Goal: Task Accomplishment & Management: Manage account settings

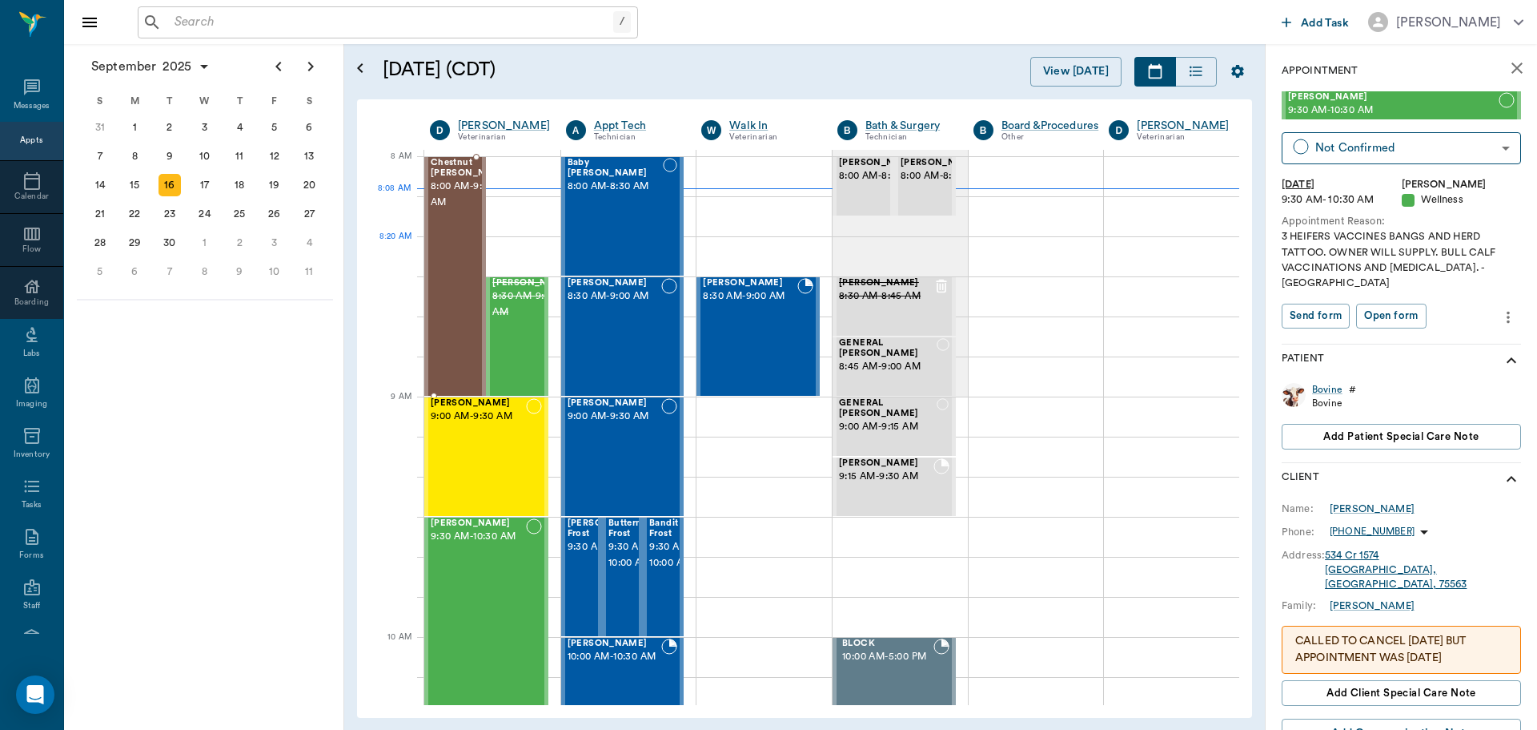
click at [449, 251] on div "Chestnut [PERSON_NAME] 8:00 AM - 9:00 AM" at bounding box center [471, 276] width 80 height 237
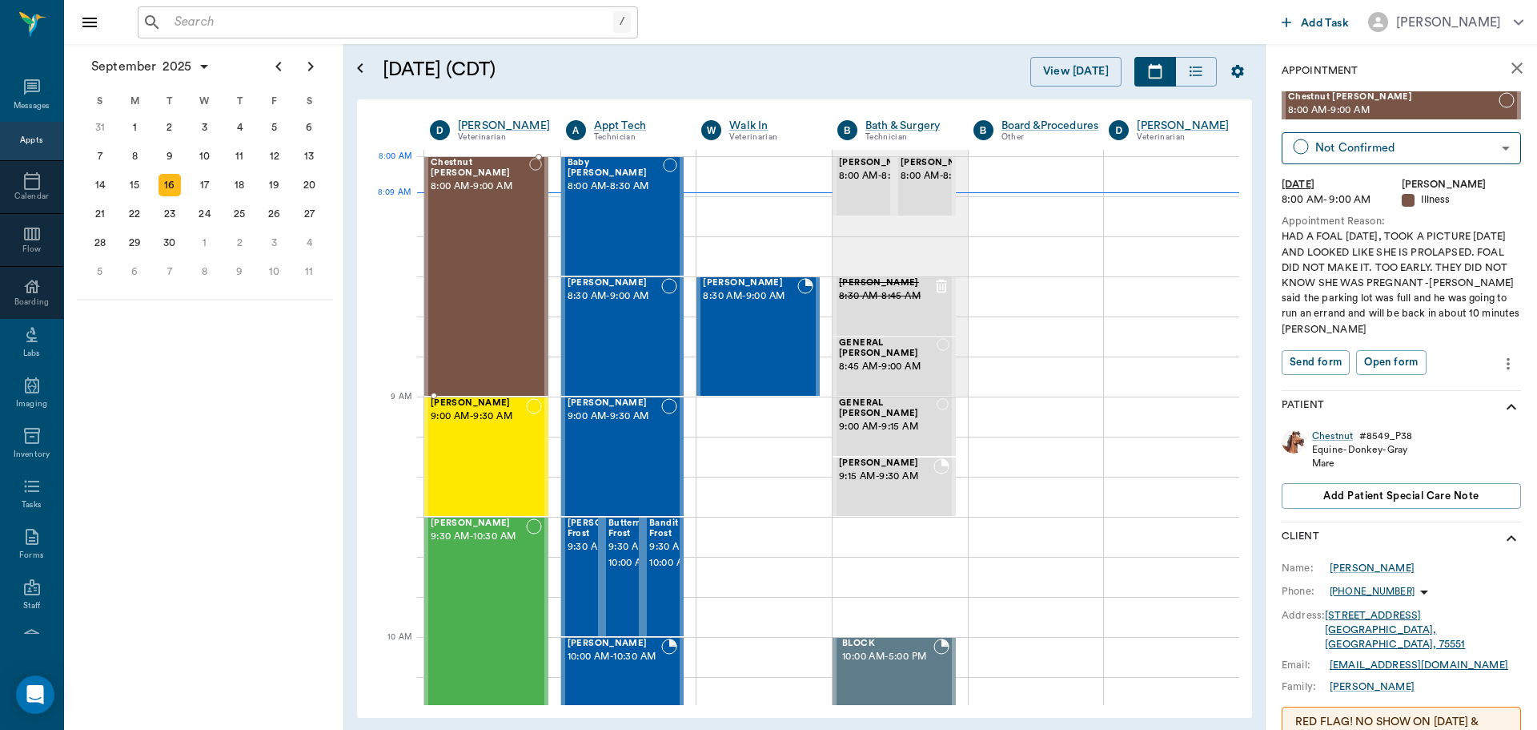
drag, startPoint x: 449, startPoint y: 251, endPoint x: 438, endPoint y: 259, distance: 13.8
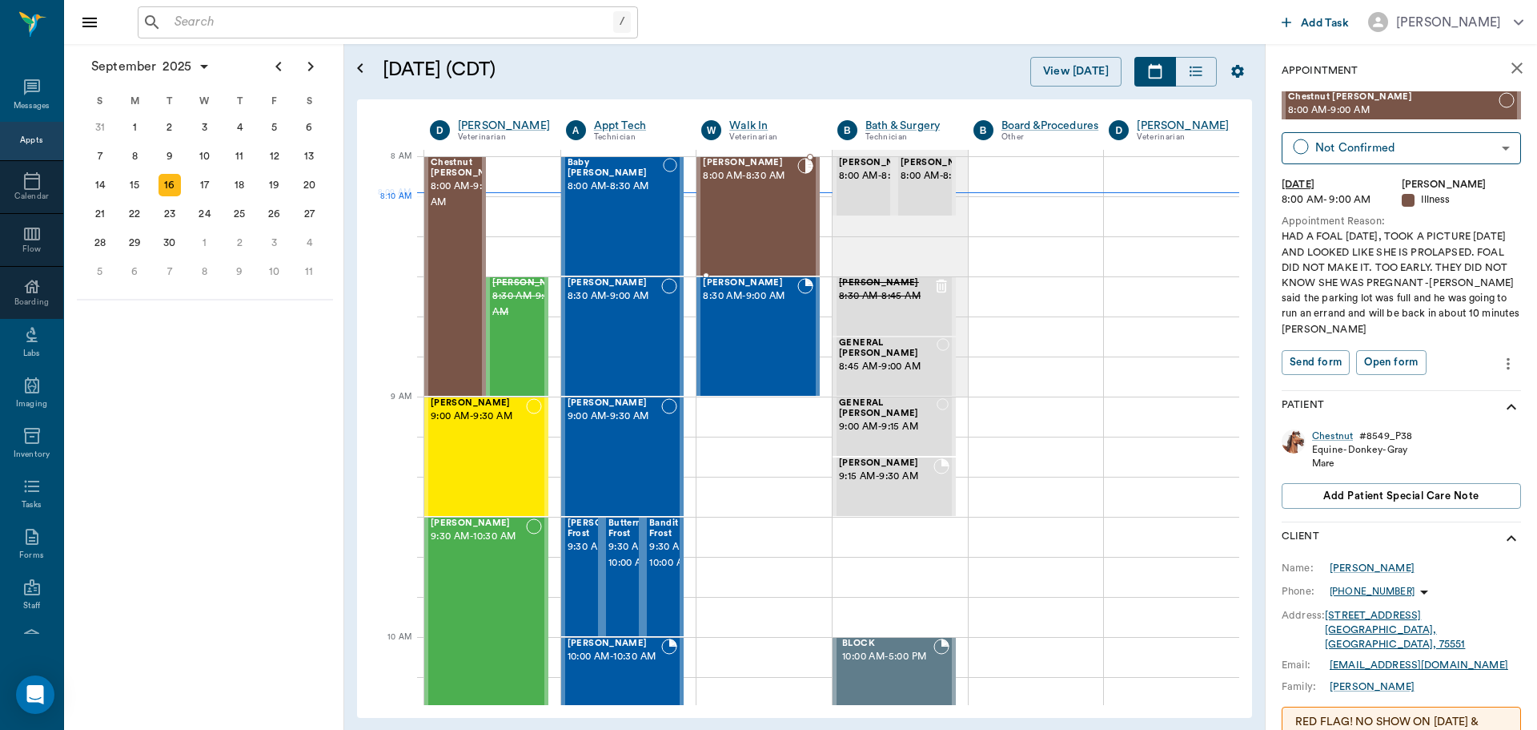
click at [725, 231] on div "Riley Mitchell 8:00 AM - 8:30 AM" at bounding box center [750, 216] width 94 height 117
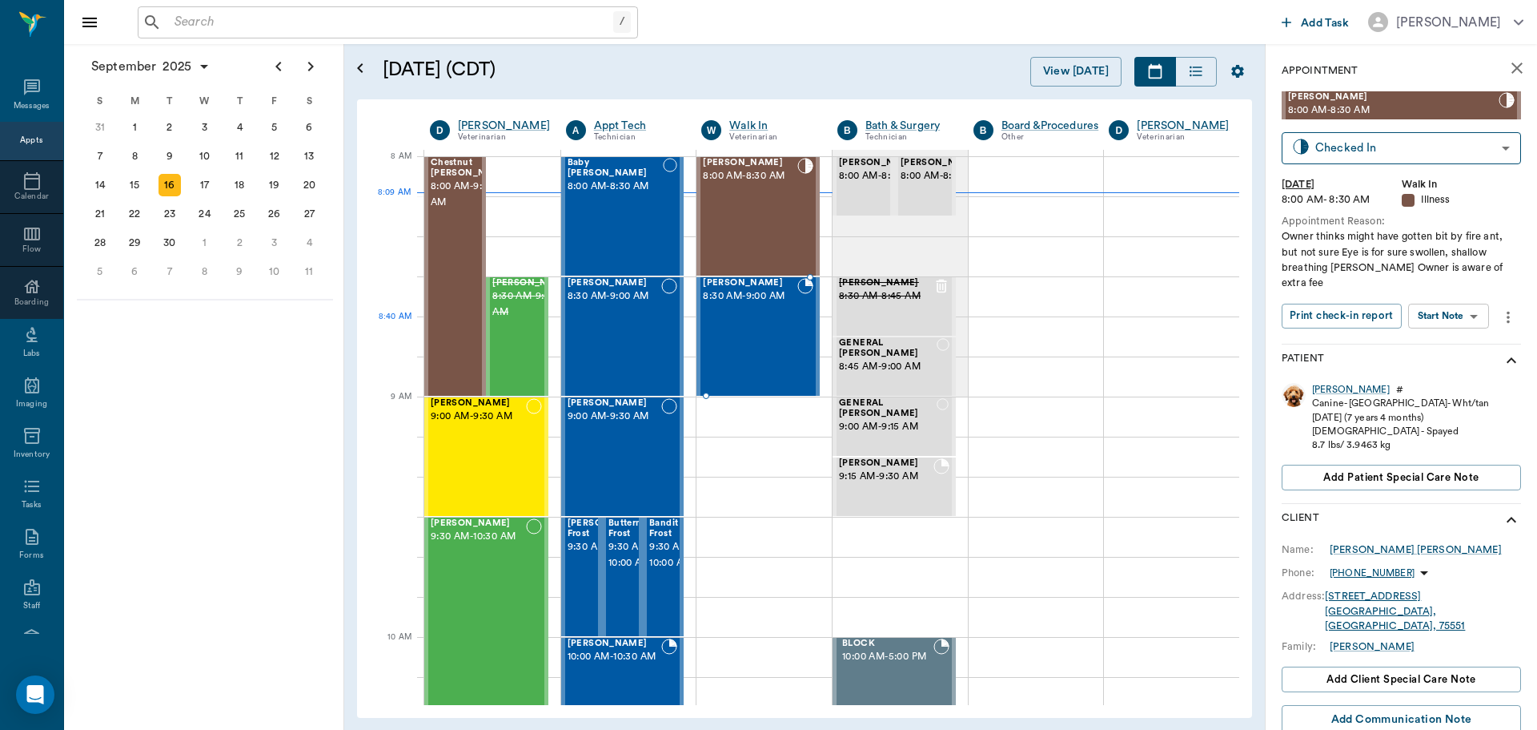
click at [747, 336] on div "Sissy Taylor 8:30 AM - 9:00 AM" at bounding box center [750, 336] width 94 height 117
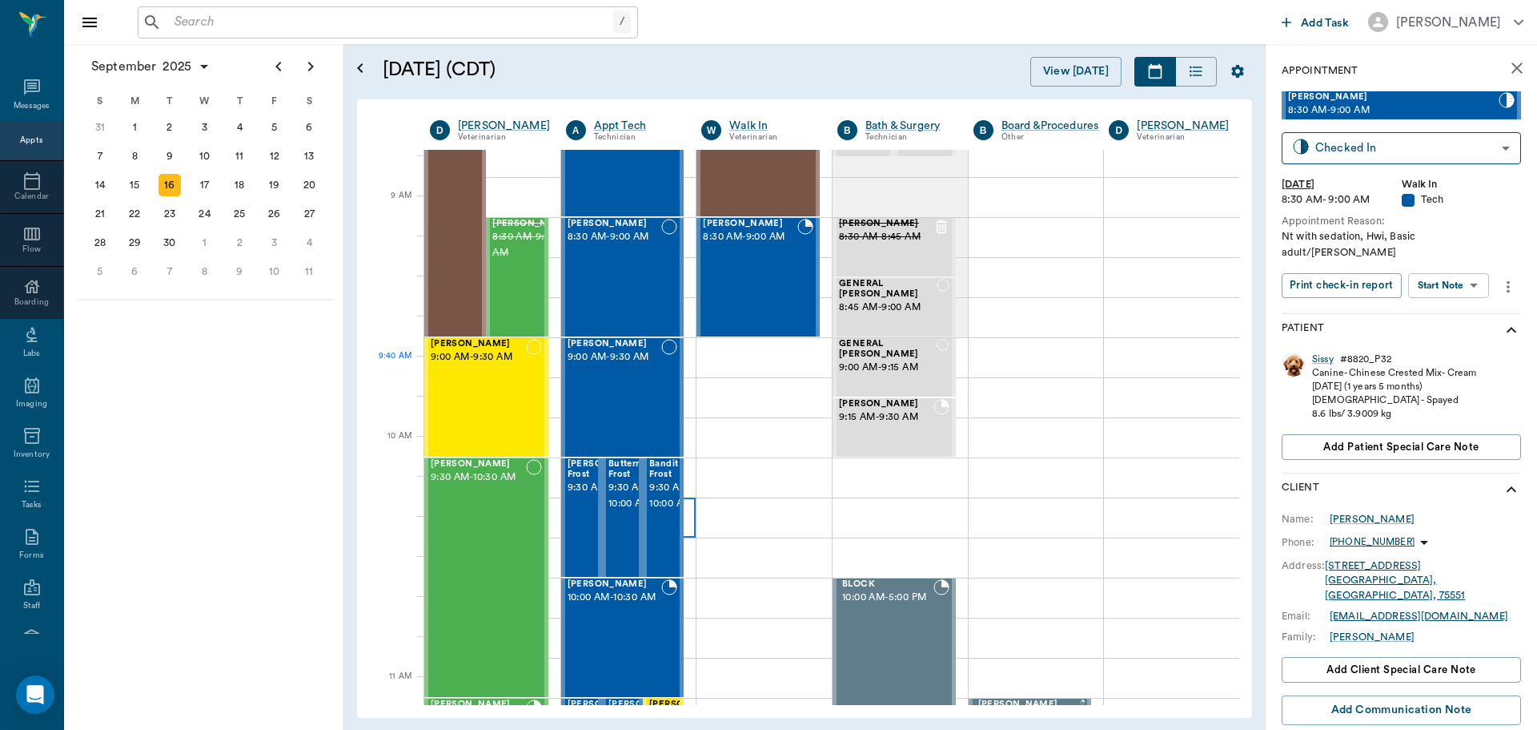
scroll to position [240, 0]
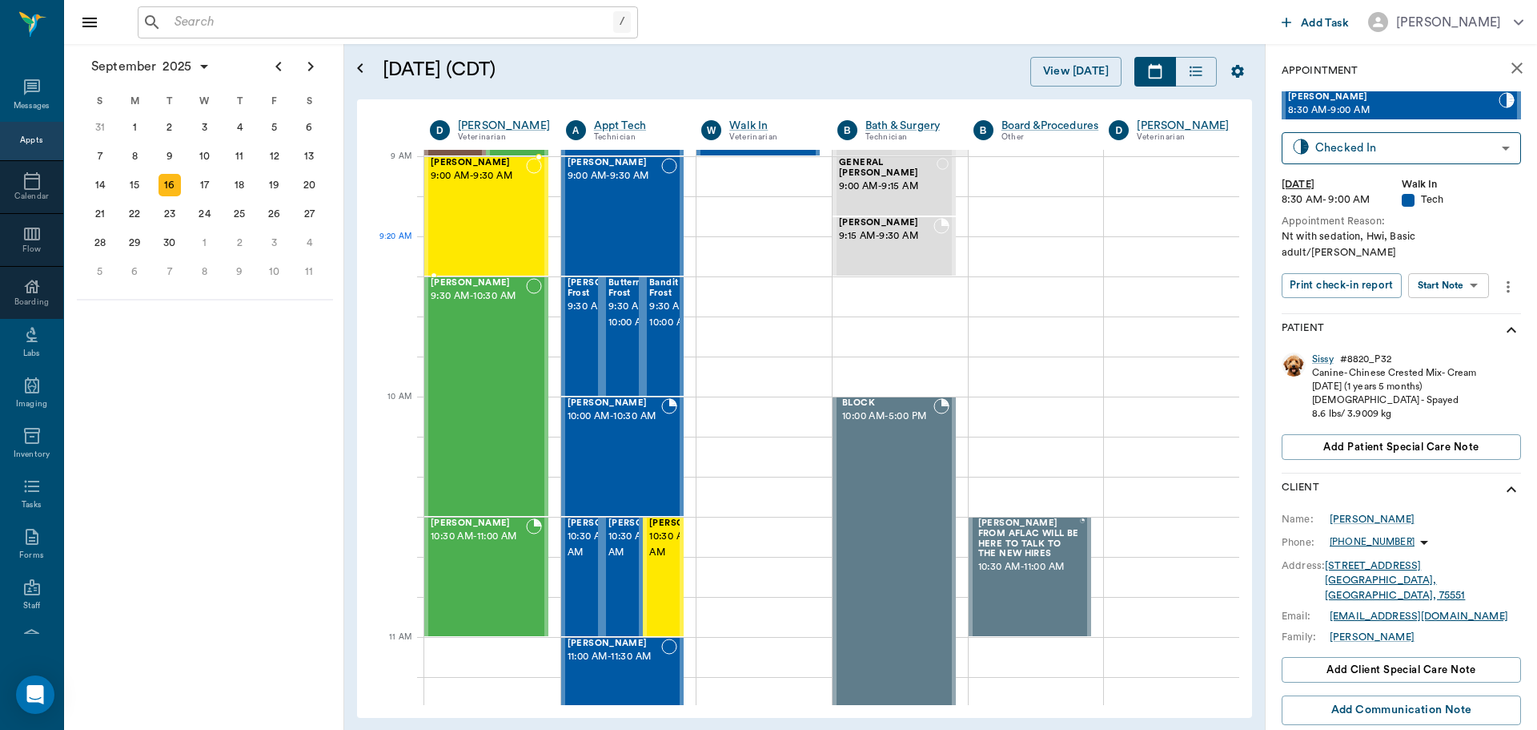
click at [516, 242] on div "[PERSON_NAME] 9:00 AM - 9:30 AM" at bounding box center [478, 216] width 95 height 117
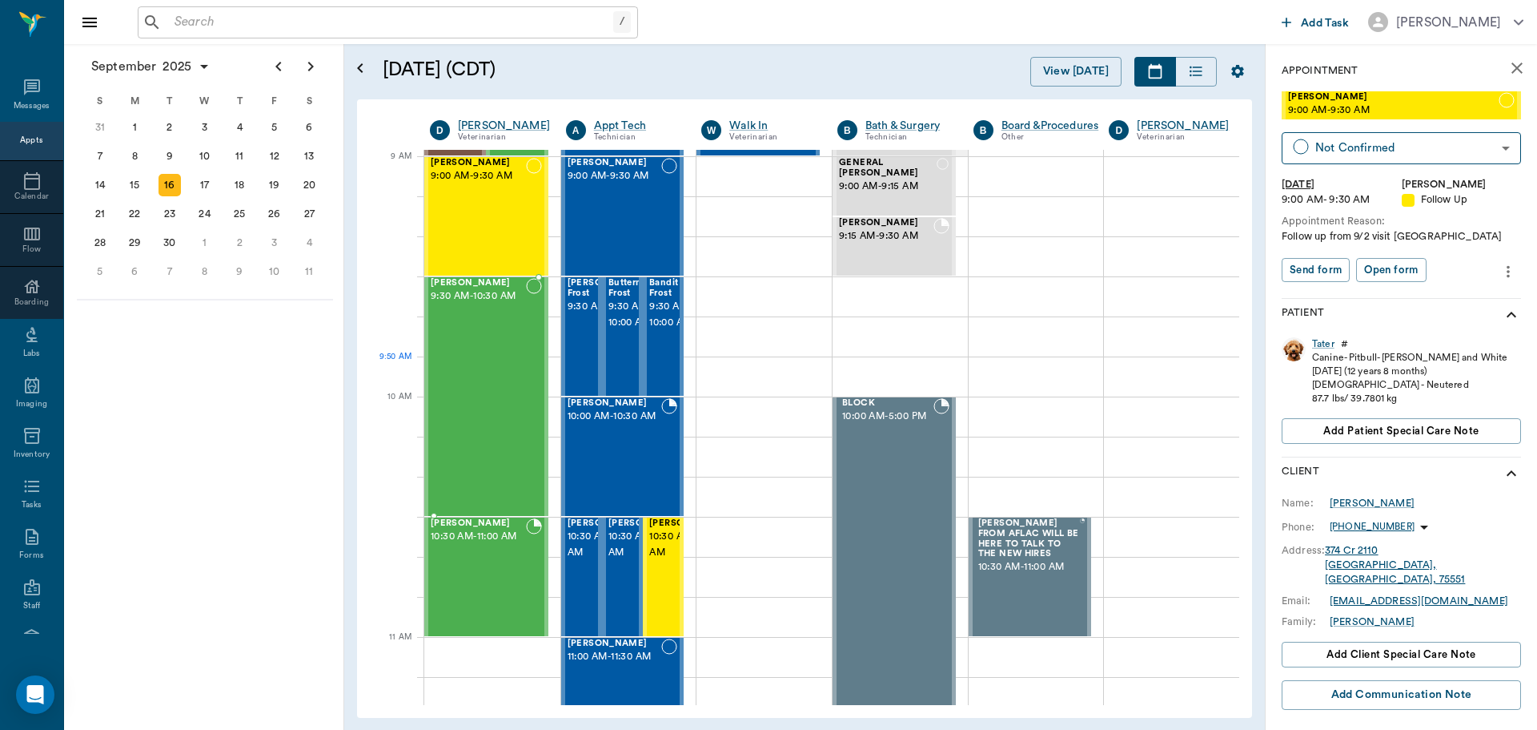
click at [466, 359] on div "Bovine Smith 9:30 AM - 10:30 AM" at bounding box center [478, 396] width 95 height 237
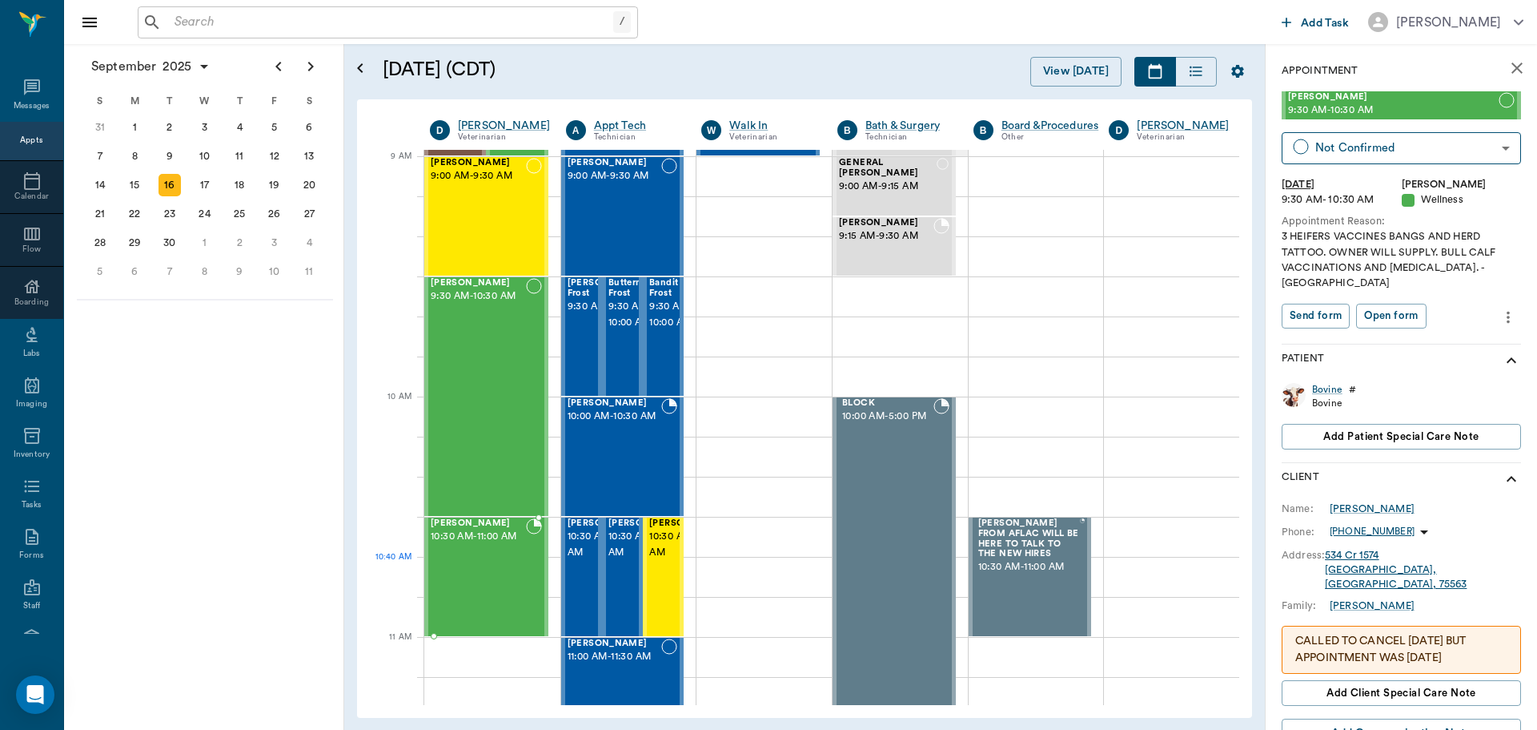
click at [468, 561] on div "Gus O'Bryant 10:30 AM - 11:00 AM" at bounding box center [478, 576] width 95 height 117
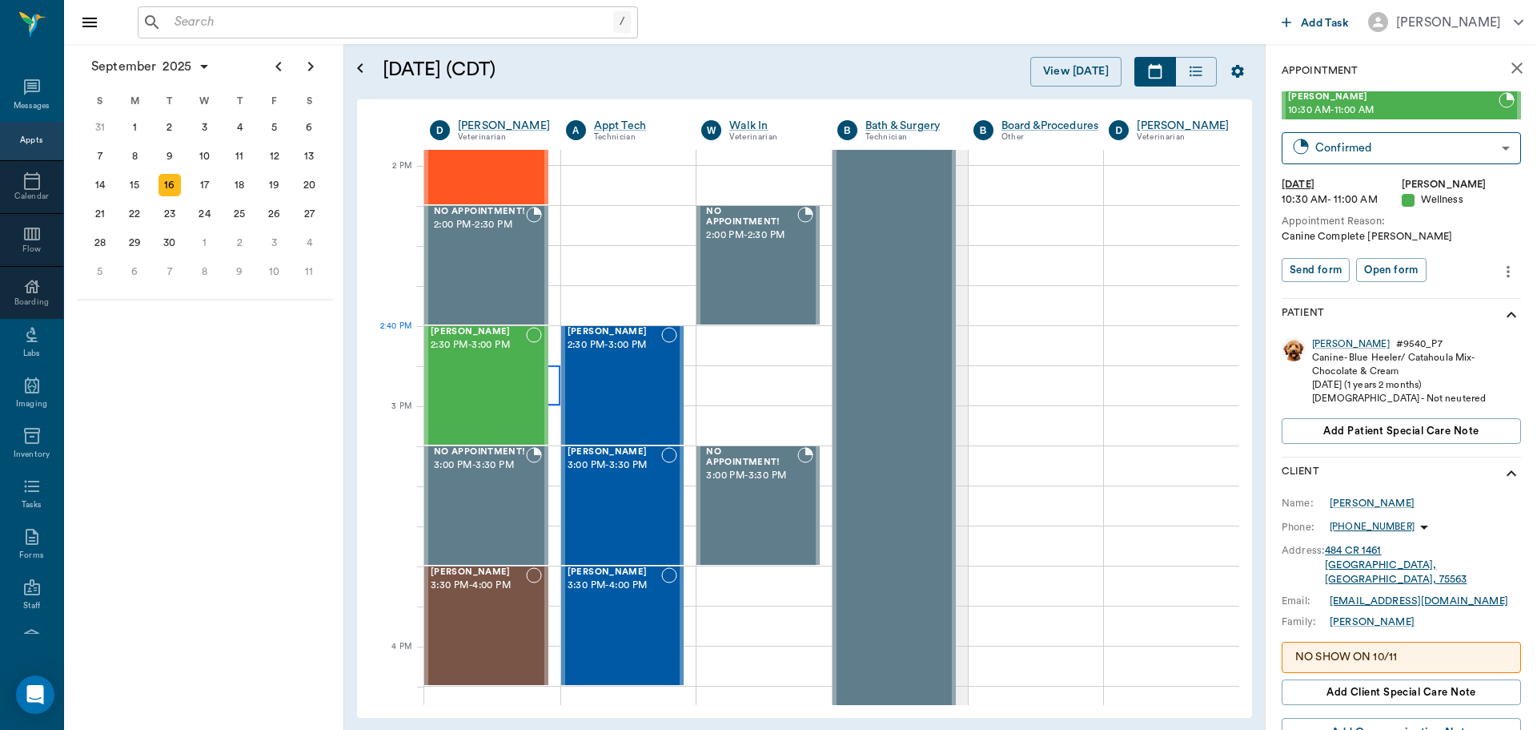
scroll to position [1361, 0]
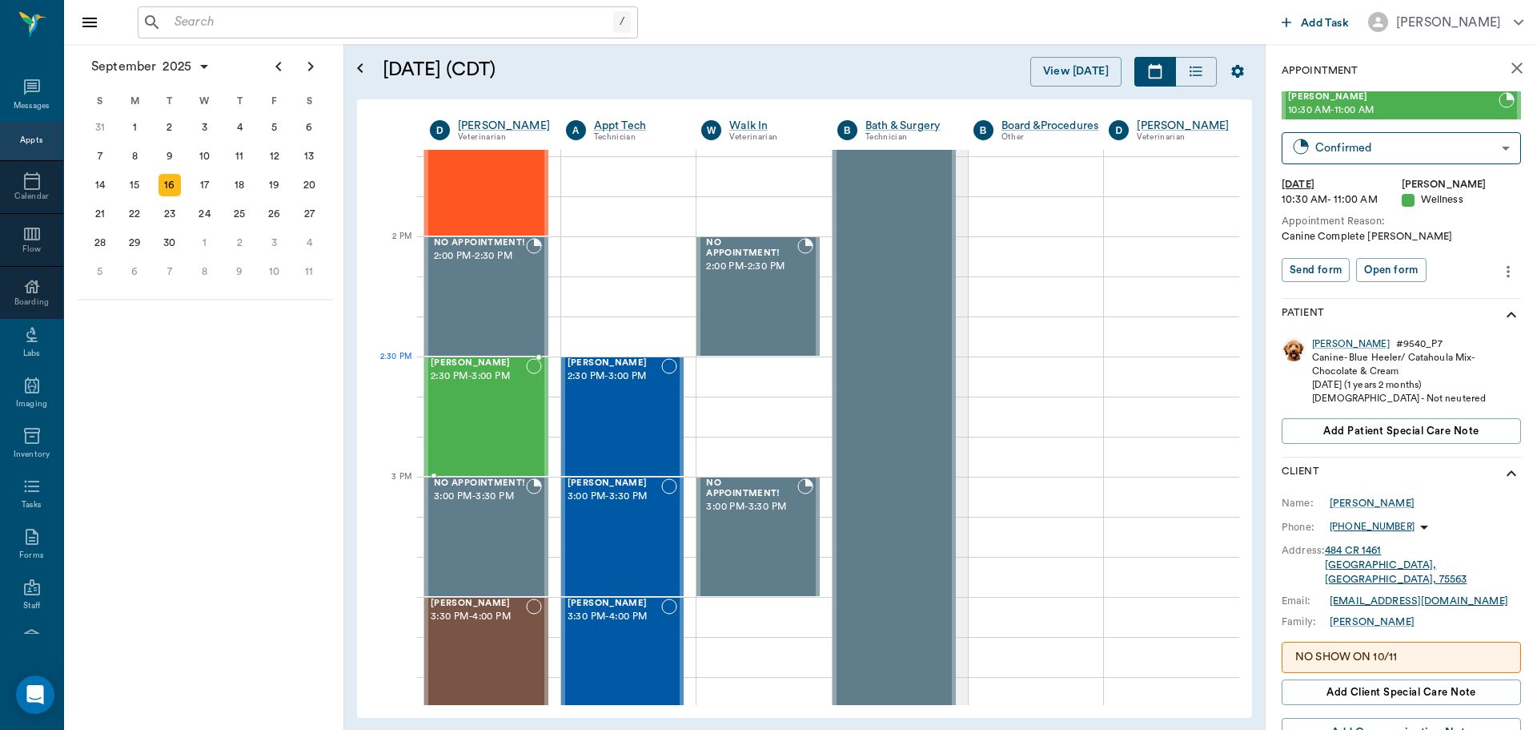
click at [500, 393] on div "Achillies Adams 2:30 PM - 3:00 PM" at bounding box center [478, 416] width 95 height 117
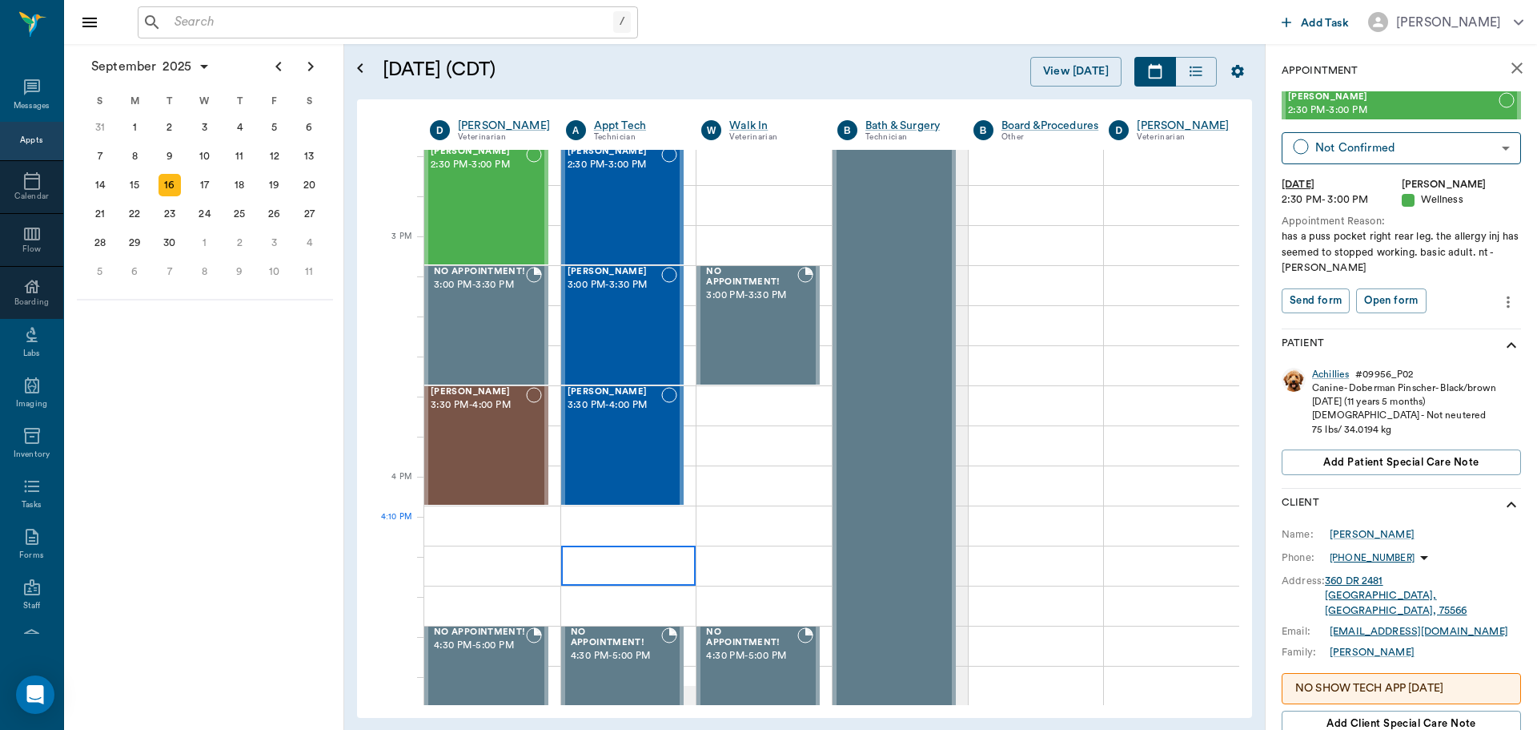
scroll to position [1602, 0]
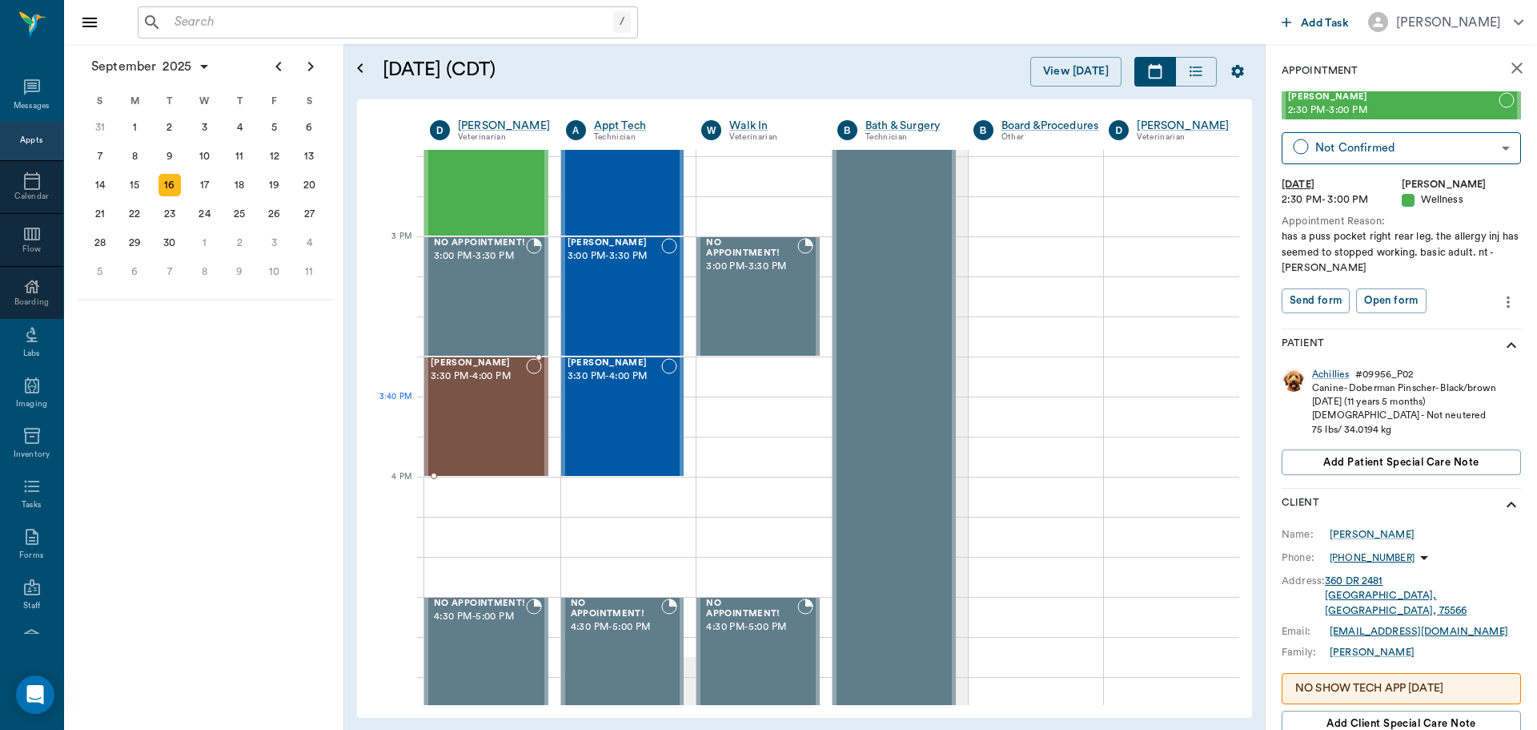
click at [491, 412] on div "Clarice BONINE 3:30 PM - 4:00 PM" at bounding box center [478, 416] width 95 height 117
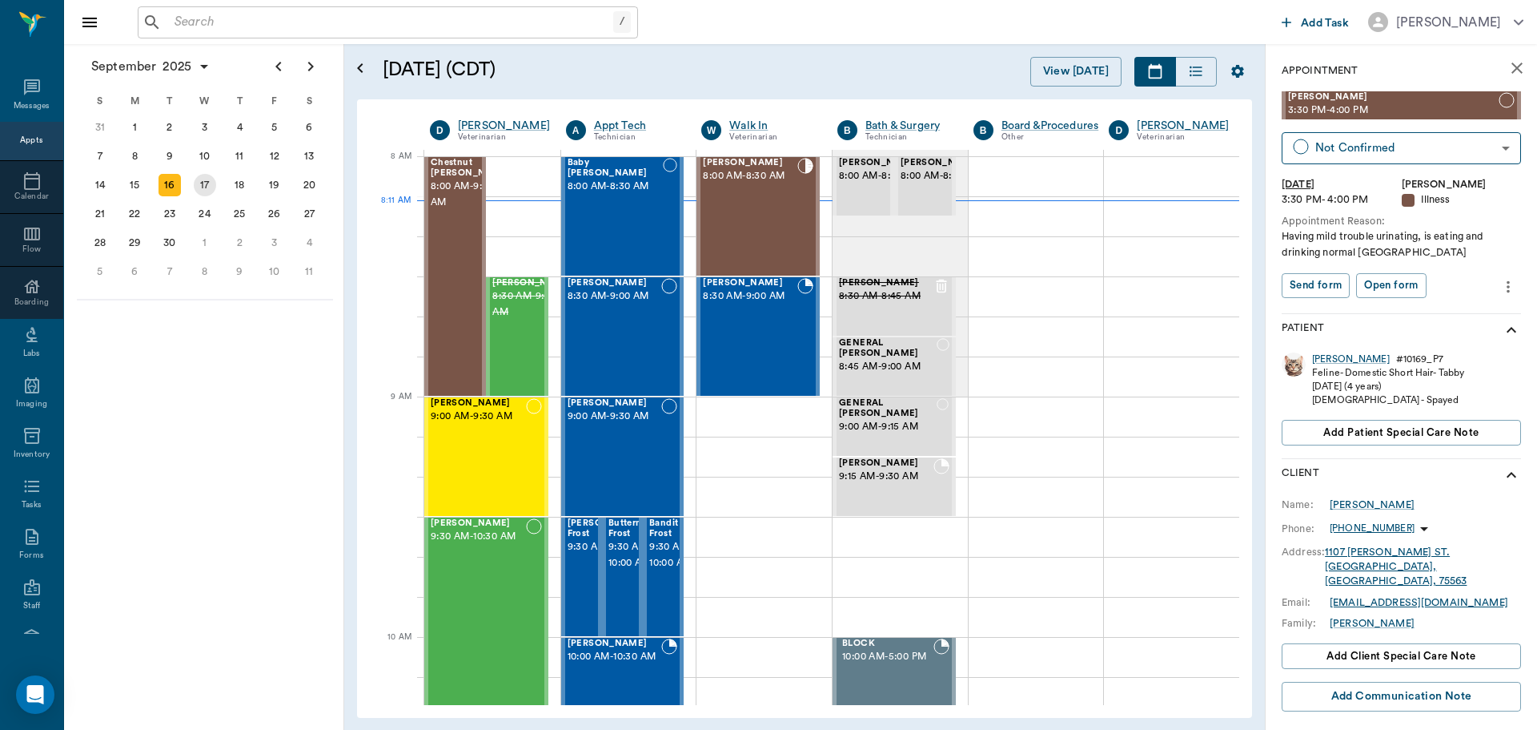
click at [213, 178] on div "17" at bounding box center [205, 185] width 22 height 22
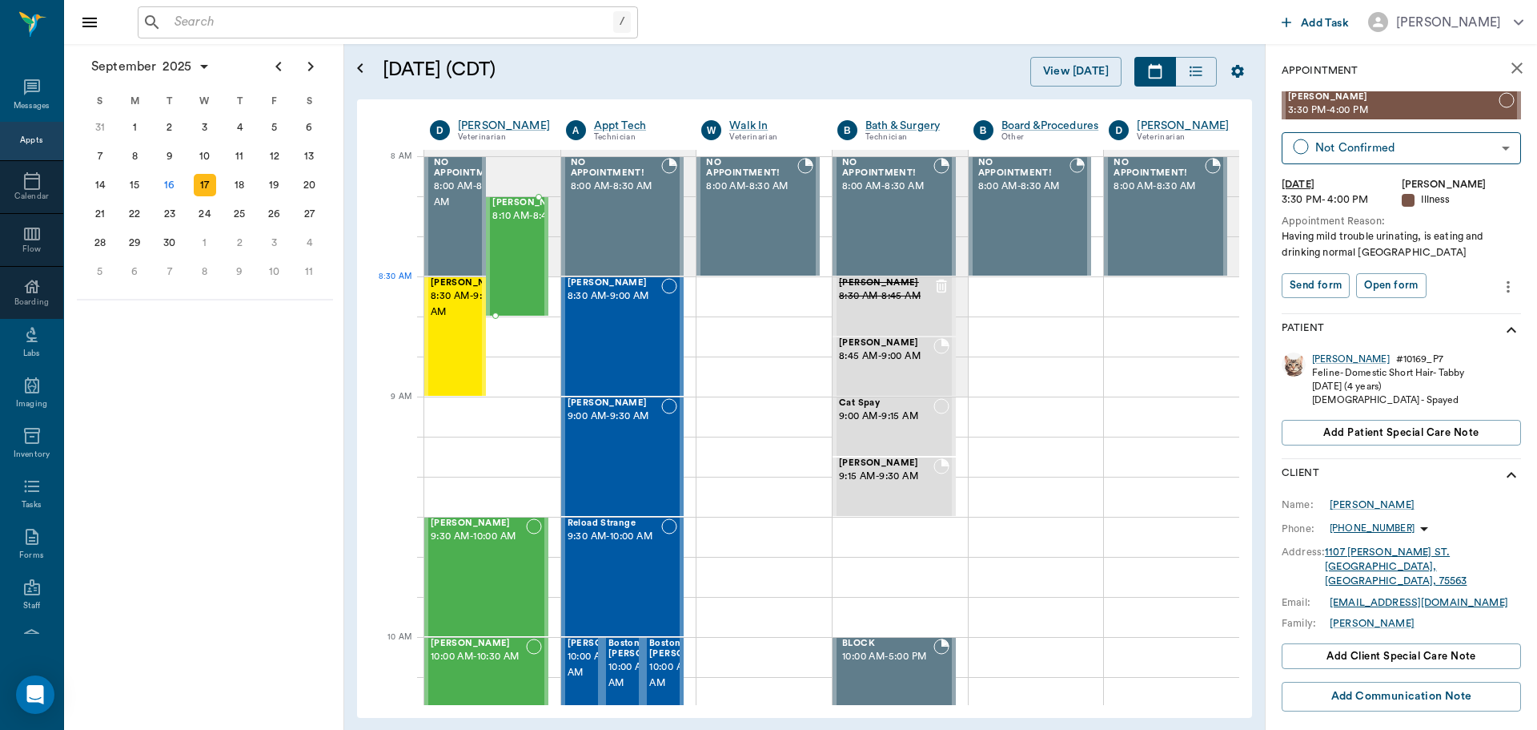
click at [520, 278] on div "Bovine Lockhart 8:10 AM - 8:40 AM" at bounding box center [532, 256] width 80 height 117
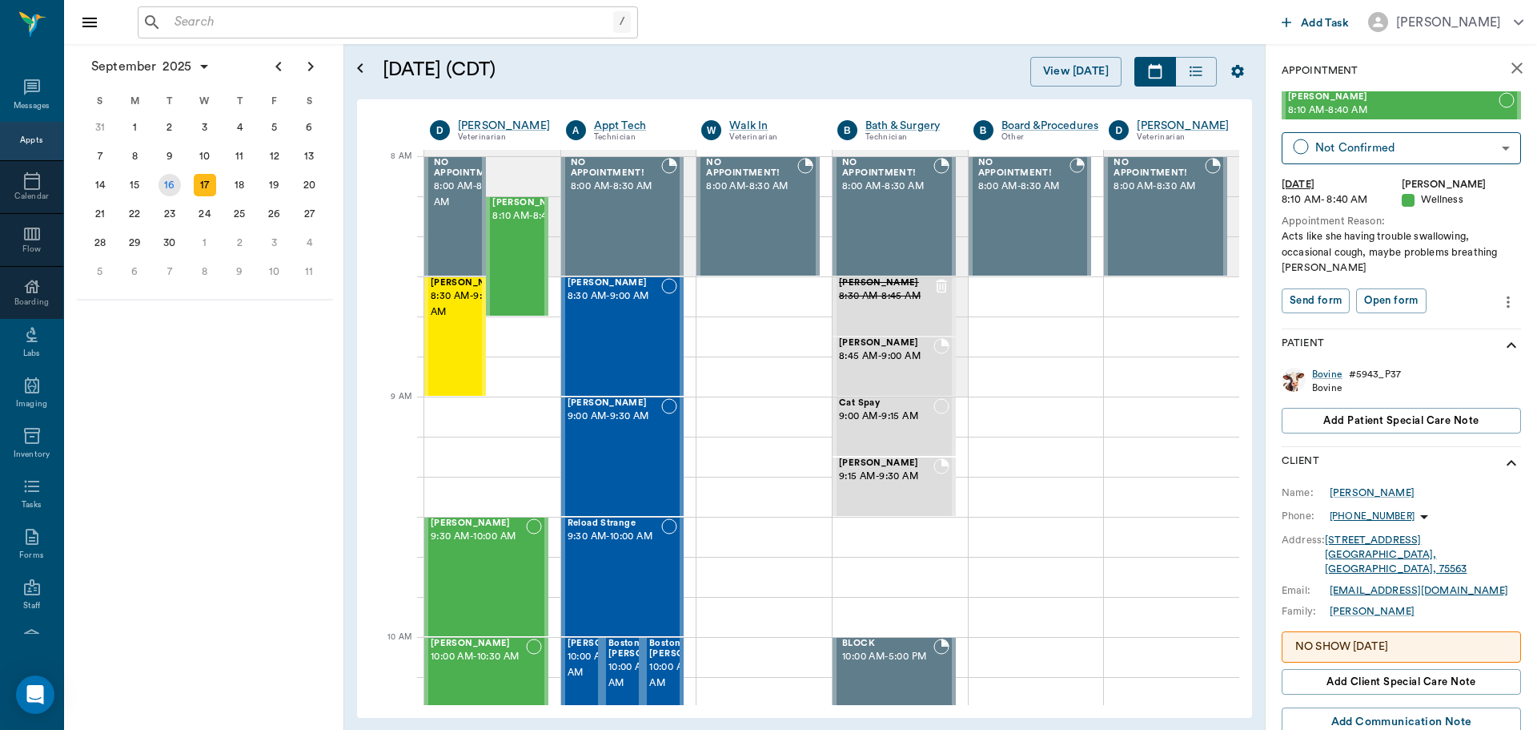
click at [172, 185] on div "16" at bounding box center [170, 185] width 22 height 22
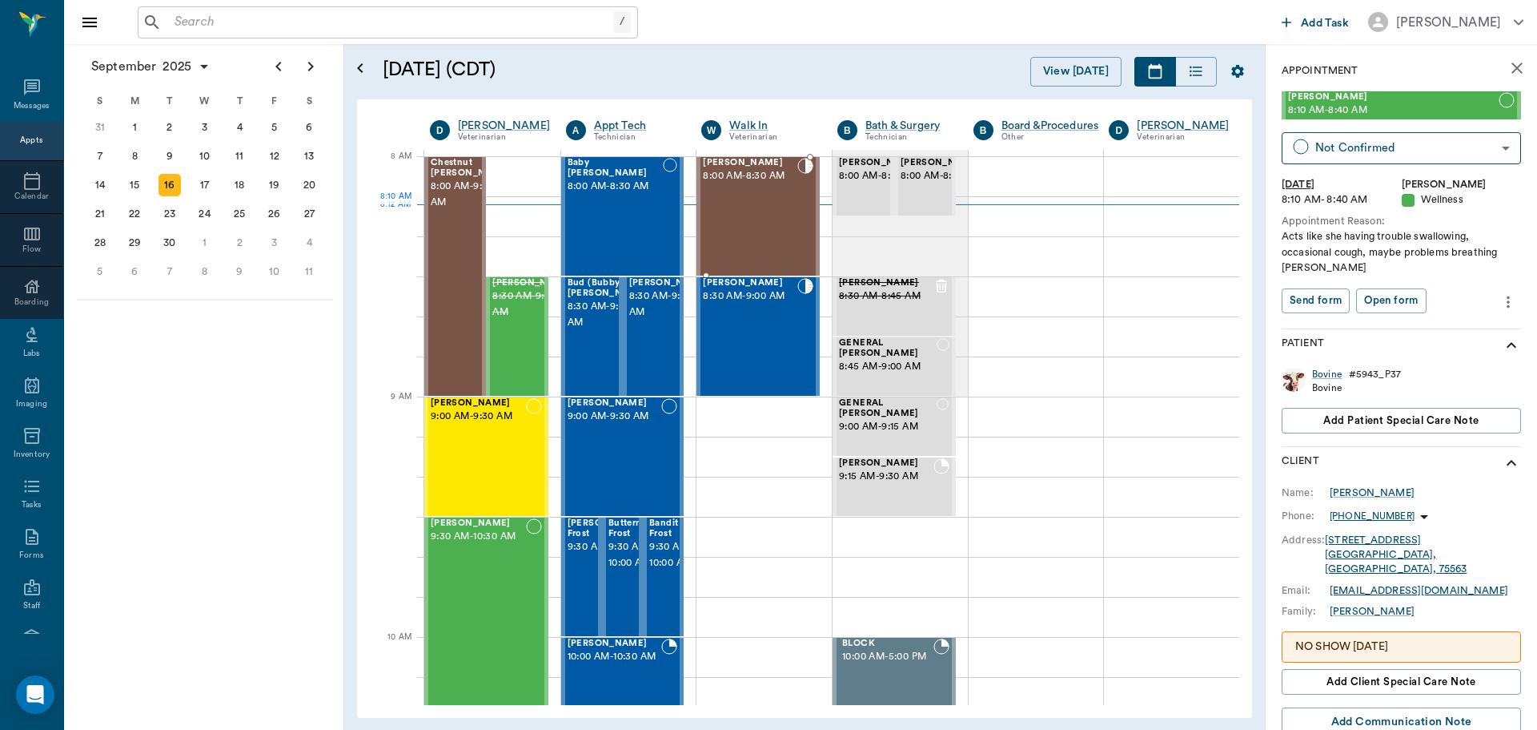
click at [782, 199] on div "Riley Mitchell 8:00 AM - 8:30 AM" at bounding box center [750, 216] width 94 height 117
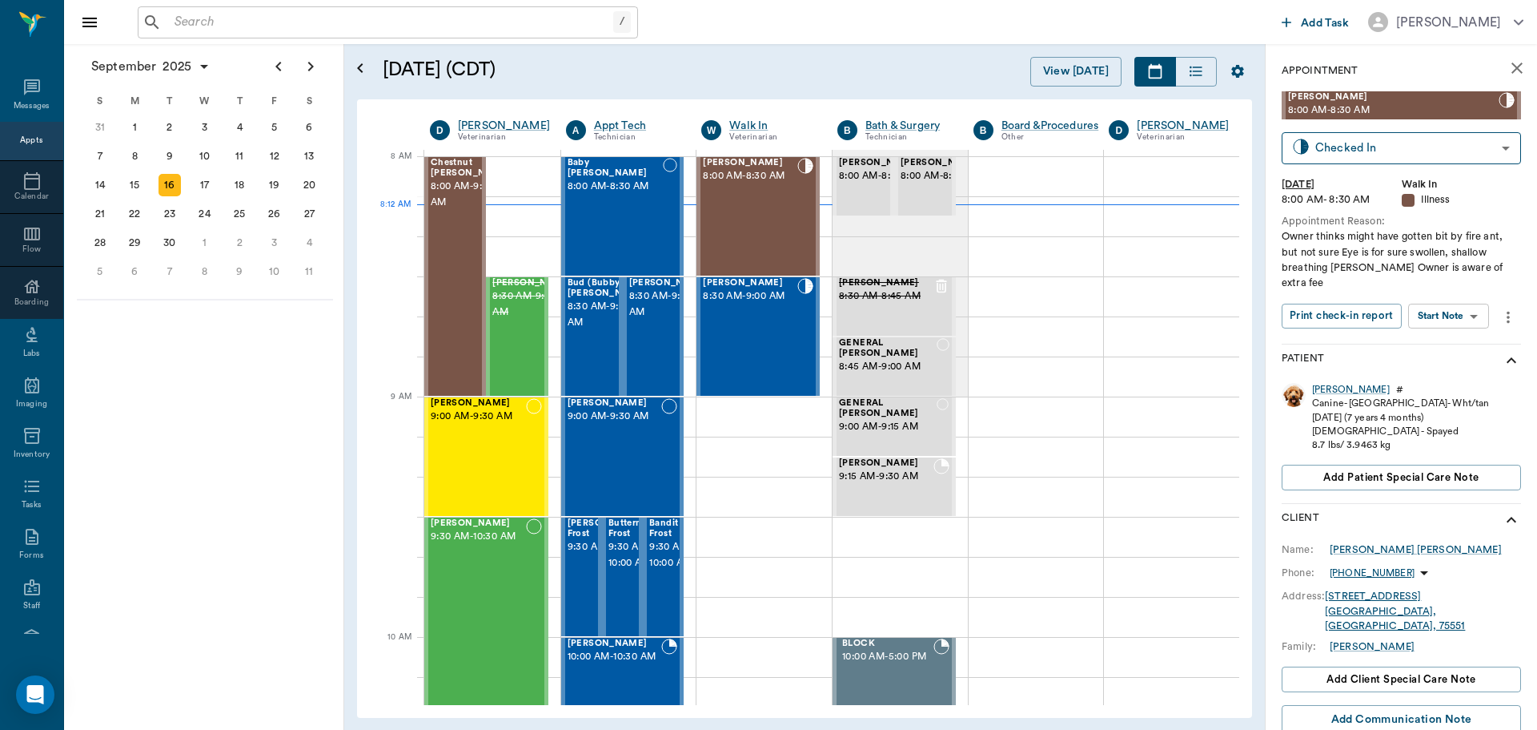
click at [1479, 303] on body "/ ​ Add Task Dr. Bert Ellsworth Nectar Messages Appts Calendar Flow Boarding La…" at bounding box center [768, 365] width 1537 height 730
click at [1453, 337] on button "Start SOAP" at bounding box center [1431, 333] width 54 height 18
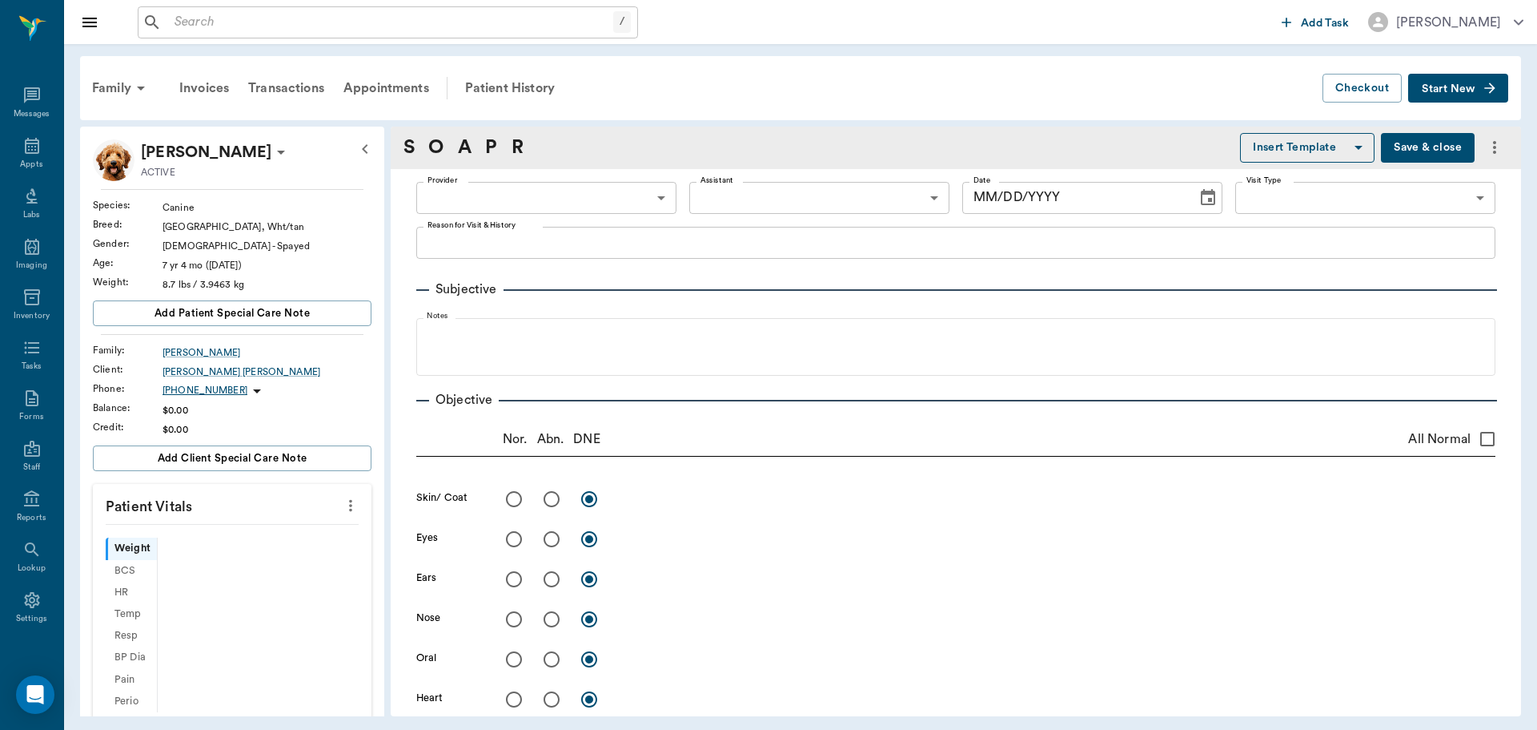
type input "63ee68728bdb516679580557"
type input "65d2be4f46e3a538d89b8c15"
type textarea "Owner thinks might have gotten bit by fire ant, but not sure Eye is for sure sw…"
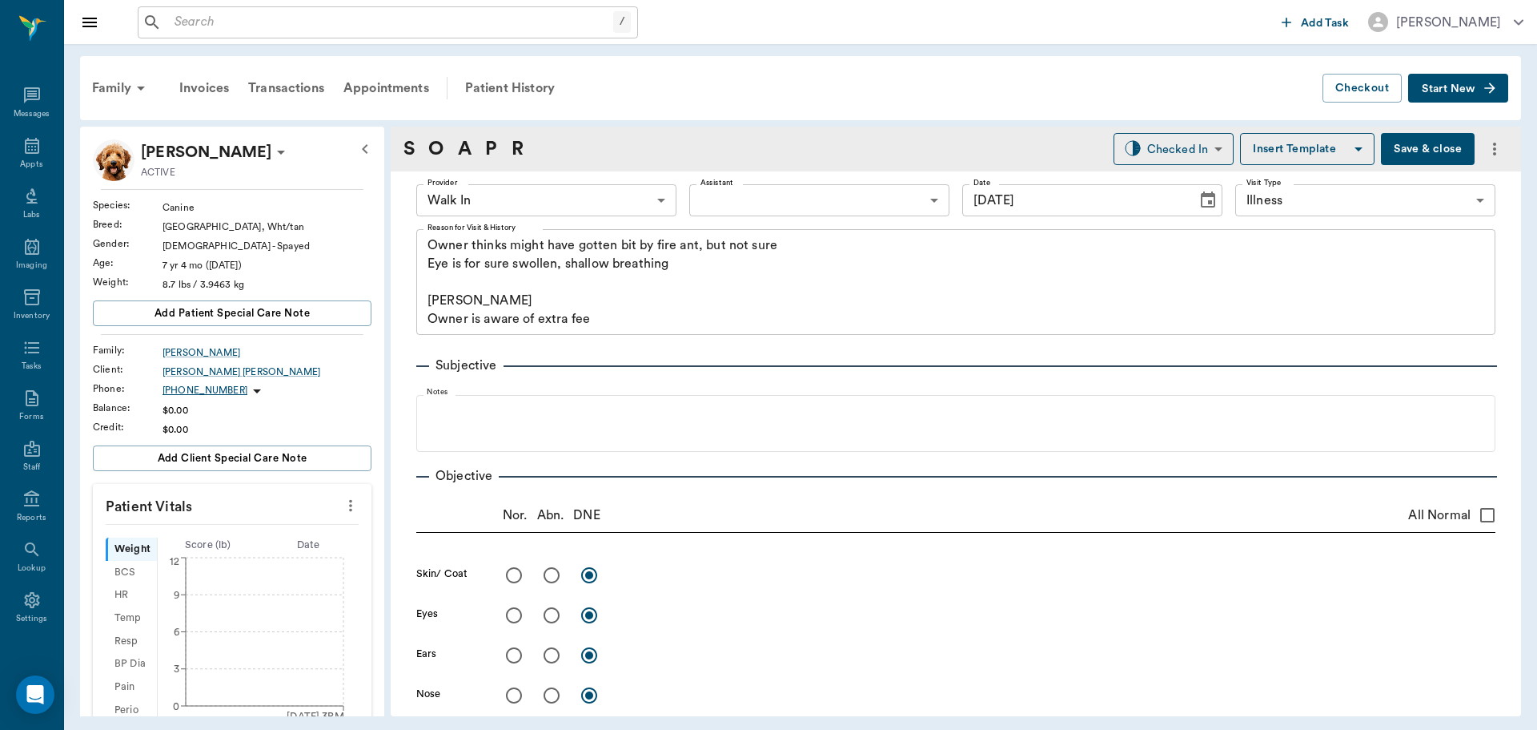
type input "[DATE]"
click at [641, 206] on body "/ ​ Add Task Dr. Bert Ellsworth Nectar Messages Appts Labs Imaging Inventory Ta…" at bounding box center [768, 365] width 1537 height 730
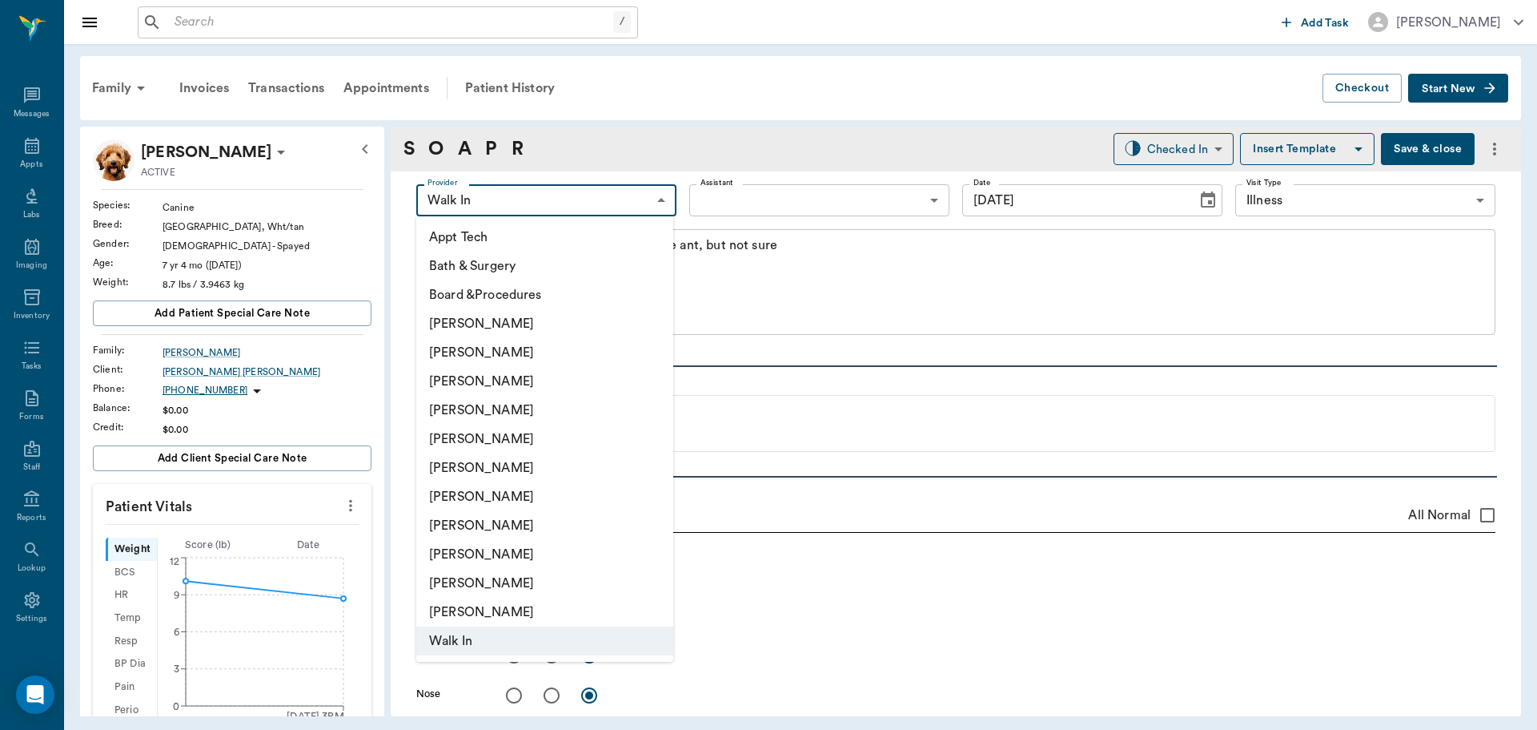
click at [564, 407] on li "[PERSON_NAME]" at bounding box center [544, 410] width 257 height 29
type input "63ec2f075fda476ae8351a4d"
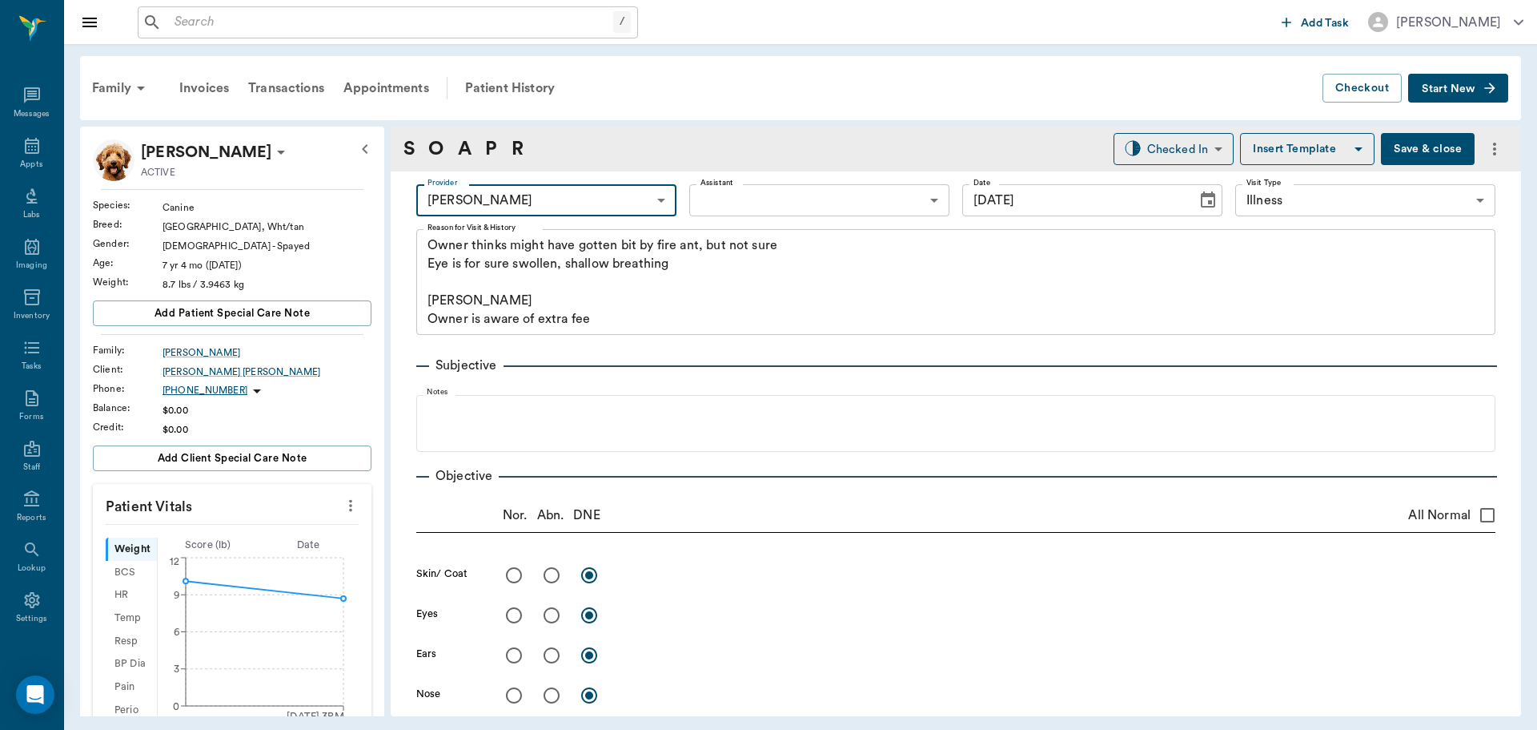
click at [861, 211] on body "/ ​ Add Task Dr. Bert Ellsworth Nectar Messages Appts Labs Imaging Inventory Ta…" at bounding box center [768, 365] width 1537 height 730
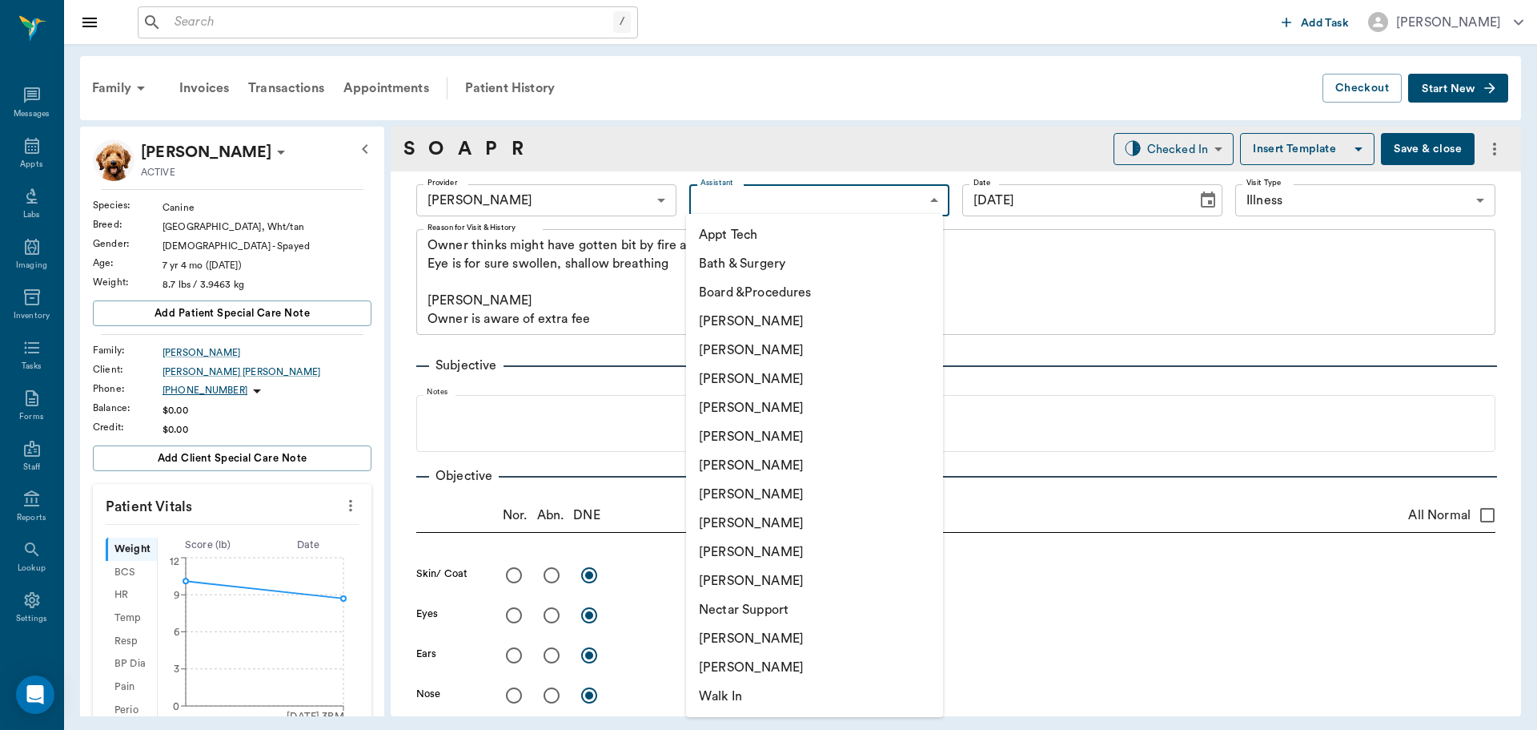
click at [836, 380] on li "[PERSON_NAME]" at bounding box center [814, 378] width 257 height 29
type input "642ef10e332a41444de2bad1"
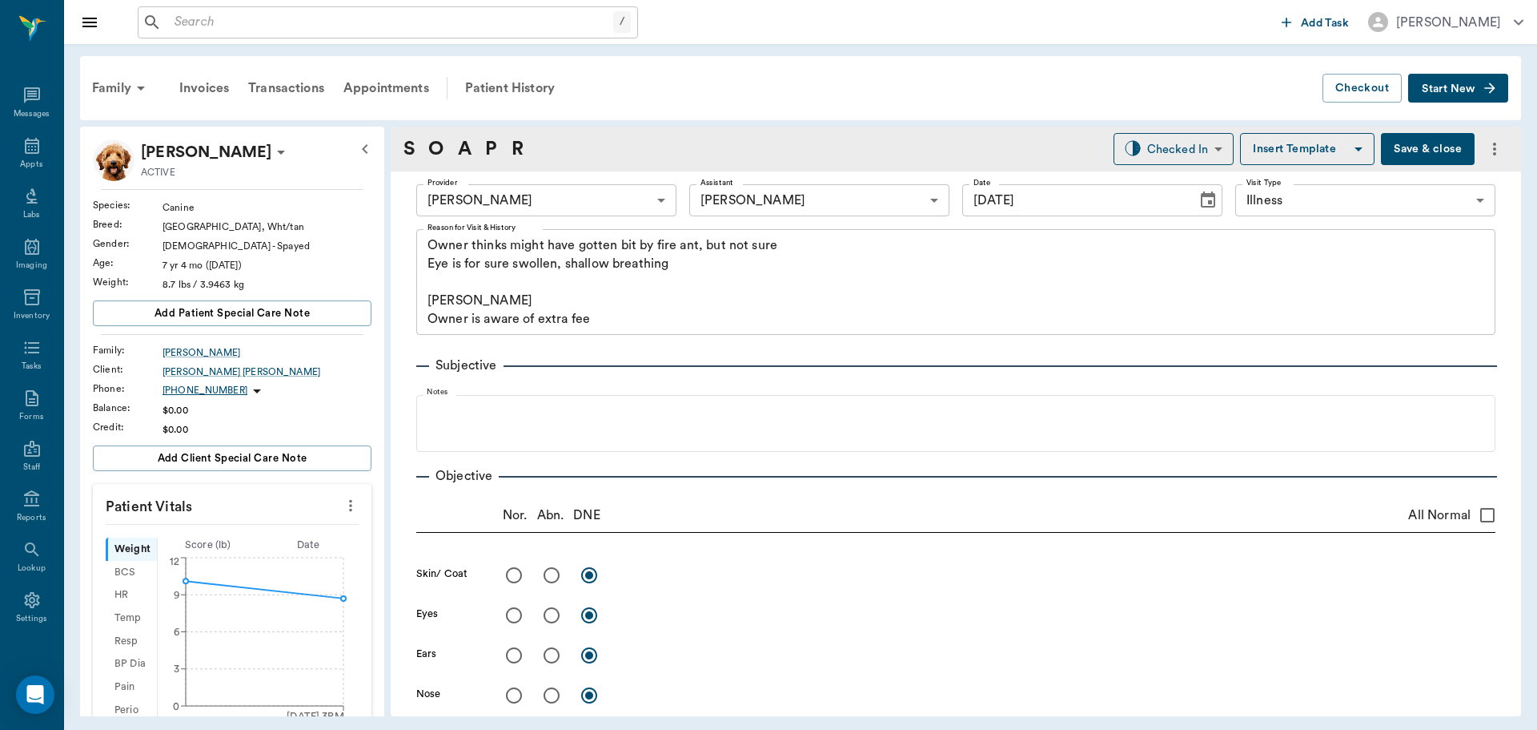
click at [342, 512] on icon "more" at bounding box center [351, 505] width 18 height 19
click at [270, 525] on span "Enter Vitals" at bounding box center [271, 533] width 135 height 17
click at [279, 554] on input "text" at bounding box center [231, 553] width 139 height 32
type input "9.6"
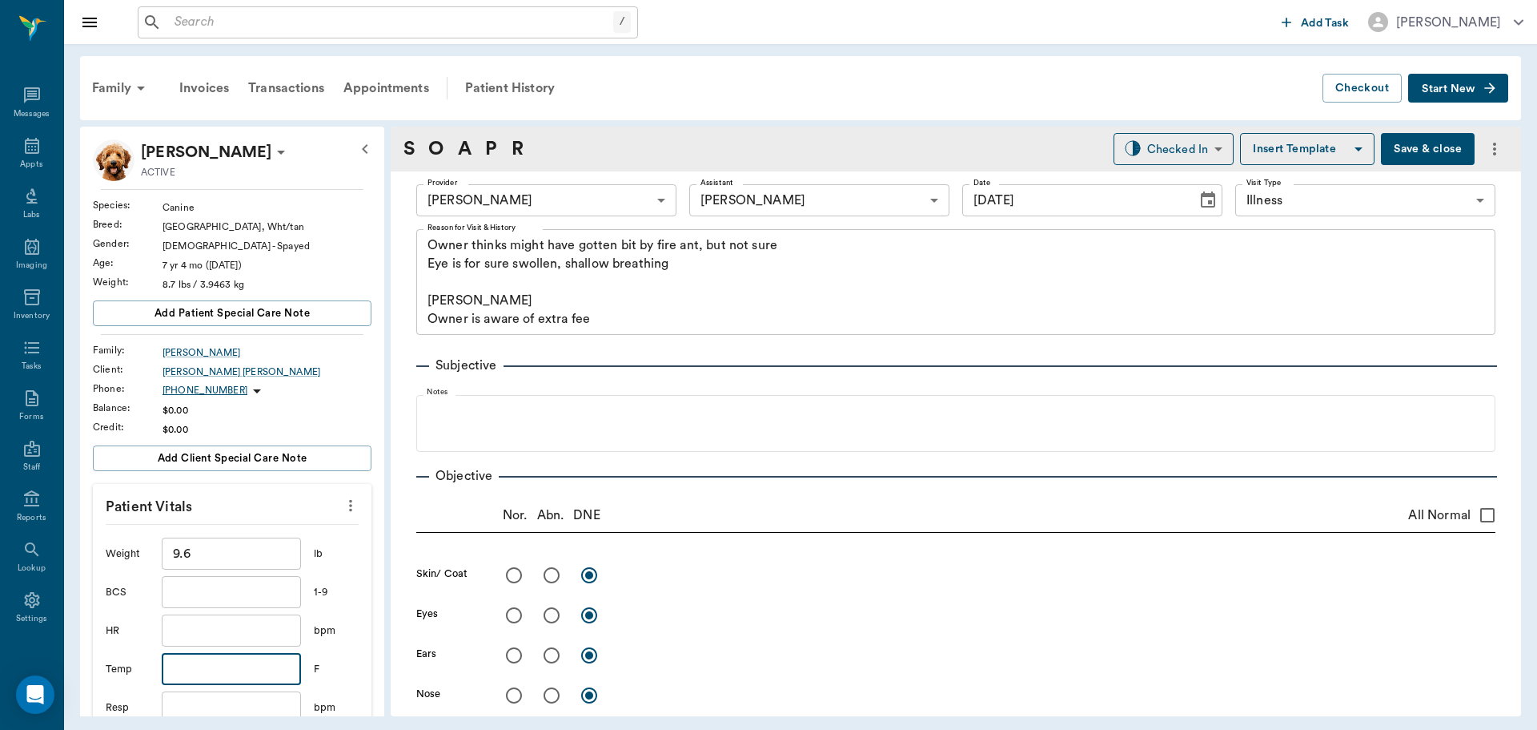
click at [257, 667] on input "text" at bounding box center [231, 669] width 139 height 32
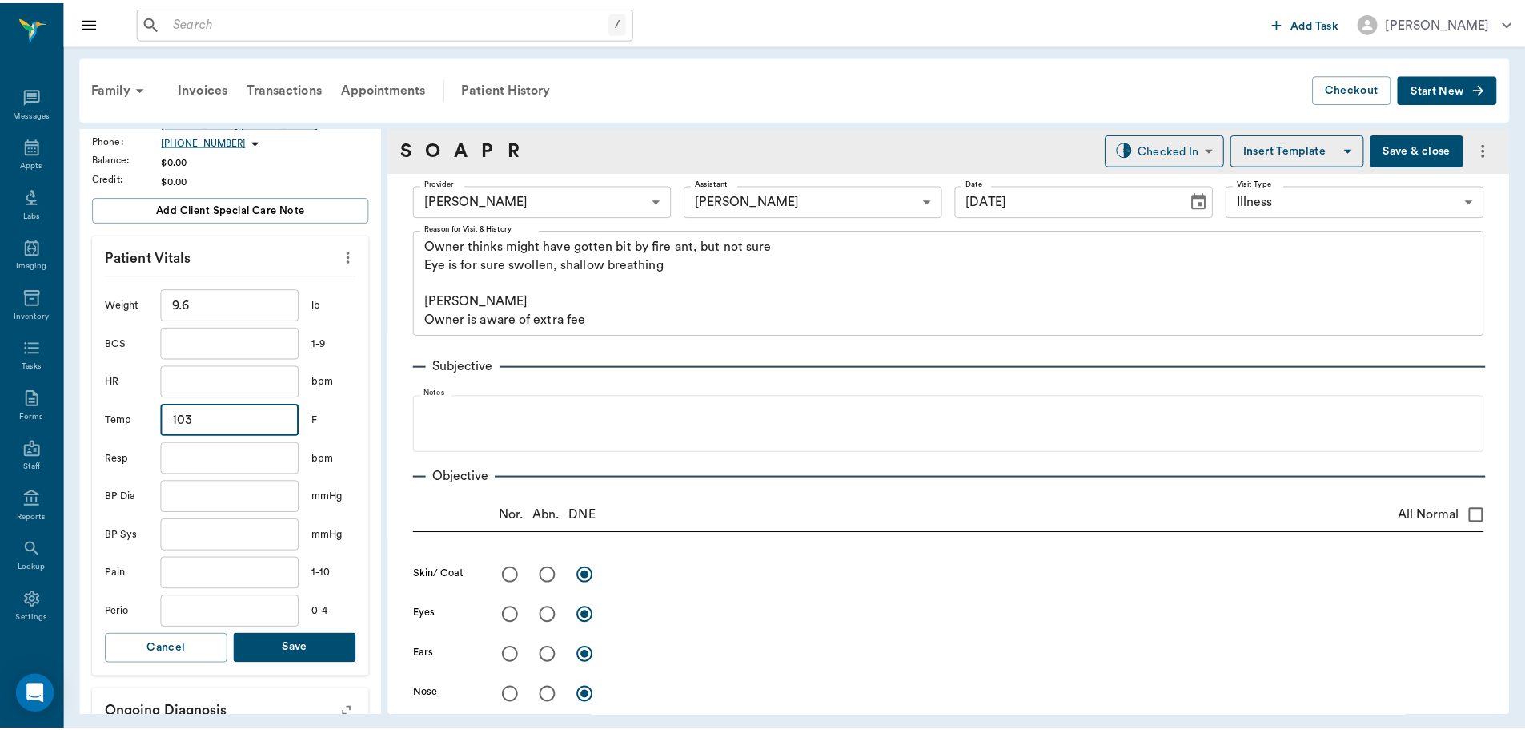
scroll to position [320, 0]
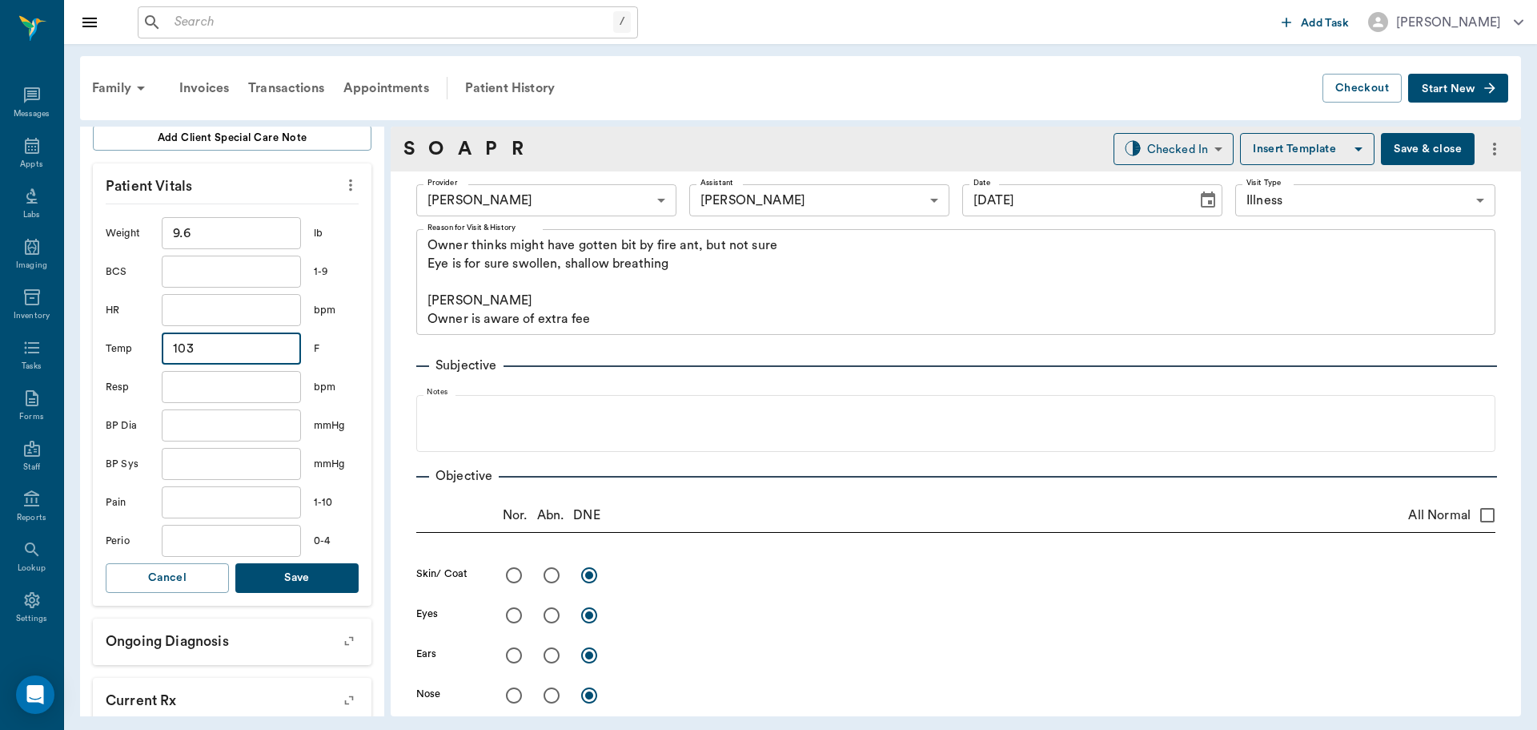
type input "103"
click at [311, 585] on button "Save" at bounding box center [296, 578] width 123 height 30
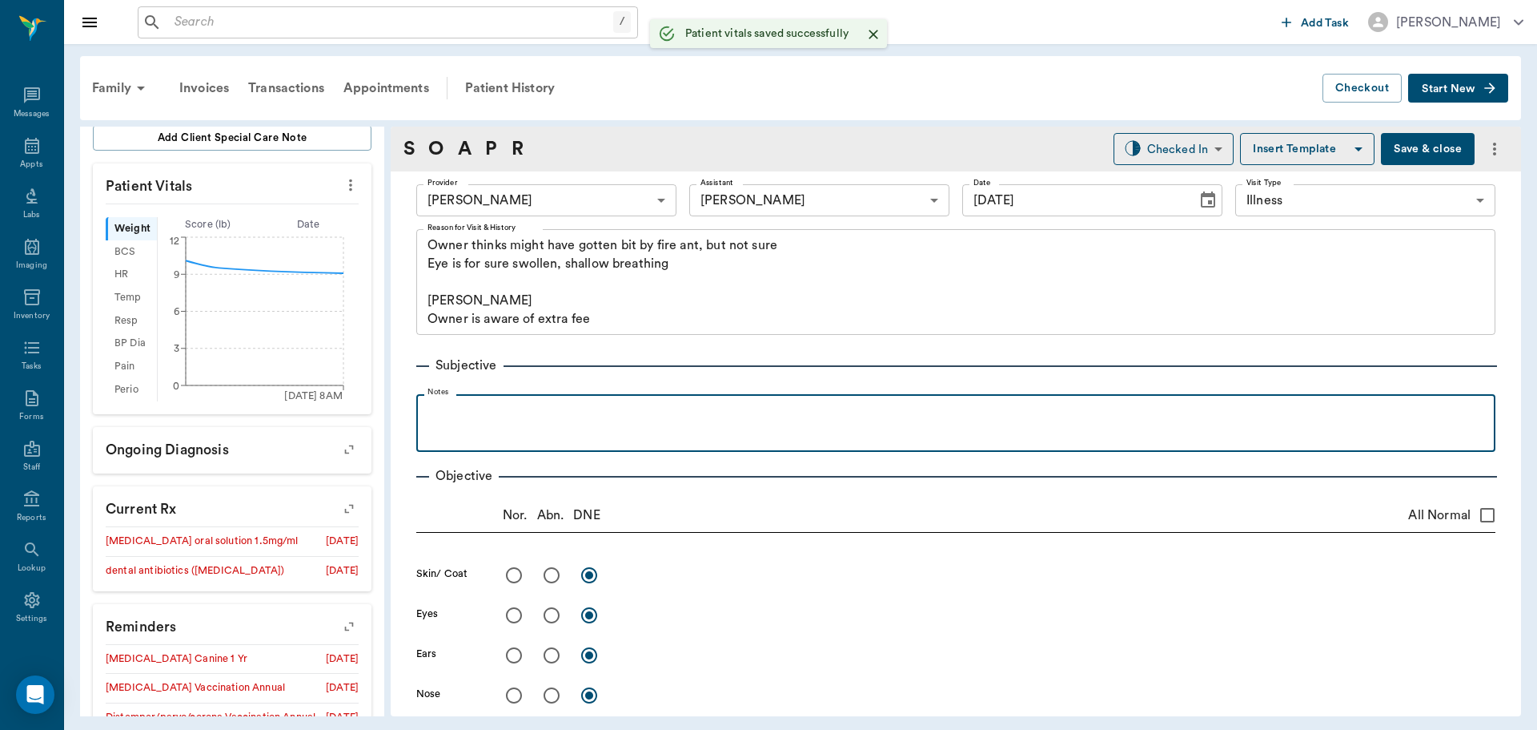
click at [474, 418] on p at bounding box center [955, 411] width 1063 height 19
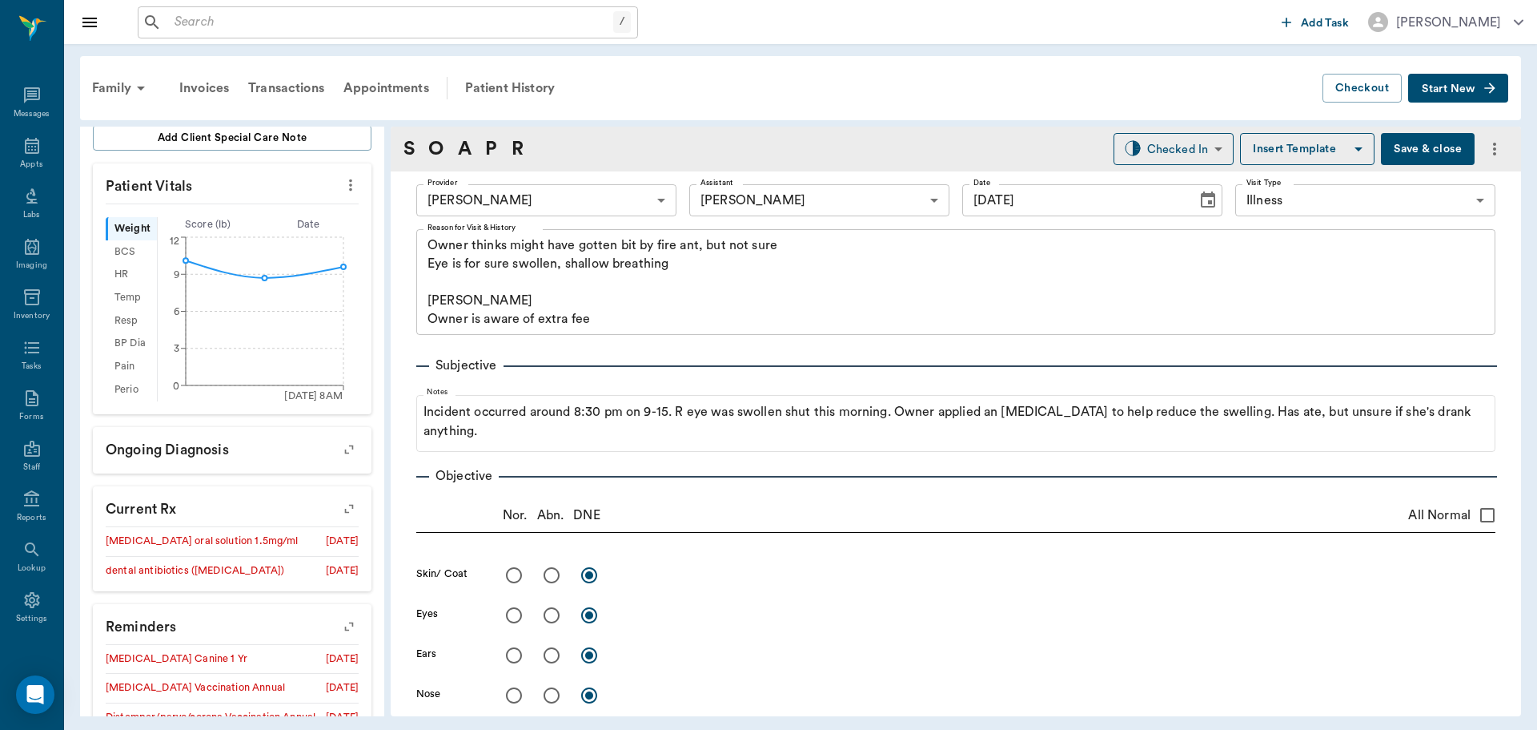
click at [1409, 148] on button "Save & close" at bounding box center [1428, 149] width 94 height 32
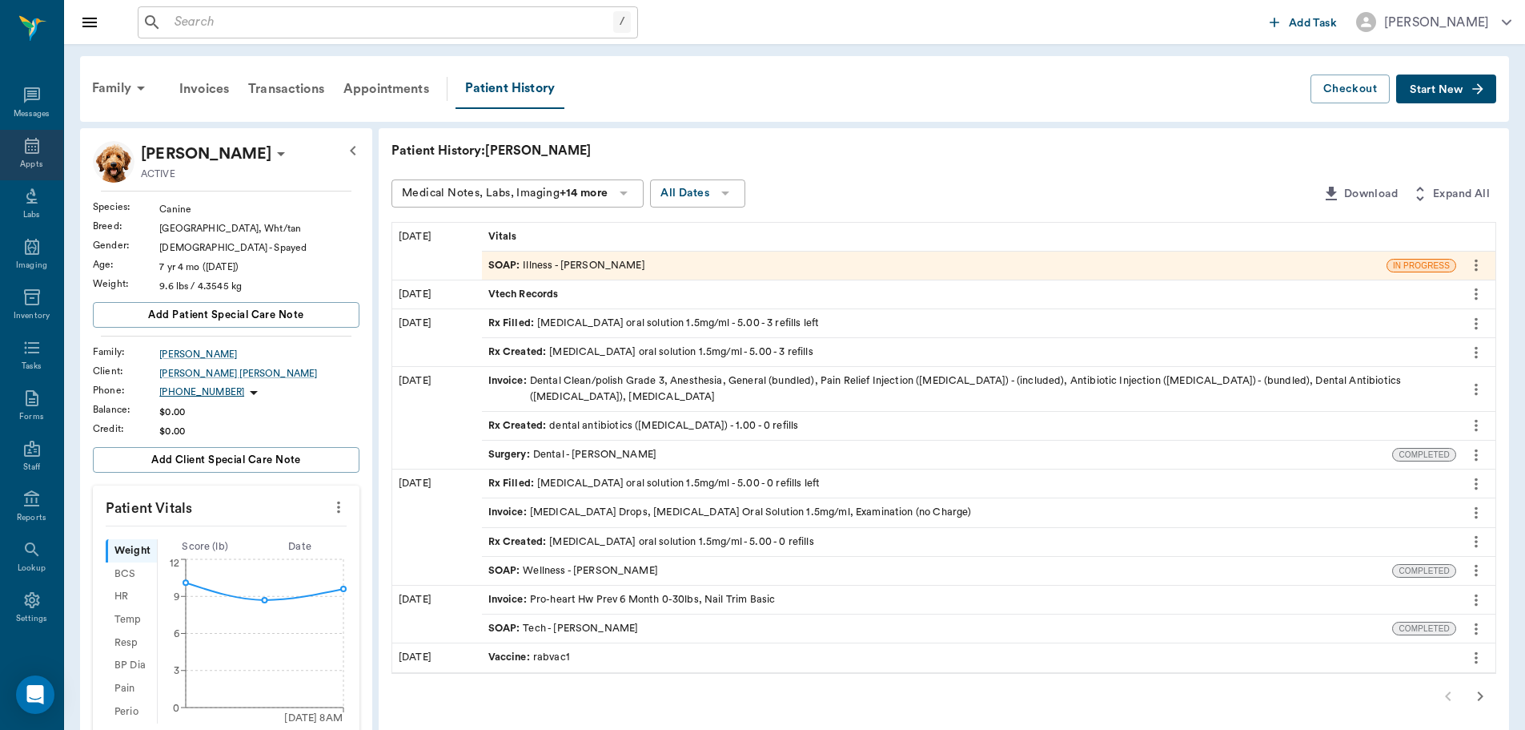
click at [33, 163] on div "Appts" at bounding box center [31, 165] width 22 height 12
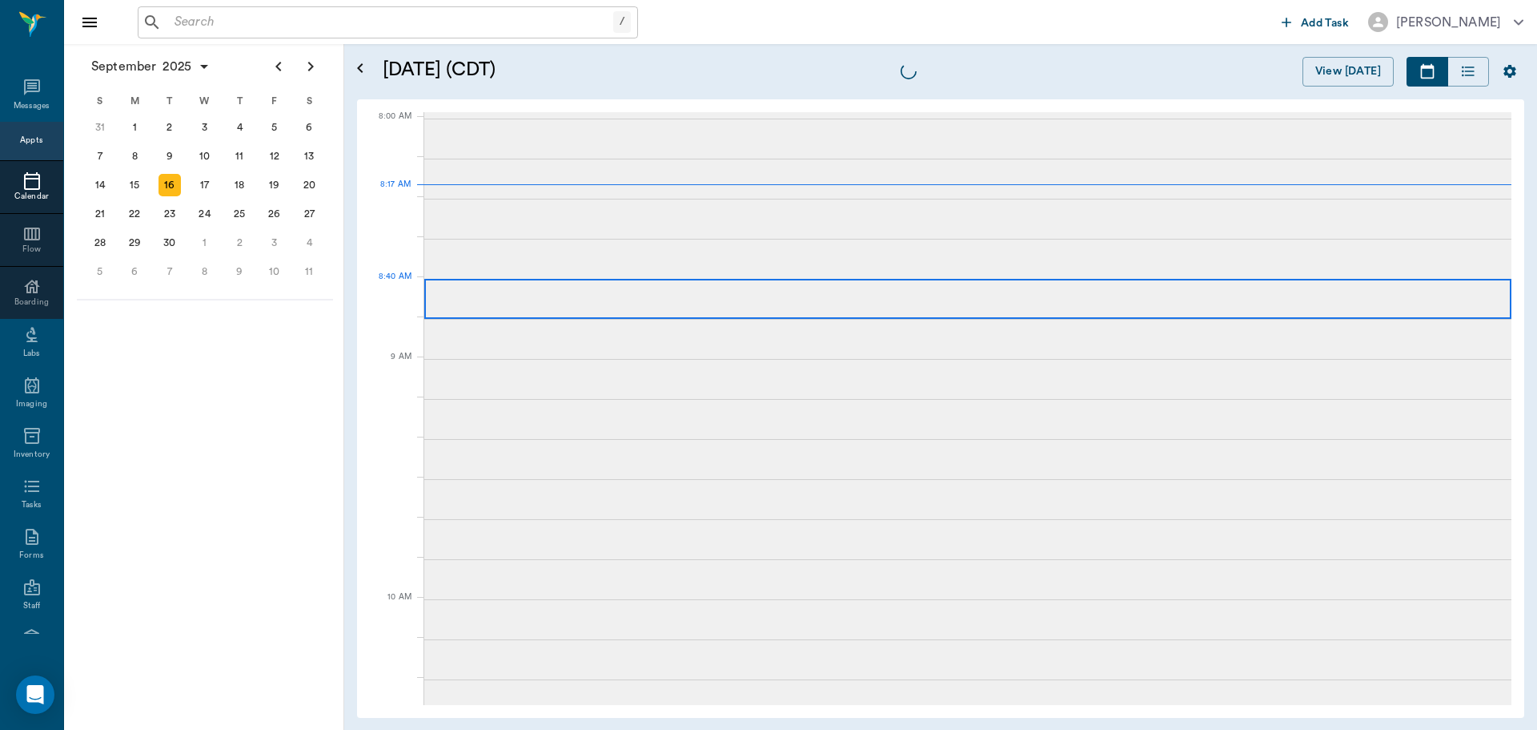
scroll to position [2, 0]
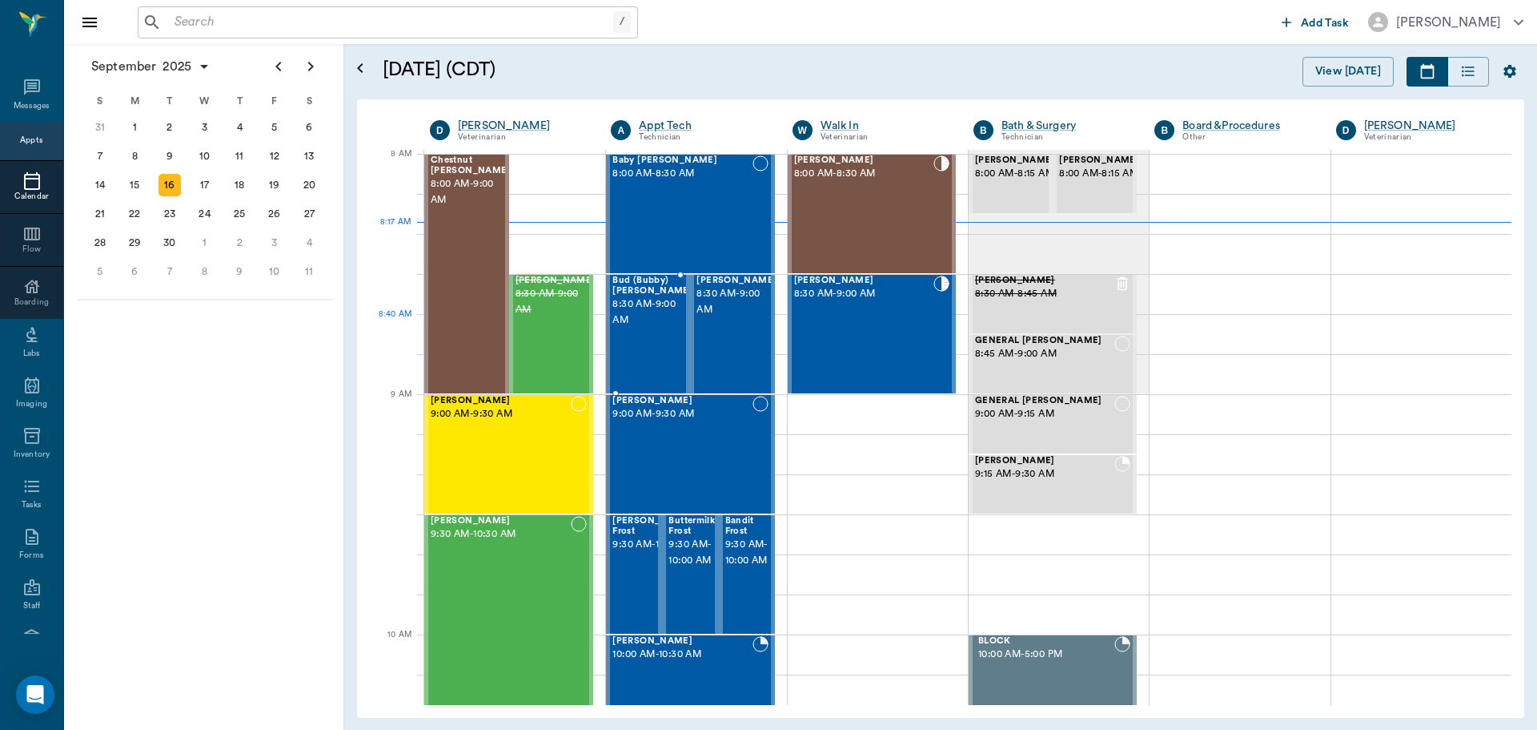
click at [693, 324] on div at bounding box center [693, 333] width 0 height 117
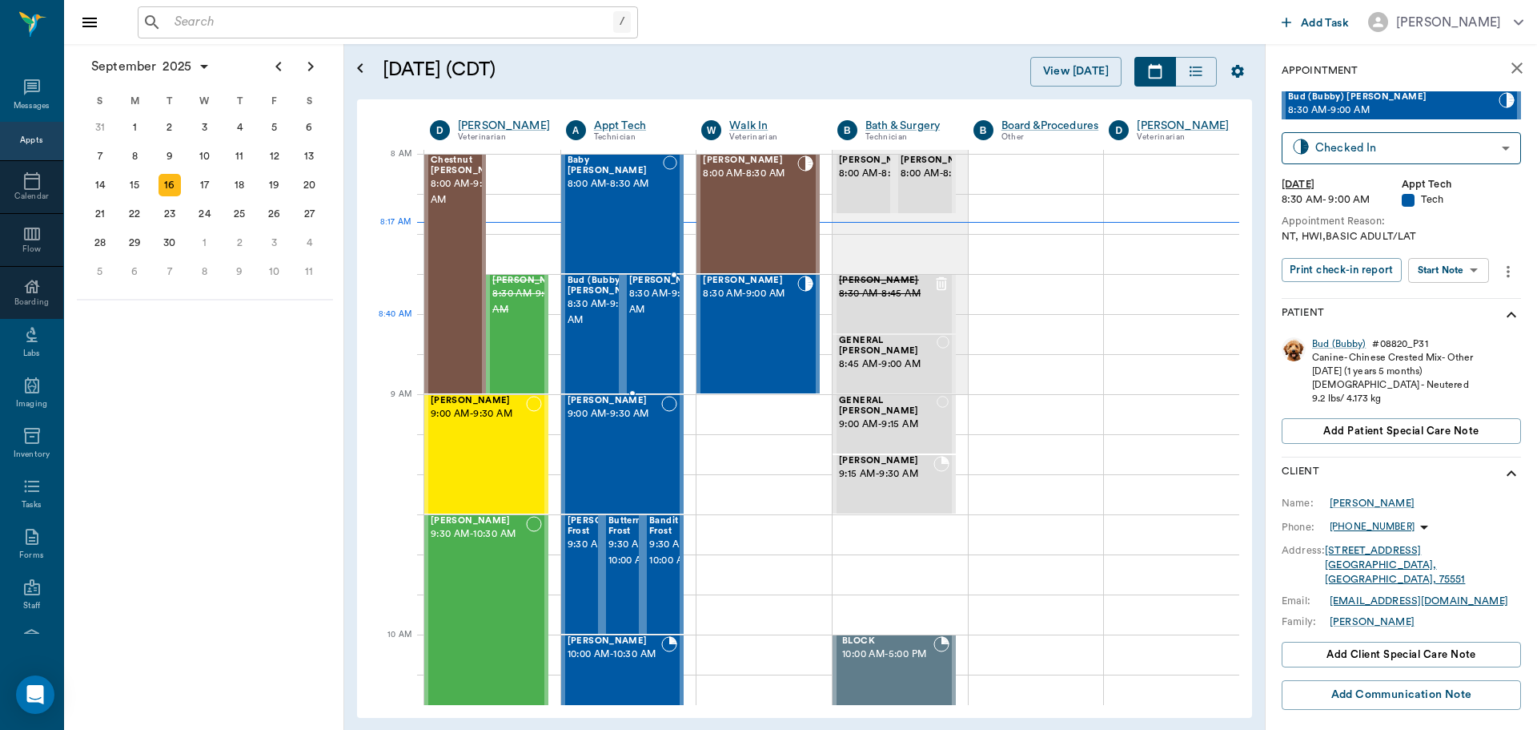
click at [664, 348] on div "Abbie Guillory 8:30 AM - 9:00 AM" at bounding box center [669, 333] width 80 height 117
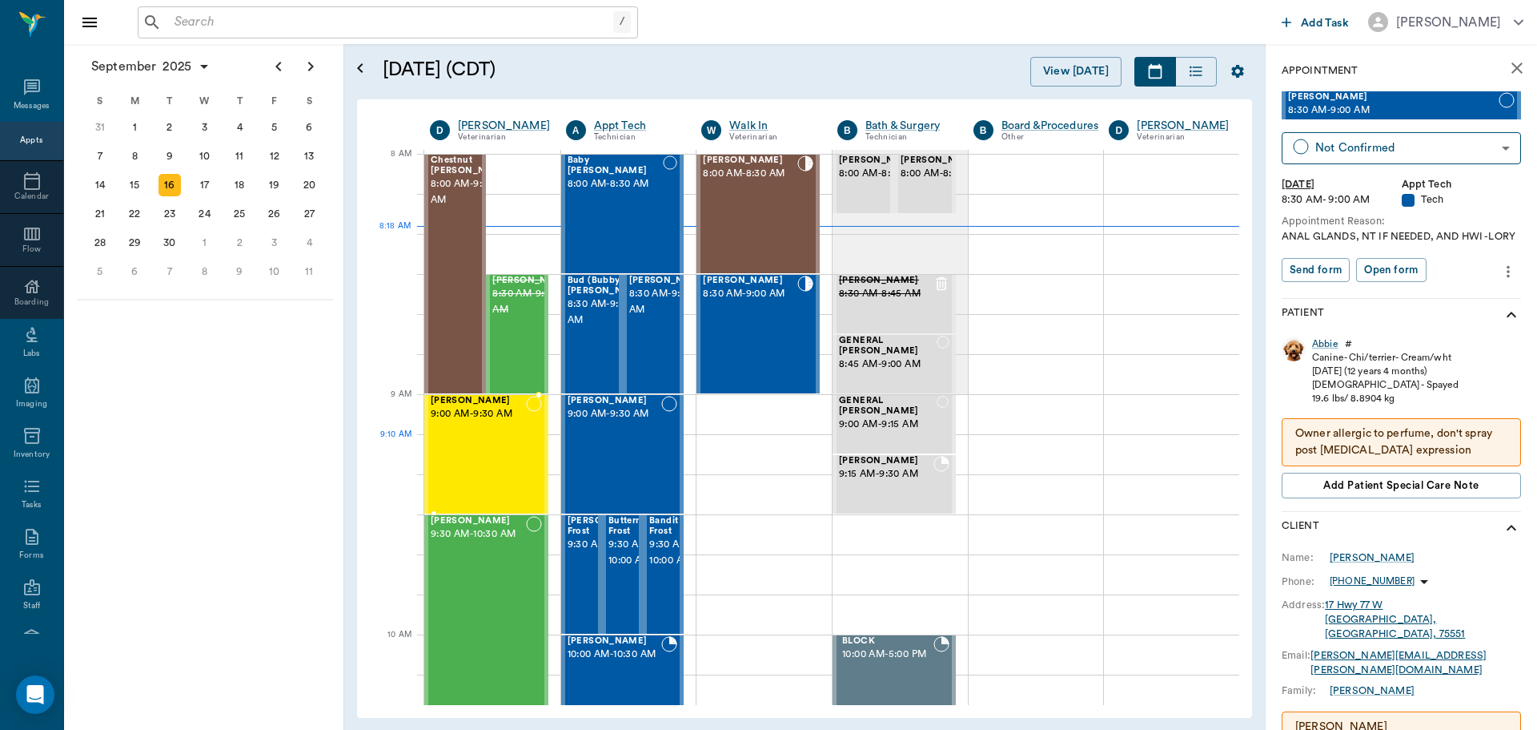
click at [486, 453] on div "Tater Hayden 9:00 AM - 9:30 AM" at bounding box center [478, 454] width 95 height 117
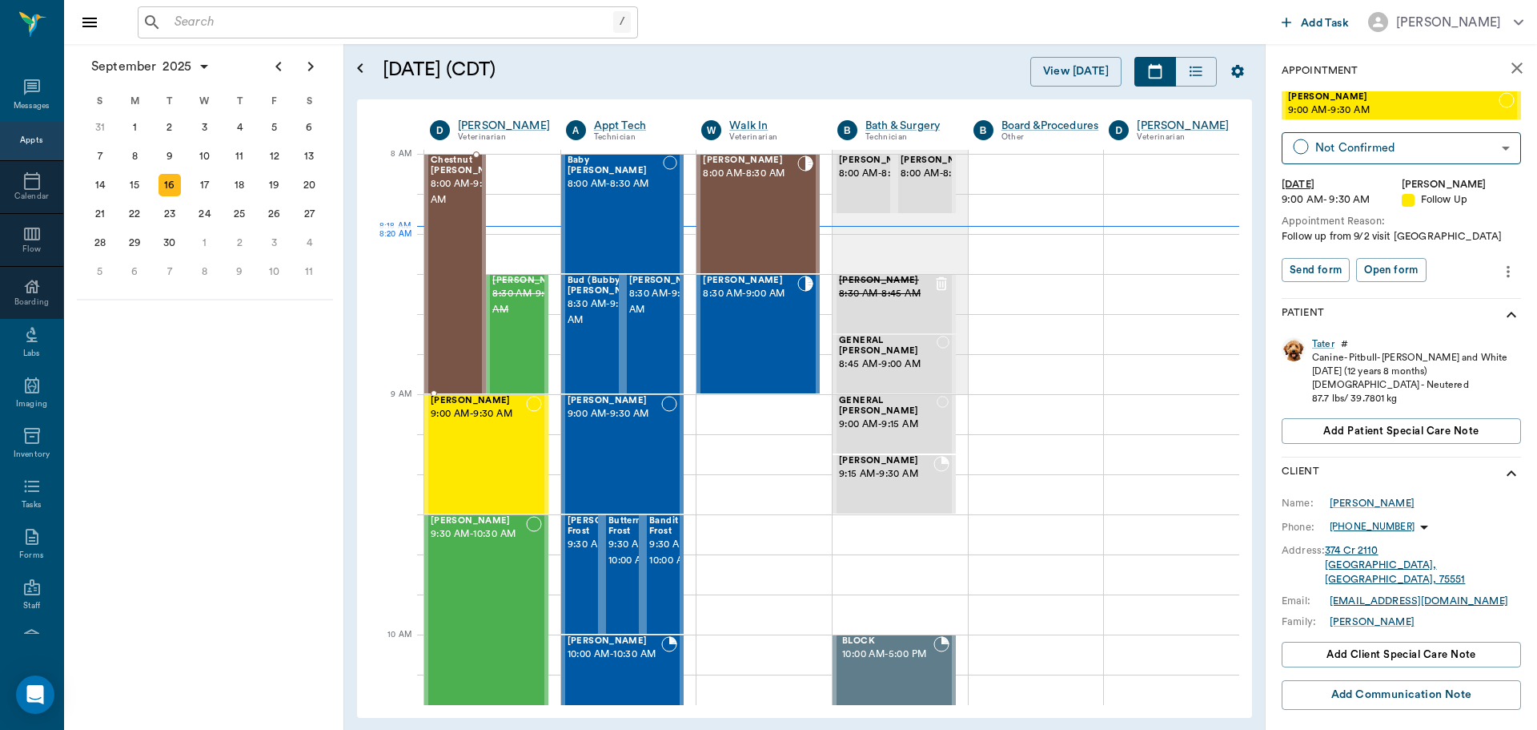
click at [456, 263] on div "Chestnut Jackson 8:00 AM - 9:00 AM" at bounding box center [471, 273] width 80 height 237
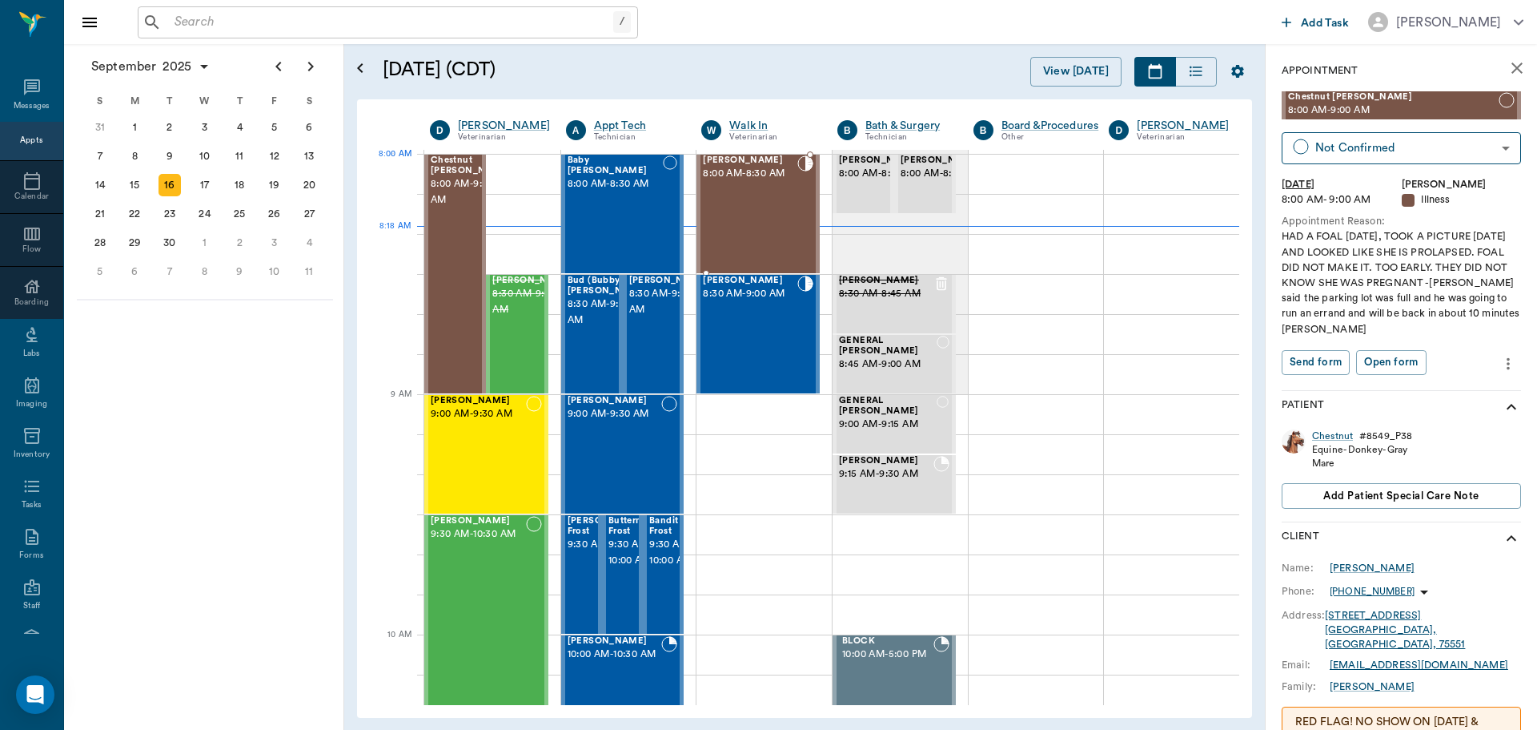
click at [734, 189] on div "Riley Mitchell 8:00 AM - 8:30 AM" at bounding box center [750, 213] width 94 height 117
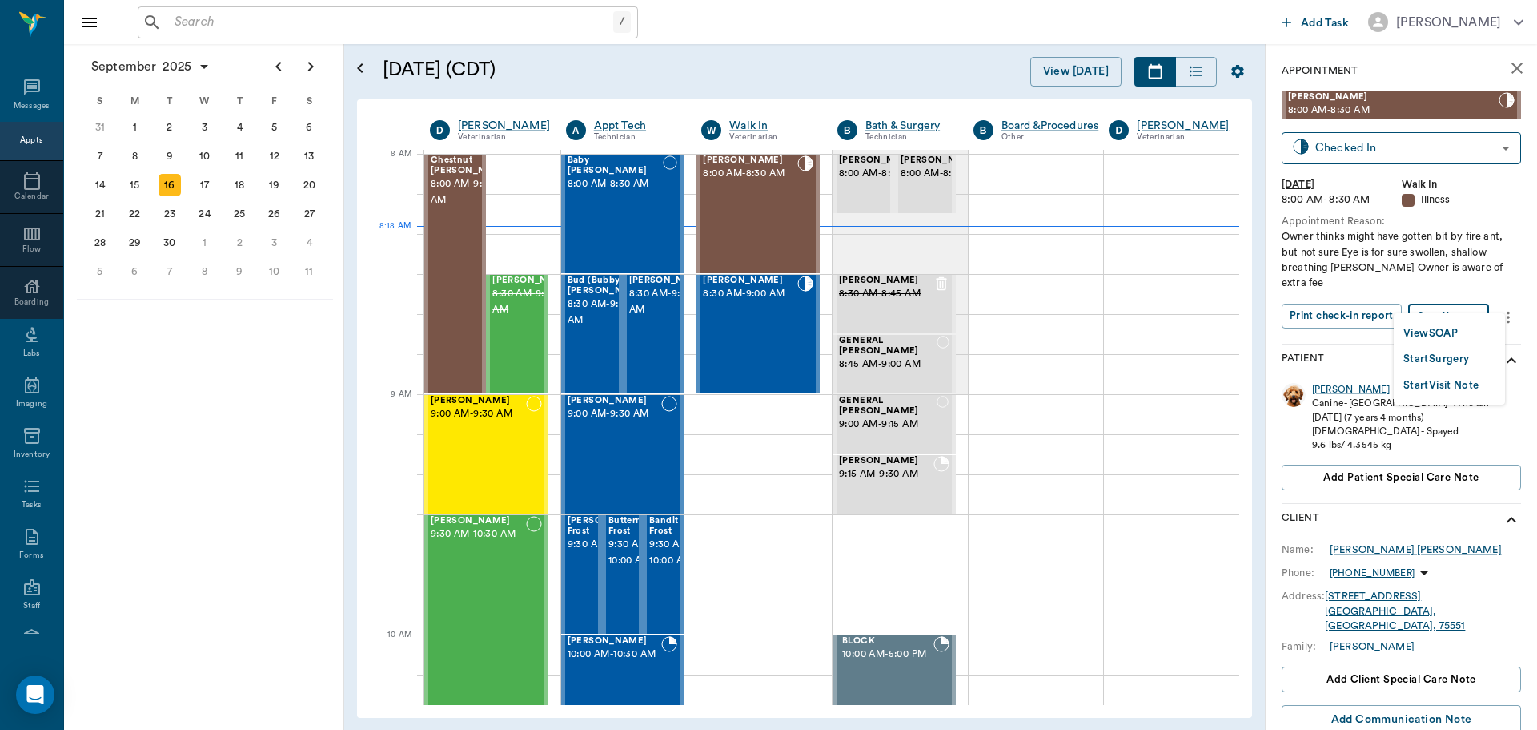
click at [1461, 299] on body "/ ​ Add Task Dr. Bert Ellsworth Nectar Messages Appts Calendar Flow Boarding La…" at bounding box center [768, 365] width 1537 height 730
click at [1458, 328] on button "View SOAP" at bounding box center [1431, 333] width 54 height 18
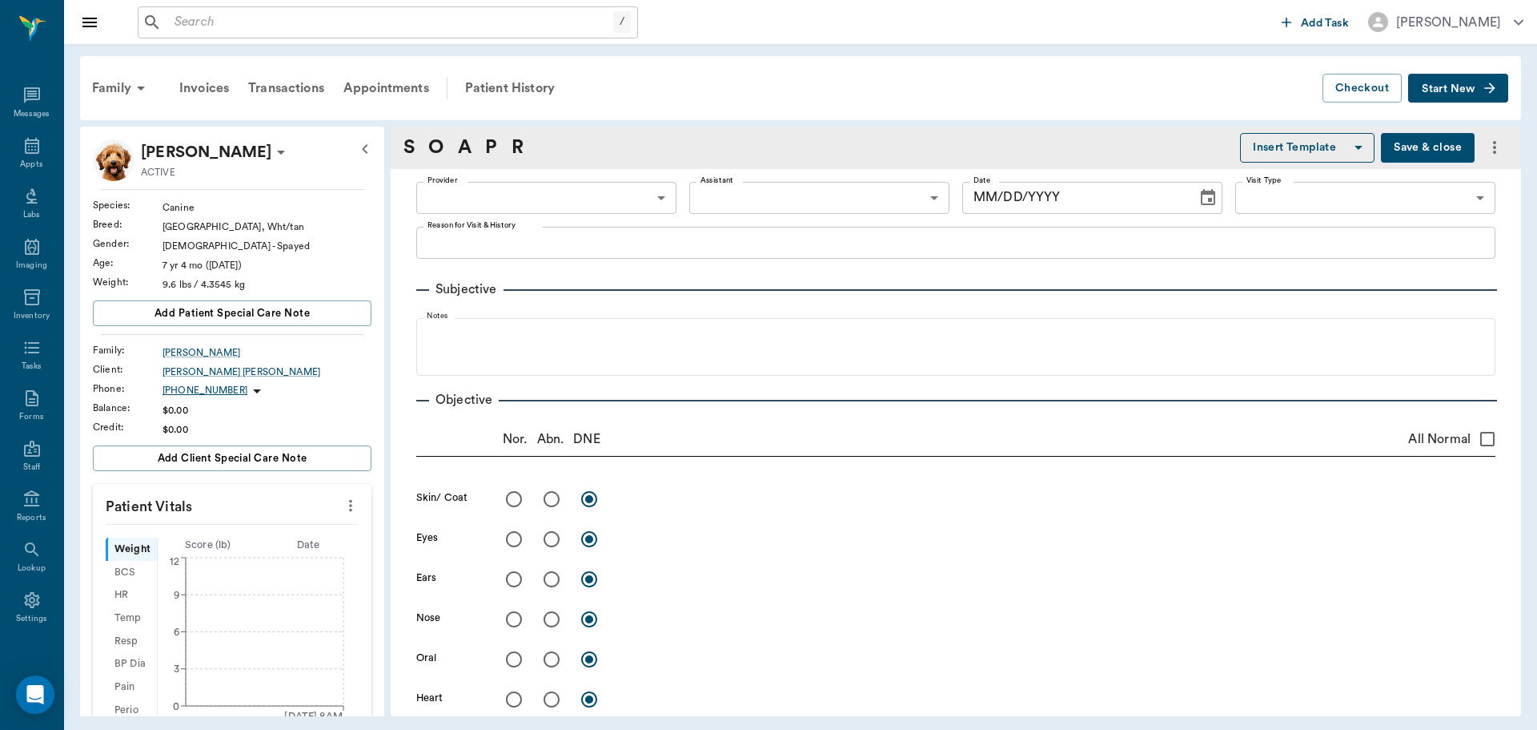
type input "63ec2f075fda476ae8351a4d"
type input "642ef10e332a41444de2bad1"
type input "65d2be4f46e3a538d89b8c15"
type textarea "Owner thinks might have gotten bit by fire ant, but not sure Eye is for sure sw…"
type input "[DATE]"
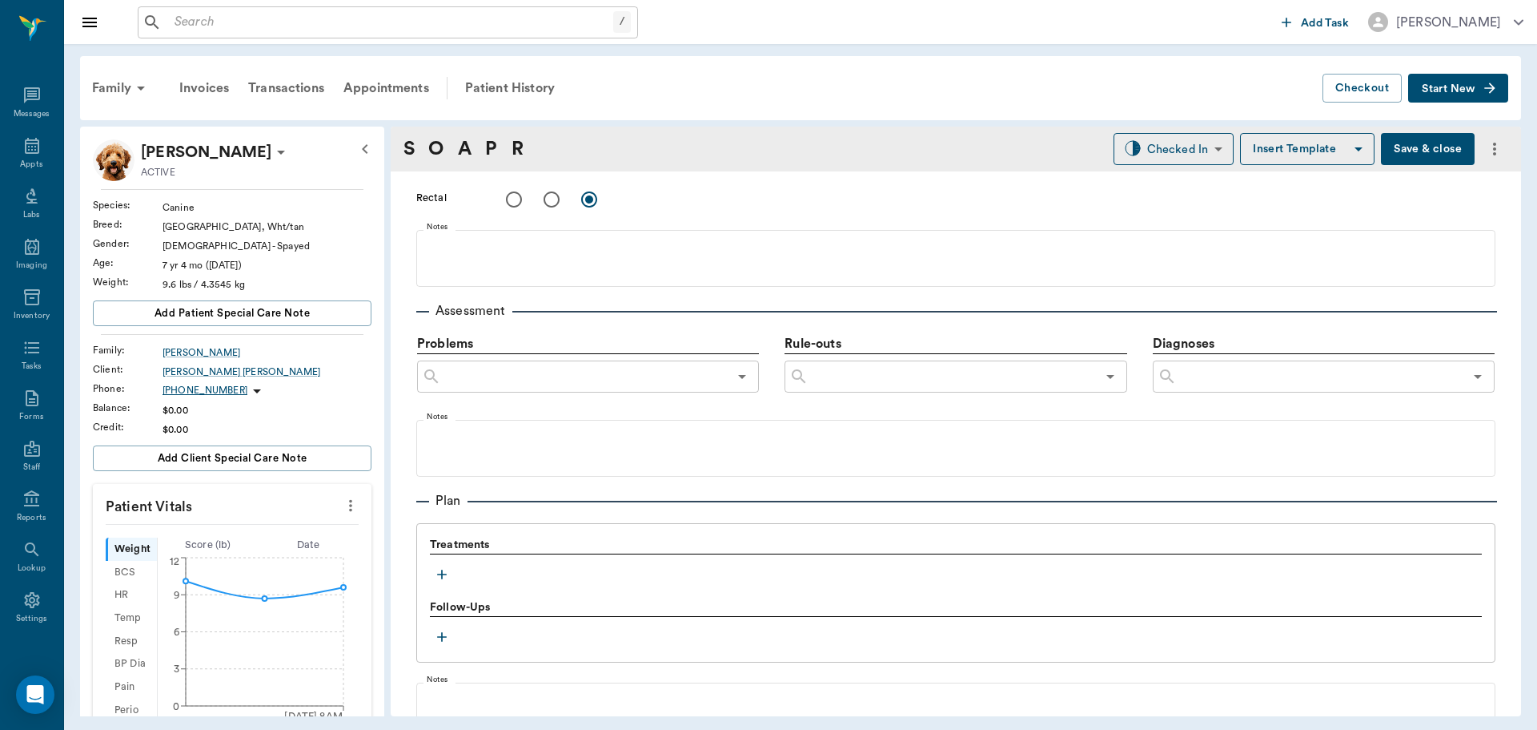
scroll to position [961, 0]
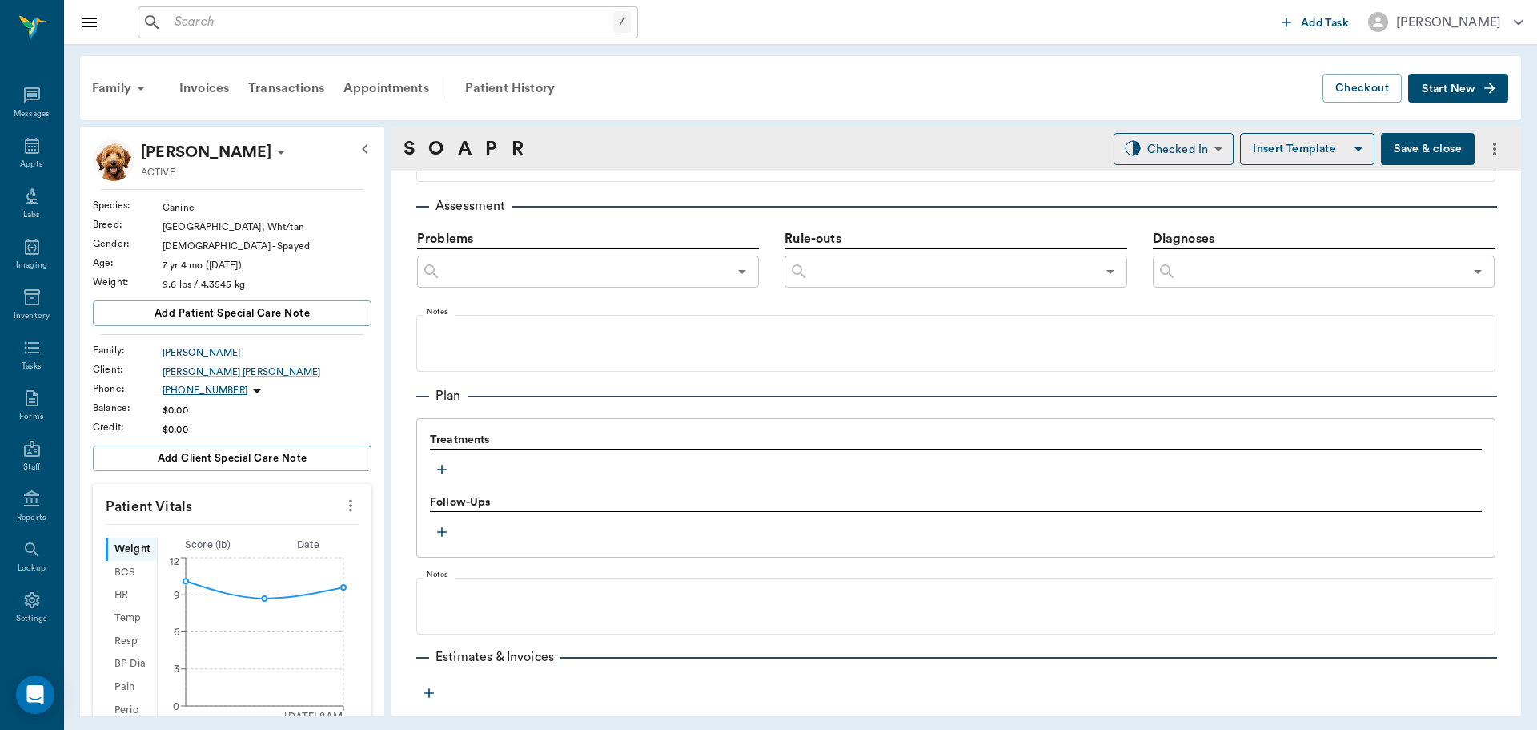
click at [444, 472] on icon "button" at bounding box center [442, 469] width 16 height 16
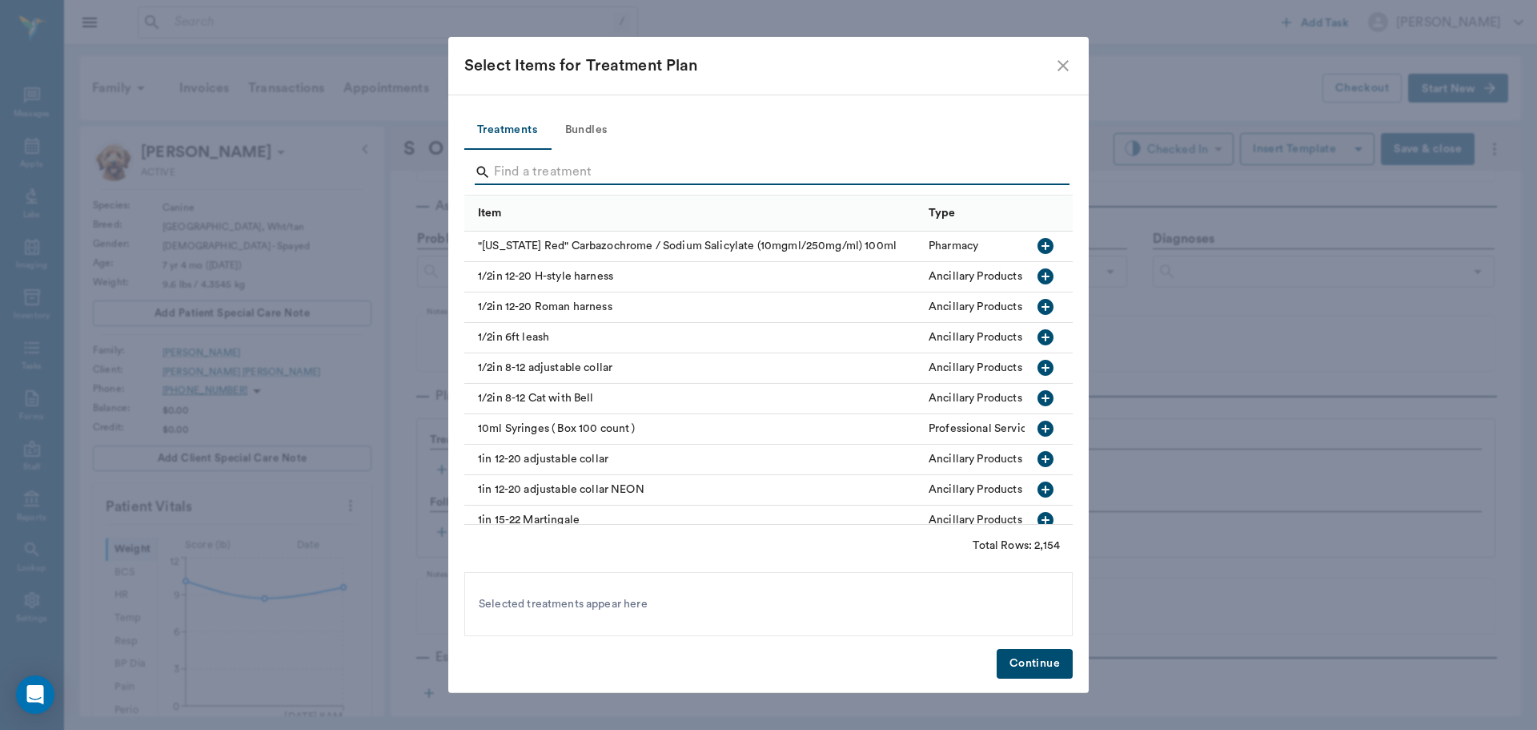
click at [761, 176] on input "Search" at bounding box center [770, 172] width 552 height 26
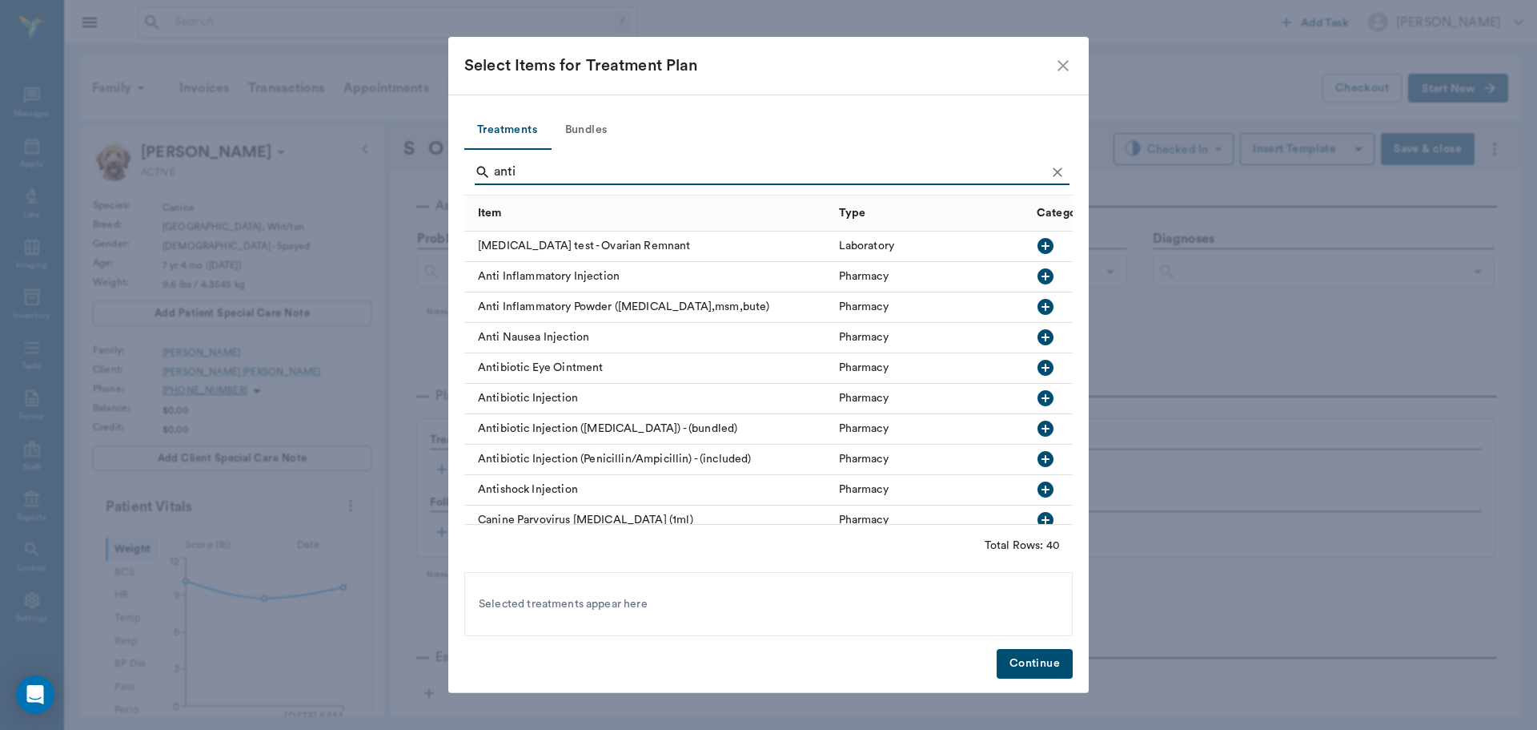
click at [717, 159] on input "anti" at bounding box center [770, 172] width 552 height 26
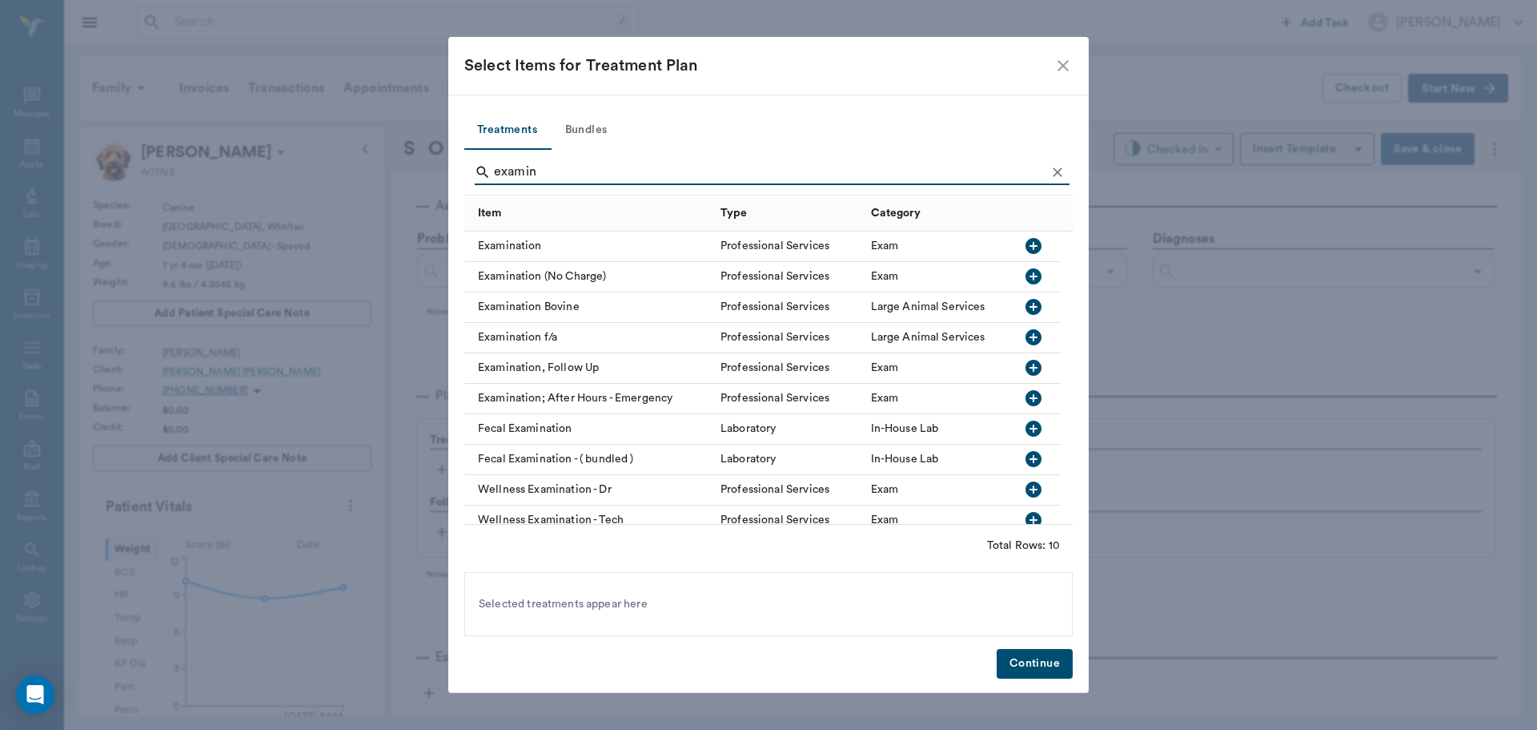
click at [1039, 243] on icon "button" at bounding box center [1034, 246] width 16 height 16
click at [686, 180] on input "examin" at bounding box center [770, 172] width 552 height 26
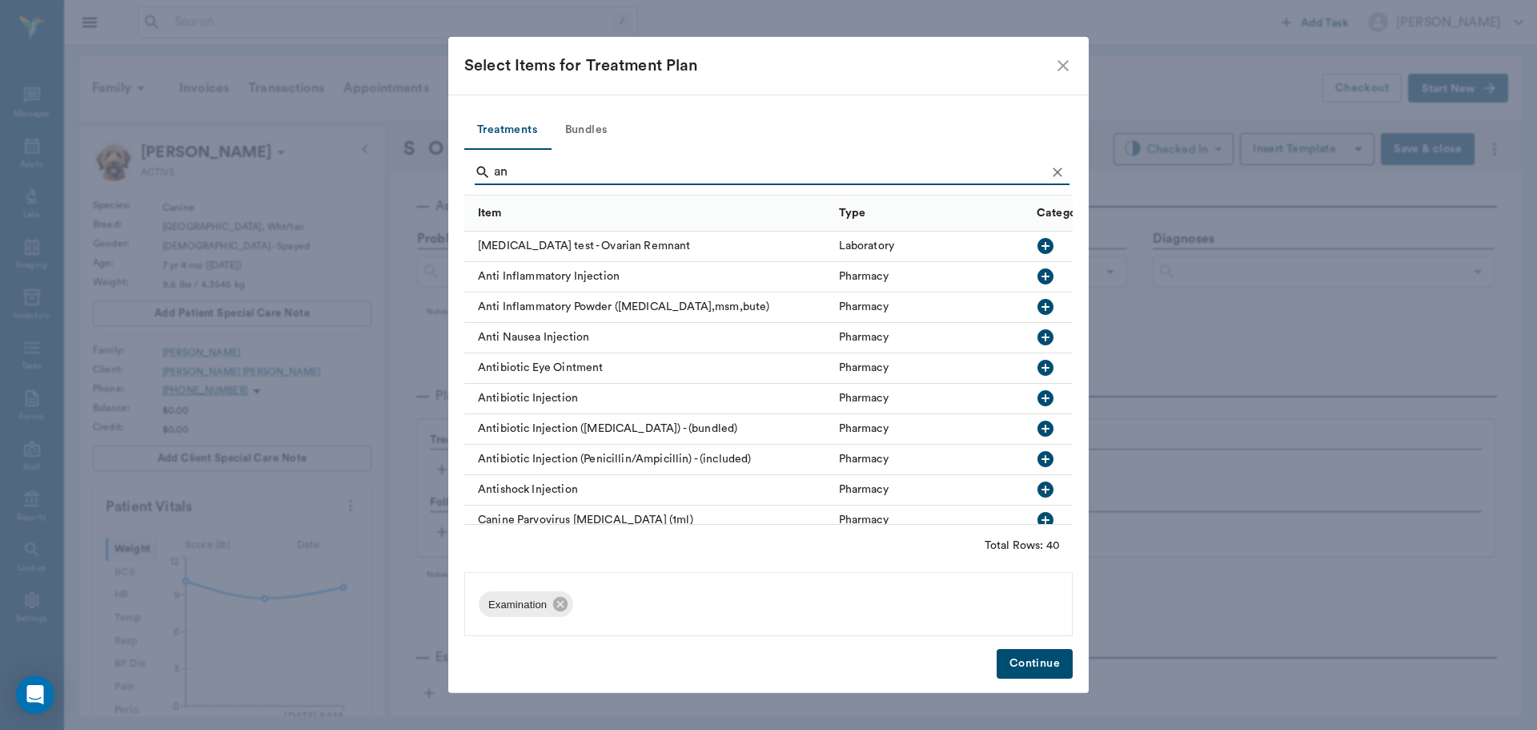
type input "a"
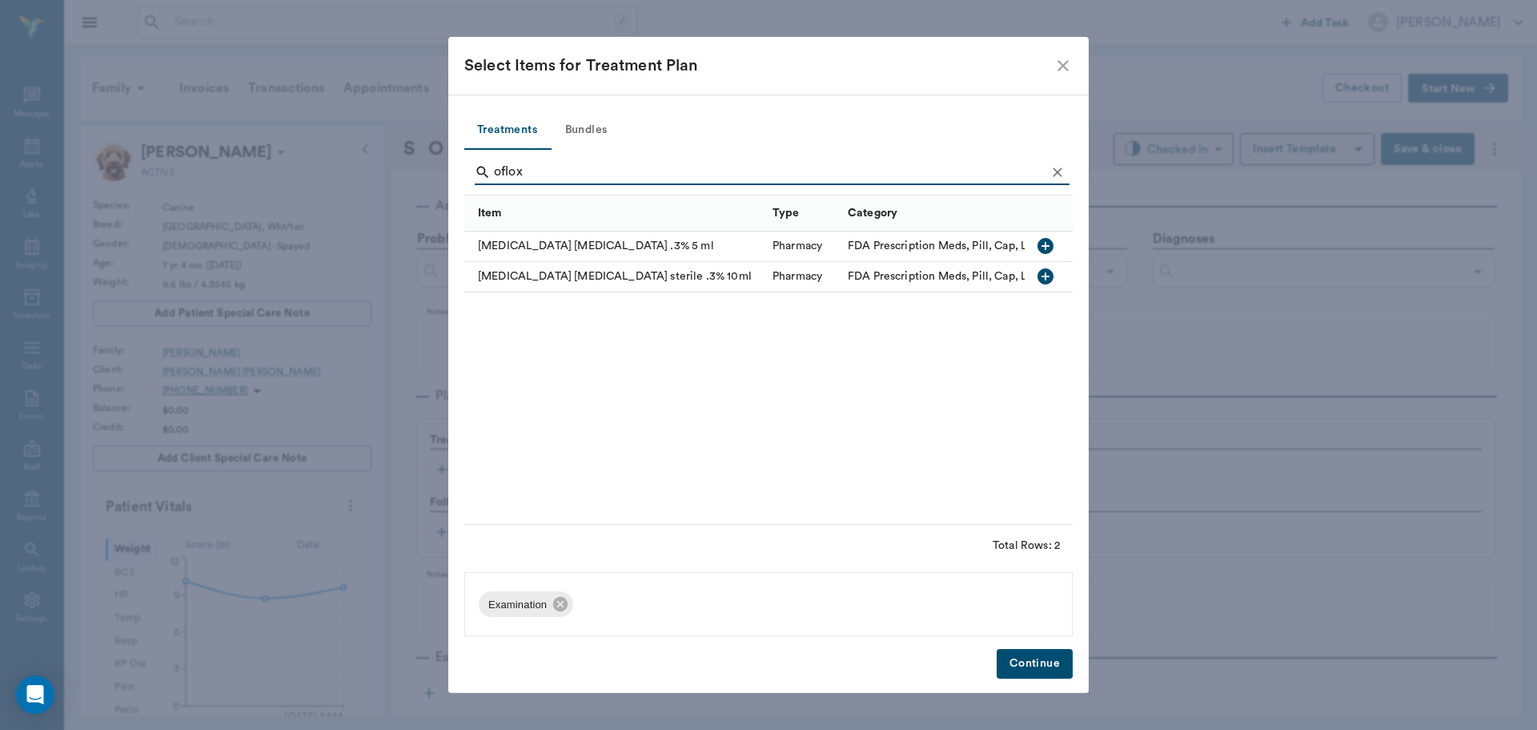
click at [1044, 253] on icon "button" at bounding box center [1046, 246] width 16 height 16
click at [890, 175] on input "oflox" at bounding box center [770, 172] width 552 height 26
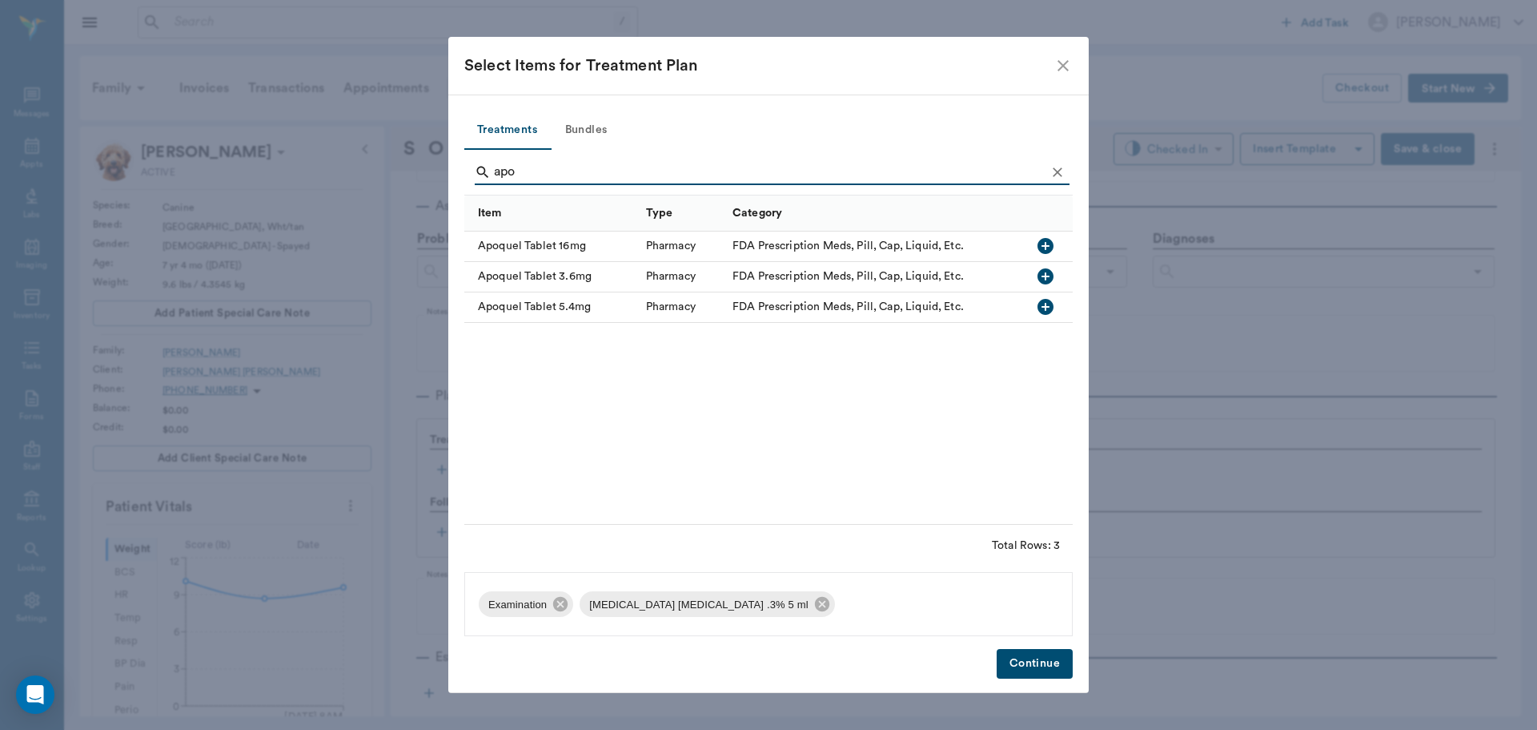
type input "apo"
click at [1055, 273] on icon "button" at bounding box center [1045, 276] width 19 height 19
click at [1018, 651] on button "Continue" at bounding box center [1035, 664] width 76 height 30
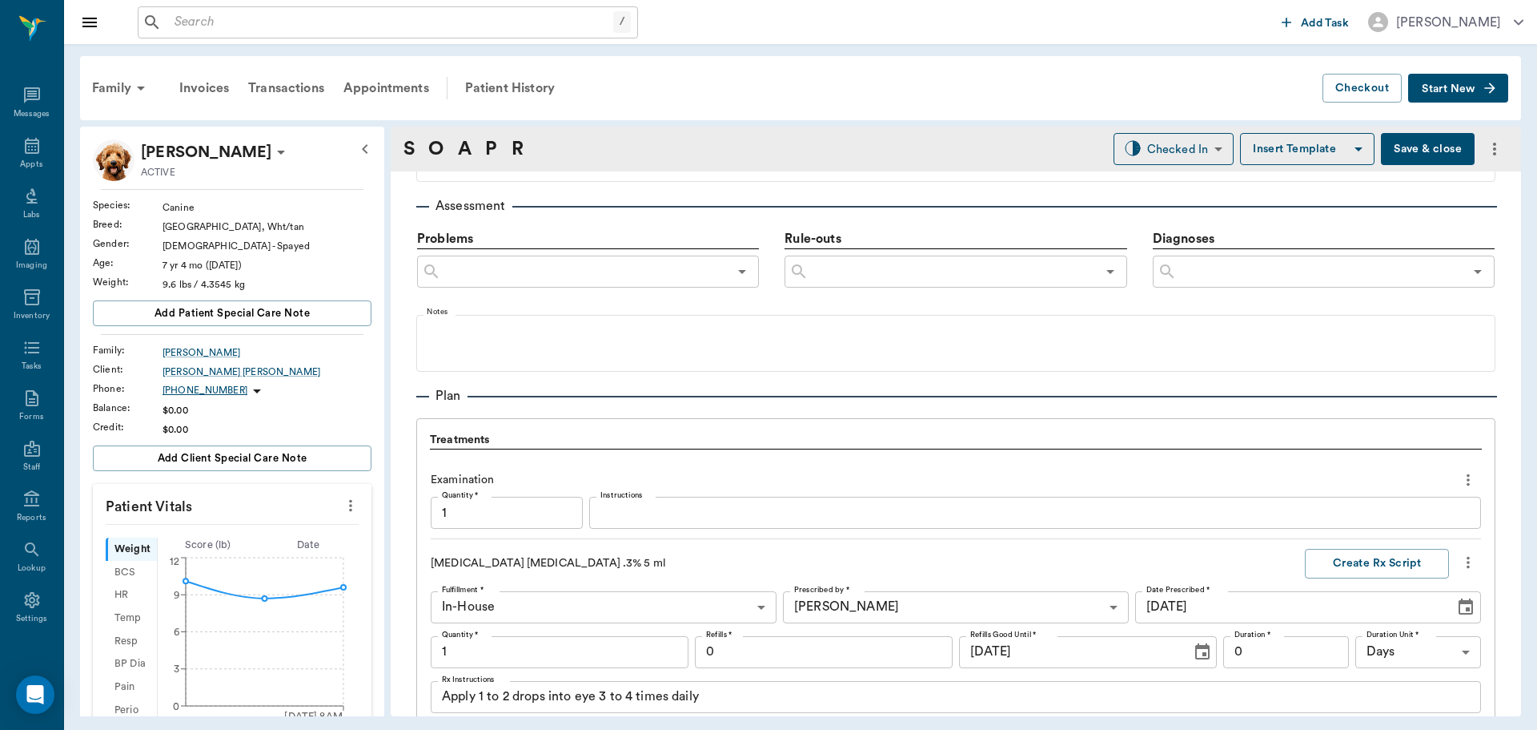
scroll to position [1465, 0]
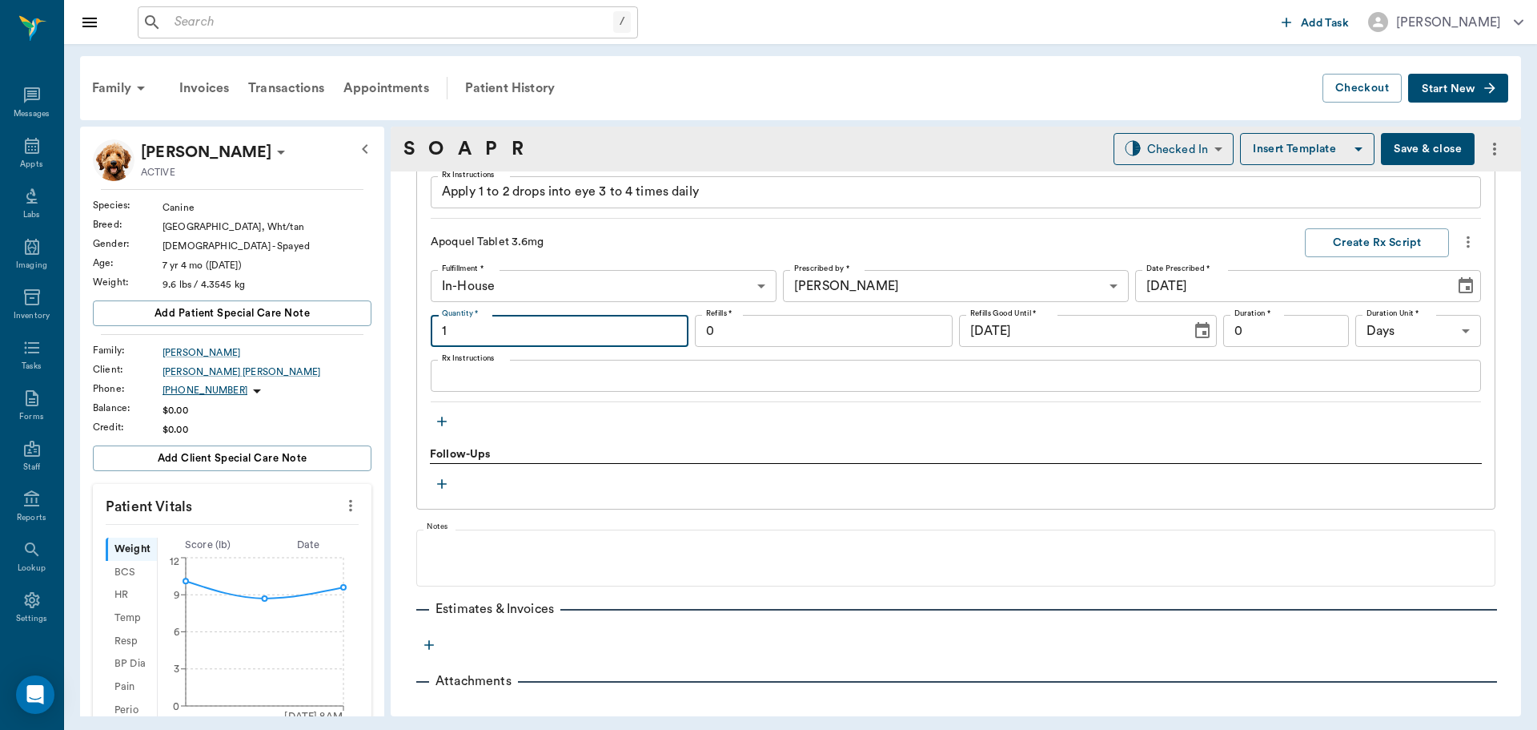
click at [557, 336] on input "1" at bounding box center [560, 331] width 258 height 32
type input "1.00"
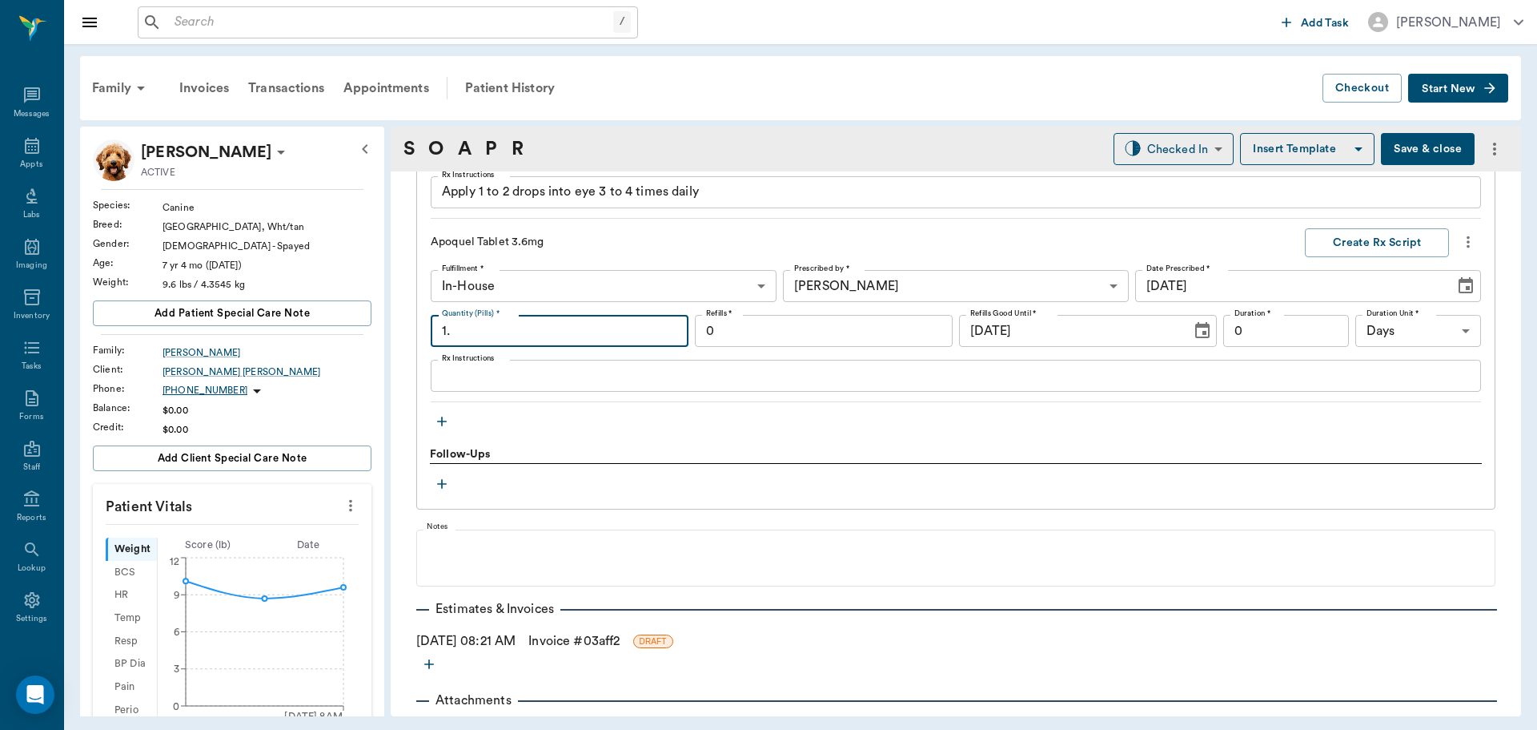
type input "1"
click at [580, 376] on textarea "Rx Instructions" at bounding box center [956, 376] width 1028 height 18
type input "7.00"
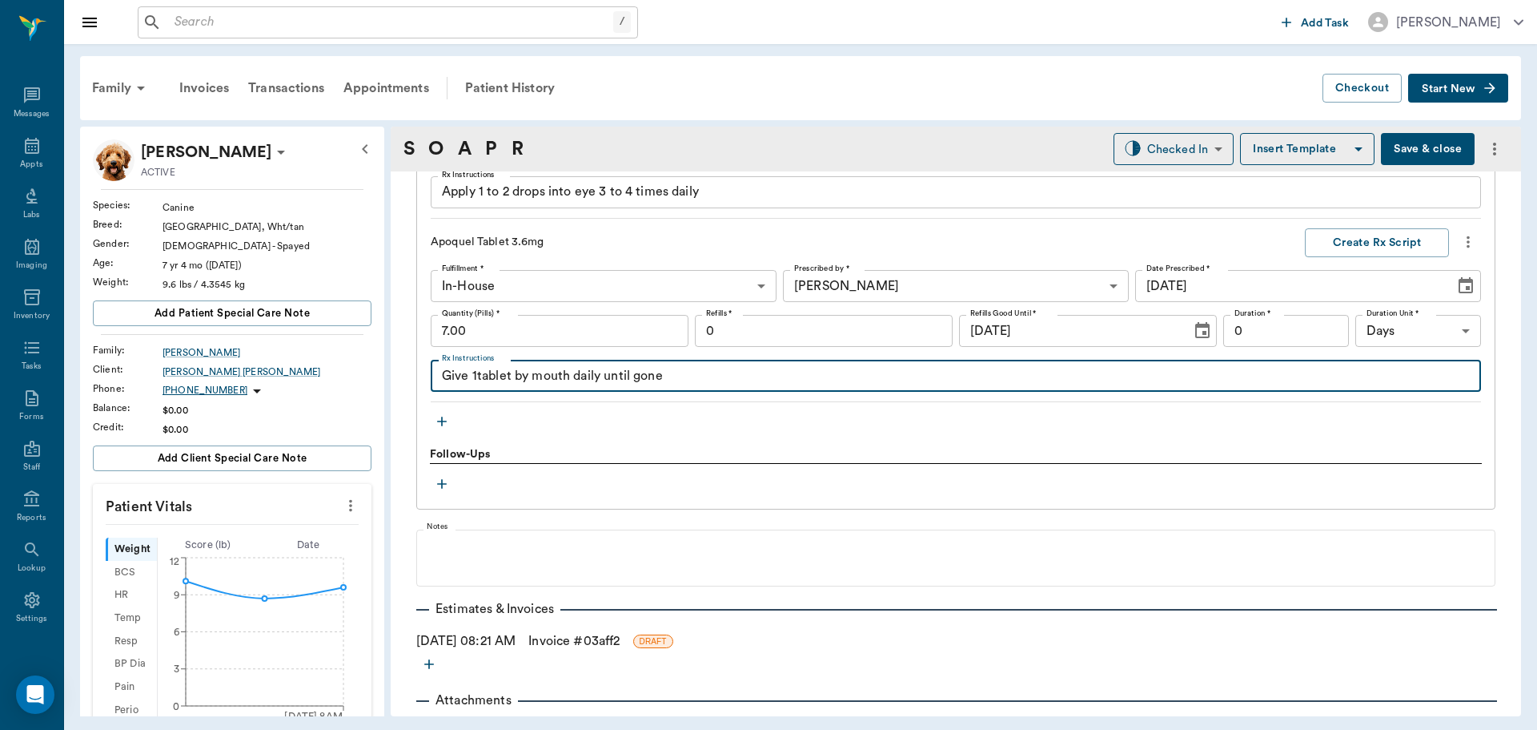
click at [473, 372] on textarea "Give 1tablet by mouth daily until gone" at bounding box center [956, 376] width 1028 height 18
click at [617, 378] on textarea "Give 1/2 tablet by mouth daily until gone" at bounding box center [956, 376] width 1028 height 18
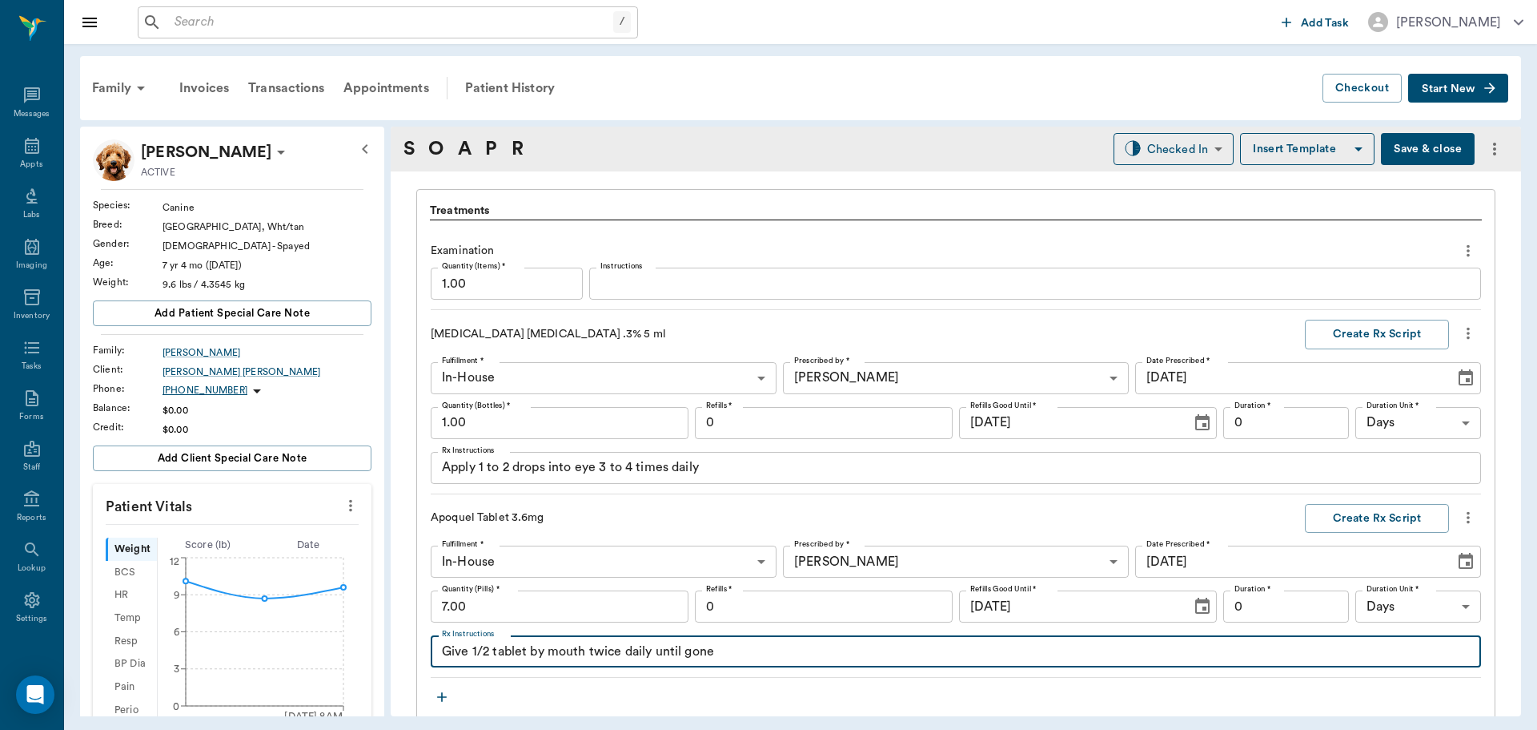
scroll to position [1385, 0]
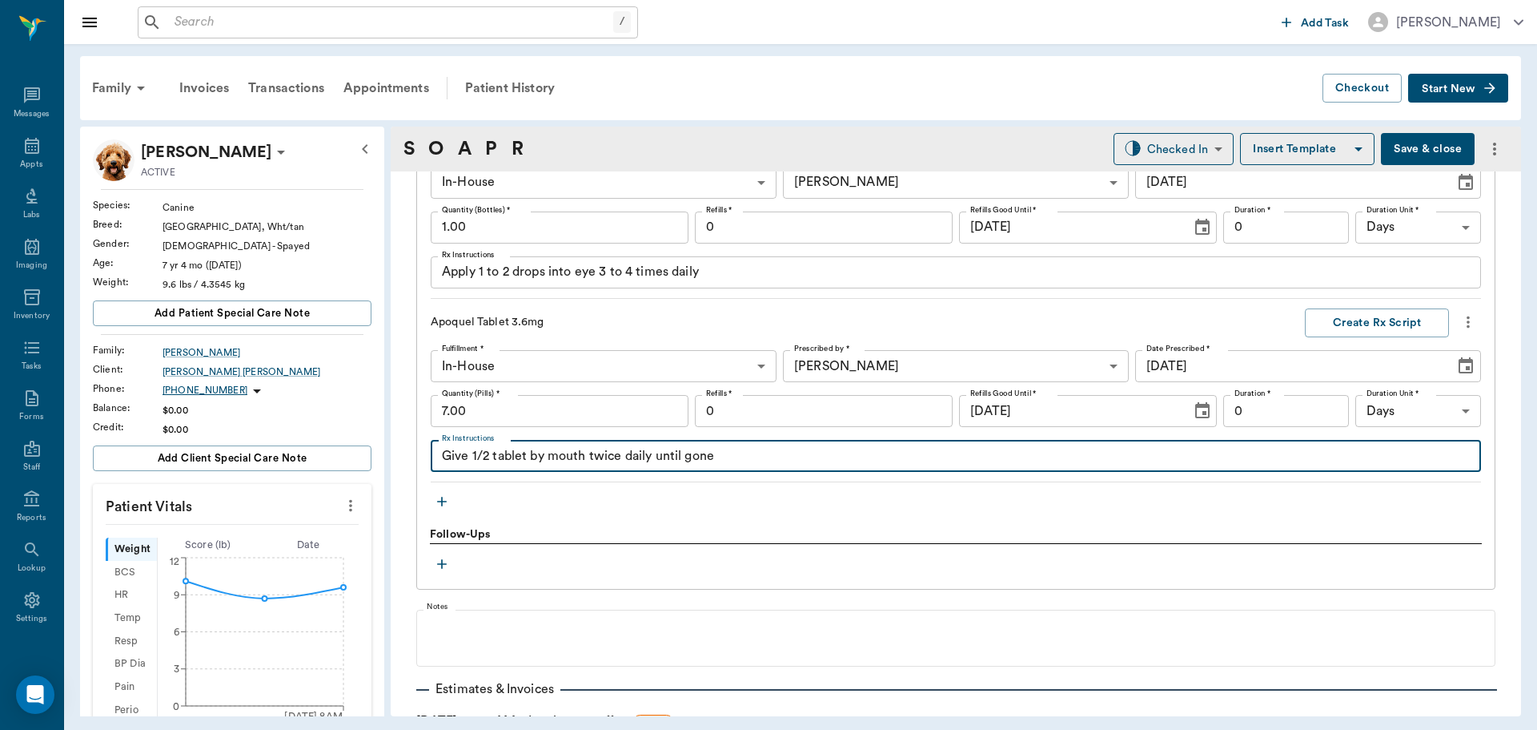
type textarea "Give 1/2 tablet by mouth twice daily until gone"
click at [445, 496] on icon "button" at bounding box center [442, 501] width 16 height 16
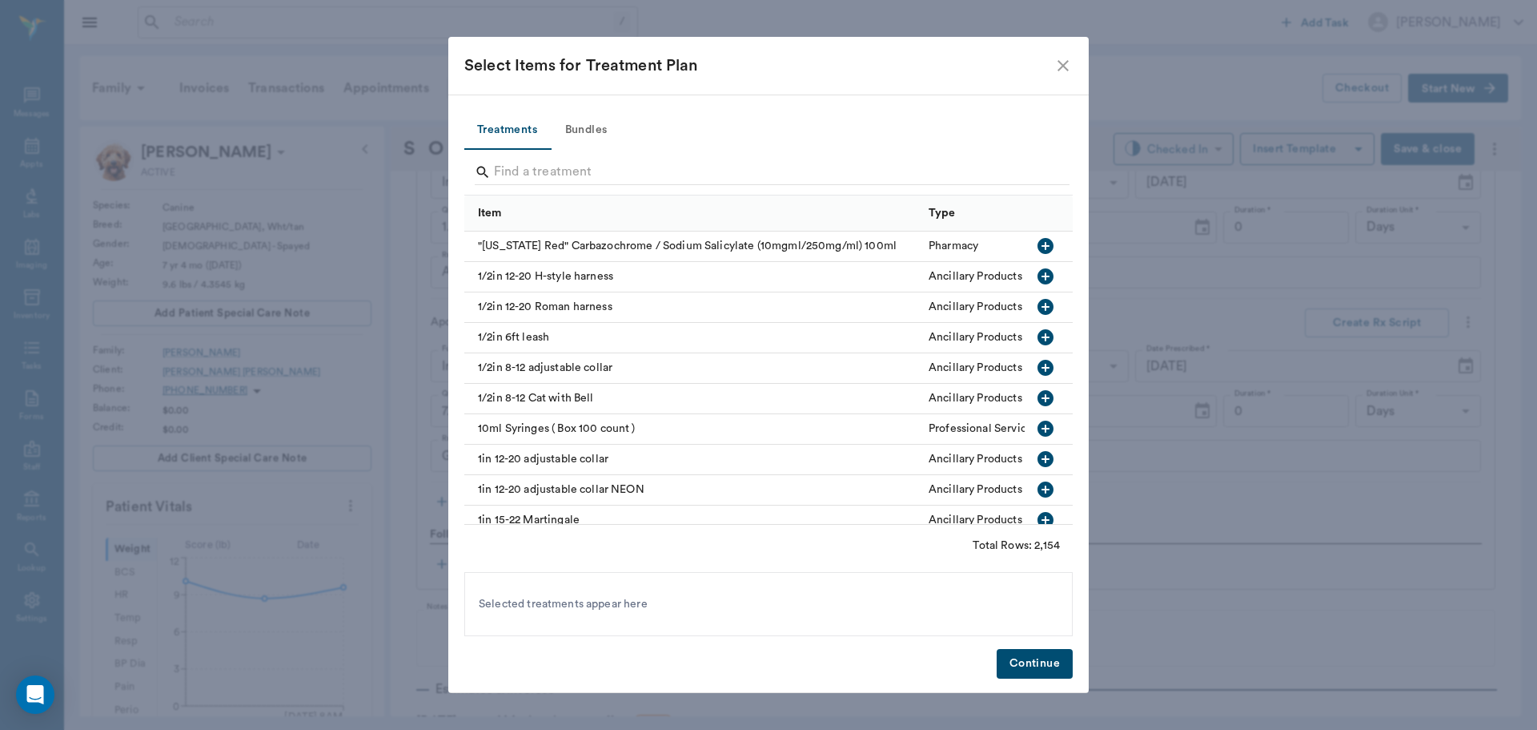
click at [1064, 72] on icon "close" at bounding box center [1063, 65] width 19 height 19
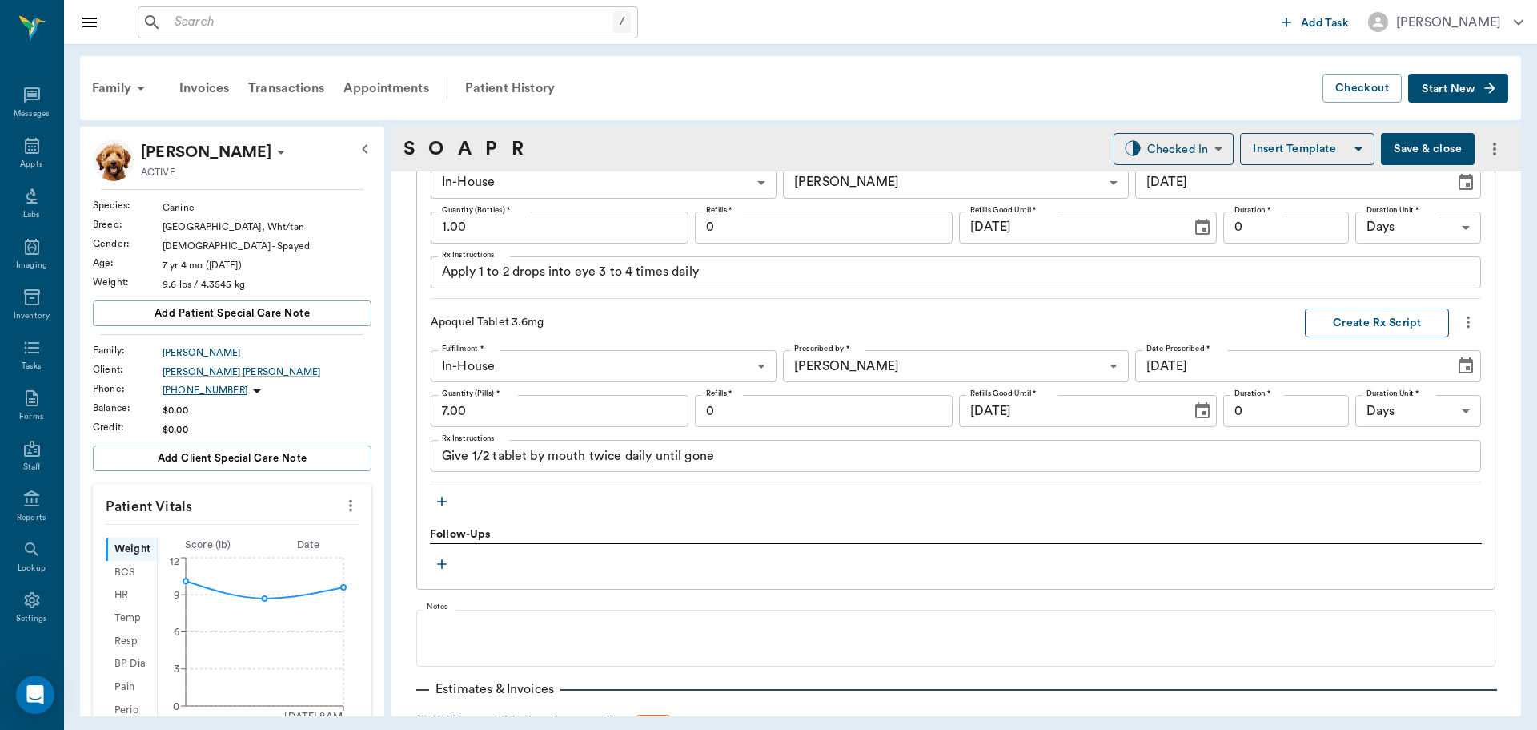
click at [1373, 324] on button "Create Rx Script" at bounding box center [1377, 323] width 144 height 30
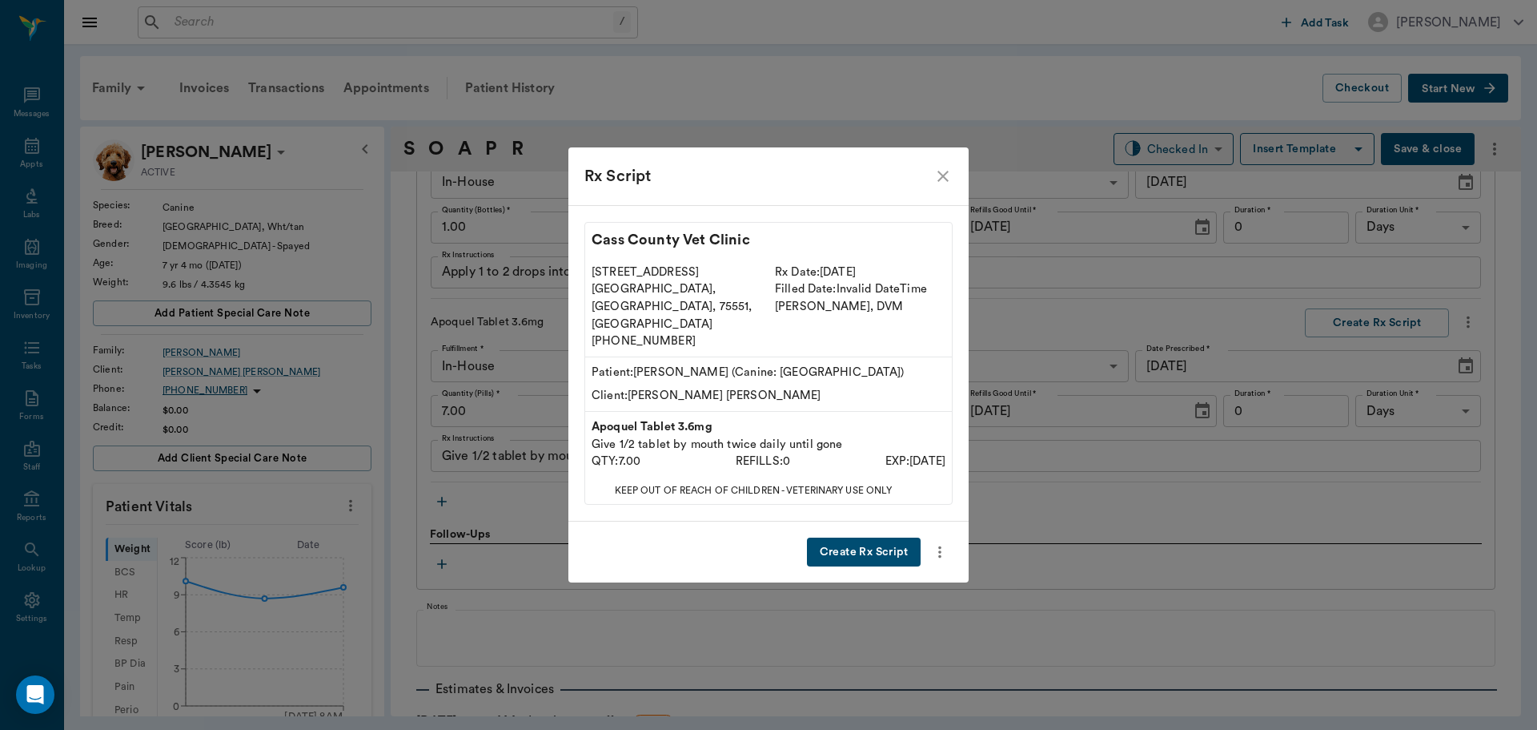
click at [879, 537] on button "Create Rx Script" at bounding box center [864, 552] width 114 height 30
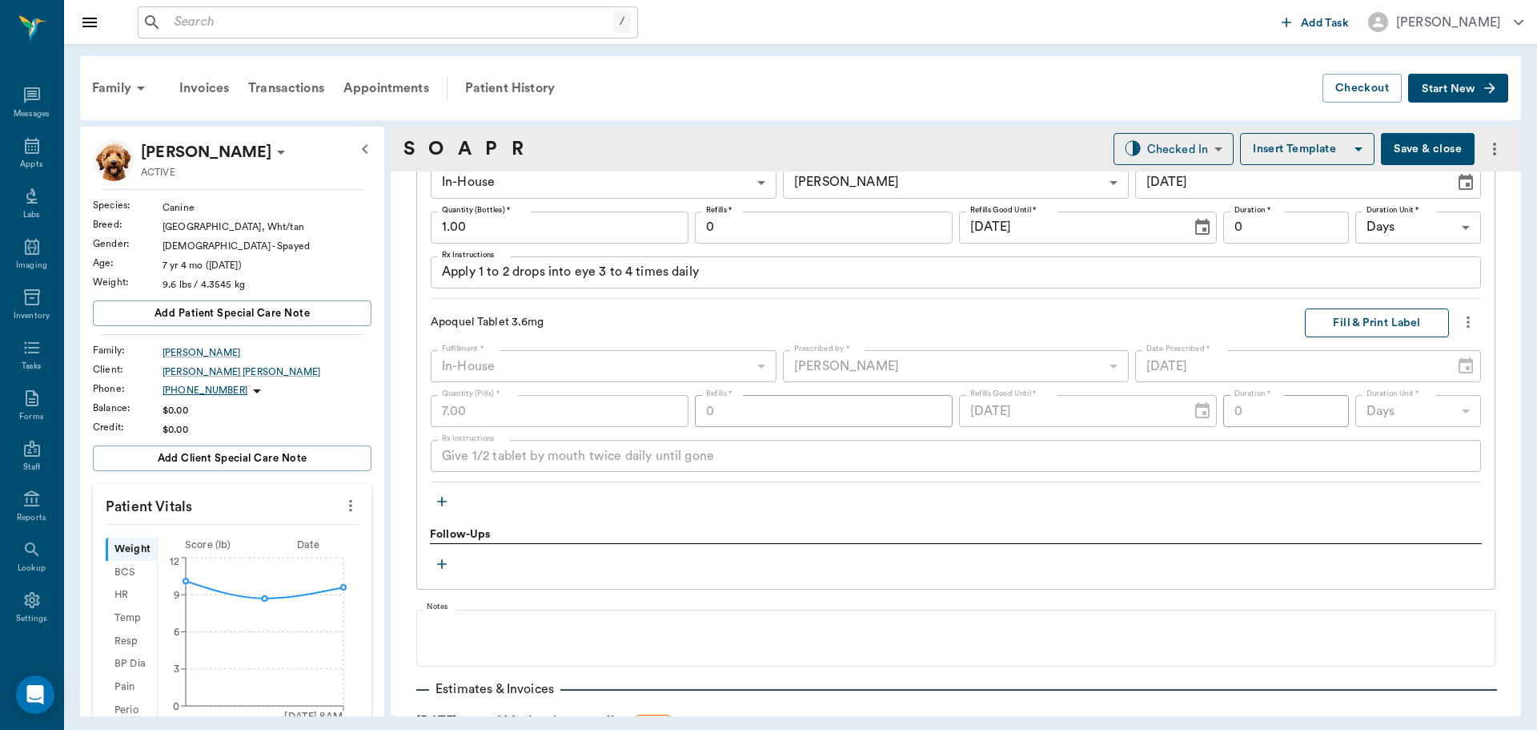
click at [1370, 328] on button "Fill & Print Label" at bounding box center [1377, 323] width 144 height 30
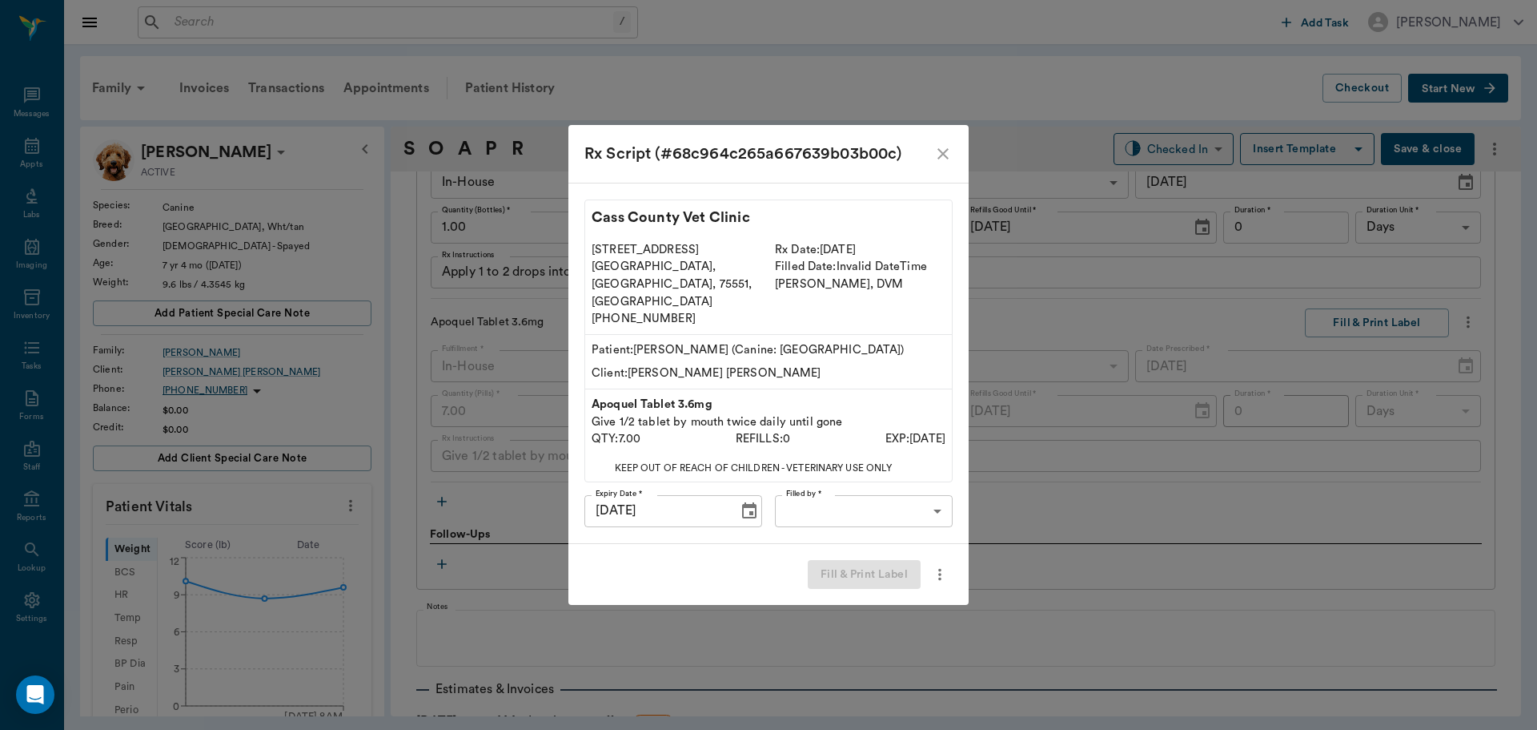
click at [921, 488] on body "/ ​ Add Task Dr. Bert Ellsworth Nectar Messages Appts Labs Imaging Inventory Ta…" at bounding box center [768, 365] width 1537 height 730
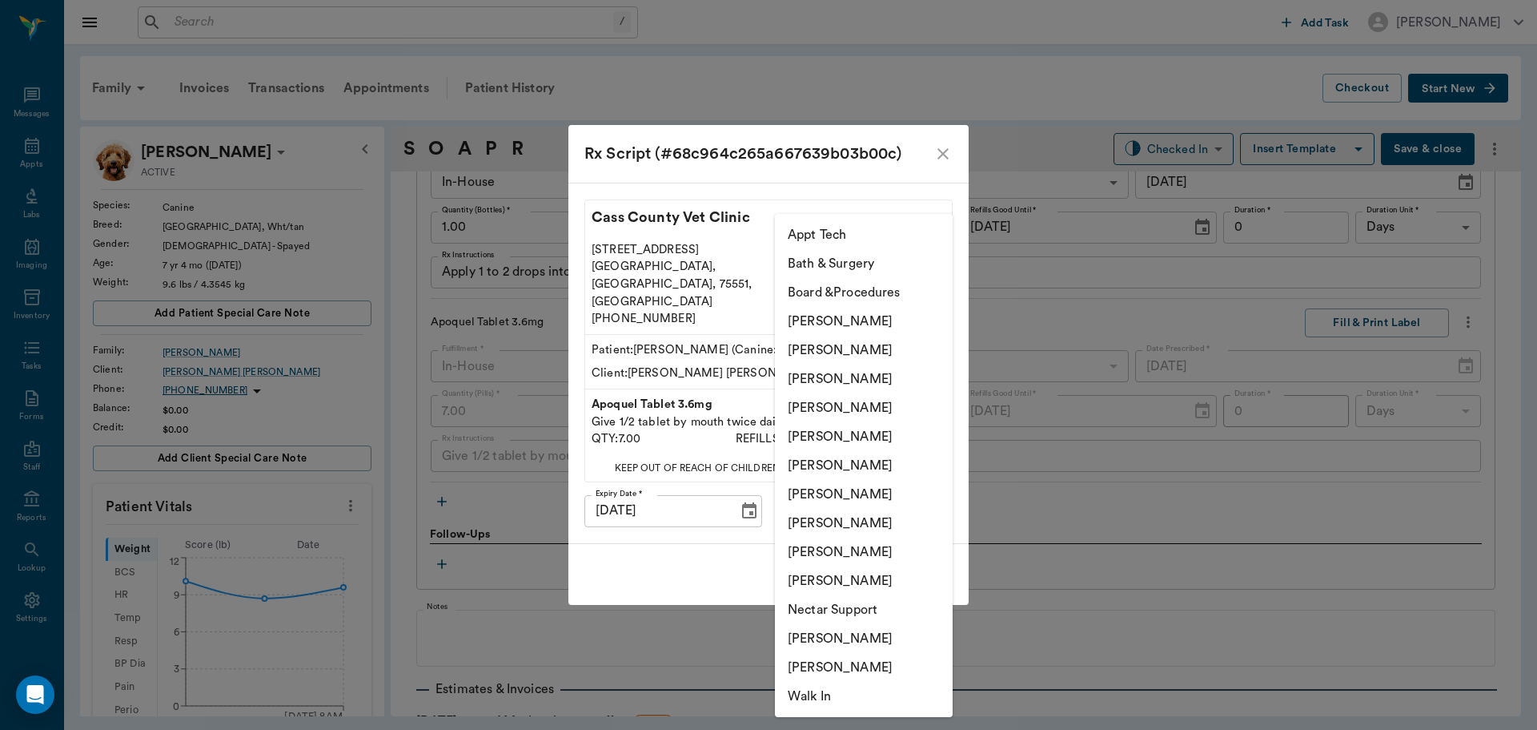
click at [878, 385] on li "Daniel Virnala" at bounding box center [864, 378] width 178 height 29
type input "642ef10e332a41444de2bad1"
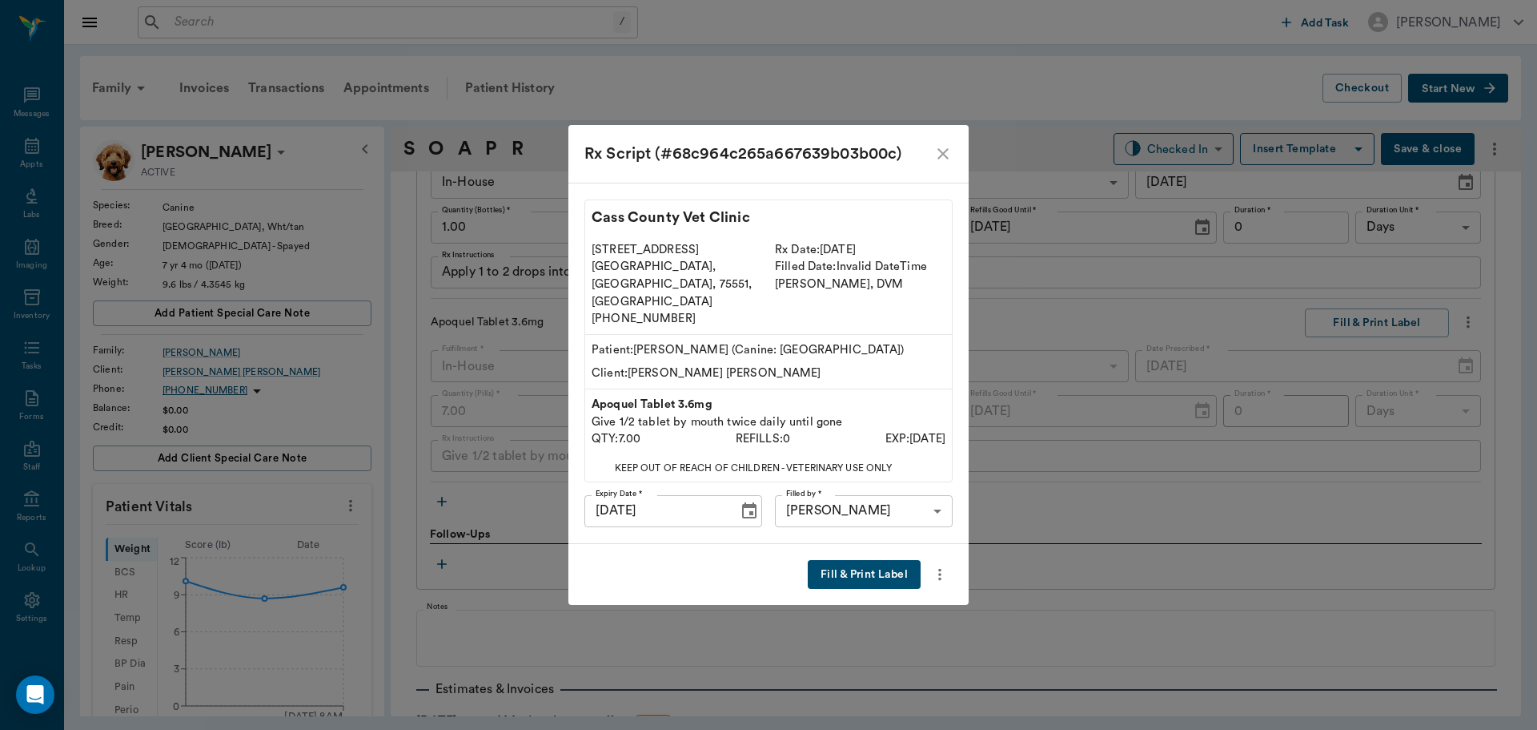
click at [858, 560] on button "Fill & Print Label" at bounding box center [864, 575] width 113 height 30
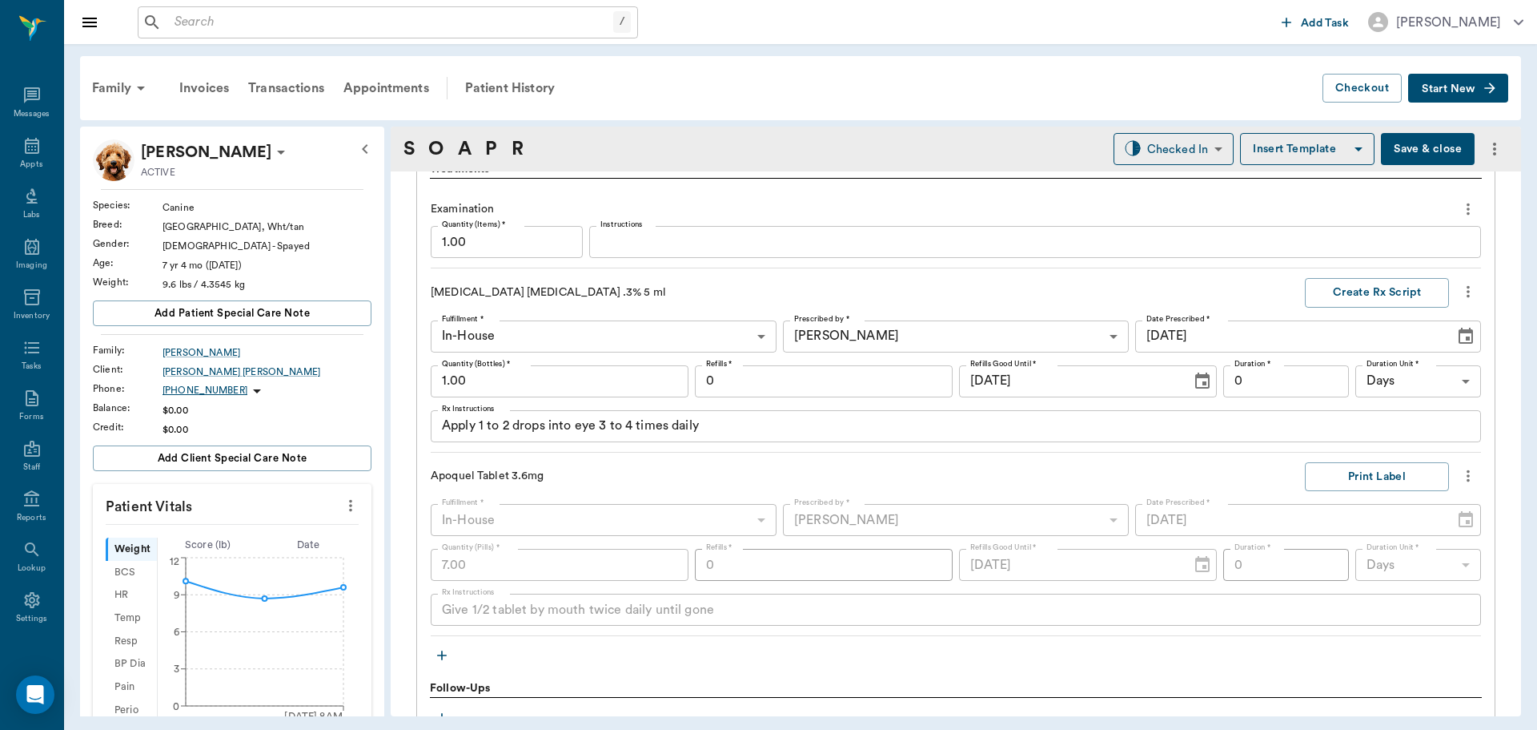
scroll to position [1225, 0]
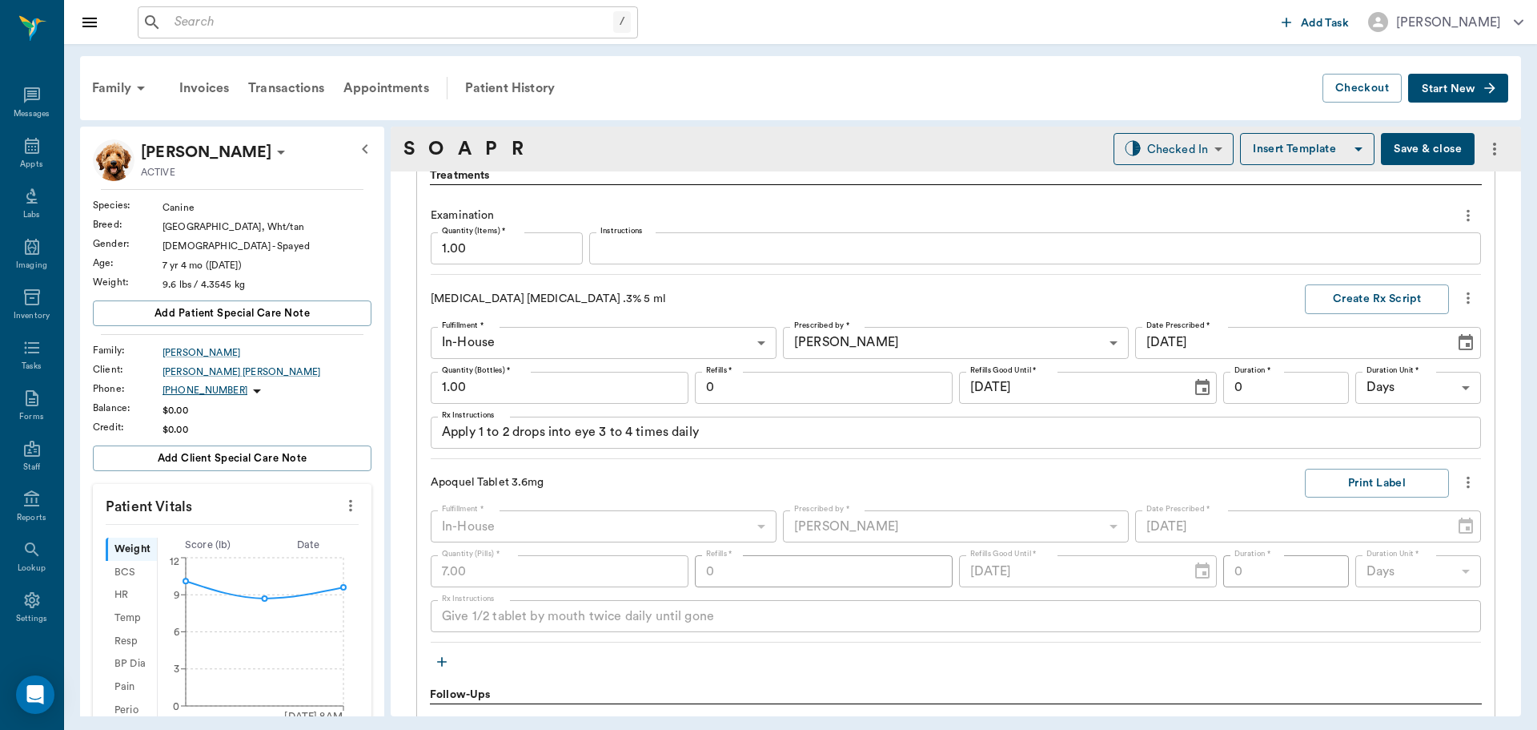
click at [575, 432] on textarea "Apply 1 to 2 drops into eye 3 to 4 times daily" at bounding box center [956, 432] width 1028 height 18
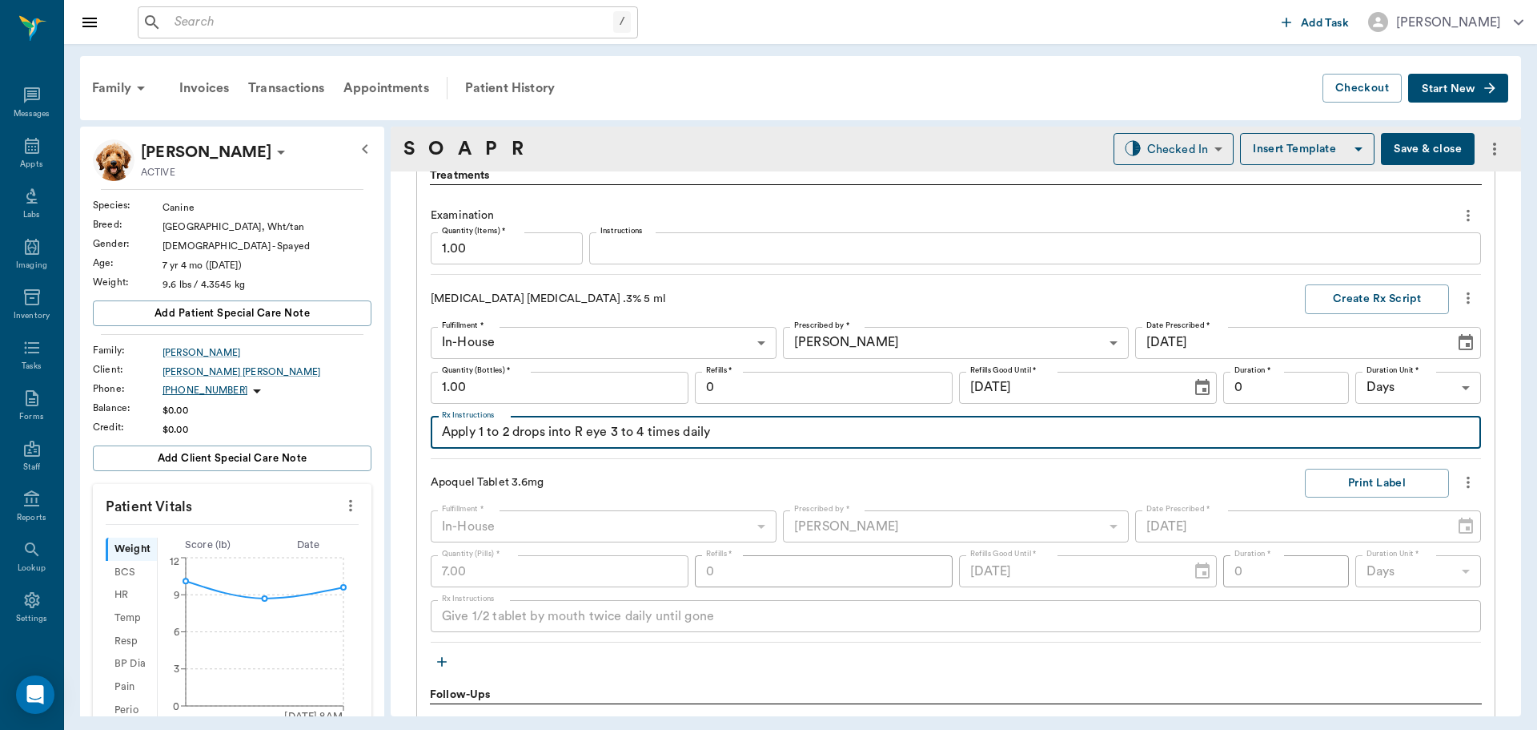
click at [767, 436] on textarea "Apply 1 to 2 drops into R eye 3 to 4 times daily" at bounding box center [956, 432] width 1028 height 18
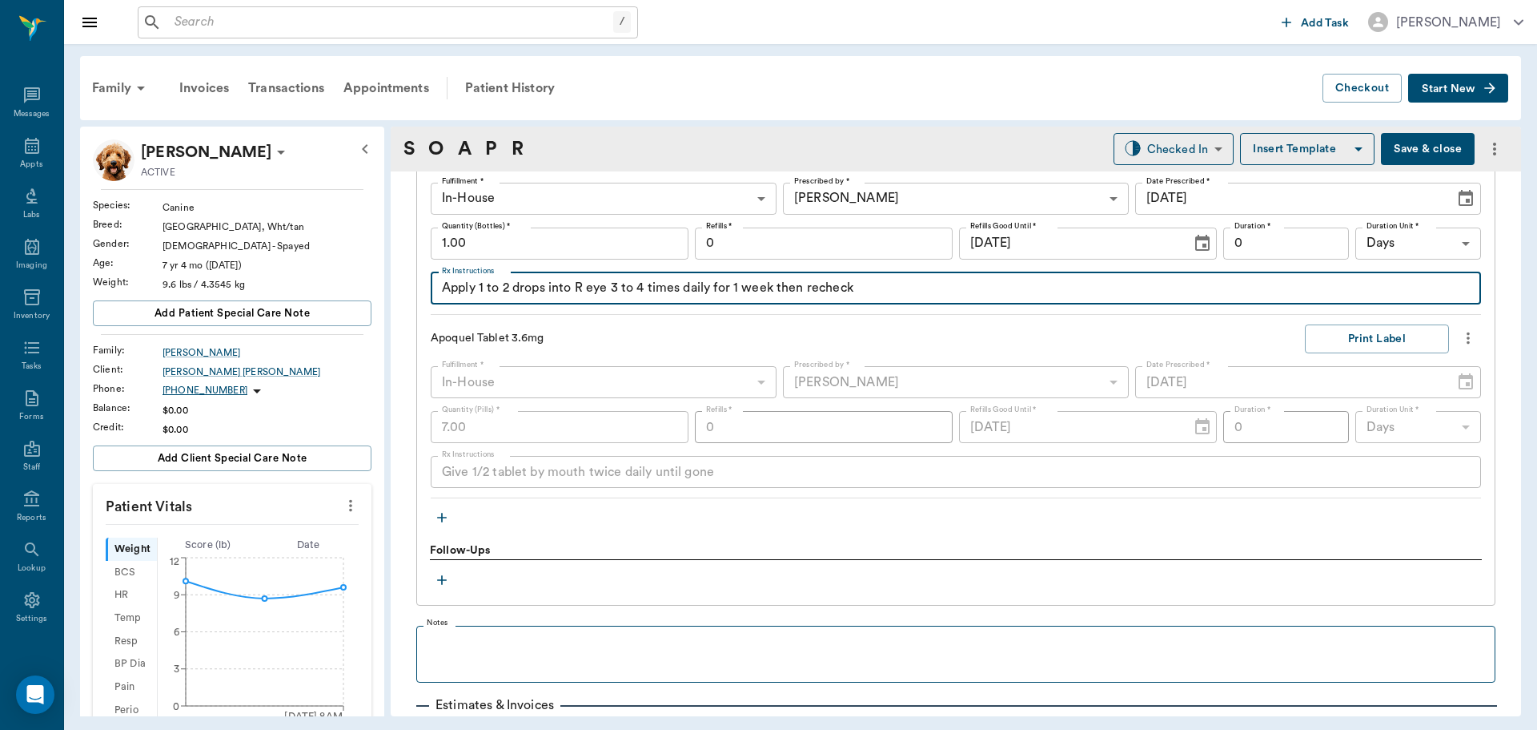
scroll to position [1424, 0]
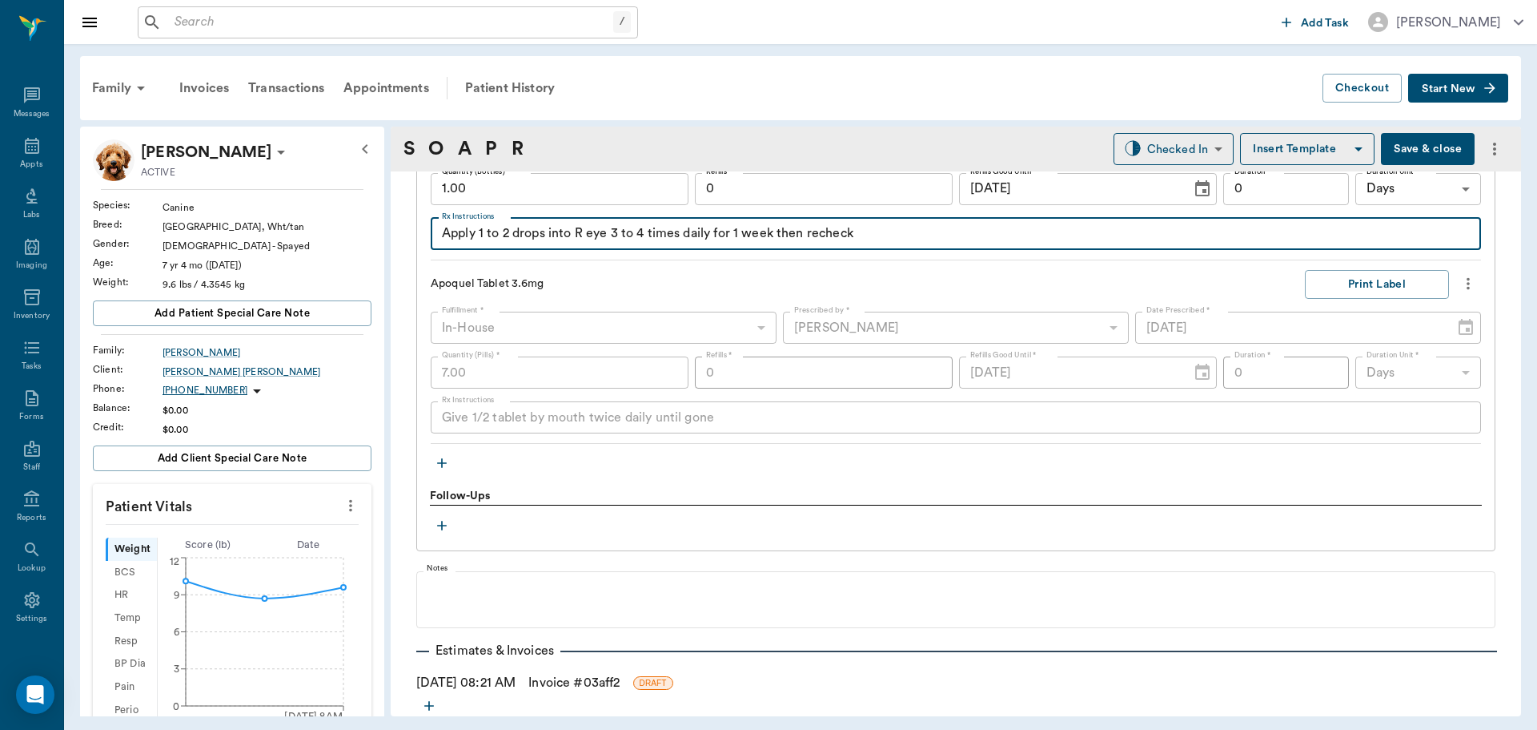
type textarea "Apply 1 to 2 drops into R eye 3 to 4 times daily for 1 week then recheck"
click at [441, 464] on icon "button" at bounding box center [442, 463] width 16 height 16
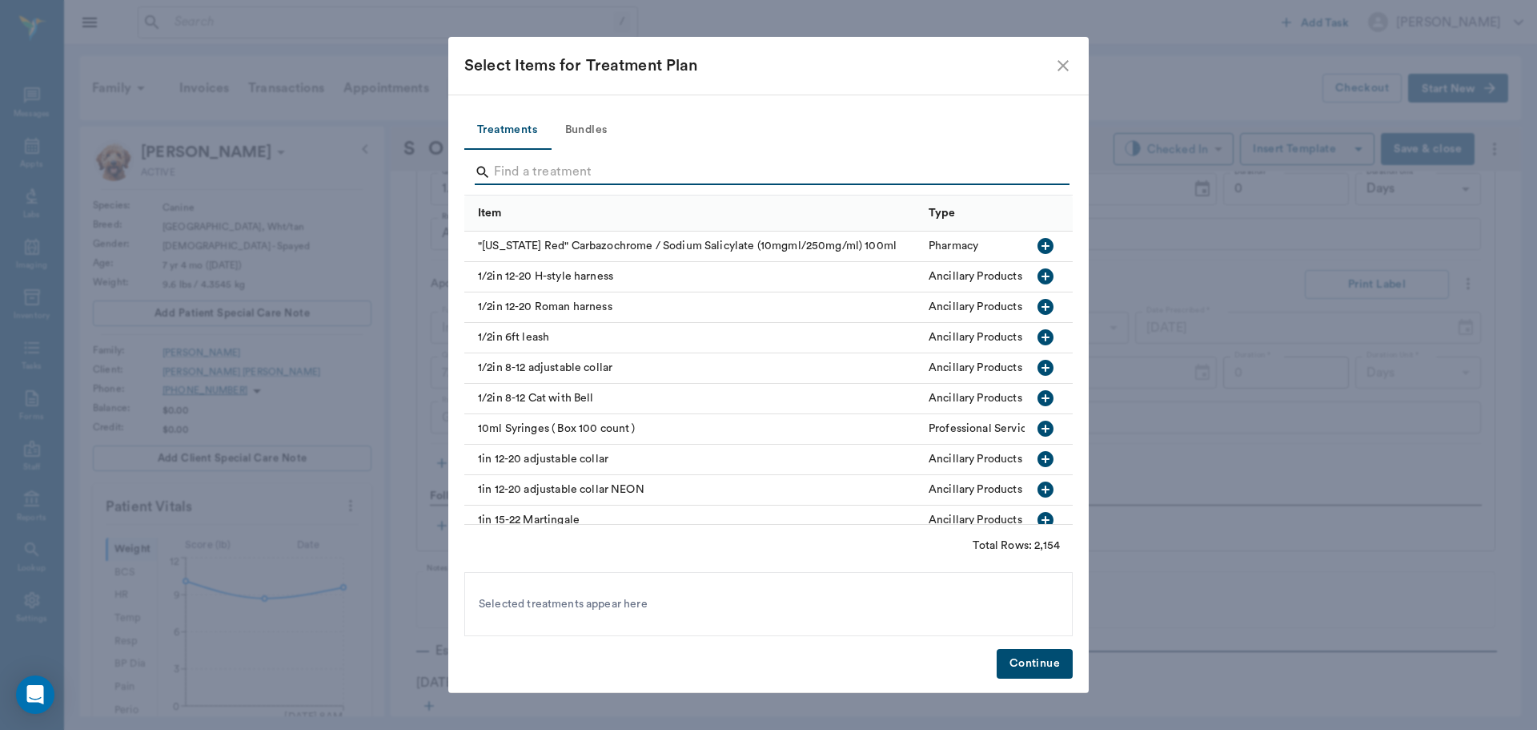
click at [557, 179] on input "Search" at bounding box center [770, 172] width 552 height 26
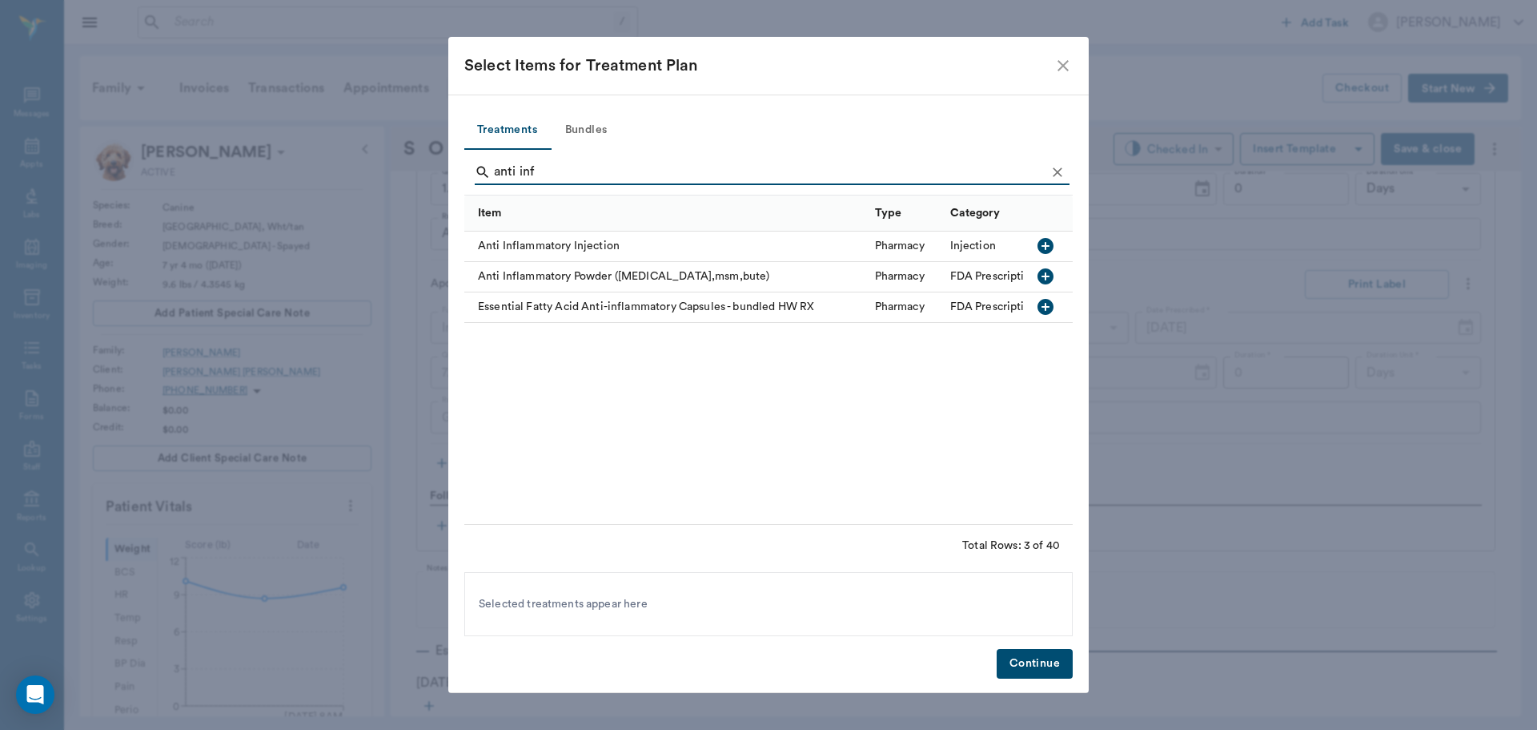
click at [1051, 243] on icon "button" at bounding box center [1046, 246] width 16 height 16
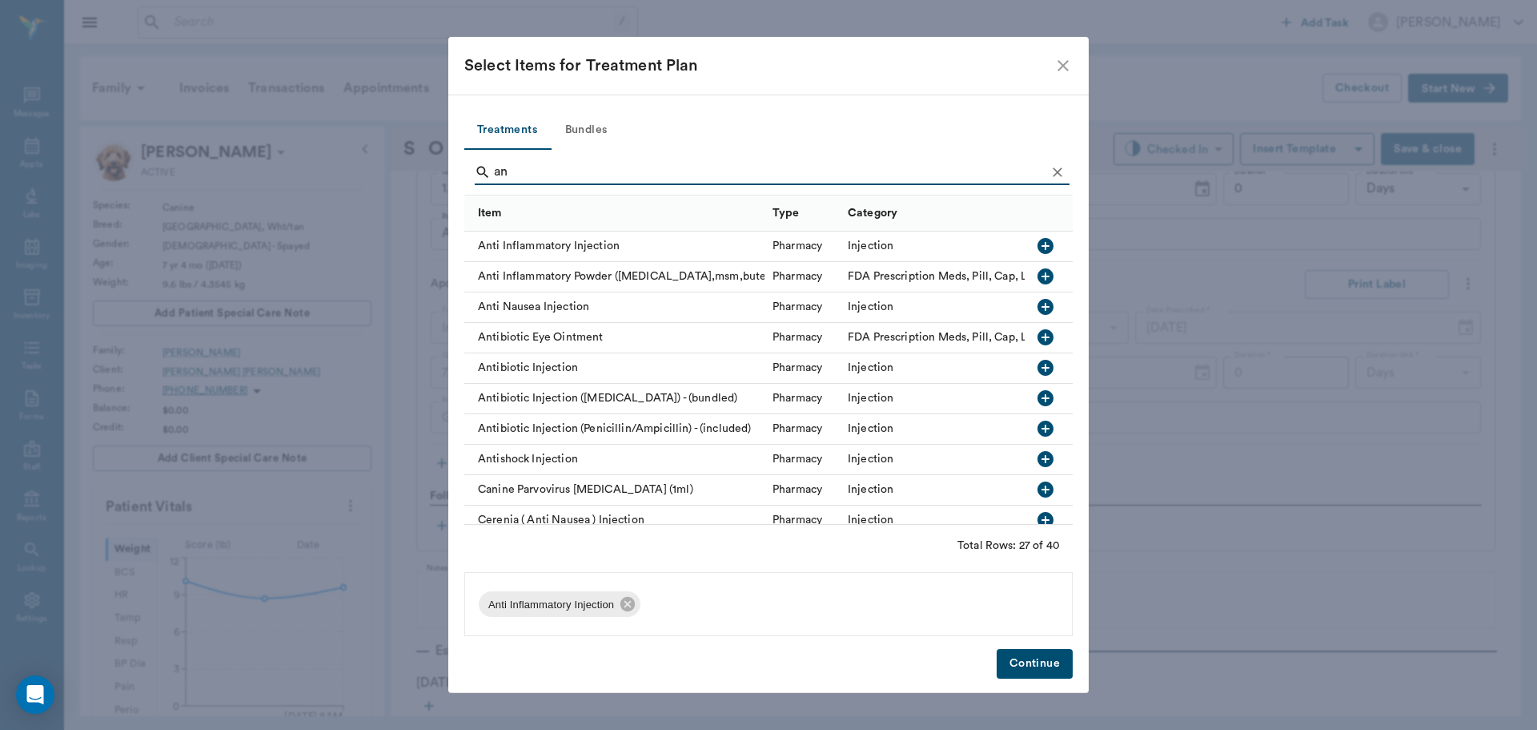
type input "a"
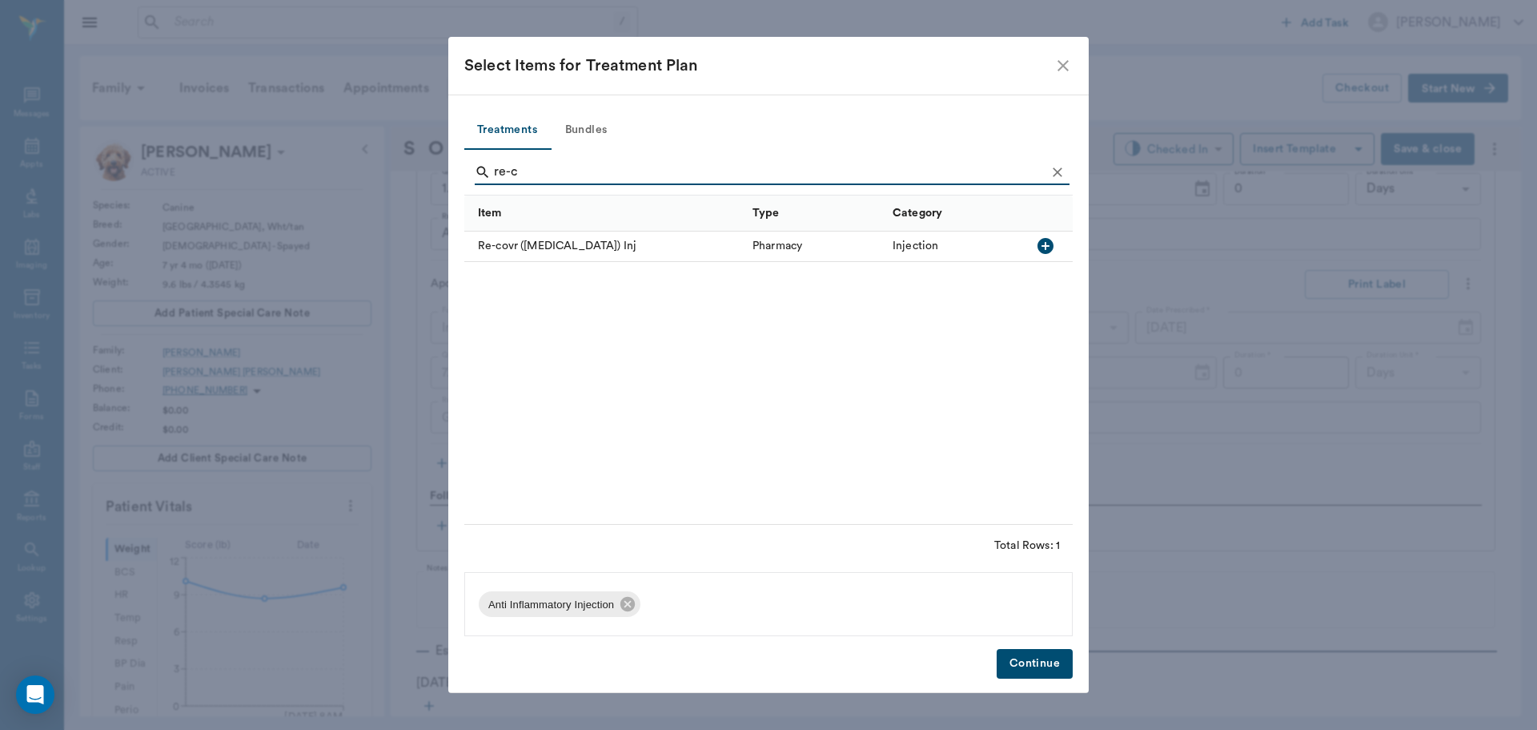
type input "re-c"
click at [1047, 239] on icon "button" at bounding box center [1046, 246] width 16 height 16
click at [1036, 654] on button "Continue" at bounding box center [1035, 664] width 76 height 30
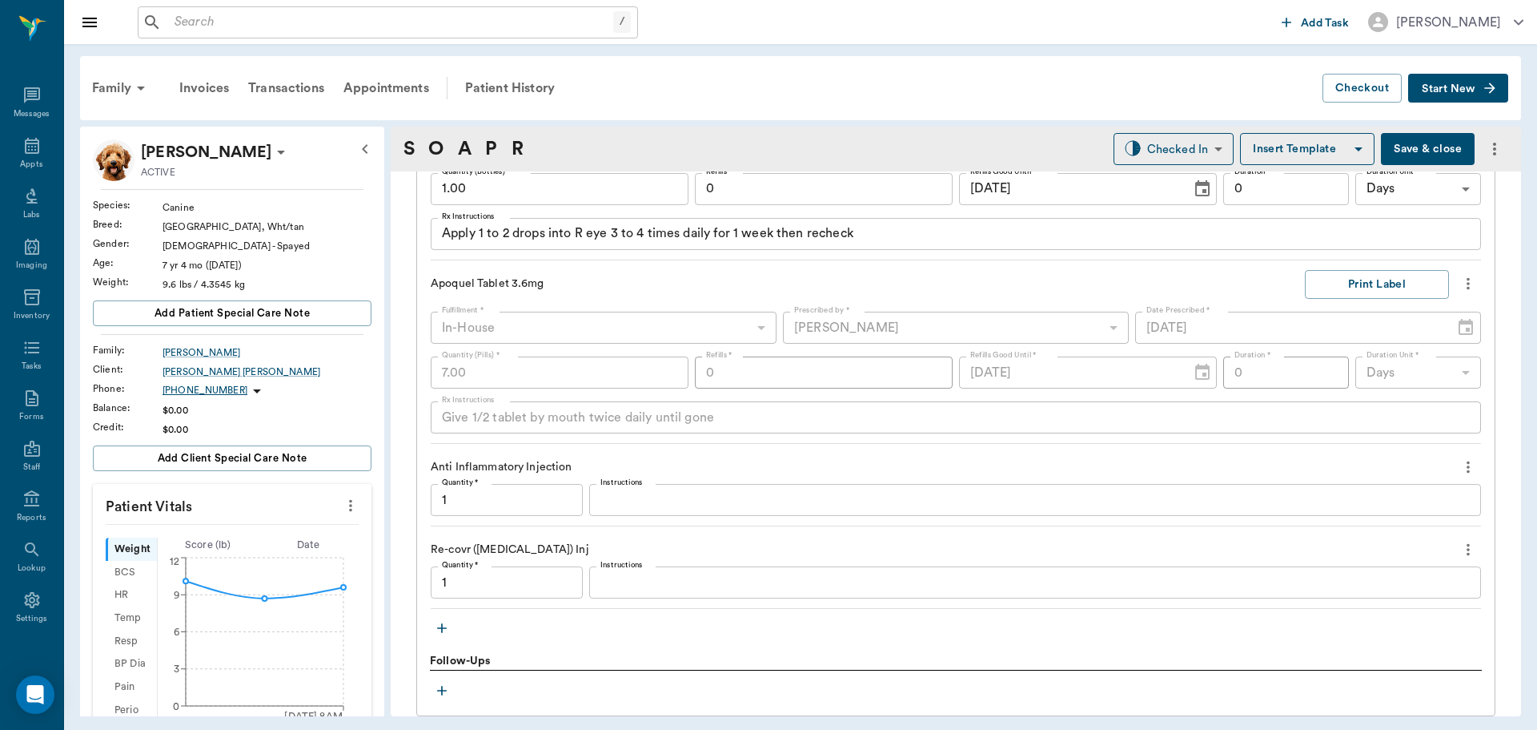
type input "1.00"
click at [487, 593] on input "1.00" at bounding box center [507, 582] width 152 height 32
type input "0.25"
click at [655, 491] on textarea "Instructions" at bounding box center [1036, 500] width 870 height 18
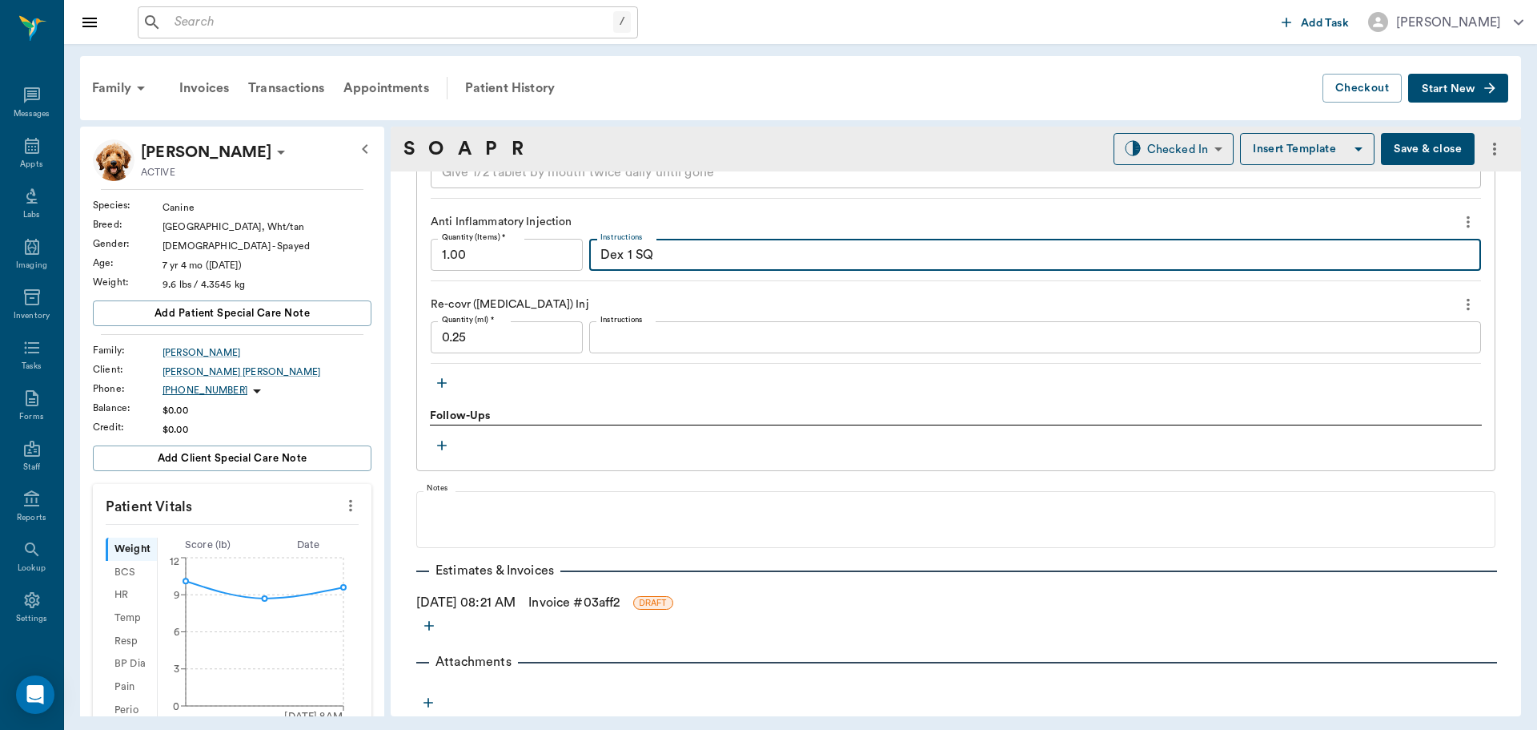
scroll to position [1589, 0]
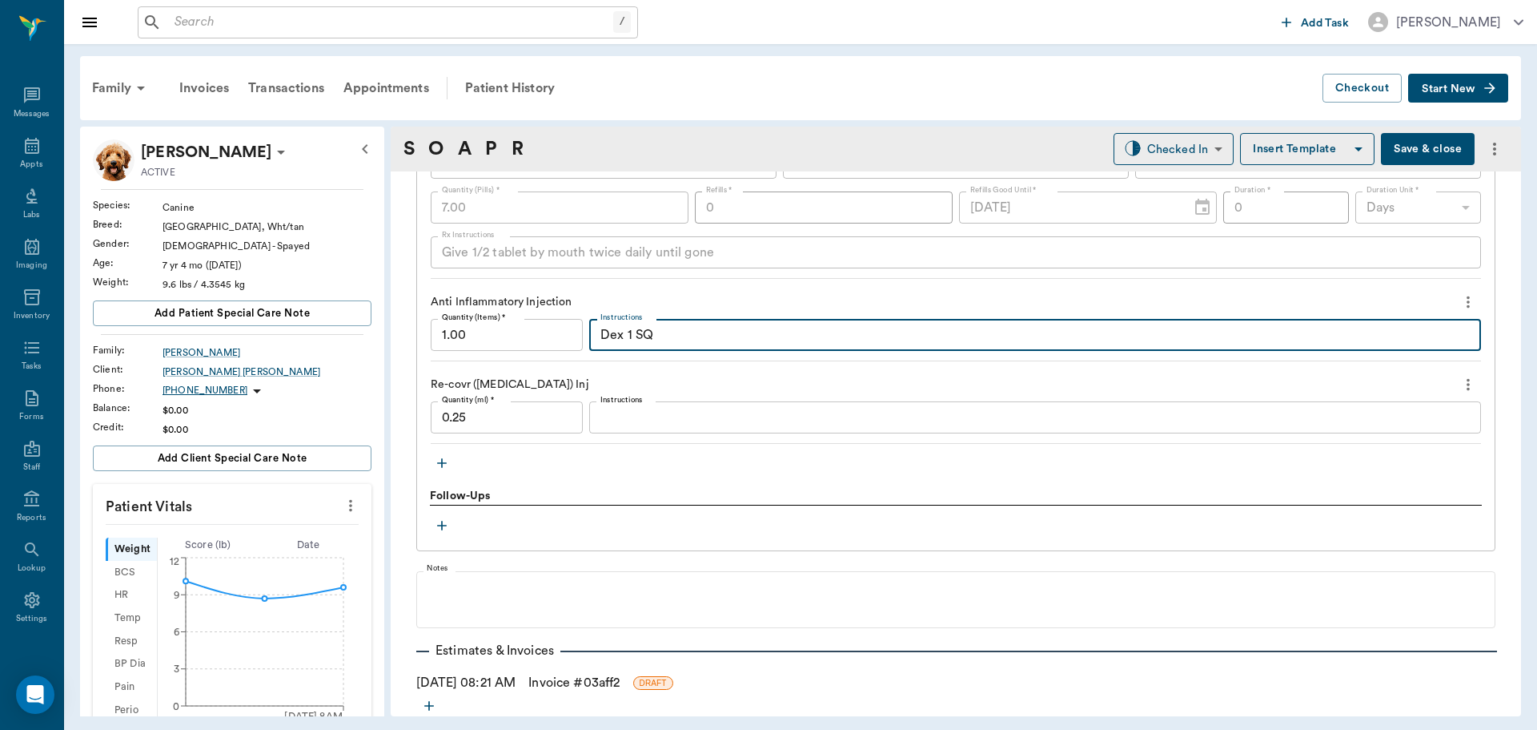
type textarea "Dex 1 SQ"
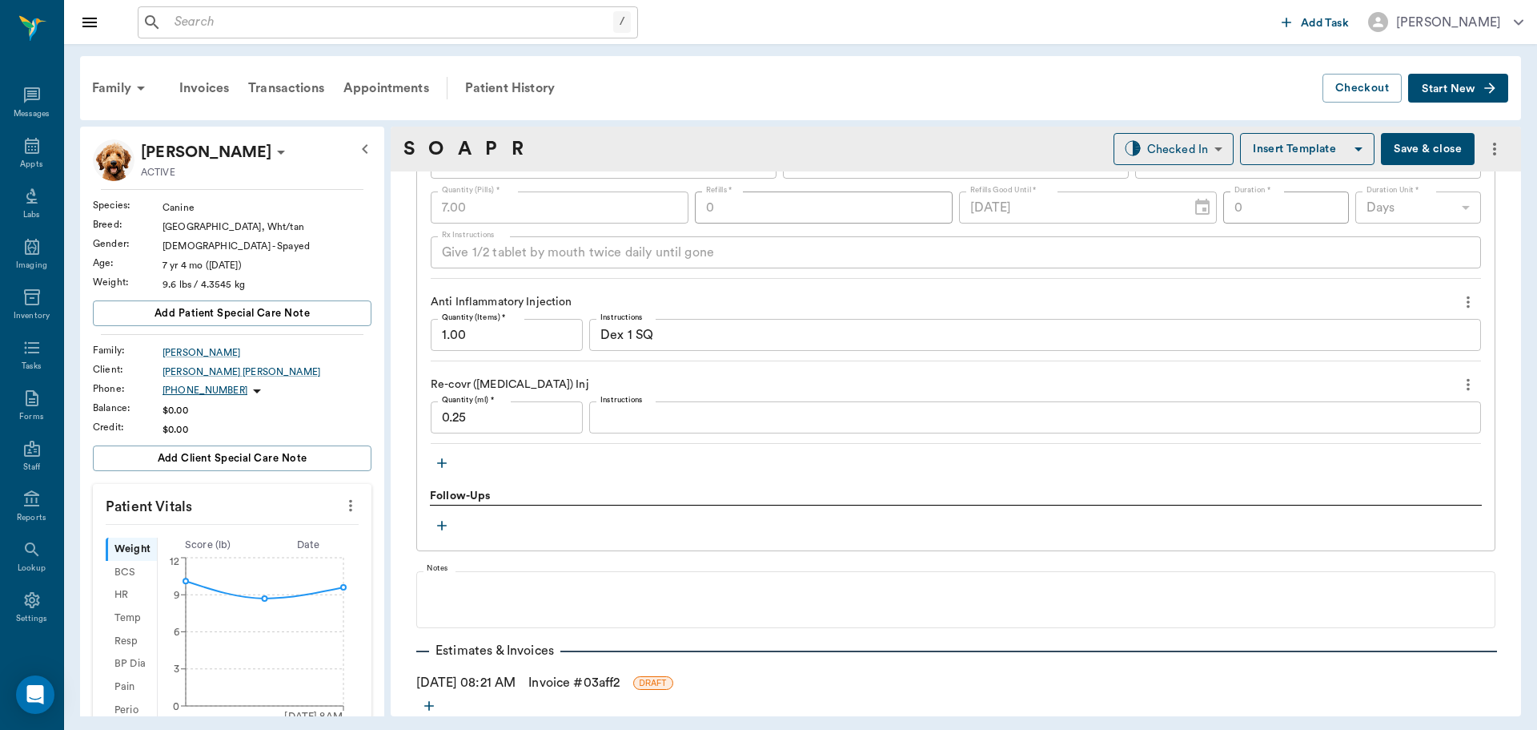
click at [441, 458] on icon "button" at bounding box center [442, 463] width 16 height 16
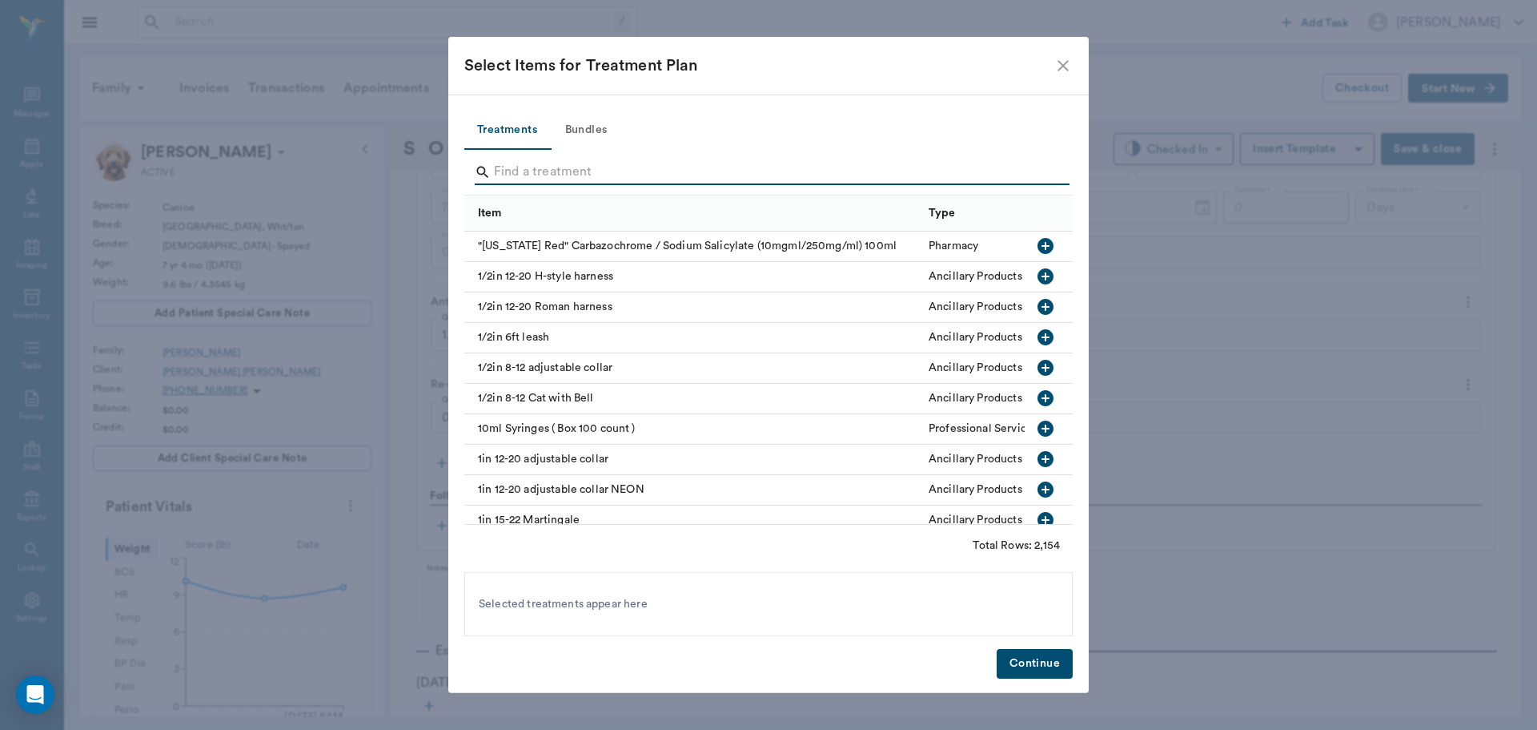
click at [539, 171] on input "Search" at bounding box center [770, 172] width 552 height 26
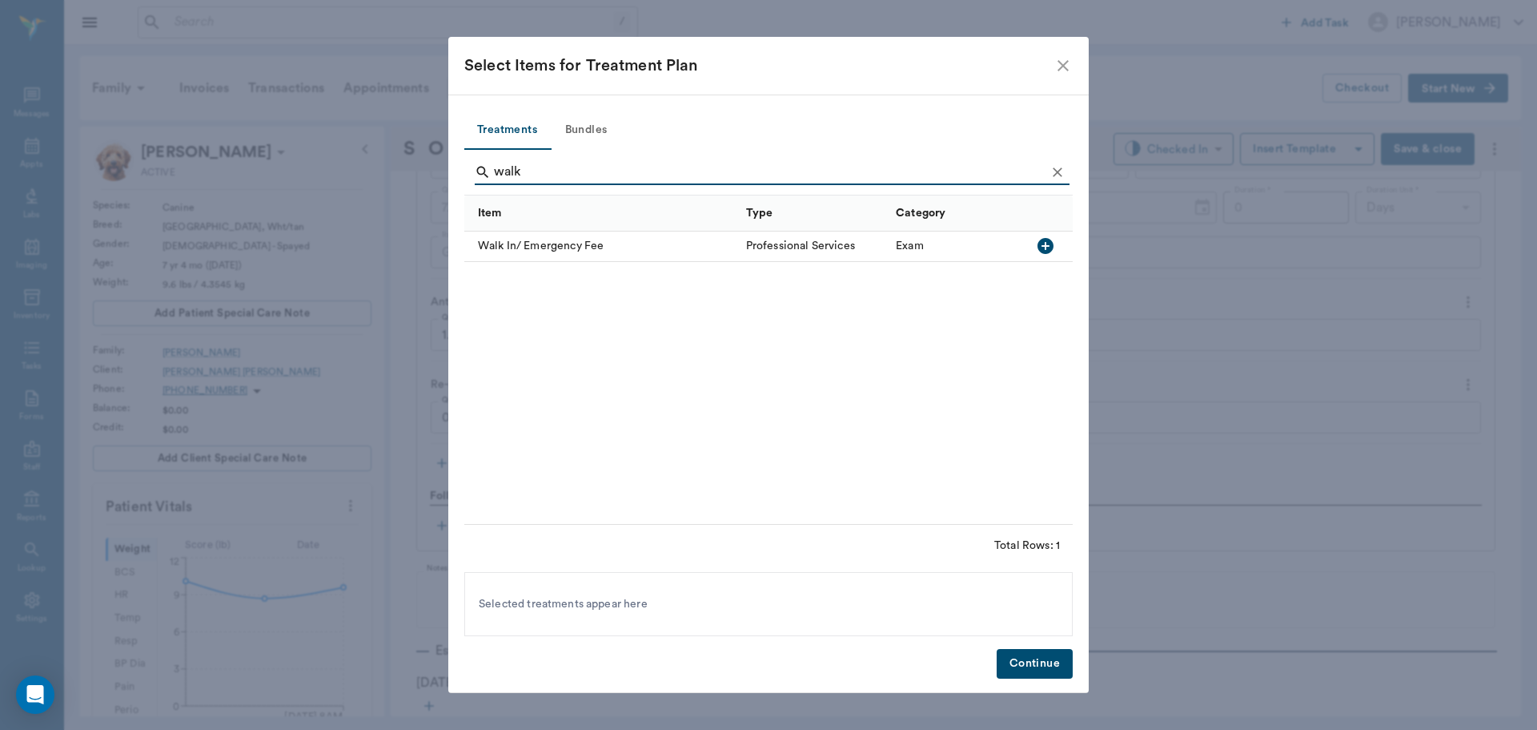
type input "walk"
click at [1040, 244] on icon "button" at bounding box center [1046, 246] width 16 height 16
drag, startPoint x: 1020, startPoint y: 660, endPoint x: 1014, endPoint y: 650, distance: 11.5
click at [1021, 660] on button "Continue" at bounding box center [1035, 664] width 76 height 30
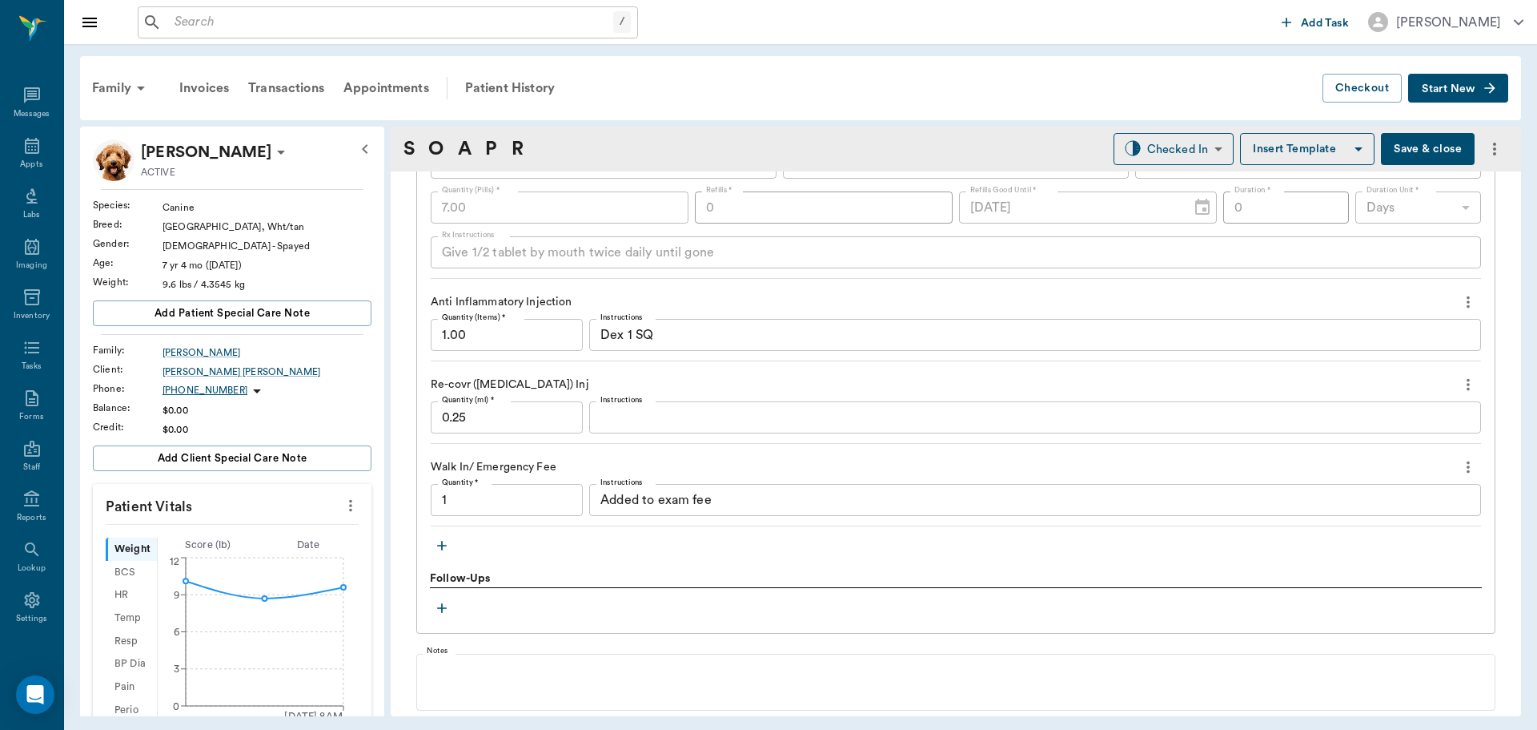
type input "1.00"
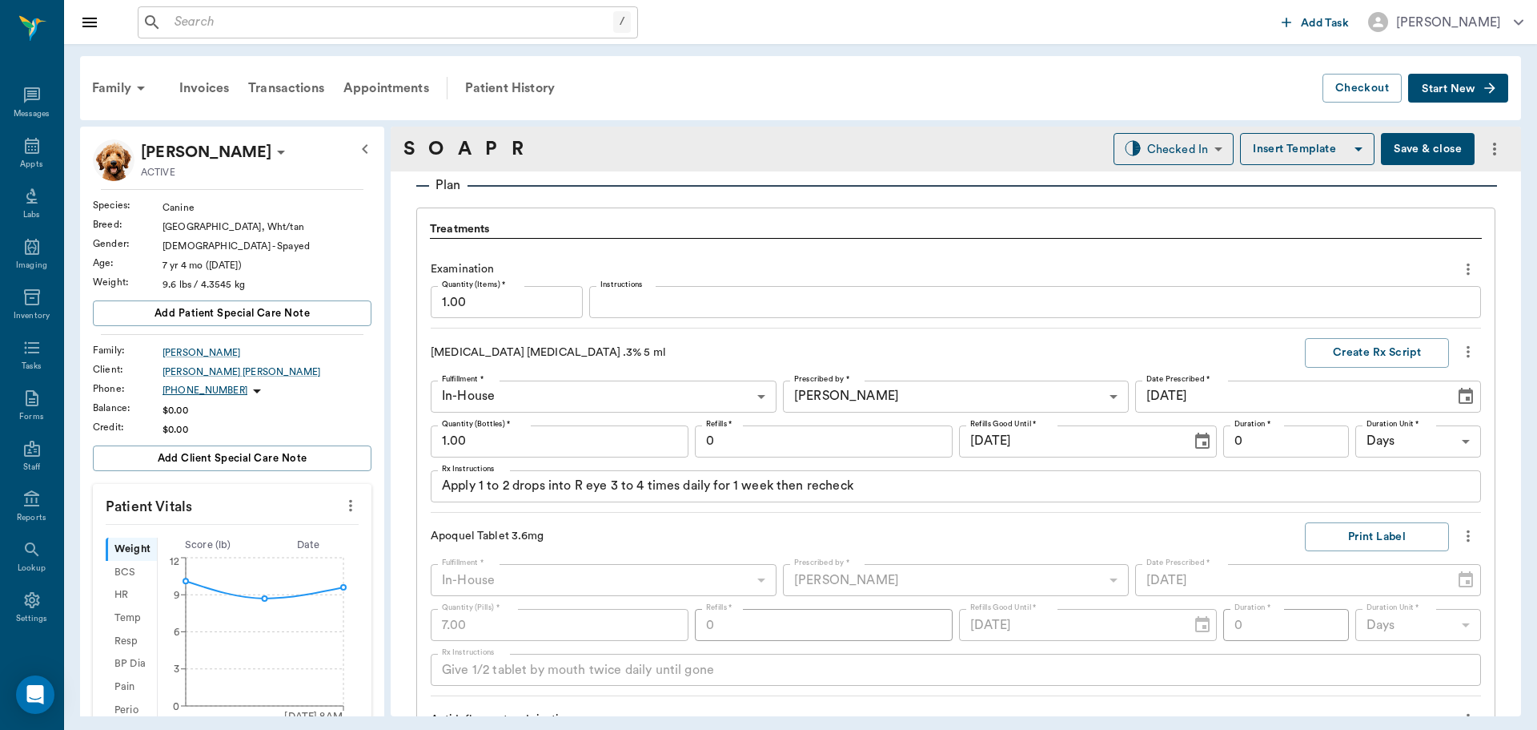
scroll to position [1188, 0]
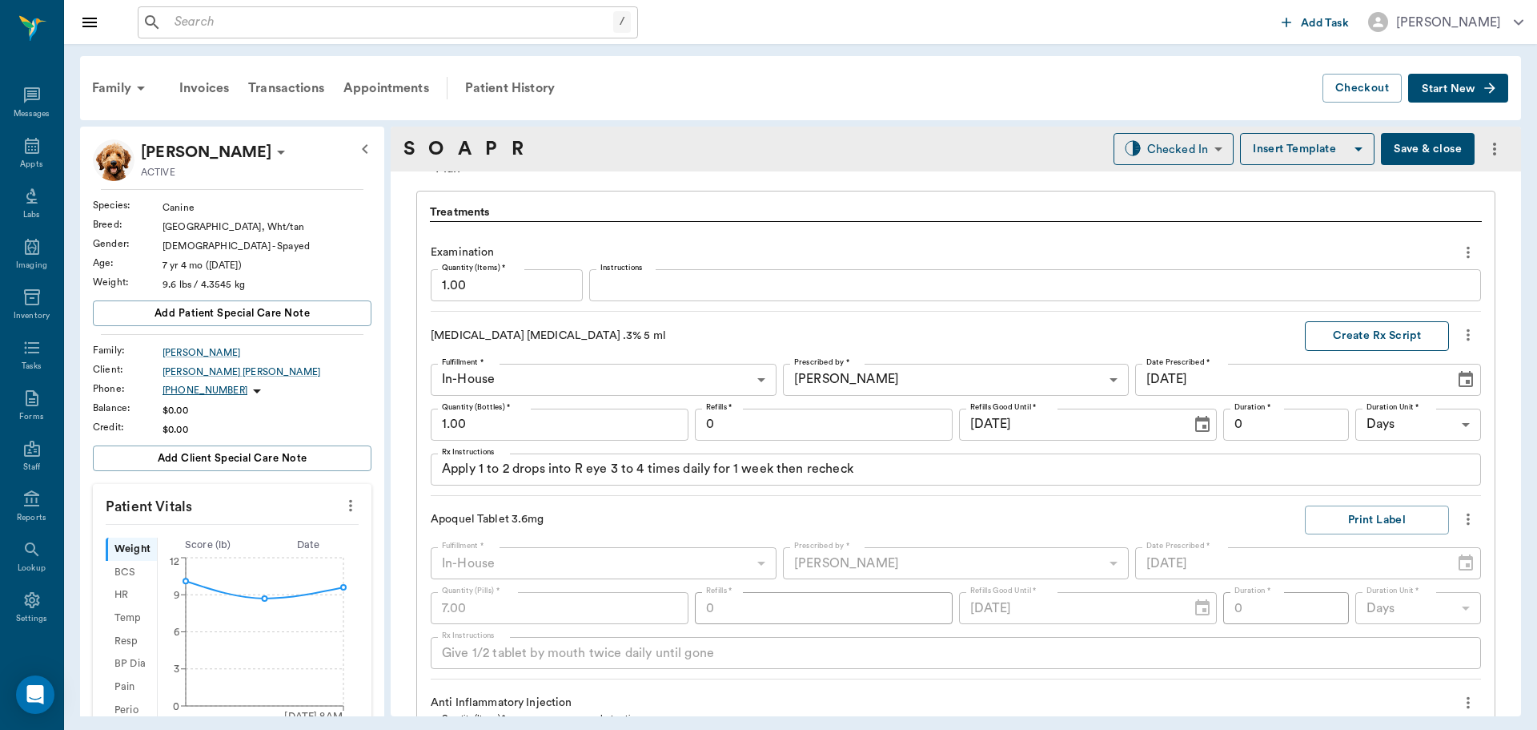
click at [1378, 333] on button "Create Rx Script" at bounding box center [1377, 336] width 144 height 30
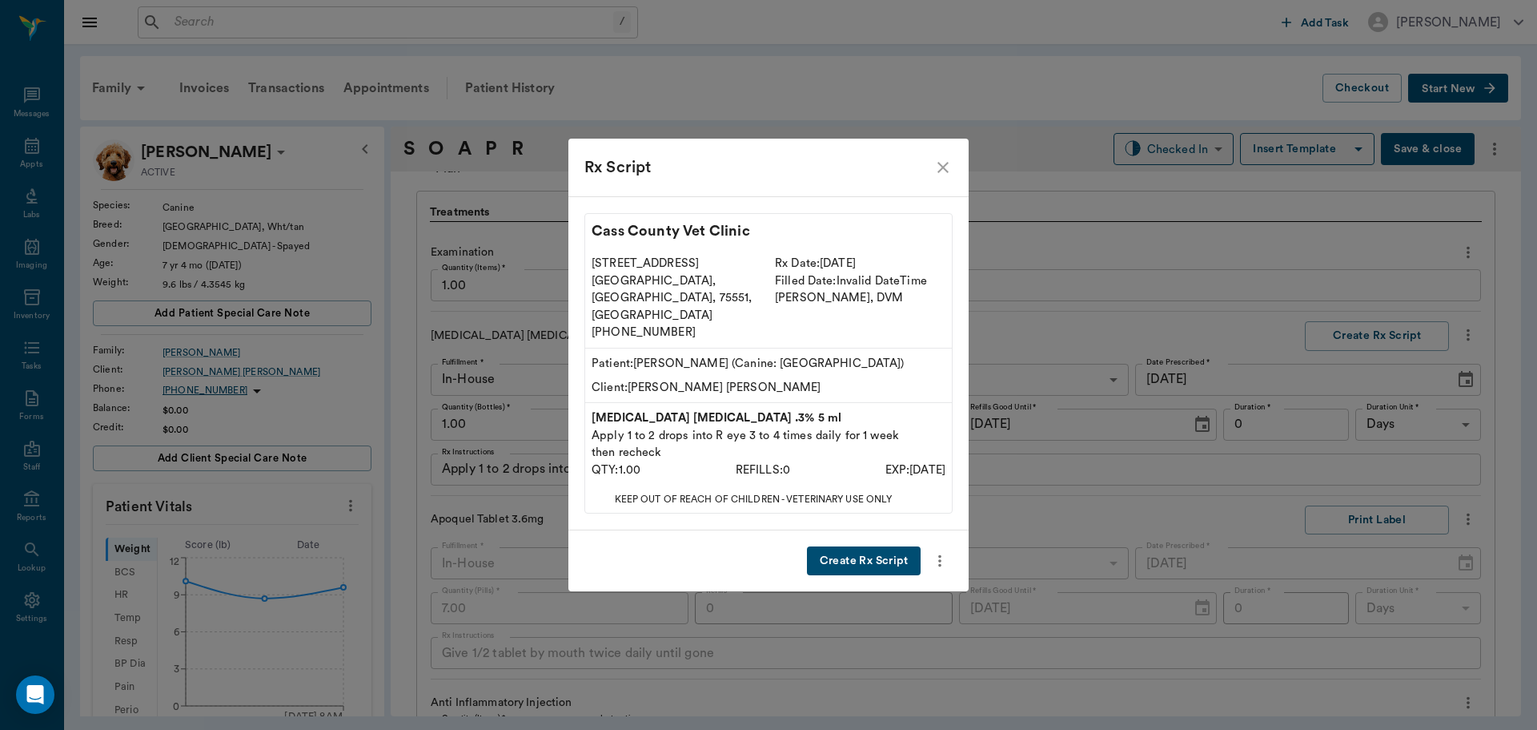
click at [855, 546] on button "Create Rx Script" at bounding box center [864, 561] width 114 height 30
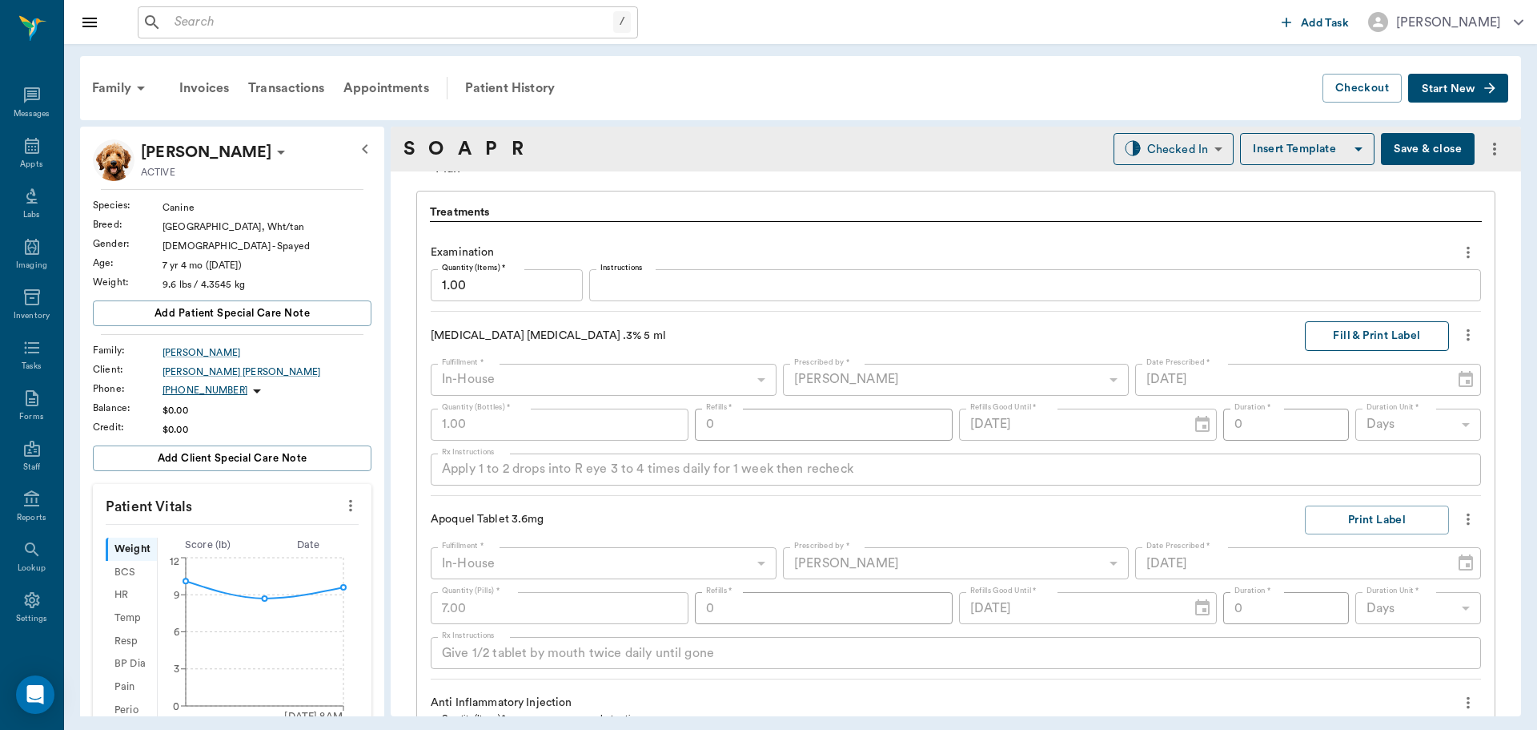
click at [1376, 329] on button "Fill & Print Label" at bounding box center [1377, 336] width 144 height 30
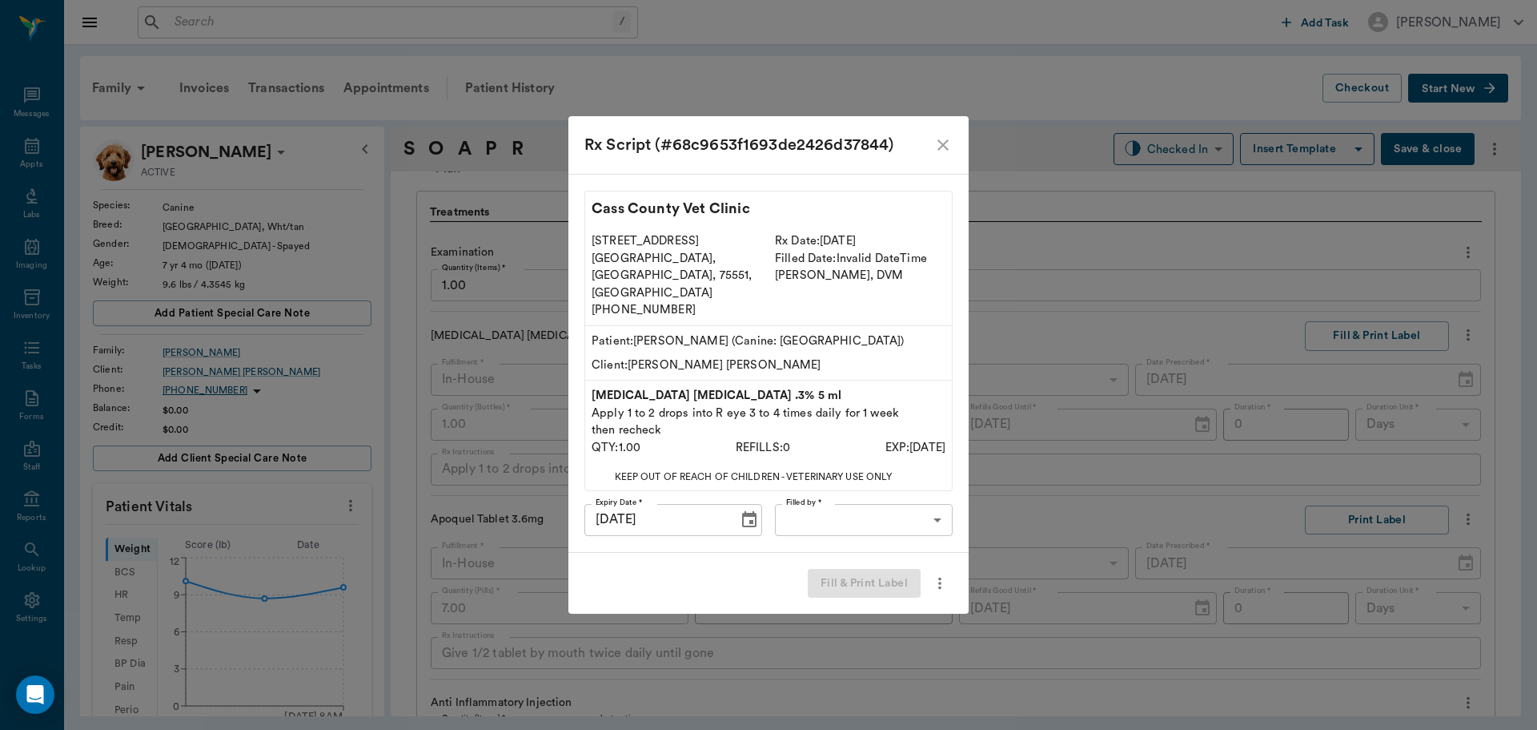
click at [874, 499] on body "/ ​ Add Task Dr. Bert Ellsworth Nectar Messages Appts Labs Imaging Inventory Ta…" at bounding box center [768, 365] width 1537 height 730
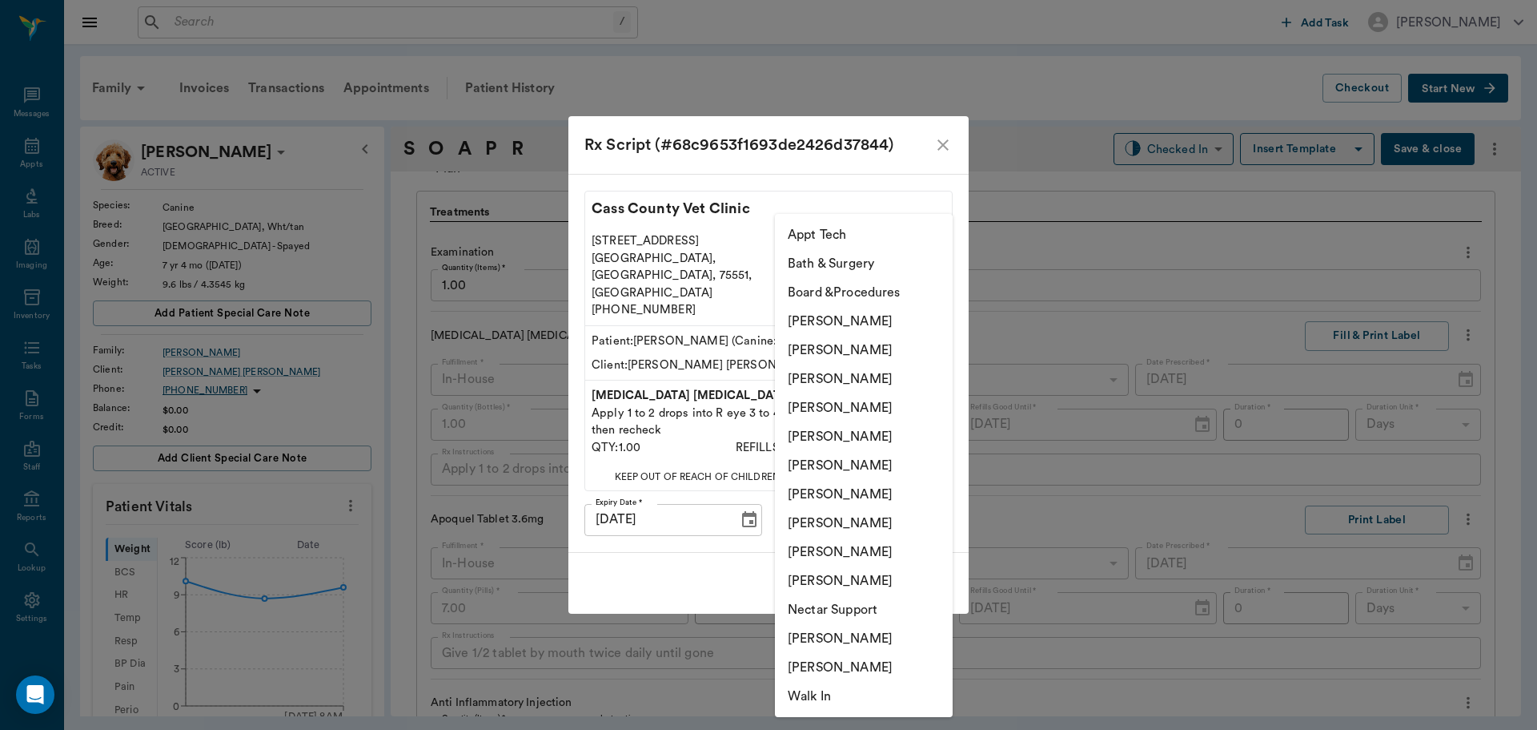
click at [874, 401] on li "[PERSON_NAME]" at bounding box center [864, 407] width 178 height 29
type input "63ec2f075fda476ae8351a4d"
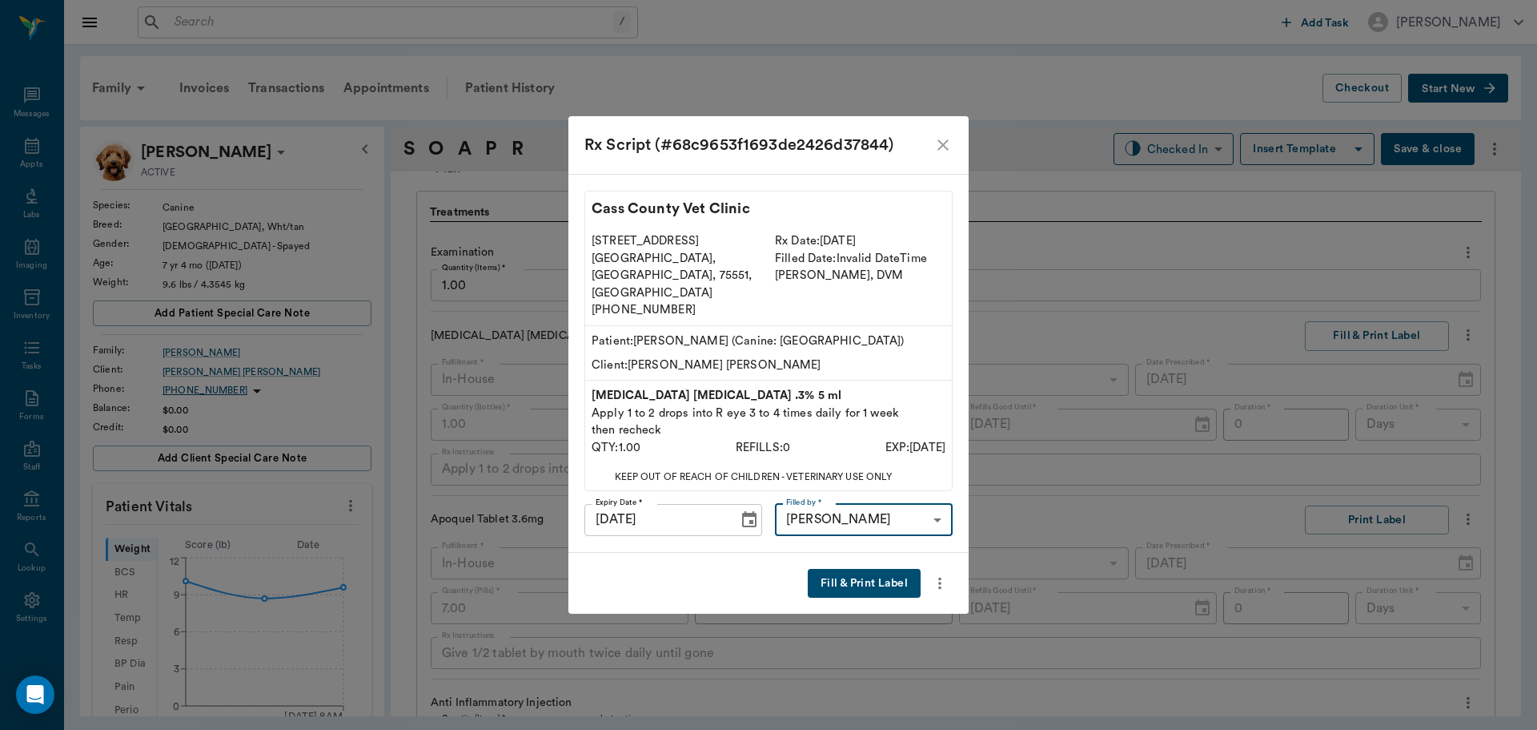
click at [862, 569] on button "Fill & Print Label" at bounding box center [864, 584] width 113 height 30
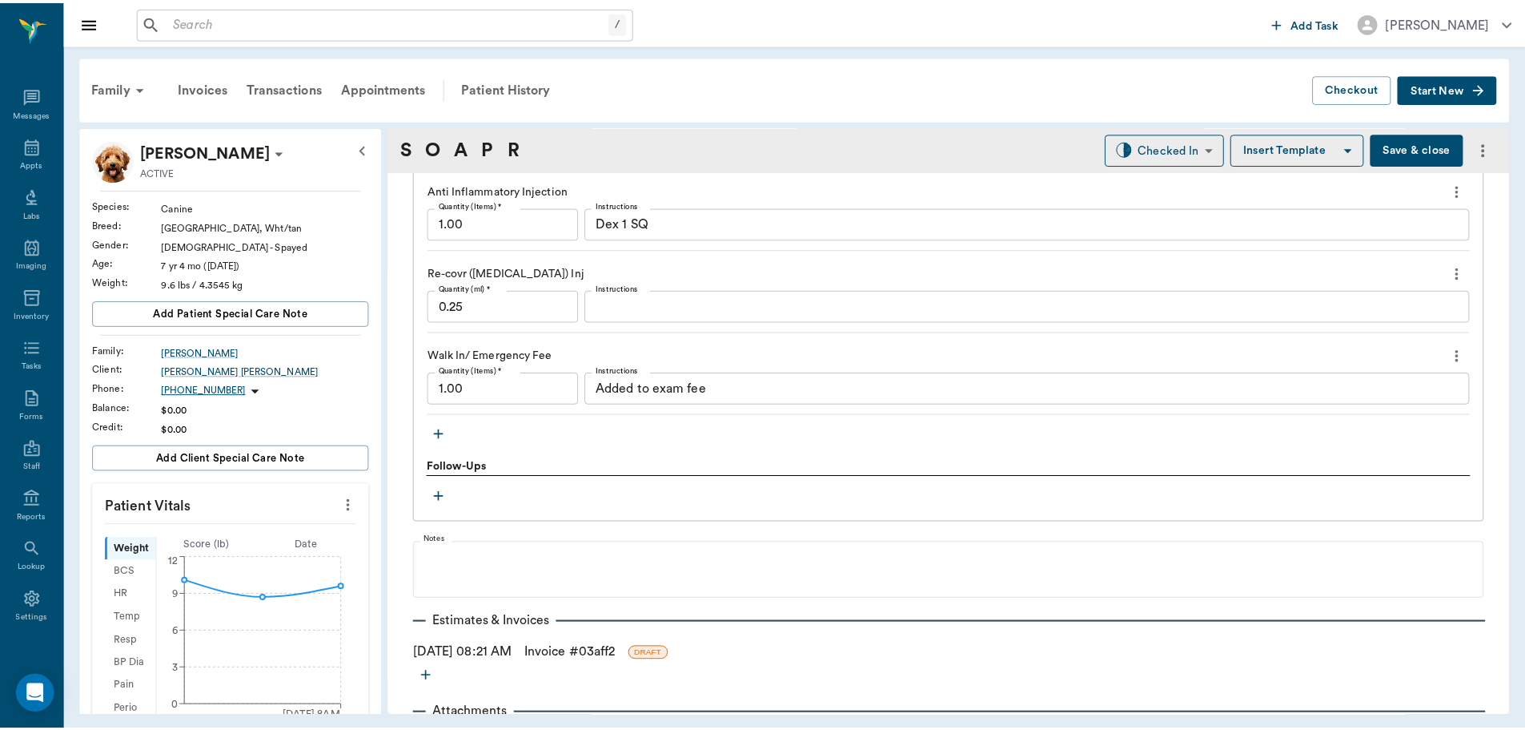
scroll to position [1751, 0]
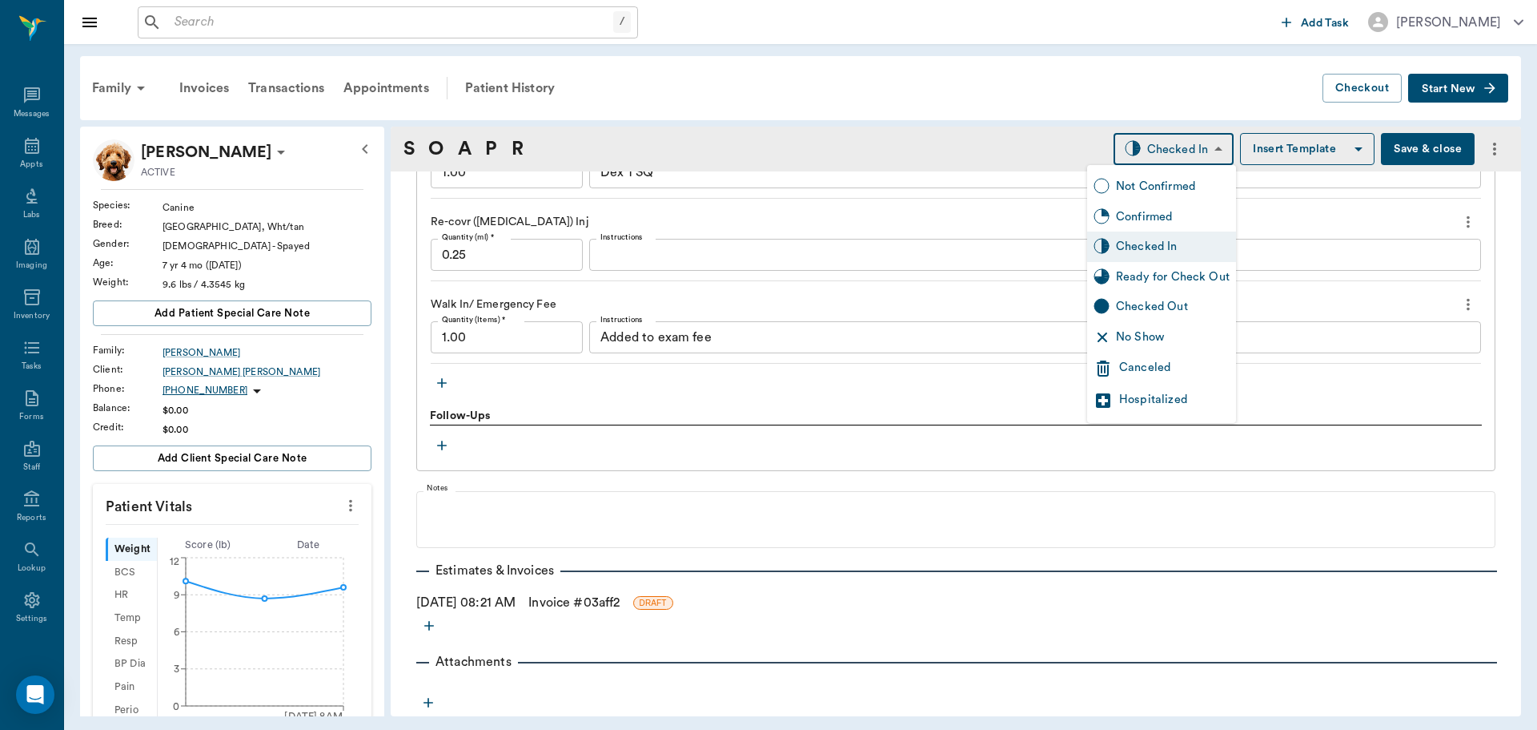
click at [1205, 144] on body "/ ​ Add Task Dr. Bert Ellsworth Nectar Messages Appts Labs Imaging Inventory Ta…" at bounding box center [768, 365] width 1537 height 730
click at [1189, 277] on div "Ready for Check Out" at bounding box center [1173, 277] width 114 height 18
type input "READY_TO_CHECKOUT"
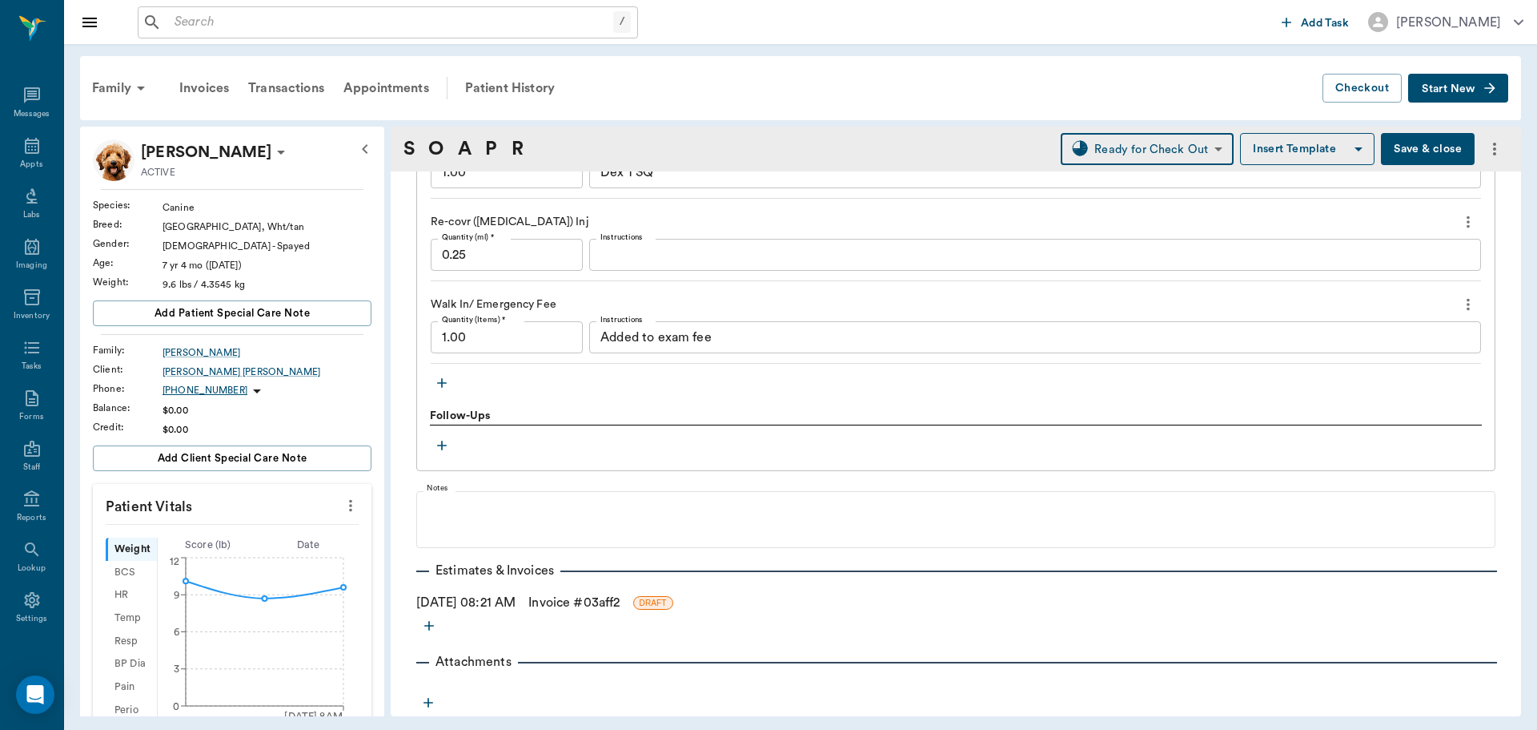
click at [572, 607] on link "Invoice # 03aff2" at bounding box center [574, 602] width 91 height 19
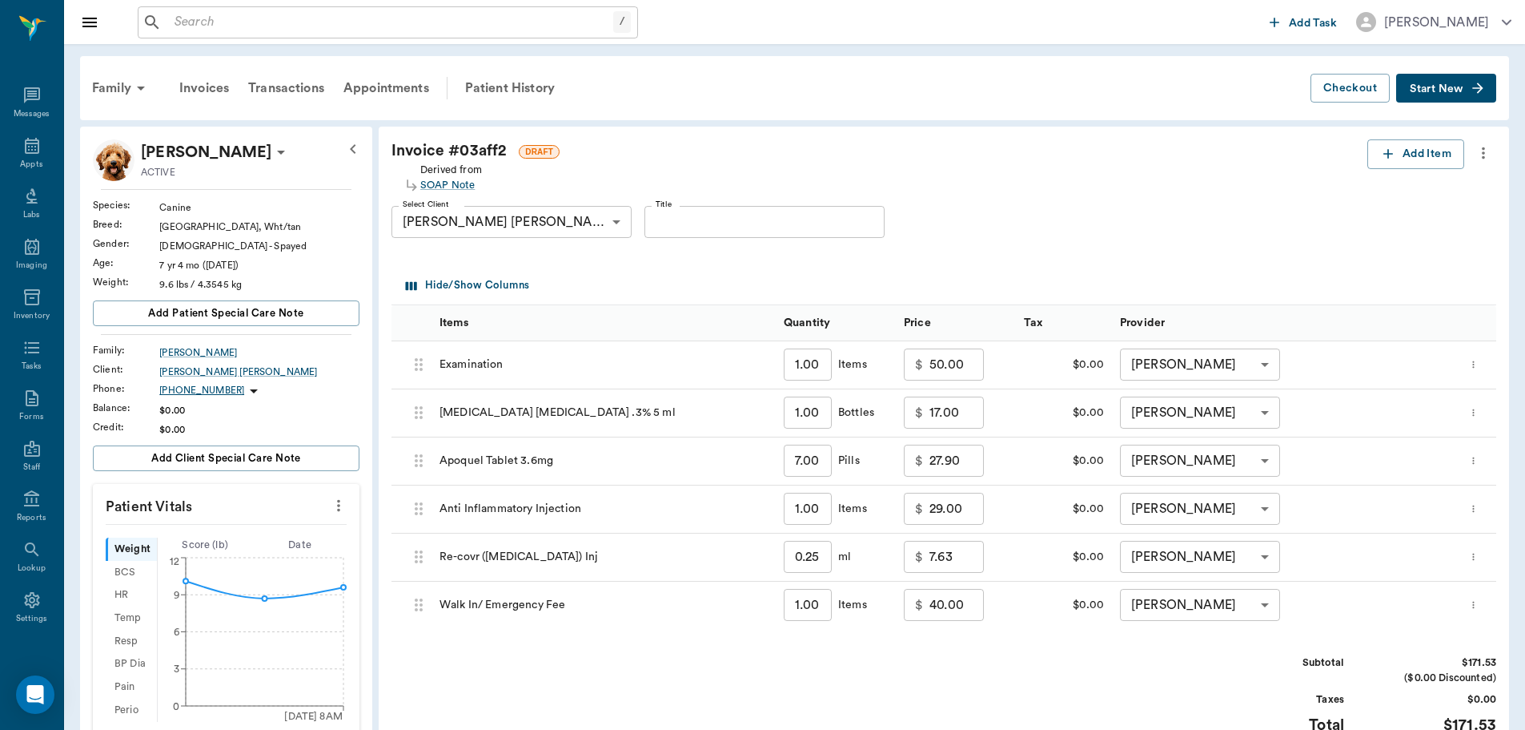
click at [962, 510] on input "29.00" at bounding box center [957, 508] width 54 height 32
type input "22.00"
click at [1091, 688] on div "Subtotal $164.53 ($0.00 Discounted) Taxes $0.00 Total $164.53" at bounding box center [944, 704] width 1105 height 98
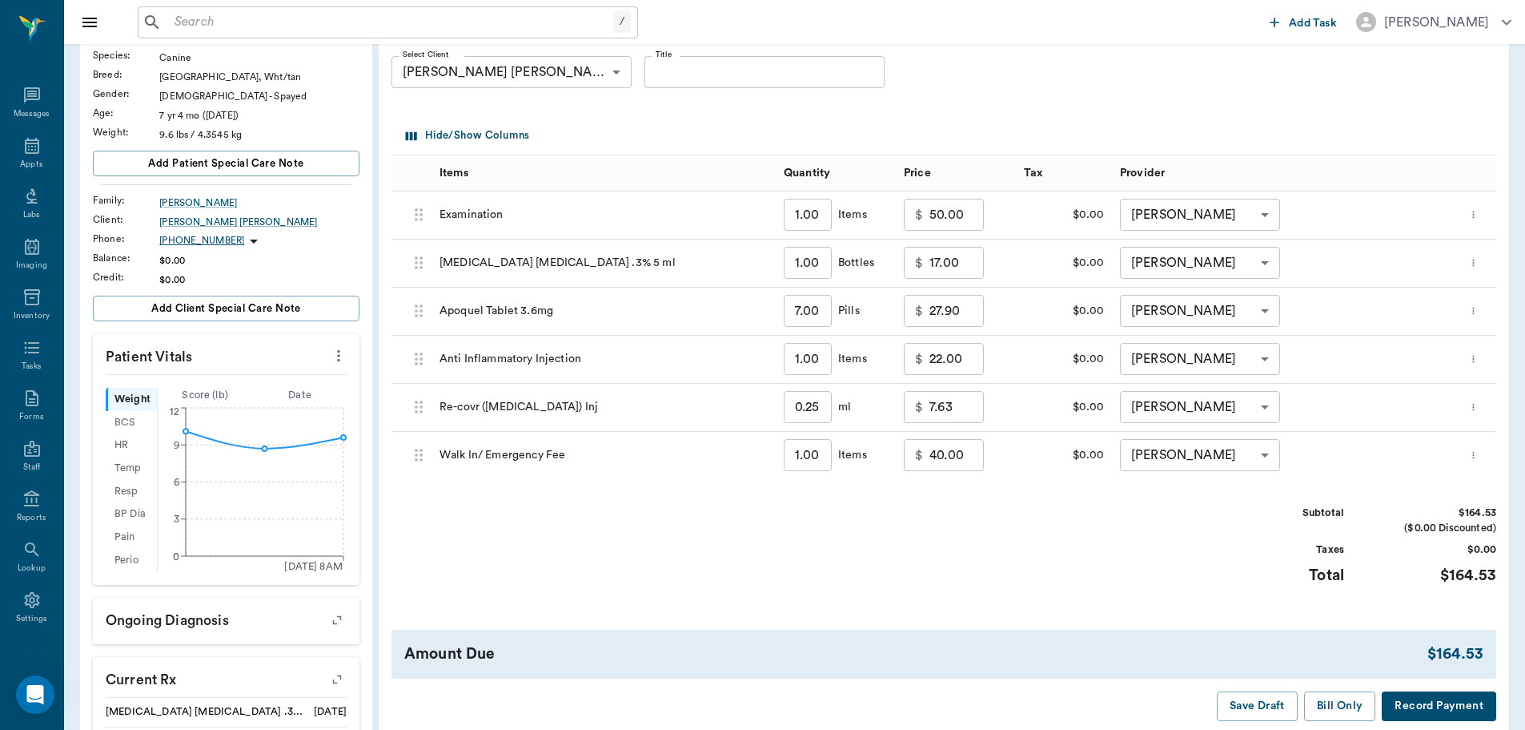
scroll to position [160, 0]
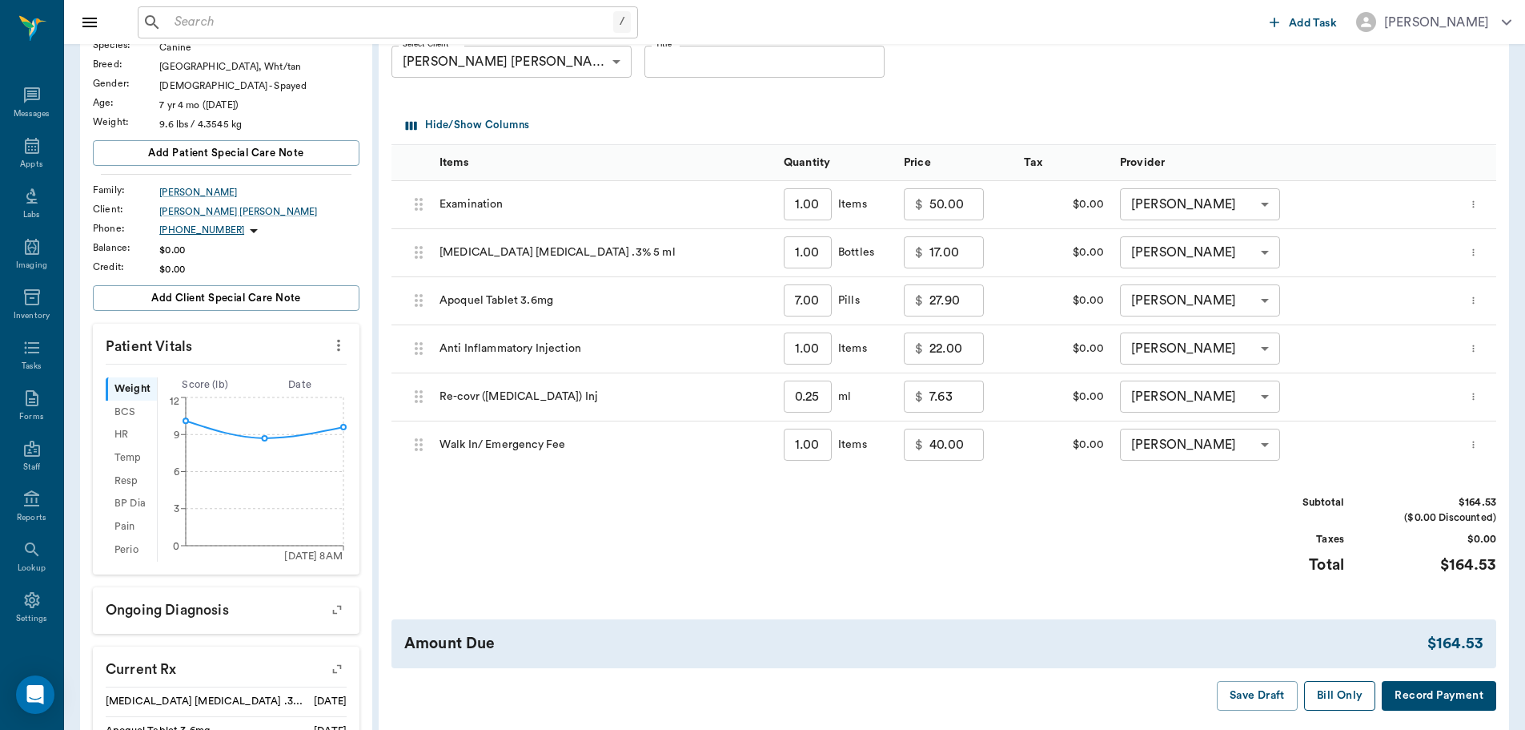
click at [1336, 693] on button "Bill Only" at bounding box center [1340, 696] width 72 height 30
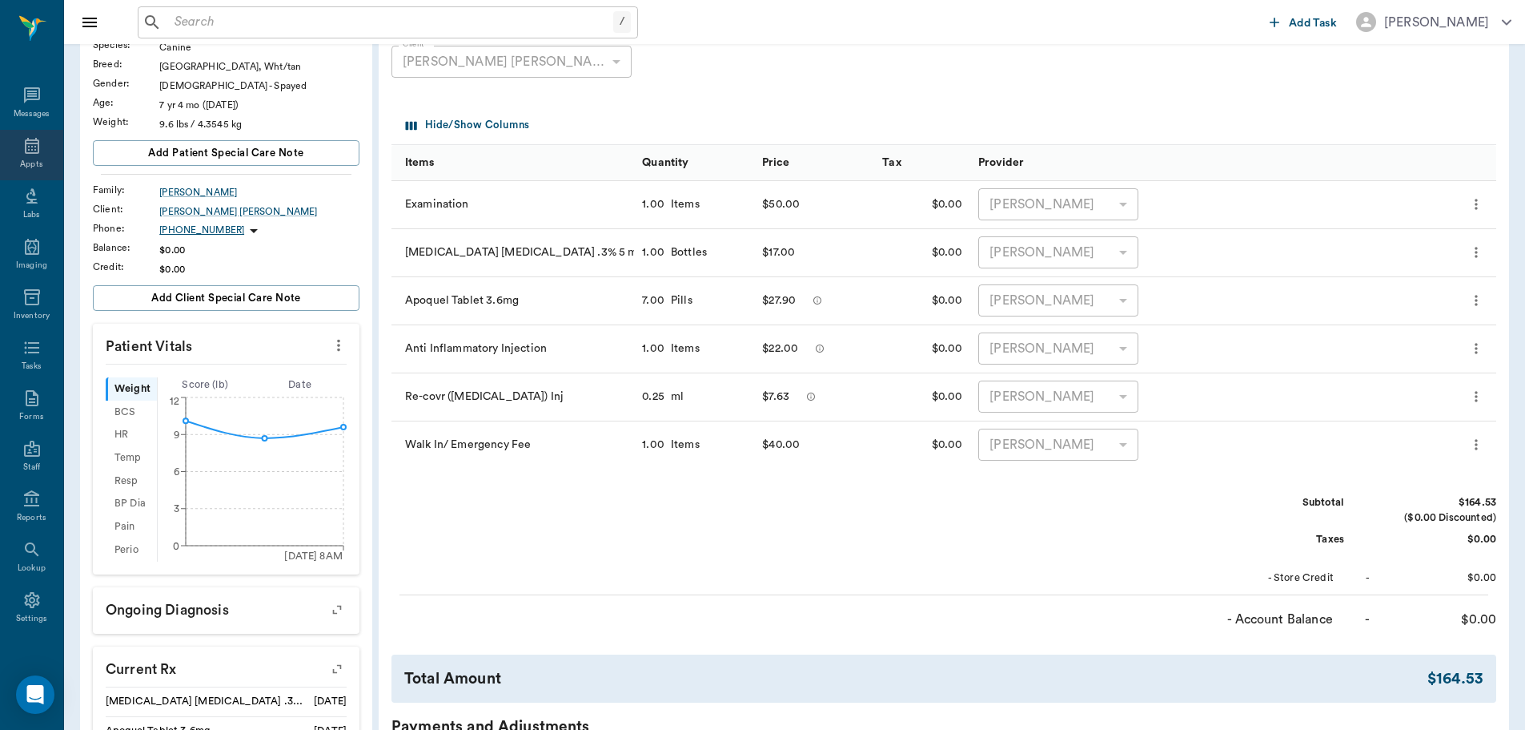
click at [35, 156] on div "Appts" at bounding box center [31, 155] width 63 height 50
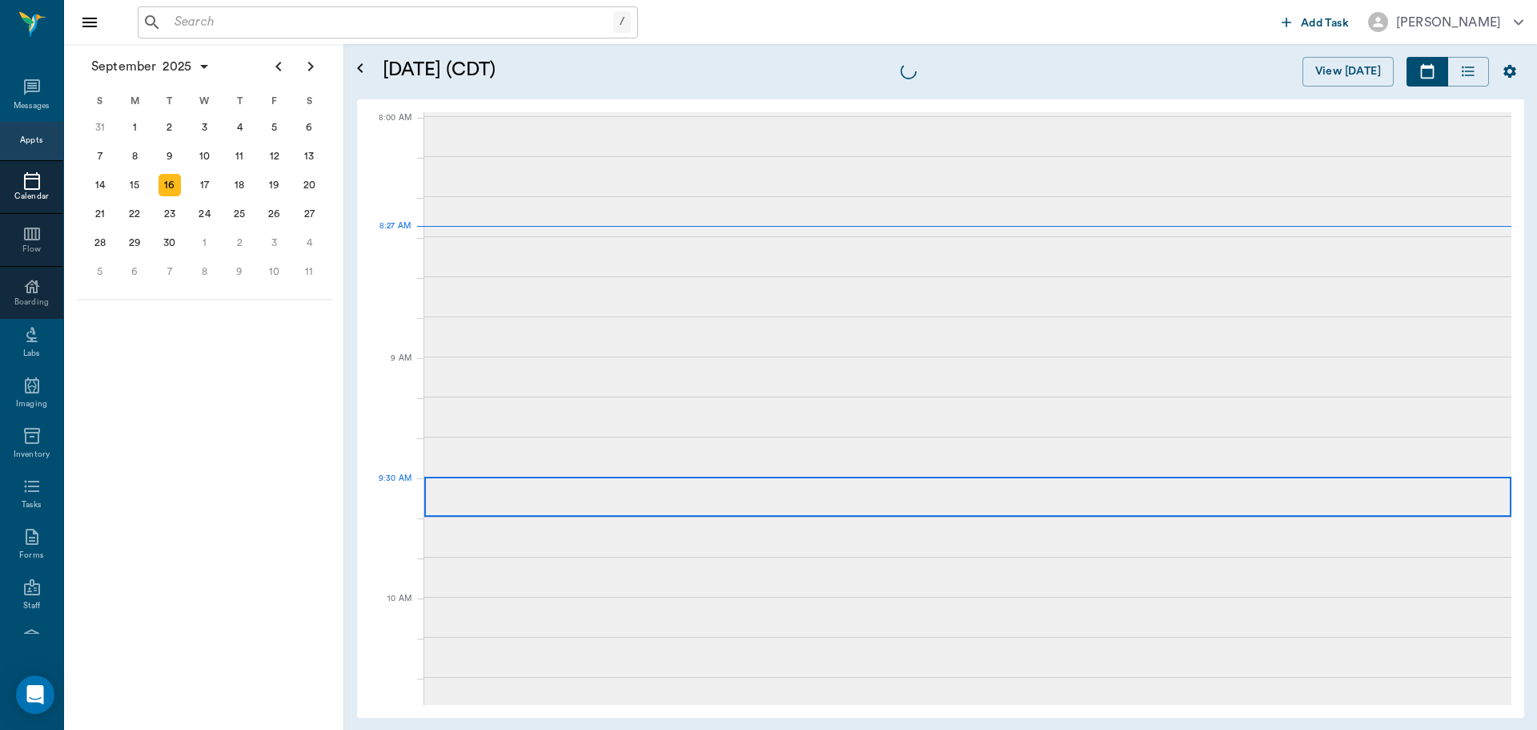
scroll to position [1, 0]
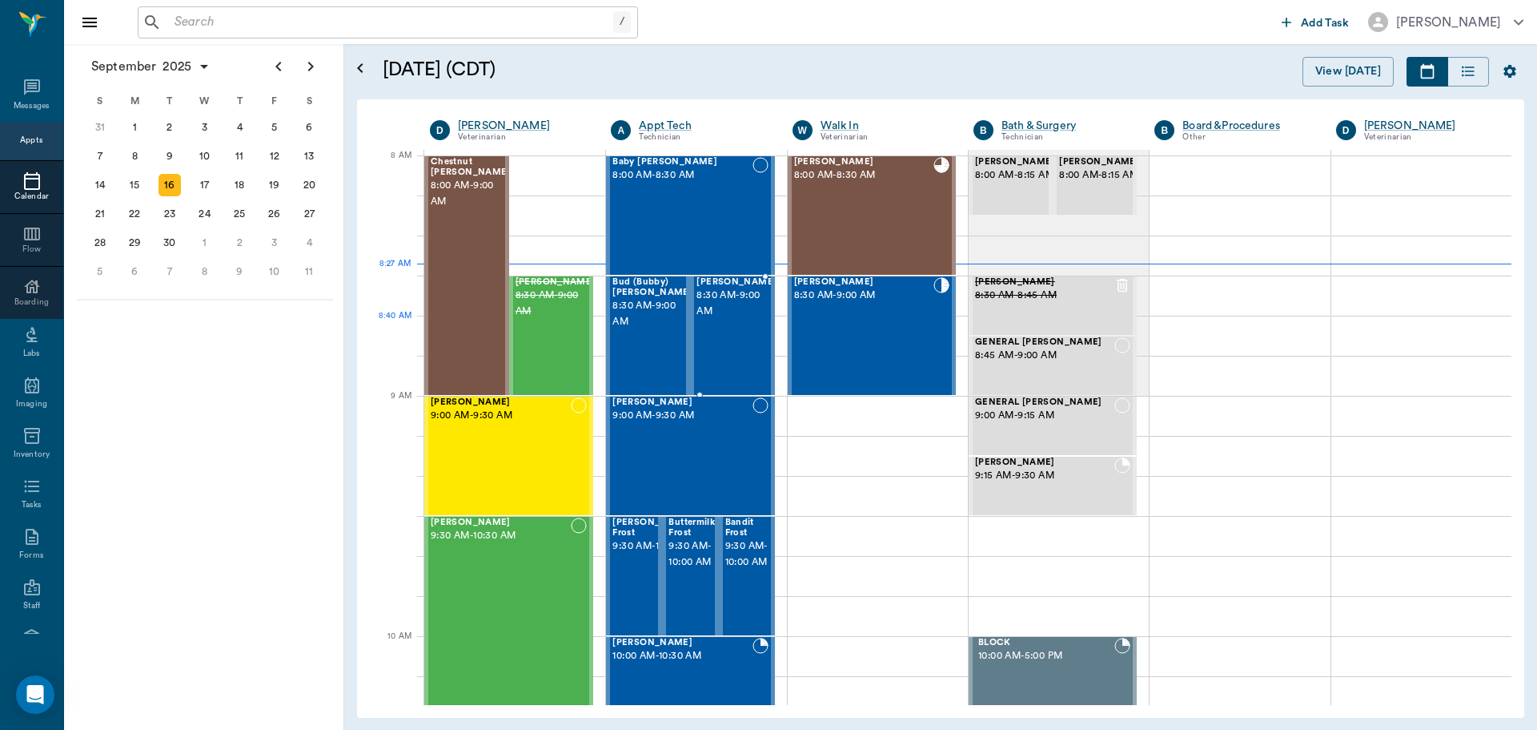
click at [711, 346] on div "Abbie Guillory 8:30 AM - 9:00 AM" at bounding box center [737, 335] width 80 height 117
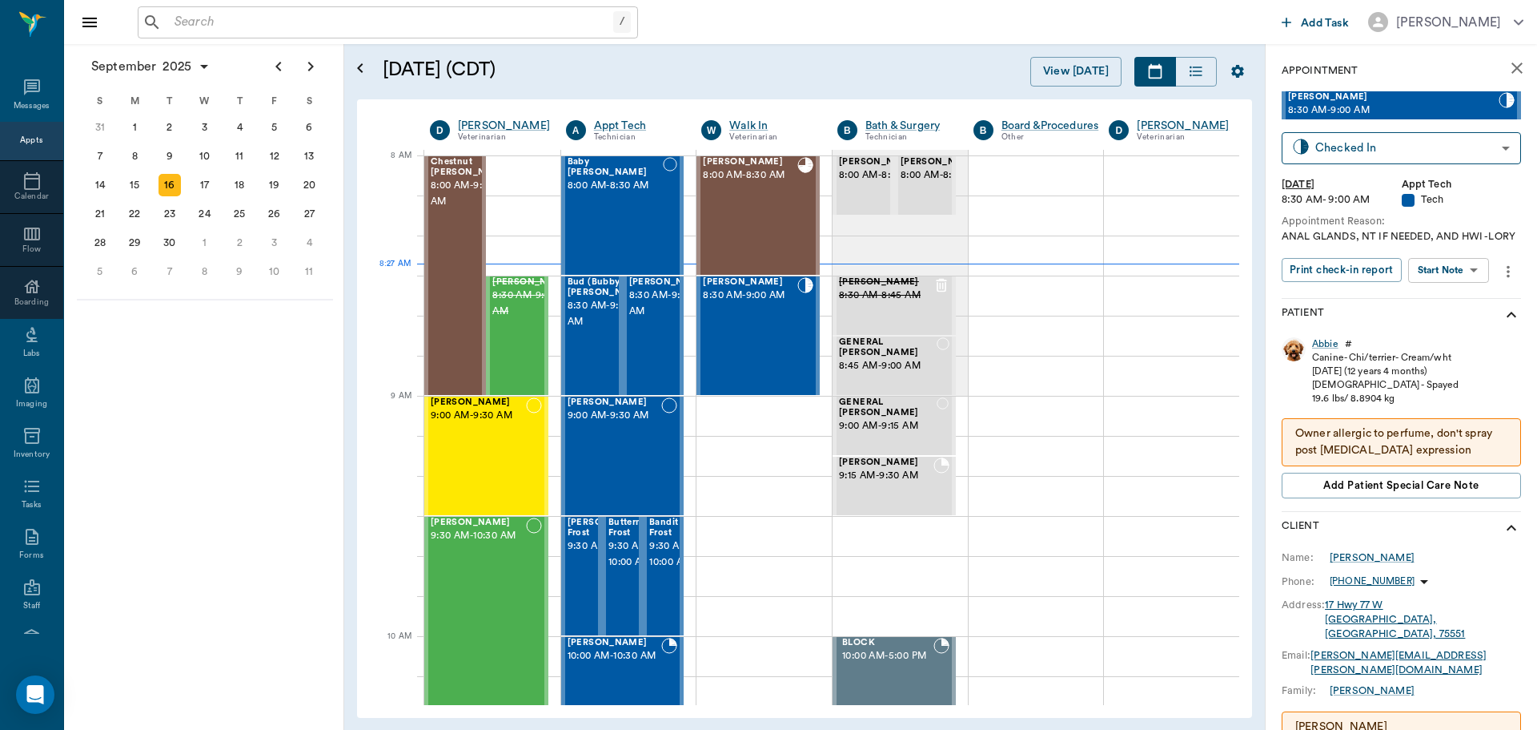
click at [1469, 284] on body "/ ​ Add Task Dr. Bert Ellsworth Nectar Messages Appts Calendar Flow Boarding La…" at bounding box center [768, 365] width 1537 height 730
click at [1454, 320] on button "Start SOAP" at bounding box center [1431, 318] width 54 height 18
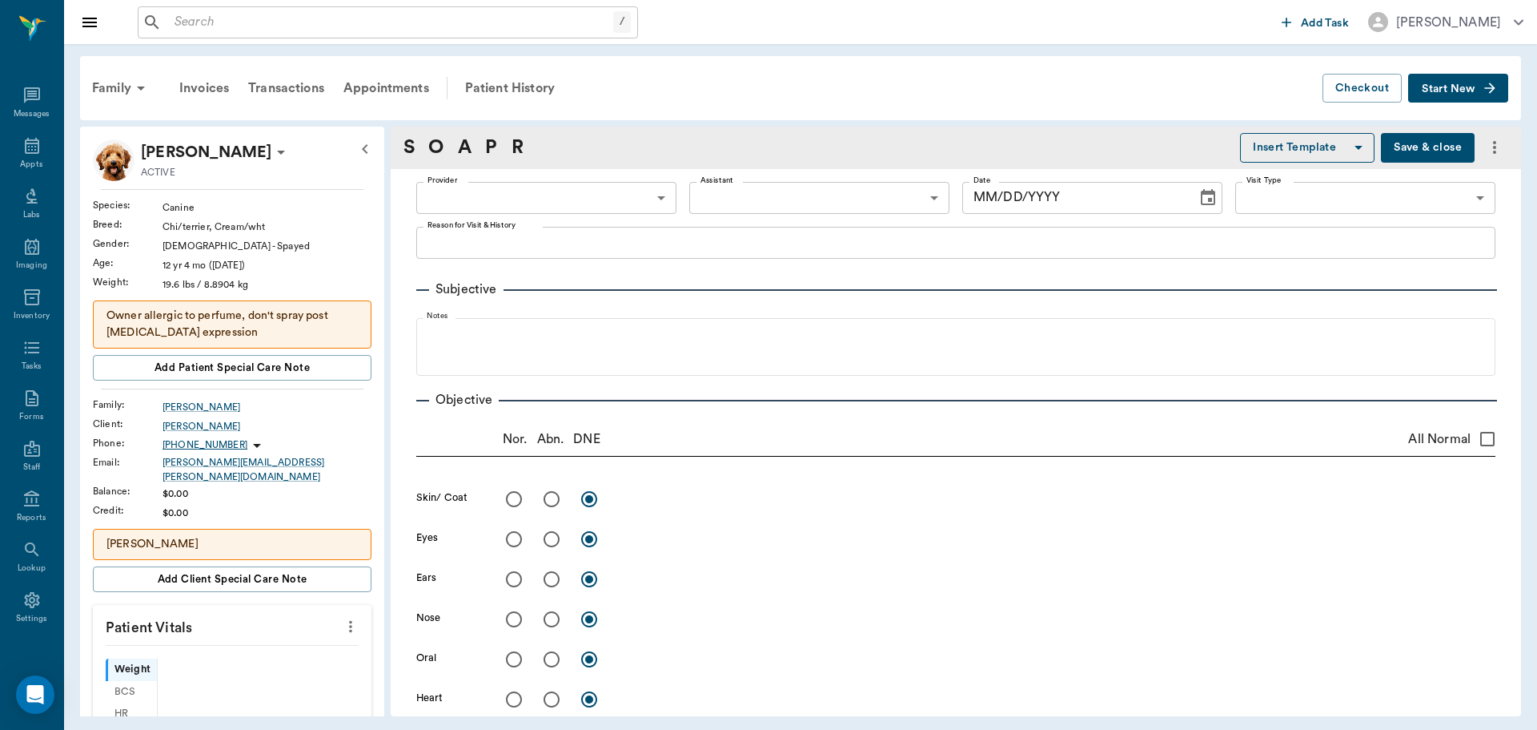
type input "63ec2f075fda476ae8351a4c"
type input "65d2be4f46e3a538d89b8c1a"
type textarea "ANAL GLANDS, NT IF NEEDED, AND HWI -LORY"
type input "[DATE]"
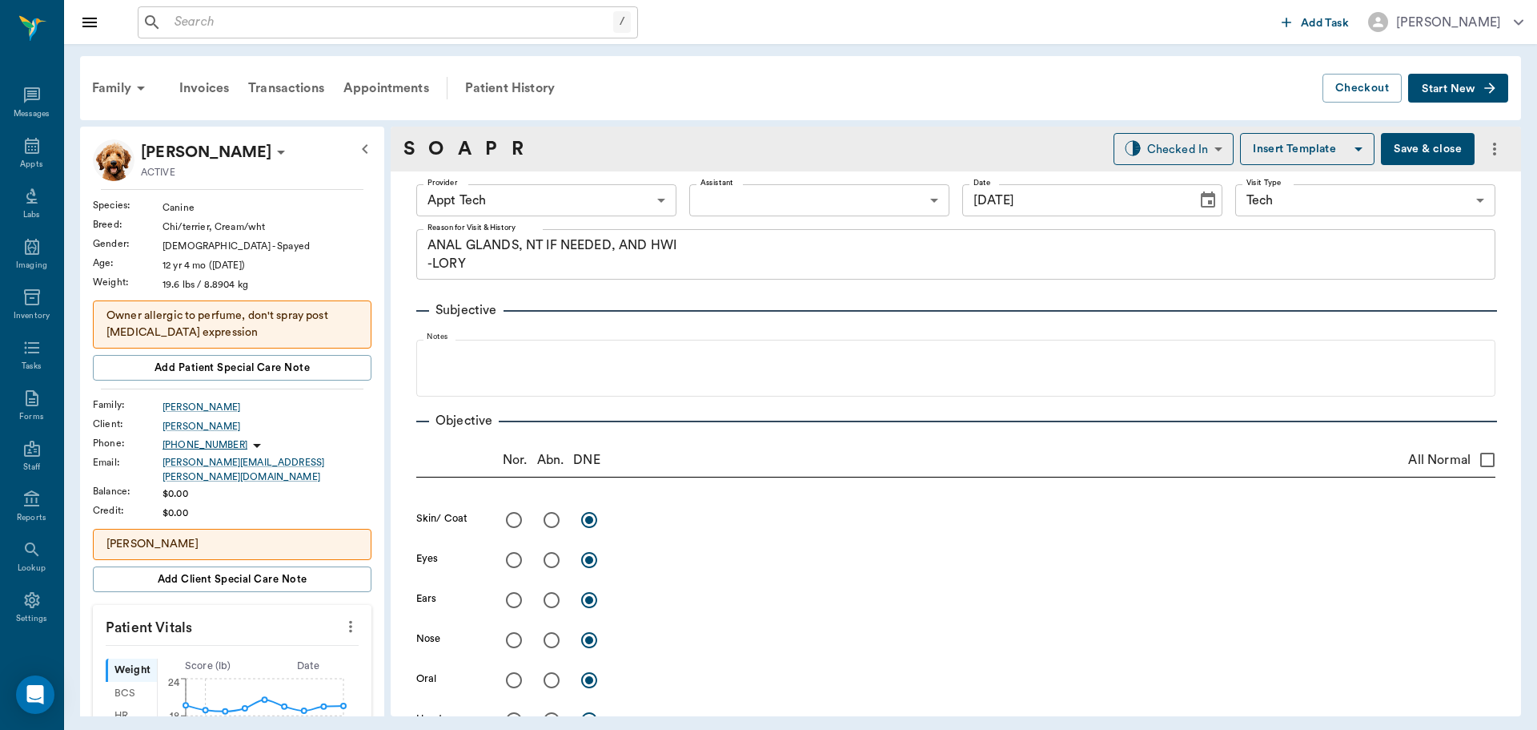
click at [349, 619] on button "more" at bounding box center [351, 626] width 26 height 27
click at [319, 639] on span "Enter Vitals" at bounding box center [271, 644] width 135 height 17
click at [240, 658] on input "text" at bounding box center [231, 674] width 139 height 32
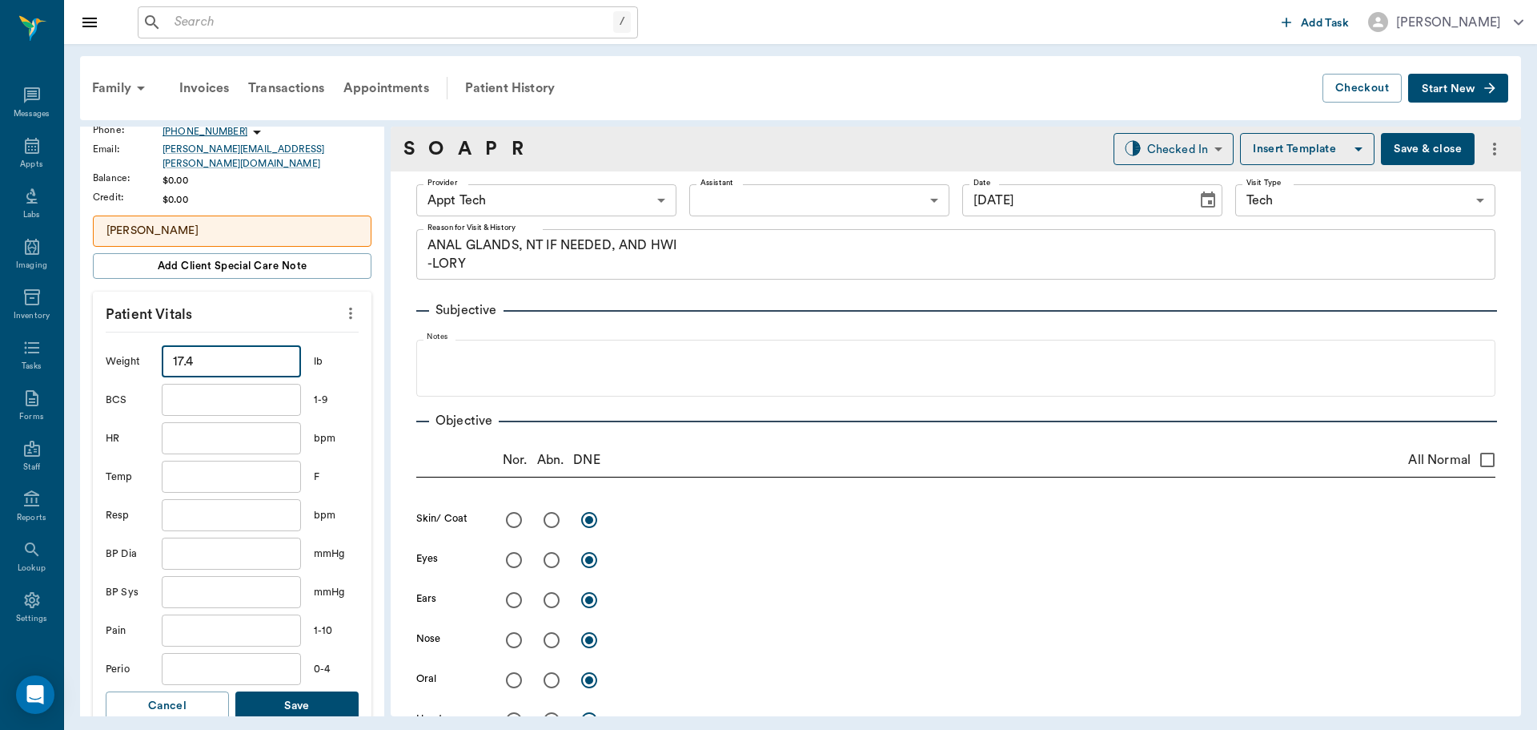
scroll to position [561, 0]
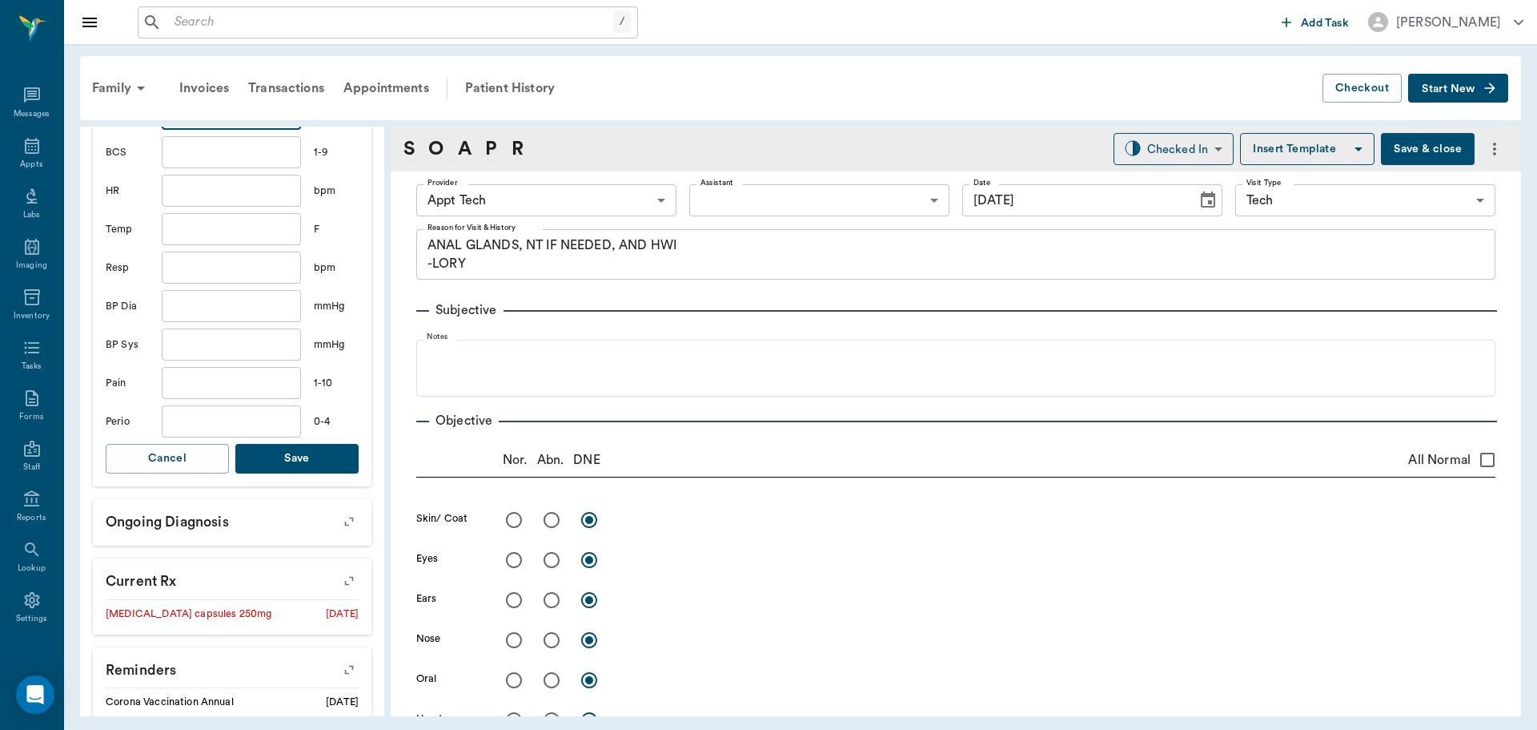
type input "17.4"
click at [295, 452] on button "Save" at bounding box center [296, 459] width 123 height 30
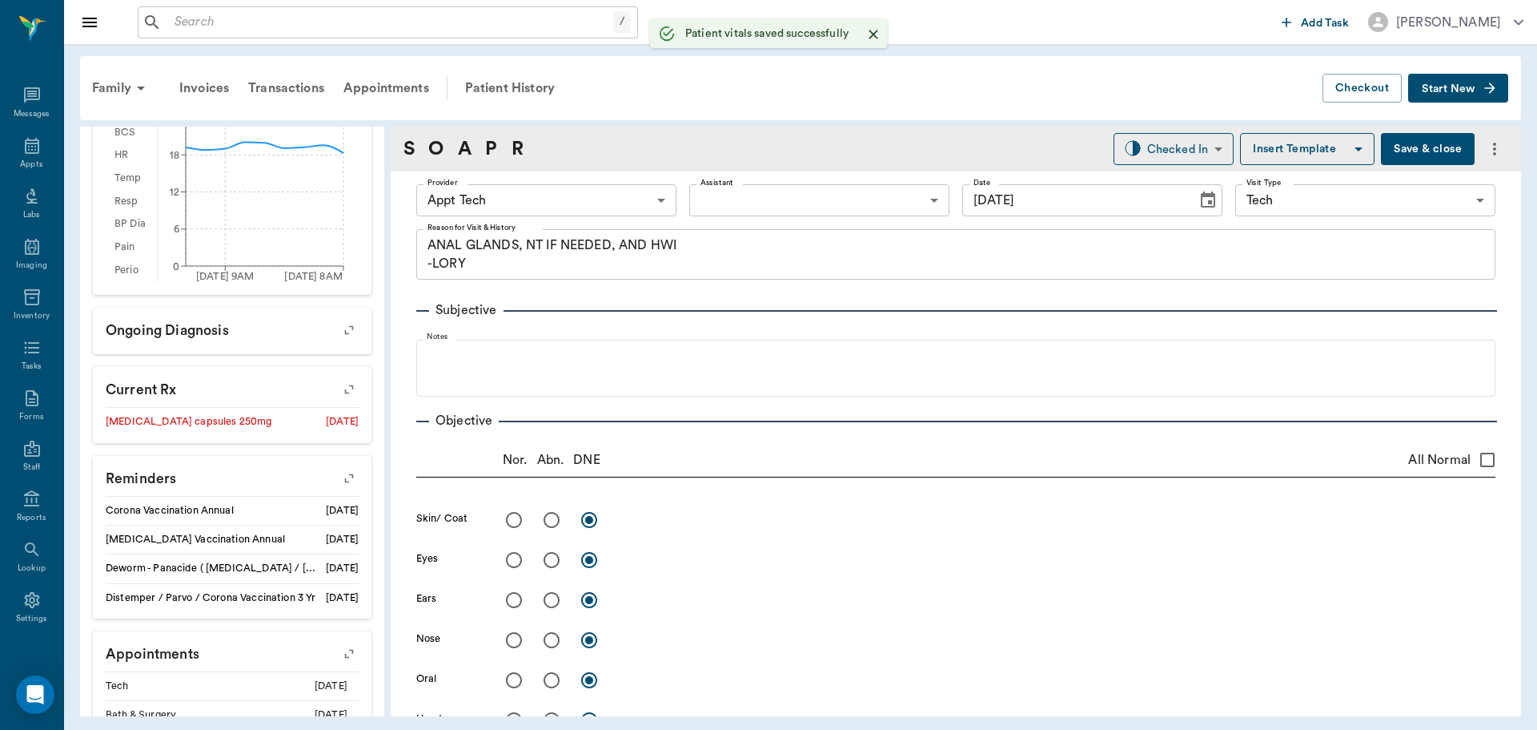
click at [534, 206] on body "/ ​ Add Task Dr. Bert Ellsworth Nectar Messages Appts Labs Imaging Inventory Ta…" at bounding box center [768, 365] width 1537 height 730
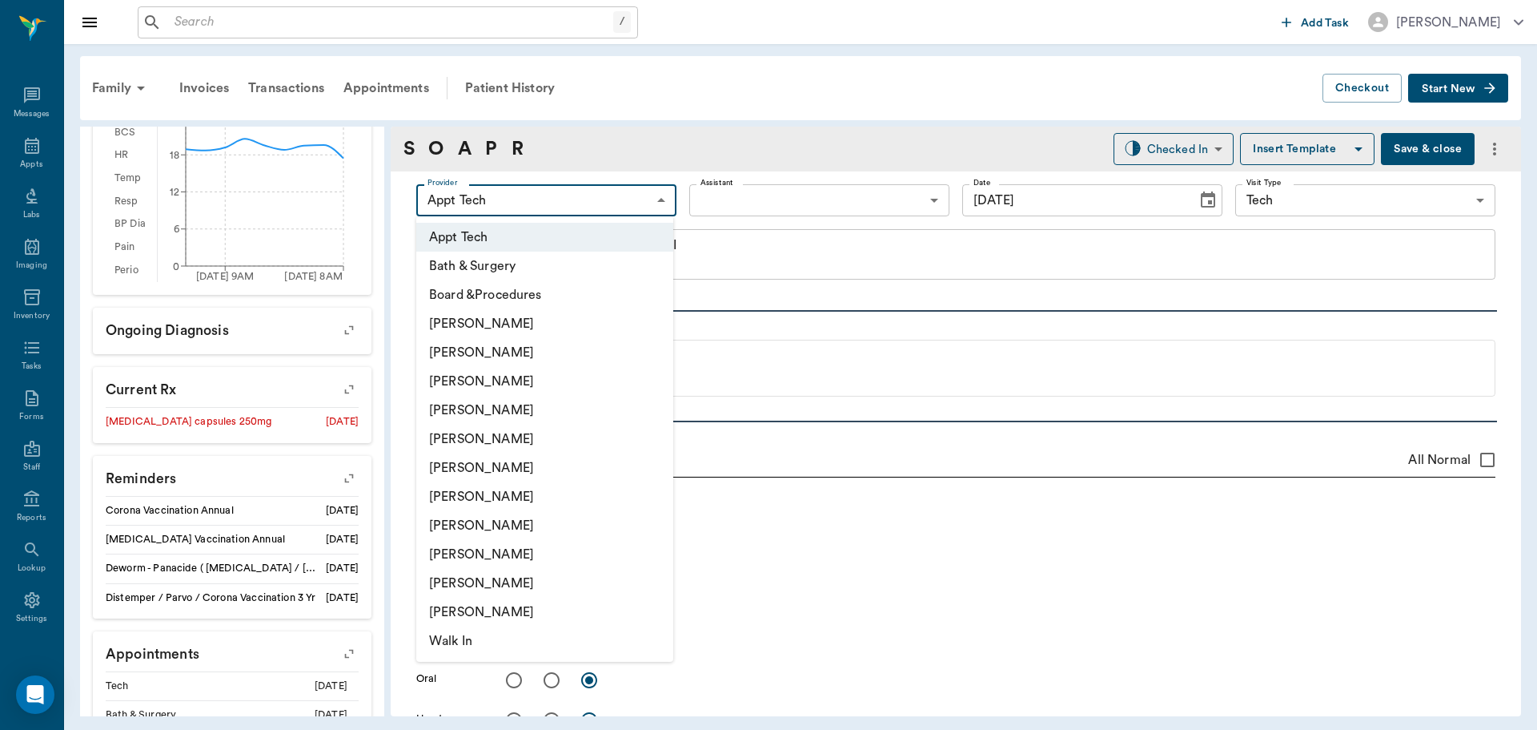
click at [523, 500] on li "[PERSON_NAME]" at bounding box center [544, 496] width 257 height 29
type input "682b670d8bdc6f7f8feef3db"
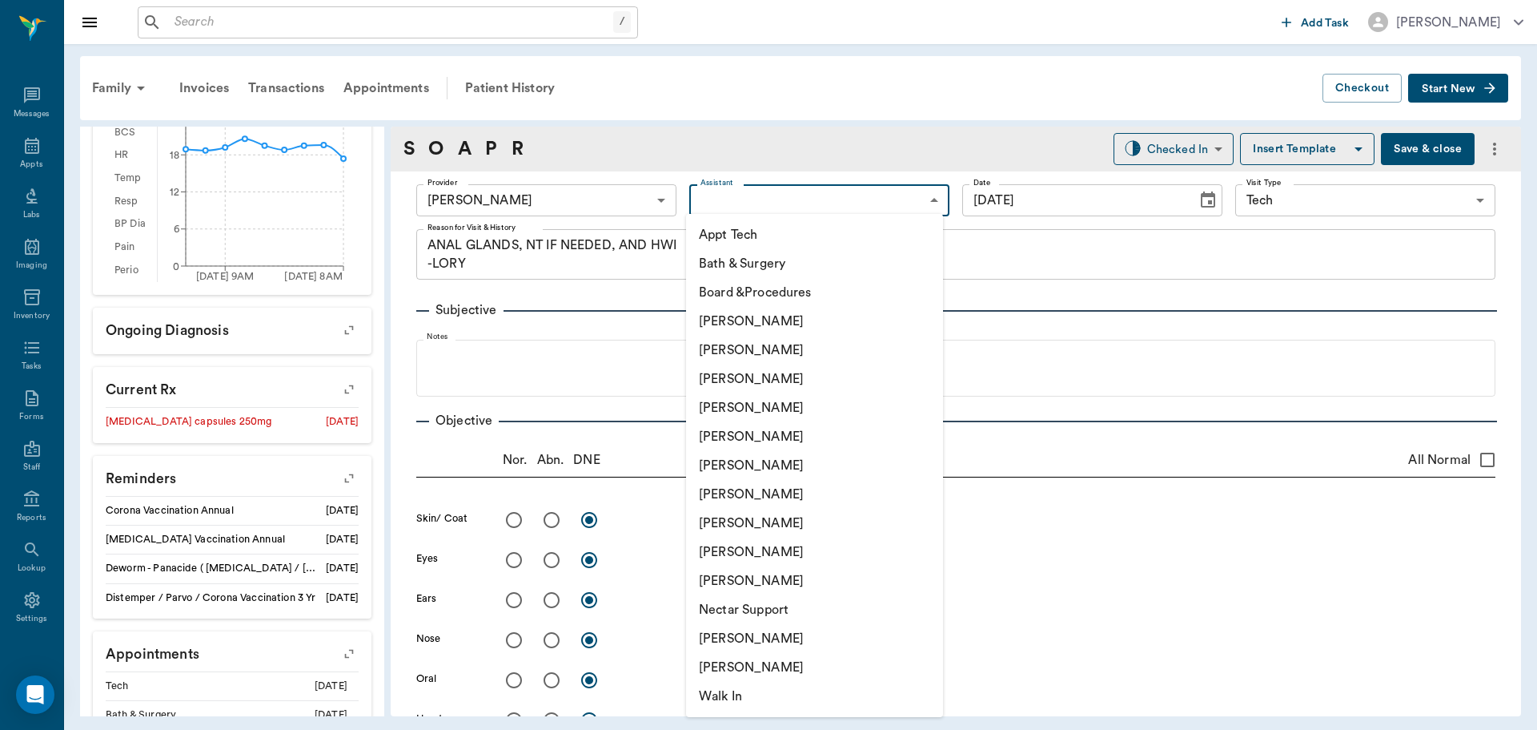
click at [712, 191] on body "/ ​ Add Task Dr. Bert Ellsworth Nectar Messages Appts Labs Imaging Inventory Ta…" at bounding box center [768, 365] width 1537 height 730
click at [718, 234] on li "Appt Tech" at bounding box center [814, 234] width 257 height 29
type input "63ec2f075fda476ae8351a4c"
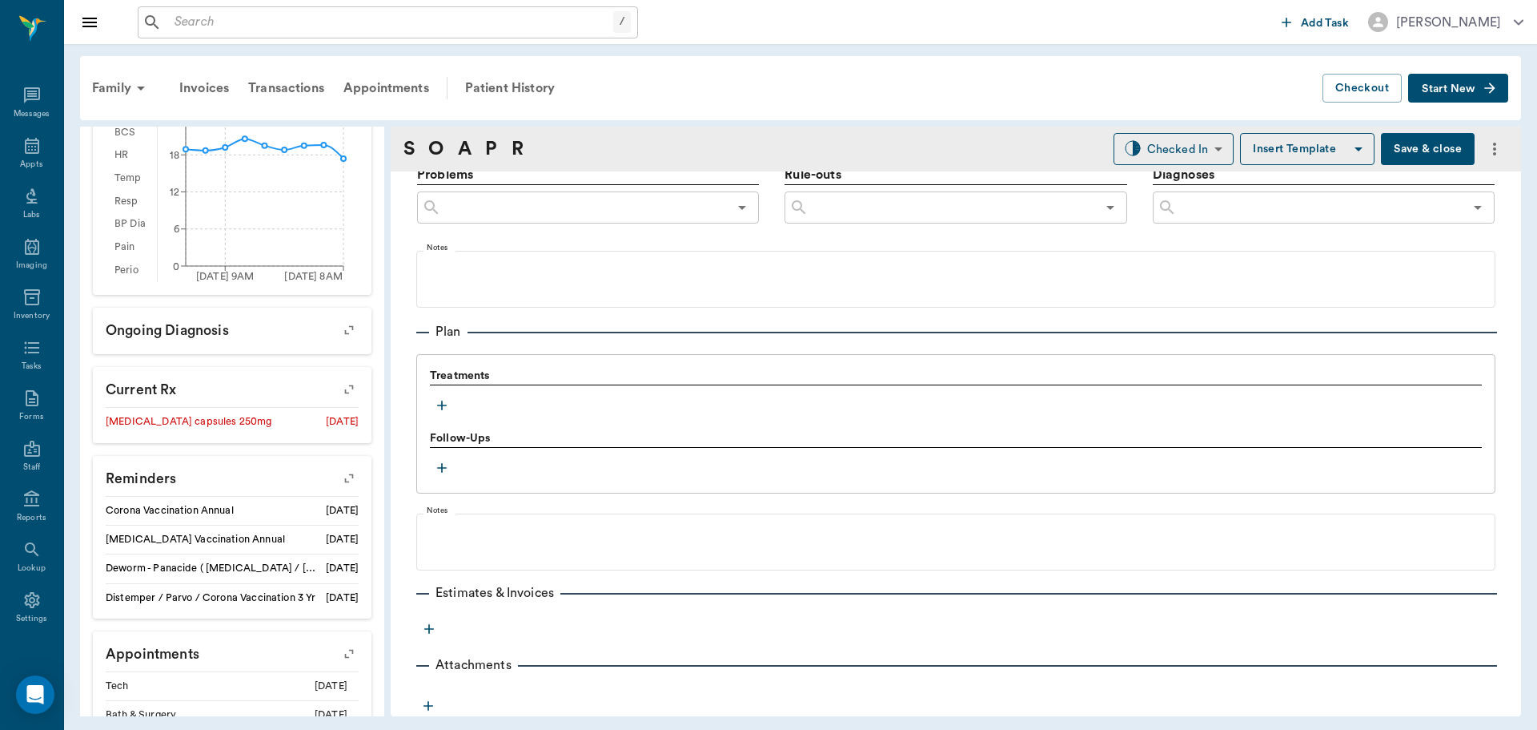
scroll to position [973, 0]
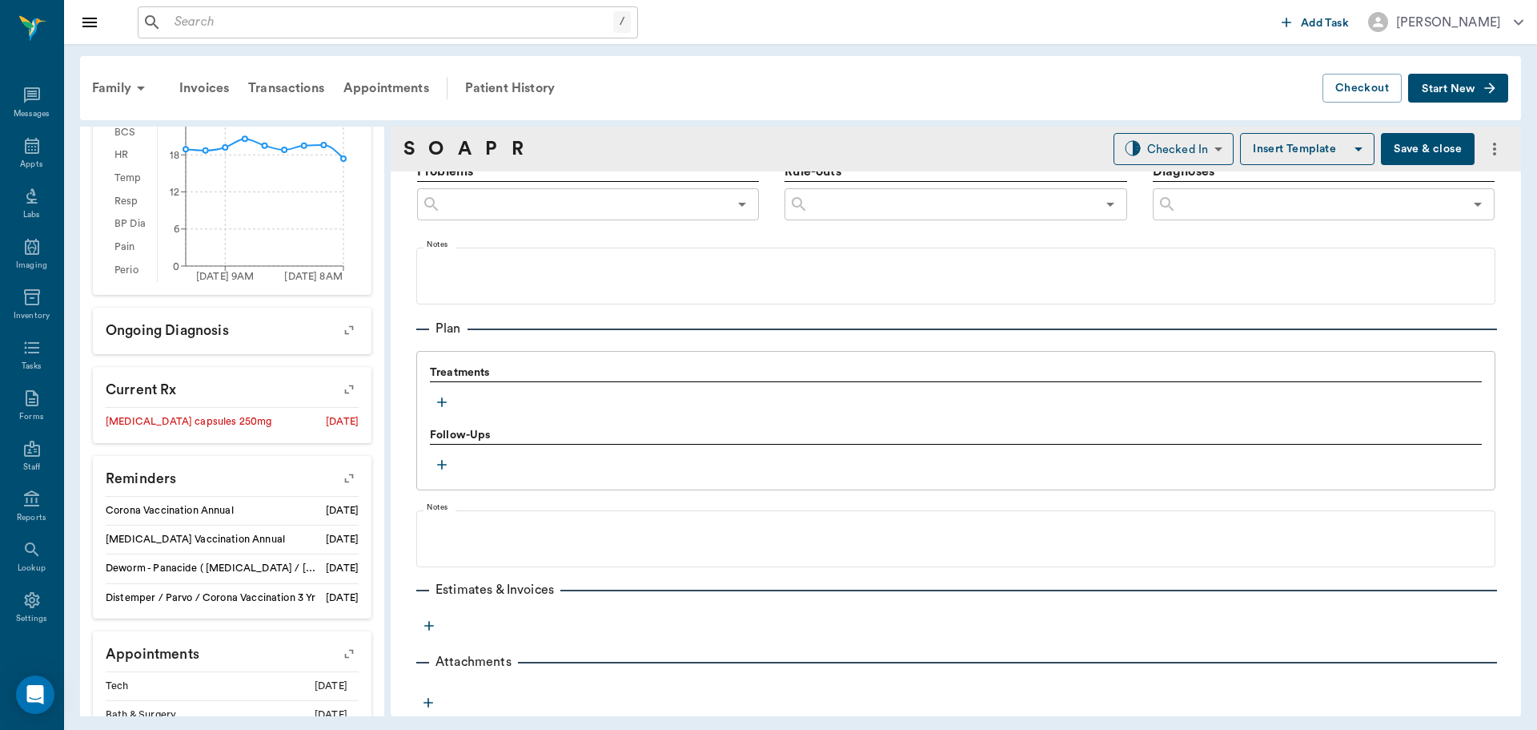
click at [440, 400] on icon "button" at bounding box center [442, 402] width 16 height 16
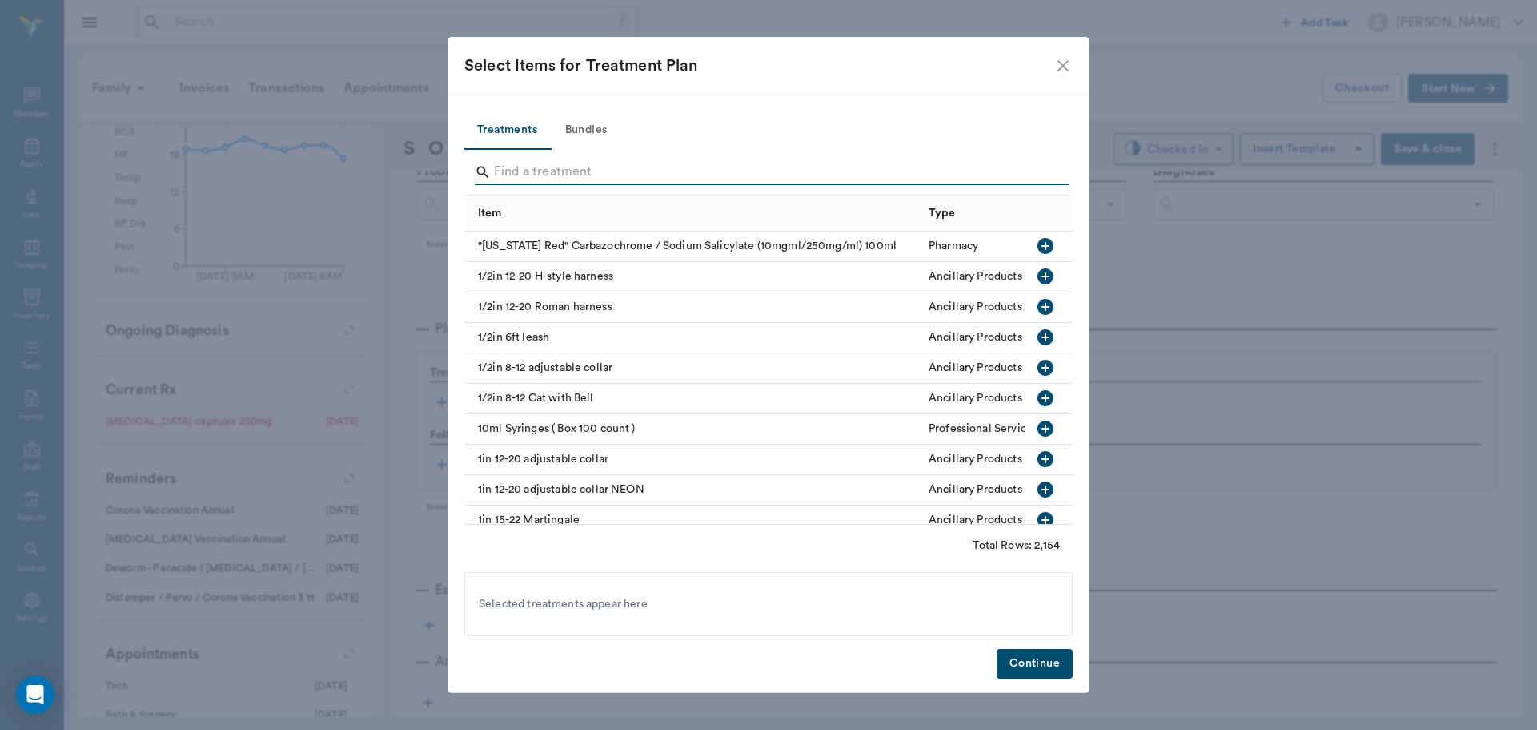
click at [579, 165] on input "Search" at bounding box center [770, 172] width 552 height 26
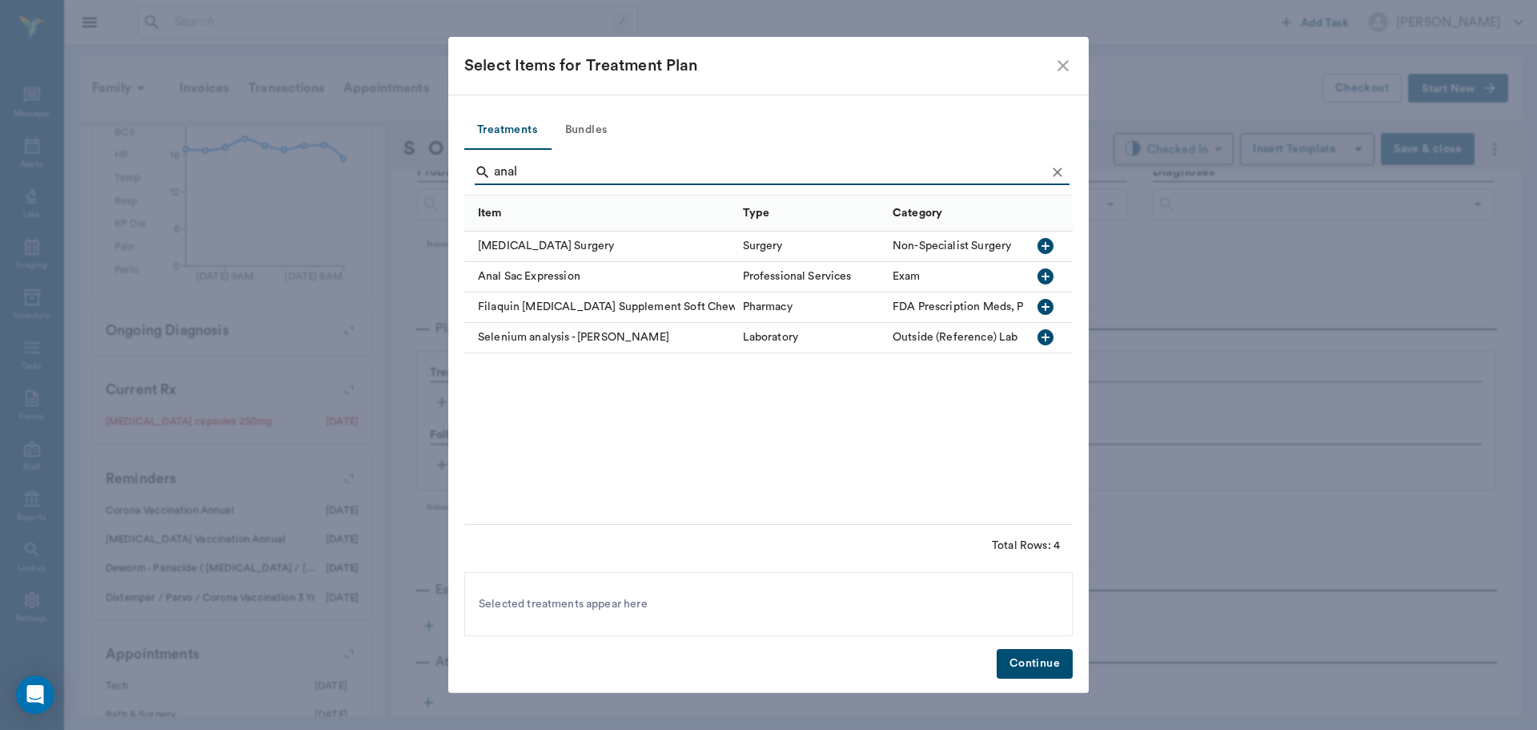
type input "anal"
click at [1040, 275] on icon "button" at bounding box center [1046, 276] width 16 height 16
click at [1055, 166] on icon "Clear" at bounding box center [1058, 172] width 16 height 16
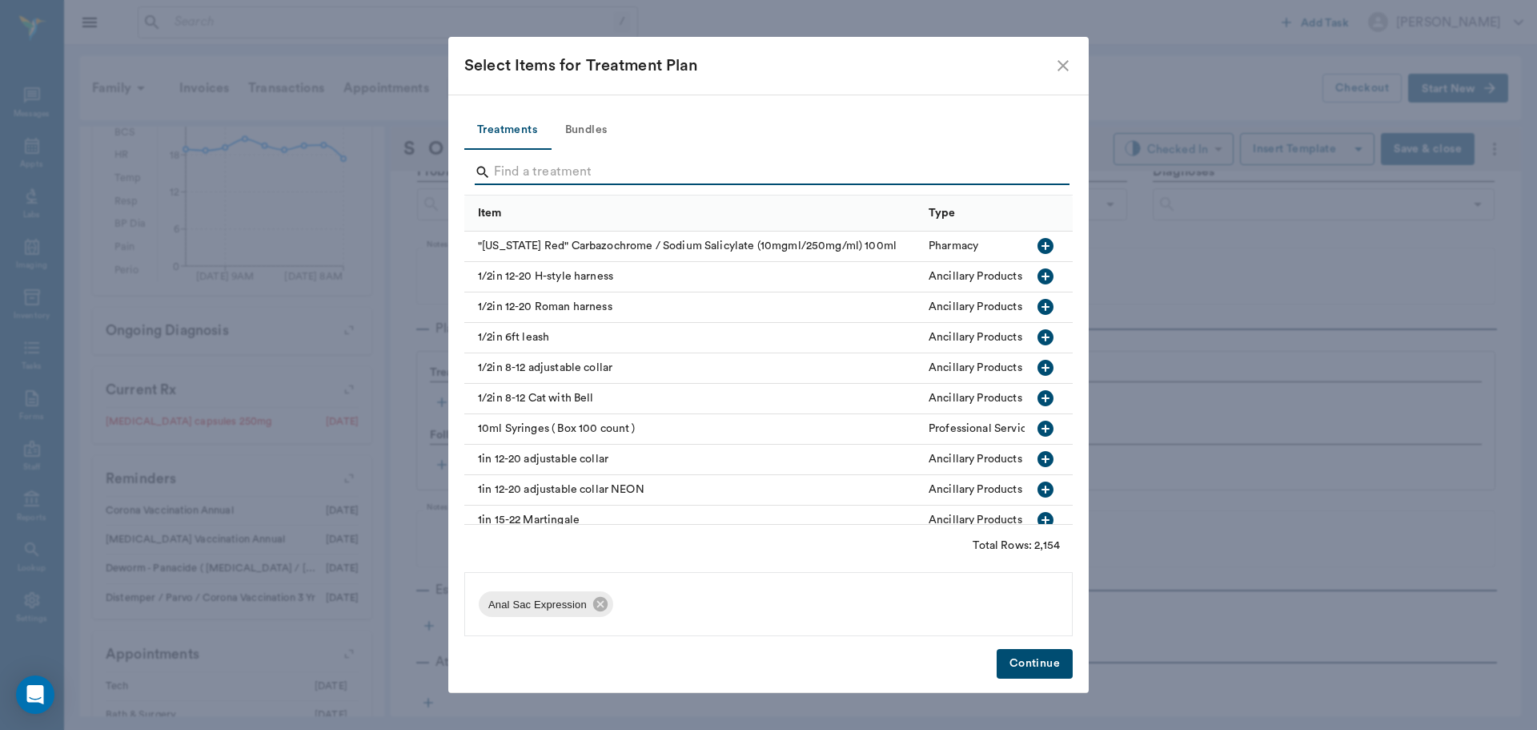
click at [1033, 172] on input "Search" at bounding box center [770, 172] width 552 height 26
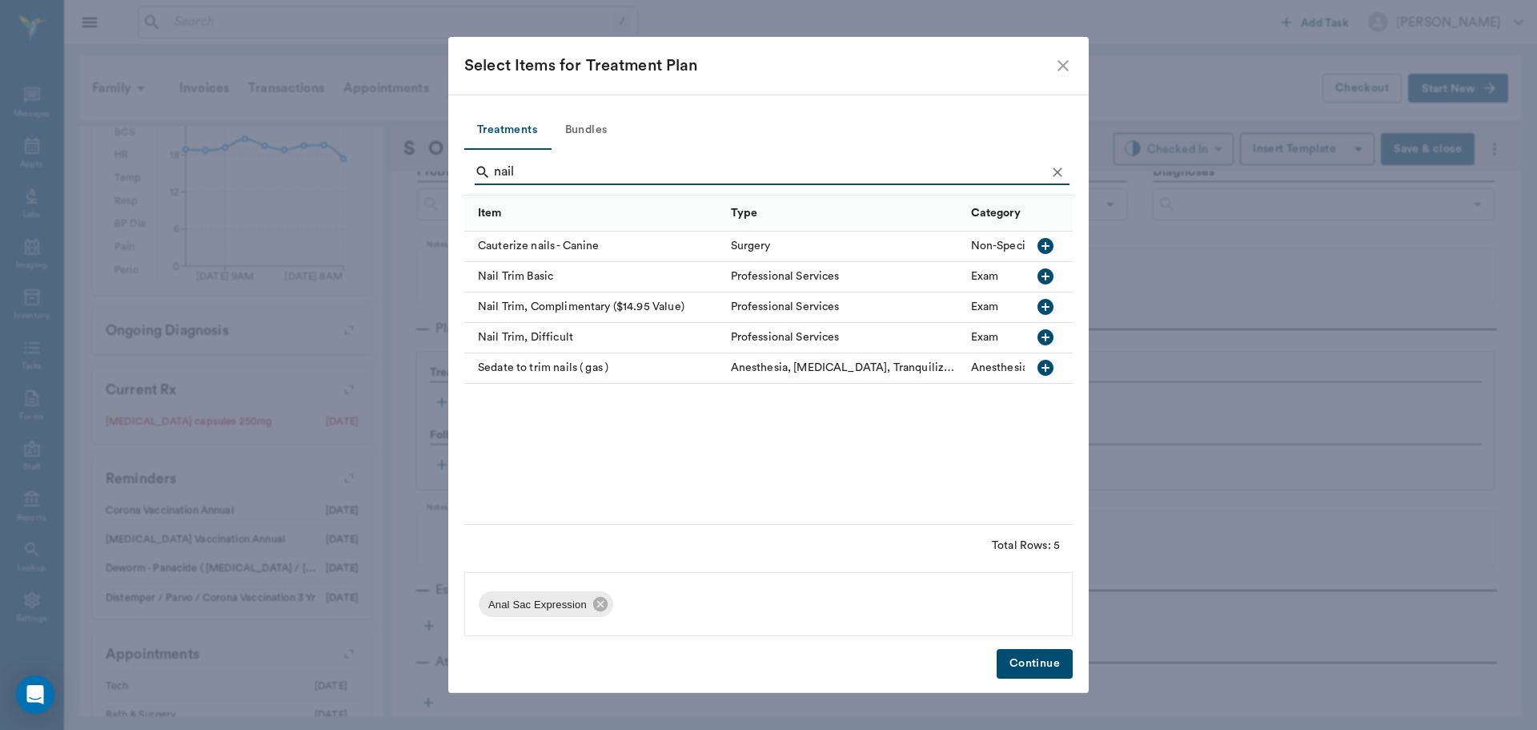
type input "nail"
click at [1045, 281] on icon "button" at bounding box center [1046, 276] width 16 height 16
click at [1053, 175] on icon "Clear" at bounding box center [1058, 172] width 16 height 16
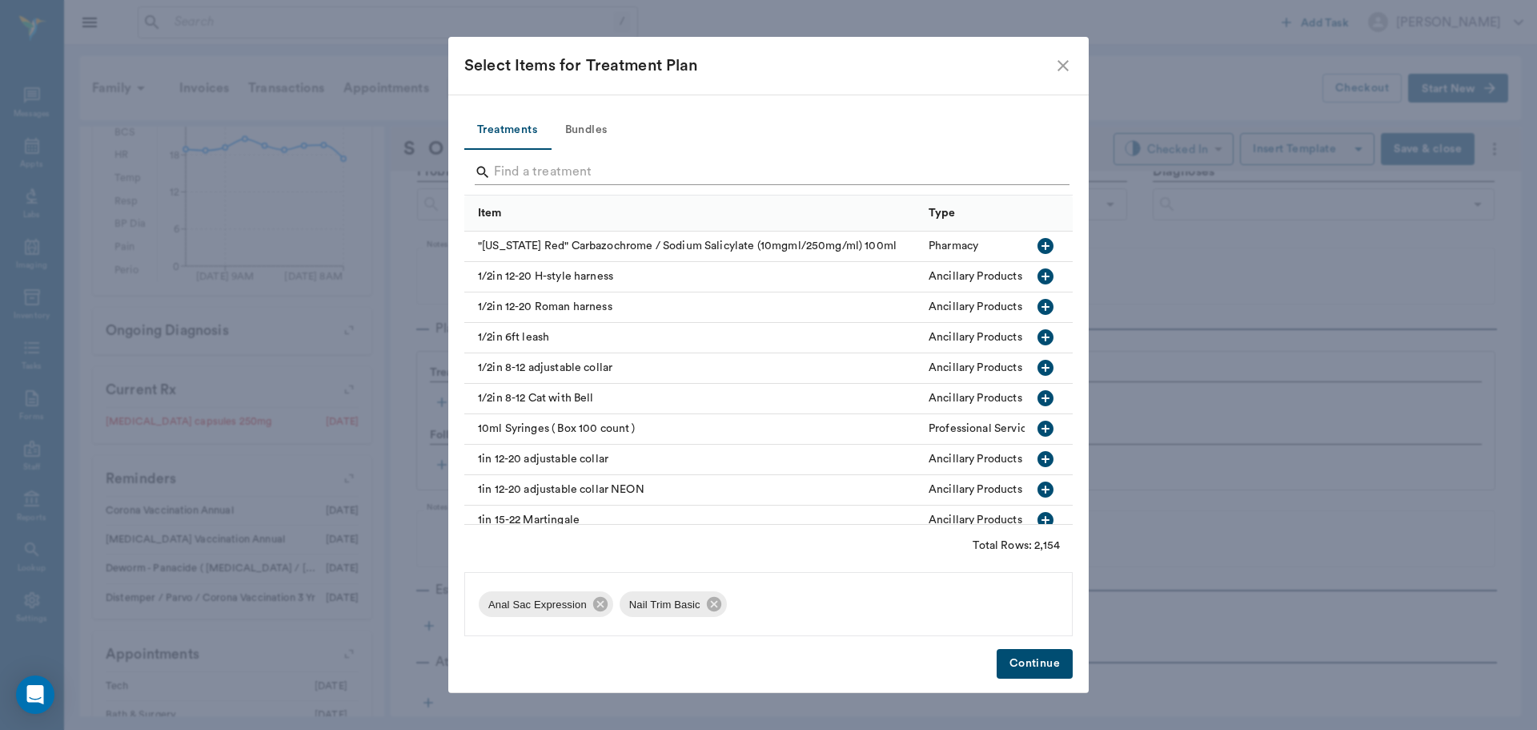
click at [1047, 174] on div "Search" at bounding box center [772, 172] width 595 height 26
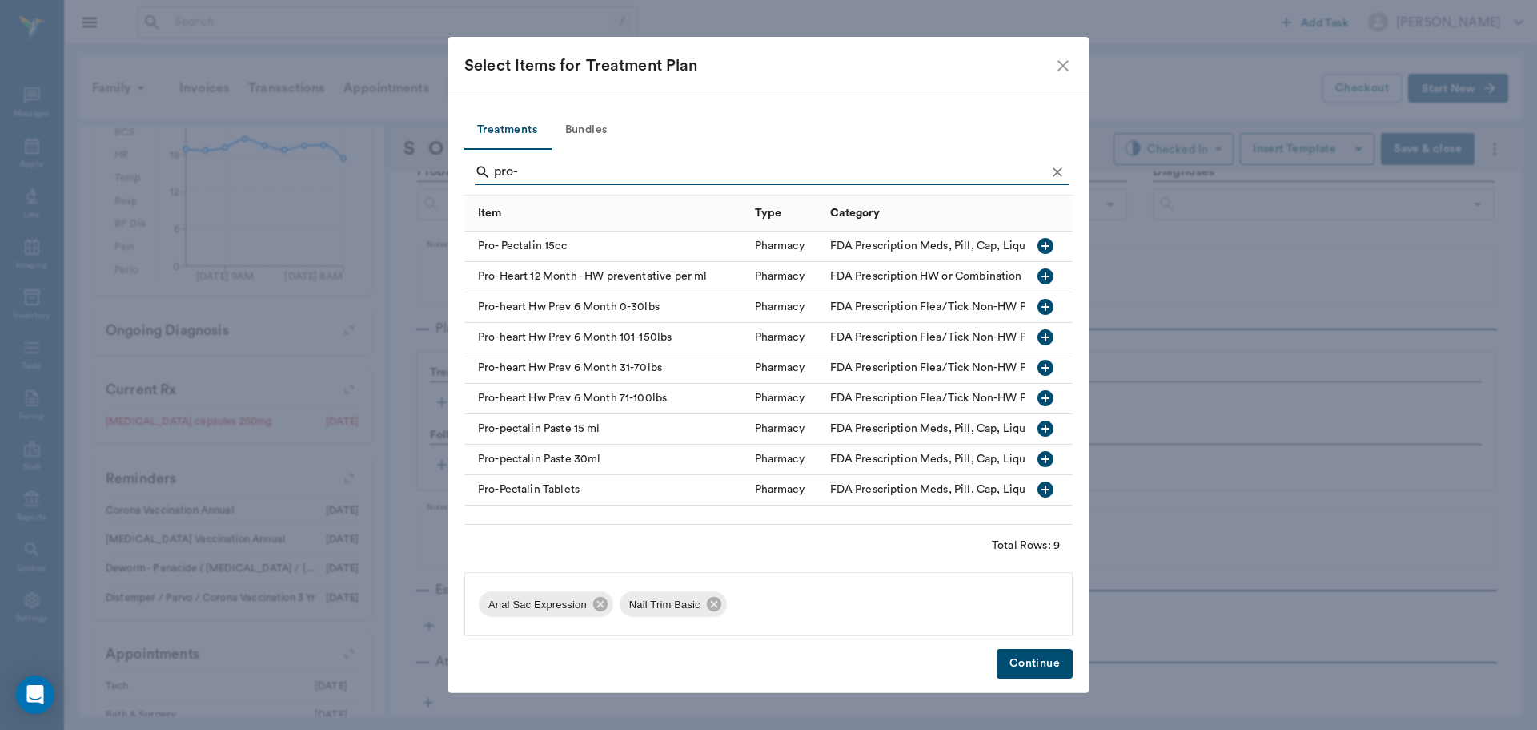
type input "pro-"
click at [1040, 307] on icon "button" at bounding box center [1046, 307] width 16 height 16
click at [1027, 657] on button "Continue" at bounding box center [1035, 664] width 76 height 30
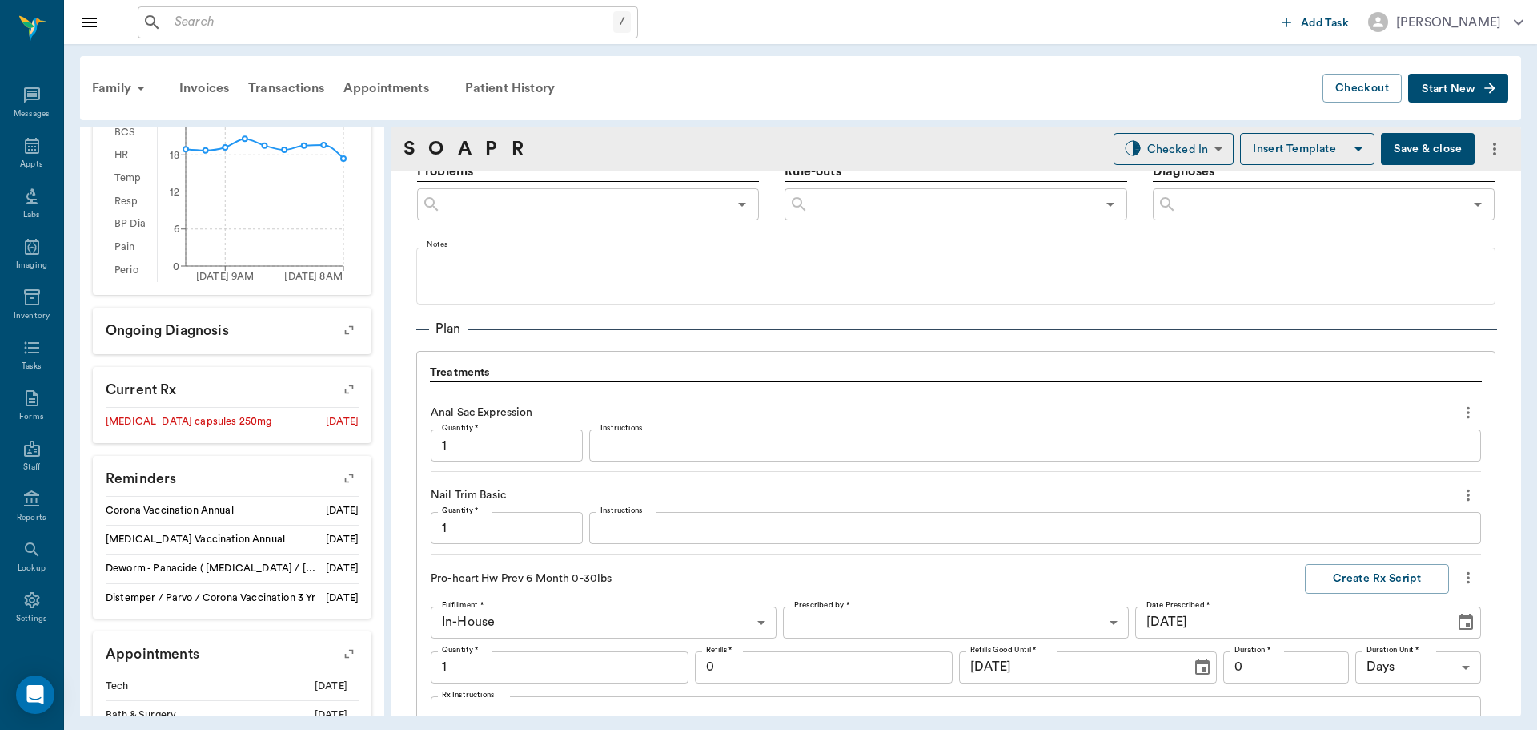
scroll to position [1309, 0]
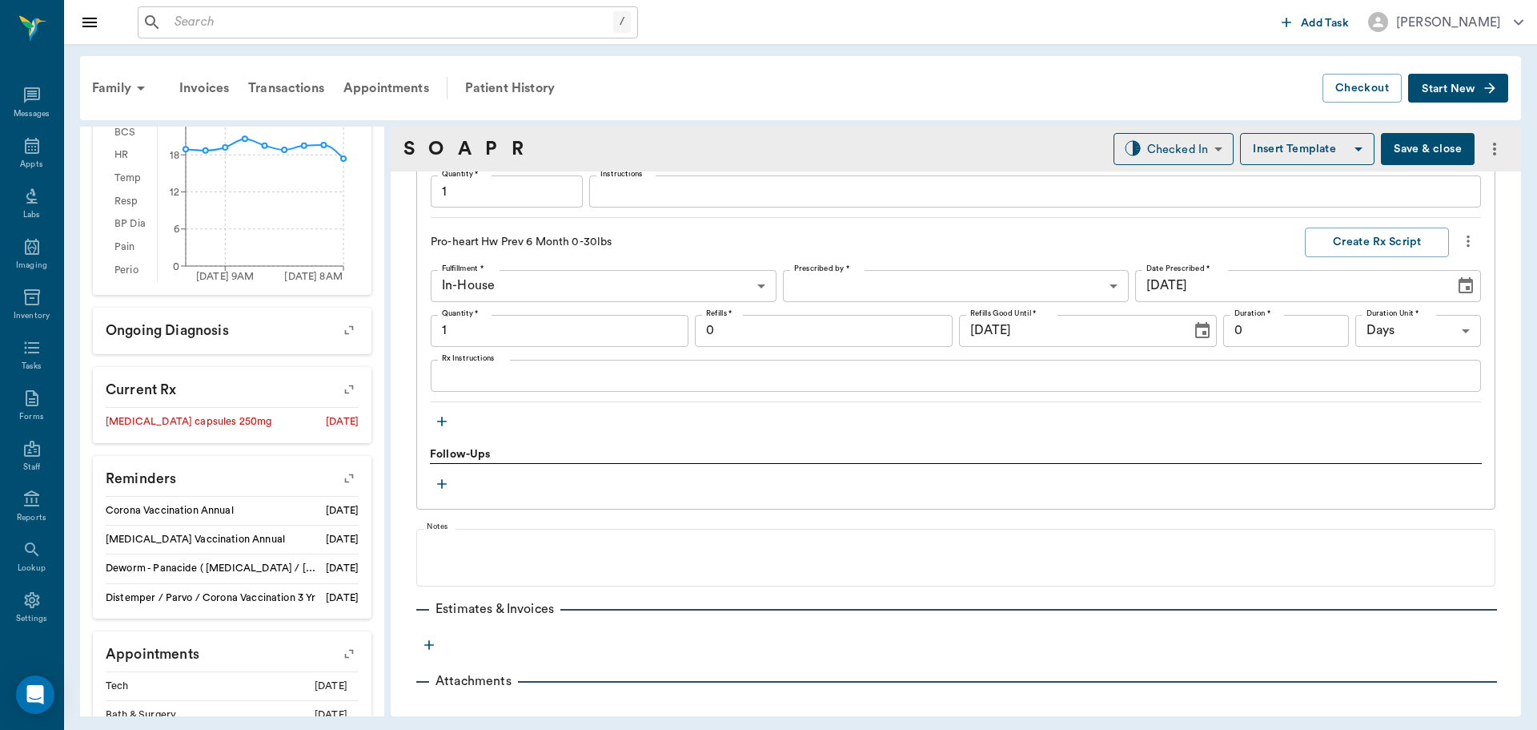
click at [1151, 166] on div "S O A P R Checked In CHECKED_IN ​ Insert Template Save & close" at bounding box center [956, 149] width 1131 height 45
click at [1154, 156] on body "/ ​ Add Task Dr. Bert Ellsworth Nectar Messages Appts Labs Imaging Inventory Ta…" at bounding box center [768, 365] width 1537 height 730
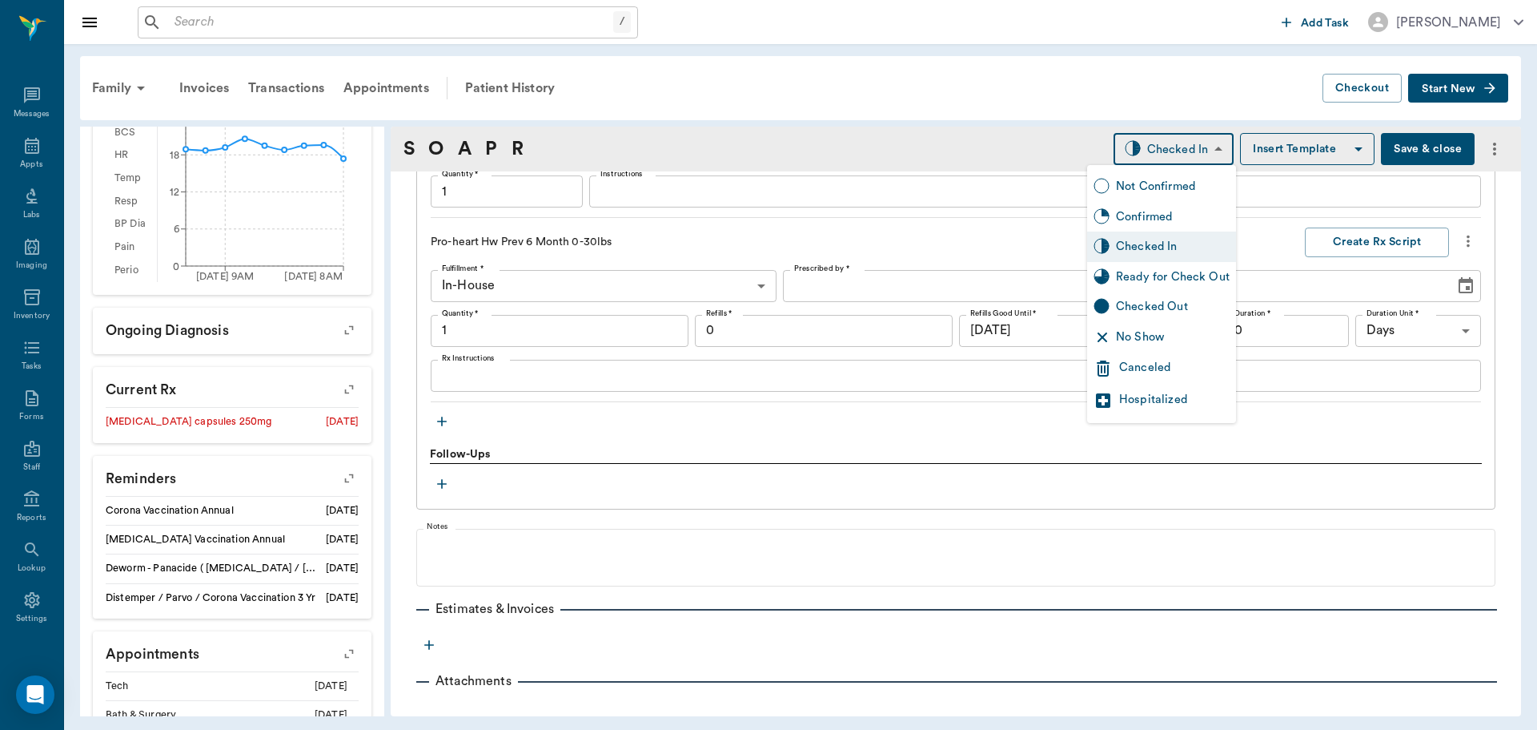
type input "1.00"
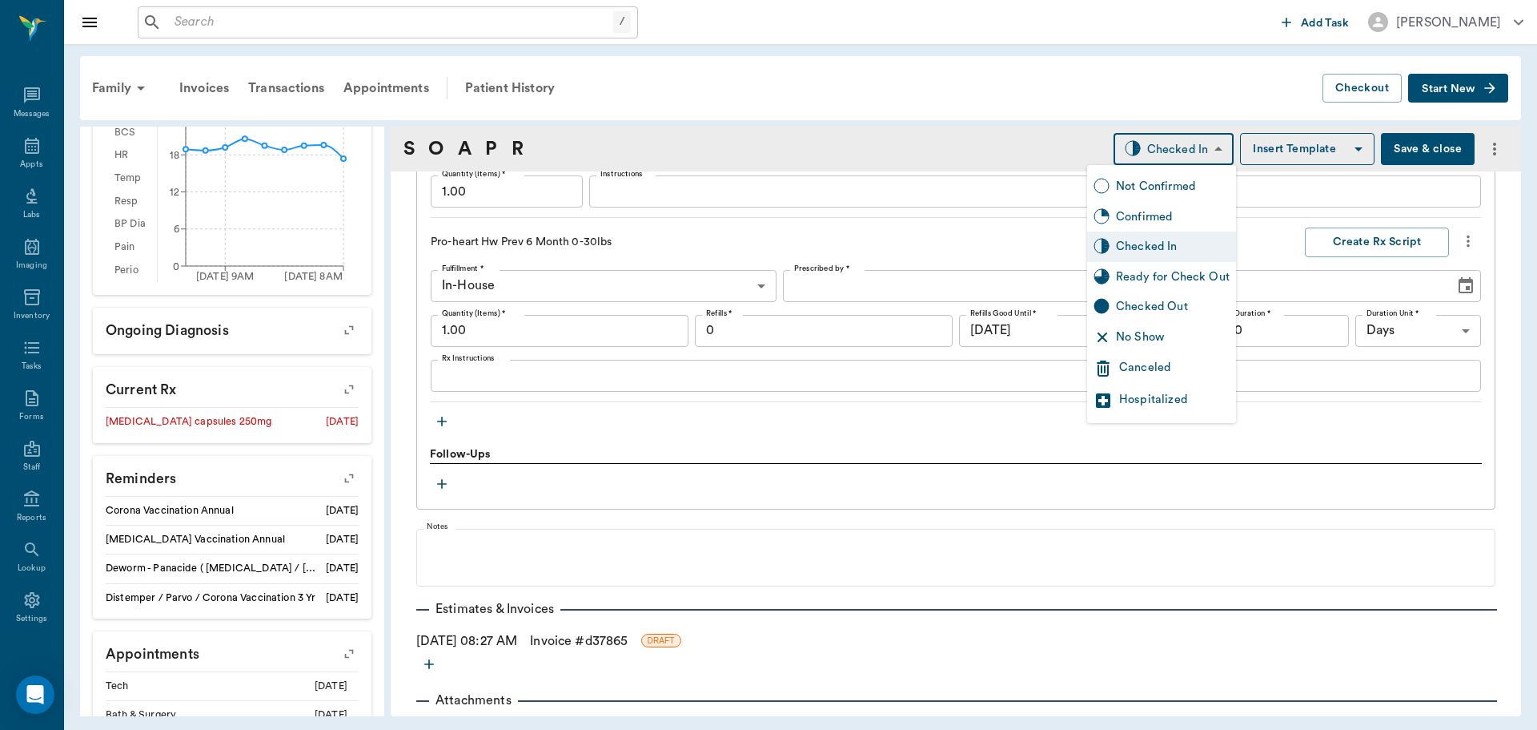
click at [1184, 276] on div "Ready for Check Out" at bounding box center [1173, 277] width 114 height 18
type input "READY_TO_CHECKOUT"
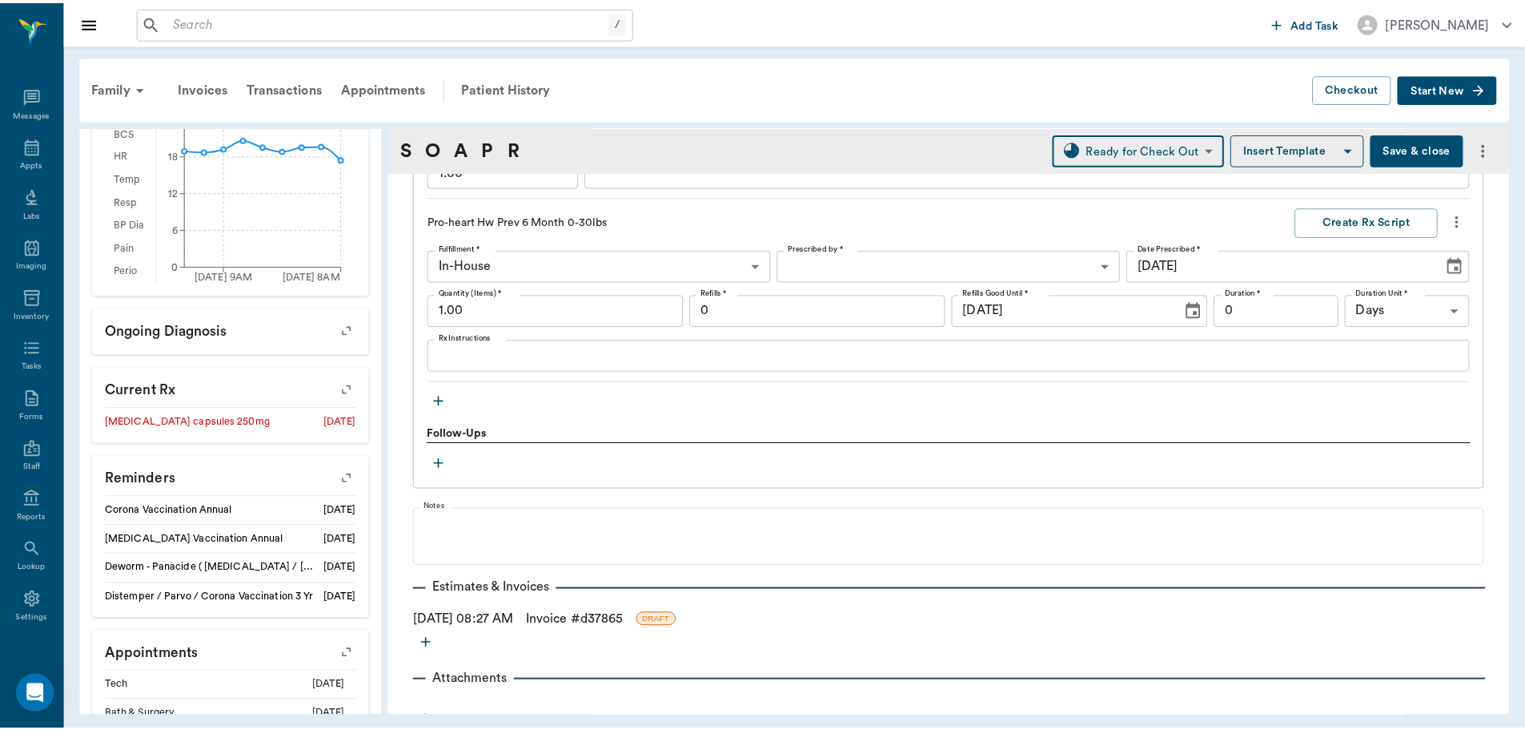
scroll to position [1348, 0]
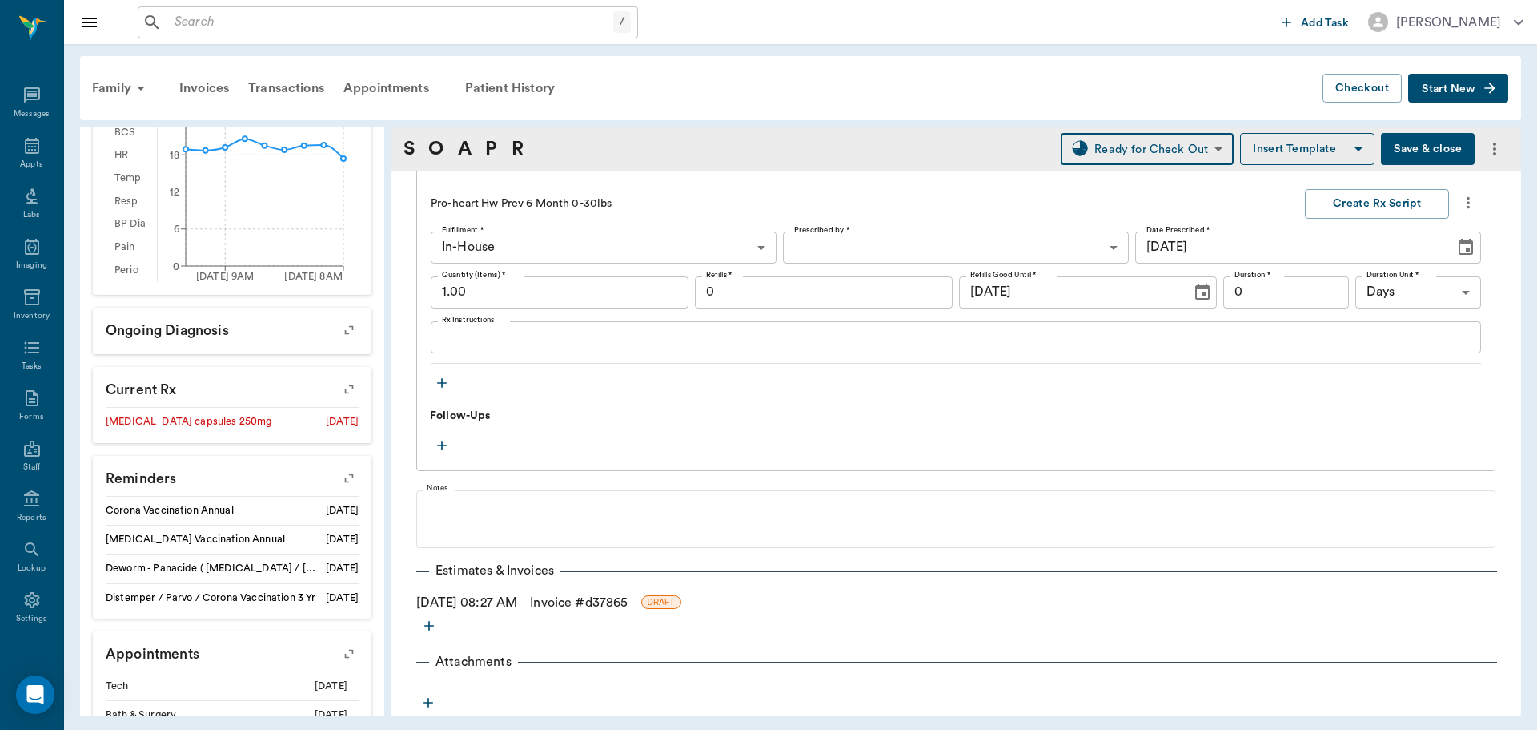
click at [577, 604] on link "Invoice # d37865" at bounding box center [579, 602] width 98 height 19
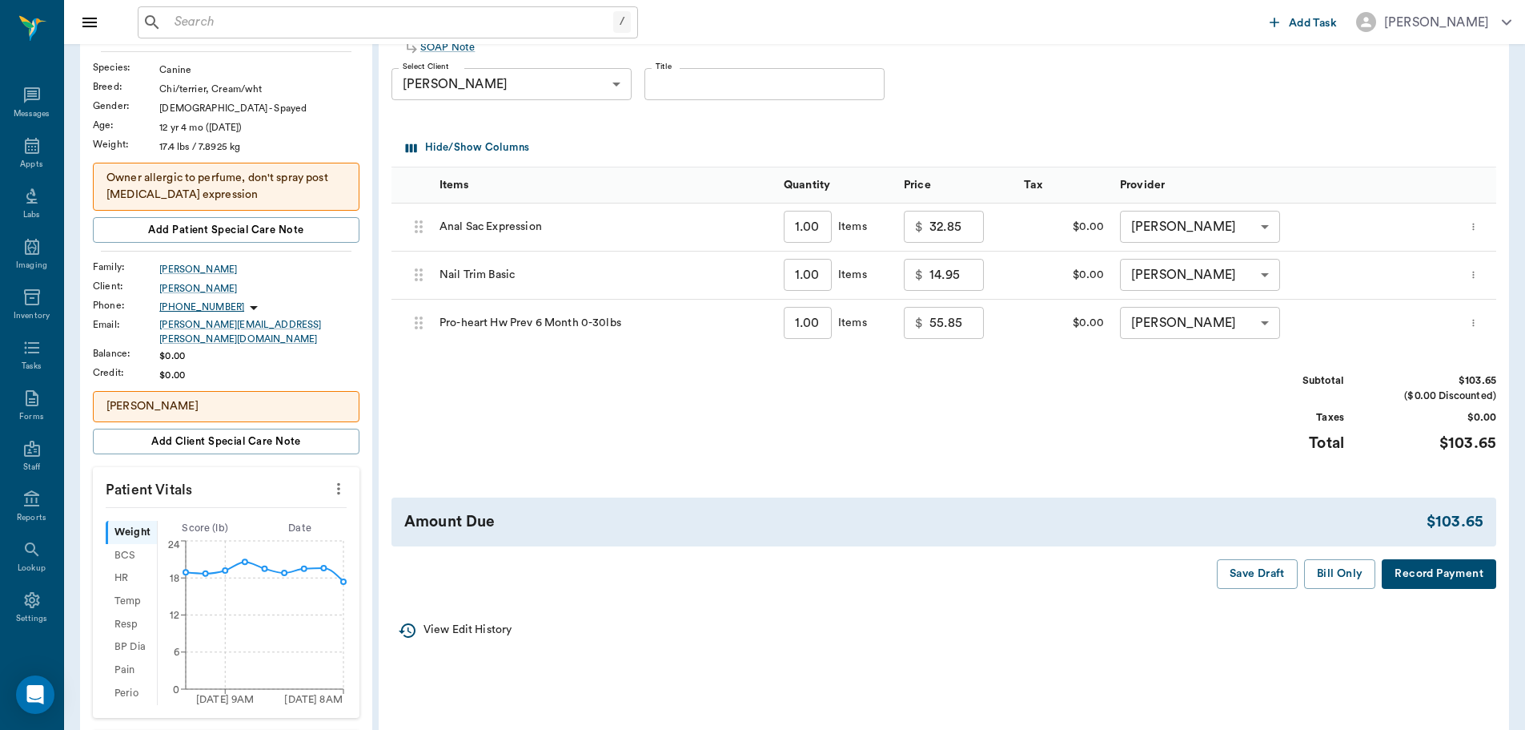
scroll to position [160, 0]
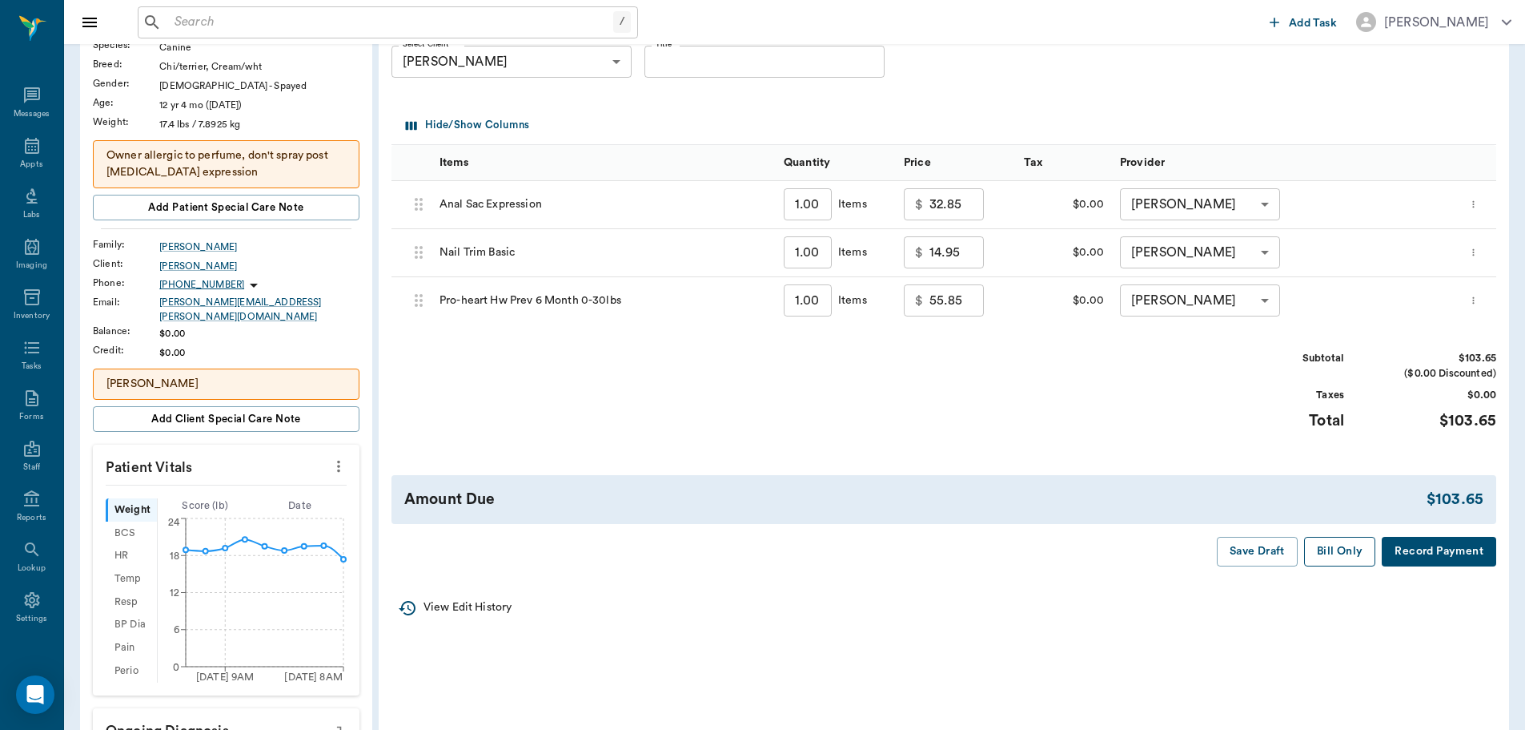
click at [1349, 550] on button "Bill Only" at bounding box center [1340, 552] width 72 height 30
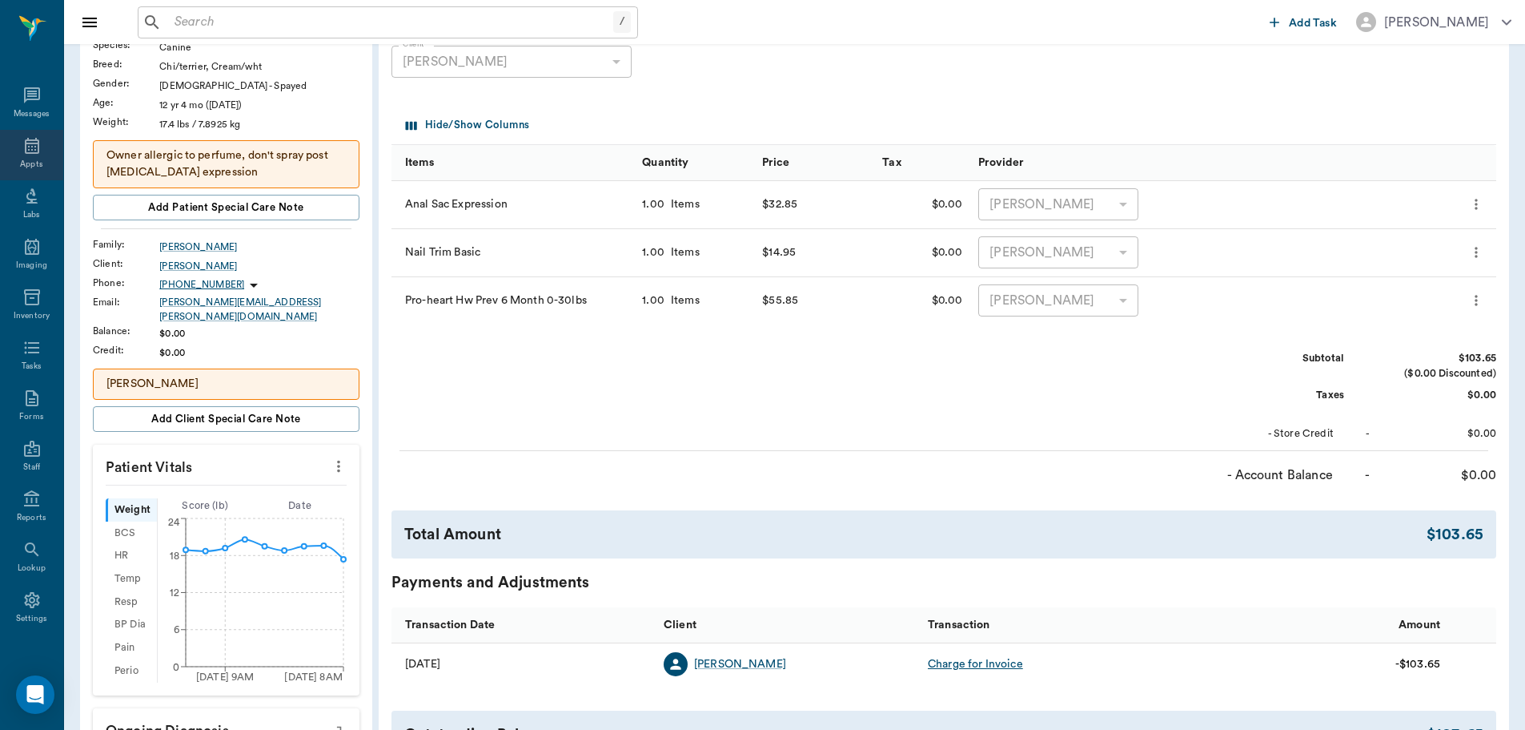
drag, startPoint x: 983, startPoint y: 698, endPoint x: 22, endPoint y: 158, distance: 1103.2
click at [22, 159] on div "Appts" at bounding box center [31, 165] width 22 height 12
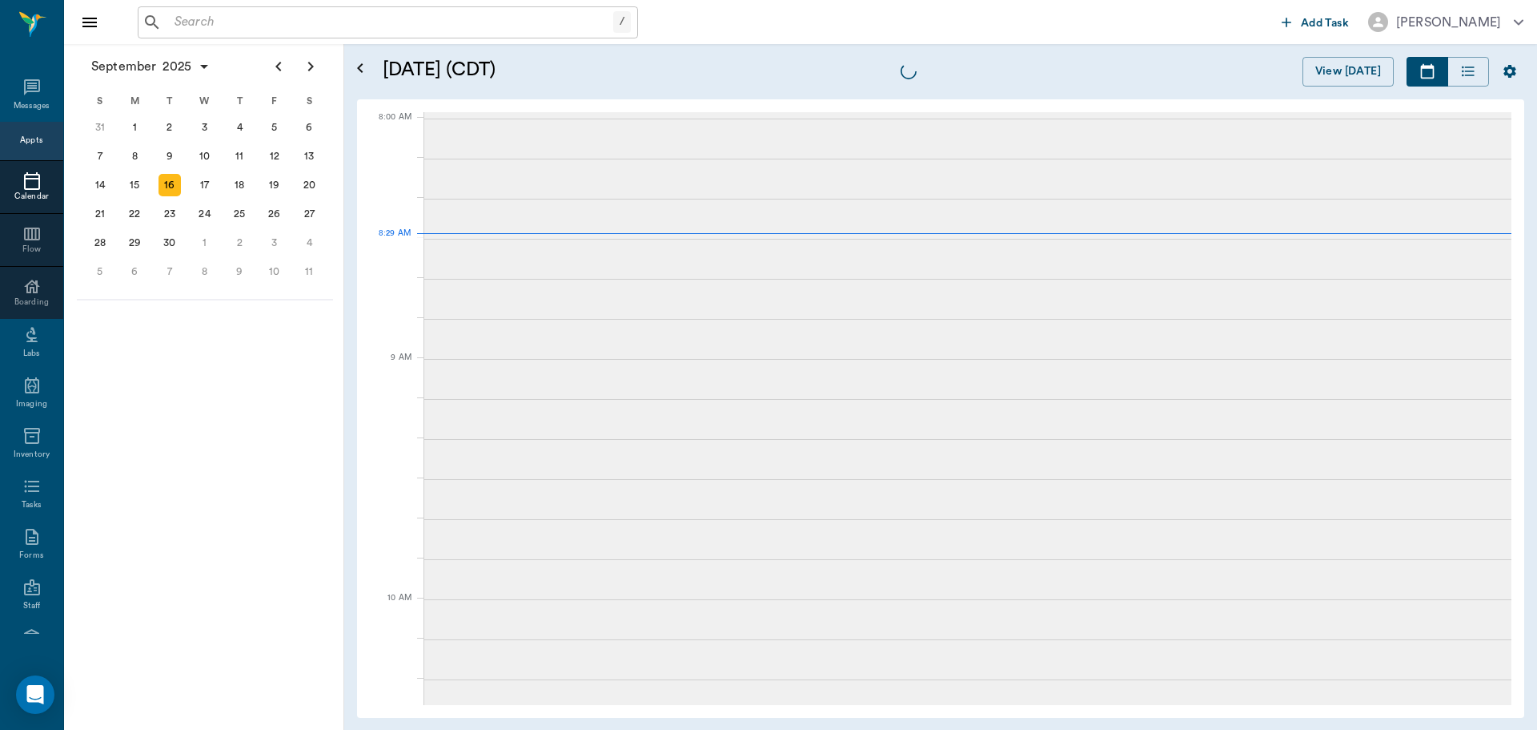
scroll to position [2, 0]
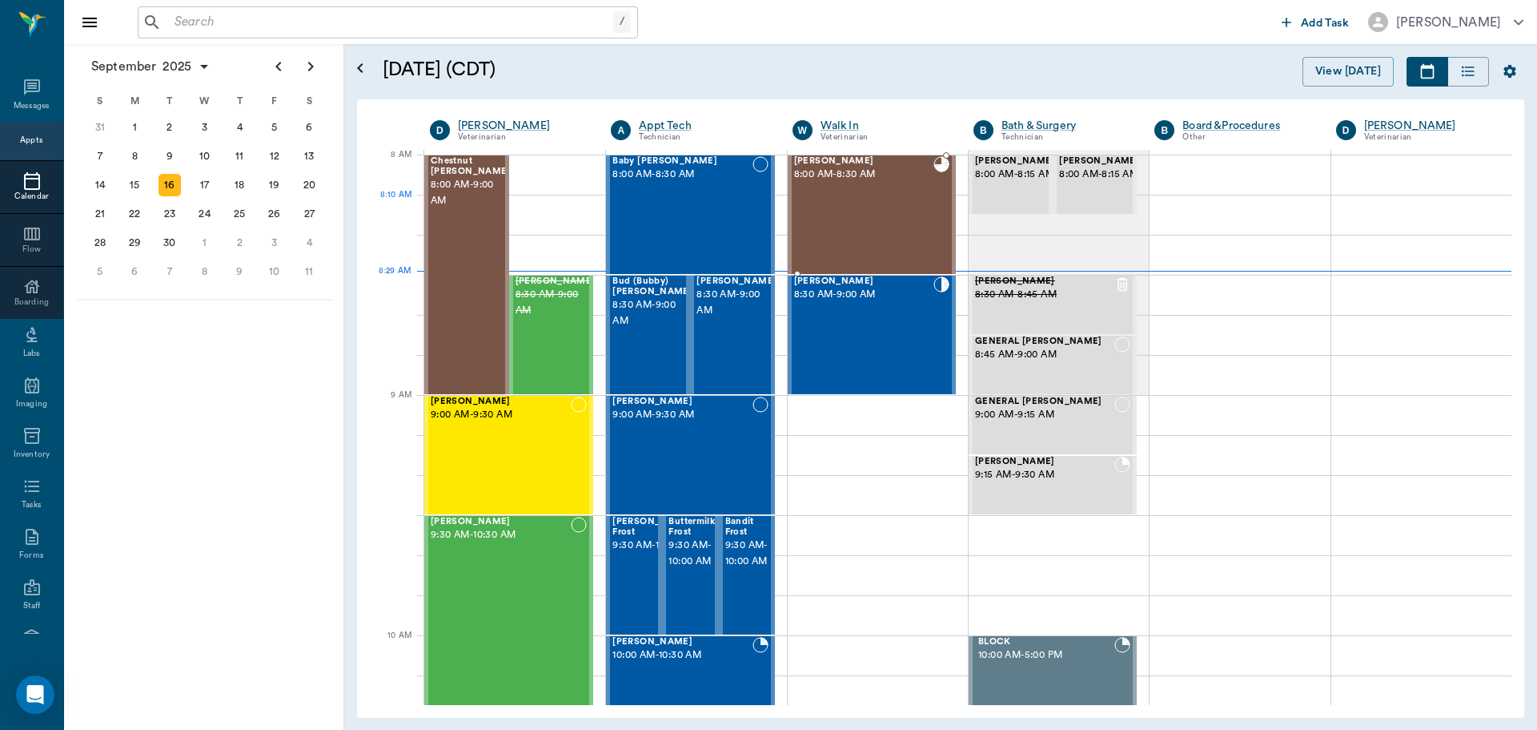
click at [882, 214] on div "Riley Mitchell 8:00 AM - 8:30 AM" at bounding box center [863, 214] width 139 height 117
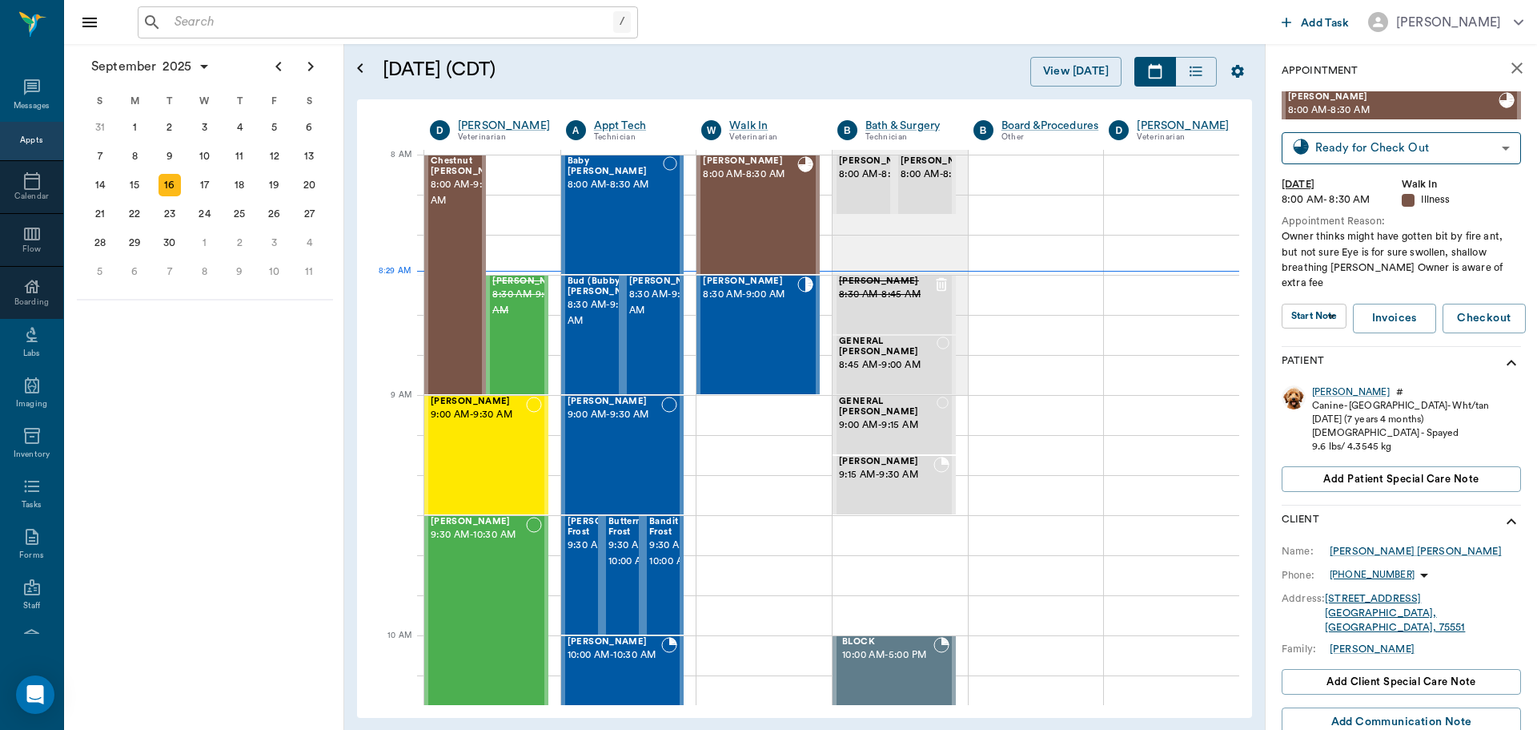
click at [1316, 305] on body "/ ​ Add Task Dr. Bert Ellsworth Nectar Messages Appts Calendar Flow Boarding La…" at bounding box center [768, 365] width 1537 height 730
click at [1314, 334] on button "View SOAP" at bounding box center [1305, 333] width 54 height 18
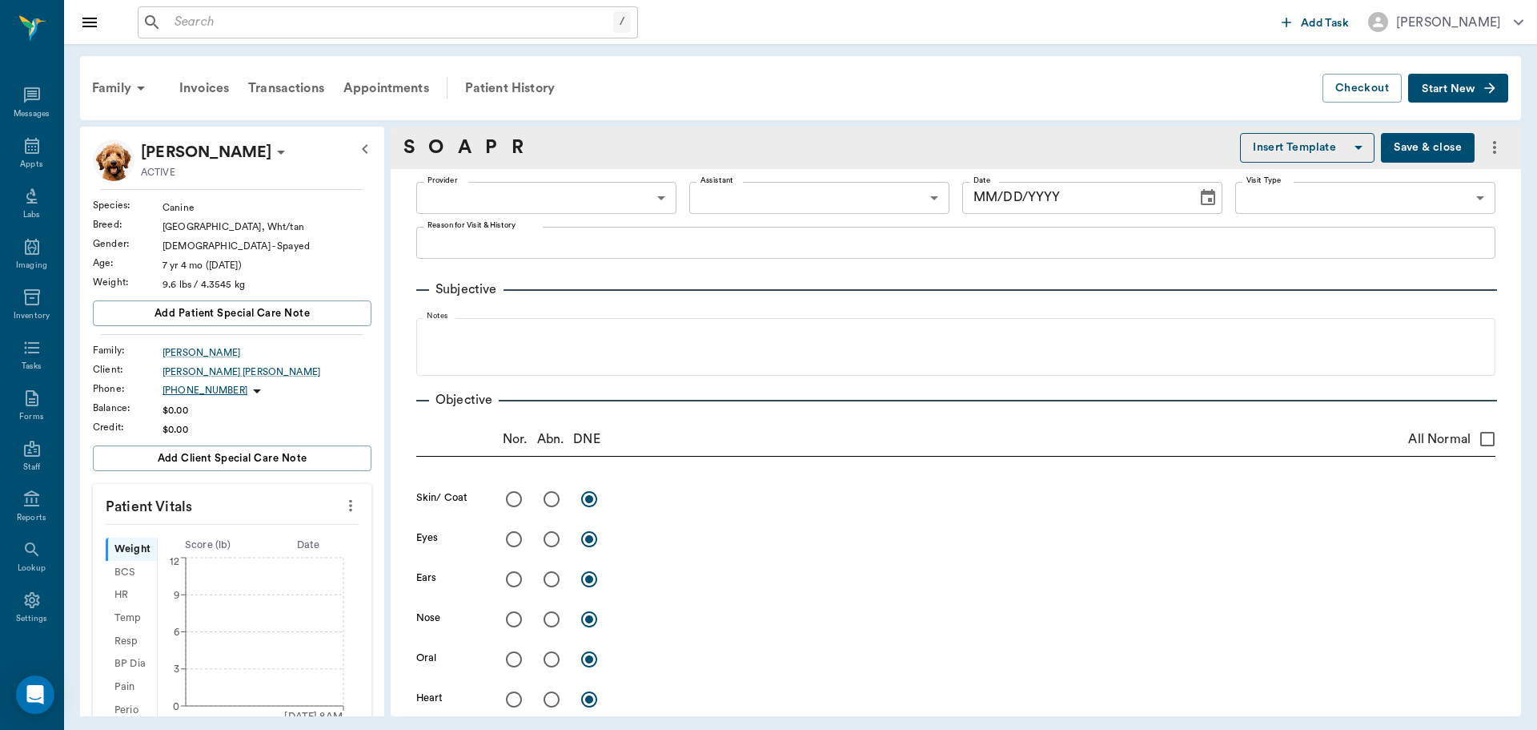
type input "63ec2f075fda476ae8351a4d"
type input "642ef10e332a41444de2bad1"
type input "65d2be4f46e3a538d89b8c15"
type textarea "Owner thinks might have gotten bit by fire ant, but not sure Eye is for sure sw…"
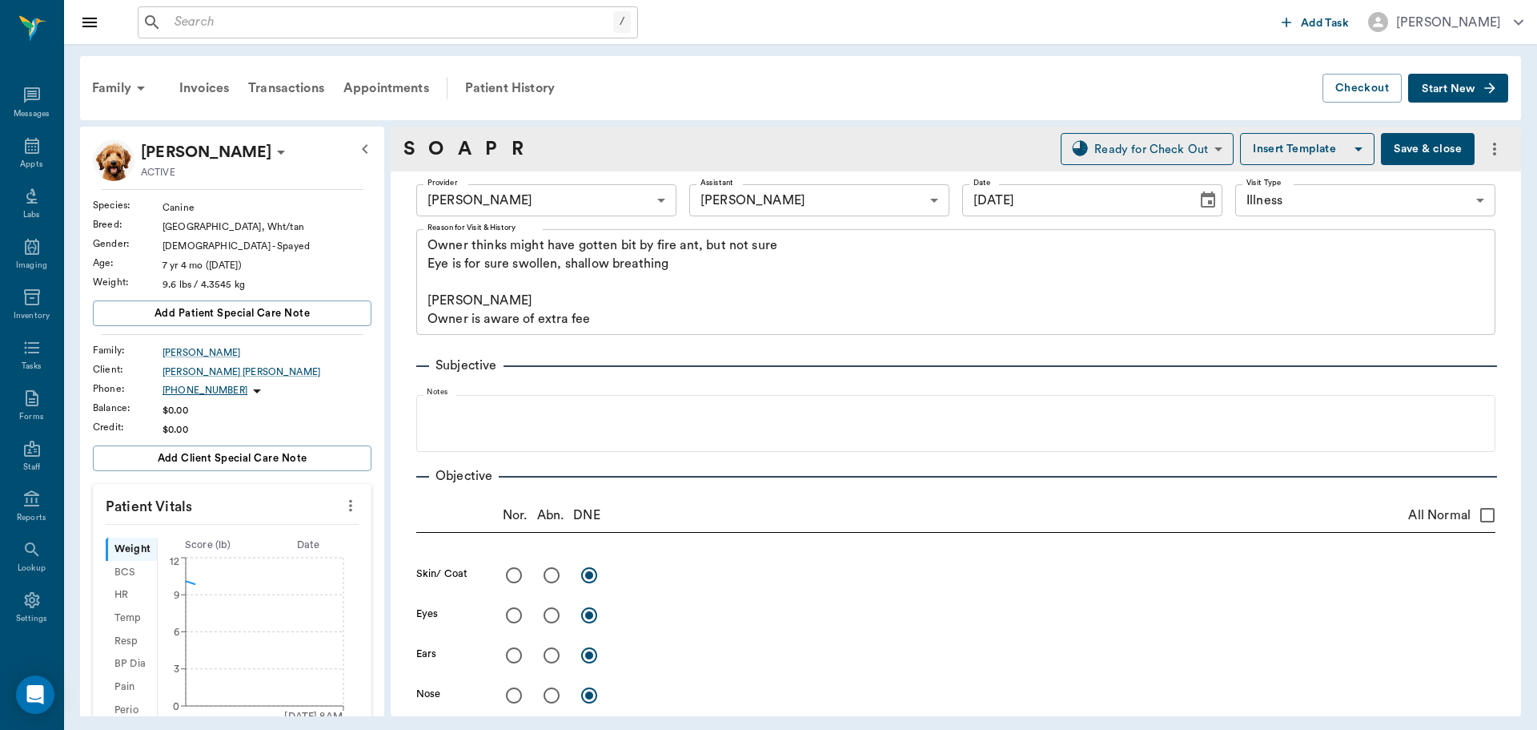
type input "[DATE]"
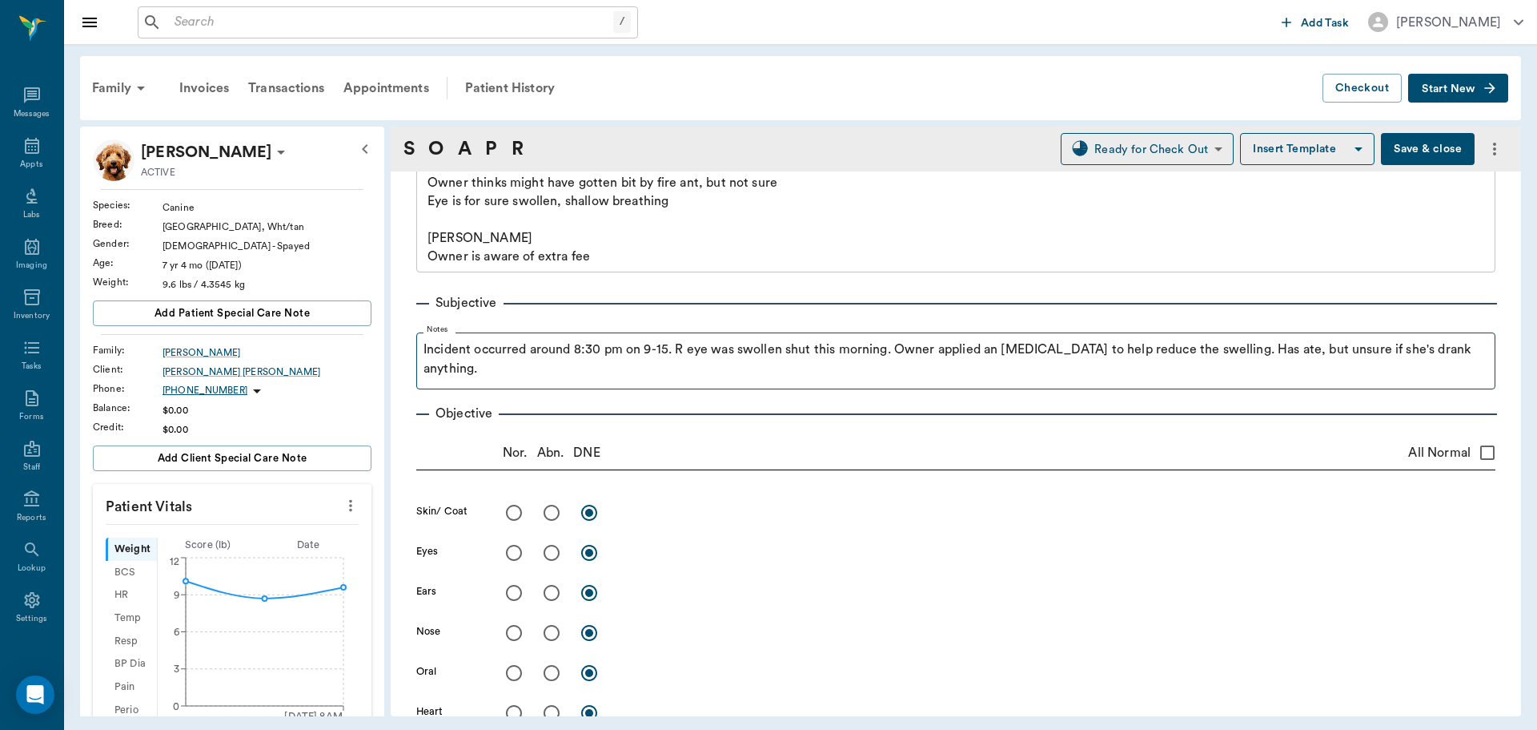
scroll to position [80, 0]
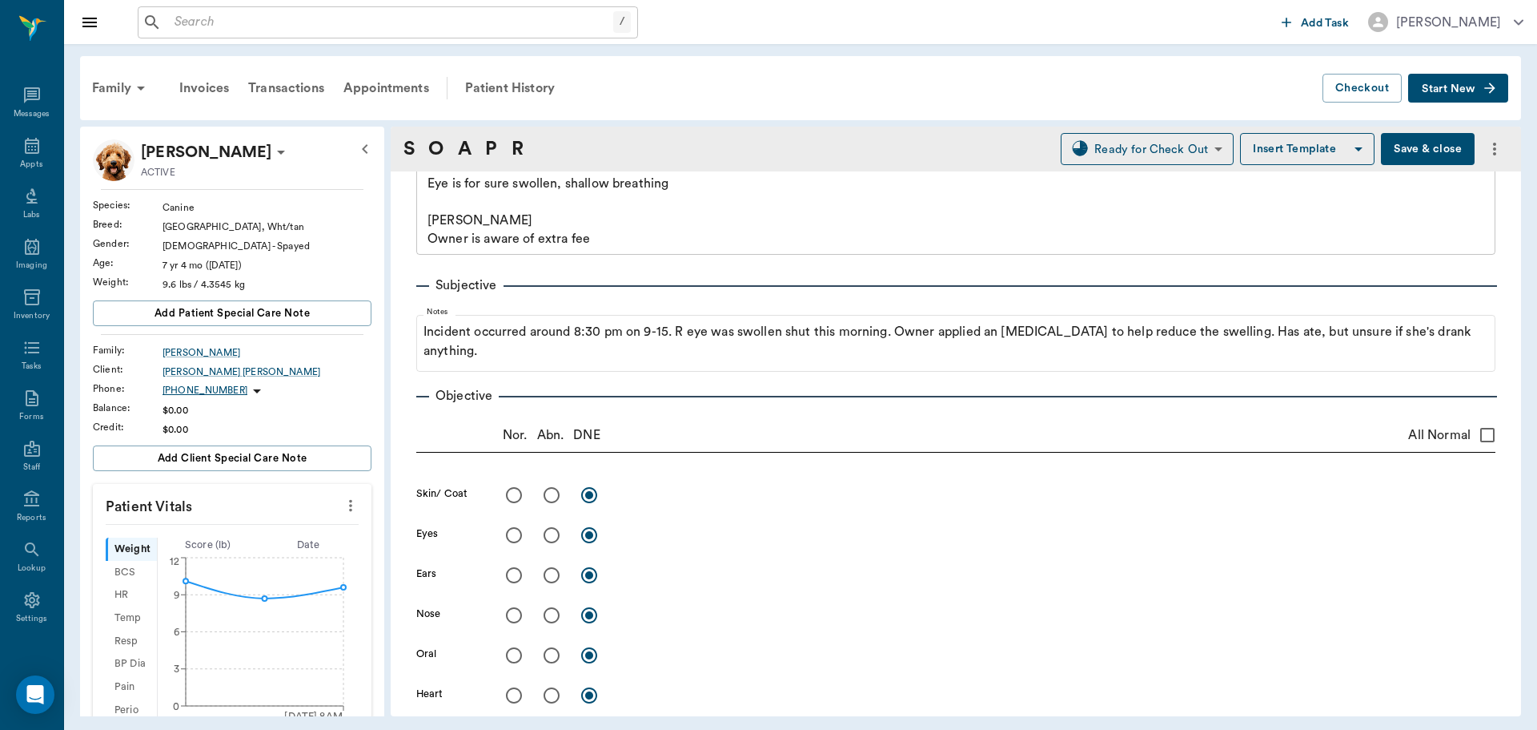
drag, startPoint x: 549, startPoint y: 498, endPoint x: 617, endPoint y: 494, distance: 67.4
click at [549, 497] on input "radio" at bounding box center [552, 495] width 34 height 34
radio input "true"
click at [634, 493] on textarea at bounding box center [1057, 494] width 877 height 18
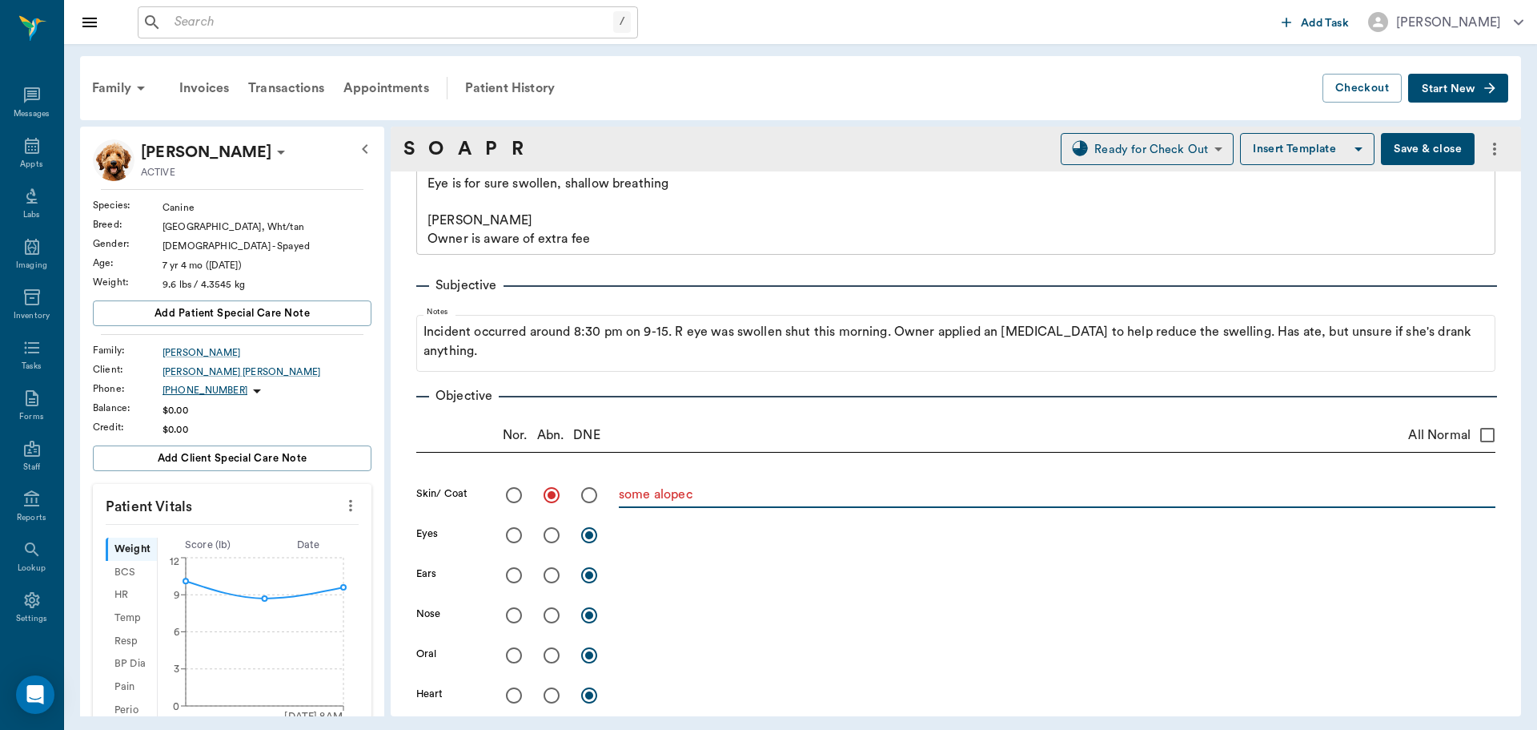
type textarea "some alopeci"
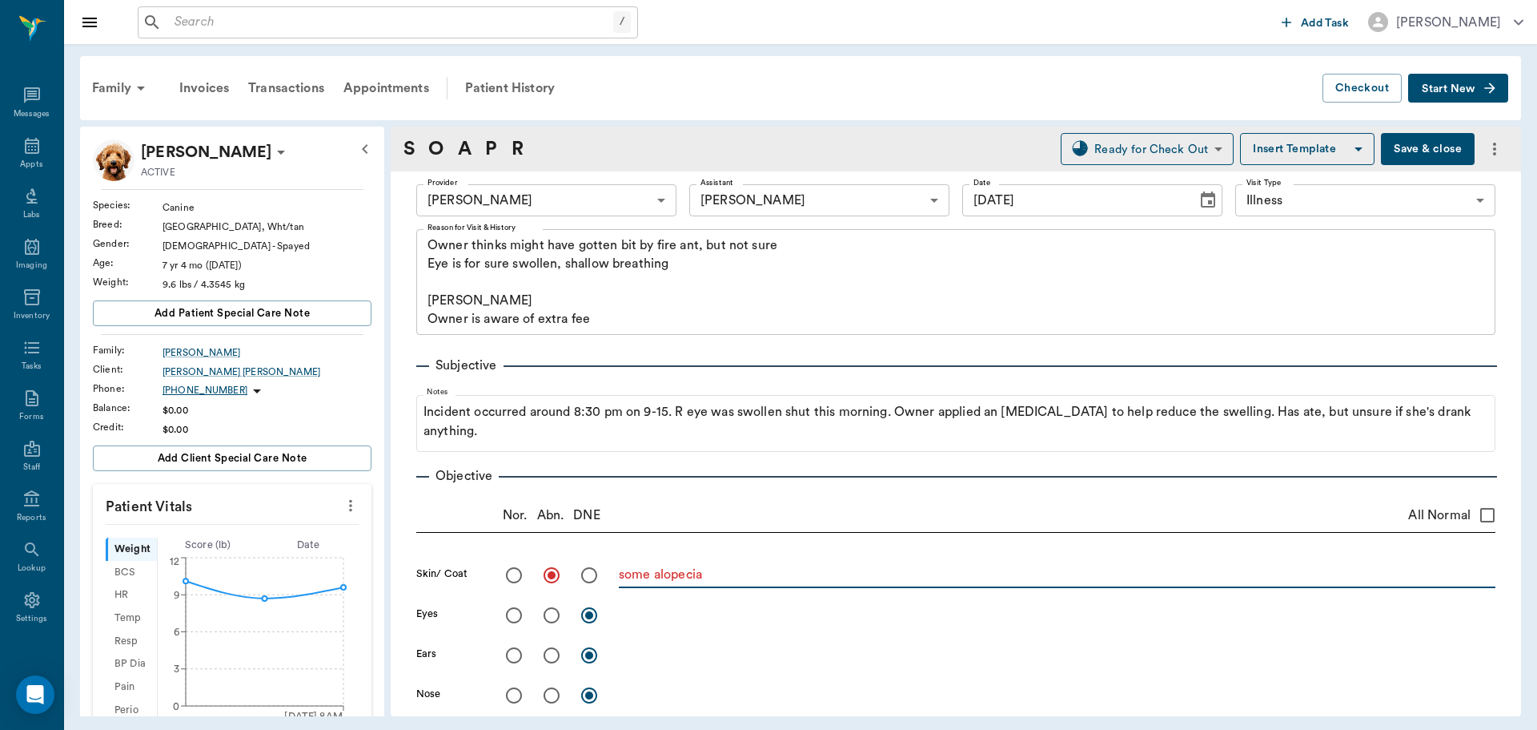
scroll to position [80, 0]
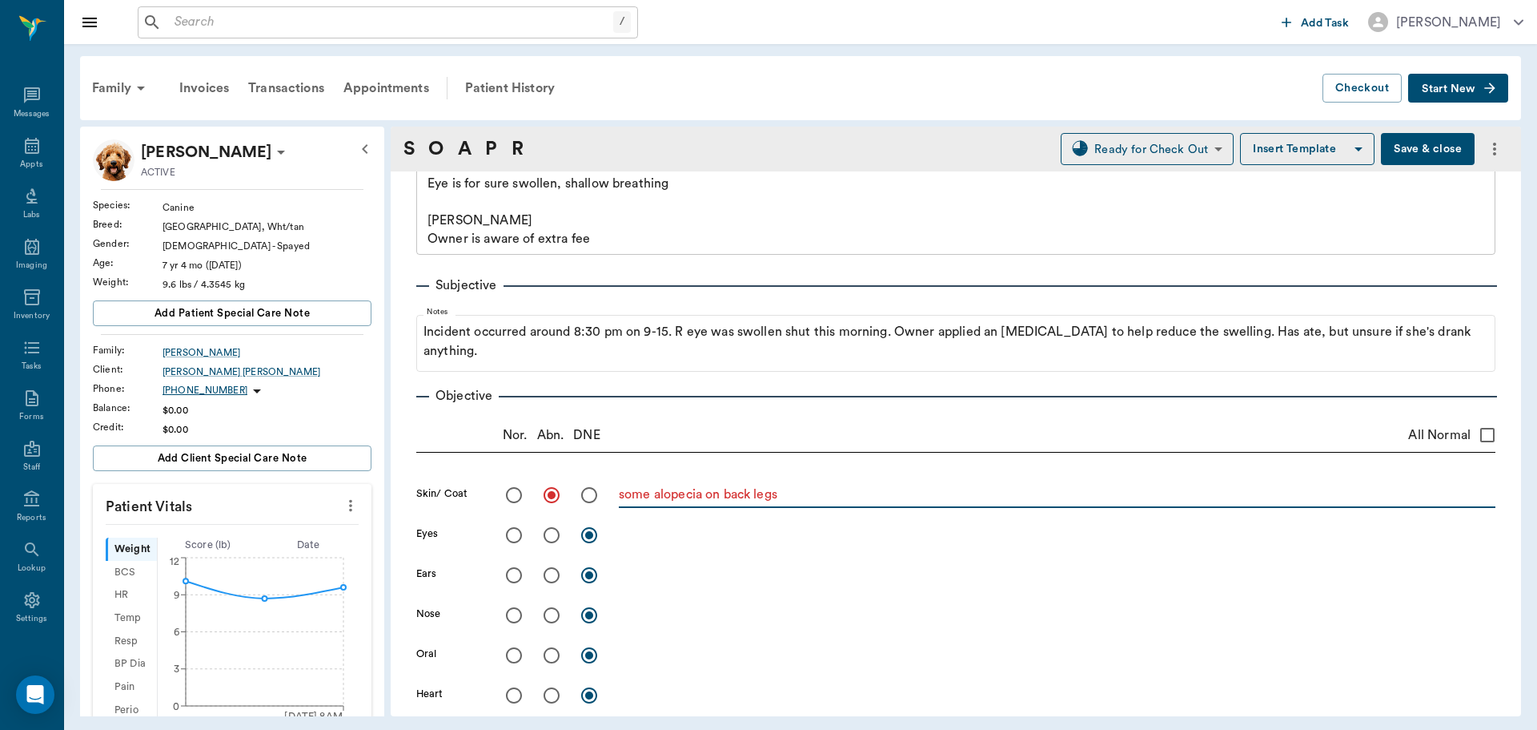
type textarea "some alopecia on back legs"
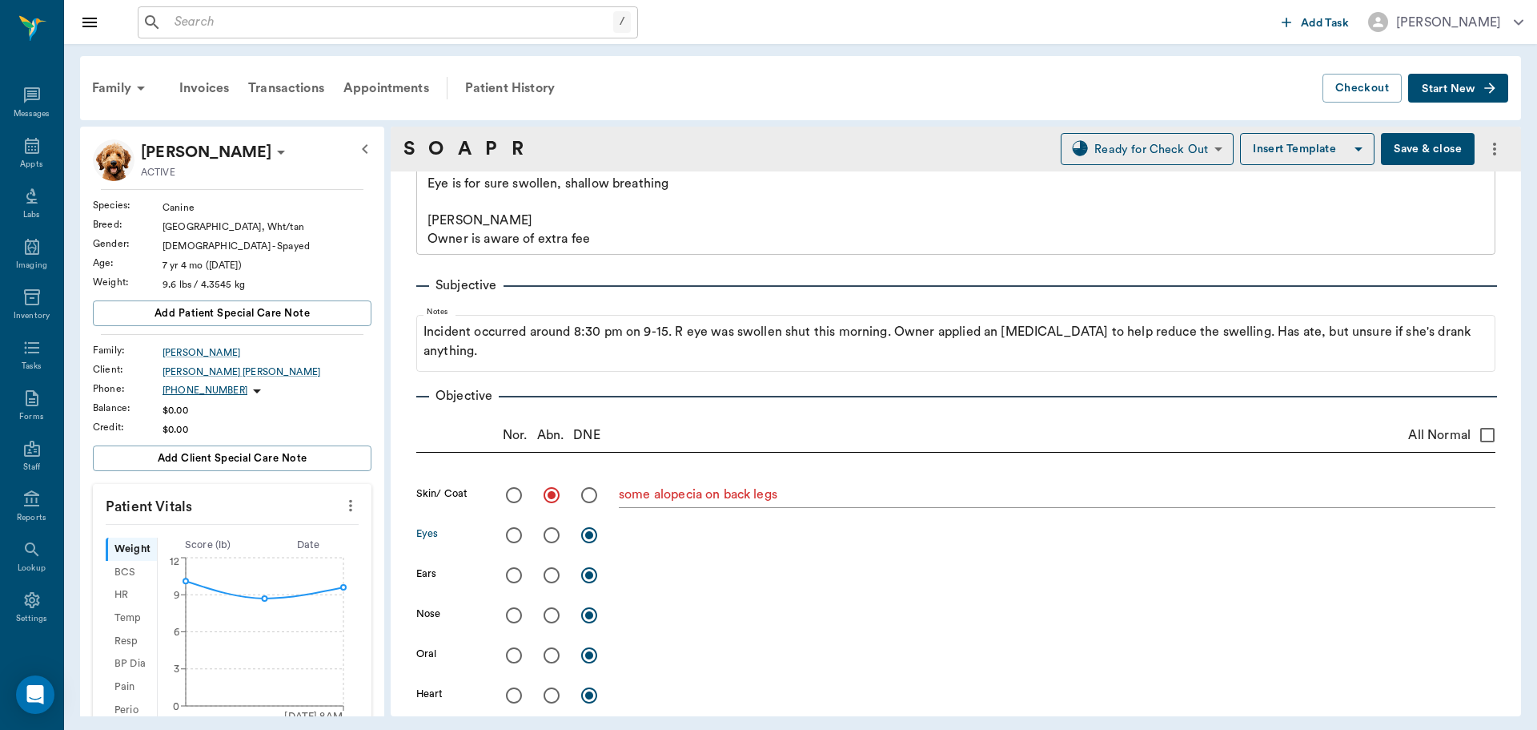
click at [552, 536] on input "radio" at bounding box center [552, 535] width 34 height 34
radio input "true"
click at [662, 533] on textarea at bounding box center [1057, 534] width 877 height 18
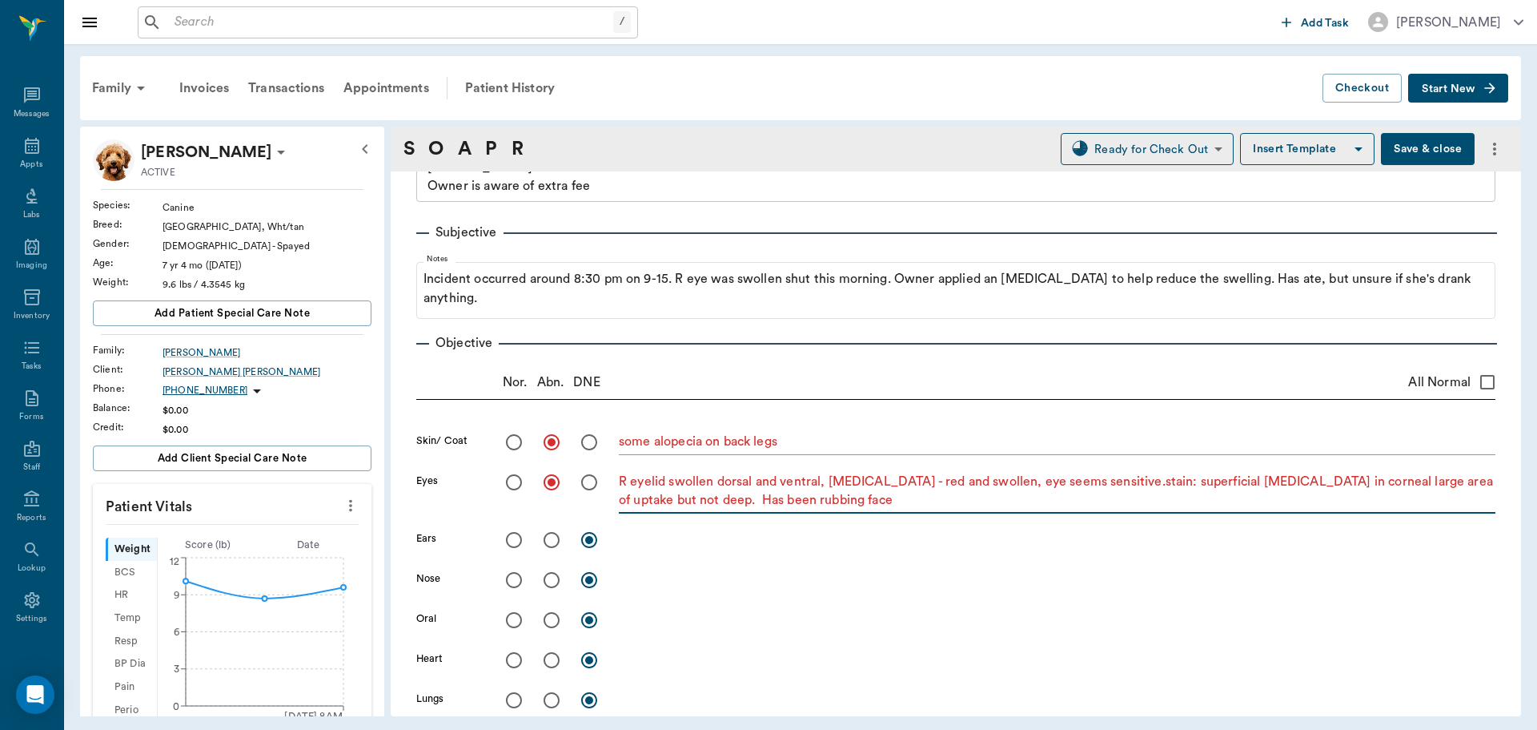
scroll to position [160, 0]
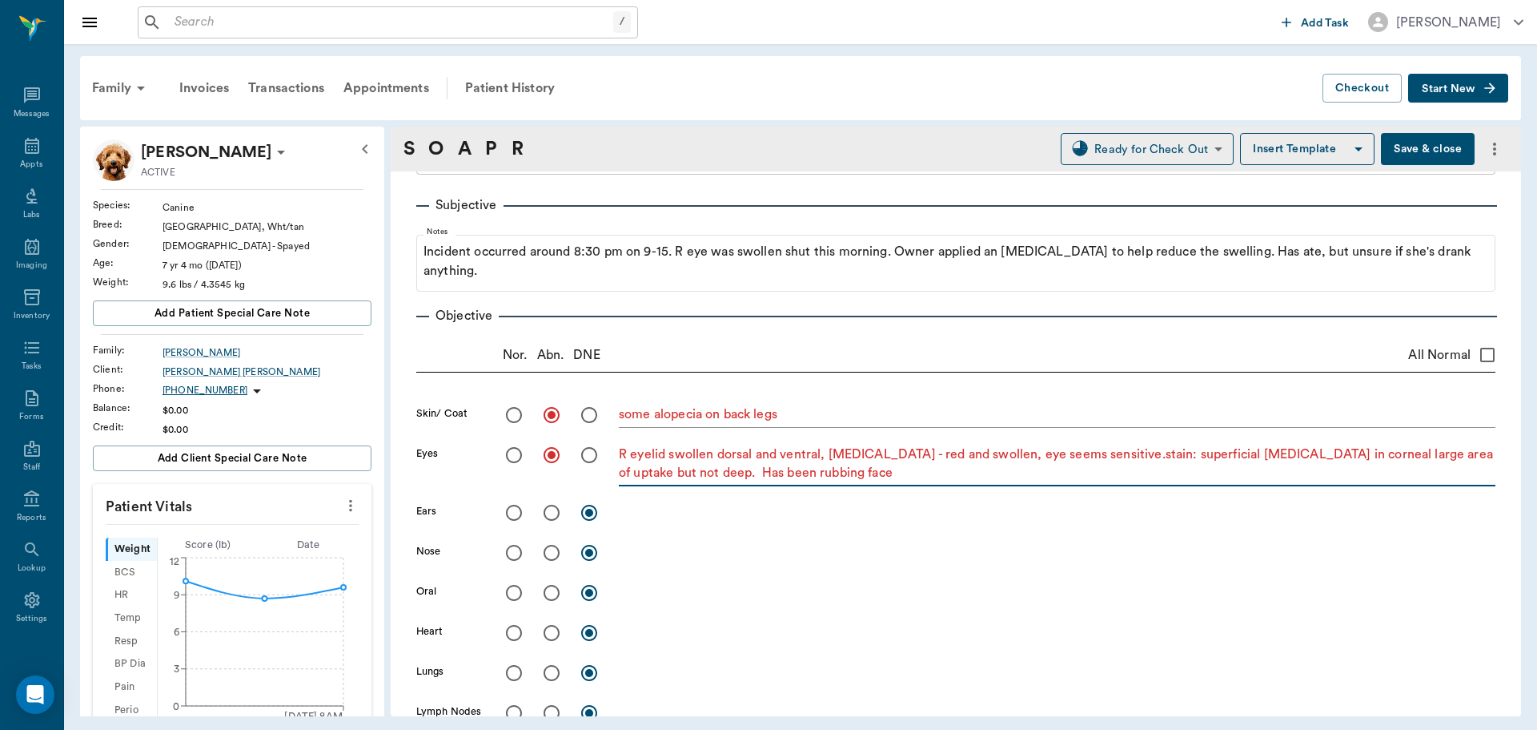
type textarea "R eyelid swollen dorsal and ventral, conjunctivitis - red and swollen, eye seem…"
click at [513, 516] on input "radio" at bounding box center [514, 513] width 34 height 34
radio input "true"
click at [505, 553] on input "radio" at bounding box center [514, 553] width 34 height 34
radio input "true"
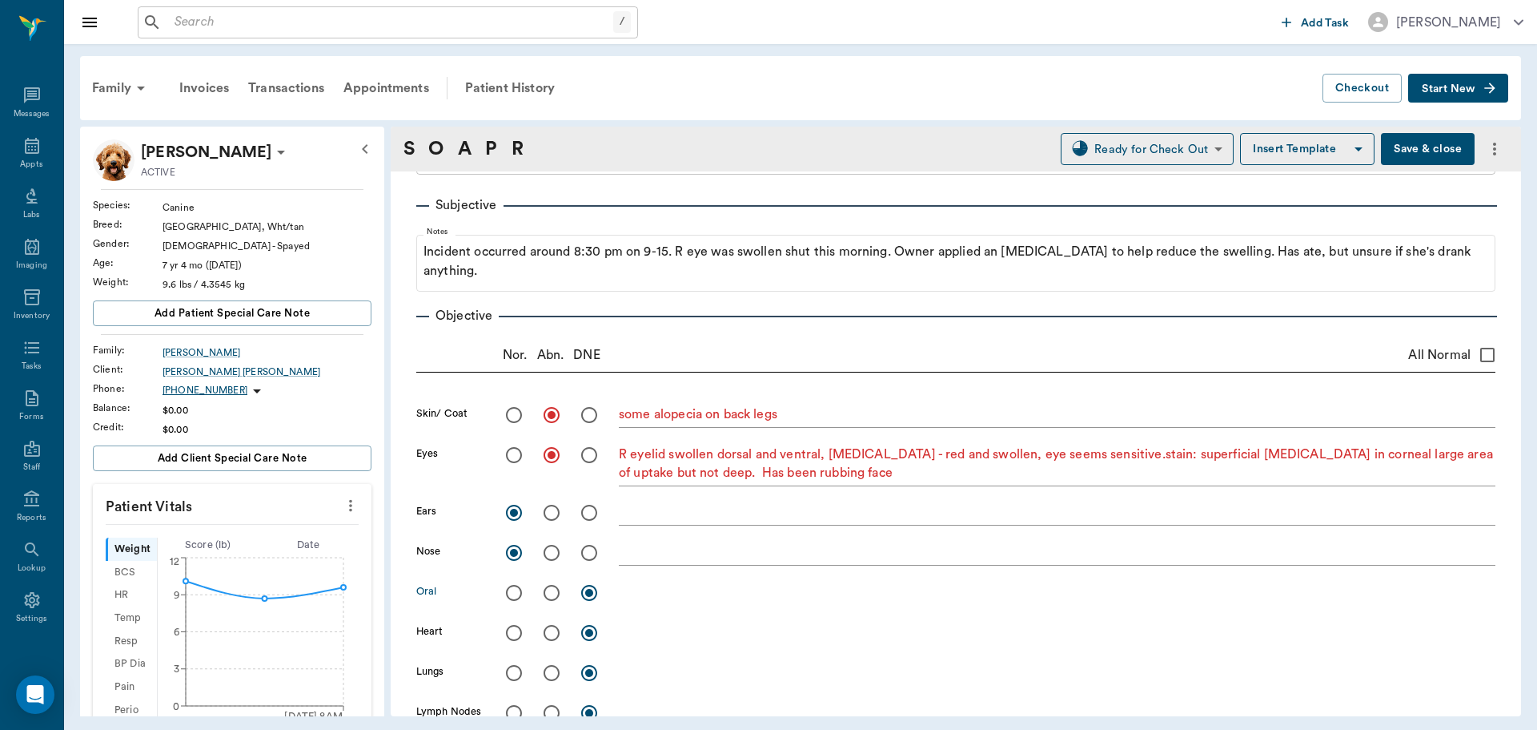
click at [549, 594] on input "radio" at bounding box center [552, 593] width 34 height 34
radio input "true"
click at [638, 597] on textarea at bounding box center [1057, 592] width 877 height 18
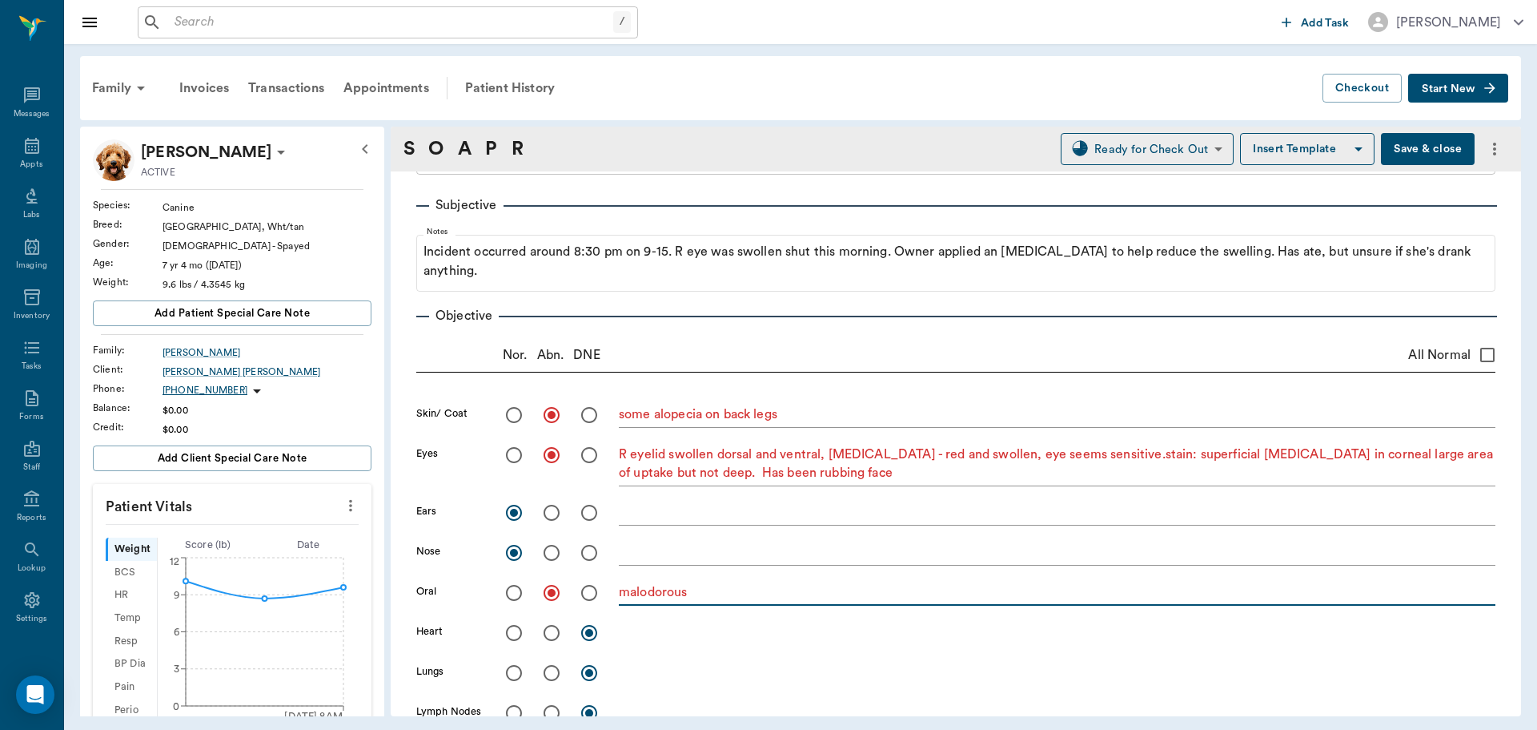
type textarea "malodorous"
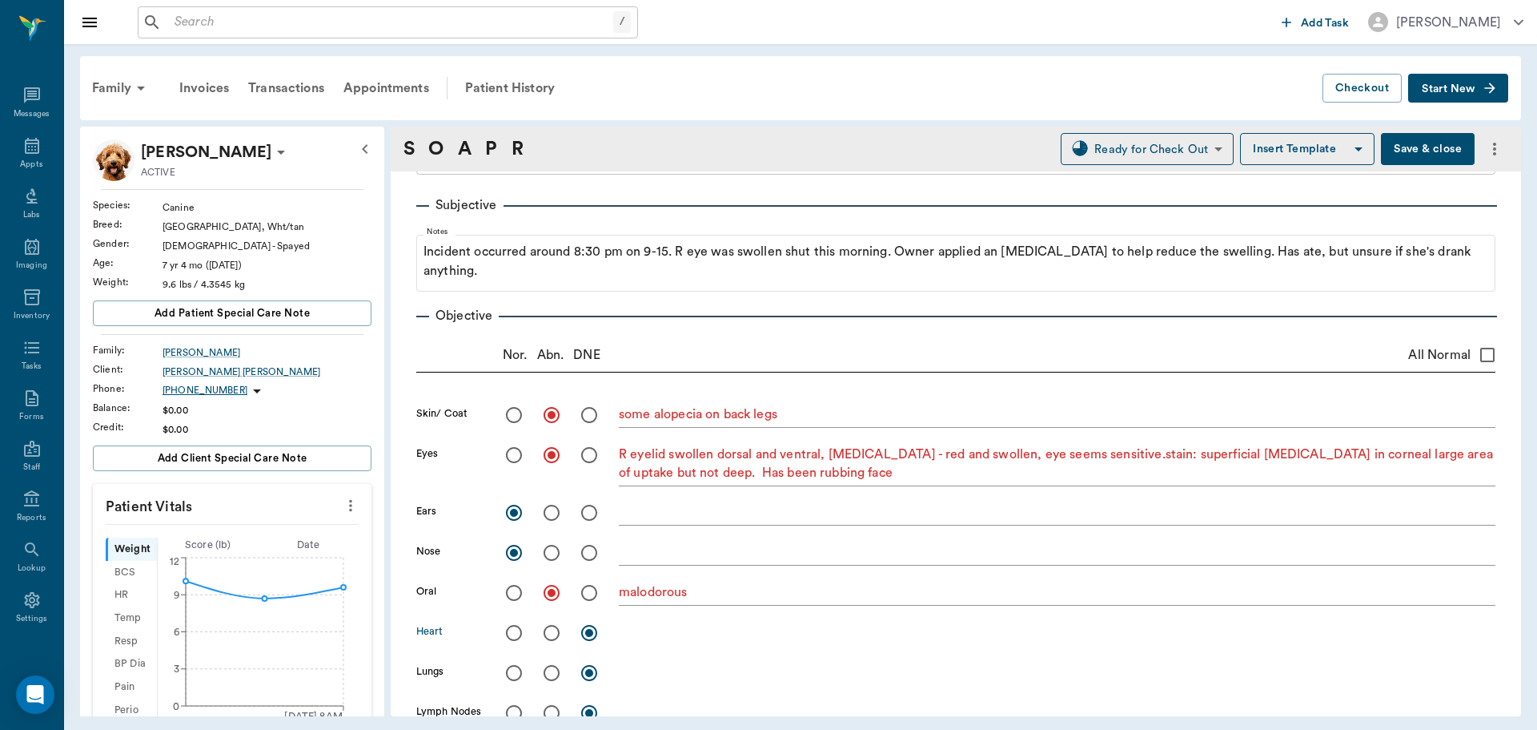
click at [522, 641] on input "radio" at bounding box center [514, 633] width 34 height 34
radio input "true"
click at [513, 672] on input "radio" at bounding box center [514, 673] width 34 height 34
radio input "true"
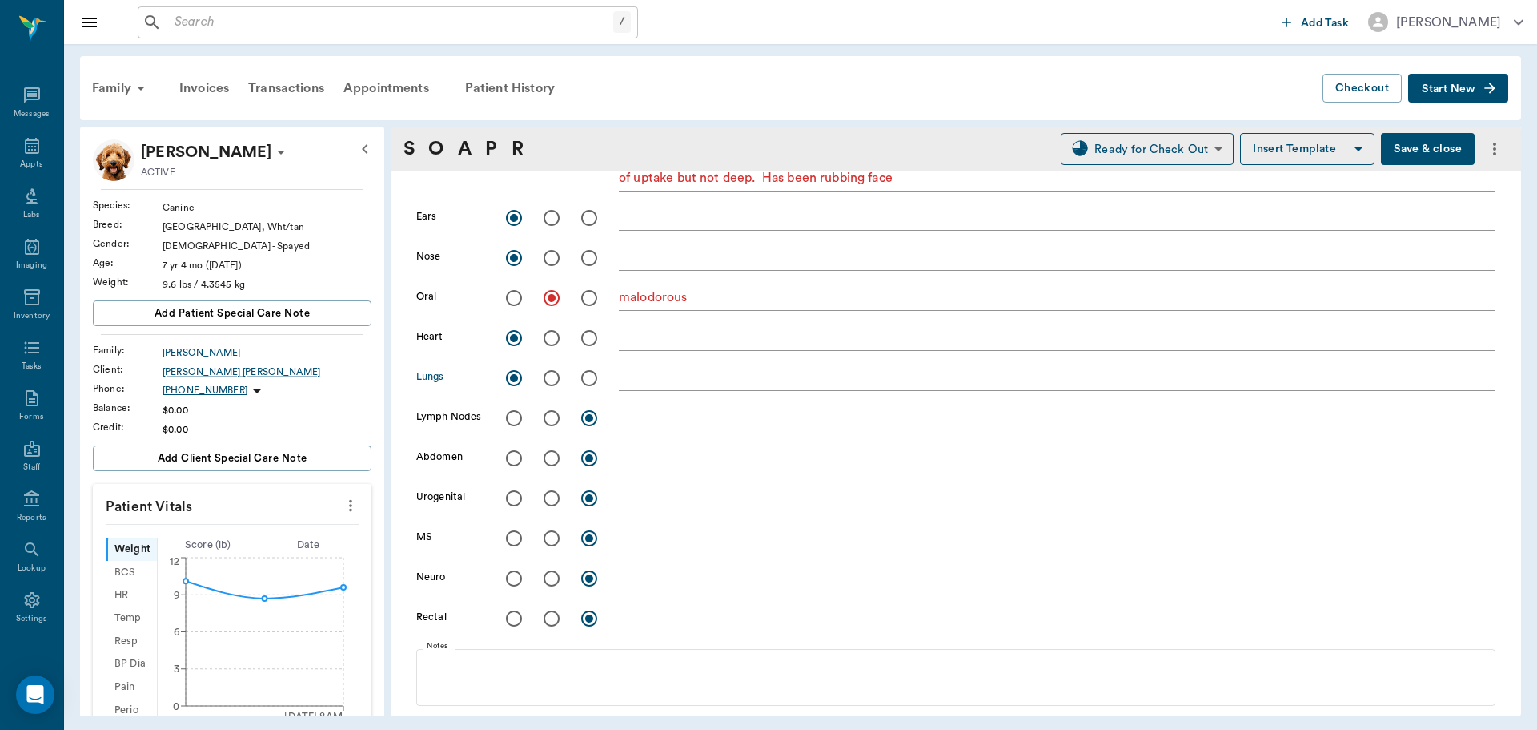
scroll to position [400, 0]
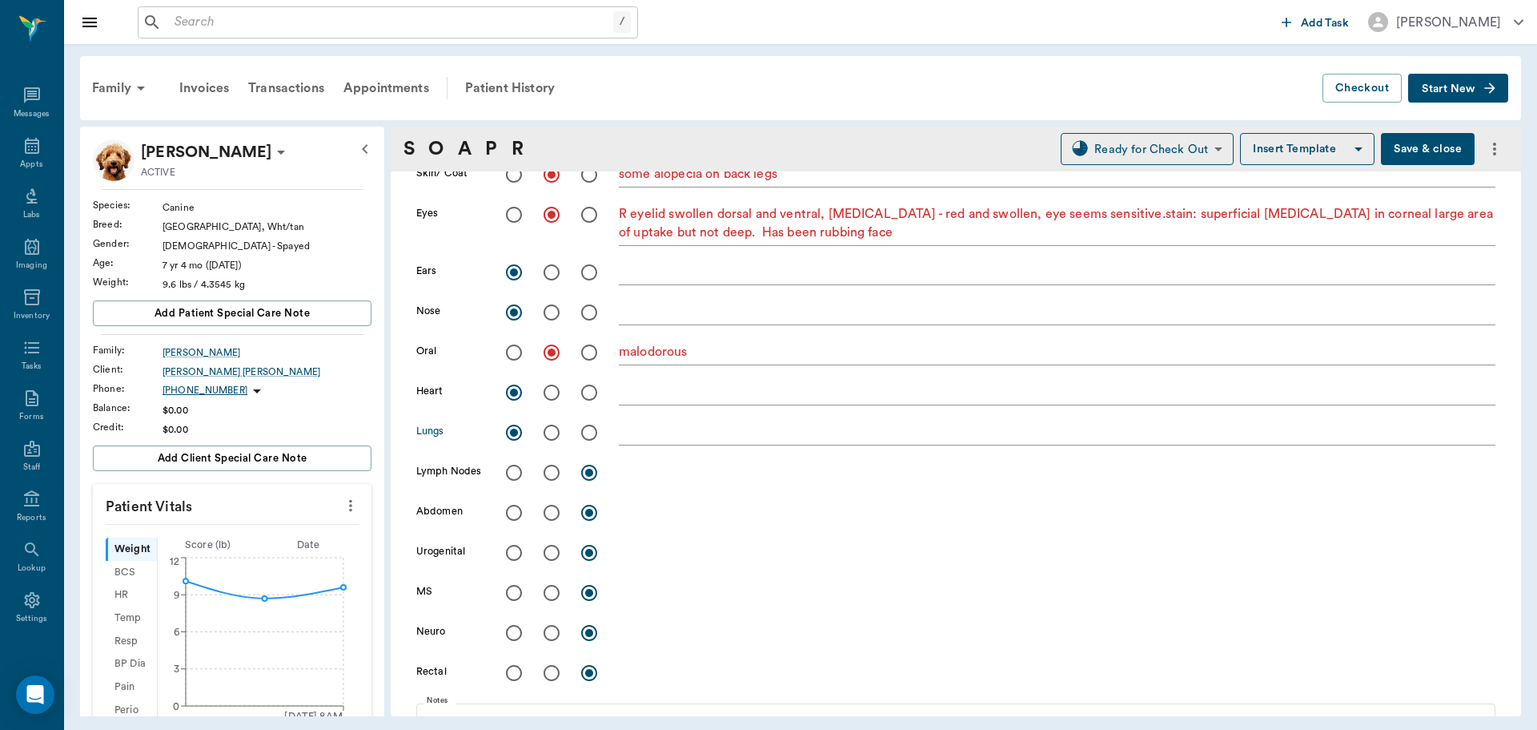
click at [514, 479] on input "radio" at bounding box center [514, 473] width 34 height 34
radio input "true"
click at [513, 517] on input "radio" at bounding box center [514, 513] width 34 height 34
radio input "true"
click at [514, 546] on input "radio" at bounding box center [514, 553] width 34 height 34
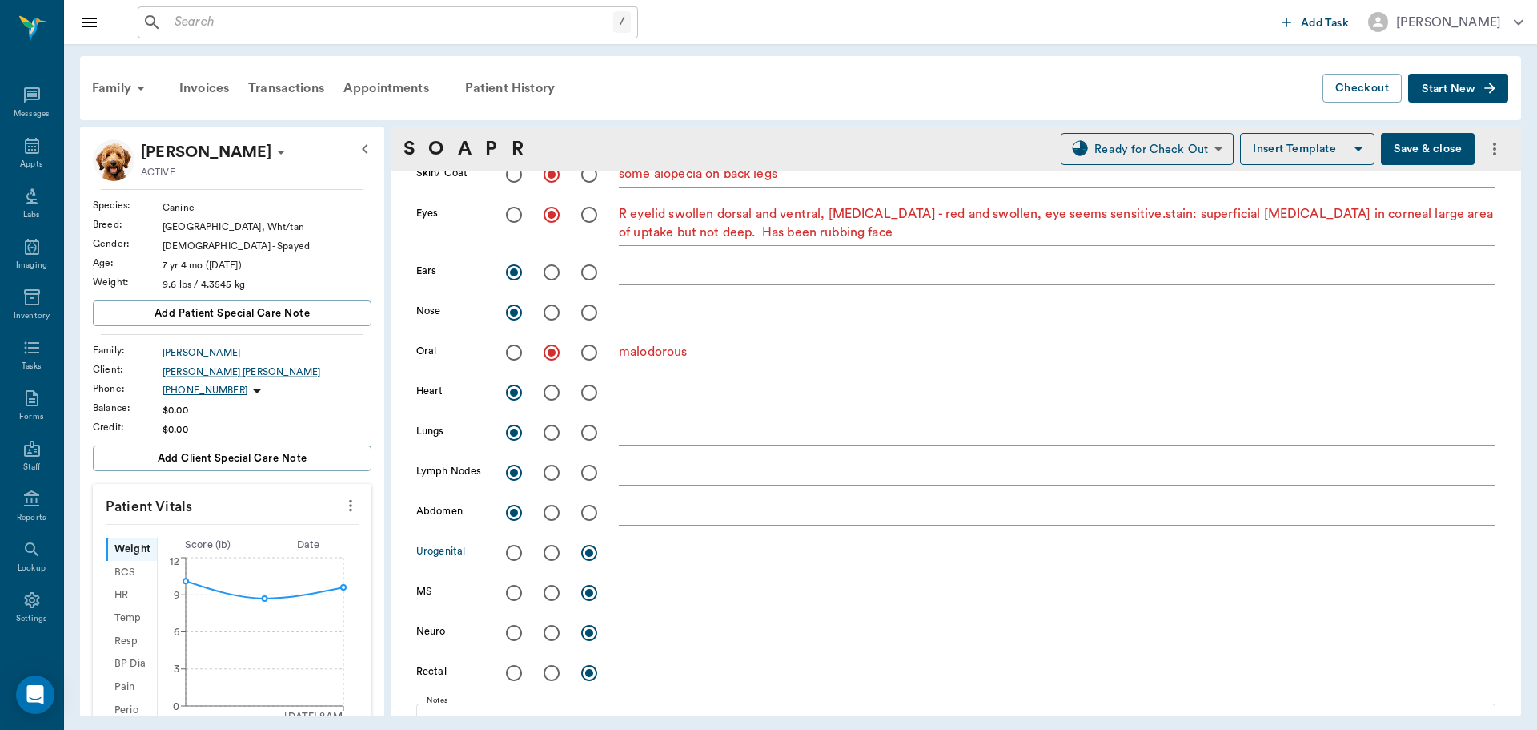
radio input "true"
click at [517, 596] on input "radio" at bounding box center [514, 593] width 34 height 34
radio input "true"
click at [515, 630] on input "radio" at bounding box center [514, 633] width 34 height 34
radio input "true"
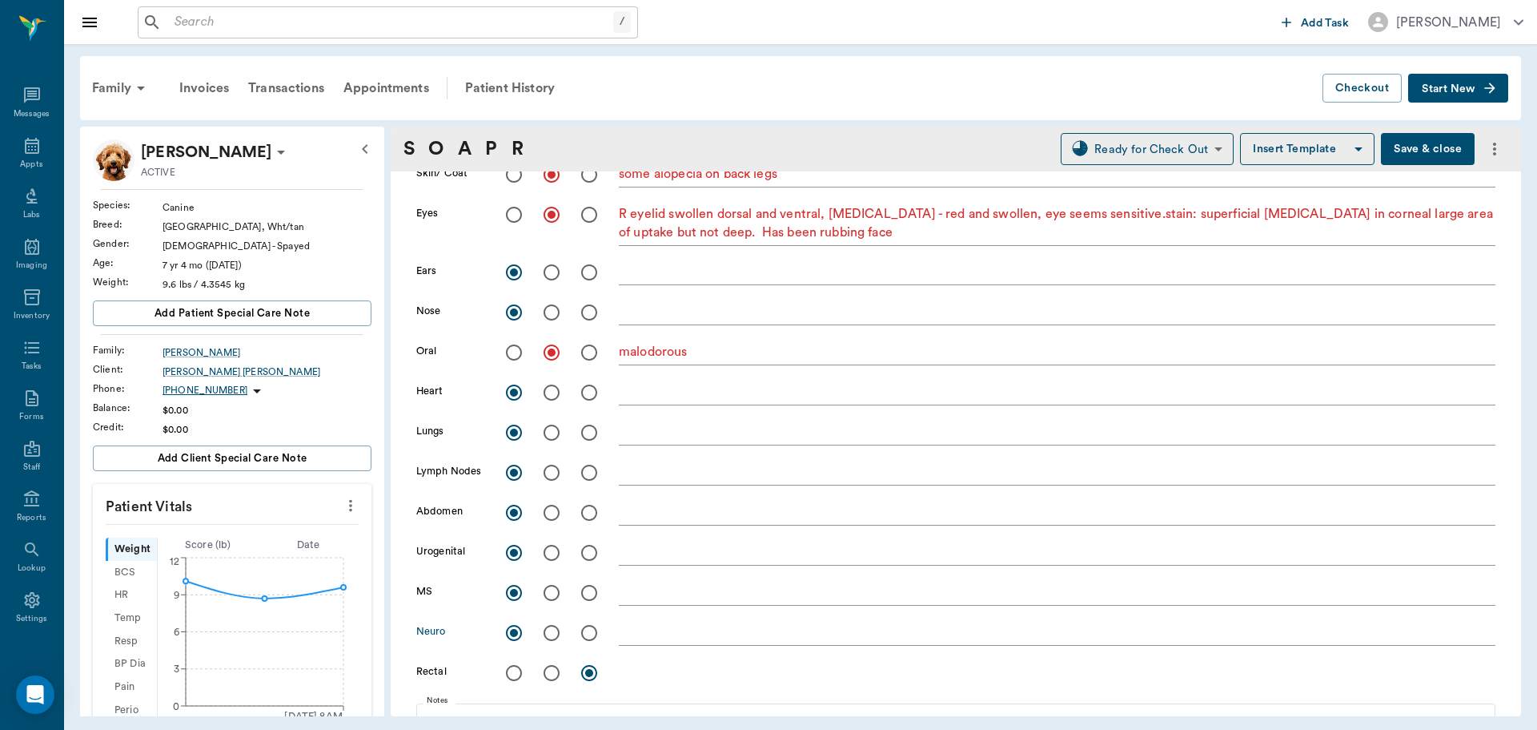
click at [516, 672] on input "radio" at bounding box center [514, 673] width 34 height 34
radio input "true"
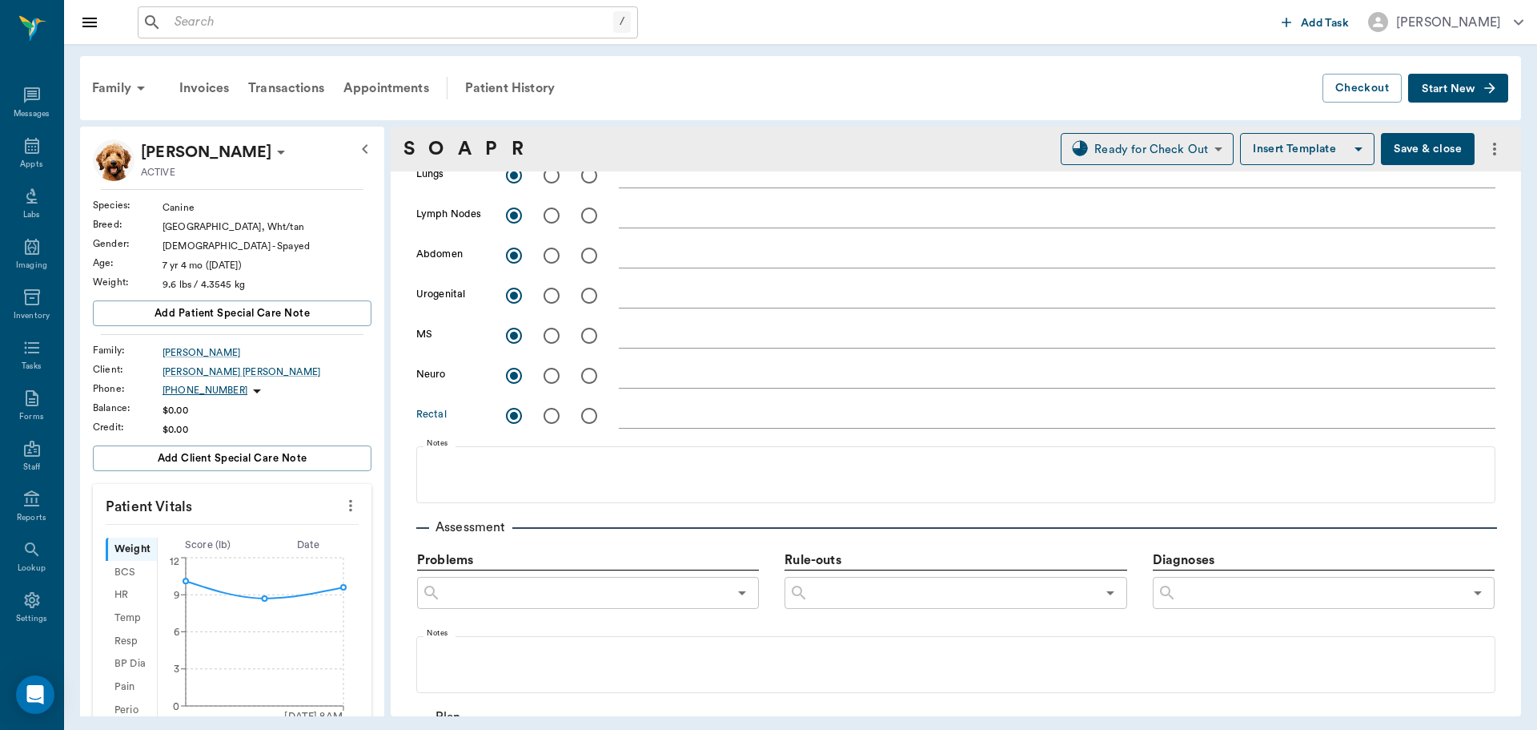
scroll to position [801, 0]
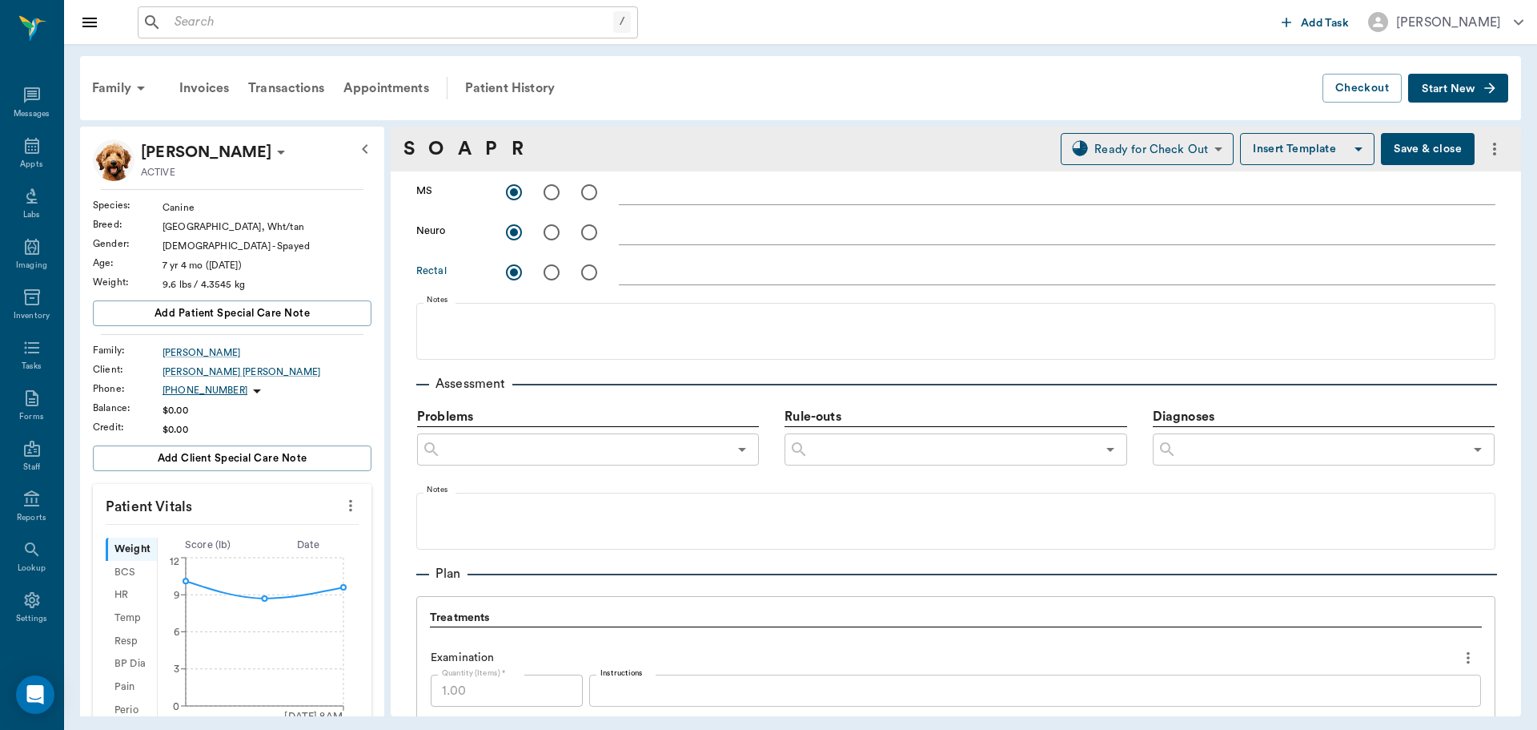
click at [1264, 452] on input "text" at bounding box center [1320, 449] width 287 height 22
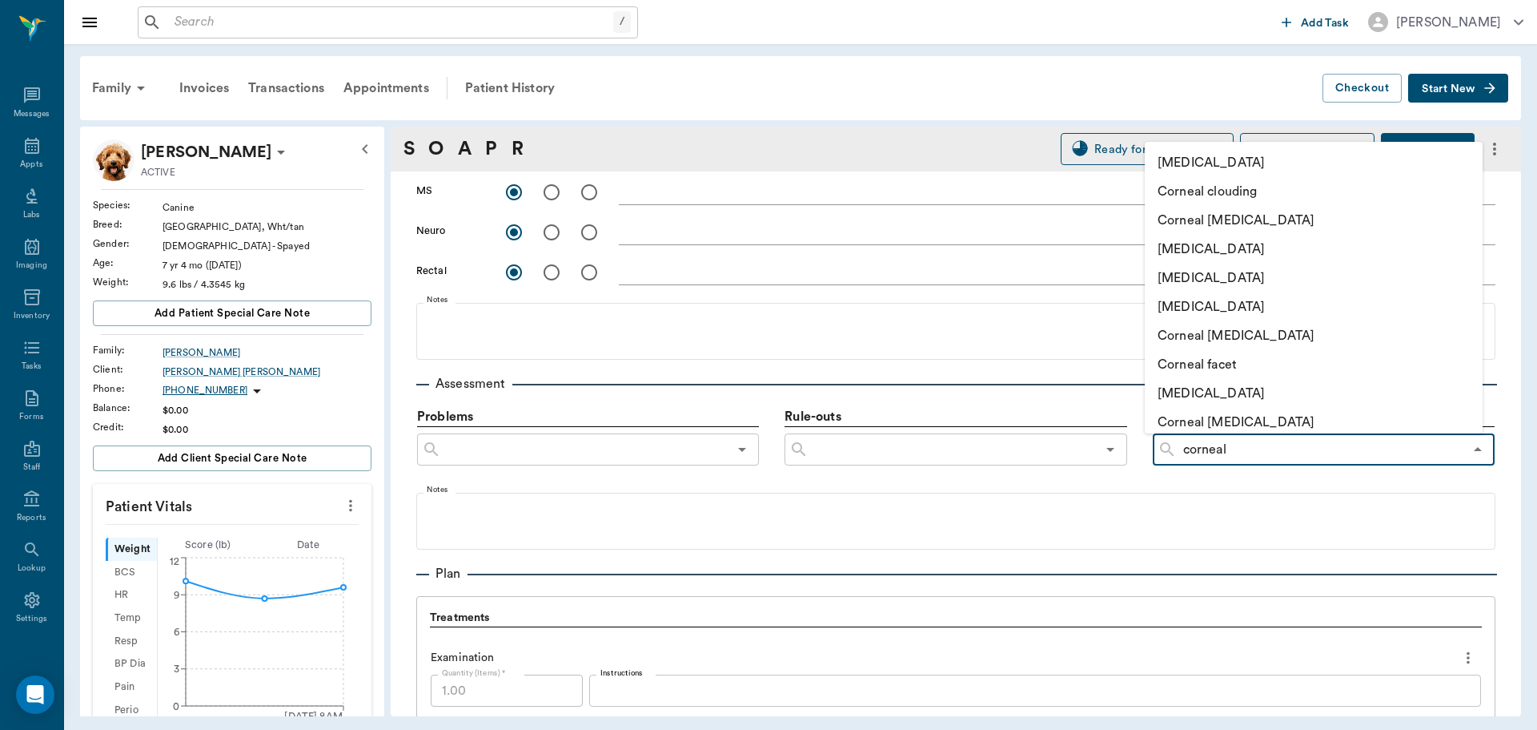
type input "corneal"
click at [1280, 150] on li "Corneal abrasion" at bounding box center [1314, 162] width 338 height 29
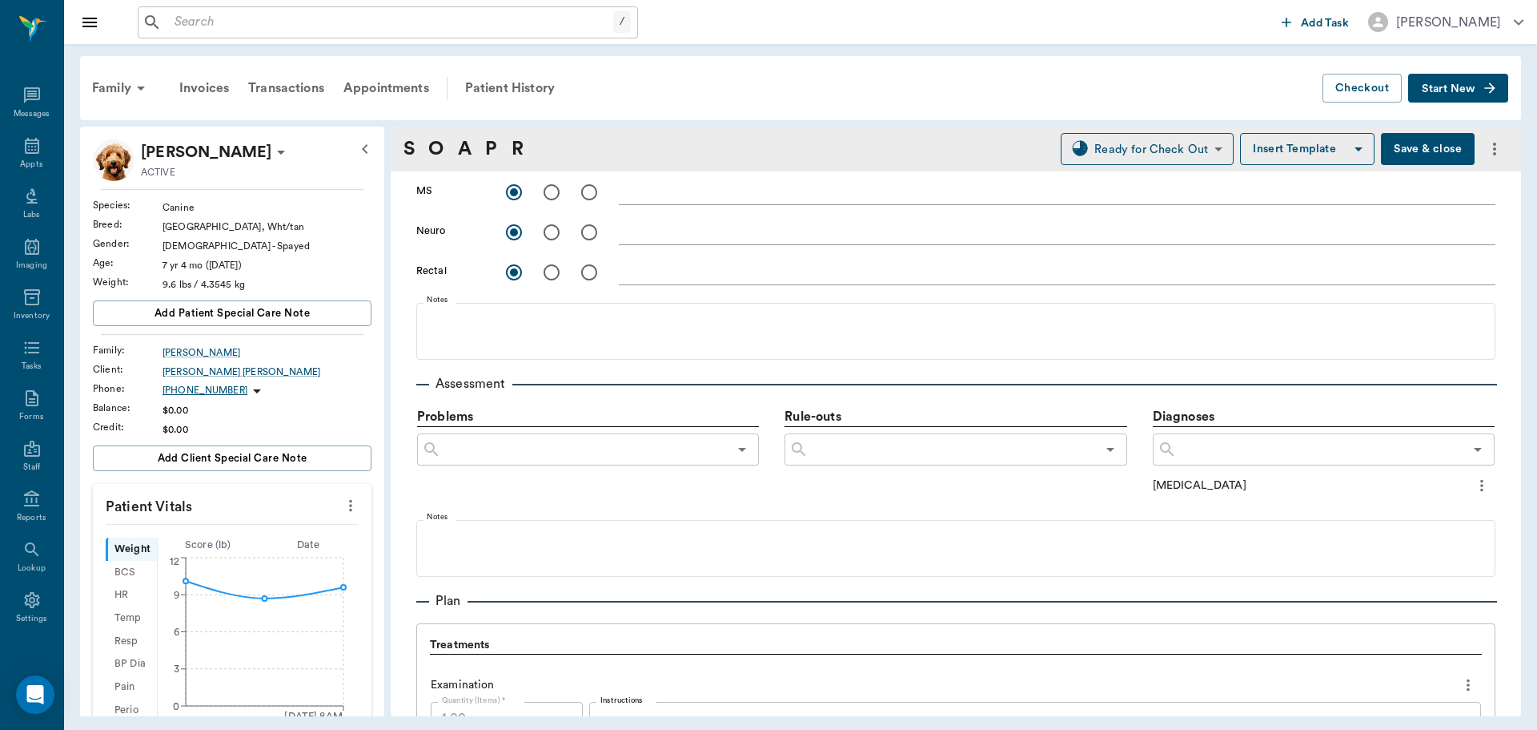
click at [1252, 455] on input "text" at bounding box center [1320, 449] width 287 height 22
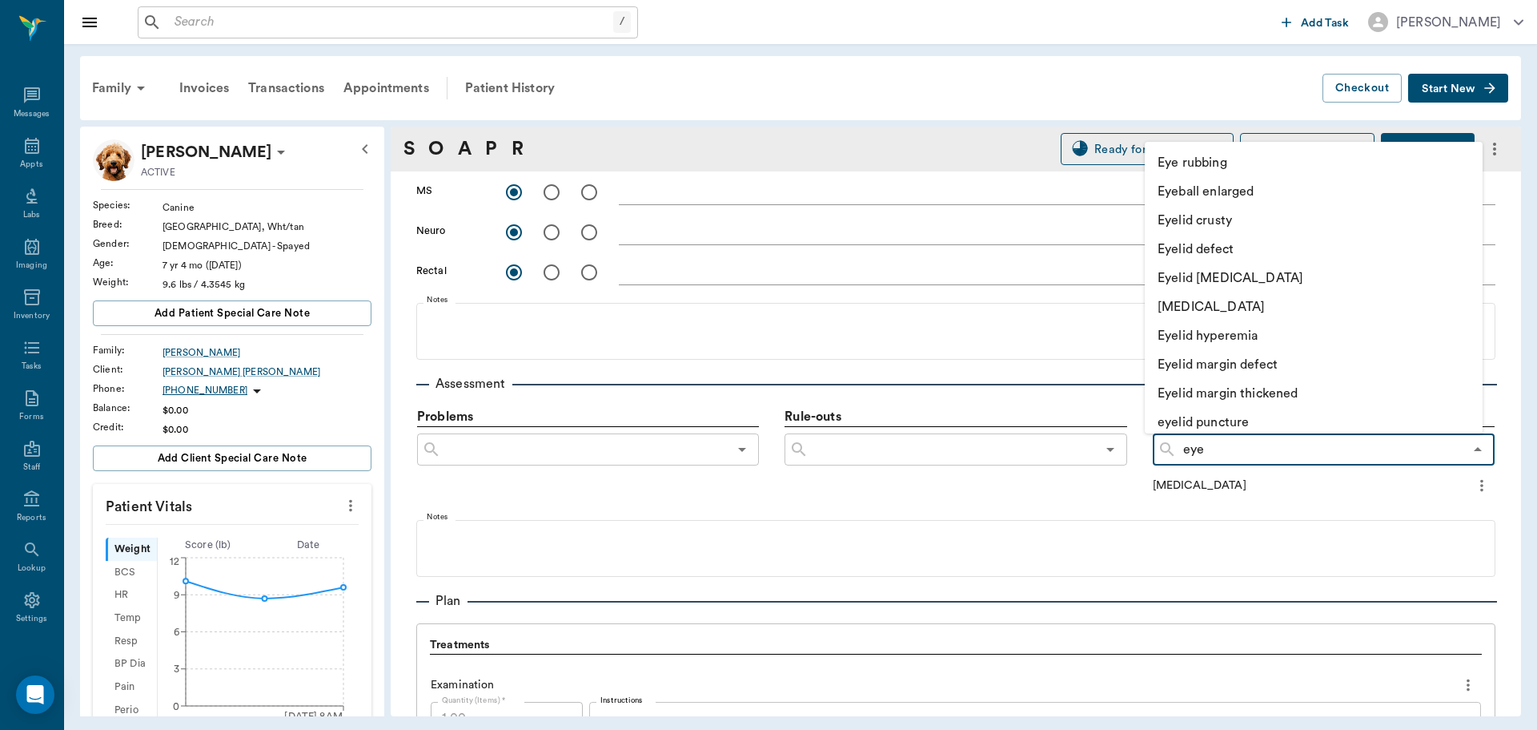
type input "eyel"
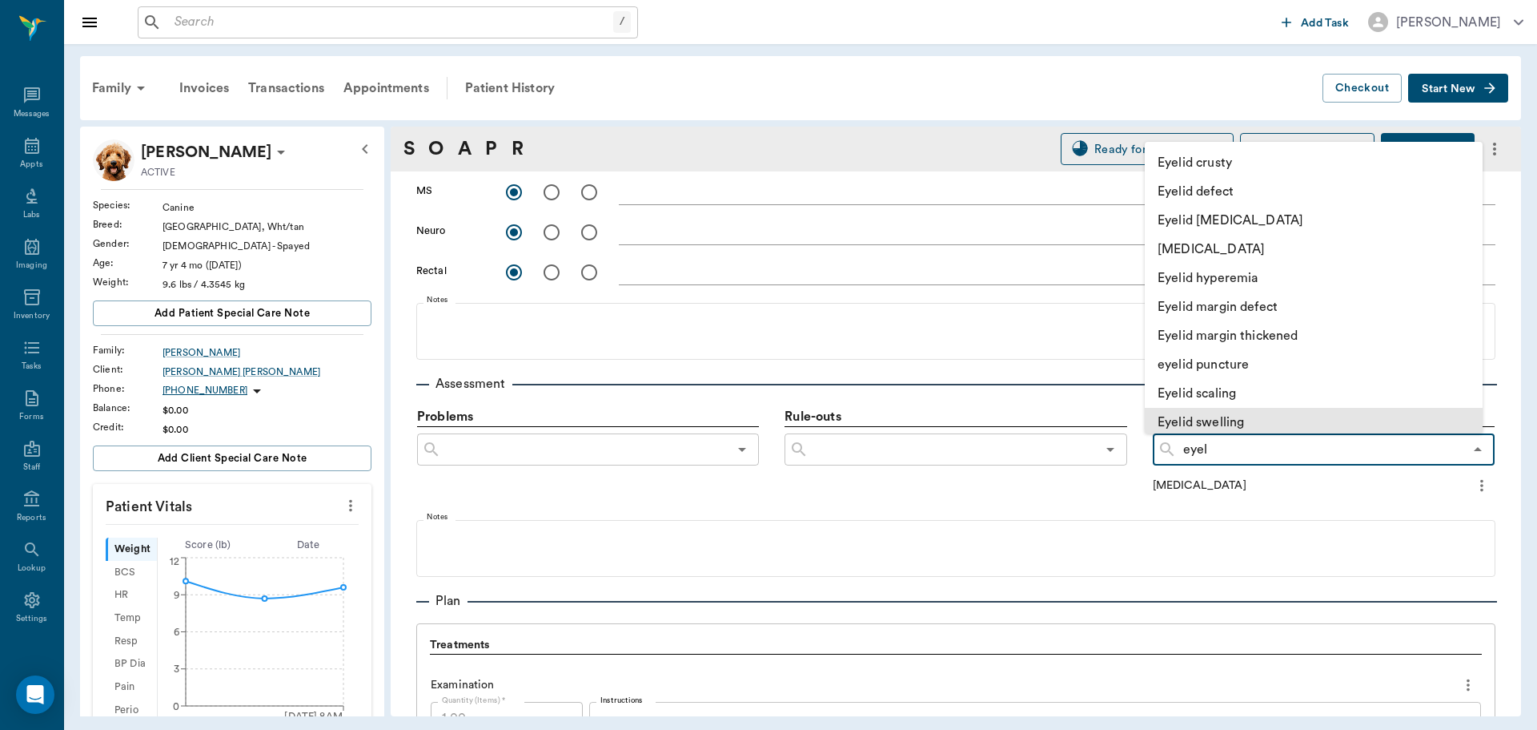
click at [1221, 420] on li "Eyelid swelling" at bounding box center [1314, 422] width 338 height 29
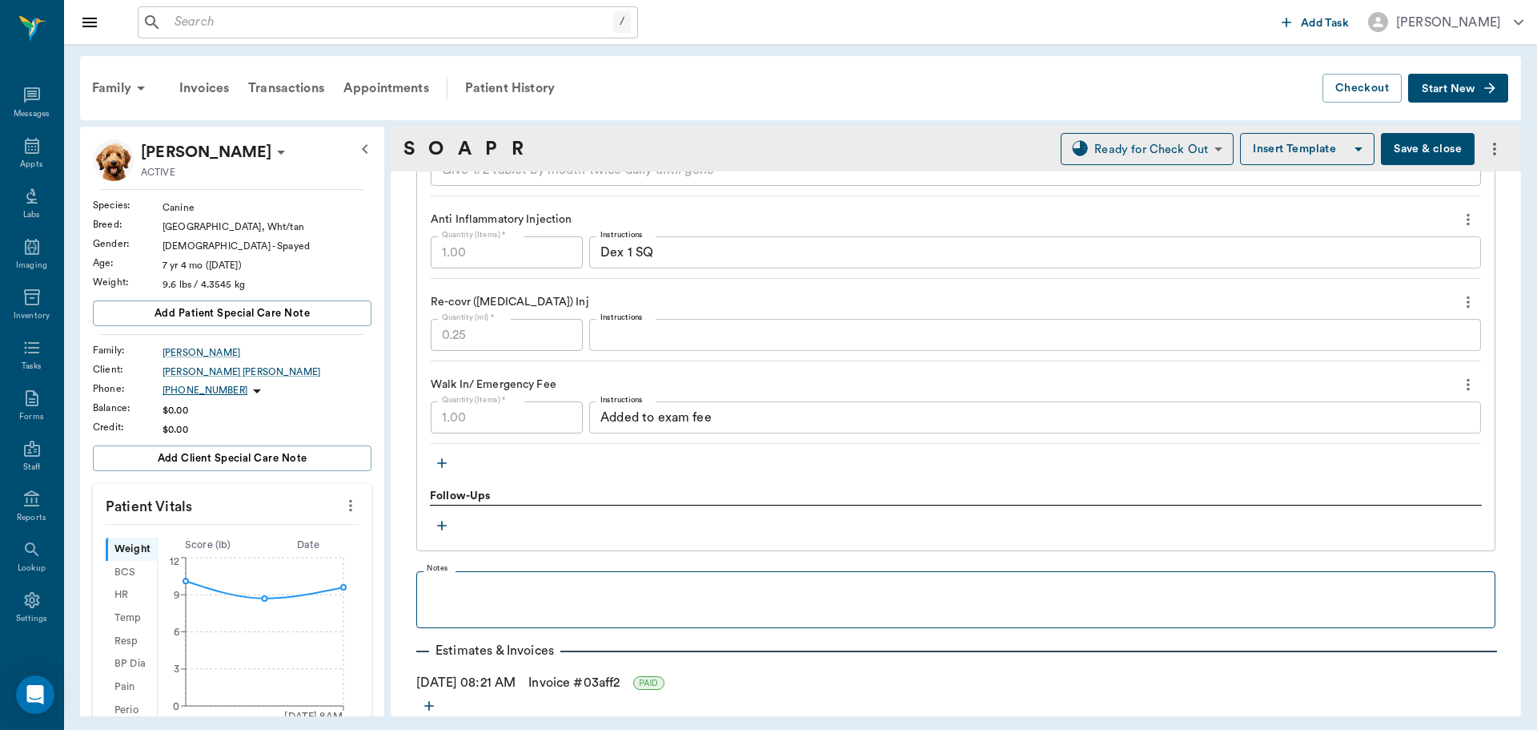
scroll to position [1823, 0]
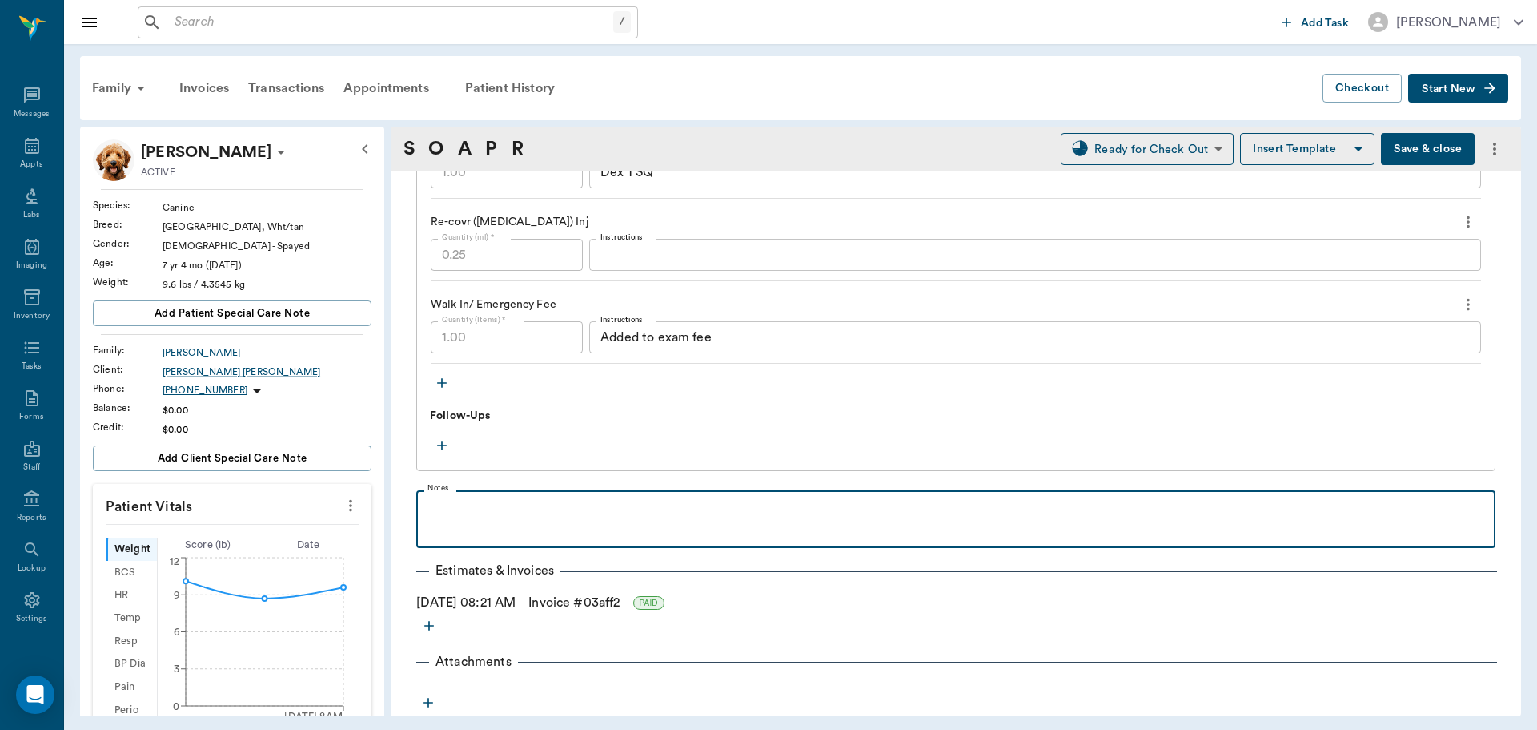
click at [470, 515] on p at bounding box center [955, 507] width 1063 height 19
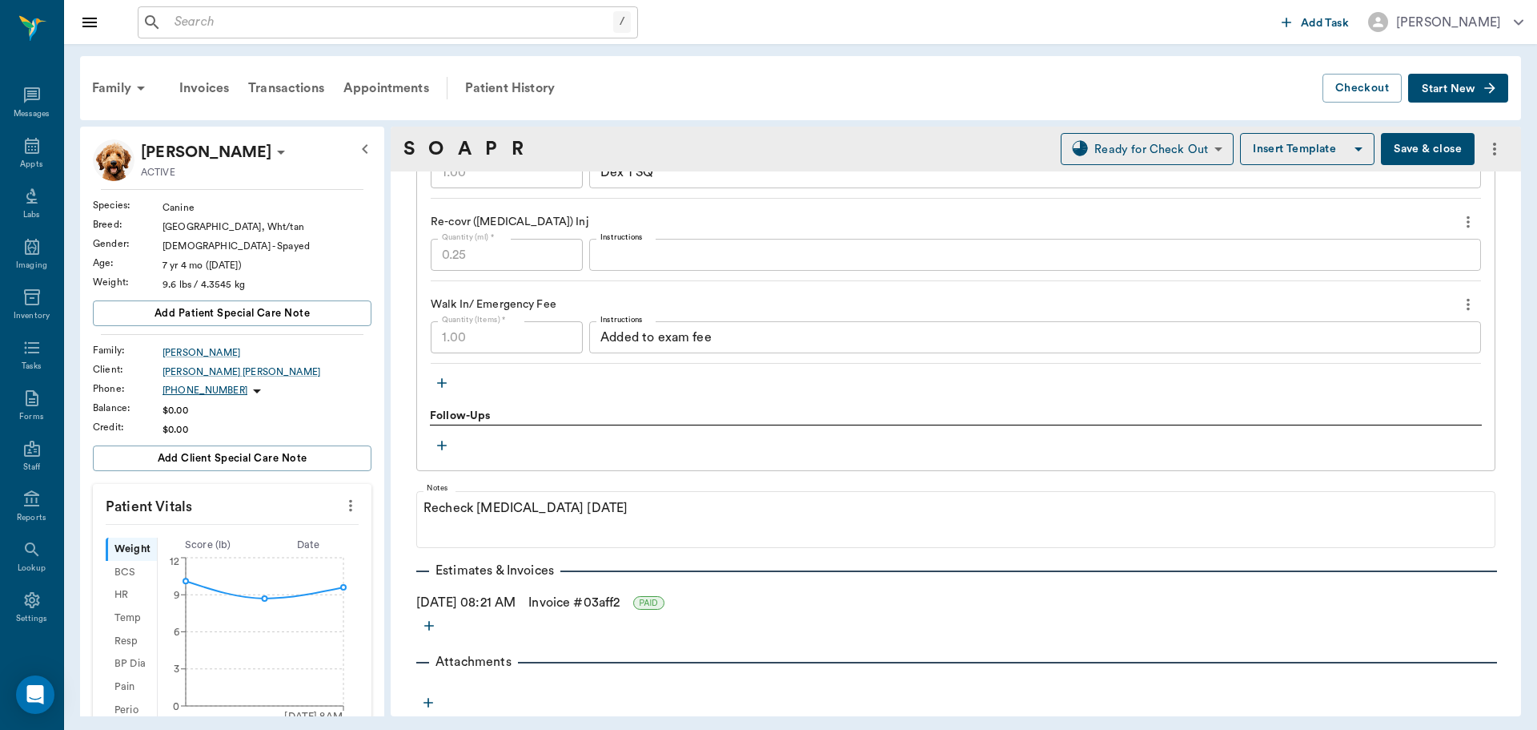
click at [1429, 147] on button "Save & close" at bounding box center [1428, 149] width 94 height 32
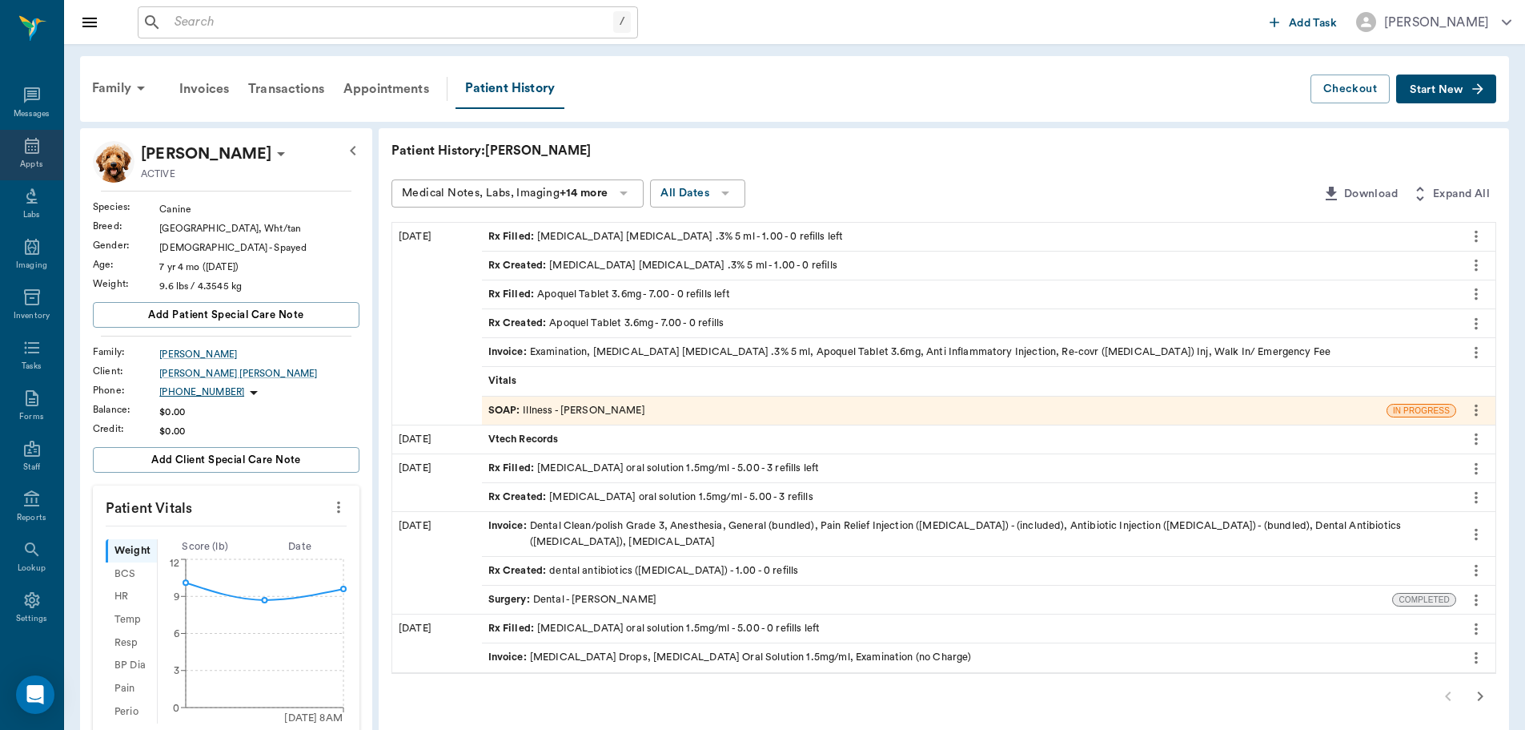
click at [35, 145] on div "Appts" at bounding box center [31, 155] width 63 height 50
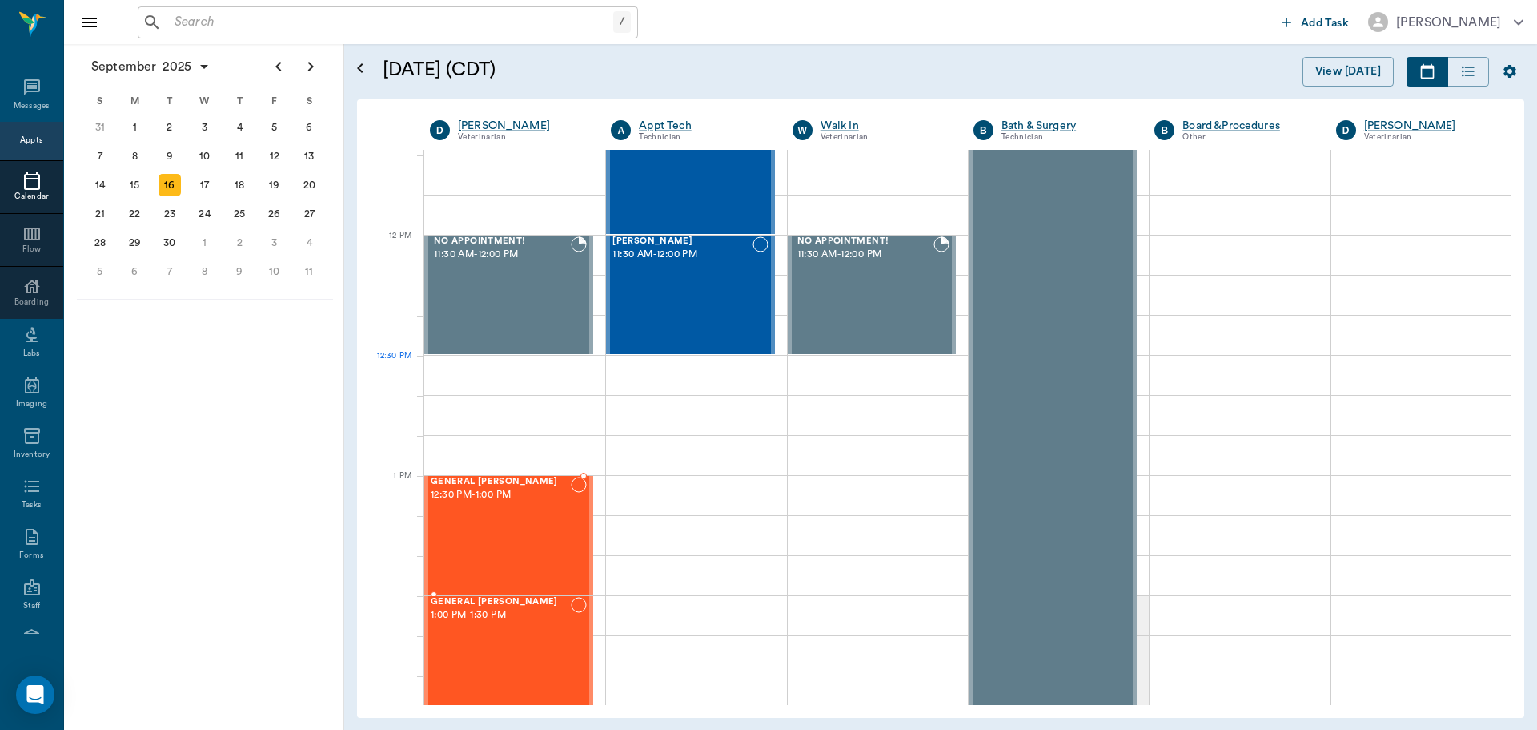
scroll to position [882, 0]
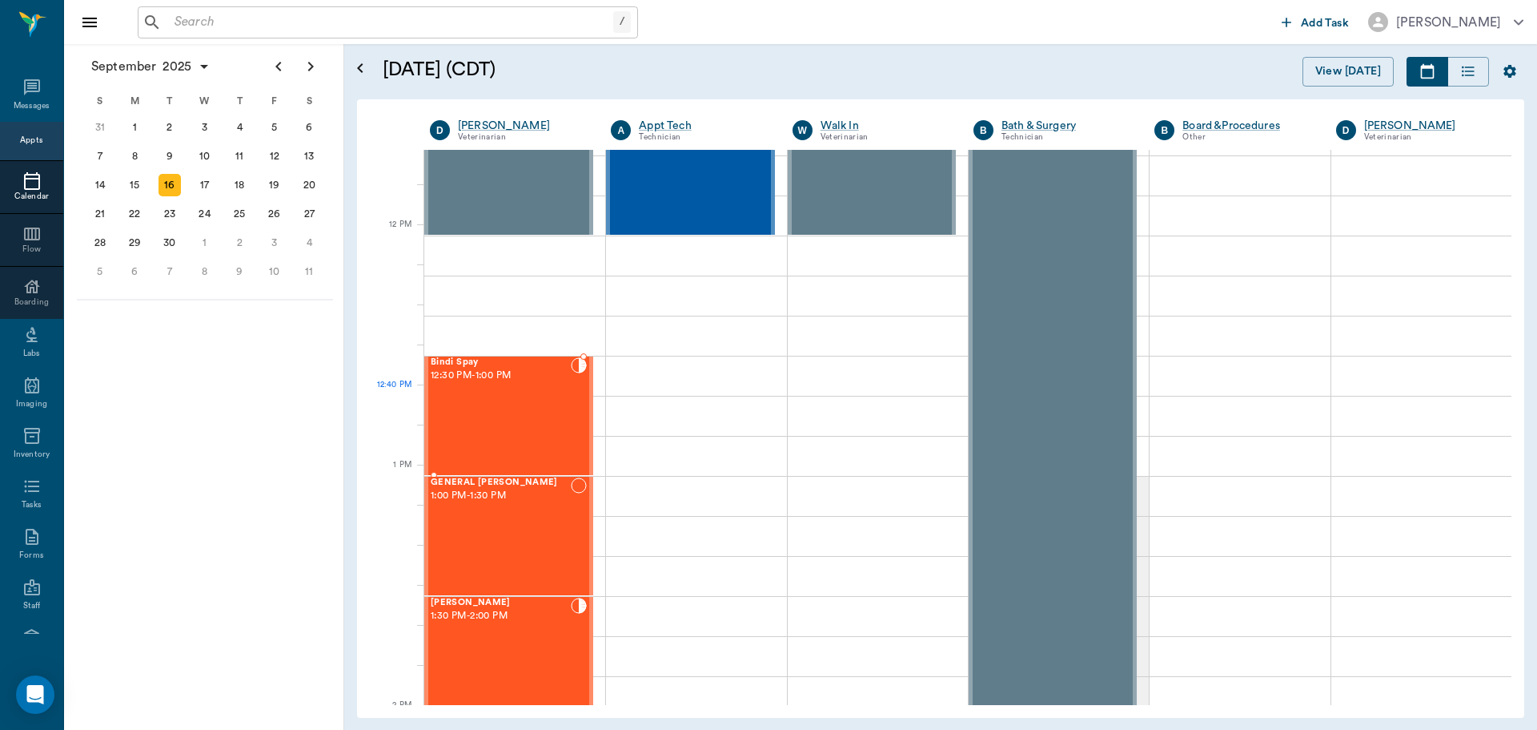
scroll to position [962, 0]
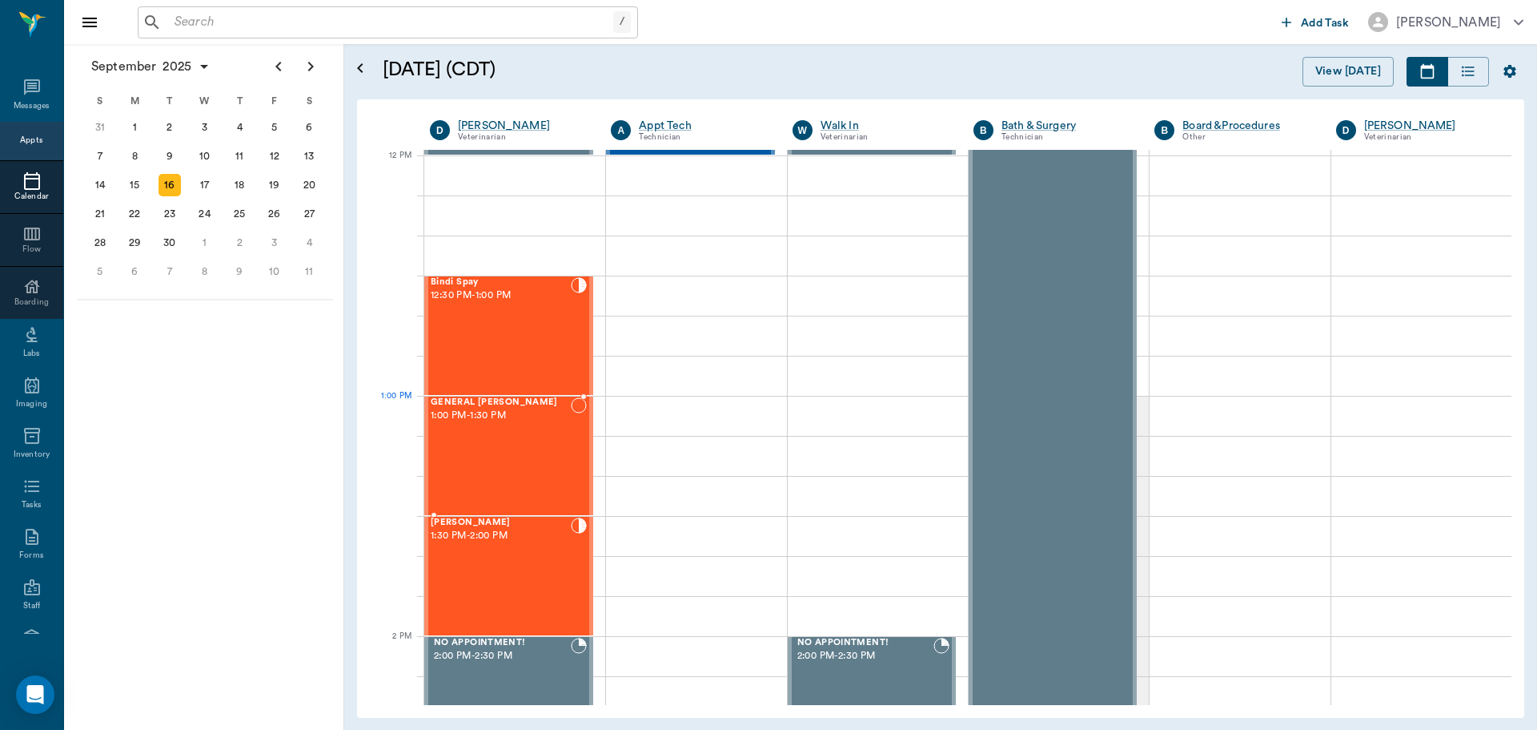
click at [492, 409] on span "1:00 PM - 1:30 PM" at bounding box center [501, 416] width 140 height 16
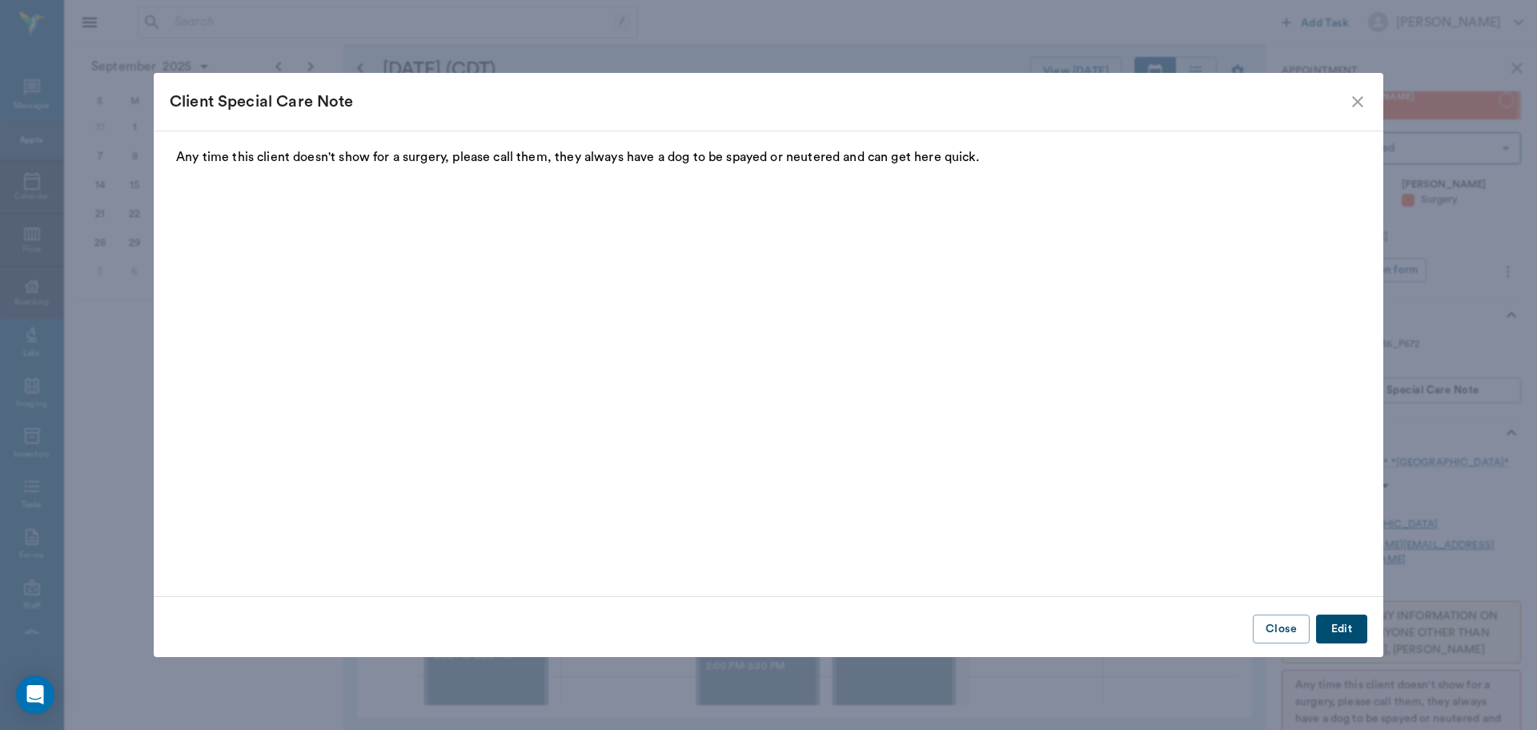
click at [1356, 98] on icon "close" at bounding box center [1358, 101] width 11 height 11
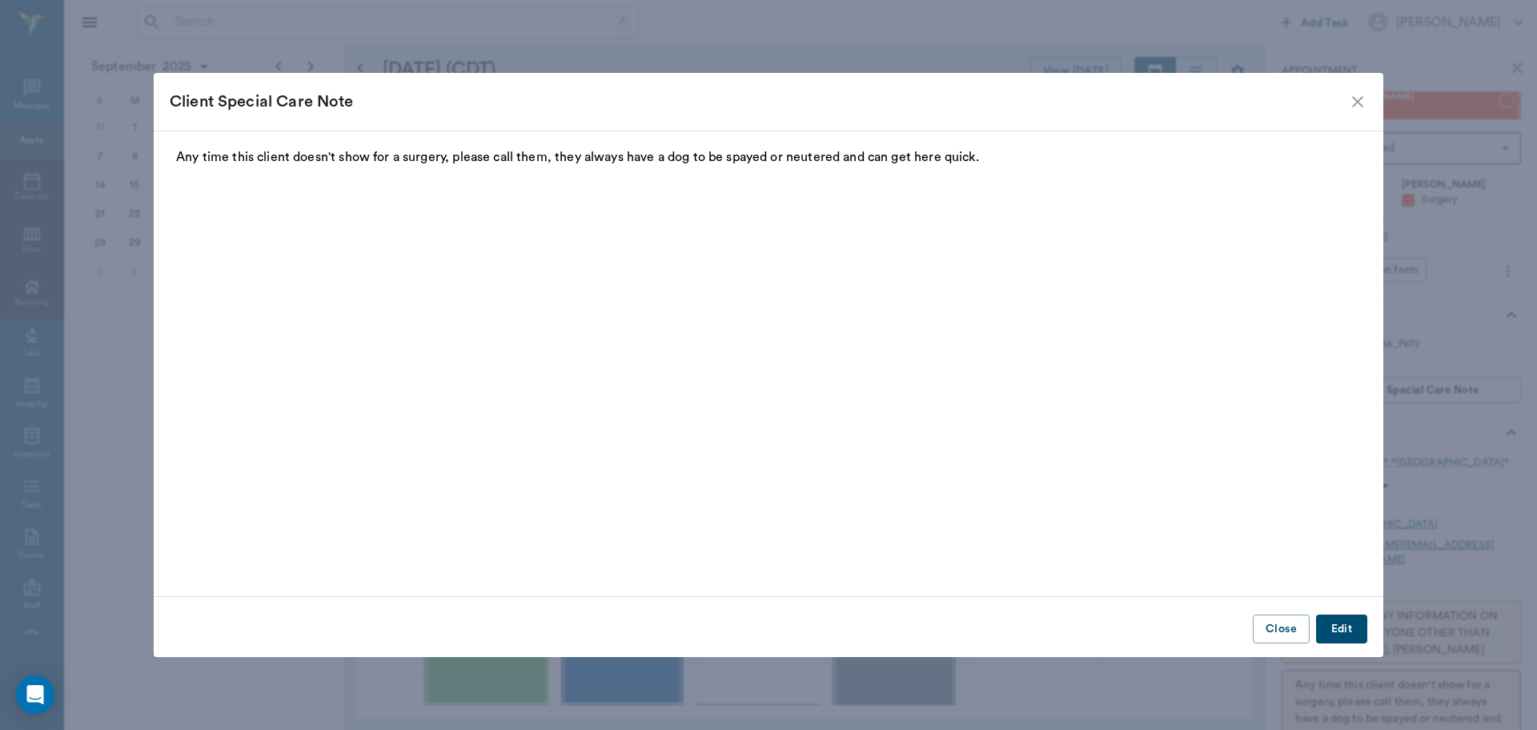
scroll to position [321, 0]
click at [1282, 632] on button "Close" at bounding box center [1281, 629] width 57 height 30
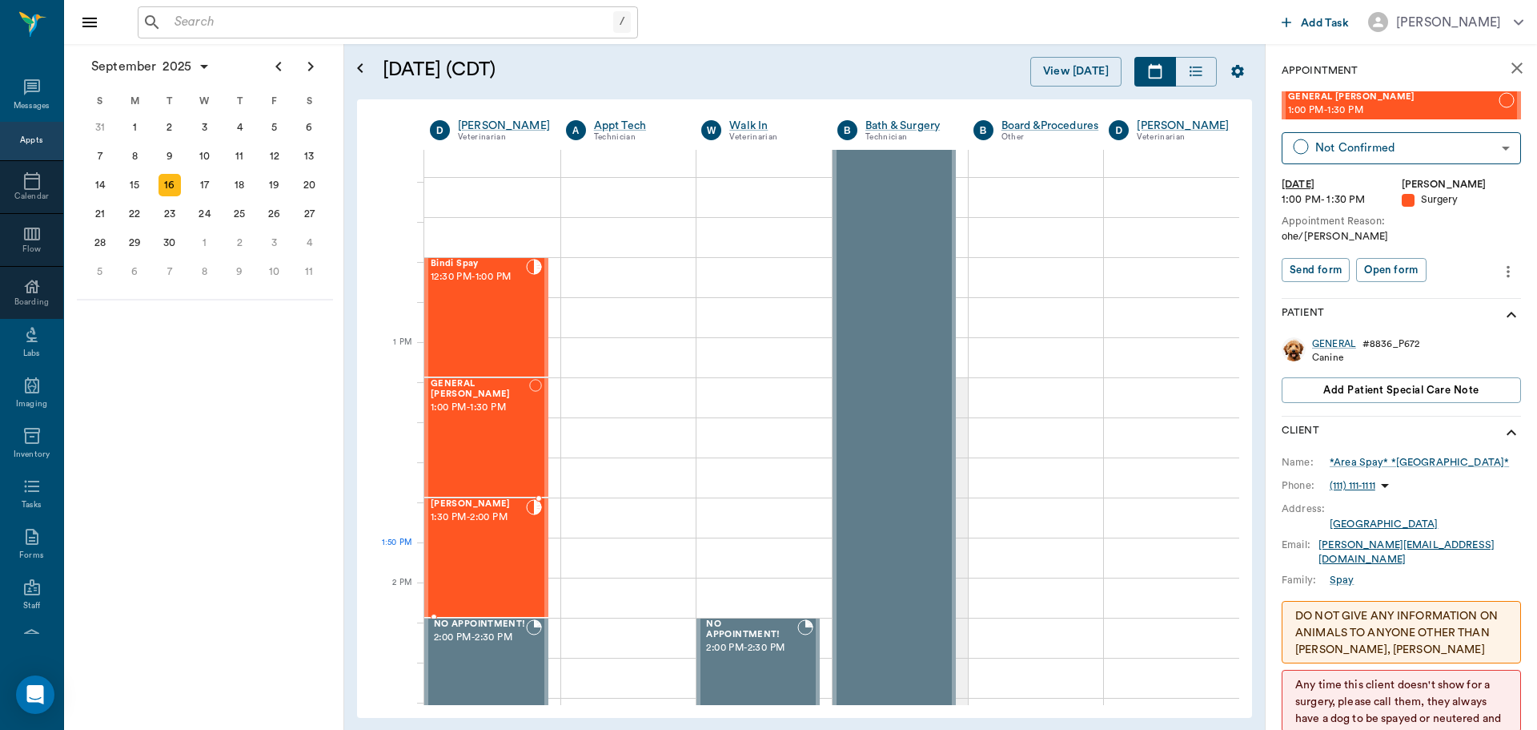
scroll to position [962, 0]
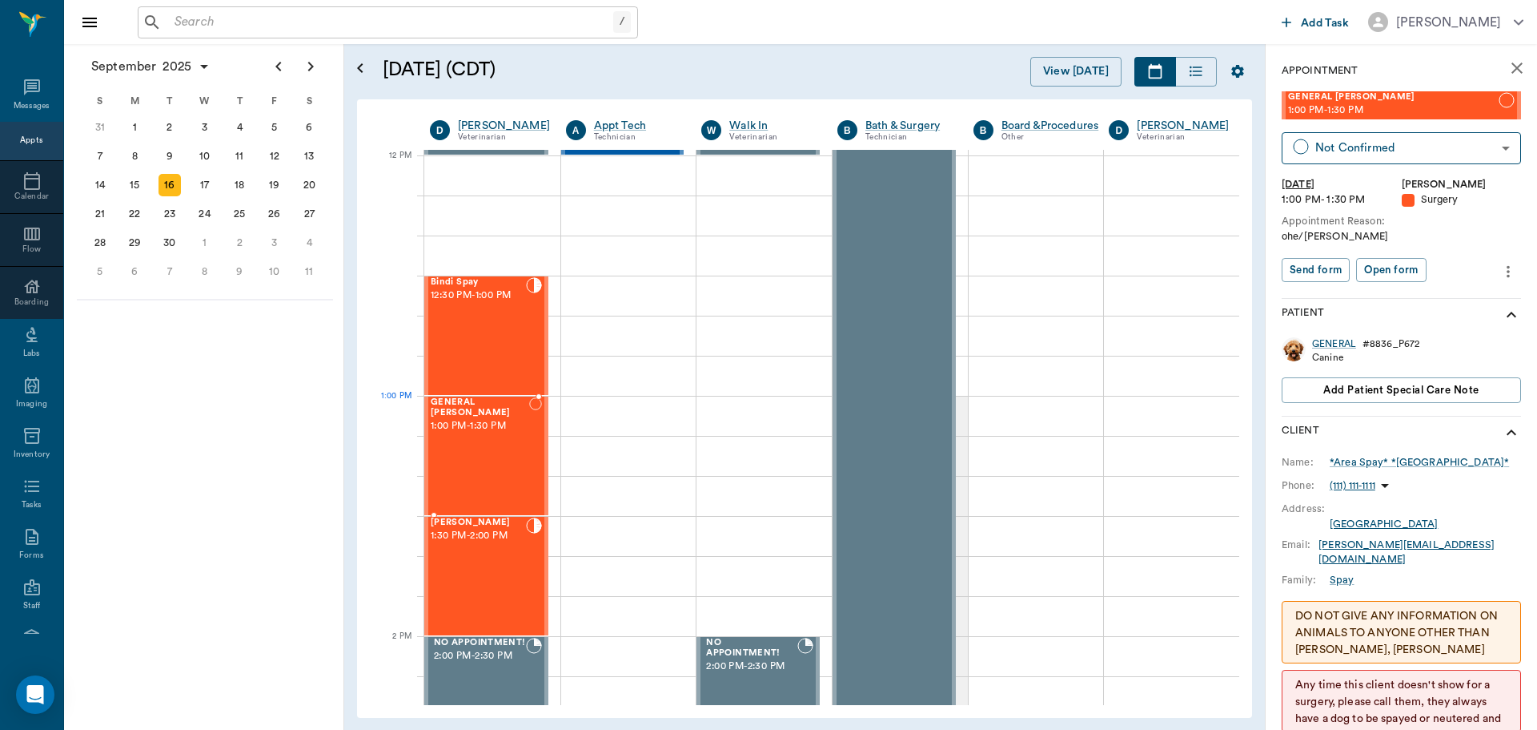
click at [483, 432] on div "GENERAL Spay 1:00 PM - 1:30 PM" at bounding box center [480, 455] width 98 height 117
click at [506, 300] on span "12:30 PM - 1:00 PM" at bounding box center [478, 295] width 95 height 16
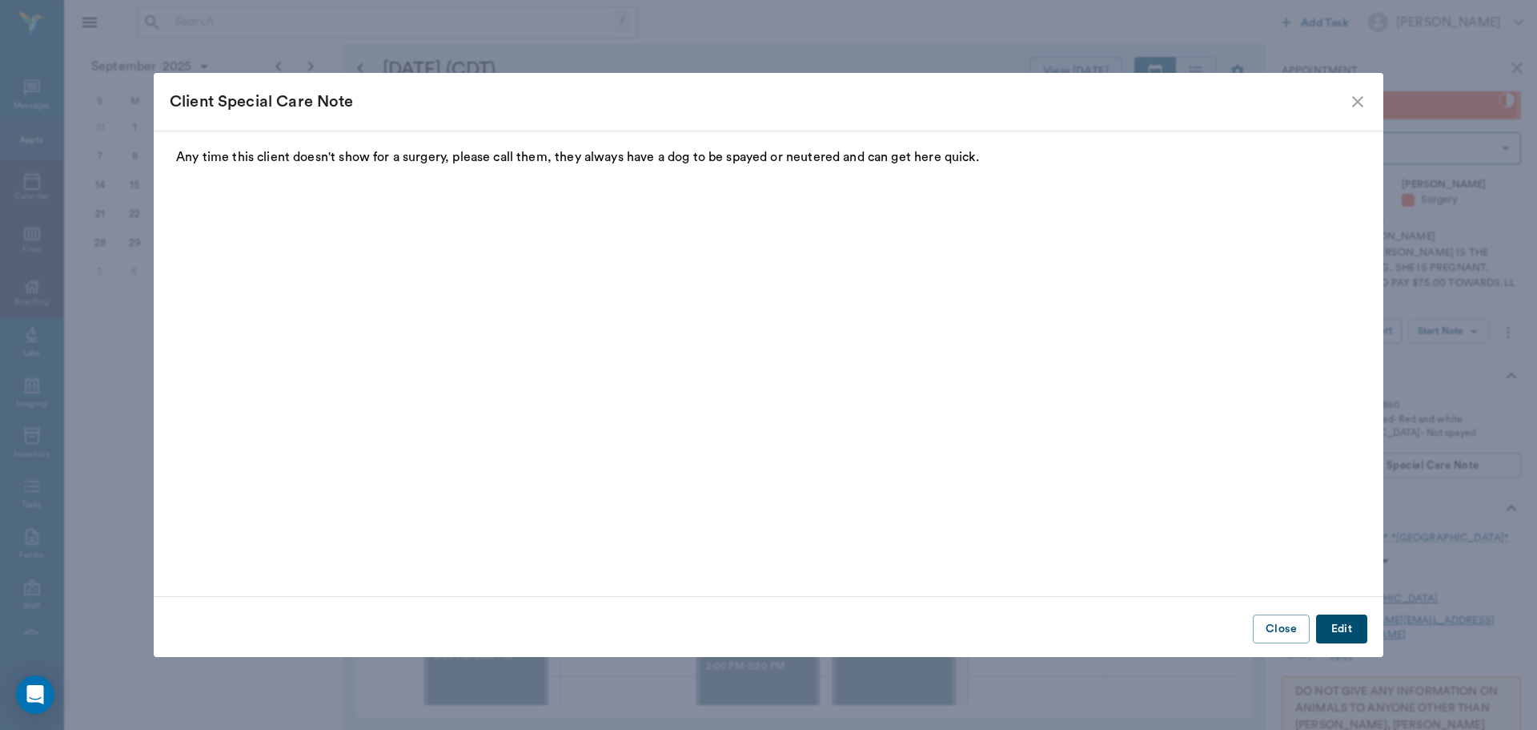
click at [1354, 94] on icon "close" at bounding box center [1357, 101] width 19 height 19
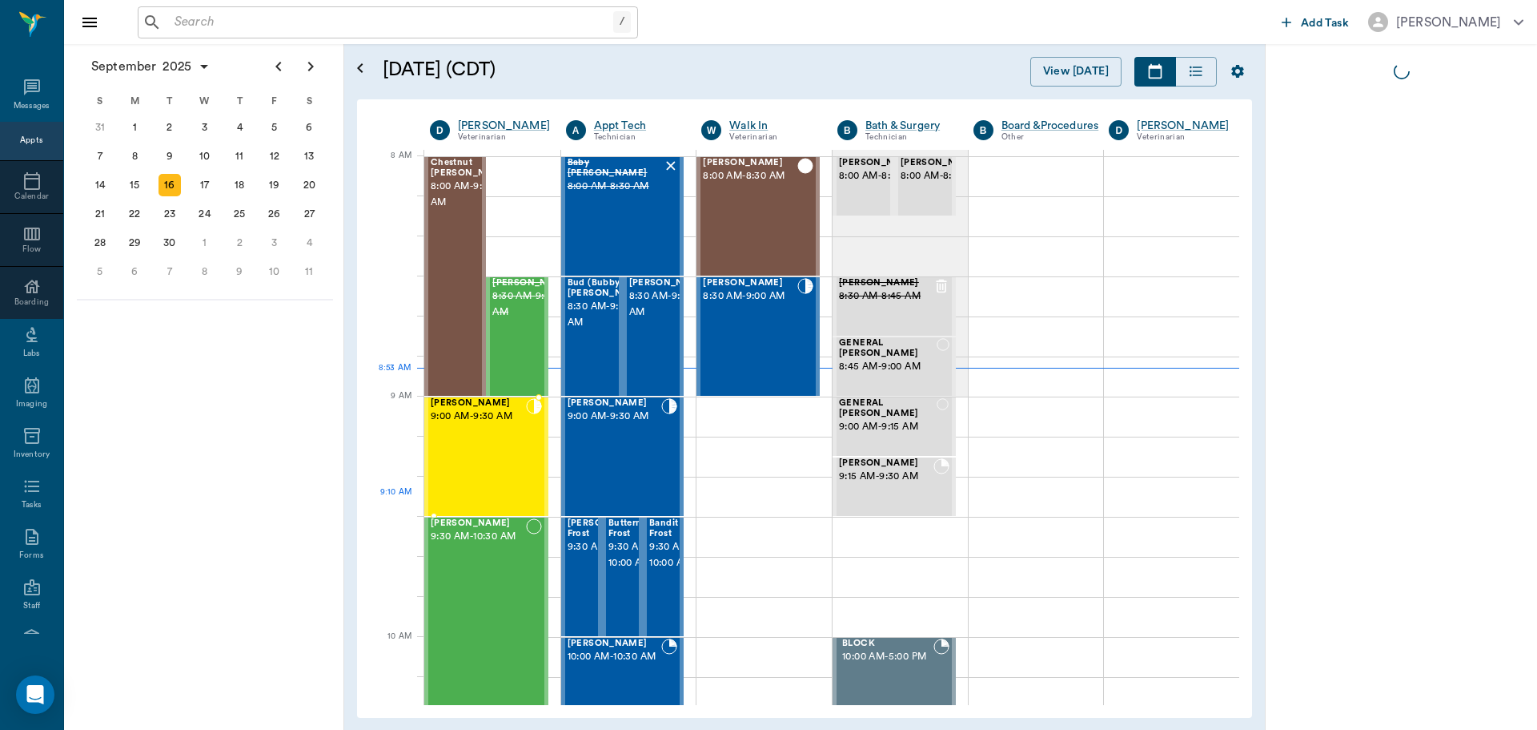
scroll to position [1, 0]
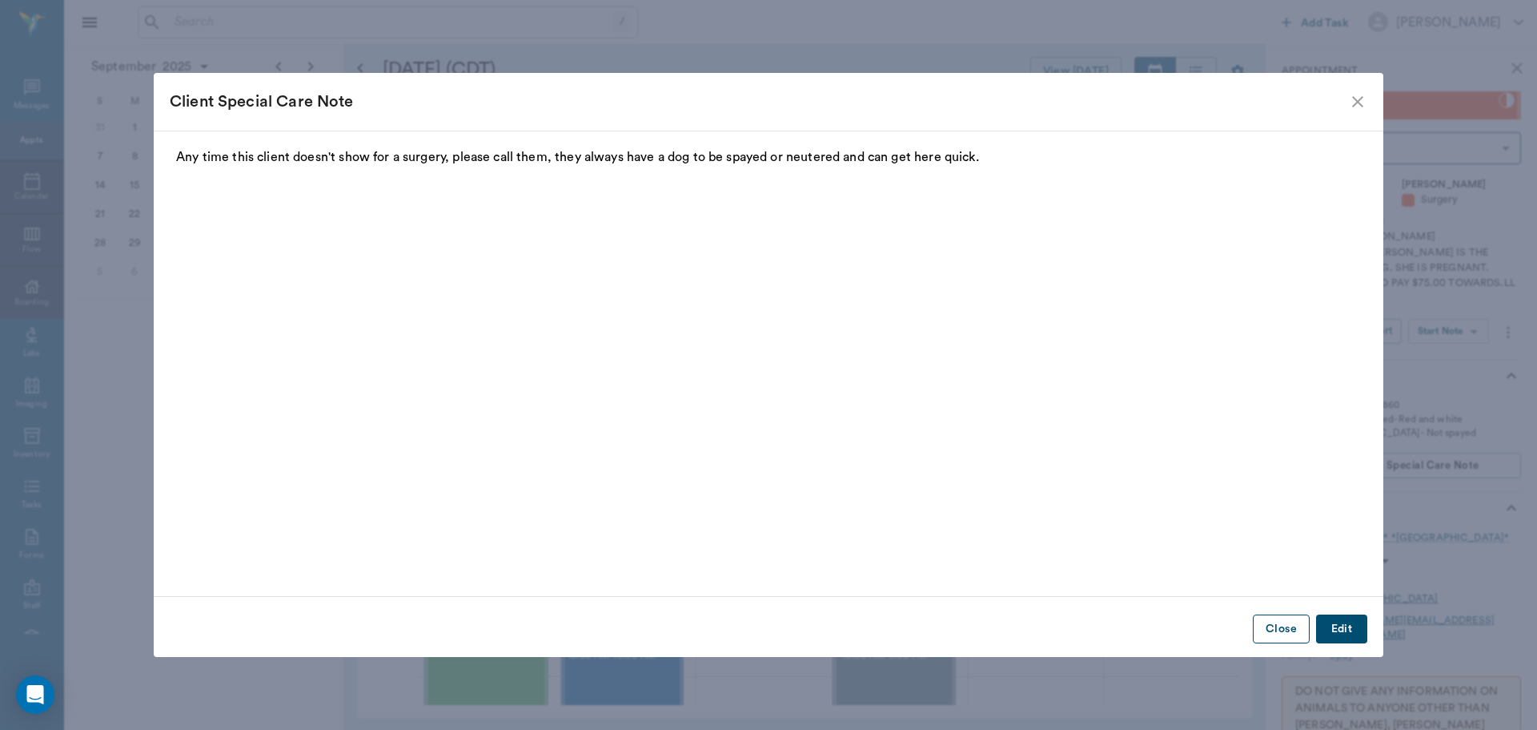
click at [1290, 625] on button "Close" at bounding box center [1281, 629] width 57 height 30
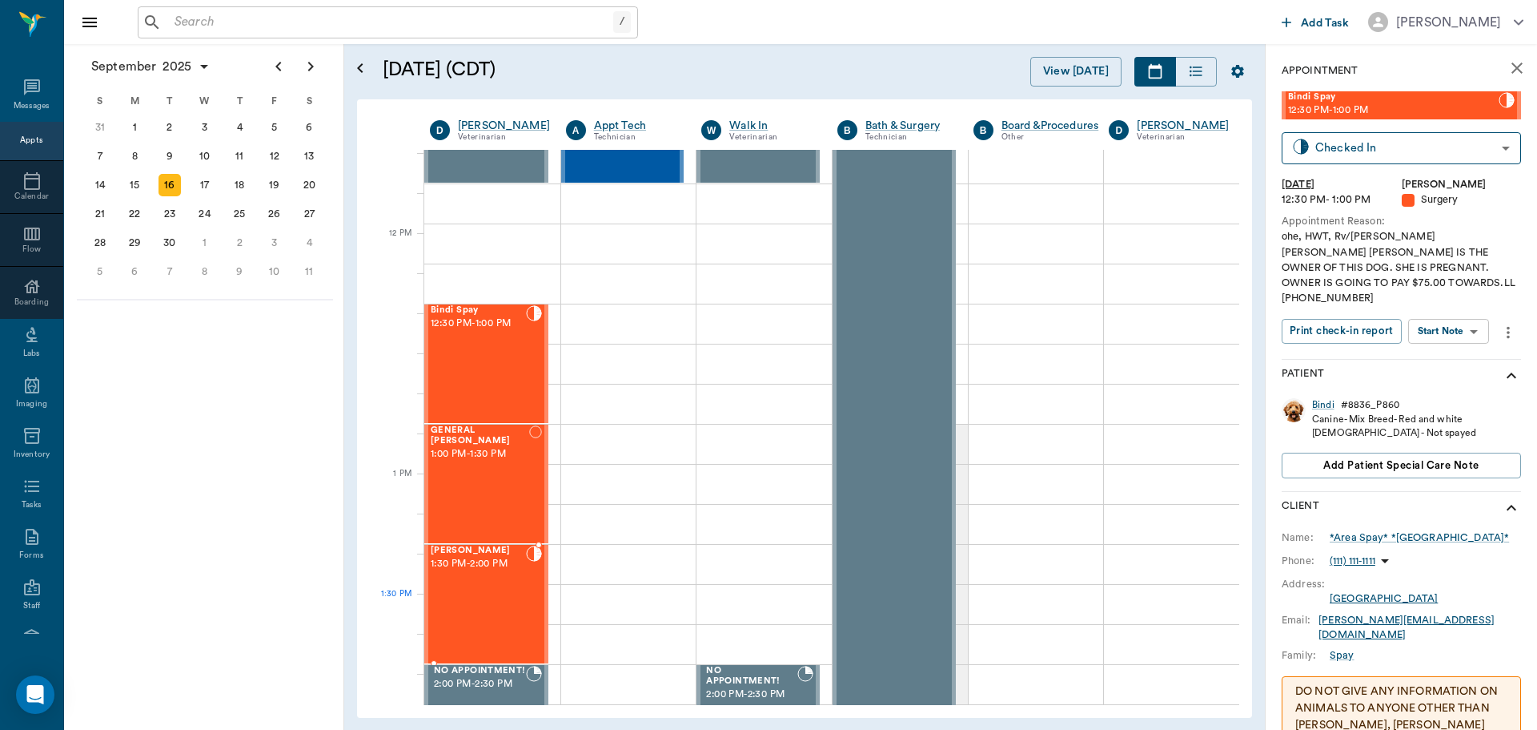
scroll to position [882, 0]
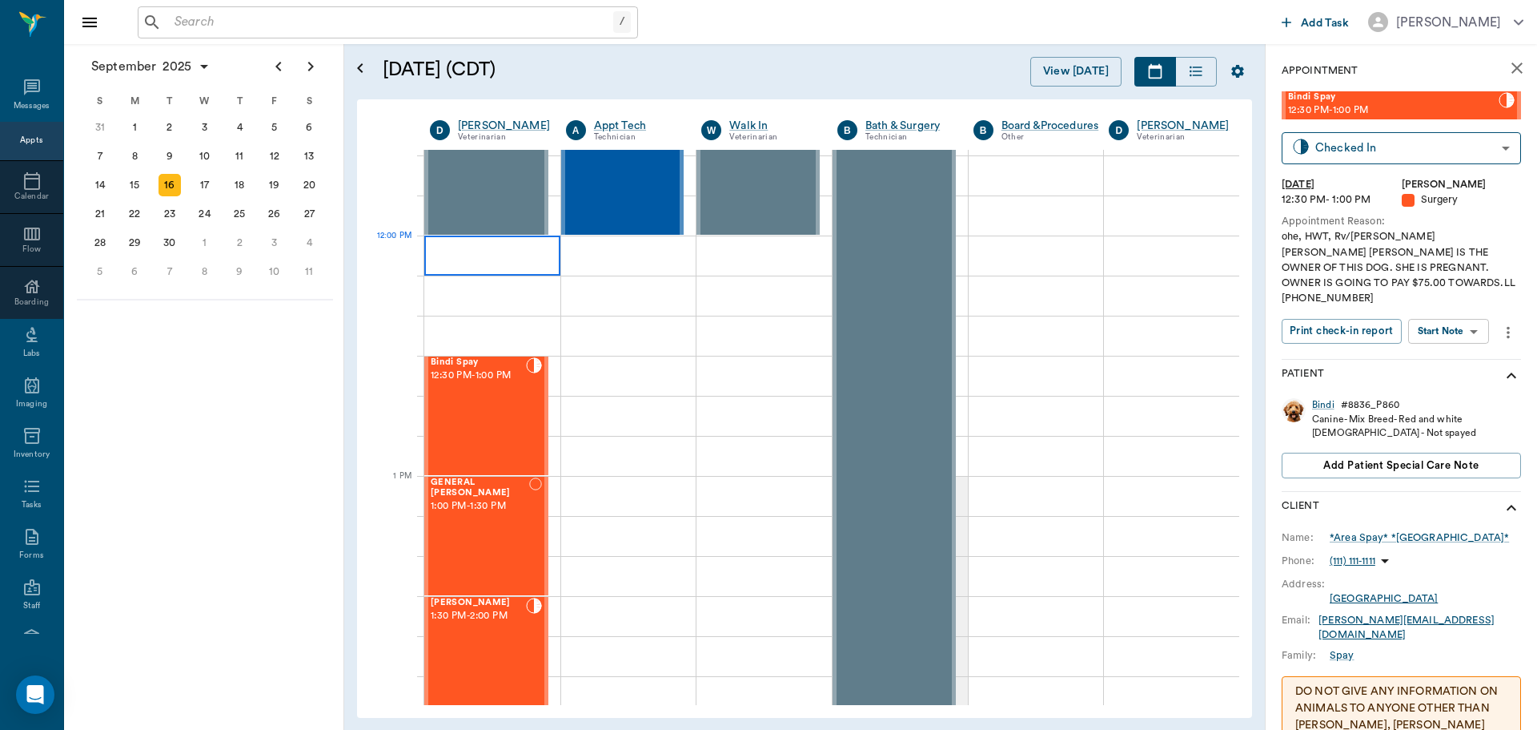
click at [430, 247] on div at bounding box center [492, 255] width 136 height 40
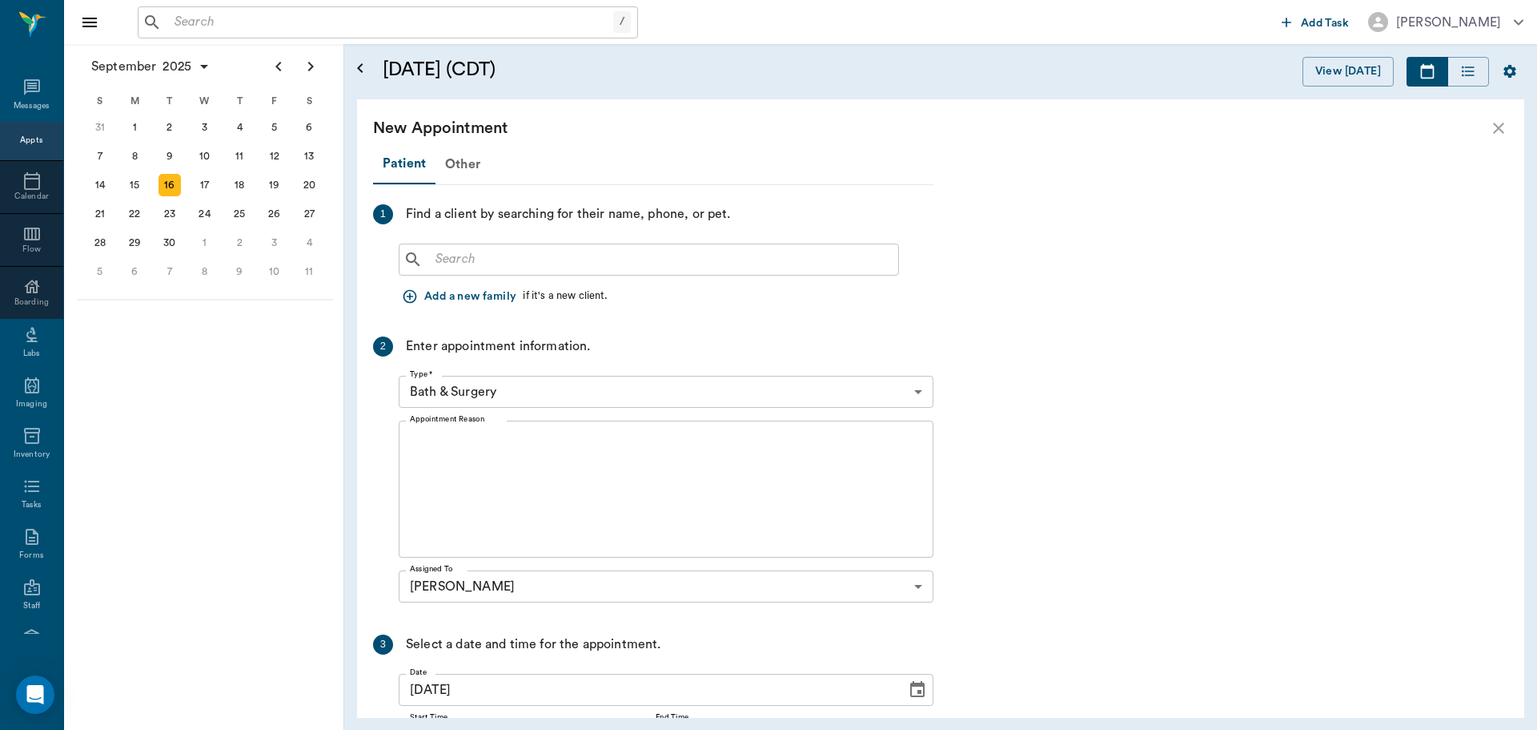
click at [449, 258] on input "text" at bounding box center [660, 259] width 463 height 22
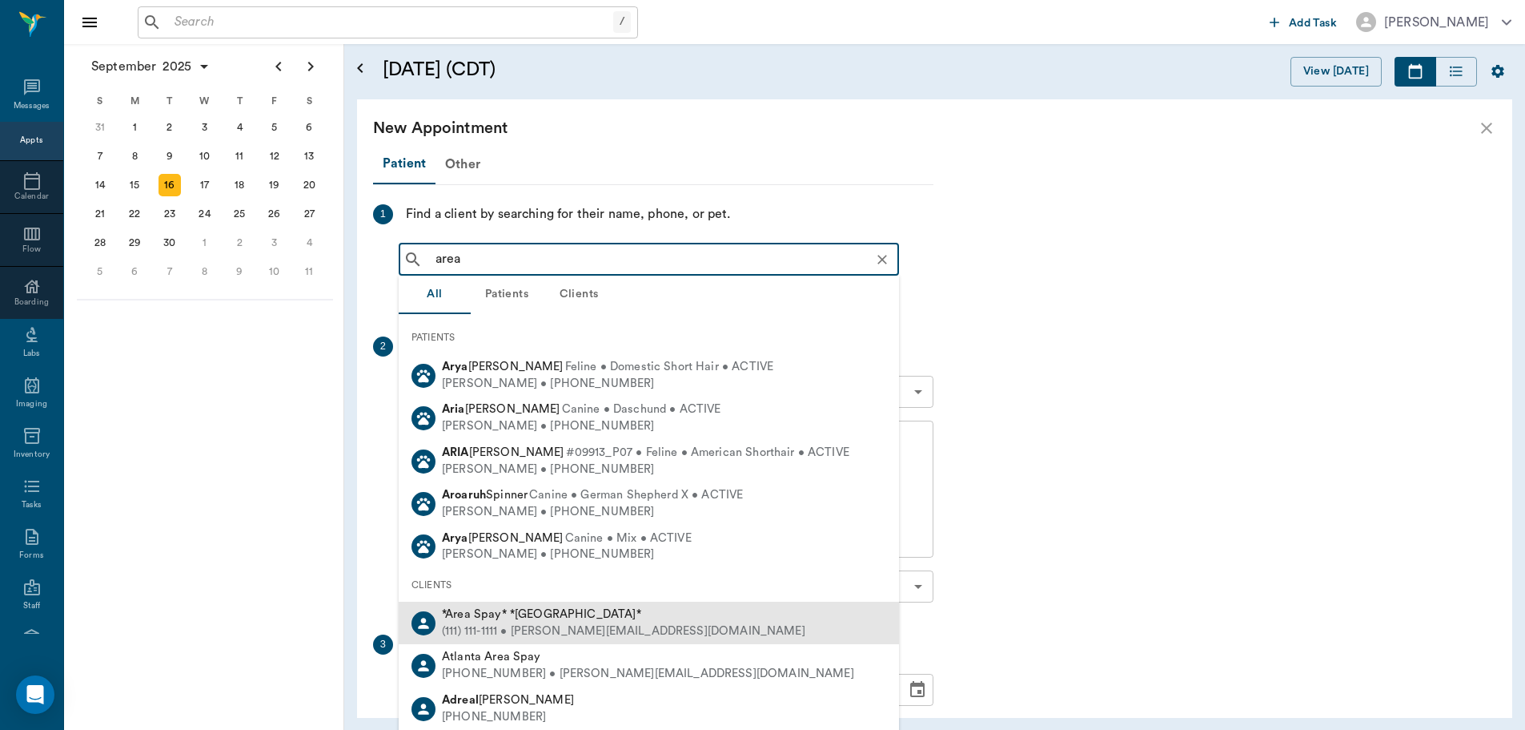
click at [527, 624] on div "(111) 111-1111 • [PERSON_NAME][EMAIL_ADDRESS][DOMAIN_NAME]" at bounding box center [624, 631] width 364 height 17
type input "area"
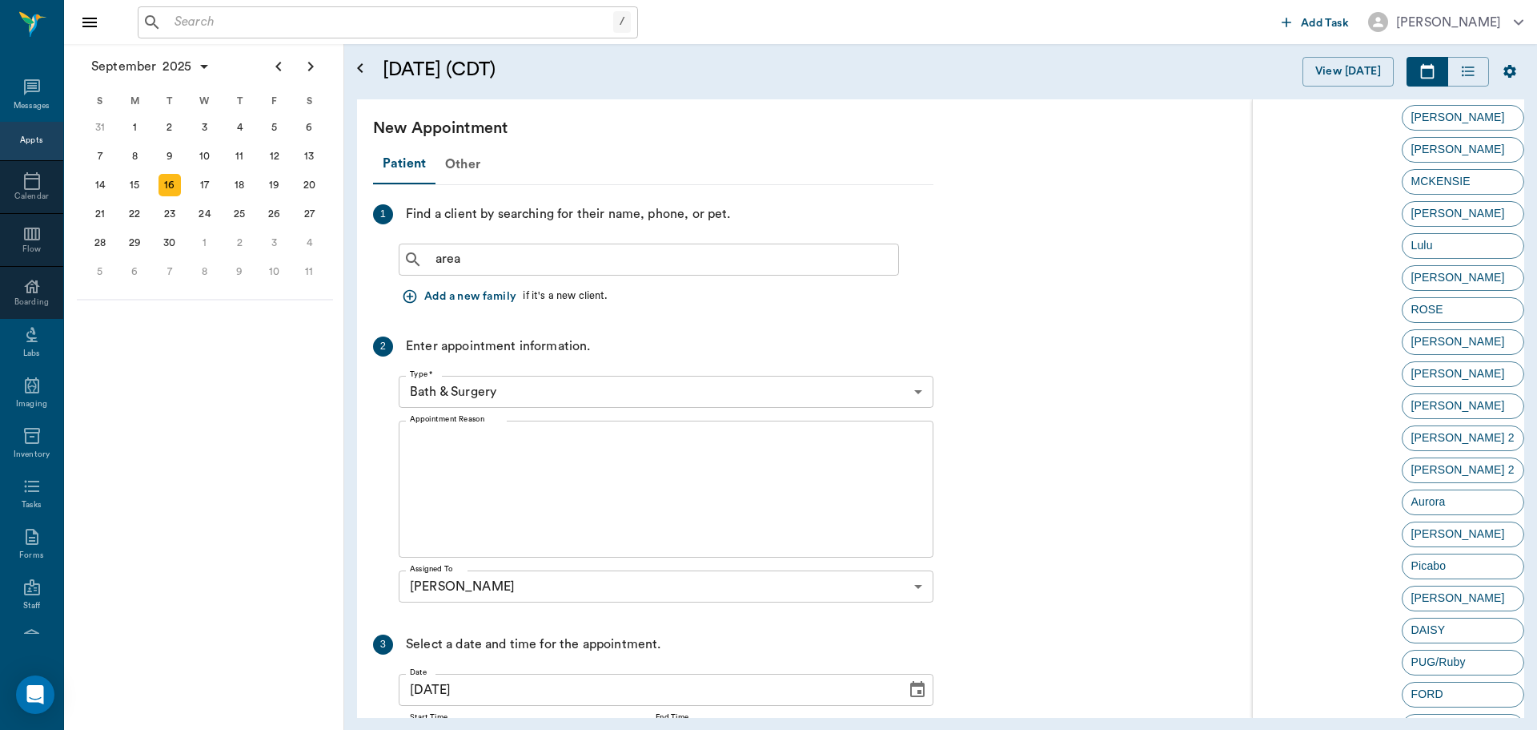
scroll to position [3170, 0]
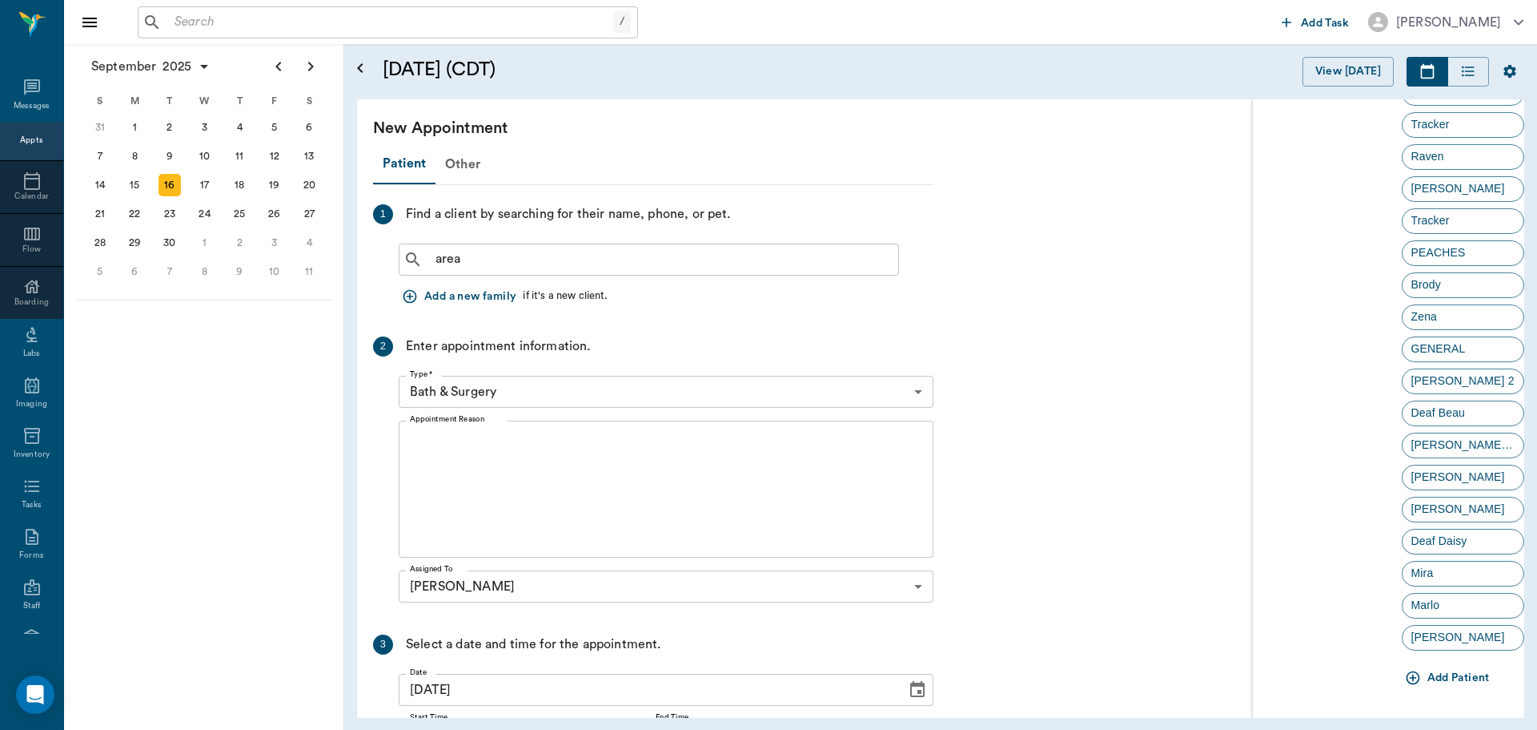
click at [1406, 679] on icon "button" at bounding box center [1413, 677] width 16 height 16
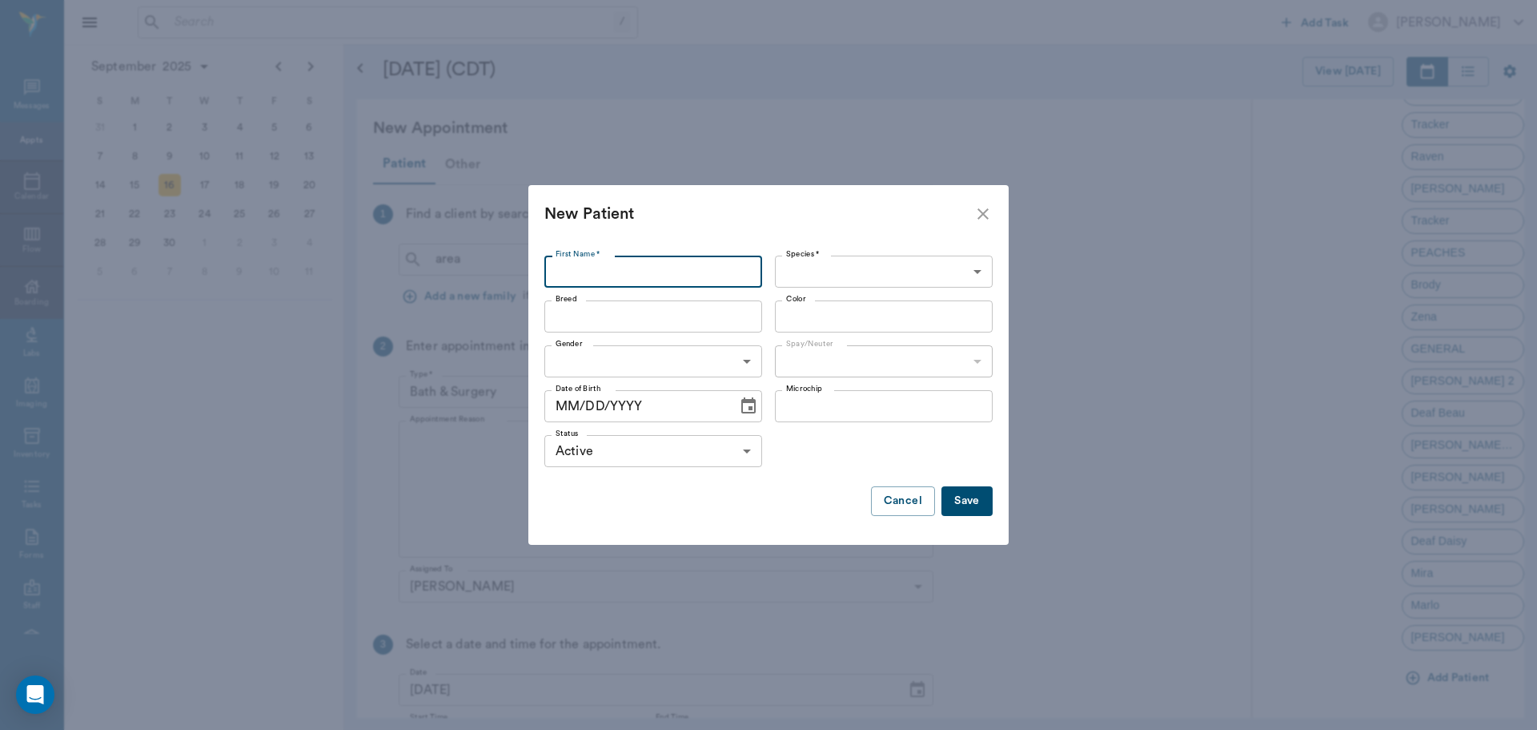
click at [568, 275] on input "First Name *" at bounding box center [654, 271] width 218 height 32
type input "b"
type input "Boy Cat #1"
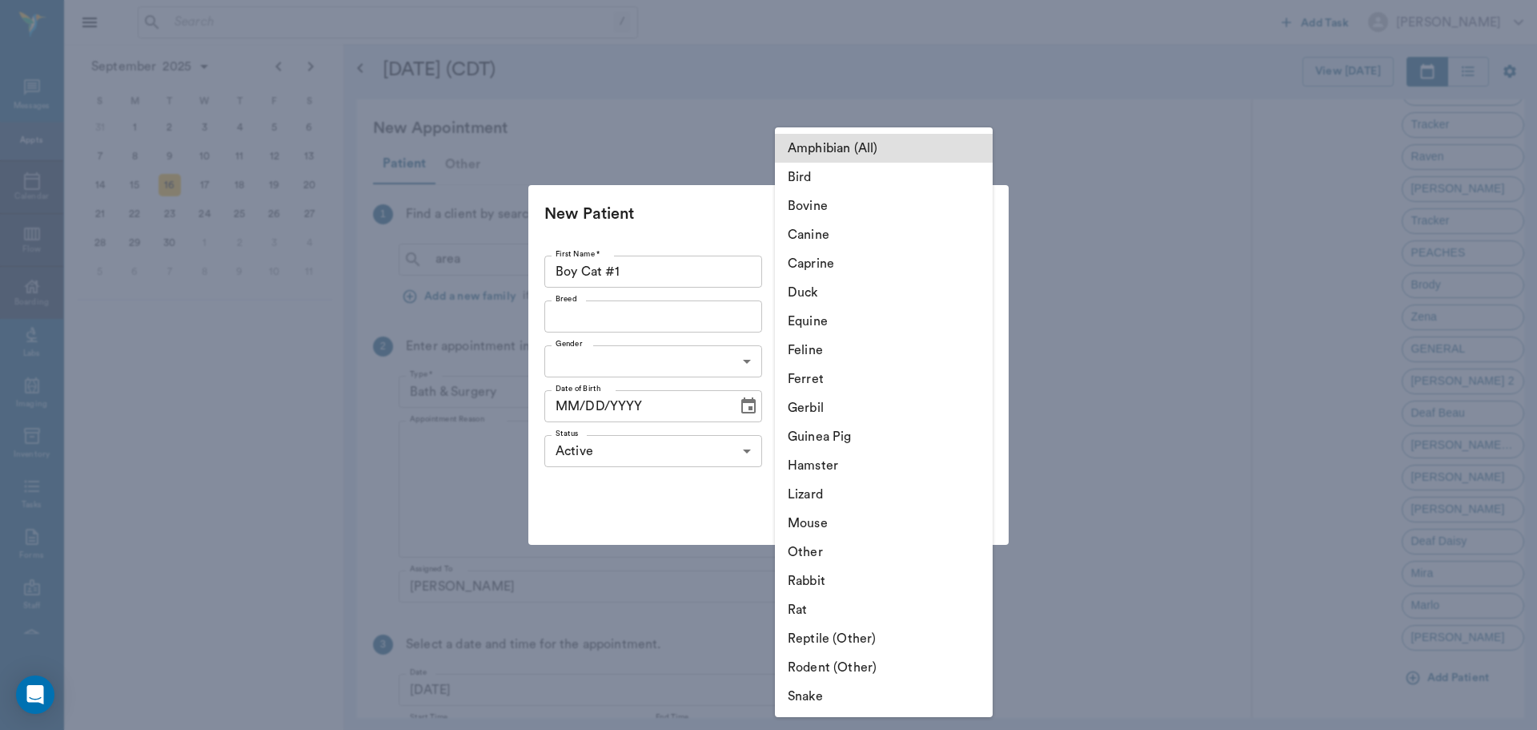
click at [869, 276] on body "/ ​ Add Task Dr. Bert Ellsworth Nectar Messages Appts Calendar Flow Boarding La…" at bounding box center [768, 365] width 1537 height 730
click at [817, 352] on li "Feline" at bounding box center [884, 350] width 218 height 29
type input "Feline"
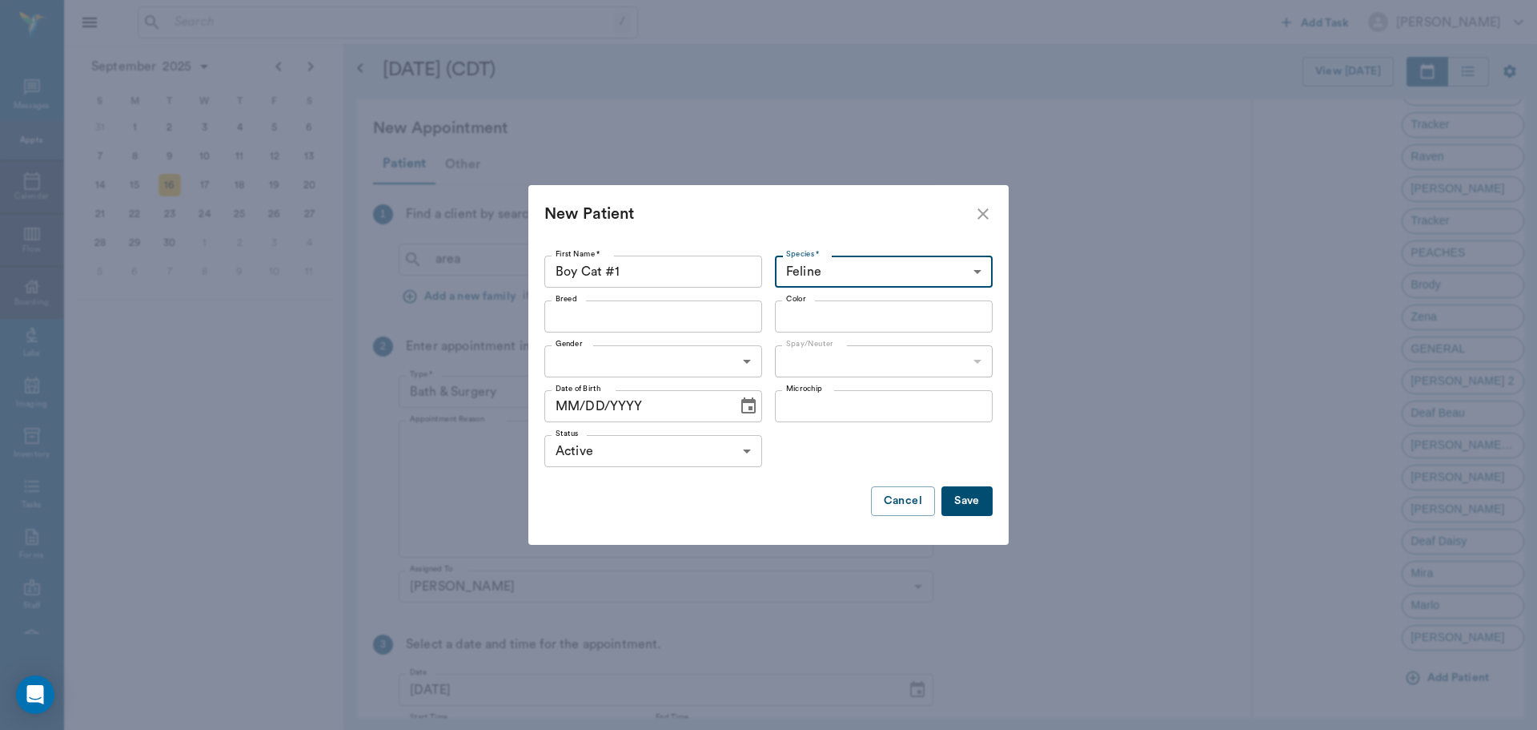
click at [618, 328] on div "Breed" at bounding box center [654, 316] width 218 height 32
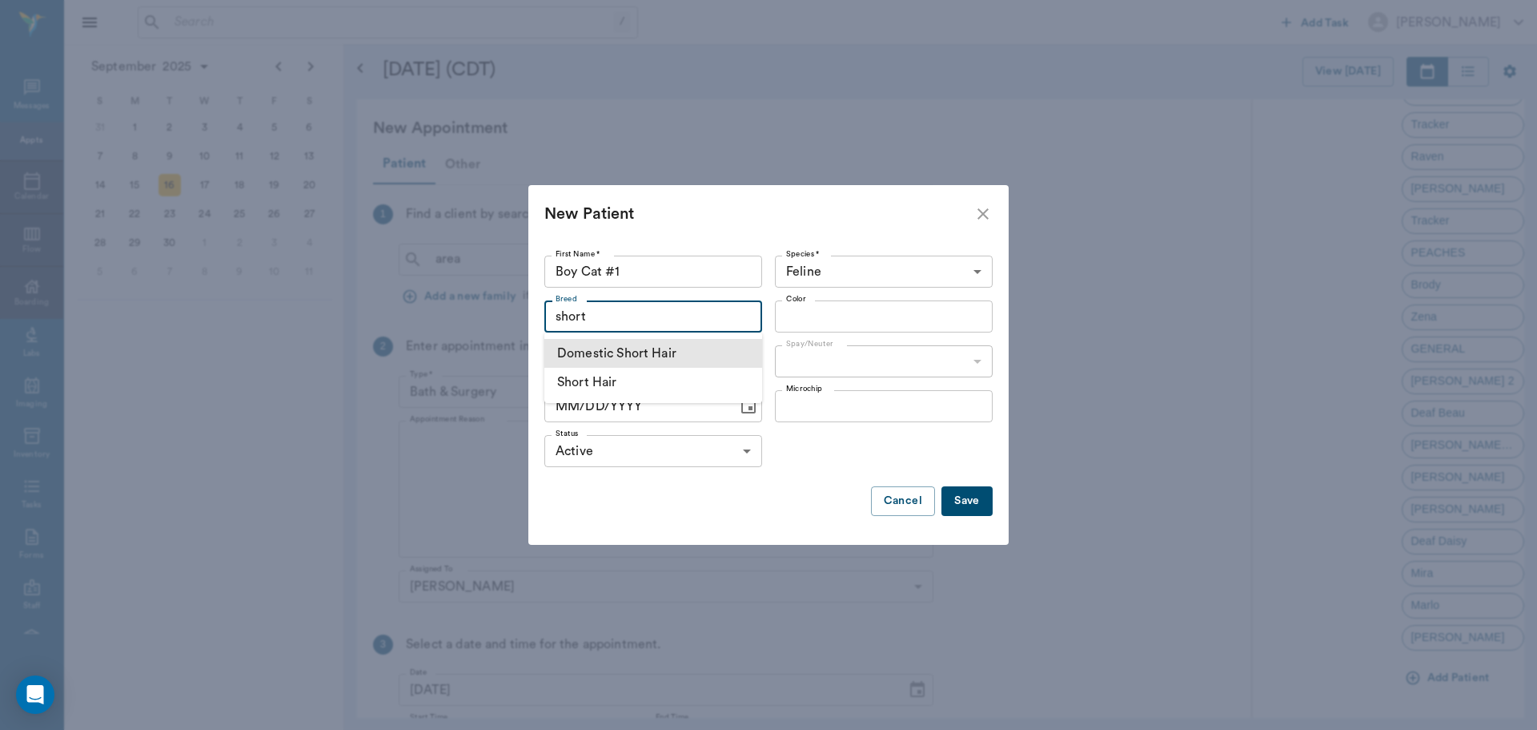
click at [618, 355] on li "Domestic Short Hair" at bounding box center [654, 353] width 218 height 29
type input "Domestic Short Hair"
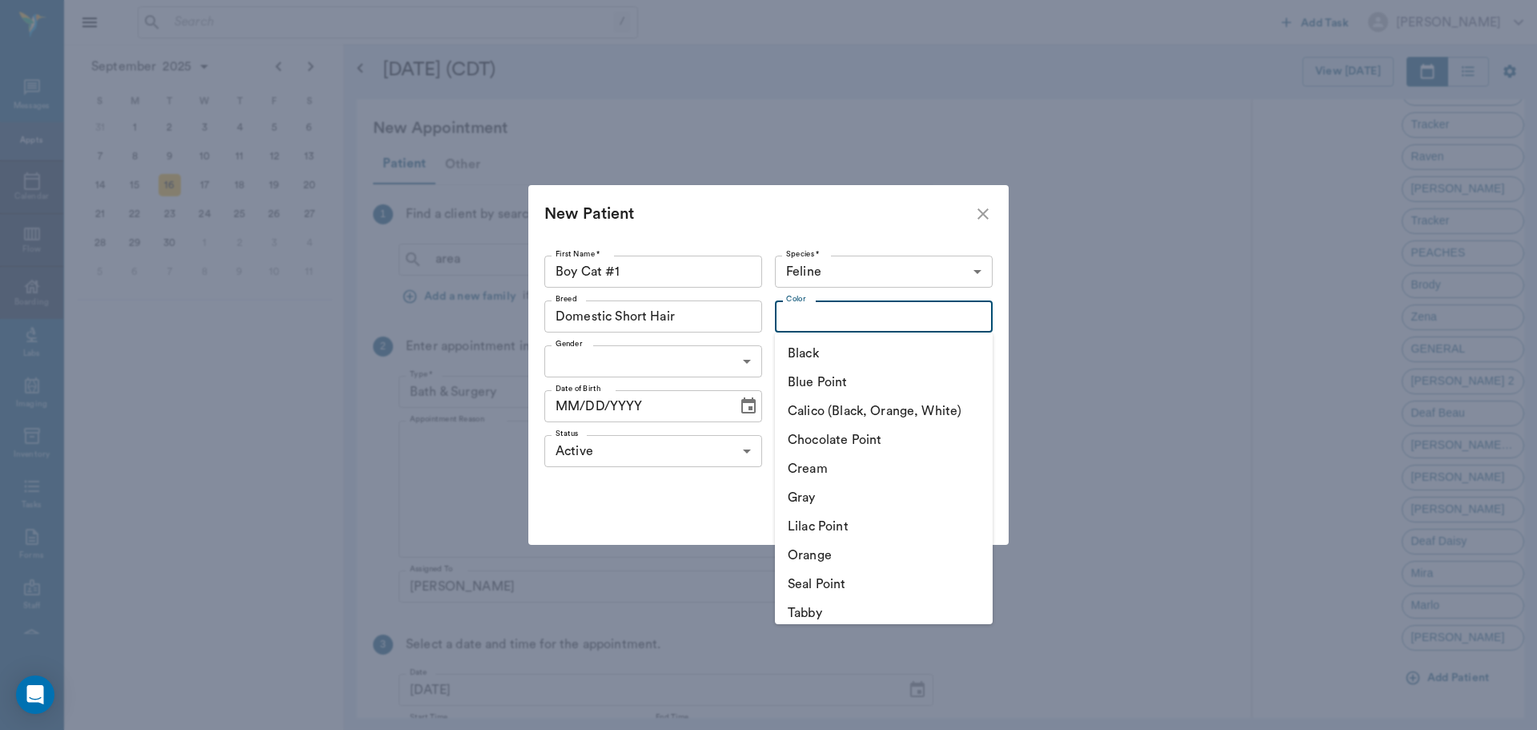
click at [835, 324] on input "Color" at bounding box center [871, 316] width 182 height 22
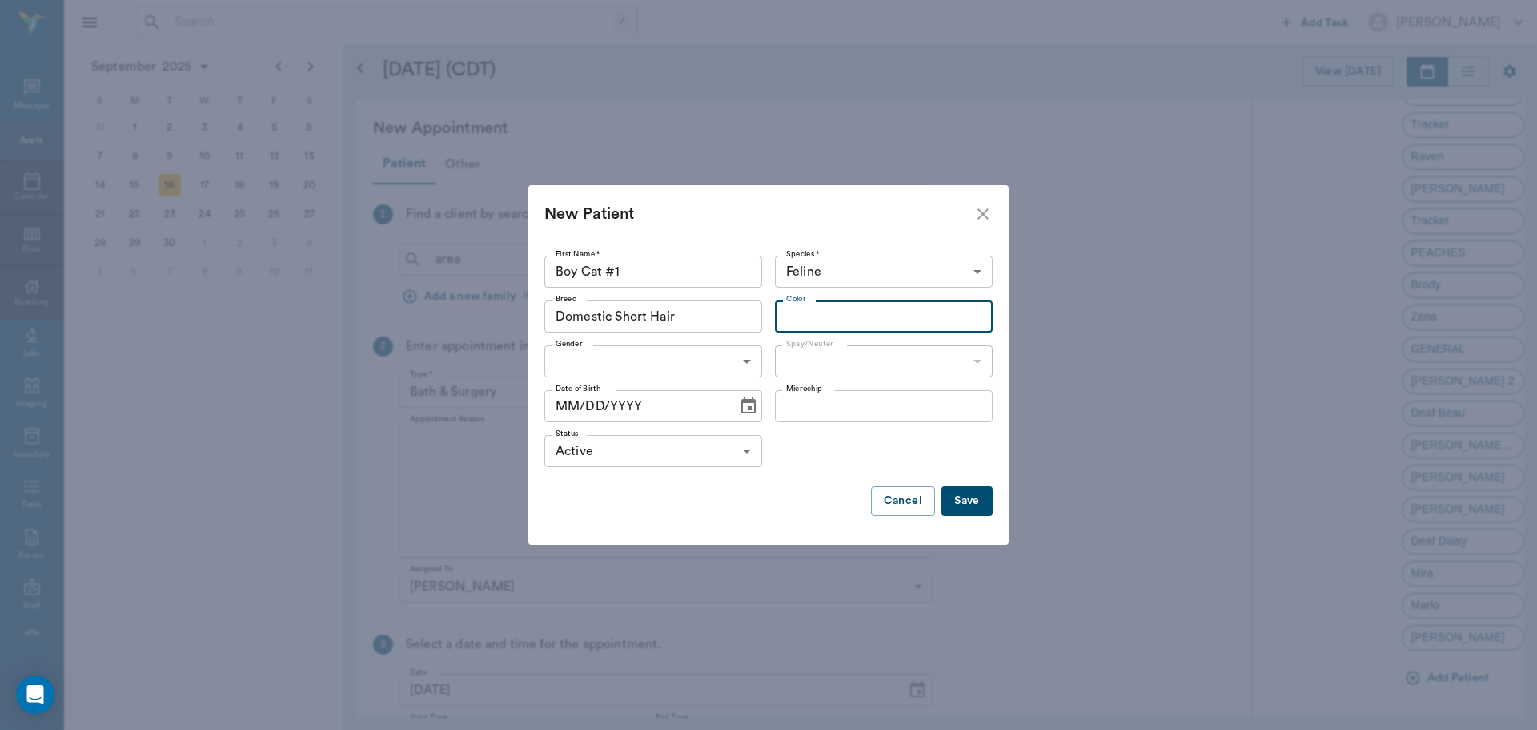
click at [839, 318] on input "Color" at bounding box center [871, 316] width 182 height 22
type input "t"
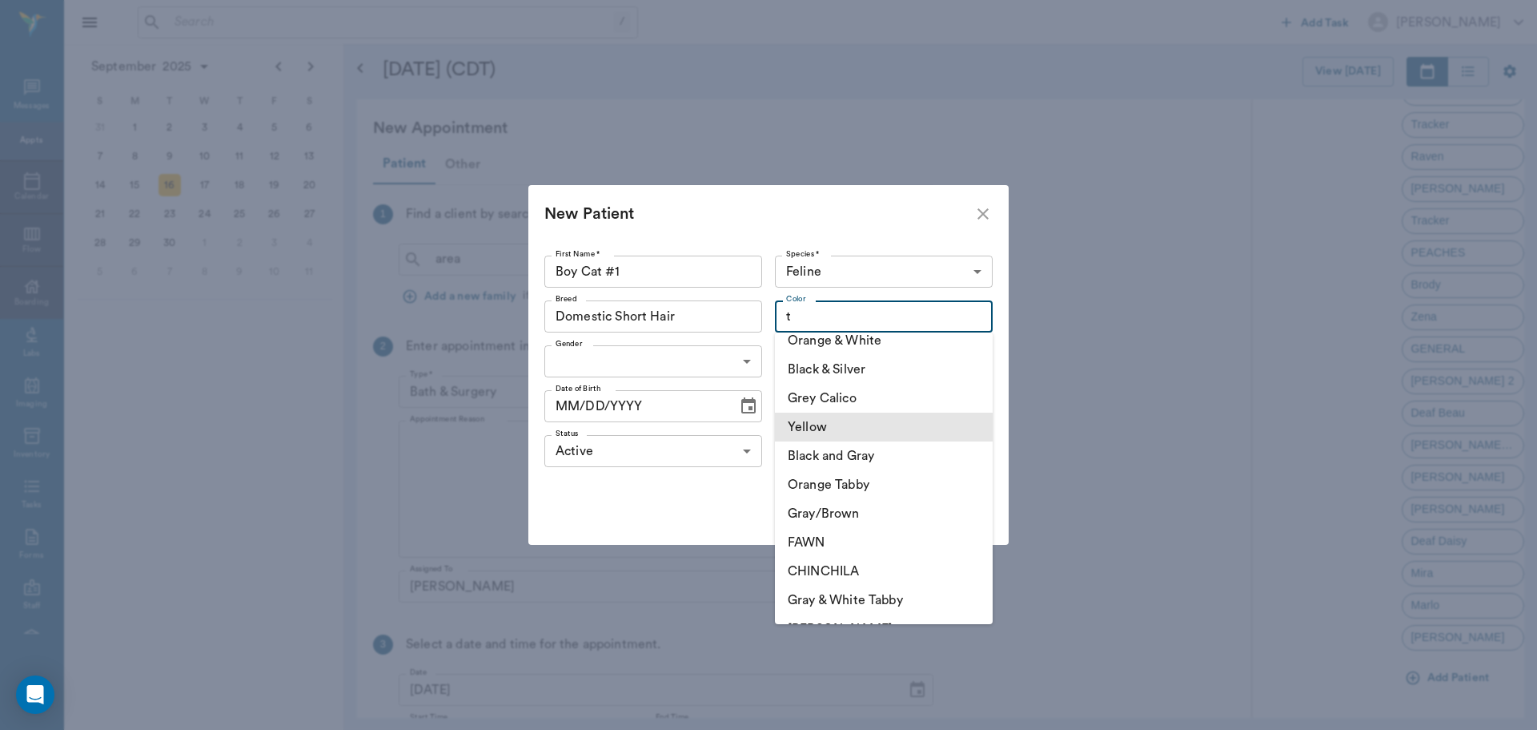
scroll to position [0, 0]
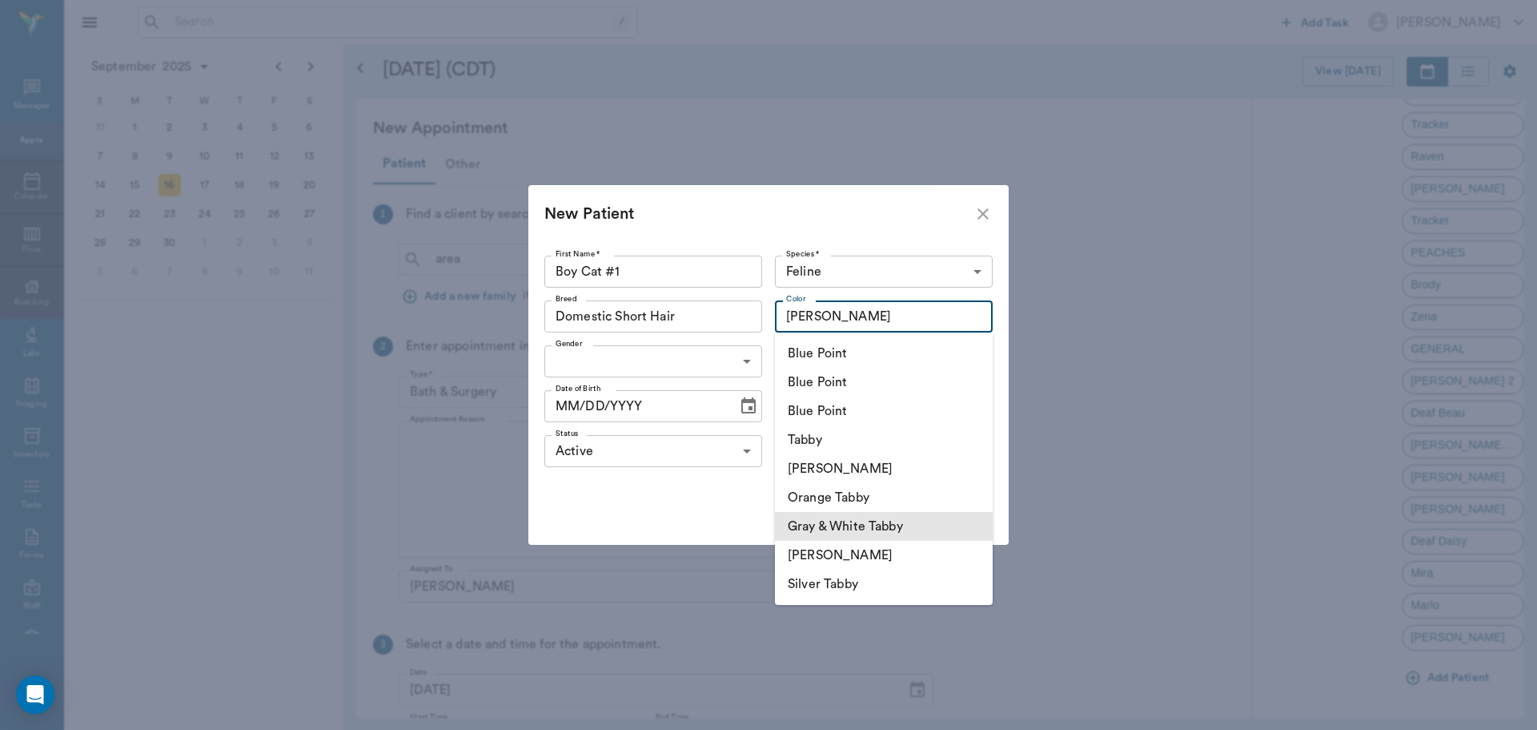
click at [869, 529] on li "Gray & White Tabby" at bounding box center [884, 526] width 218 height 29
type input "Gray & White Tabby"
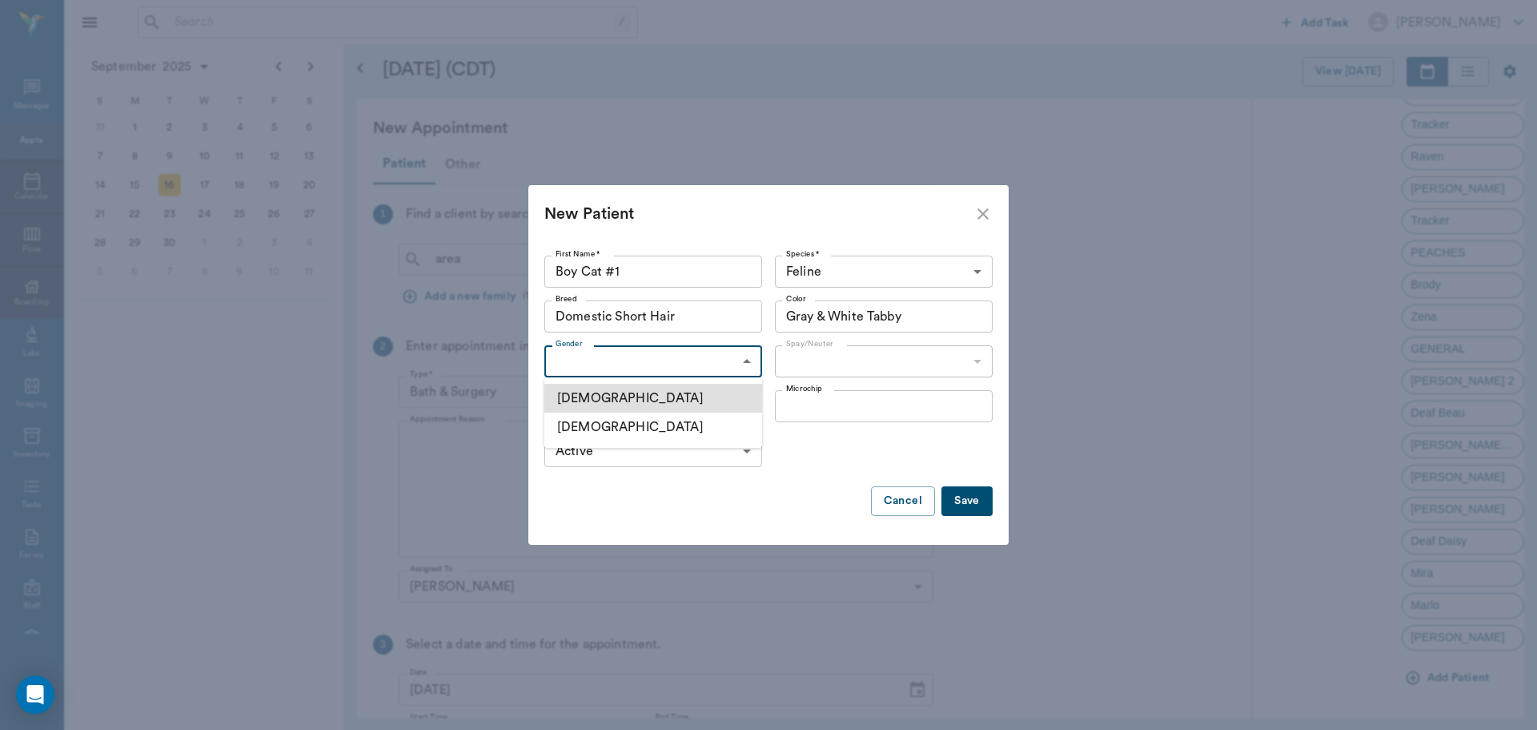
click at [620, 364] on body "/ ​ Add Task Dr. Bert Ellsworth Nectar Messages Appts Calendar Flow Boarding La…" at bounding box center [768, 365] width 1537 height 730
click at [601, 400] on li "Male" at bounding box center [654, 398] width 218 height 29
type input "MALE"
click at [813, 365] on body "/ ​ Add Task Dr. Bert Ellsworth Nectar Messages Appts Calendar Flow Boarding La…" at bounding box center [768, 365] width 1537 height 730
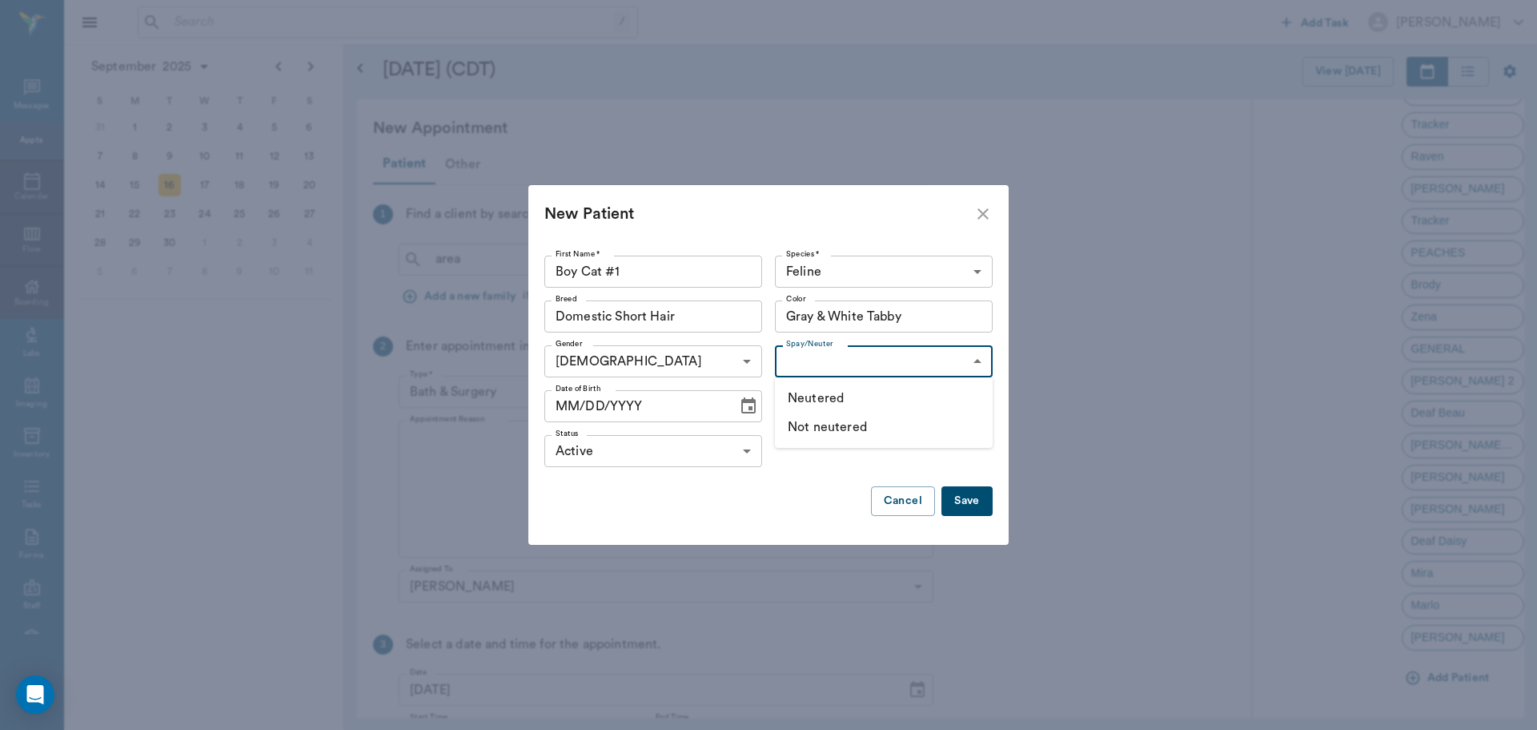
click at [834, 428] on li "Not neutered" at bounding box center [884, 426] width 218 height 29
type input "false"
click at [744, 408] on icon "Choose date" at bounding box center [748, 405] width 19 height 19
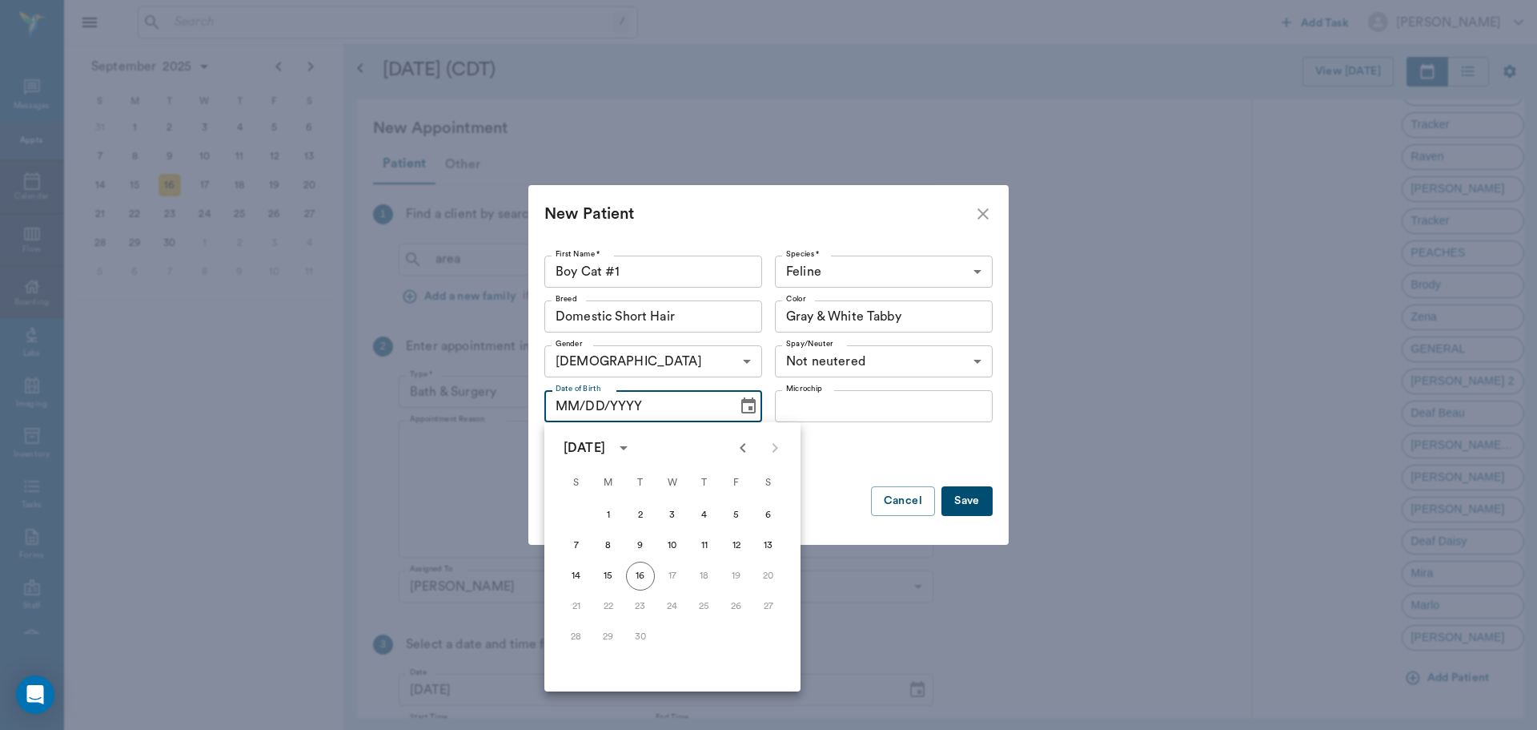
click at [742, 444] on icon "Previous month" at bounding box center [743, 447] width 19 height 19
click at [743, 444] on icon "Previous month" at bounding box center [743, 447] width 19 height 19
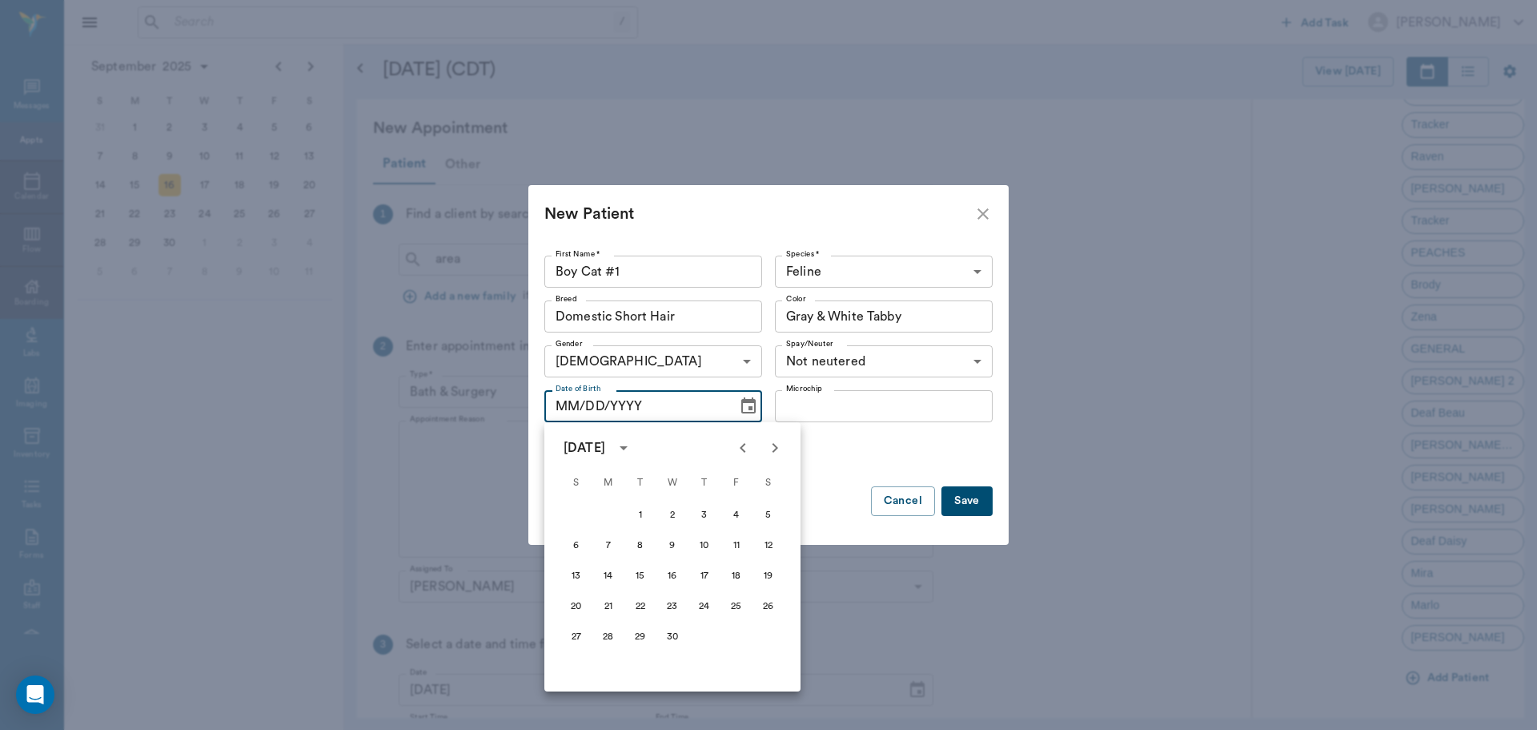
click at [743, 444] on icon "Previous month" at bounding box center [743, 447] width 19 height 19
click at [780, 448] on icon "Next month" at bounding box center [775, 447] width 19 height 19
click at [746, 449] on icon "Previous month" at bounding box center [743, 447] width 19 height 19
click at [734, 546] on button "11" at bounding box center [736, 545] width 29 height 29
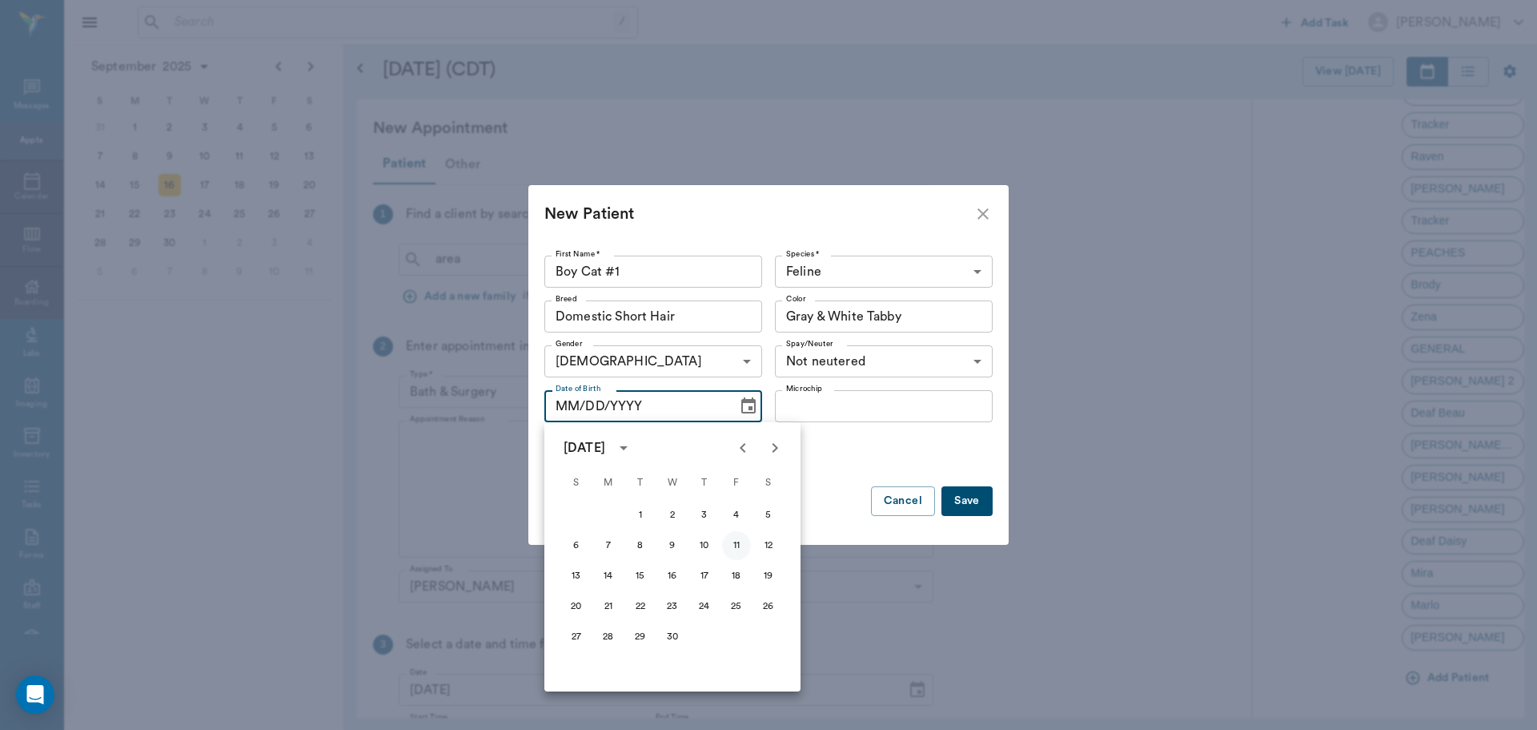
type input "04/11/2025"
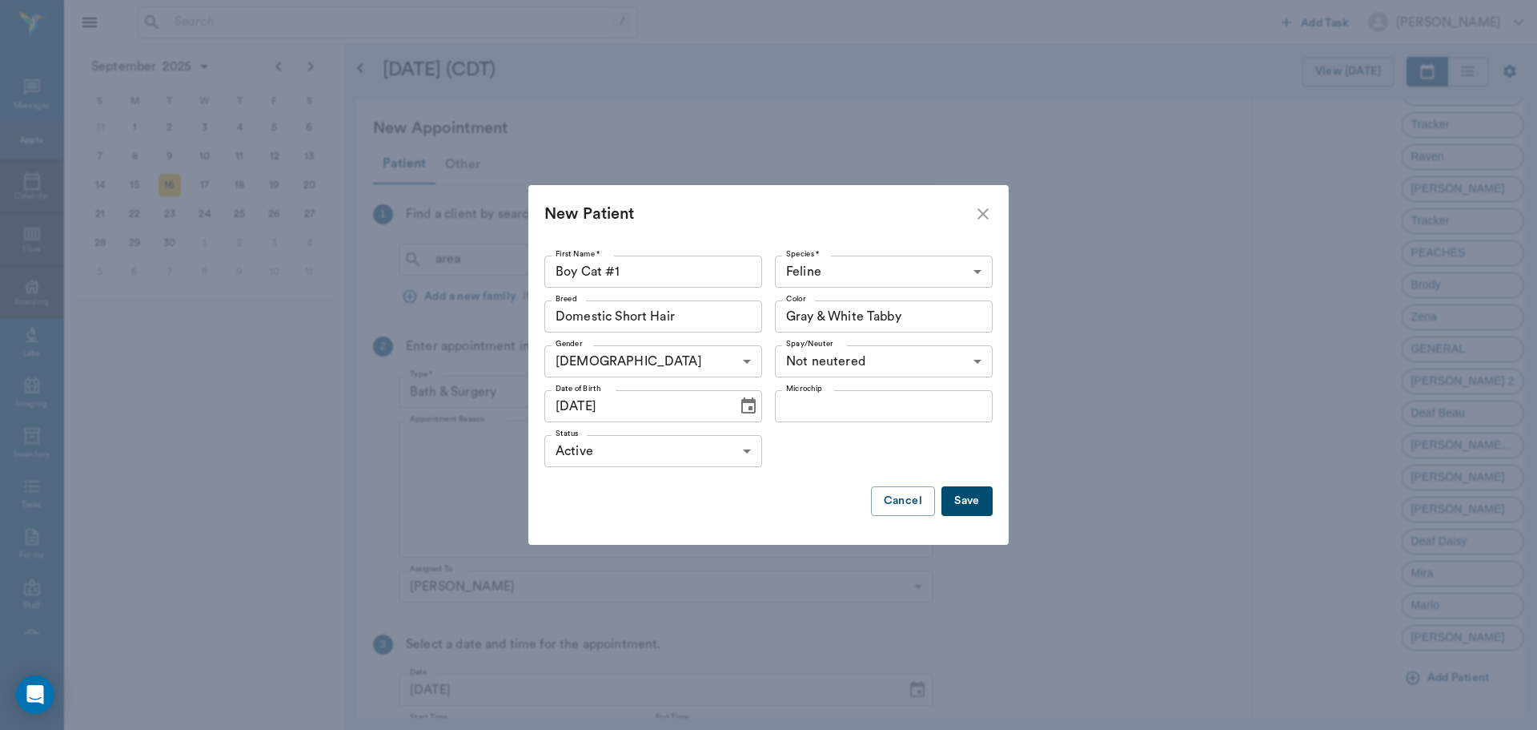
click at [962, 503] on button "Save" at bounding box center [967, 501] width 51 height 30
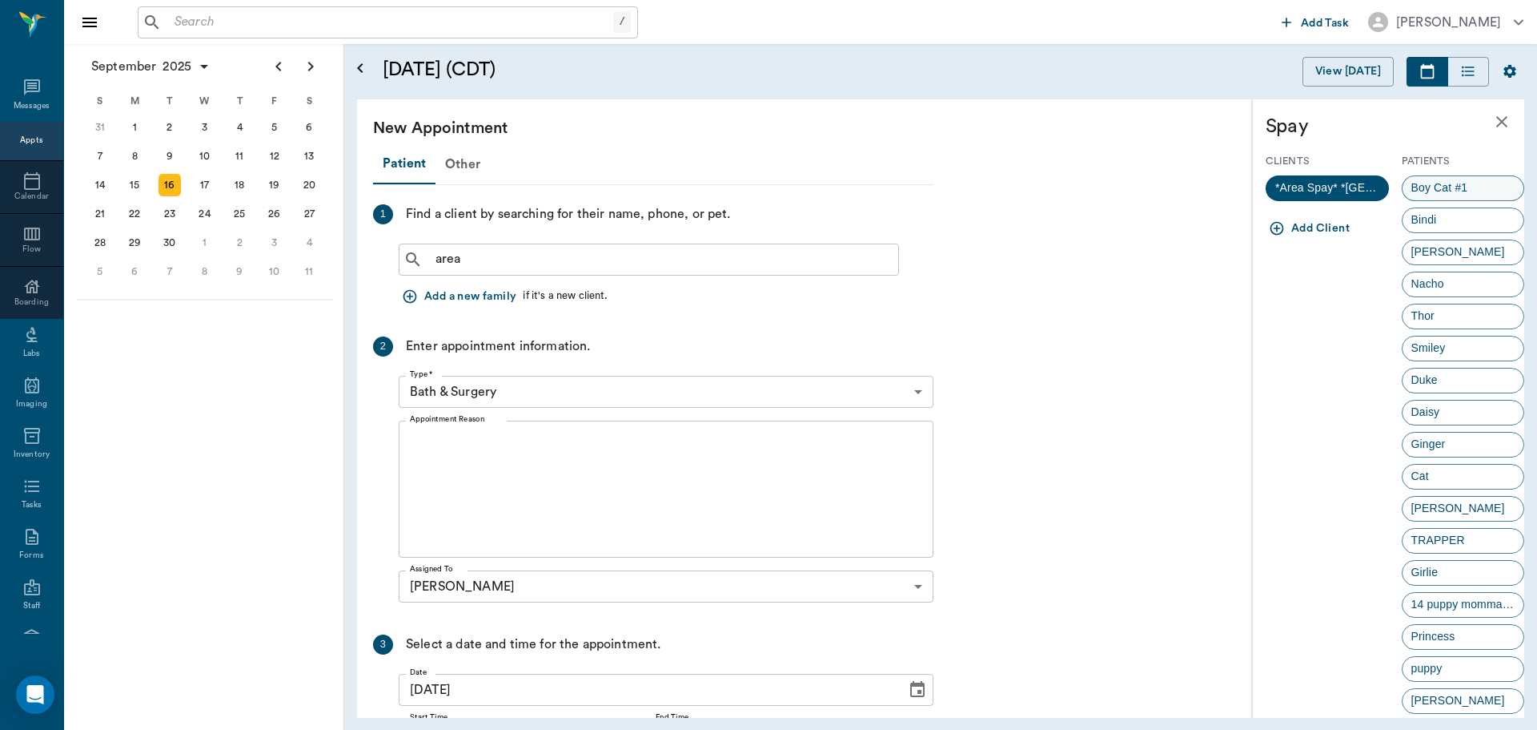
click at [1437, 189] on span "Boy Cat #1" at bounding box center [1440, 187] width 74 height 17
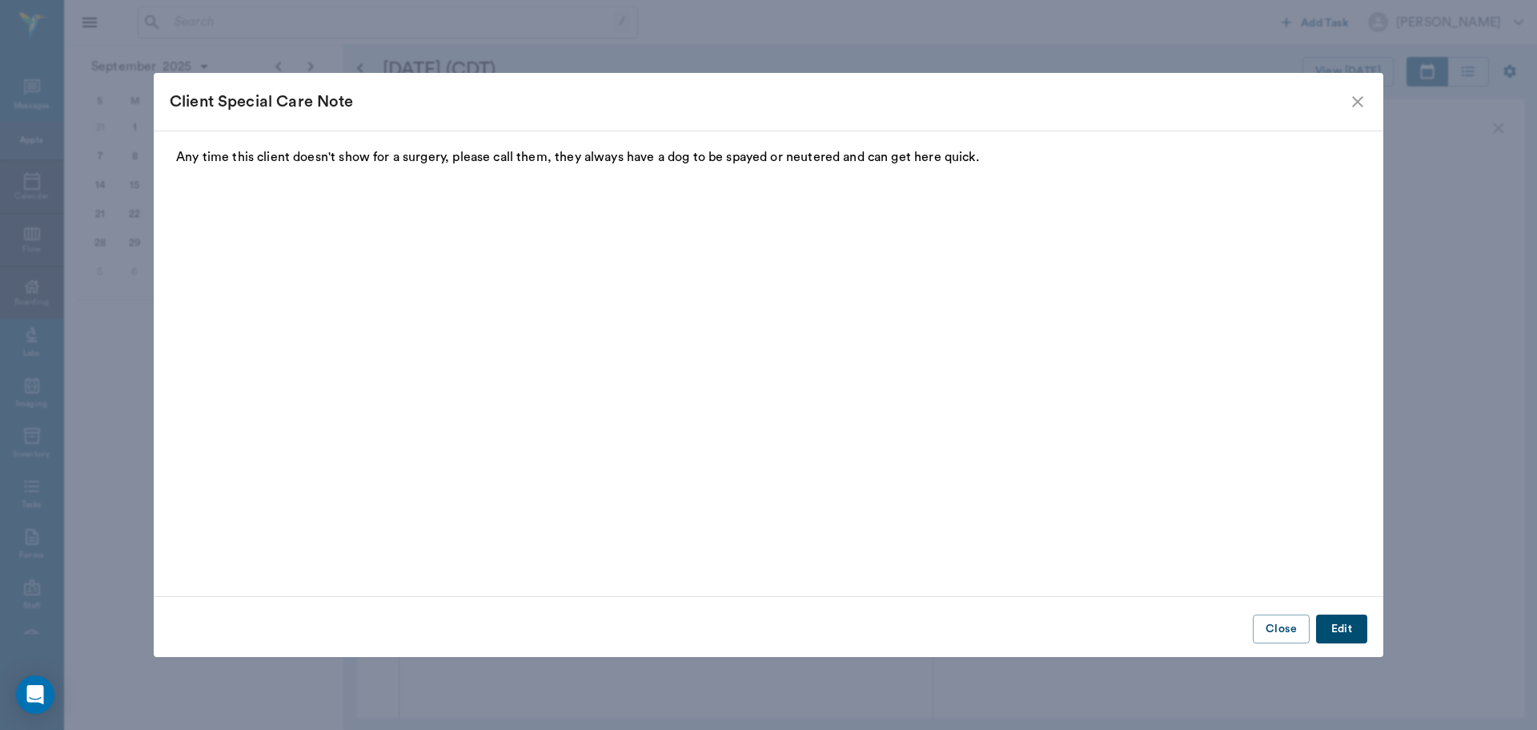
click at [1293, 633] on button "Close" at bounding box center [1281, 629] width 57 height 30
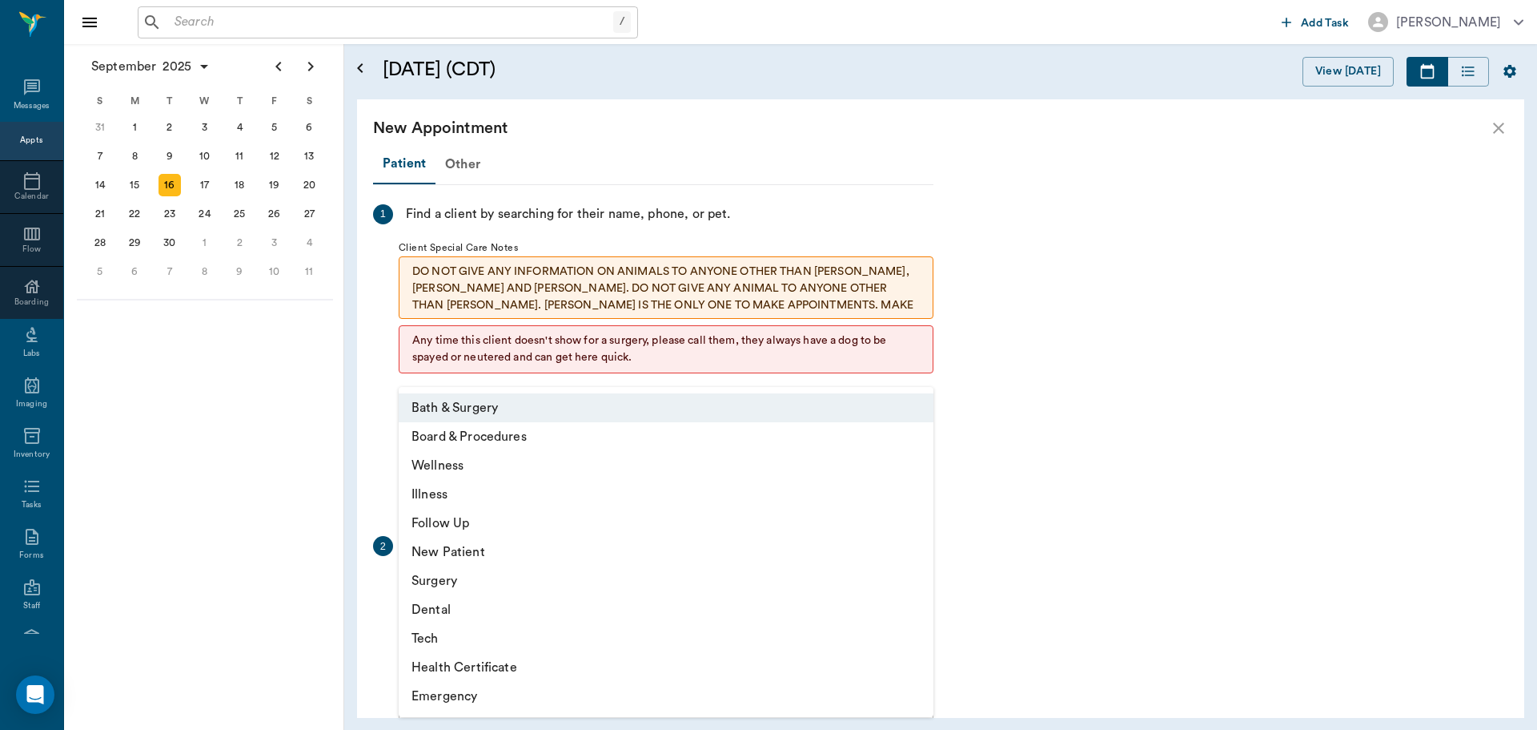
click at [515, 585] on body "/ ​ Add Task Dr. Bert Ellsworth Nectar Messages Appts Calendar Flow Boarding La…" at bounding box center [768, 365] width 1537 height 730
click at [465, 585] on li "Surgery" at bounding box center [666, 580] width 535 height 29
type input "65d2be4f46e3a538d89b8c18"
type input "12:30 PM"
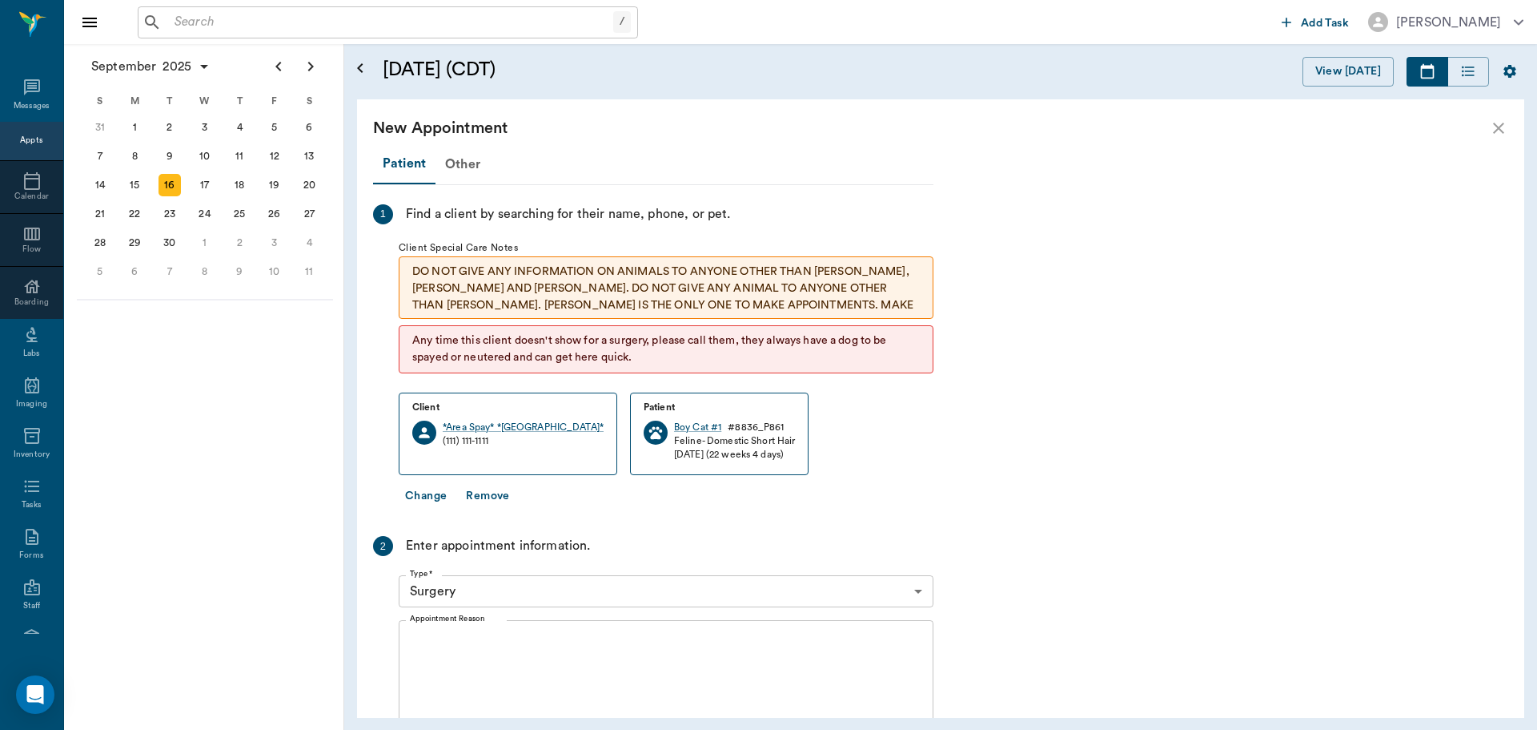
click at [424, 629] on div "x Appointment Reason" at bounding box center [666, 688] width 535 height 137
click at [501, 617] on div "Appointment Reason x Appointment Reason" at bounding box center [666, 688] width 535 height 150
click at [444, 625] on div "2 Enter appointment information. Type * Surgery 65d2be4f46e3a538d89b8c18 Type *…" at bounding box center [653, 672] width 561 height 272
click at [445, 625] on div "x Appointment Reason" at bounding box center [666, 688] width 535 height 137
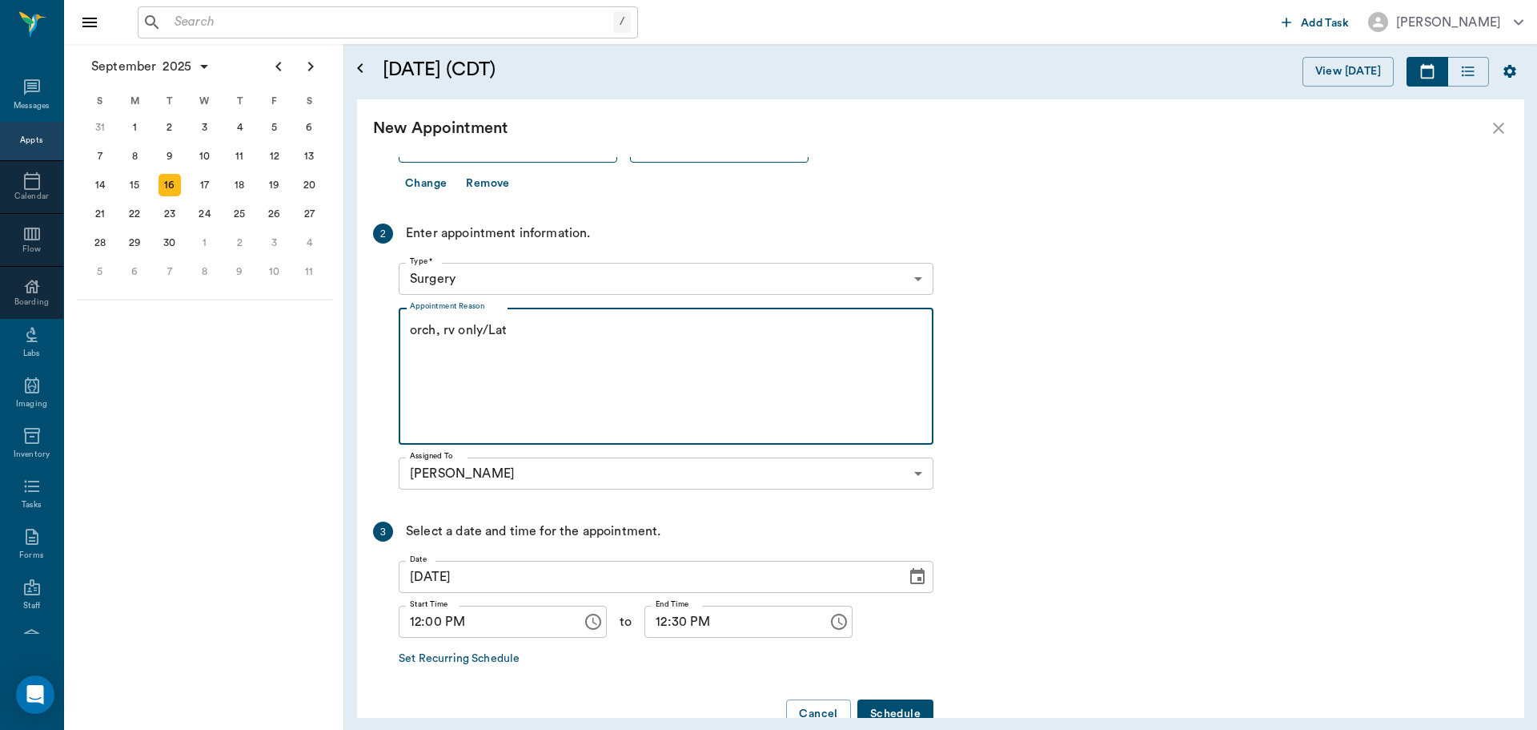
scroll to position [352, 0]
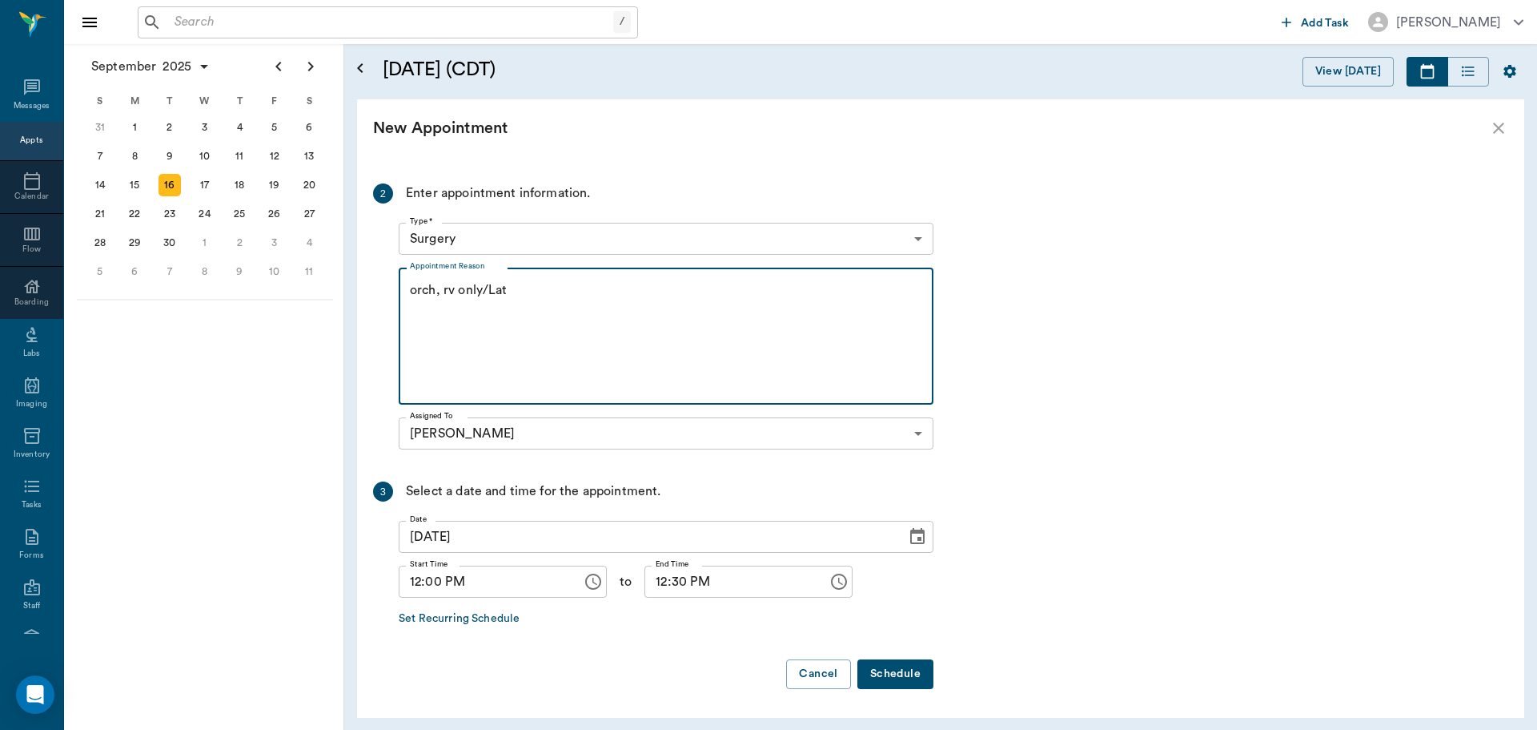
type textarea "orch, rv only/Lat"
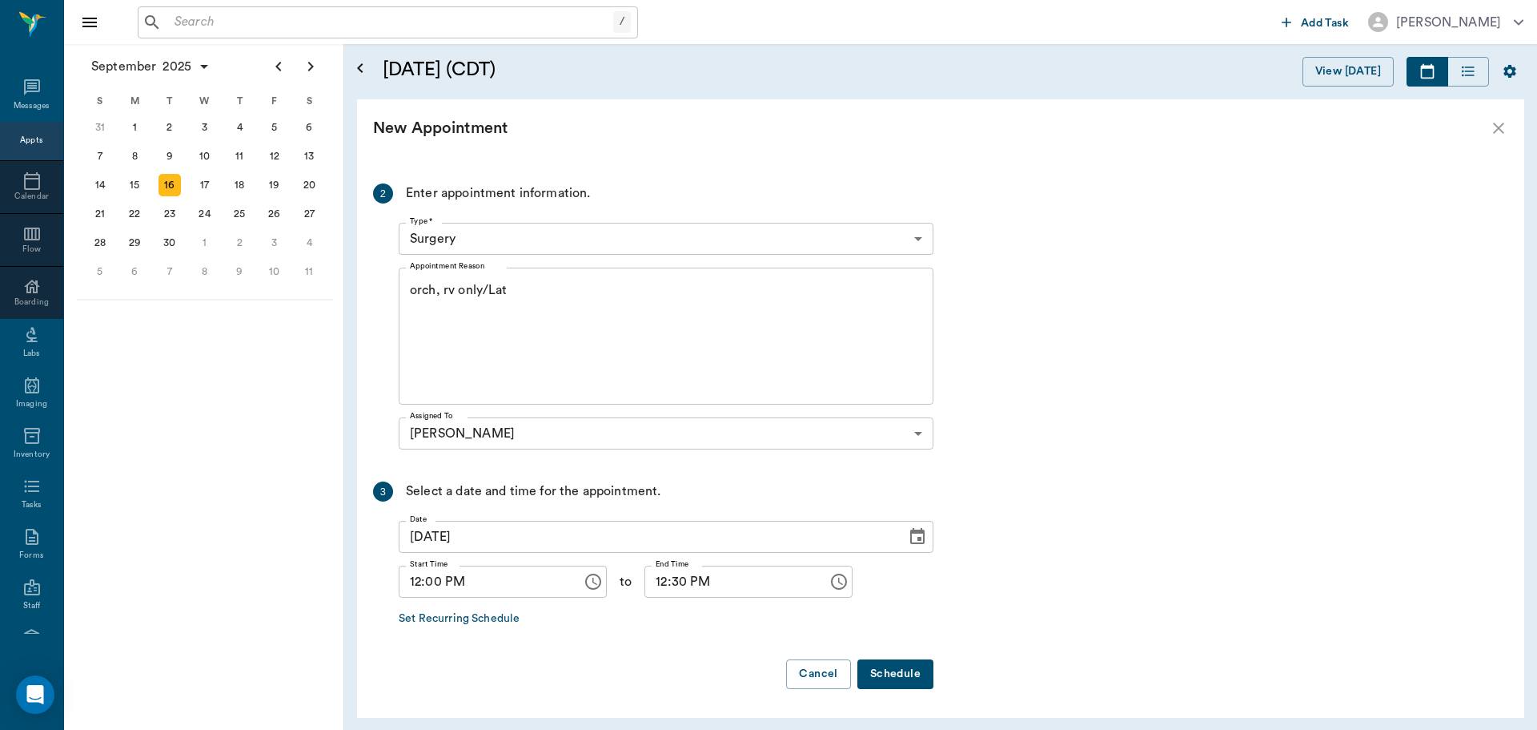
click at [896, 669] on button "Schedule" at bounding box center [896, 674] width 76 height 30
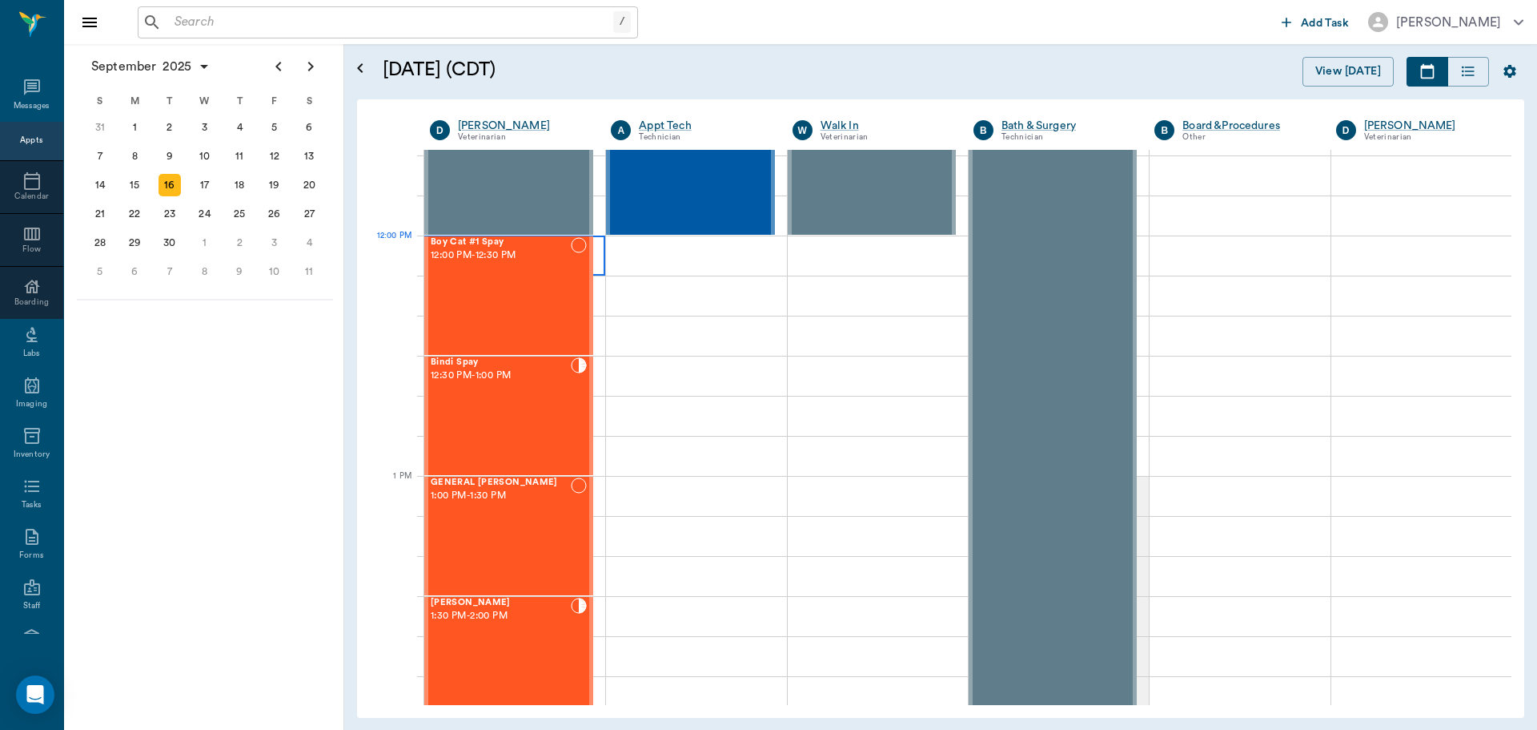
click at [597, 247] on div at bounding box center [514, 255] width 181 height 40
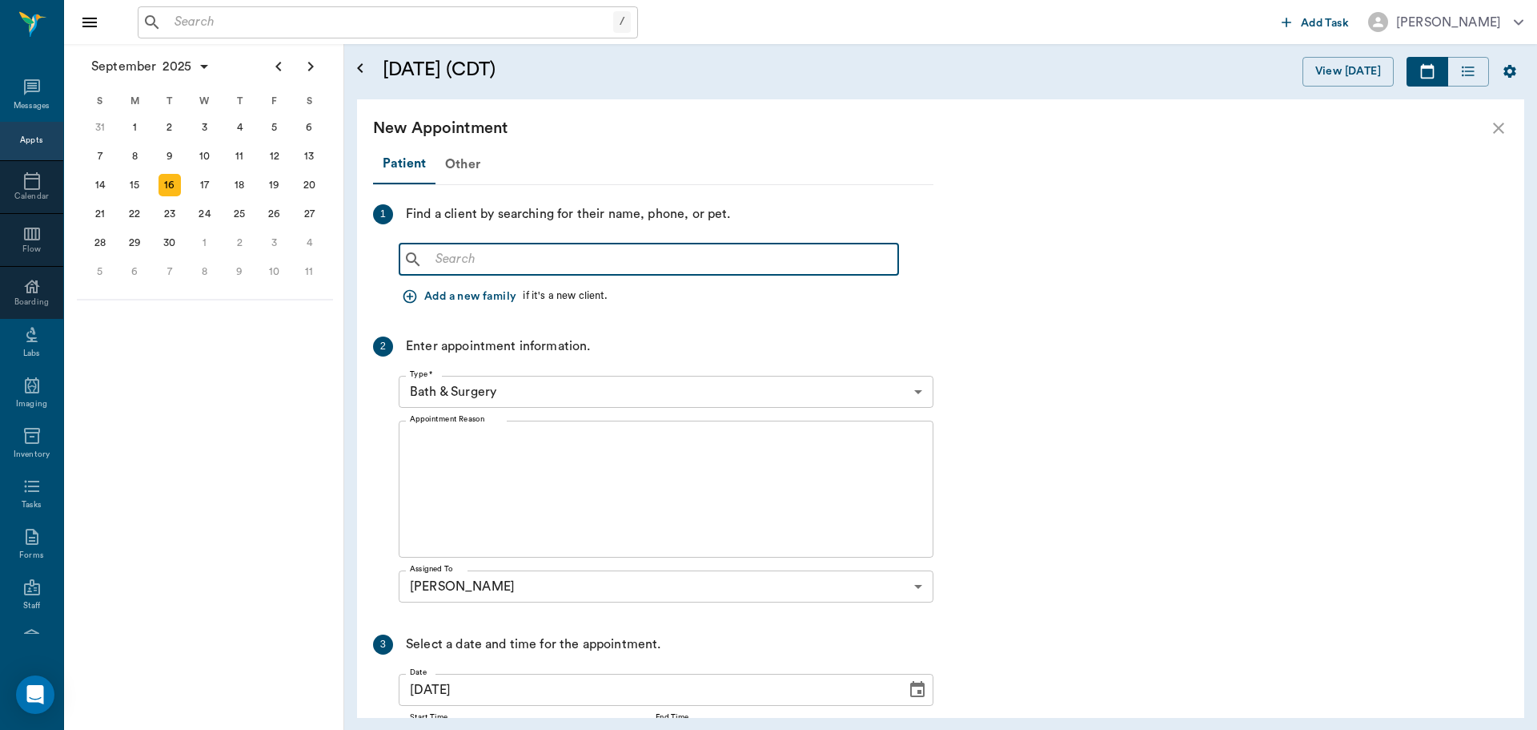
click at [443, 263] on input "text" at bounding box center [660, 259] width 463 height 22
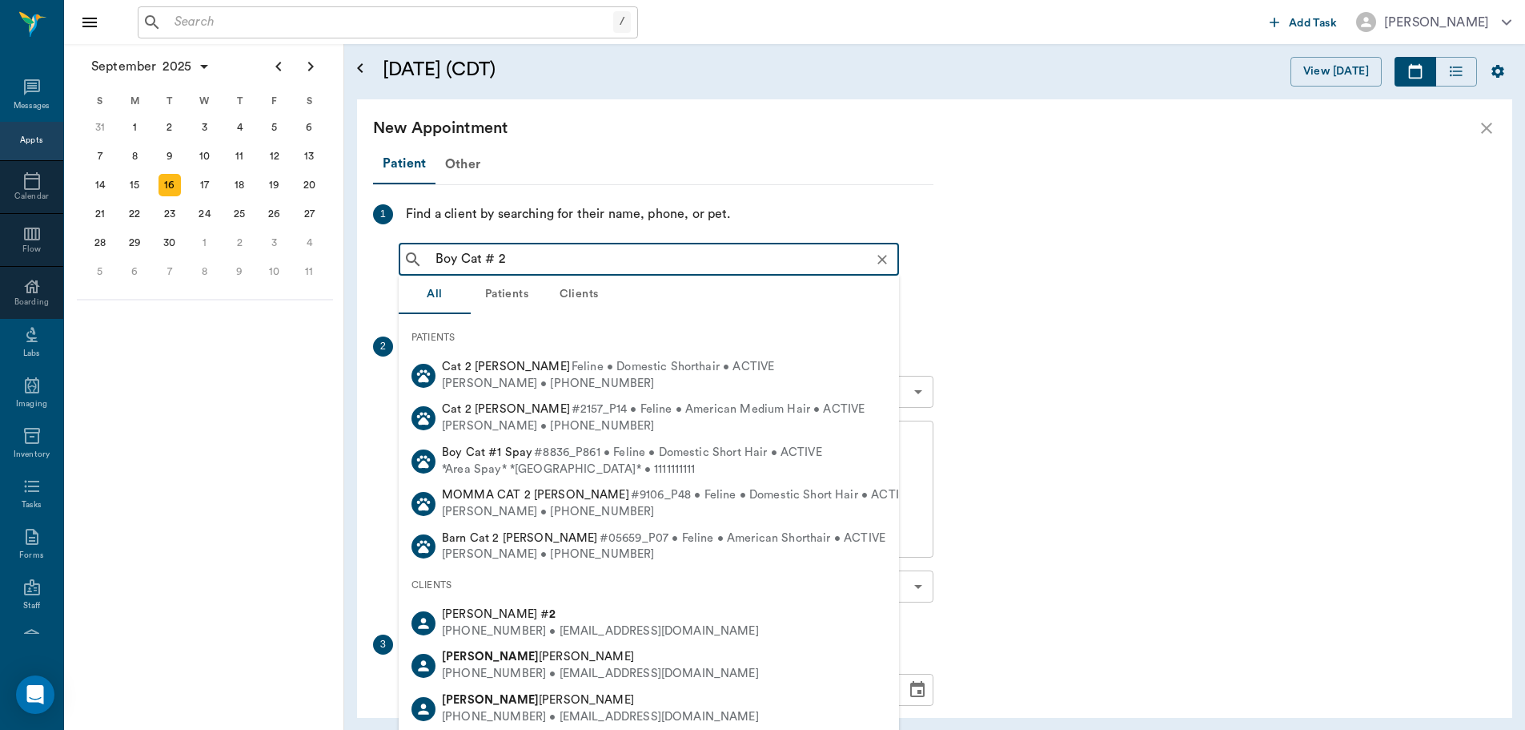
drag, startPoint x: 533, startPoint y: 255, endPoint x: 422, endPoint y: 263, distance: 111.6
click at [422, 263] on div "Boy Cat # 2 ​" at bounding box center [649, 259] width 500 height 32
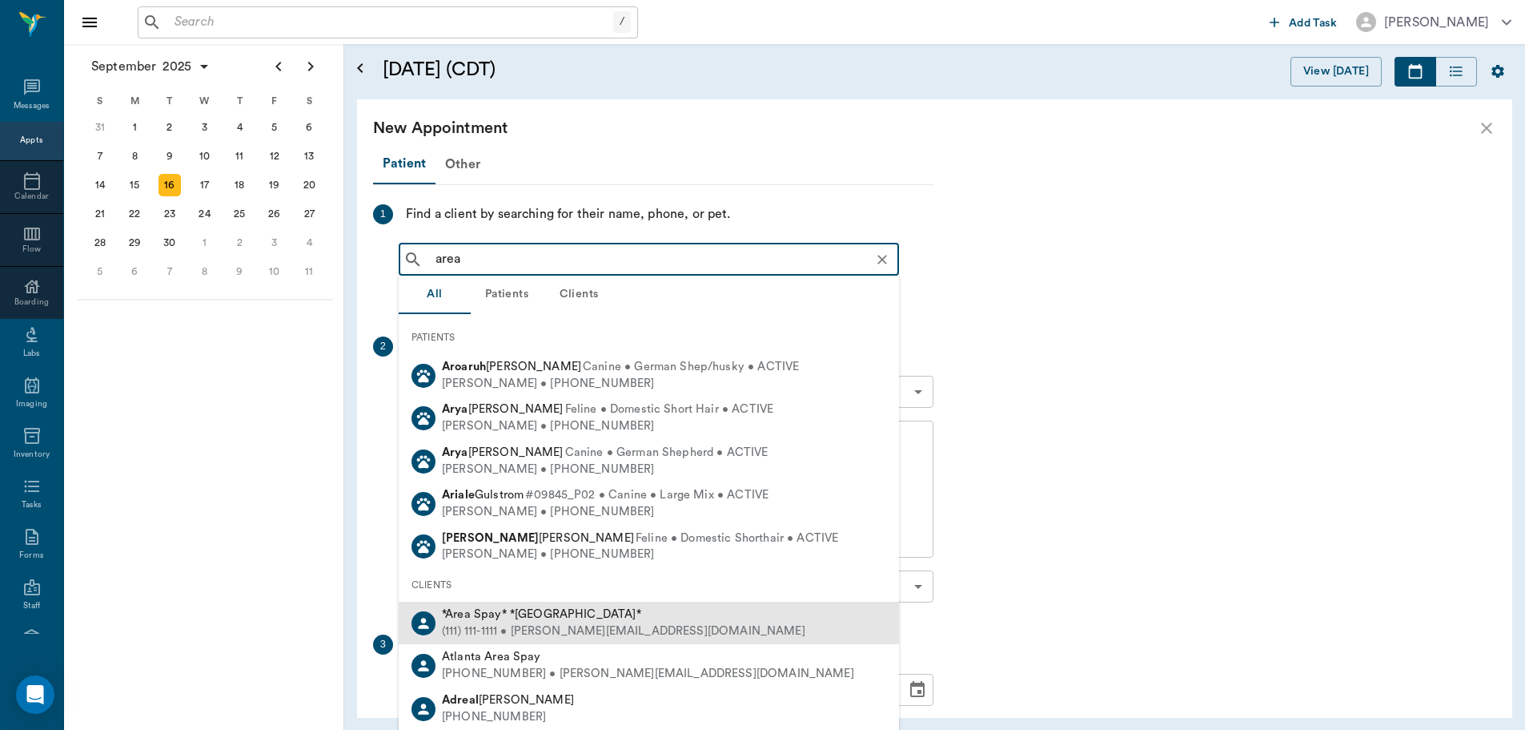
click at [484, 623] on div "(111) 111-1111 • MICHELE@2mtexas.com" at bounding box center [624, 631] width 364 height 17
type input "area"
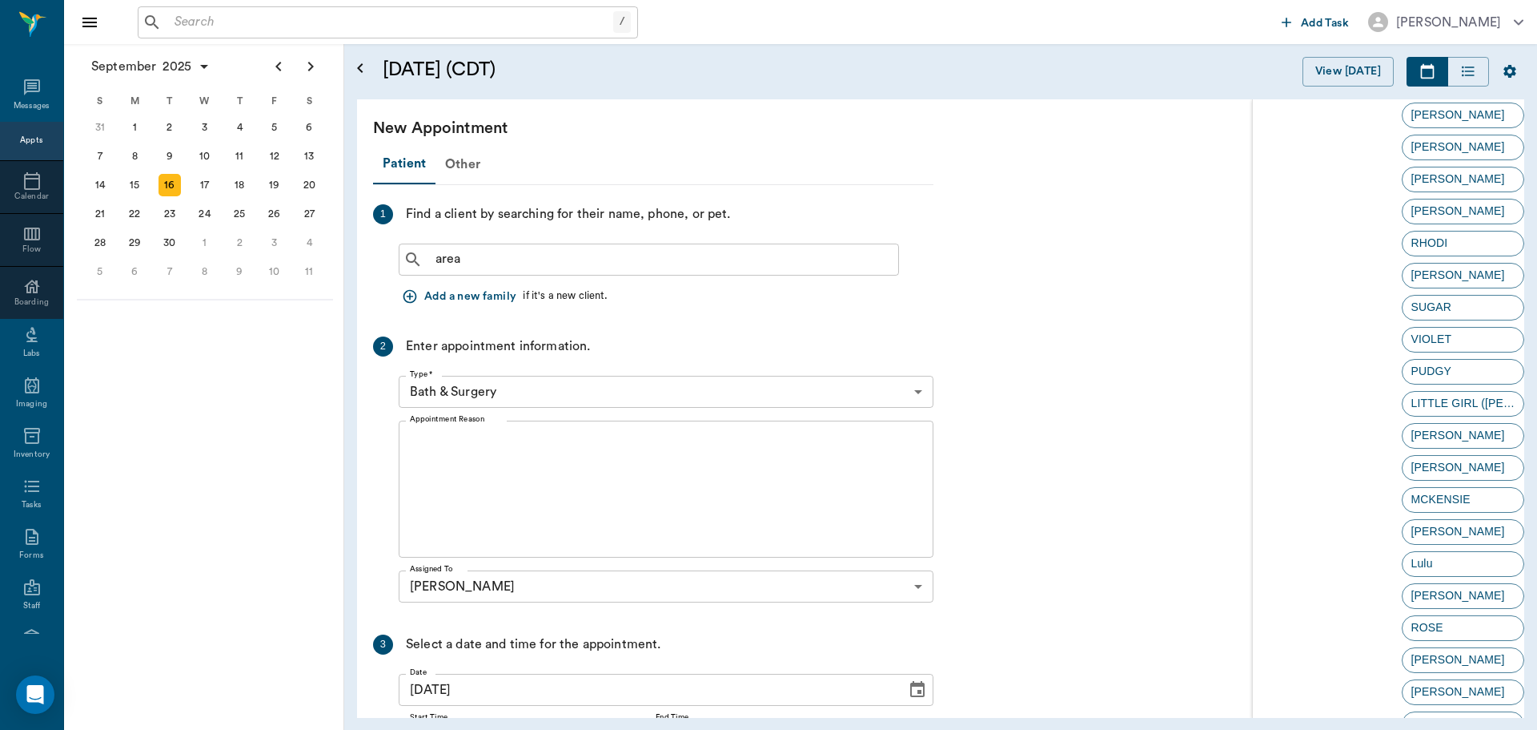
scroll to position [3202, 0]
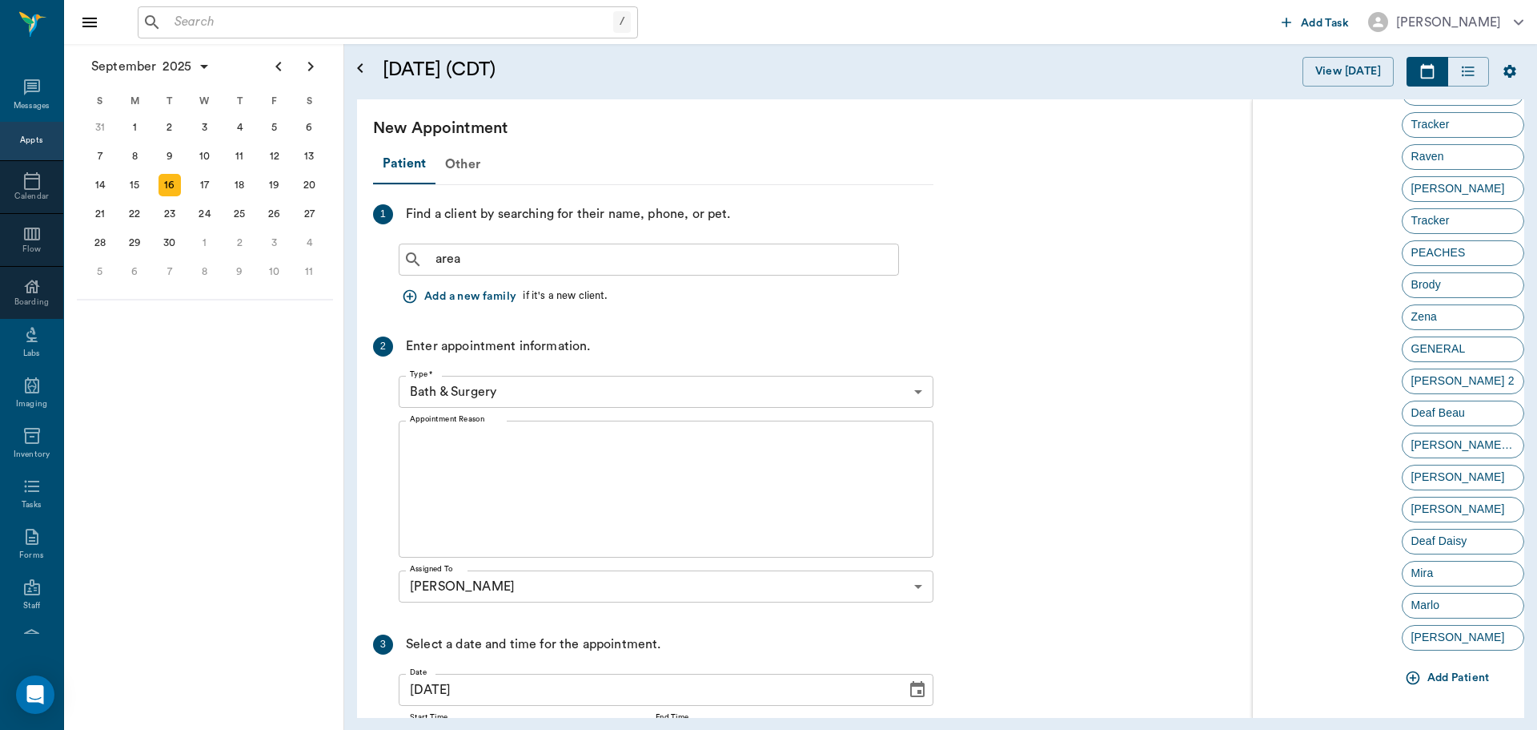
click at [1409, 677] on icon "button" at bounding box center [1413, 677] width 16 height 16
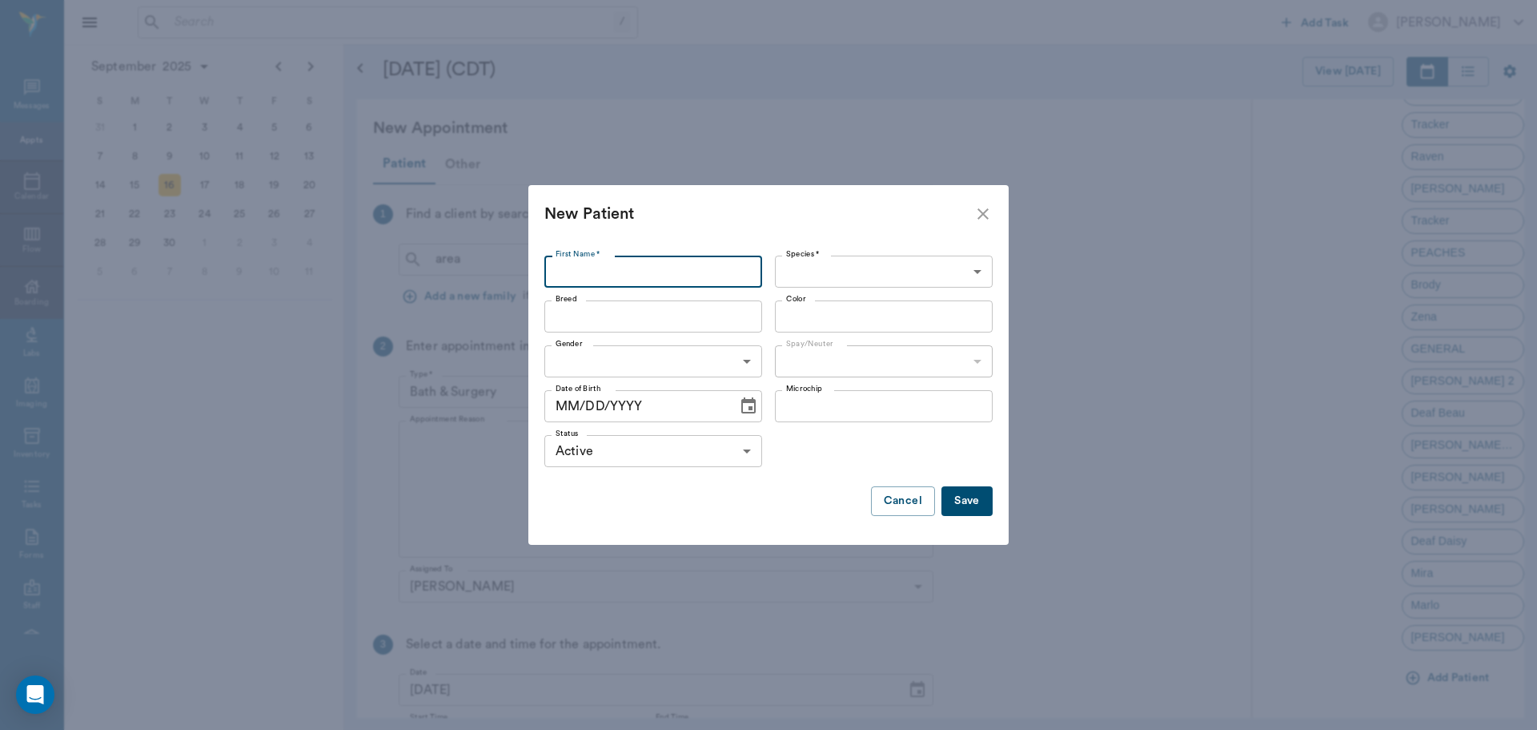
click at [573, 274] on input "First Name *" at bounding box center [654, 271] width 218 height 32
type input "Boy Cat # 2"
click at [842, 265] on body "/ ​ Add Task Dr. Bert Ellsworth Nectar Messages Appts Calendar Flow Boarding La…" at bounding box center [768, 365] width 1537 height 730
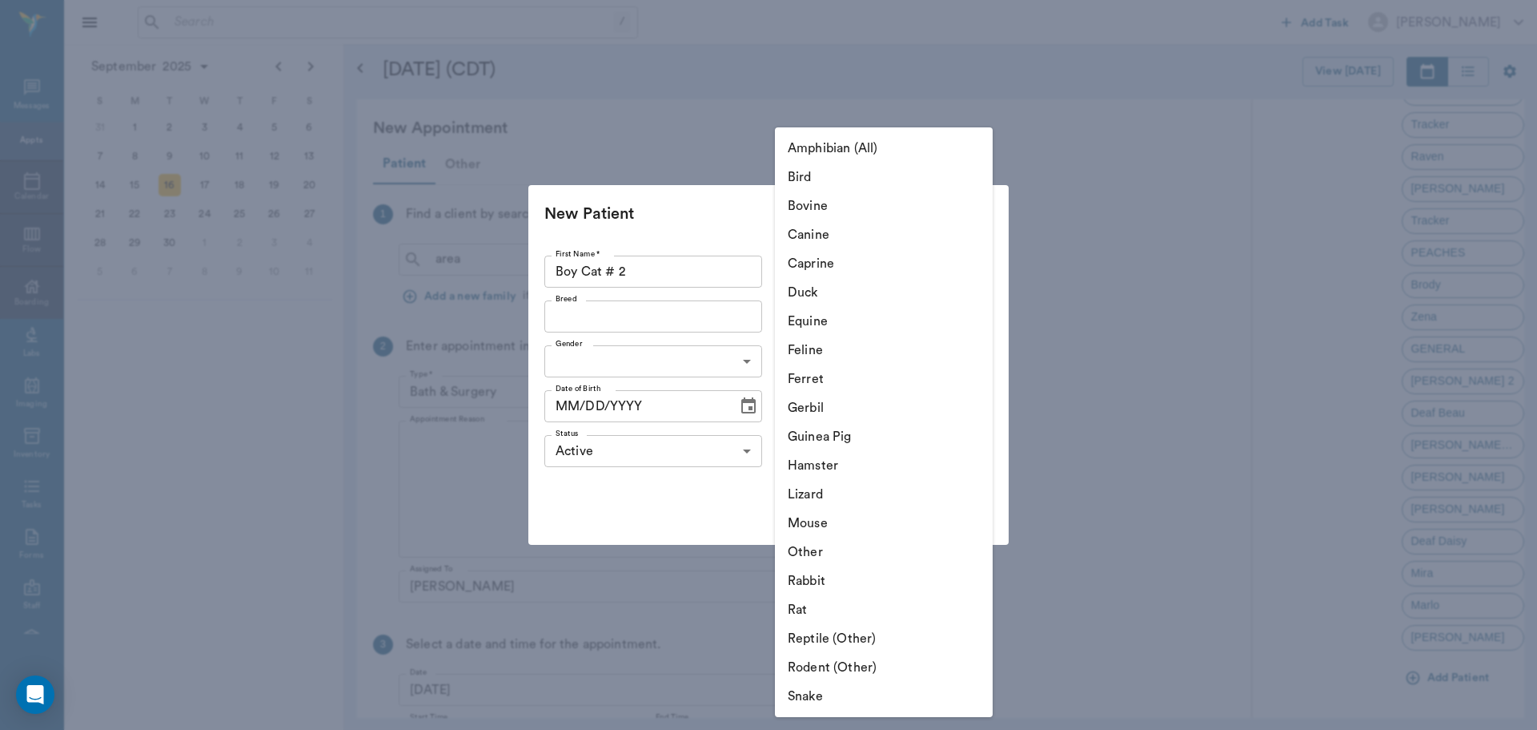
click at [809, 351] on li "Feline" at bounding box center [884, 350] width 218 height 29
type input "Feline"
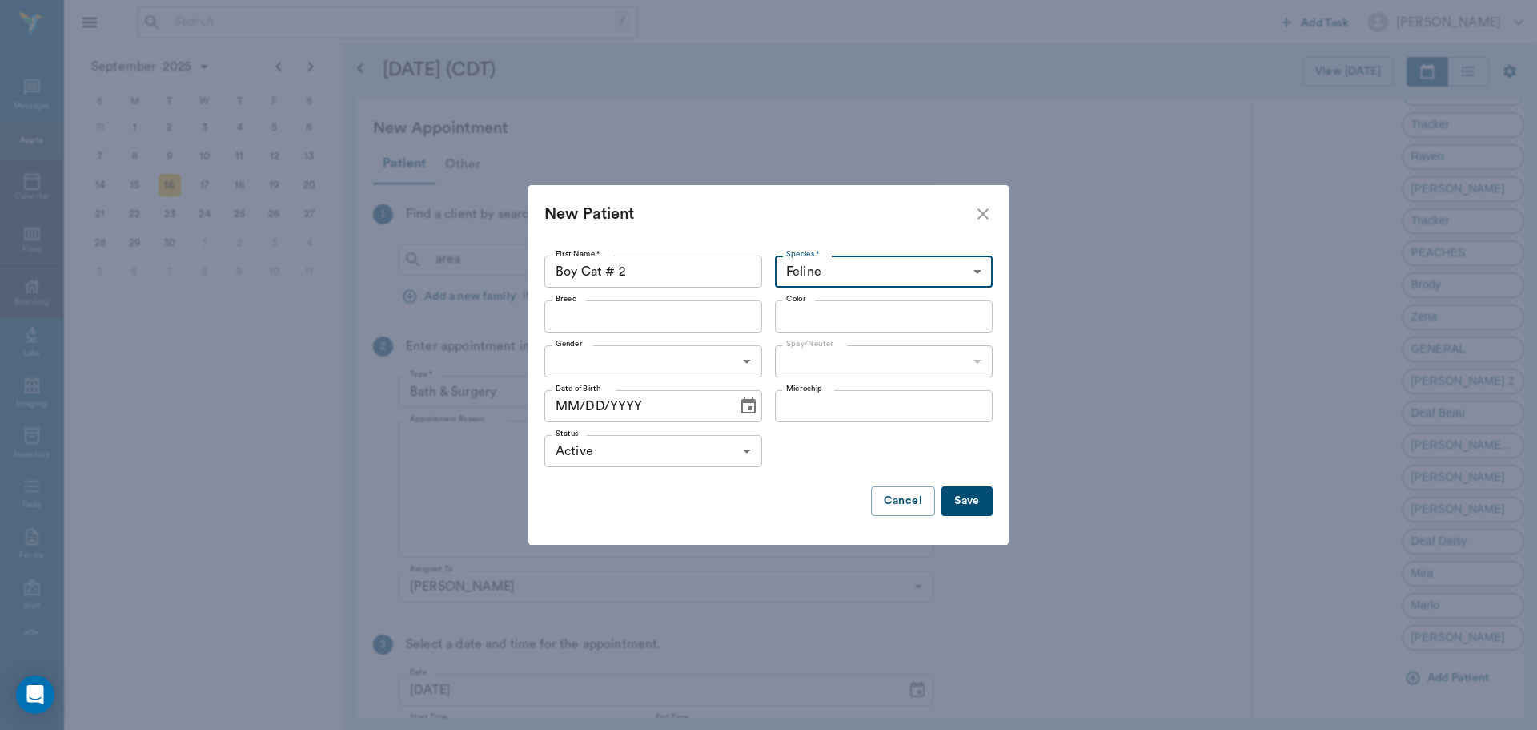
click at [634, 324] on input "Breed" at bounding box center [640, 316] width 182 height 22
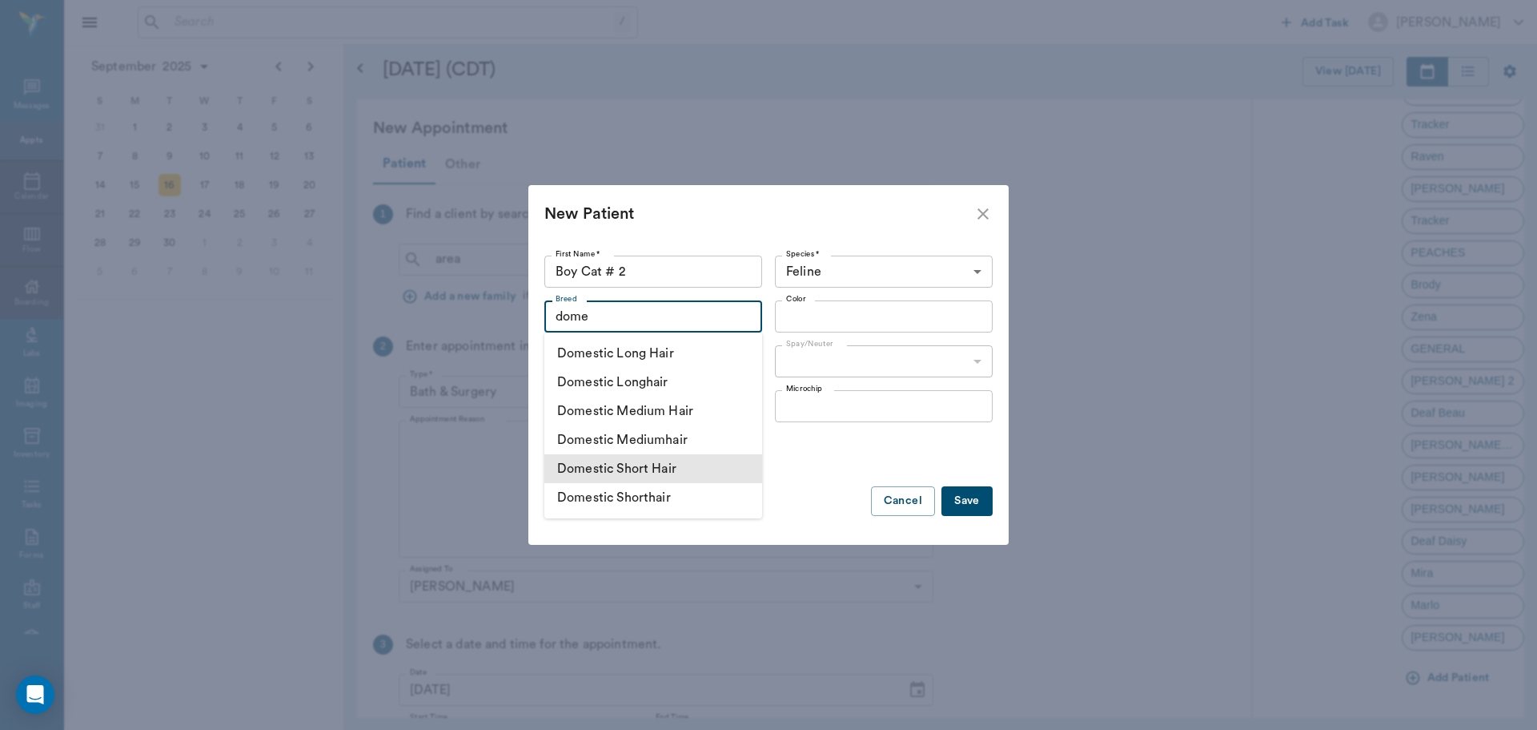
click at [631, 467] on li "Domestic Short Hair" at bounding box center [654, 468] width 218 height 29
type input "Domestic Short Hair"
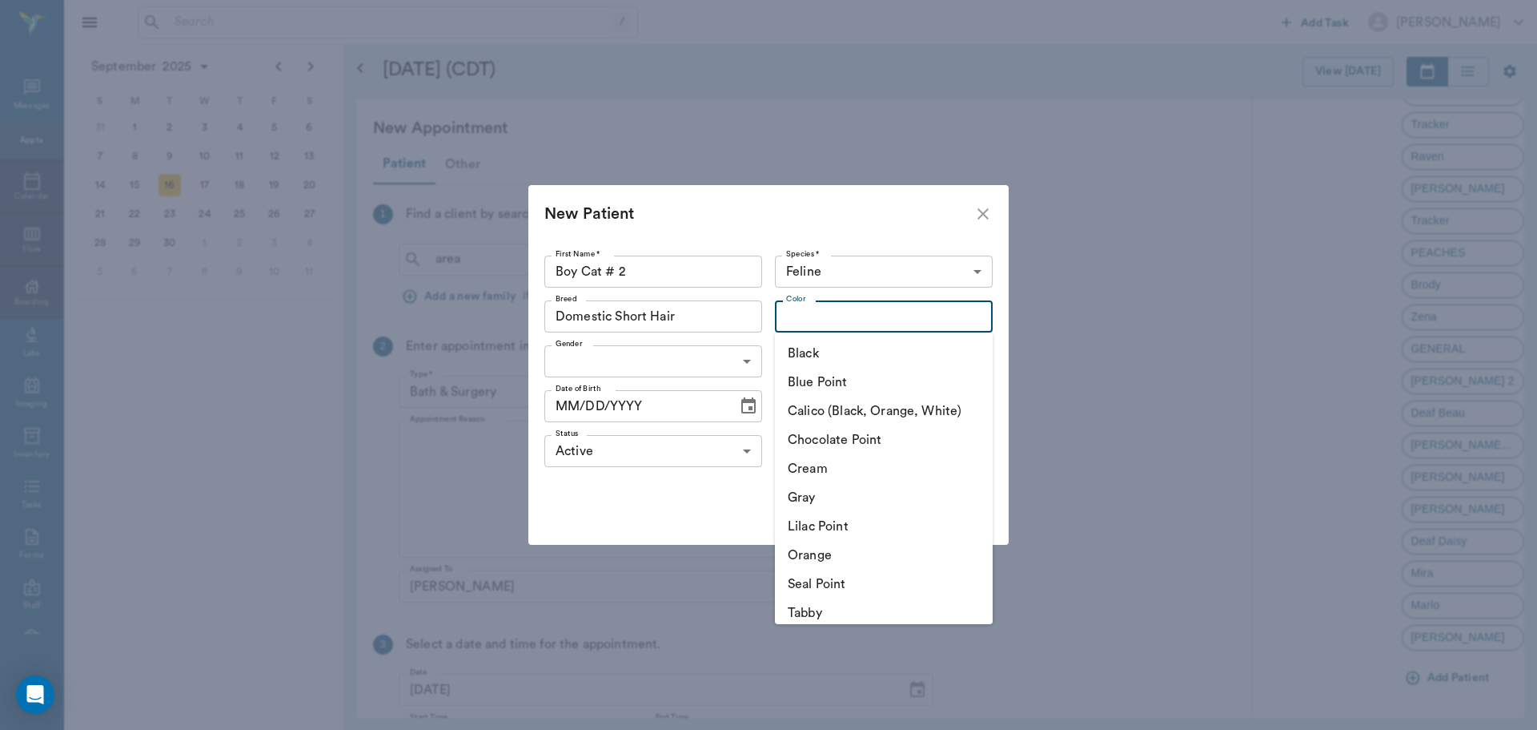
click at [856, 320] on input "Color" at bounding box center [871, 316] width 182 height 22
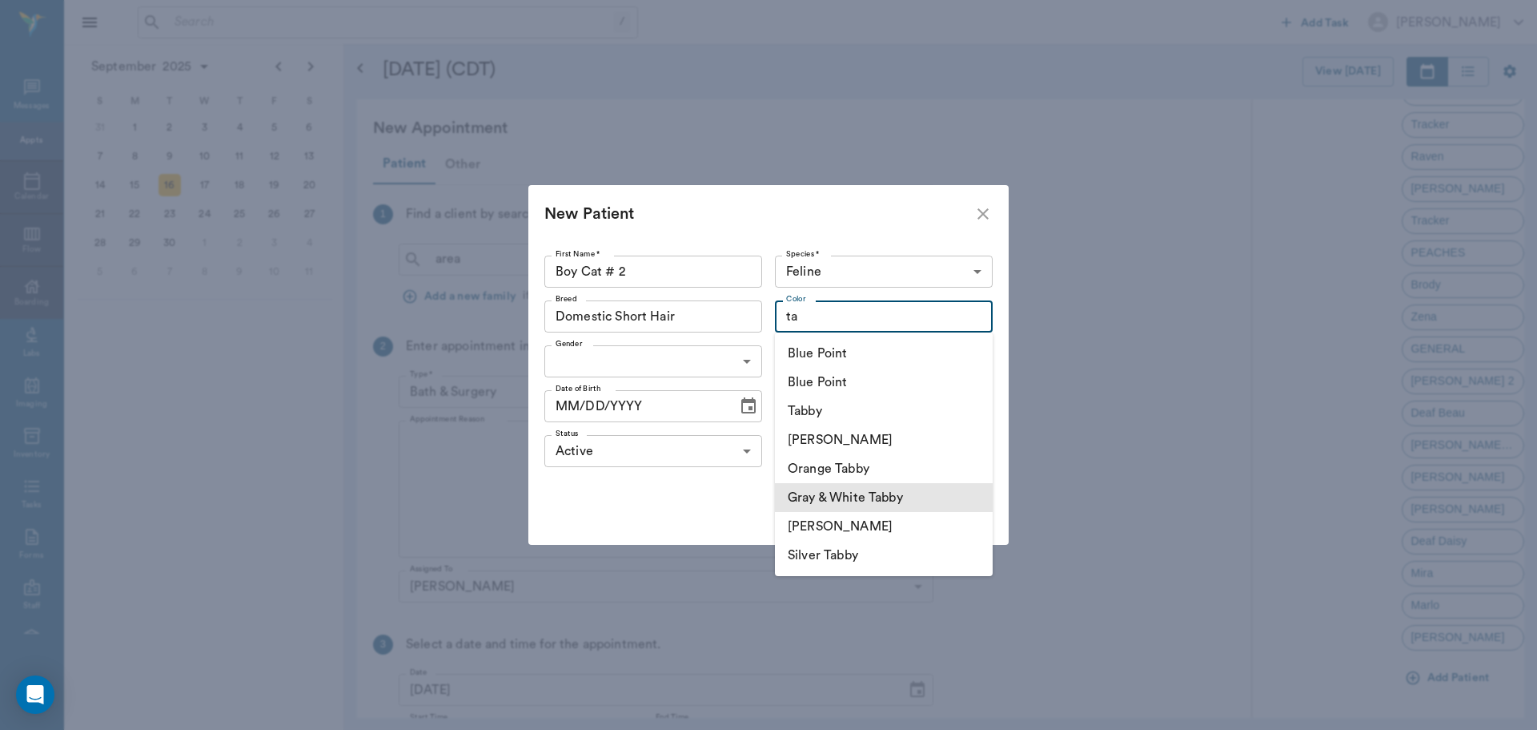
click at [871, 500] on li "Gray & White Tabby" at bounding box center [884, 497] width 218 height 29
type input "Gray & White Tabby"
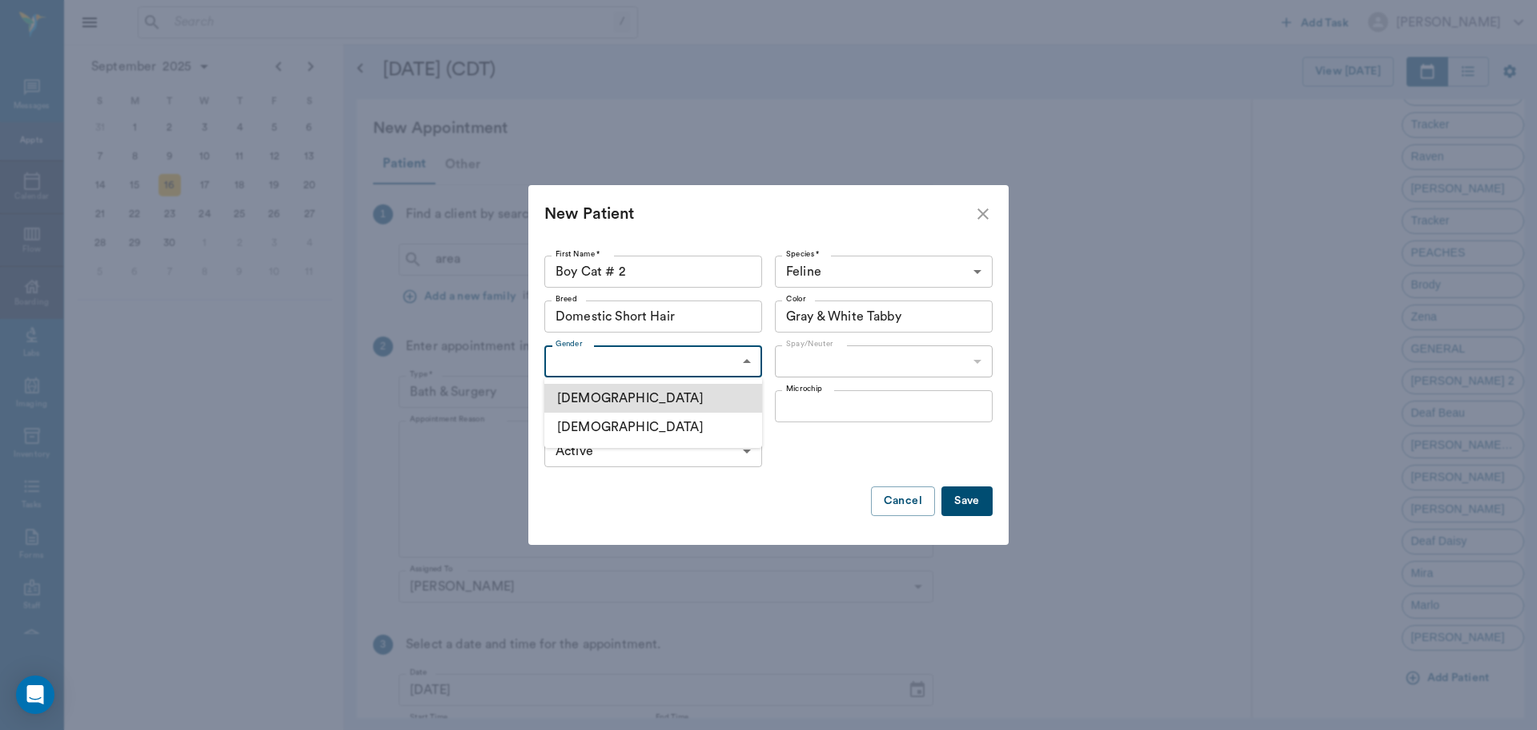
click at [609, 364] on body "/ ​ Add Task Dr. Bert Ellsworth Nectar Messages Appts Calendar Flow Boarding La…" at bounding box center [768, 365] width 1537 height 730
drag, startPoint x: 589, startPoint y: 399, endPoint x: 669, endPoint y: 397, distance: 79.3
click at [590, 399] on li "Male" at bounding box center [654, 398] width 218 height 29
type input "MALE"
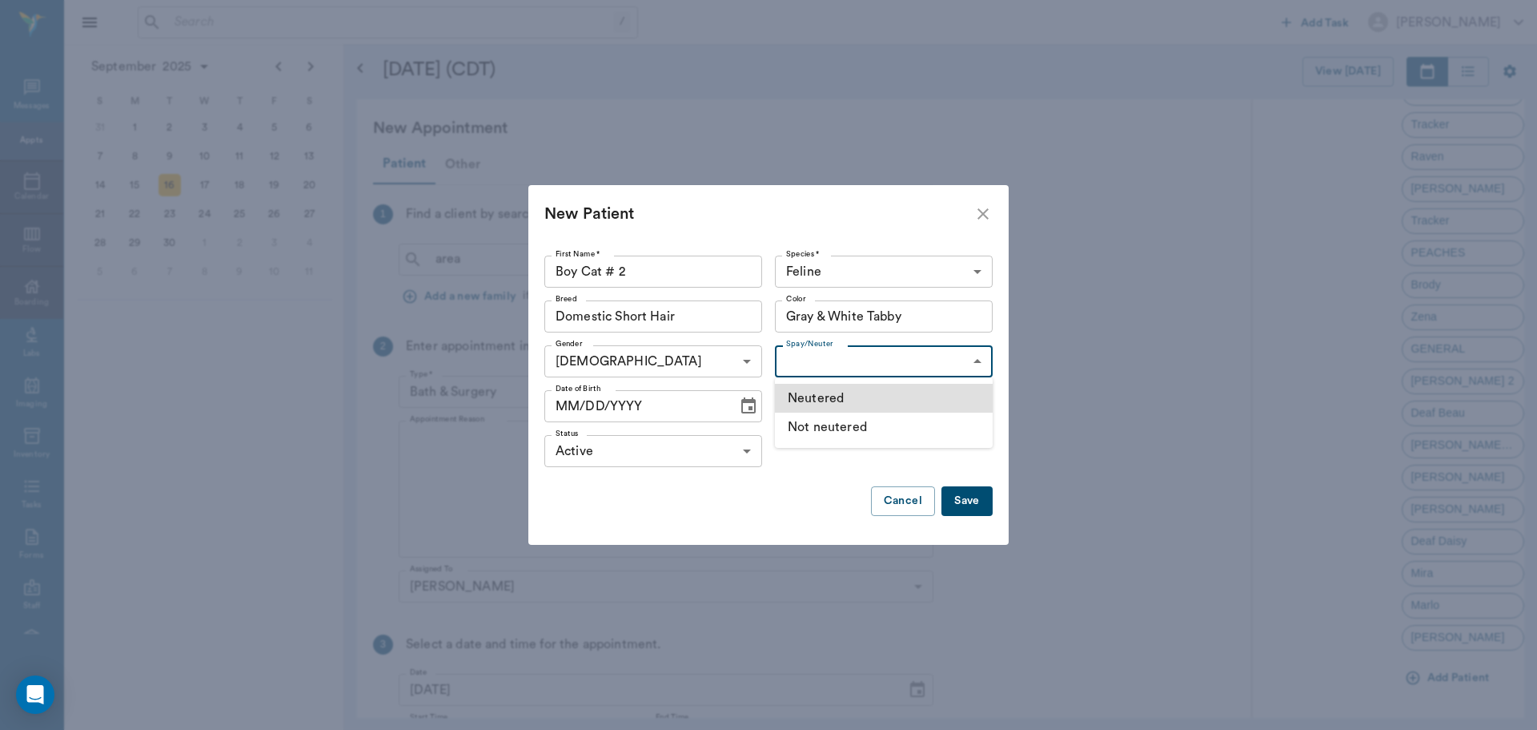
click at [810, 366] on body "/ ​ Add Task Dr. Bert Ellsworth Nectar Messages Appts Calendar Flow Boarding La…" at bounding box center [768, 365] width 1537 height 730
click at [833, 425] on li "Not neutered" at bounding box center [884, 426] width 218 height 29
type input "false"
click at [747, 410] on icon "Choose date" at bounding box center [749, 405] width 14 height 16
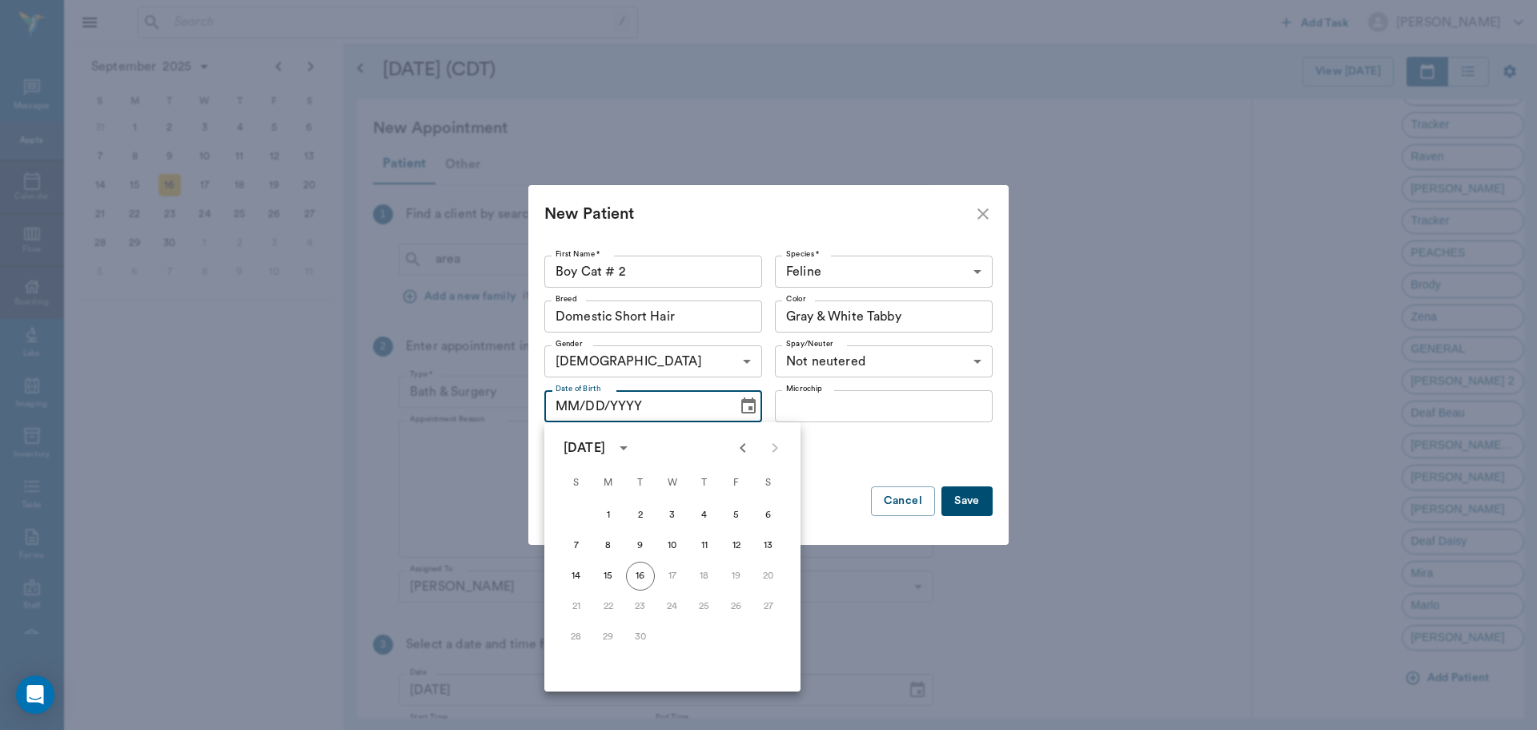
click at [742, 455] on icon "Previous month" at bounding box center [743, 447] width 19 height 19
click at [742, 454] on icon "Previous month" at bounding box center [743, 447] width 19 height 19
click at [742, 453] on icon "Previous month" at bounding box center [743, 447] width 19 height 19
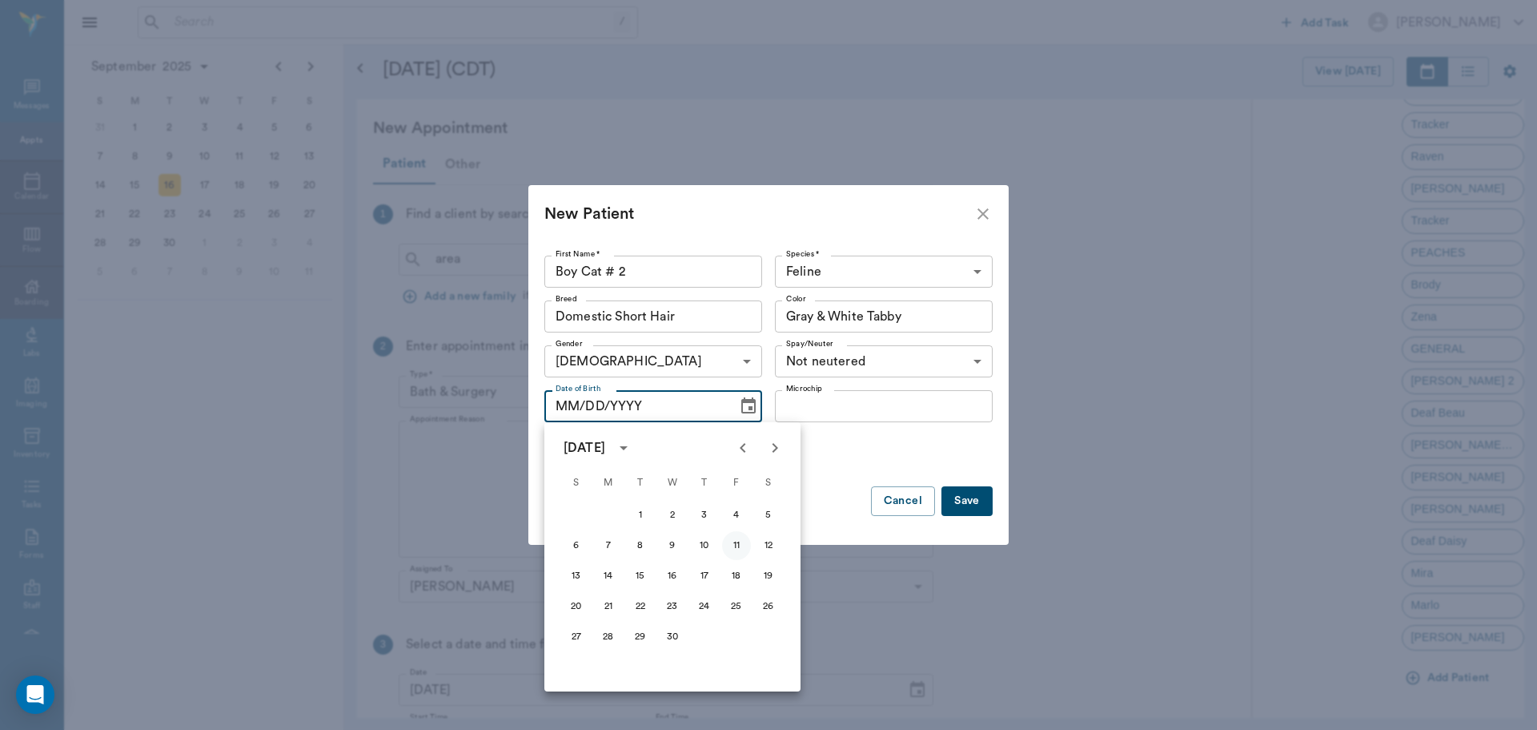
click at [742, 545] on button "11" at bounding box center [736, 545] width 29 height 29
type input "04/11/2025"
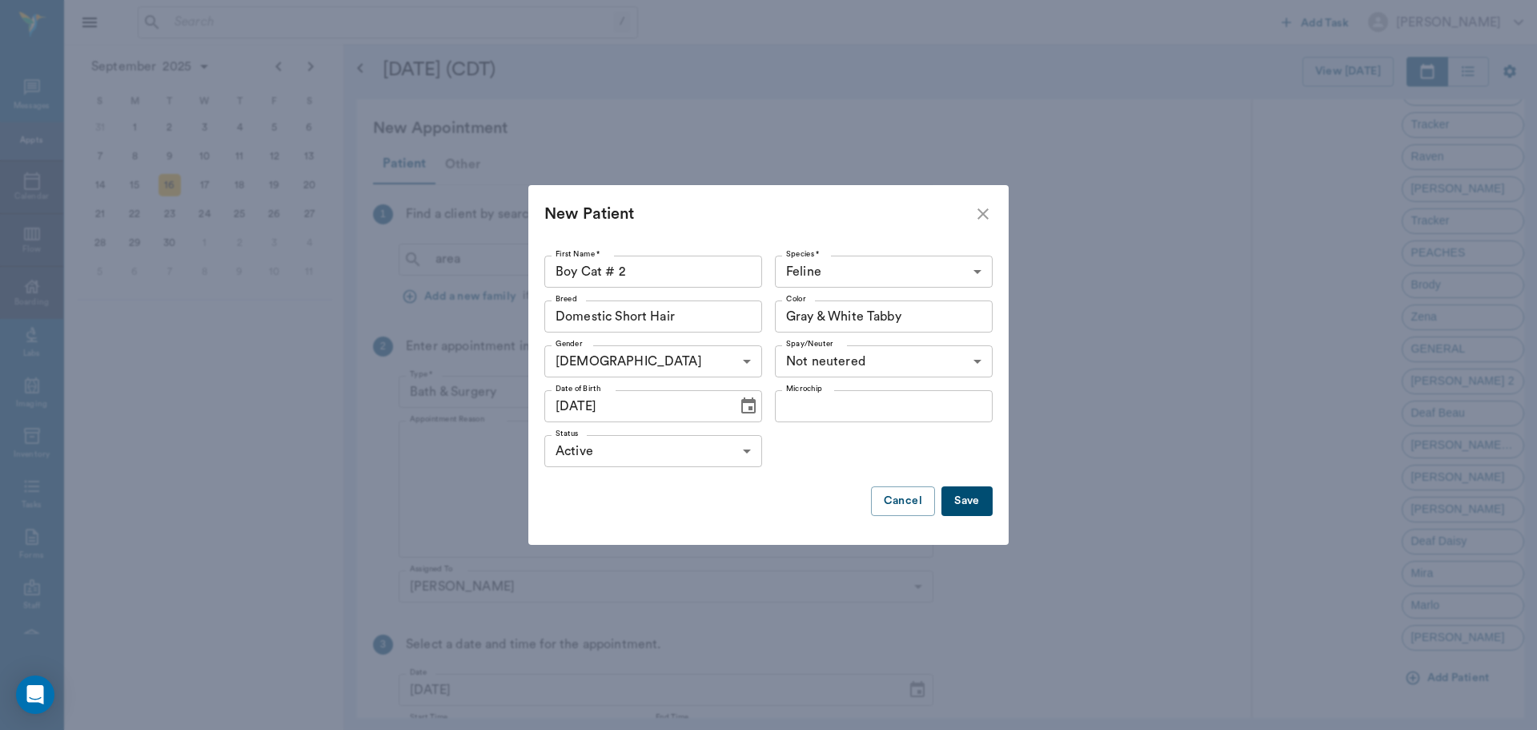
click at [973, 504] on button "Save" at bounding box center [967, 501] width 51 height 30
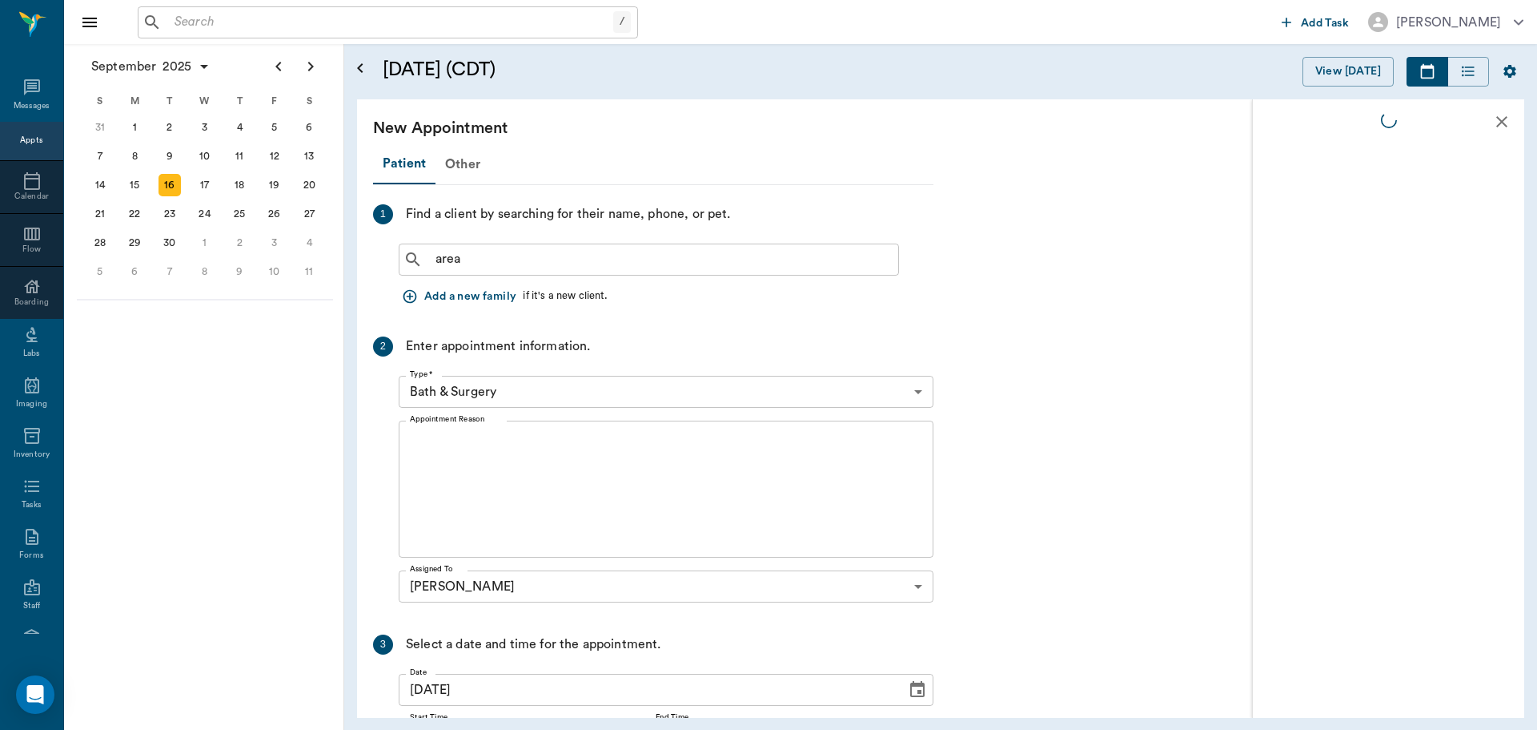
scroll to position [0, 0]
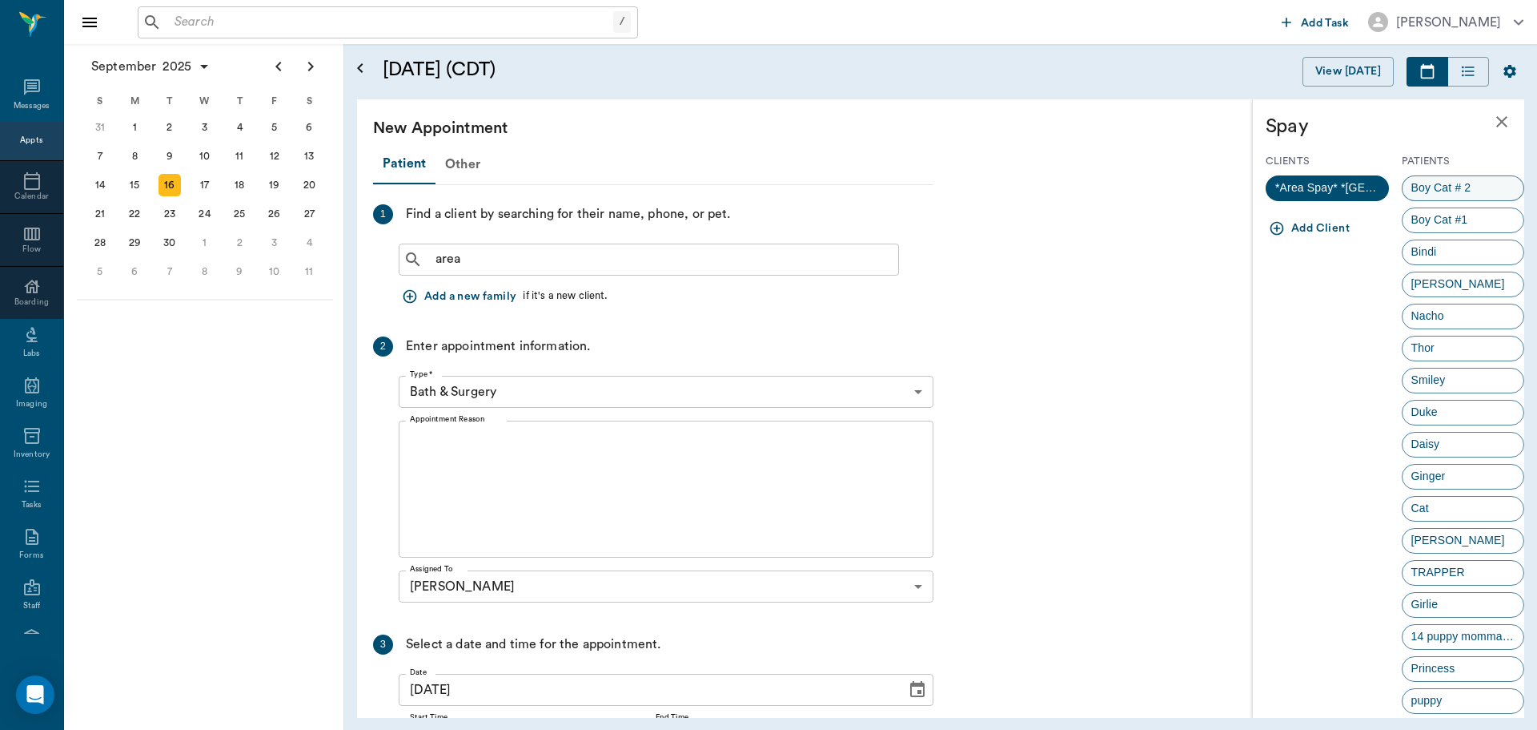
click at [1432, 191] on span "Boy Cat # 2" at bounding box center [1442, 187] width 78 height 17
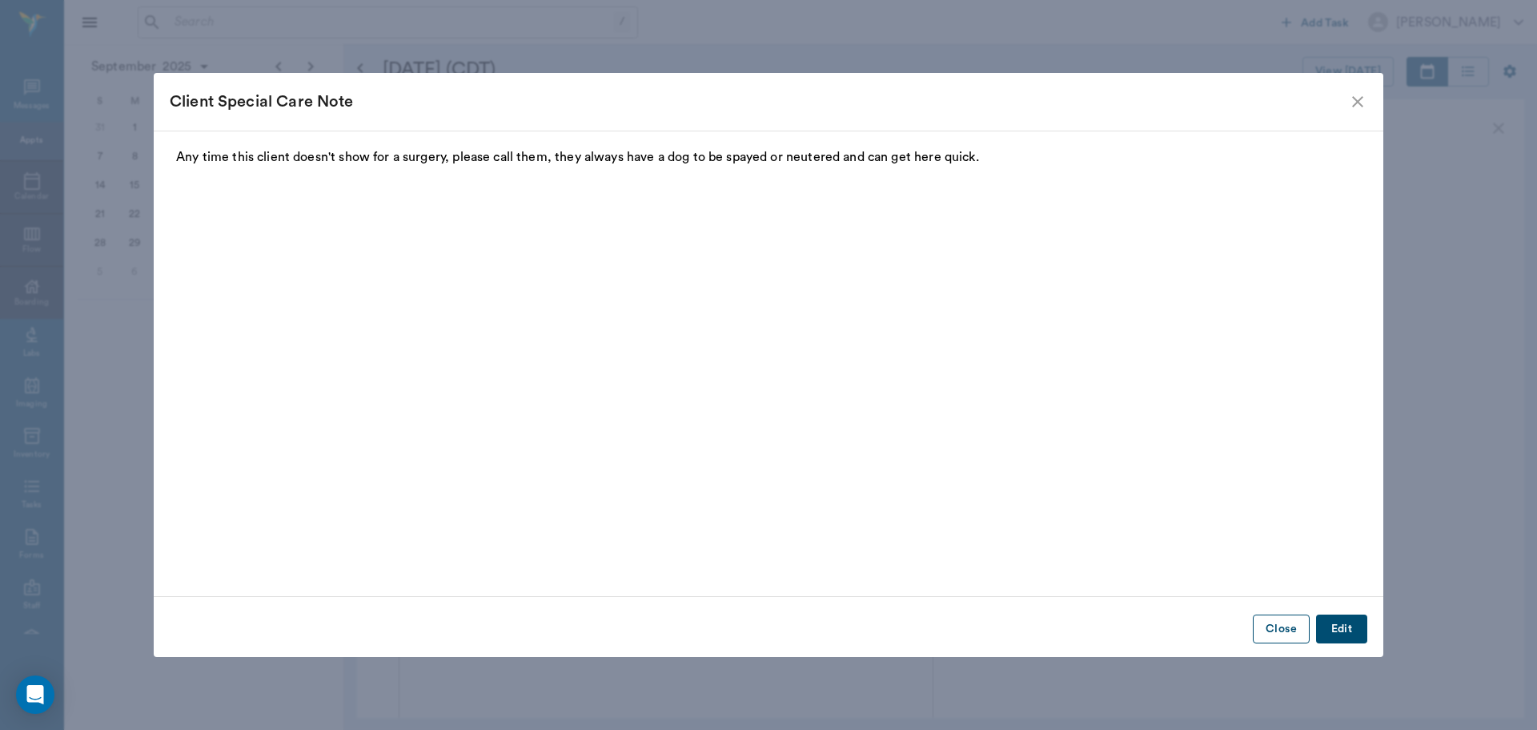
click at [1275, 631] on button "Close" at bounding box center [1281, 629] width 57 height 30
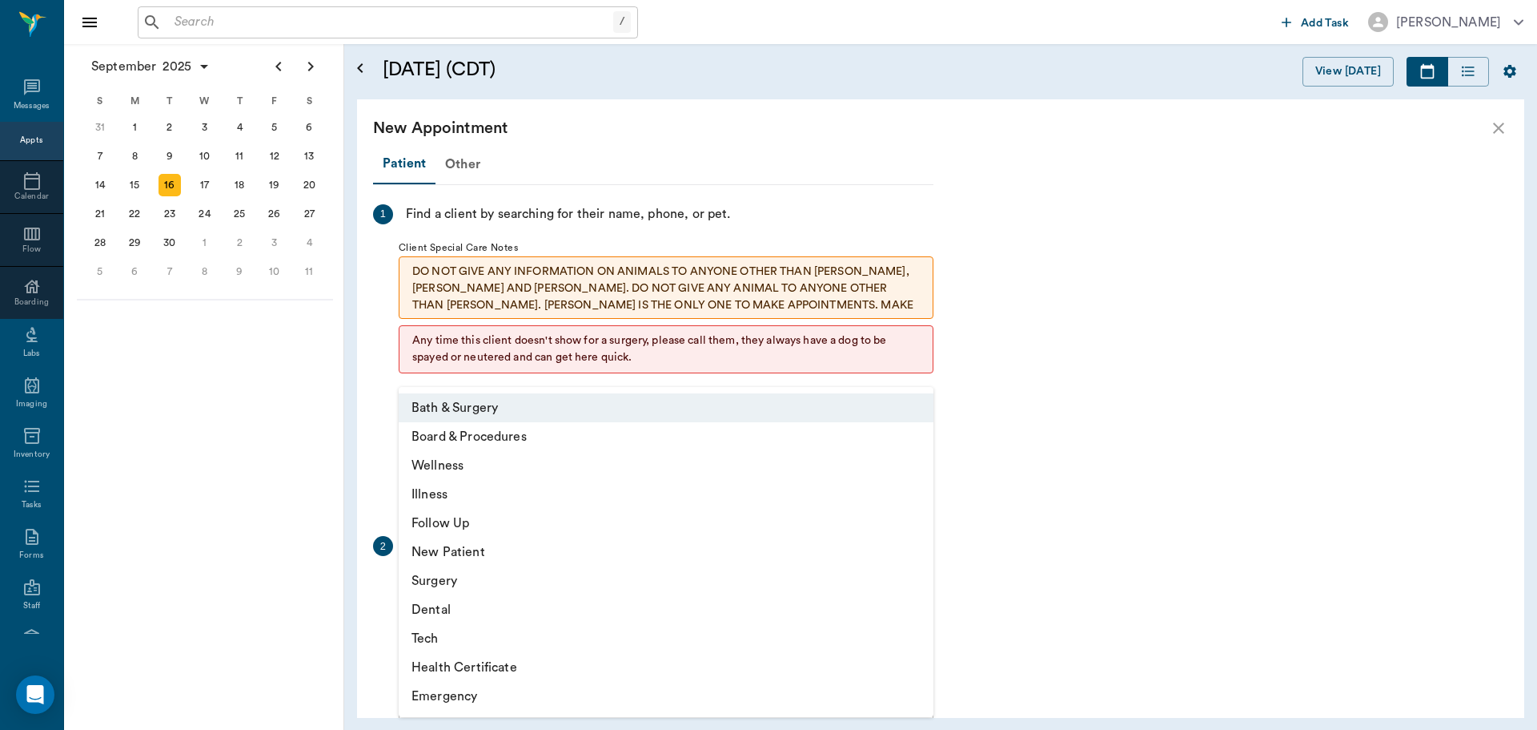
click at [481, 591] on body "/ ​ Add Task Dr. Bert Ellsworth Nectar Messages Appts Calendar Flow Boarding La…" at bounding box center [768, 365] width 1537 height 730
click at [460, 583] on li "Surgery" at bounding box center [666, 580] width 535 height 29
type input "65d2be4f46e3a538d89b8c18"
type input "12:30 PM"
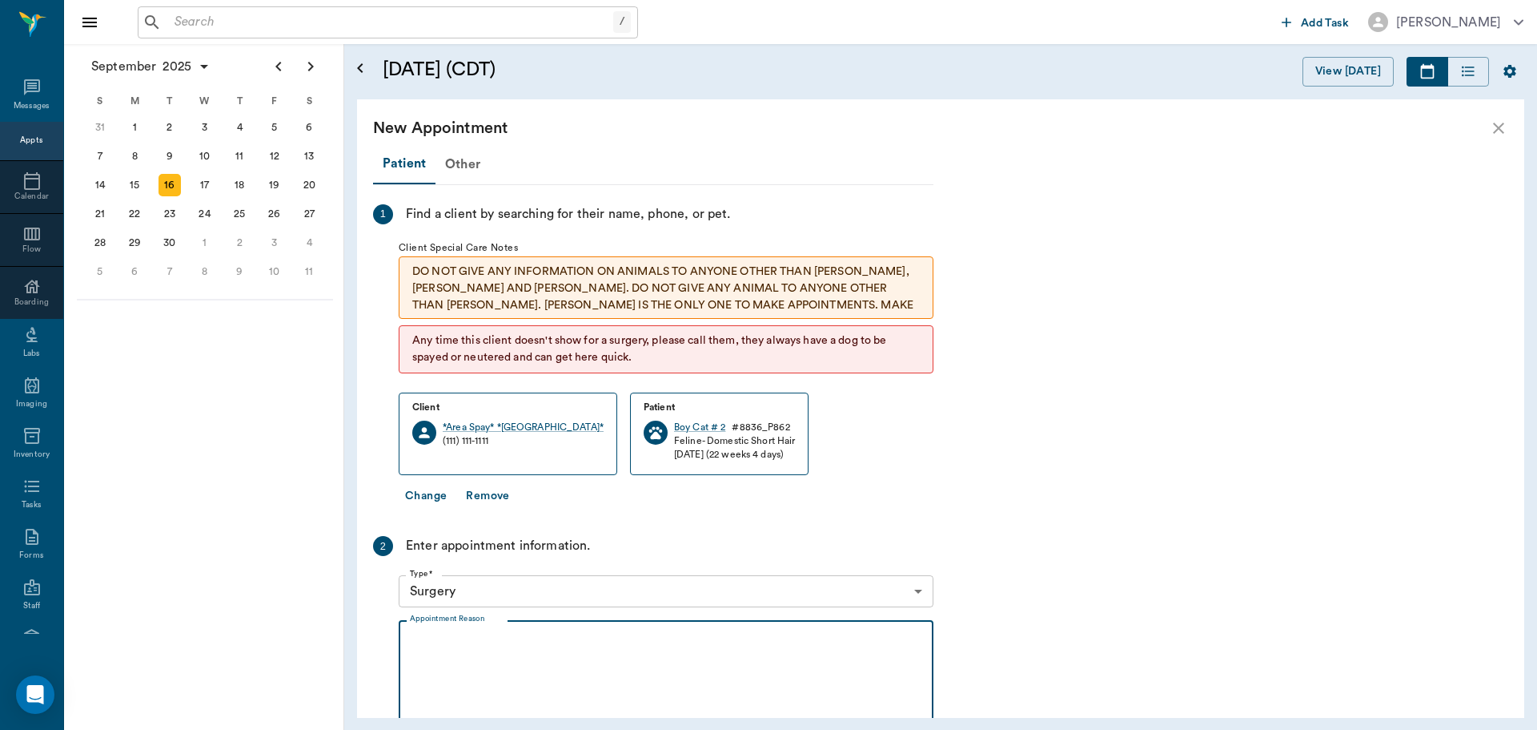
click at [444, 641] on textarea "Appointment Reason" at bounding box center [666, 688] width 512 height 111
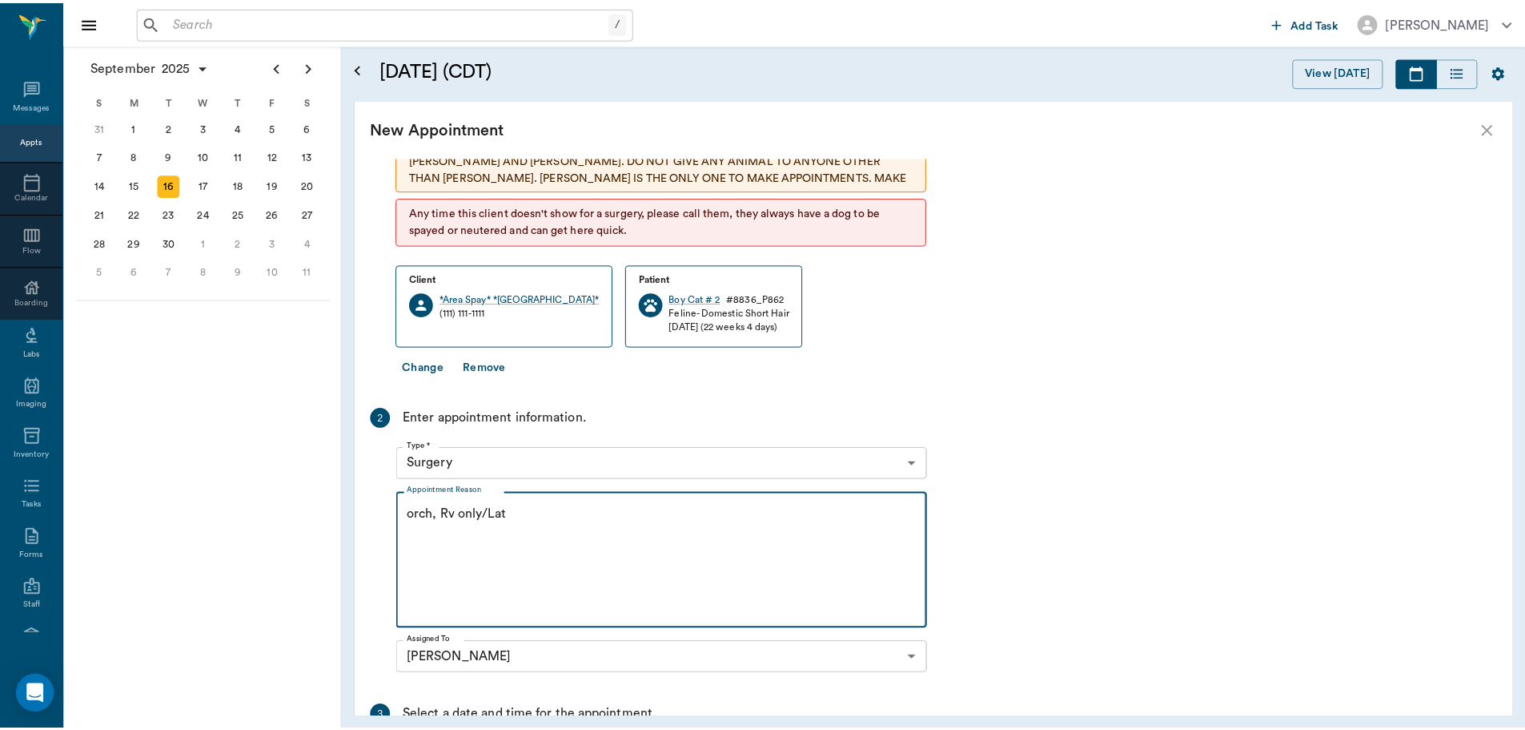
scroll to position [320, 0]
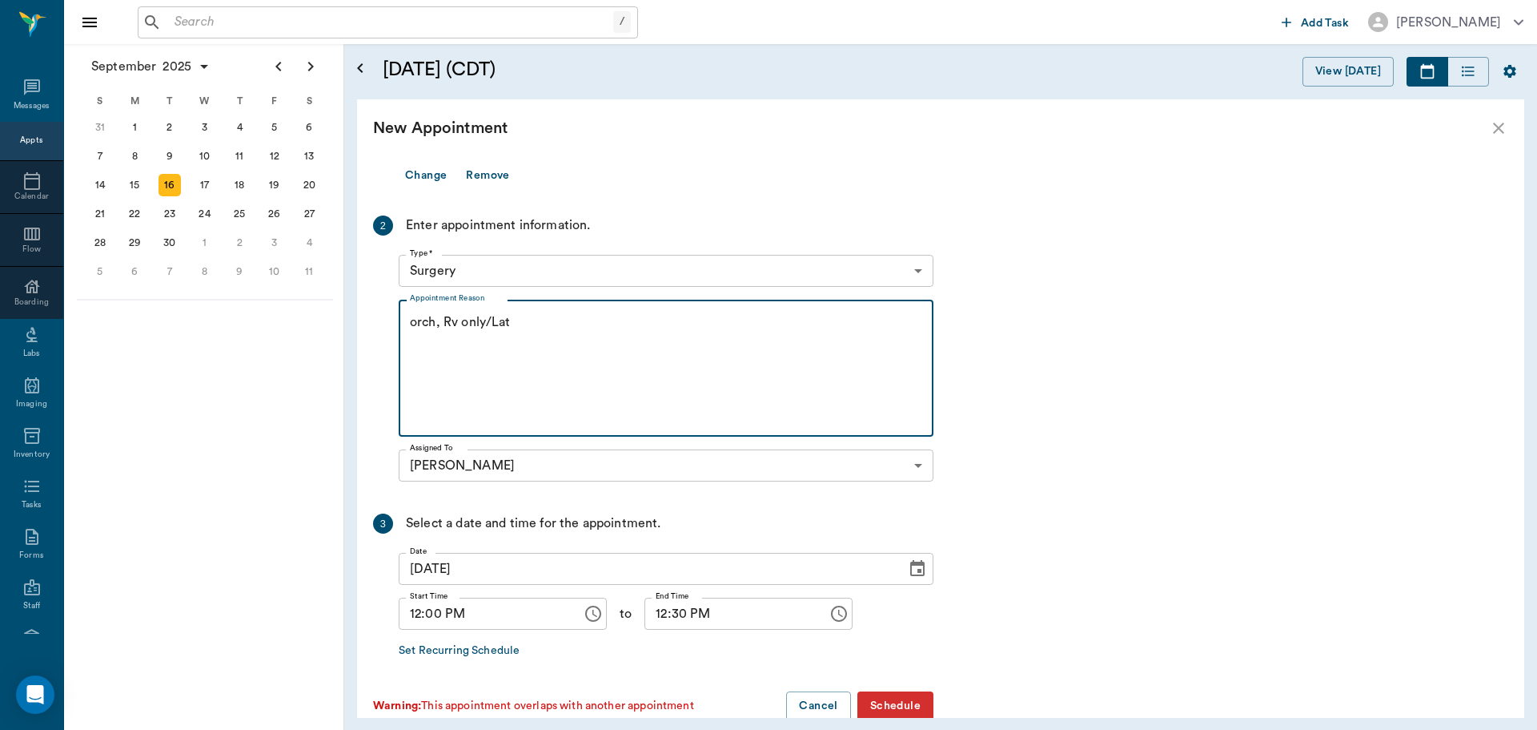
type textarea "orch, Rv only/Lat"
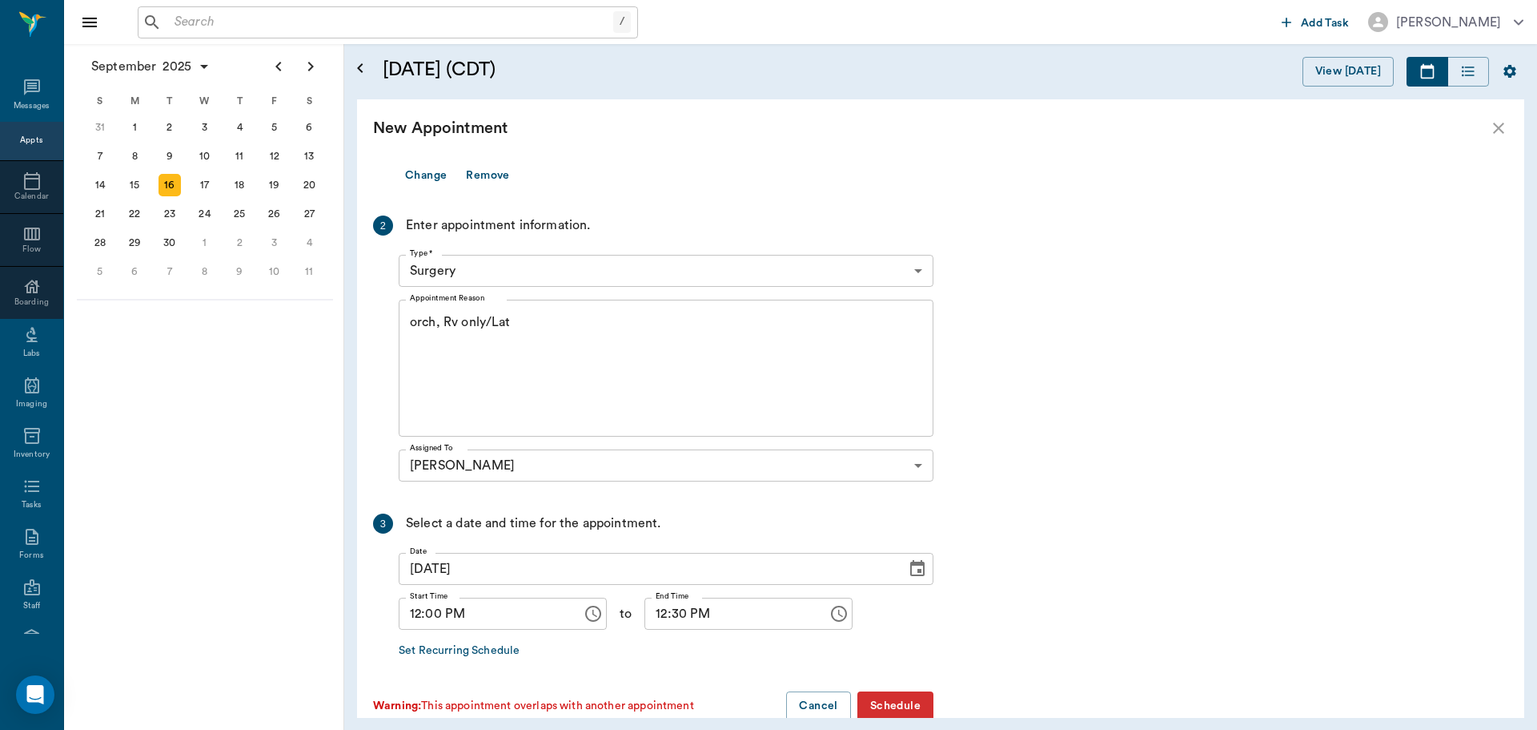
click at [896, 702] on button "Schedule" at bounding box center [896, 706] width 76 height 30
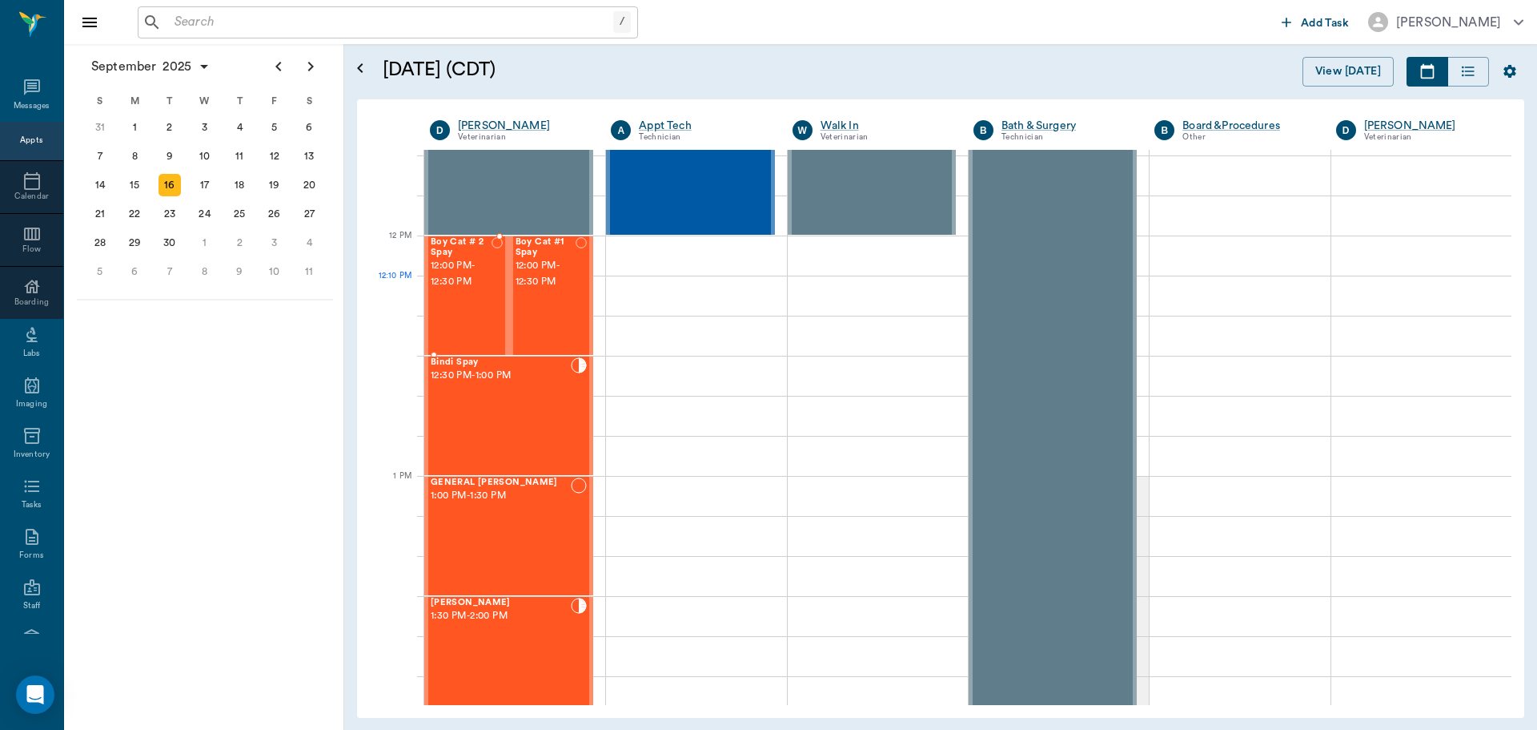
click at [452, 307] on div "Boy Cat # 2 Spay 12:00 PM - 12:30 PM" at bounding box center [461, 295] width 61 height 117
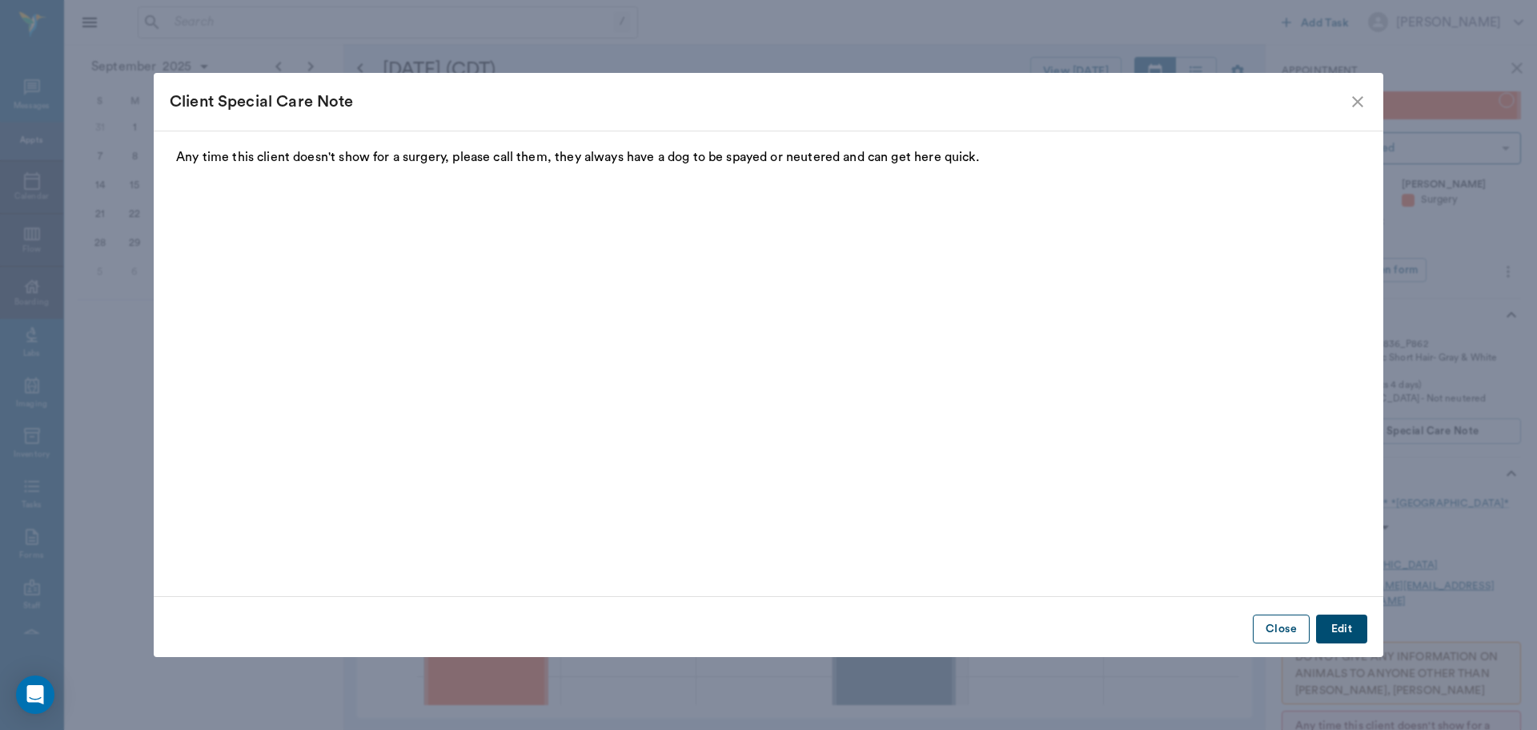
click at [1276, 630] on button "Close" at bounding box center [1281, 629] width 57 height 30
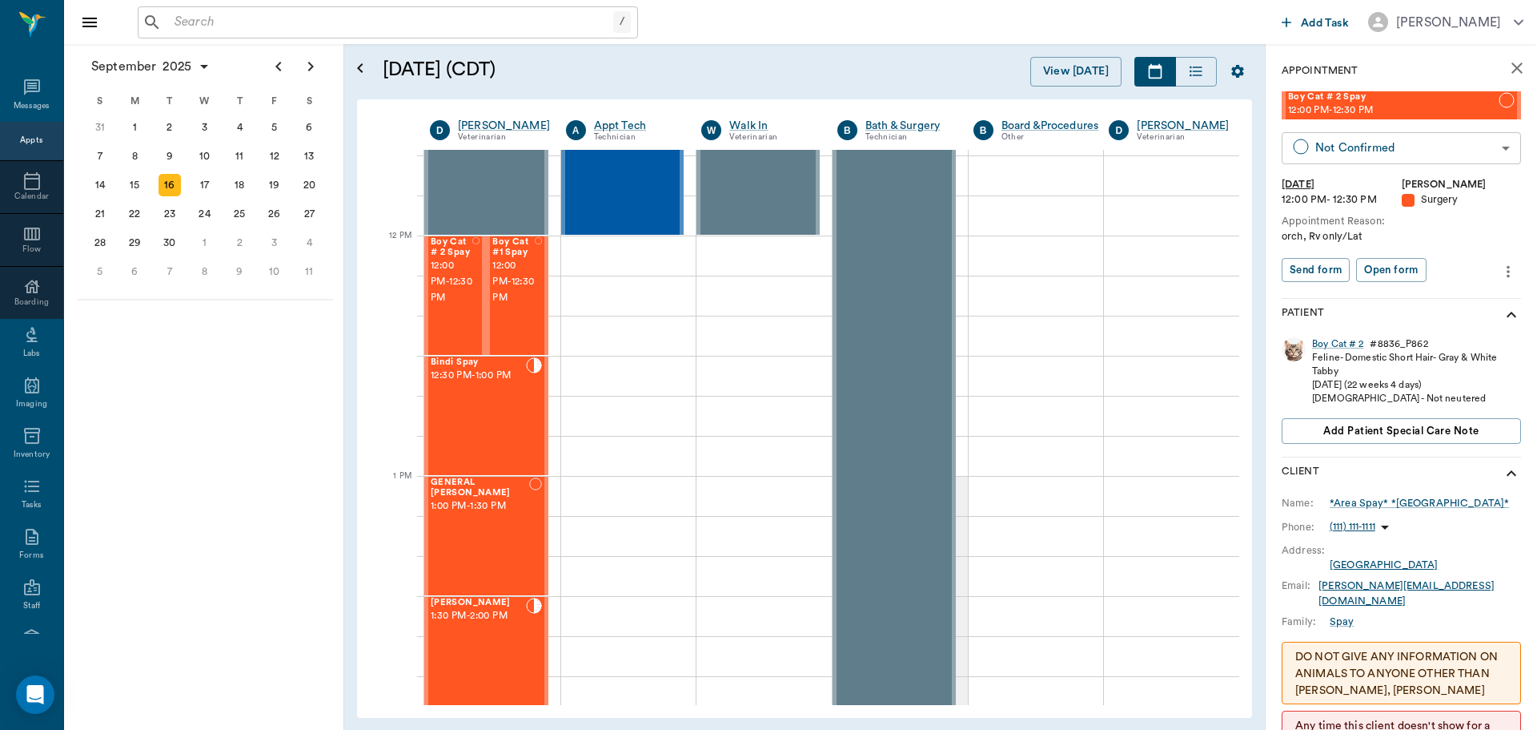
click at [1385, 154] on body "/ ​ Add Task Dr. Bert Ellsworth Nectar Messages Appts Calendar Flow Boarding La…" at bounding box center [768, 365] width 1537 height 730
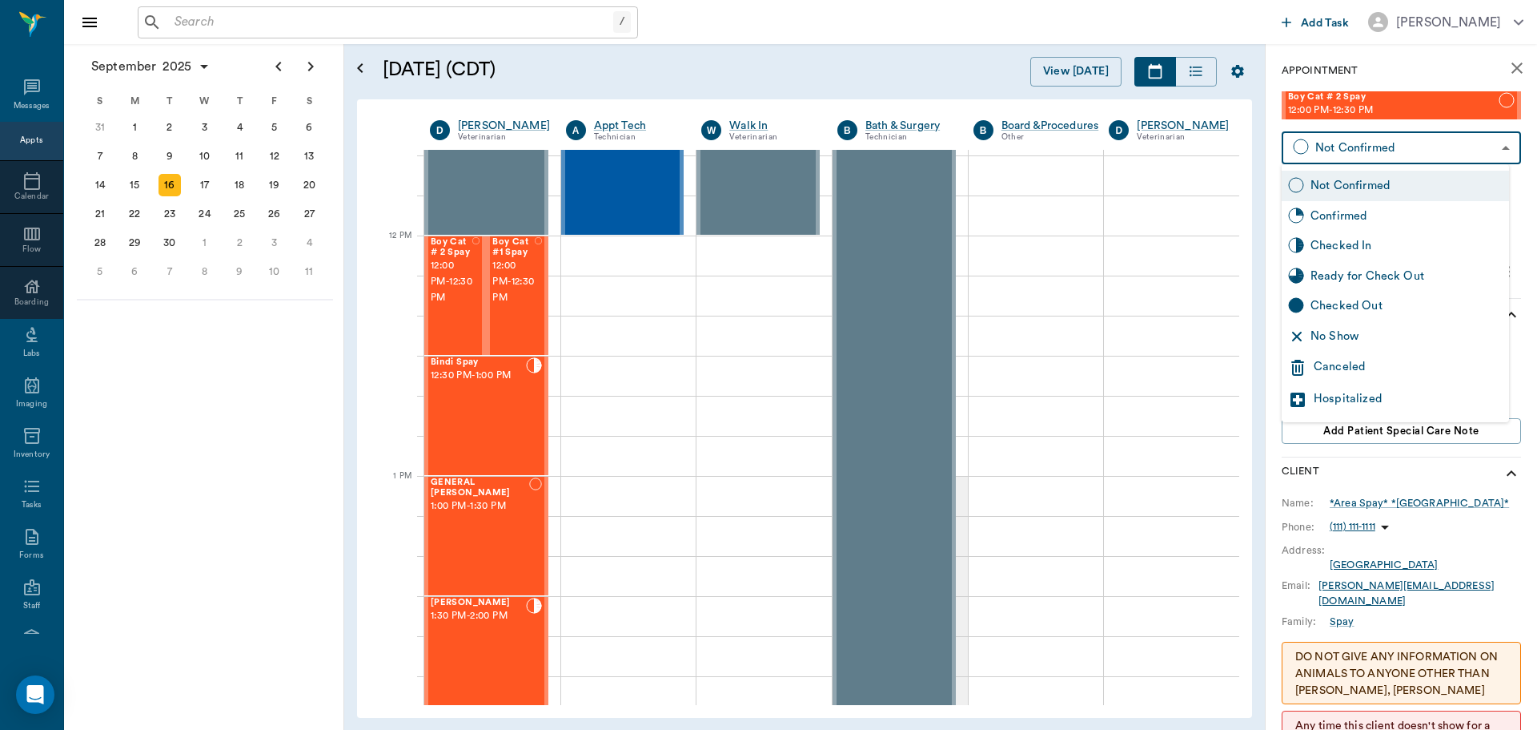
click at [1330, 250] on div "Checked In" at bounding box center [1407, 246] width 192 height 18
type input "CHECKED_IN"
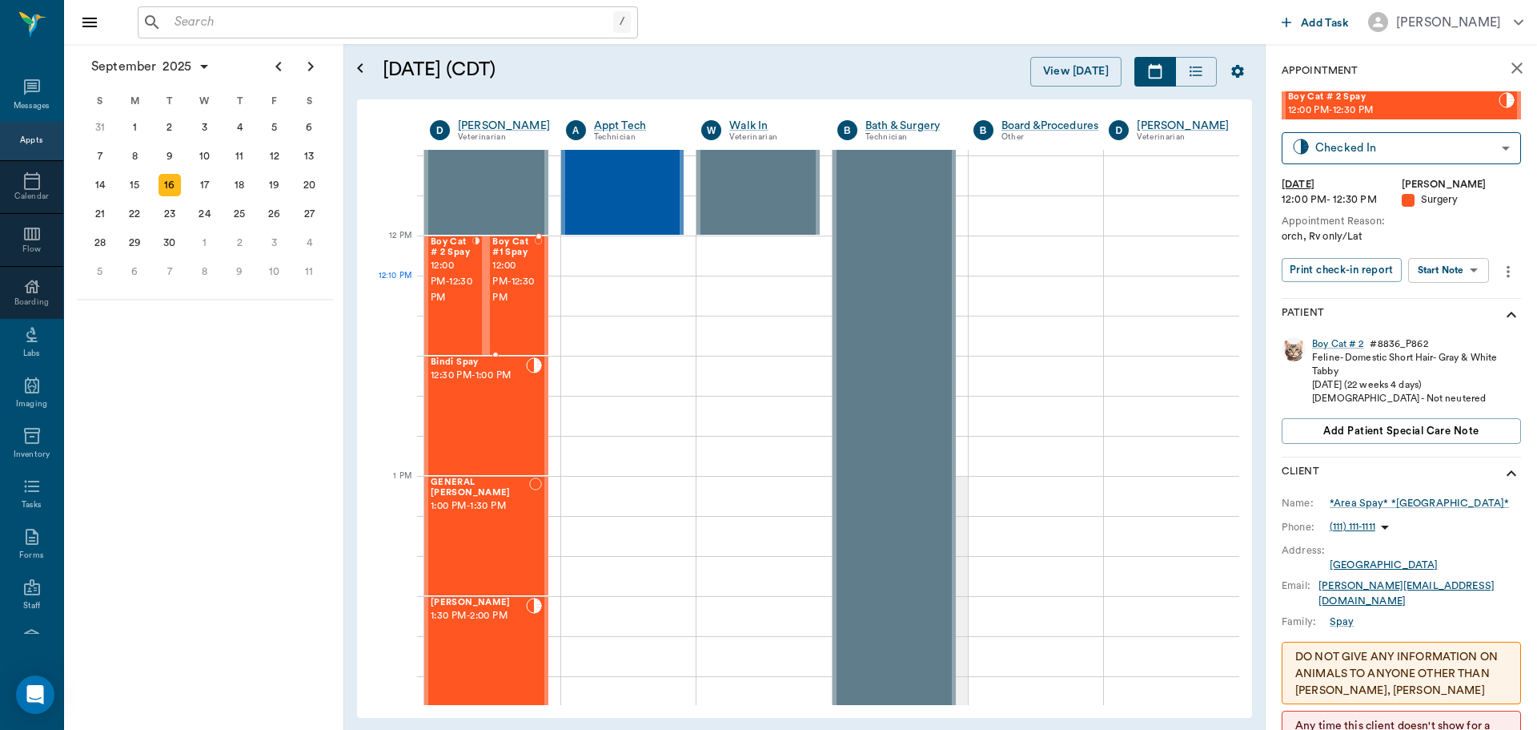
click at [516, 296] on span "12:00 PM - 12:30 PM" at bounding box center [513, 282] width 42 height 48
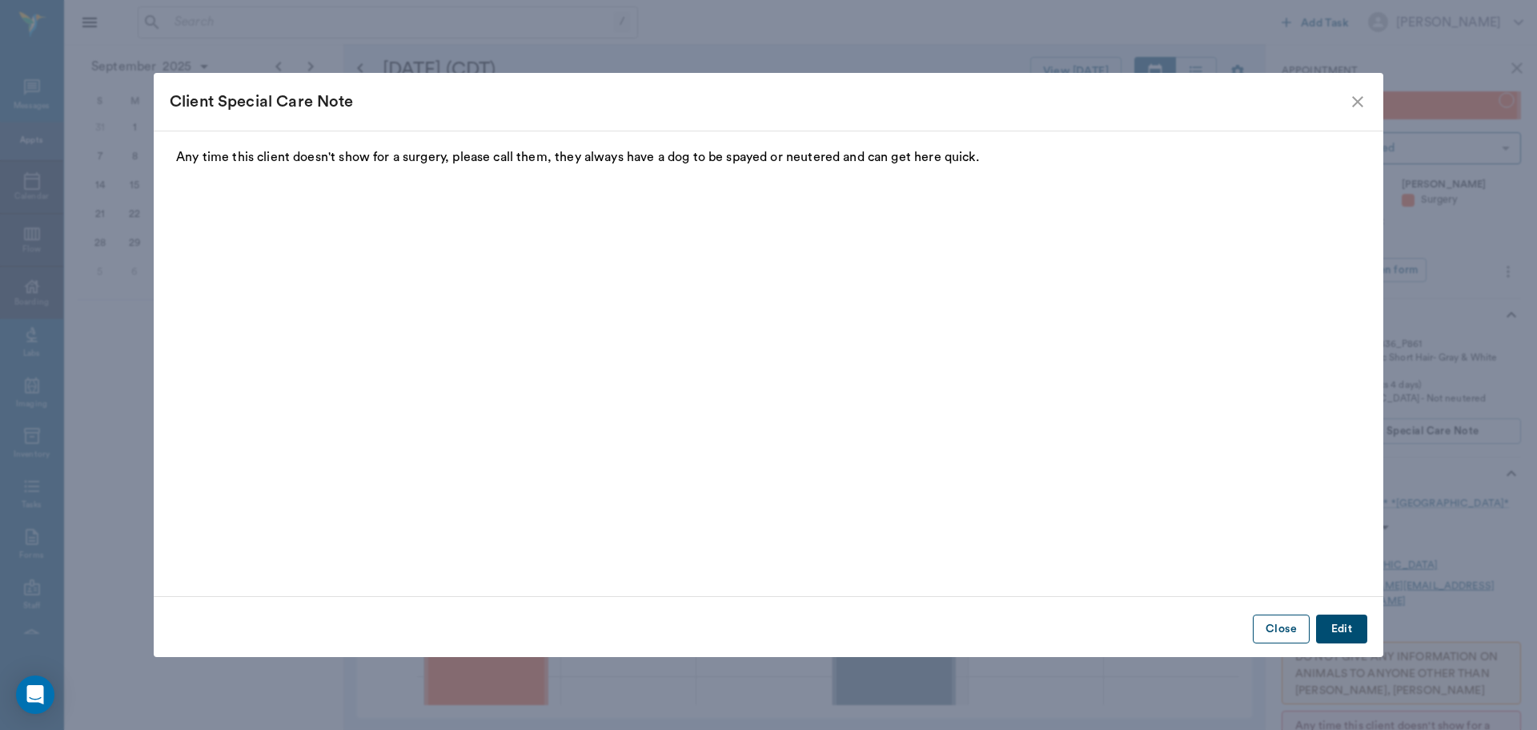
click at [1294, 620] on button "Close" at bounding box center [1281, 629] width 57 height 30
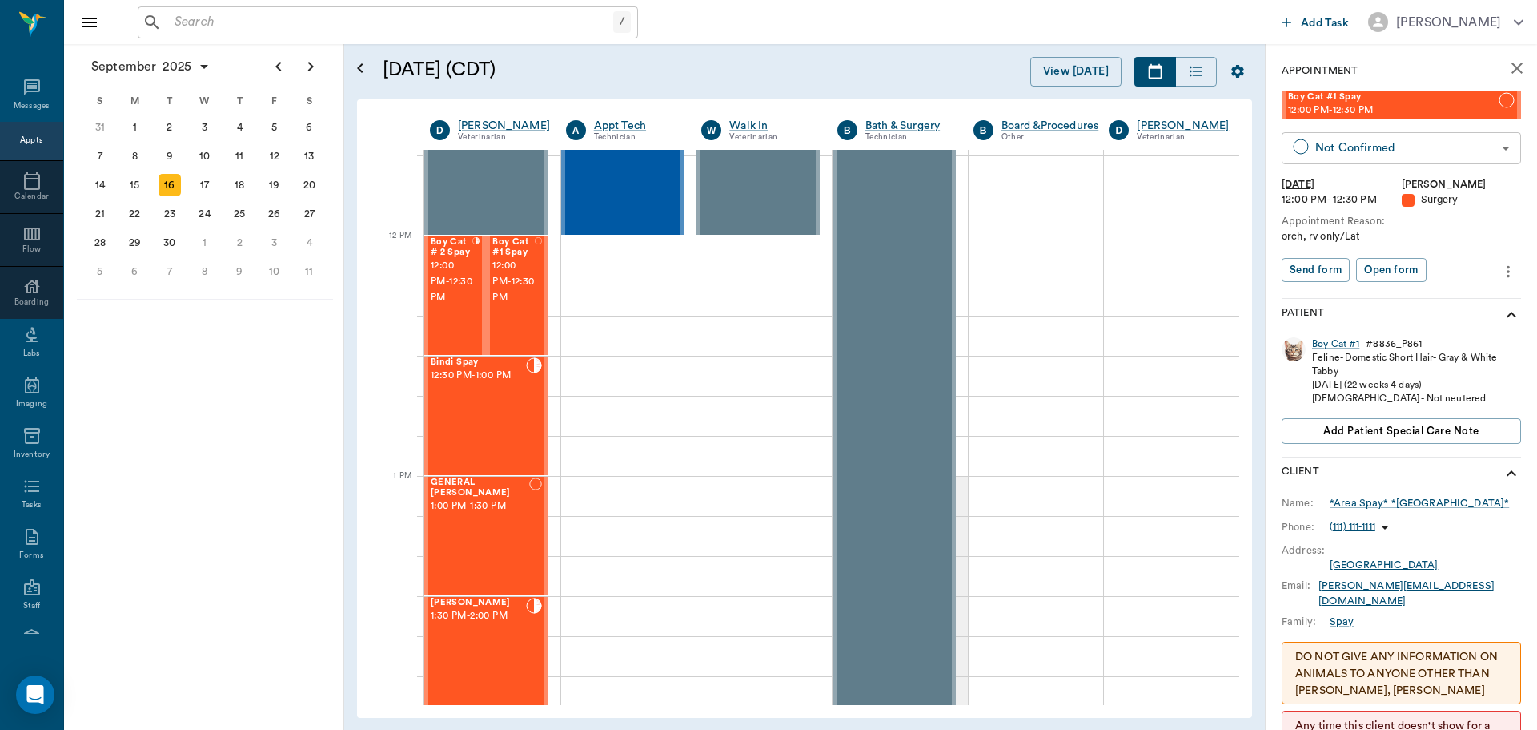
click at [1352, 151] on body "/ ​ Add Task Dr. Bert Ellsworth Nectar Messages Appts Calendar Flow Boarding La…" at bounding box center [768, 365] width 1537 height 730
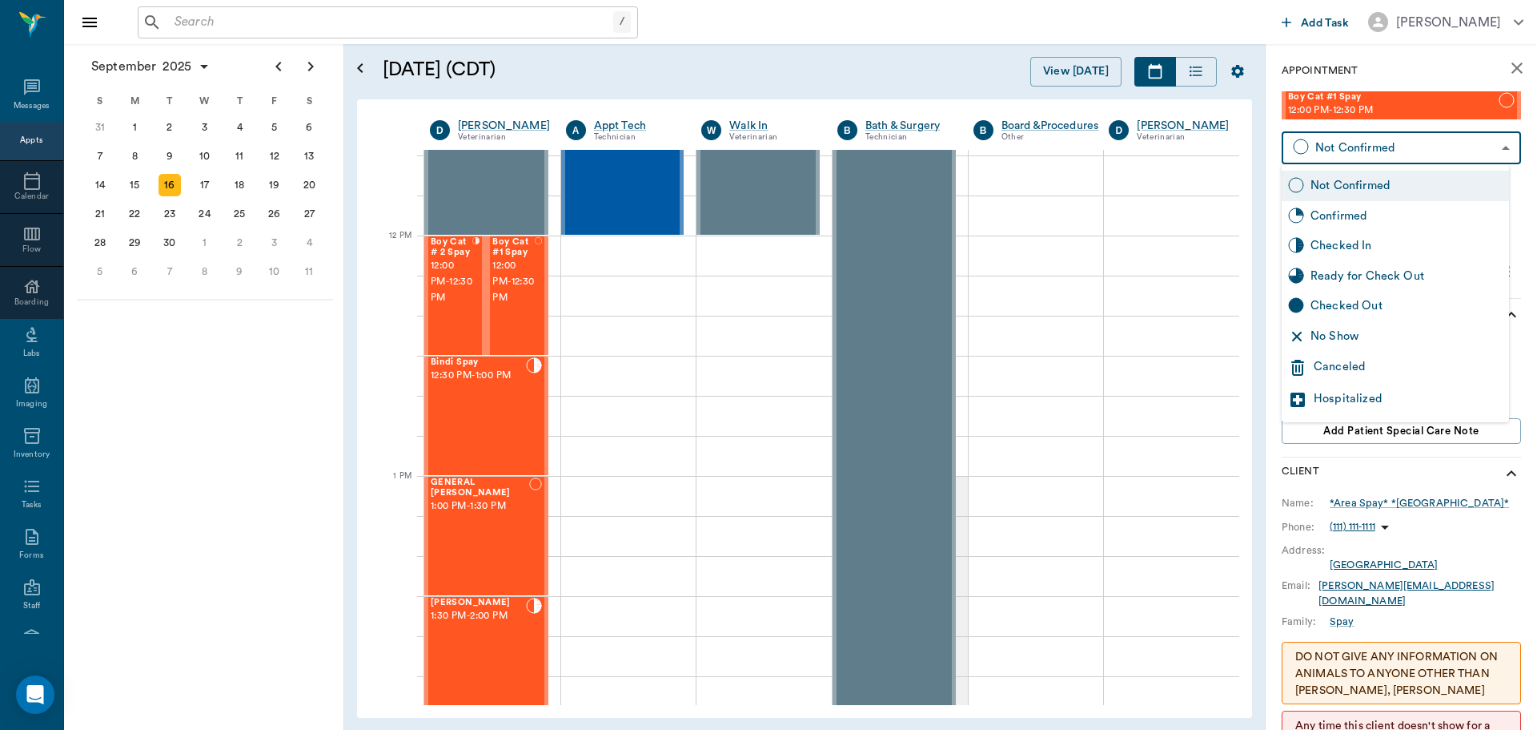
click at [1344, 247] on div "Checked In" at bounding box center [1407, 246] width 192 height 18
type input "CHECKED_IN"
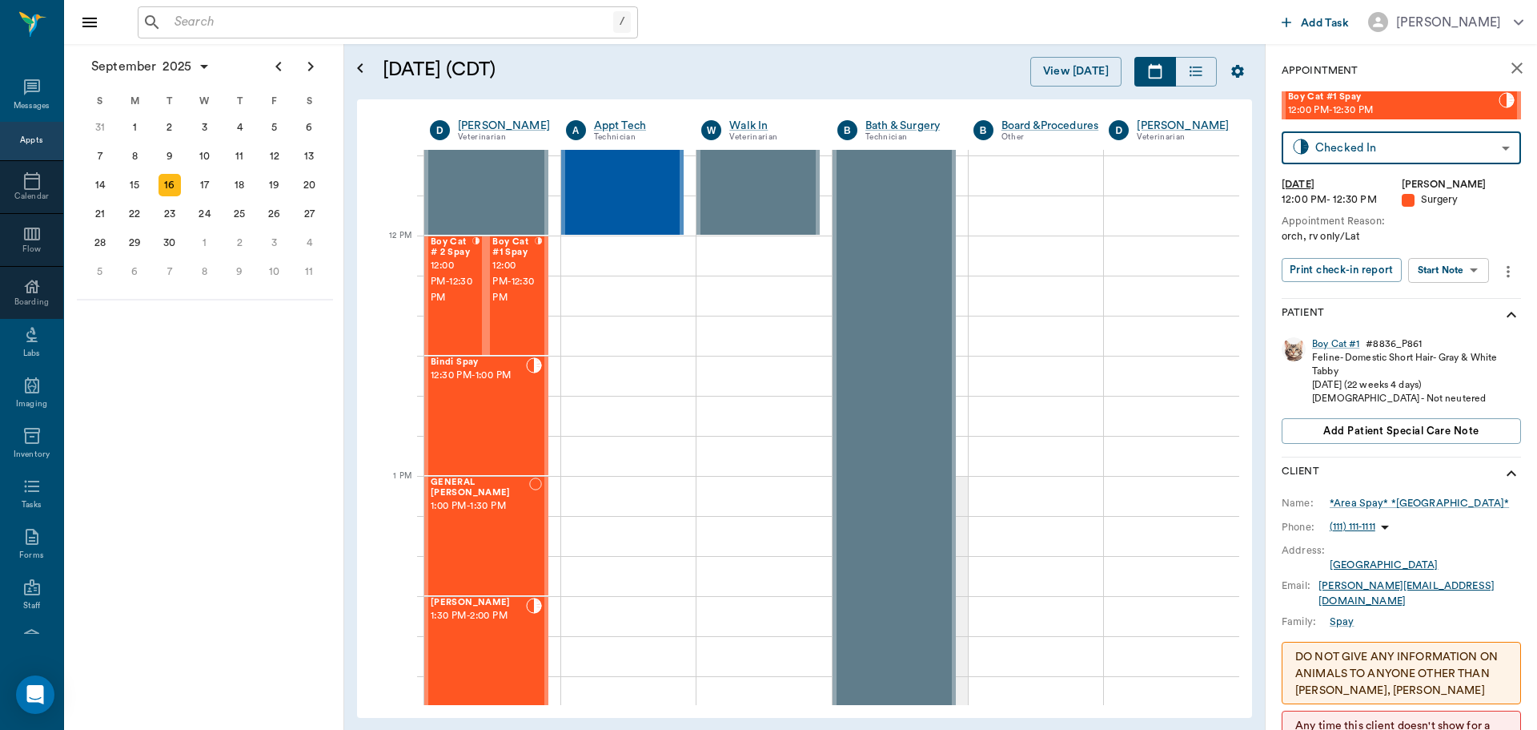
click at [229, 31] on input "text" at bounding box center [390, 22] width 445 height 22
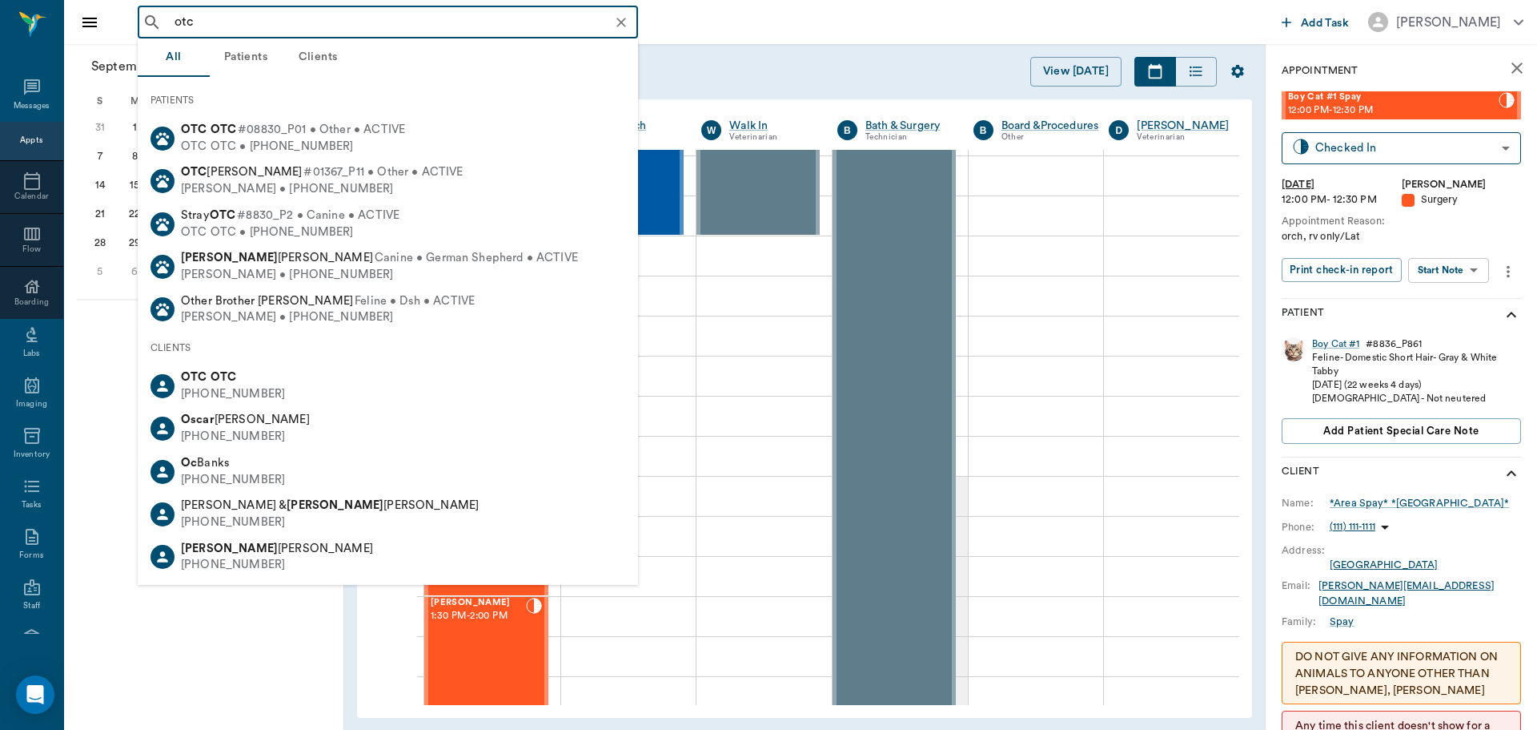
drag, startPoint x: 335, startPoint y: 143, endPoint x: 362, endPoint y: 145, distance: 27.3
click at [335, 142] on div "OTC OTC • (555) 555-5555" at bounding box center [293, 147] width 224 height 17
type input "otc"
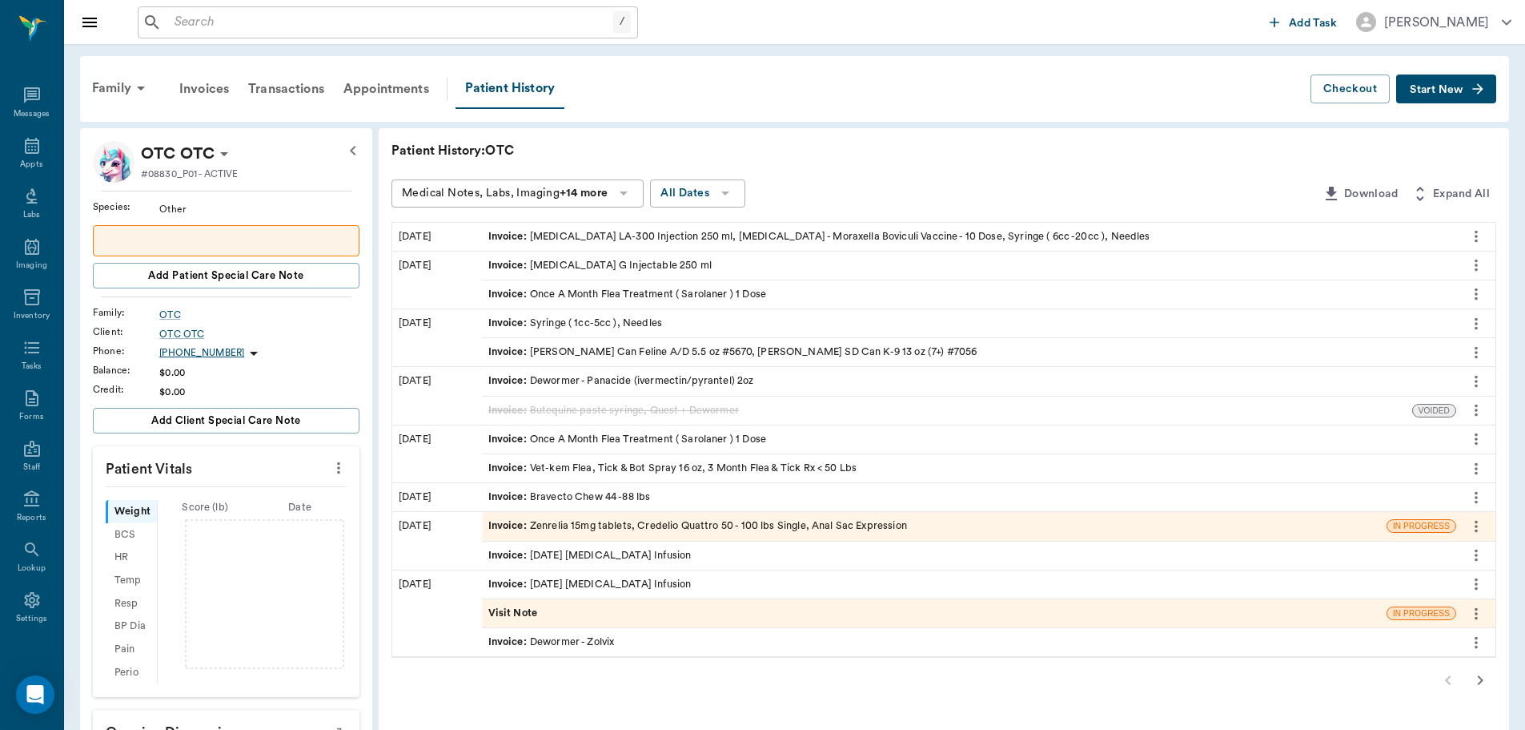
click at [1494, 91] on button "Start New" at bounding box center [1447, 89] width 100 height 30
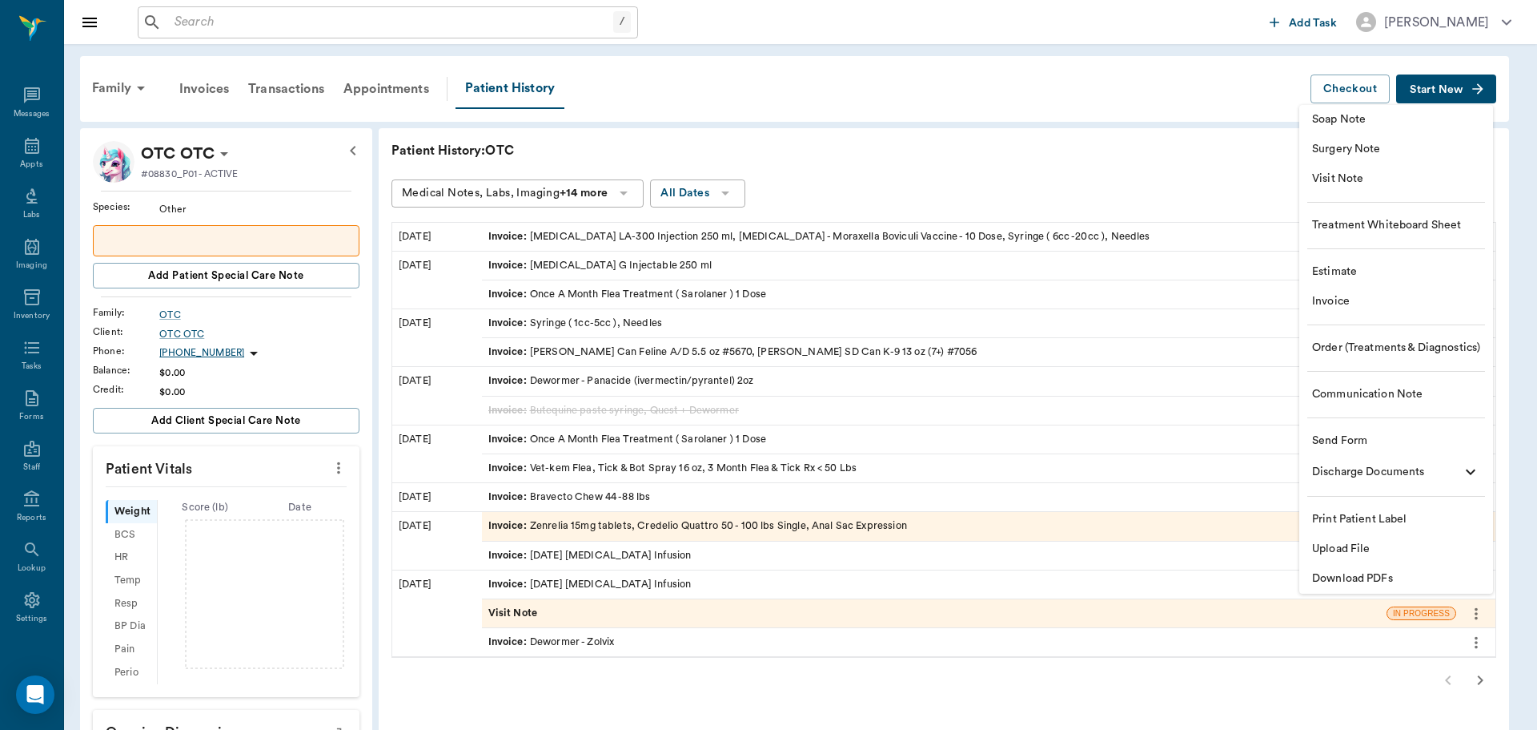
click at [1441, 293] on li "Invoice" at bounding box center [1397, 302] width 194 height 30
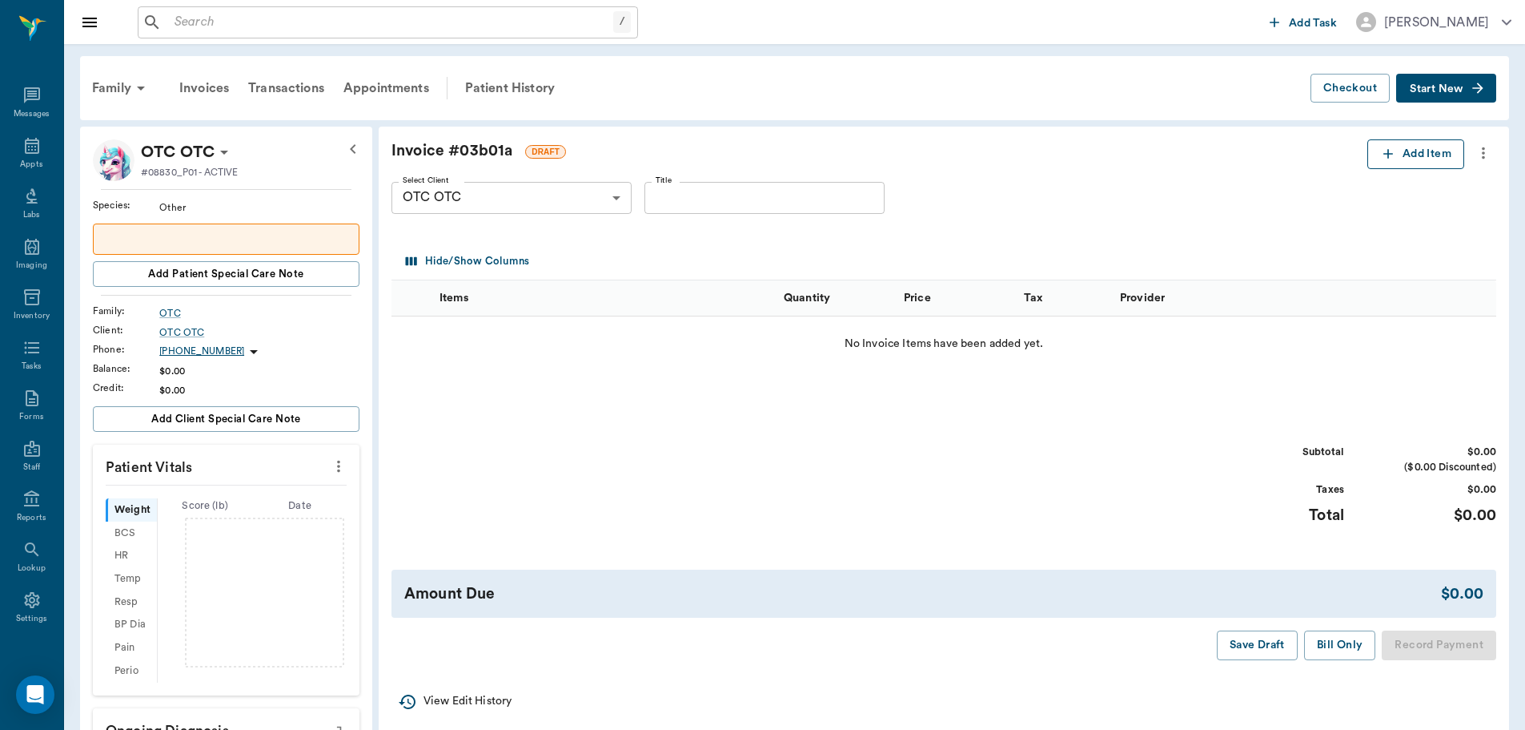
click at [1382, 152] on icon "button" at bounding box center [1389, 154] width 16 height 16
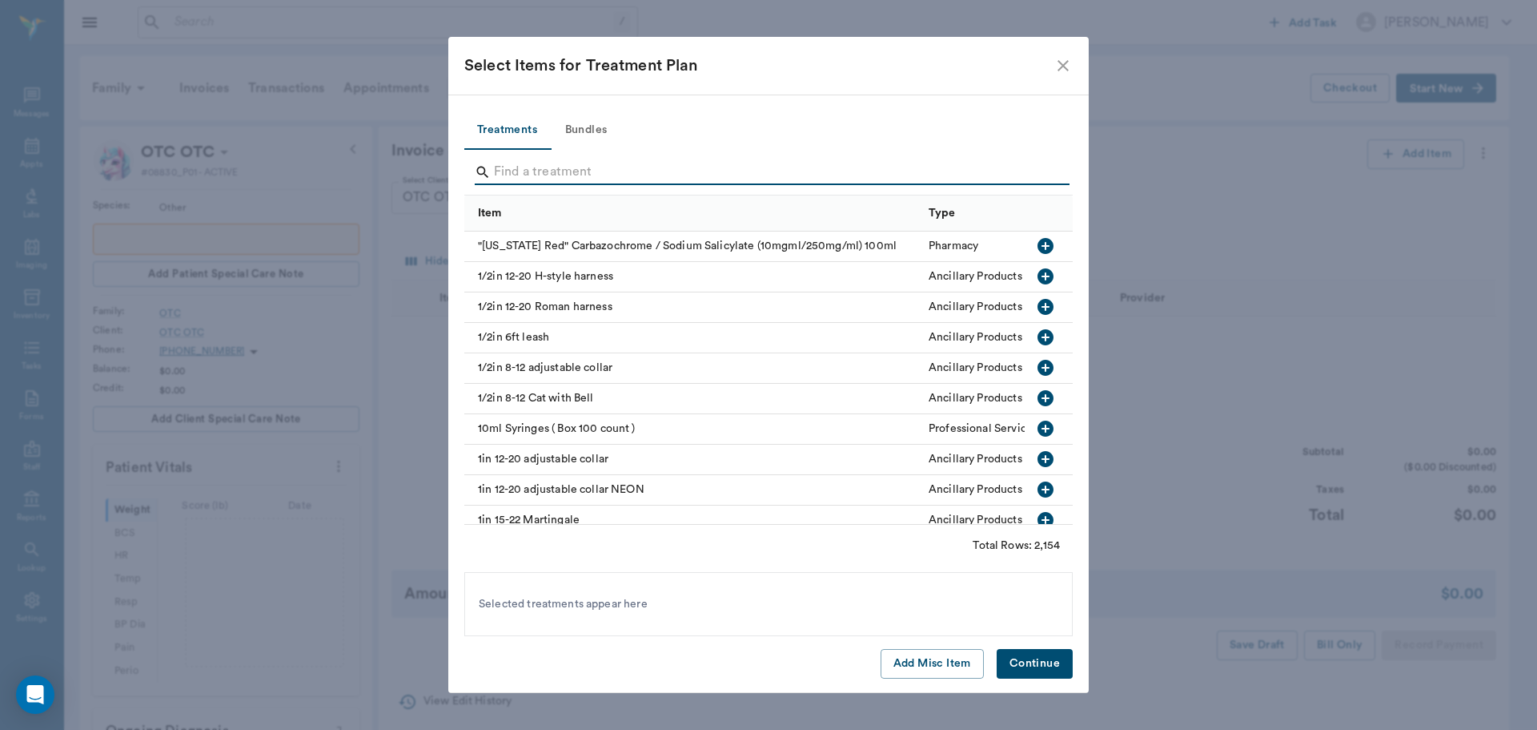
click at [611, 174] on input "Search" at bounding box center [770, 172] width 552 height 26
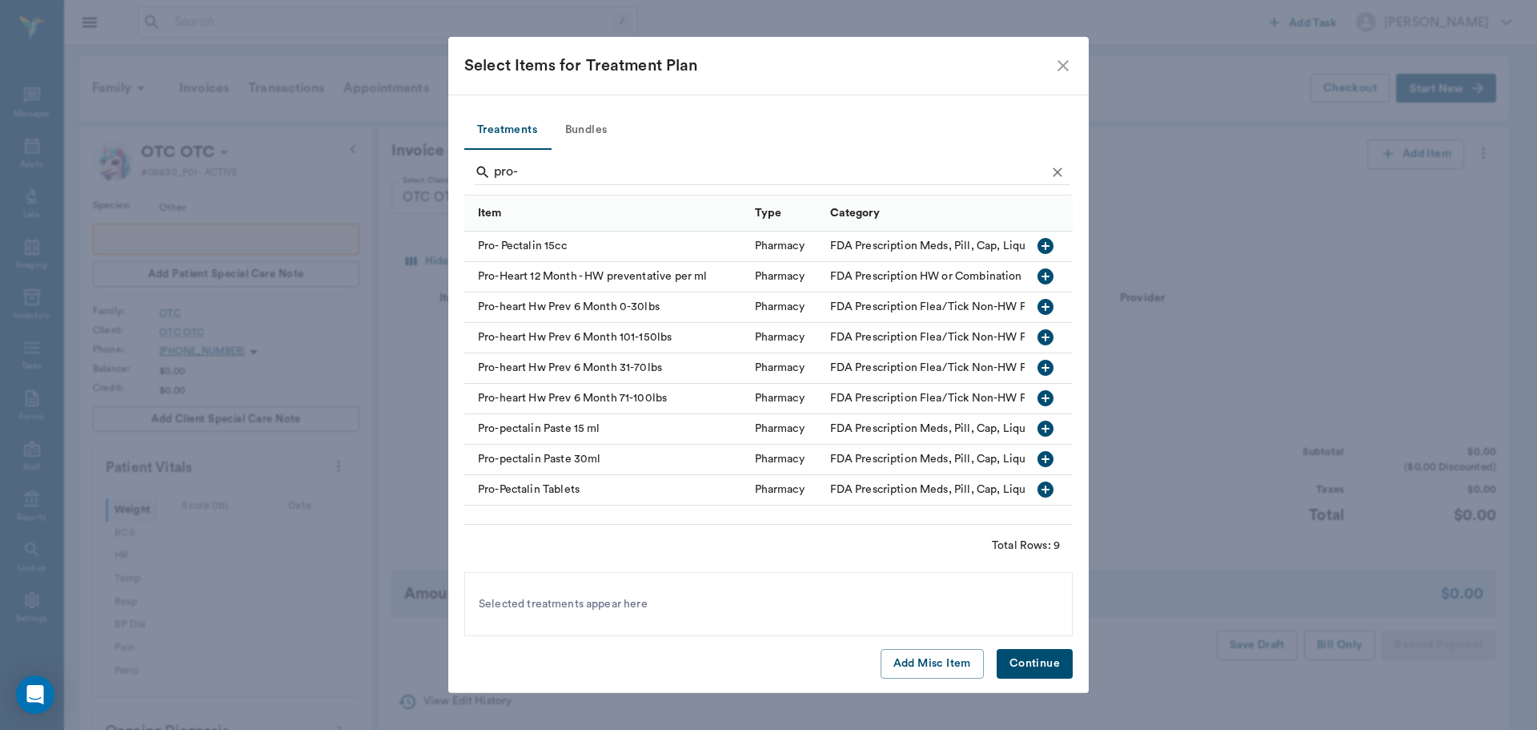
click at [1045, 275] on icon "button" at bounding box center [1046, 276] width 16 height 16
click at [1048, 309] on icon "button" at bounding box center [1046, 307] width 16 height 16
click at [1047, 339] on icon "button" at bounding box center [1046, 337] width 16 height 16
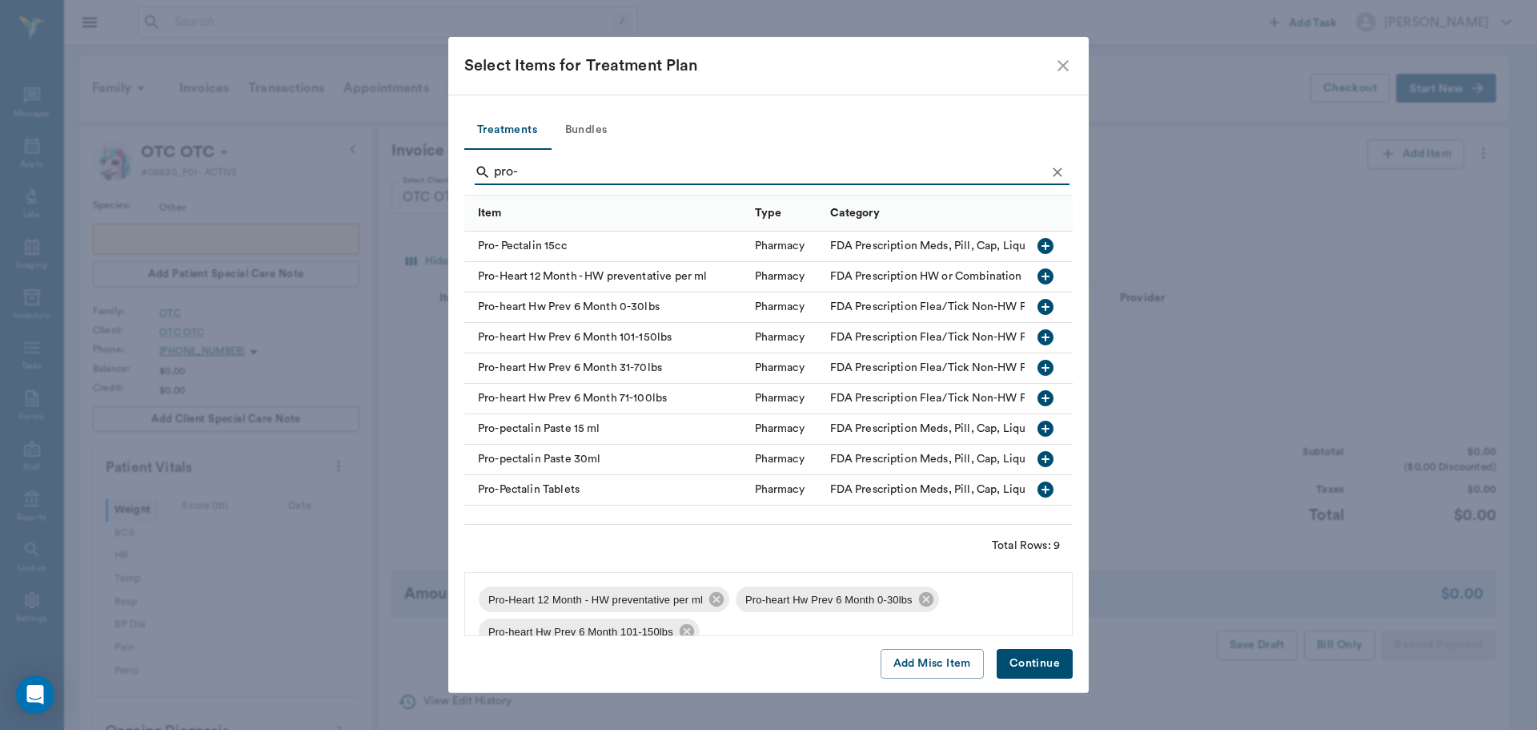
click at [1043, 371] on icon "button" at bounding box center [1046, 368] width 16 height 16
click at [1048, 397] on icon "button" at bounding box center [1046, 398] width 16 height 16
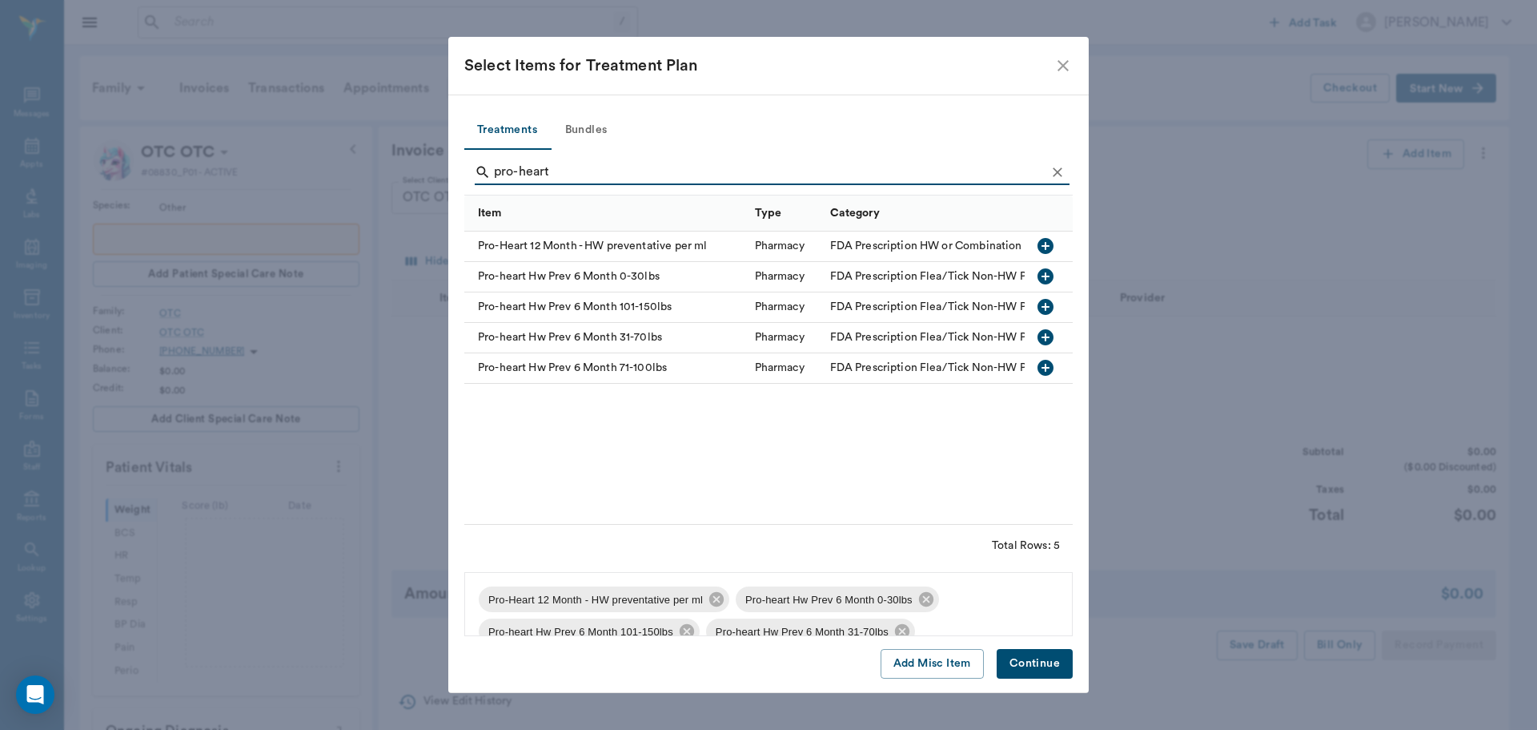
type input "pro-heart"
click at [1043, 664] on button "Continue" at bounding box center [1035, 664] width 76 height 30
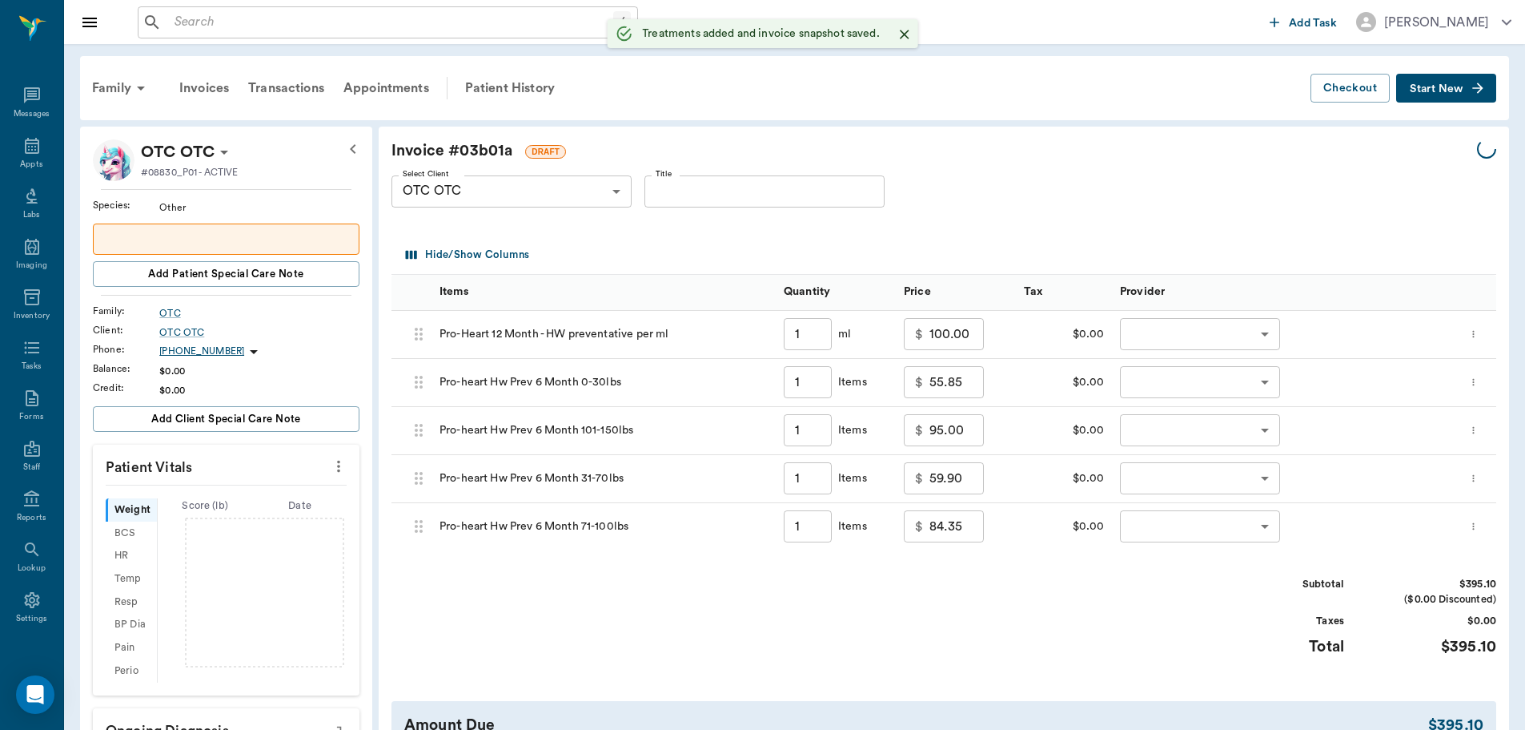
type input "1.00"
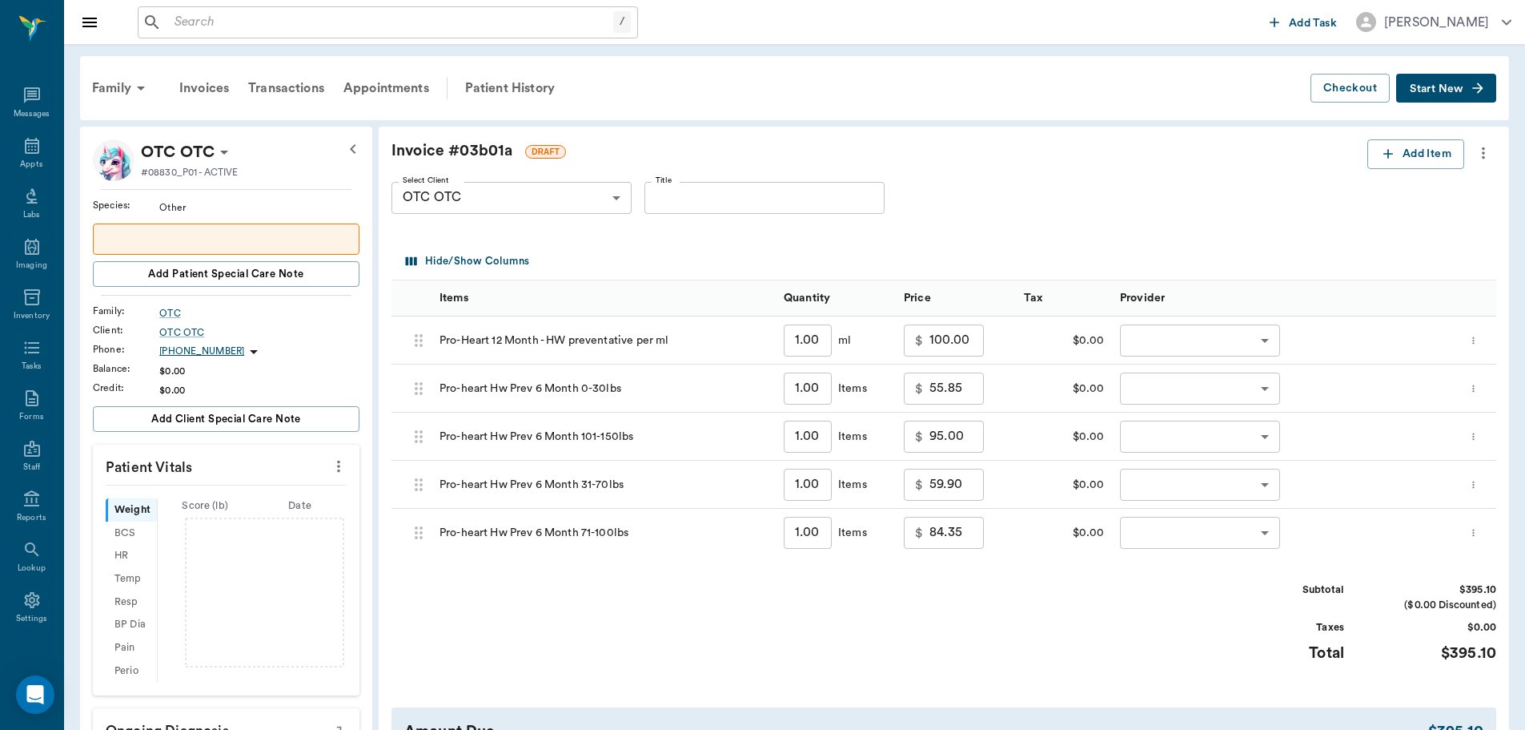
click at [1491, 159] on icon "more" at bounding box center [1484, 152] width 18 height 19
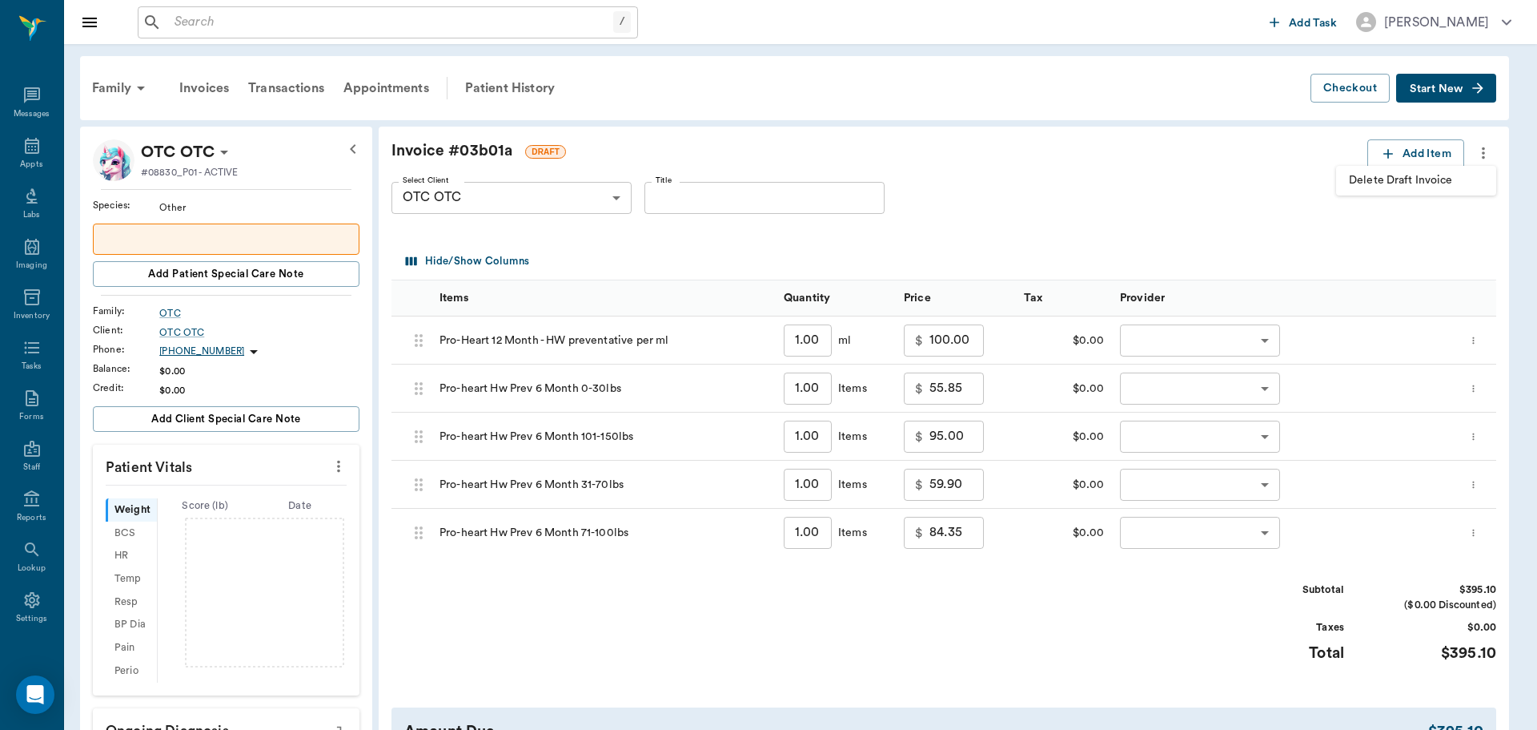
click at [1478, 191] on li "Delete Draft Invoice" at bounding box center [1416, 181] width 160 height 30
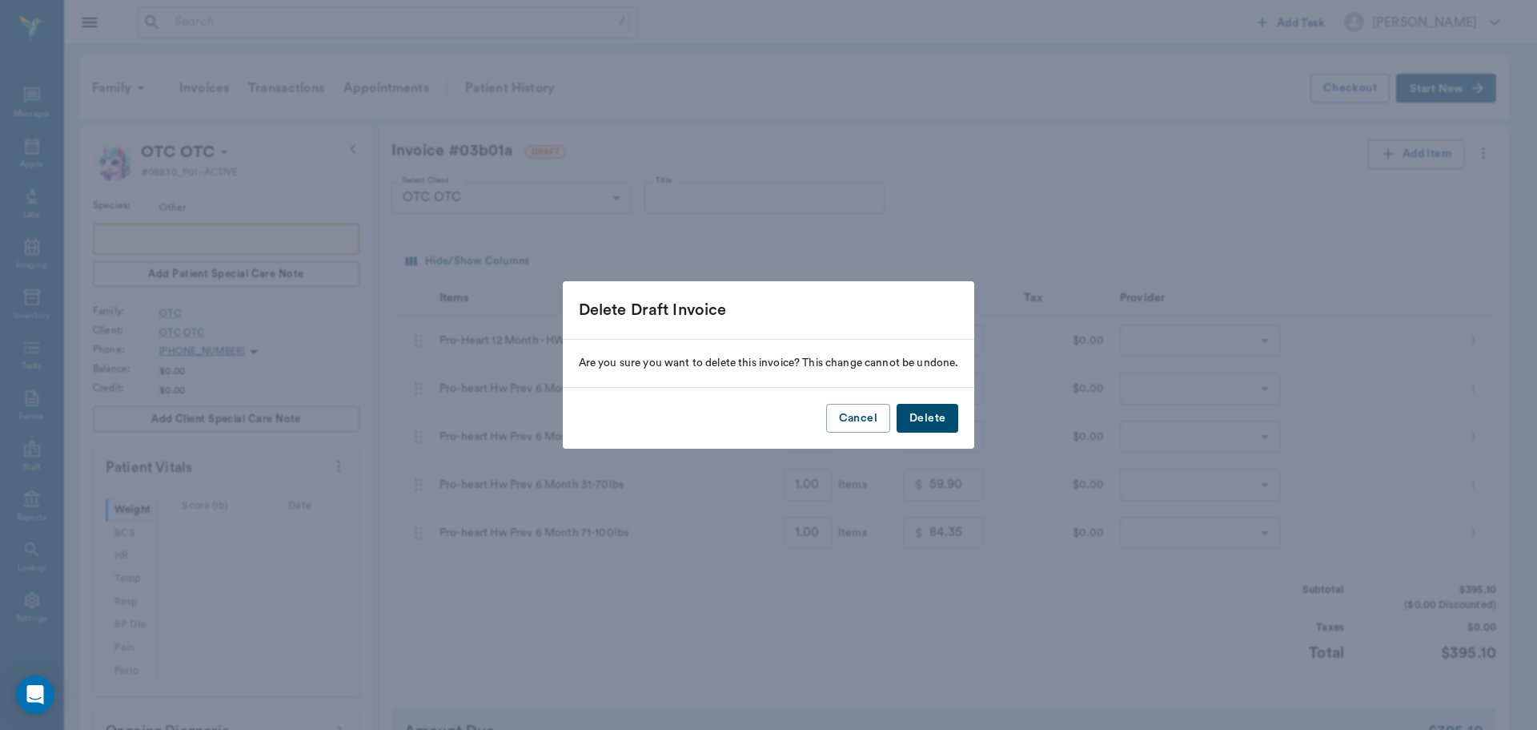
click at [934, 422] on button "Delete" at bounding box center [928, 419] width 62 height 30
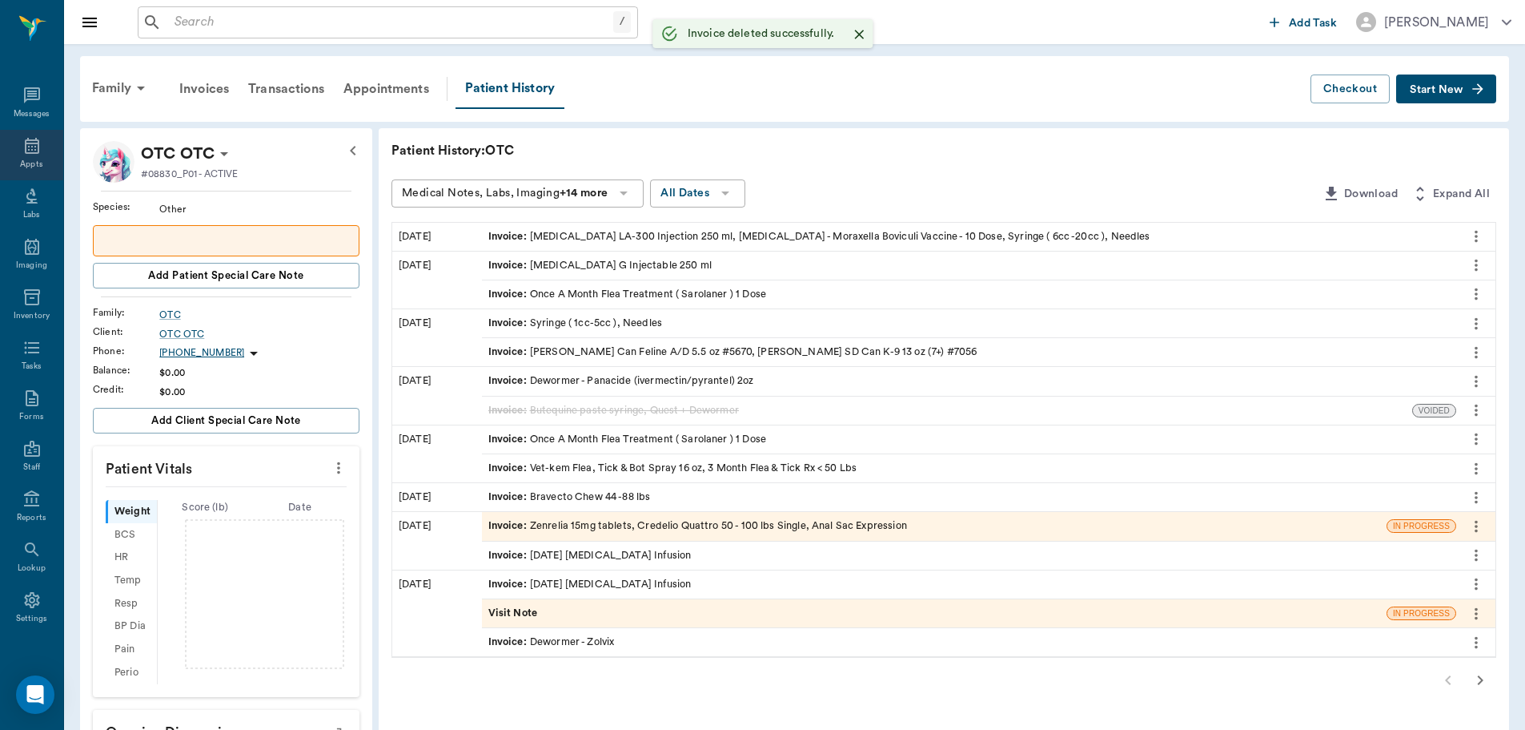
click at [25, 144] on icon at bounding box center [32, 146] width 14 height 16
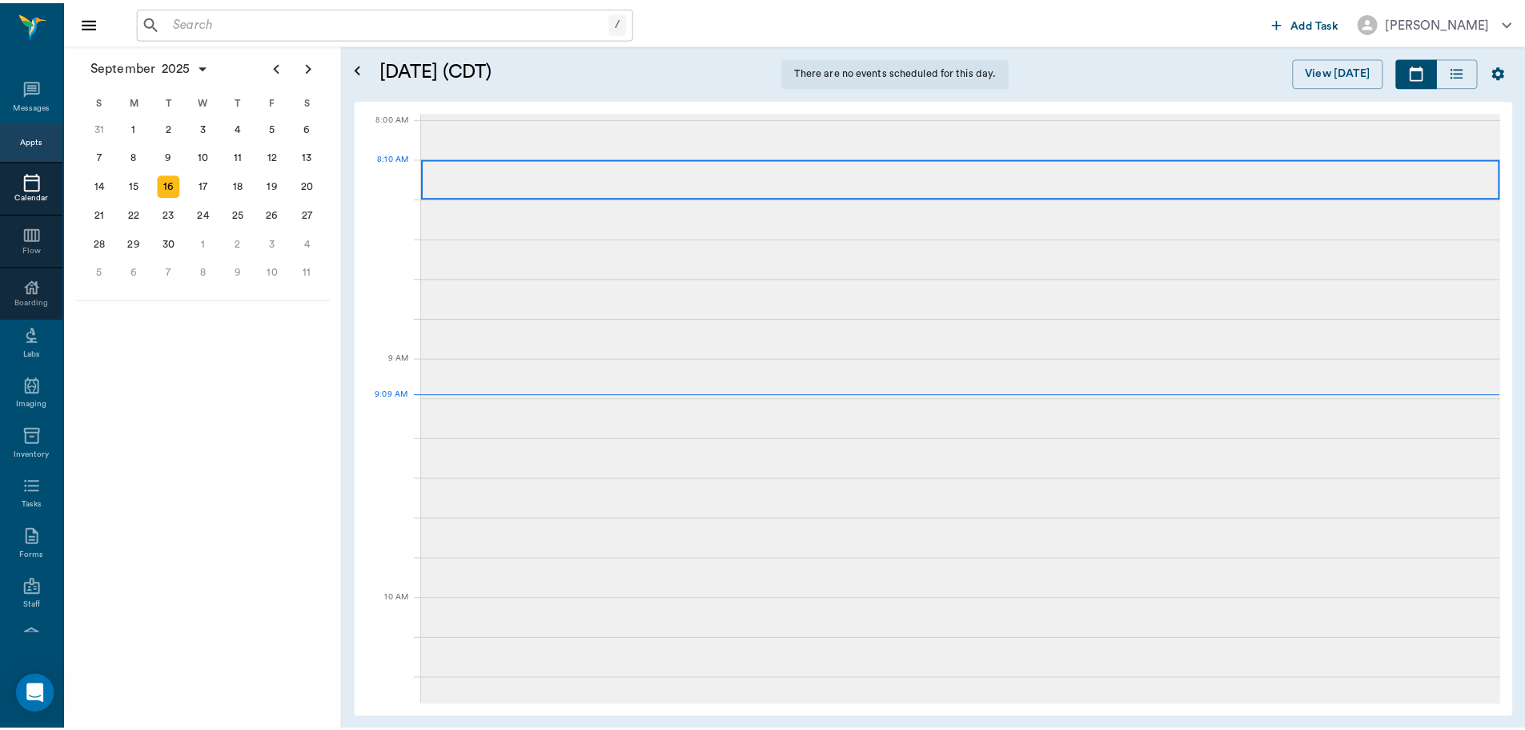
scroll to position [242, 0]
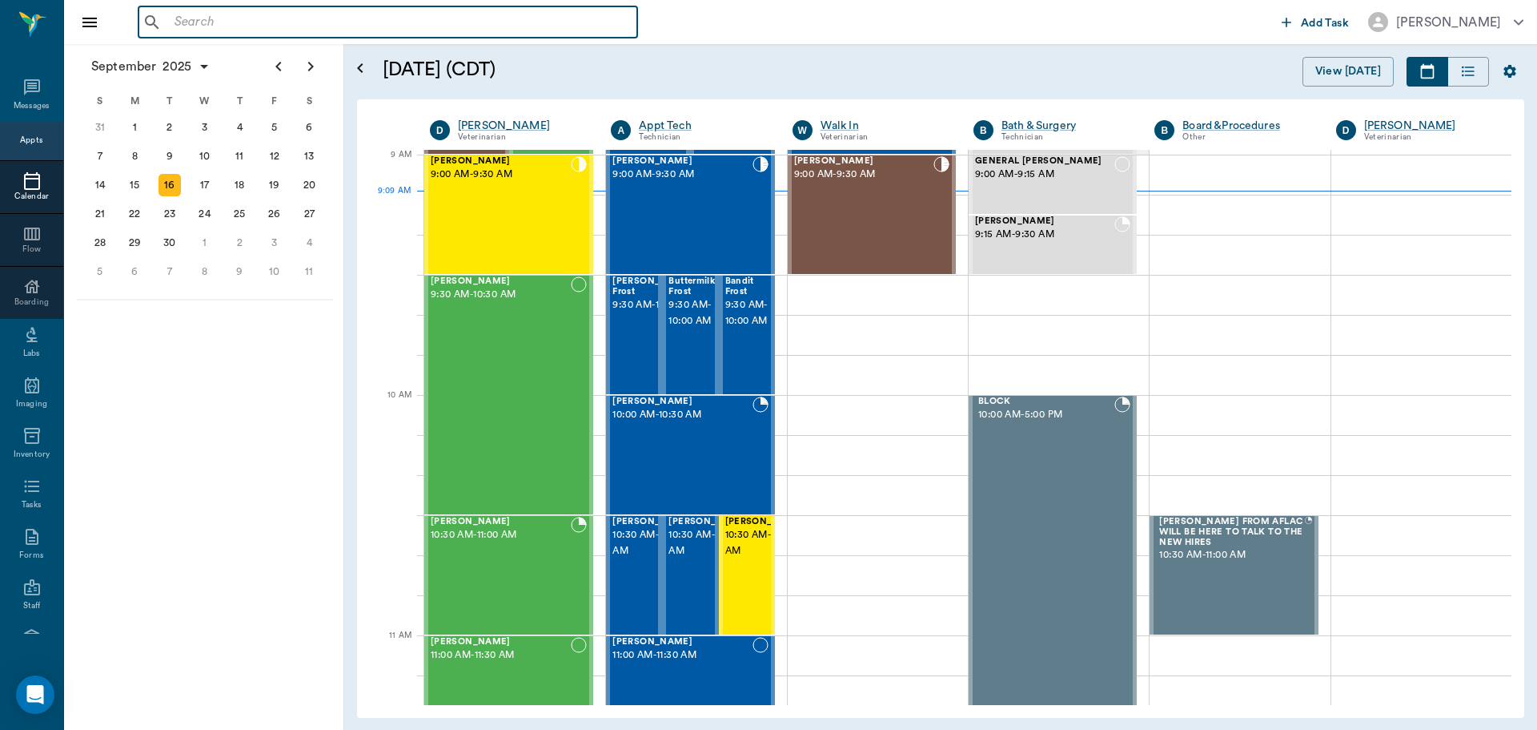
click at [409, 17] on input "text" at bounding box center [399, 22] width 463 height 22
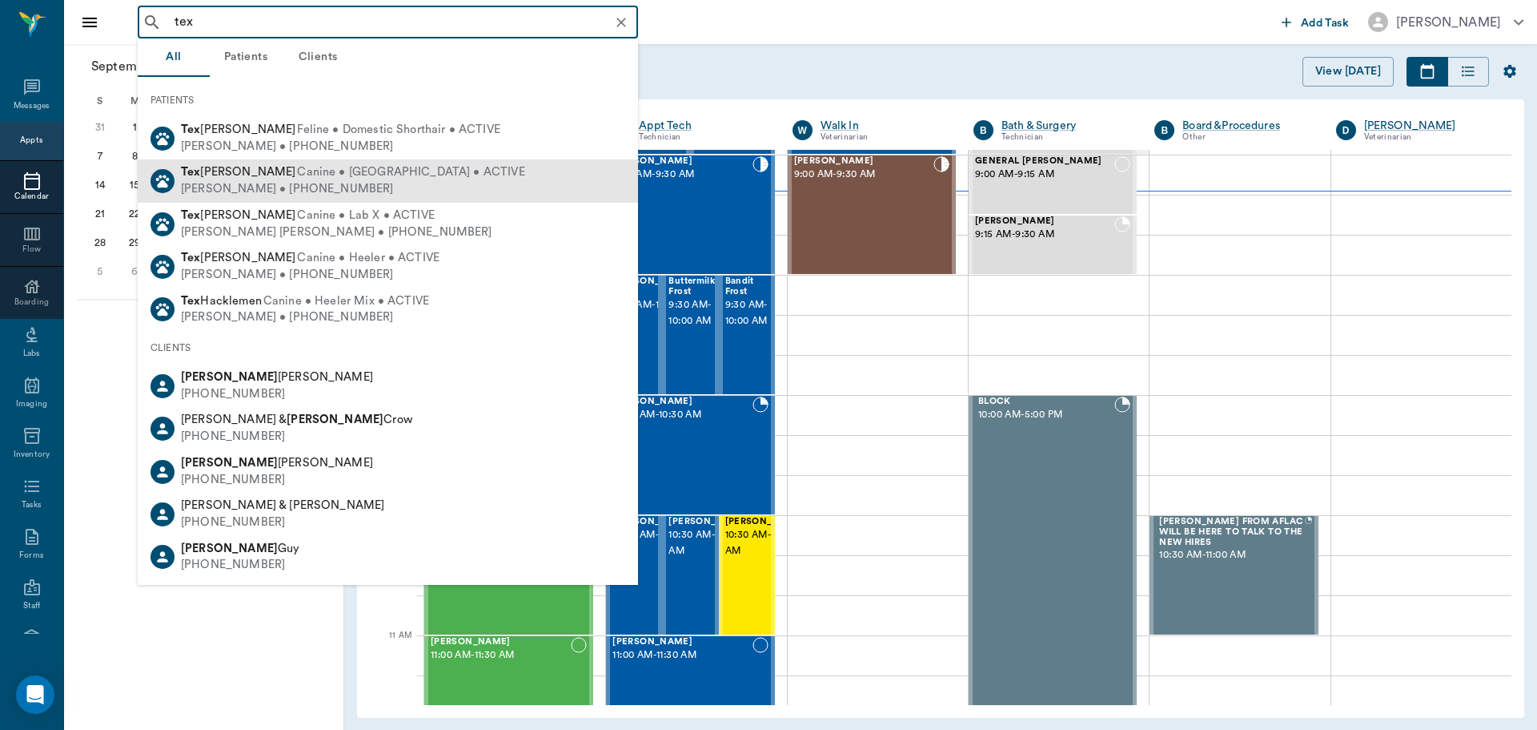
click at [463, 193] on div "Tex McCasland Canine • Westie • ACTIVE Kirby McCasland • (903) 748-0383" at bounding box center [388, 180] width 500 height 42
type input "tex"
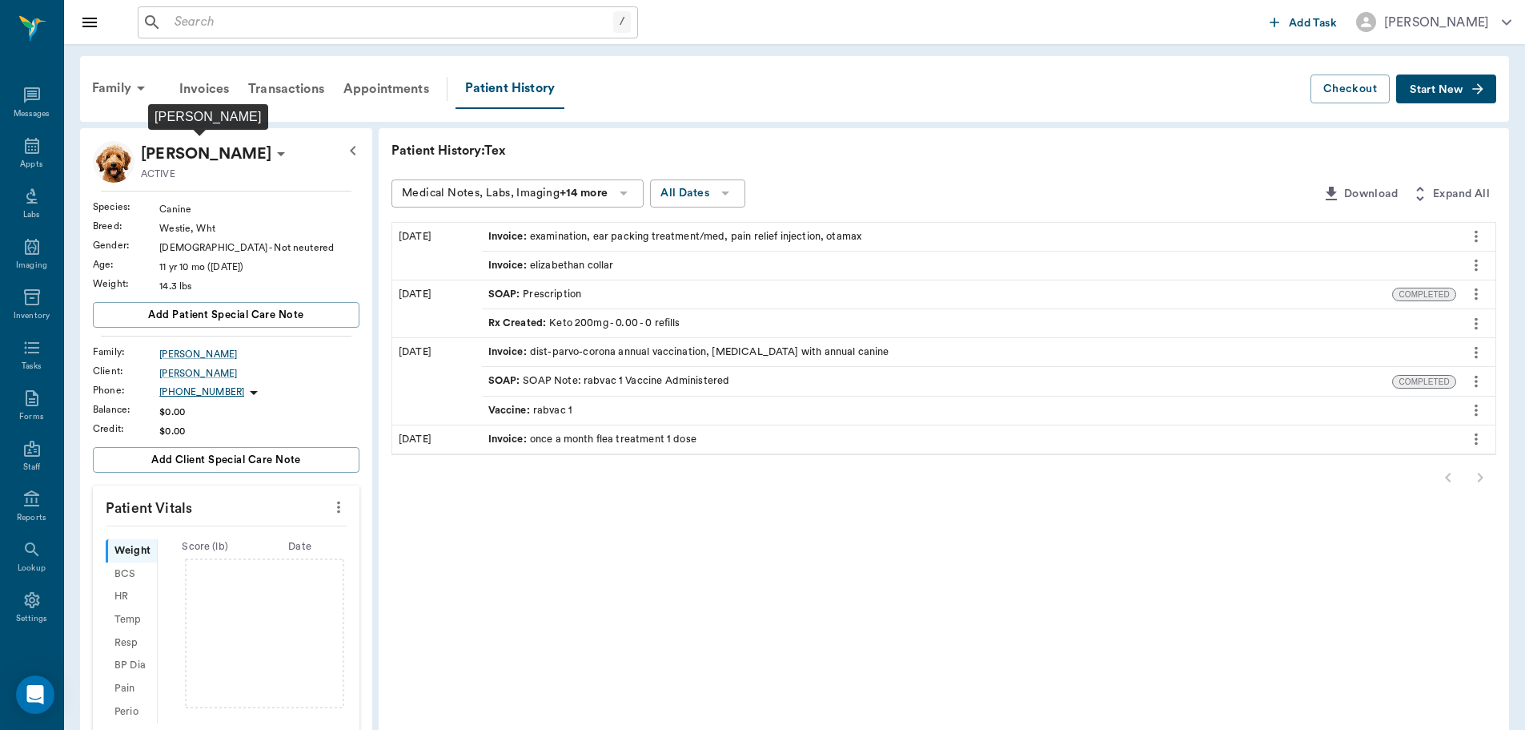
click at [207, 157] on p "Tex McCasland" at bounding box center [206, 154] width 131 height 26
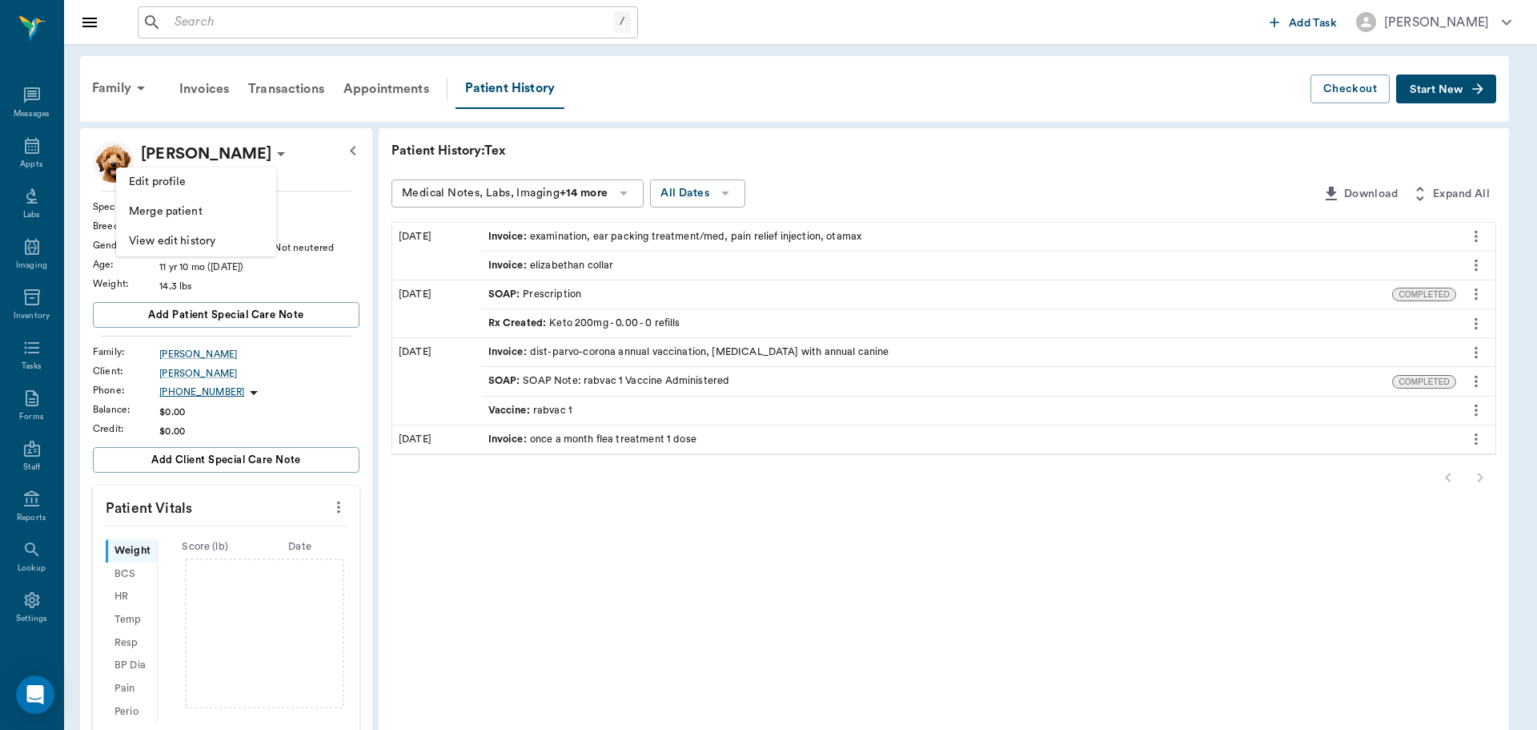
click at [292, 167] on div at bounding box center [768, 365] width 1537 height 730
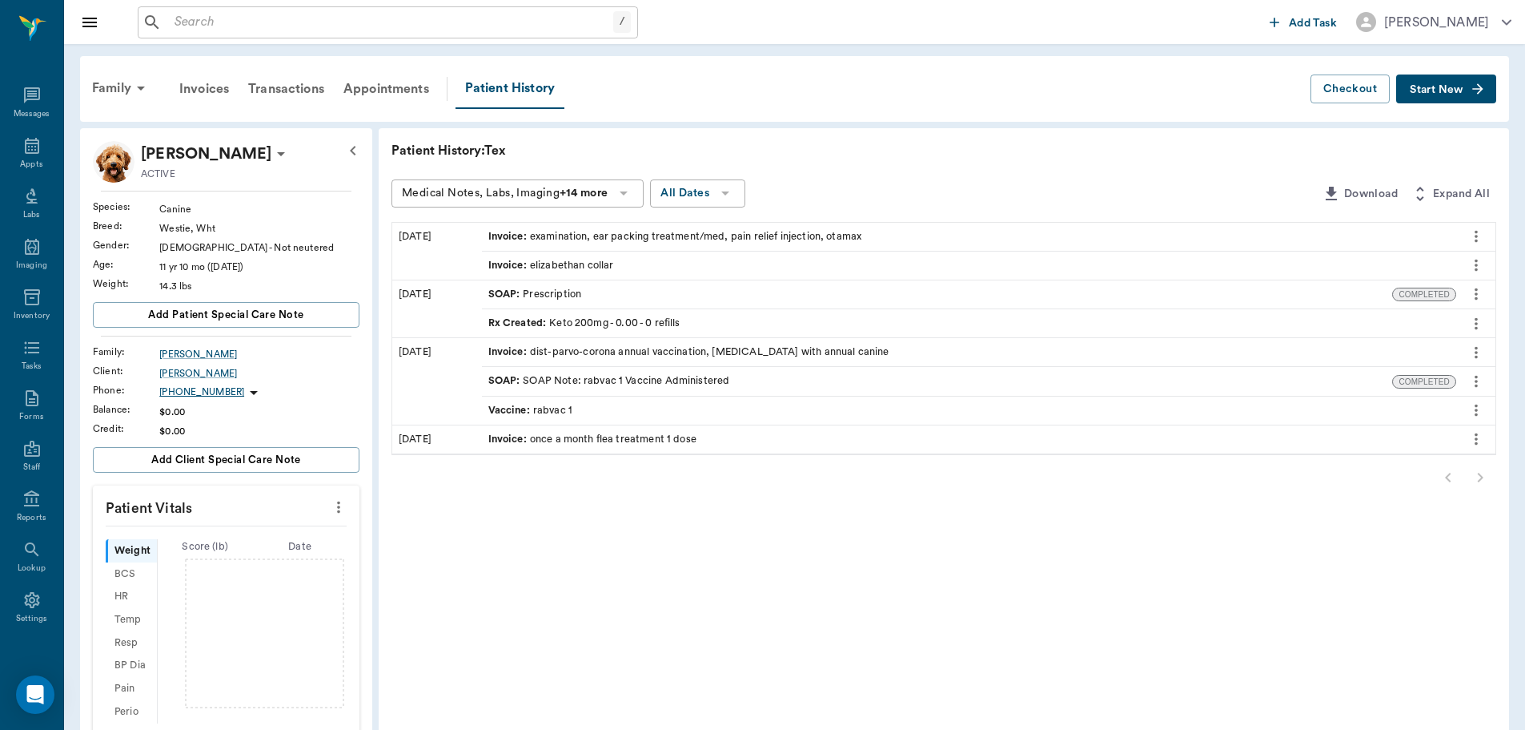
click at [245, 20] on input "text" at bounding box center [390, 22] width 445 height 22
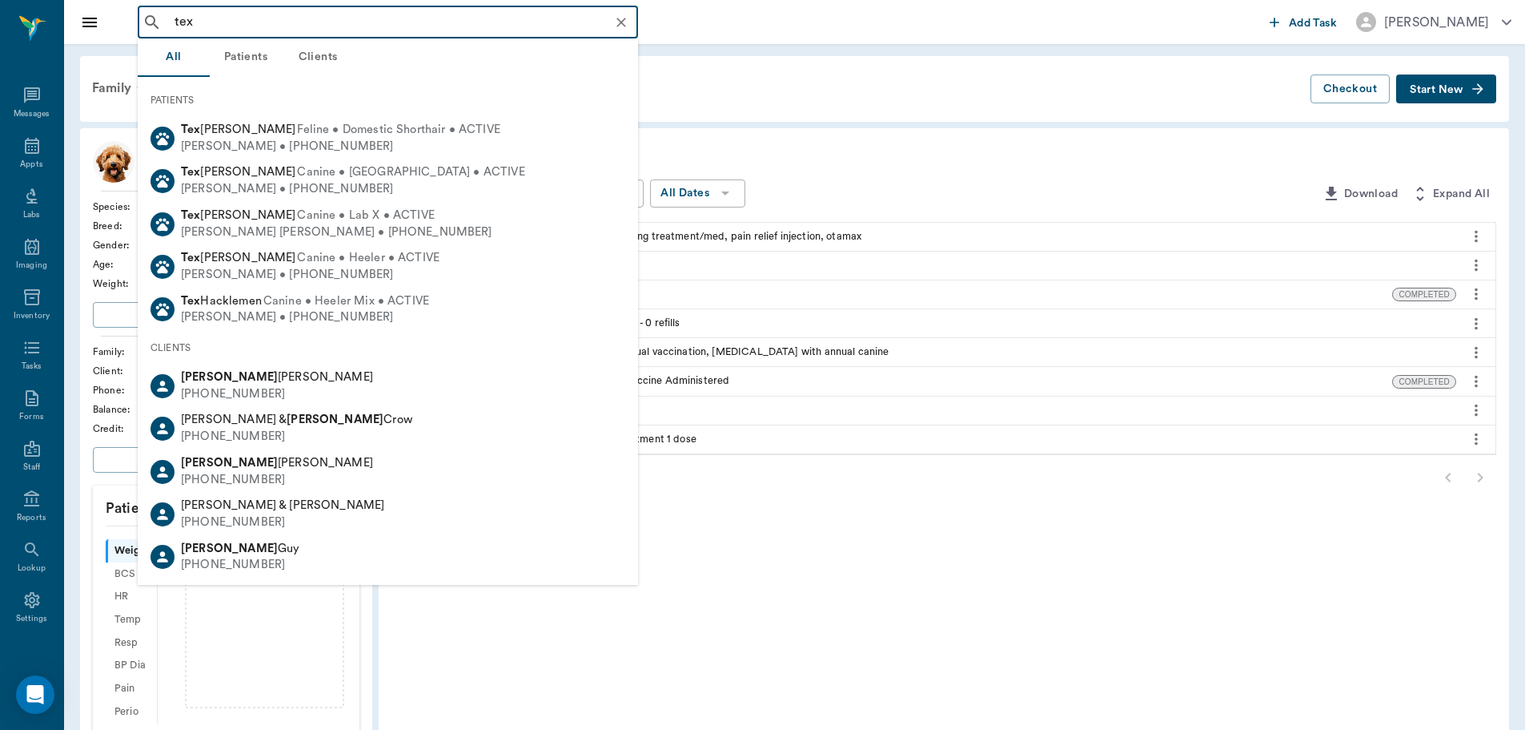
type input "tex"
click at [615, 22] on icon "Clear" at bounding box center [621, 22] width 16 height 16
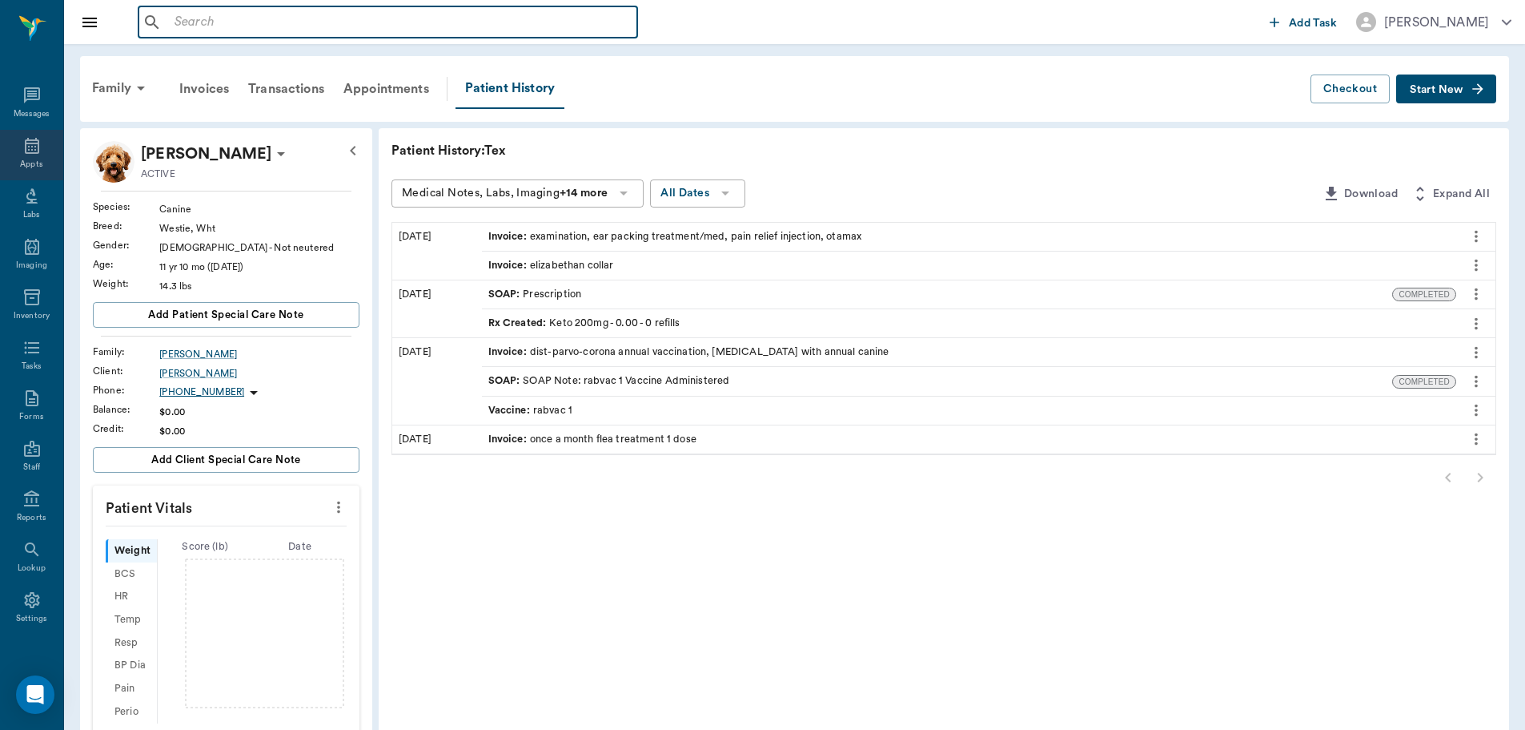
click at [38, 159] on div "Appts" at bounding box center [31, 155] width 63 height 50
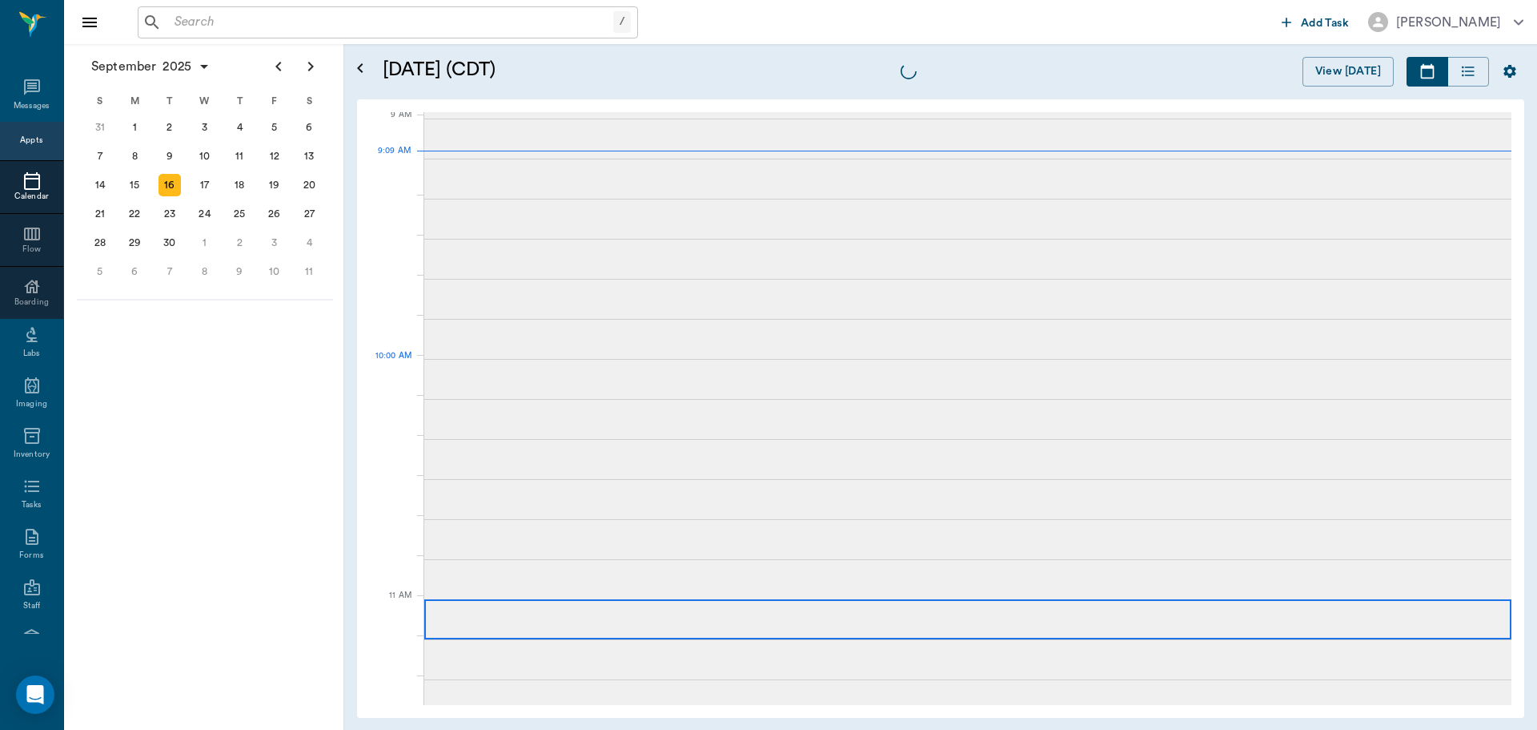
scroll to position [244, 0]
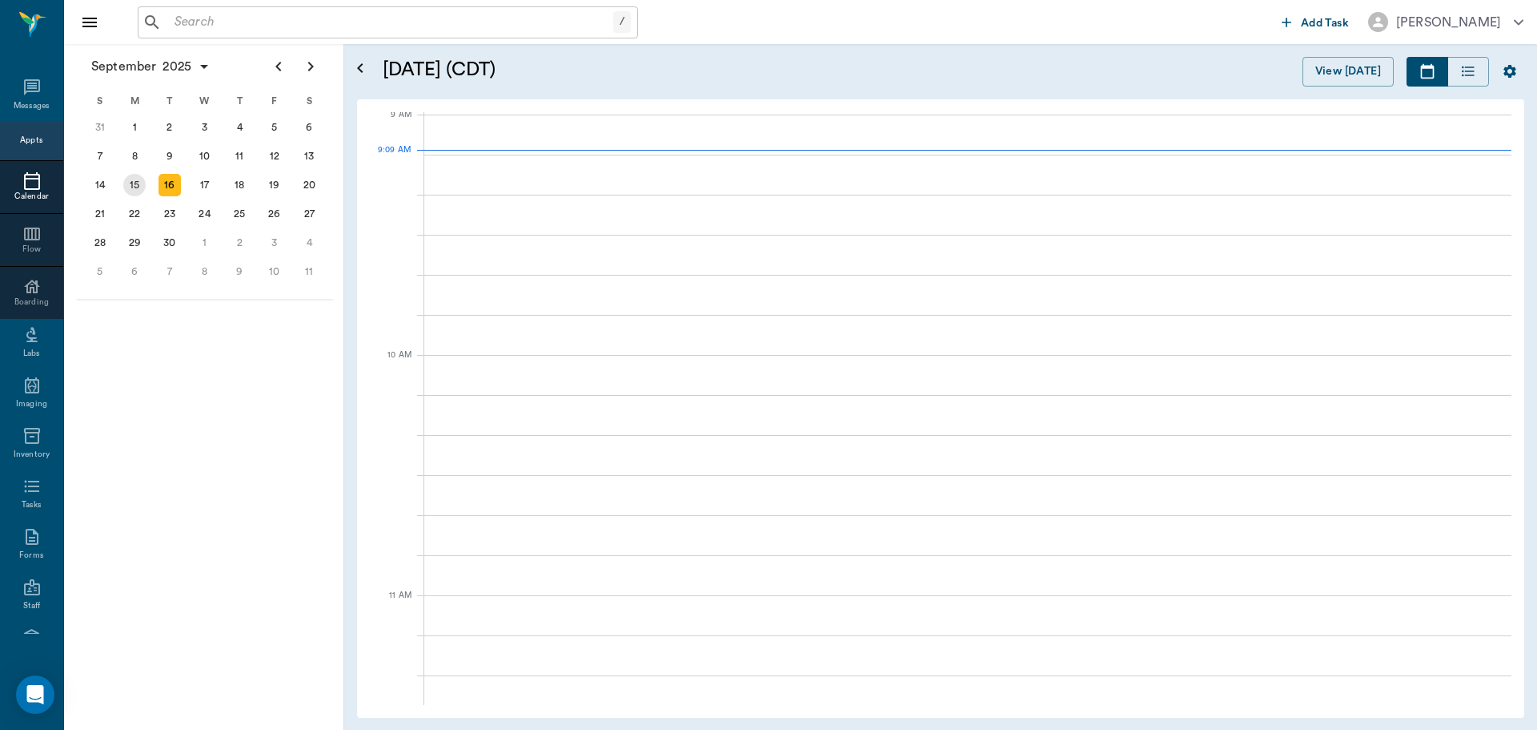
click at [119, 175] on div "15" at bounding box center [135, 185] width 35 height 29
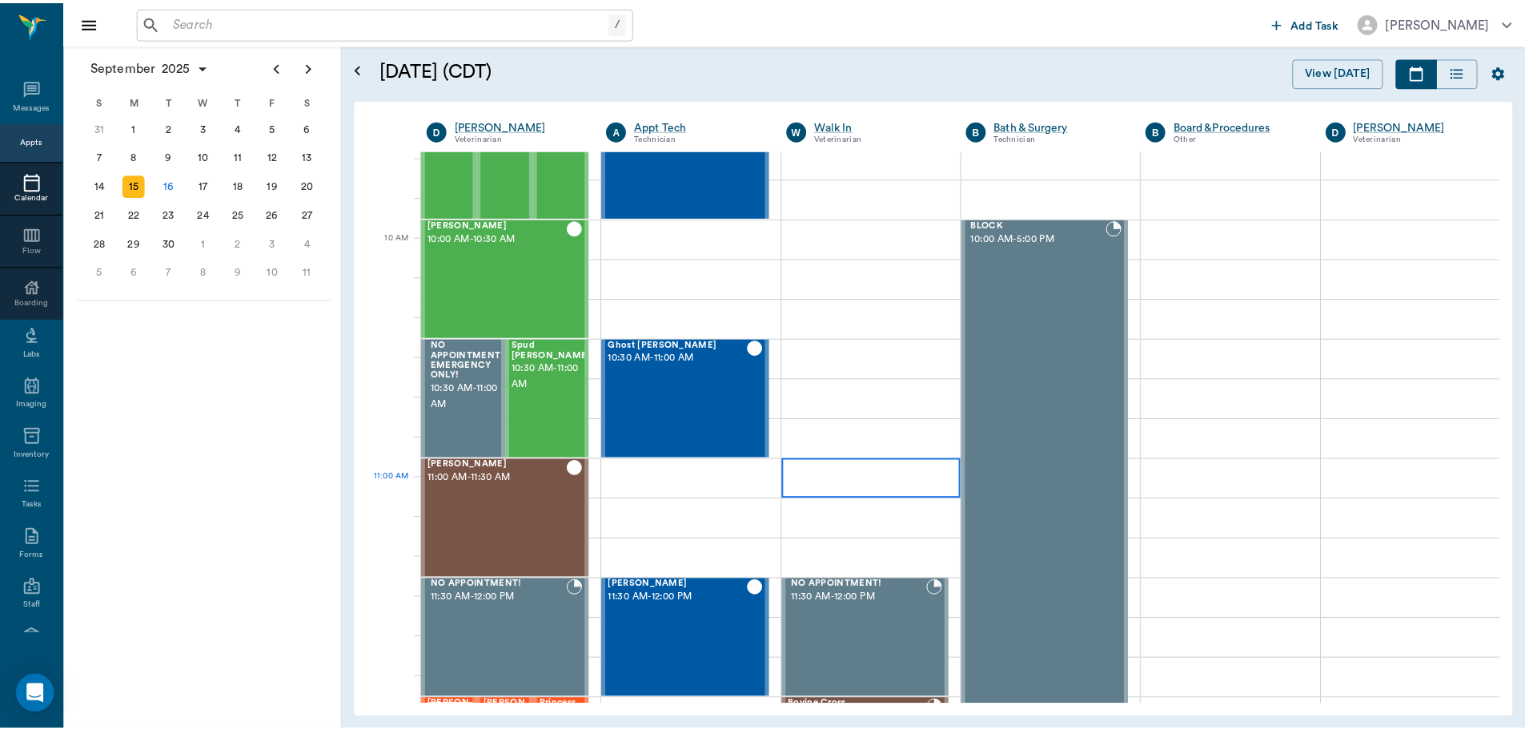
scroll to position [400, 0]
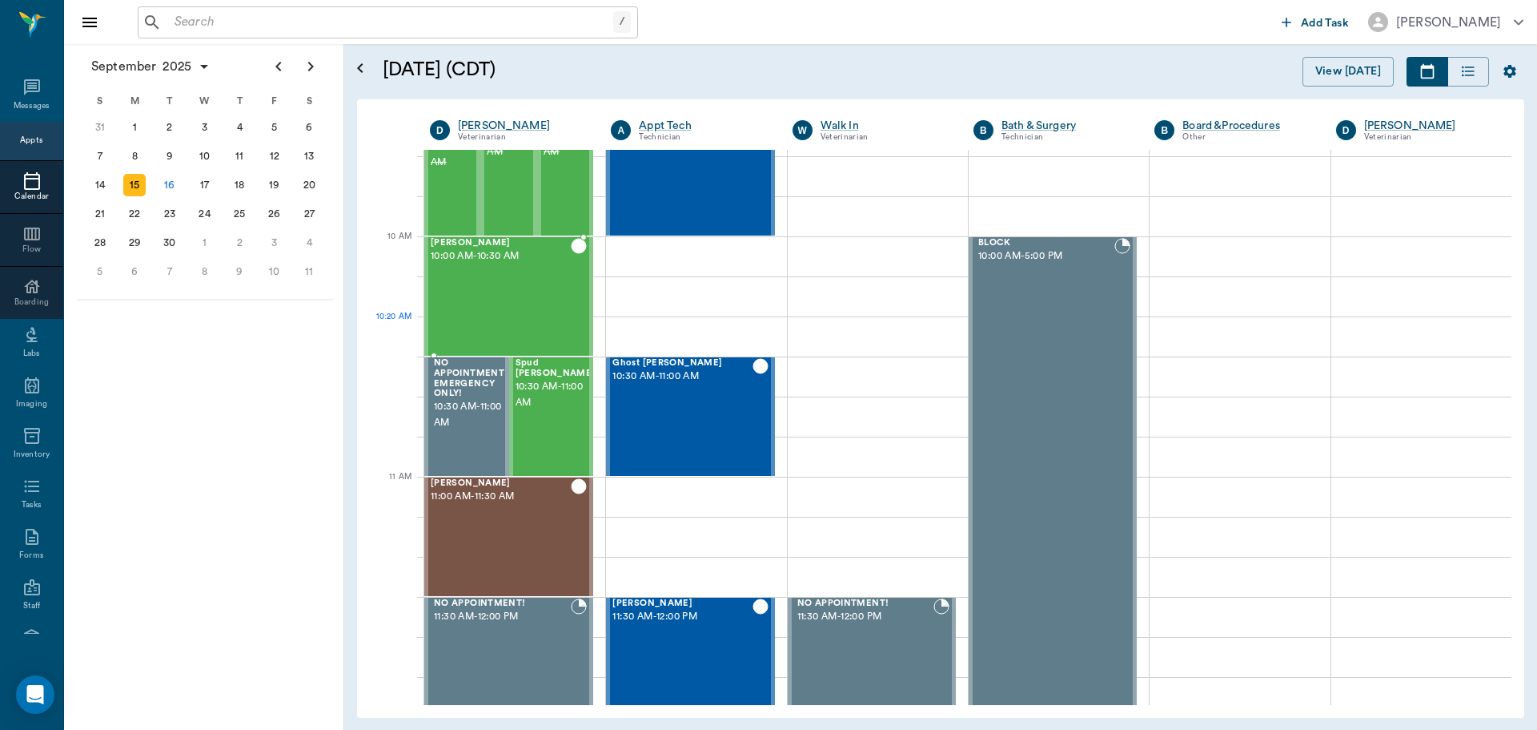
click at [500, 282] on div "Tex Willeford 10:00 AM - 10:30 AM" at bounding box center [501, 296] width 140 height 117
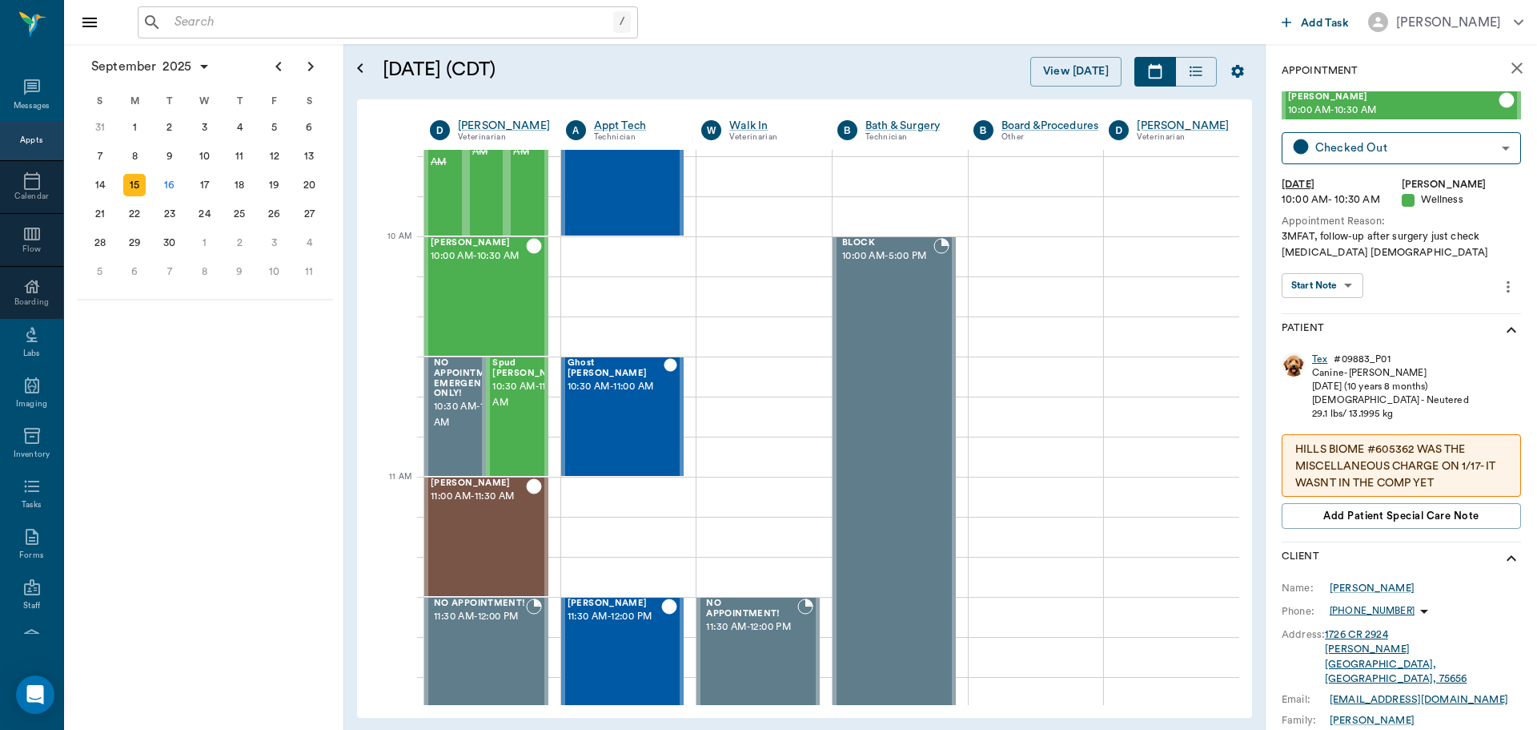
click at [1321, 362] on div "Tex" at bounding box center [1319, 359] width 15 height 14
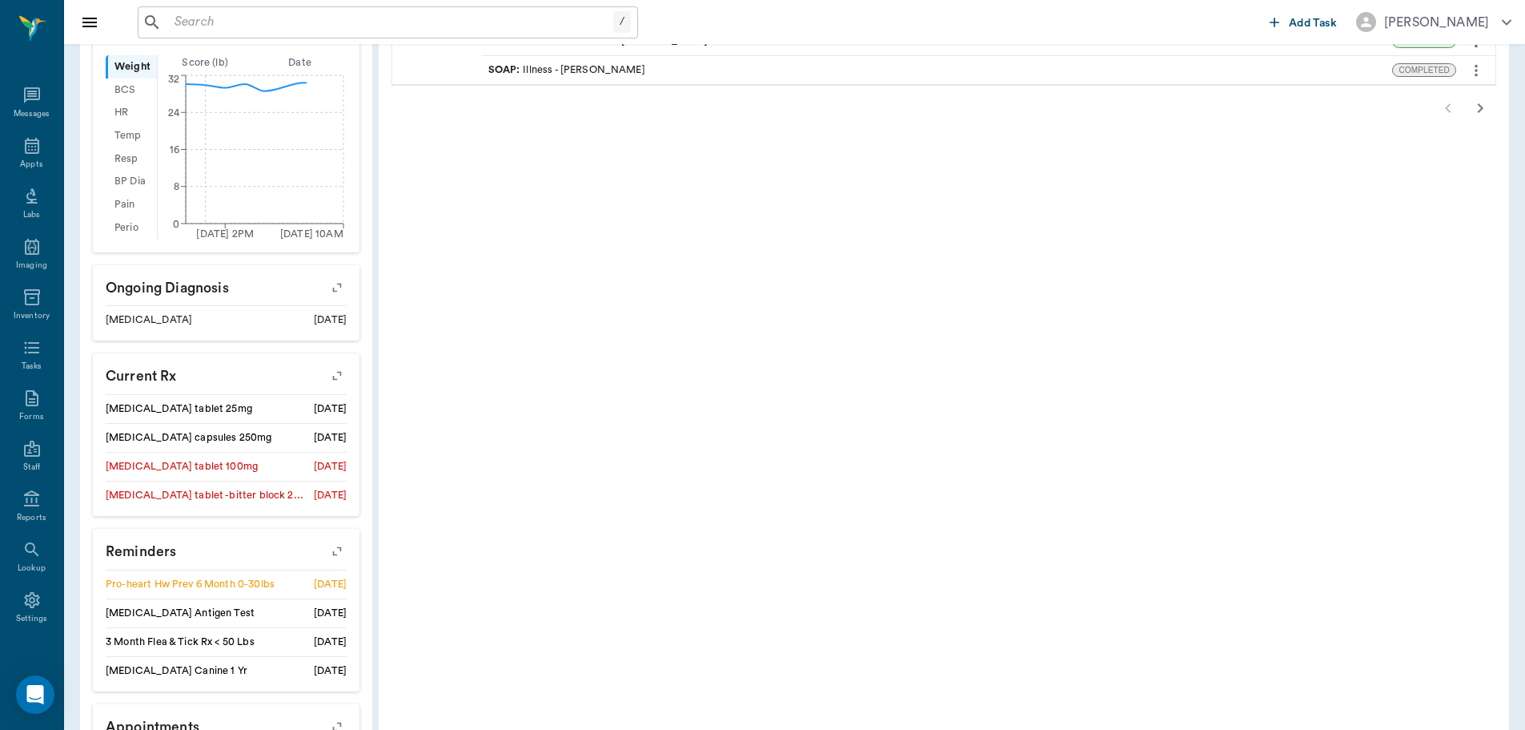
scroll to position [680, 0]
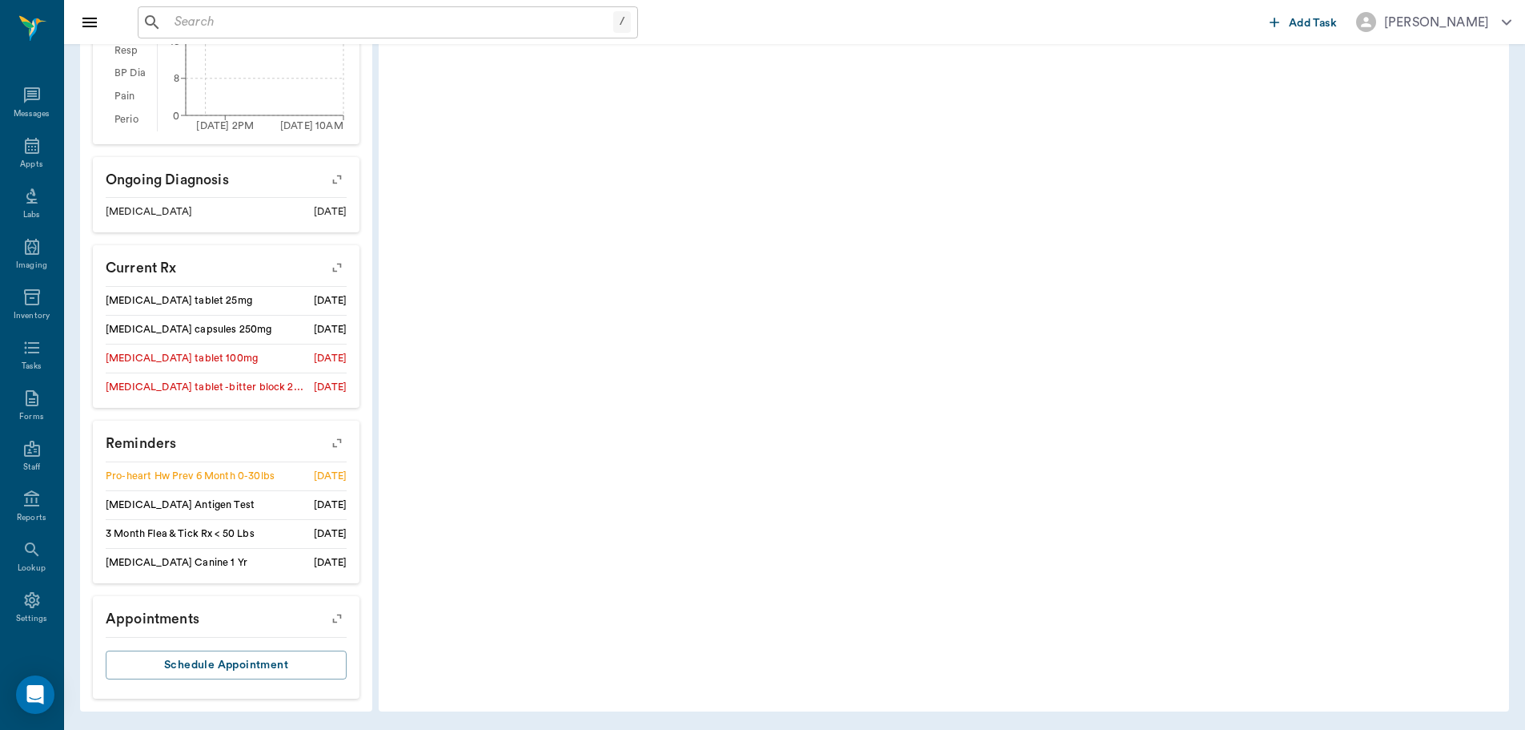
click at [337, 444] on icon "button" at bounding box center [337, 443] width 22 height 22
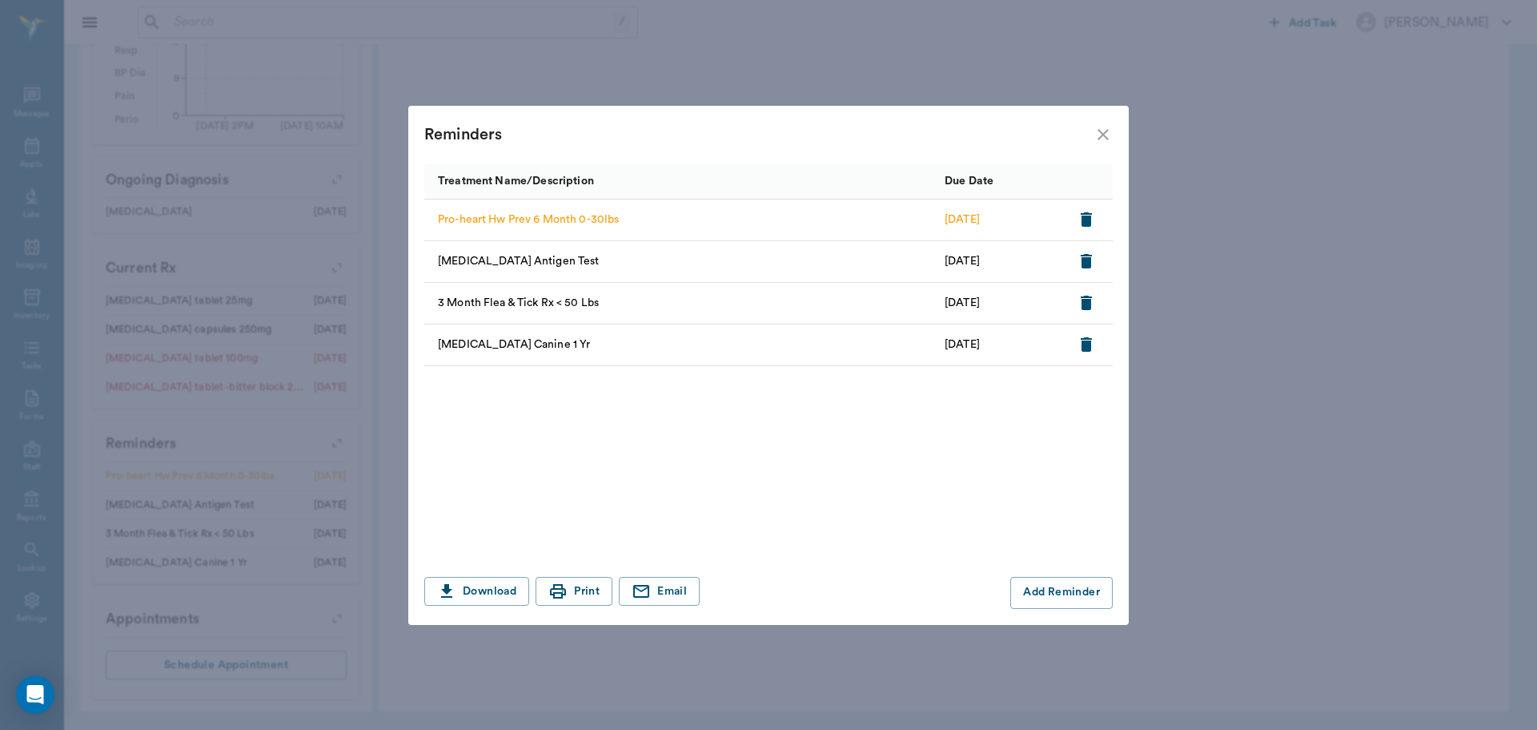
click at [1108, 135] on icon "close" at bounding box center [1103, 134] width 19 height 19
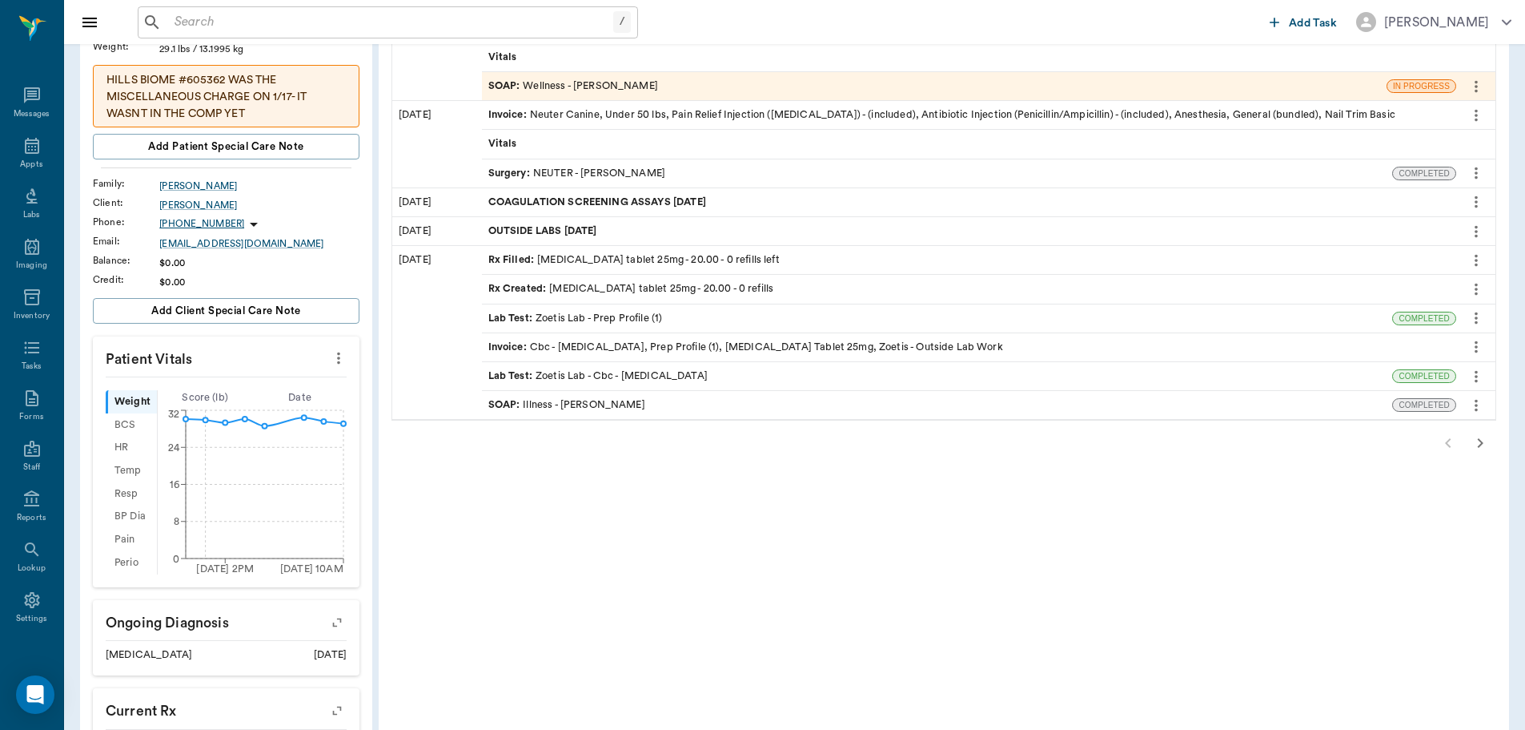
scroll to position [240, 0]
click at [1483, 439] on icon "button" at bounding box center [1480, 439] width 19 height 19
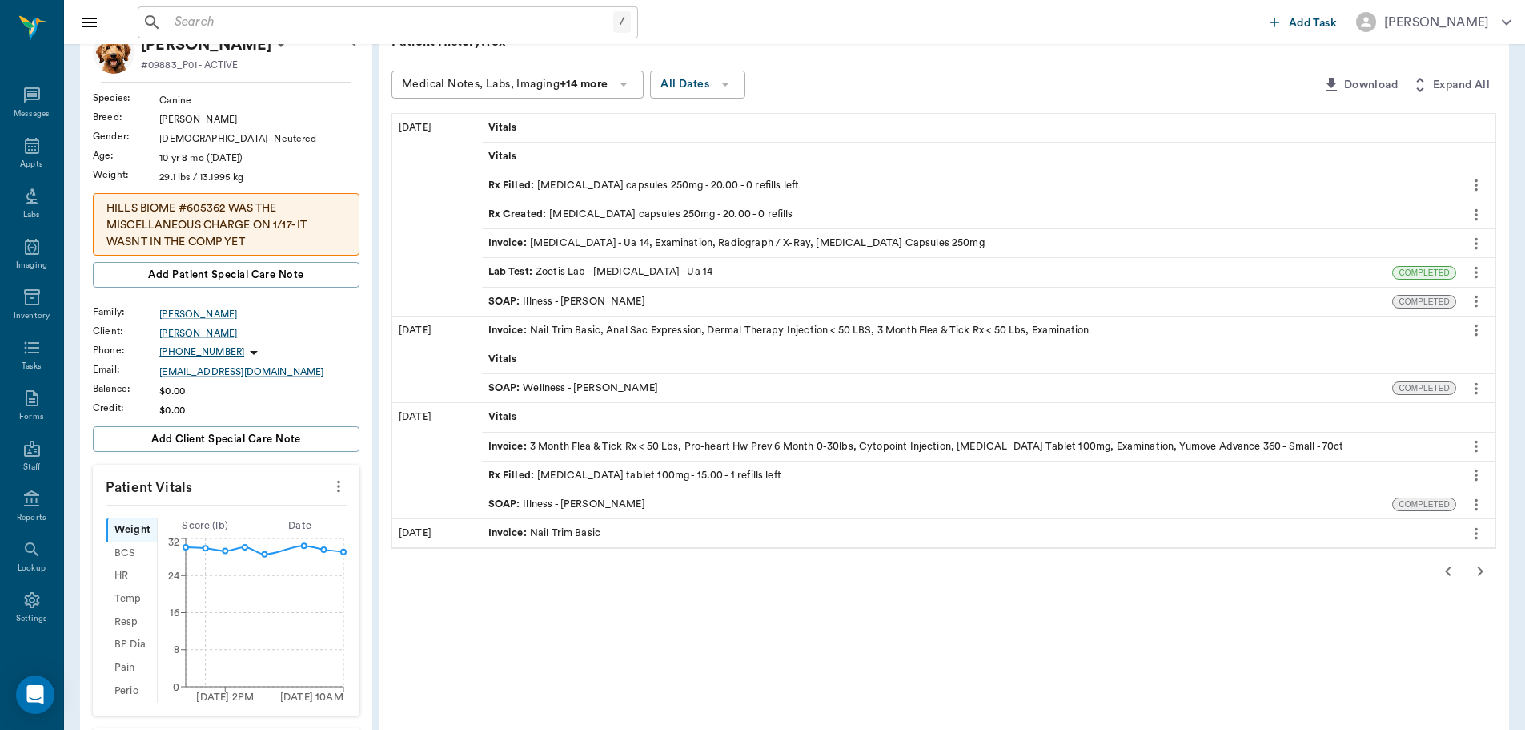
scroll to position [80, 0]
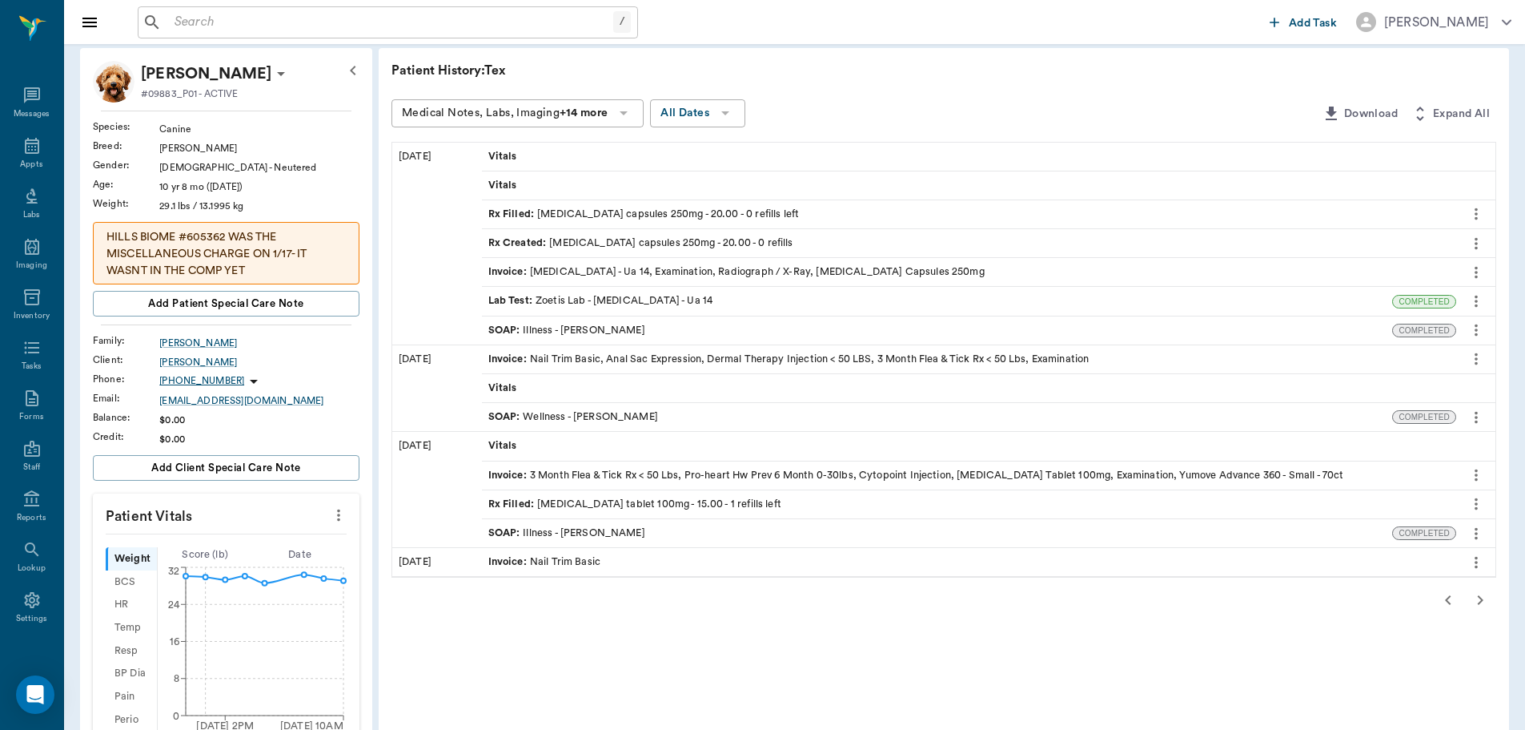
click at [1476, 609] on icon "button" at bounding box center [1480, 599] width 19 height 19
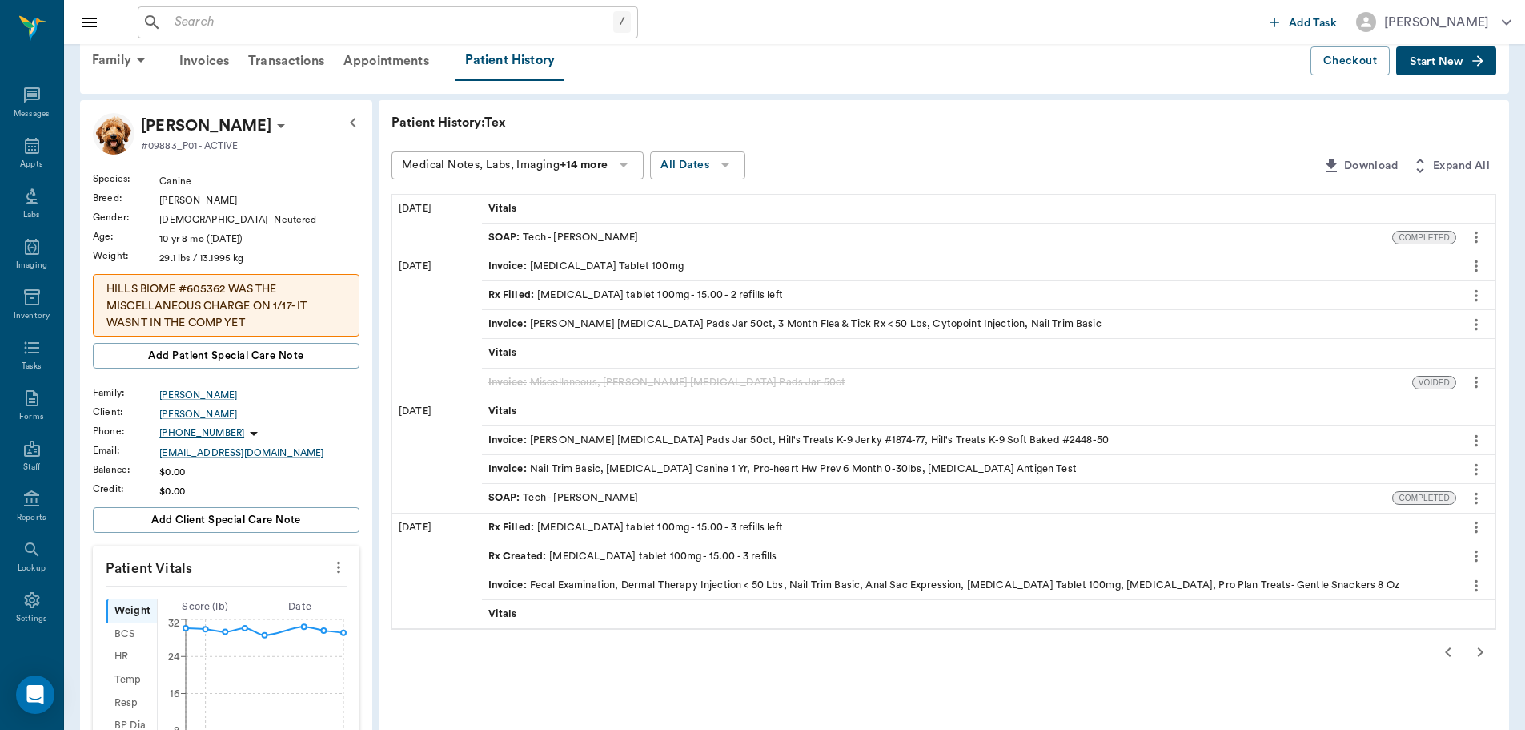
scroll to position [0, 0]
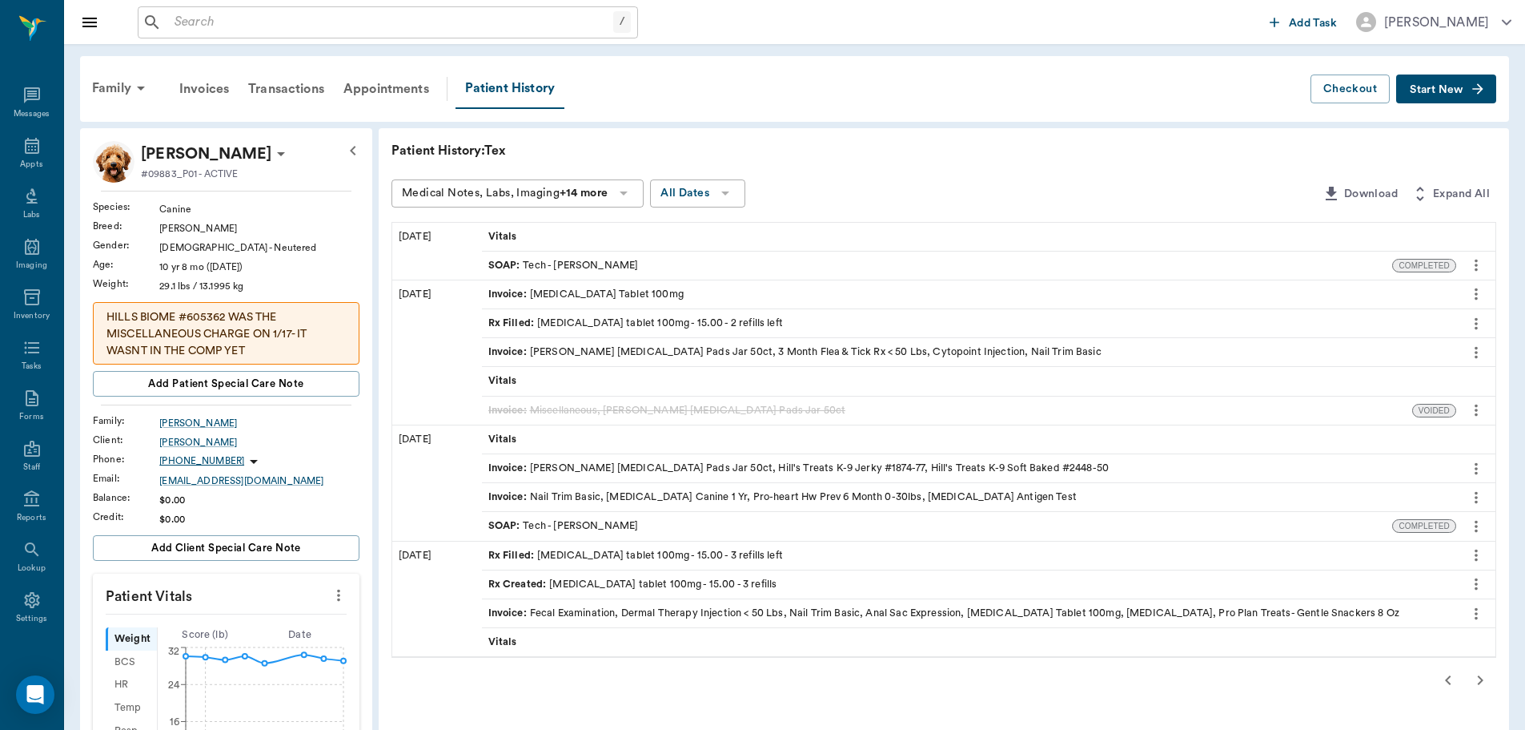
click at [1444, 675] on icon "button" at bounding box center [1448, 679] width 19 height 19
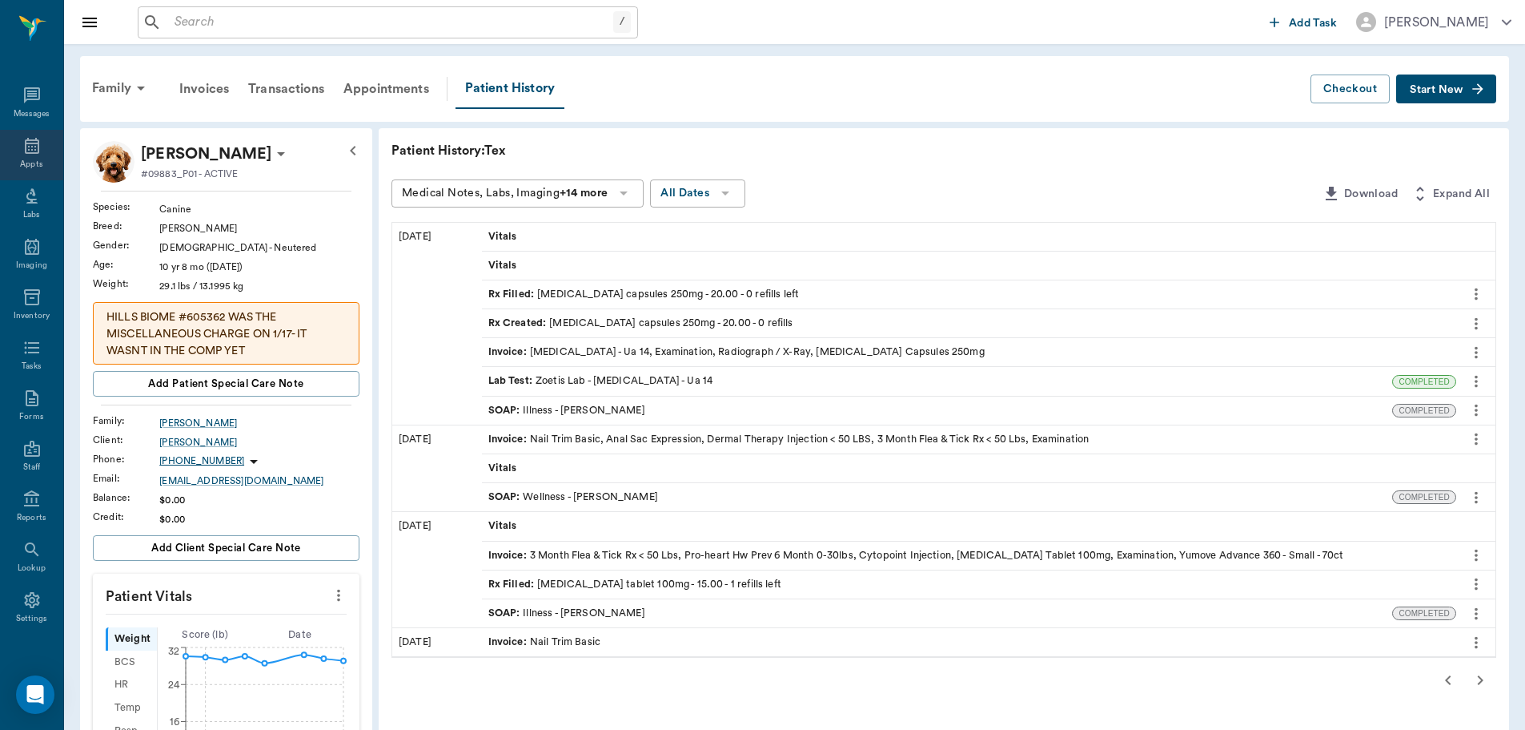
click at [30, 147] on icon at bounding box center [31, 145] width 19 height 19
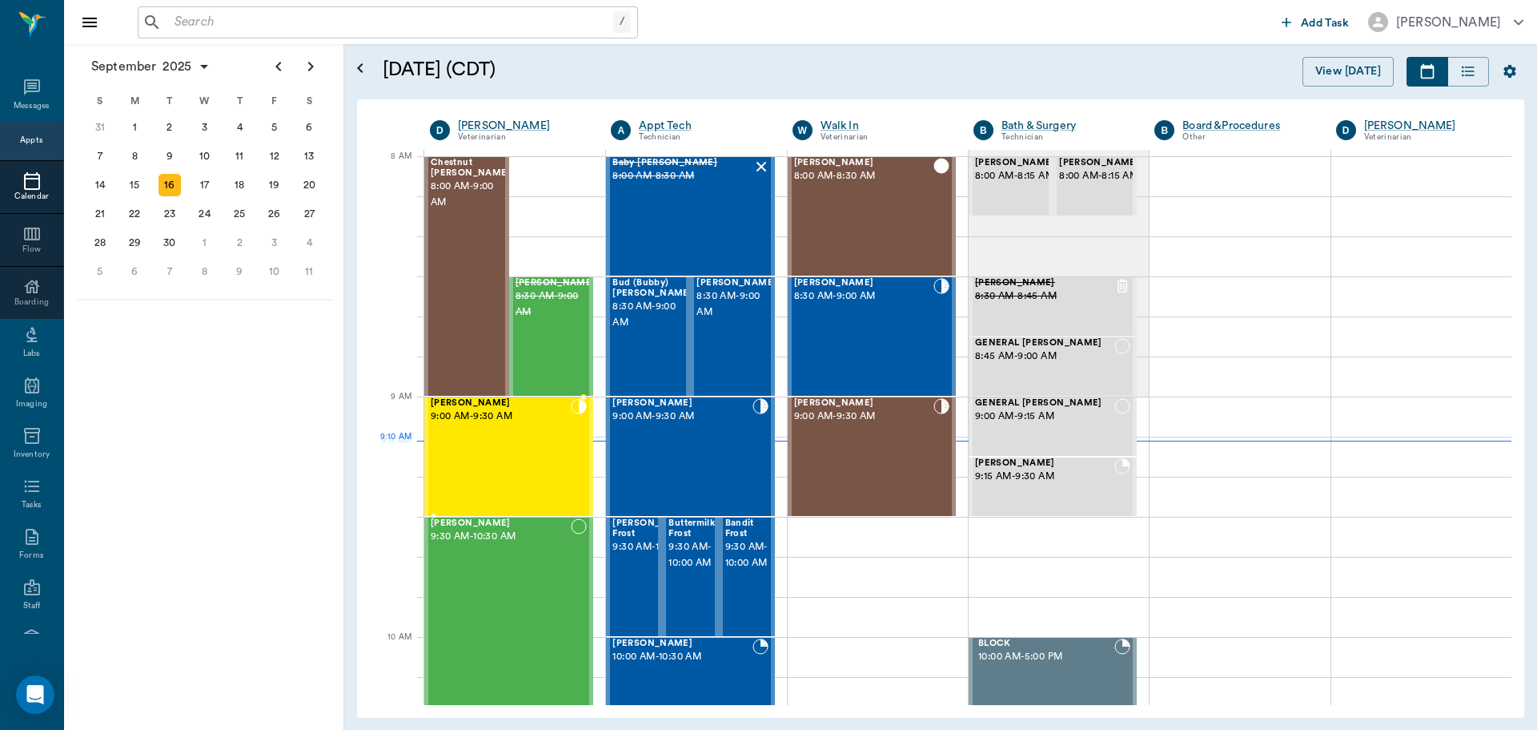
click at [533, 447] on div "Tater Hayden 9:00 AM - 9:30 AM" at bounding box center [501, 456] width 140 height 117
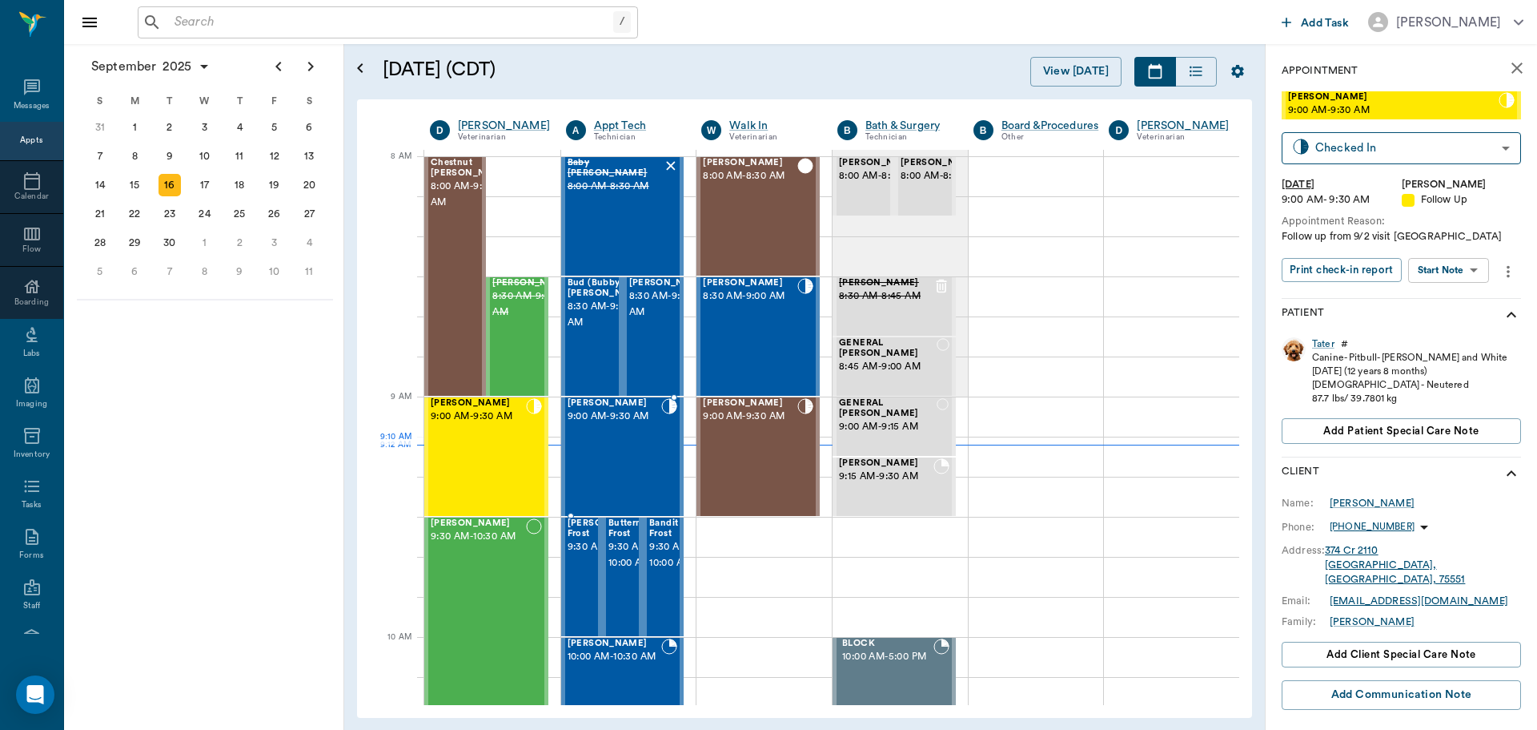
click at [633, 454] on div "Dezarea Brewer 9:00 AM - 9:30 AM" at bounding box center [615, 456] width 94 height 117
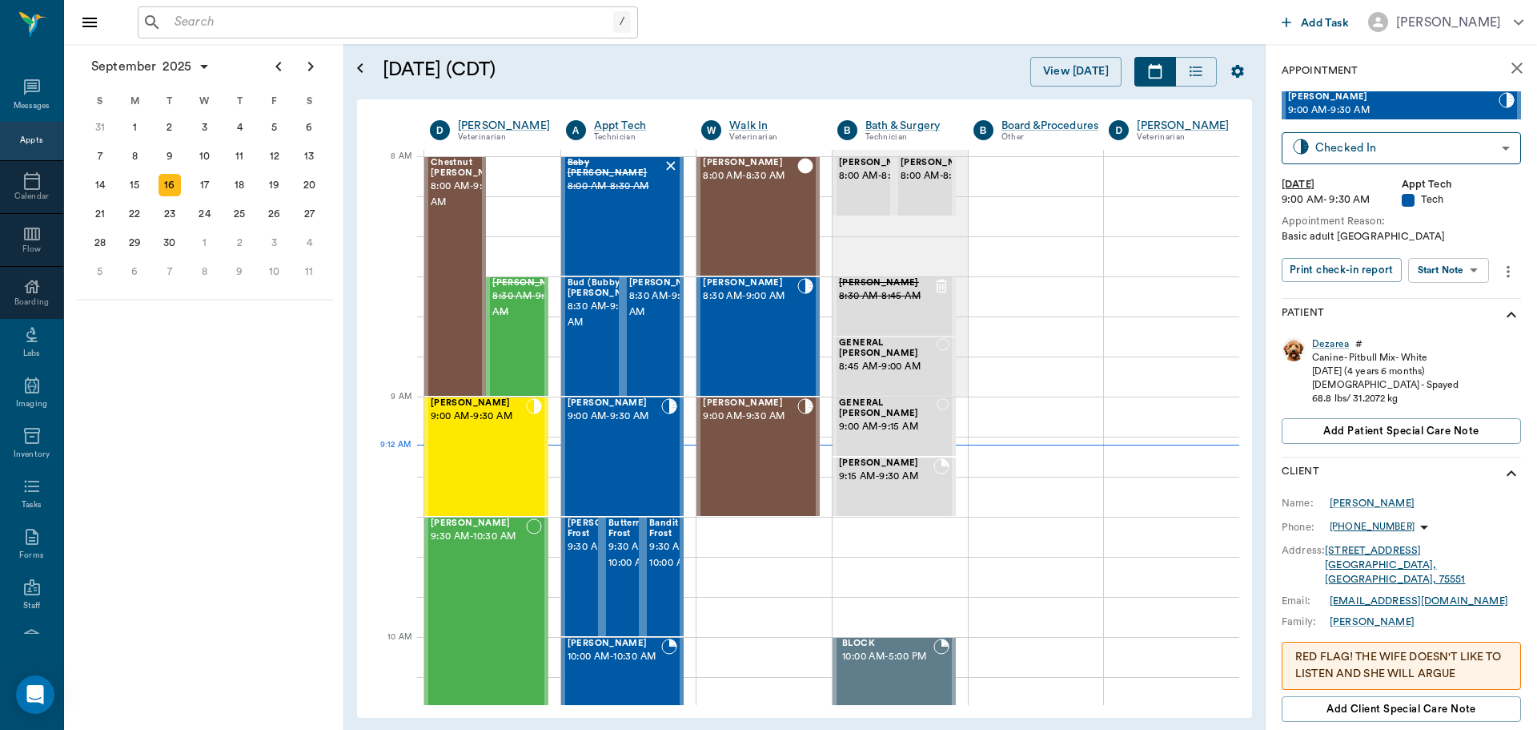
click at [1448, 262] on body "/ ​ Add Task Dr. Bert Ellsworth Nectar Messages Appts Calendar Flow Boarding La…" at bounding box center [768, 365] width 1537 height 730
click at [1455, 295] on button "View SOAP" at bounding box center [1431, 303] width 54 height 18
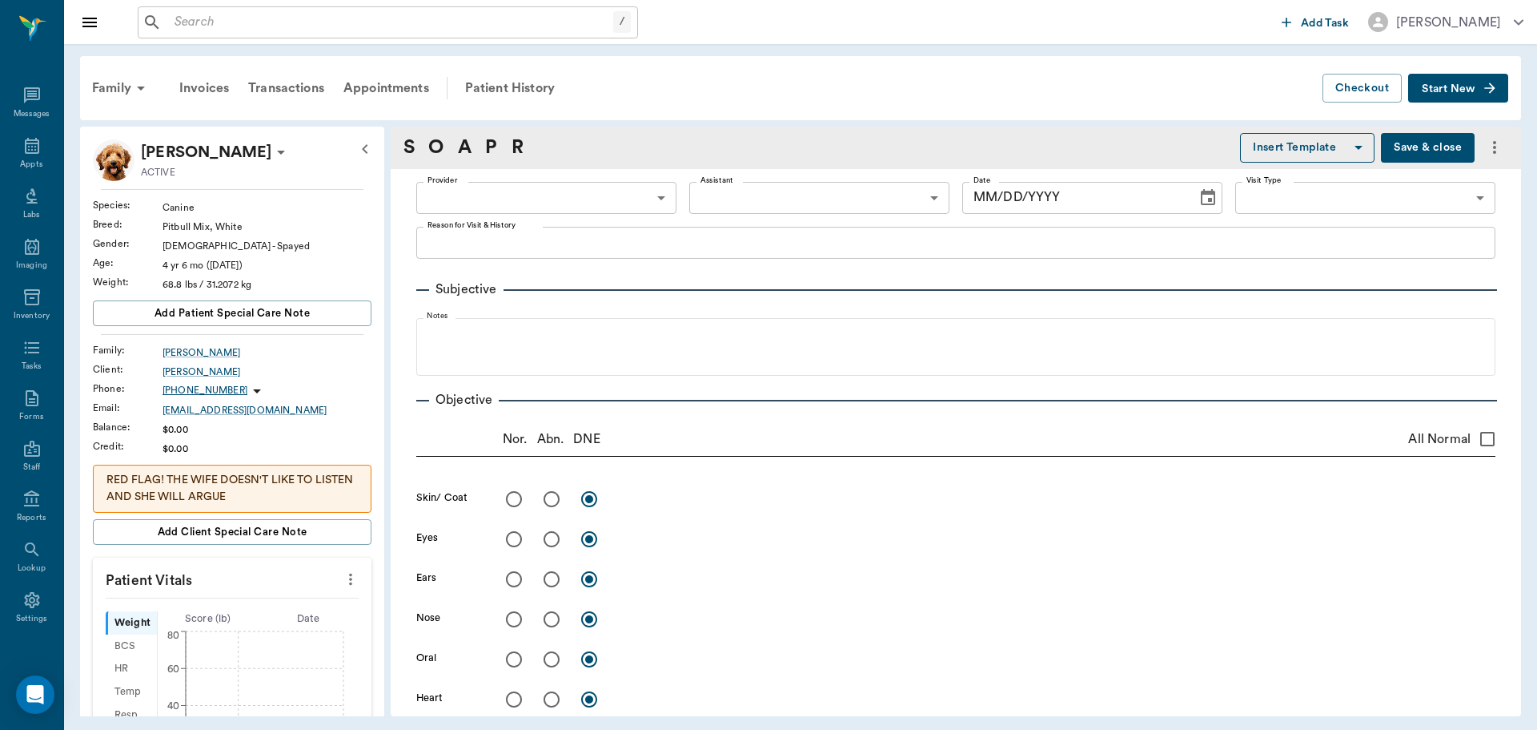
type input "63ec2e7e52e12b0ba117b124"
type input "65d2be4f46e3a538d89b8c1a"
type textarea "Basic adult Caryn"
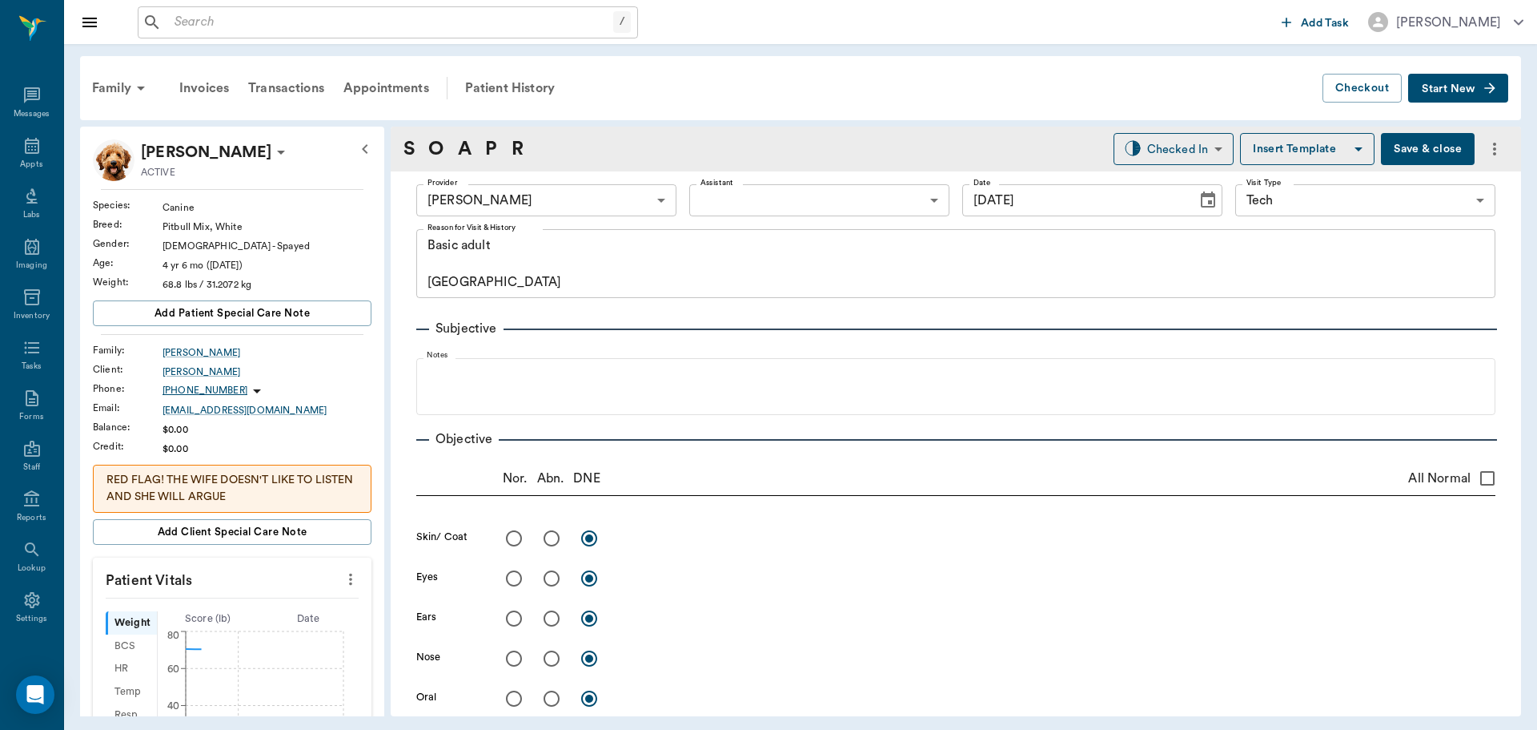
type input "09/16/2025"
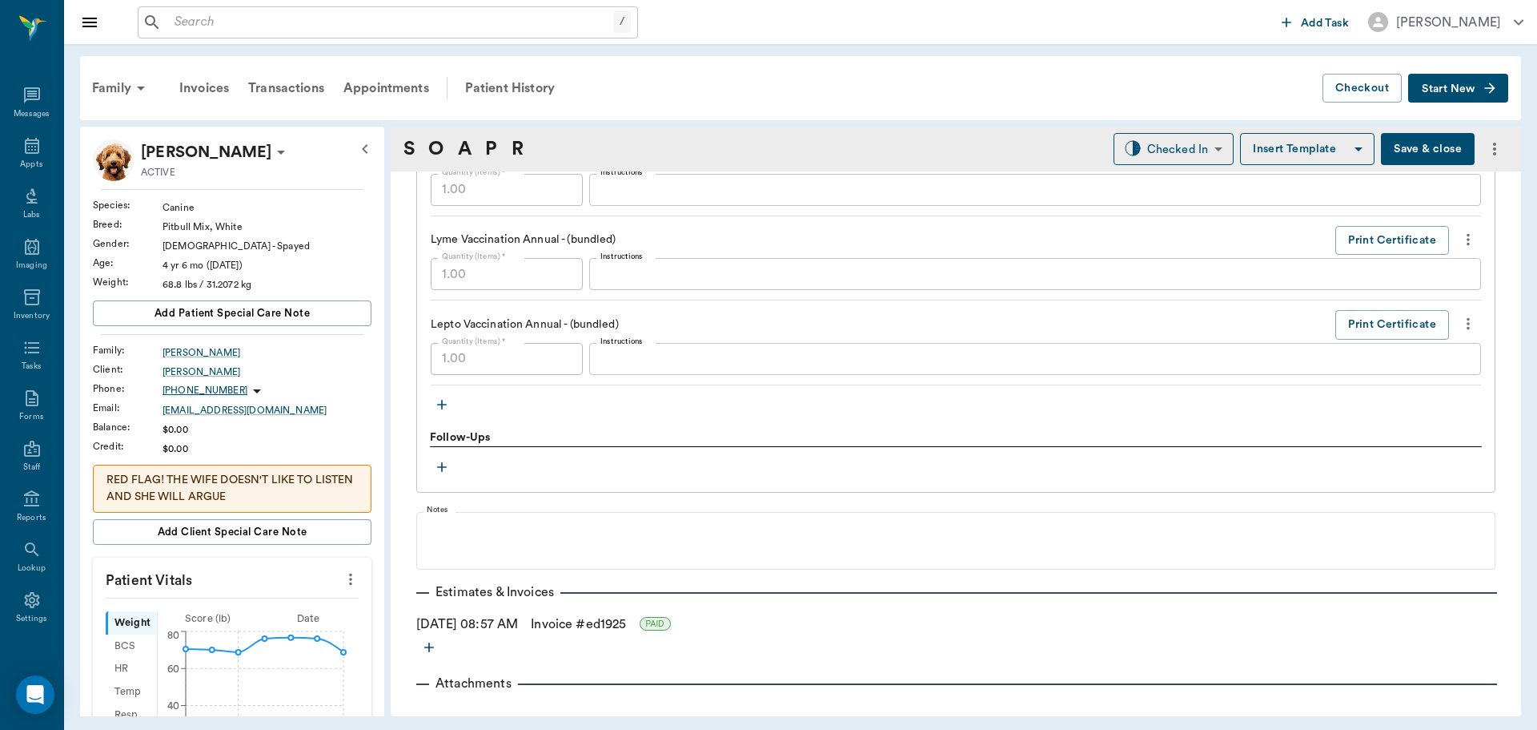
scroll to position [1762, 0]
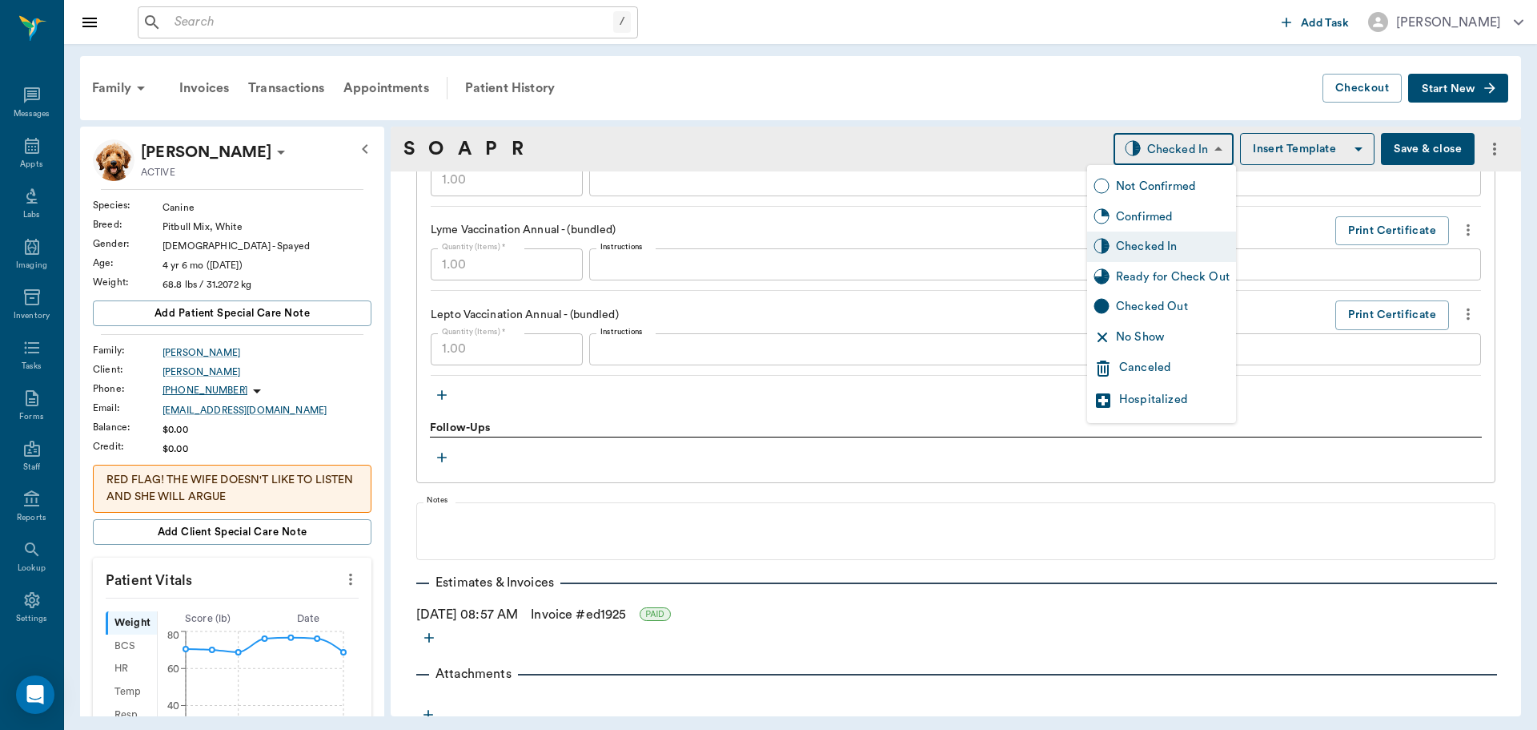
click at [1152, 163] on body "/ ​ Add Task Dr. Bert Ellsworth Nectar Messages Appts Labs Imaging Inventory Ta…" at bounding box center [768, 365] width 1537 height 730
click at [1156, 274] on div "Ready for Check Out" at bounding box center [1173, 277] width 114 height 18
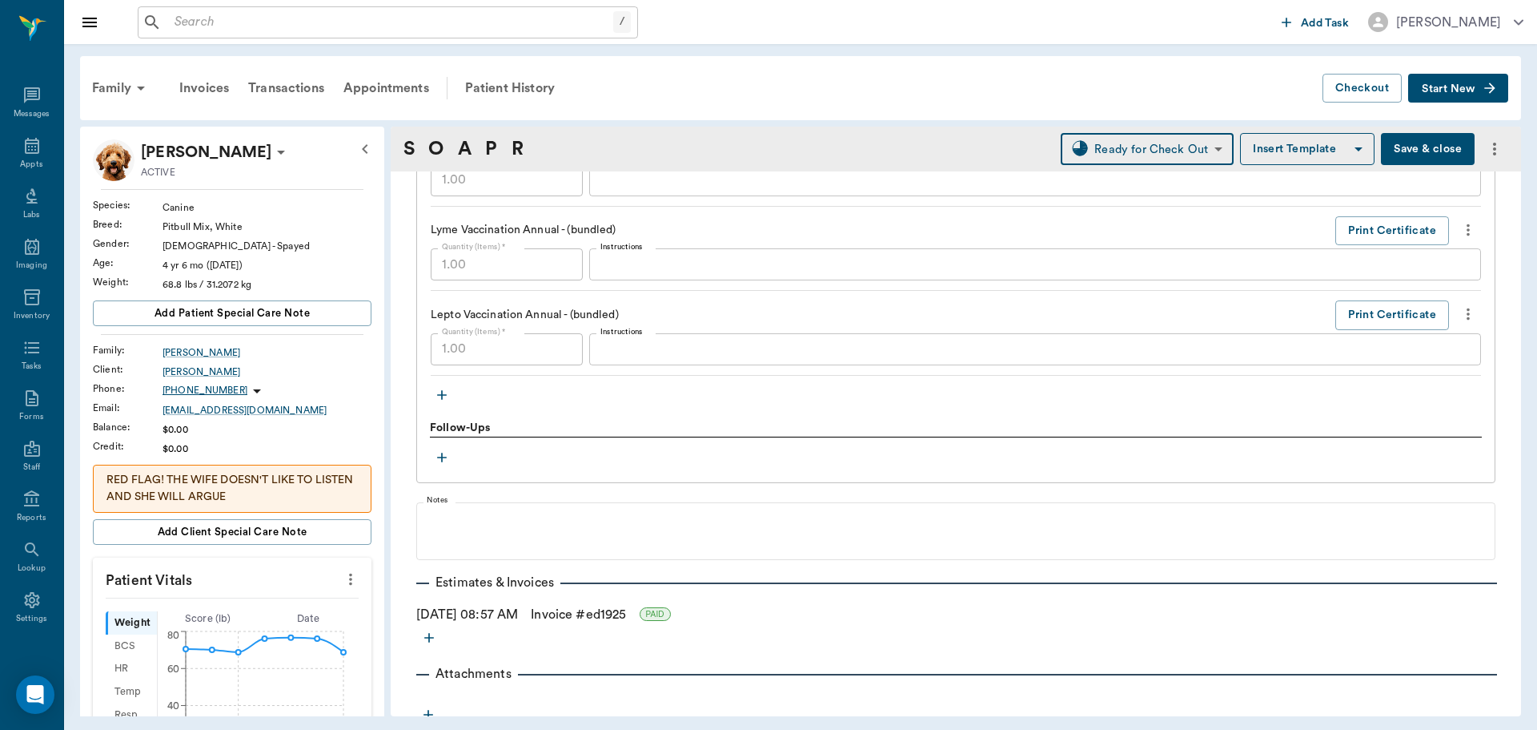
click at [1120, 146] on body "/ ​ Add Task Dr. Bert Ellsworth Nectar Messages Appts Labs Imaging Inventory Ta…" at bounding box center [768, 365] width 1537 height 730
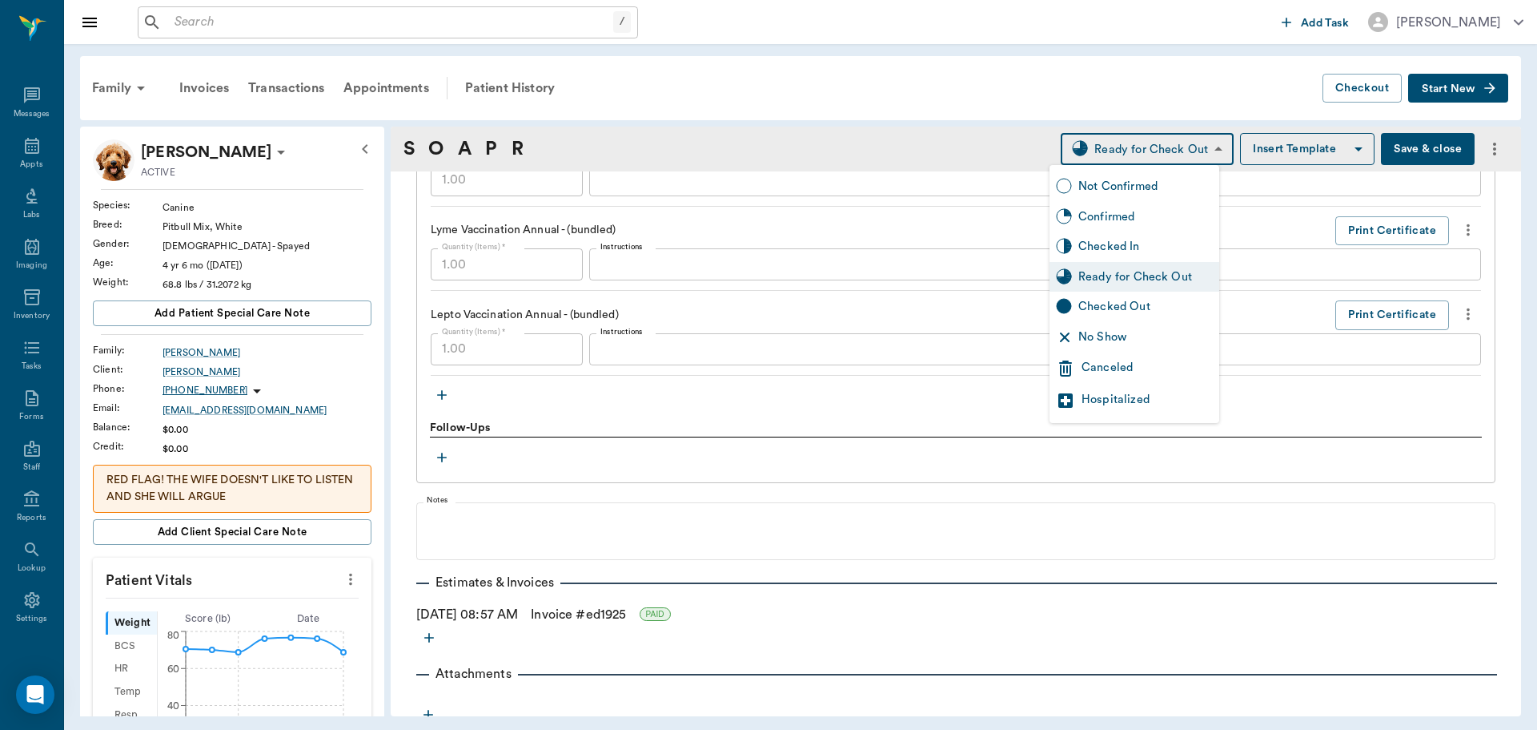
drag, startPoint x: 1164, startPoint y: 316, endPoint x: 1004, endPoint y: 302, distance: 159.9
click at [1164, 315] on div "Checked Out" at bounding box center [1146, 307] width 135 height 18
type input "CHECKED_OUT"
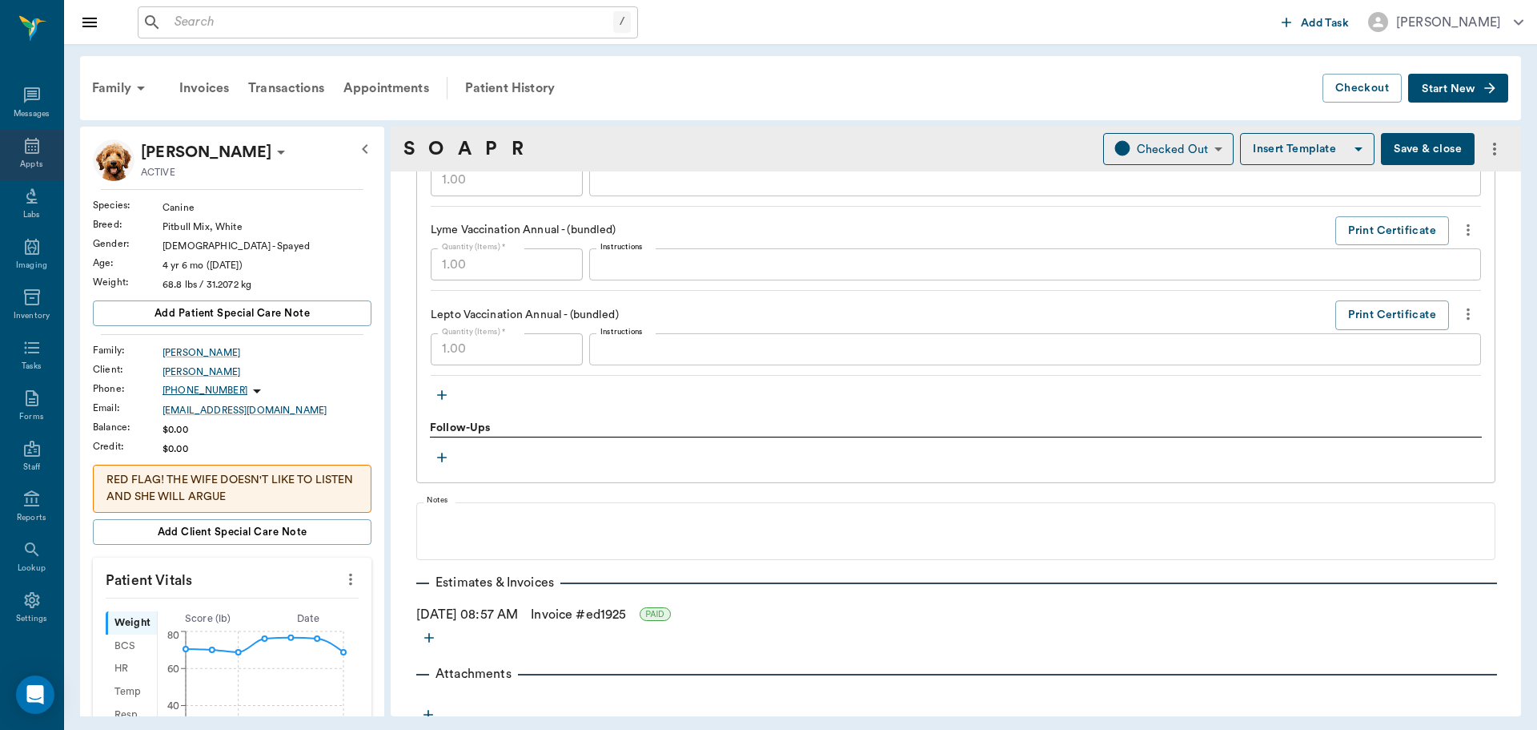
click at [22, 133] on div "Appts" at bounding box center [31, 155] width 63 height 50
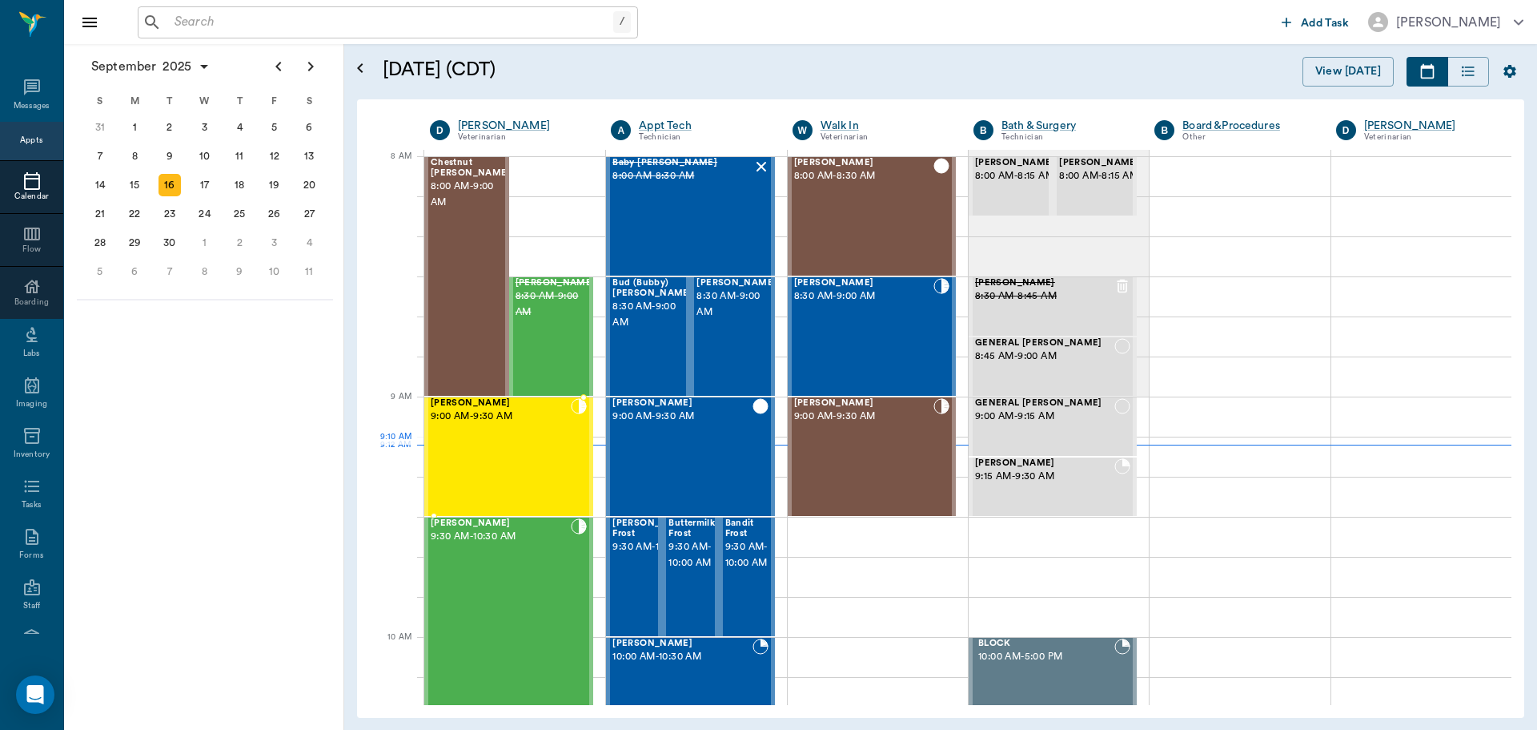
click at [504, 458] on div "Tater Hayden 9:00 AM - 9:30 AM" at bounding box center [501, 456] width 140 height 117
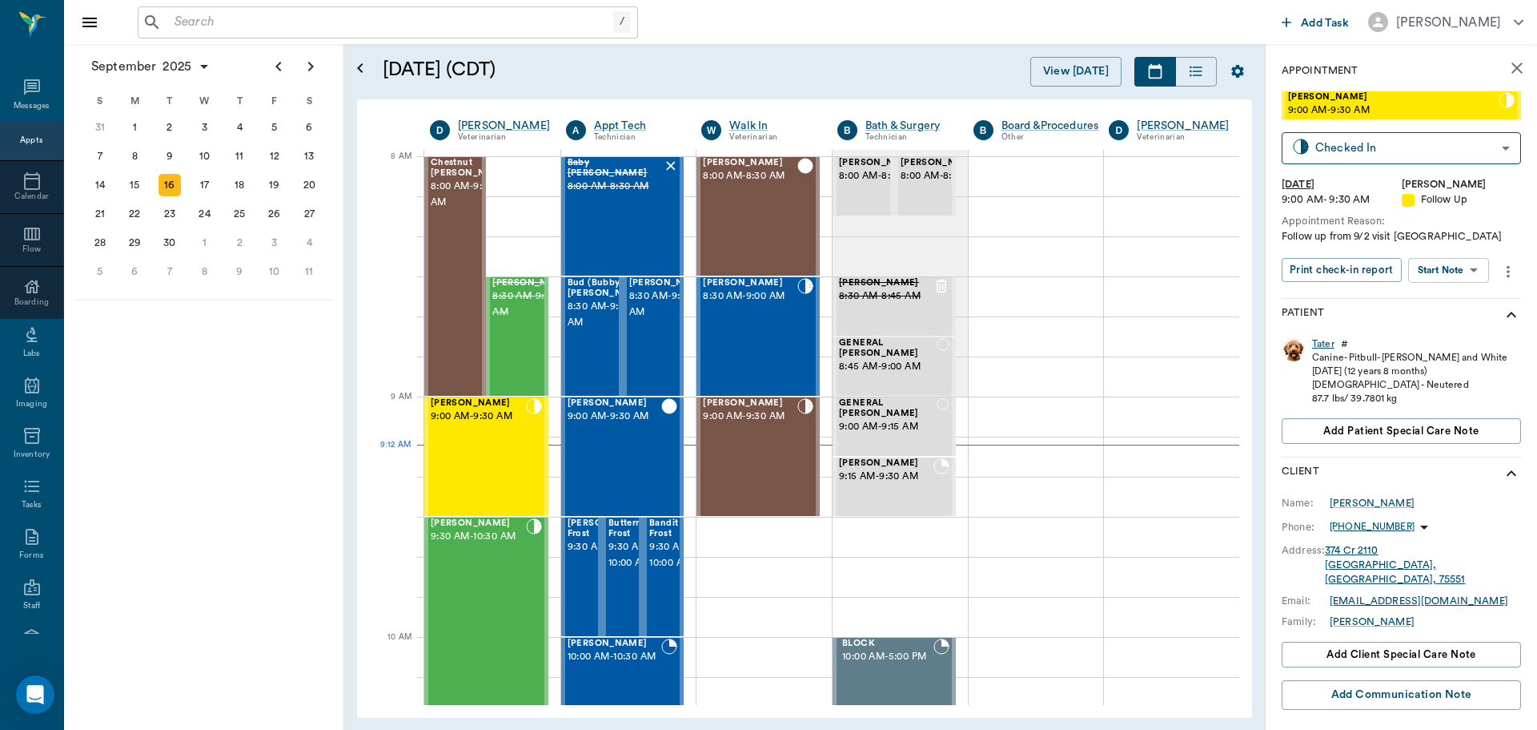
click at [1324, 344] on div "Tater" at bounding box center [1323, 344] width 22 height 14
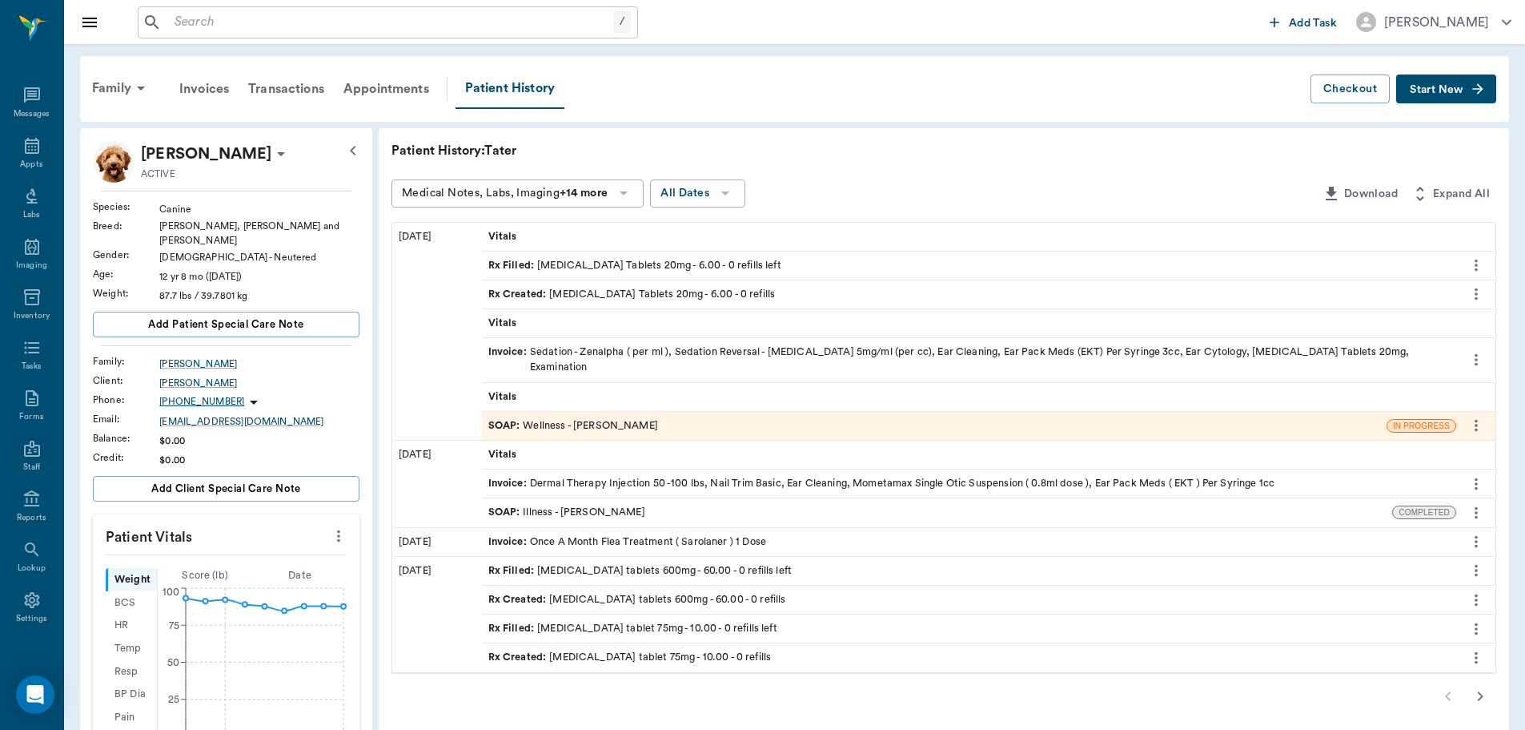
click at [573, 418] on div "SOAP : Wellness - Dr. Kindall Jones" at bounding box center [573, 425] width 170 height 15
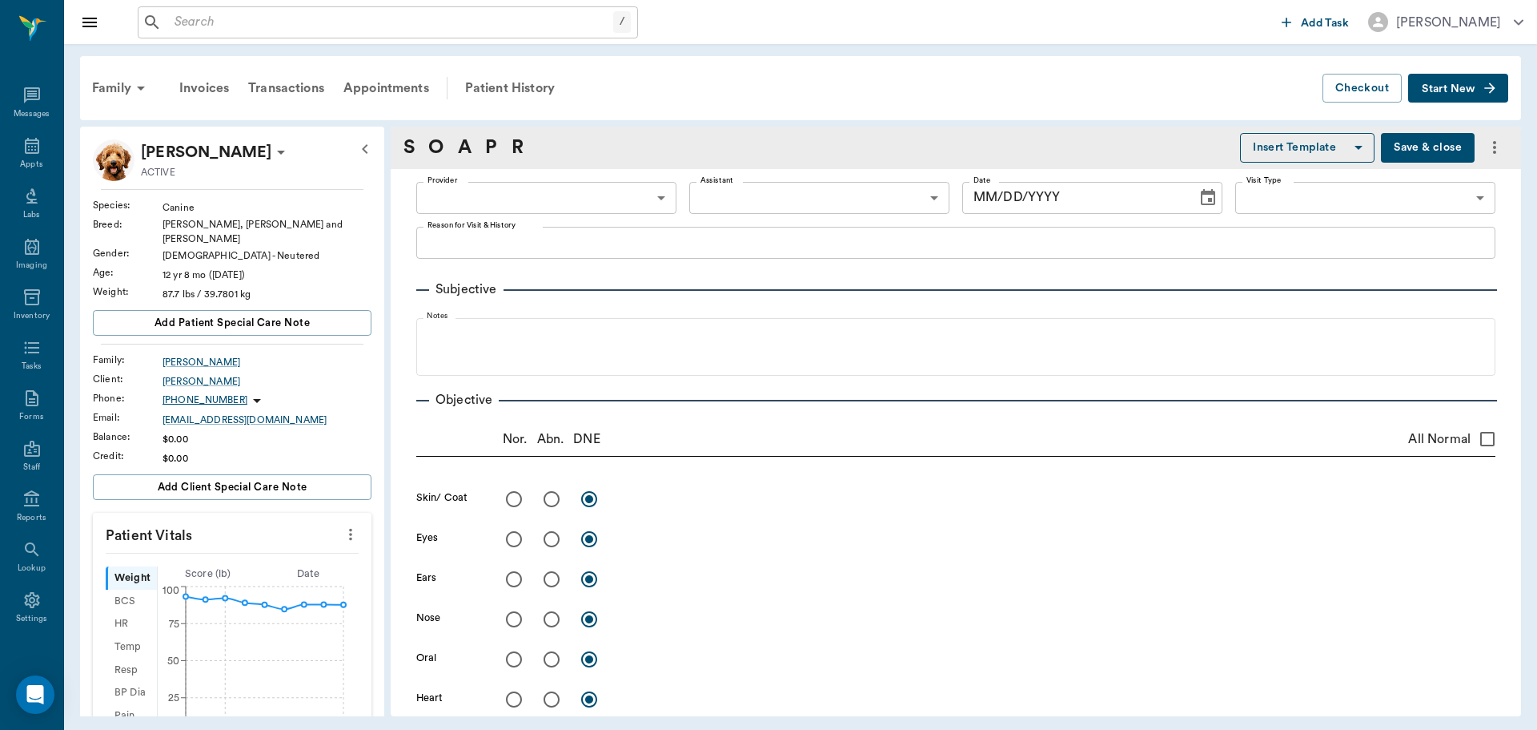
type input "670e8b52b987dc0b25a864ee"
type input "65d2be4f46e3a538d89b8c14"
type textarea "Has an infection in ear"
radio input "true"
type textarea "epidermal collarettes ventral abdomen - 2 to 3 large ones"
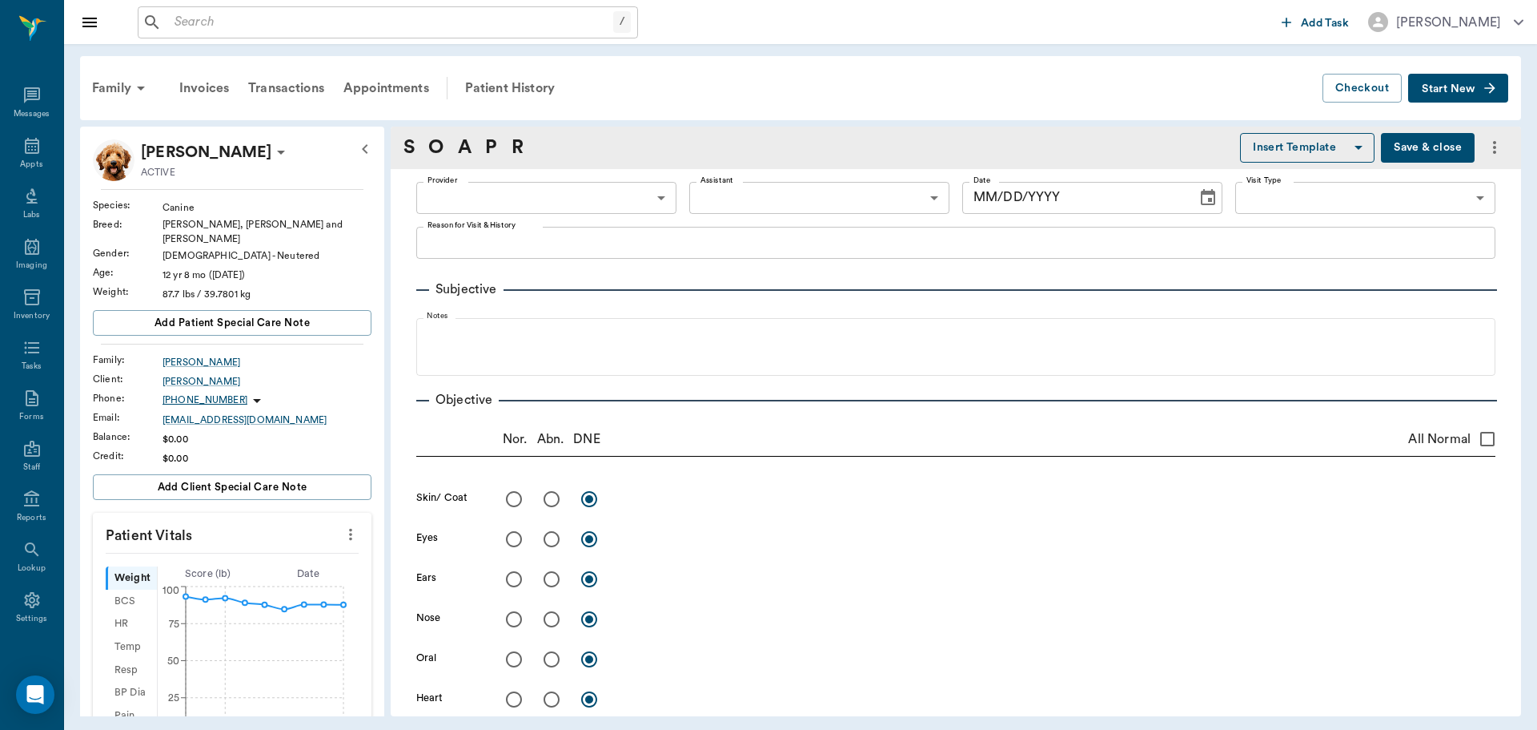
radio input "true"
type textarea "very painful right ear - unable to examine, left ear has thick discharge - unab…"
radio input "true"
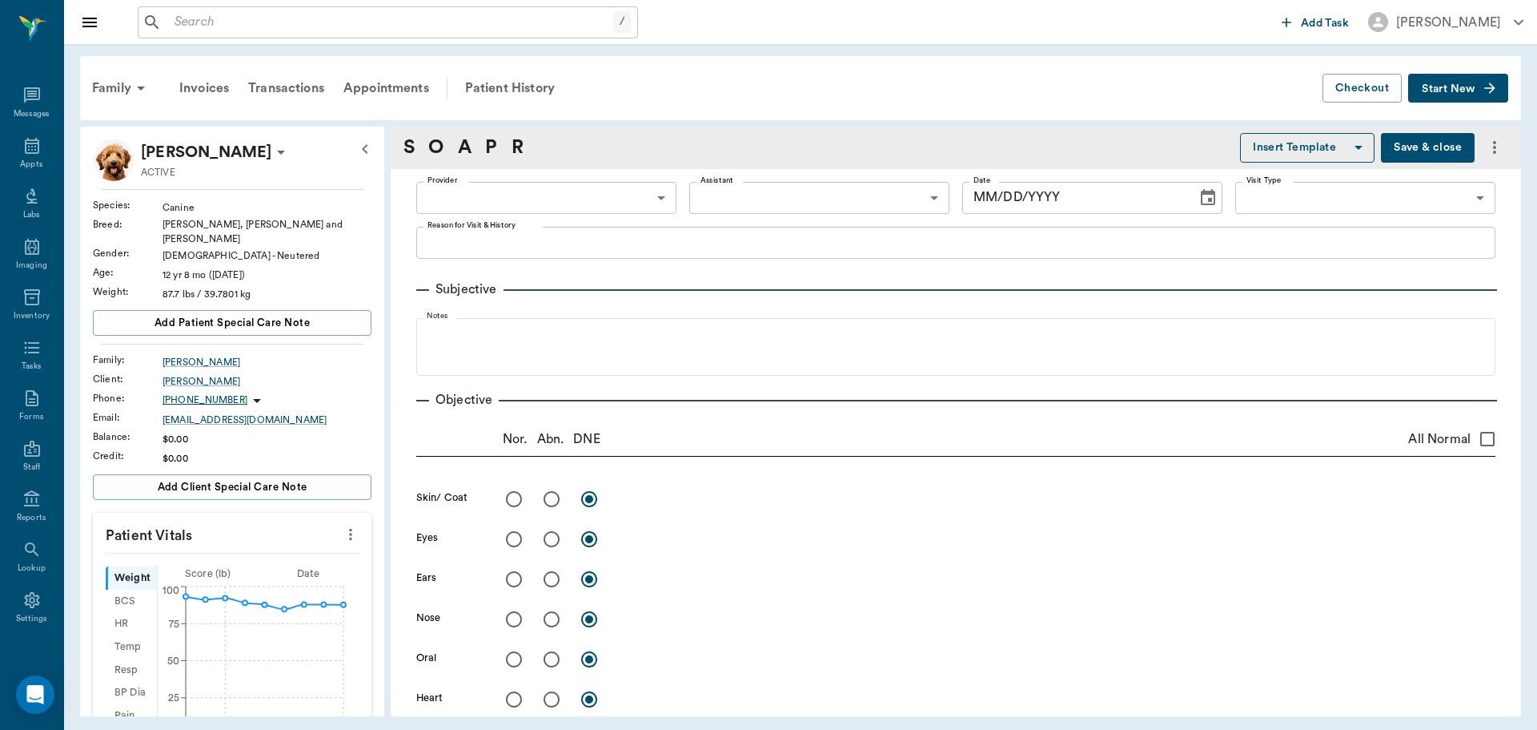
type textarea "tartar present 2/4"
radio input "true"
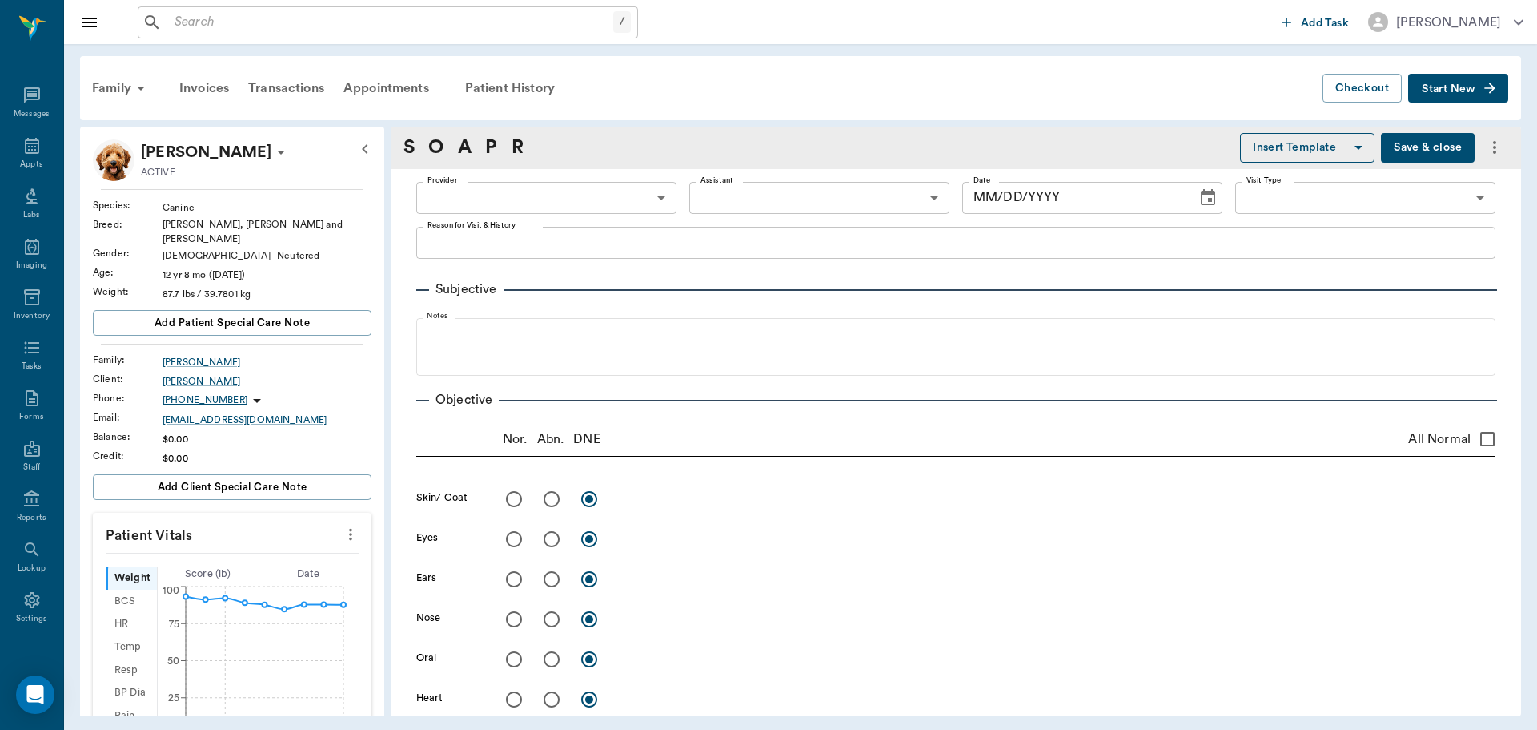
type textarea "suspect organ enlargement cranially but obese - hard to palpate adequately"
radio input "true"
type textarea "ambulatory x 4; left stifle is thickened, could not produce a true drawer sign …"
radio input "true"
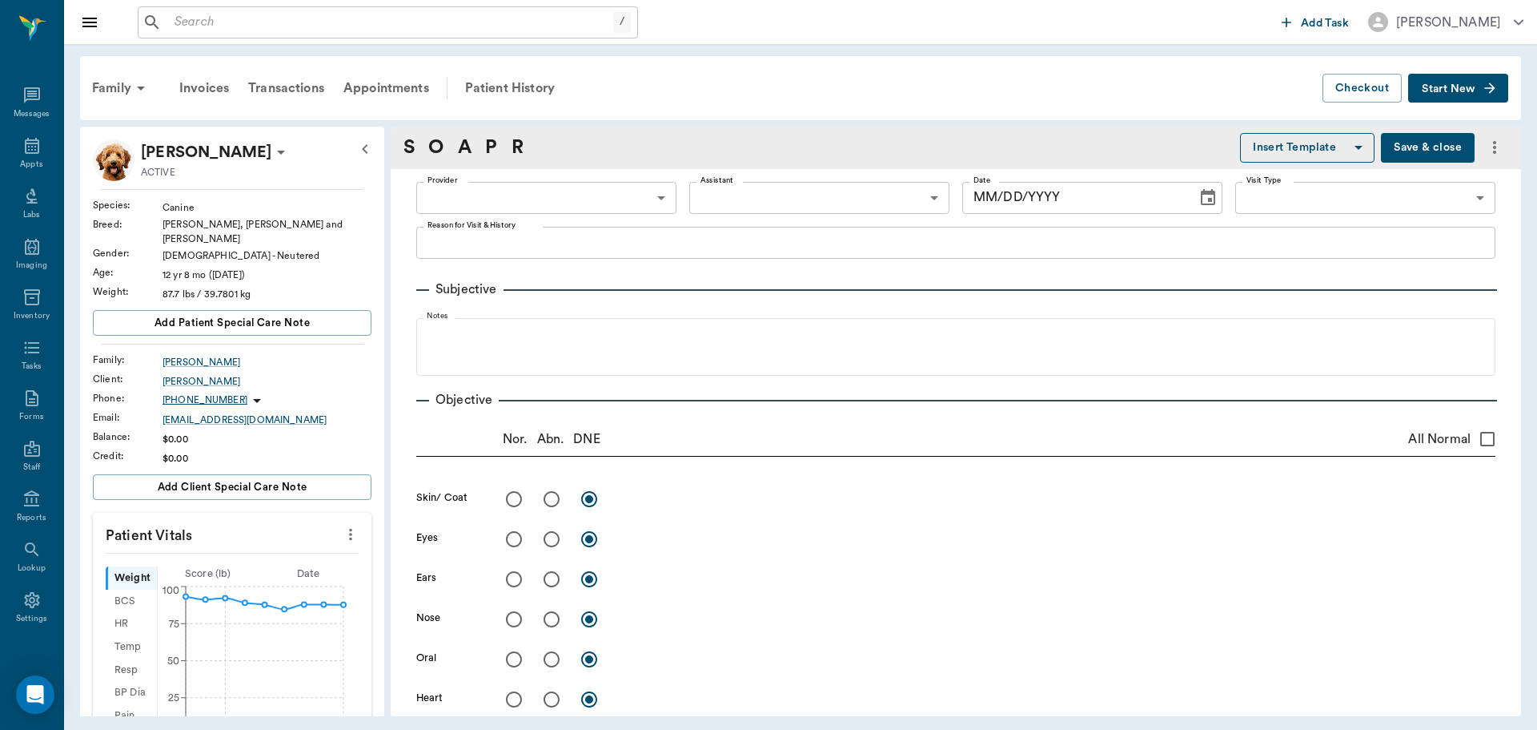
type textarea "limited exam wnl"
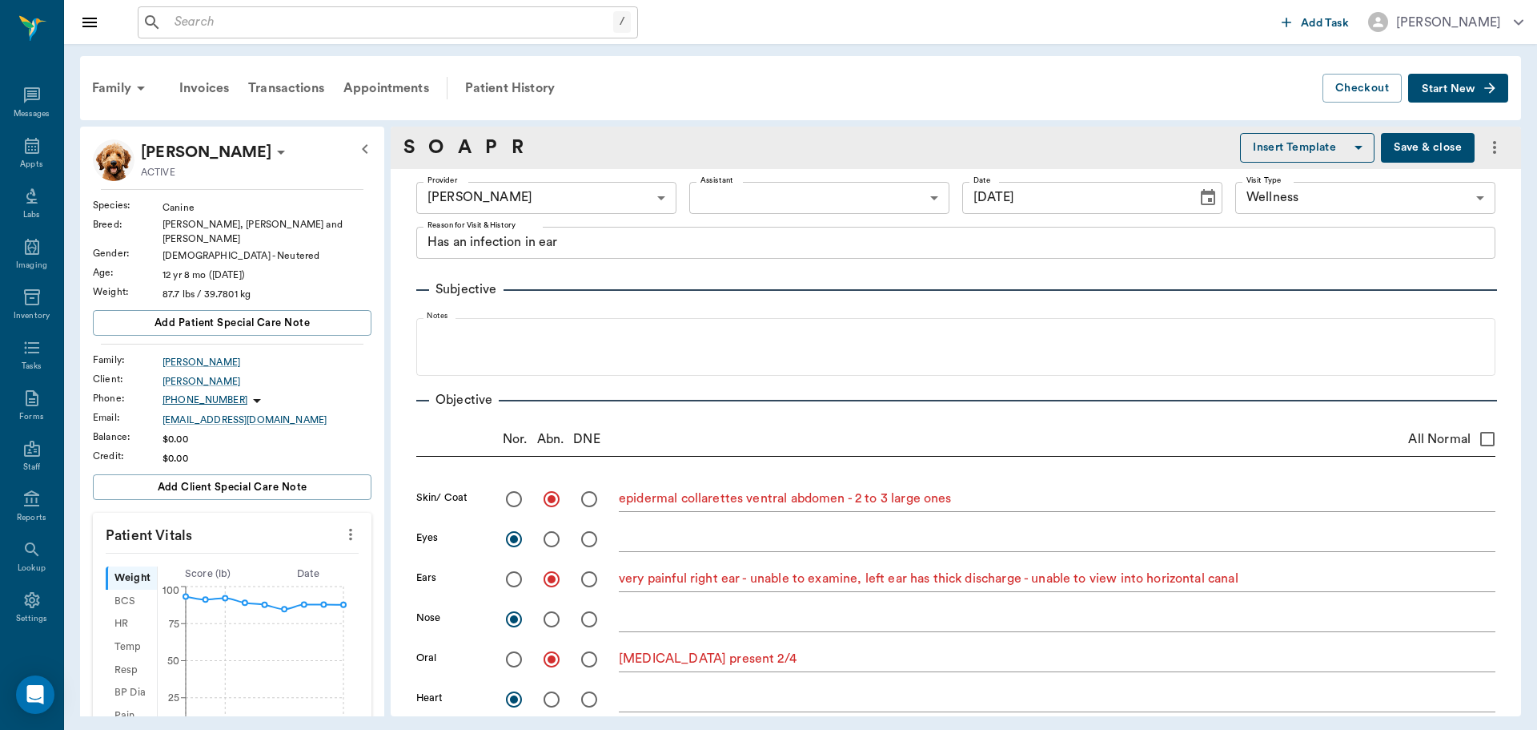
type input "09/02/2025"
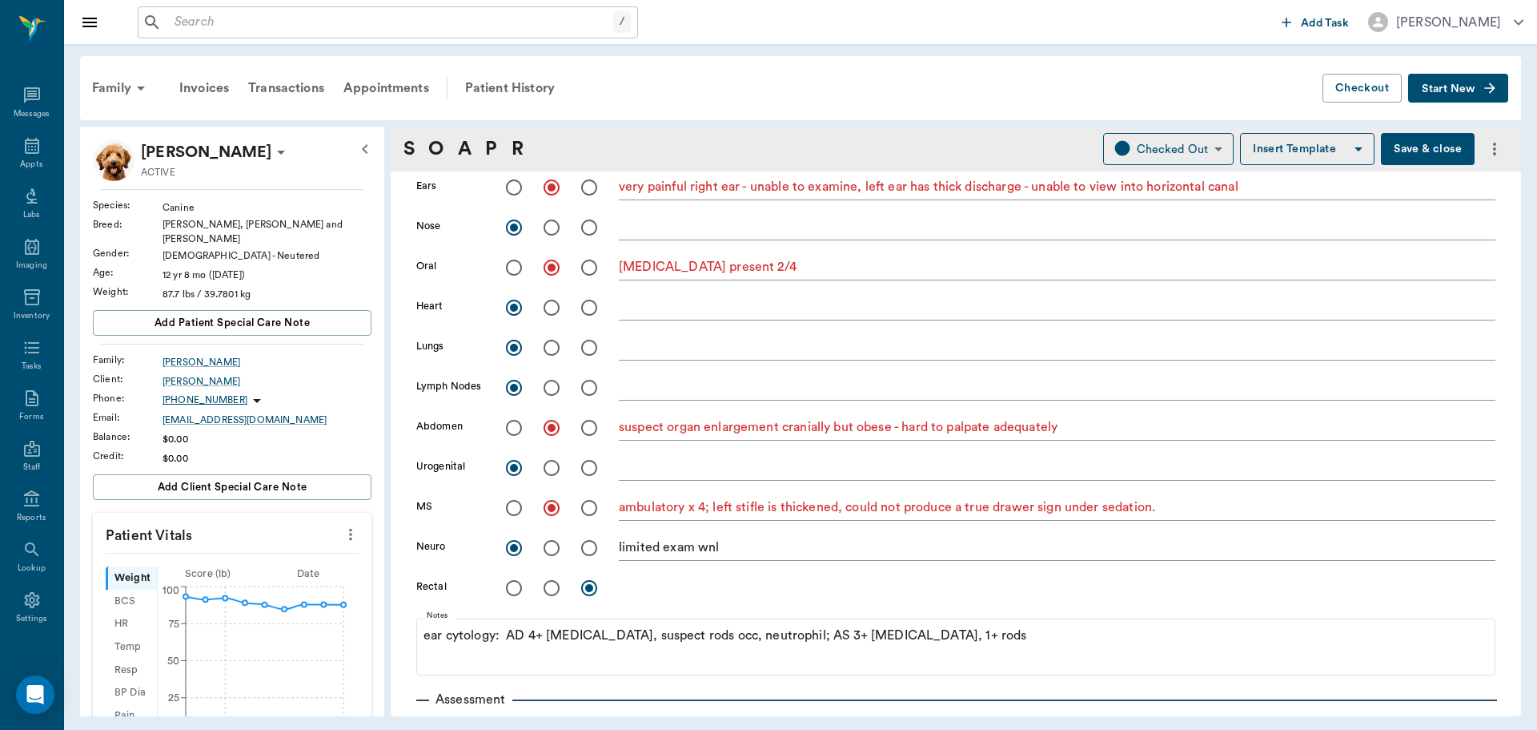
scroll to position [400, 0]
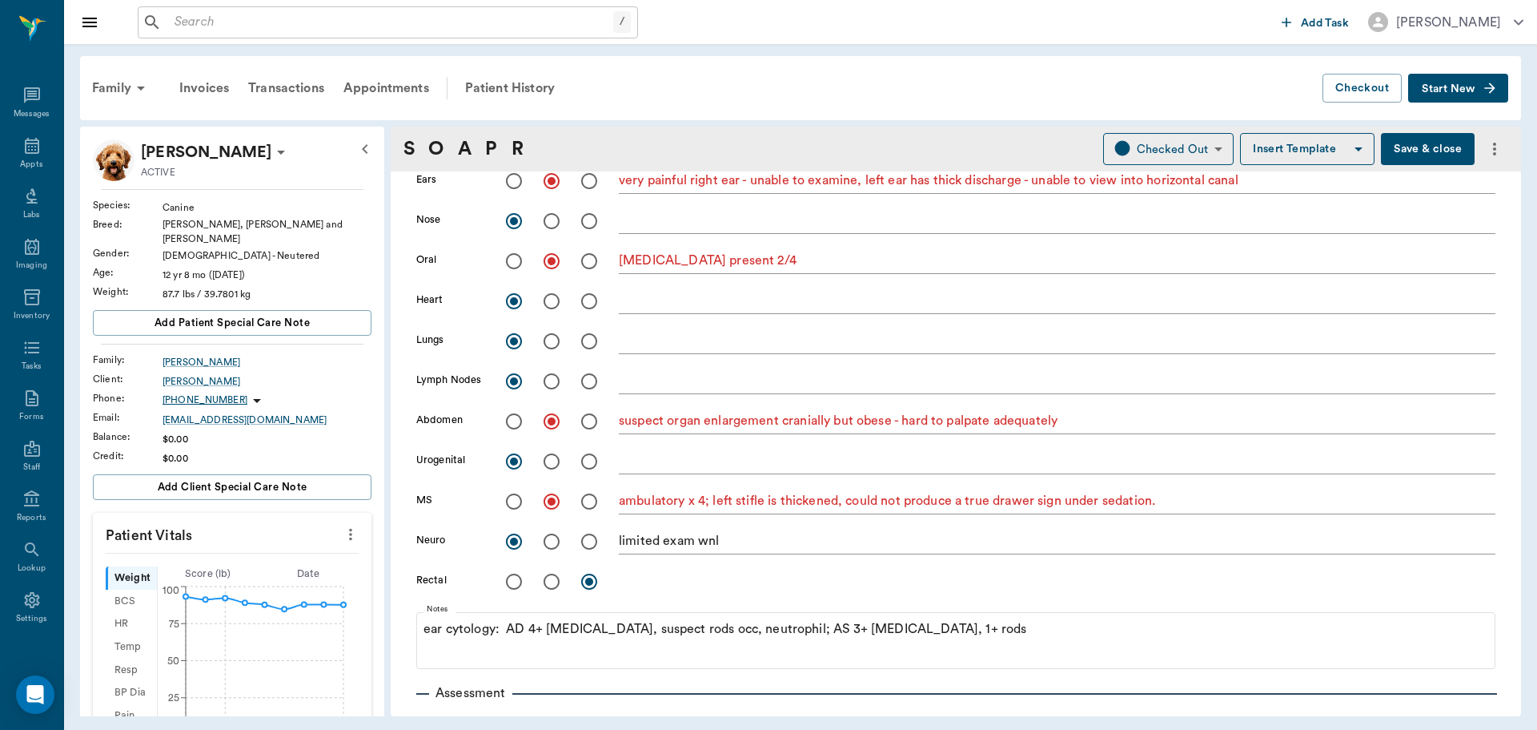
drag, startPoint x: 822, startPoint y: 358, endPoint x: 707, endPoint y: 671, distance: 333.4
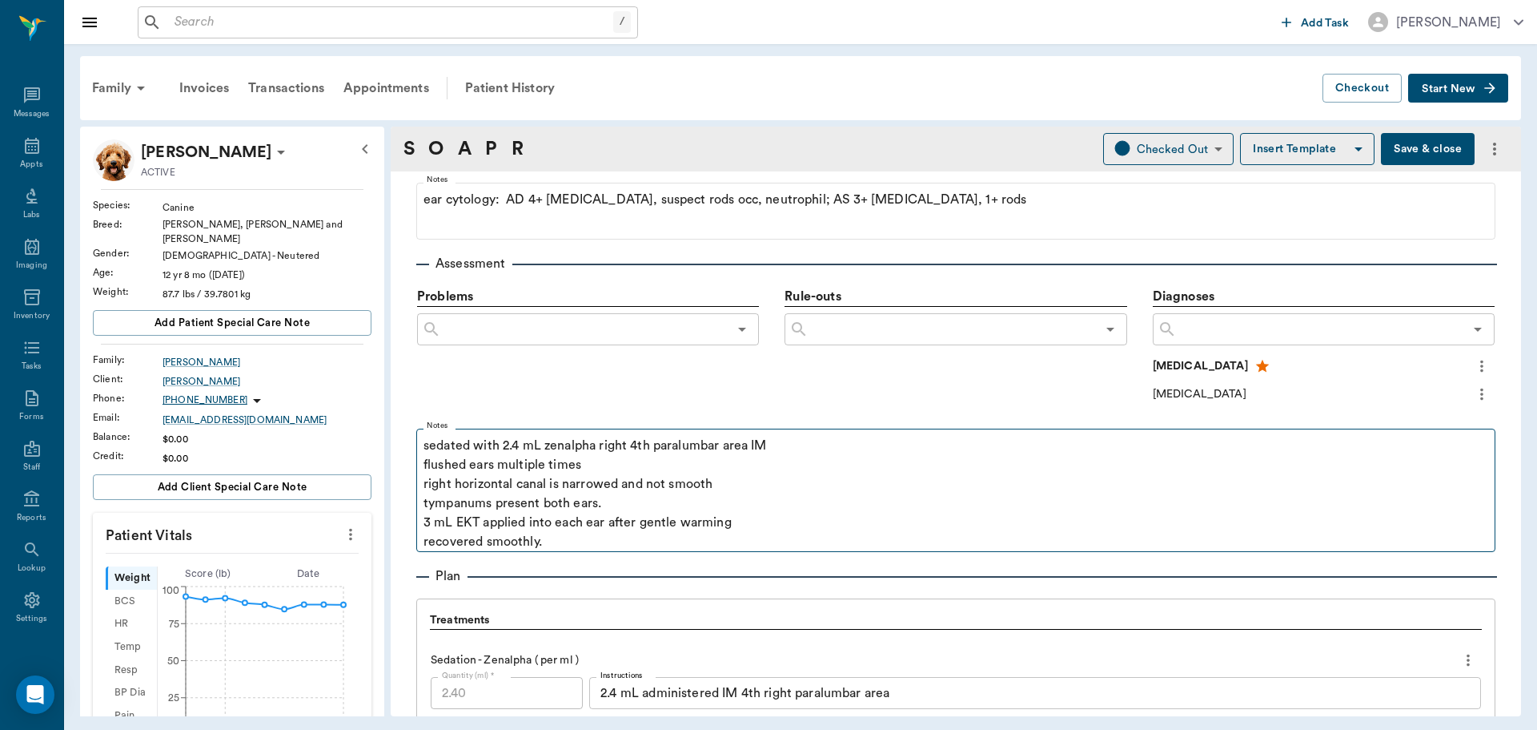
scroll to position [801, 0]
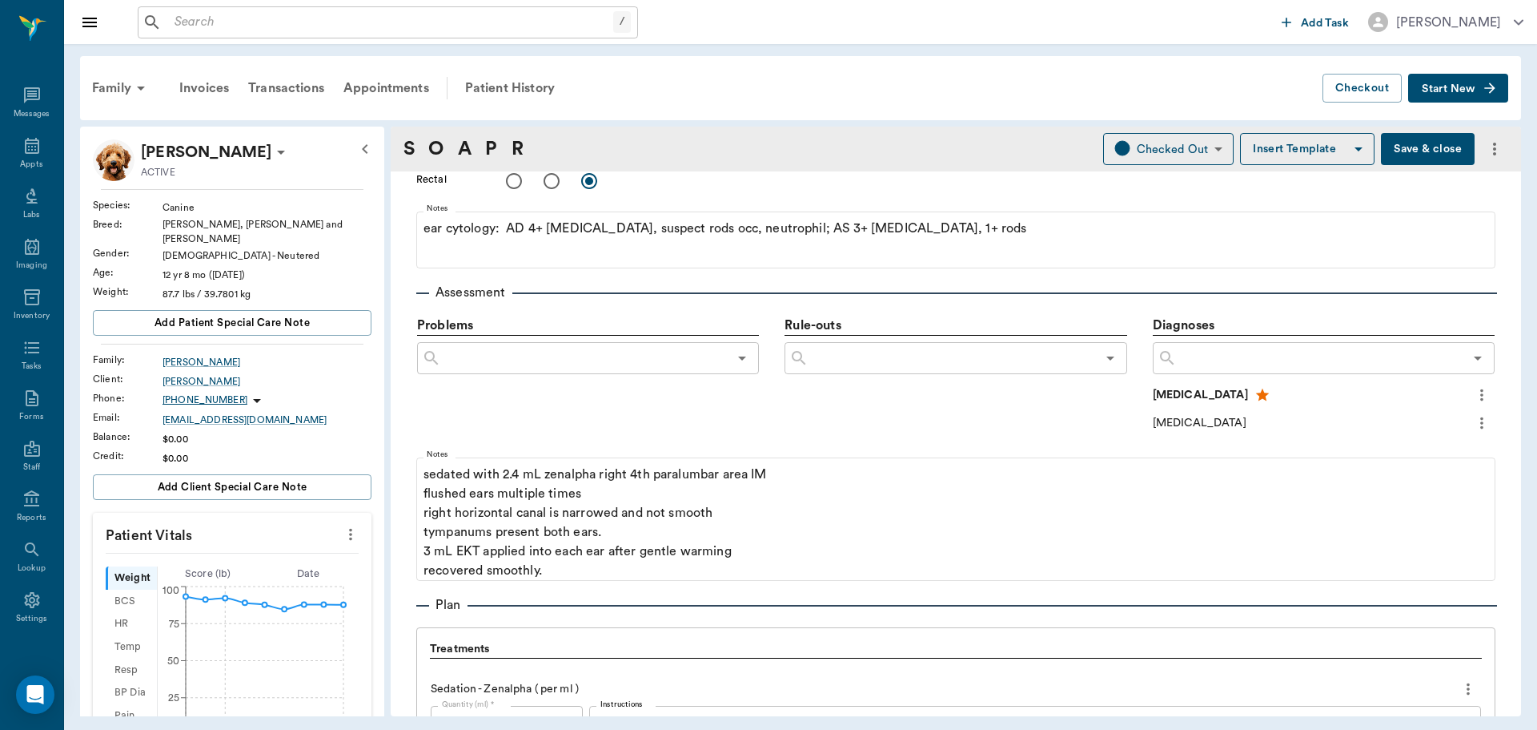
click at [1429, 148] on button "Save & close" at bounding box center [1428, 149] width 94 height 32
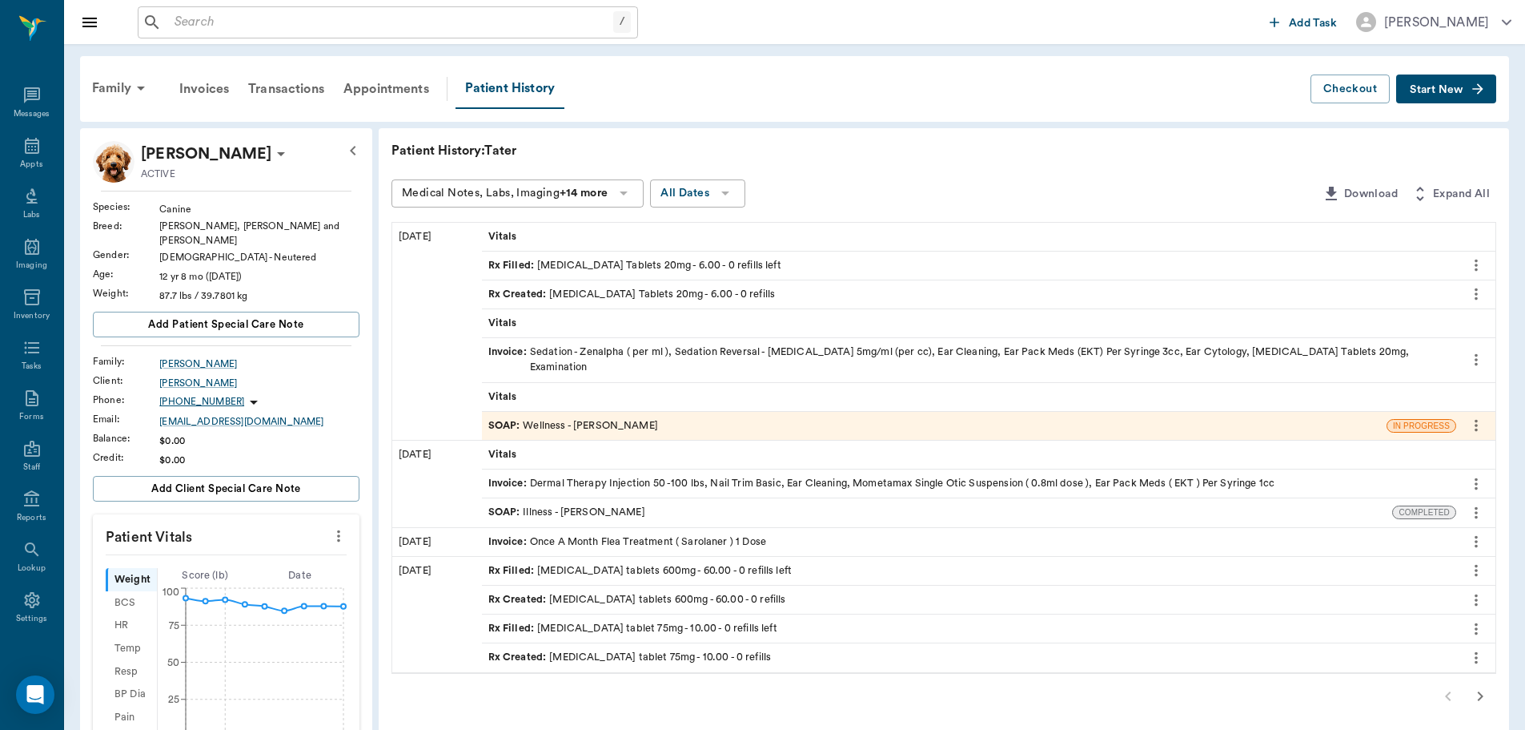
click at [1446, 90] on span "Start New" at bounding box center [1437, 90] width 54 height 0
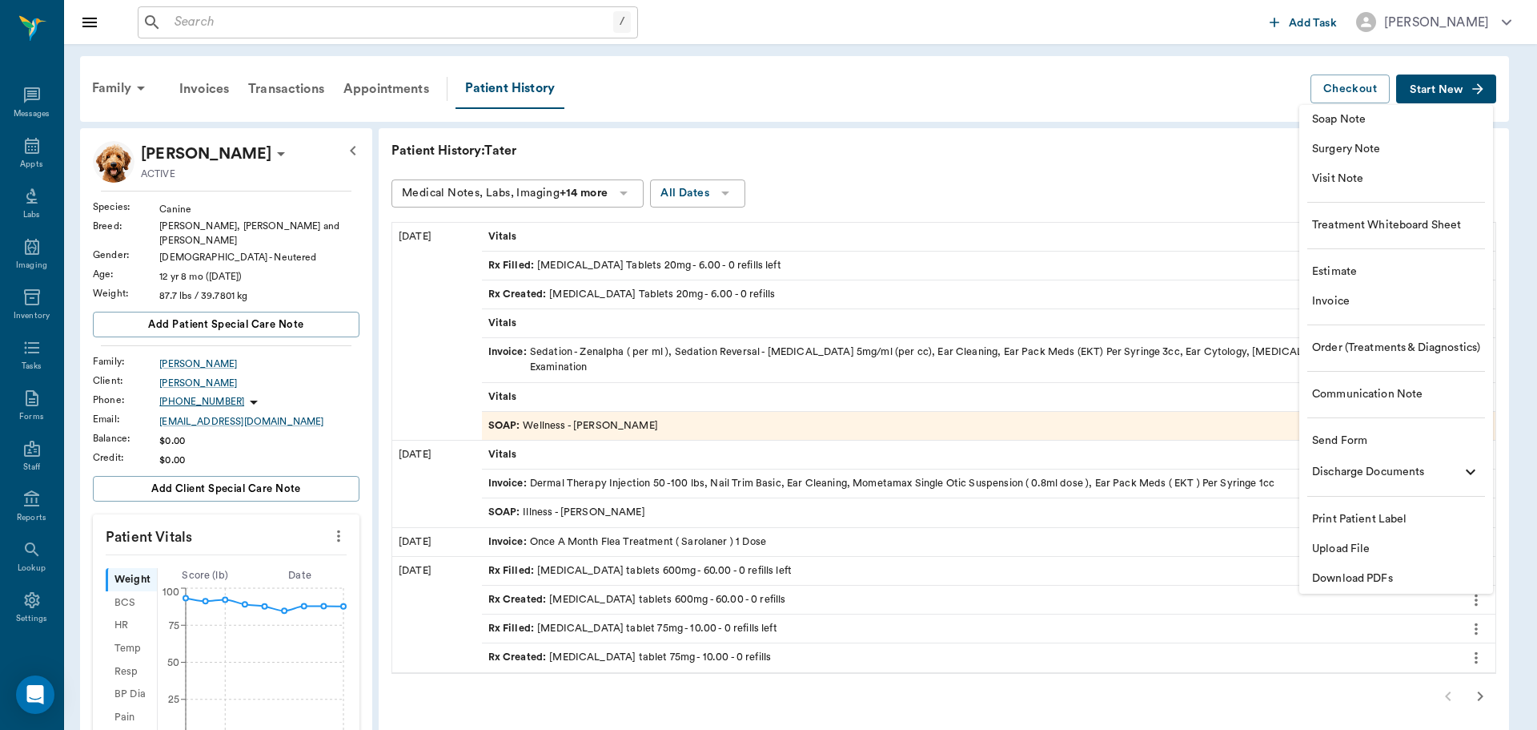
click at [1363, 112] on span "Soap Note" at bounding box center [1396, 119] width 168 height 17
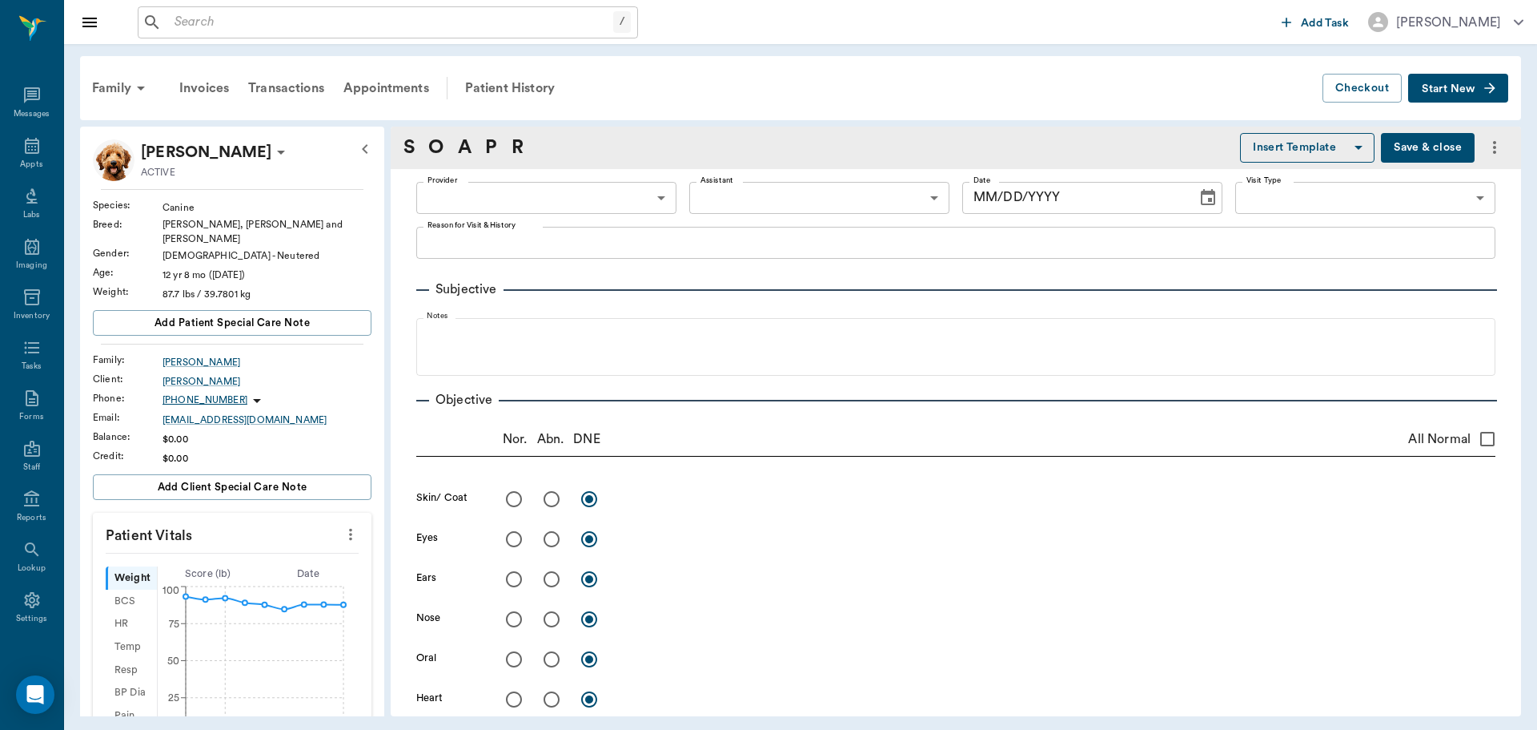
type input "63ec2f075fda476ae8351a4d"
type input "[DATE]"
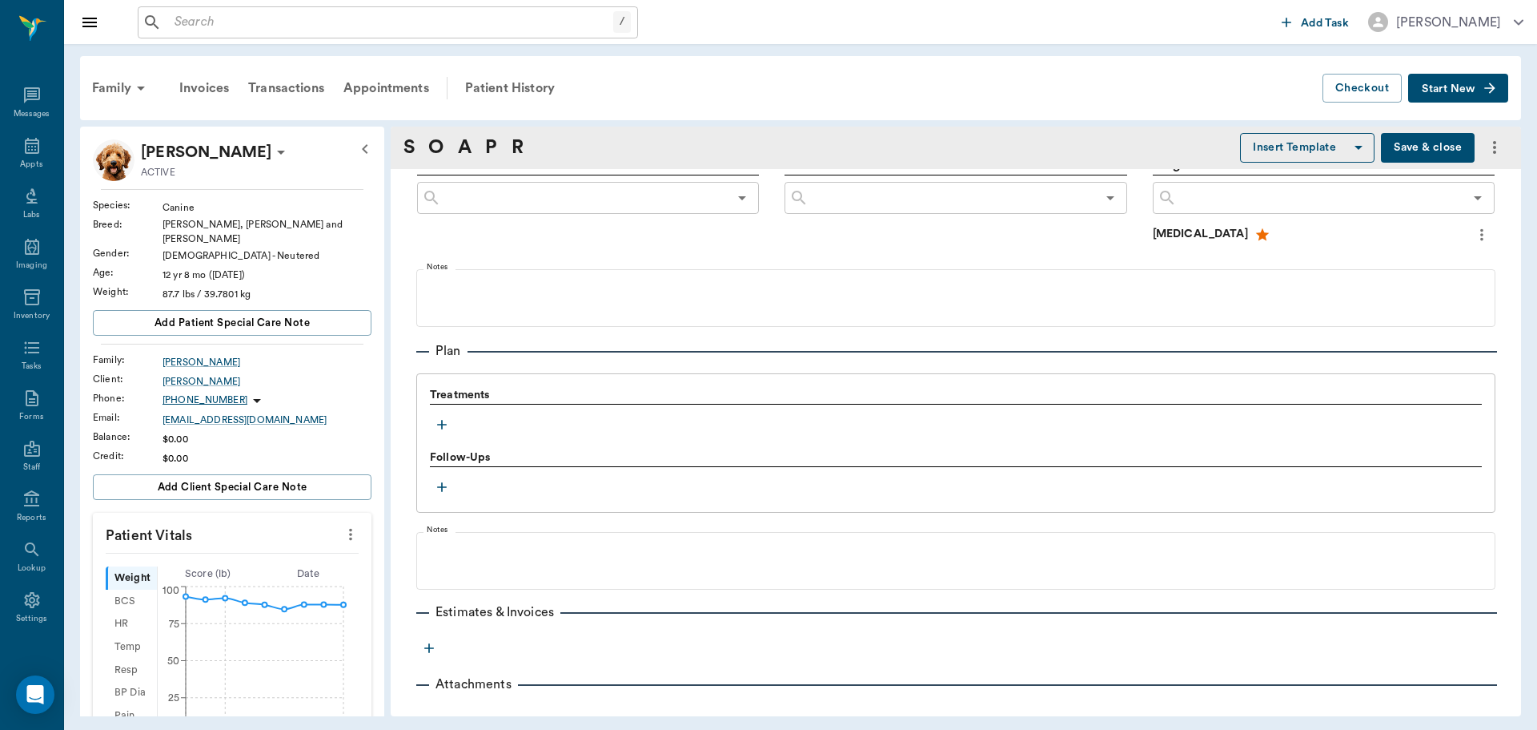
scroll to position [981, 0]
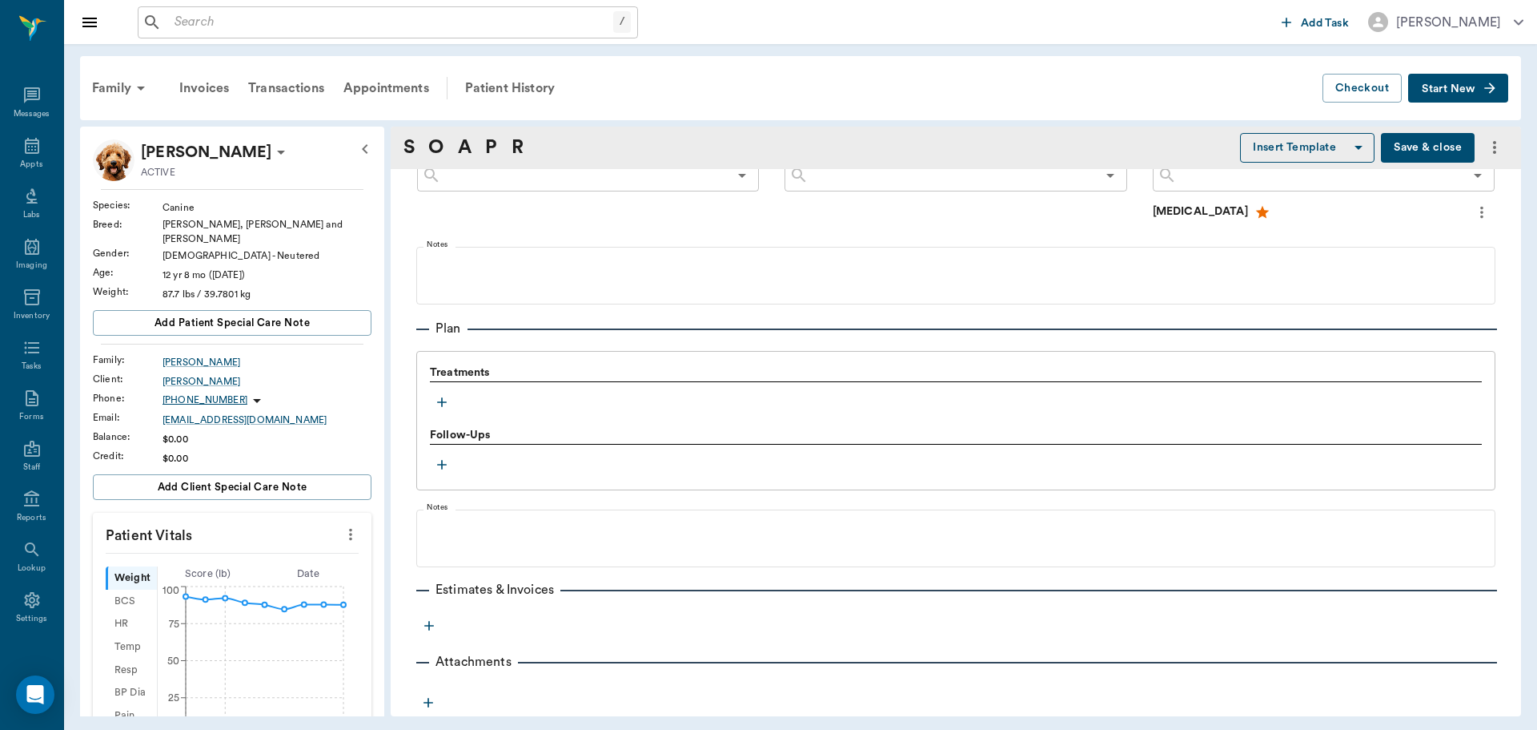
click at [443, 400] on icon "button" at bounding box center [442, 402] width 16 height 16
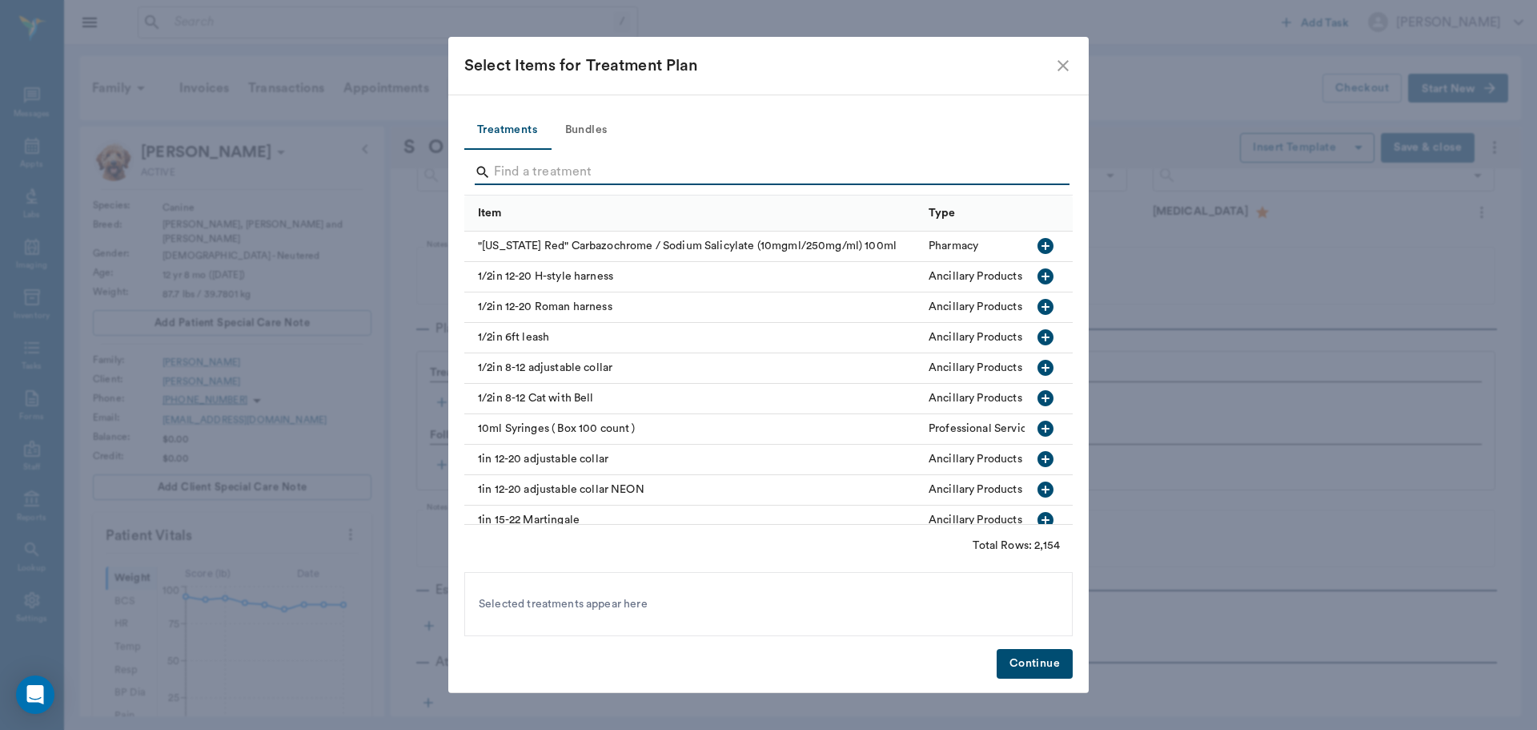
click at [558, 171] on input "Search" at bounding box center [770, 172] width 552 height 26
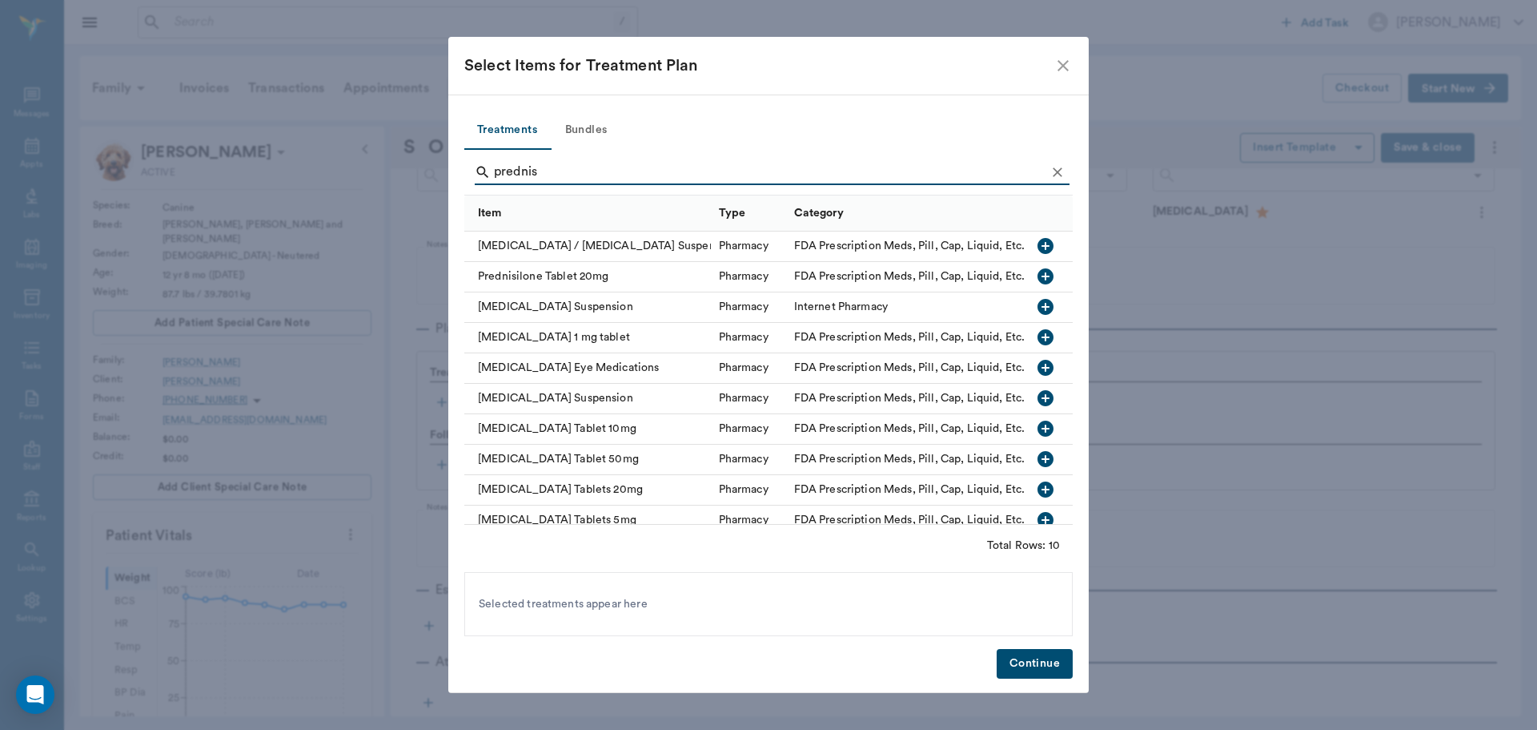
type input "prednis"
click at [1053, 171] on icon "Clear" at bounding box center [1058, 172] width 16 height 16
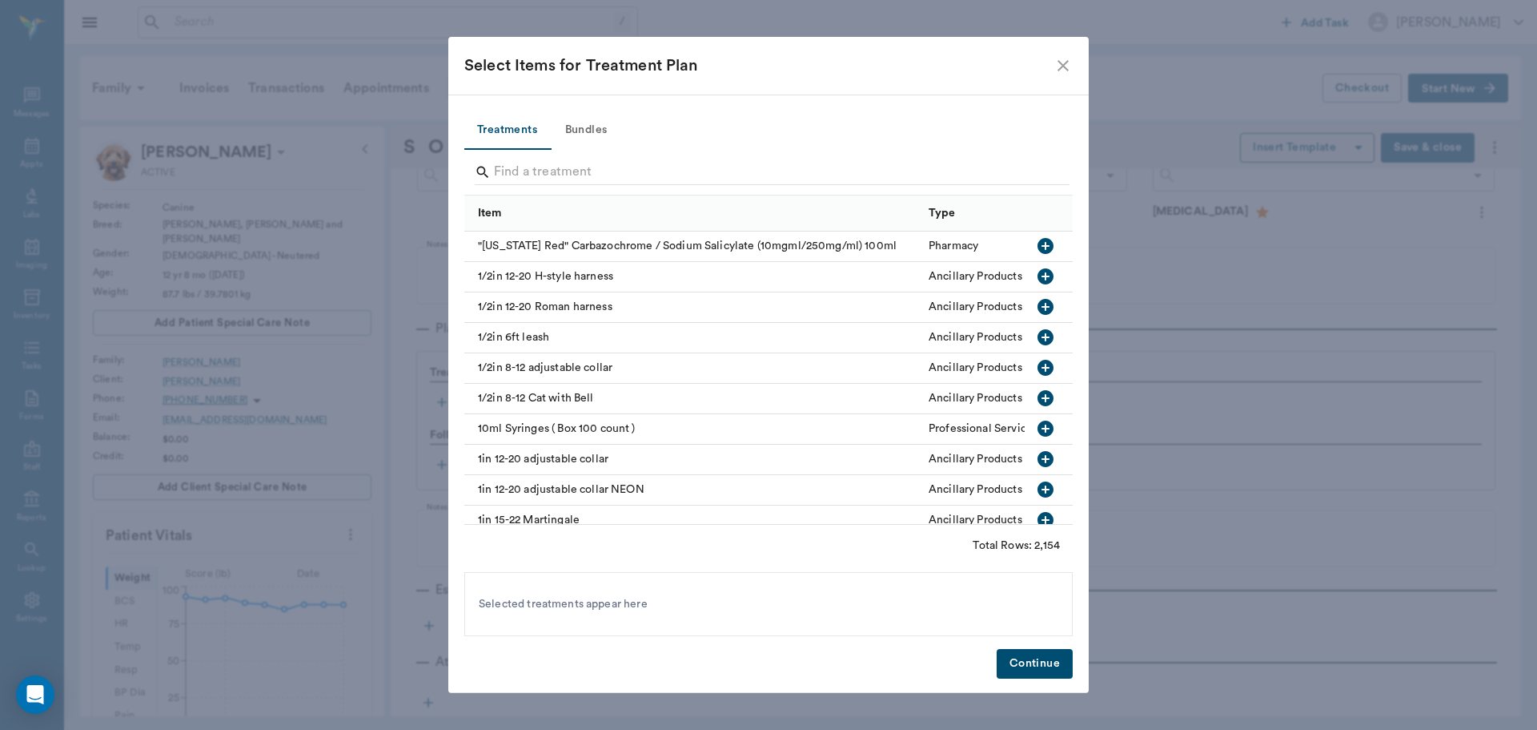
click at [1068, 71] on icon "close" at bounding box center [1063, 65] width 19 height 19
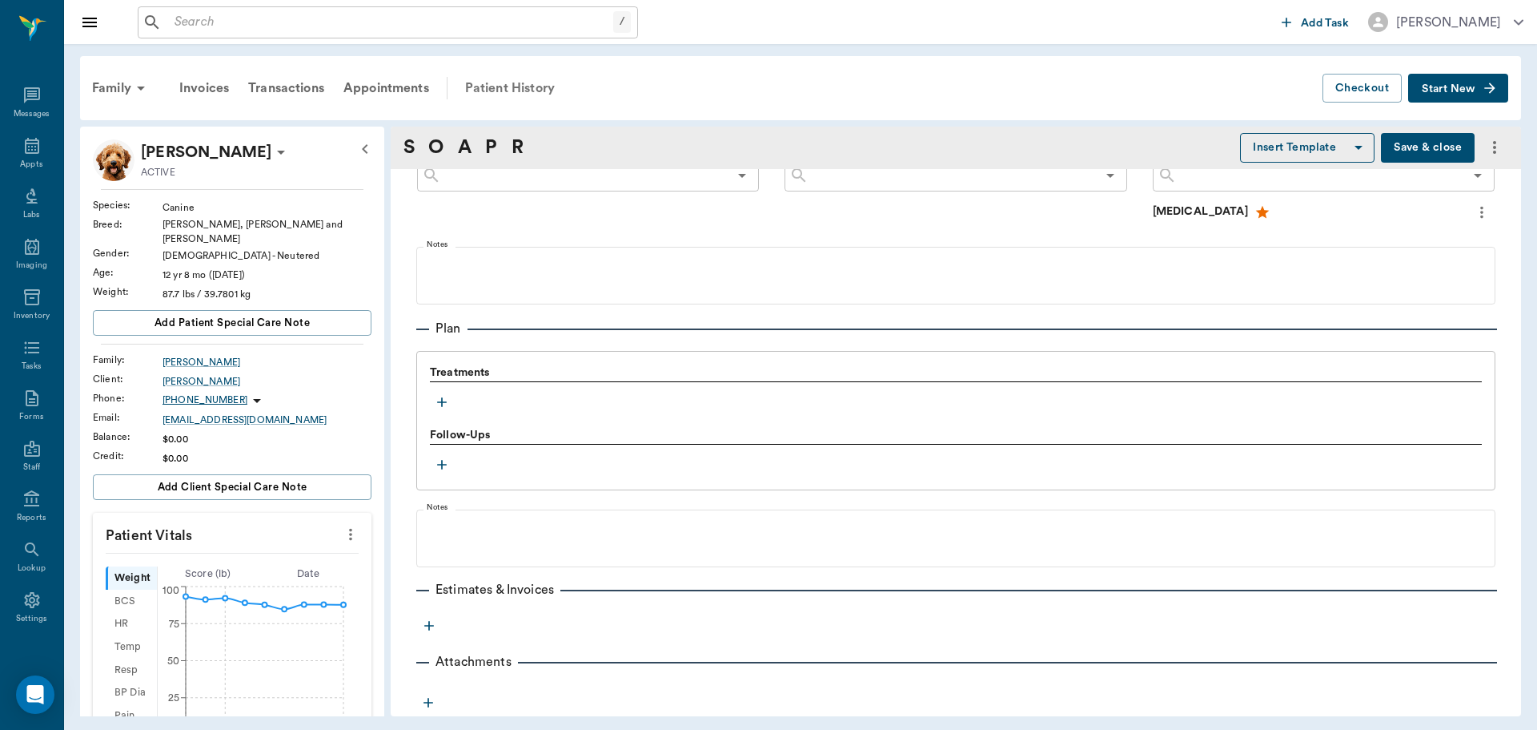
click at [495, 86] on div "Patient History" at bounding box center [510, 88] width 109 height 38
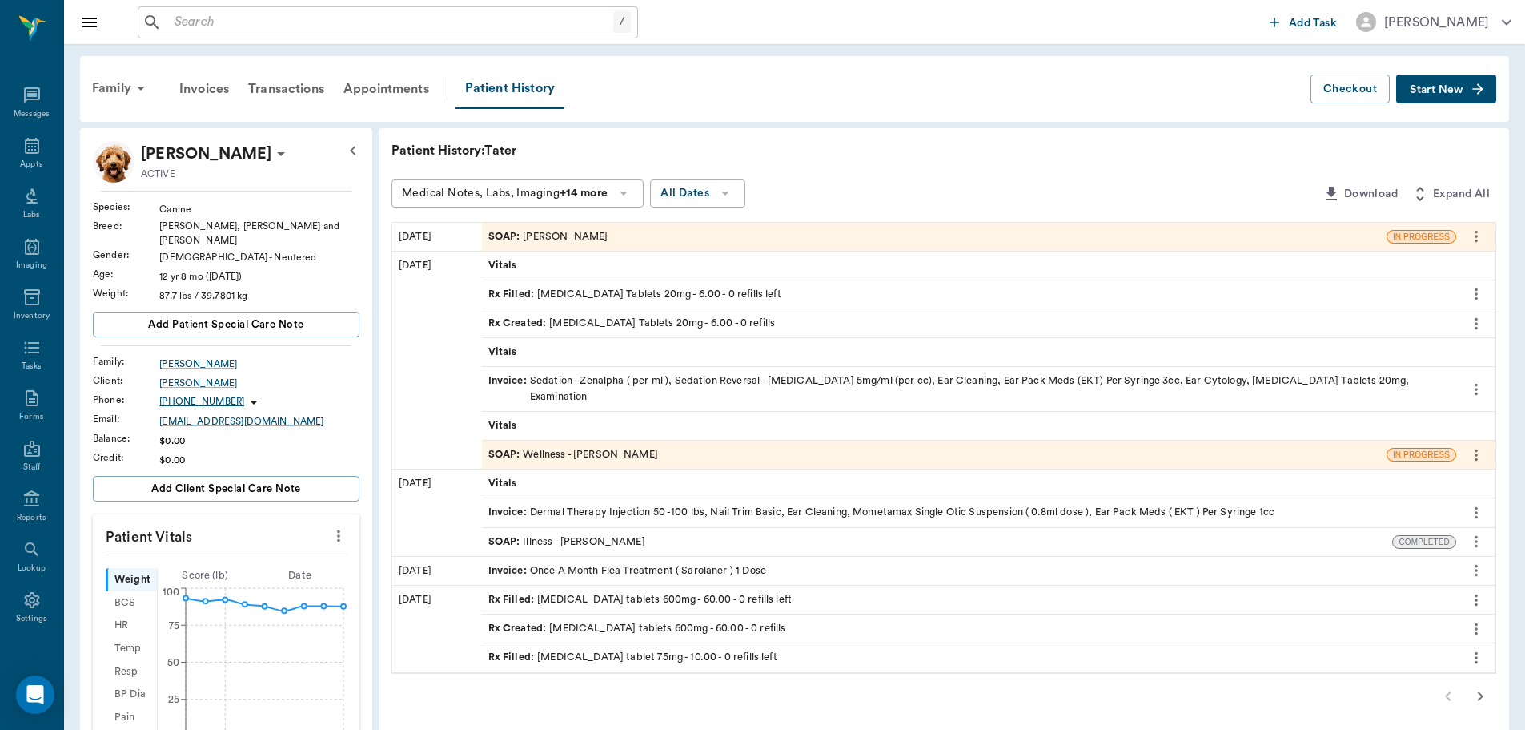
click at [624, 234] on div "SOAP : Dr. Bert Ellsworth" at bounding box center [934, 237] width 905 height 28
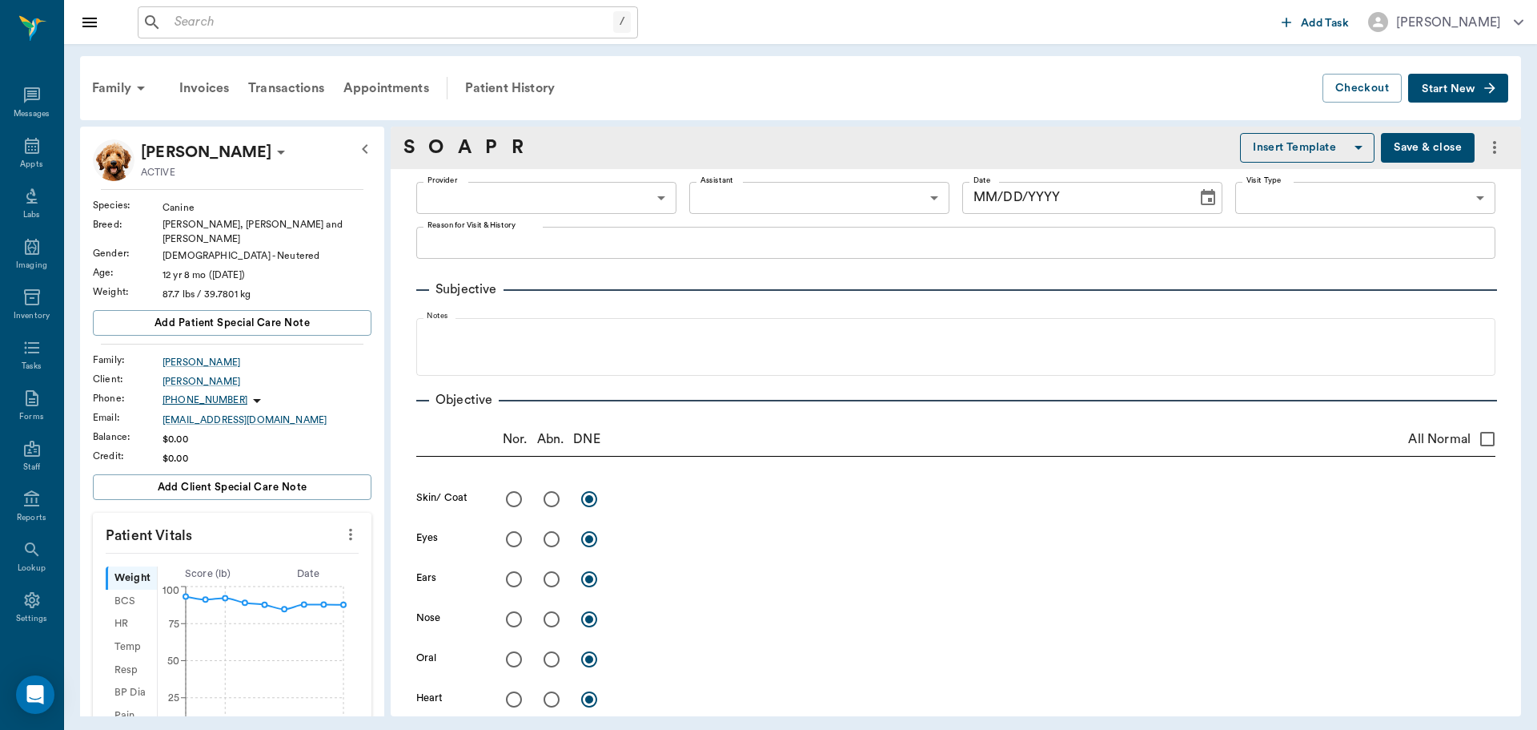
type input "63ec2f075fda476ae8351a4d"
type input "[DATE]"
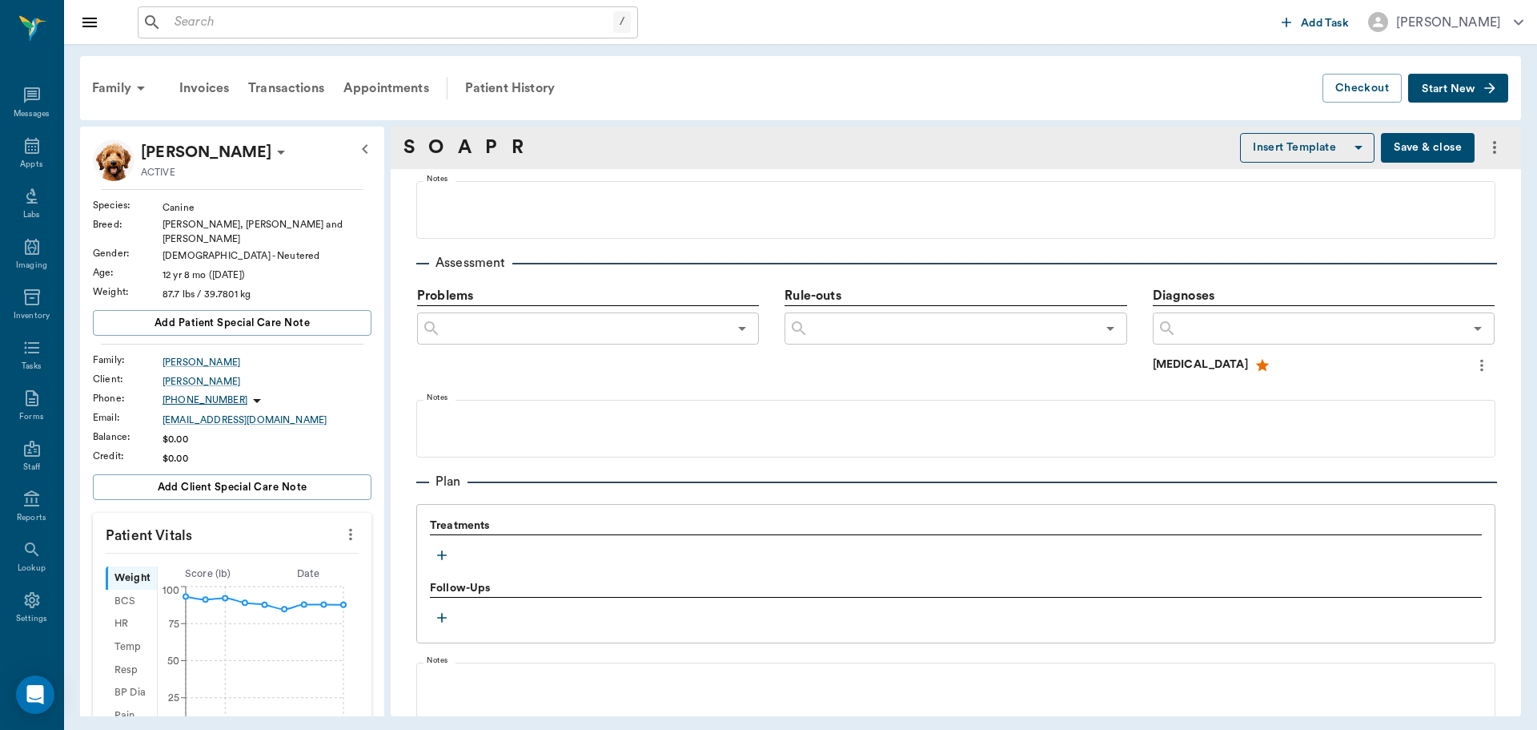
scroll to position [981, 0]
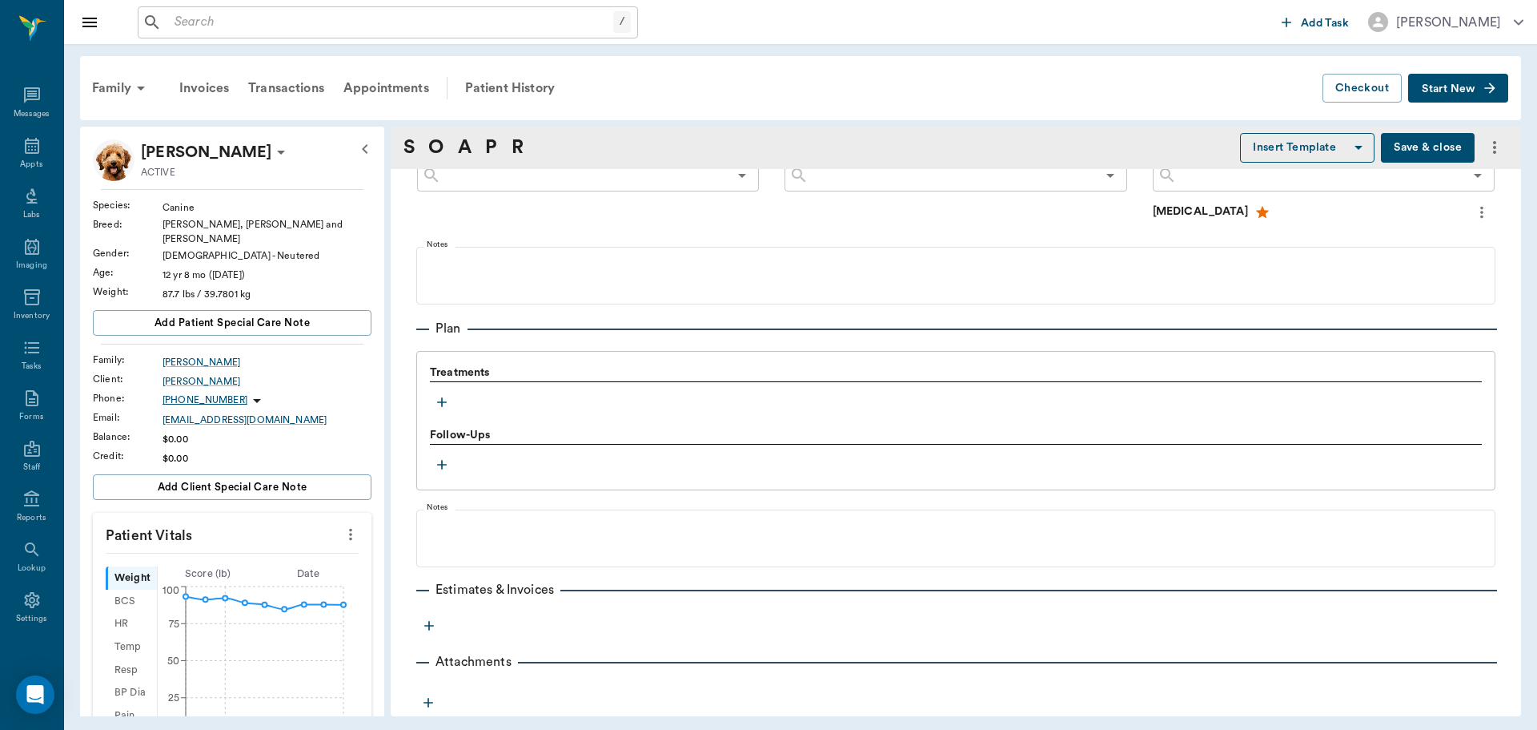
click at [438, 405] on icon "button" at bounding box center [442, 402] width 16 height 16
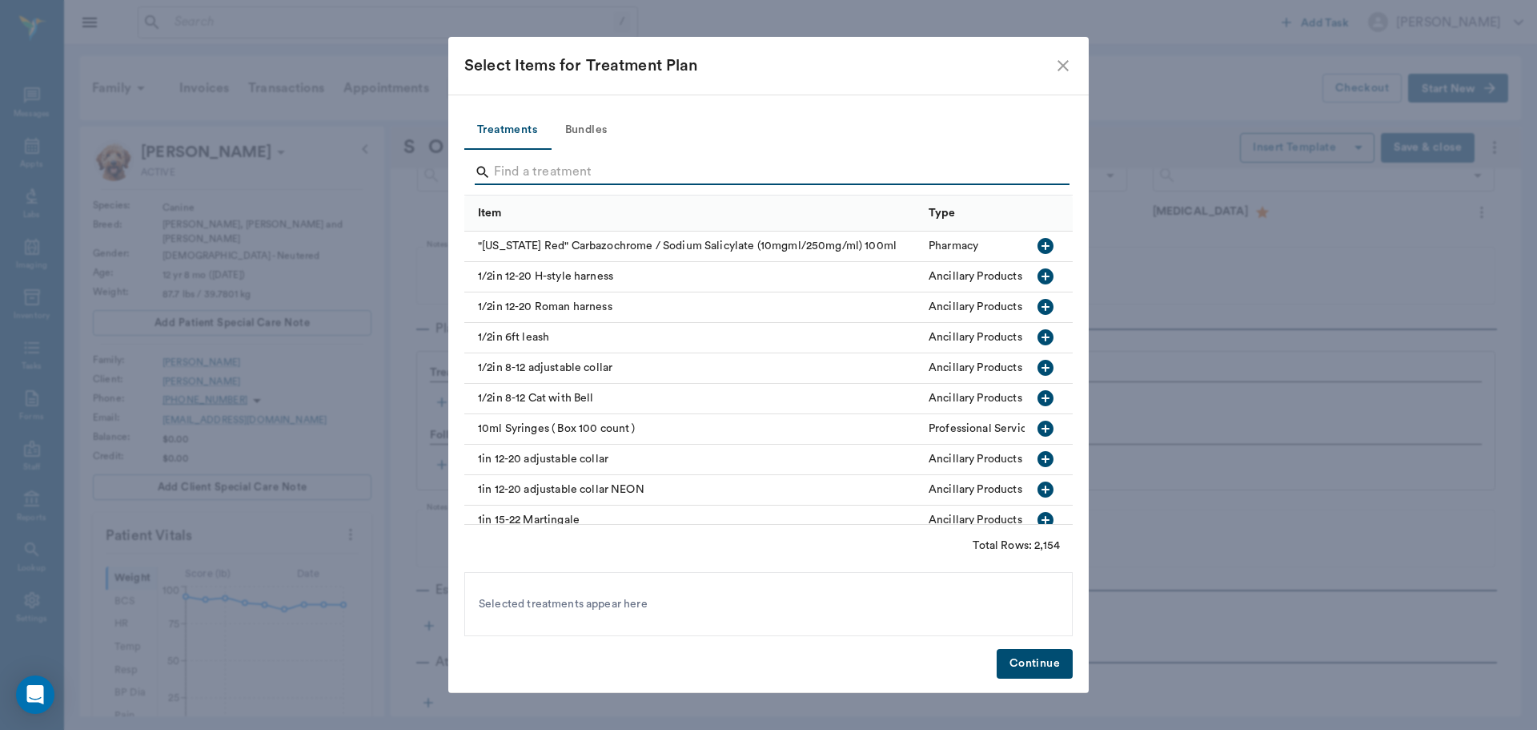
click at [549, 174] on input "Search" at bounding box center [770, 172] width 552 height 26
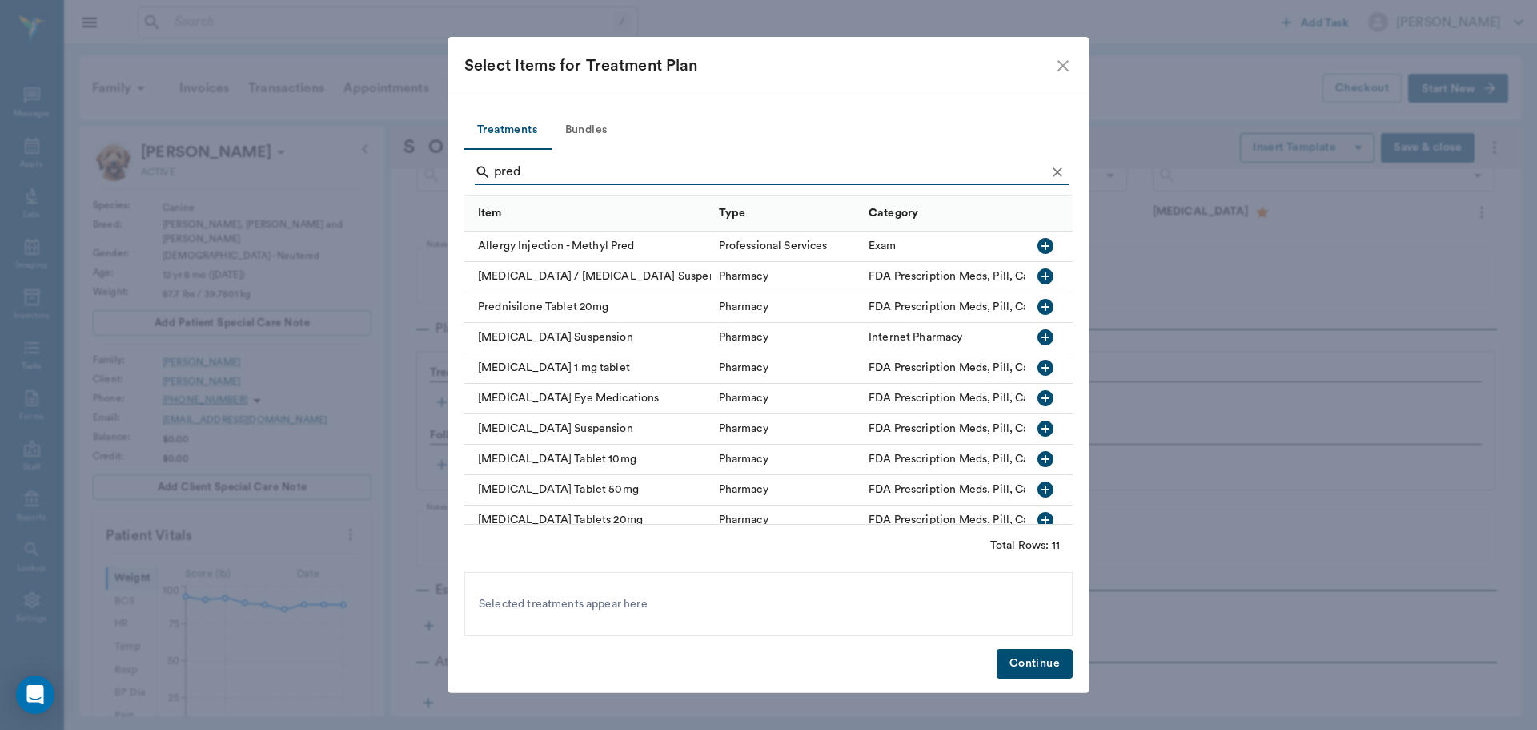
type input "pred"
click at [1038, 303] on icon "button" at bounding box center [1046, 307] width 16 height 16
click at [1029, 661] on button "Continue" at bounding box center [1035, 664] width 76 height 30
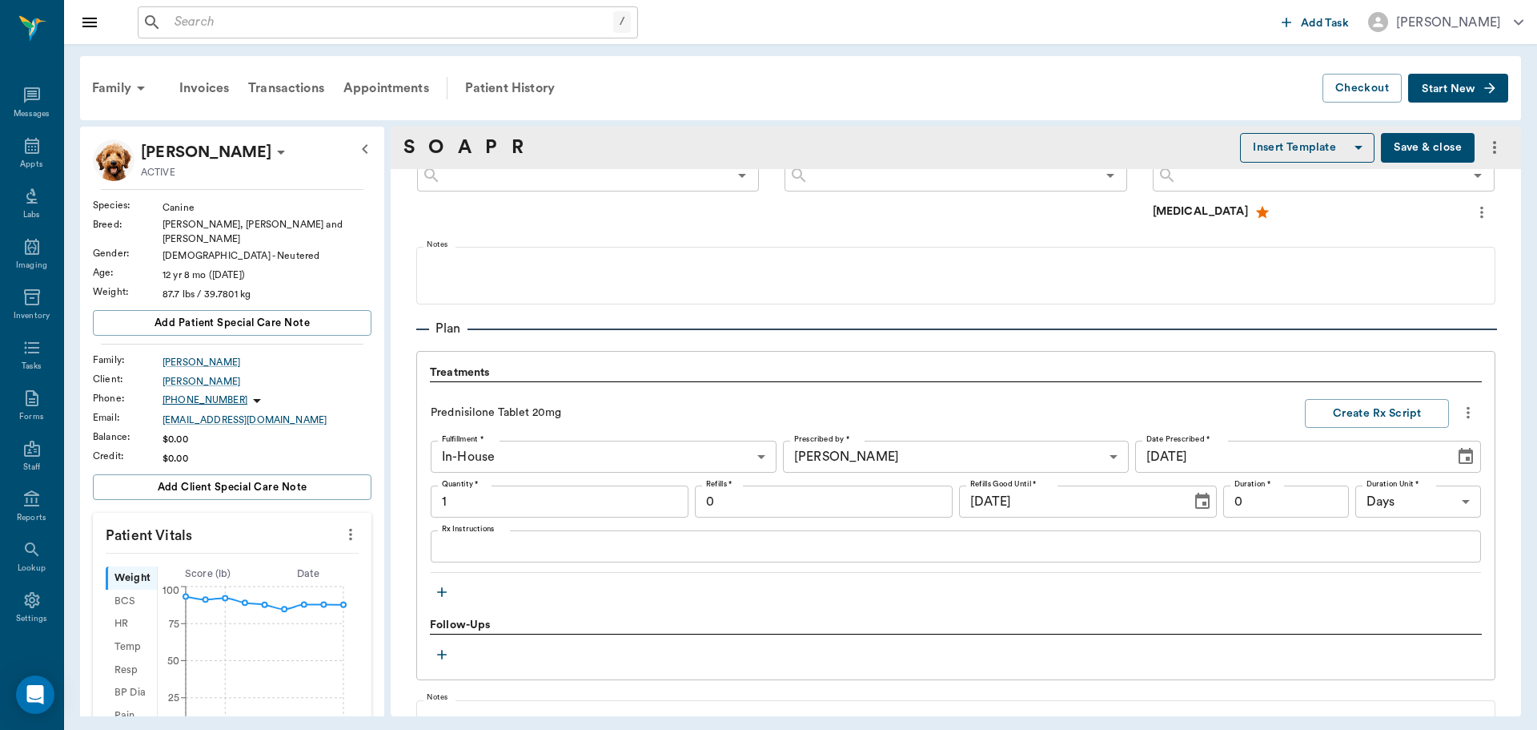
type input "1.00"
click at [442, 587] on icon "button" at bounding box center [442, 592] width 16 height 16
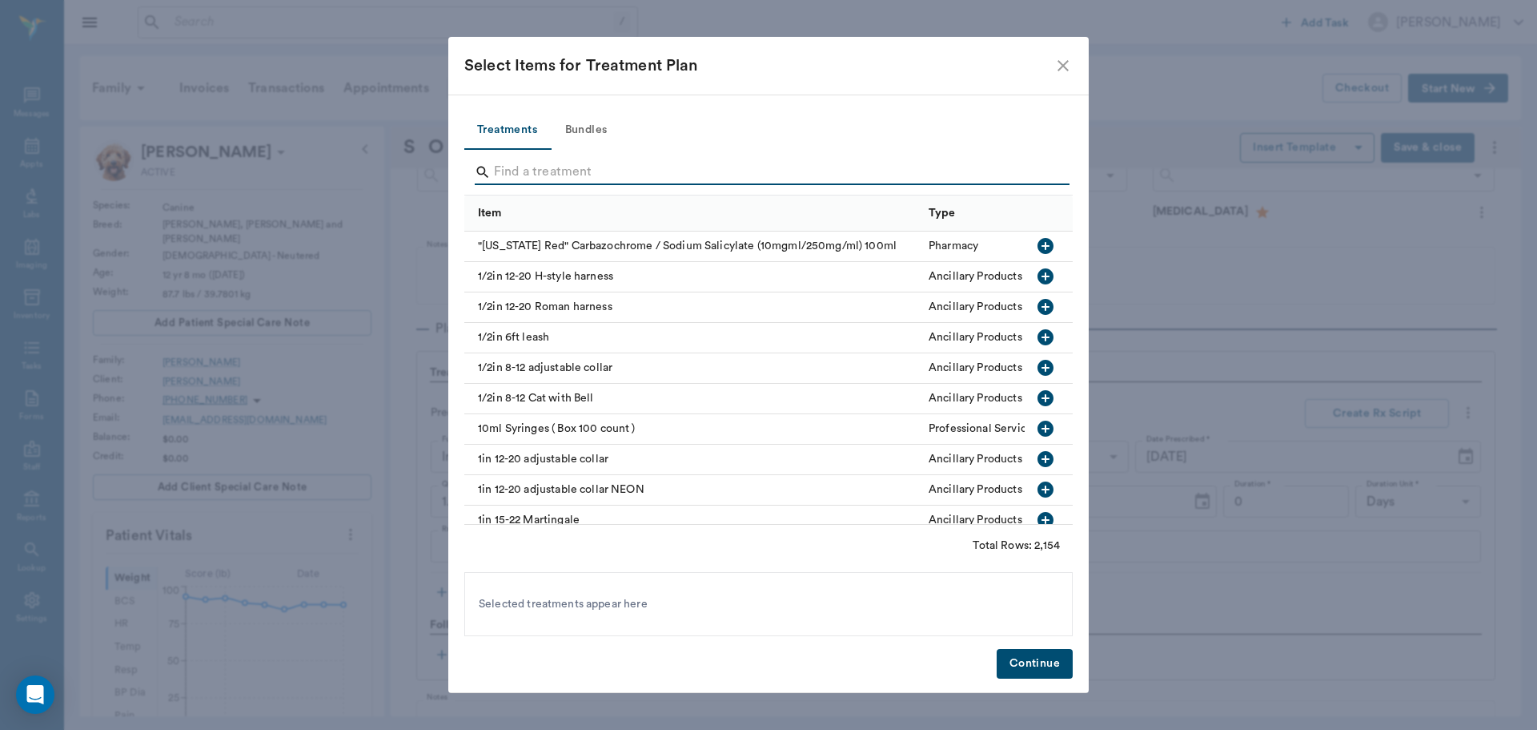
click at [562, 170] on input "Search" at bounding box center [770, 172] width 552 height 26
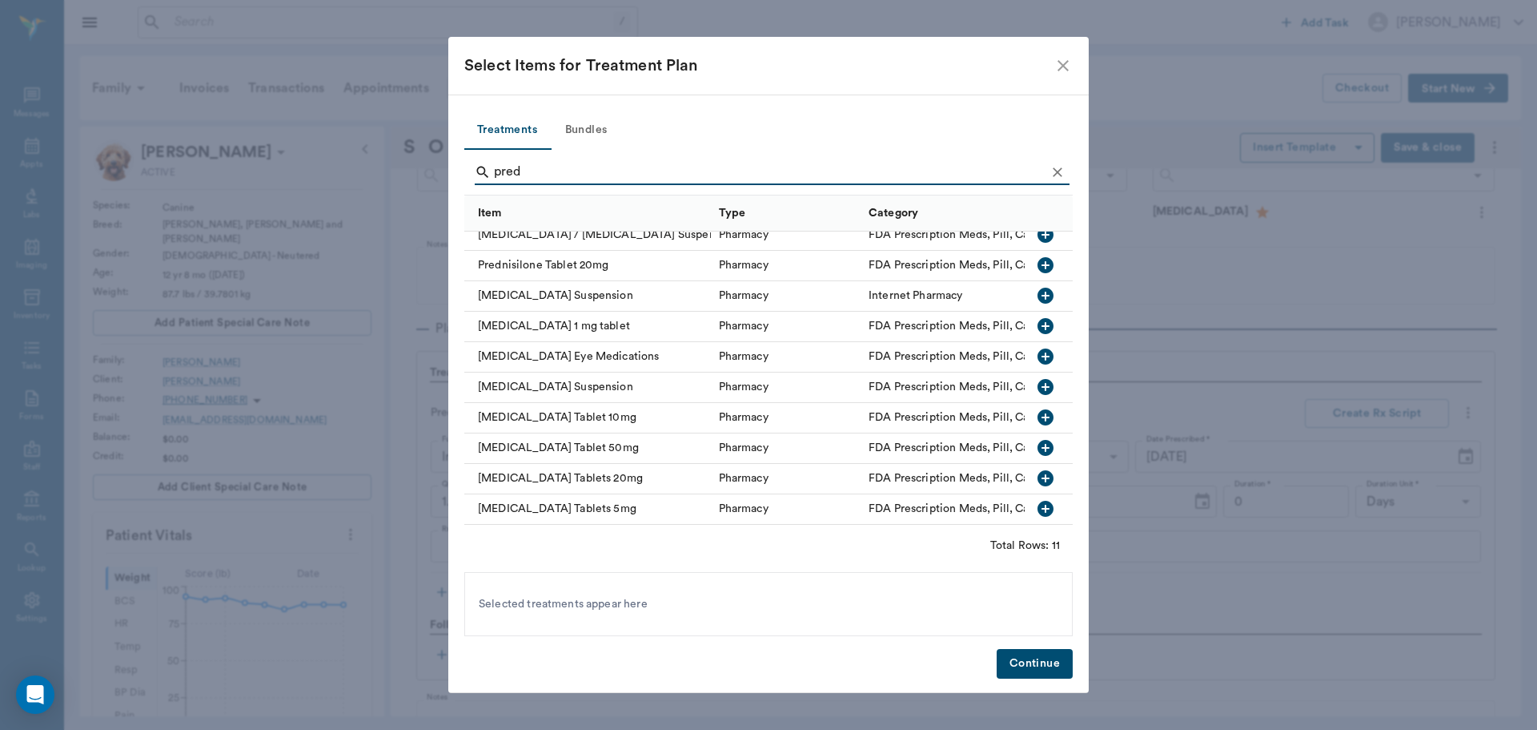
scroll to position [54, 0]
click at [1036, 468] on icon "button" at bounding box center [1045, 477] width 19 height 19
type input "p"
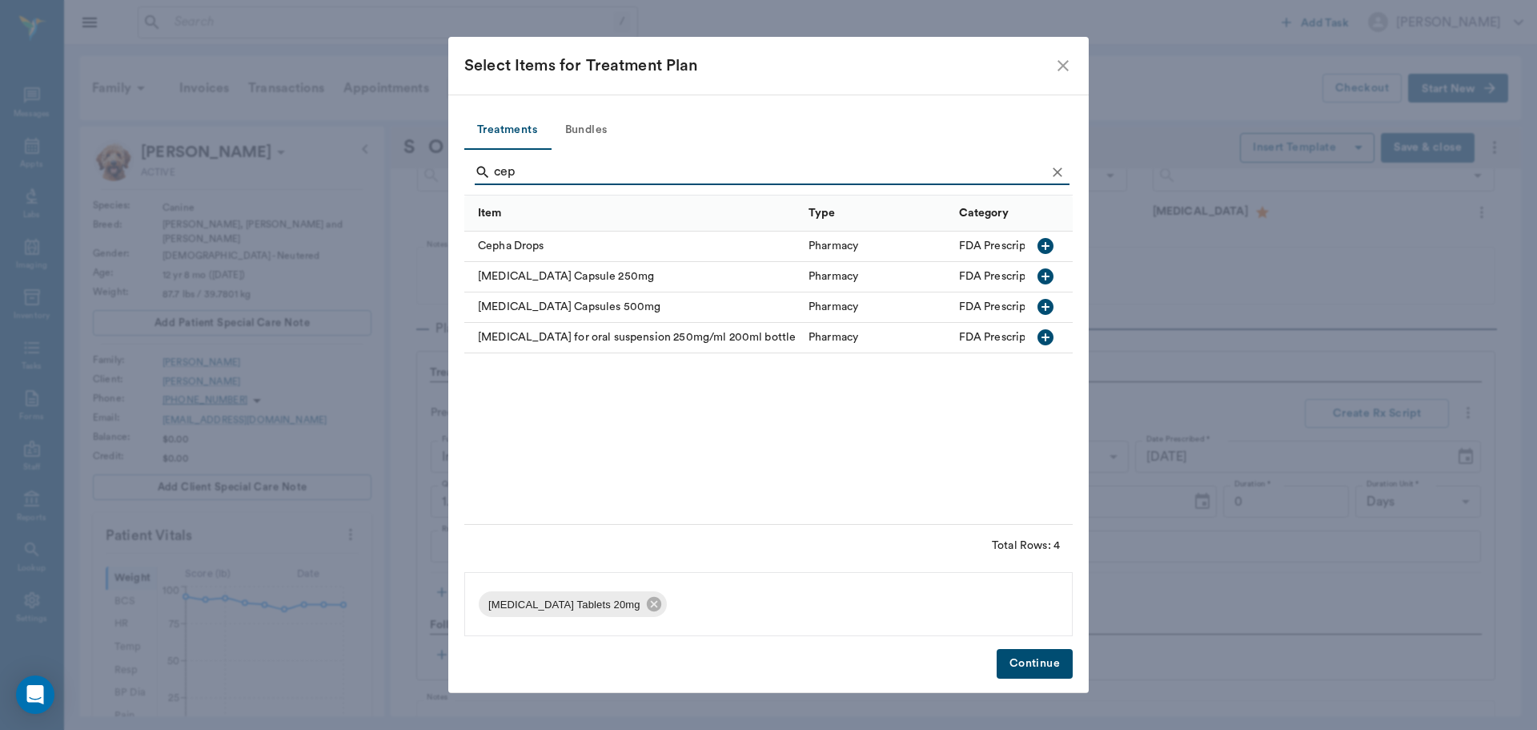
scroll to position [0, 0]
type input "cepha"
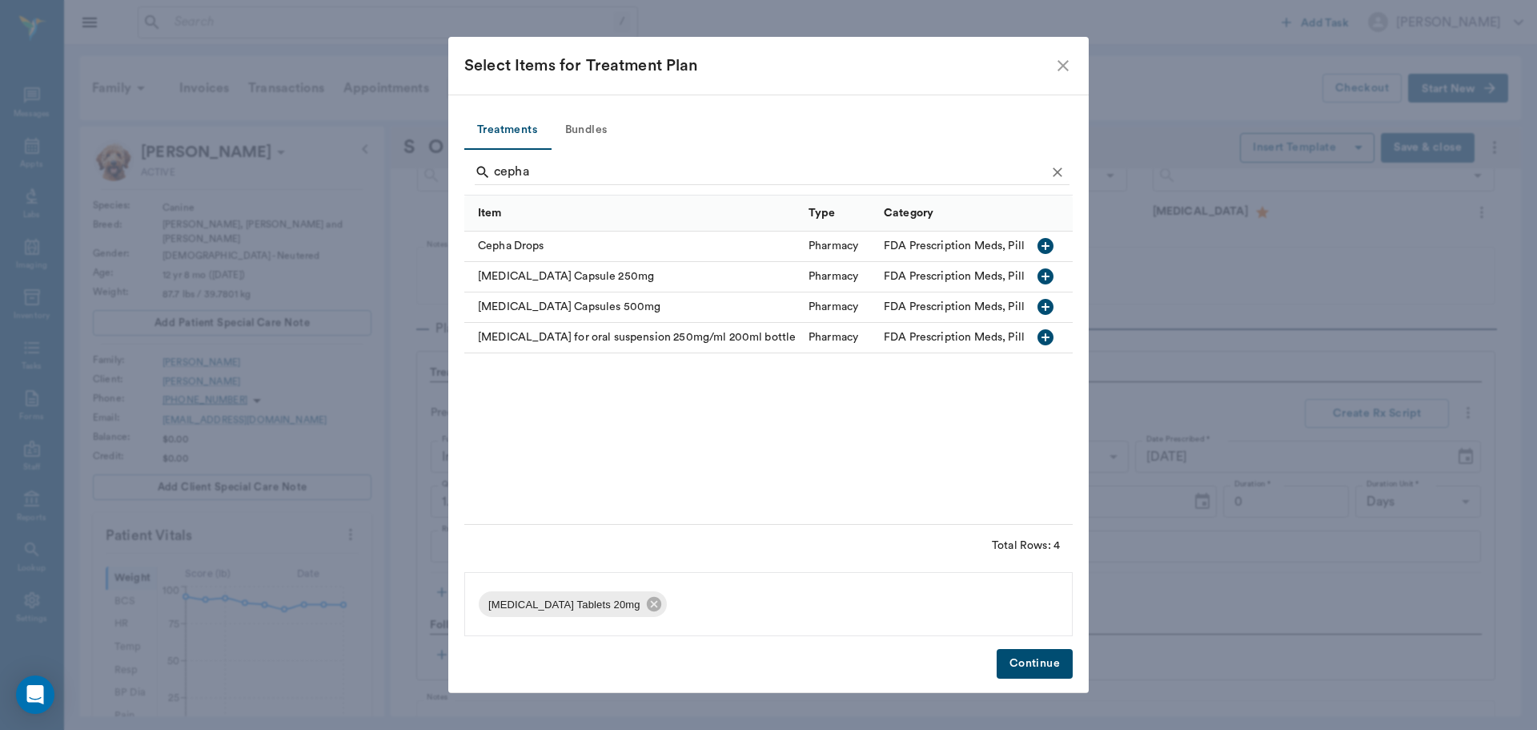
click at [1044, 311] on icon "button" at bounding box center [1046, 307] width 16 height 16
click at [1037, 671] on button "Continue" at bounding box center [1035, 664] width 76 height 30
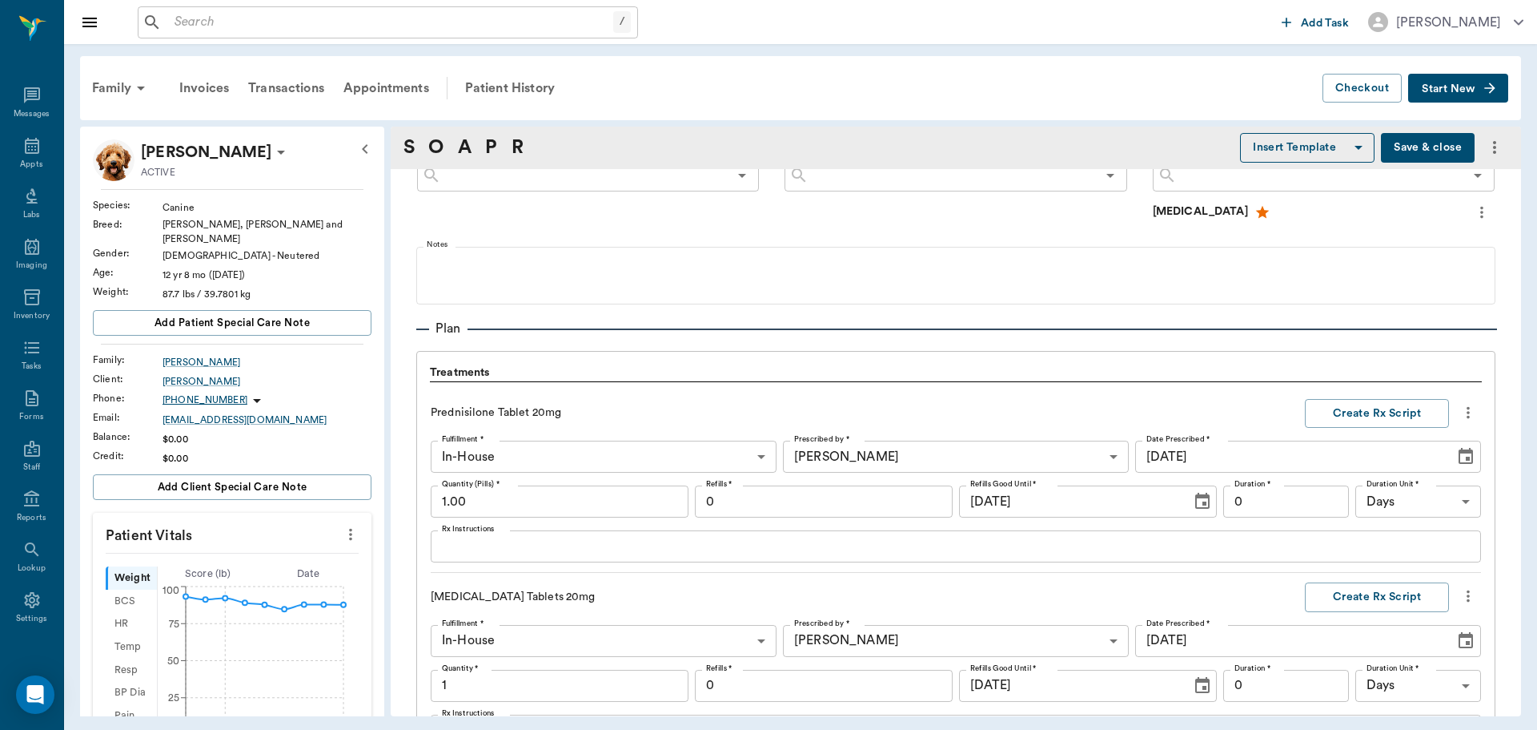
scroll to position [1519, 0]
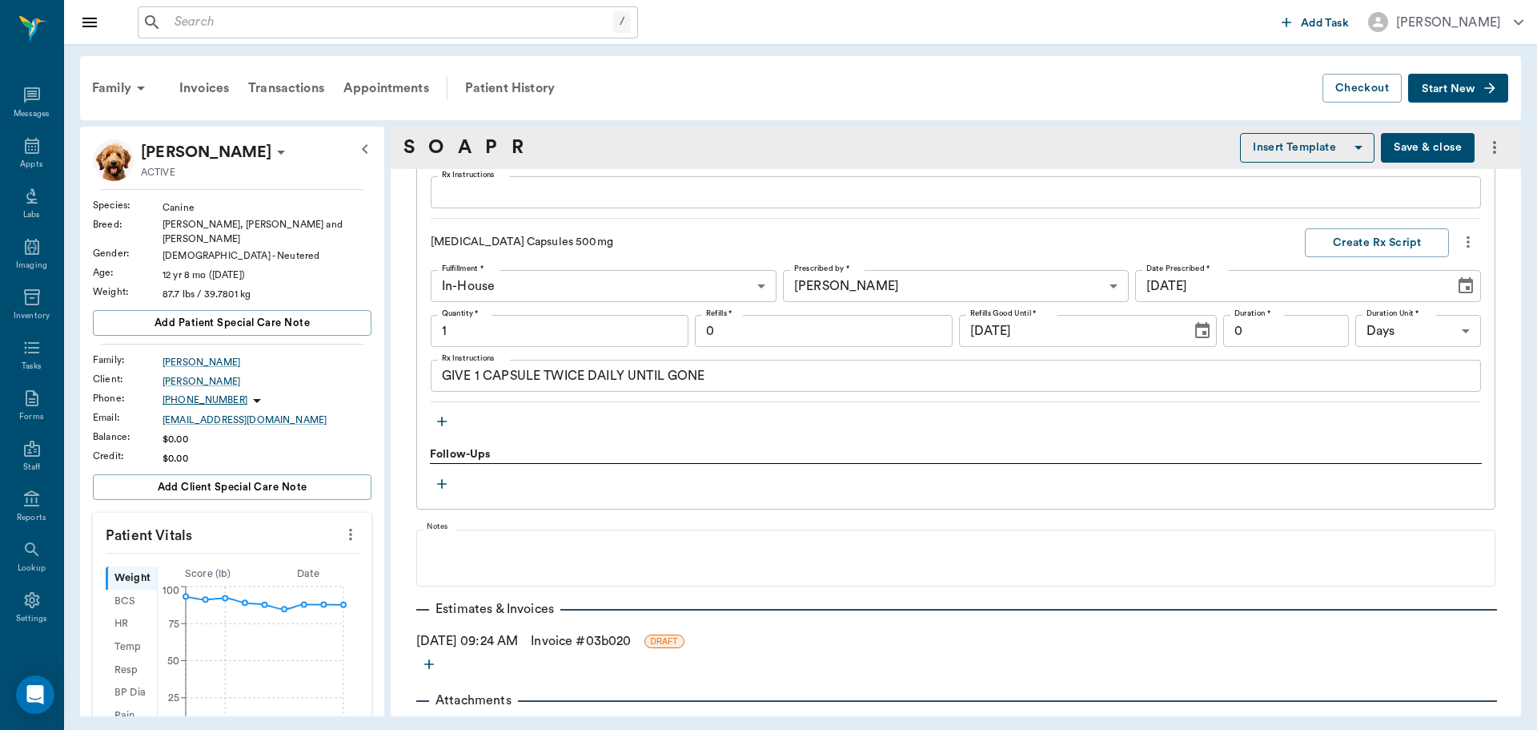
type input "1.00"
click at [532, 336] on input "1.00" at bounding box center [560, 331] width 258 height 32
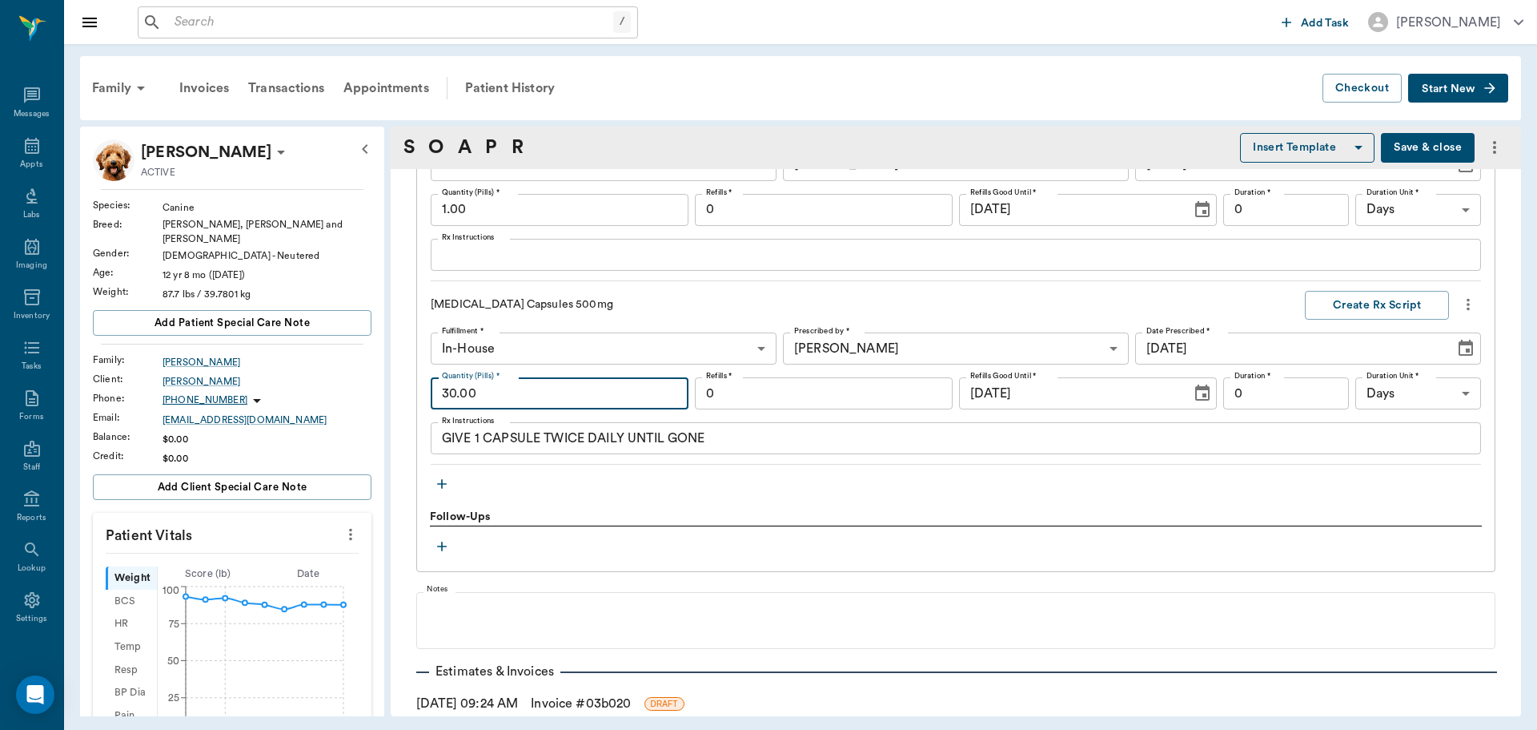
scroll to position [1359, 0]
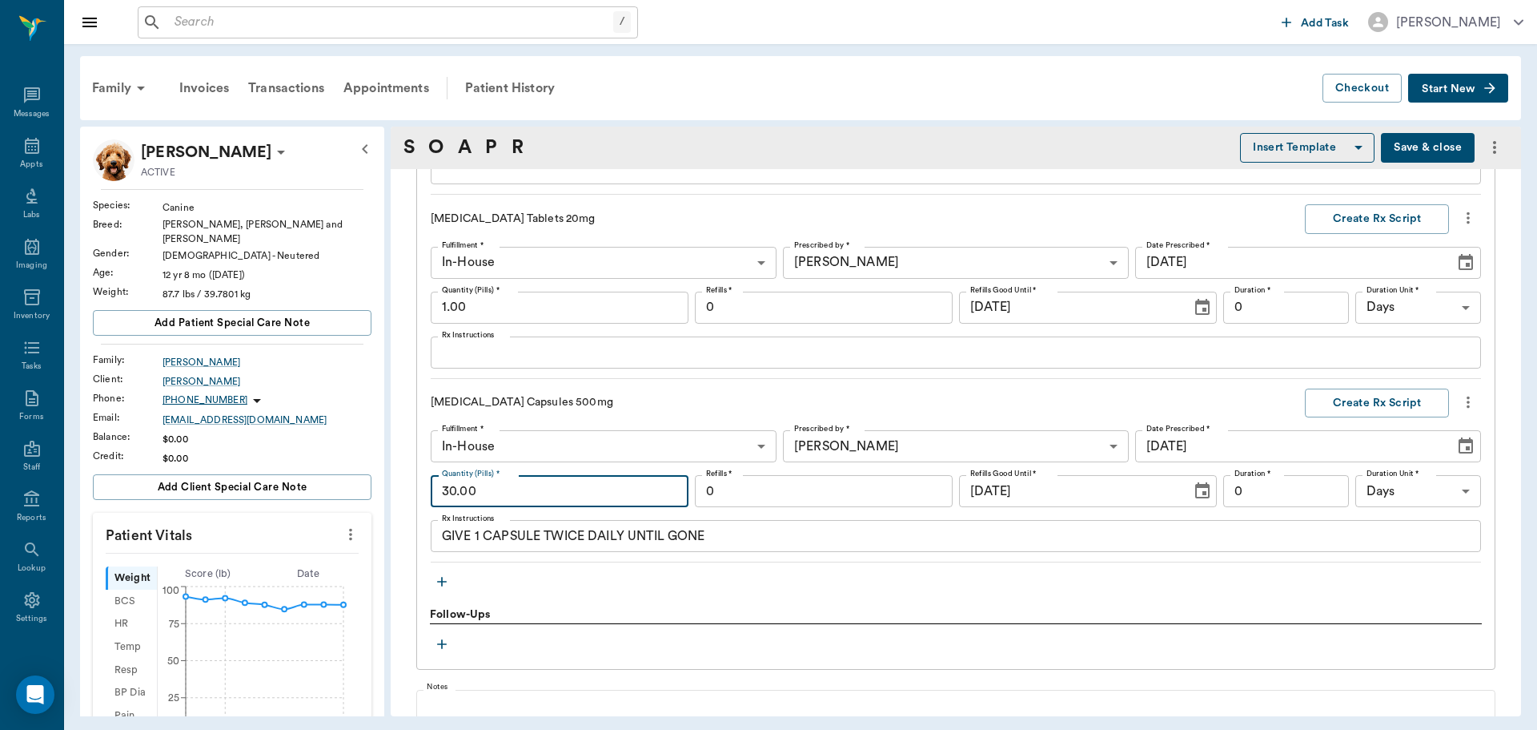
type input "30.00"
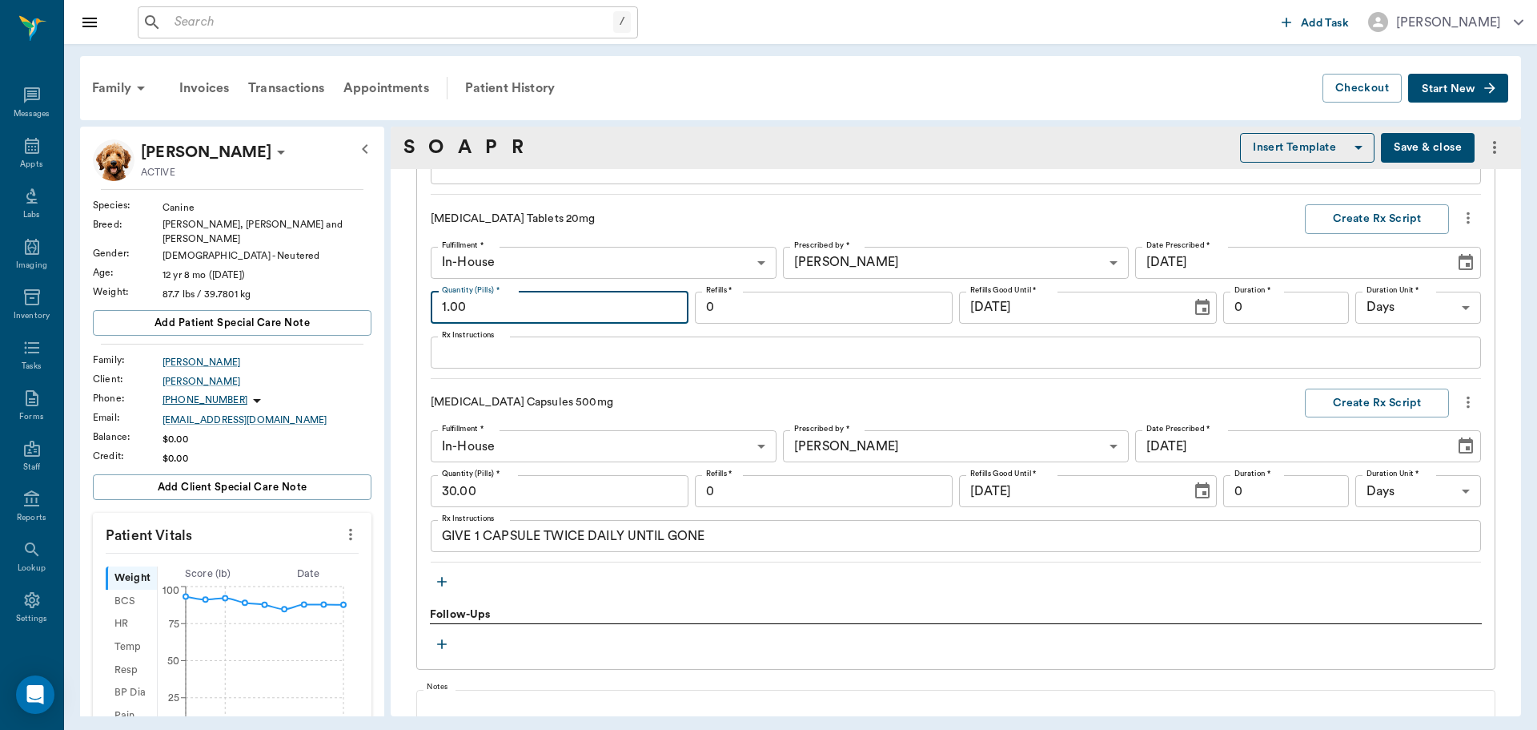
click at [522, 299] on input "1.00" at bounding box center [560, 307] width 258 height 32
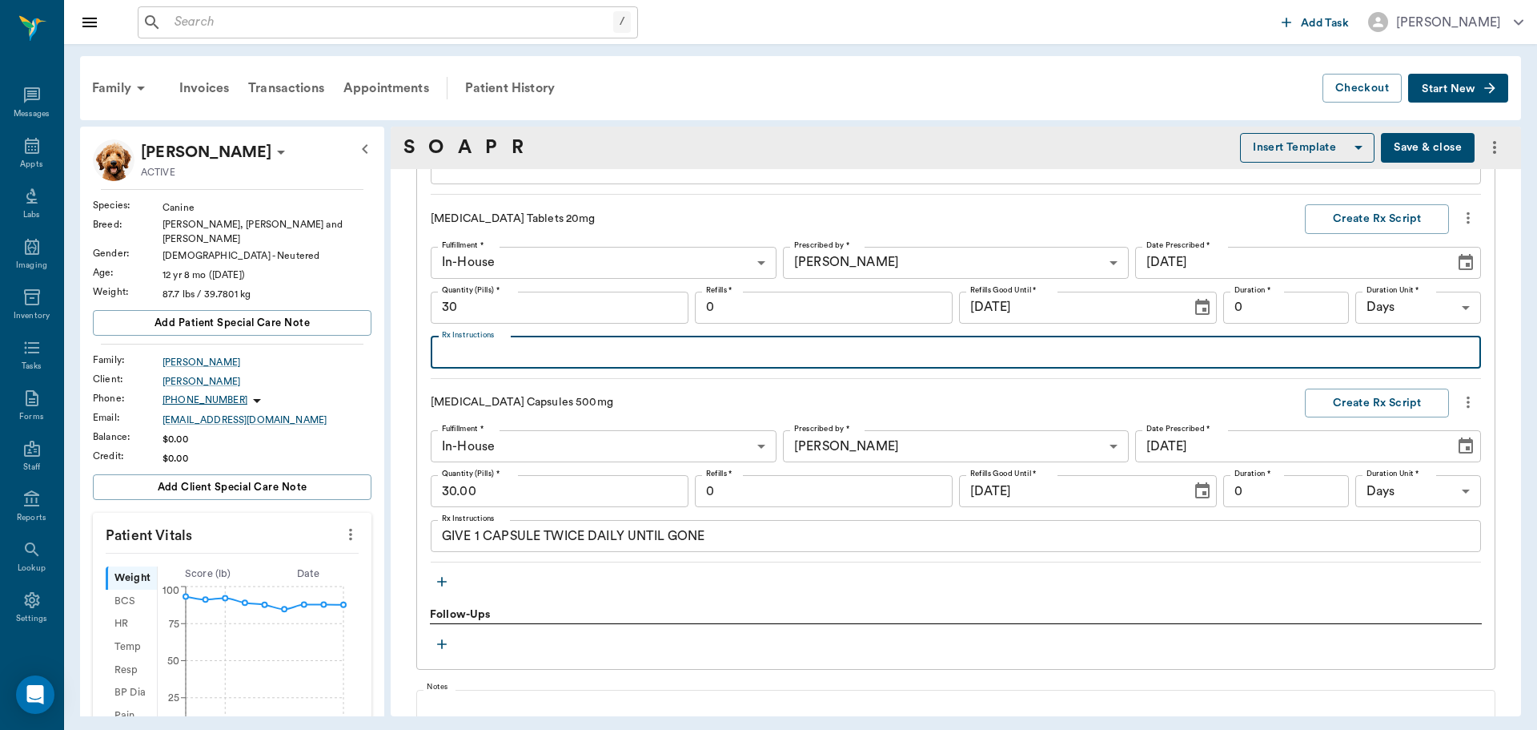
click at [516, 360] on textarea "Rx Instructions" at bounding box center [956, 352] width 1028 height 18
type input "30.00"
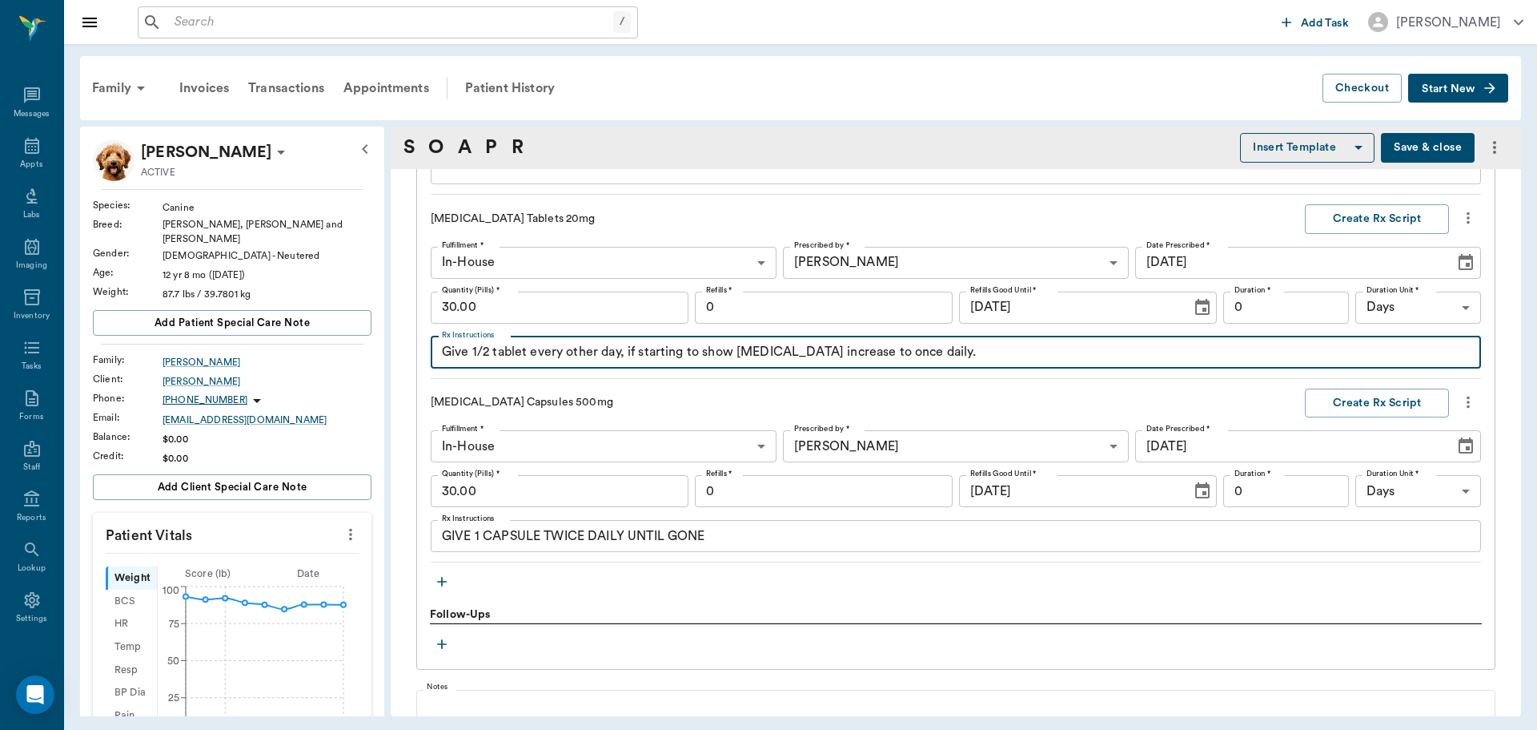
type textarea "Give 1/2 tablet every other day, if starting to show ear pain increase to once …"
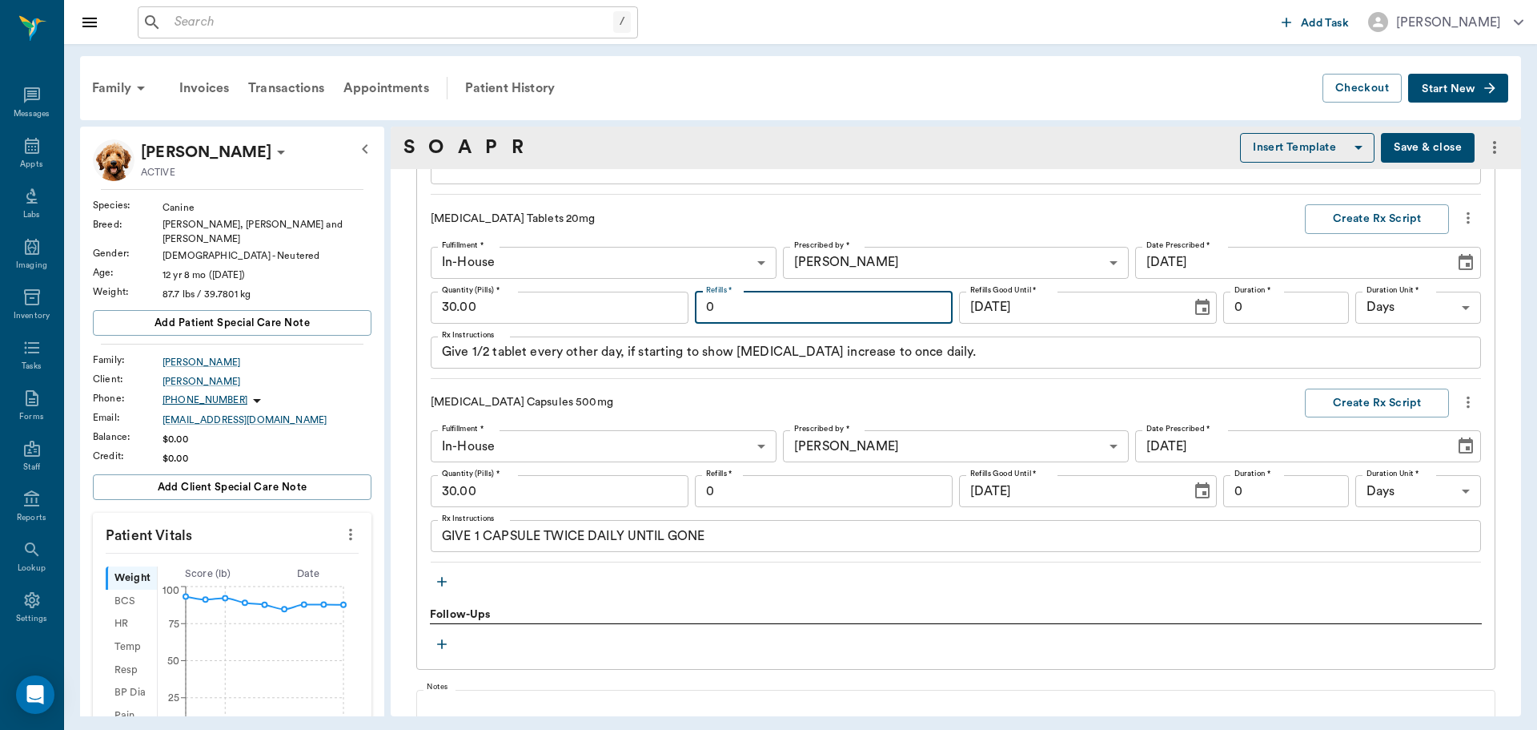
click at [789, 299] on input "0" at bounding box center [824, 307] width 258 height 32
type input "6"
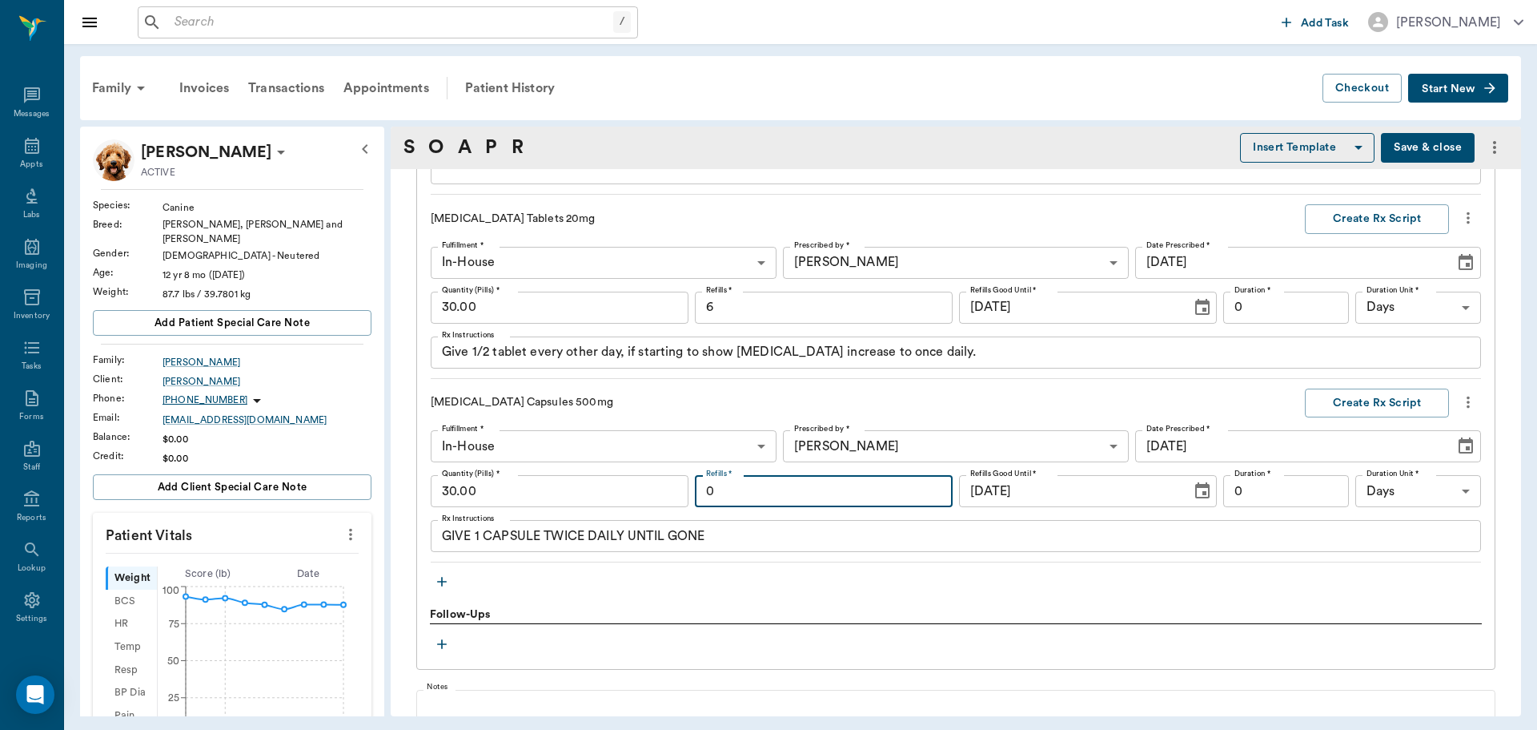
click at [785, 494] on input "0" at bounding box center [824, 491] width 258 height 32
type input "6"
click at [1360, 212] on button "Create Rx Script" at bounding box center [1377, 219] width 144 height 30
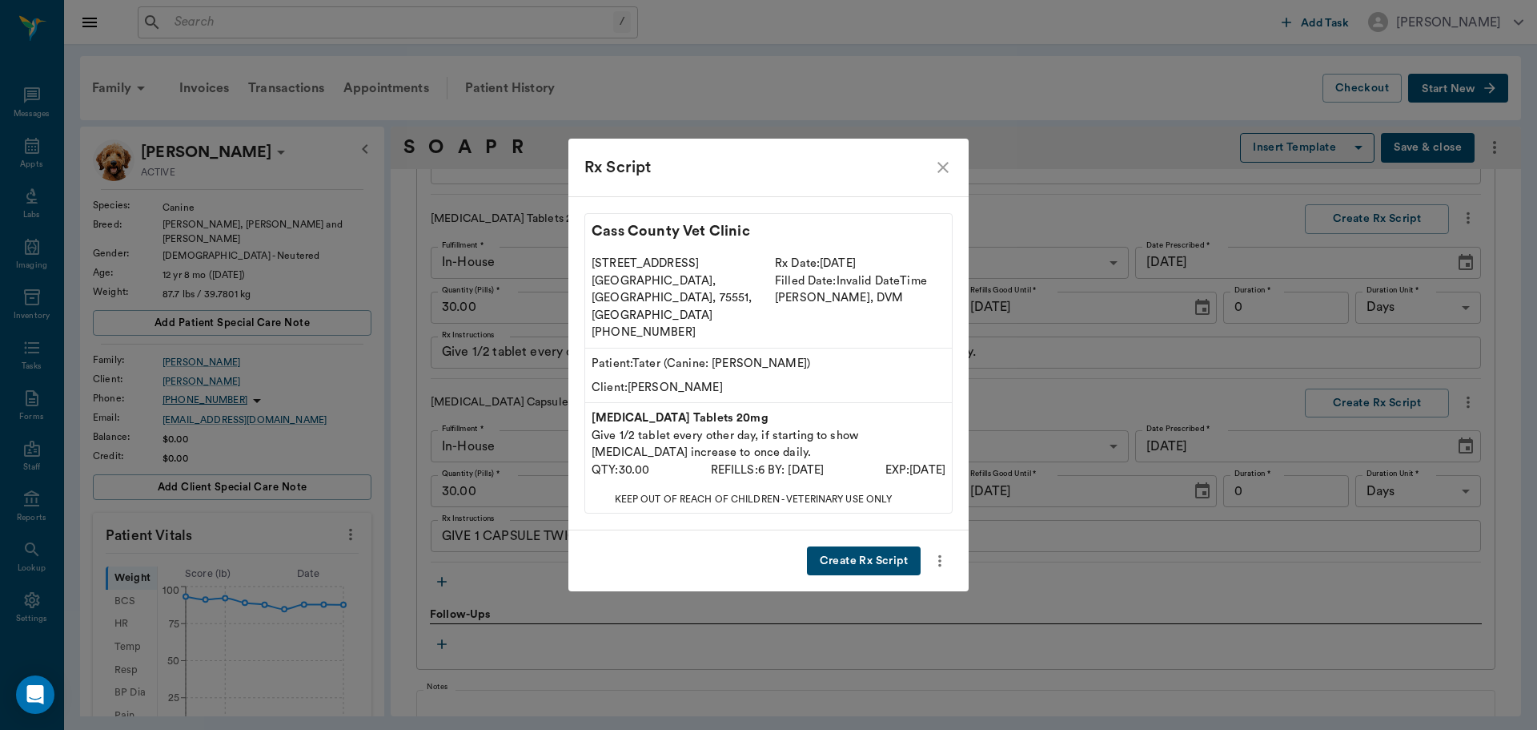
click at [845, 546] on button "Create Rx Script" at bounding box center [864, 561] width 114 height 30
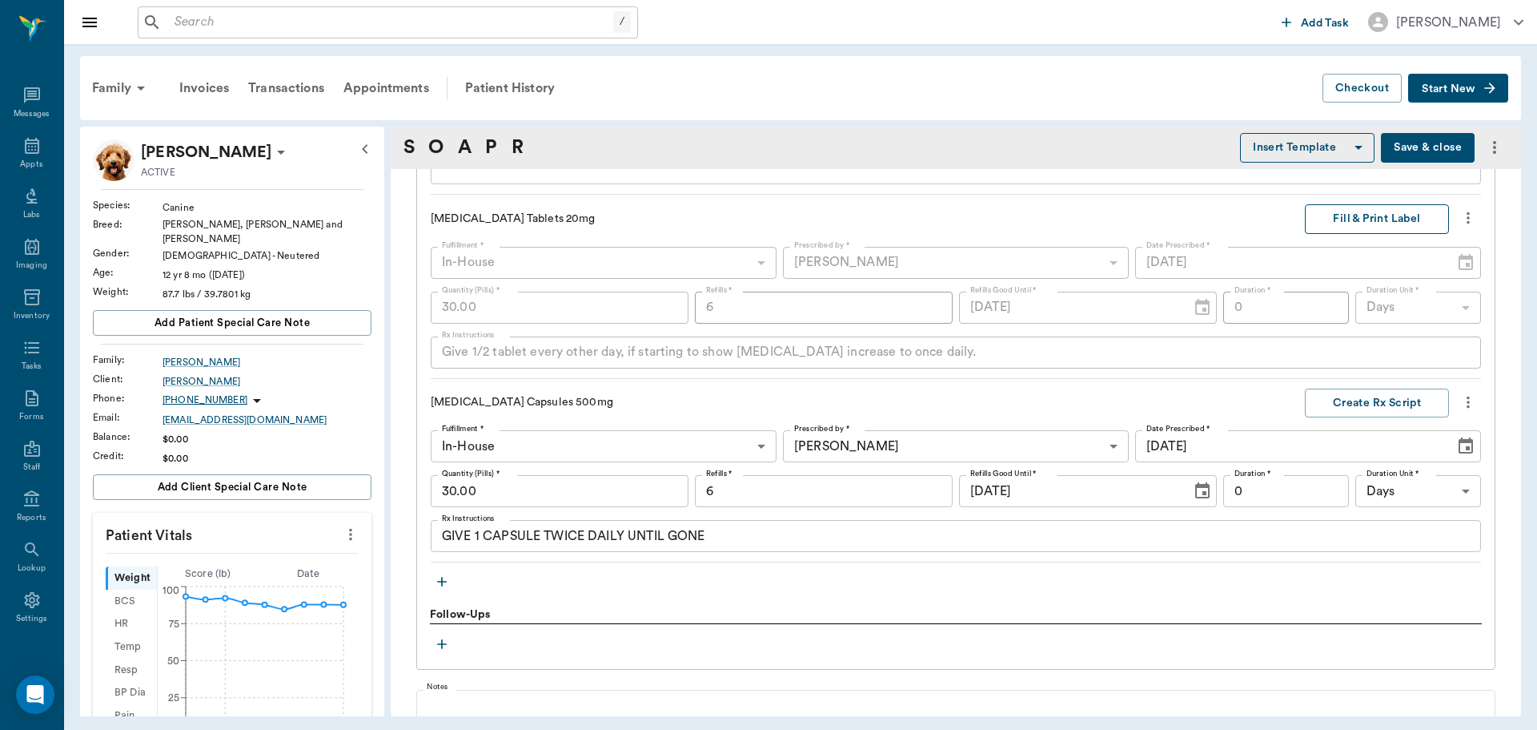
click at [1397, 219] on button "Fill & Print Label" at bounding box center [1377, 219] width 144 height 30
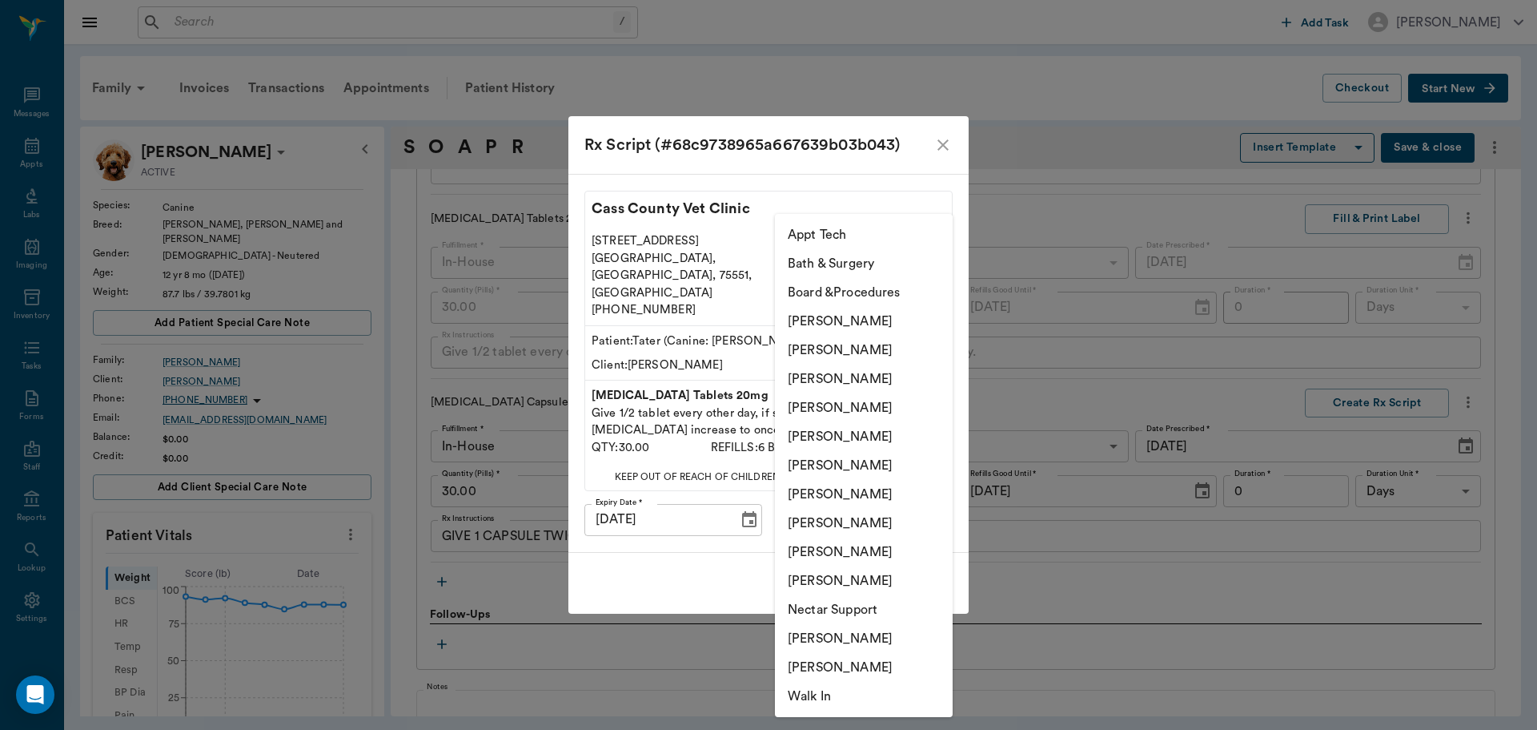
click at [926, 501] on body "/ ​ Add Task Dr. Bert Ellsworth Nectar Messages Appts Labs Imaging Inventory Ta…" at bounding box center [768, 365] width 1537 height 730
click at [878, 401] on li "[PERSON_NAME]" at bounding box center [864, 407] width 178 height 29
type input "63ec2f075fda476ae8351a4d"
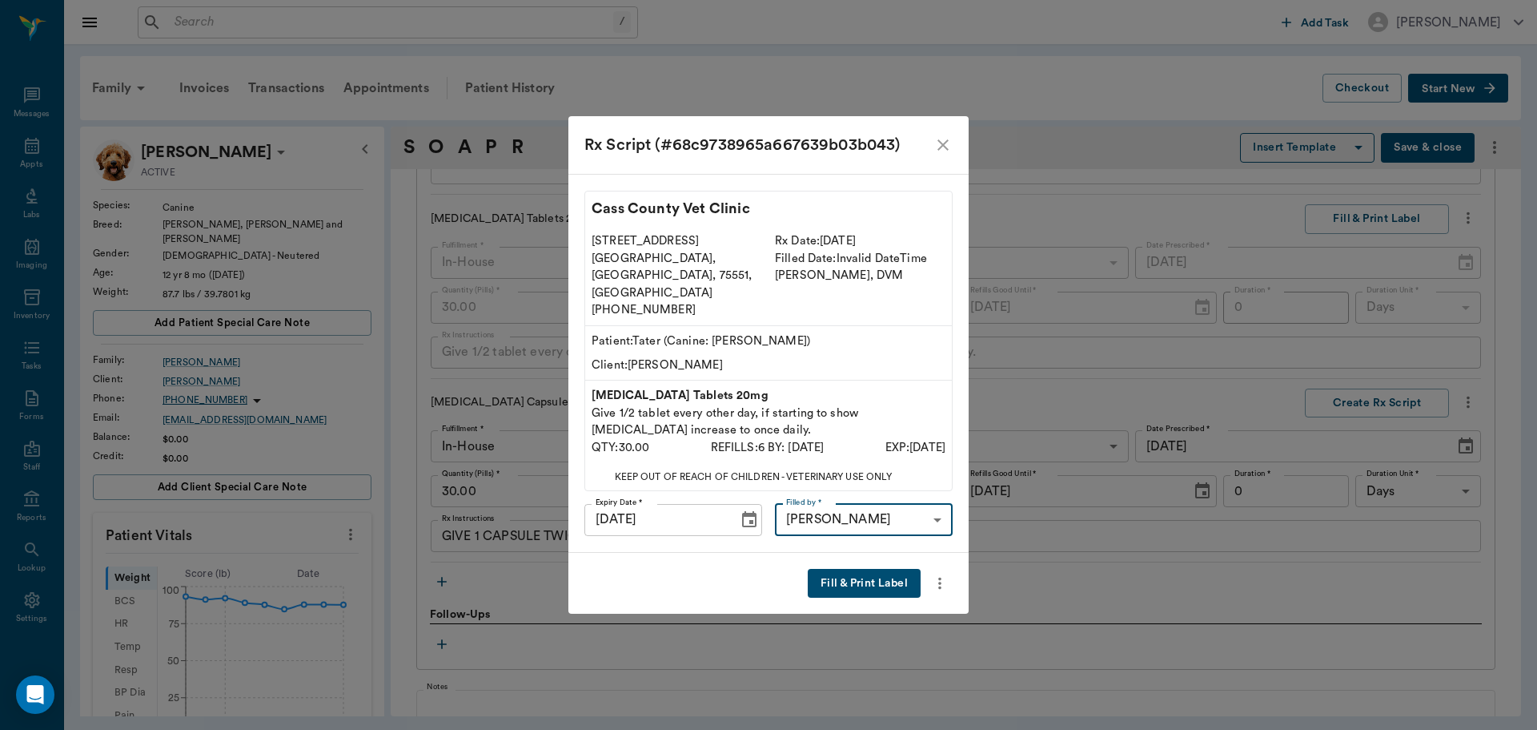
click at [877, 569] on button "Fill & Print Label" at bounding box center [864, 584] width 113 height 30
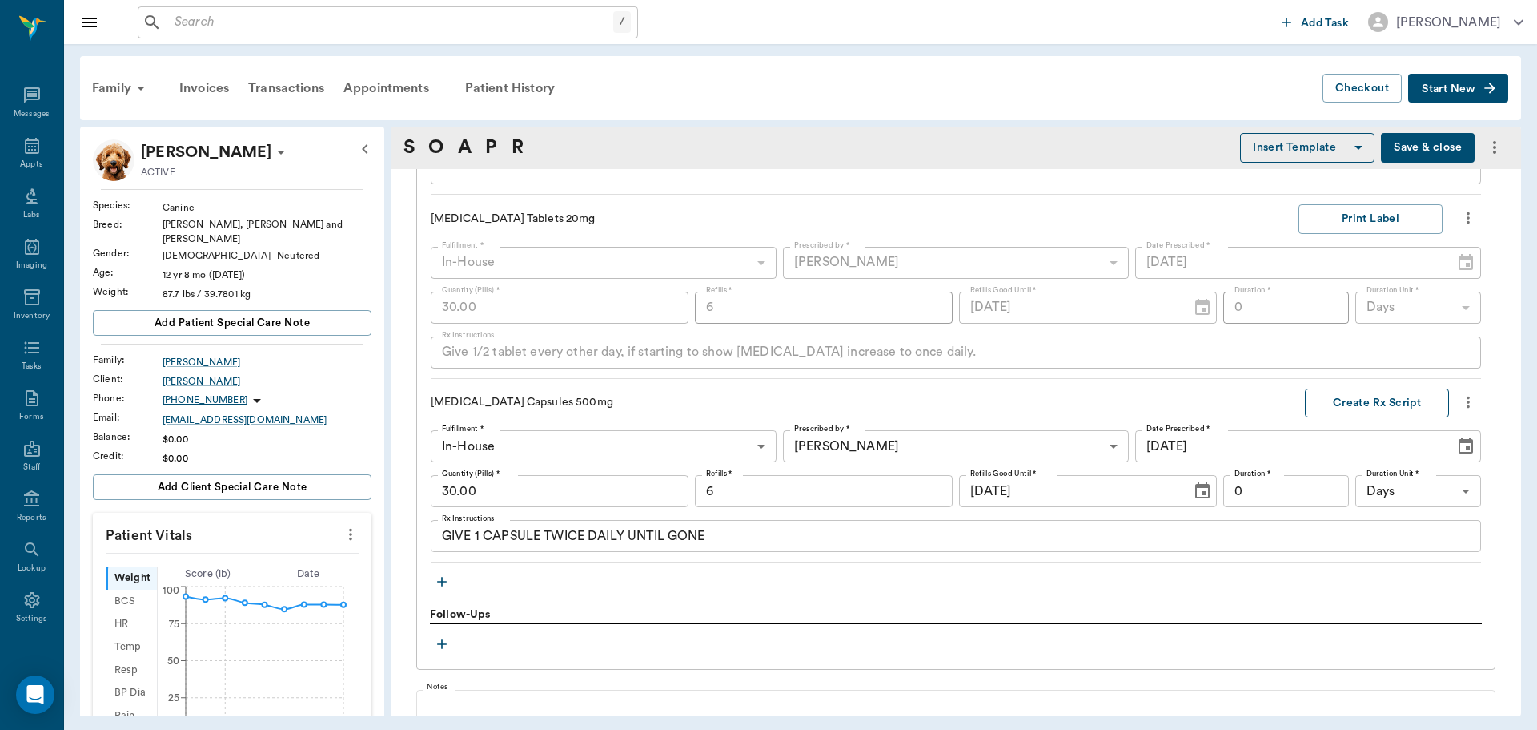
click at [1376, 403] on button "Create Rx Script" at bounding box center [1377, 403] width 144 height 30
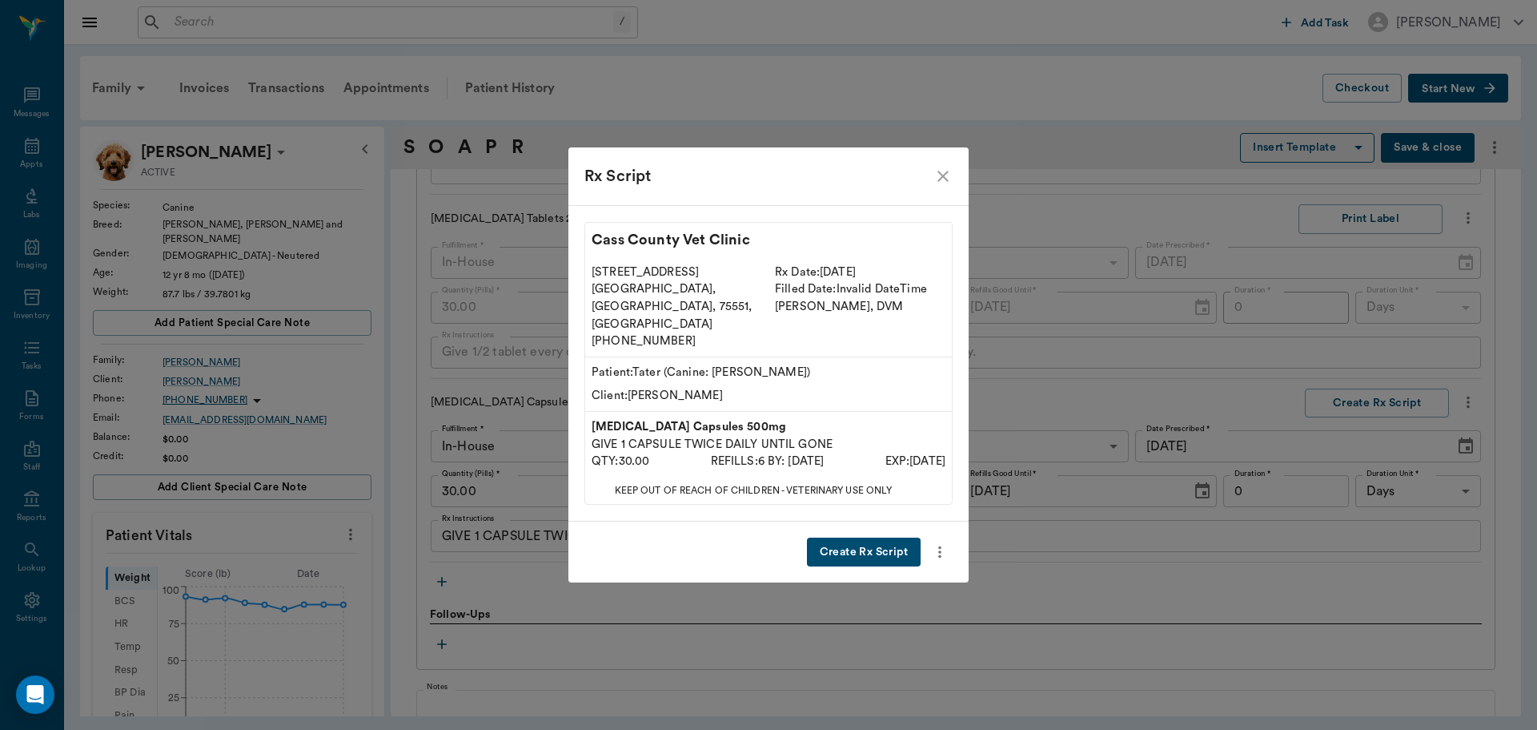
click at [862, 537] on button "Create Rx Script" at bounding box center [864, 552] width 114 height 30
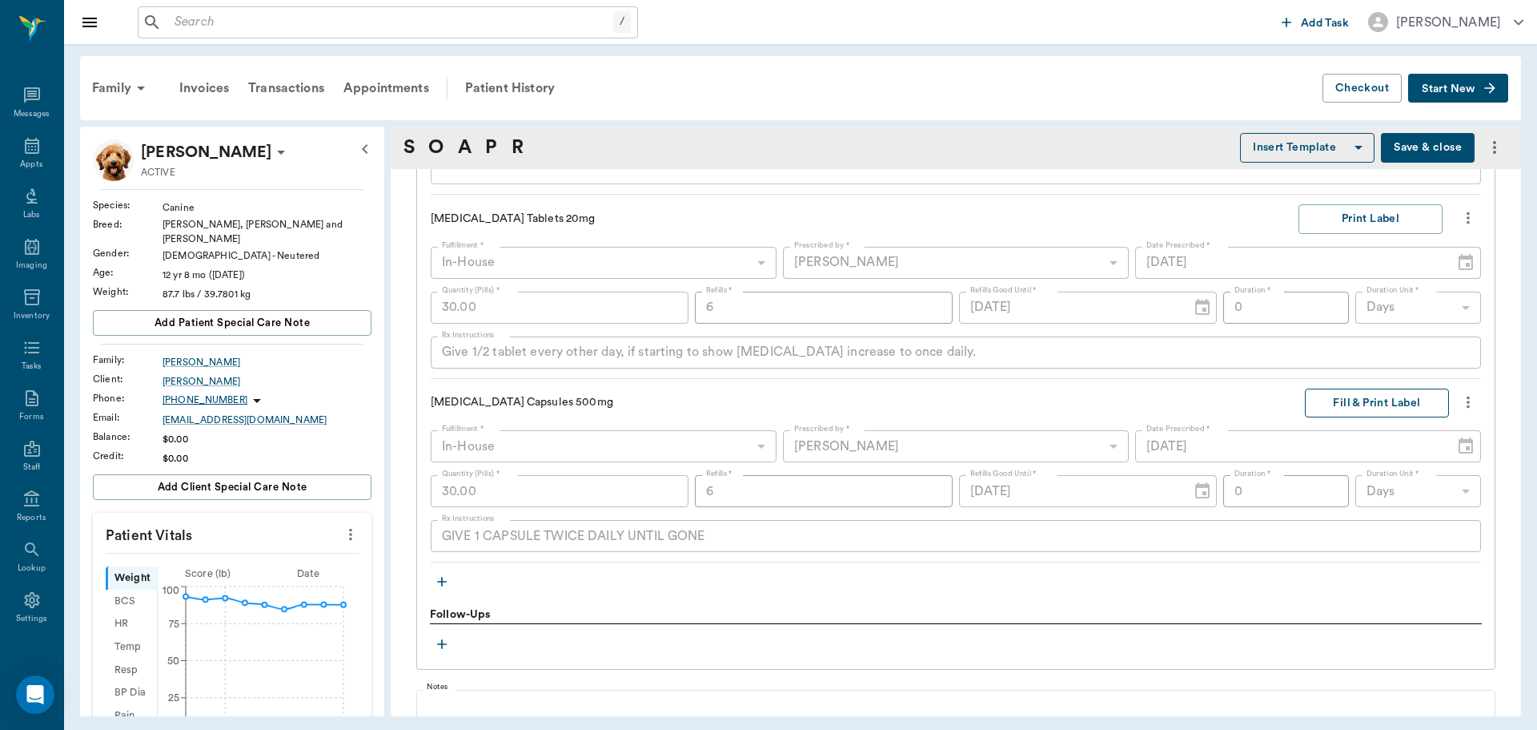
click at [1344, 398] on button "Fill & Print Label" at bounding box center [1377, 403] width 144 height 30
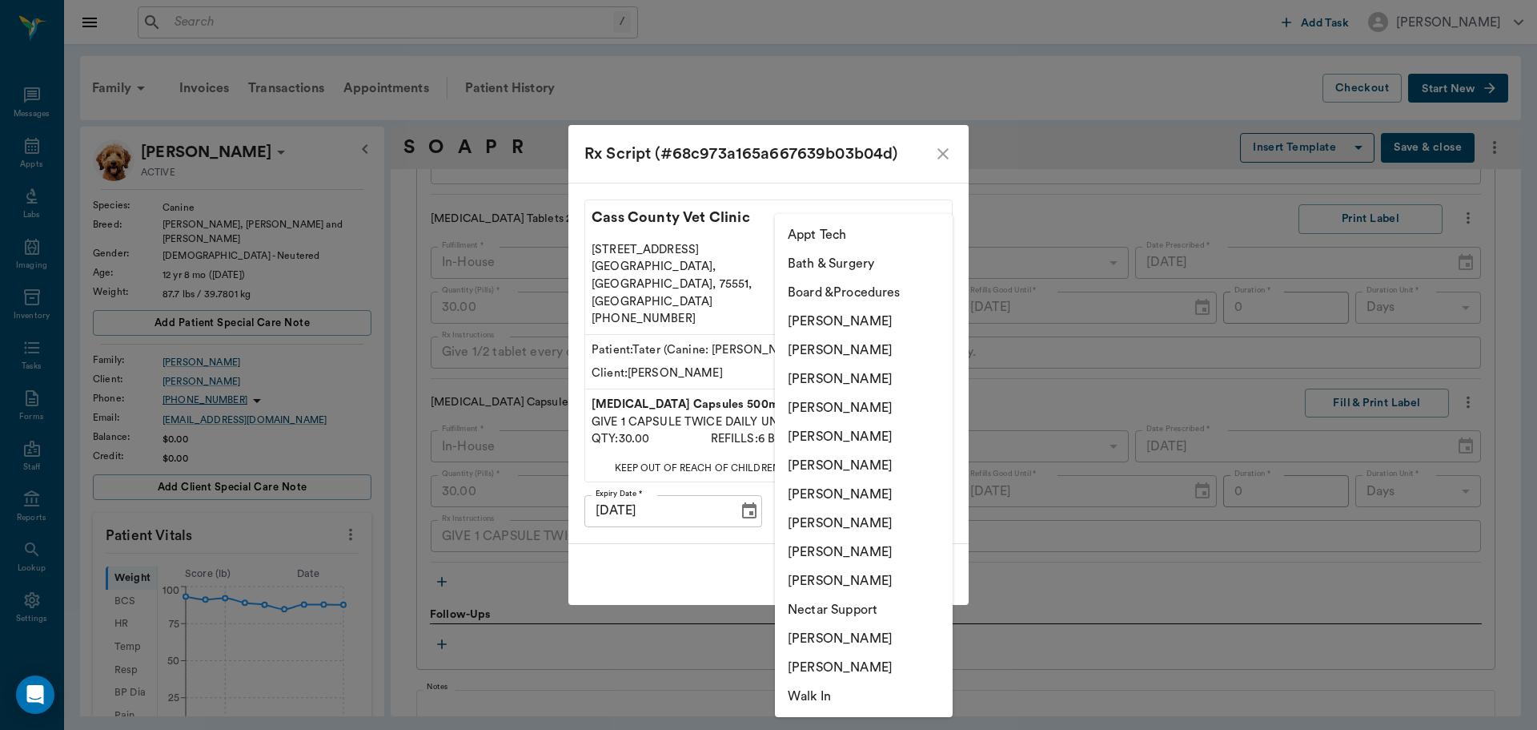
click at [897, 490] on body "/ ​ Add Task Dr. Bert Ellsworth Nectar Messages Appts Labs Imaging Inventory Ta…" at bounding box center [768, 365] width 1537 height 730
click at [871, 397] on li "[PERSON_NAME]" at bounding box center [864, 407] width 178 height 29
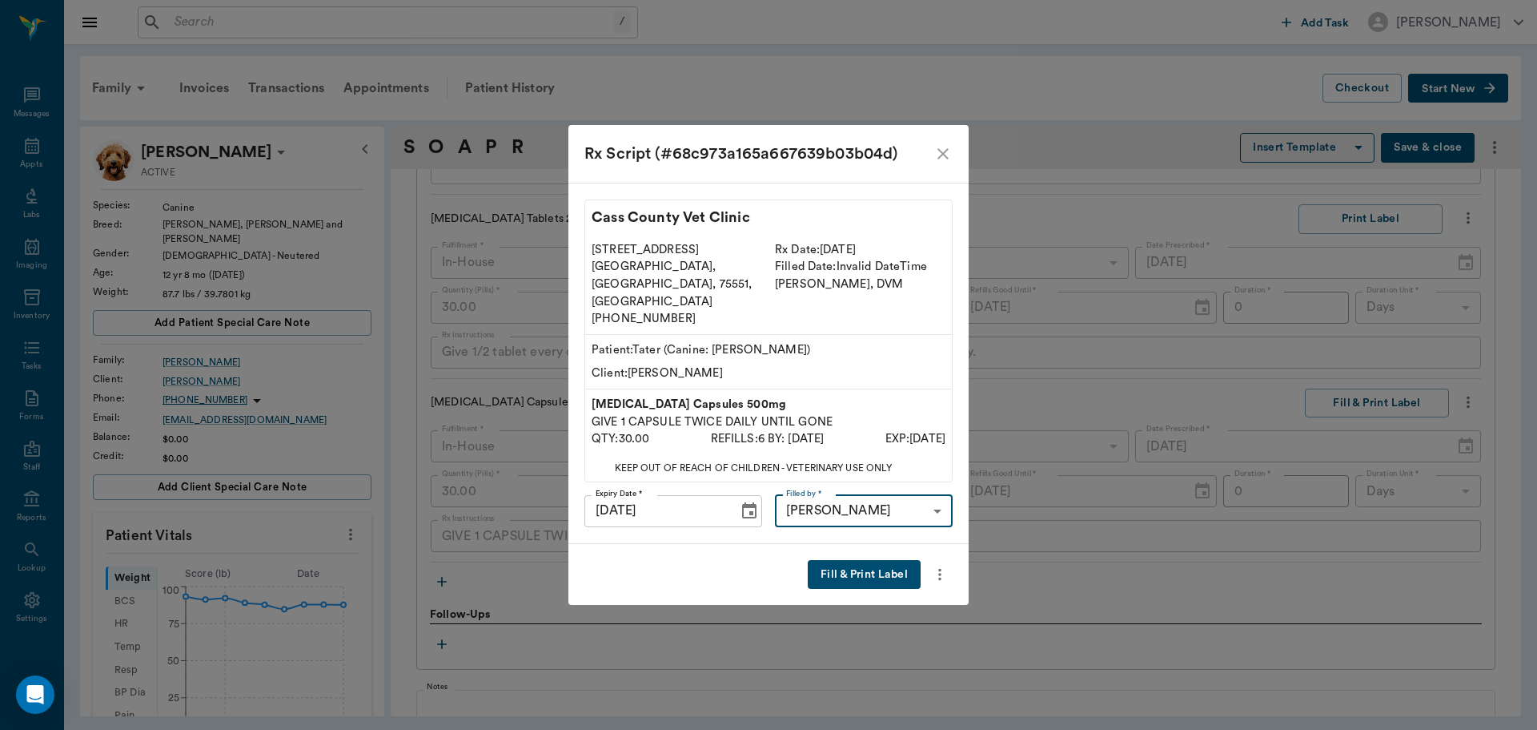
type input "63ec2f075fda476ae8351a4d"
click at [866, 560] on button "Fill & Print Label" at bounding box center [864, 575] width 113 height 30
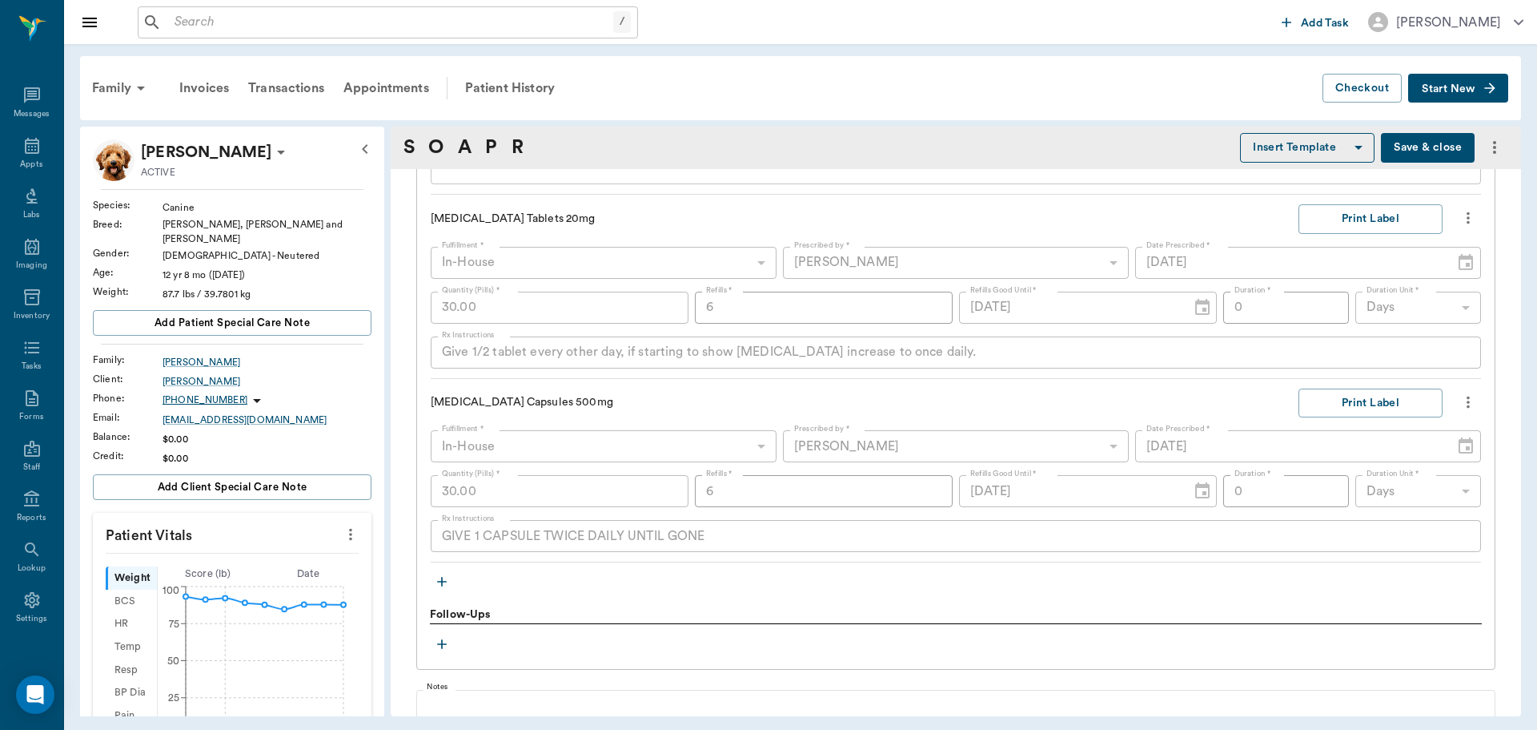
scroll to position [1119, 0]
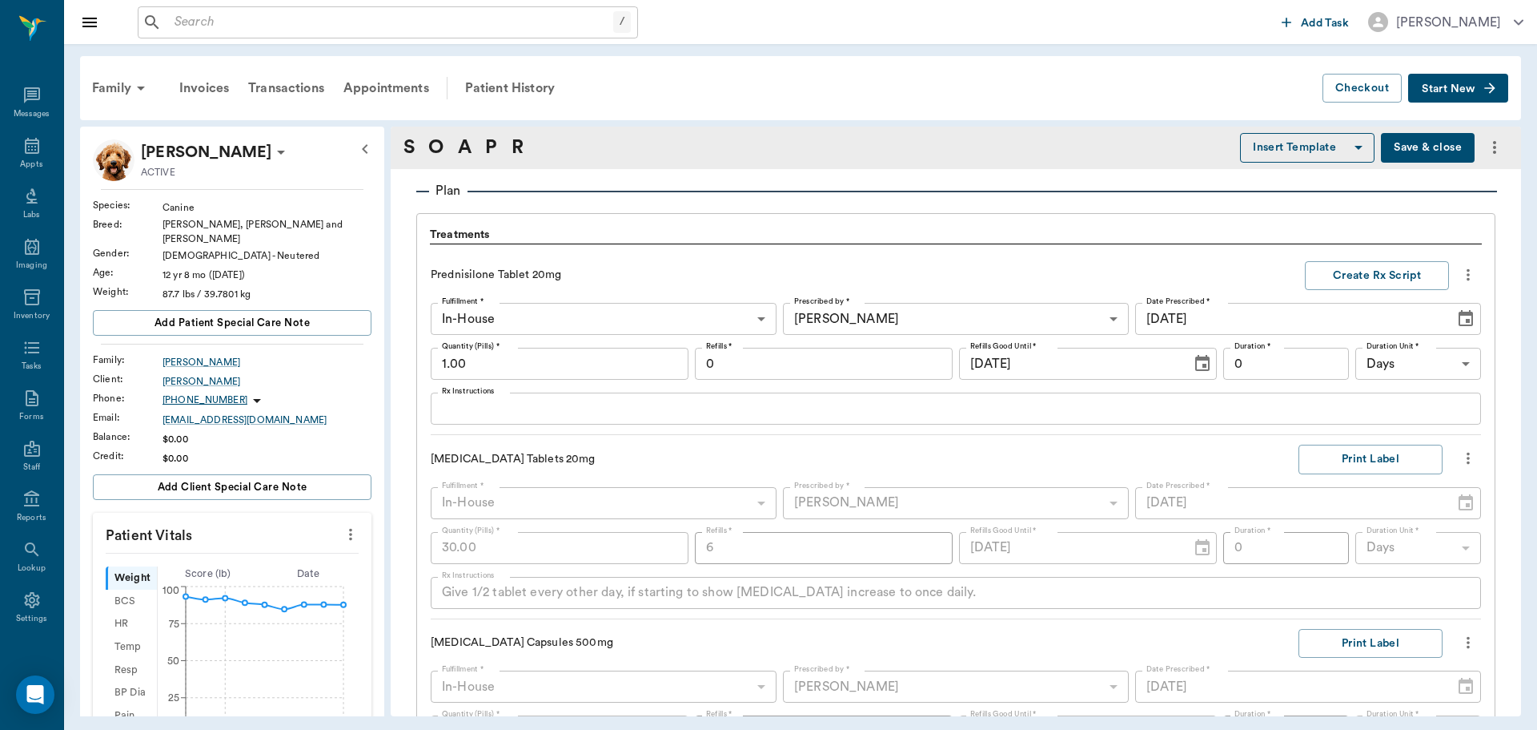
click at [1460, 275] on icon "more" at bounding box center [1469, 274] width 18 height 19
click at [1348, 331] on span "Delete" at bounding box center [1389, 332] width 135 height 17
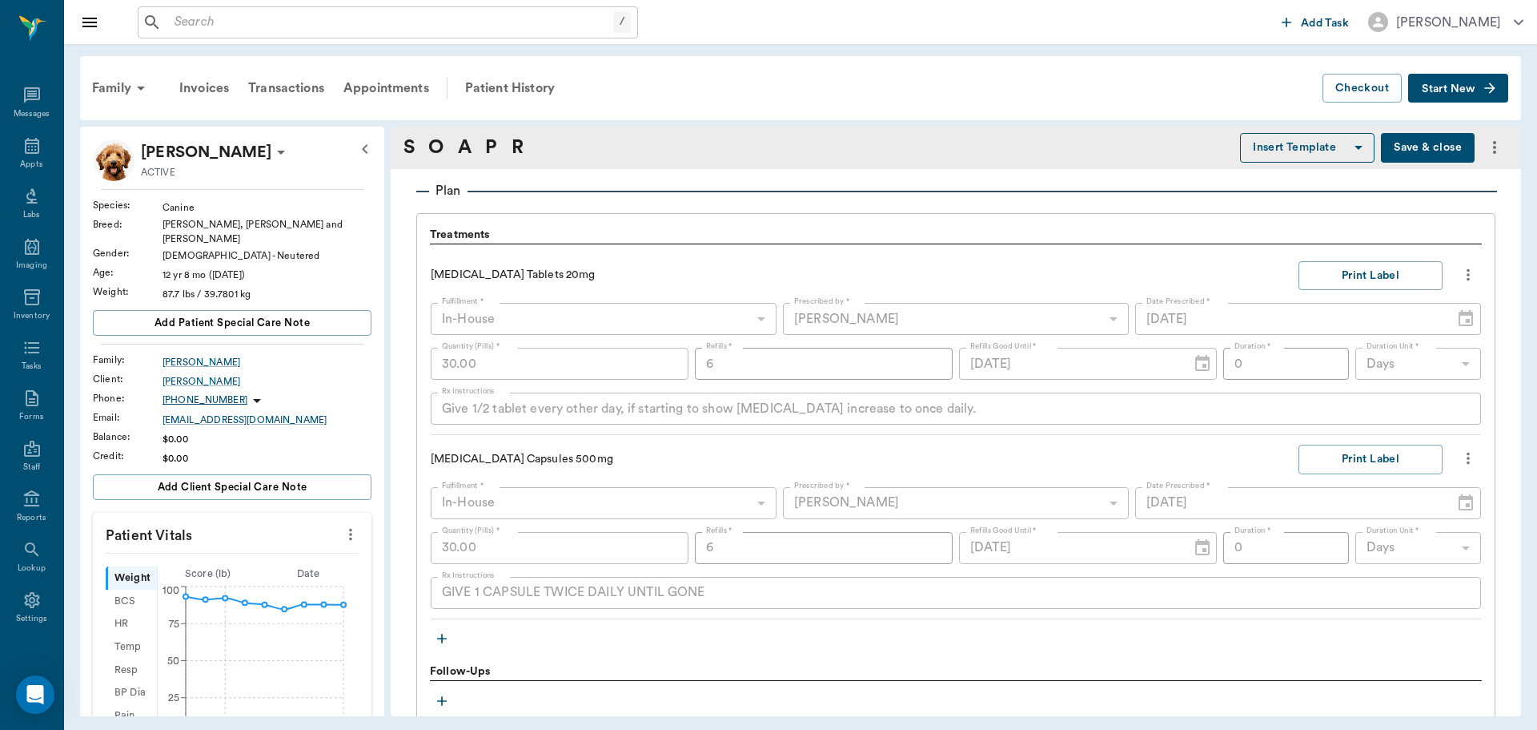
click at [440, 638] on icon "button" at bounding box center [442, 638] width 10 height 10
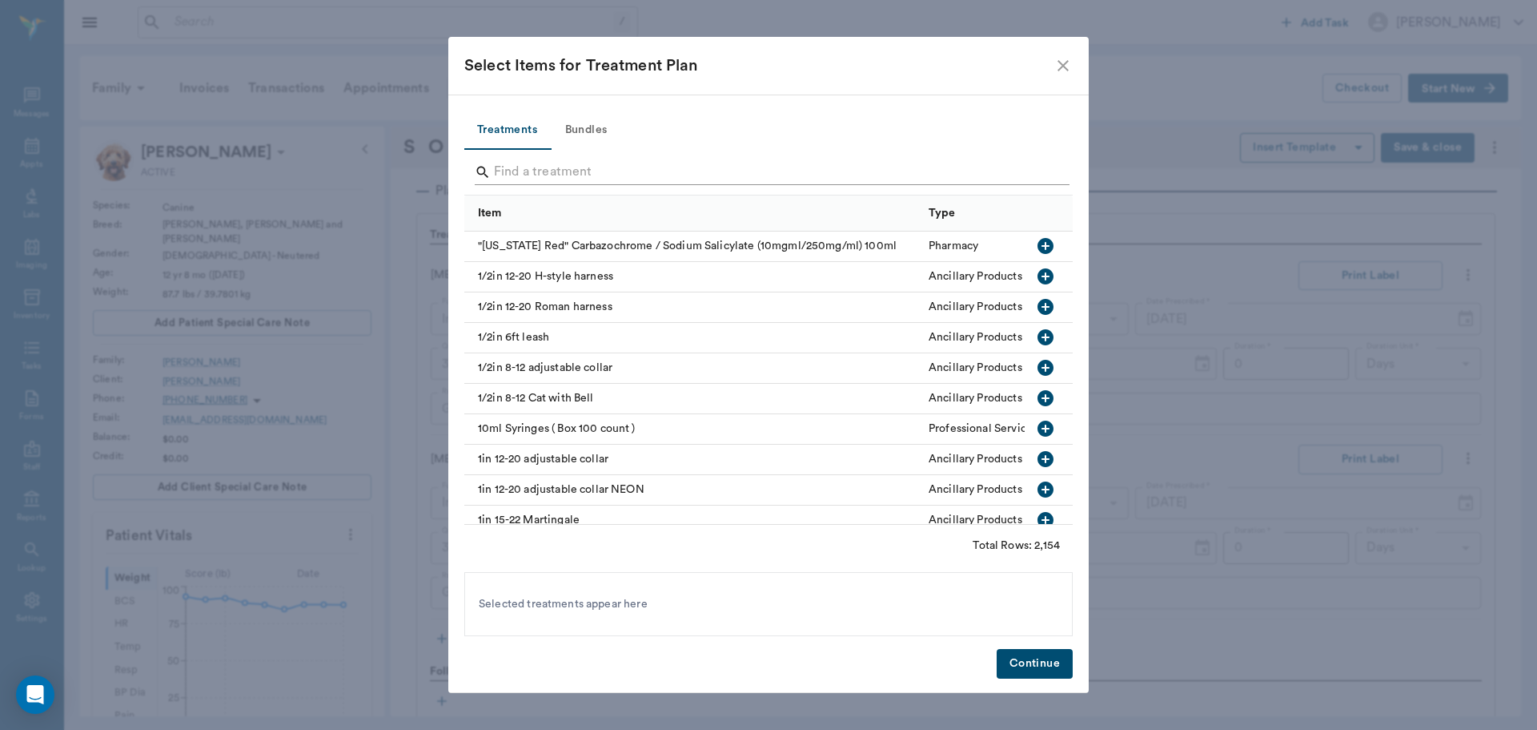
click at [533, 172] on input "Search" at bounding box center [770, 172] width 552 height 26
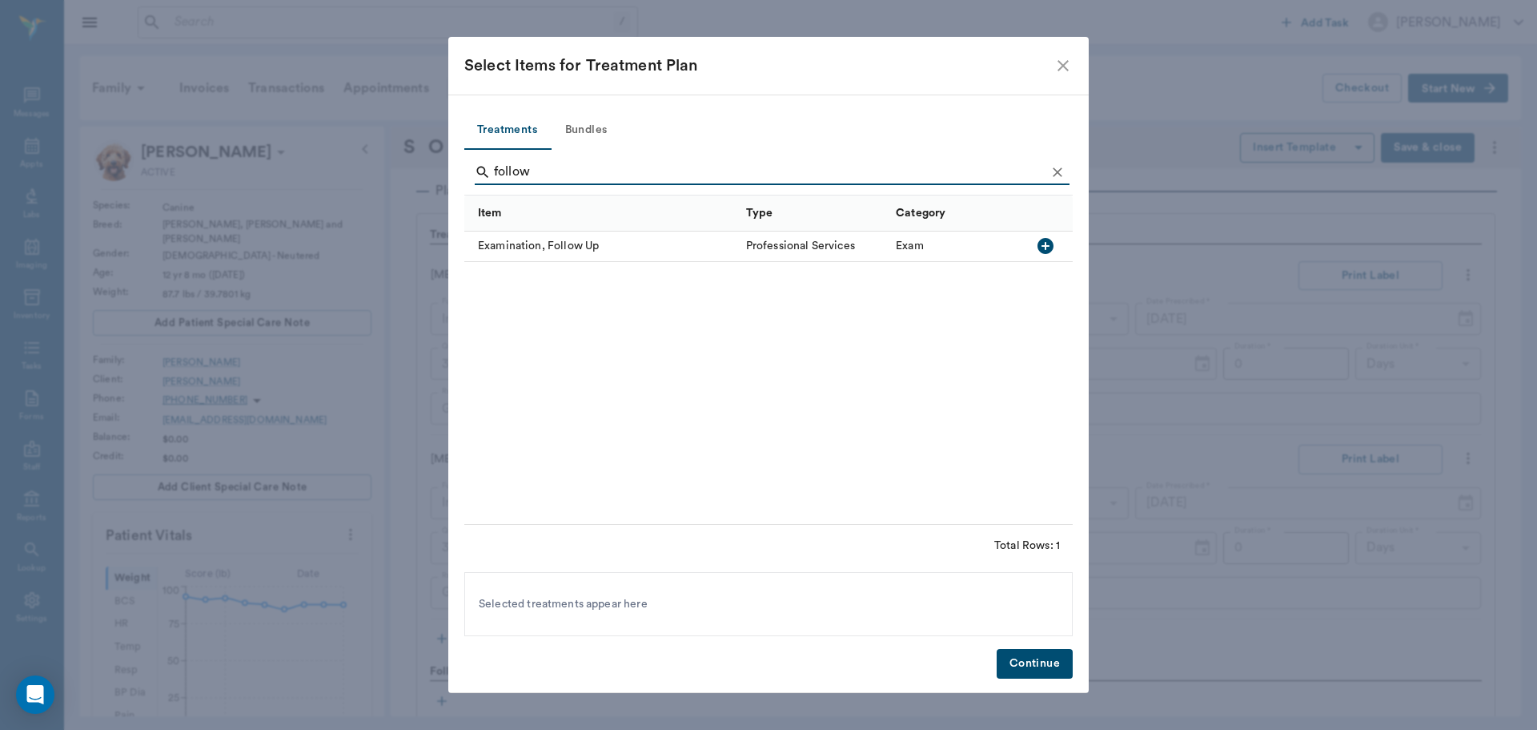
type input "follow"
click at [1050, 245] on icon "button" at bounding box center [1046, 246] width 16 height 16
click at [1007, 669] on button "Continue" at bounding box center [1035, 664] width 76 height 30
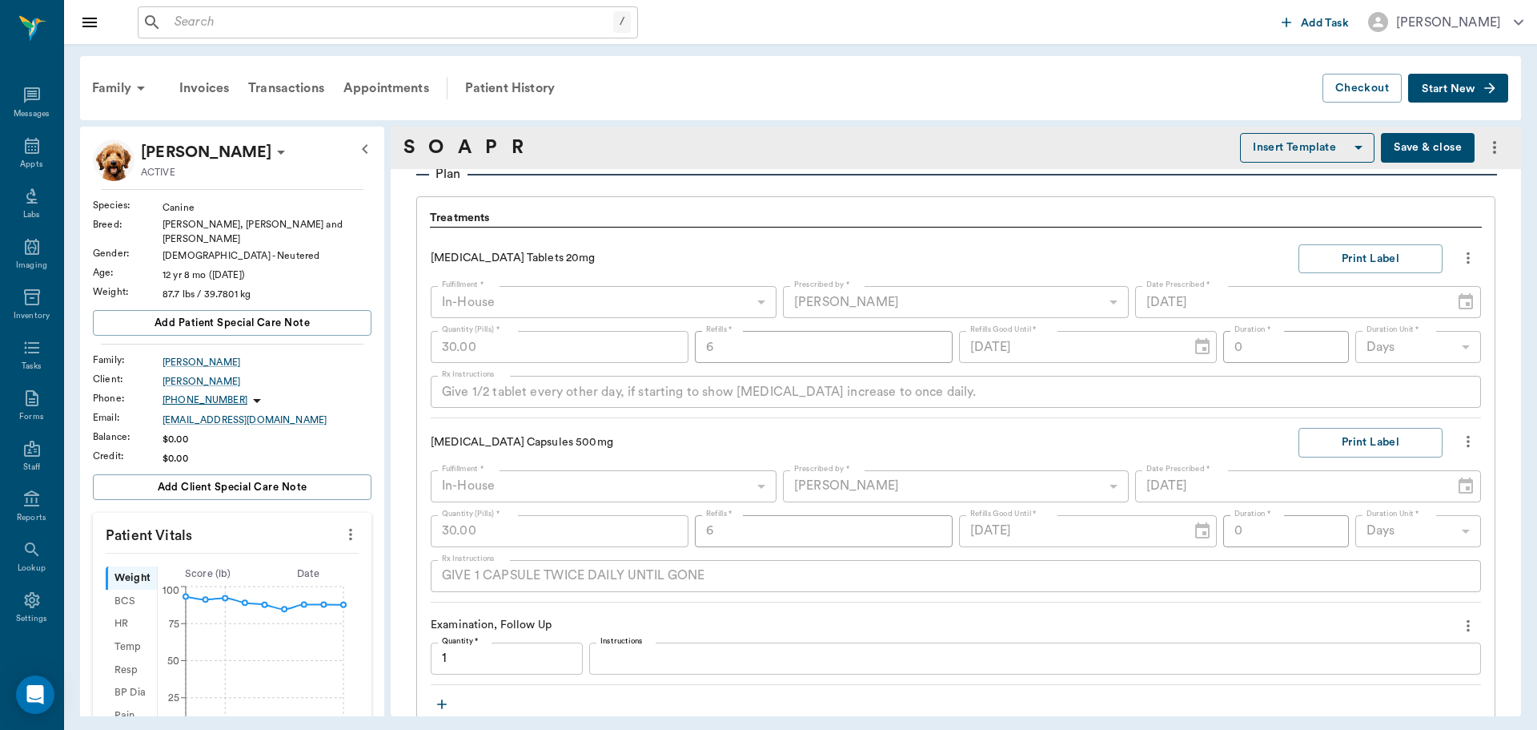
type input "1.00"
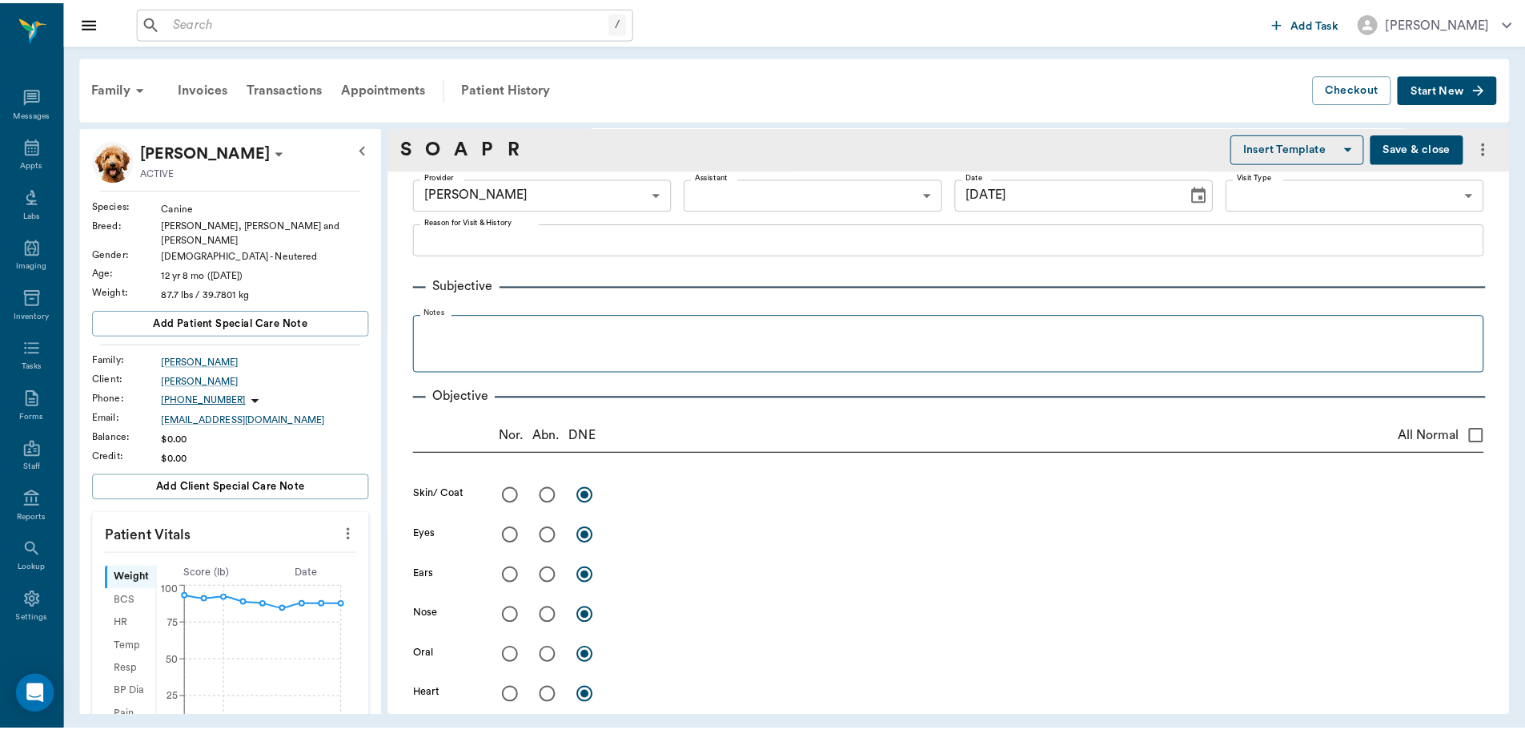
scroll to position [0, 0]
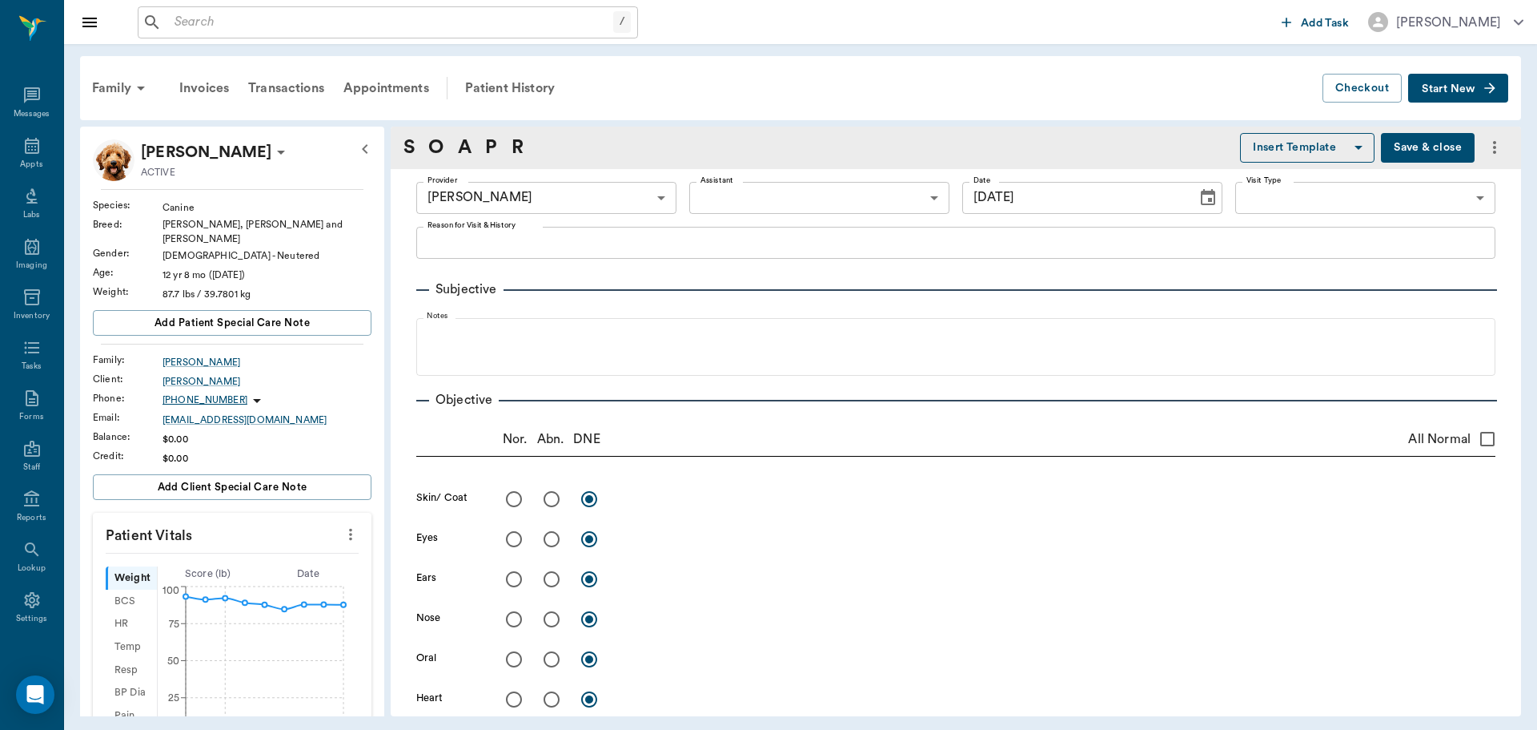
click at [1405, 149] on button "Save & close" at bounding box center [1428, 148] width 94 height 30
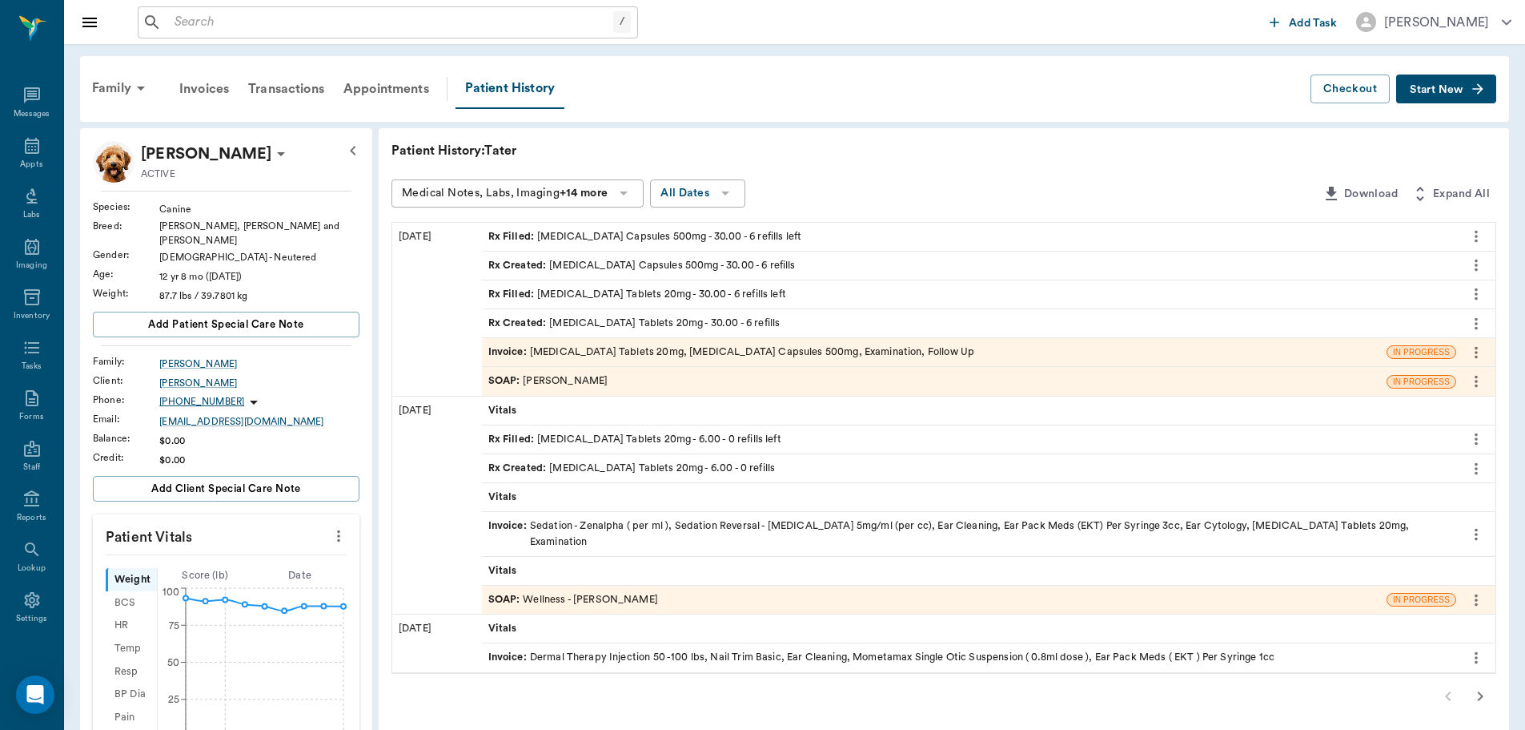
click at [641, 352] on div "Invoice : Prednisone Tablets 20mg, Cephalexin Capsules 500mg, Examination, Foll…" at bounding box center [731, 351] width 487 height 15
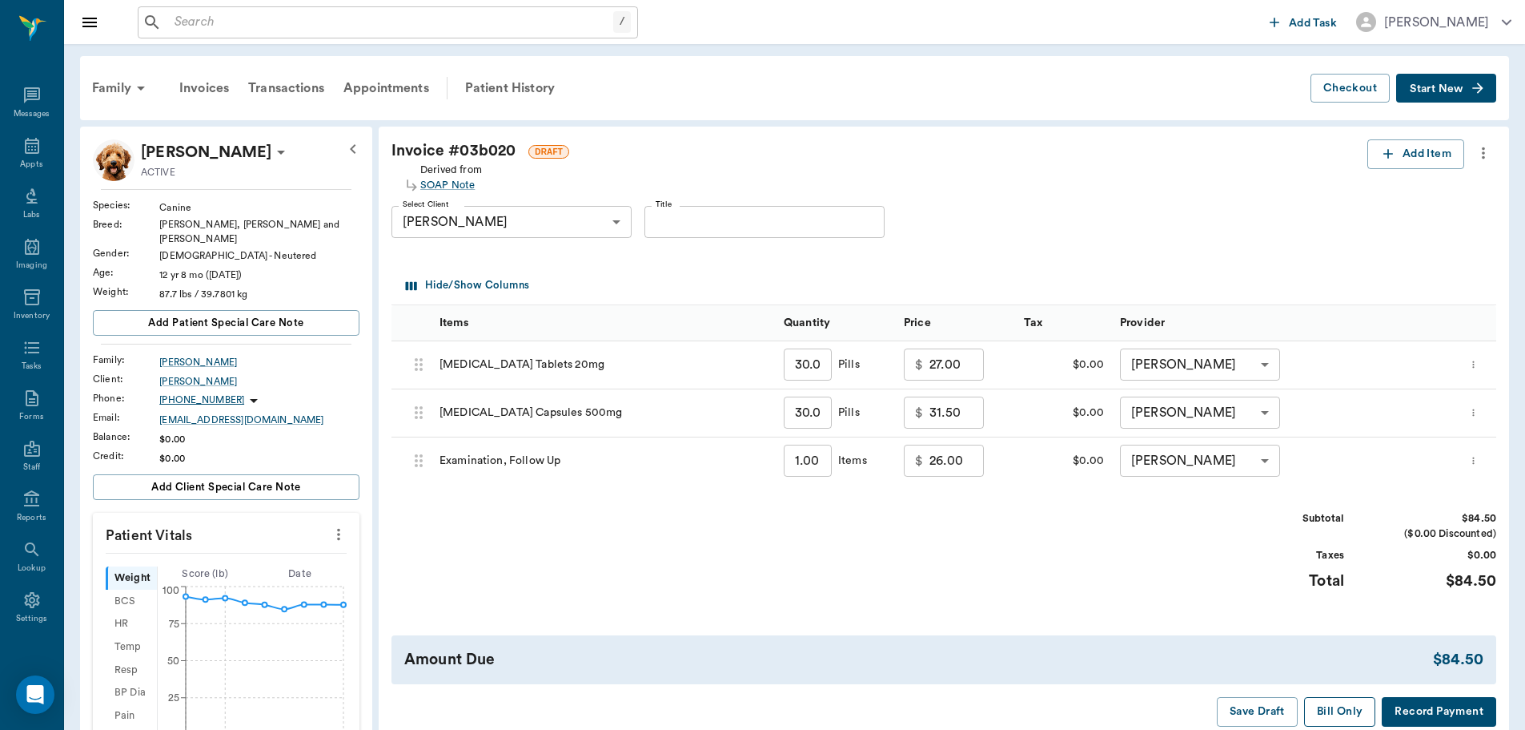
click at [1343, 710] on button "Bill Only" at bounding box center [1340, 712] width 72 height 30
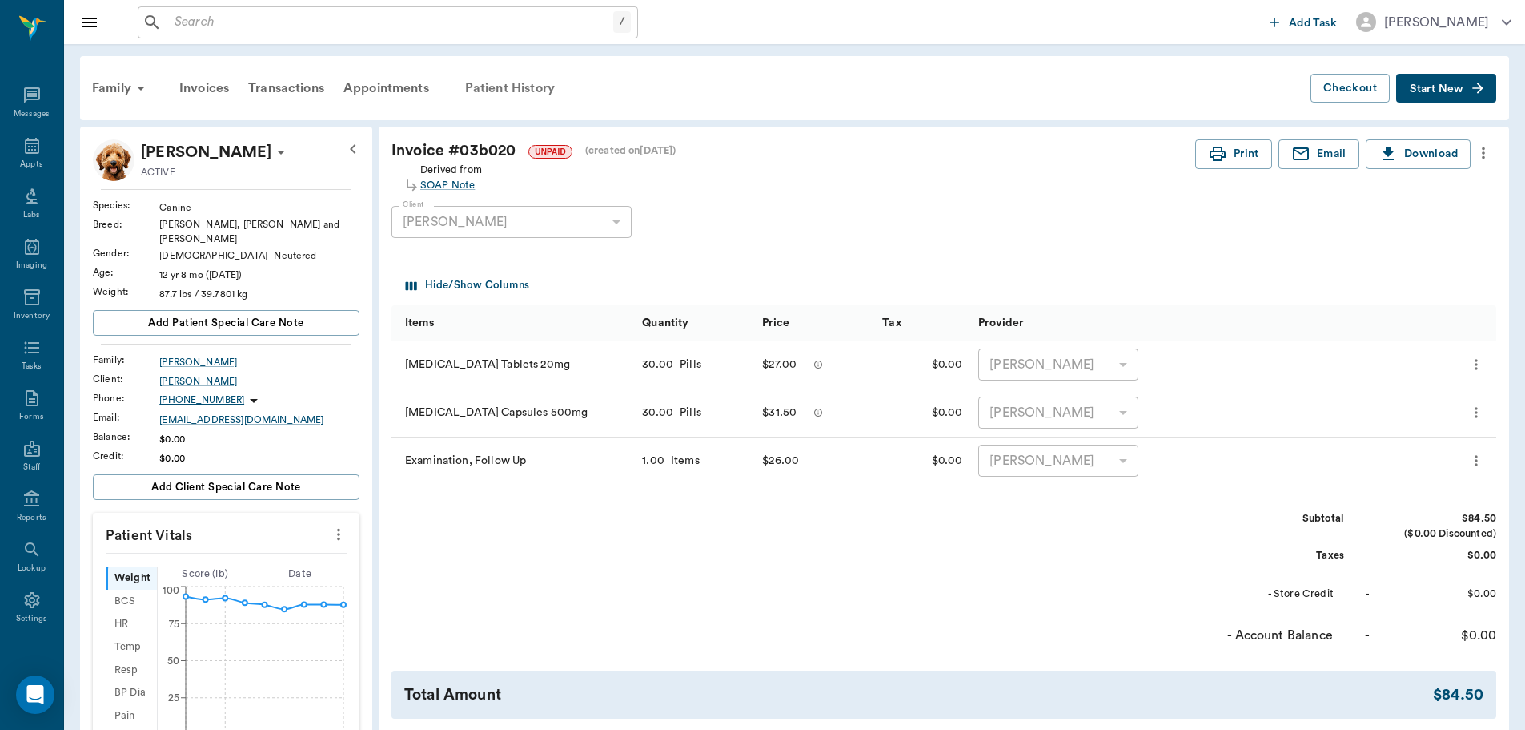
click at [514, 87] on div "Patient History" at bounding box center [510, 88] width 109 height 38
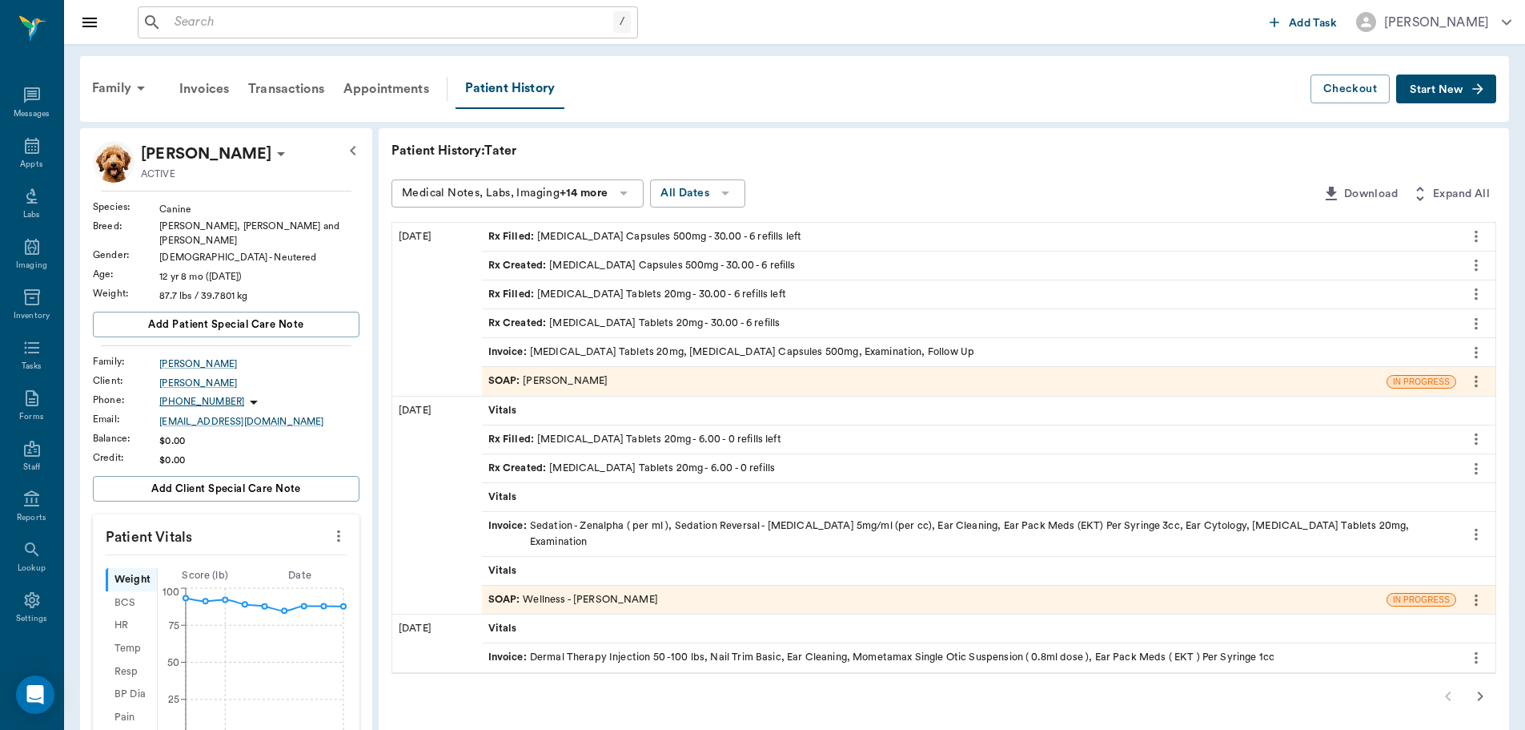
click at [333, 526] on icon "more" at bounding box center [339, 535] width 18 height 19
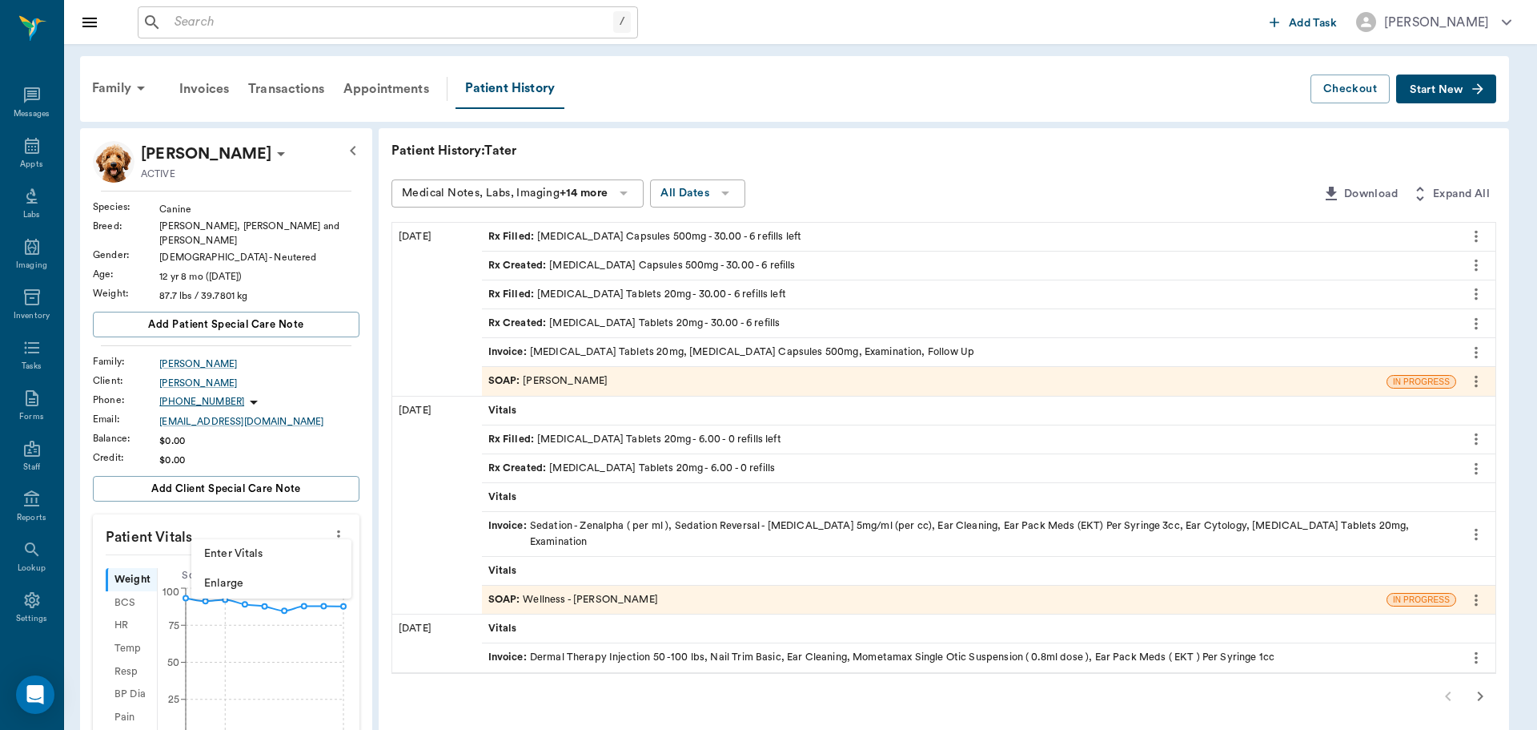
click at [328, 558] on span "Enter Vitals" at bounding box center [271, 553] width 135 height 17
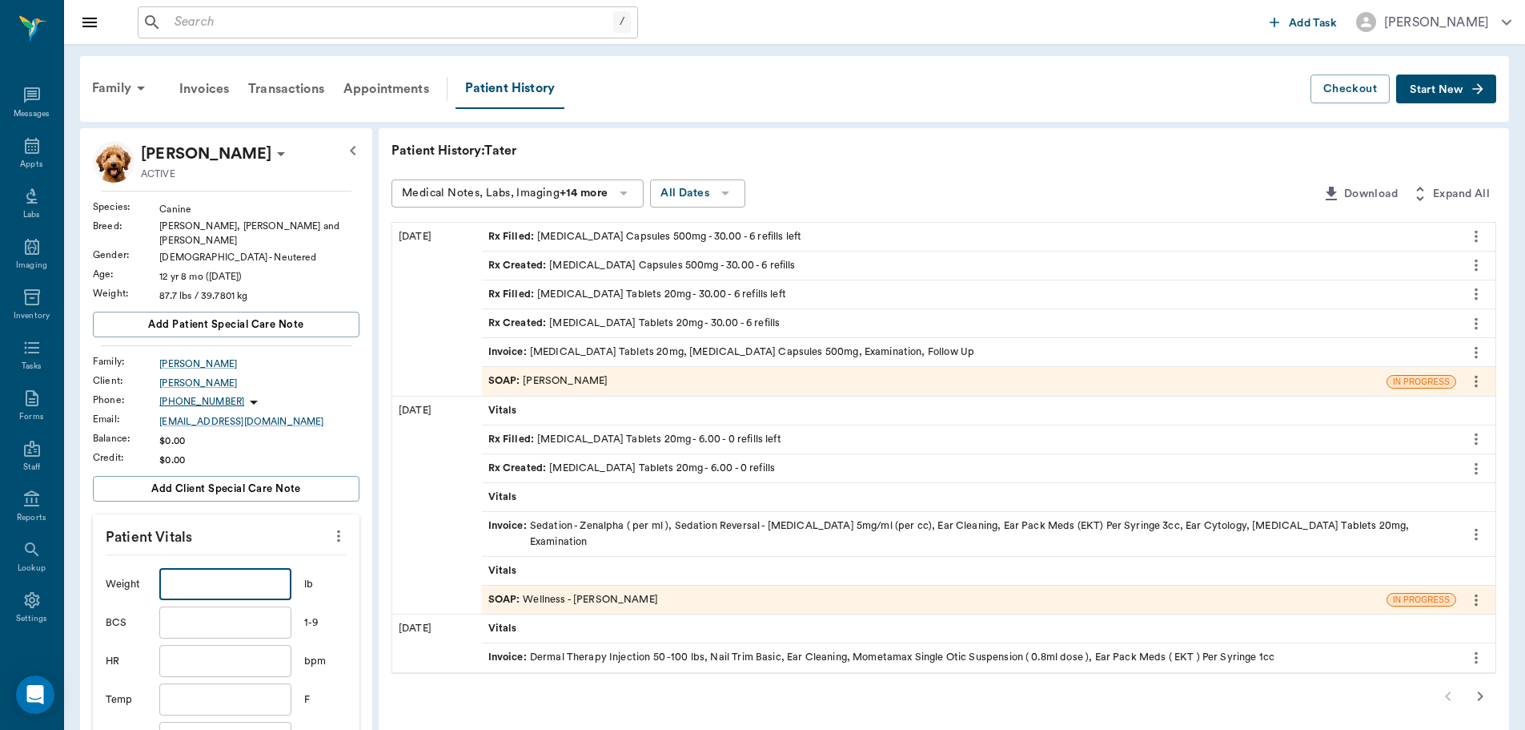
click at [234, 577] on input "text" at bounding box center [224, 584] width 131 height 32
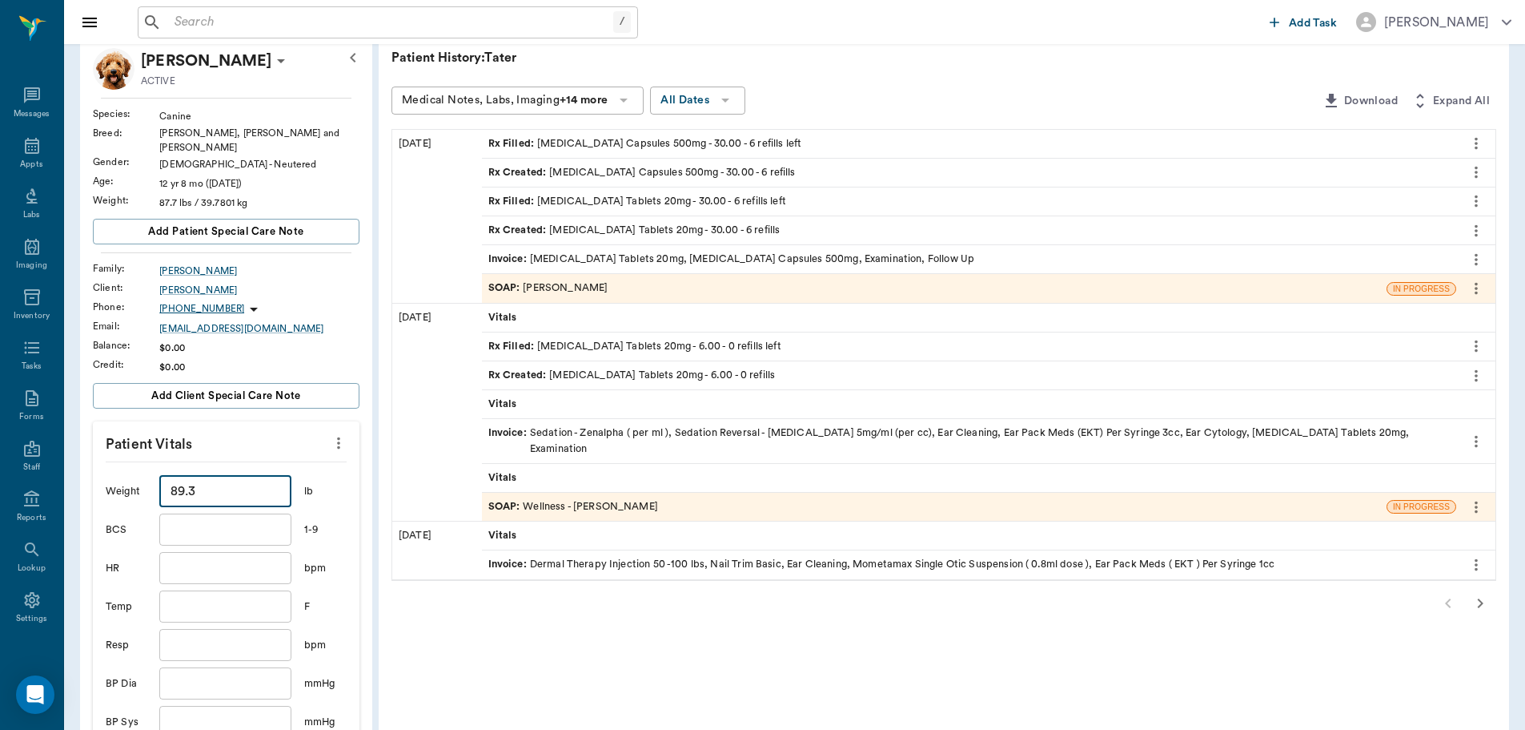
scroll to position [240, 0]
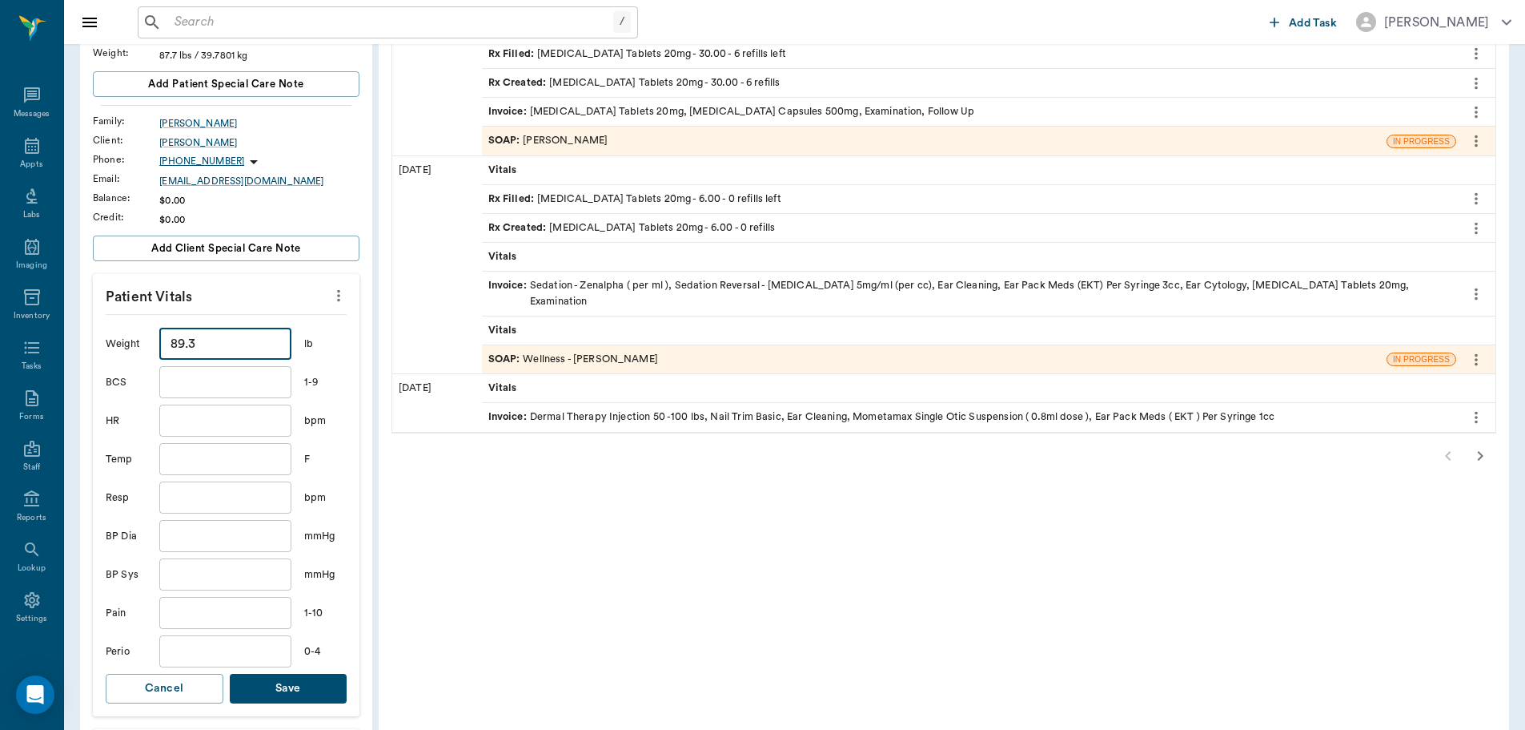
type input "89.3"
click at [298, 676] on button "Save" at bounding box center [289, 688] width 118 height 30
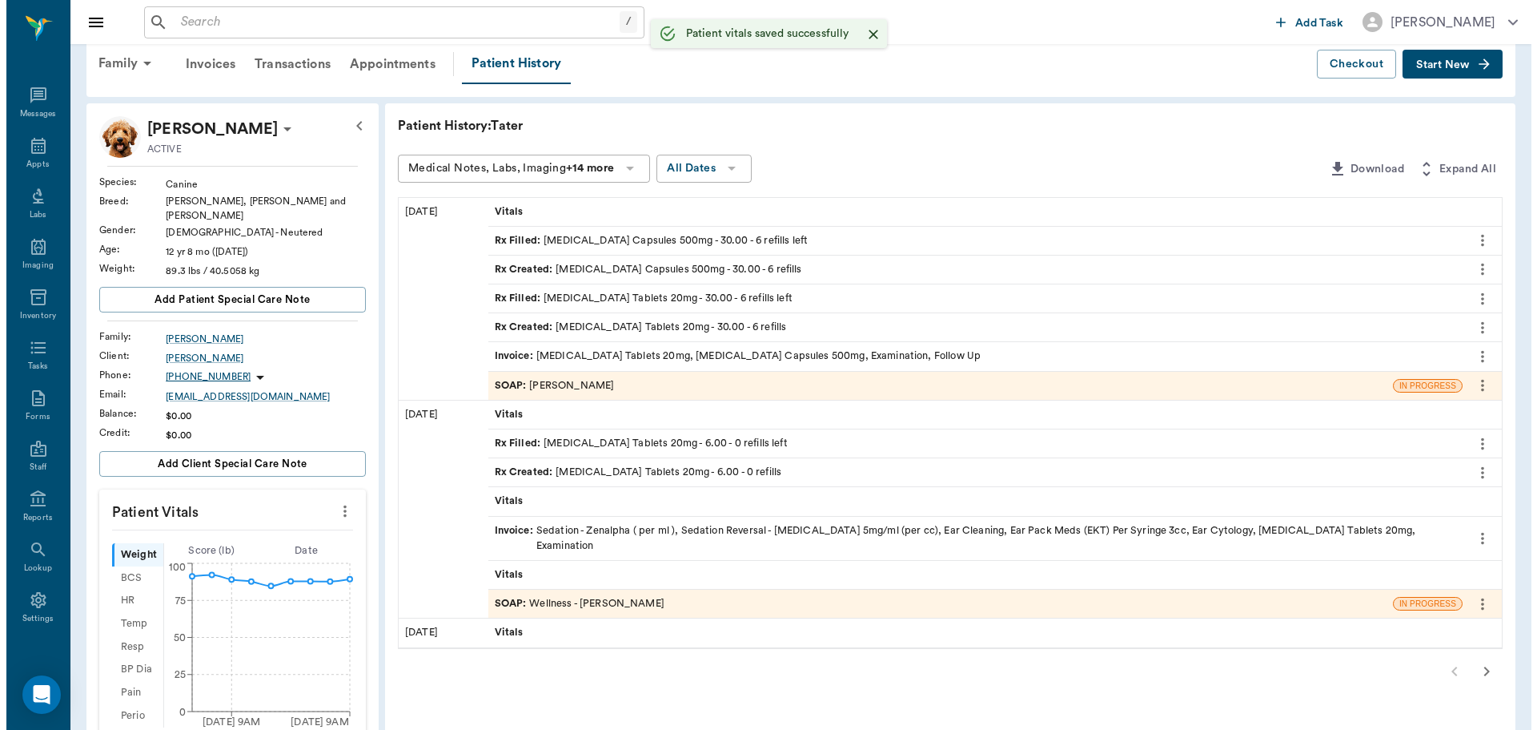
scroll to position [0, 0]
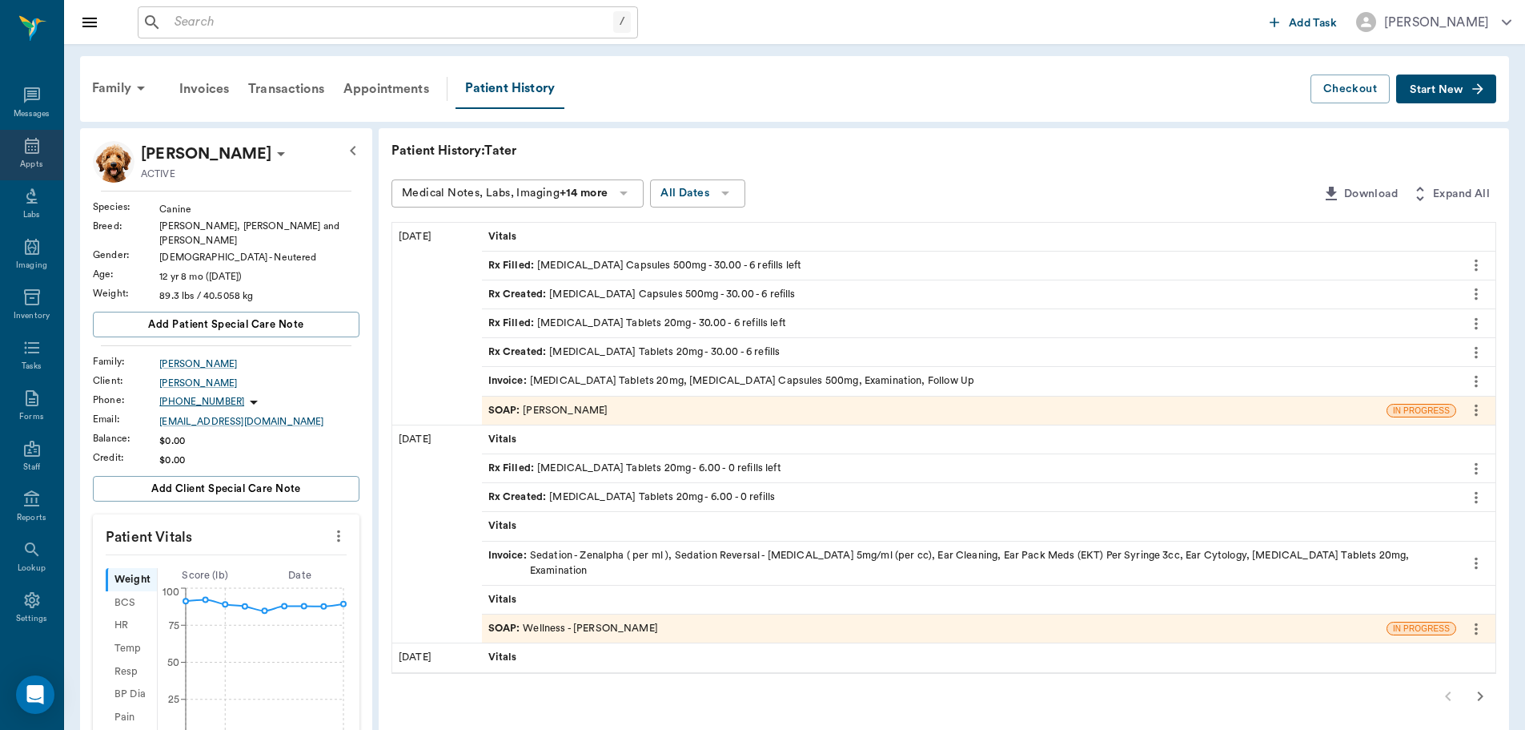
click at [30, 148] on icon at bounding box center [31, 145] width 19 height 19
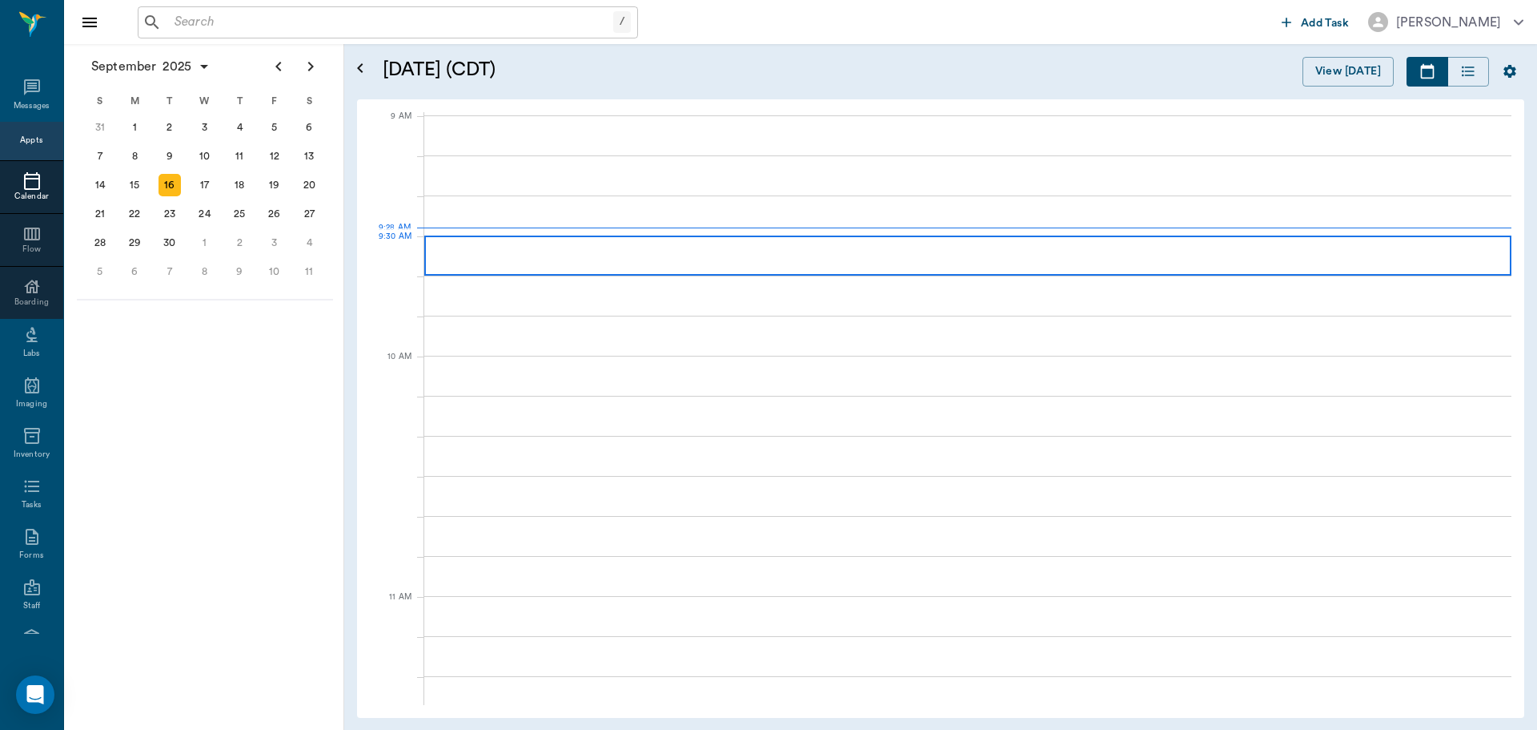
scroll to position [243, 0]
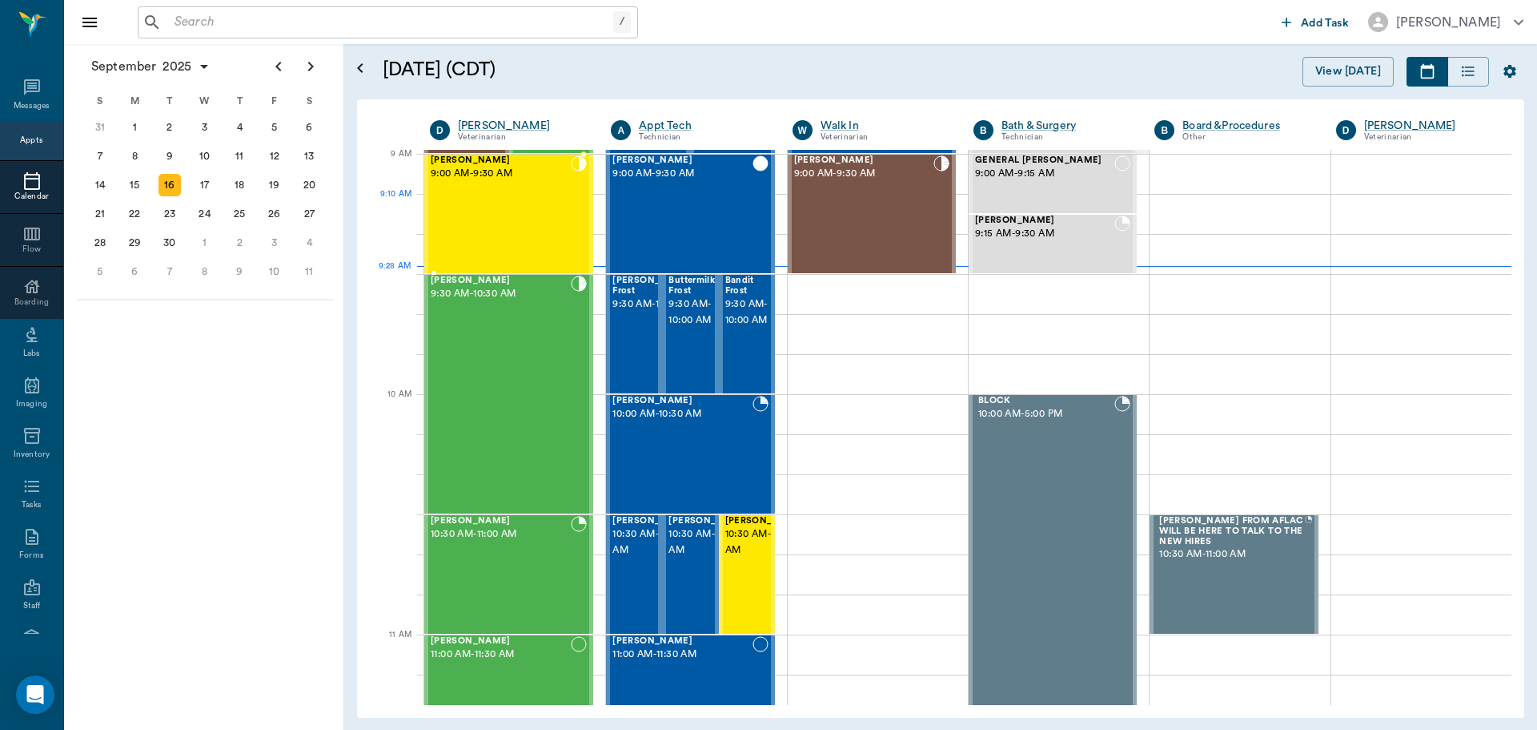
click at [529, 219] on div "[PERSON_NAME] 9:00 AM - 9:30 AM" at bounding box center [501, 213] width 140 height 117
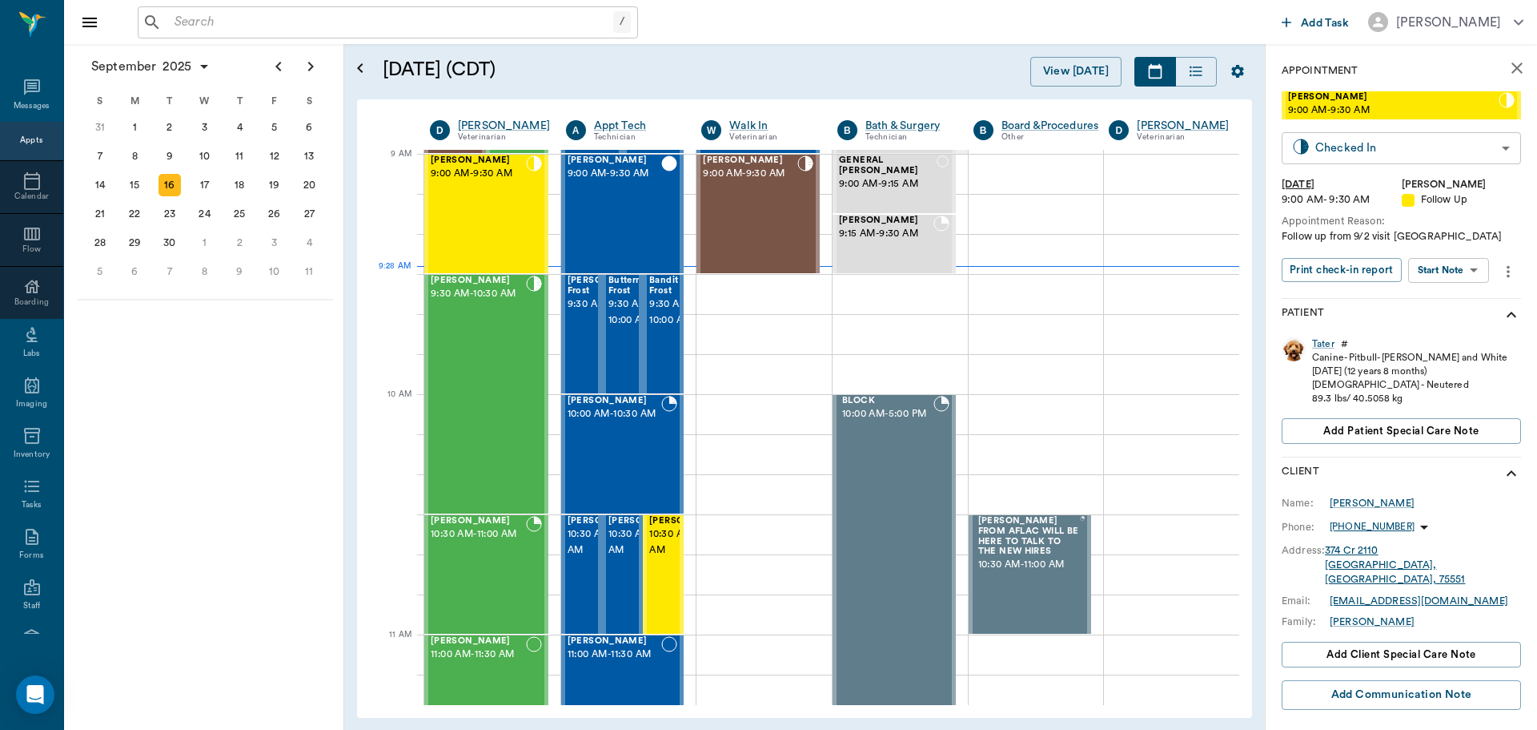
click at [1461, 151] on body "/ ​ Add Task [PERSON_NAME] Nectar Messages Appts Calendar Flow Boarding Labs Im…" at bounding box center [768, 365] width 1537 height 730
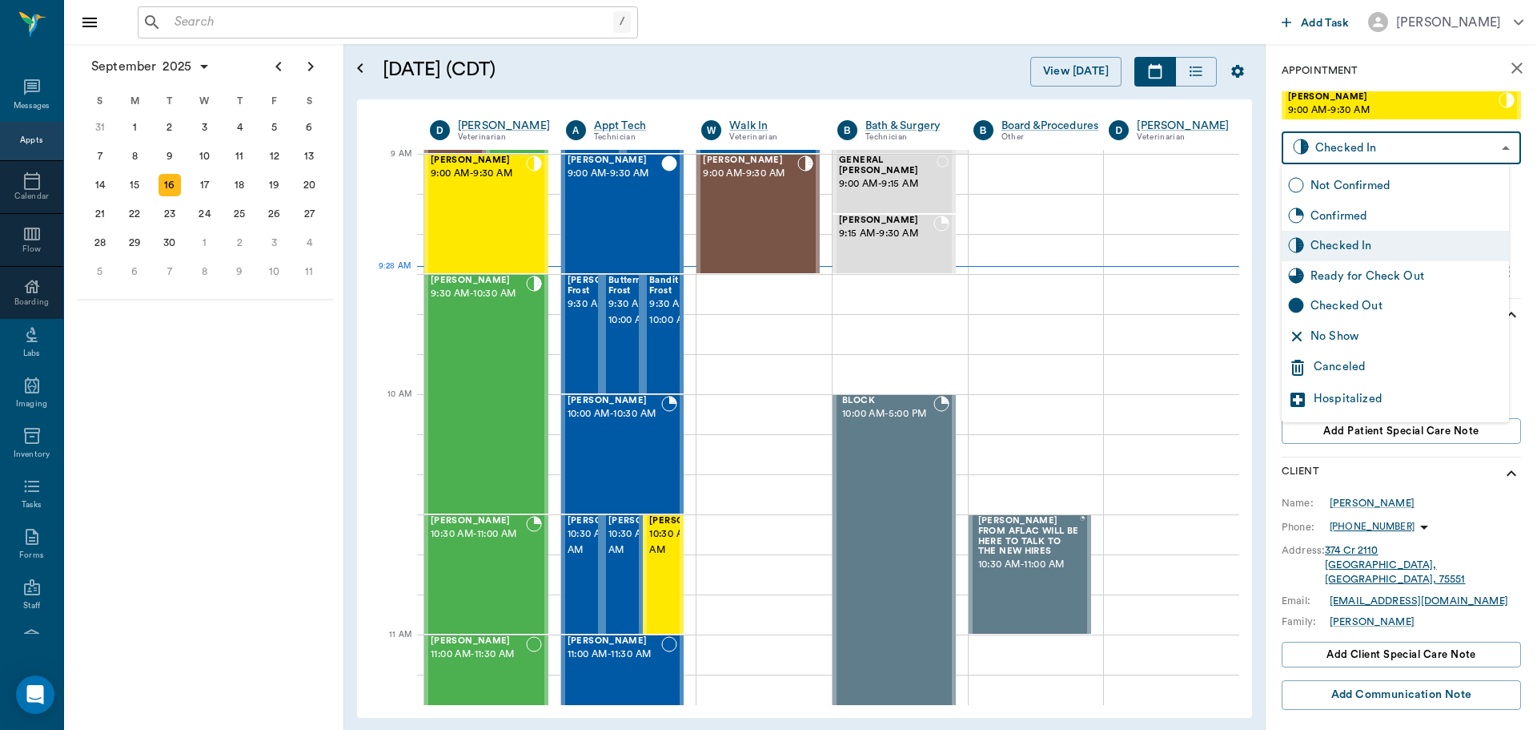
click at [1399, 270] on div "Ready for Check Out" at bounding box center [1407, 276] width 192 height 18
type input "READY_TO_CHECKOUT"
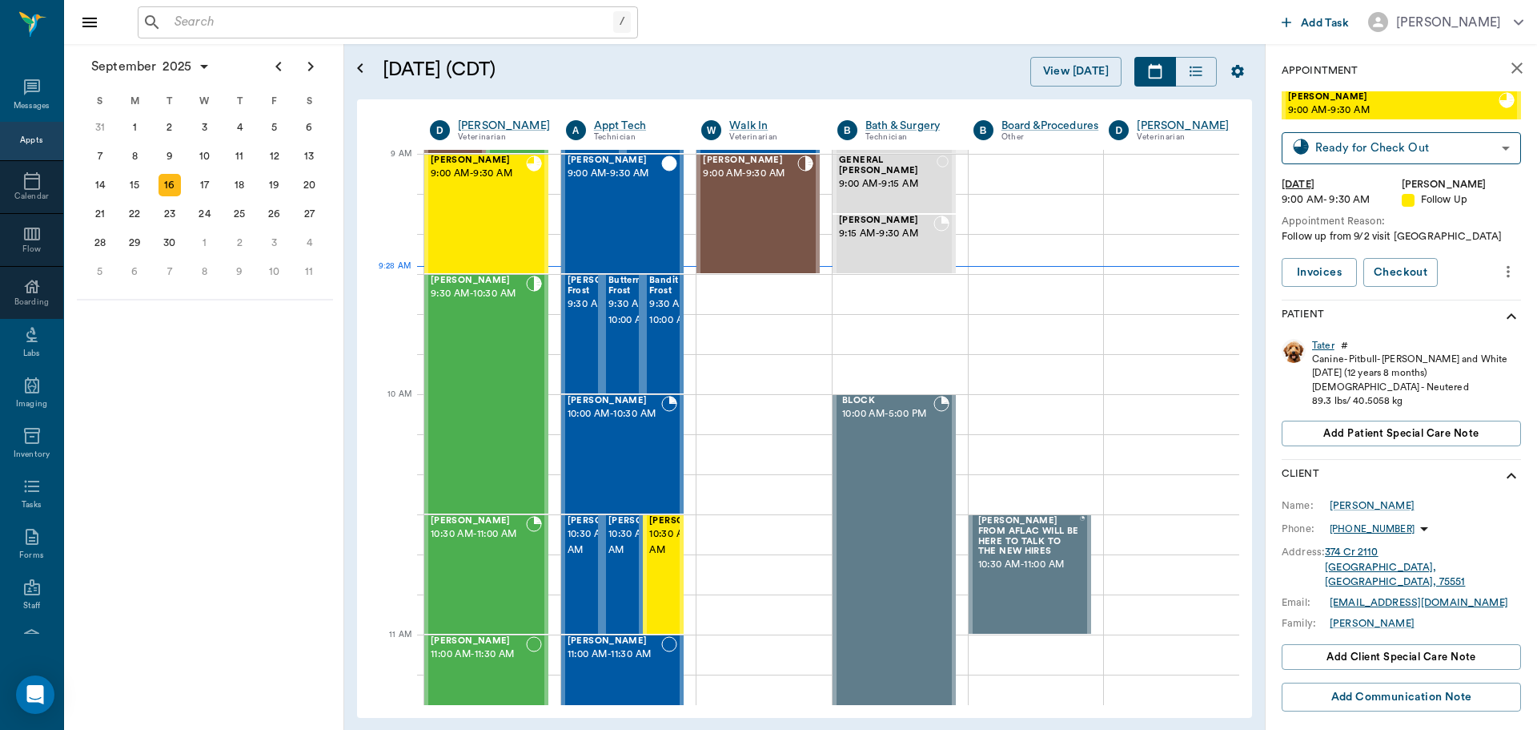
click at [1328, 342] on div "Tater" at bounding box center [1323, 346] width 22 height 14
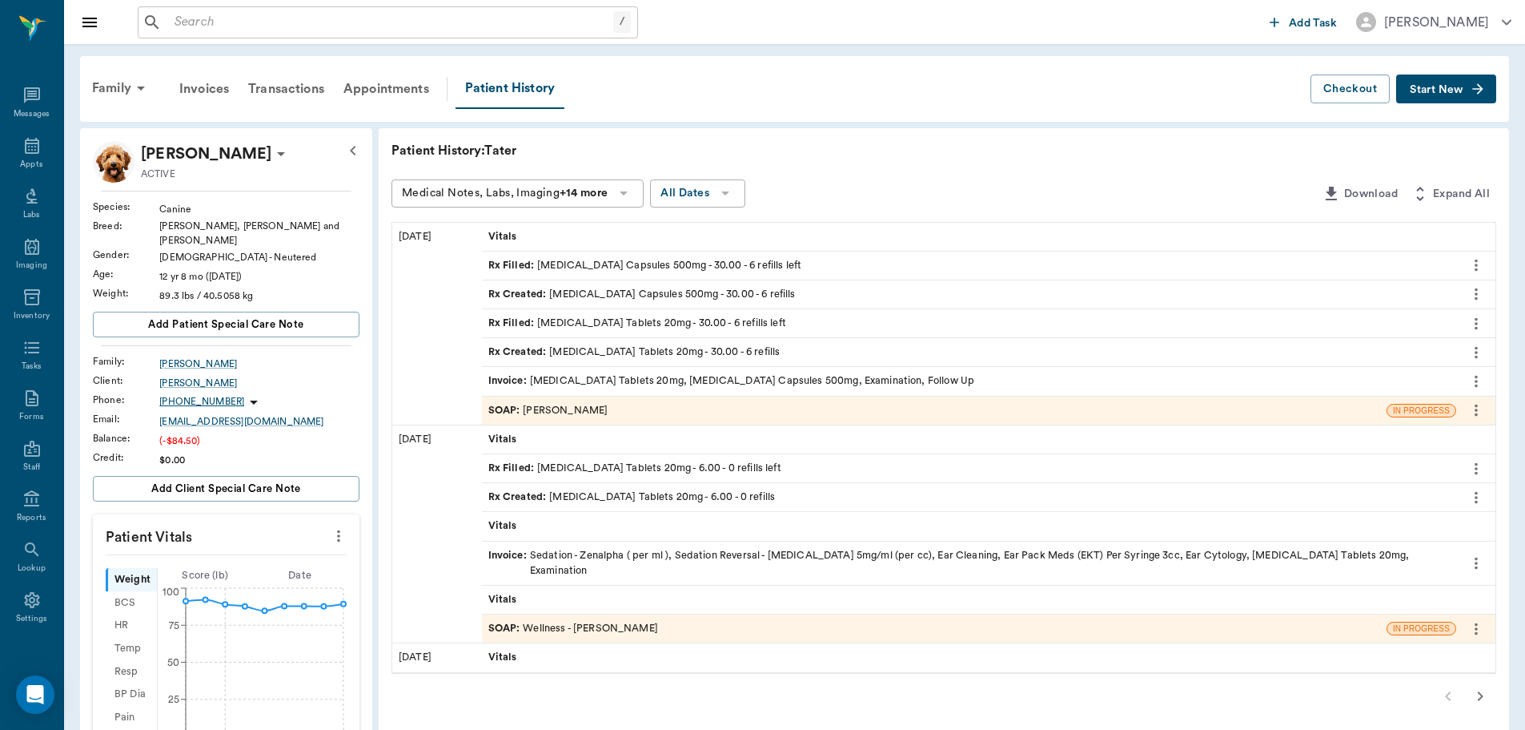
click at [569, 403] on div "SOAP : [PERSON_NAME]" at bounding box center [548, 410] width 120 height 15
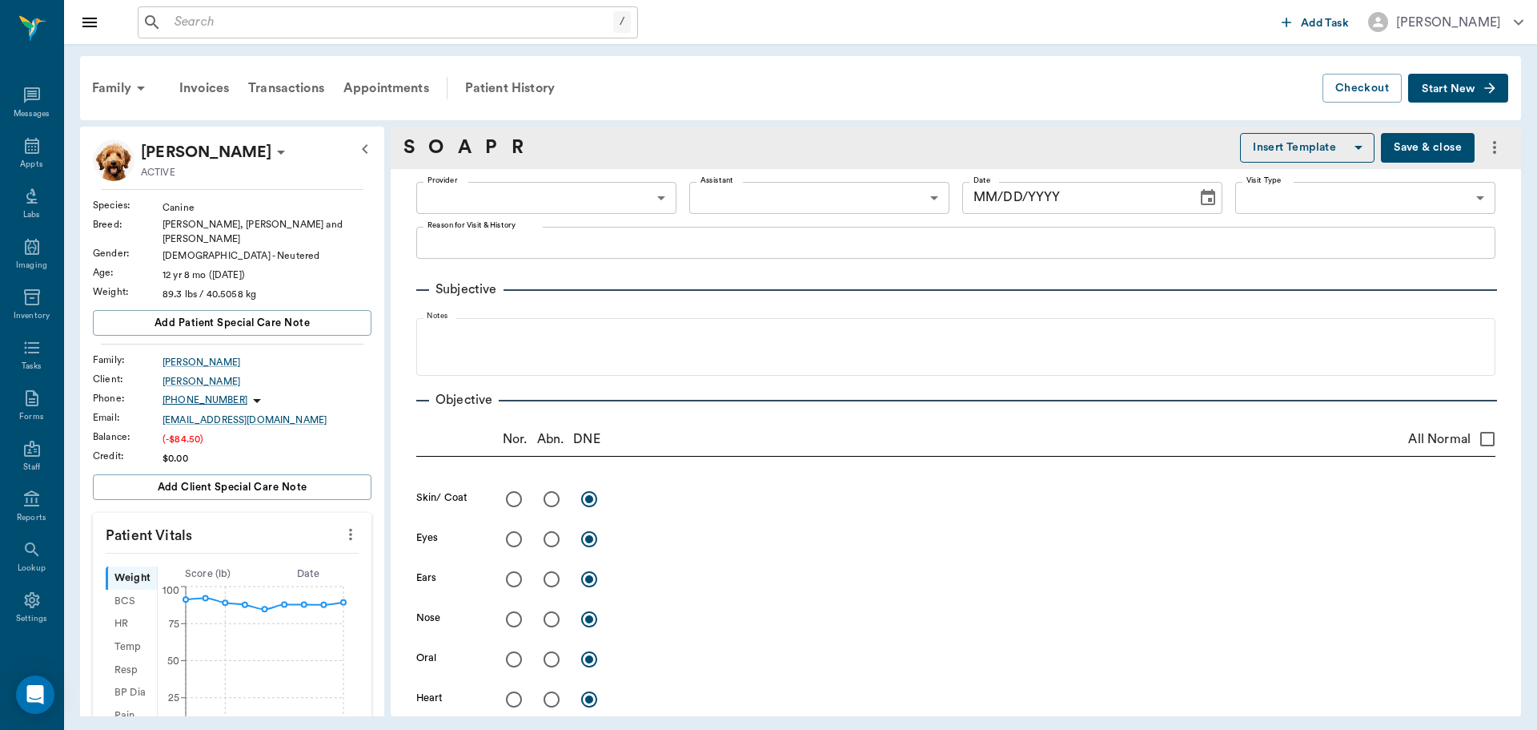
type input "63ec2f075fda476ae8351a4d"
type input "[DATE]"
click at [551, 582] on input "radio" at bounding box center [552, 579] width 34 height 34
radio input "true"
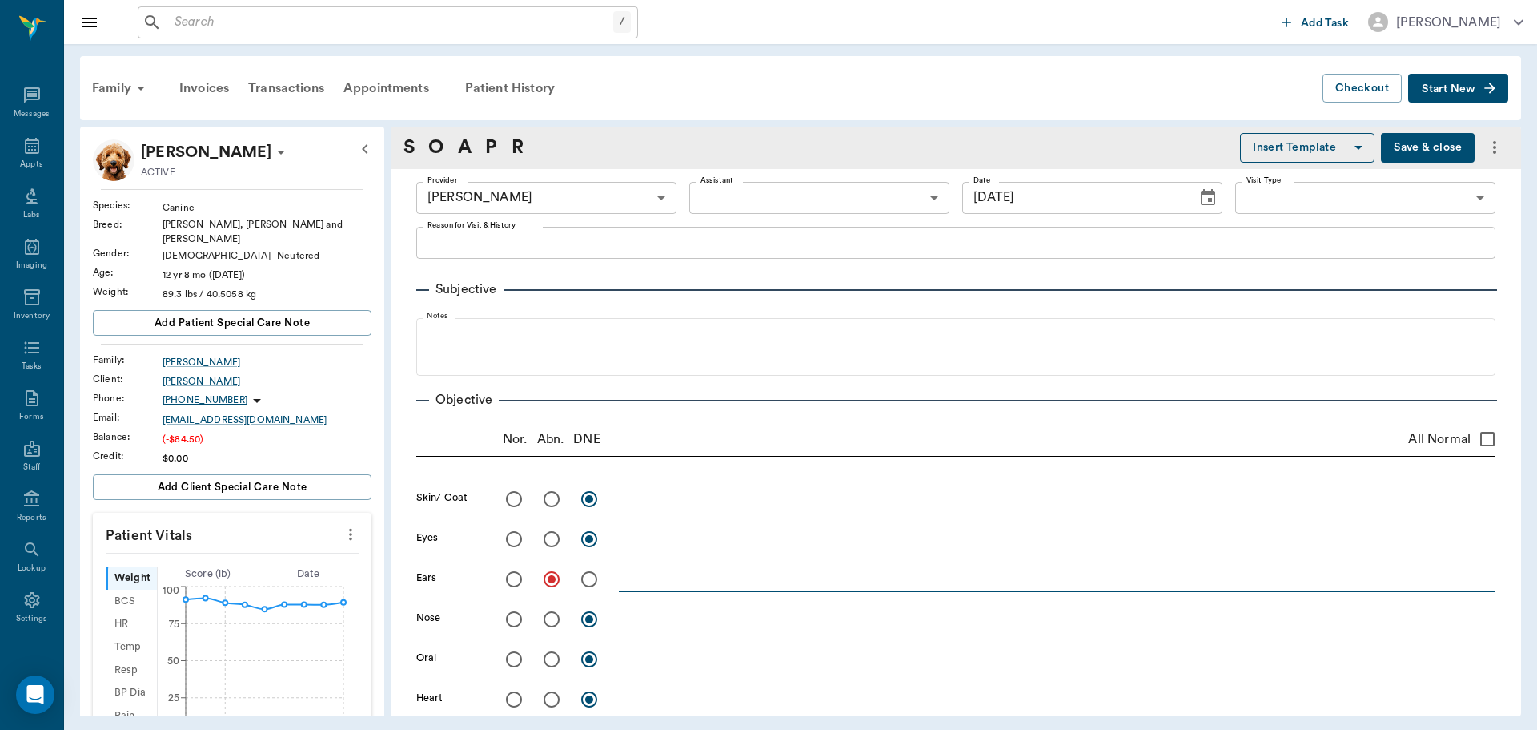
click at [651, 583] on textarea at bounding box center [1057, 578] width 877 height 18
click at [1071, 583] on textarea "Redness gone from ears, L ear was full of yellow fluid but skin looked normal.s…" at bounding box center [1057, 578] width 877 height 18
click at [1165, 576] on textarea "Redness gone from ears, L ear was full of yellow fluid but skin looked normal. …" at bounding box center [1057, 578] width 877 height 18
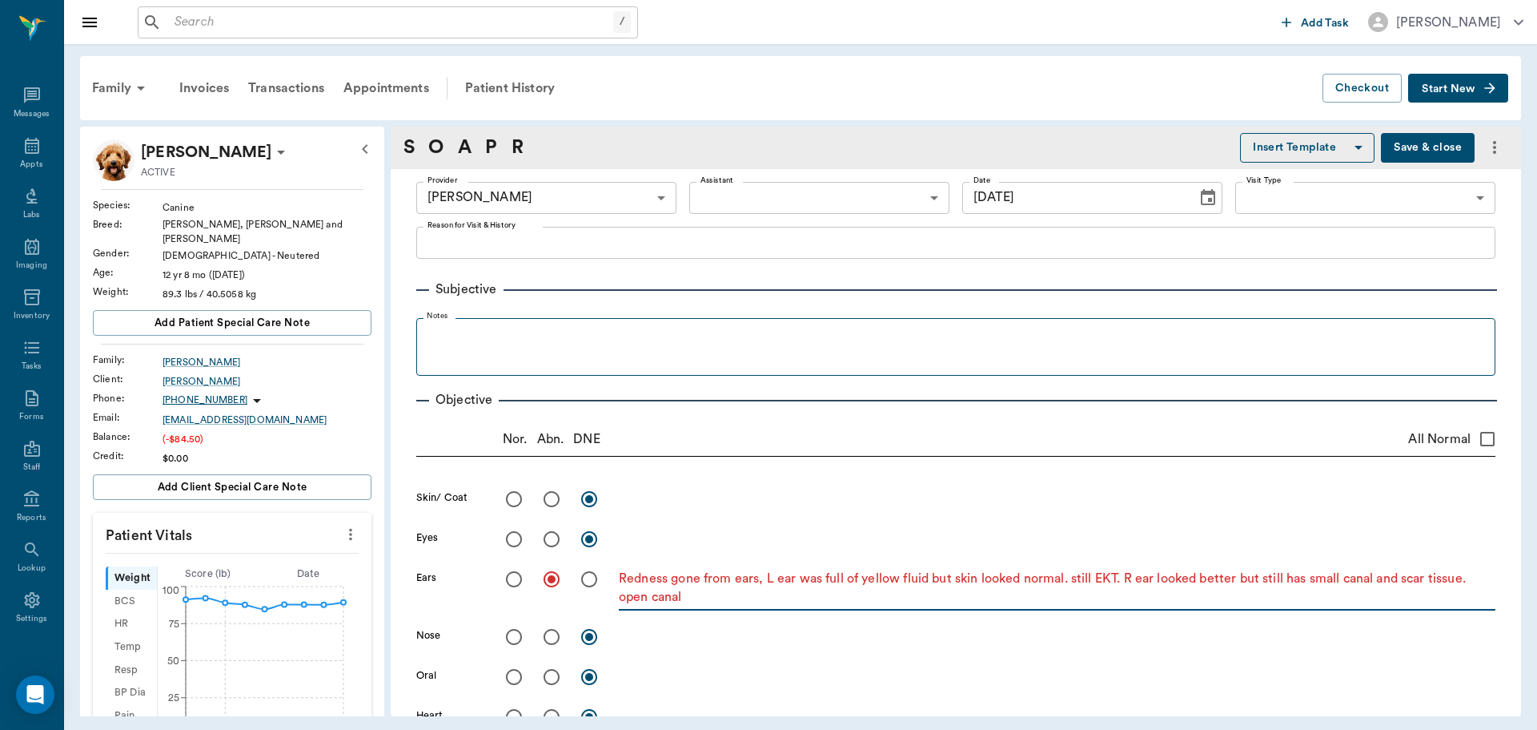
type textarea "Redness gone from ears, L ear was full of yellow fluid but skin looked normal. …"
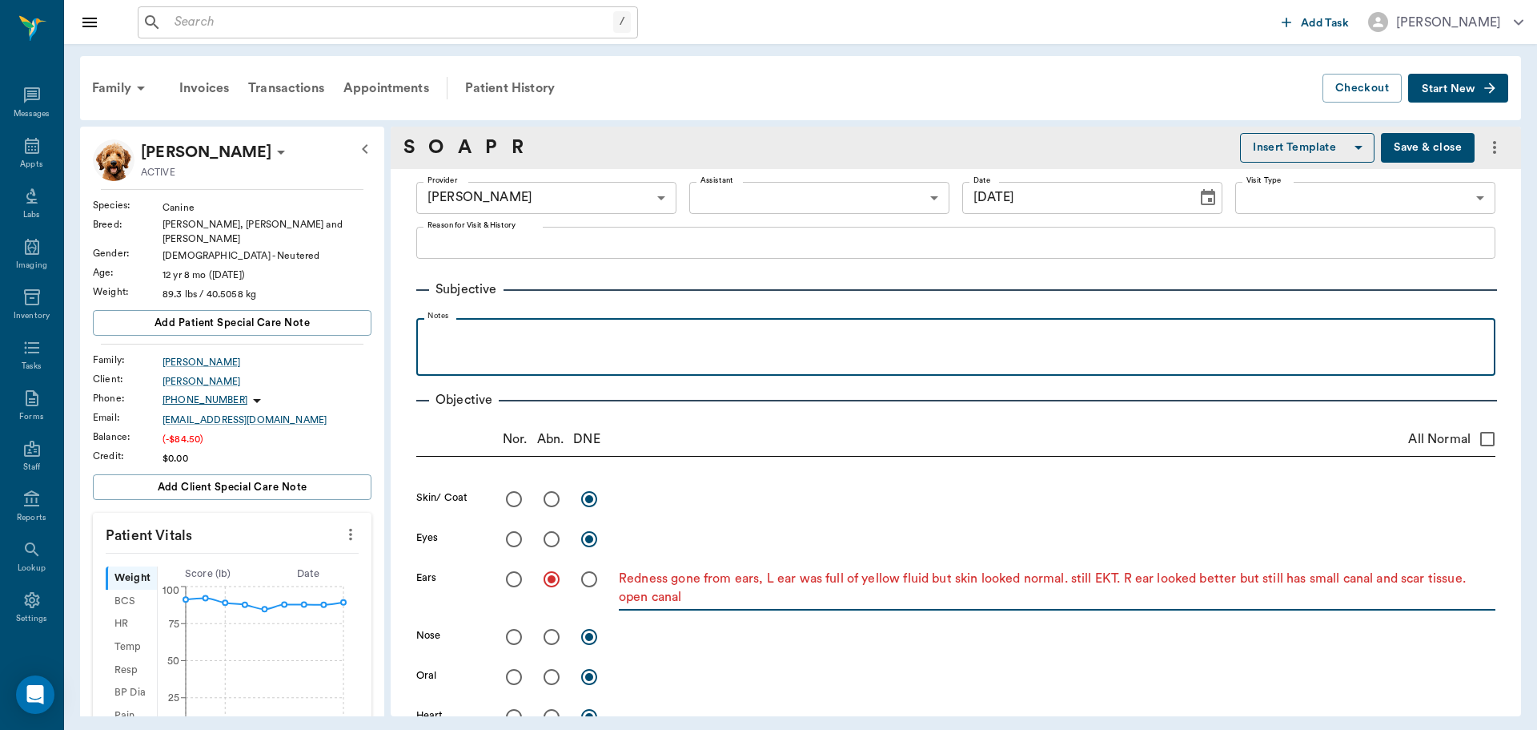
click at [553, 348] on div at bounding box center [955, 346] width 1063 height 40
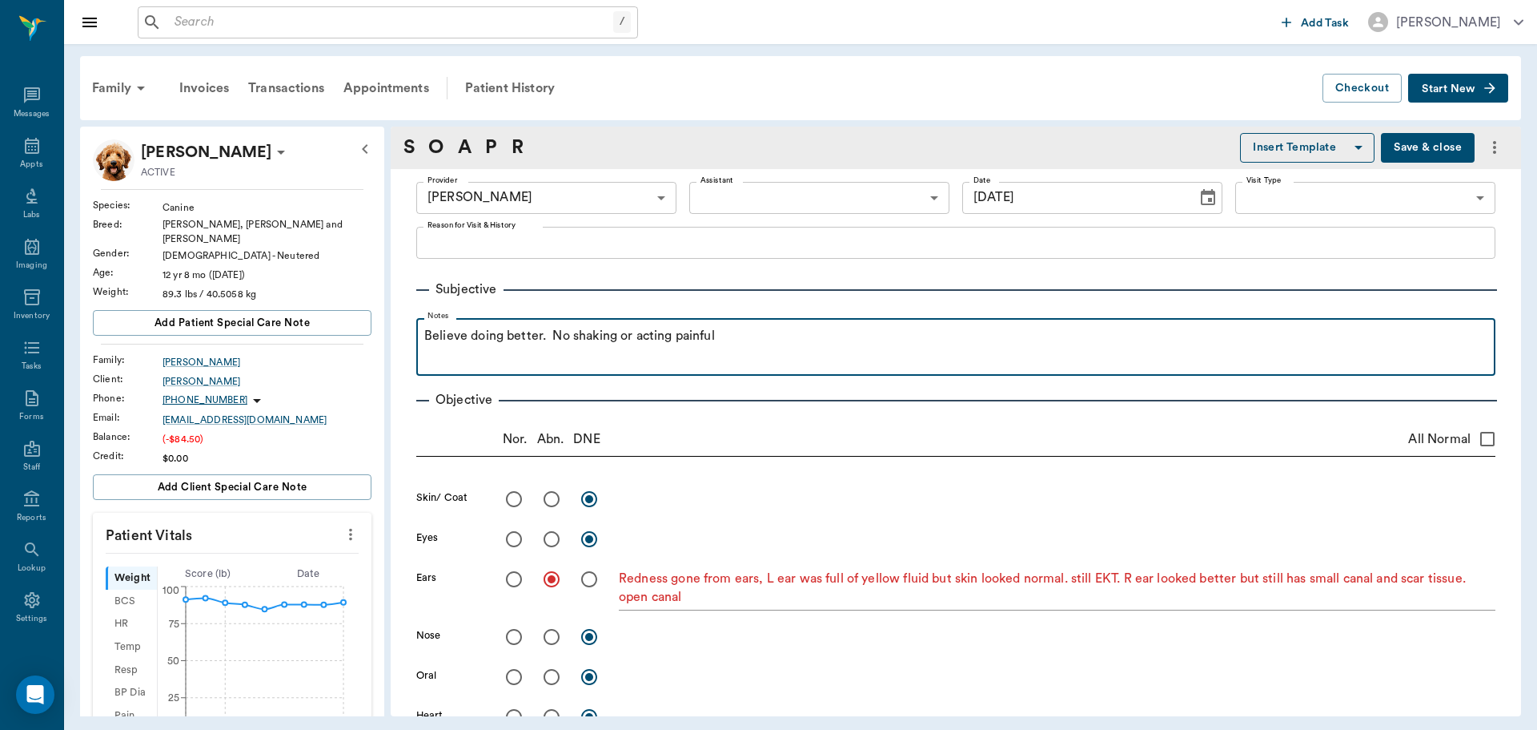
click at [809, 358] on div "Believe doing better. No shaking or acting painful" at bounding box center [955, 346] width 1063 height 40
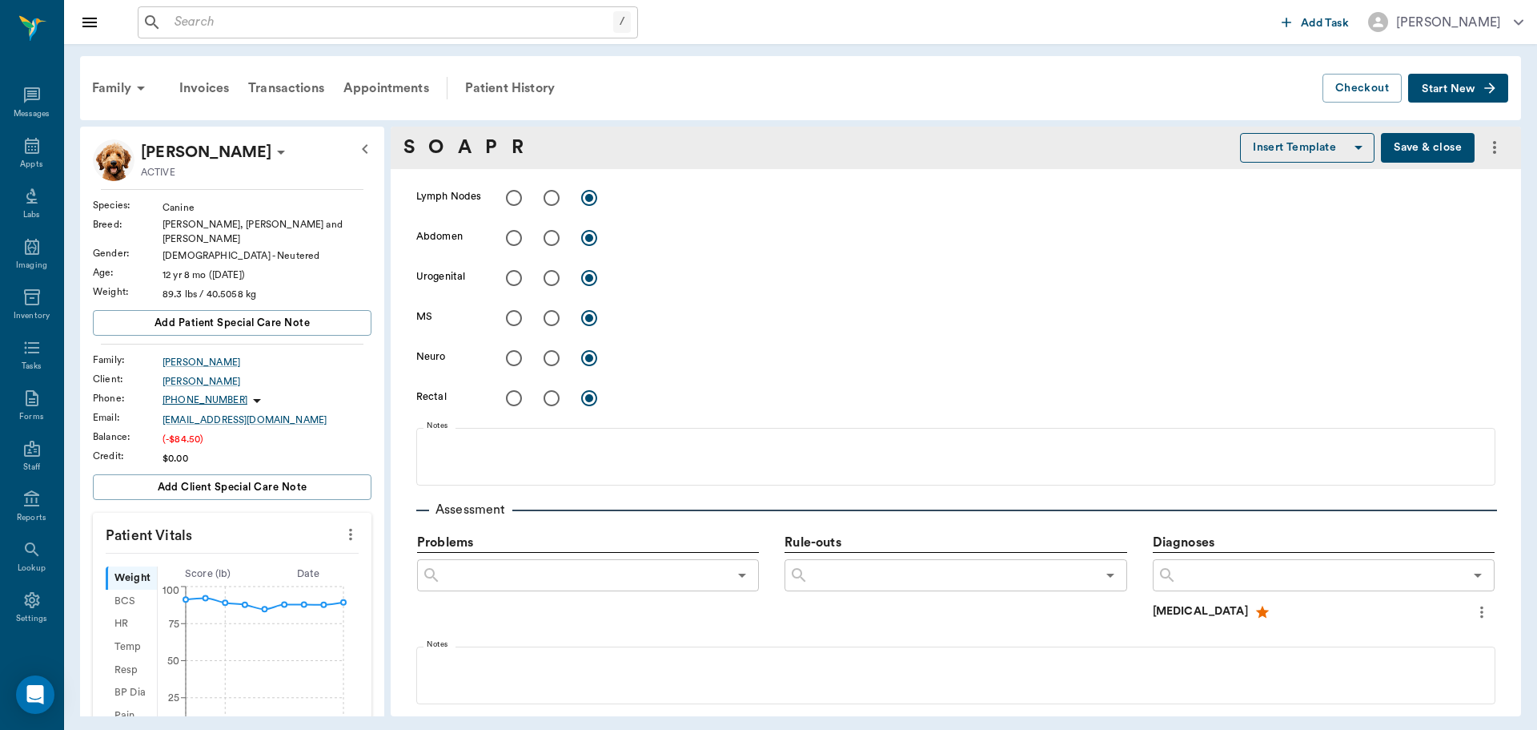
scroll to position [641, 0]
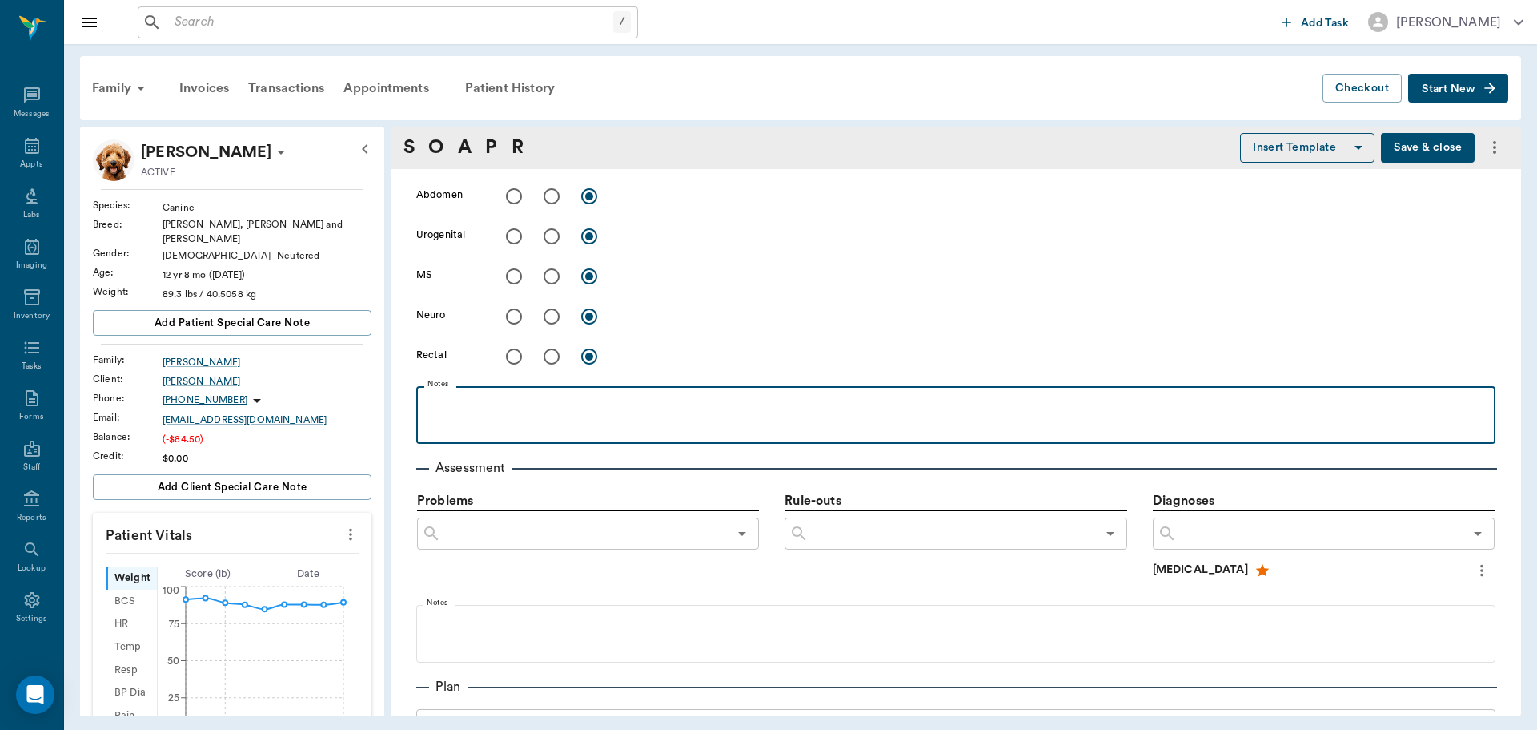
click at [511, 408] on p at bounding box center [955, 403] width 1063 height 19
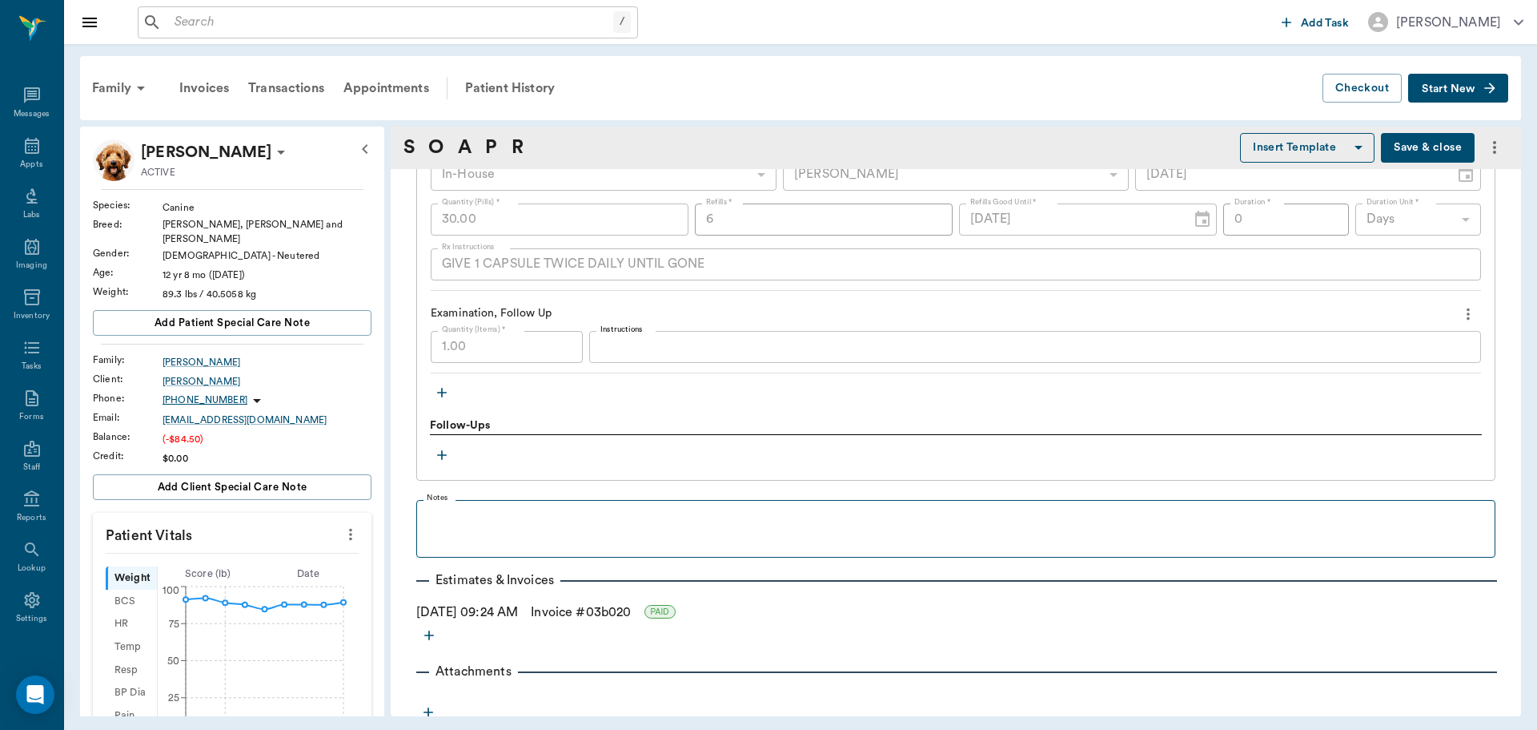
scroll to position [1474, 0]
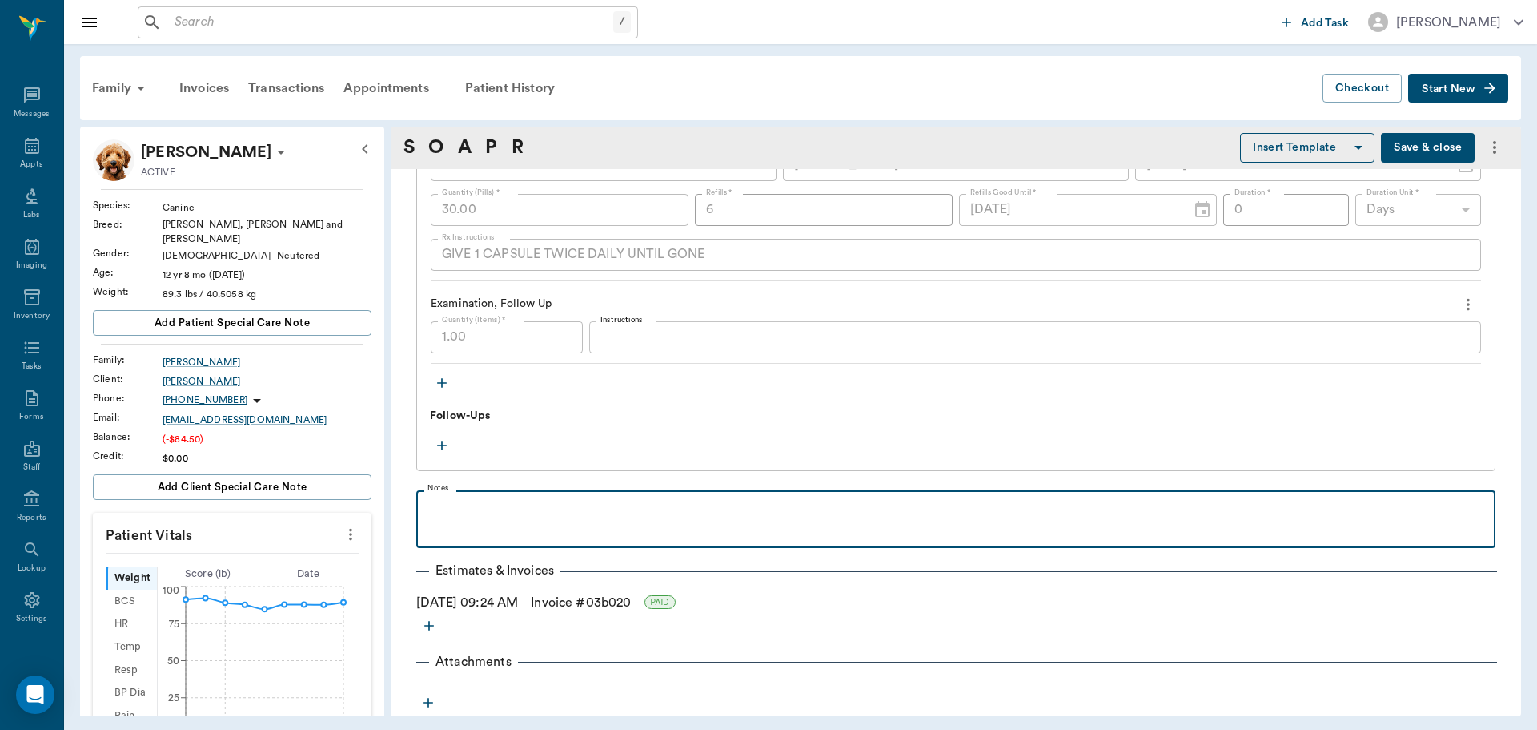
click at [502, 513] on p at bounding box center [955, 507] width 1063 height 19
click at [608, 512] on p "Recheck in 3 weeks, possible dear flush at that time" at bounding box center [955, 507] width 1063 height 19
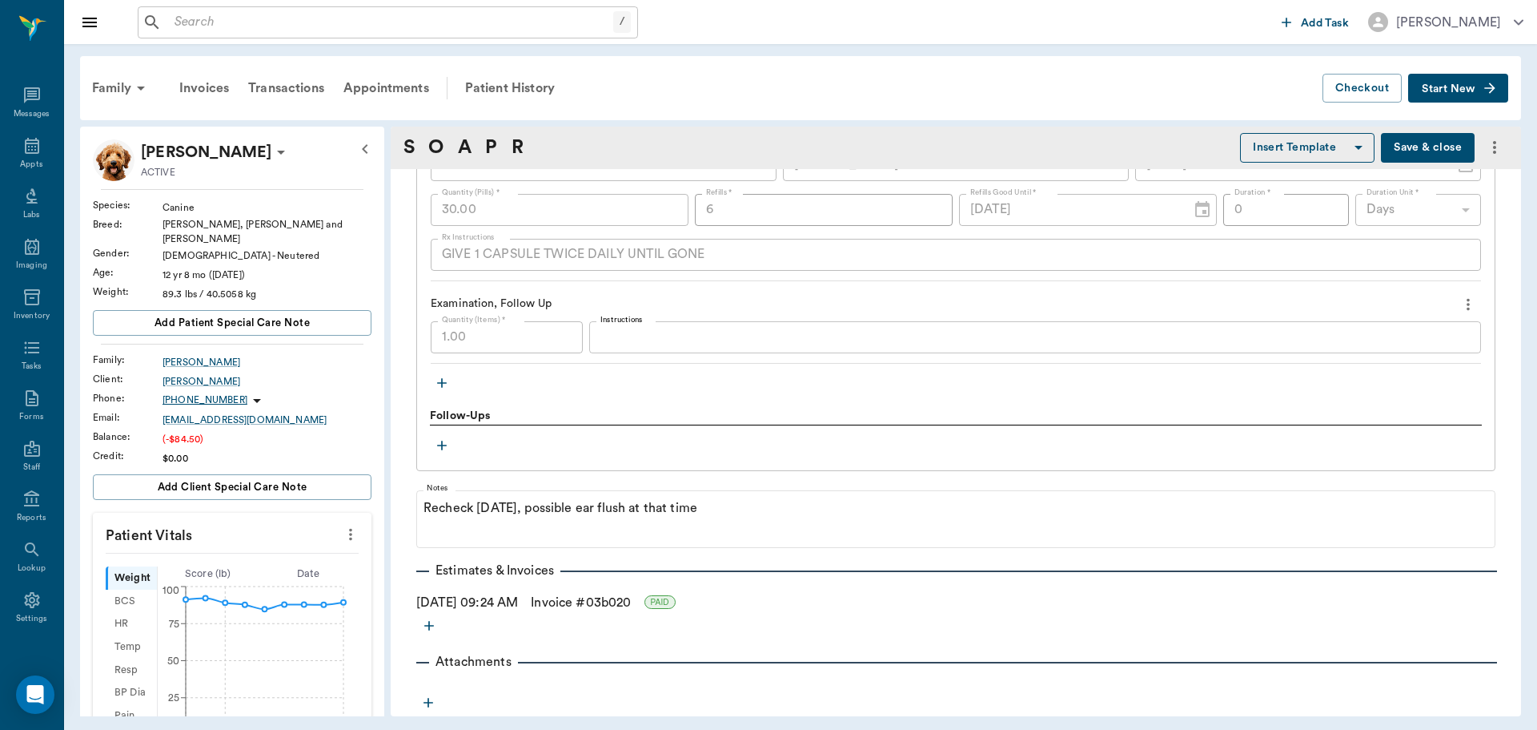
click at [1421, 151] on button "Save & close" at bounding box center [1428, 148] width 94 height 30
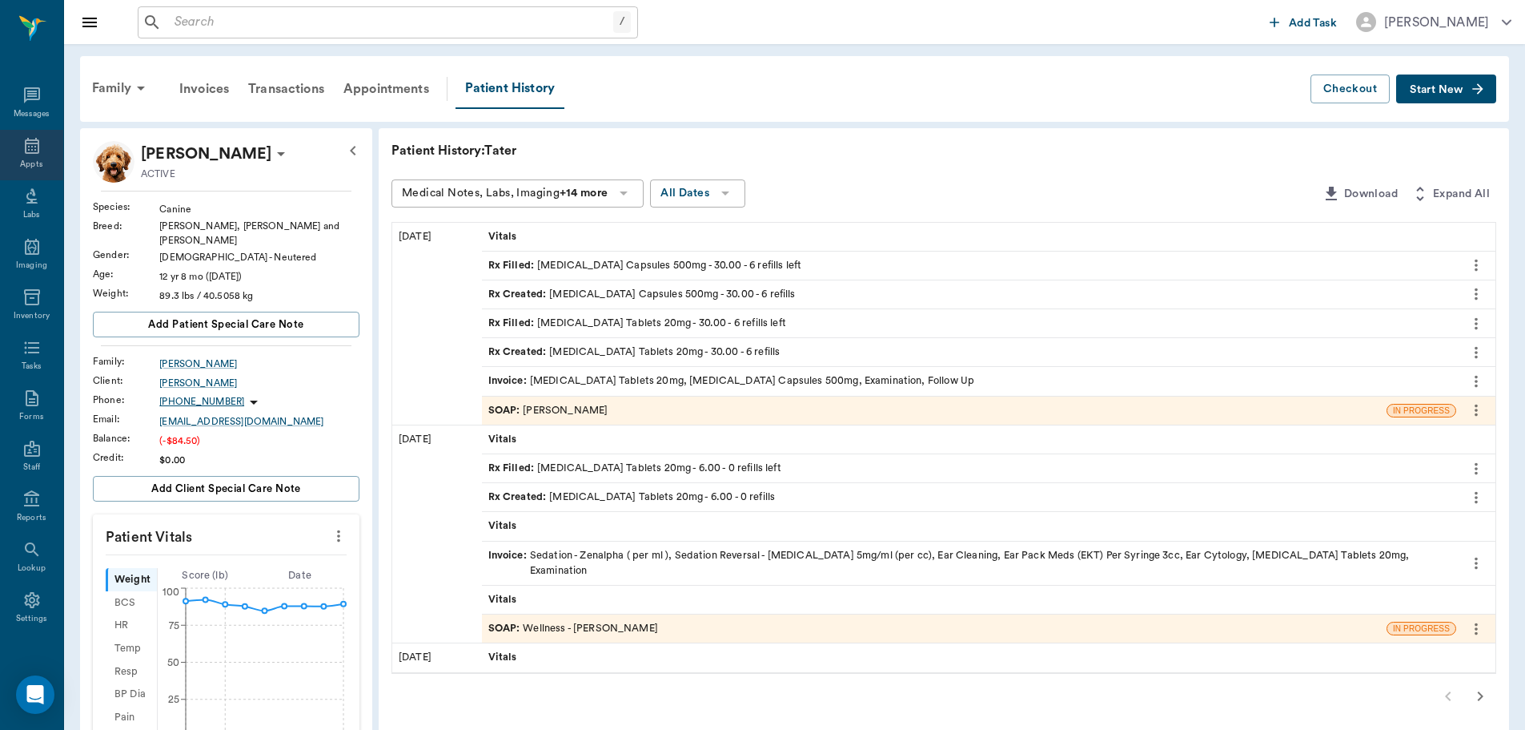
click at [26, 151] on icon at bounding box center [31, 145] width 19 height 19
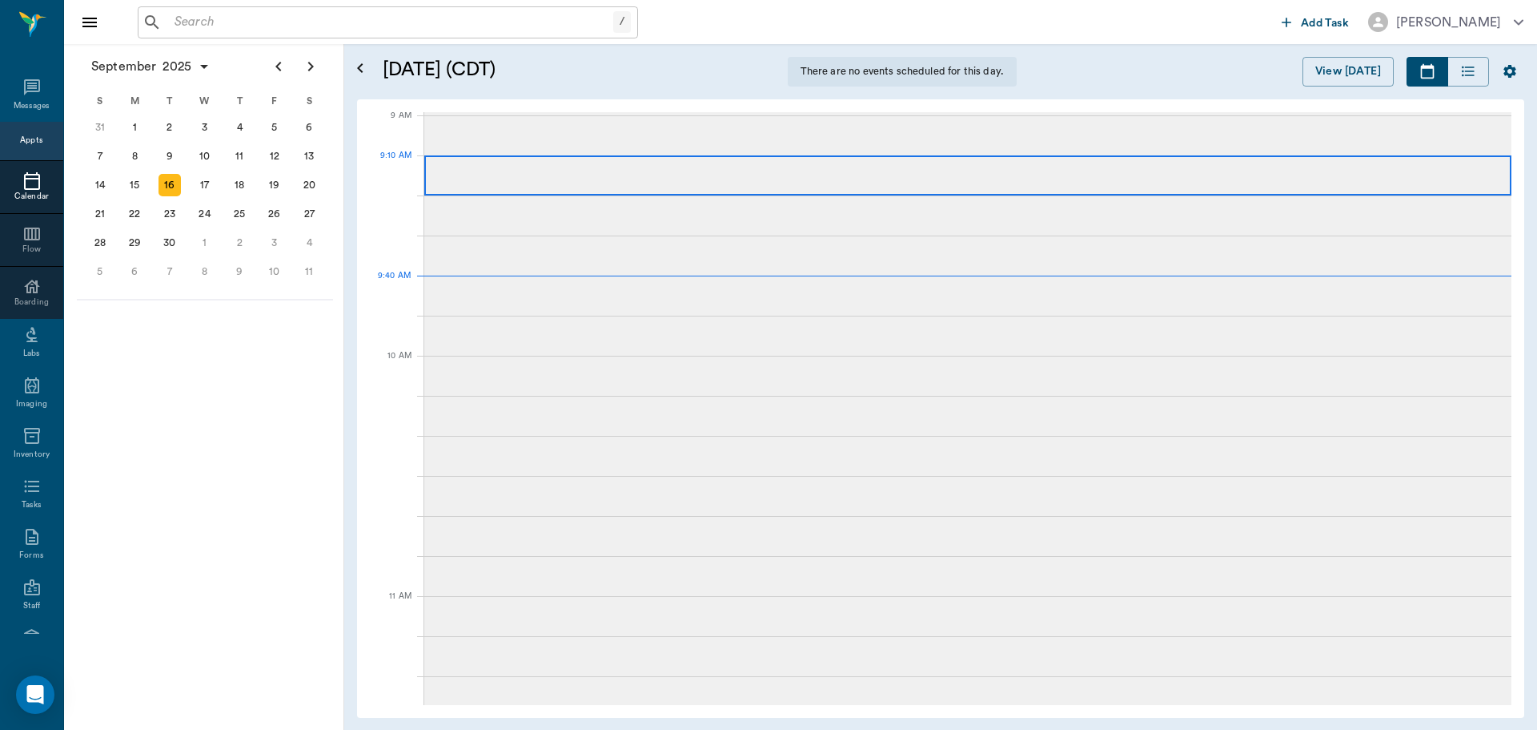
scroll to position [243, 0]
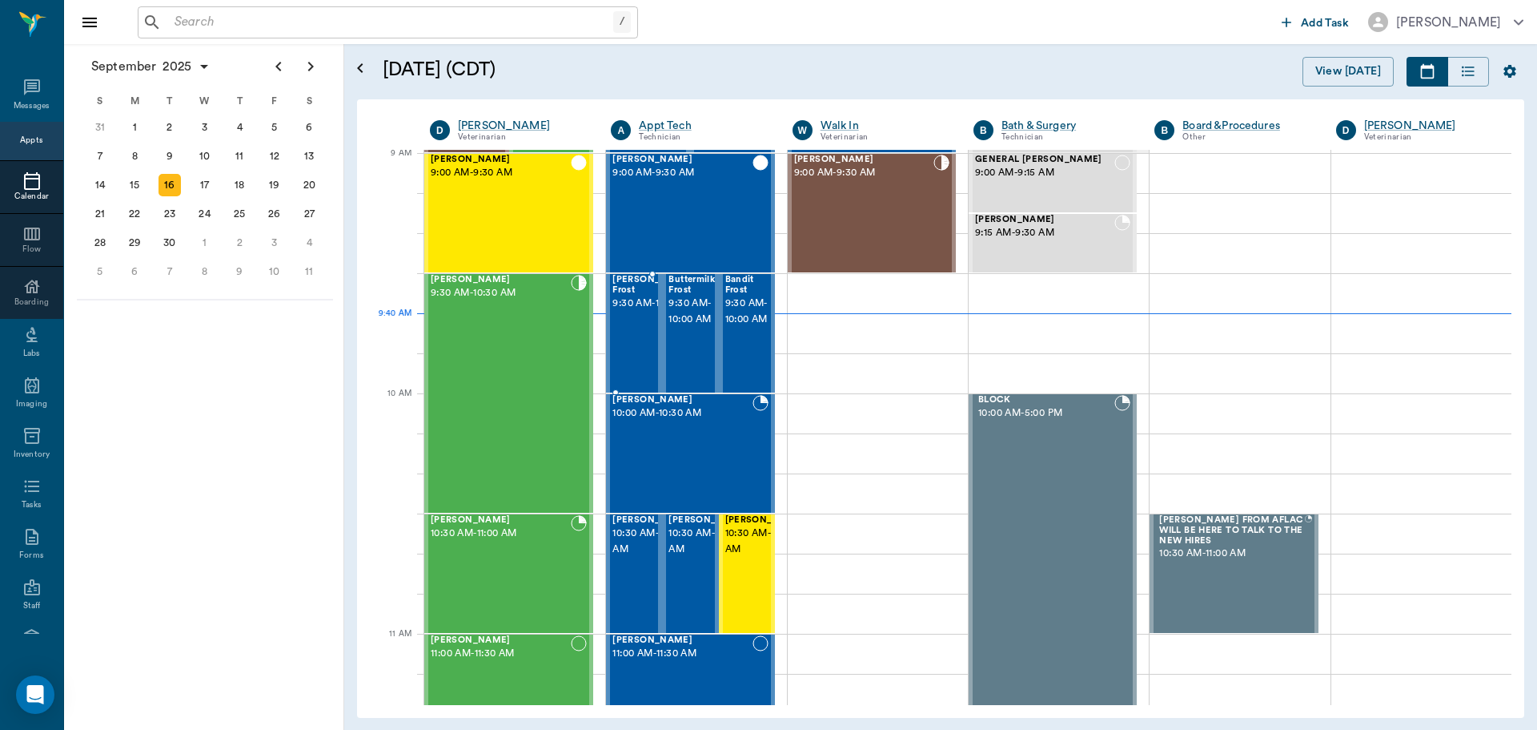
click at [629, 340] on div "Sammie/Spookey Frost 9:30 AM - 10:00 AM" at bounding box center [674, 333] width 123 height 117
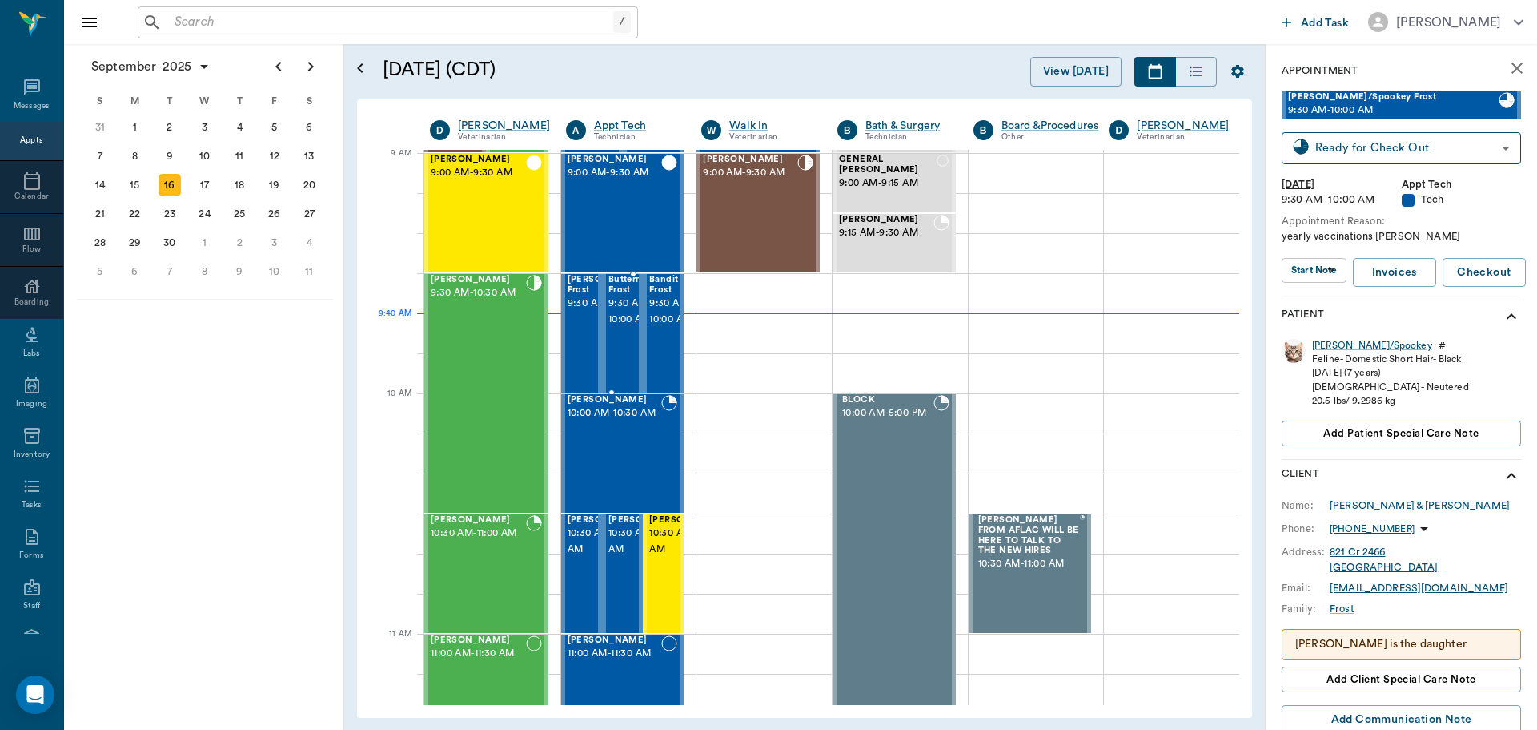
click at [627, 332] on div "Buttermilk Frost 9:30 AM - 10:00 AM" at bounding box center [632, 333] width 46 height 117
click at [655, 324] on span "9:30 AM - 10:00 AM" at bounding box center [670, 311] width 43 height 32
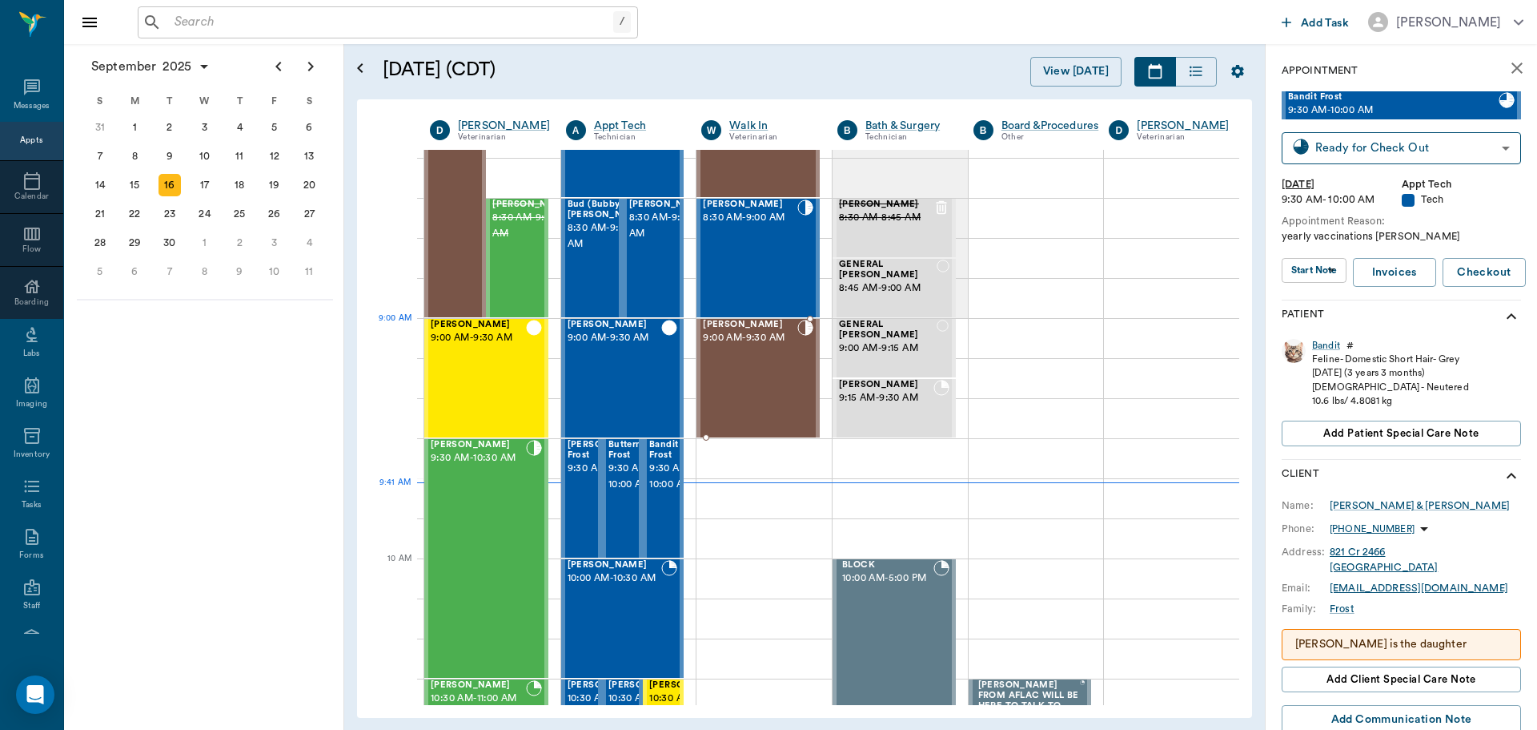
scroll to position [240, 0]
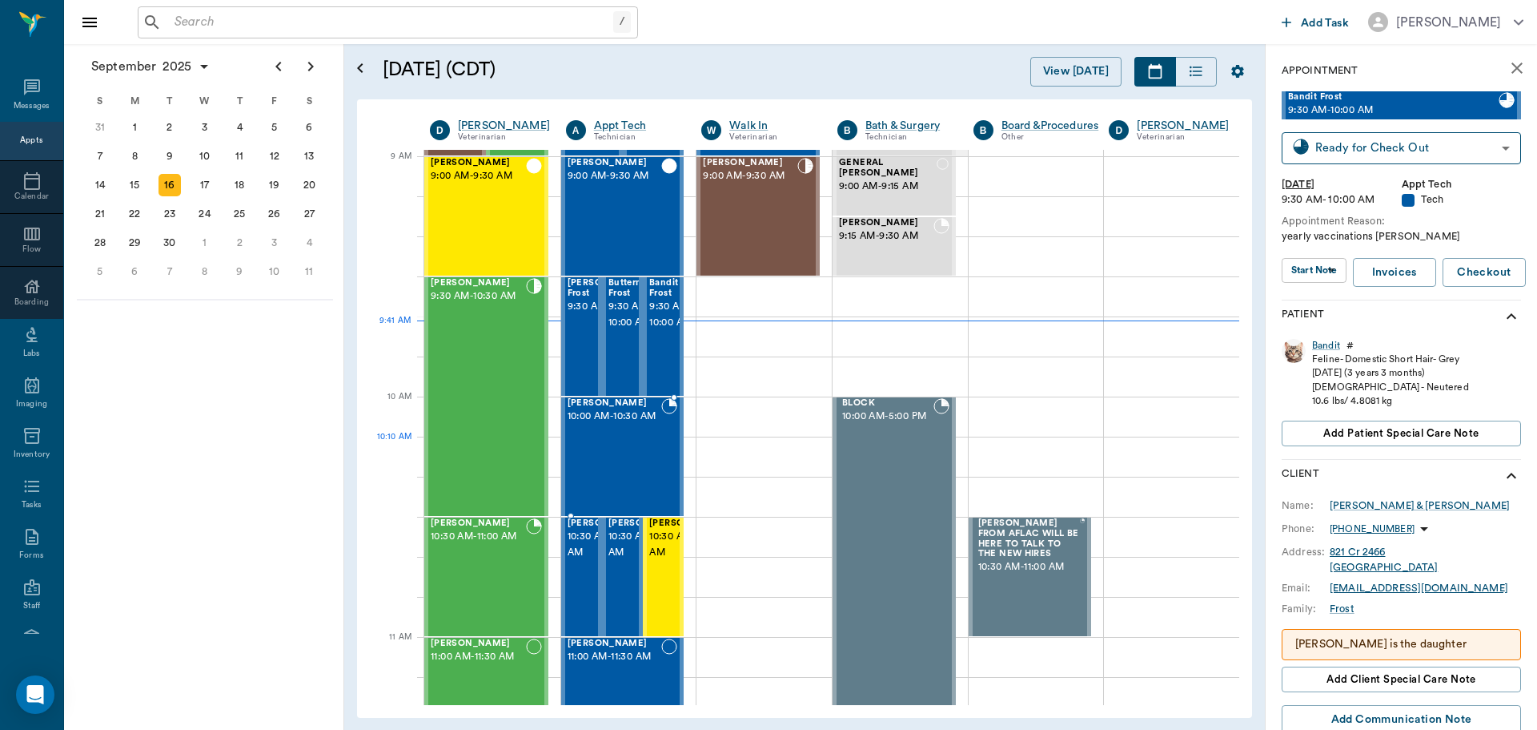
click at [612, 445] on div "[PERSON_NAME] 10:00 AM - 10:30 AM" at bounding box center [615, 456] width 94 height 117
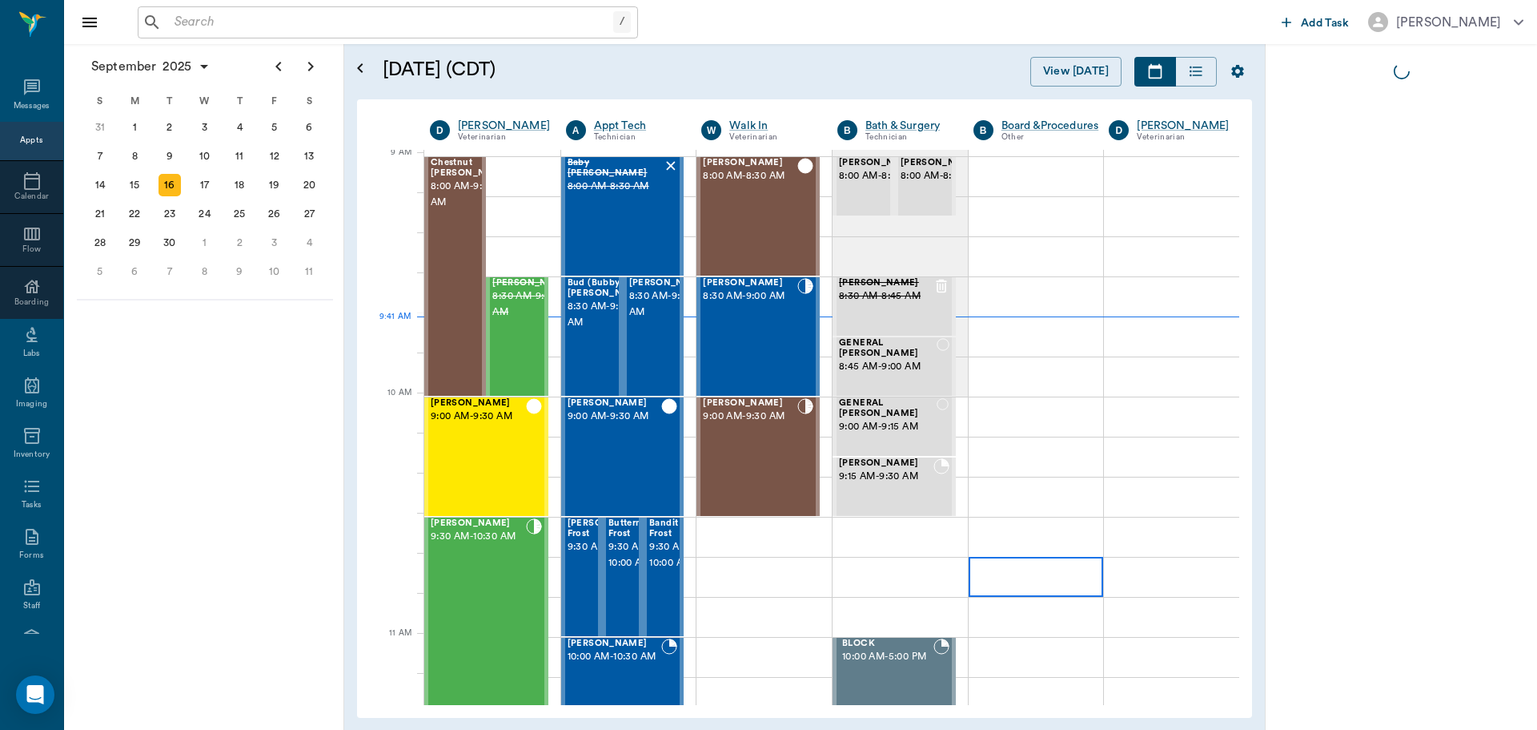
scroll to position [243, 0]
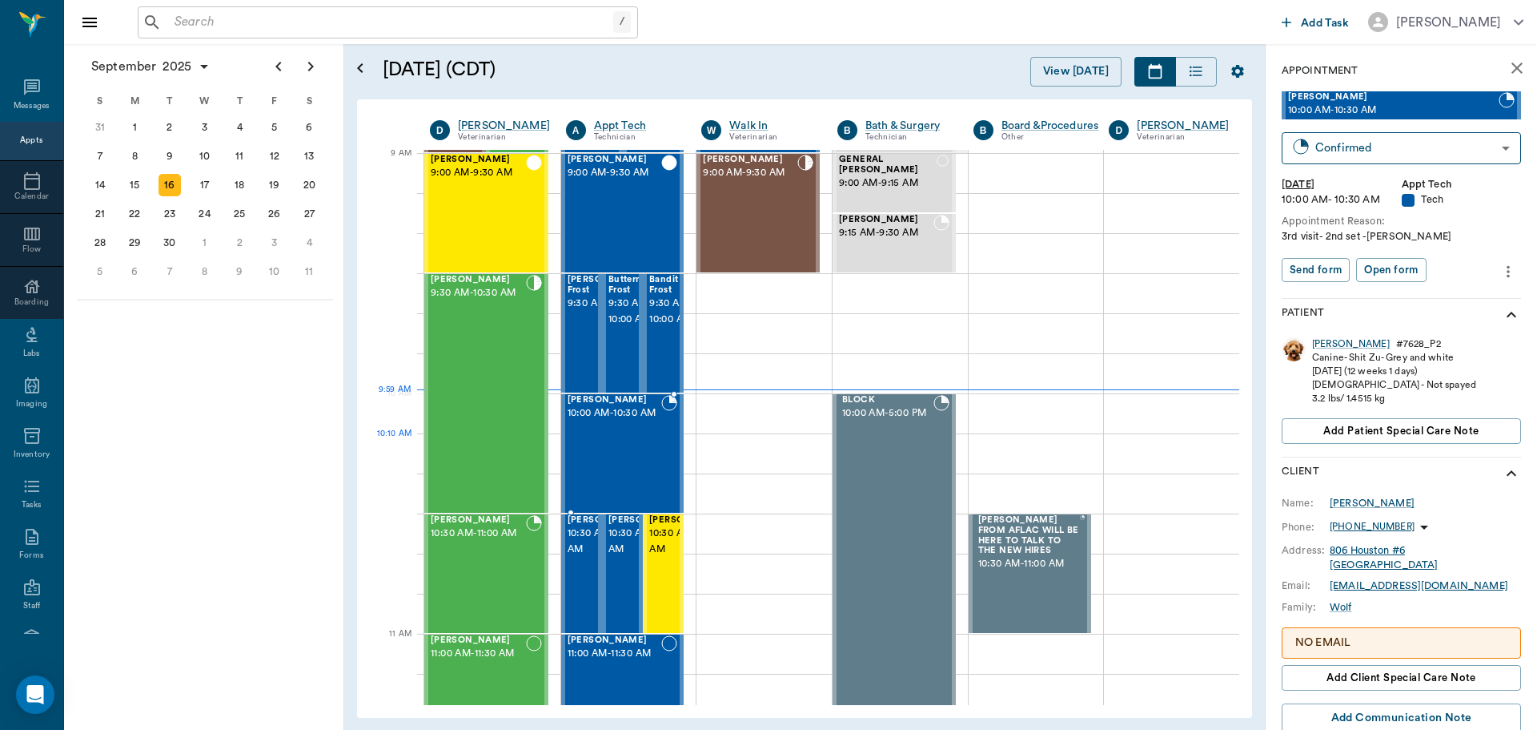
click at [627, 456] on div "[PERSON_NAME] 10:00 AM - 10:30 AM" at bounding box center [615, 453] width 94 height 117
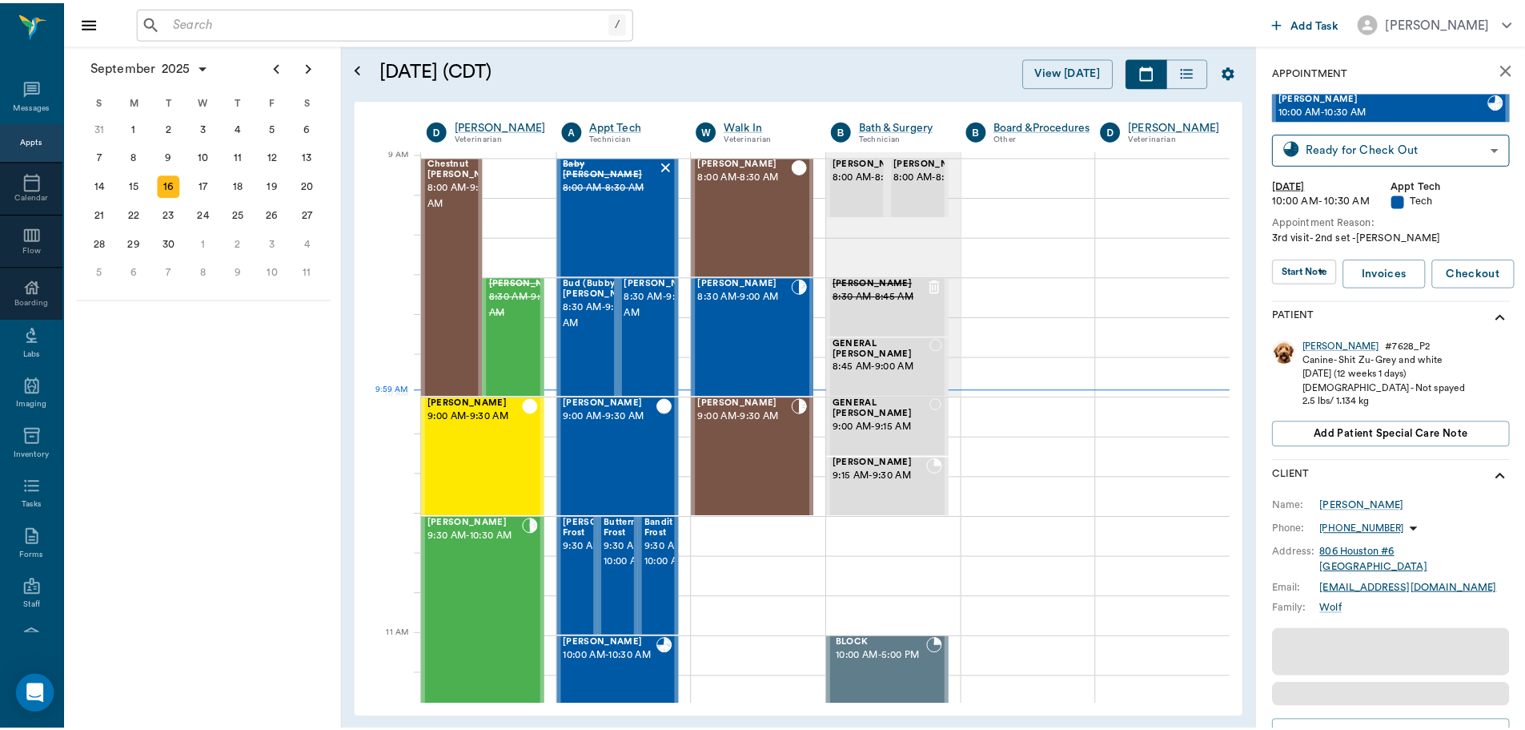
scroll to position [243, 0]
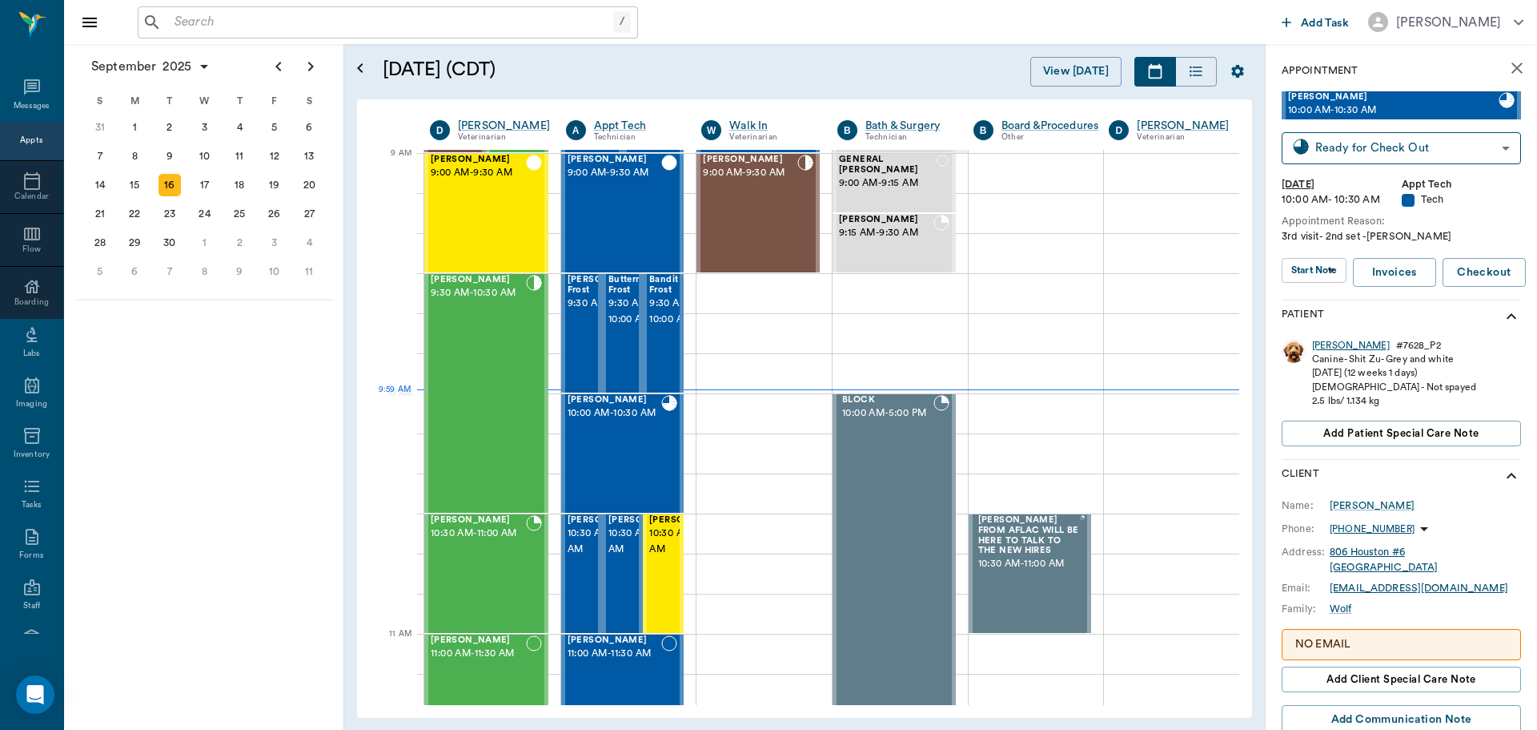
click at [1316, 345] on div "[PERSON_NAME]" at bounding box center [1351, 346] width 78 height 14
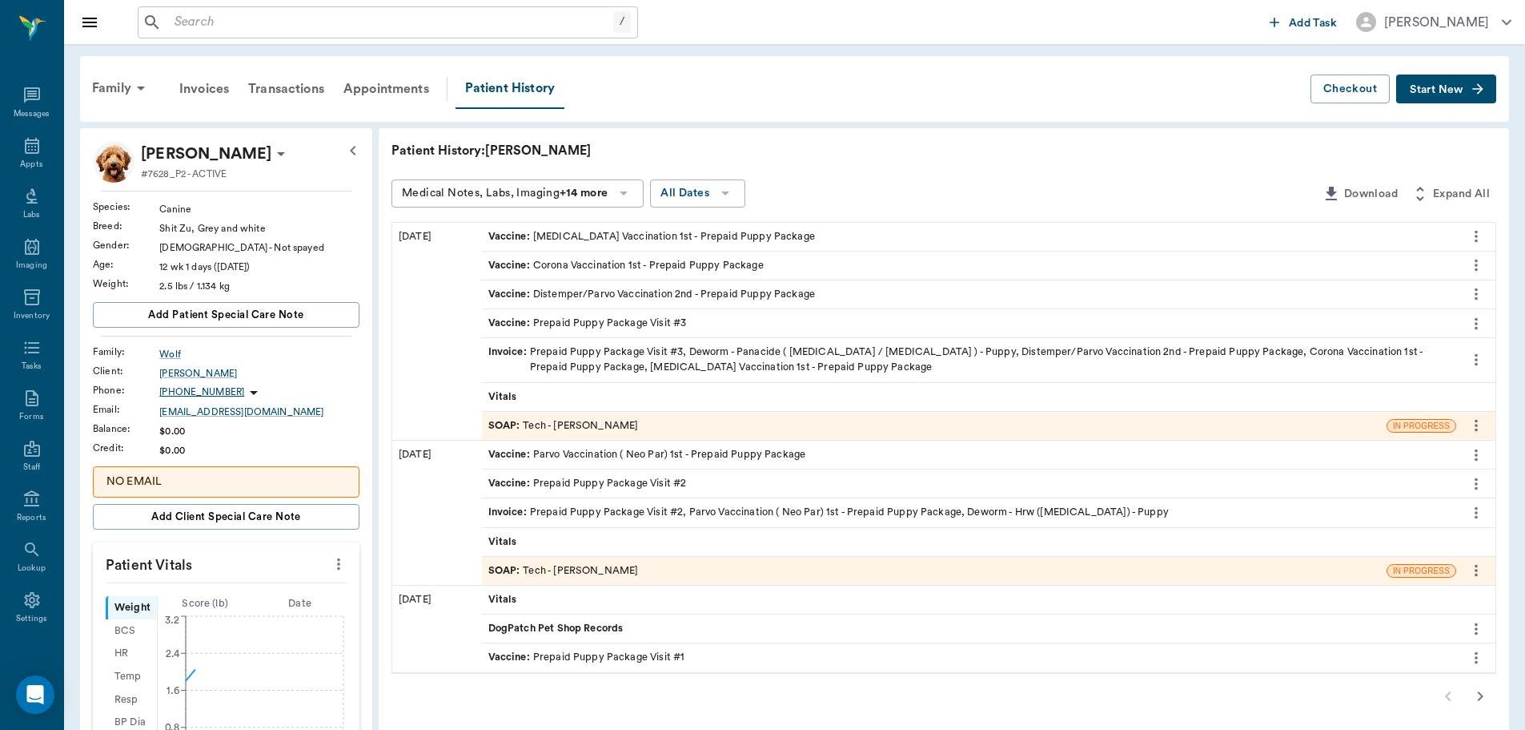
click at [1445, 90] on span "Start New" at bounding box center [1437, 90] width 54 height 0
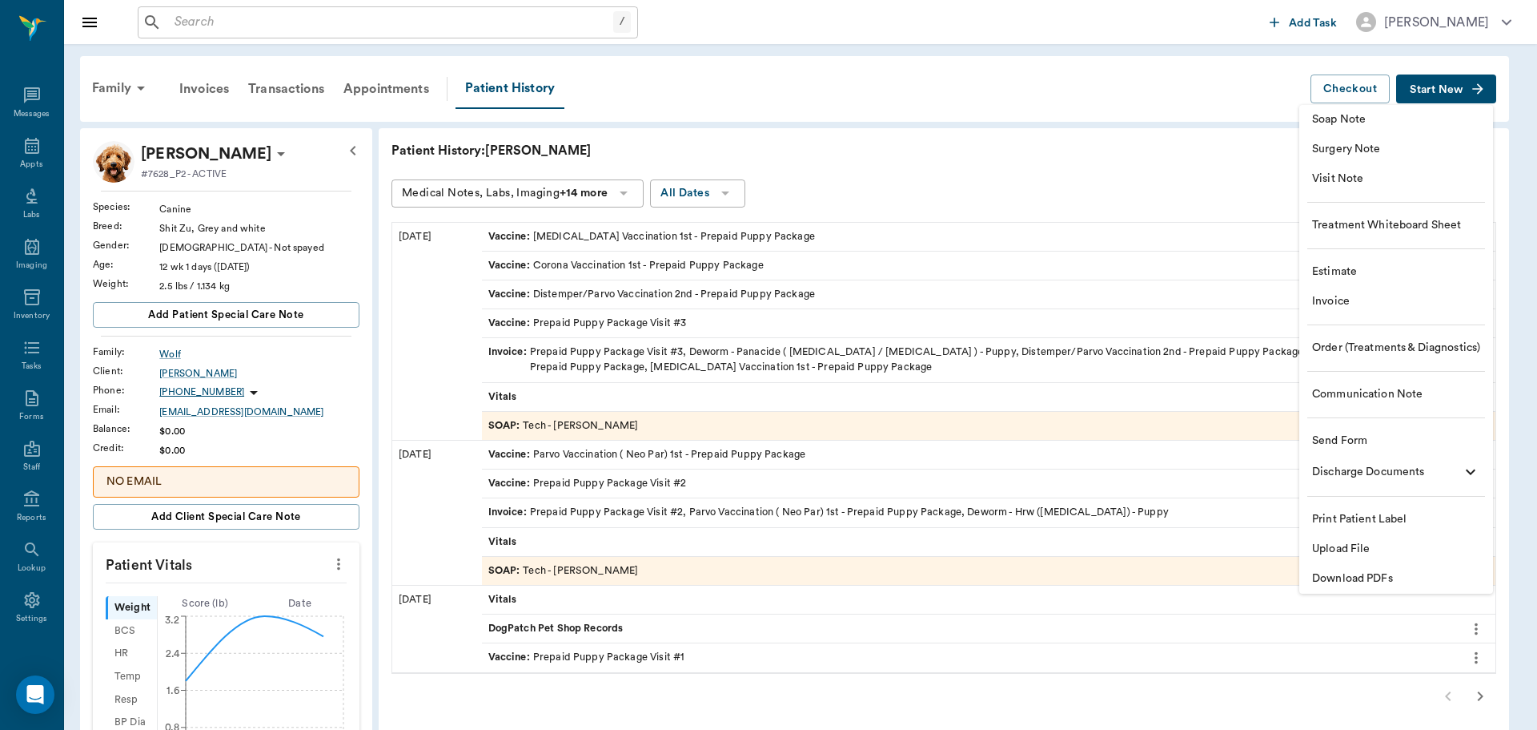
click at [1401, 309] on span "Invoice" at bounding box center [1396, 301] width 168 height 17
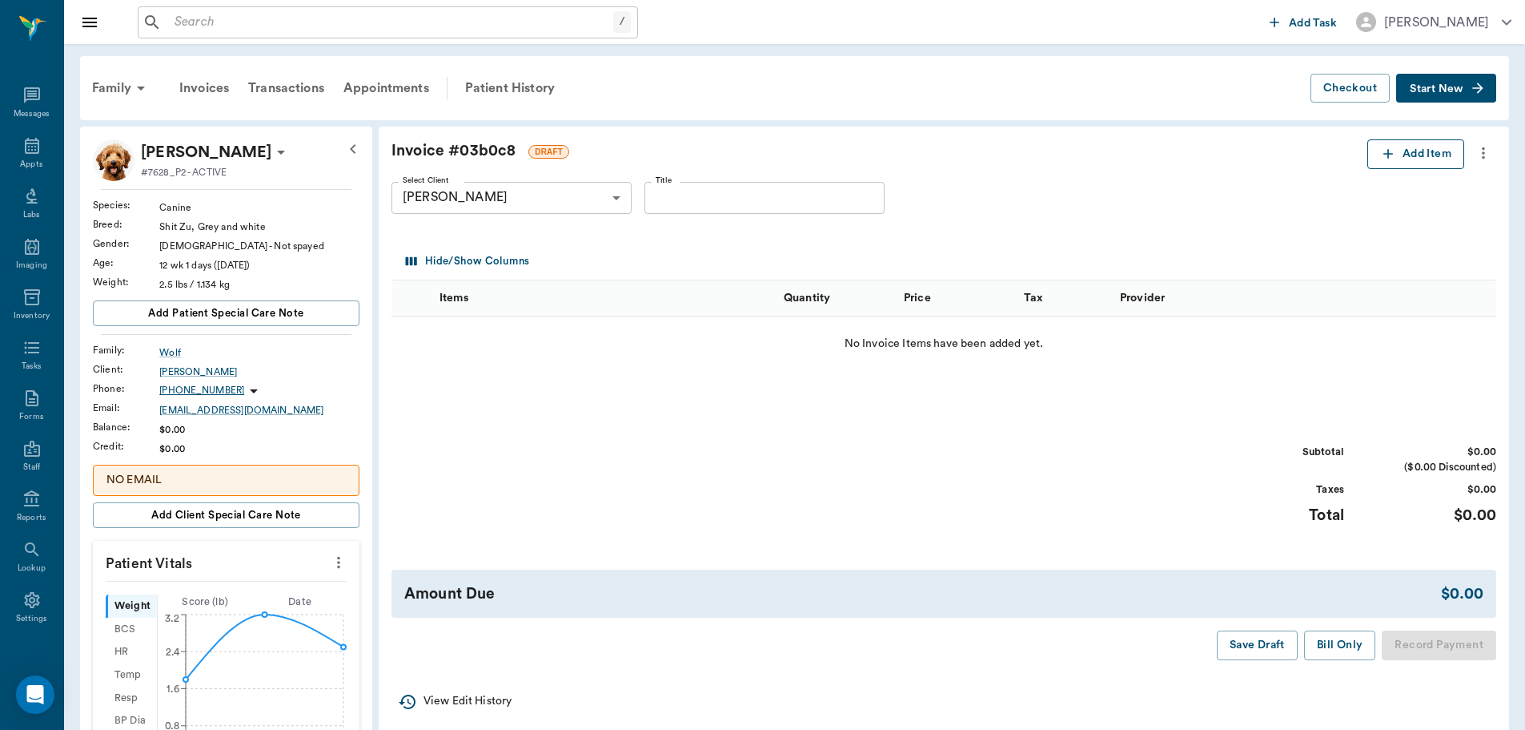
click at [1406, 159] on button "Add Item" at bounding box center [1416, 154] width 97 height 30
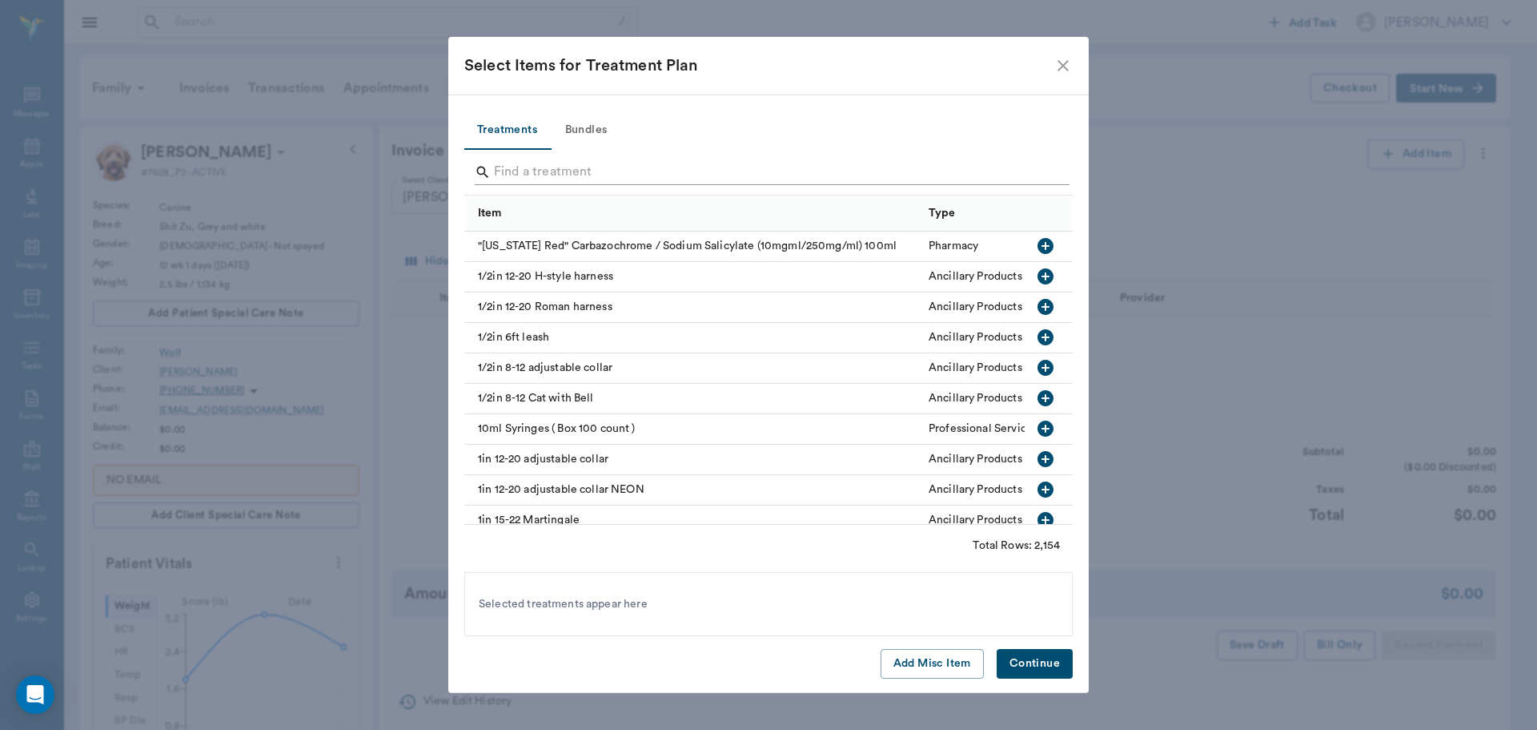
click at [691, 179] on input "Search" at bounding box center [770, 172] width 552 height 26
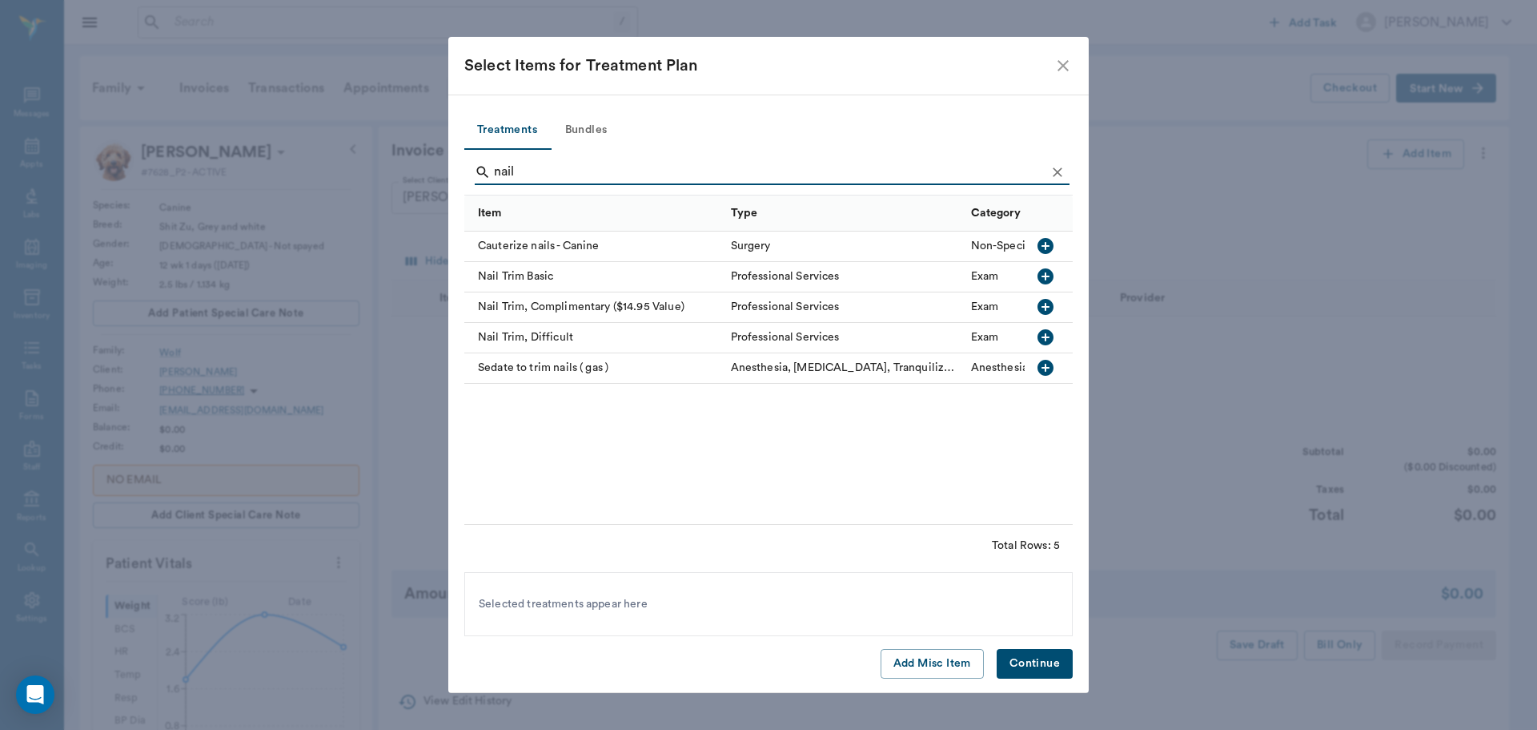
type input "nail"
click at [1048, 272] on icon "button" at bounding box center [1046, 276] width 16 height 16
click at [1043, 654] on button "Continue" at bounding box center [1035, 664] width 76 height 30
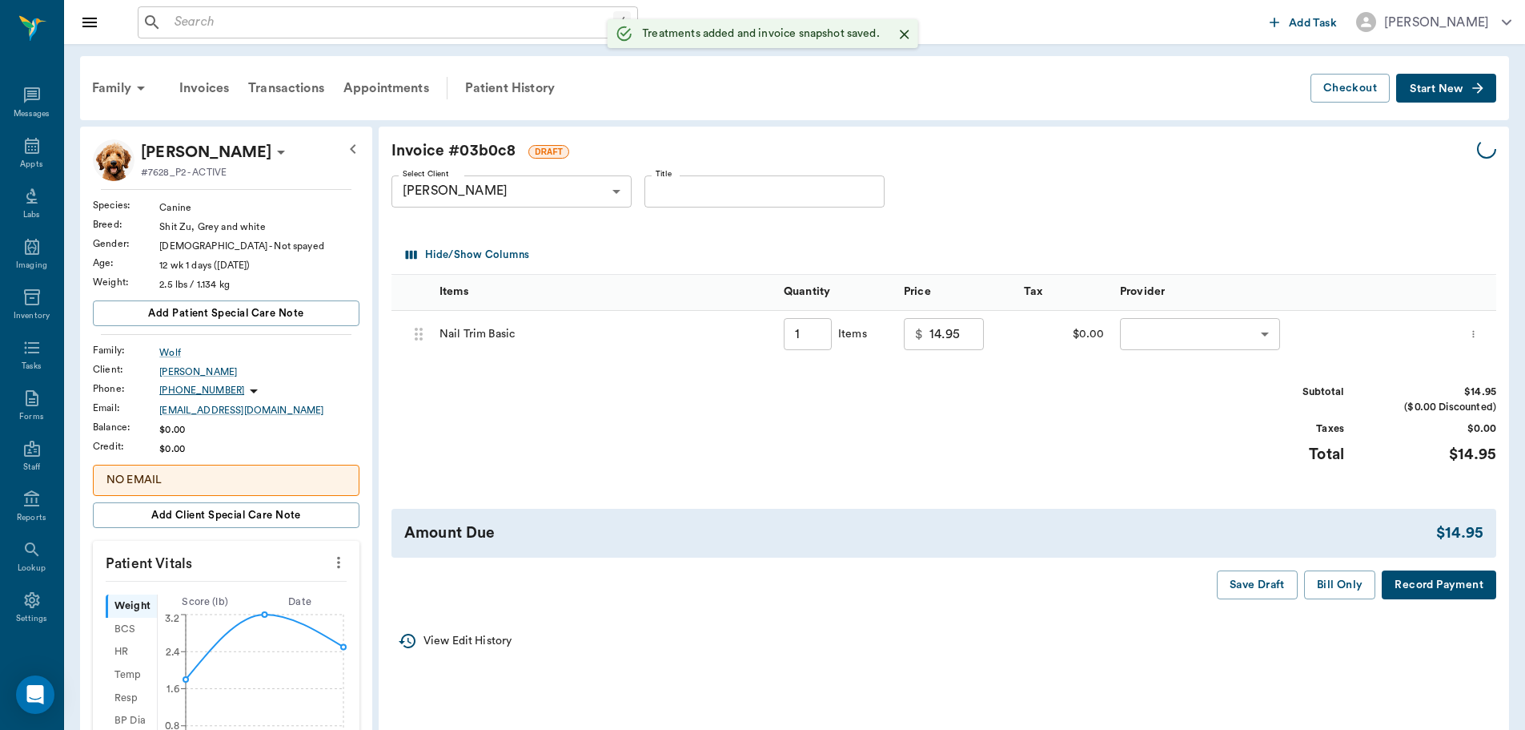
type input "1.00"
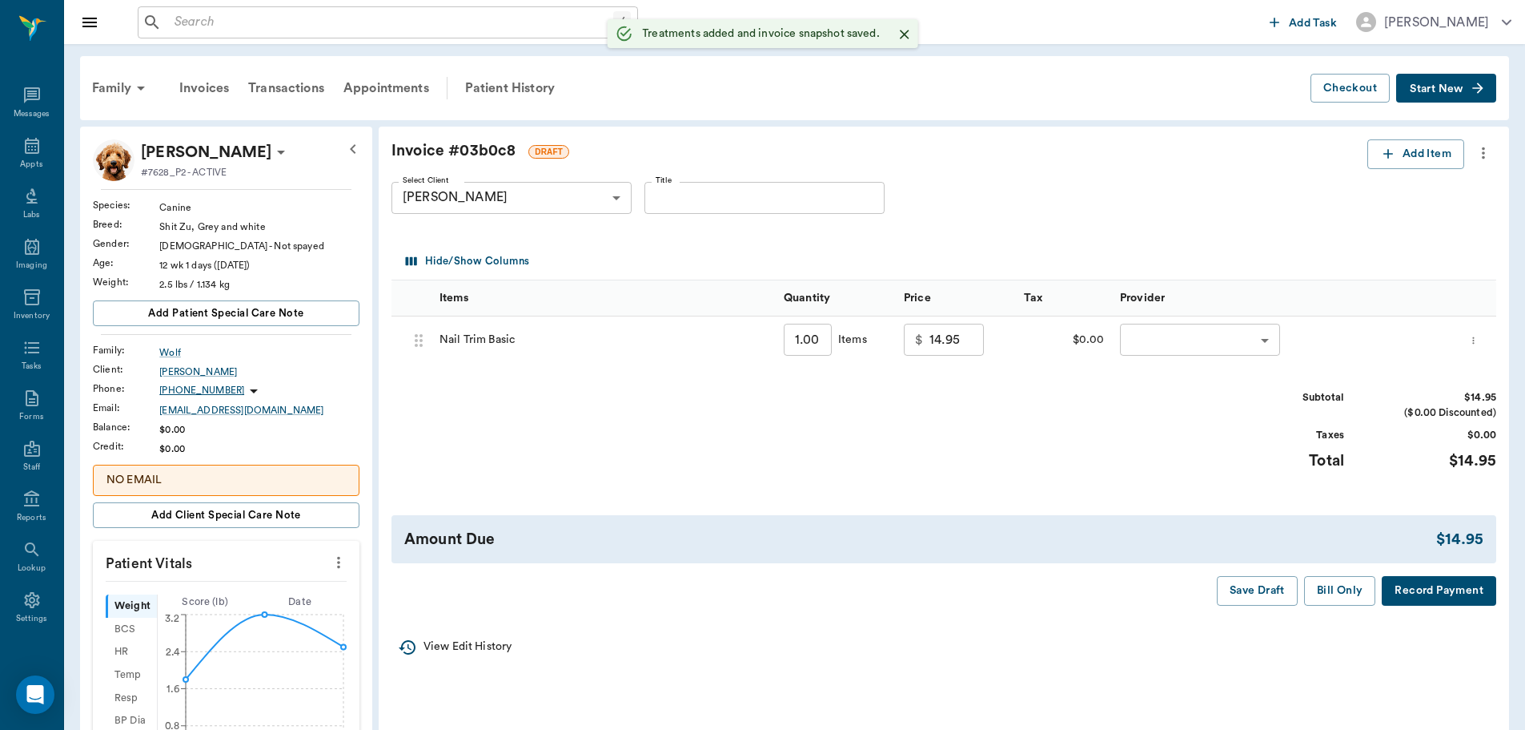
click at [1211, 329] on body "/ ​ Add Task Dr. Bert Ellsworth Nectar Messages Appts Labs Imaging Inventory Ta…" at bounding box center [762, 659] width 1525 height 1319
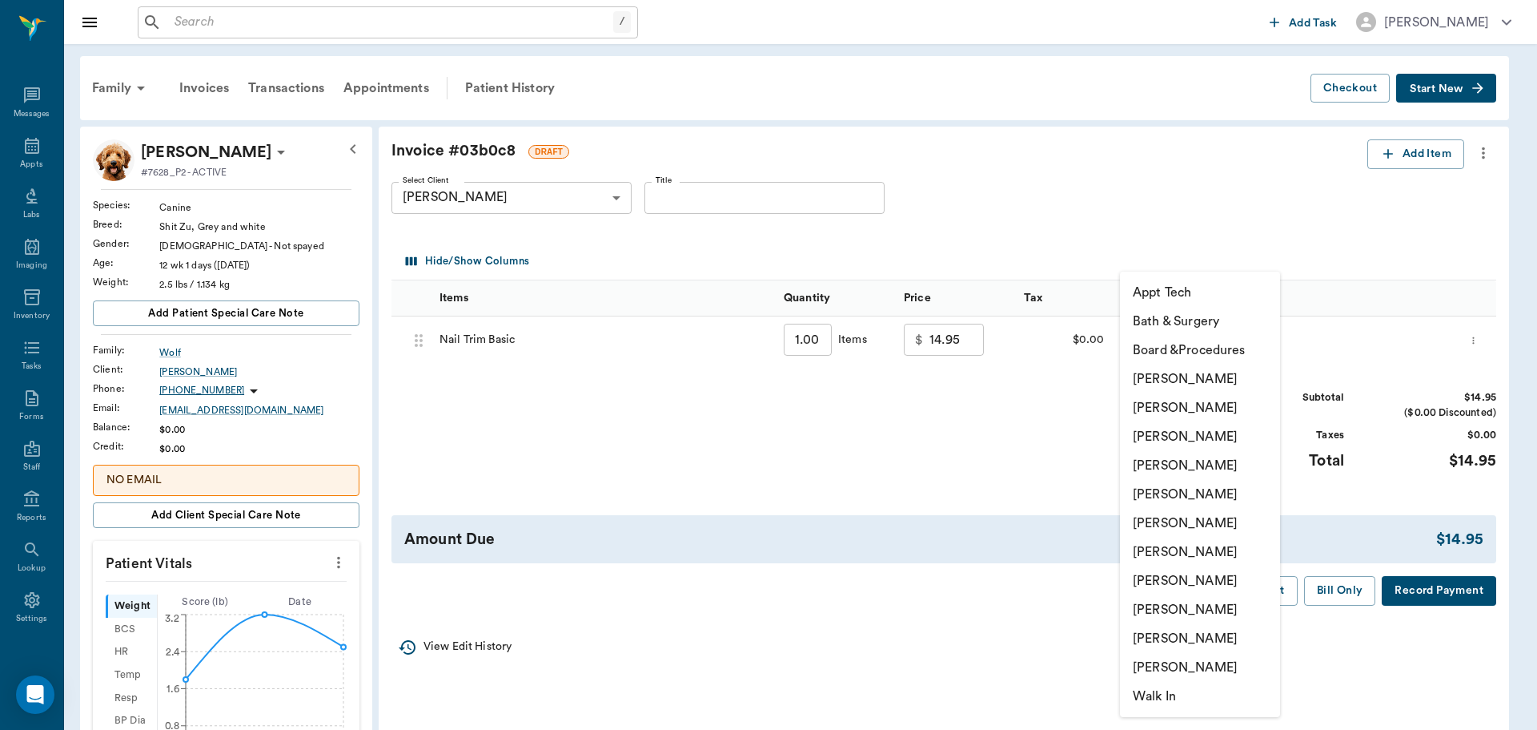
click at [1206, 549] on li "[PERSON_NAME]" at bounding box center [1200, 551] width 160 height 29
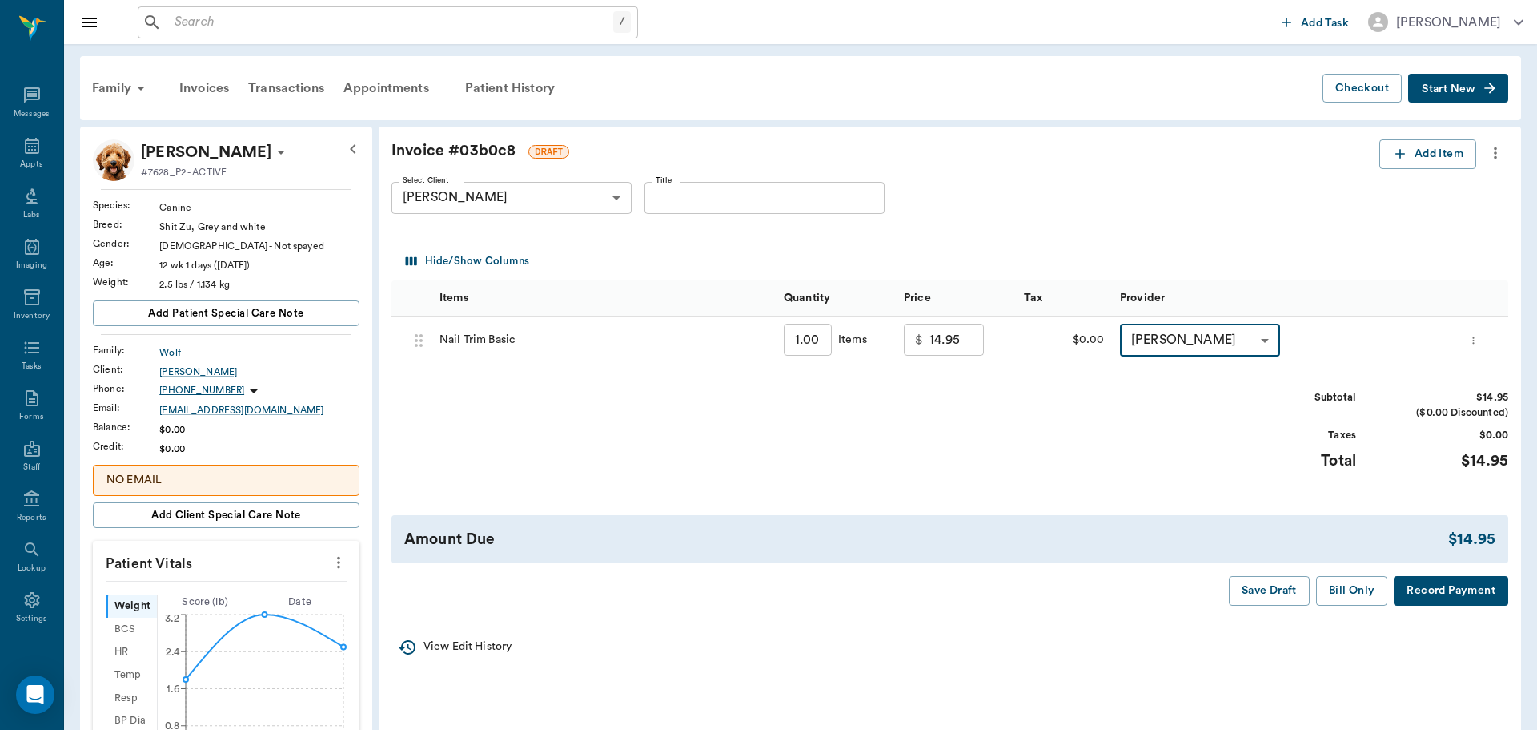
type input "none-682b670d8bdc6f7f8feef3db"
click at [1324, 592] on button "Bill Only" at bounding box center [1340, 591] width 72 height 30
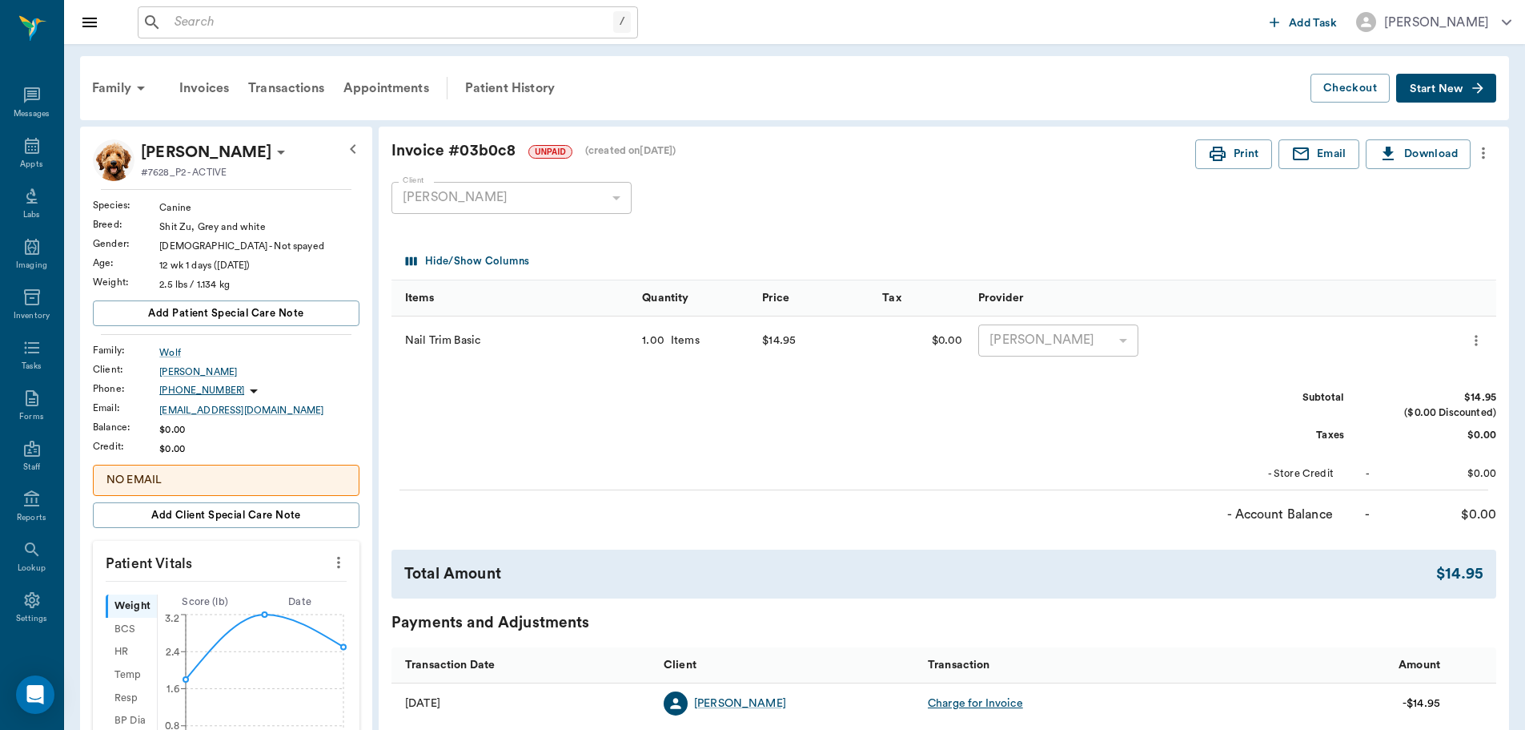
click at [336, 570] on icon "more" at bounding box center [339, 562] width 18 height 19
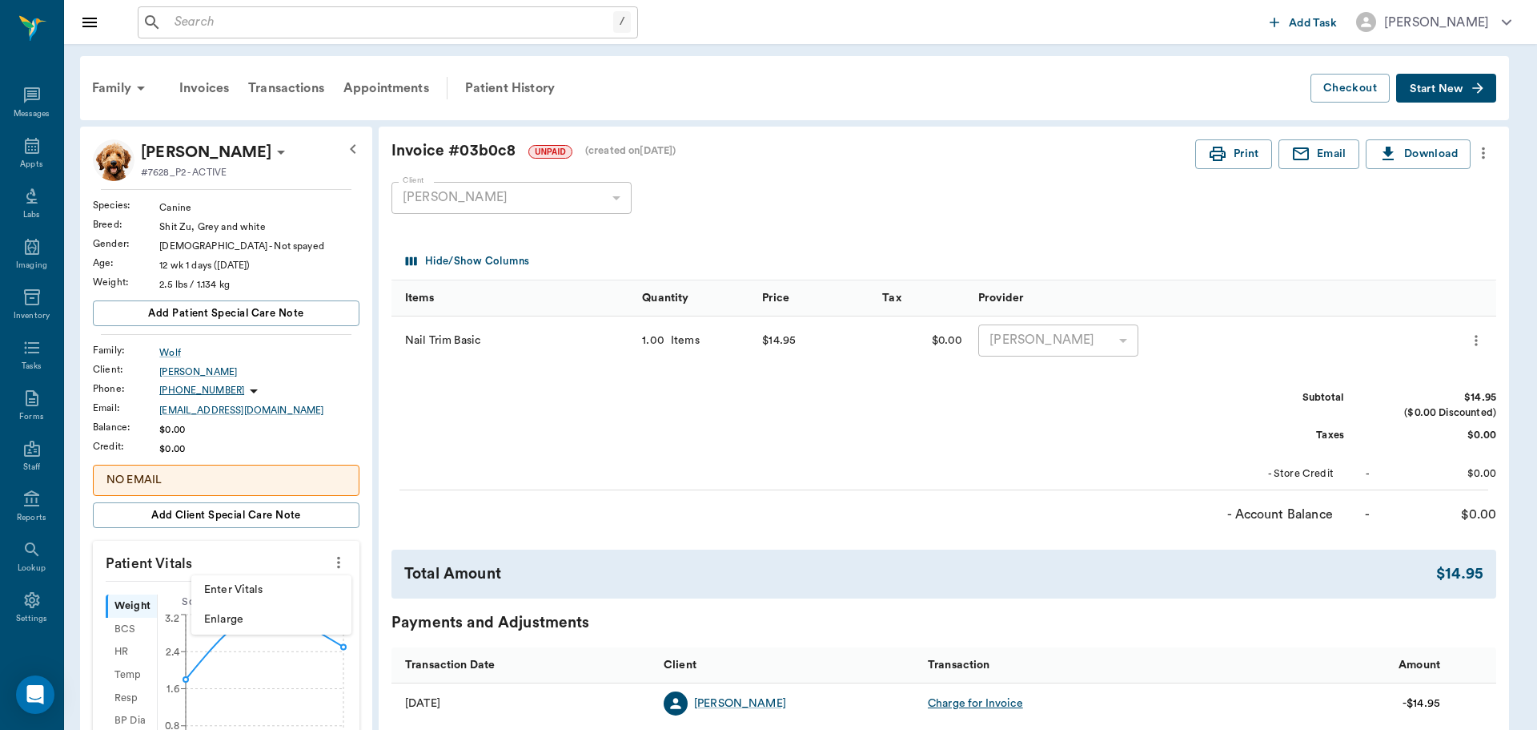
click at [297, 552] on div at bounding box center [768, 365] width 1537 height 730
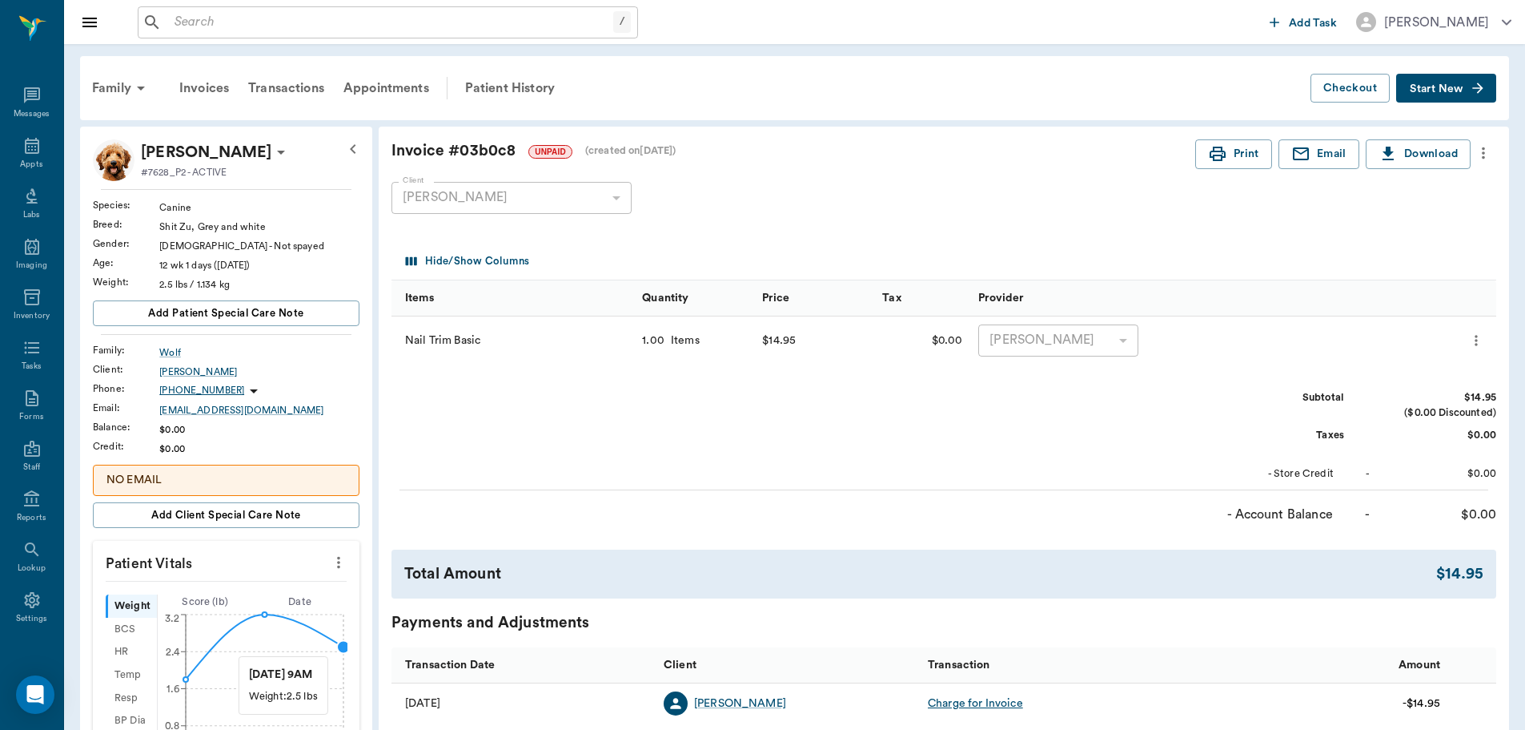
click at [339, 648] on circle at bounding box center [343, 646] width 13 height 13
click at [203, 607] on input "2.5" at bounding box center [224, 610] width 131 height 32
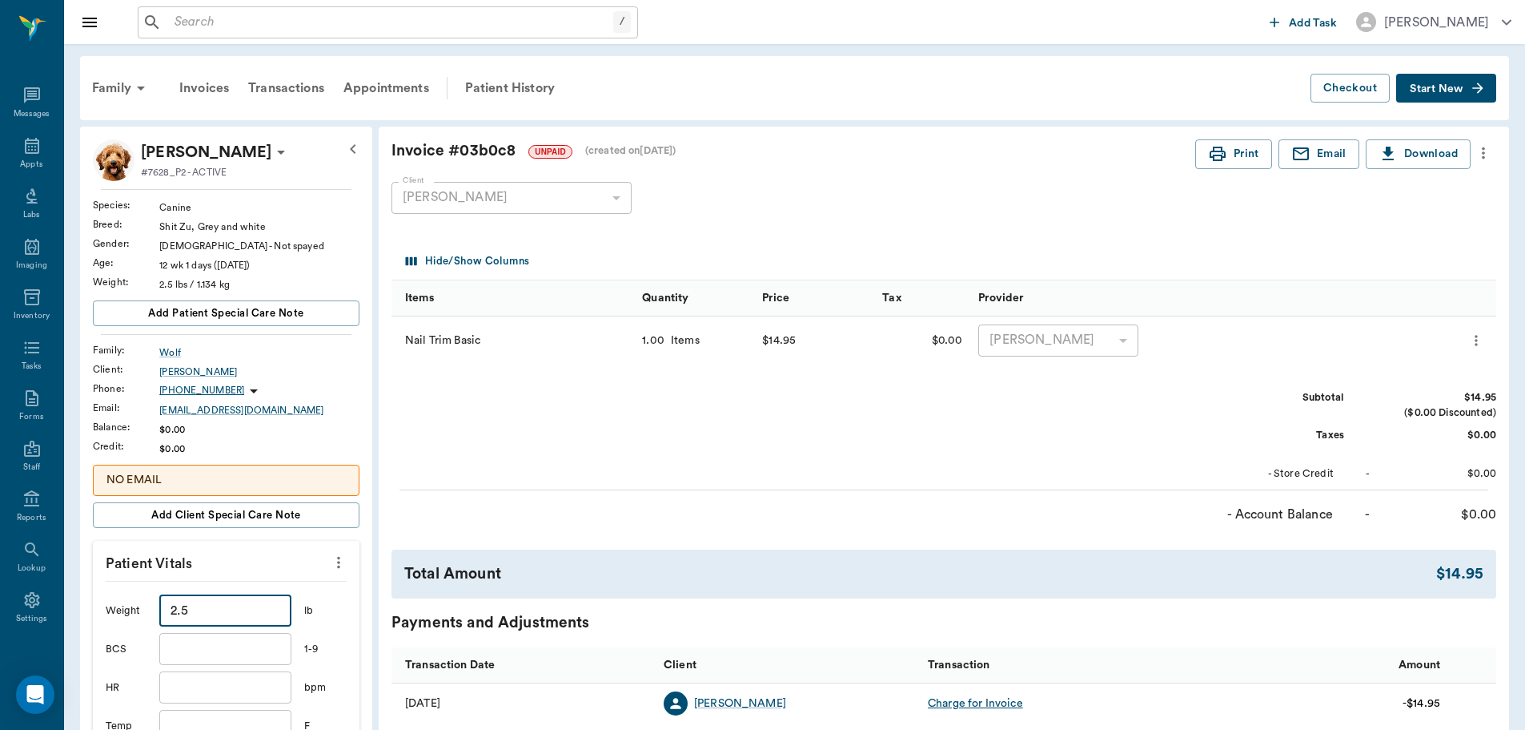
click at [203, 607] on input "2.5" at bounding box center [224, 610] width 131 height 32
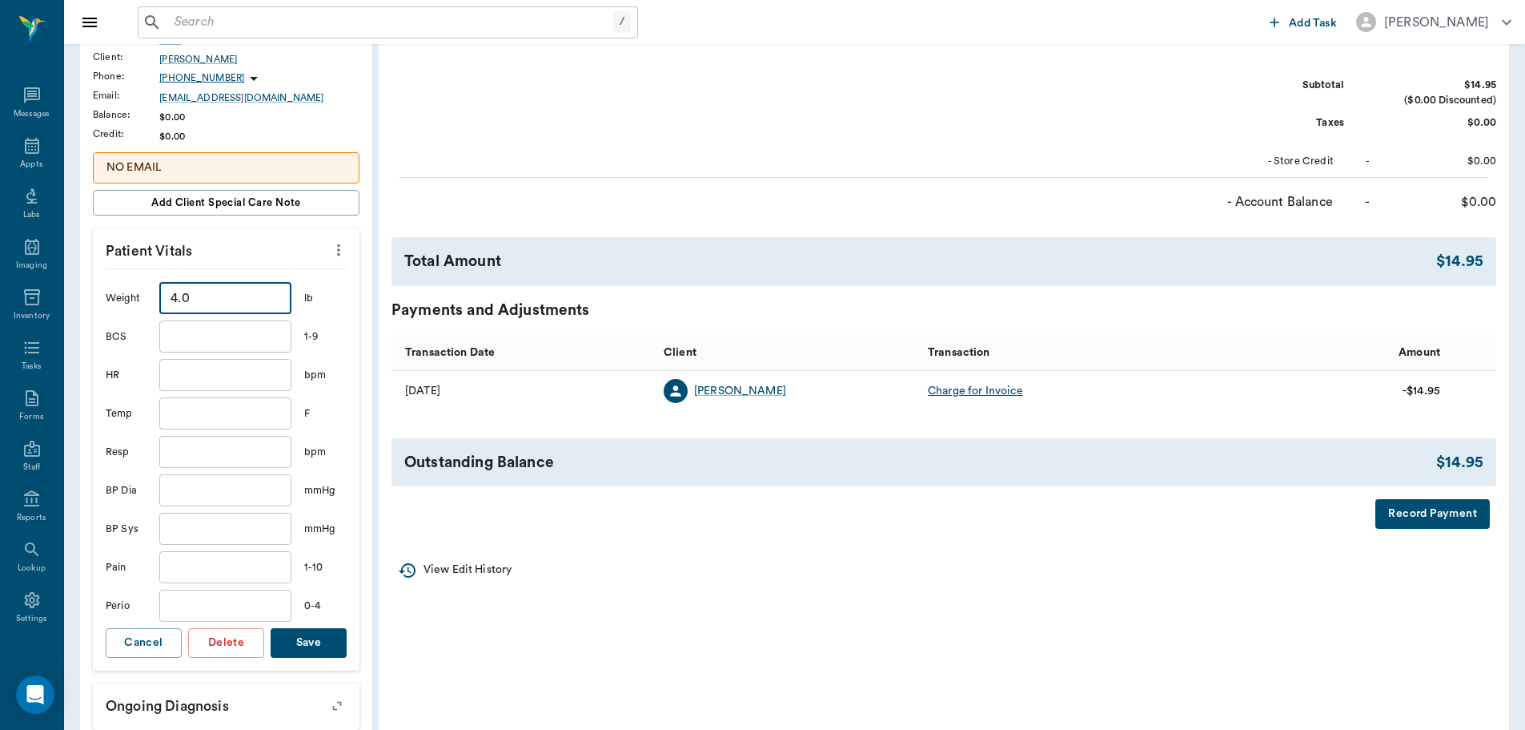
scroll to position [320, 0]
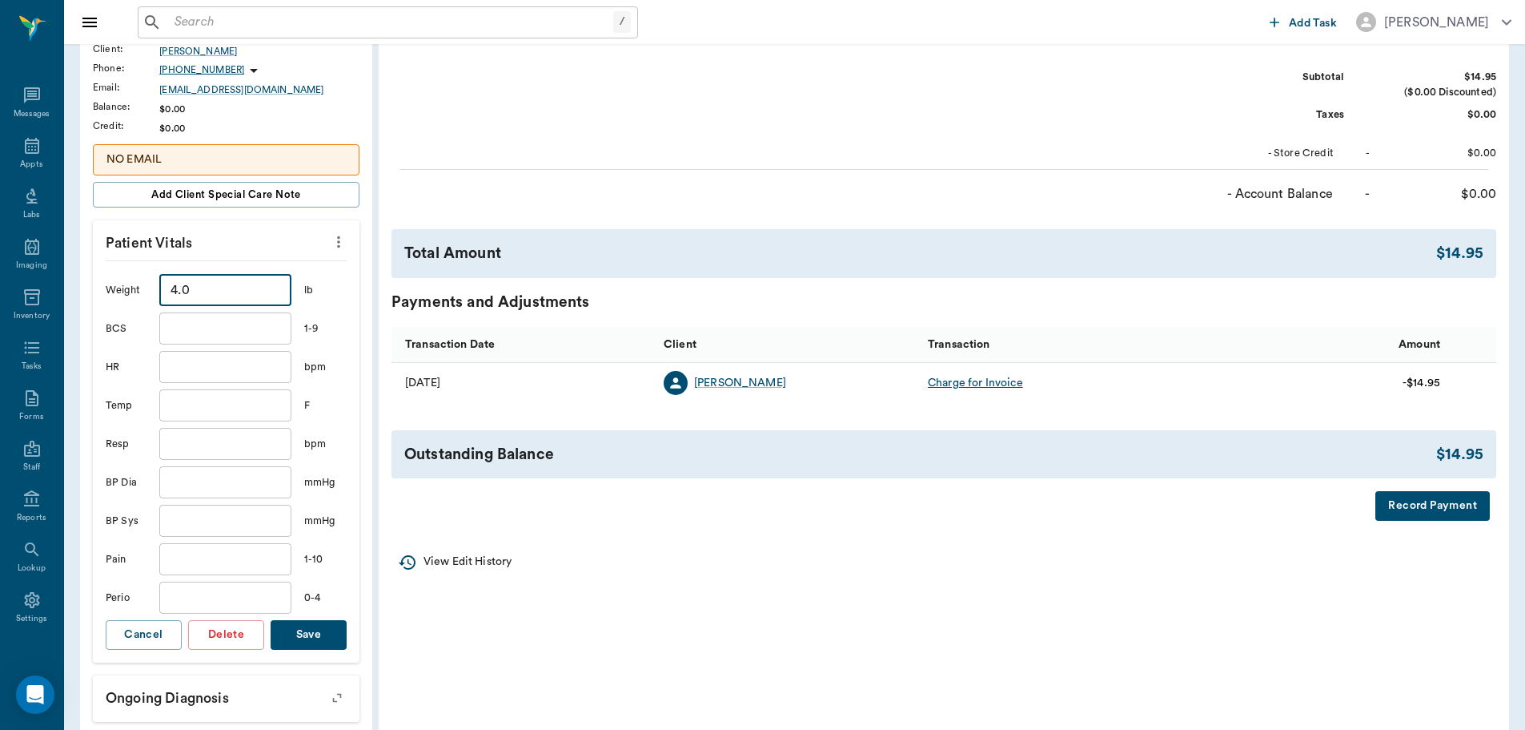
type input "4"
drag, startPoint x: 303, startPoint y: 646, endPoint x: 316, endPoint y: 646, distance: 12.0
click at [304, 646] on button "Save" at bounding box center [309, 635] width 76 height 30
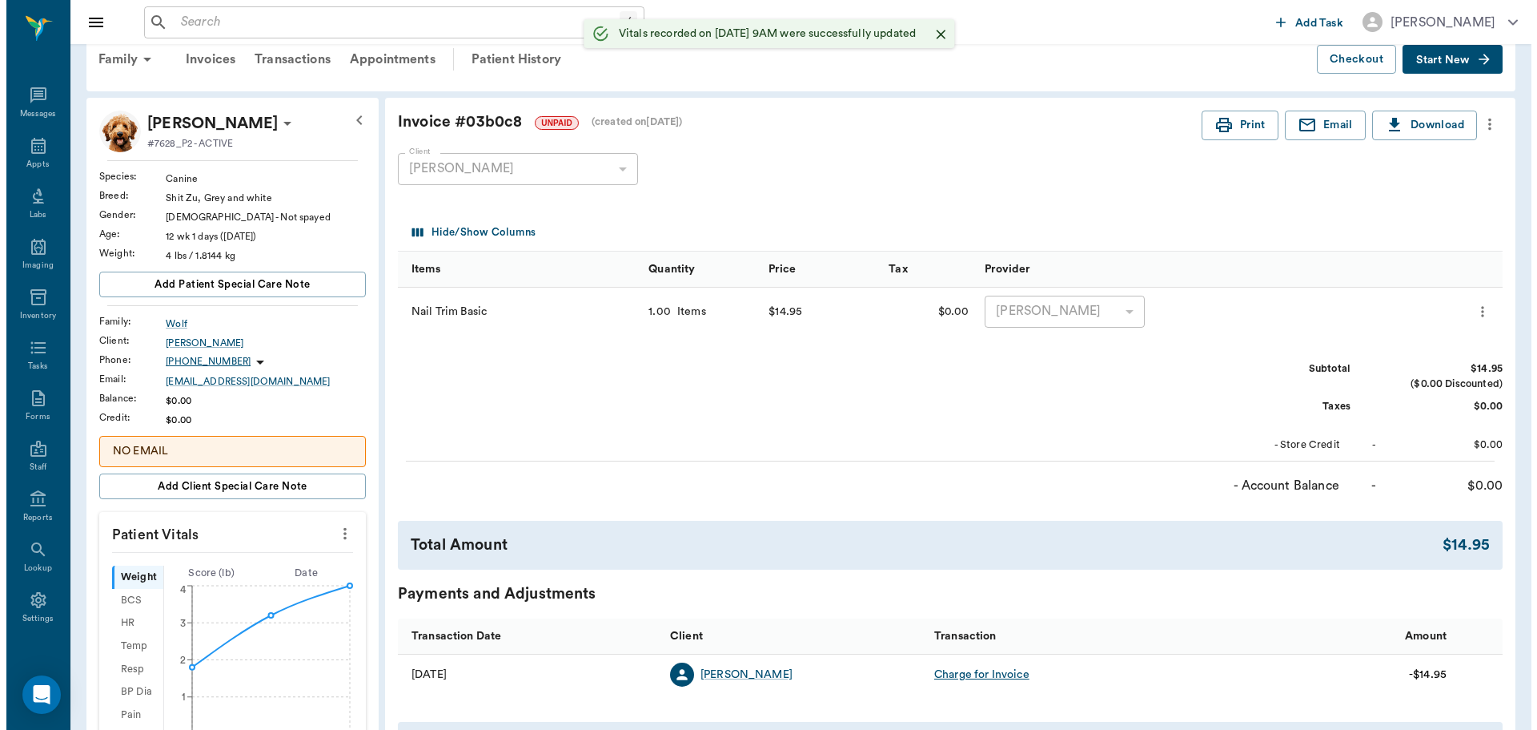
scroll to position [0, 0]
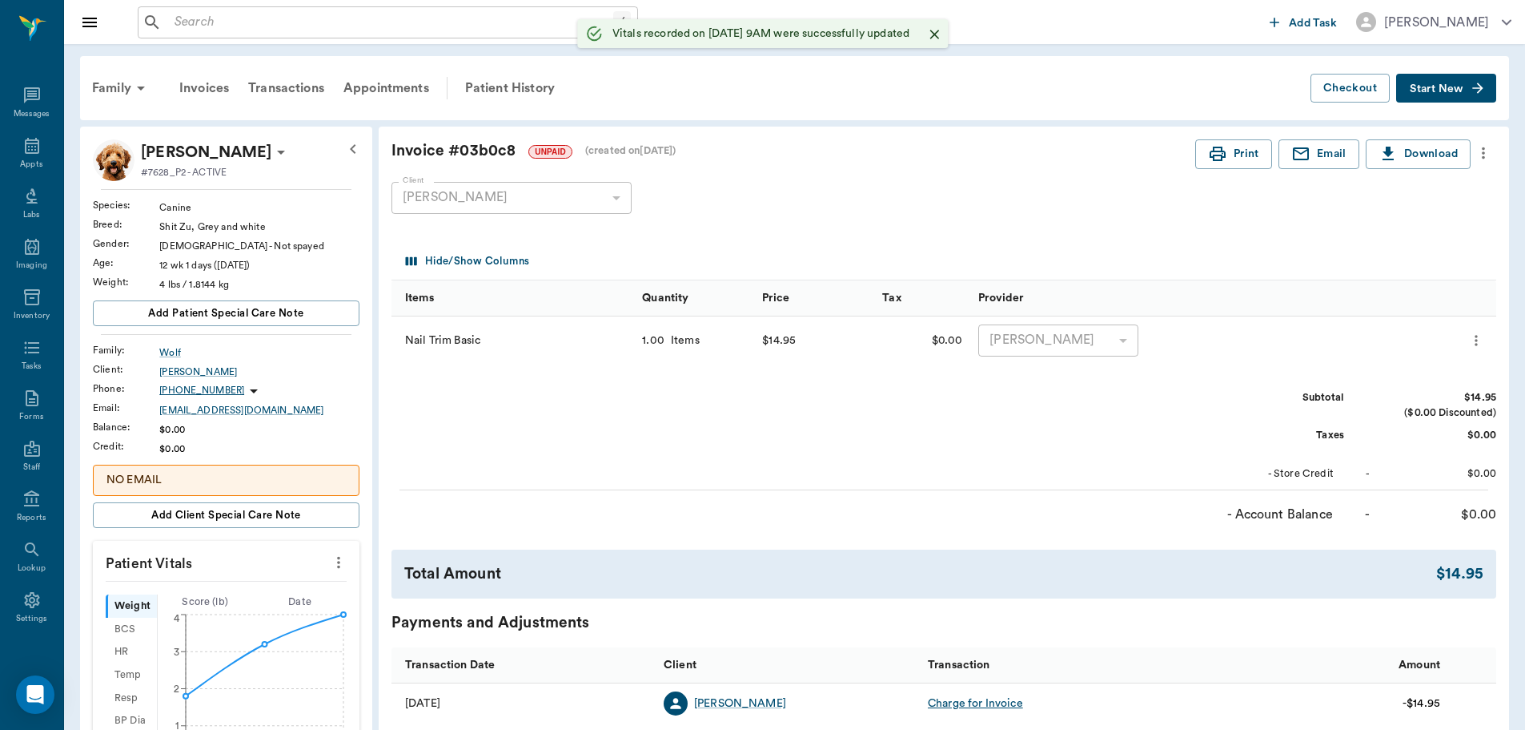
click at [742, 223] on div "Client Linda Wolf 63ec2eb052e12b0ba117c2df Client" at bounding box center [931, 198] width 1079 height 58
click at [42, 150] on div "Appts" at bounding box center [31, 155] width 63 height 50
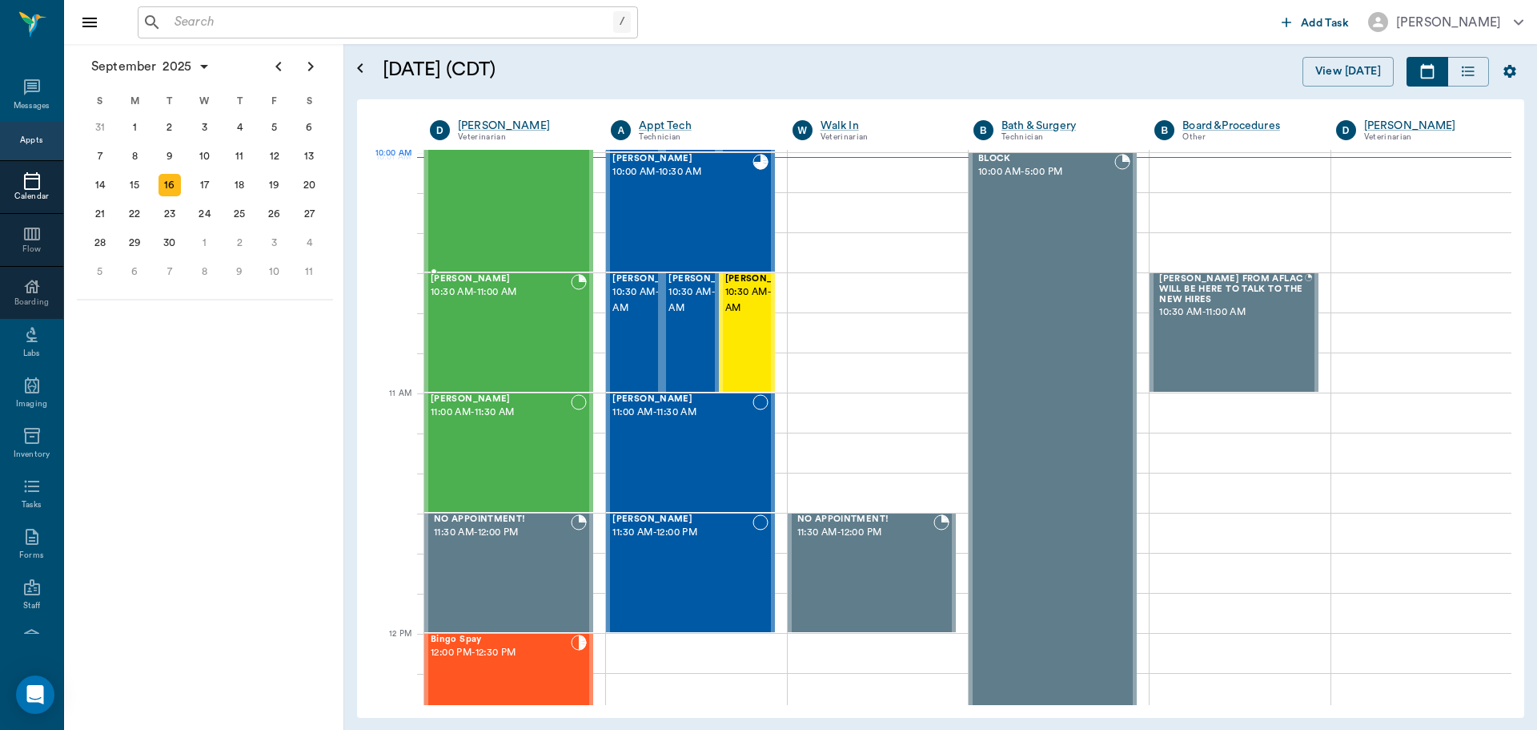
scroll to position [484, 0]
click at [272, 459] on div "September 2025 S M T W T F S 27 28 29 30 31 Aug 1 2 3 4 5 6 7 8 9 10 11 12 13 1…" at bounding box center [204, 386] width 280 height 685
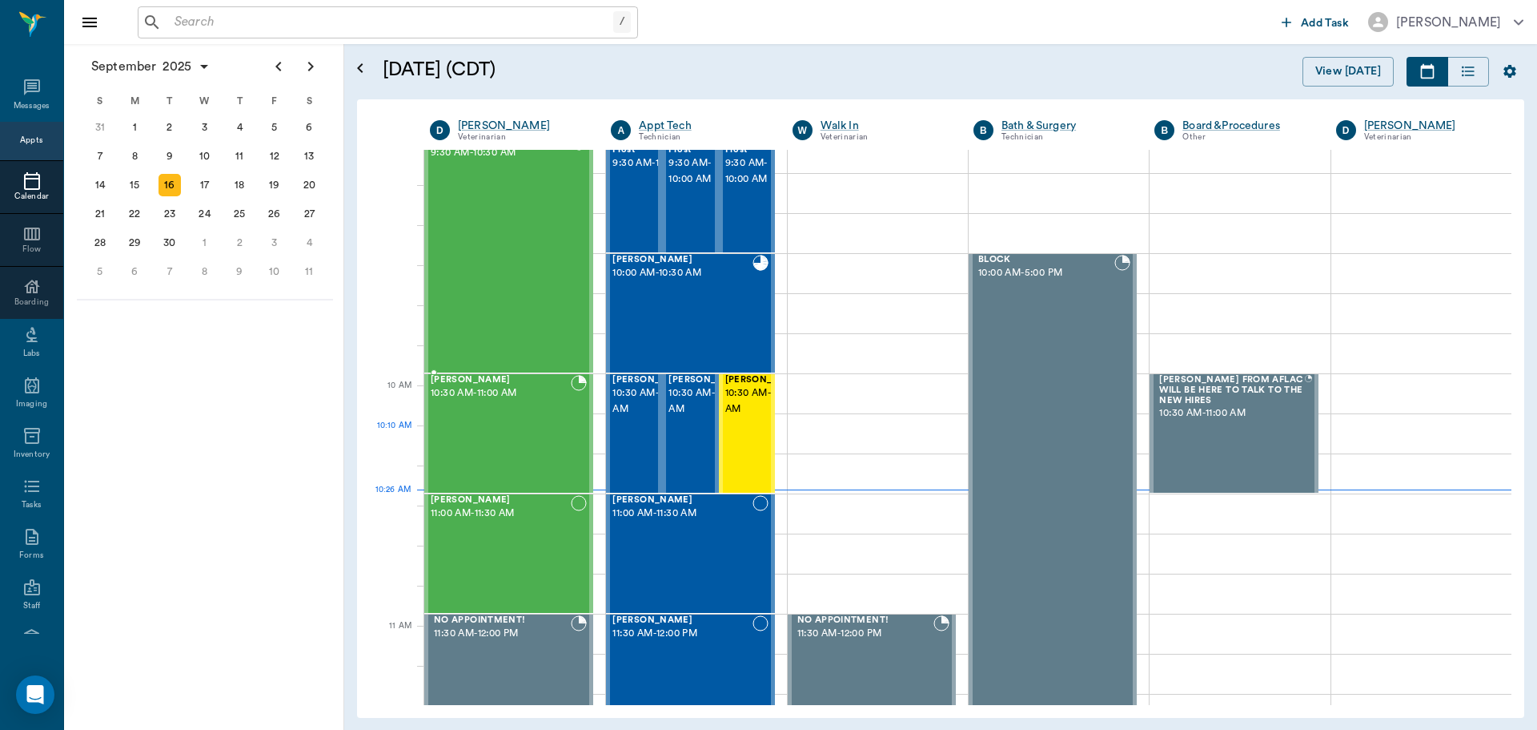
scroll to position [163, 0]
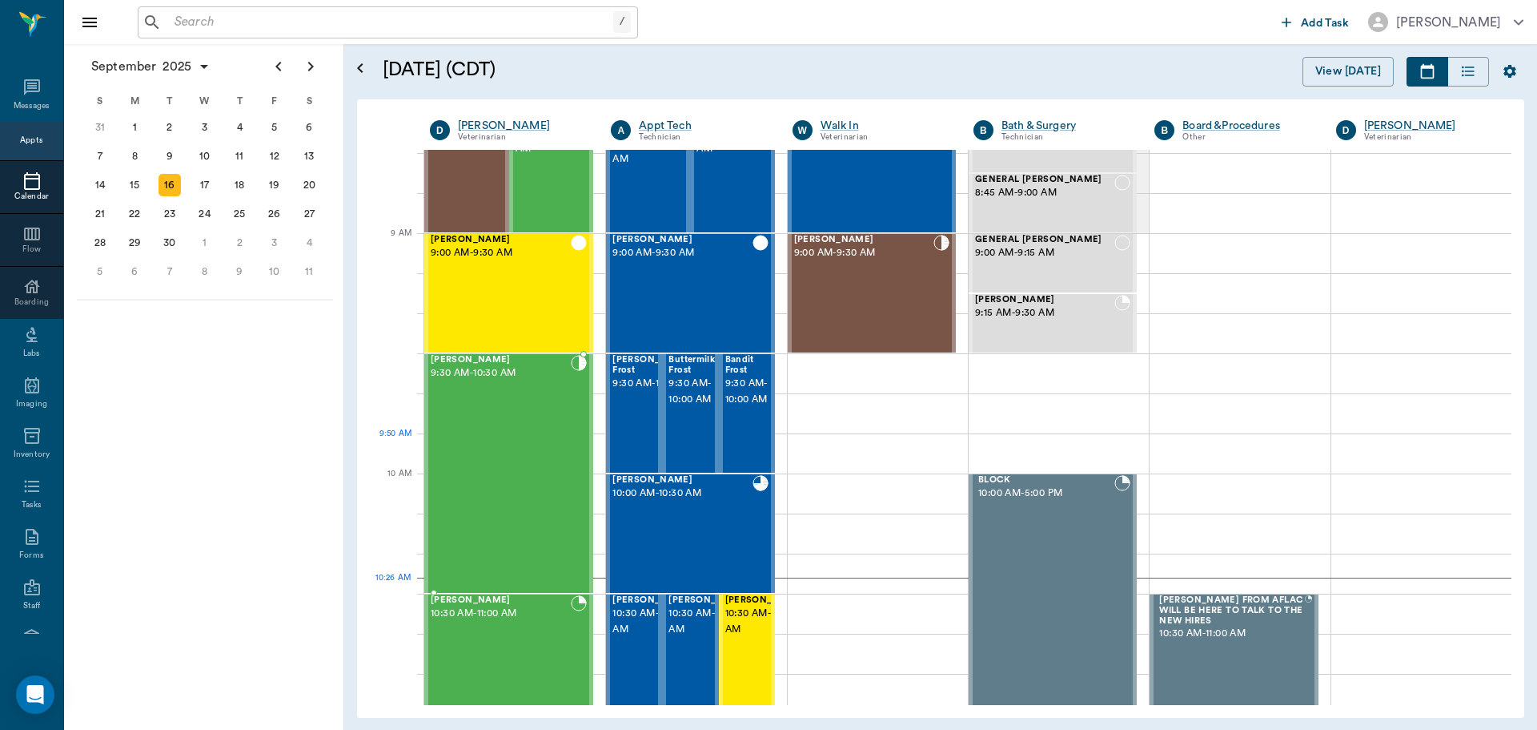
click at [514, 437] on div "Bovine Smith 9:30 AM - 10:30 AM" at bounding box center [501, 473] width 140 height 237
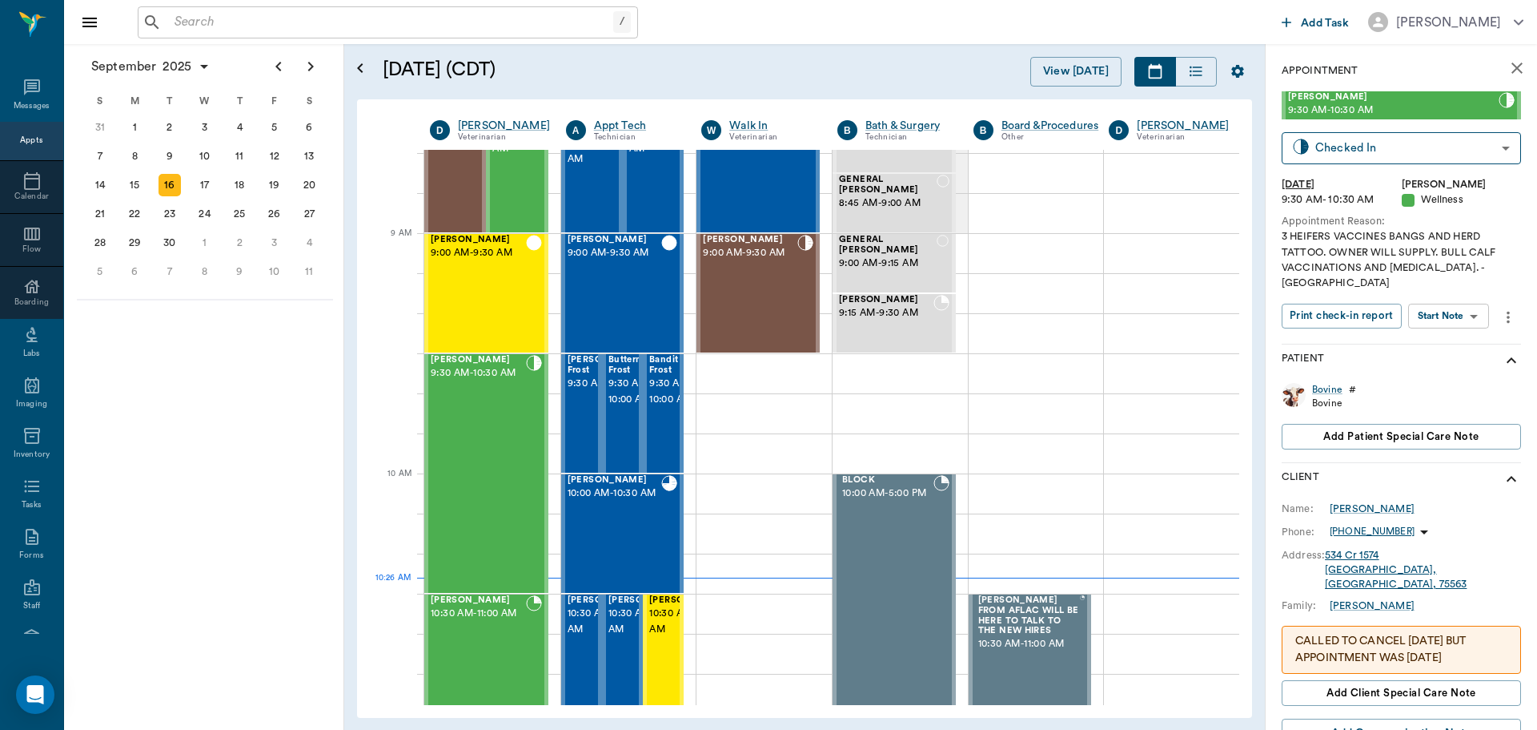
click at [1451, 305] on body "/ ​ Add Task Dr. Bert Ellsworth Nectar Messages Appts Calendar Flow Boarding La…" at bounding box center [768, 365] width 1537 height 730
click at [1434, 329] on button "Start SOAP" at bounding box center [1431, 333] width 54 height 18
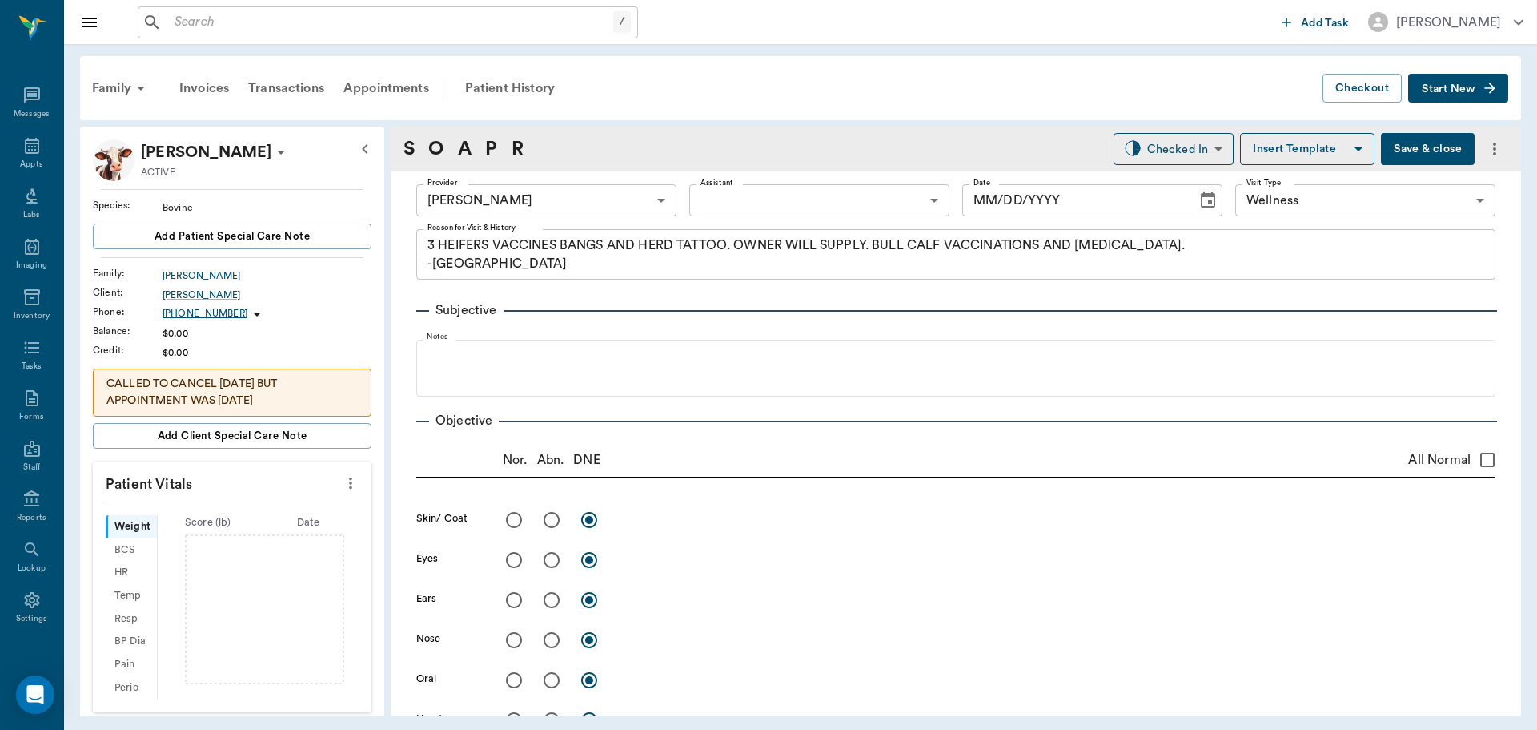
type input "63ec2f075fda476ae8351a4d"
type input "65d2be4f46e3a538d89b8c14"
type textarea "3 HEIFERS VACCINES BANGS AND HERD TATTOO. OWNER WILL SUPPLY. BULL CALF VACCINAT…"
type input "[DATE]"
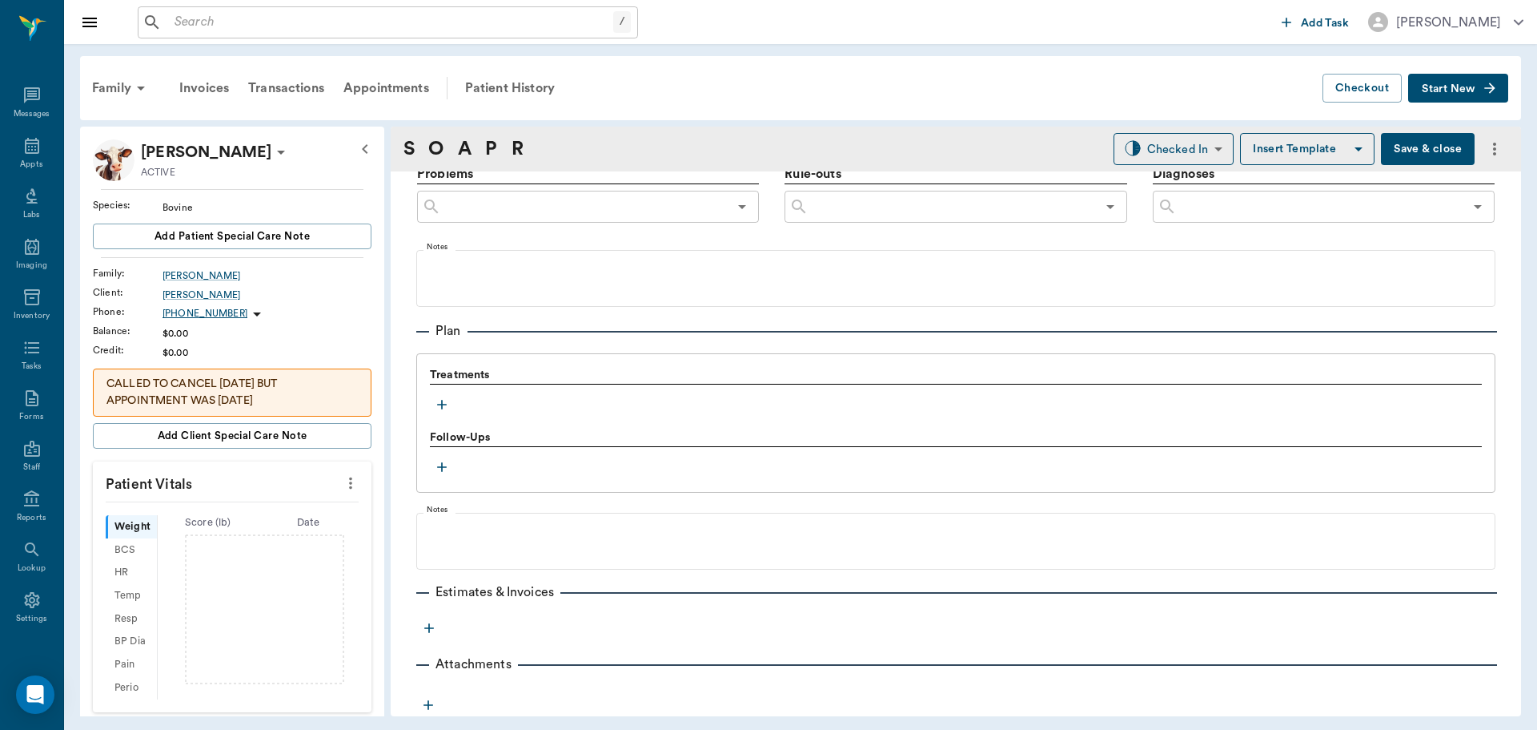
scroll to position [973, 0]
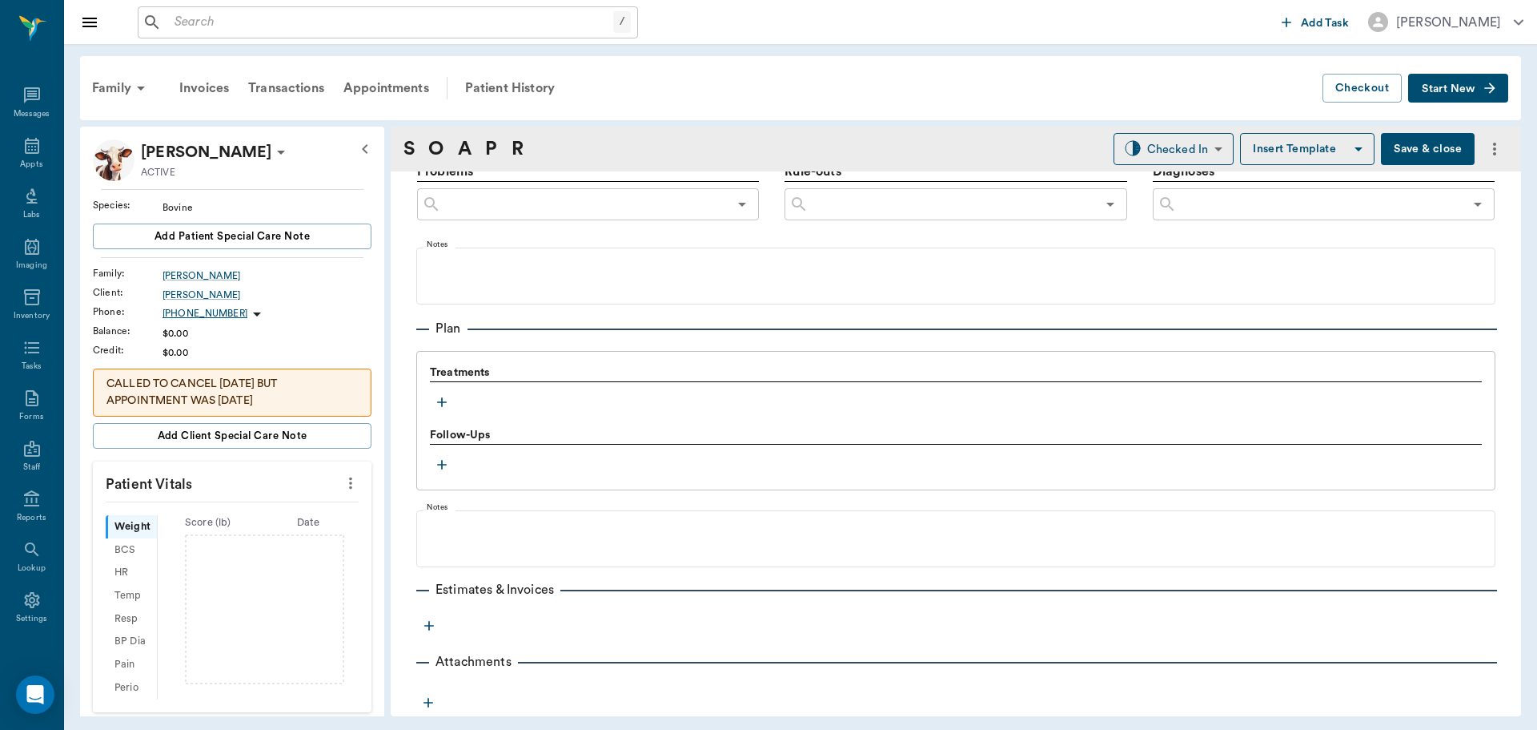
click at [444, 400] on icon "button" at bounding box center [442, 402] width 16 height 16
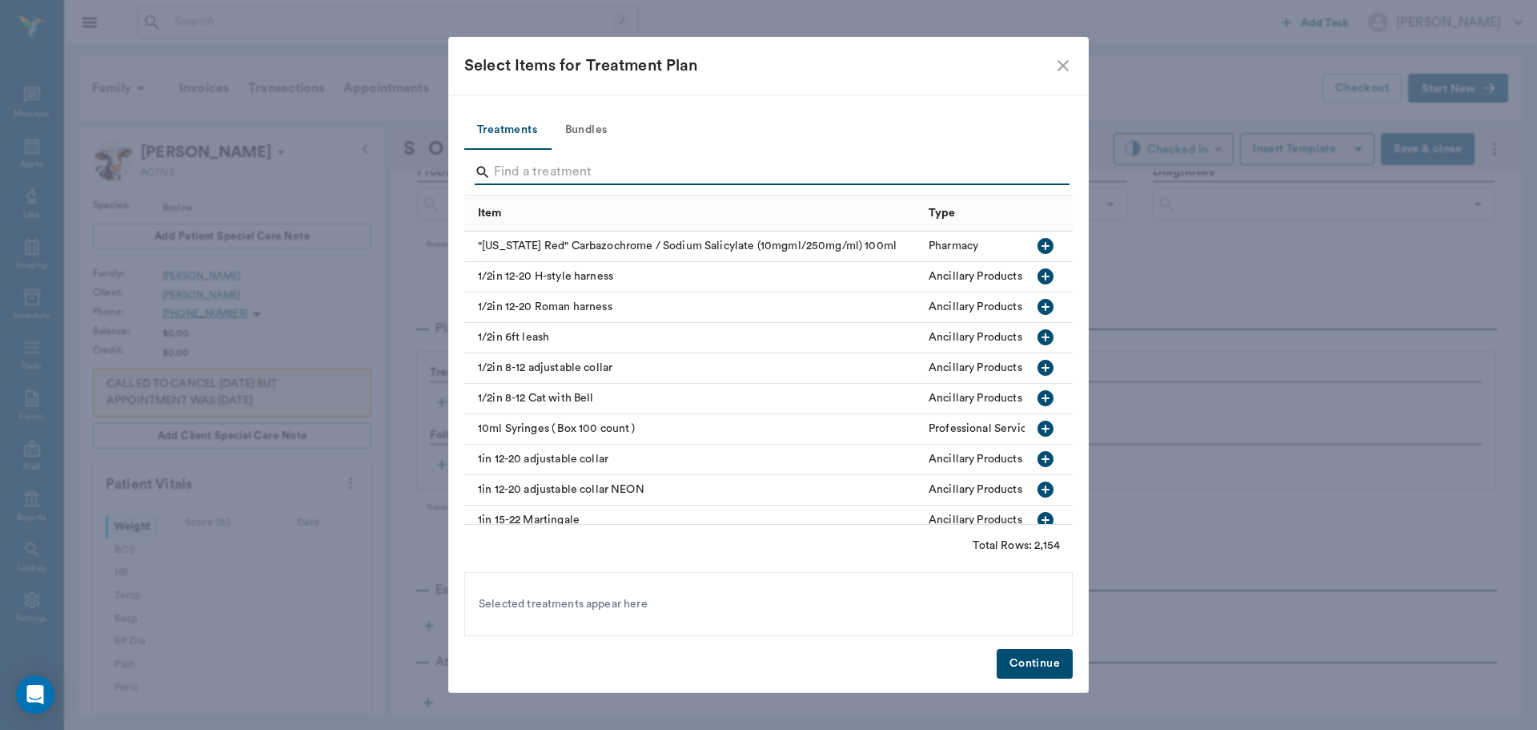
click at [553, 179] on input "Search" at bounding box center [770, 172] width 552 height 26
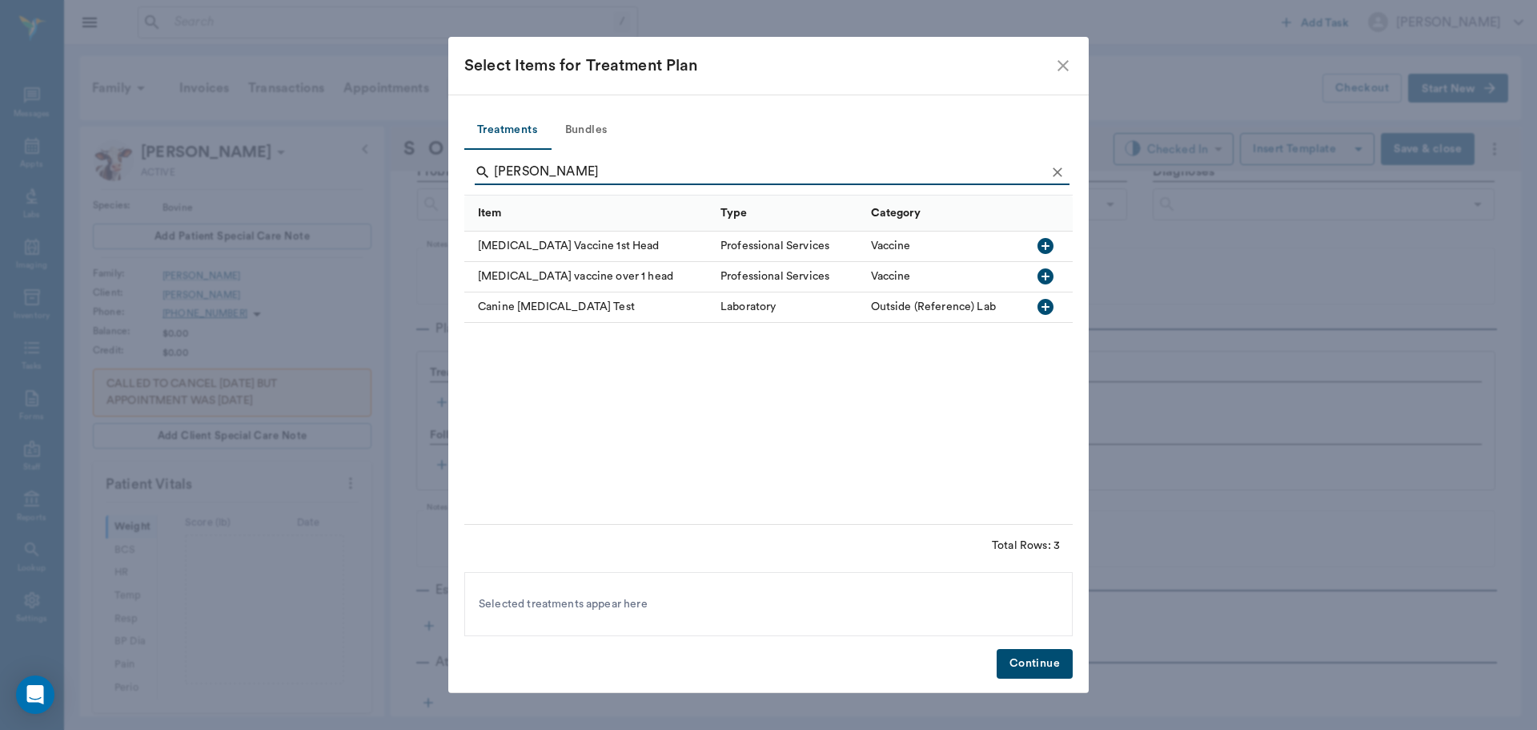
click at [1045, 240] on icon "button" at bounding box center [1046, 246] width 16 height 16
click at [1039, 283] on icon "button" at bounding box center [1045, 276] width 19 height 19
type input "b"
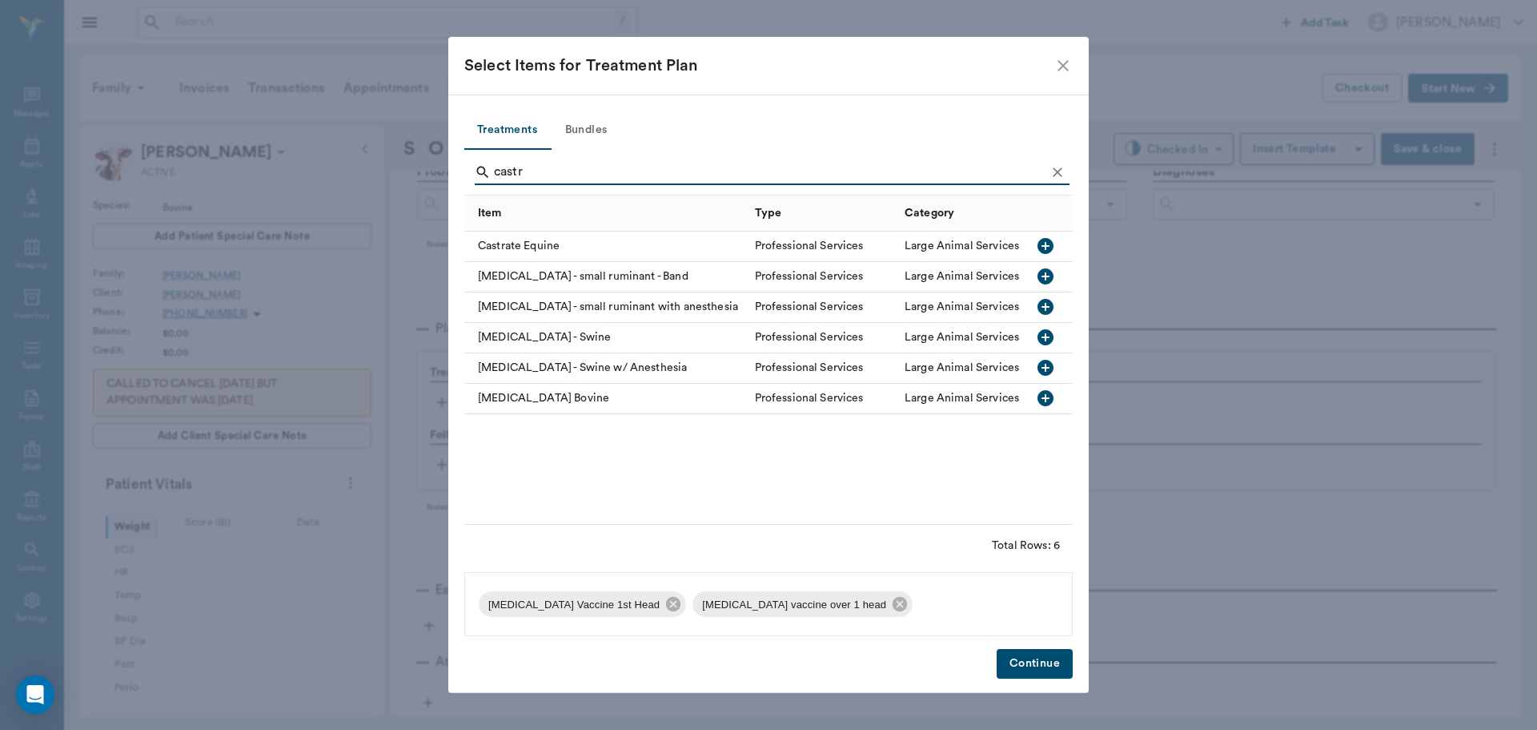
click at [1051, 394] on icon "button" at bounding box center [1046, 398] width 16 height 16
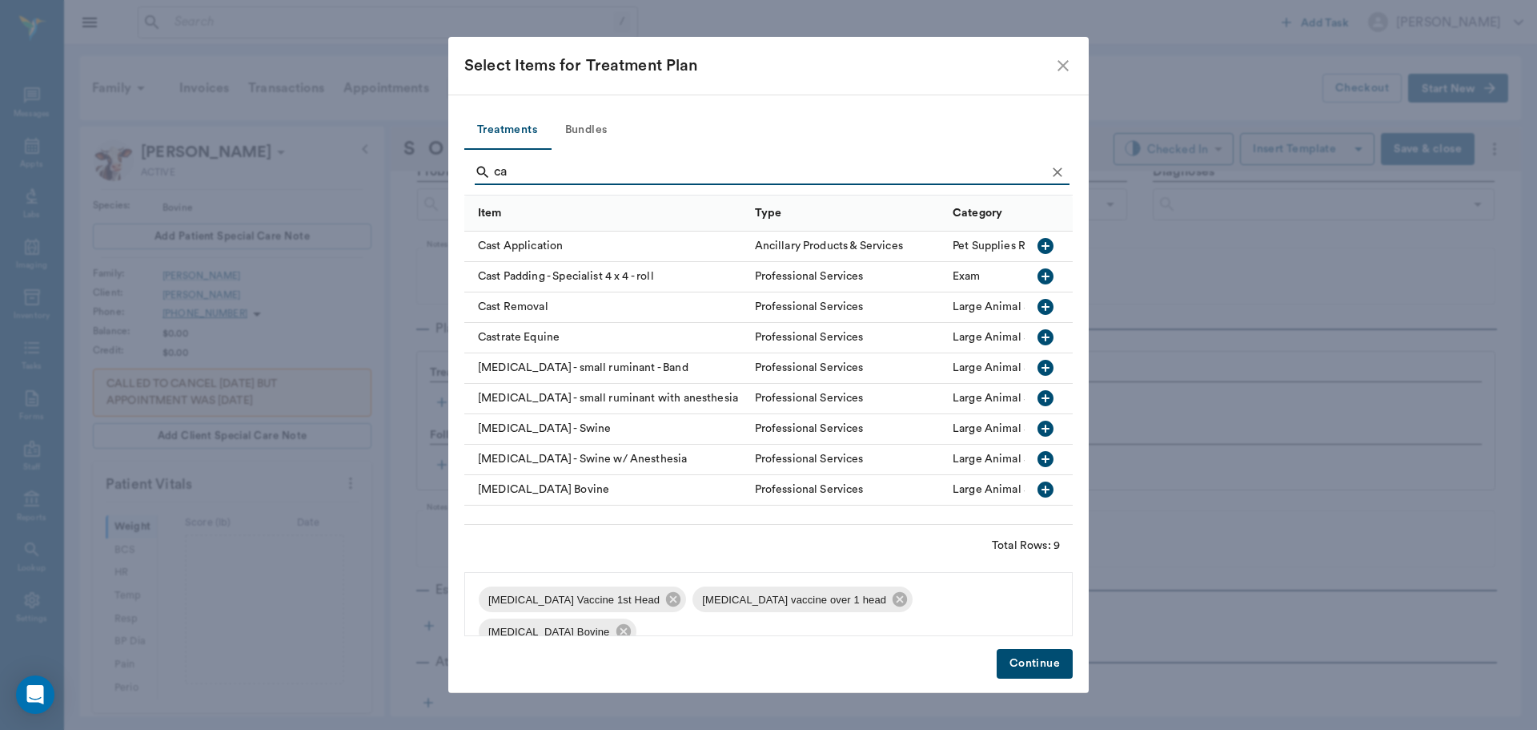
type input "c"
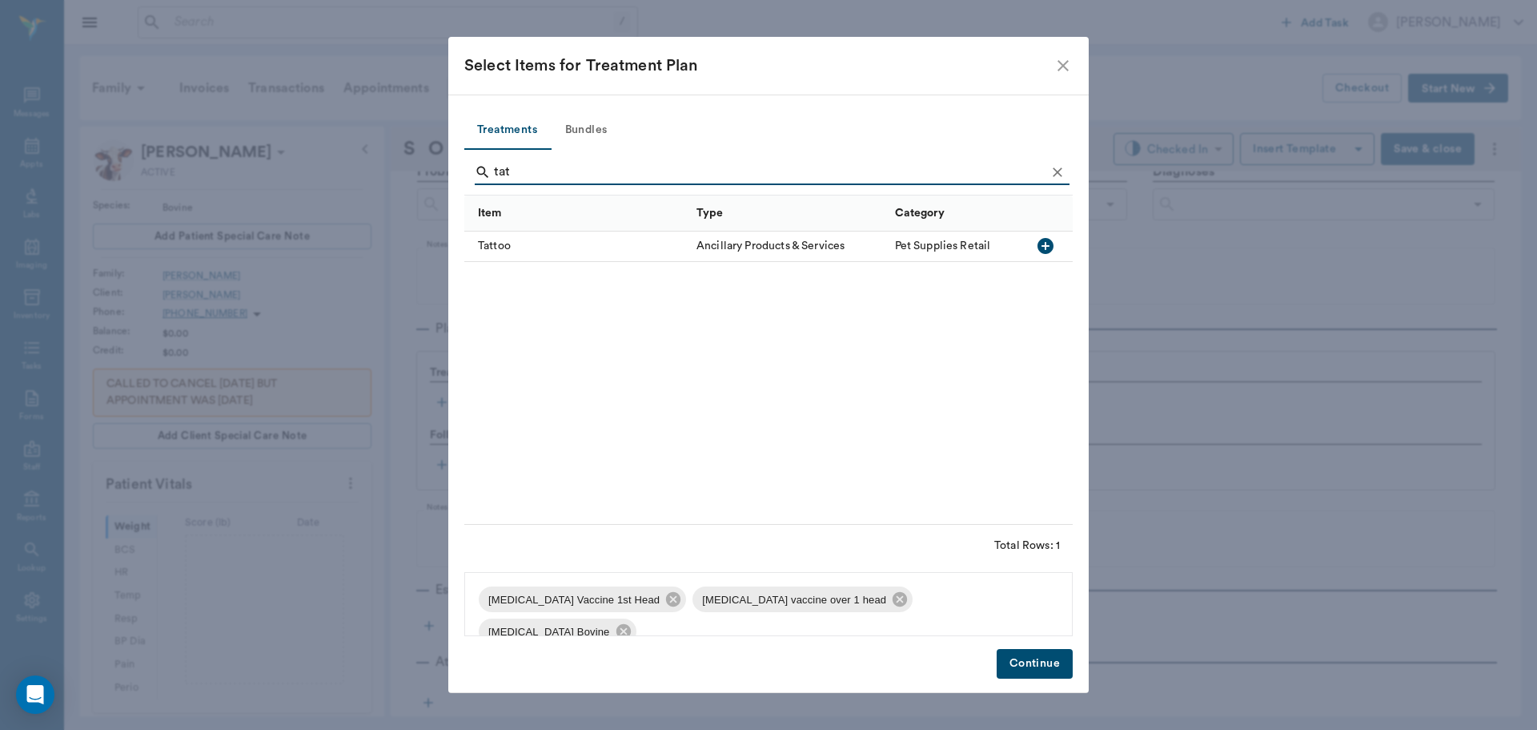
click at [1047, 247] on icon "button" at bounding box center [1046, 246] width 16 height 16
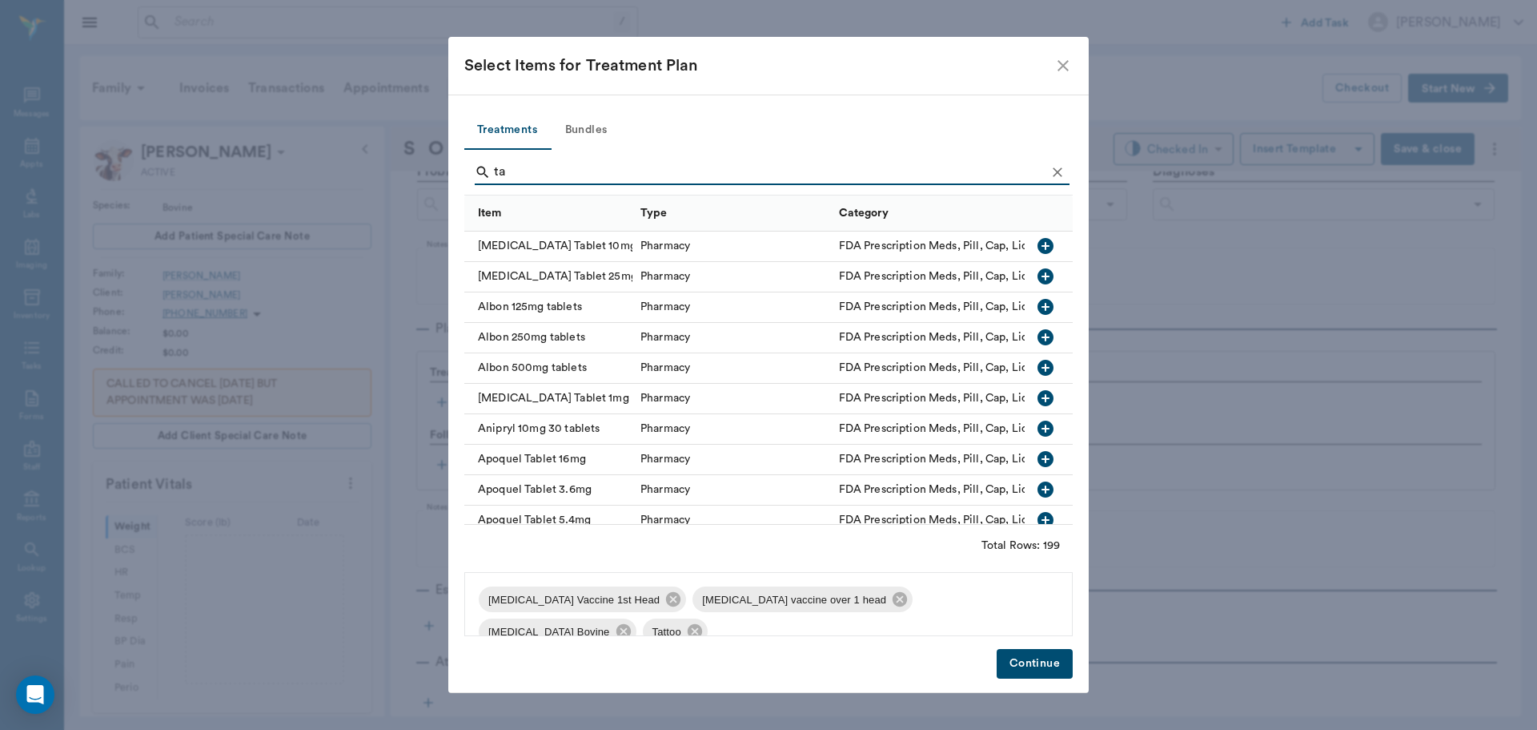
type input "t"
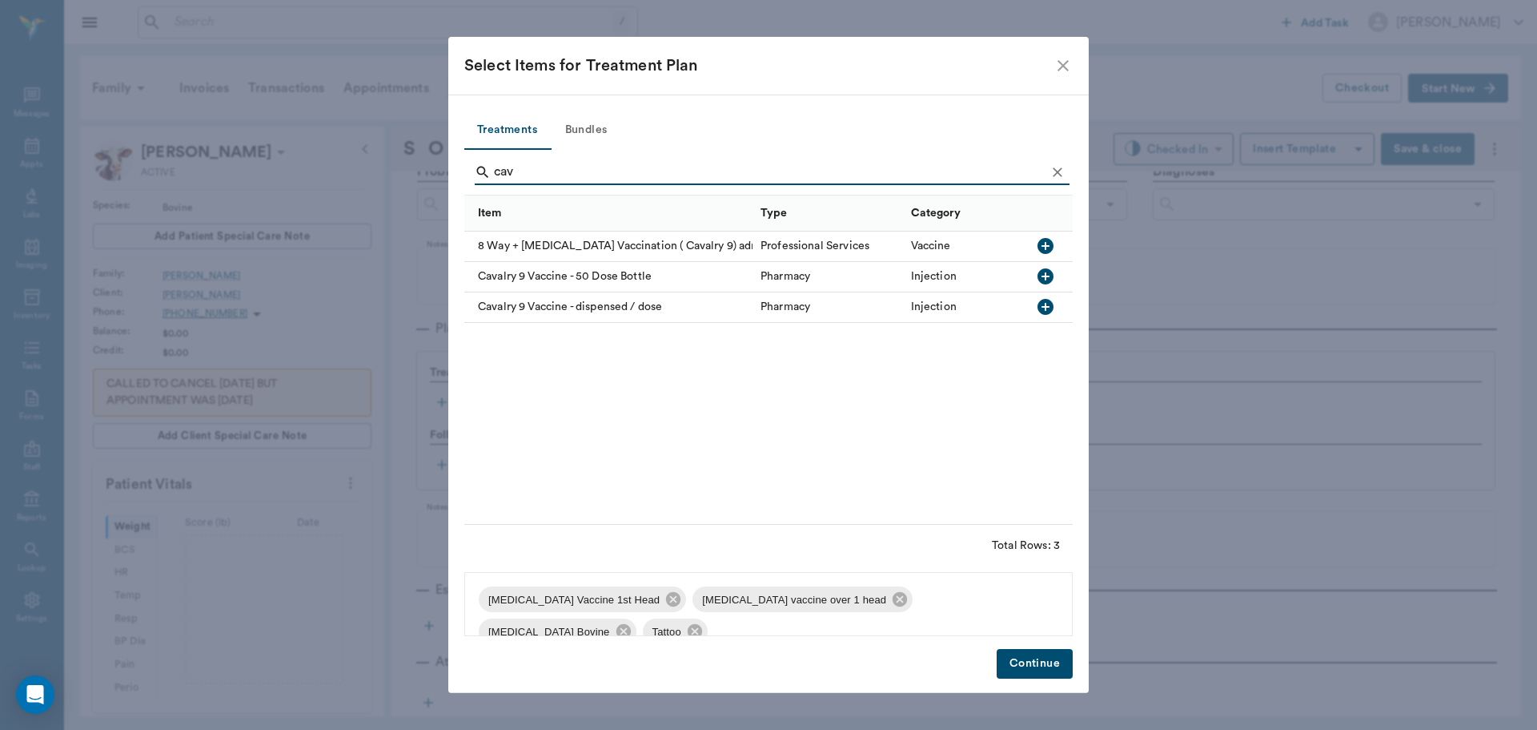
click at [1039, 247] on icon "button" at bounding box center [1046, 246] width 16 height 16
type input "ca"
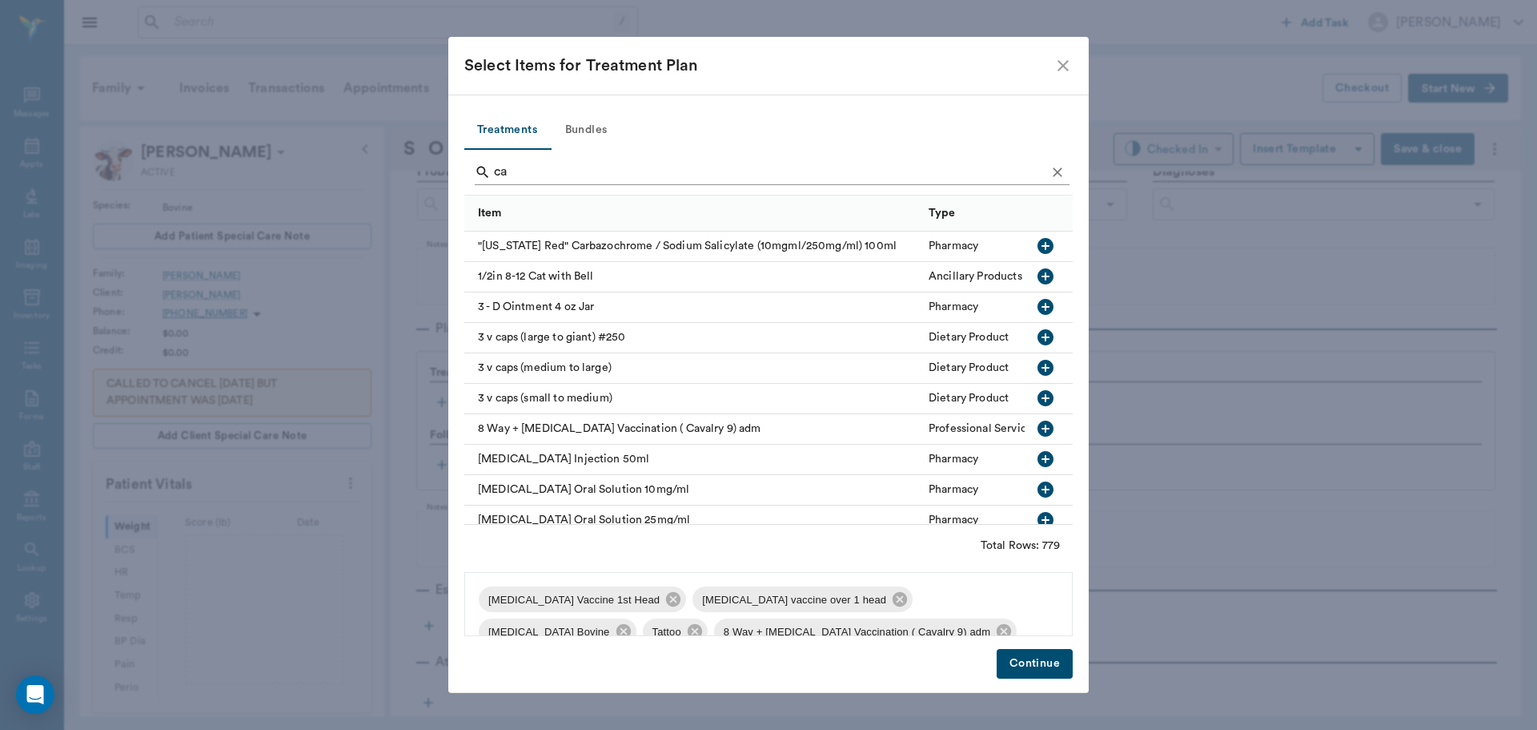
click at [571, 170] on input "ca" at bounding box center [770, 172] width 552 height 26
type input "c"
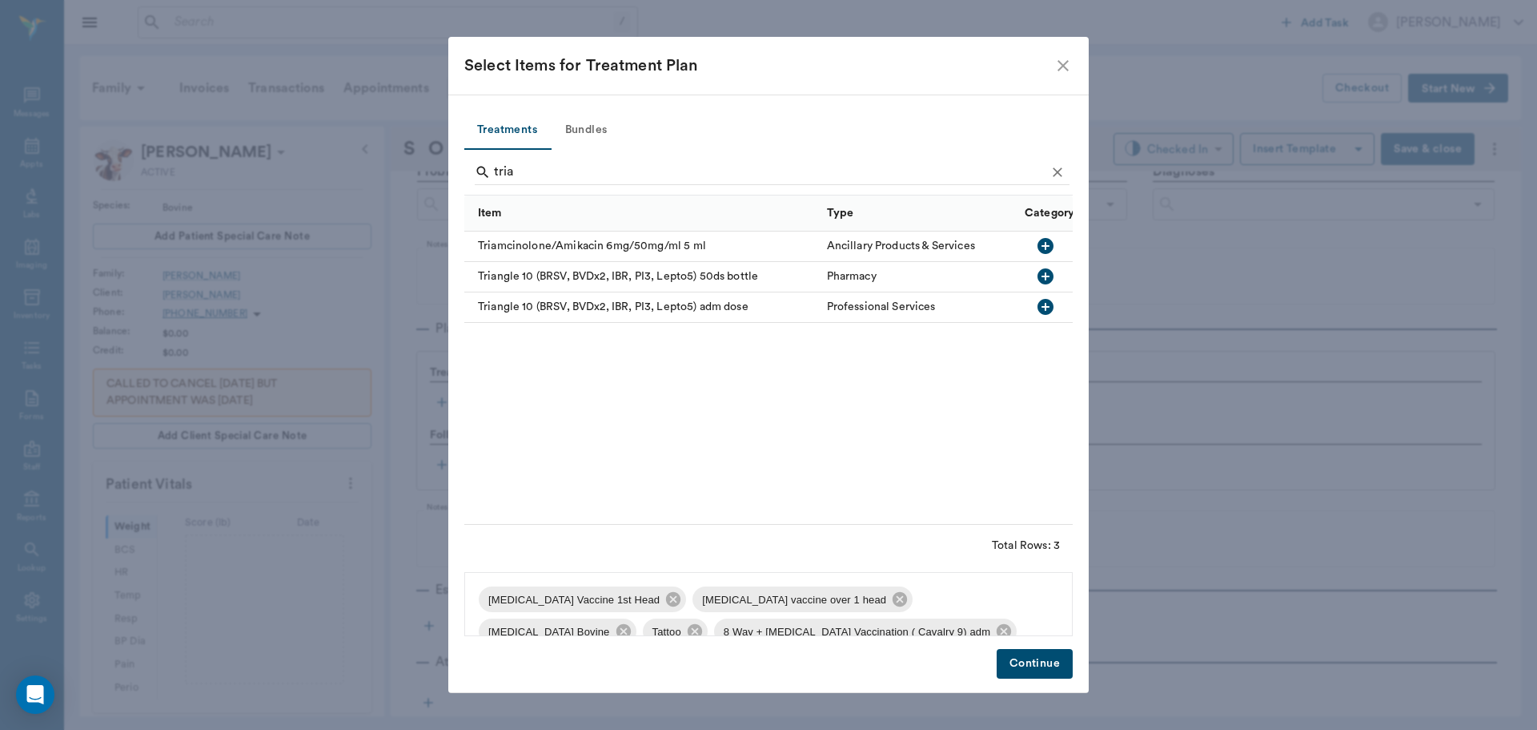
click at [1048, 300] on icon "button" at bounding box center [1046, 307] width 16 height 16
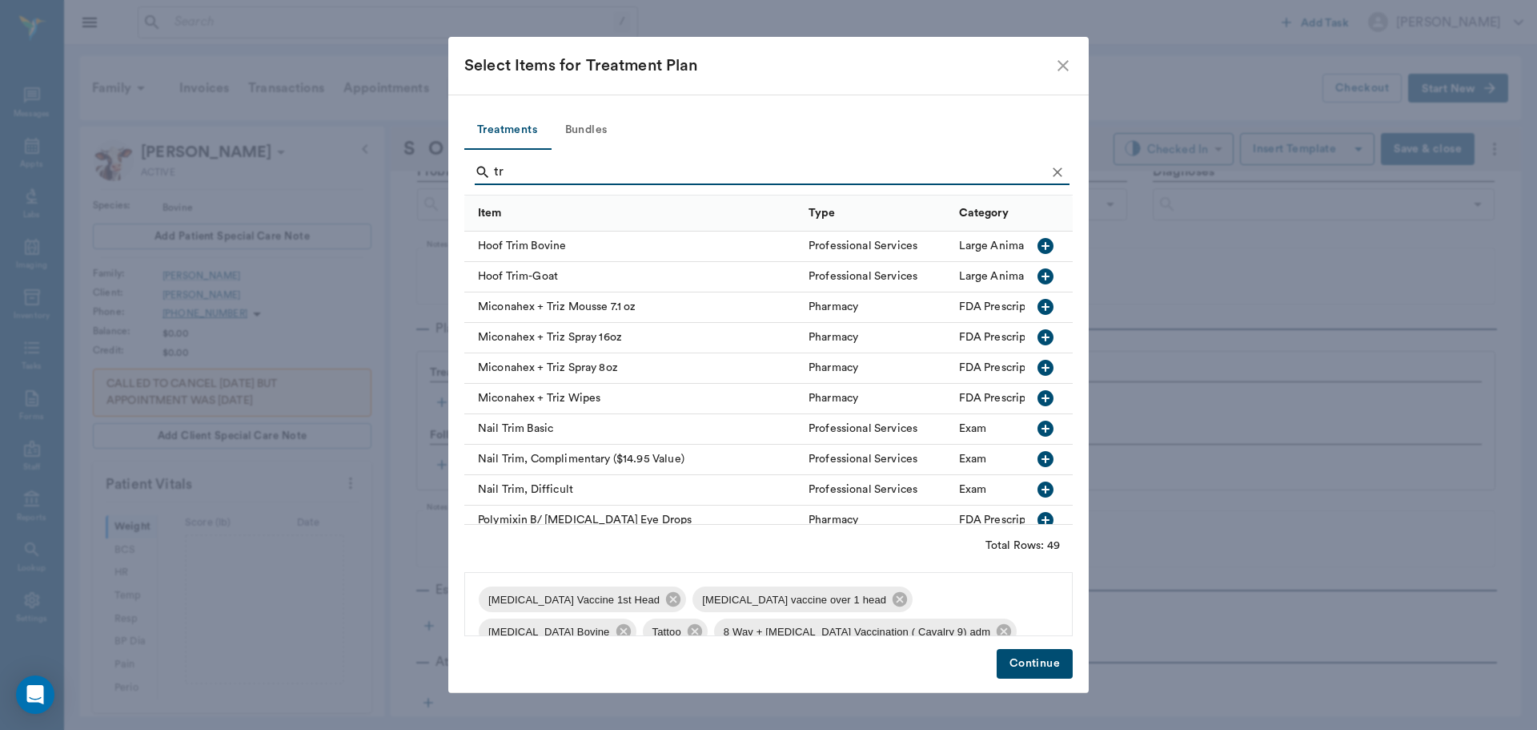
type input "t"
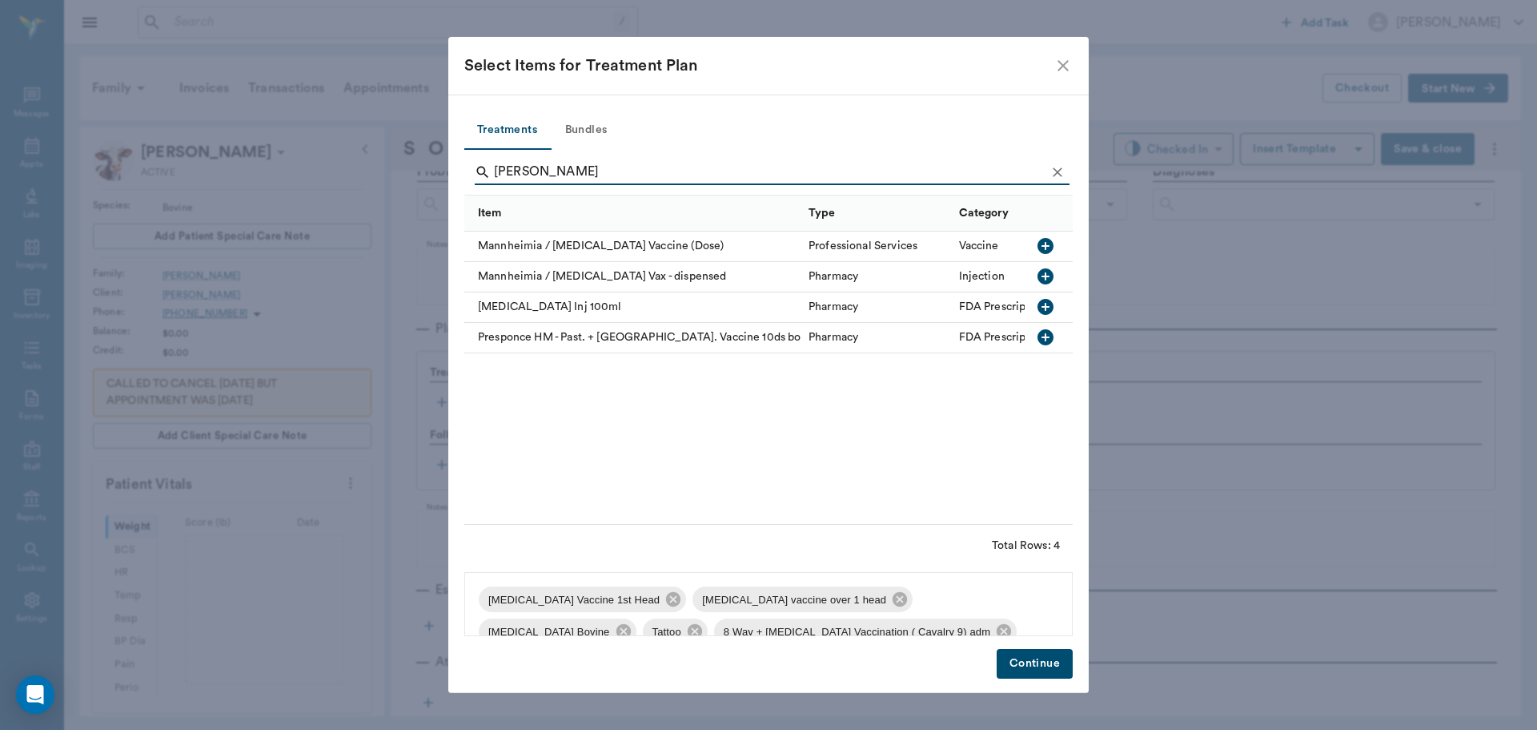
click at [1047, 247] on icon "button" at bounding box center [1045, 245] width 19 height 19
type input "m"
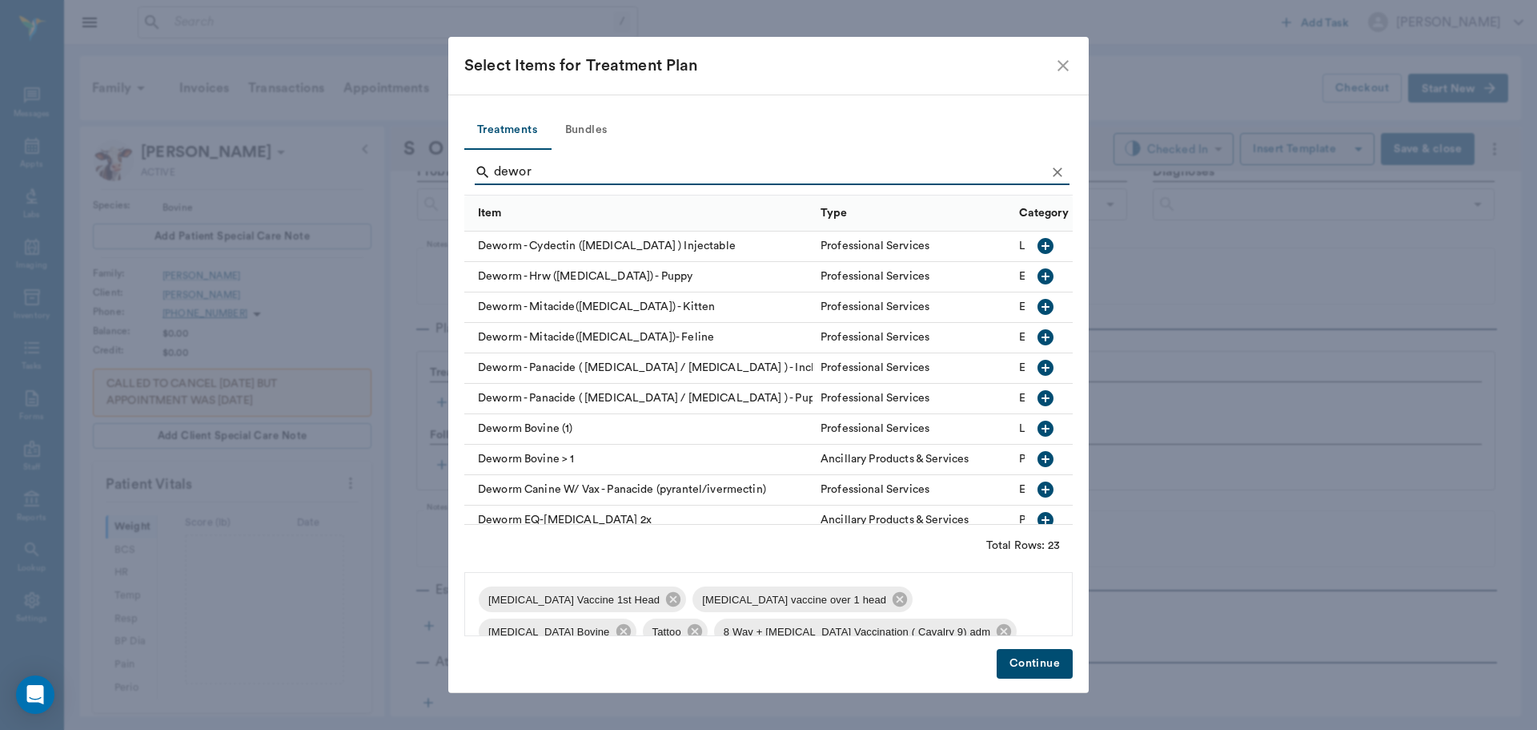
type input "dewor"
click at [1038, 248] on icon "button" at bounding box center [1046, 246] width 16 height 16
click at [1037, 665] on button "Continue" at bounding box center [1035, 664] width 76 height 30
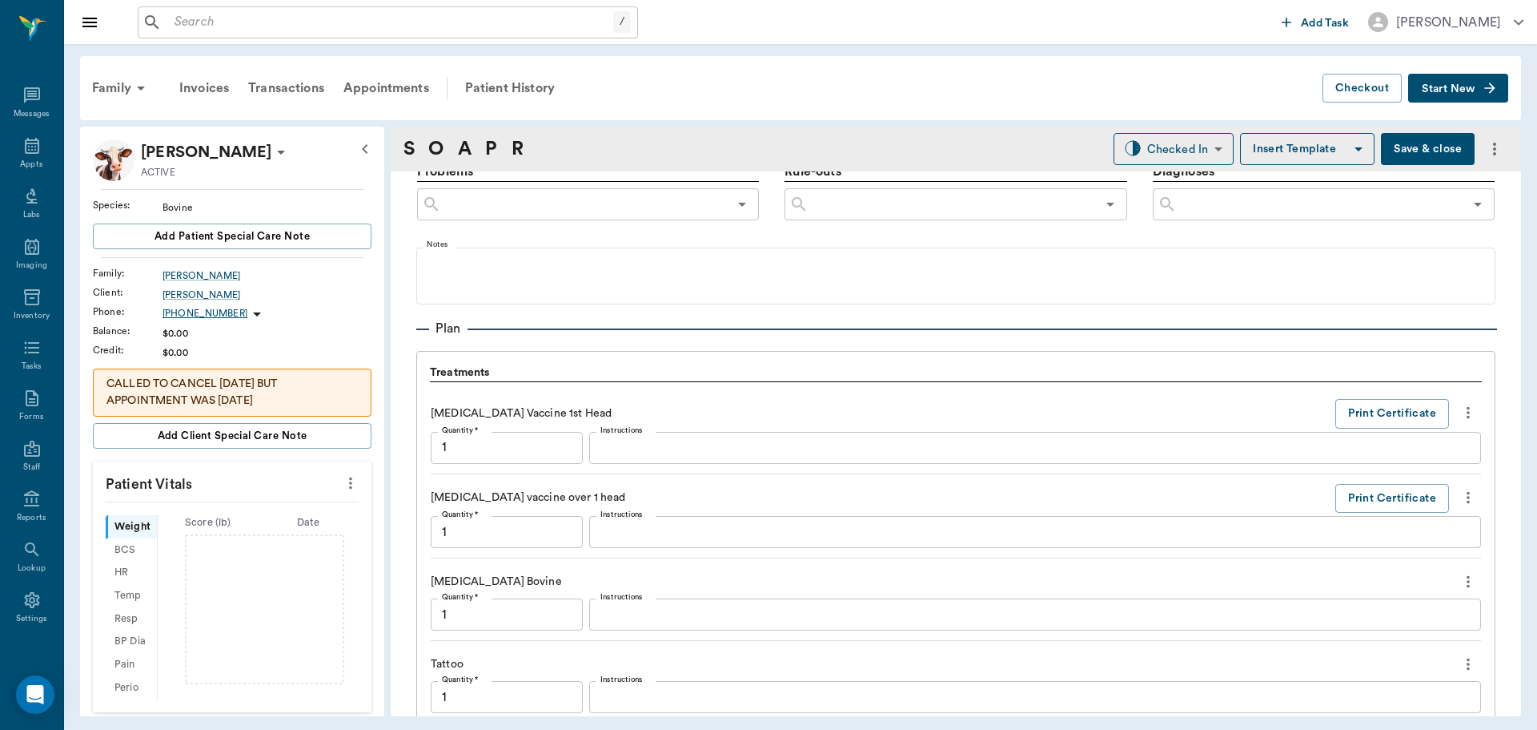
scroll to position [1630, 0]
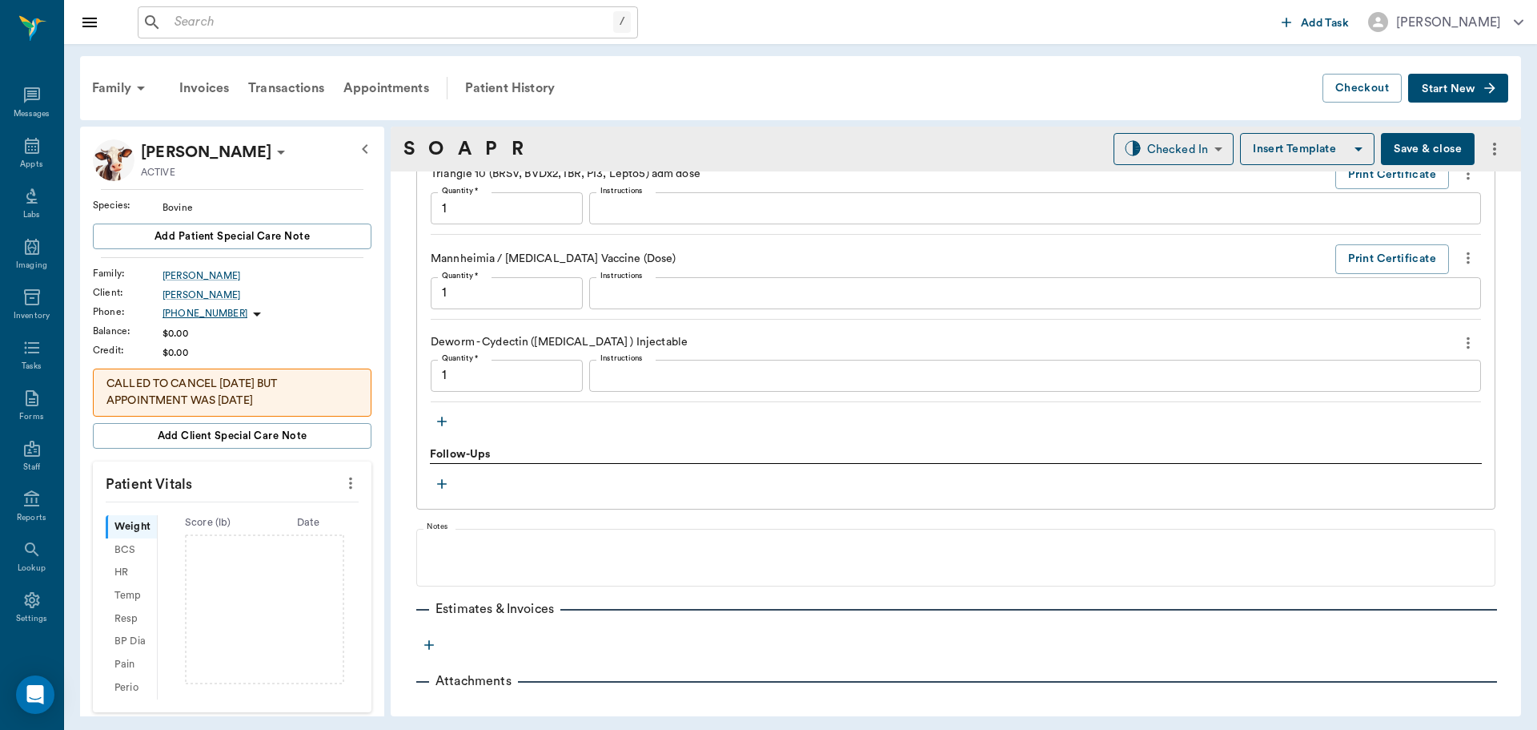
type input "1.00"
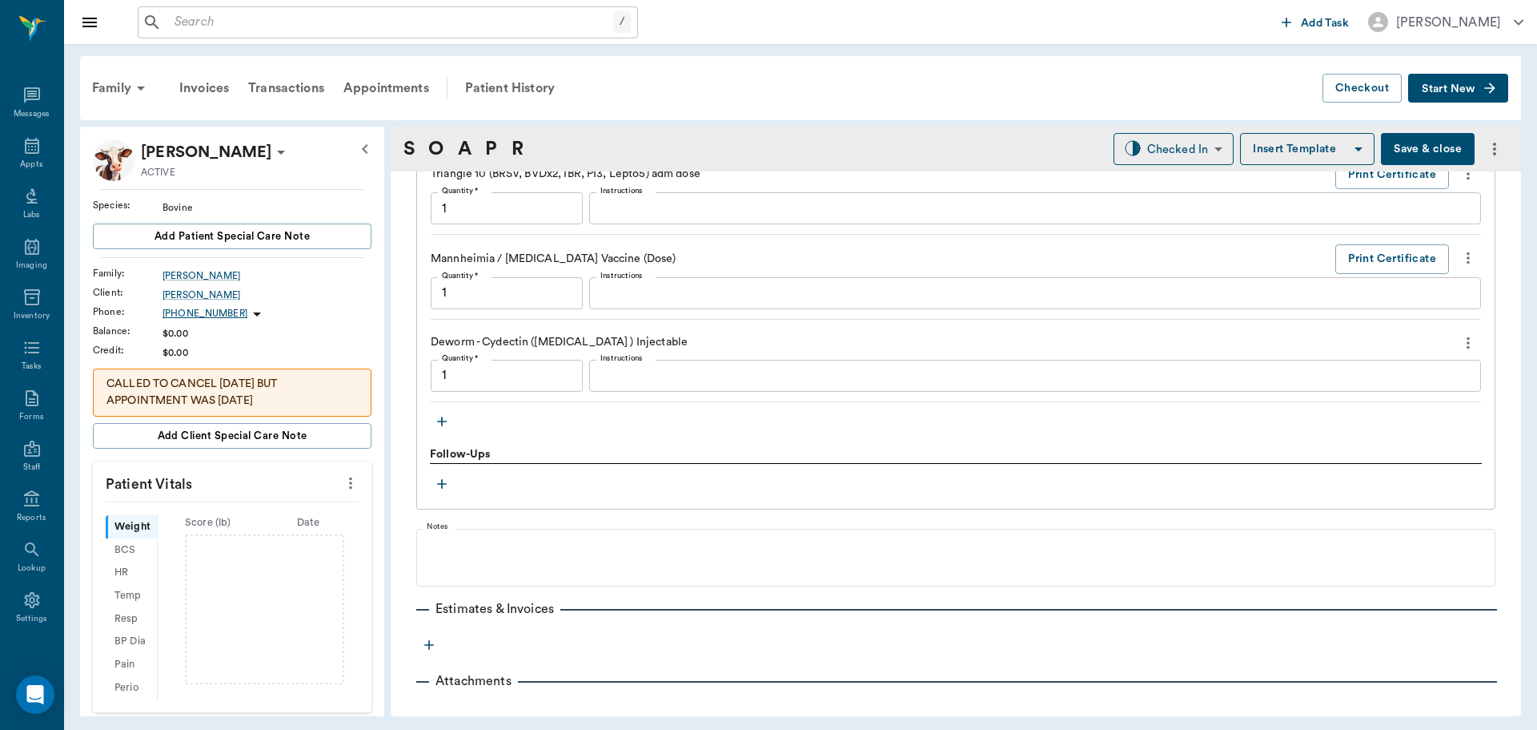
type input "1.00"
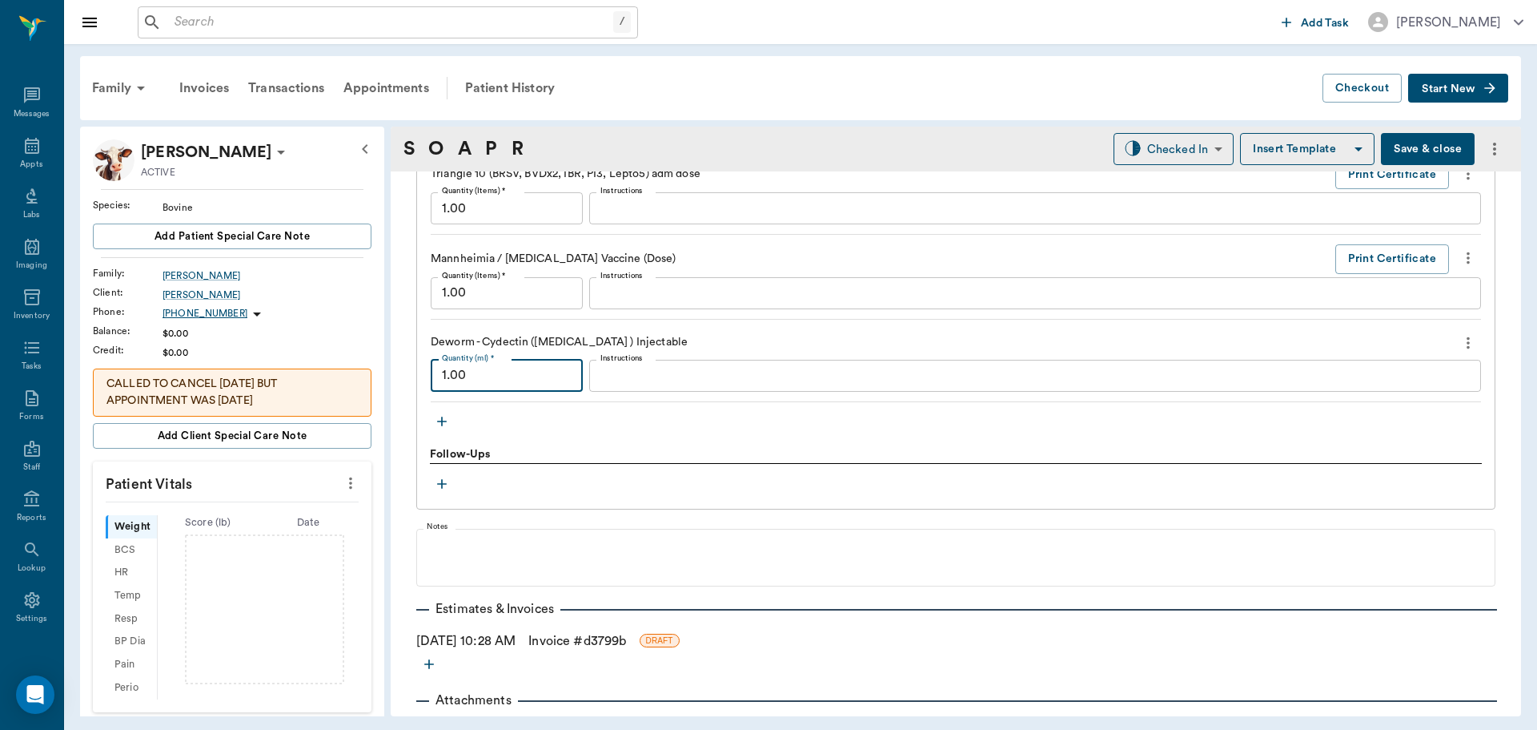
click at [533, 372] on input "1.00" at bounding box center [507, 376] width 152 height 32
type input "15.00"
click at [511, 291] on input "1.00" at bounding box center [507, 293] width 152 height 32
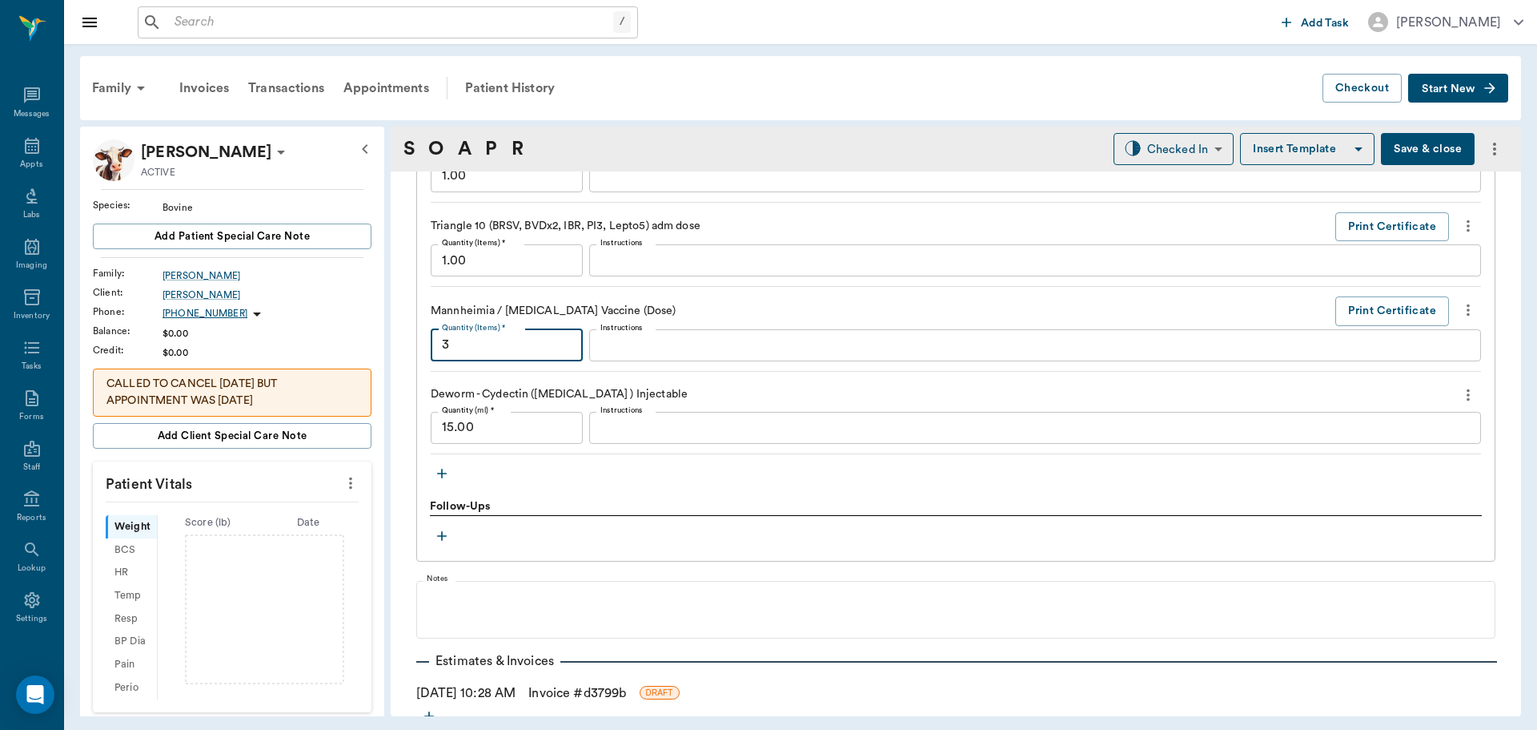
scroll to position [1550, 0]
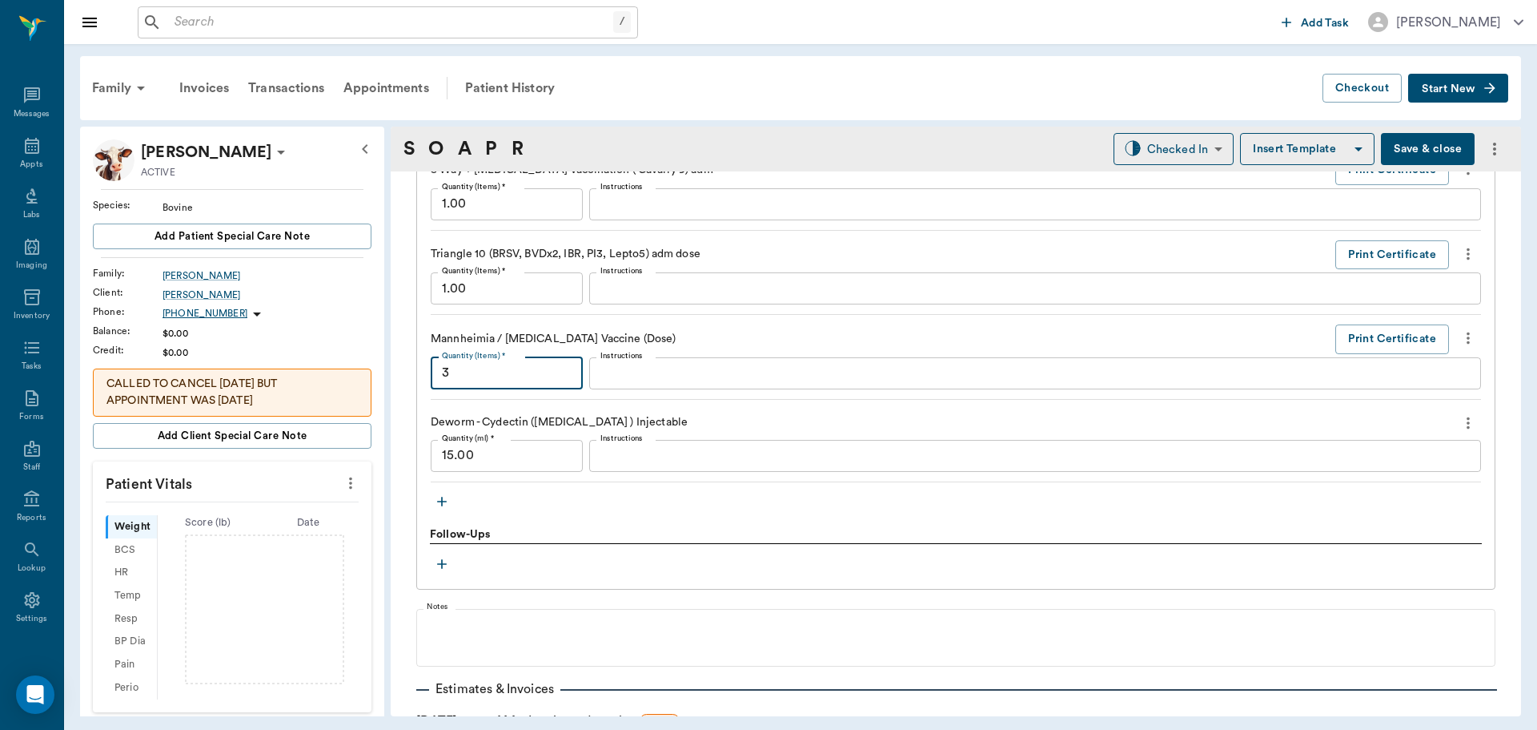
click at [513, 287] on input "1.00" at bounding box center [507, 288] width 152 height 32
type input "3.00"
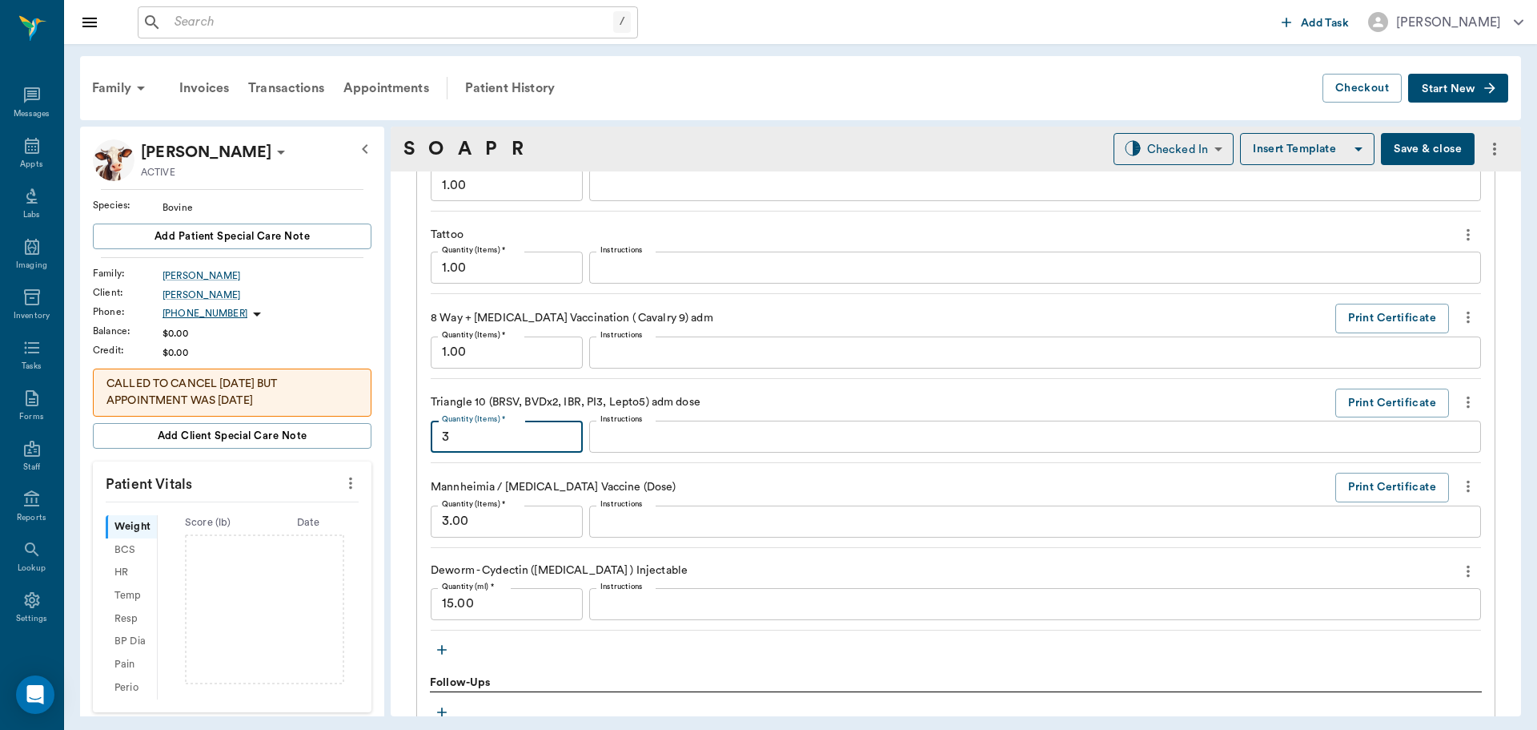
scroll to position [1390, 0]
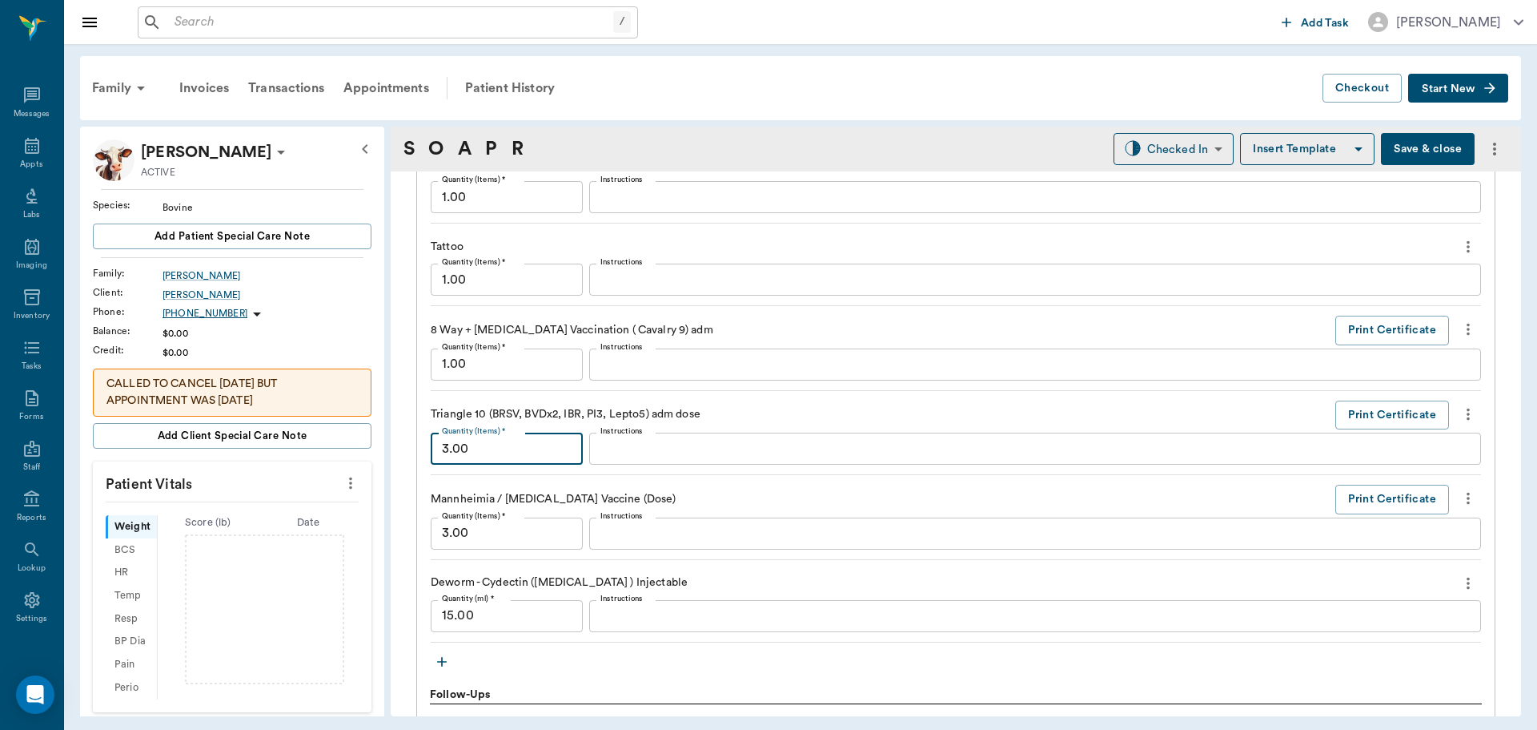
type input "3.00"
click at [489, 370] on input "1.00" at bounding box center [507, 364] width 152 height 32
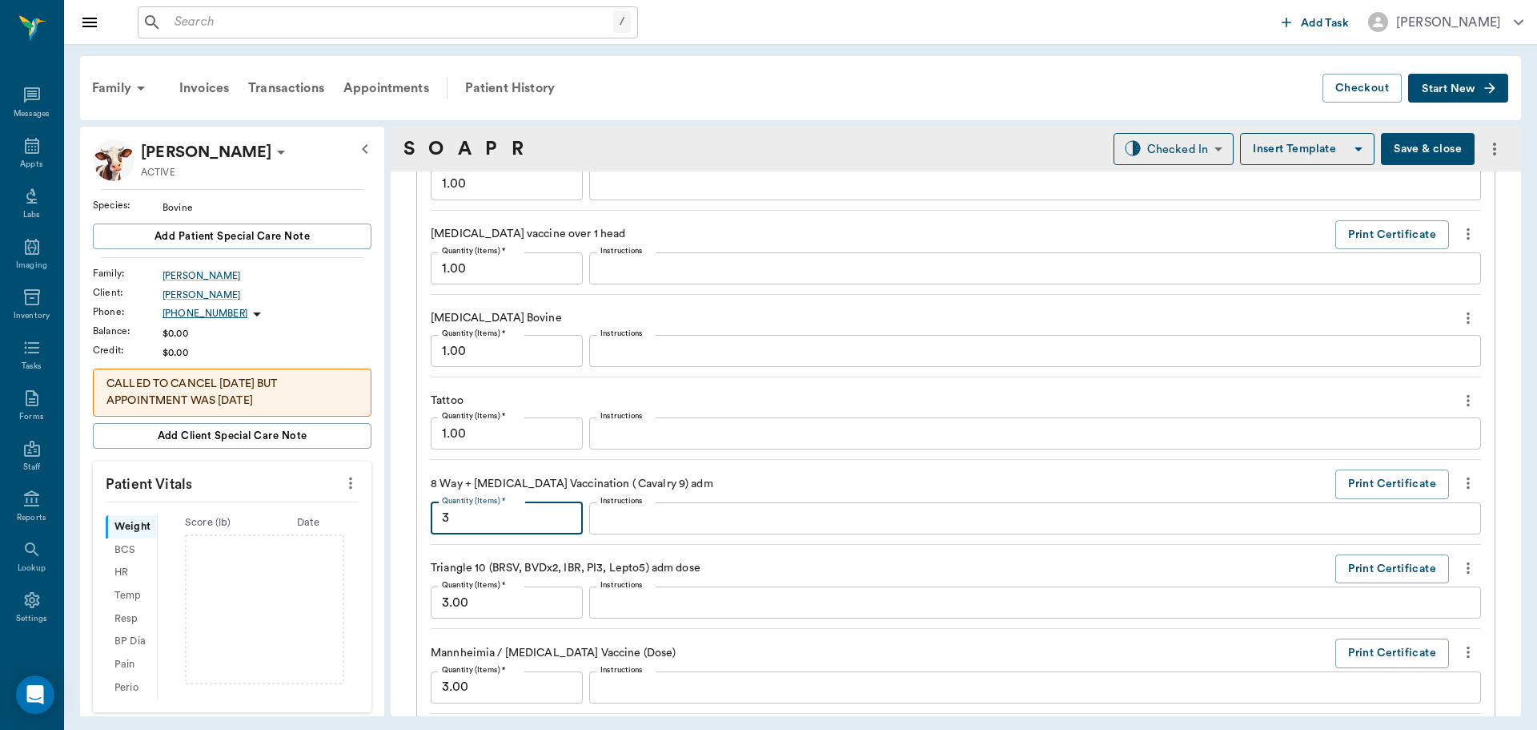
scroll to position [1230, 0]
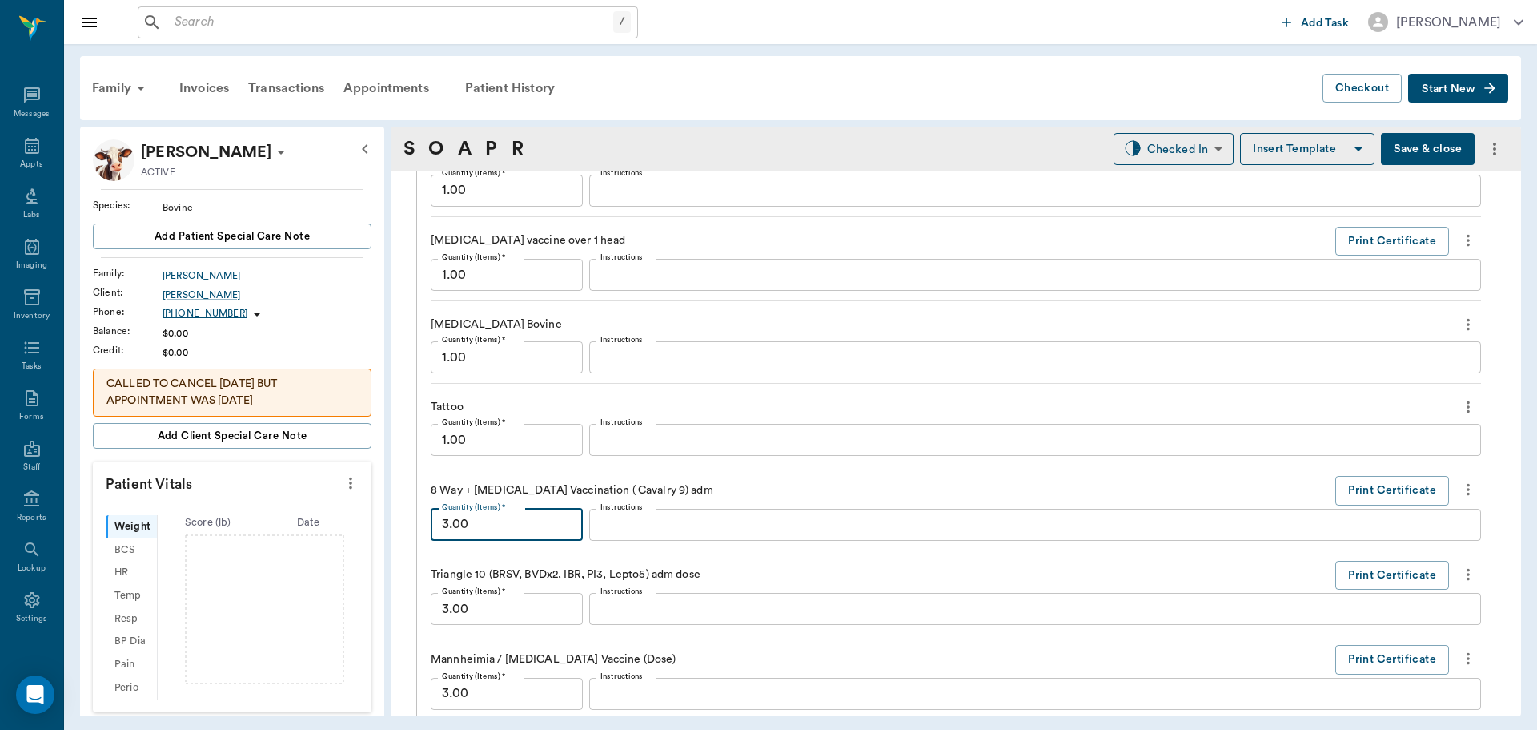
type input "3.00"
click at [482, 449] on input "1.00" at bounding box center [507, 440] width 152 height 32
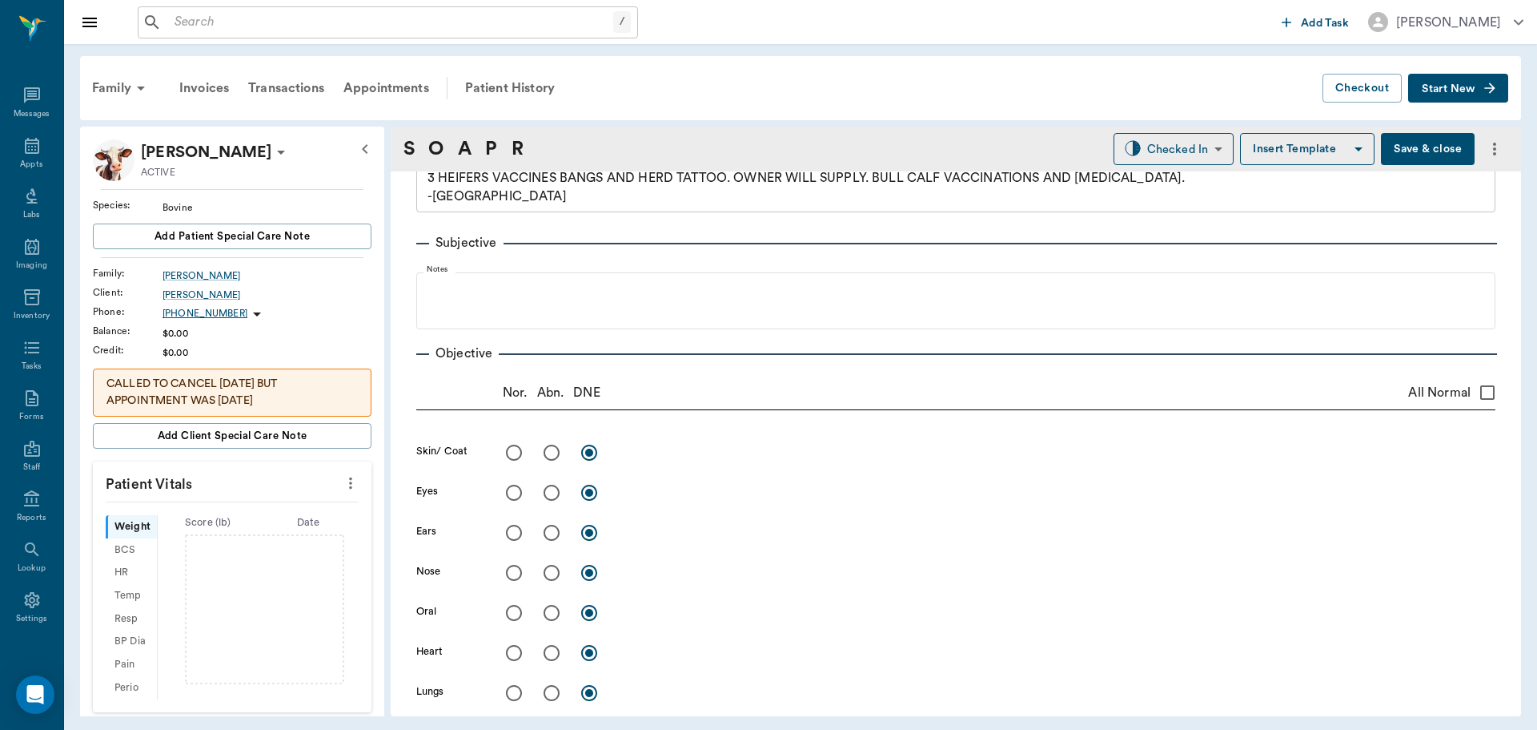
scroll to position [0, 0]
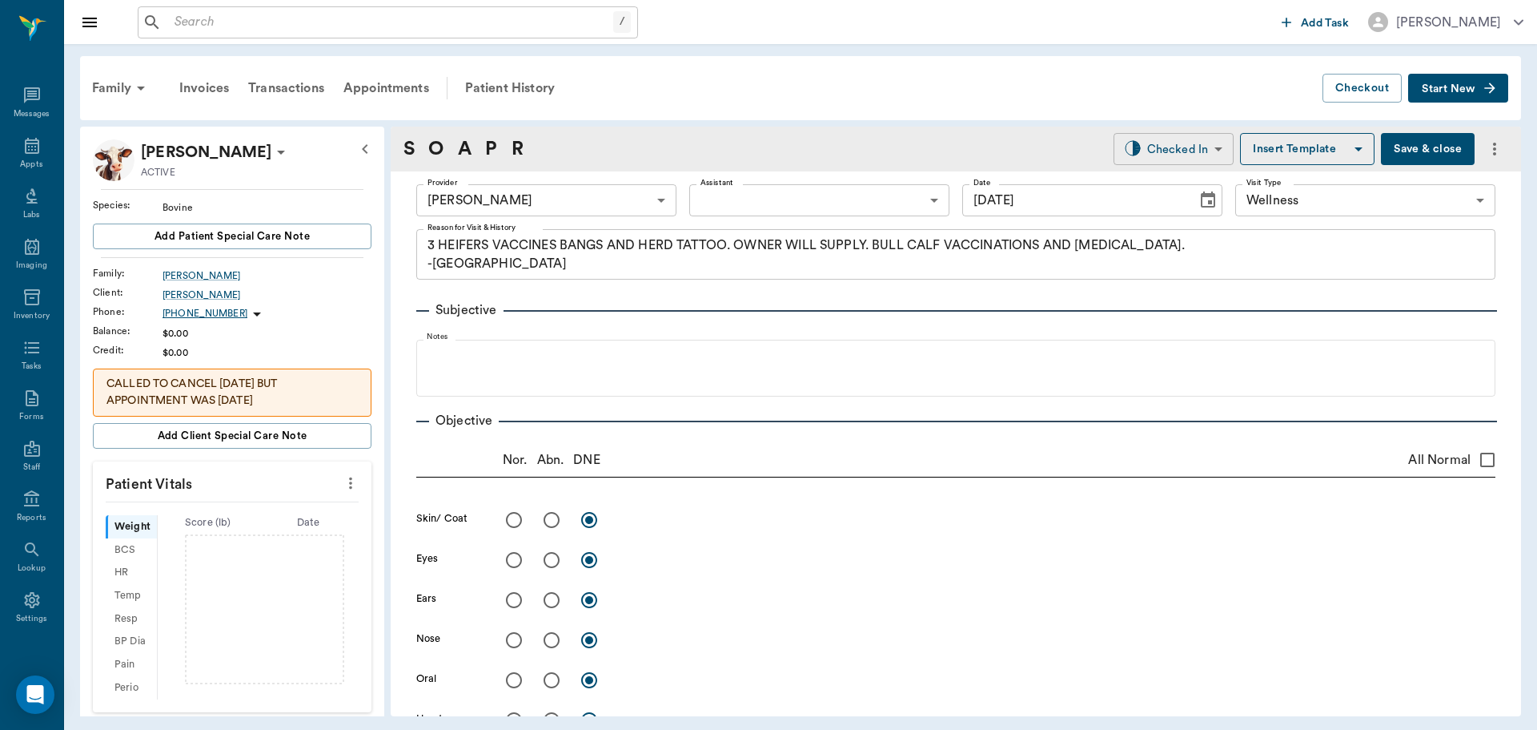
type input "2.00"
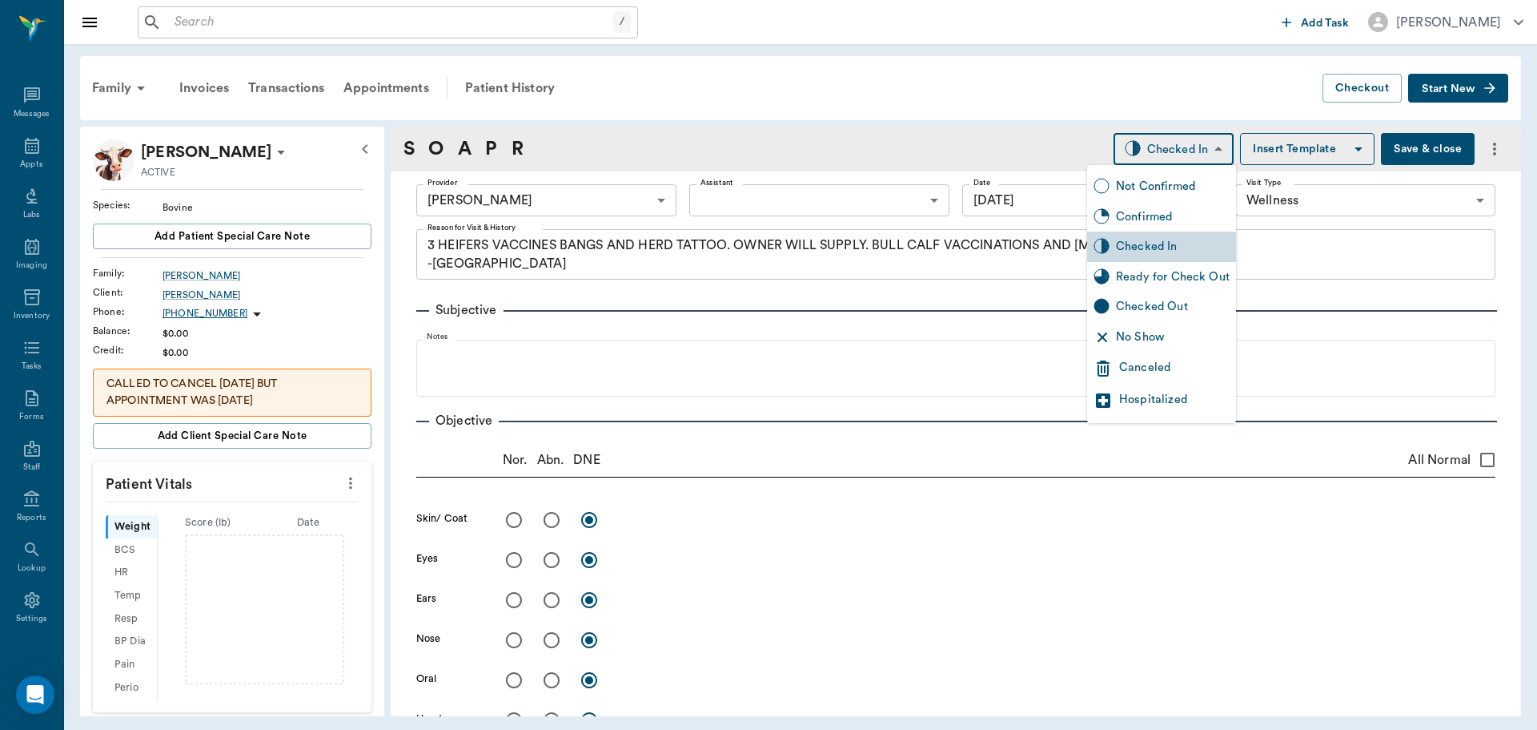
click at [1165, 151] on body "/ ​ Add Task Dr. Bert Ellsworth Nectar Messages Appts Labs Imaging Inventory Ta…" at bounding box center [768, 365] width 1537 height 730
click at [1153, 280] on div "Ready for Check Out" at bounding box center [1173, 277] width 114 height 18
type input "READY_TO_CHECKOUT"
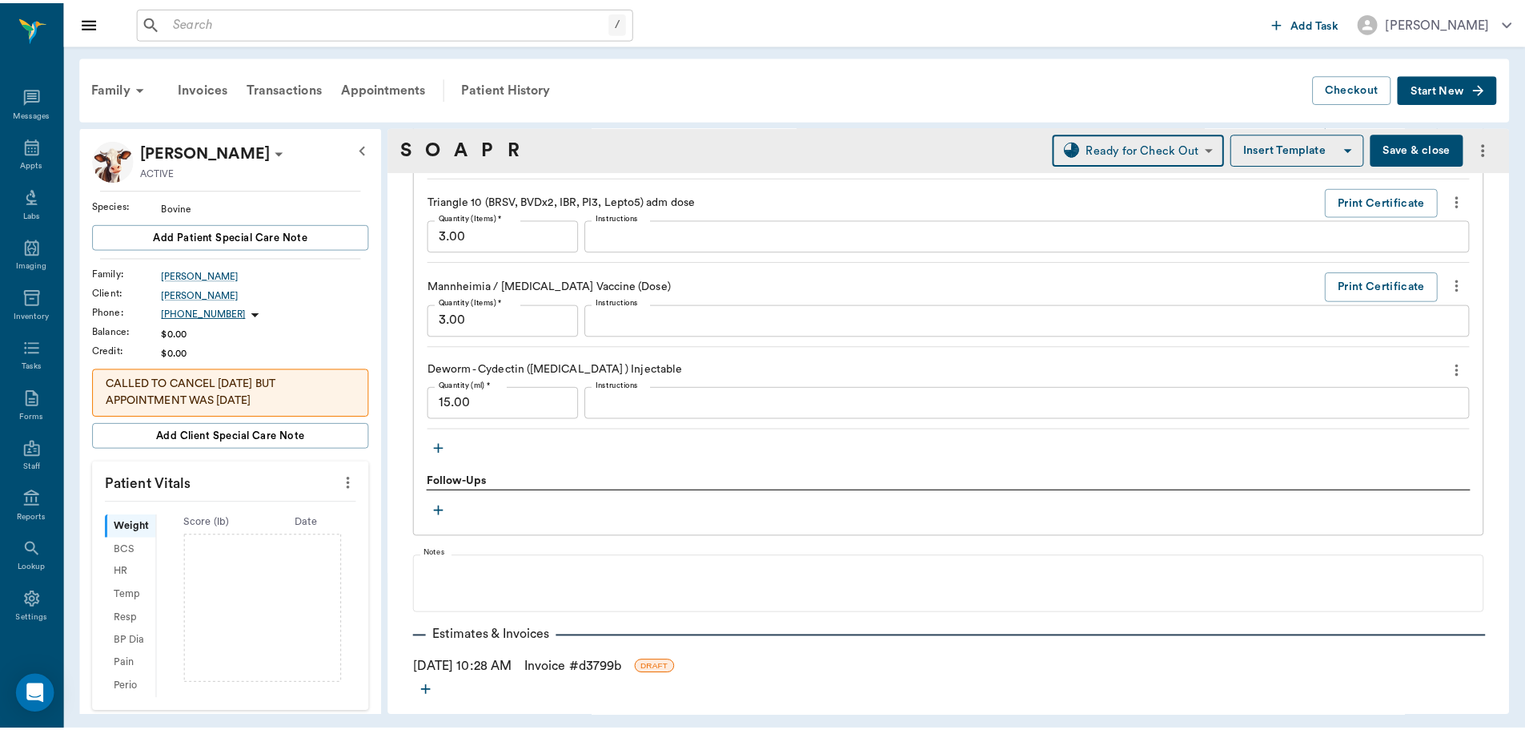
scroll to position [1669, 0]
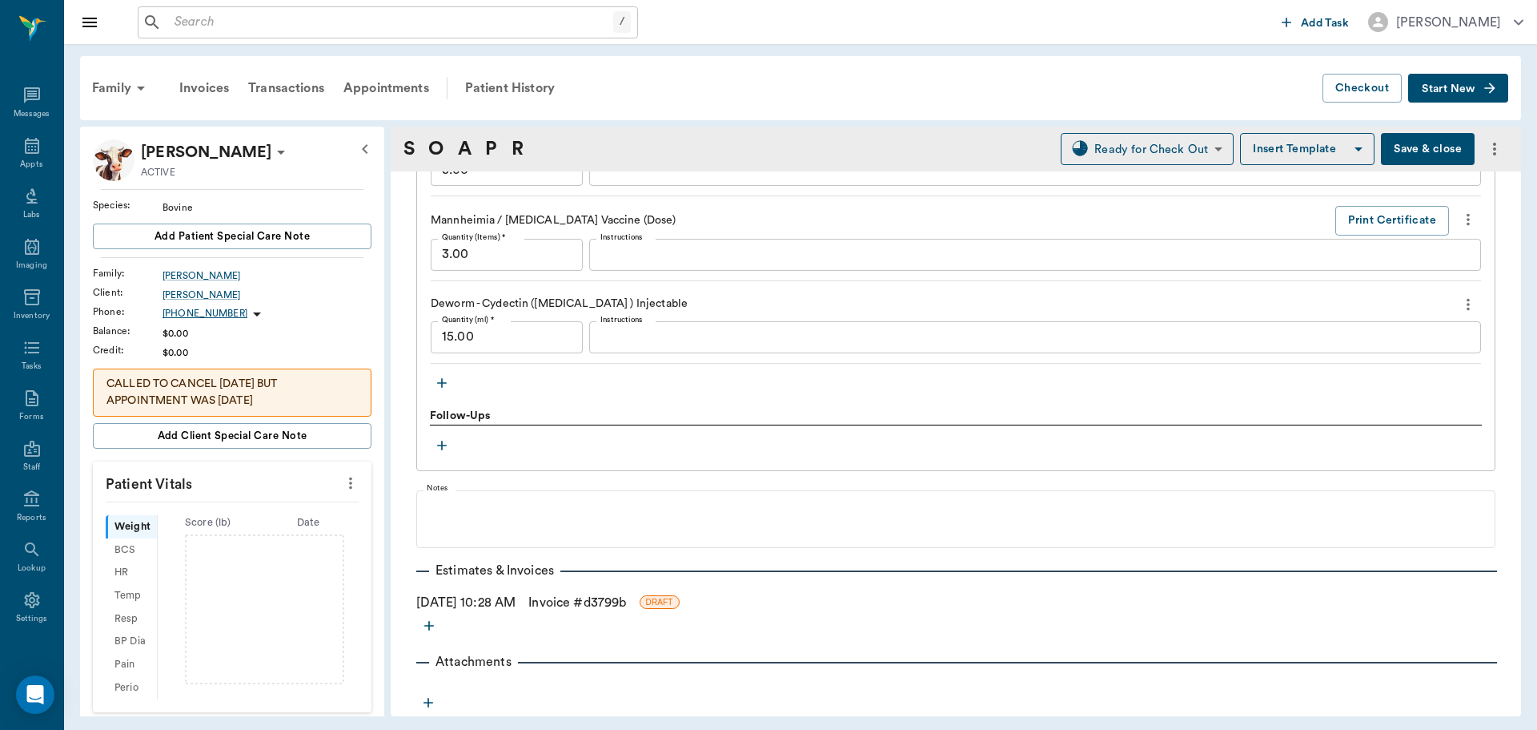
click at [573, 604] on link "Invoice # d3799b" at bounding box center [578, 602] width 98 height 19
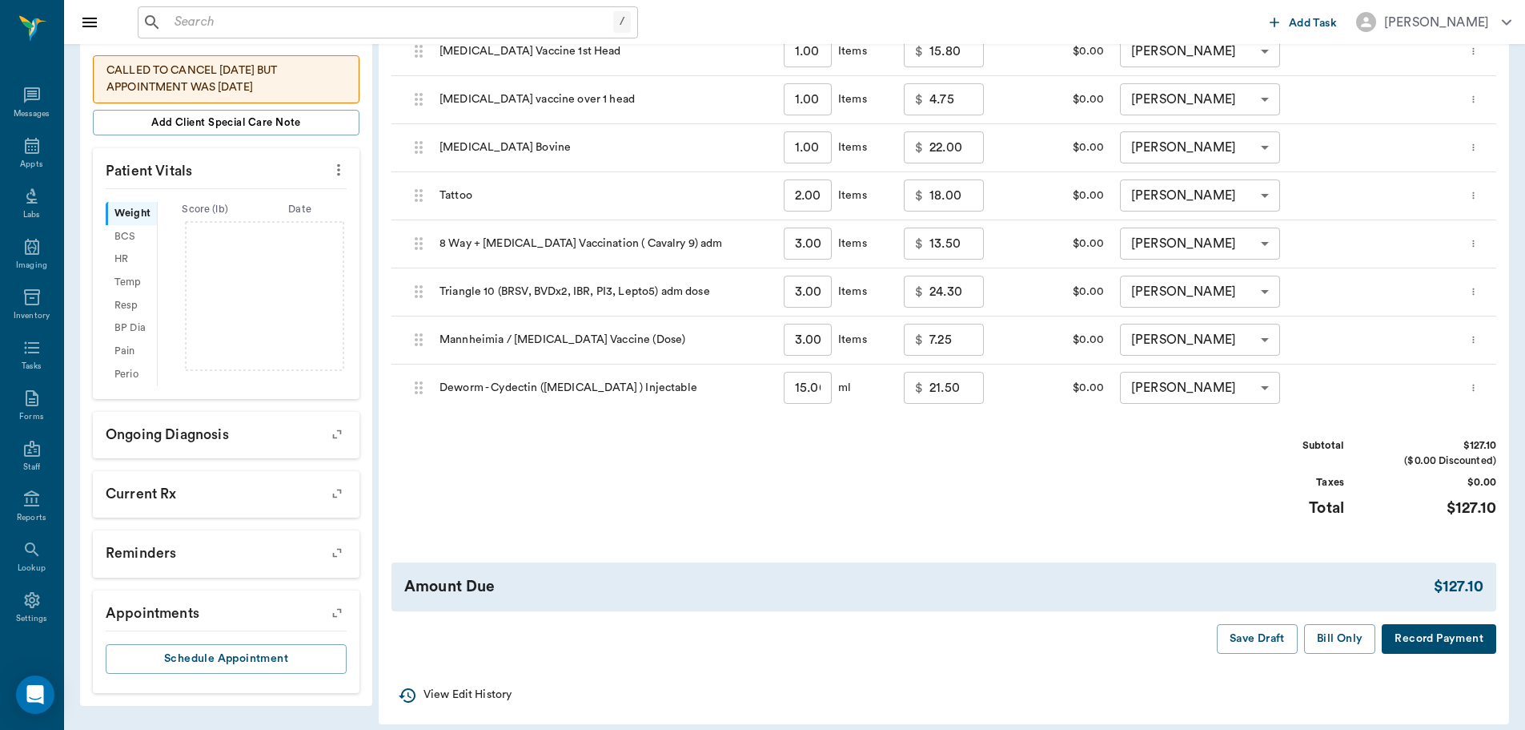
scroll to position [326, 0]
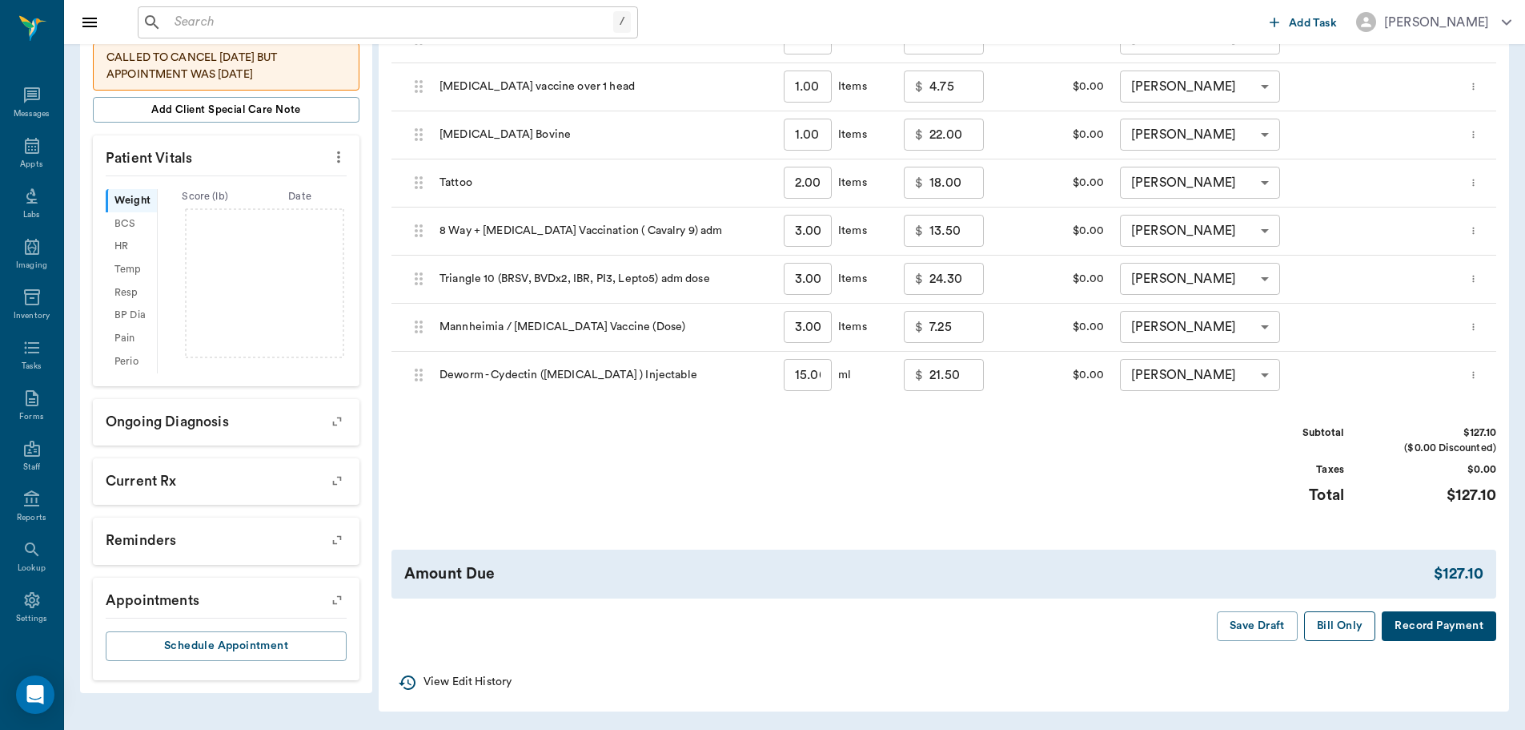
click at [1336, 630] on button "Bill Only" at bounding box center [1340, 626] width 72 height 30
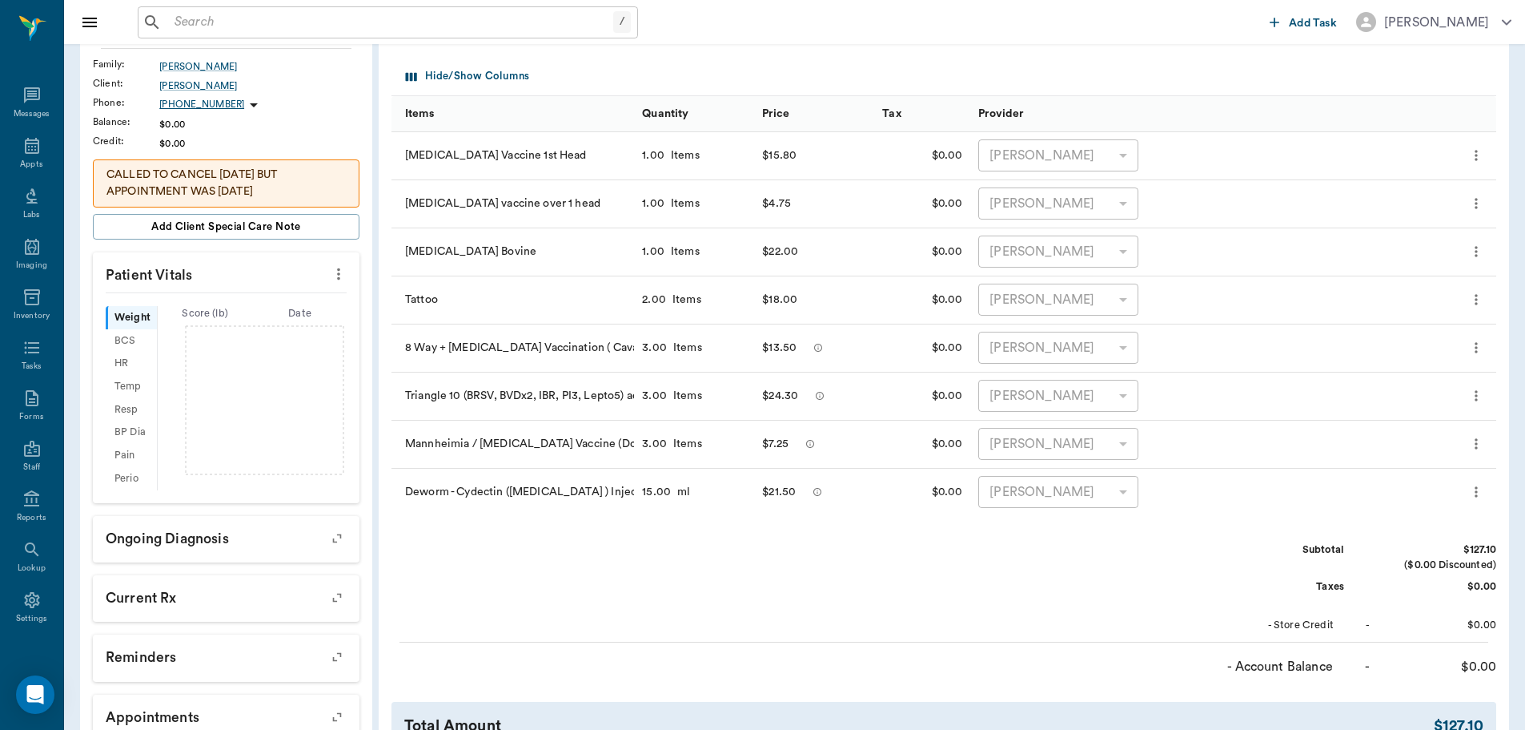
scroll to position [0, 0]
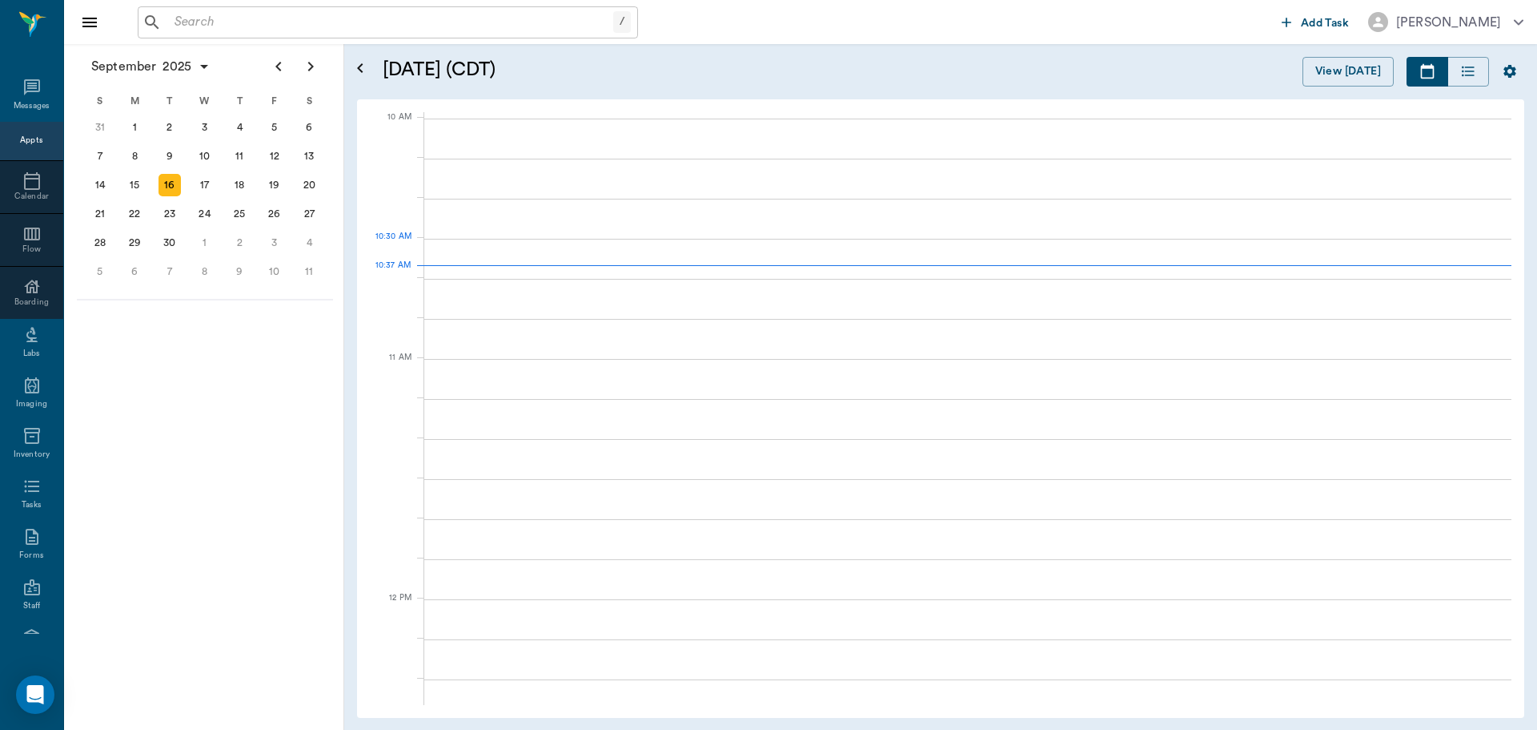
scroll to position [482, 0]
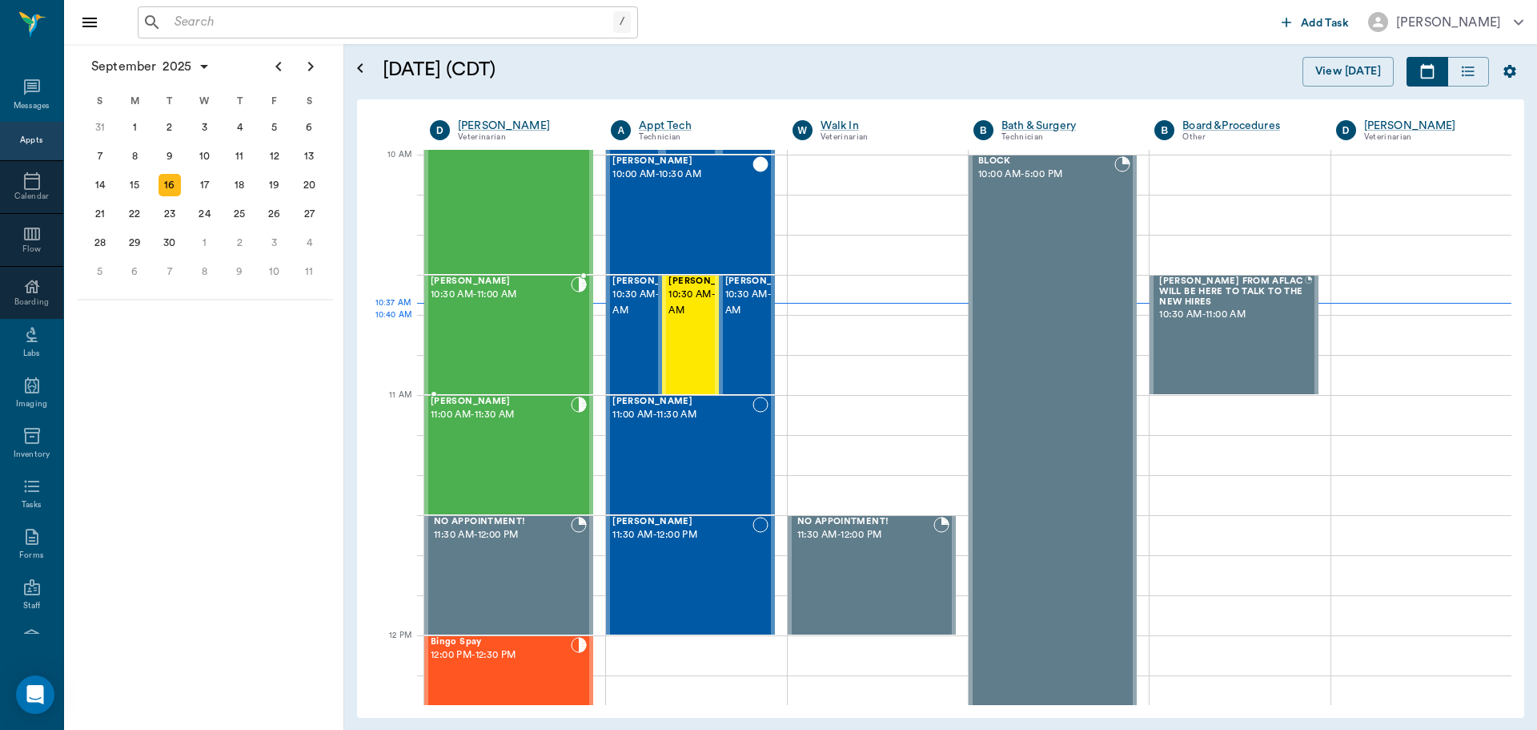
click at [552, 339] on div "Gus O'Bryant 10:30 AM - 11:00 AM" at bounding box center [501, 334] width 140 height 117
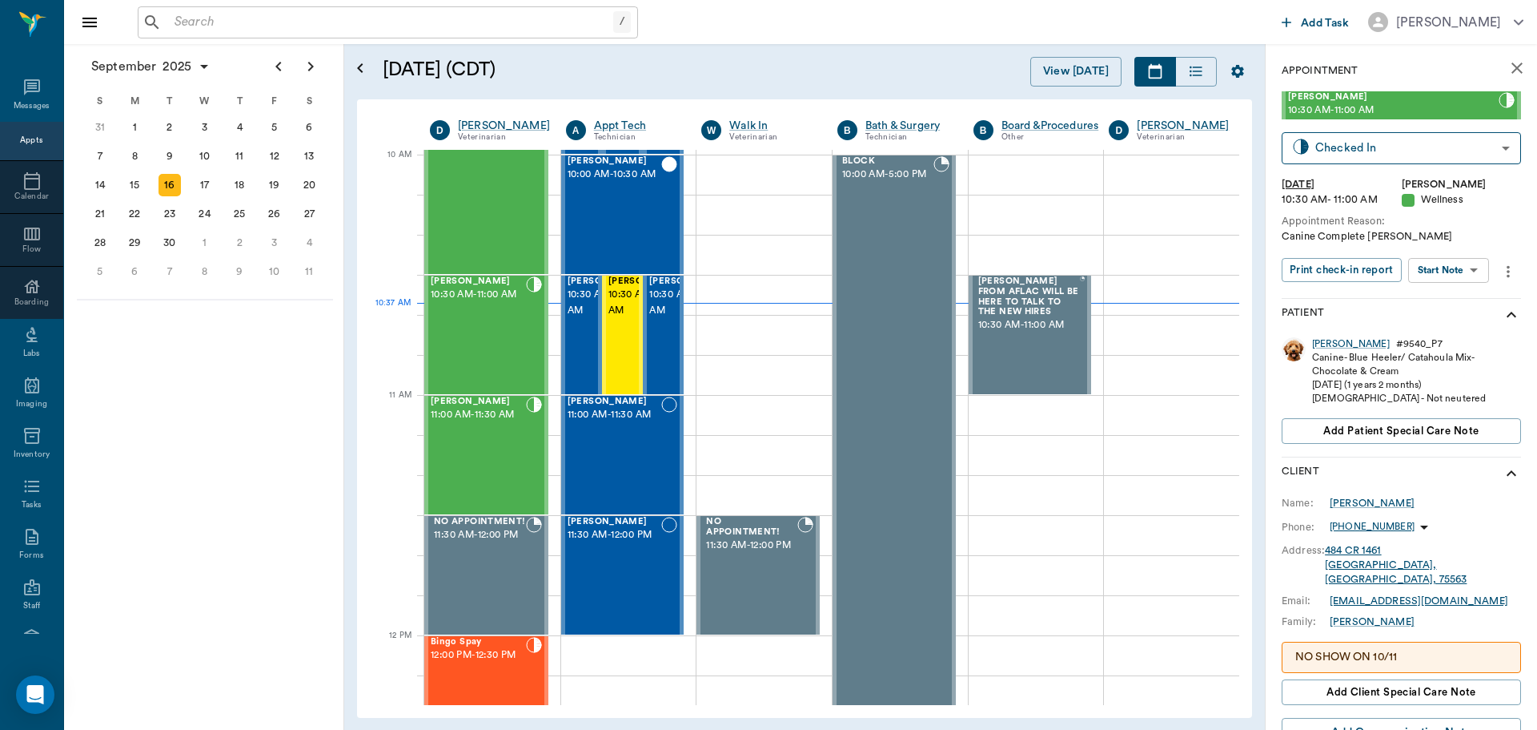
click at [1467, 271] on body "/ ​ Add Task Dr. Bert Ellsworth Nectar Messages Appts Calendar Flow Boarding La…" at bounding box center [768, 365] width 1537 height 730
click at [1456, 302] on button "Start SOAP" at bounding box center [1431, 303] width 54 height 18
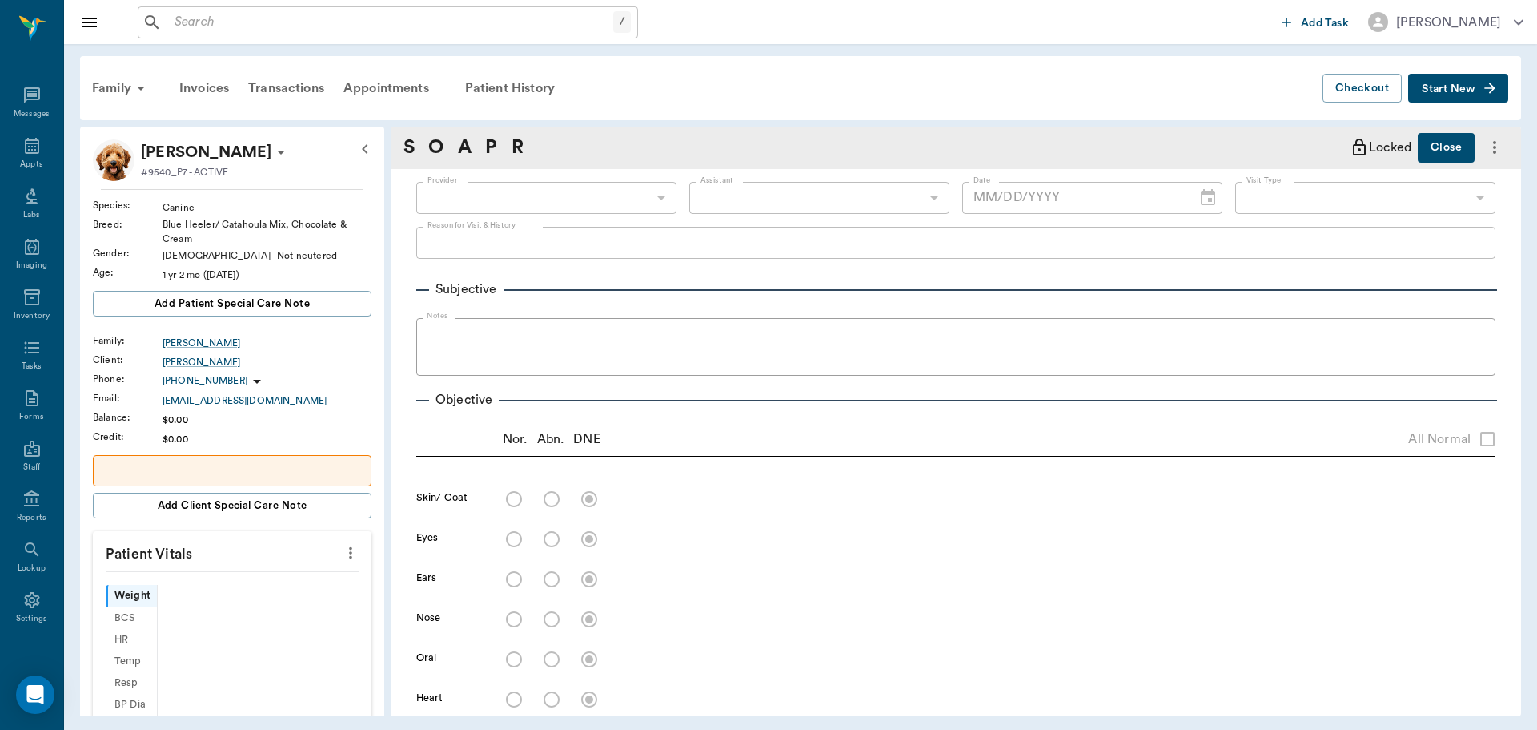
type input "63ec2f075fda476ae8351a4d"
type input "65d2be4f46e3a538d89b8c14"
type textarea "Canine Complete Christy"
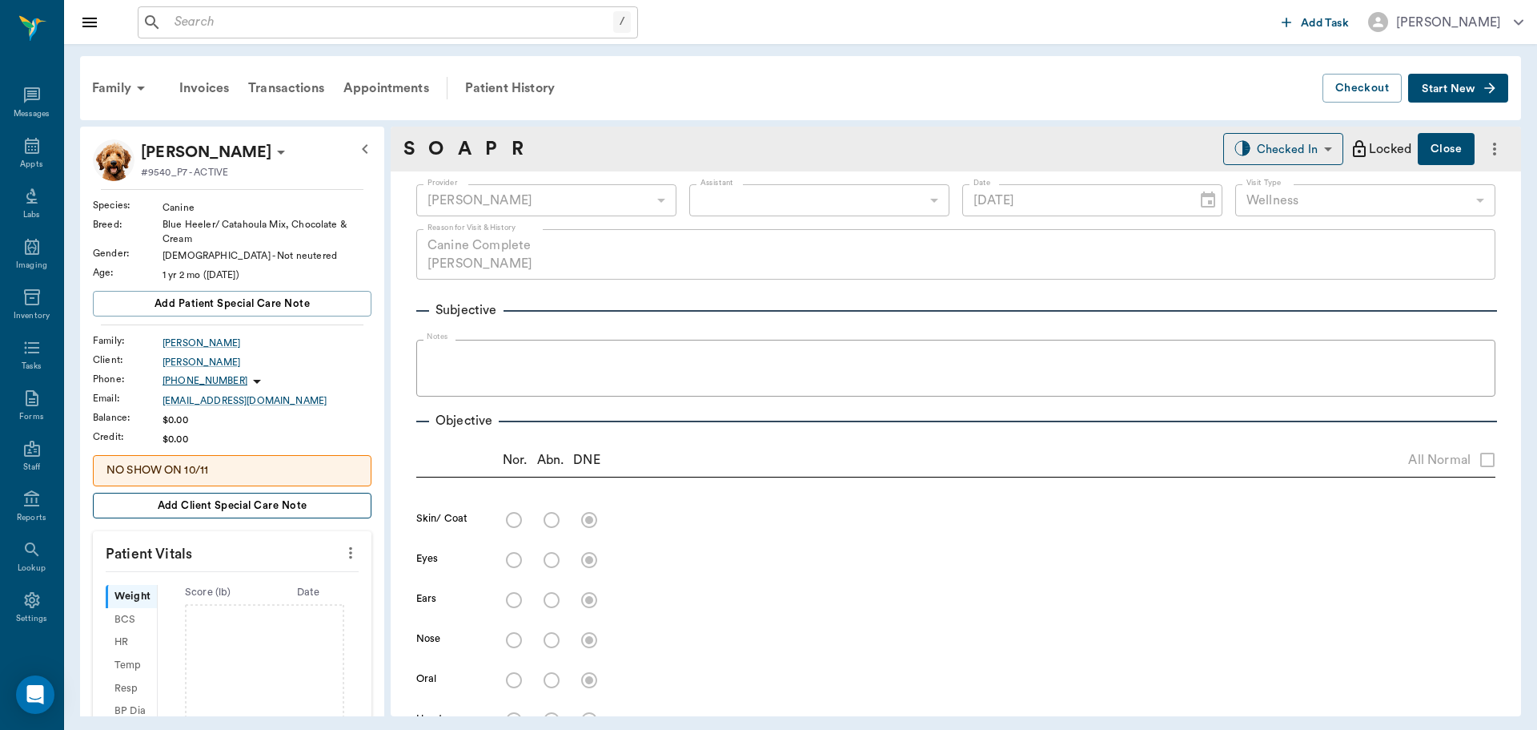
type input "[DATE]"
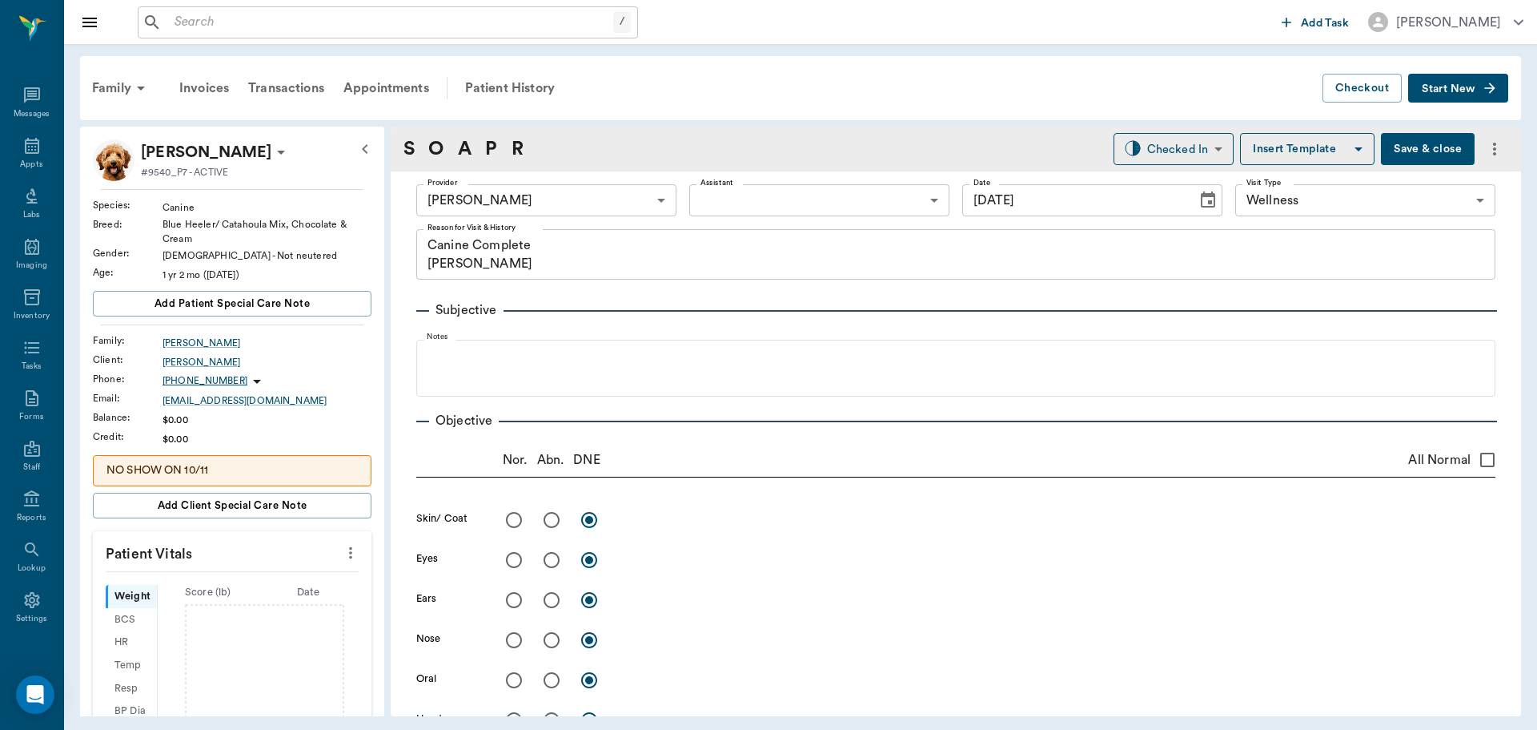
click at [342, 552] on icon "more" at bounding box center [351, 552] width 18 height 19
click at [314, 579] on span "Enter Vitals" at bounding box center [271, 580] width 135 height 17
click at [271, 592] on input "text" at bounding box center [231, 601] width 139 height 32
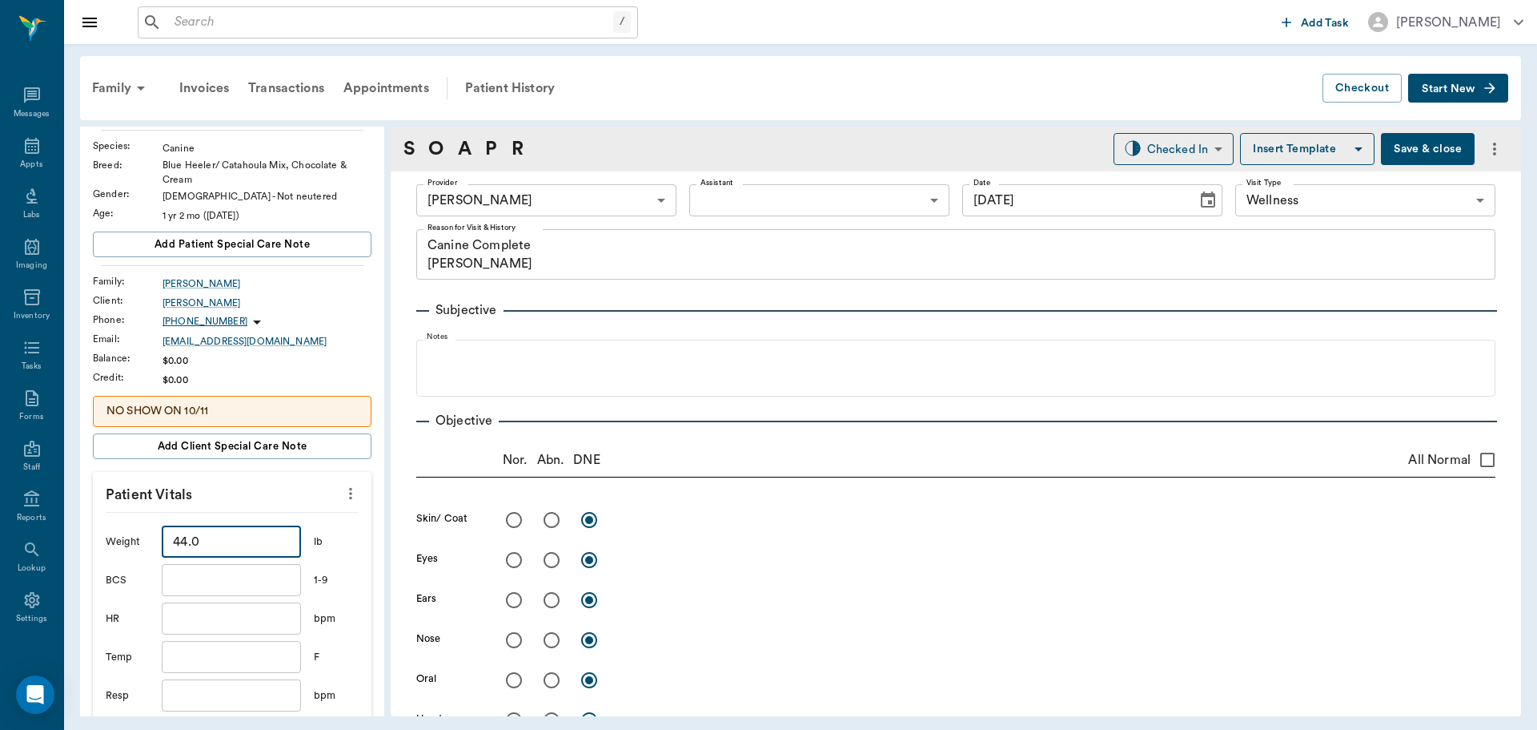
scroll to position [320, 0]
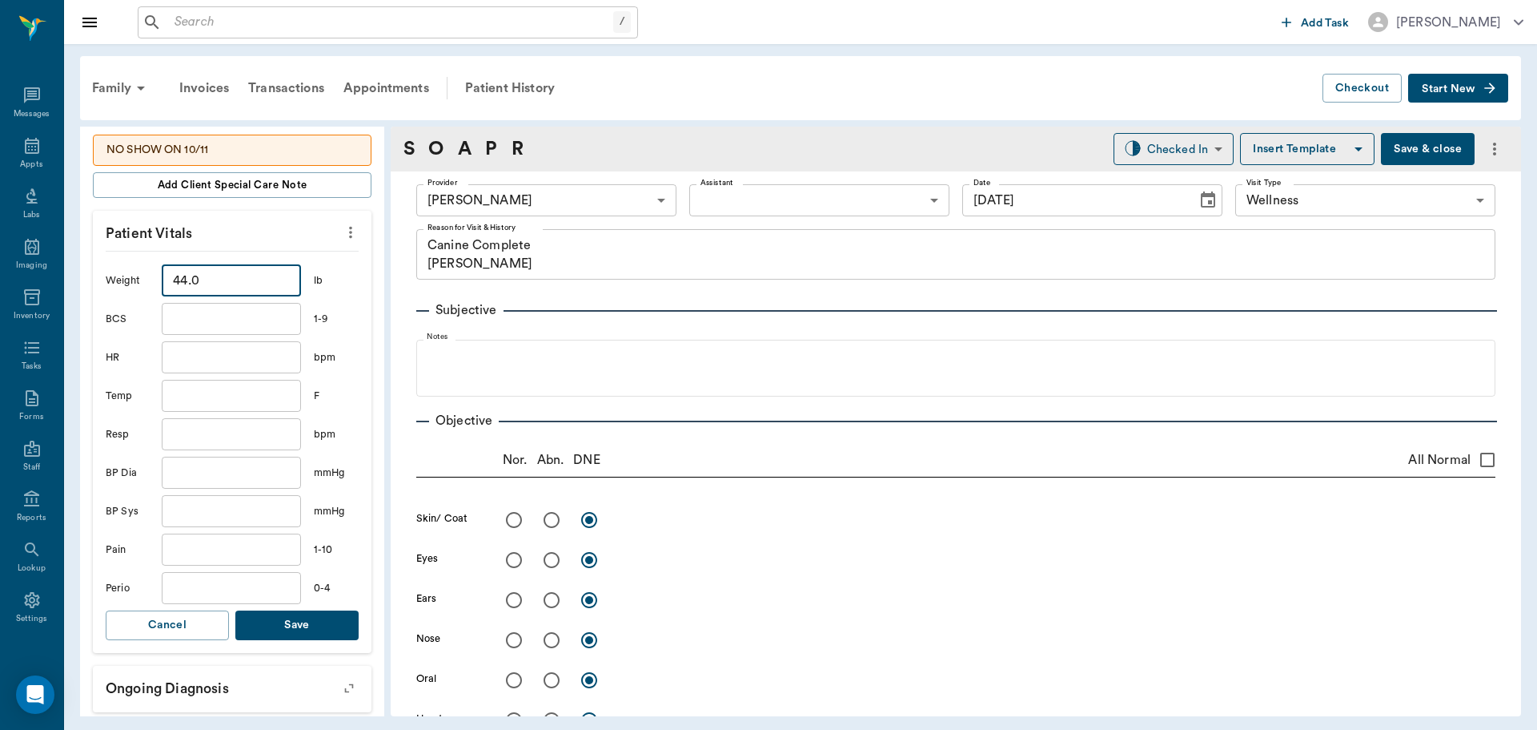
type input "44"
click at [311, 623] on button "Save" at bounding box center [296, 625] width 123 height 30
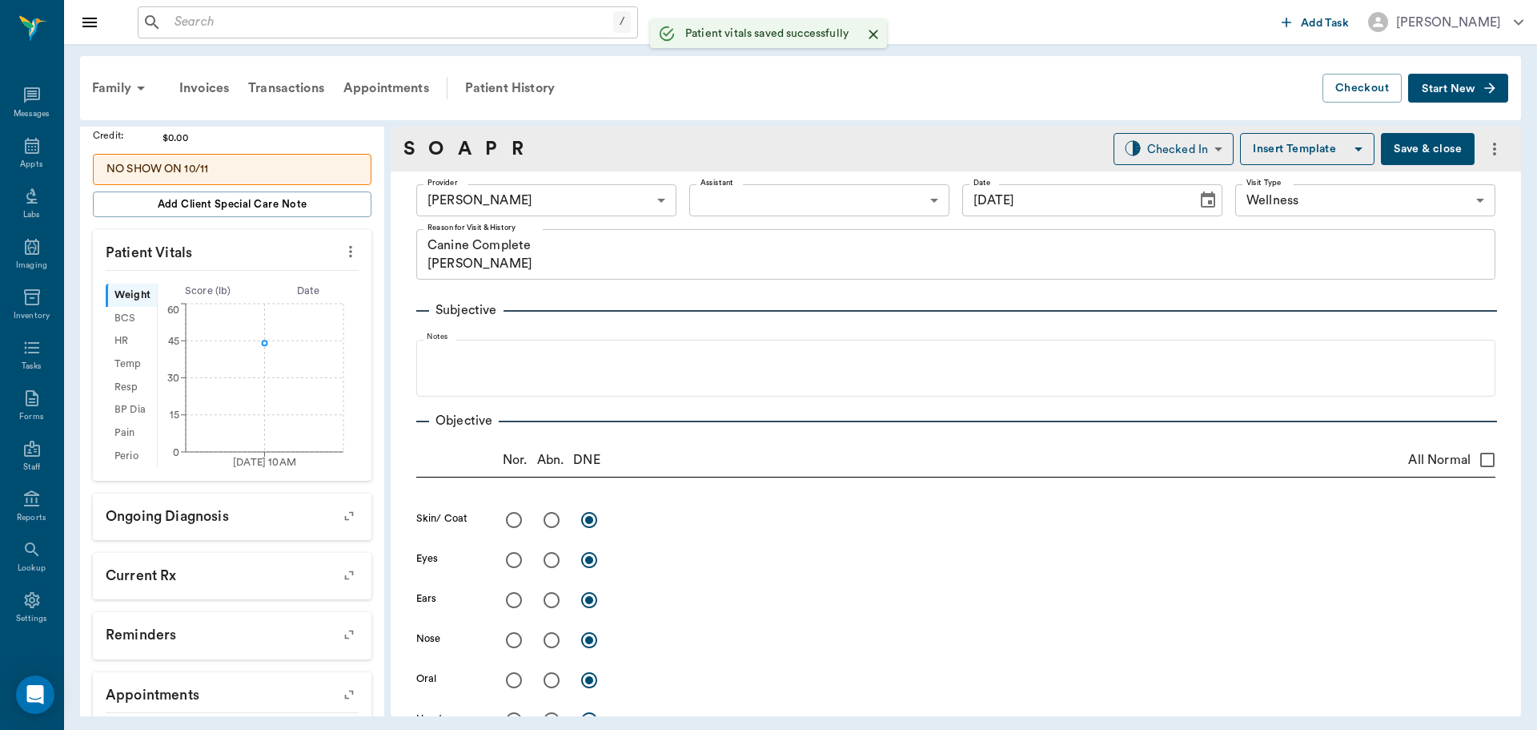
scroll to position [340, 0]
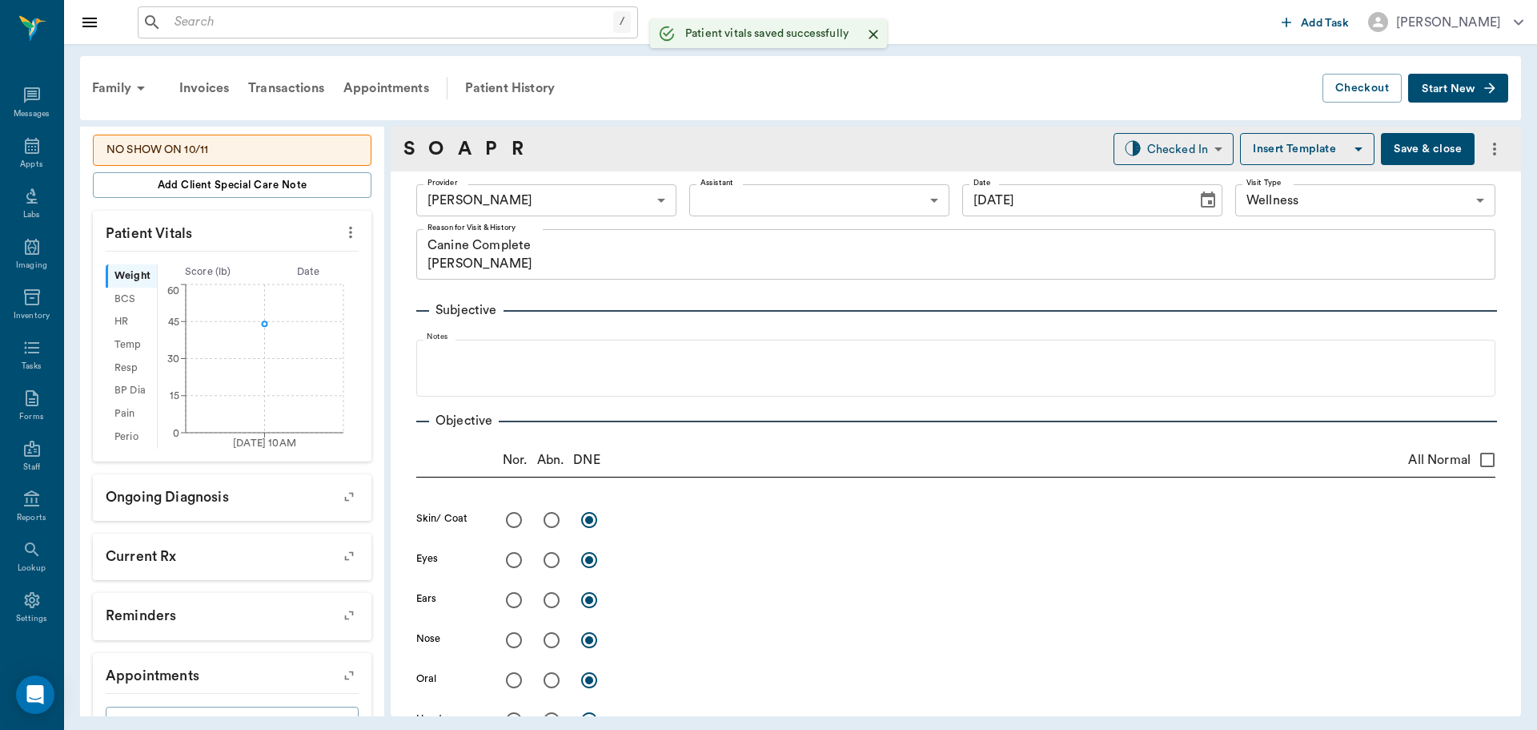
click at [714, 203] on body "/ ​ Add Task Dr. Bert Ellsworth Nectar Messages Appts Labs Imaging Inventory Ta…" at bounding box center [768, 365] width 1537 height 730
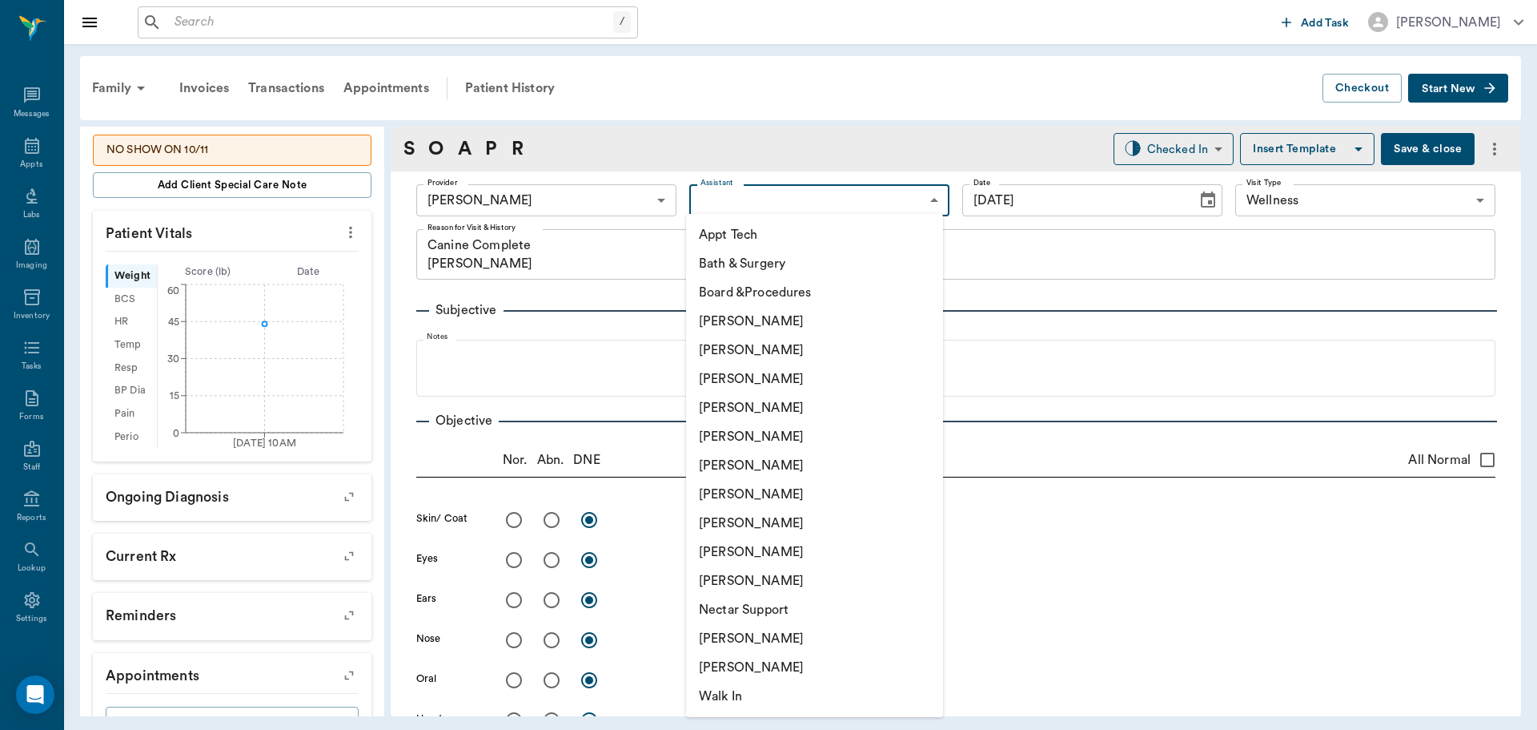
click at [781, 492] on li "[PERSON_NAME]" at bounding box center [814, 494] width 257 height 29
type input "682b670d8bdc6f7f8feef3db"
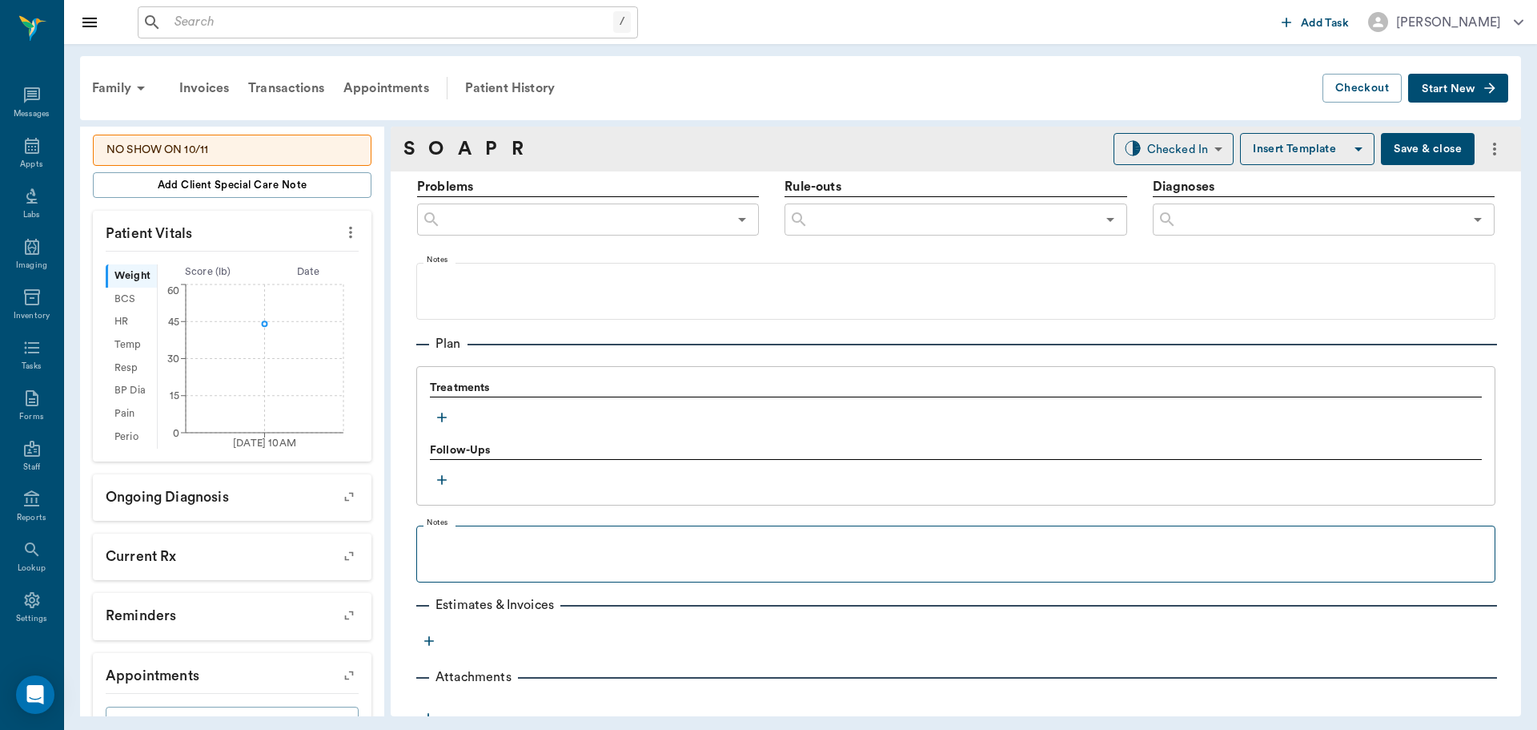
scroll to position [973, 0]
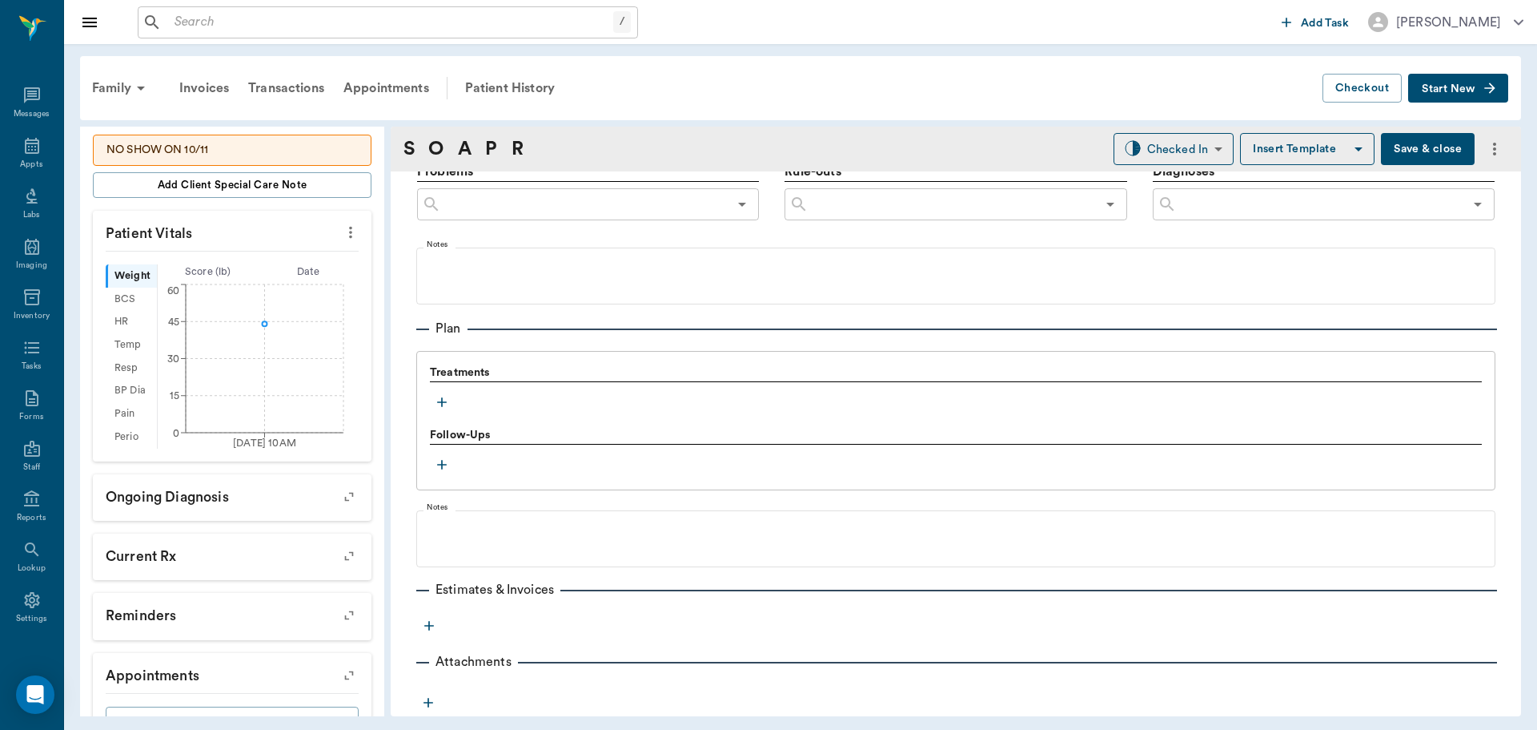
click at [438, 404] on icon "button" at bounding box center [442, 402] width 16 height 16
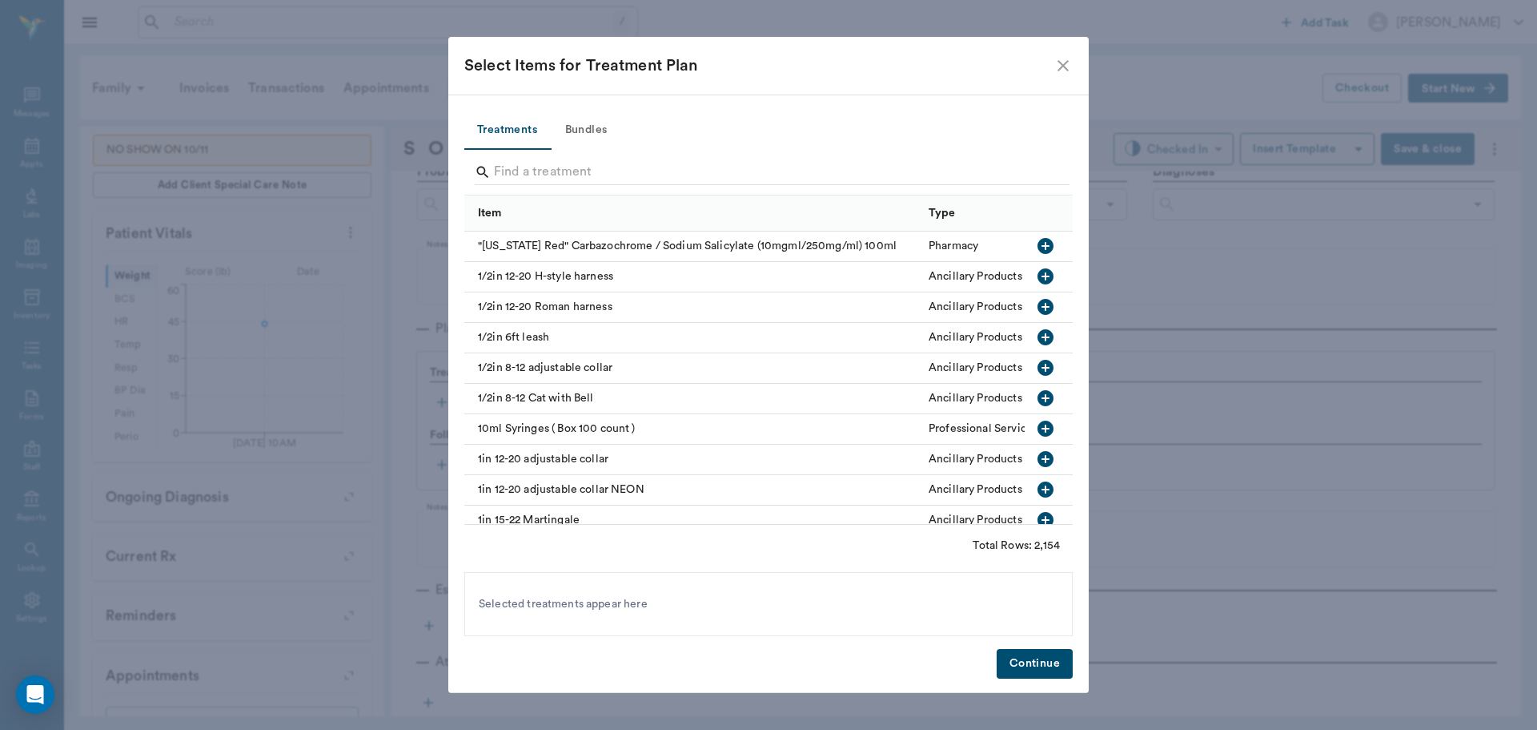
click at [584, 122] on button "Bundles" at bounding box center [586, 130] width 72 height 38
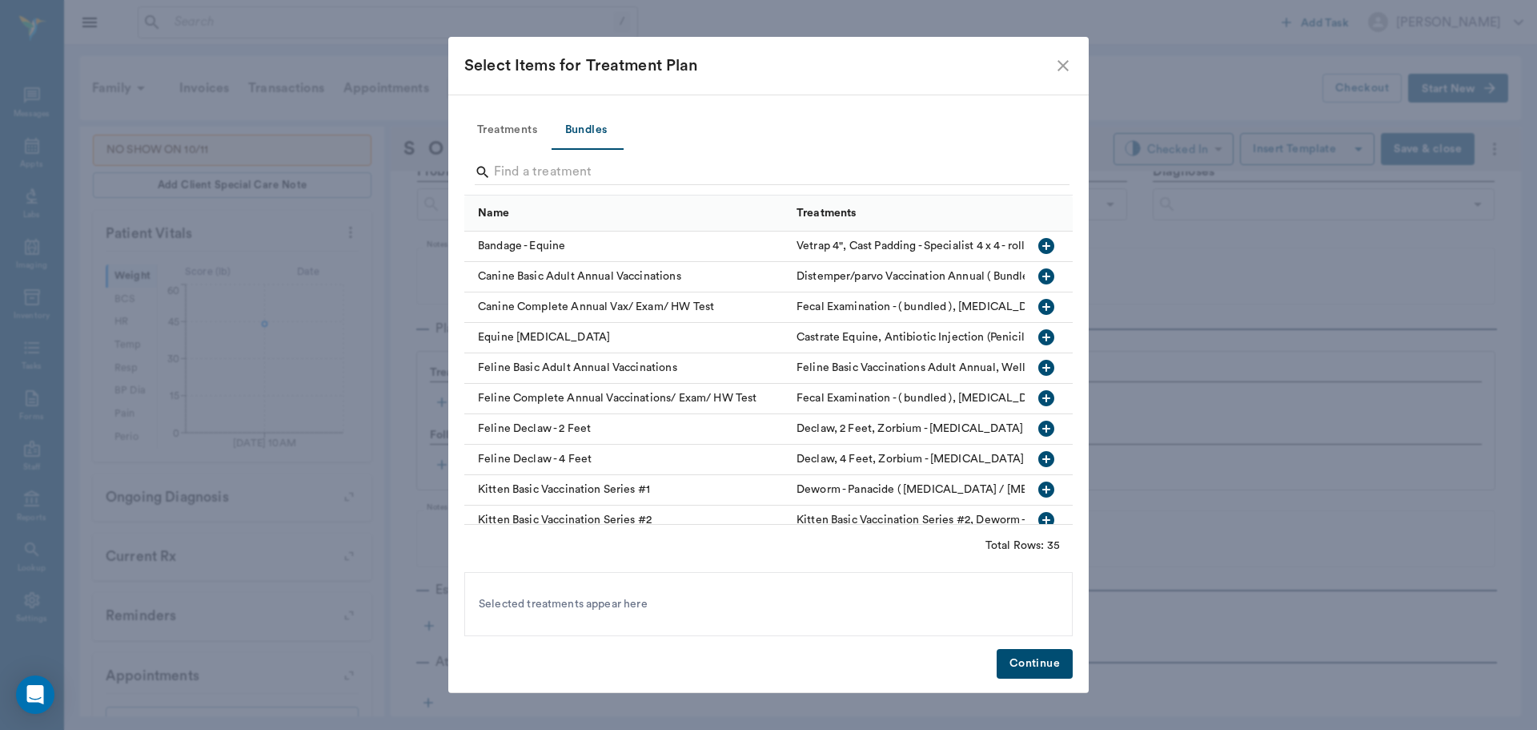
click at [586, 170] on input "Search" at bounding box center [770, 172] width 552 height 26
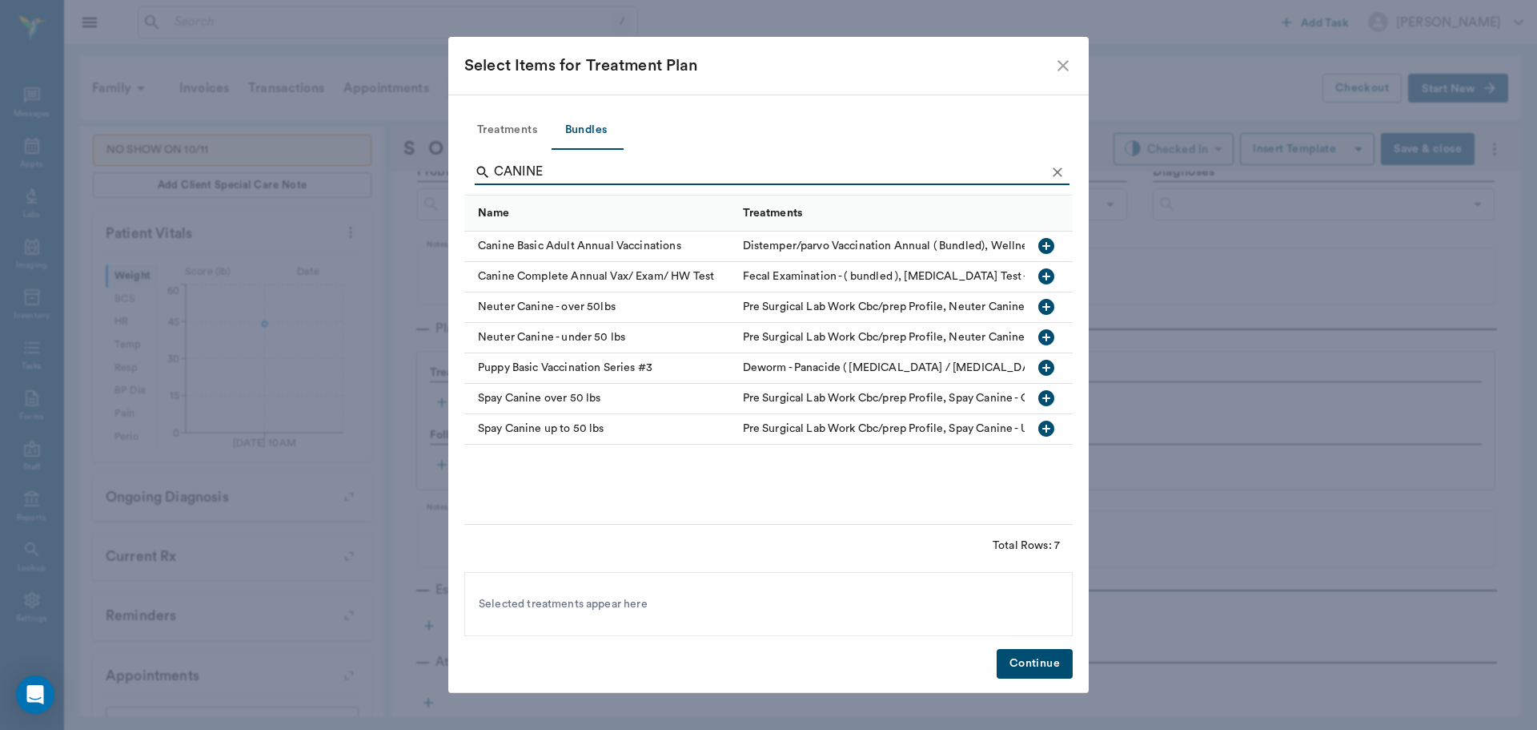
type input "CANINE"
click at [1049, 283] on icon "button" at bounding box center [1047, 276] width 16 height 16
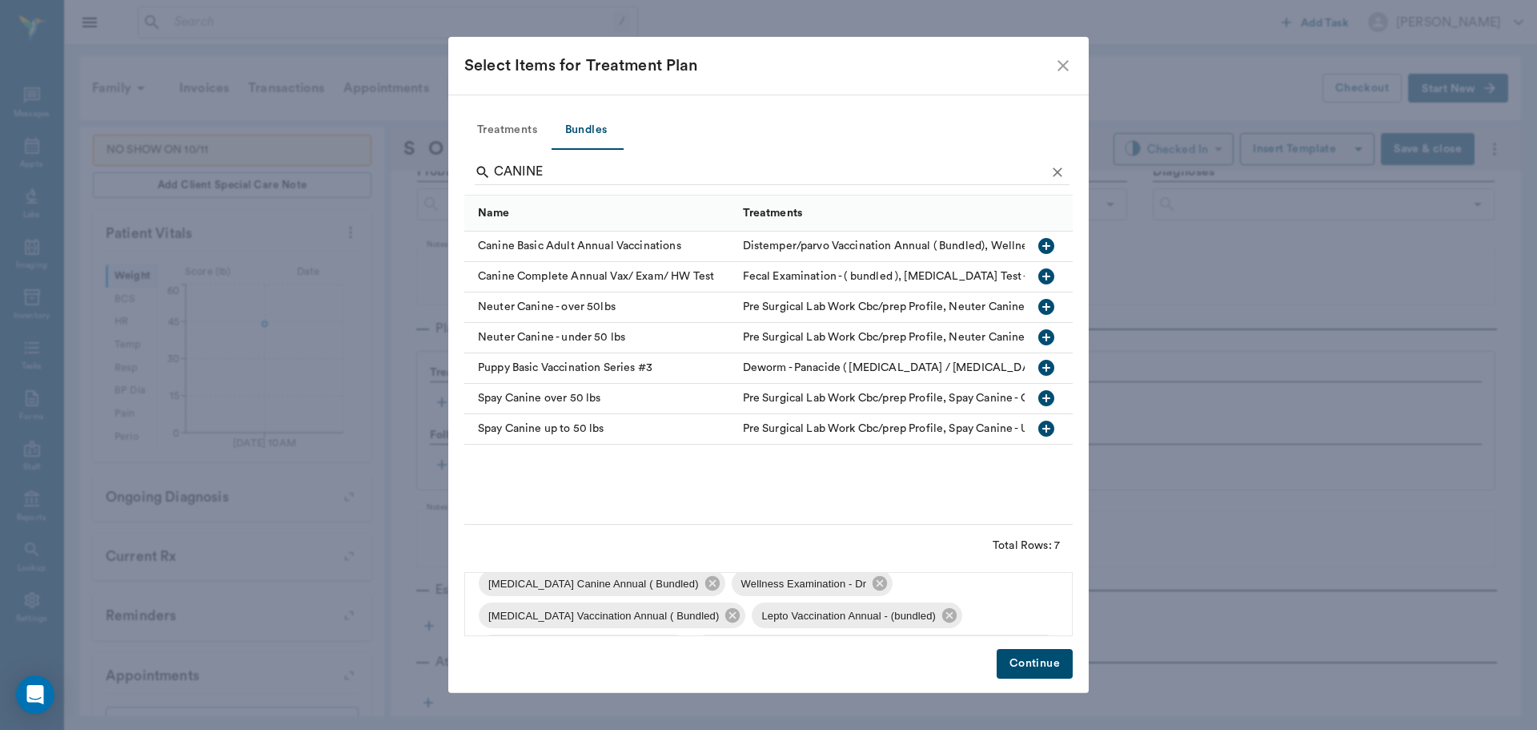
scroll to position [119, 0]
click at [1020, 668] on button "Continue" at bounding box center [1035, 664] width 76 height 30
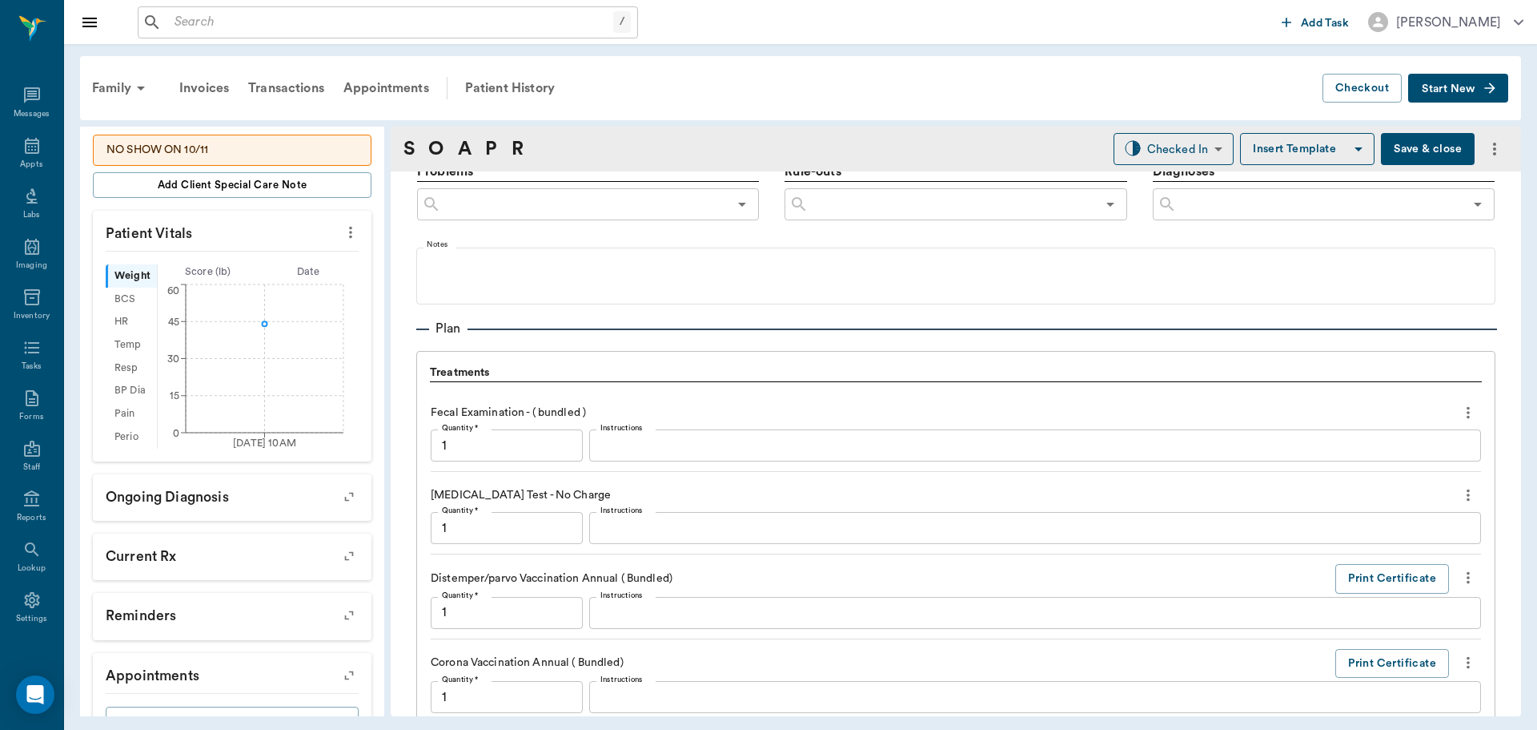
scroll to position [1799, 0]
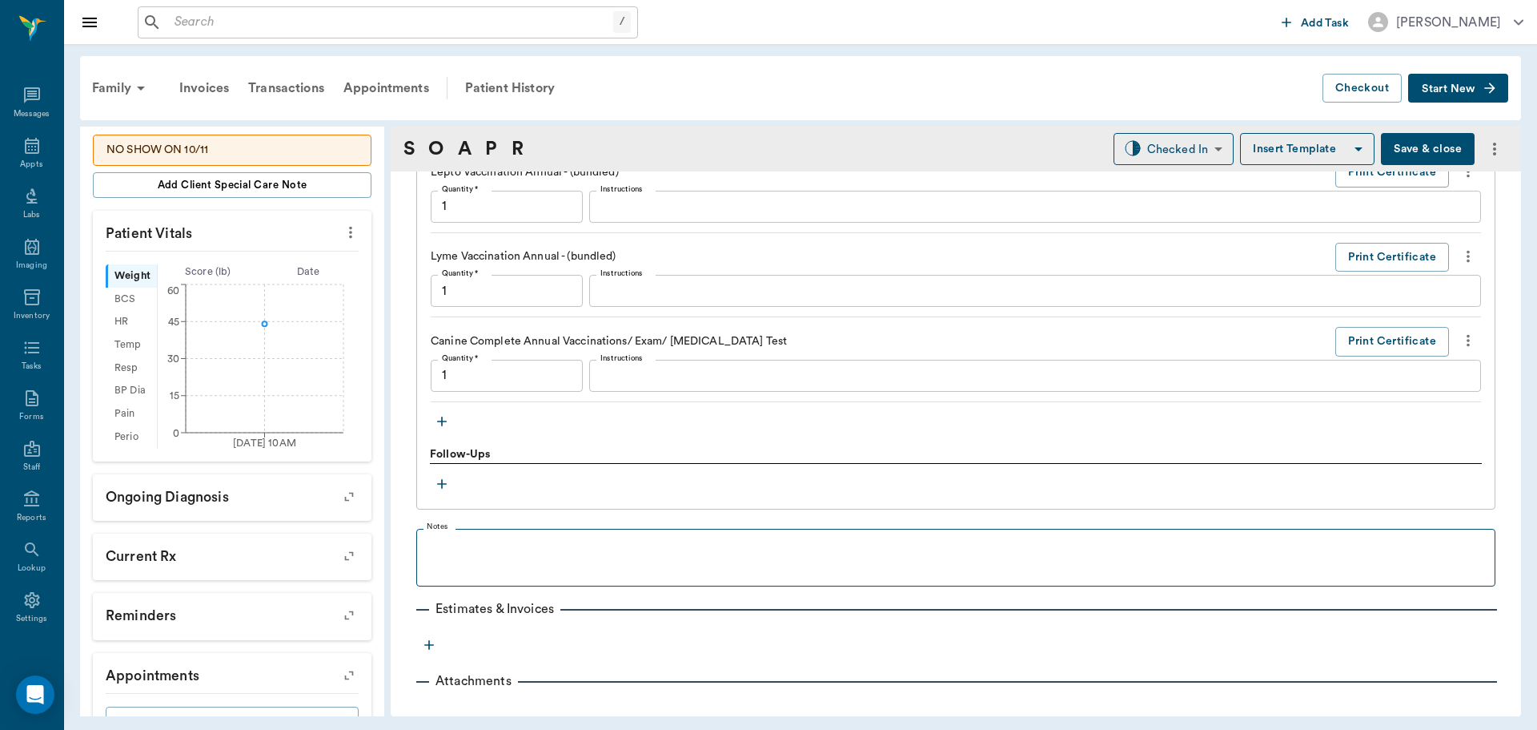
type input "1.00"
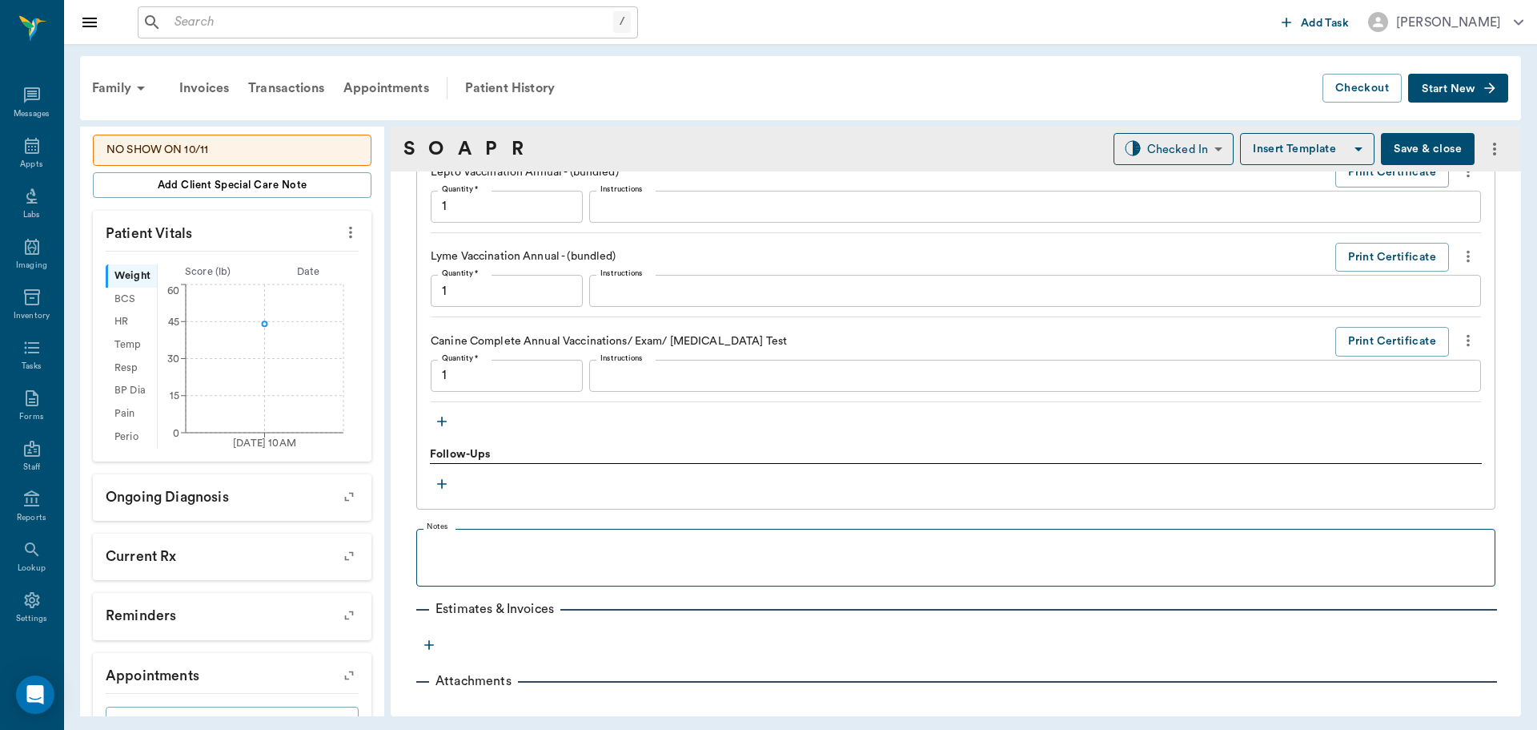
type input "1.00"
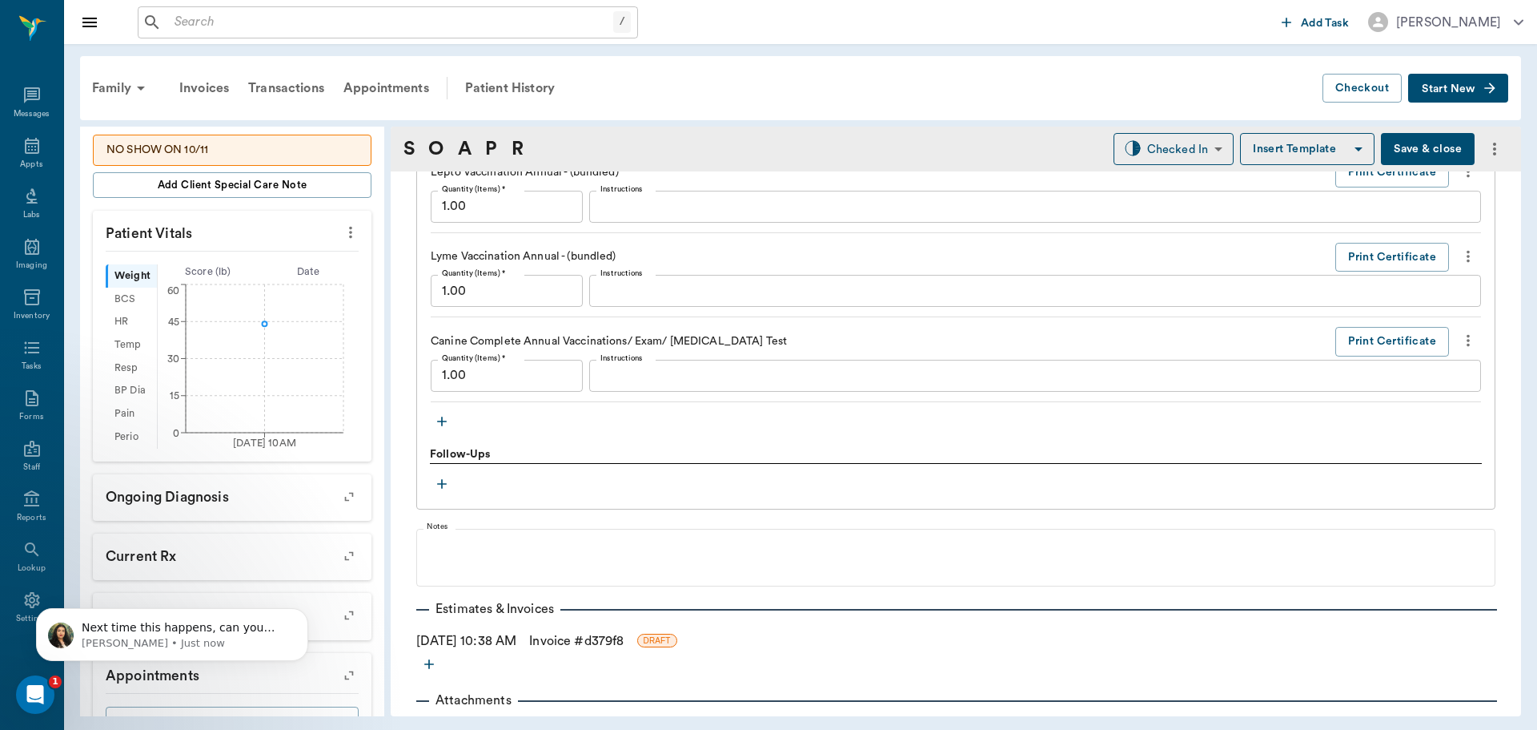
scroll to position [0, 0]
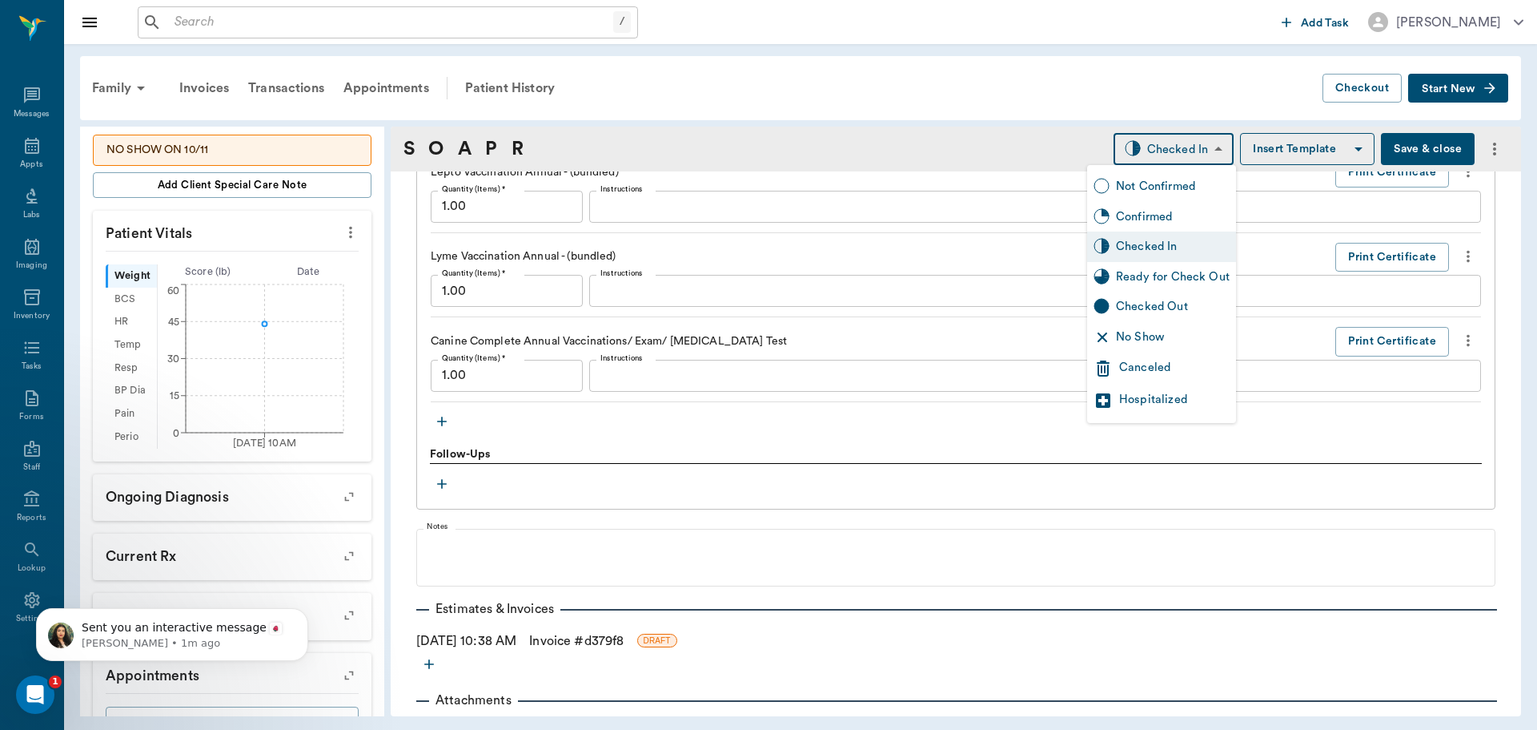
click at [1188, 145] on body "/ ​ Add Task Dr. Bert Ellsworth Nectar Messages Appts Labs Imaging Inventory Ta…" at bounding box center [768, 365] width 1537 height 730
click at [1190, 273] on div "Ready for Check Out" at bounding box center [1173, 277] width 114 height 18
type input "READY_TO_CHECKOUT"
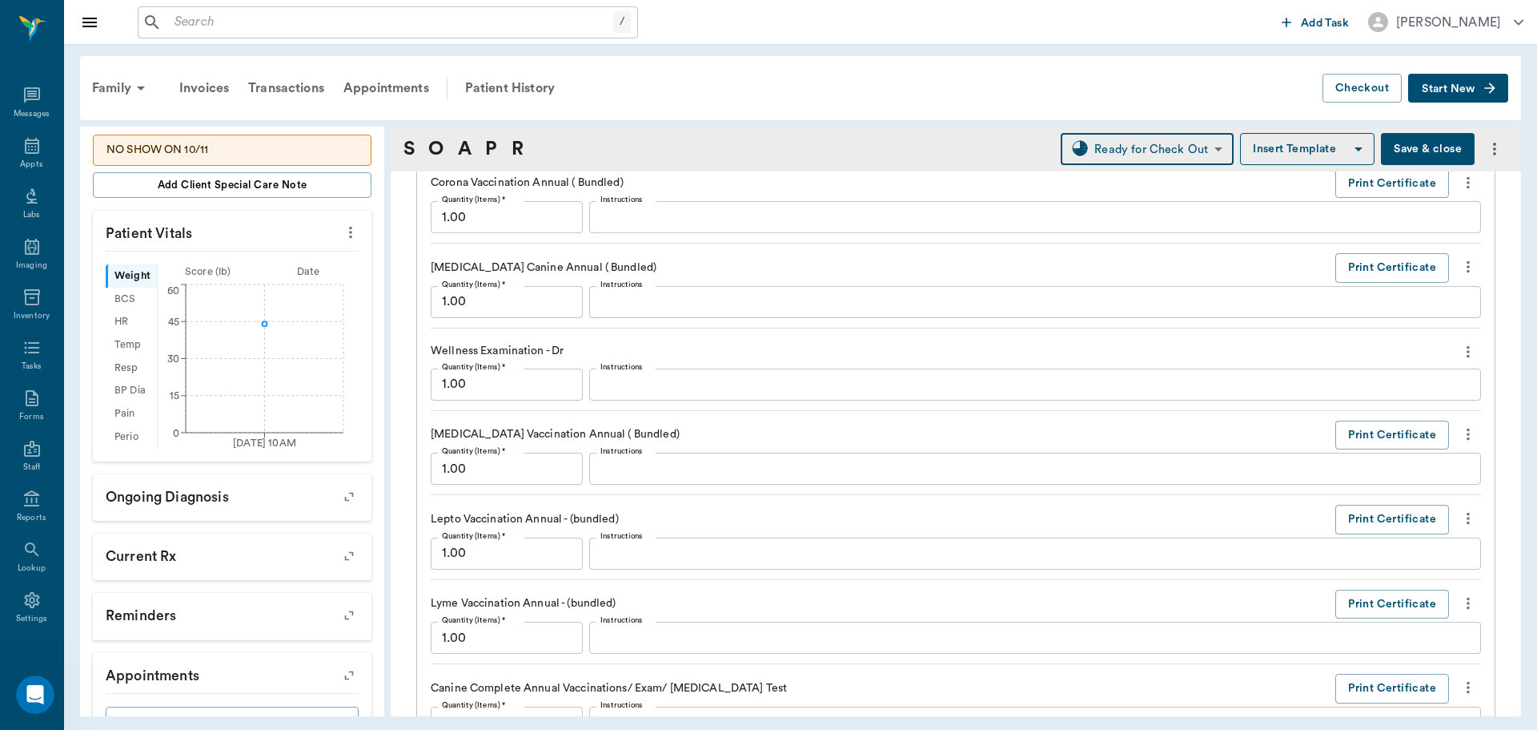
scroll to position [1437, 0]
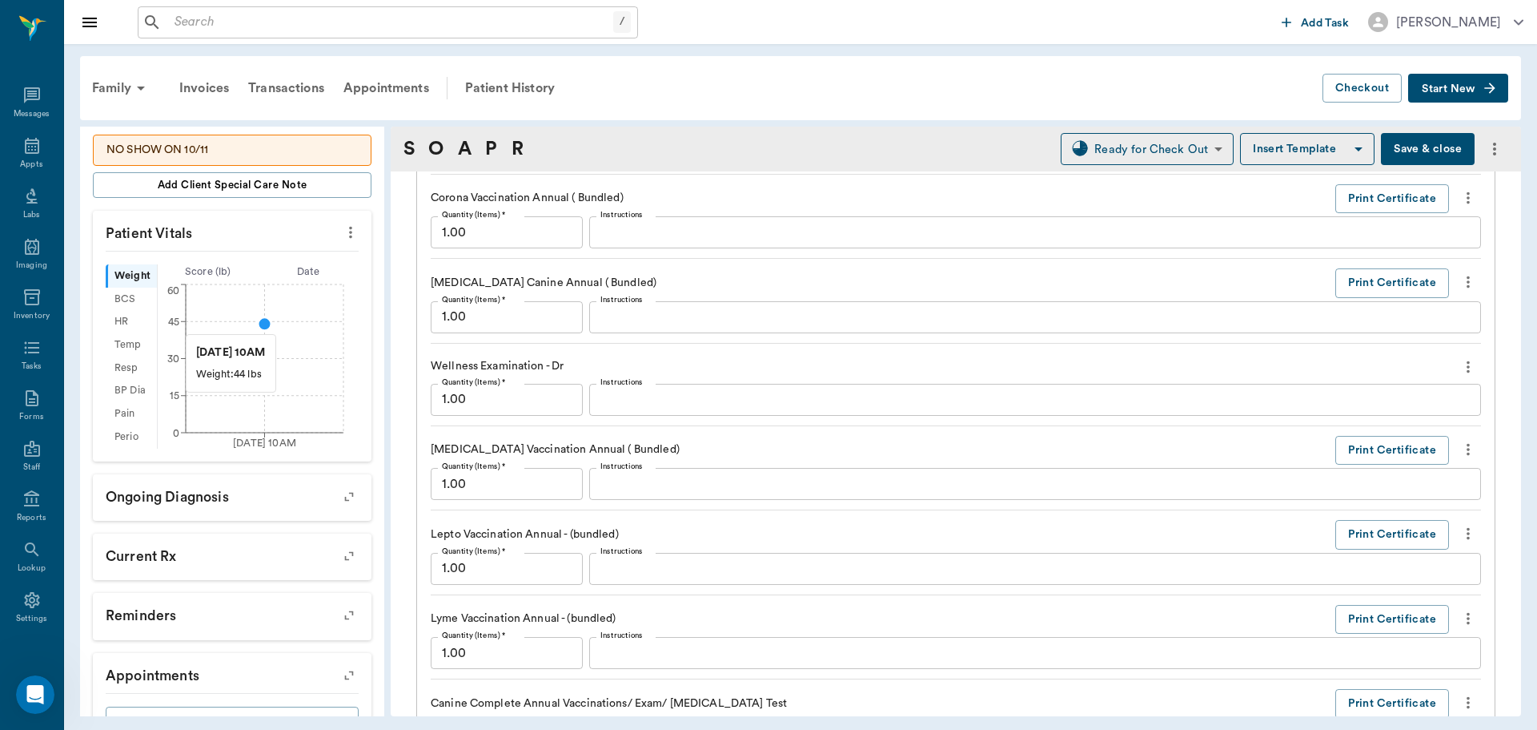
click at [263, 326] on circle at bounding box center [264, 323] width 13 height 13
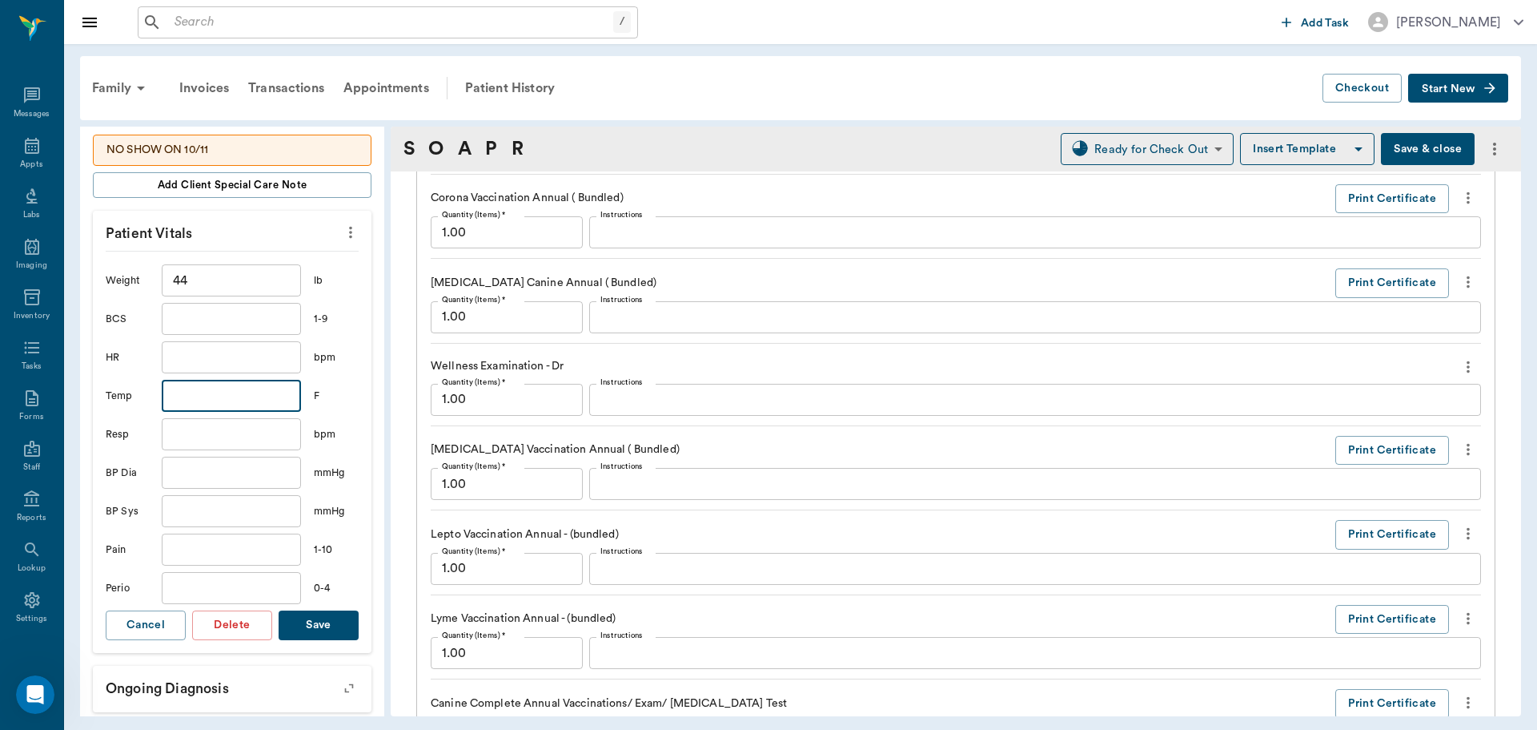
click at [224, 396] on input "text" at bounding box center [231, 396] width 139 height 32
type input "100.3"
click at [320, 624] on button "Save" at bounding box center [319, 625] width 80 height 30
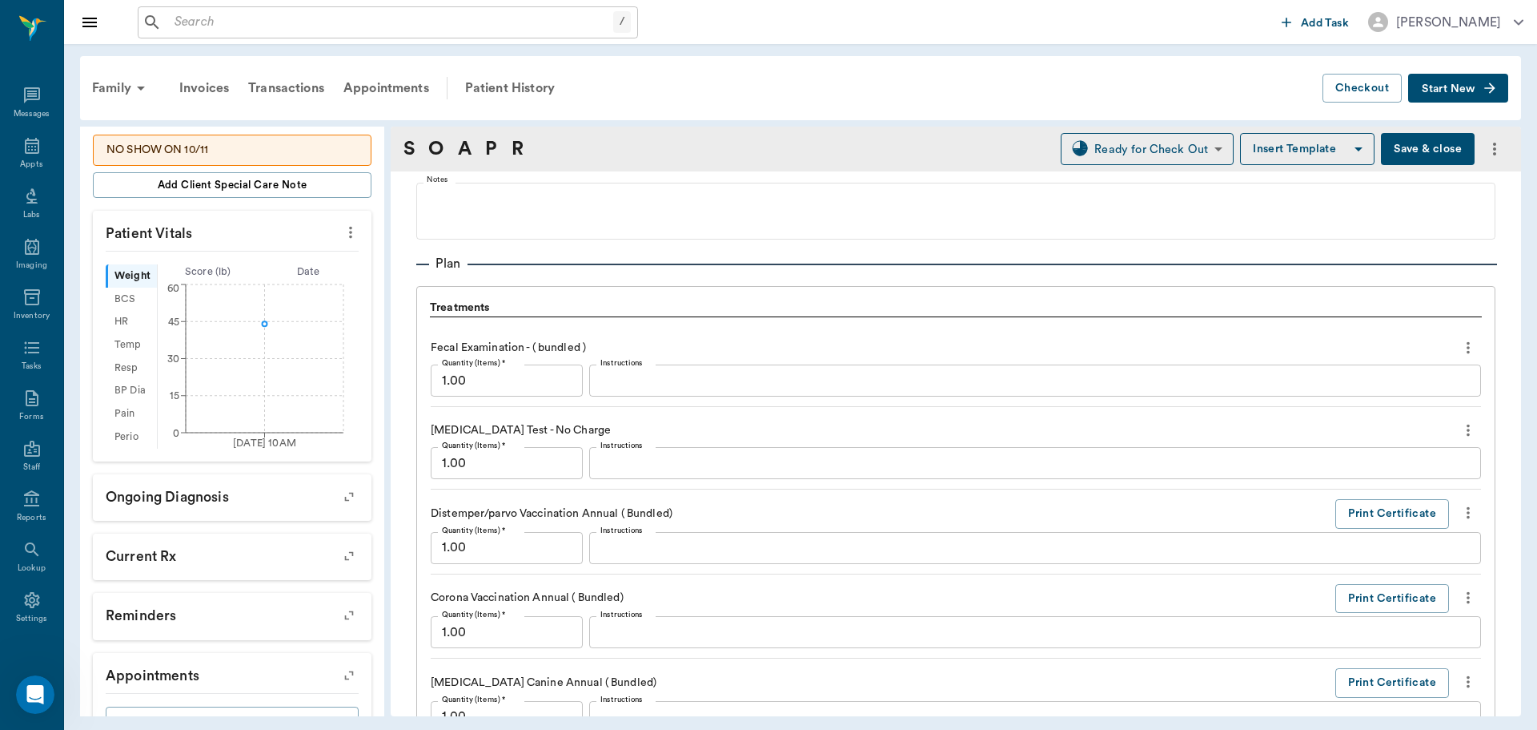
scroll to position [1037, 0]
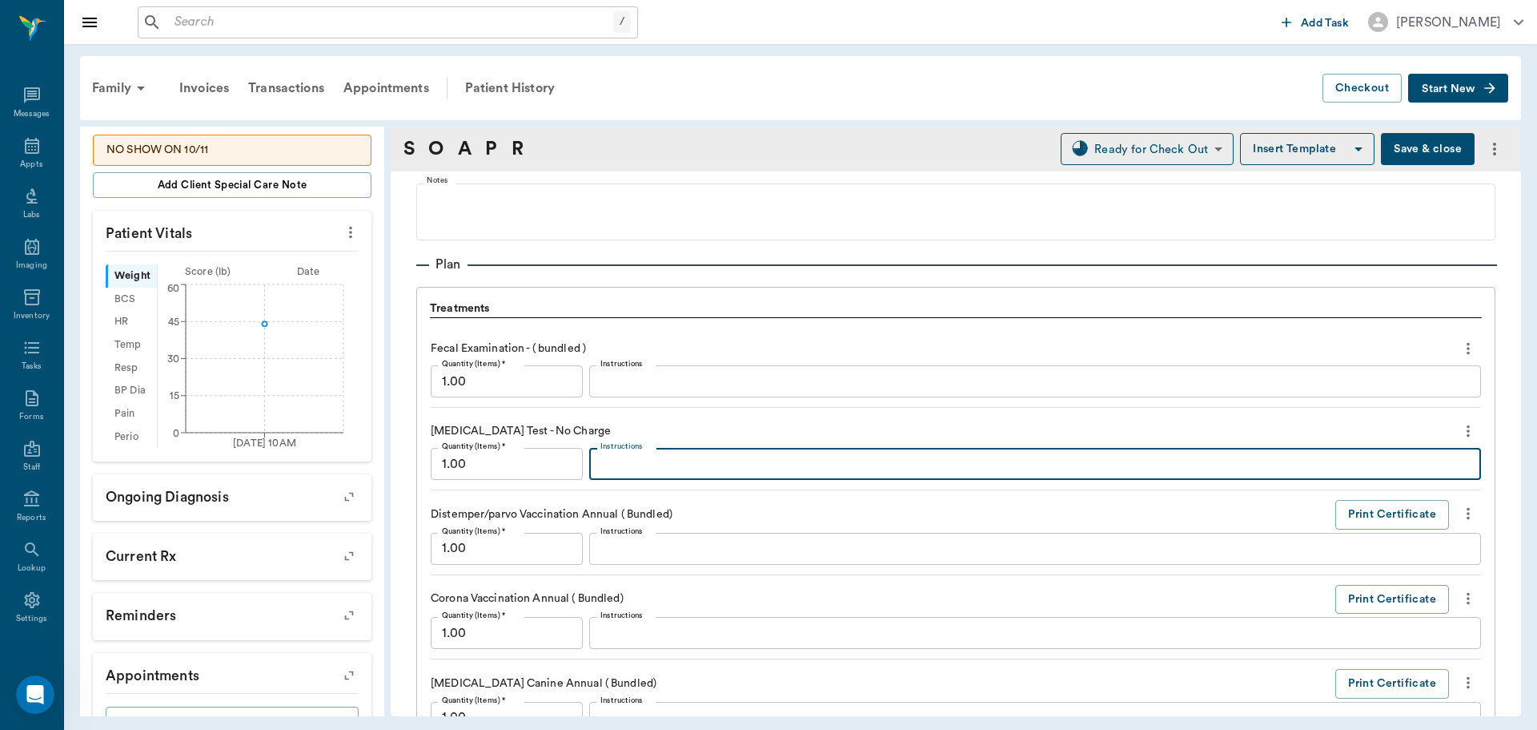
click at [685, 472] on textarea "Instructions" at bounding box center [1036, 464] width 870 height 18
type textarea "n"
type textarea "NEGATIVE"
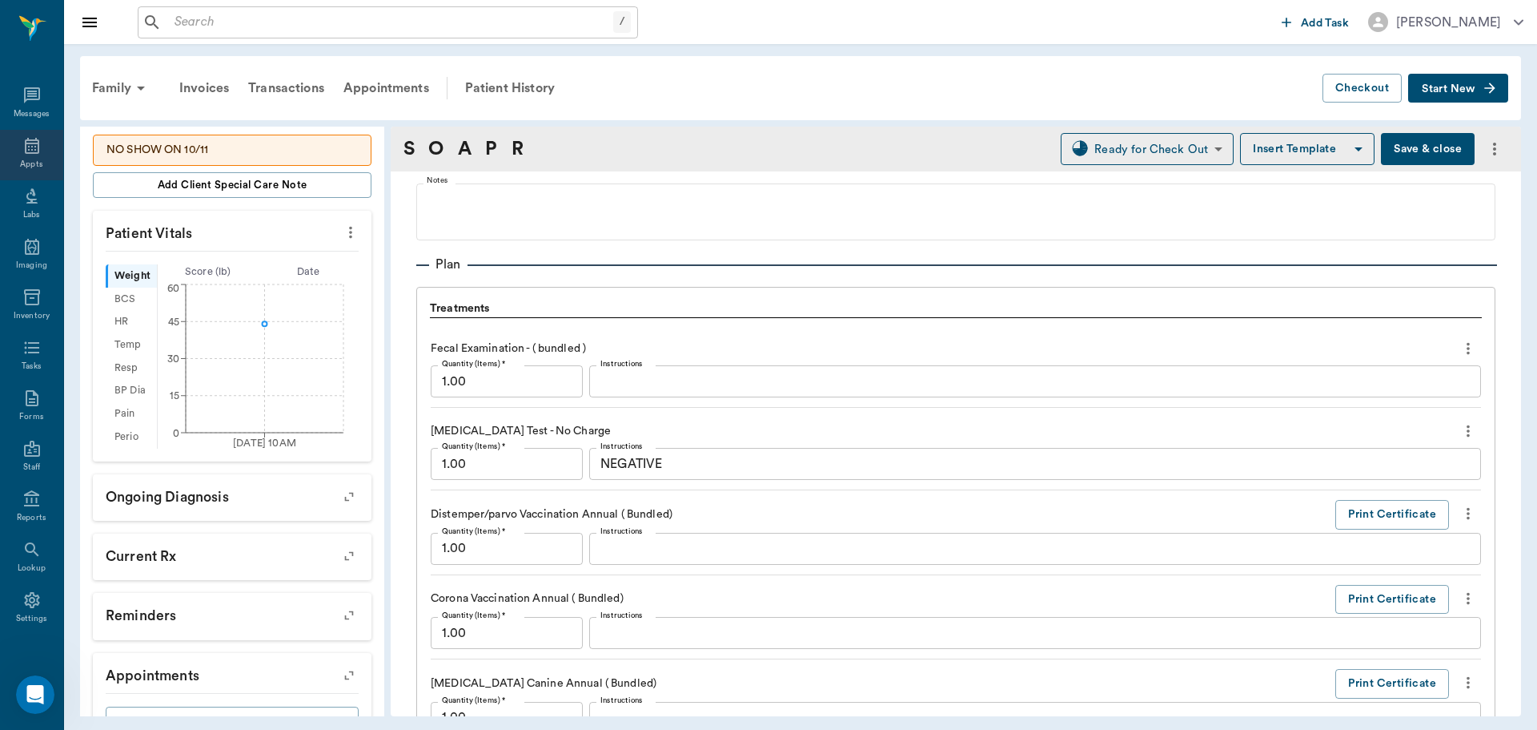
click at [38, 159] on div "Appts" at bounding box center [31, 155] width 63 height 50
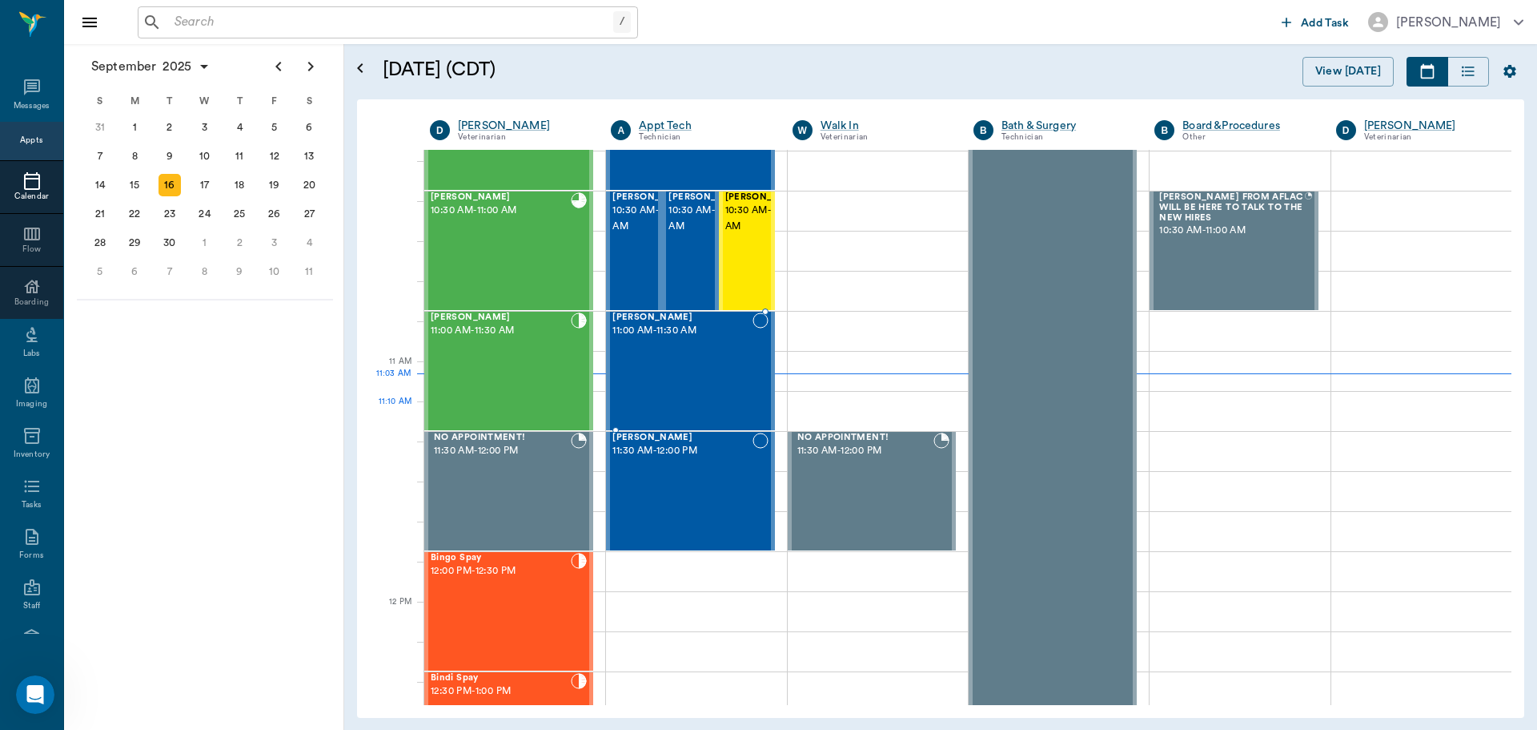
scroll to position [401, 0]
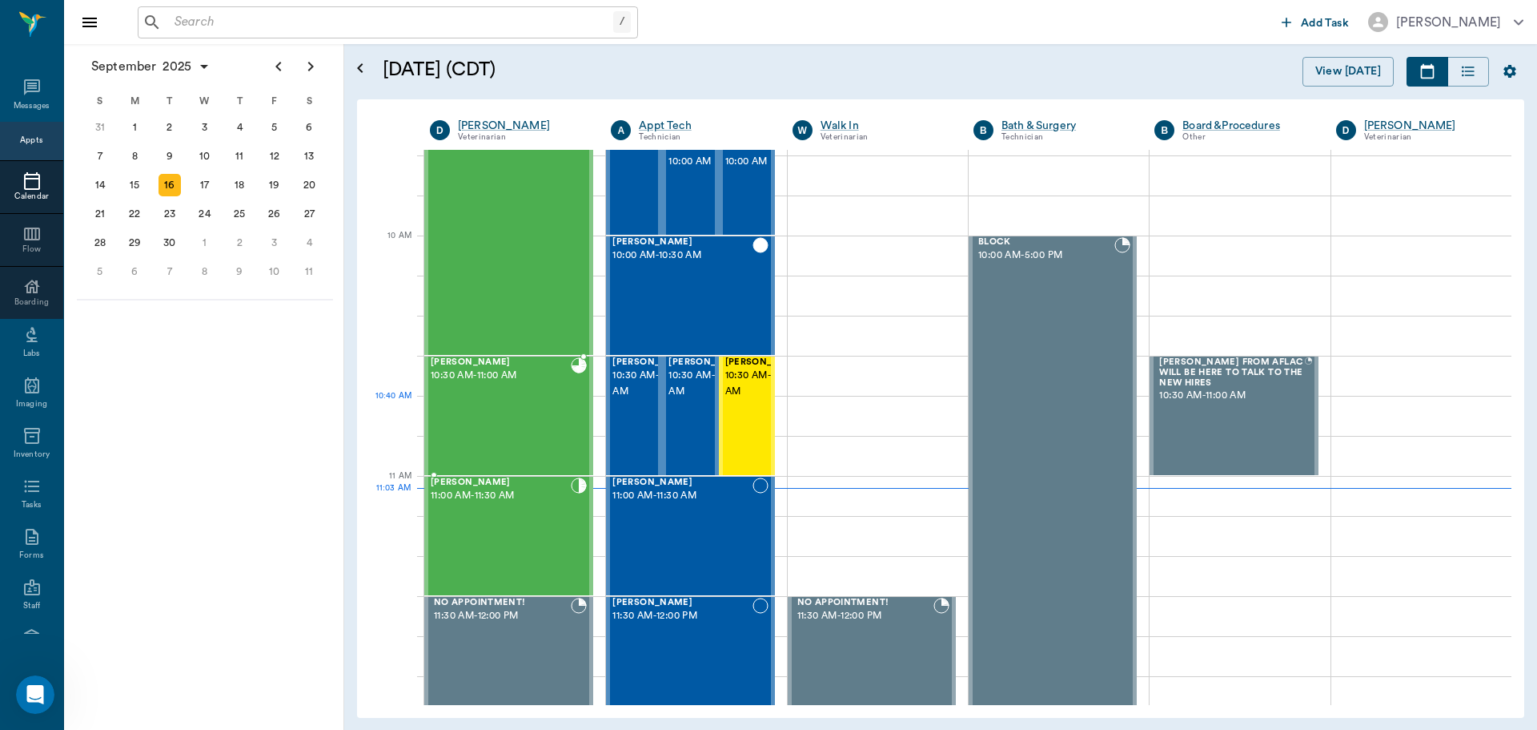
click at [509, 435] on div "Gus O'Bryant 10:30 AM - 11:00 AM" at bounding box center [501, 415] width 140 height 117
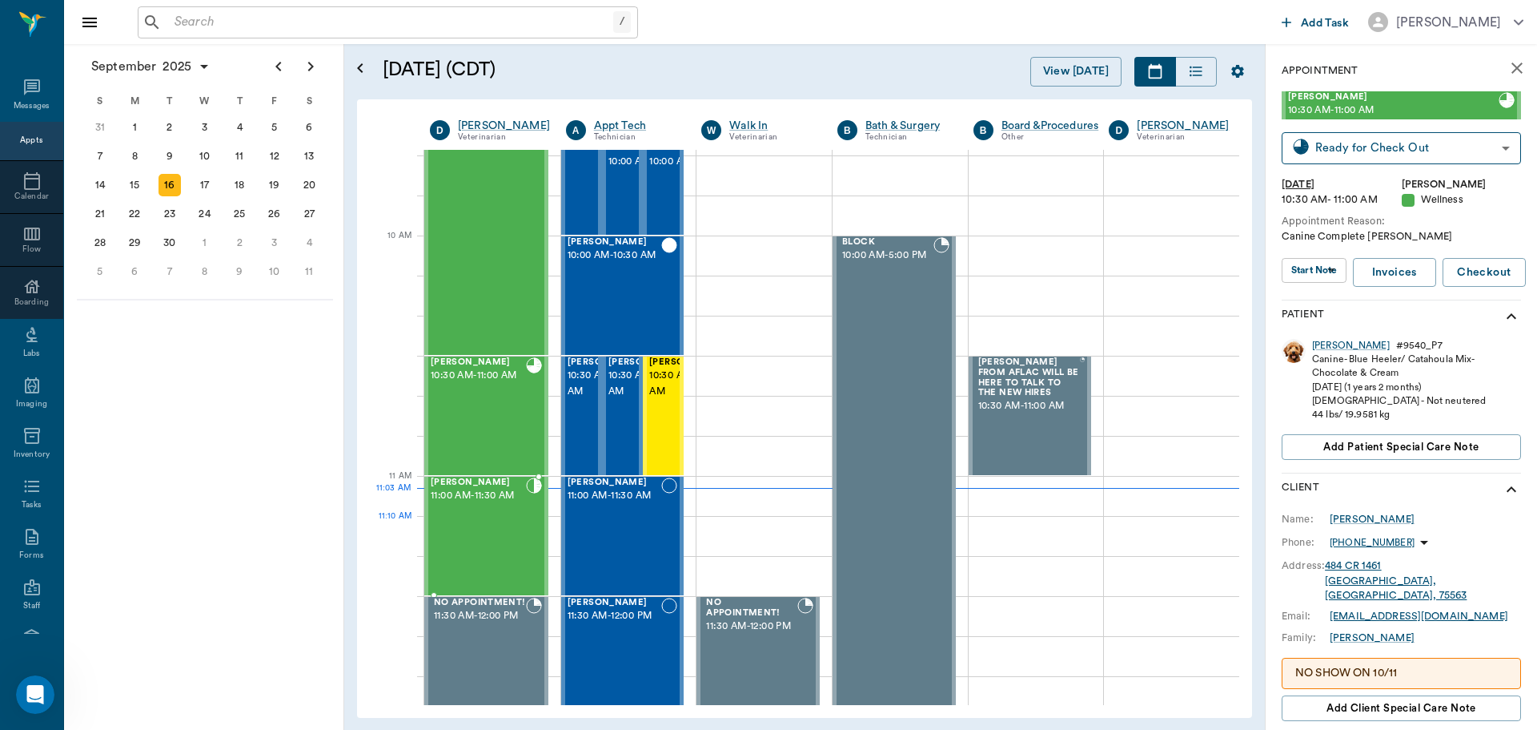
click at [506, 524] on div "Spencer Crow 11:00 AM - 11:30 AM" at bounding box center [478, 535] width 95 height 117
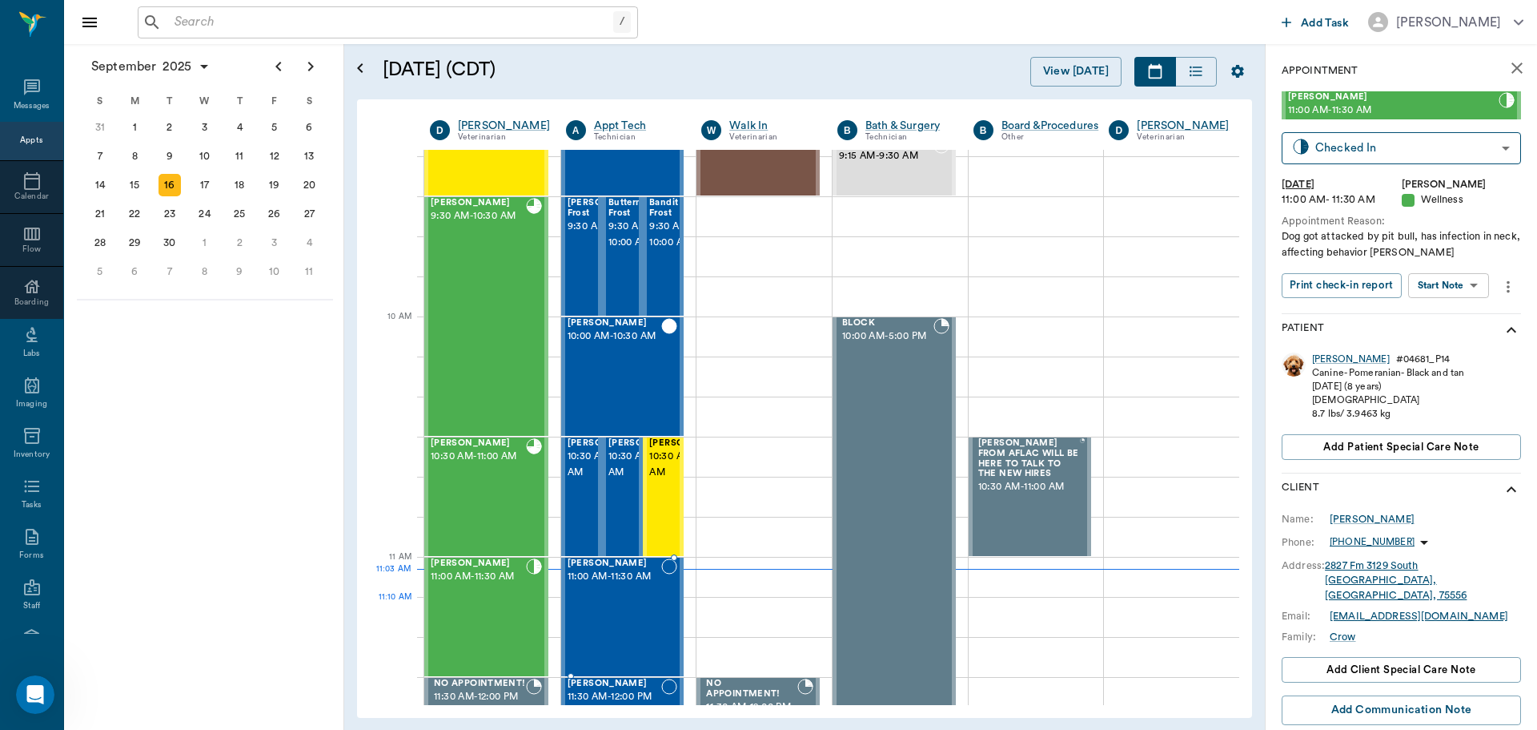
scroll to position [321, 0]
click at [1469, 291] on body "/ ​ Add Task Dr. Bert Ellsworth Nectar Messages Appts Calendar Flow Boarding La…" at bounding box center [768, 365] width 1537 height 730
click at [471, 474] on div at bounding box center [768, 365] width 1537 height 730
click at [480, 464] on span "10:30 AM - 11:00 AM" at bounding box center [478, 456] width 95 height 16
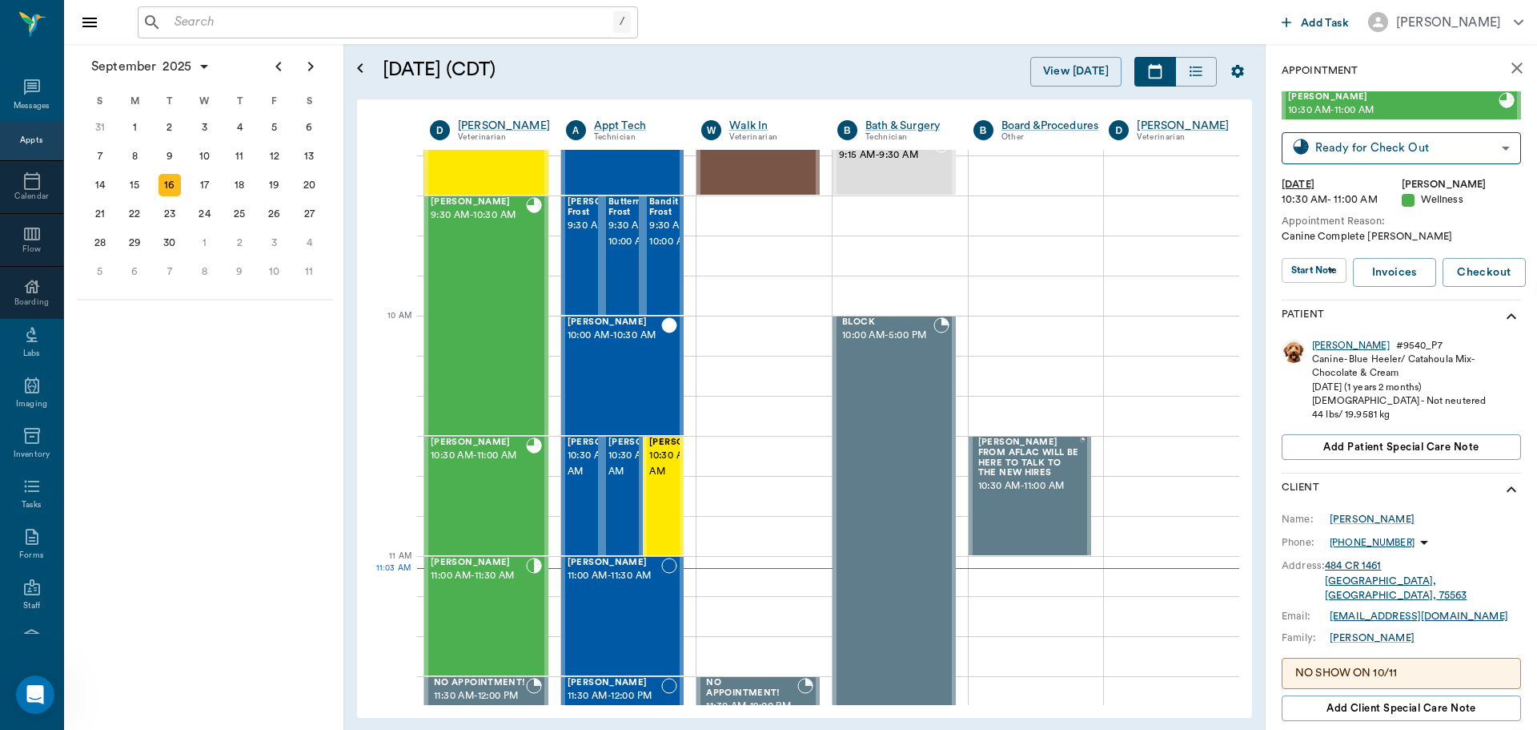
click at [1320, 352] on div "Gus" at bounding box center [1351, 346] width 78 height 14
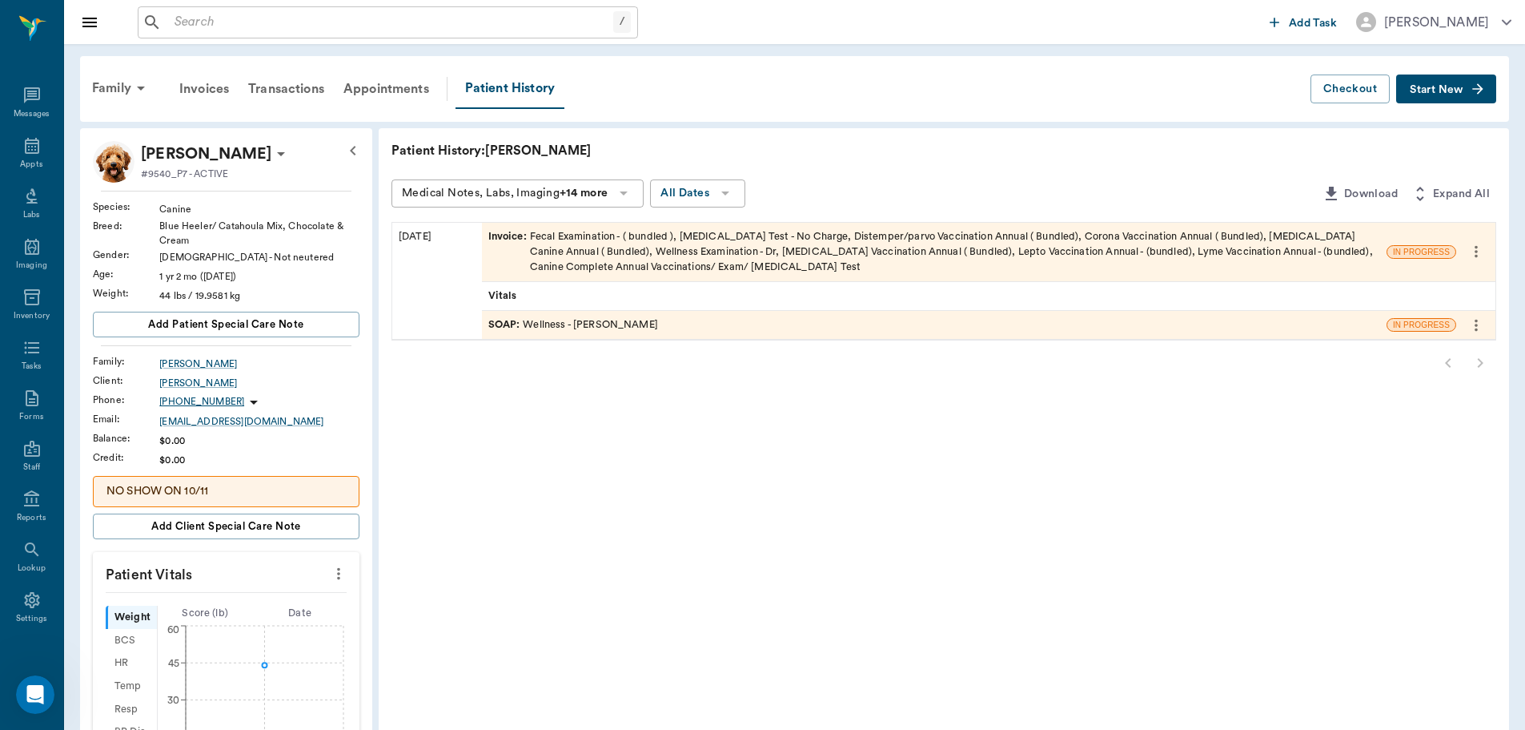
click at [664, 329] on div "SOAP : Wellness - Dr. Bert Ellsworth" at bounding box center [934, 325] width 905 height 28
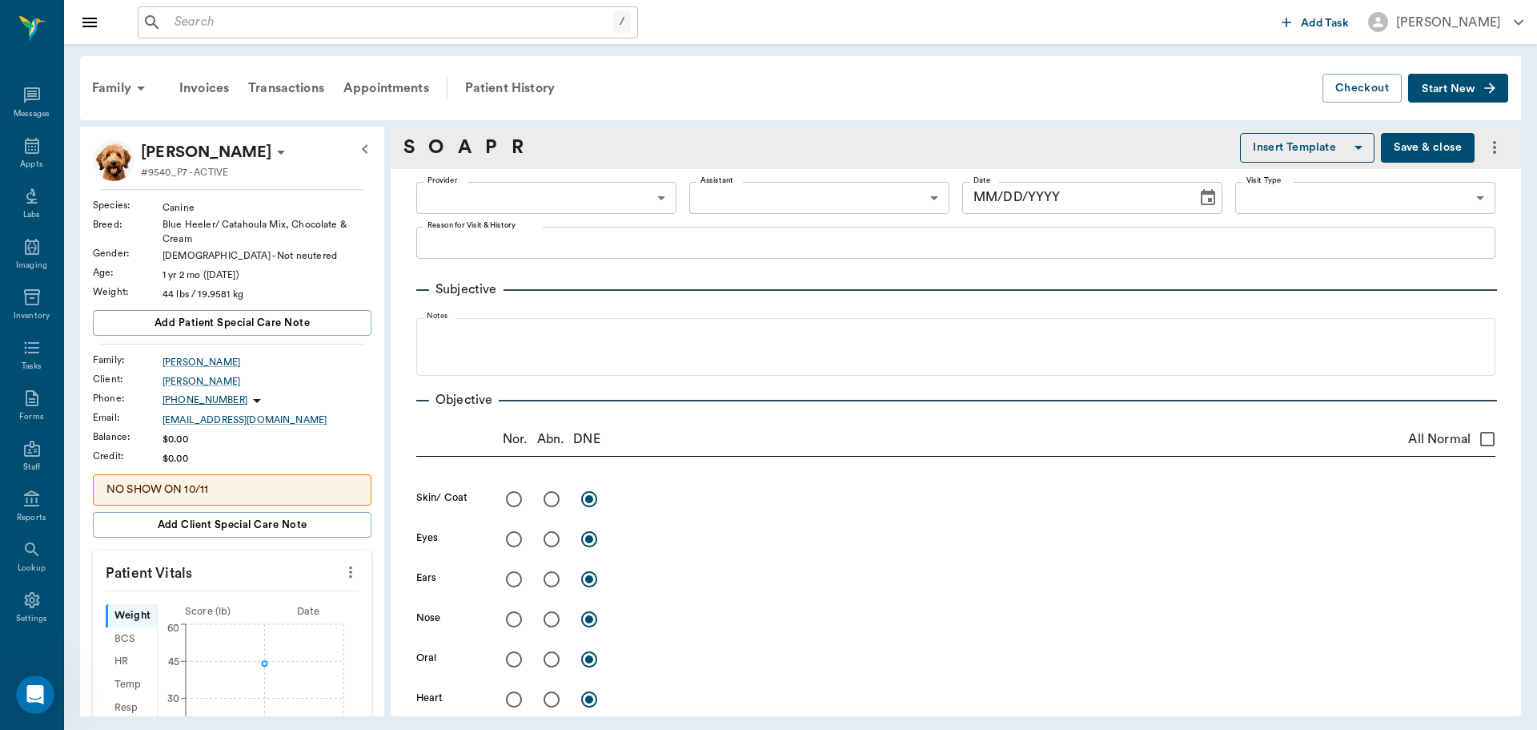
type input "63ec2f075fda476ae8351a4d"
type input "682b670d8bdc6f7f8feef3db"
type input "65d2be4f46e3a538d89b8c14"
type textarea "Canine Complete Christy"
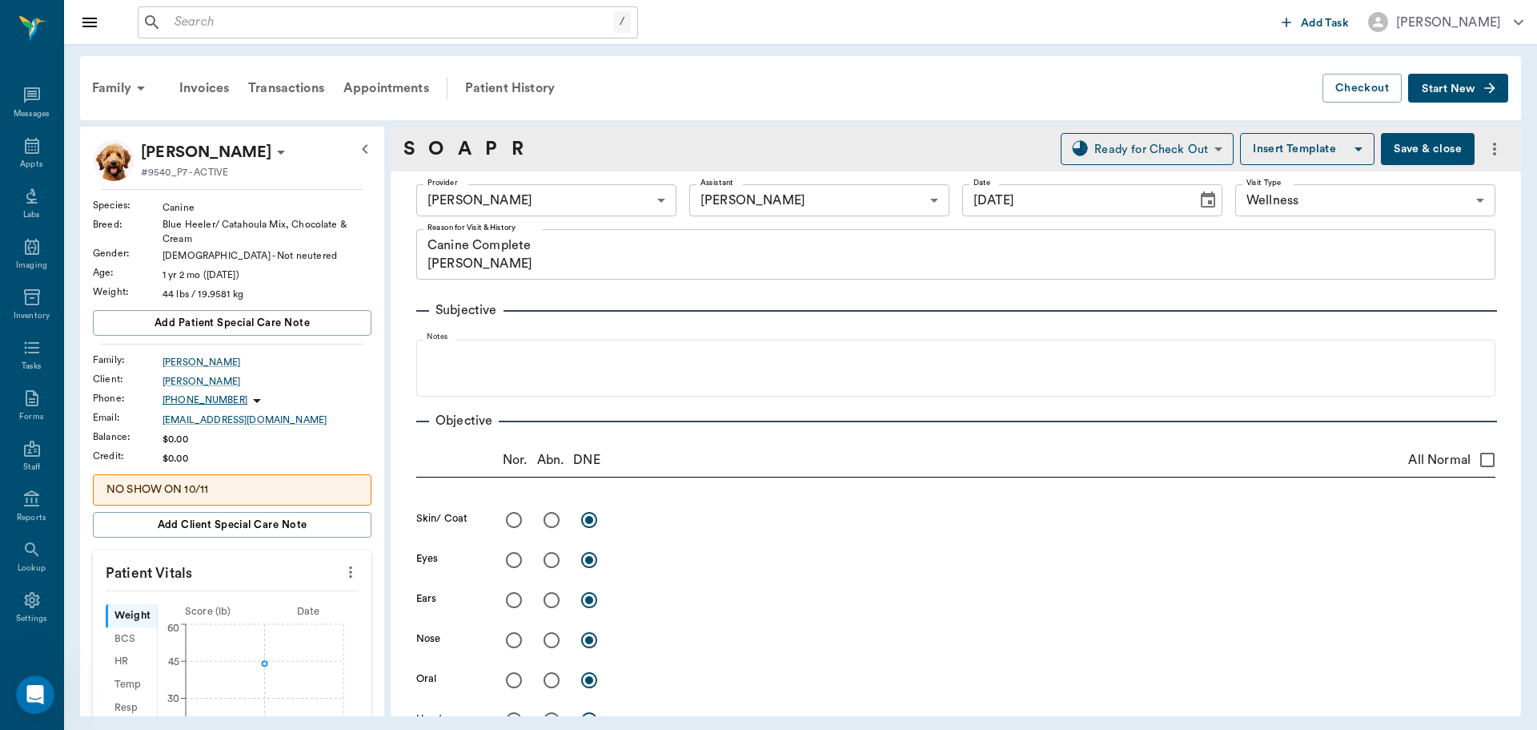
type input "[DATE]"
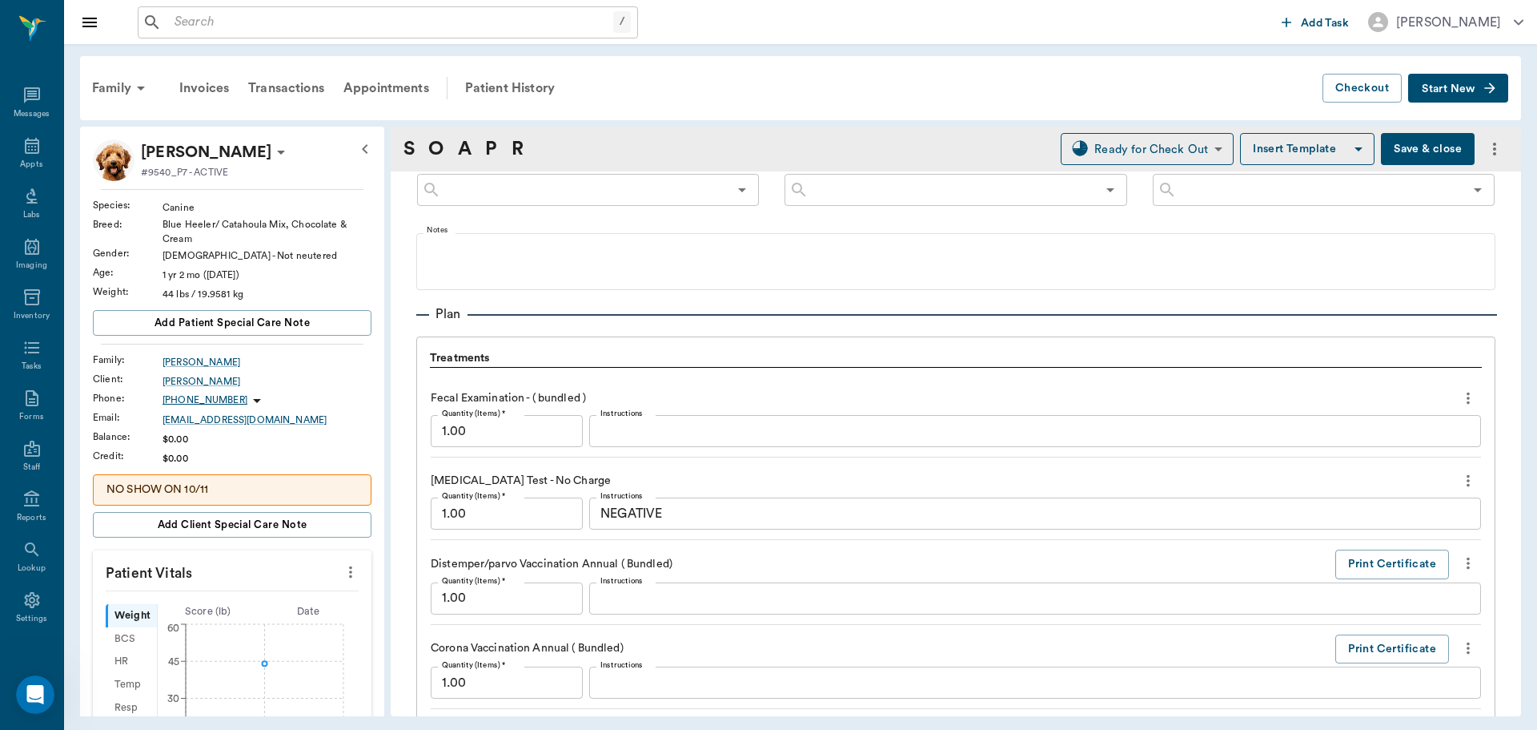
scroll to position [961, 0]
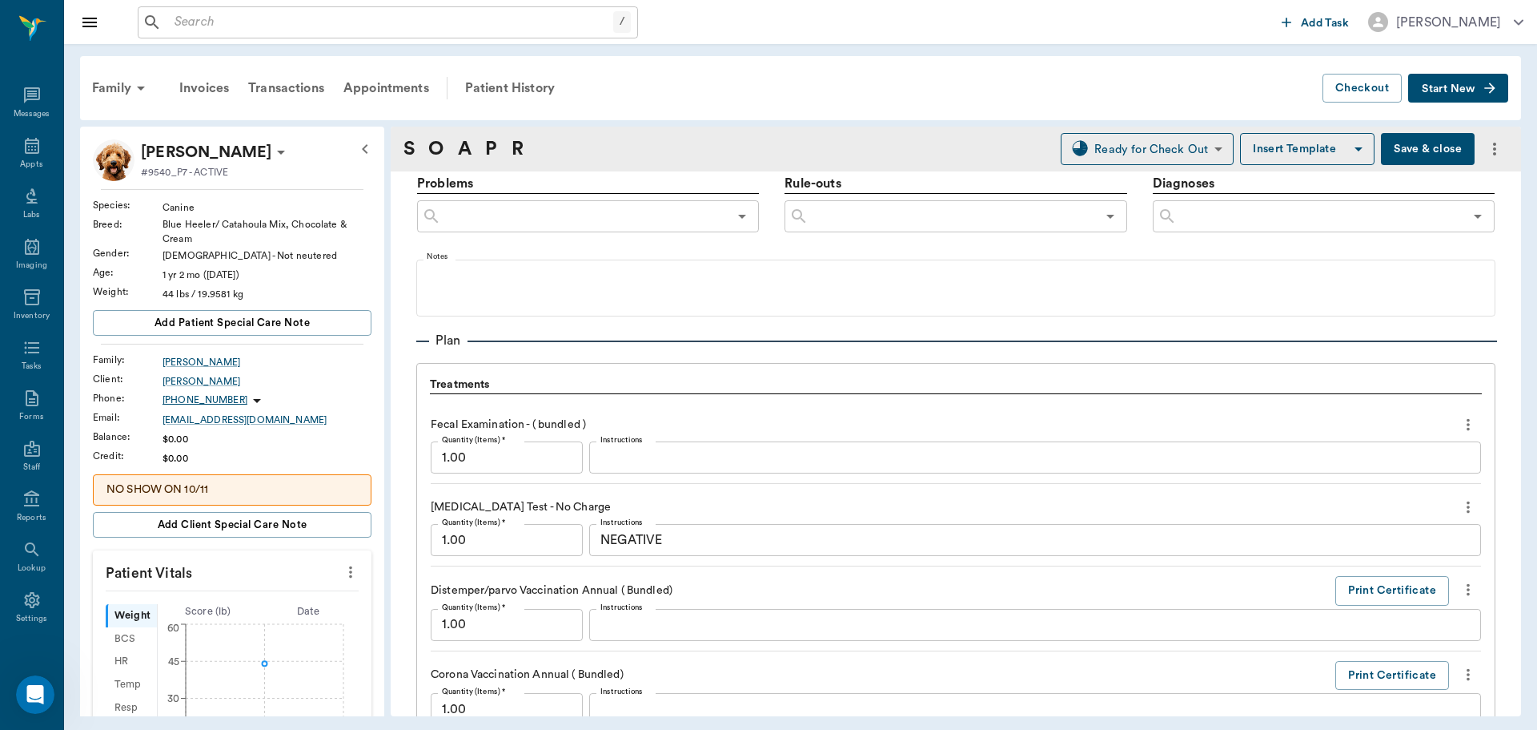
click at [702, 467] on div "x Instructions" at bounding box center [1035, 457] width 892 height 32
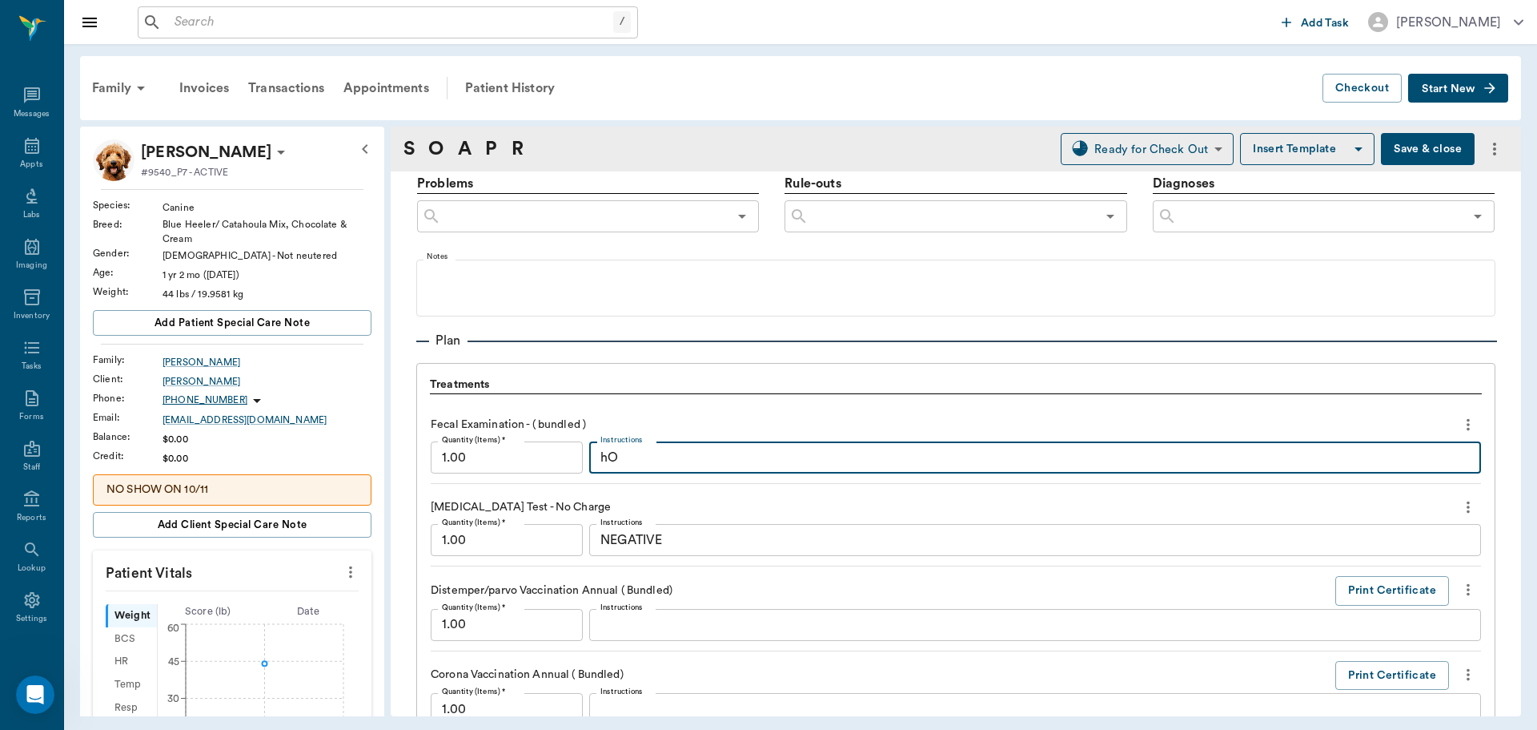
type textarea "h"
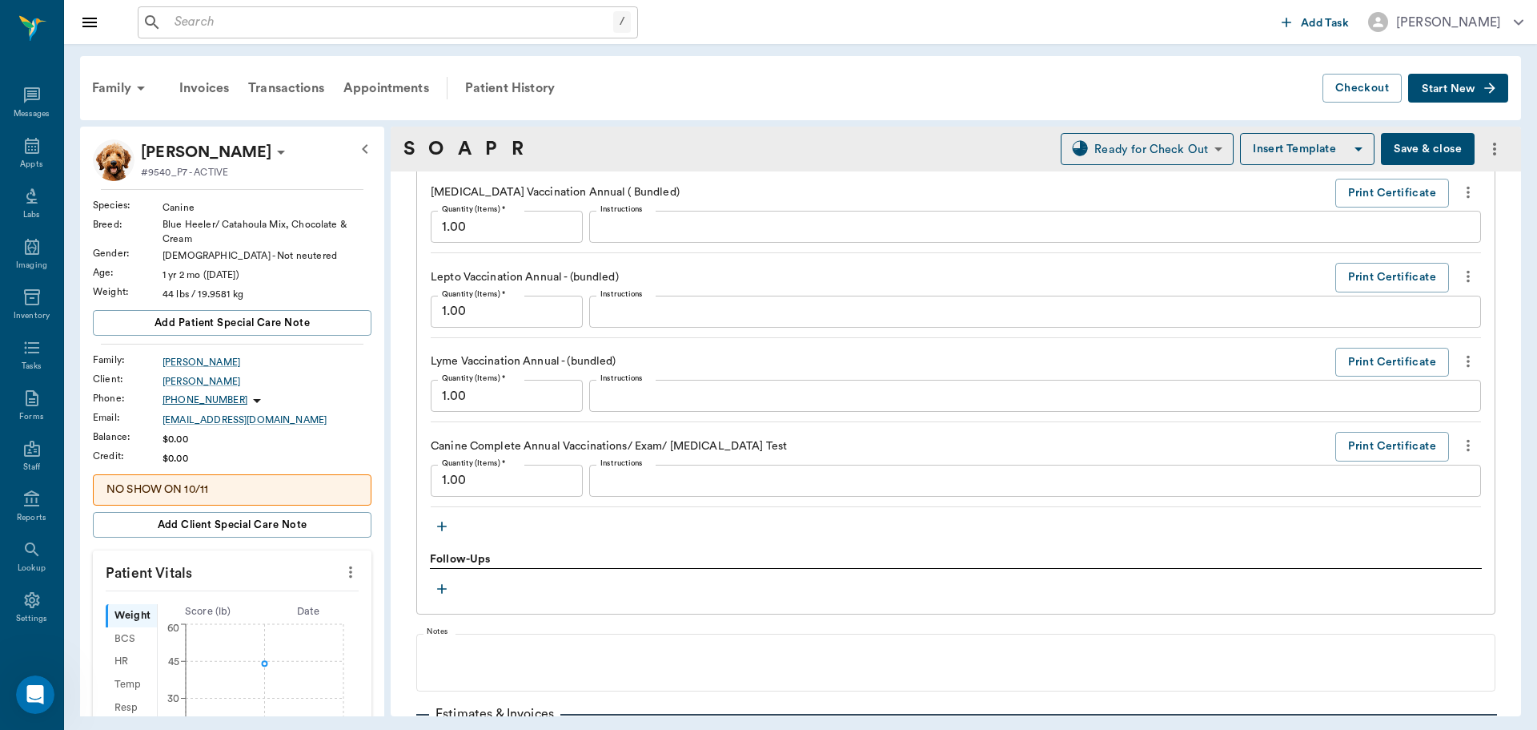
scroll to position [1762, 0]
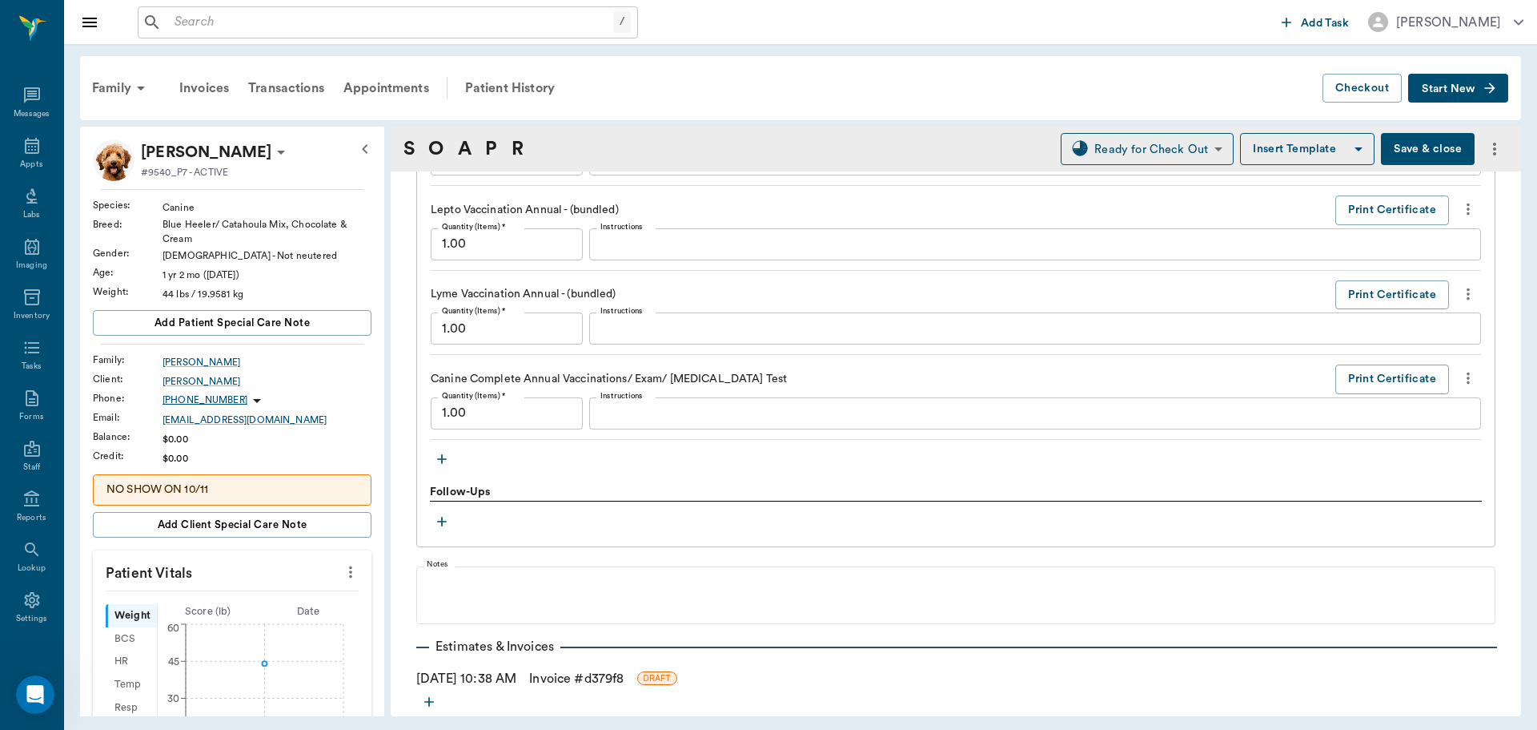
type textarea "HOOKS 1+"
click at [440, 454] on icon "button" at bounding box center [442, 459] width 16 height 16
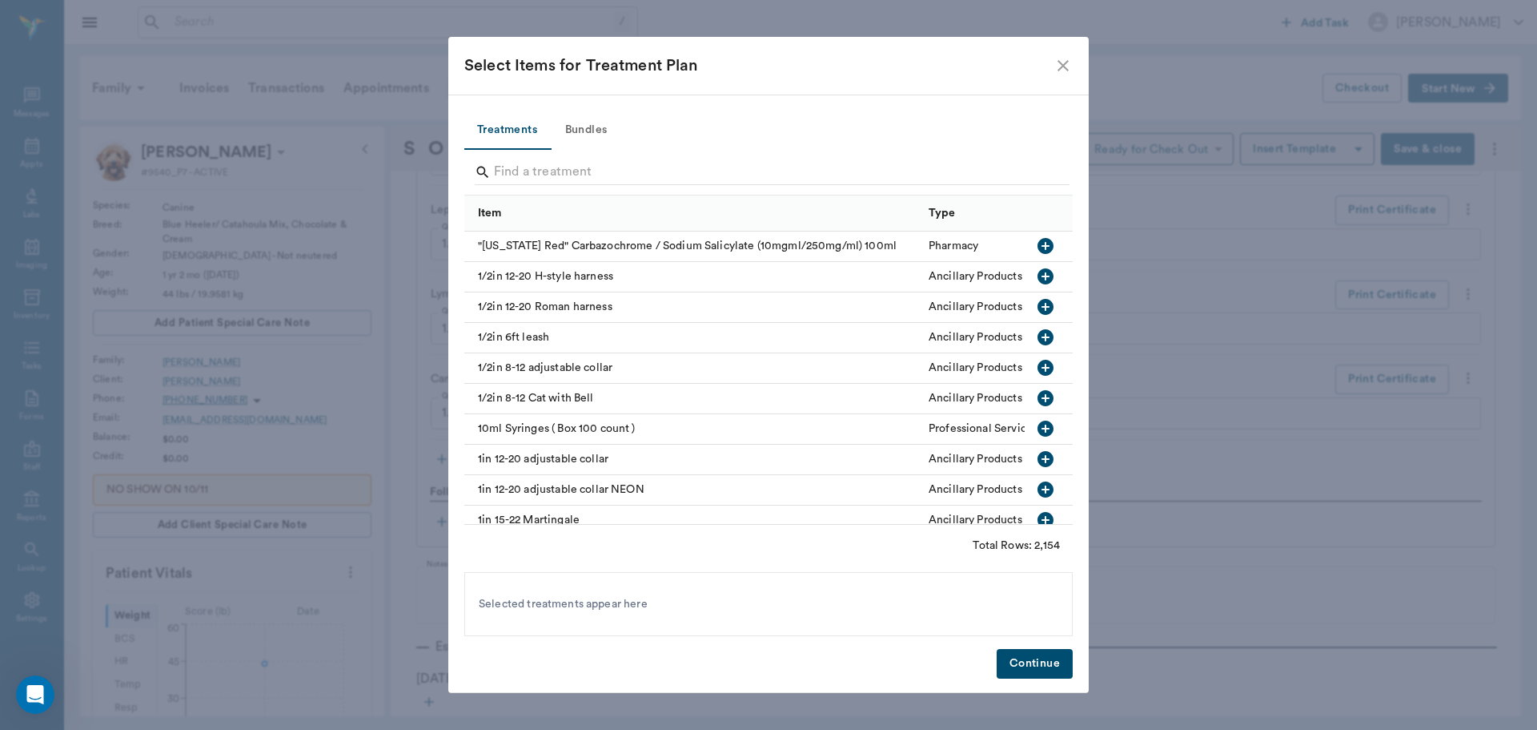
click at [628, 156] on div at bounding box center [772, 174] width 595 height 42
click at [629, 167] on input "Search" at bounding box center [770, 172] width 552 height 26
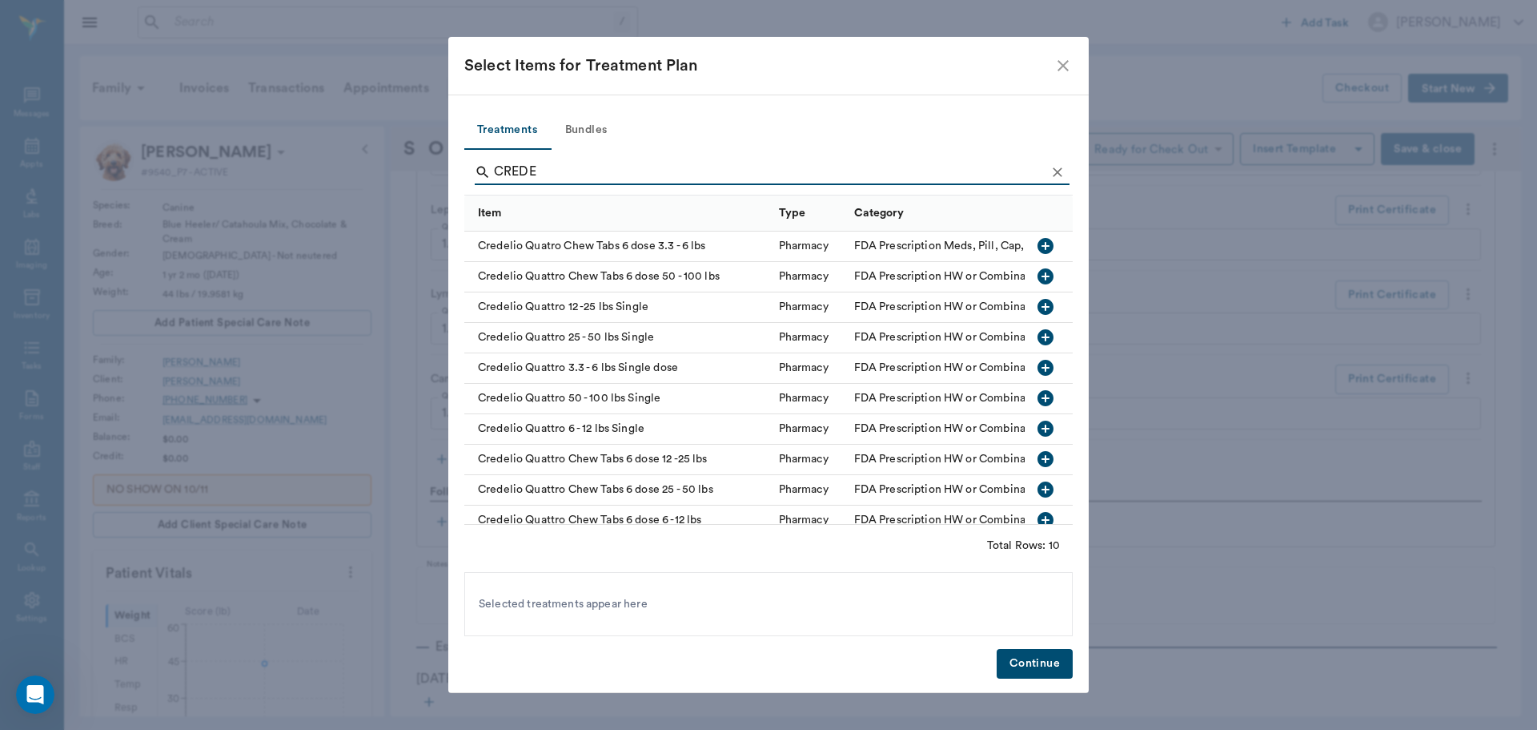
type input "CREDE"
click at [1038, 340] on icon "button" at bounding box center [1046, 337] width 16 height 16
click at [1037, 662] on button "Continue" at bounding box center [1035, 664] width 76 height 30
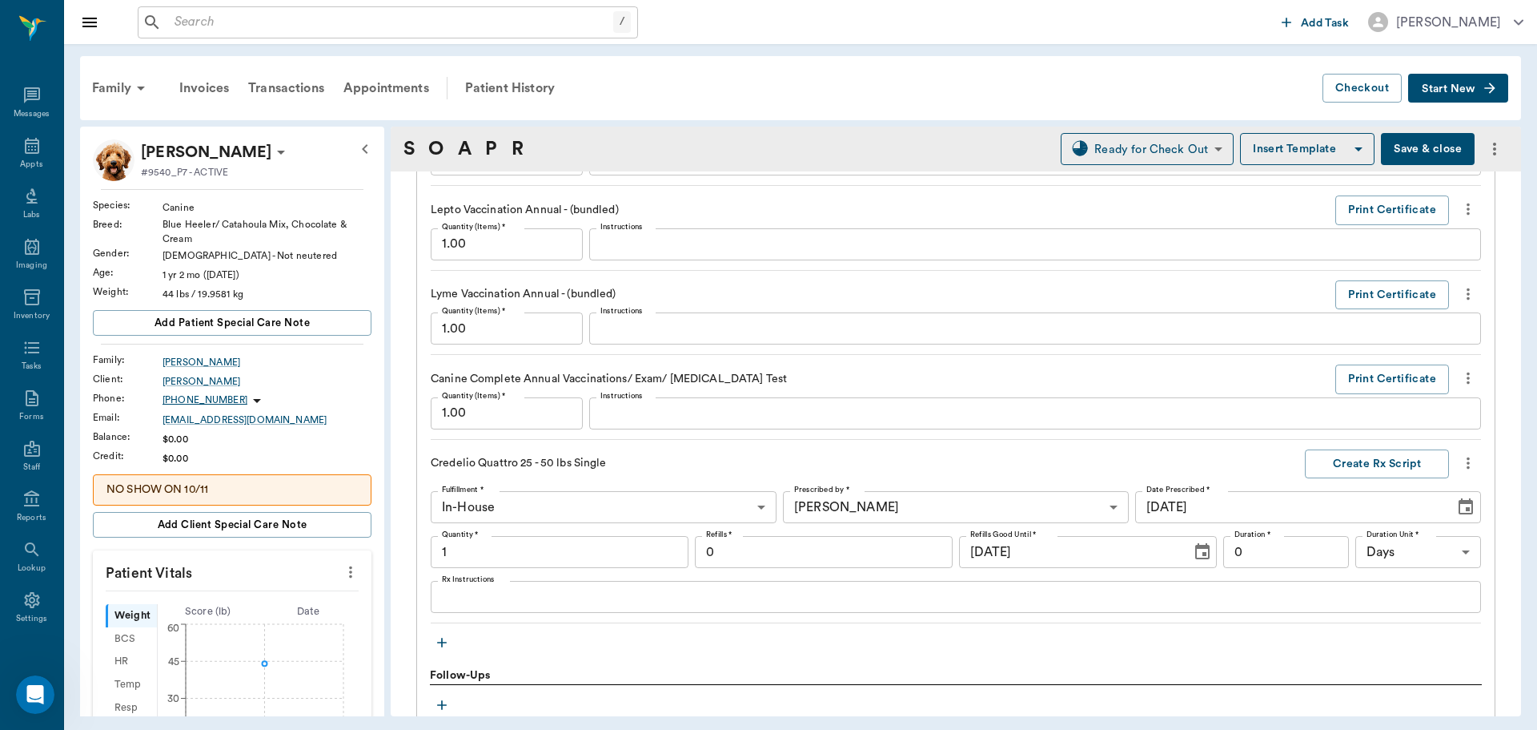
type input "1.00"
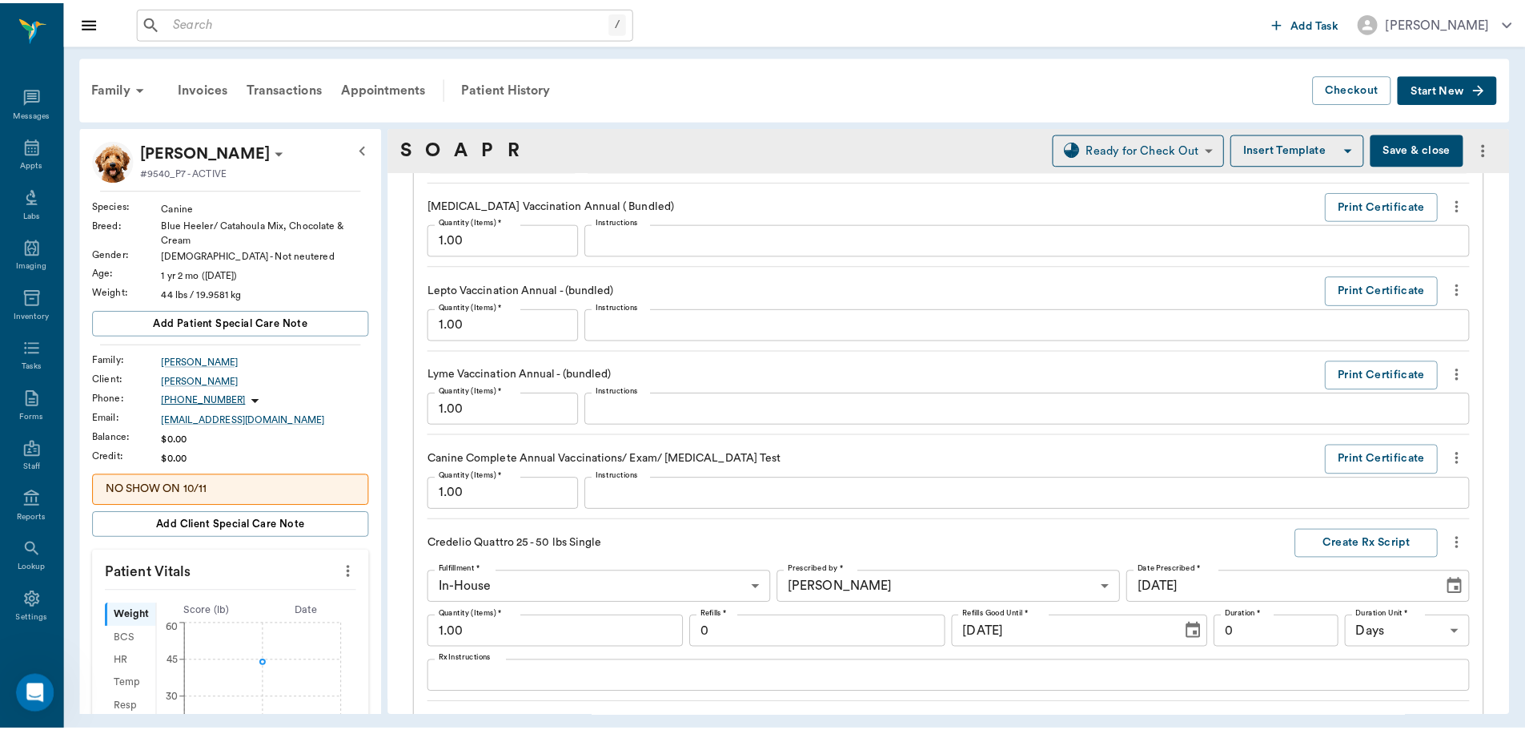
scroll to position [2021, 0]
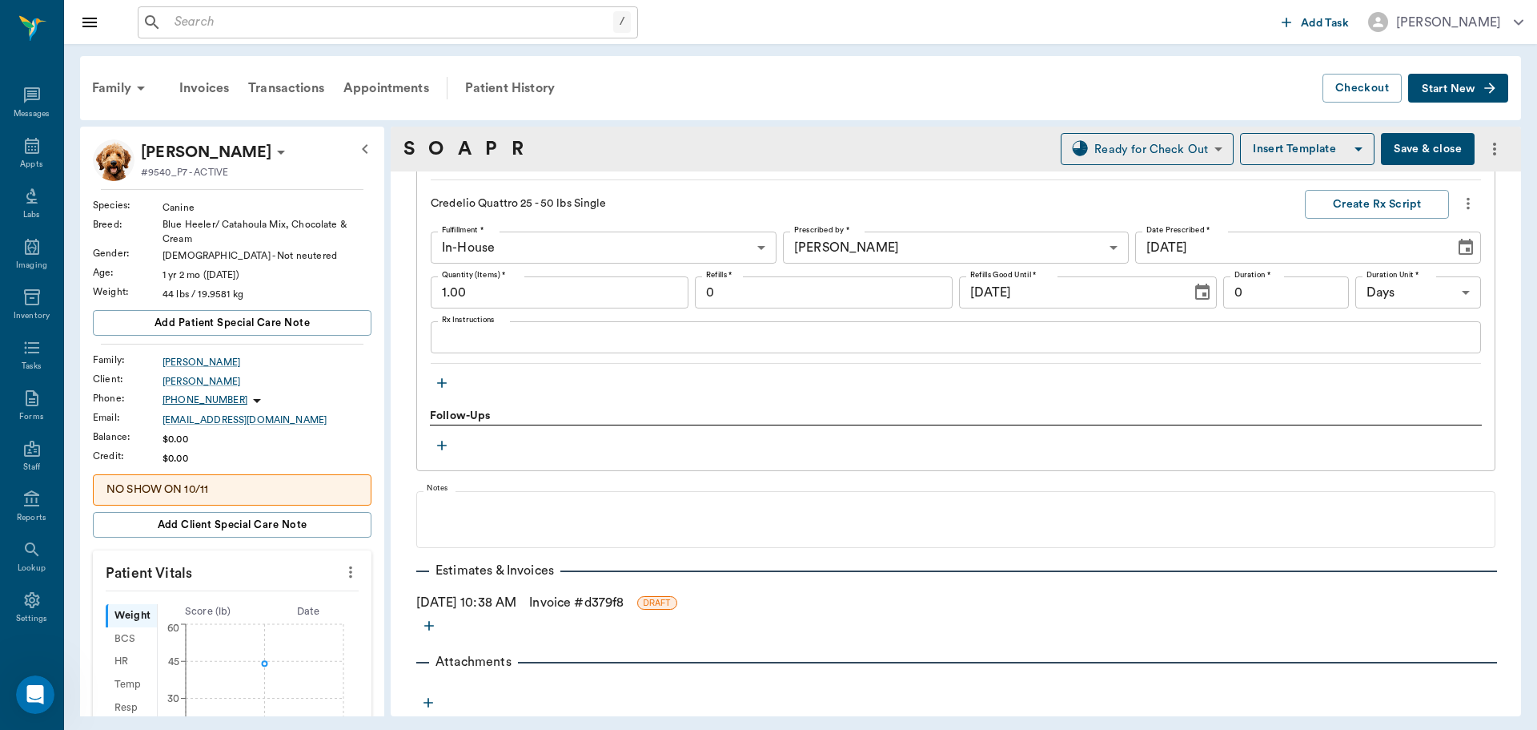
click at [605, 597] on link "Invoice # d379f8" at bounding box center [576, 602] width 94 height 19
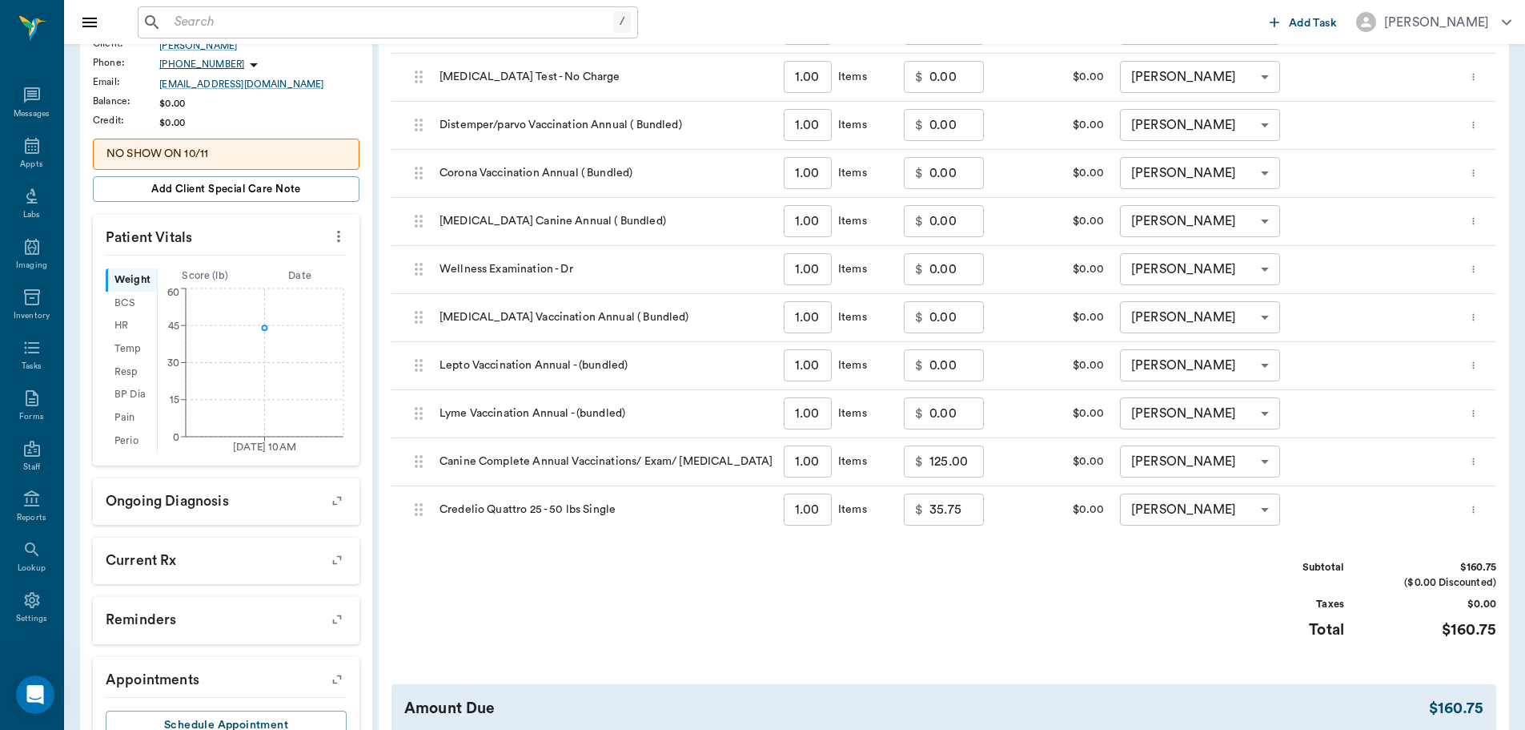
scroll to position [470, 0]
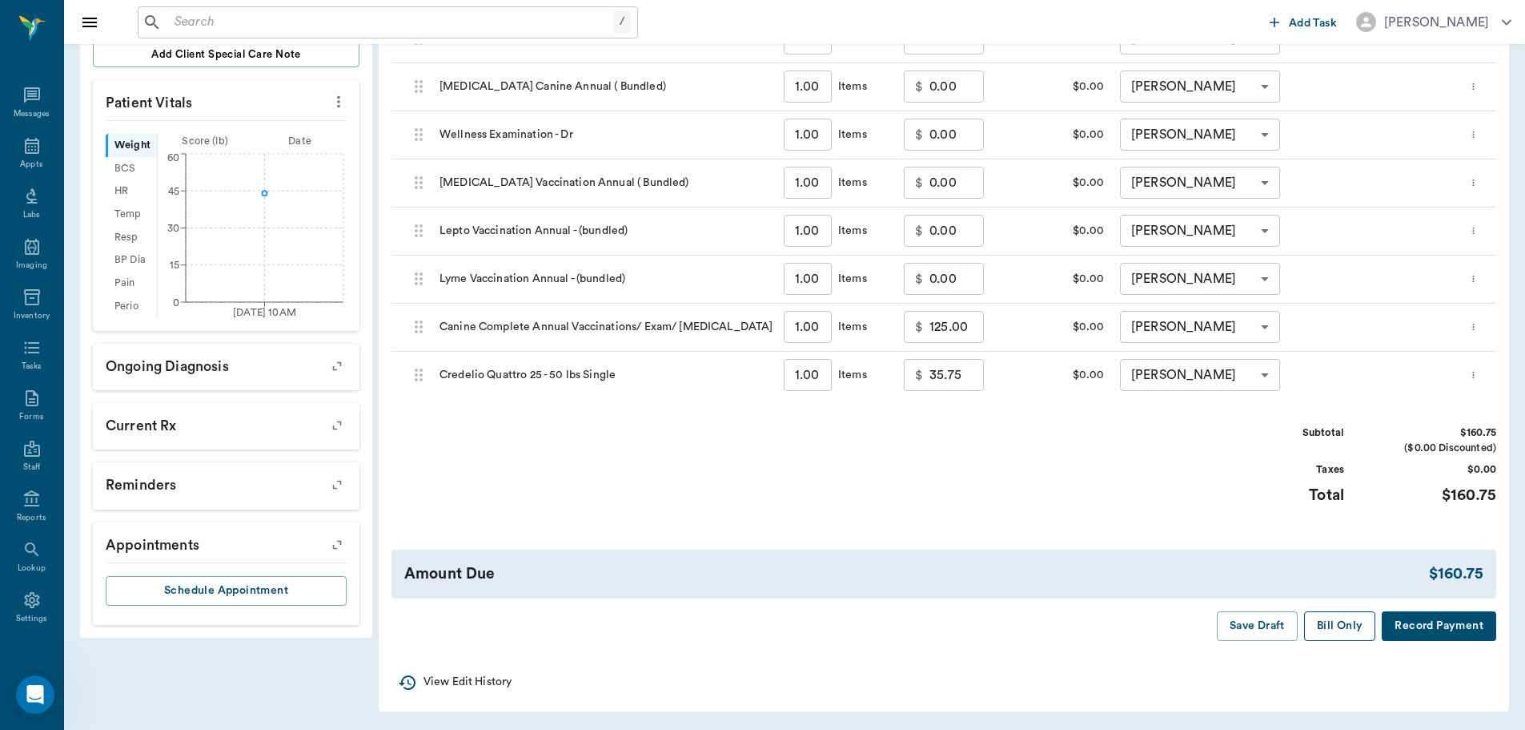
click at [1340, 627] on button "Bill Only" at bounding box center [1340, 626] width 72 height 30
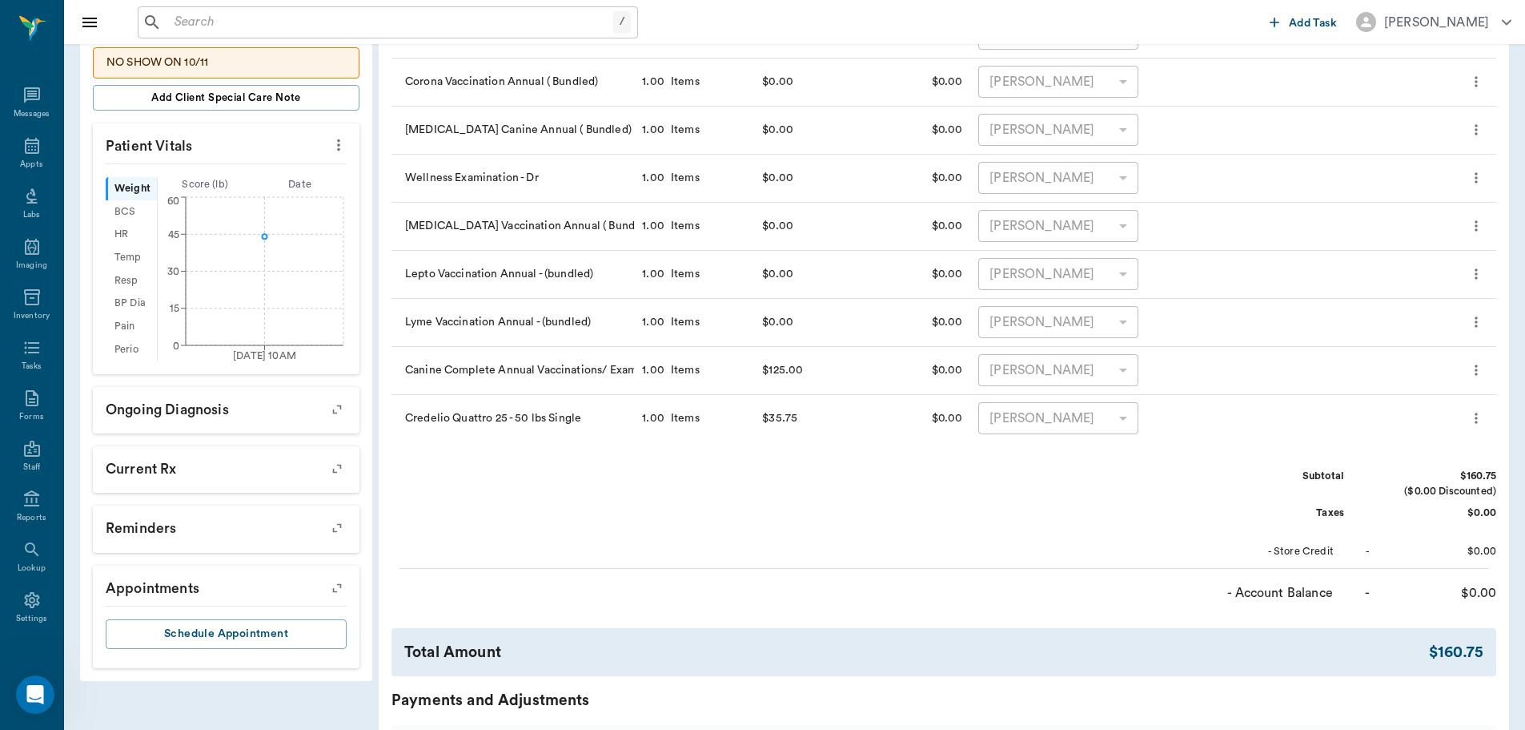
scroll to position [390, 0]
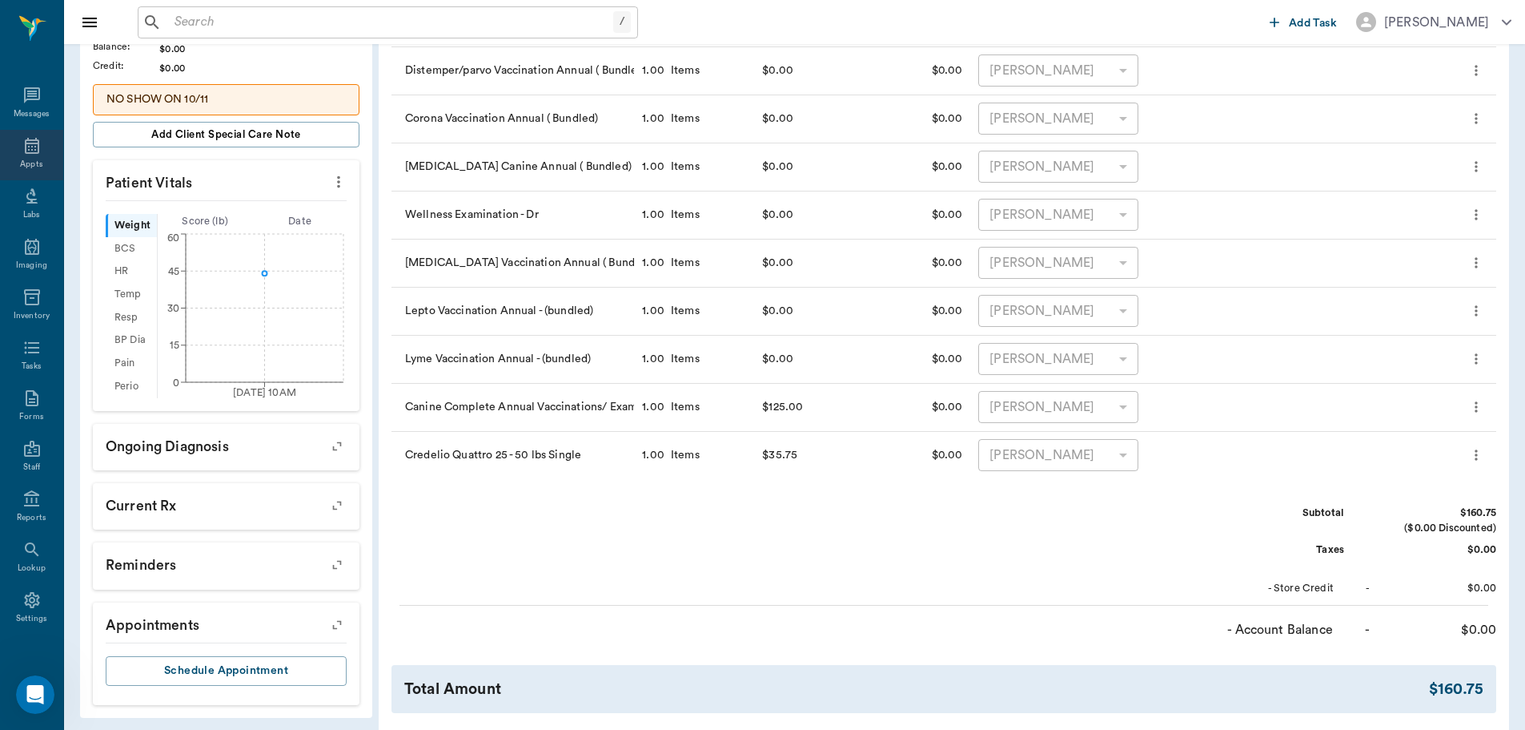
click at [21, 155] on div "Appts" at bounding box center [31, 155] width 63 height 50
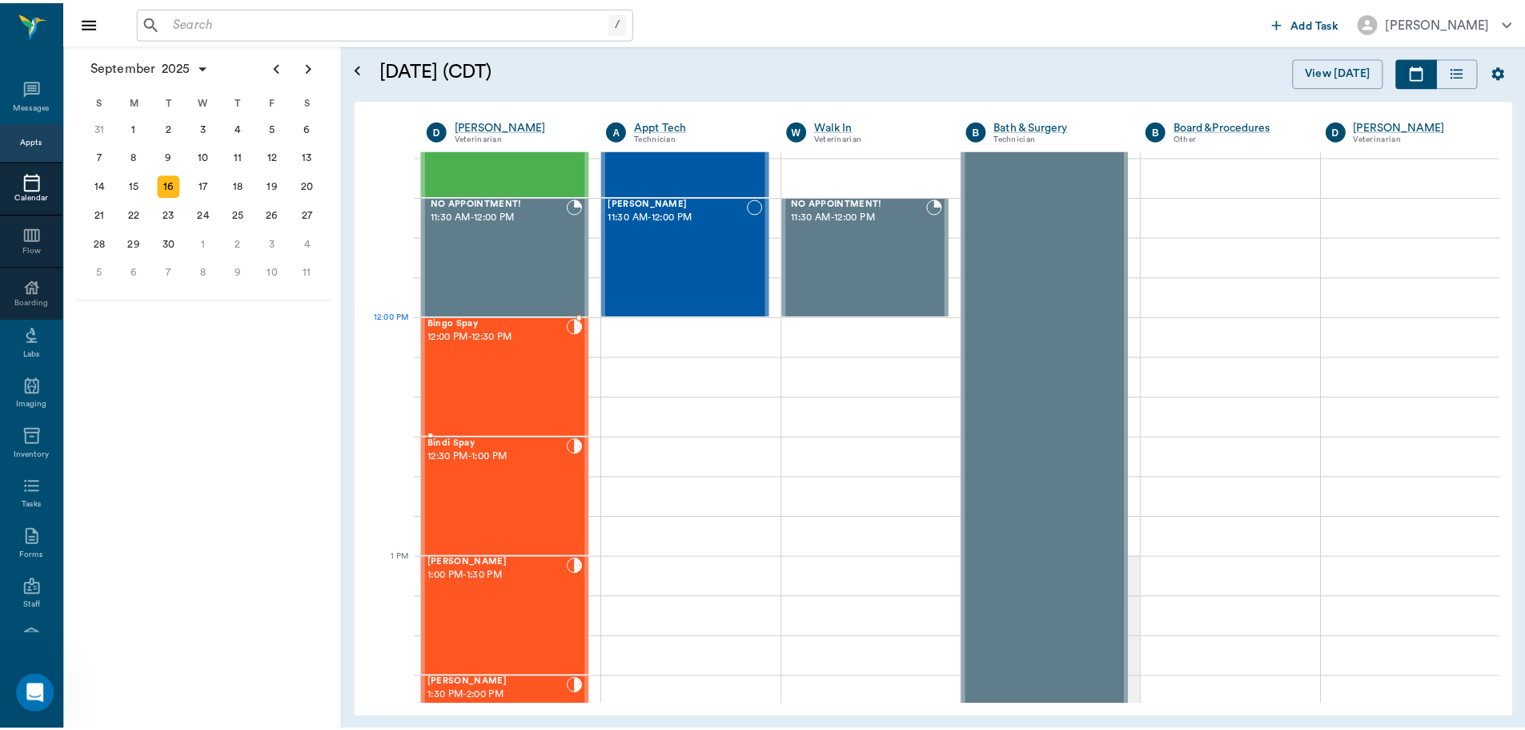
scroll to position [480, 0]
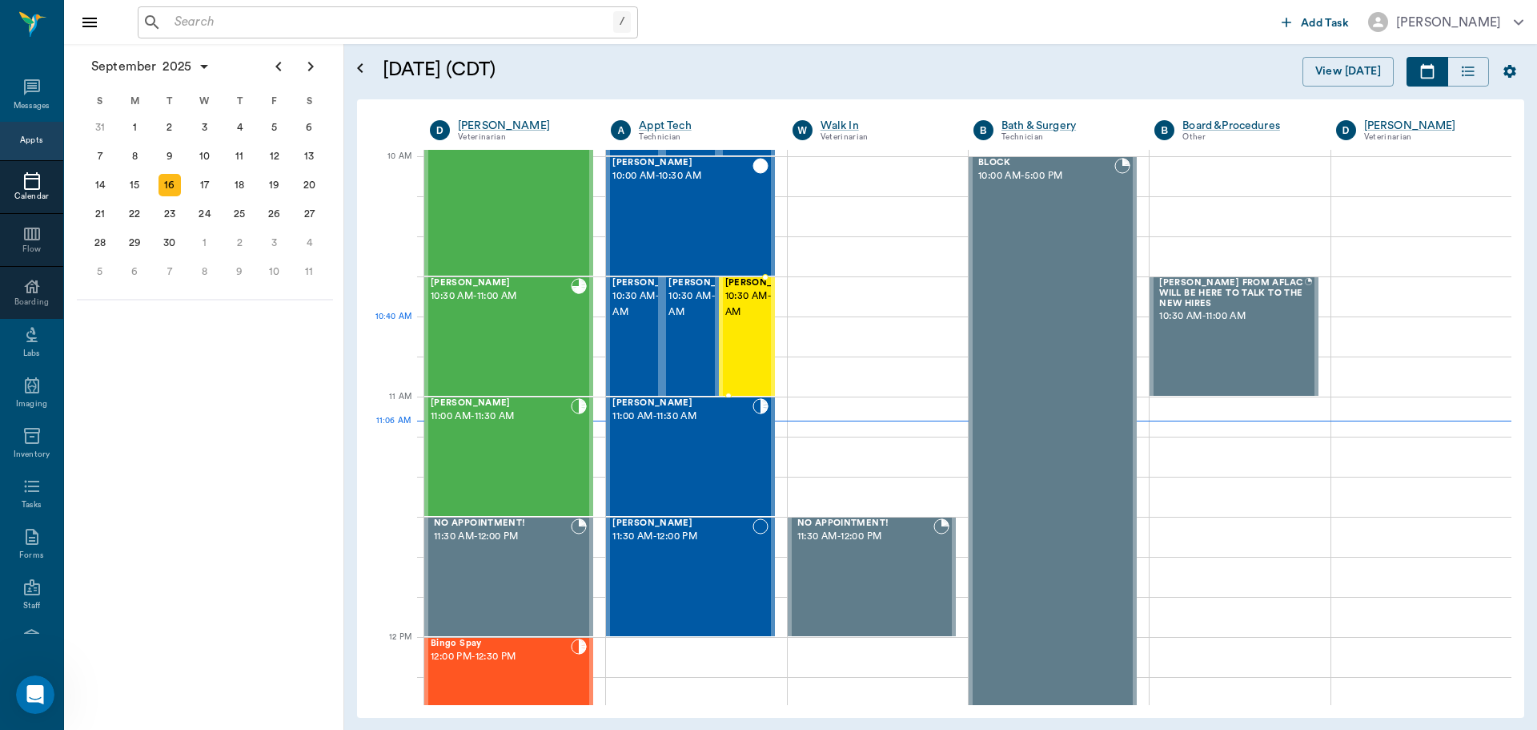
click at [727, 320] on span "10:30 AM - 11:00 AM" at bounding box center [765, 304] width 80 height 32
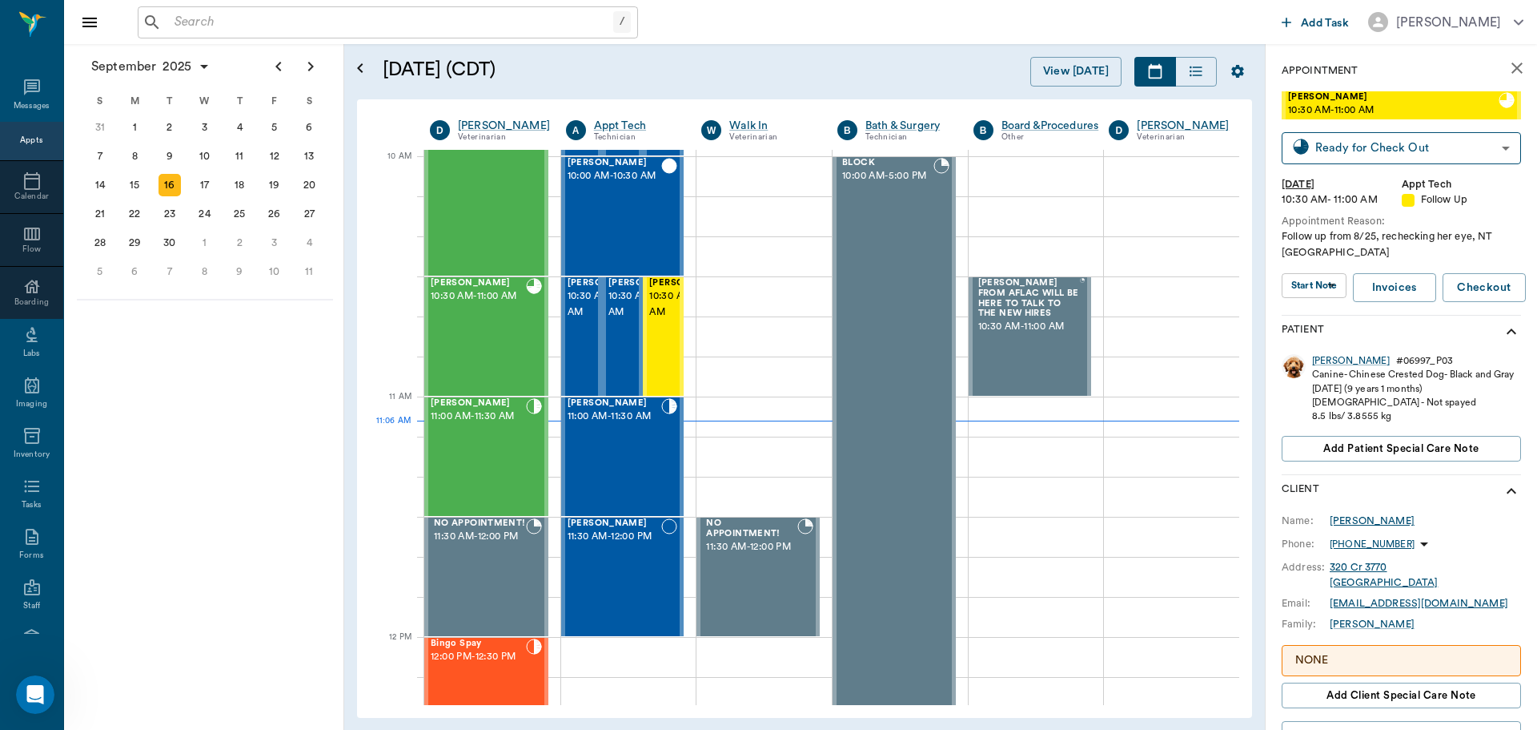
click at [1357, 528] on div "Fiona Adams" at bounding box center [1372, 520] width 85 height 14
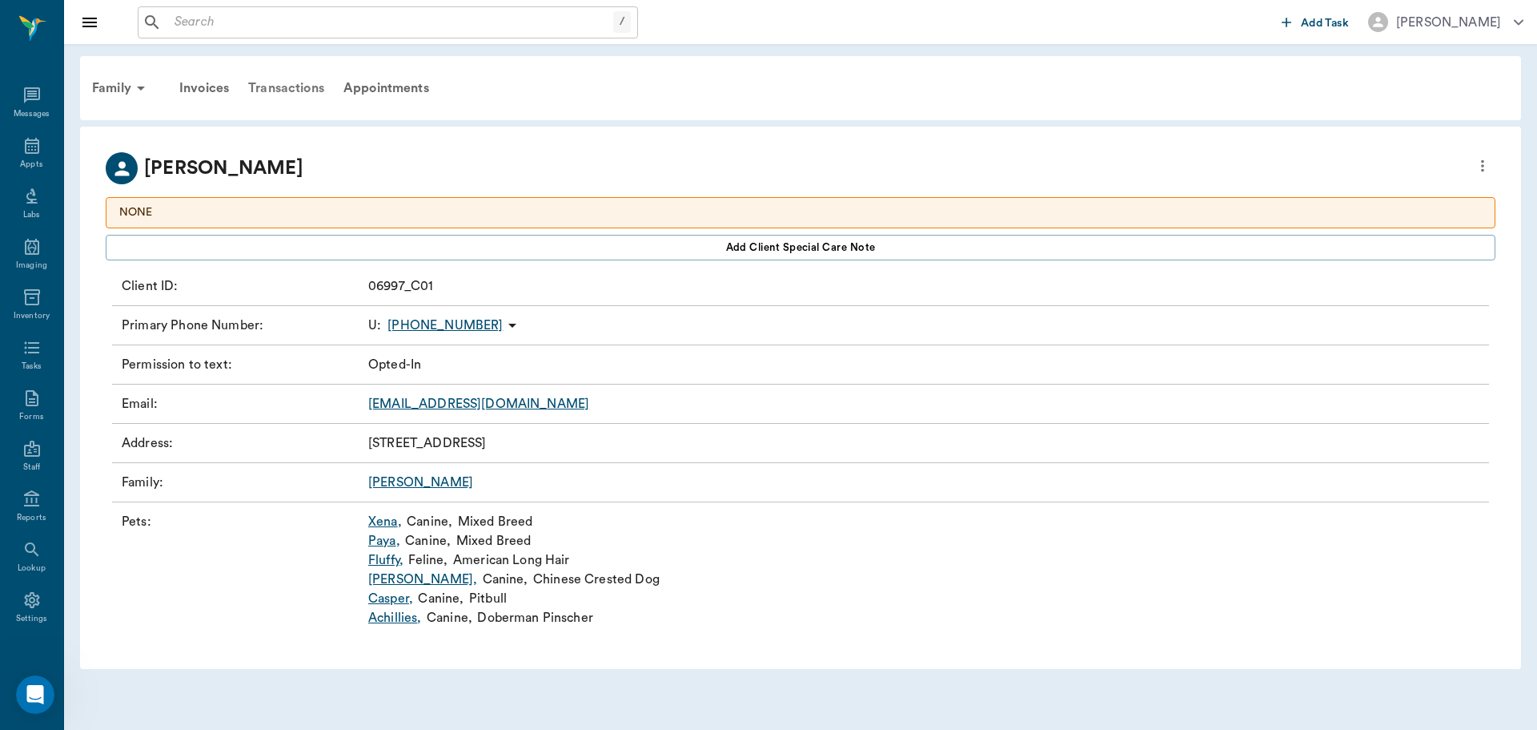
click at [288, 89] on div "Transactions" at bounding box center [286, 88] width 95 height 38
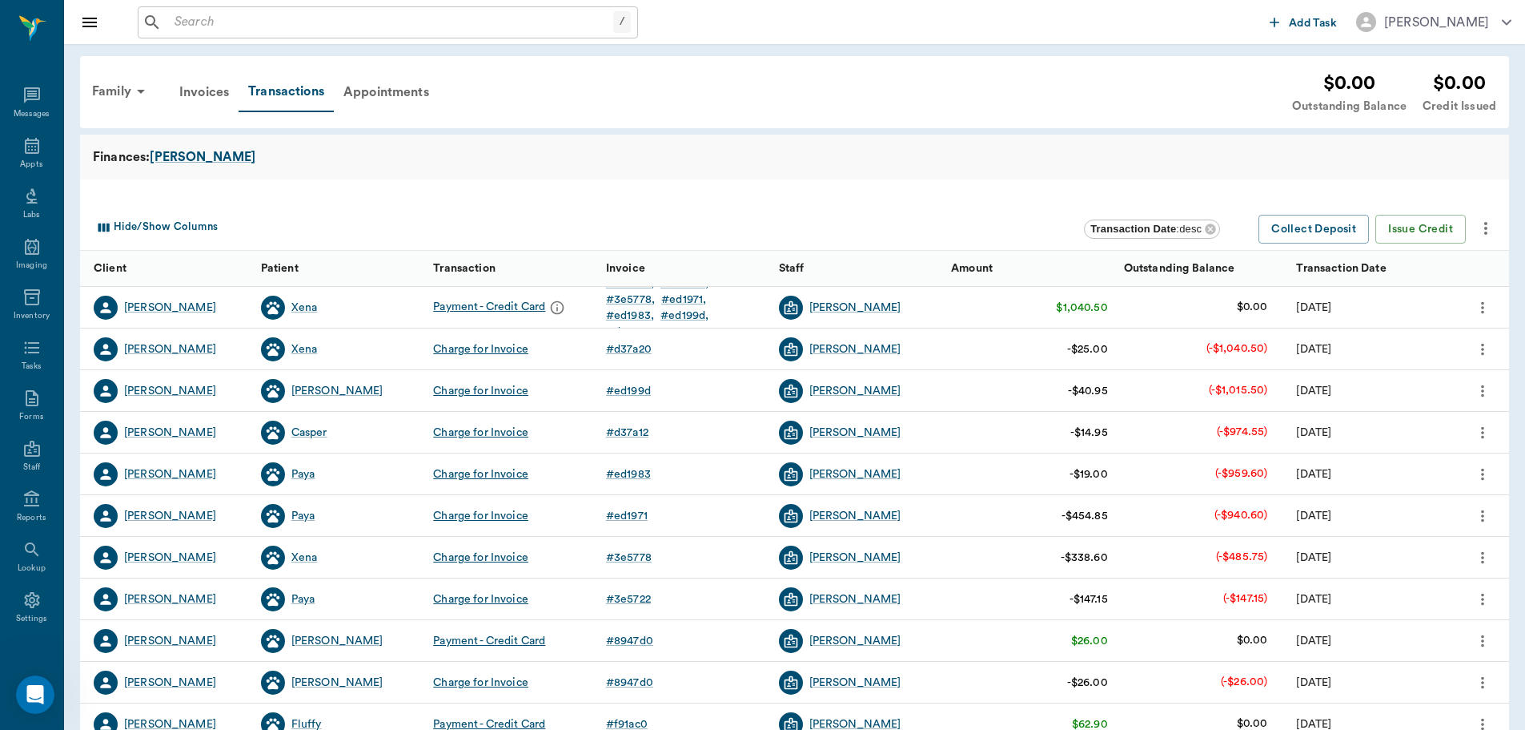
click at [305, 511] on div "Paya" at bounding box center [303, 516] width 24 height 16
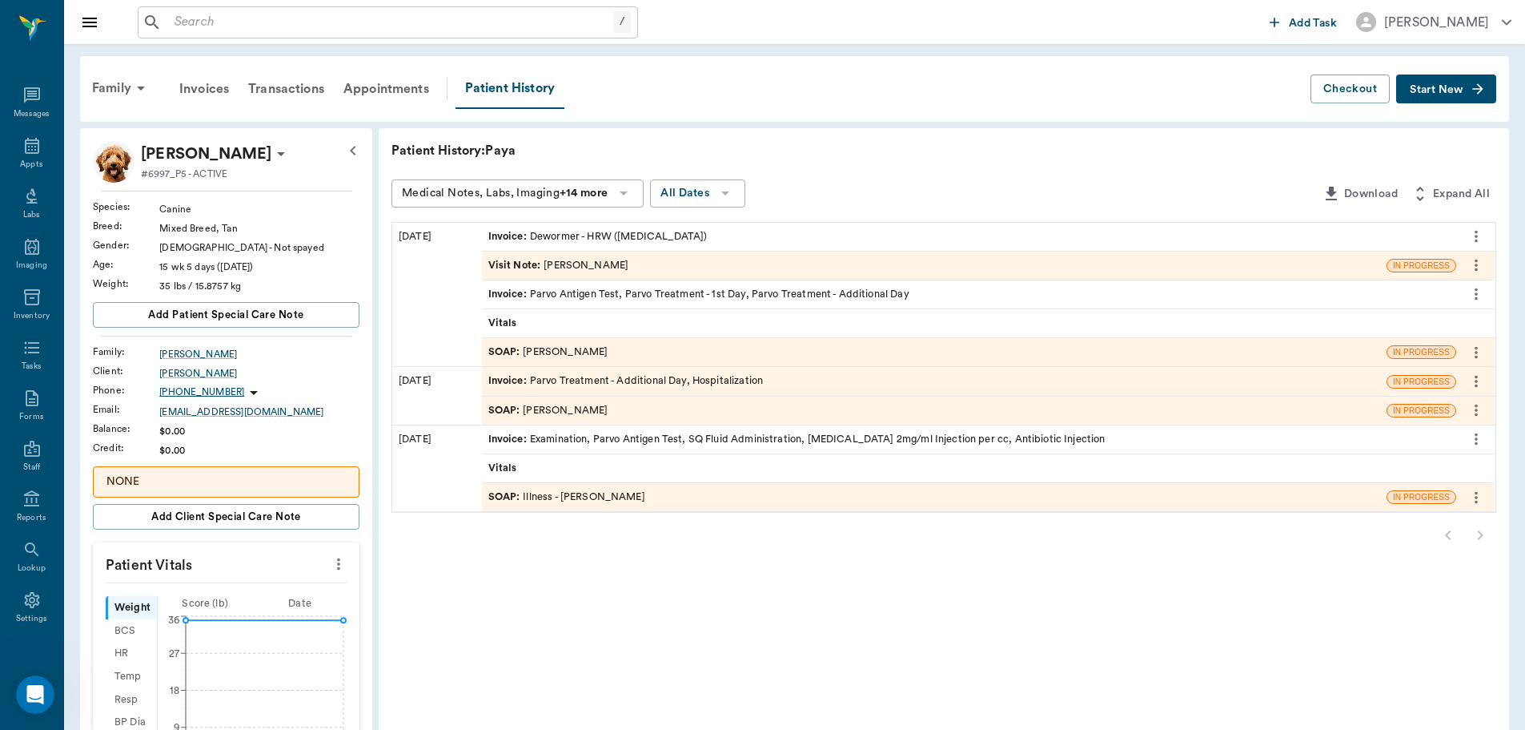
click at [677, 382] on div "Invoice : Parvo Treatment - Additional Day, Hospitalization" at bounding box center [625, 380] width 275 height 15
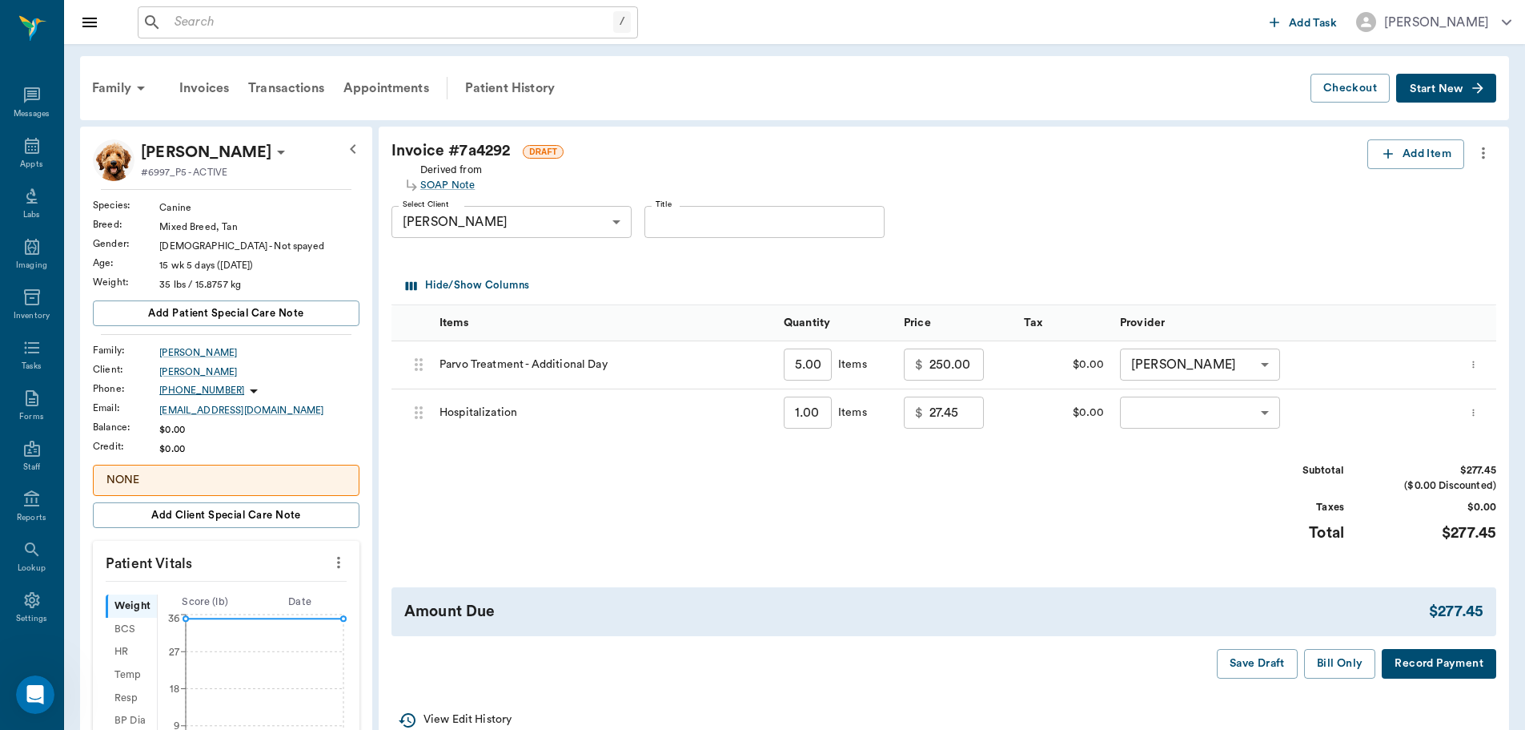
click at [1204, 410] on body "/ ​ Add Task Dr. Bert Ellsworth Nectar Messages Appts Labs Imaging Inventory Ta…" at bounding box center [762, 558] width 1525 height 1116
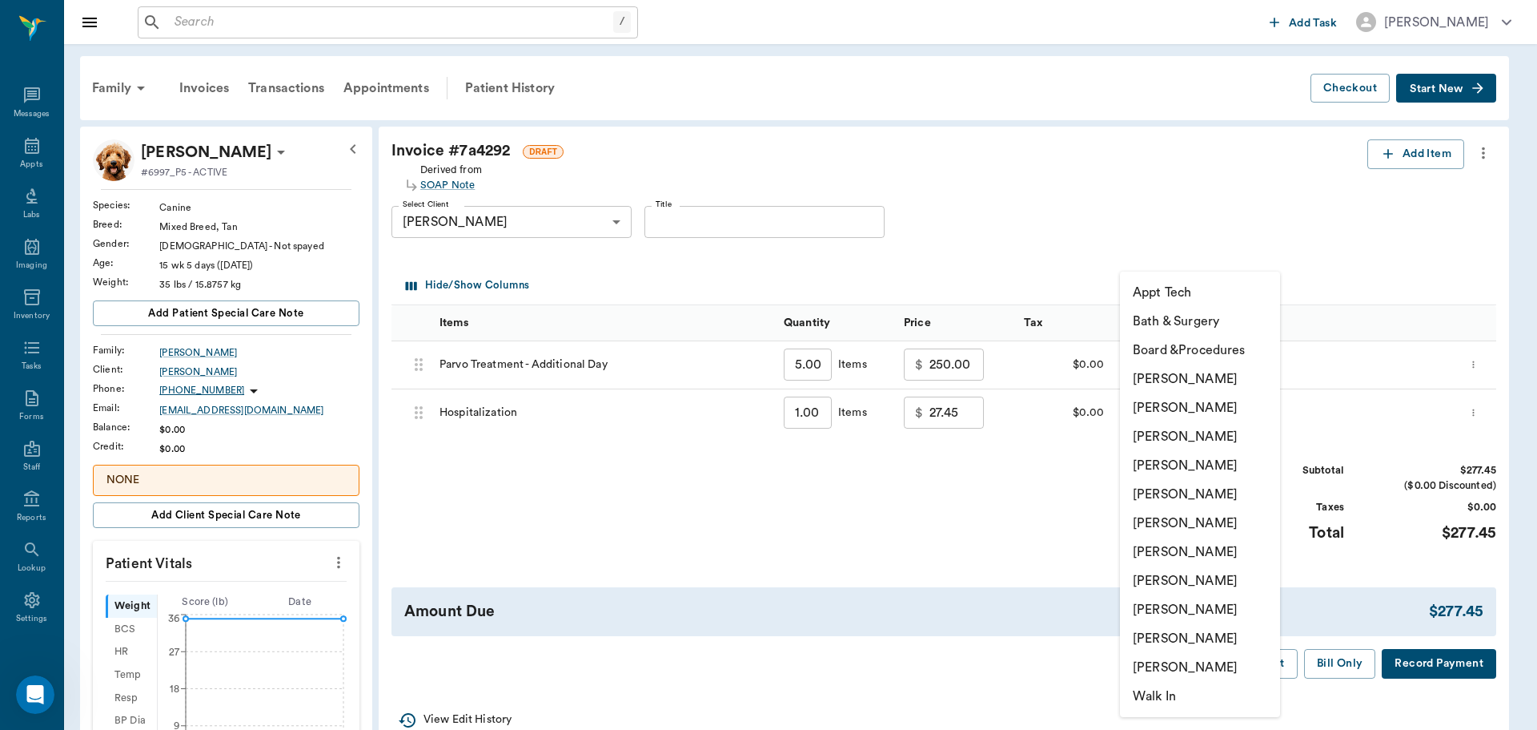
click at [1216, 468] on li "[PERSON_NAME]" at bounding box center [1200, 465] width 160 height 29
type input "none-63ec2f075fda476ae8351a4d"
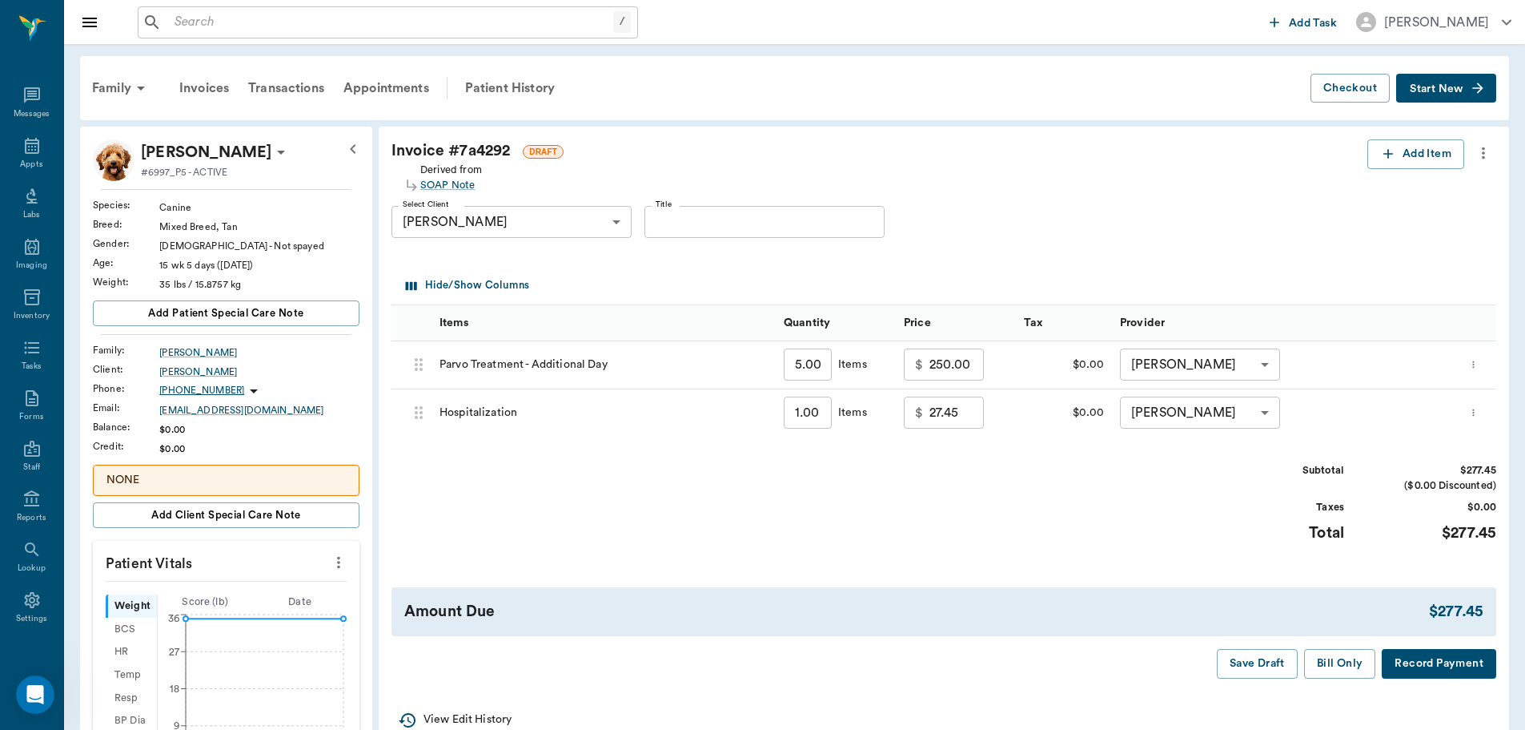
click at [826, 550] on div "Subtotal $277.45 ($0.00 Discounted) Taxes $0.00 Total $277.45" at bounding box center [944, 512] width 1105 height 98
click at [804, 419] on input "1.00" at bounding box center [808, 412] width 48 height 32
type input "8"
type input "219.60"
click at [911, 484] on div "Subtotal $469.60 ($0.00 Discounted) Taxes $0.00 Total $469.60" at bounding box center [944, 512] width 1105 height 98
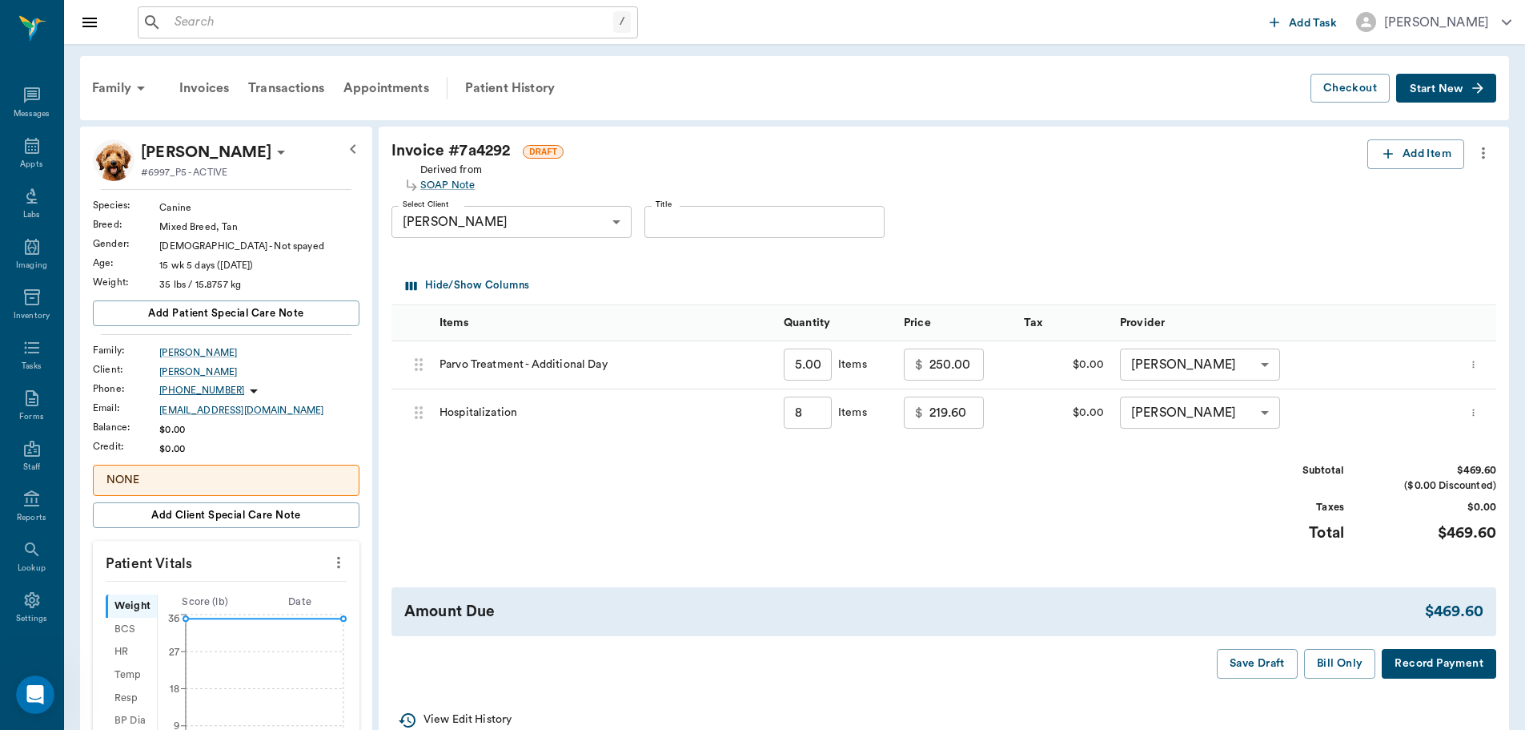
click at [819, 420] on input "8" at bounding box center [808, 412] width 48 height 32
click at [1242, 660] on button "Save Draft" at bounding box center [1257, 664] width 81 height 30
type input "8.00"
click at [542, 88] on div "Patient History" at bounding box center [510, 88] width 109 height 38
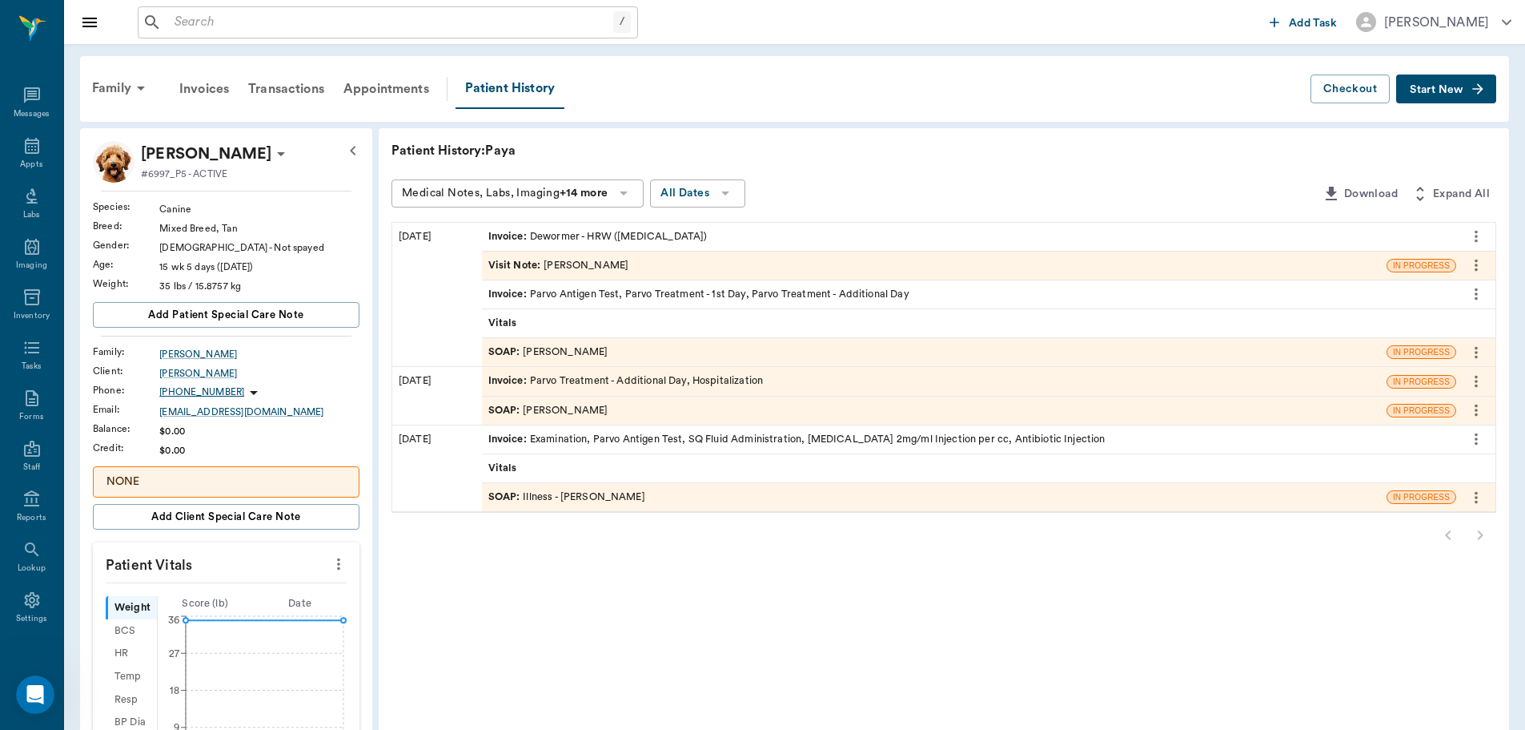
click at [689, 294] on div "Invoice : Parvo Antigen Test, Parvo Treatment - 1st Day, Parvo Treatment - Addi…" at bounding box center [698, 294] width 421 height 15
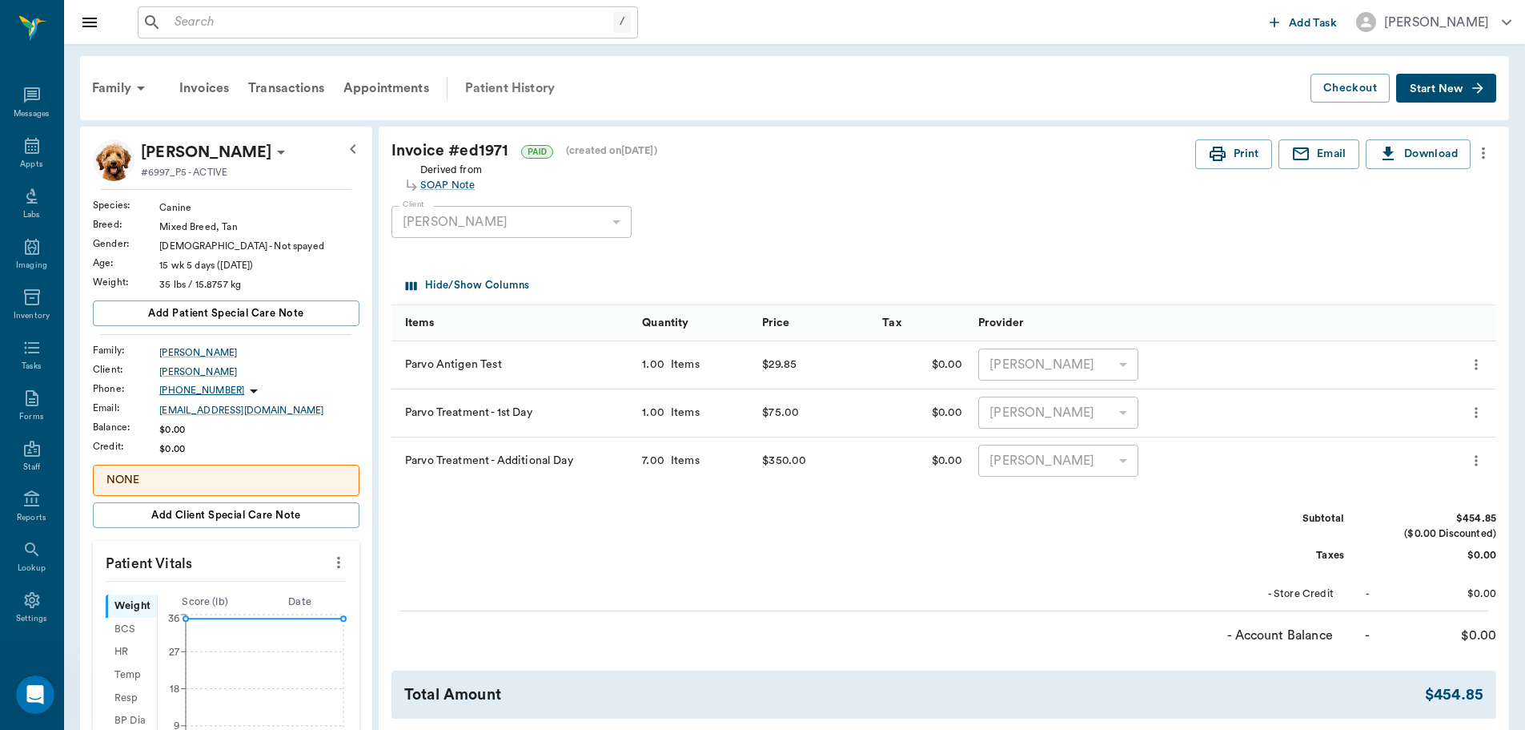
click at [545, 86] on div "Patient History" at bounding box center [510, 88] width 109 height 38
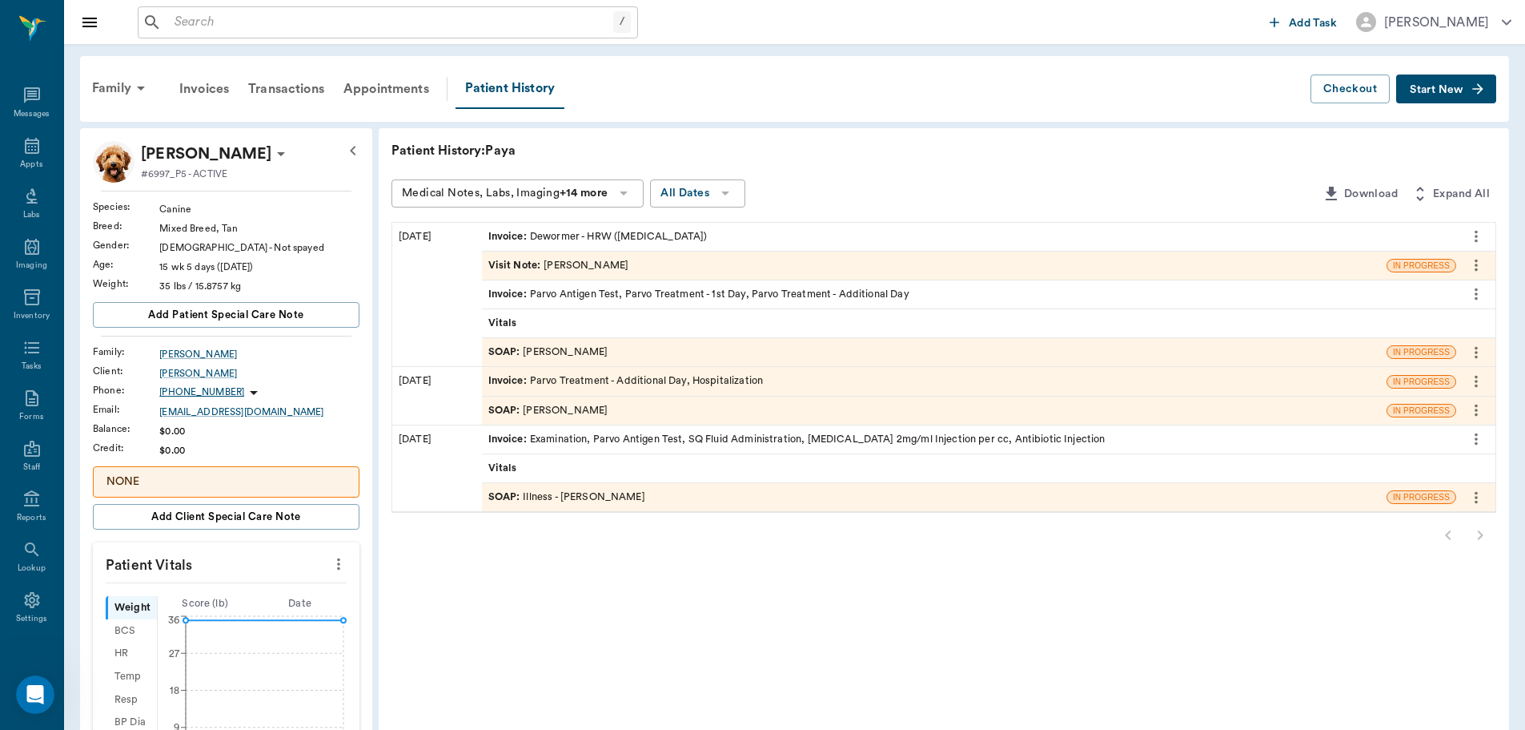
click at [1476, 384] on icon "more" at bounding box center [1476, 382] width 3 height 12
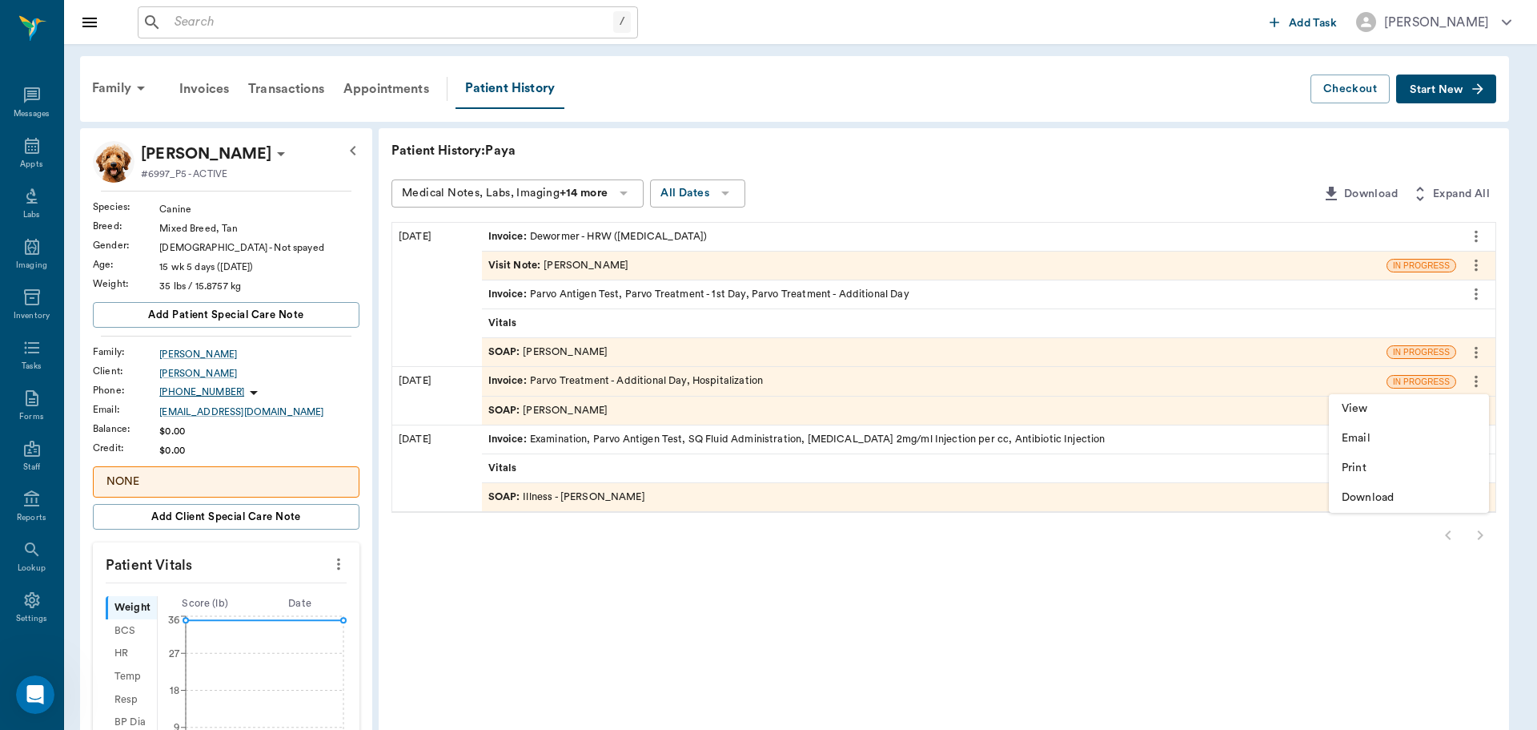
click at [878, 386] on div at bounding box center [768, 365] width 1537 height 730
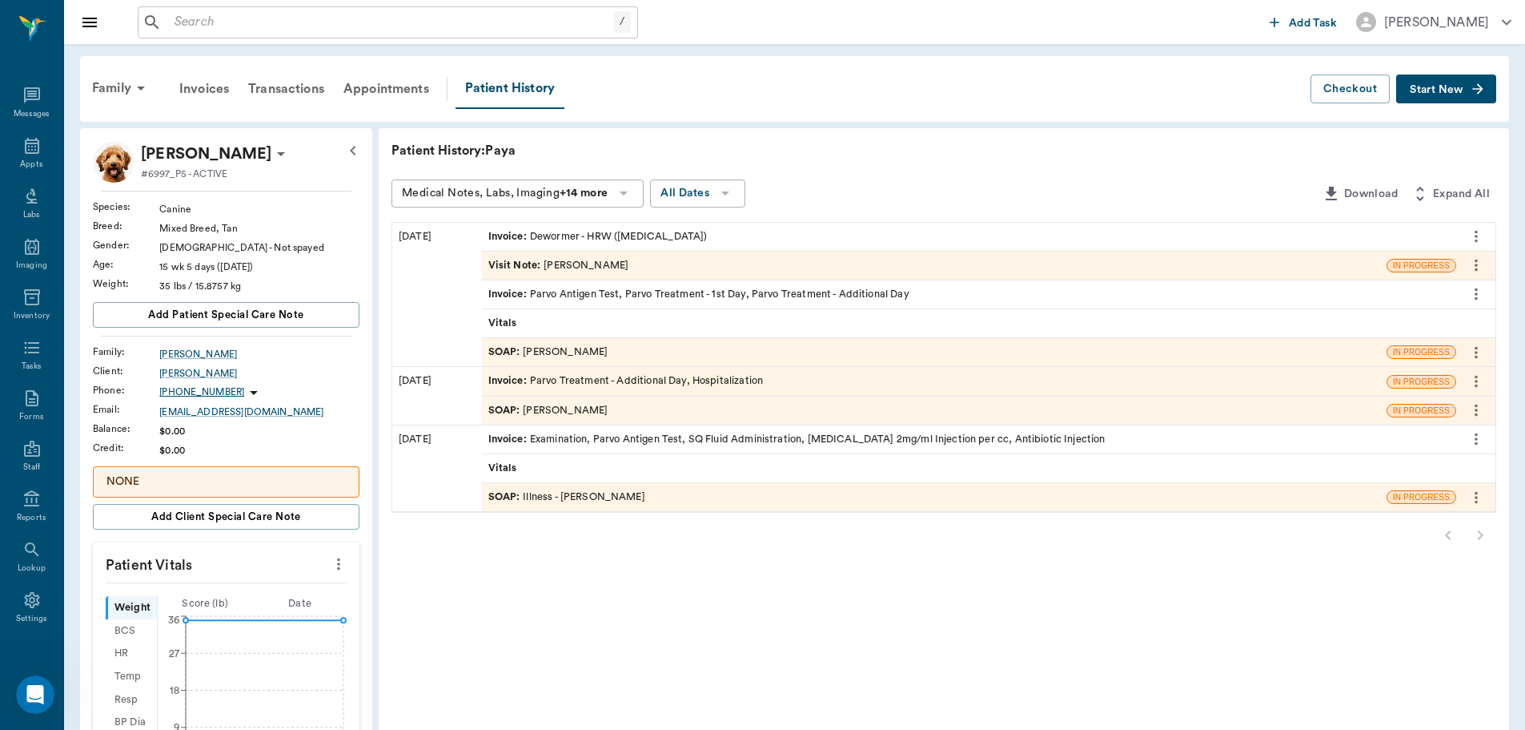
click at [877, 384] on div "Invoice : Parvo Treatment - Additional Day, Hospitalization" at bounding box center [934, 381] width 905 height 28
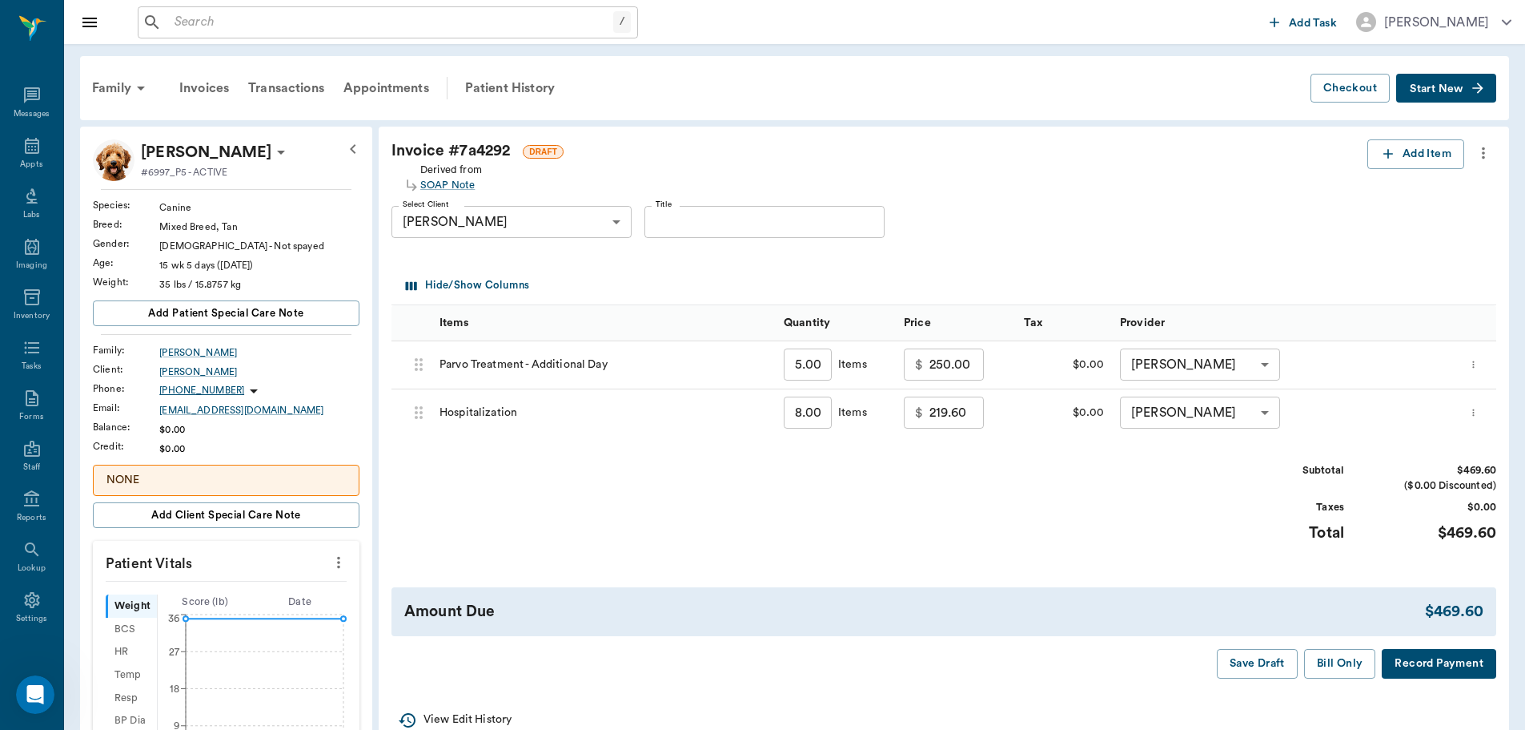
click at [1481, 155] on icon "more" at bounding box center [1484, 152] width 18 height 19
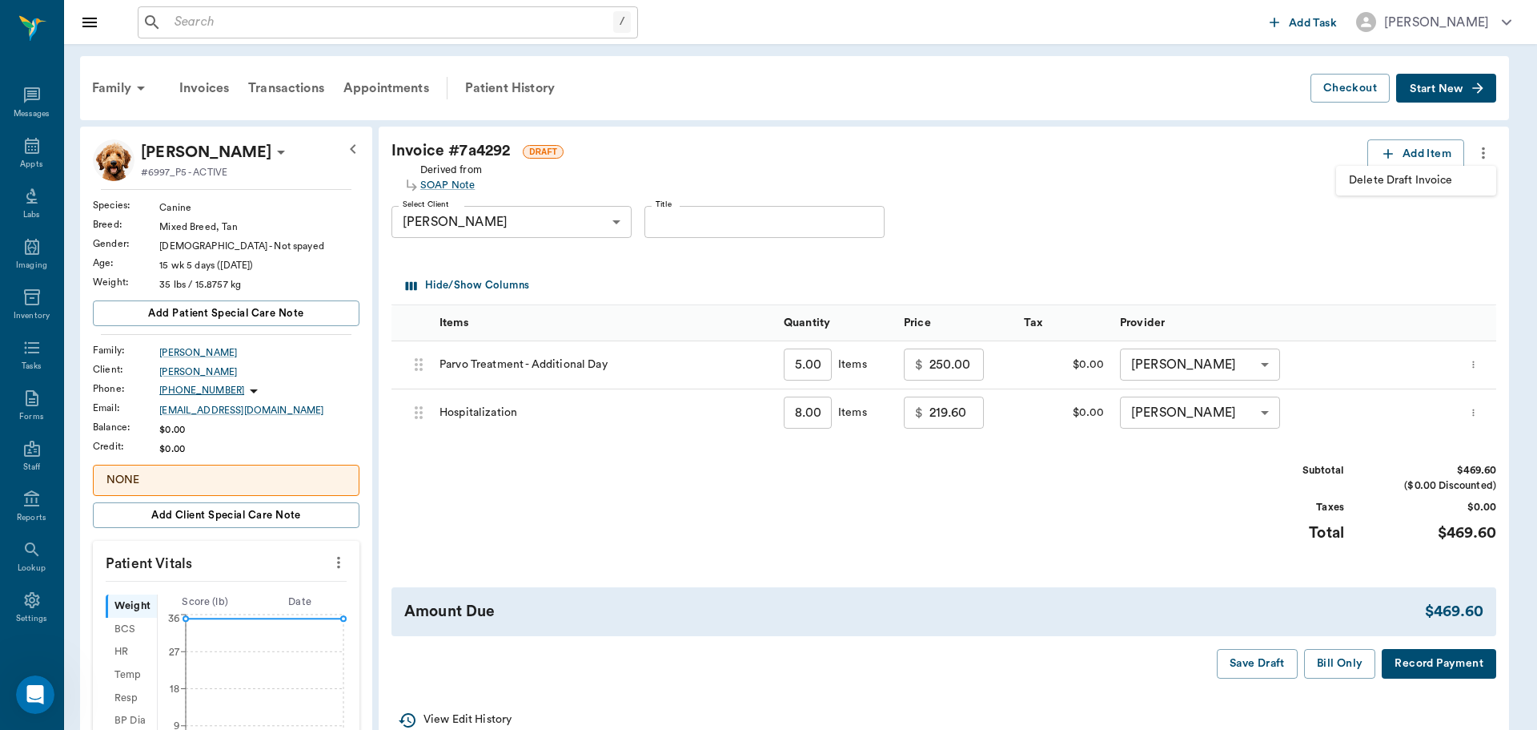
click at [1420, 178] on span "Delete Draft Invoice" at bounding box center [1416, 180] width 135 height 17
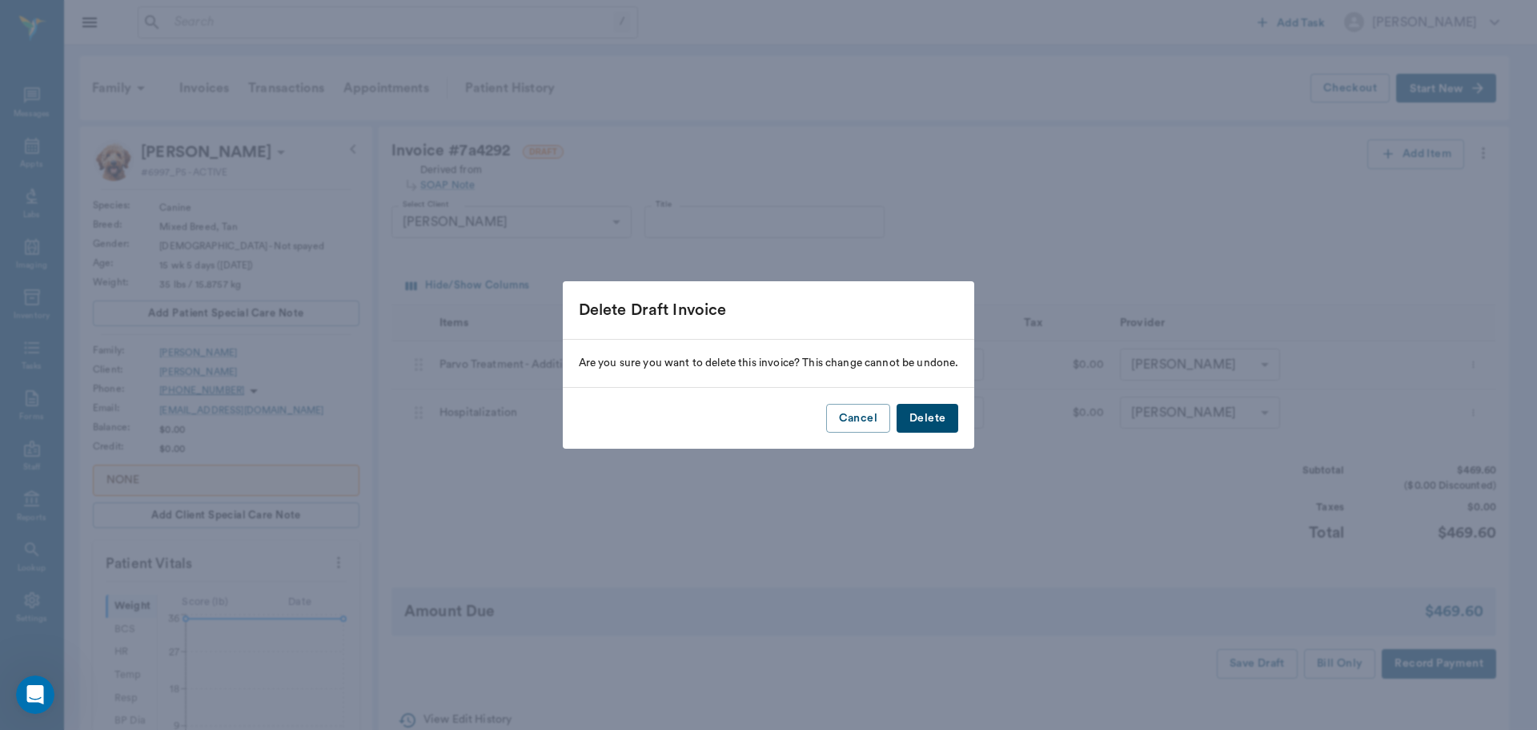
click at [935, 421] on button "Delete" at bounding box center [928, 419] width 62 height 30
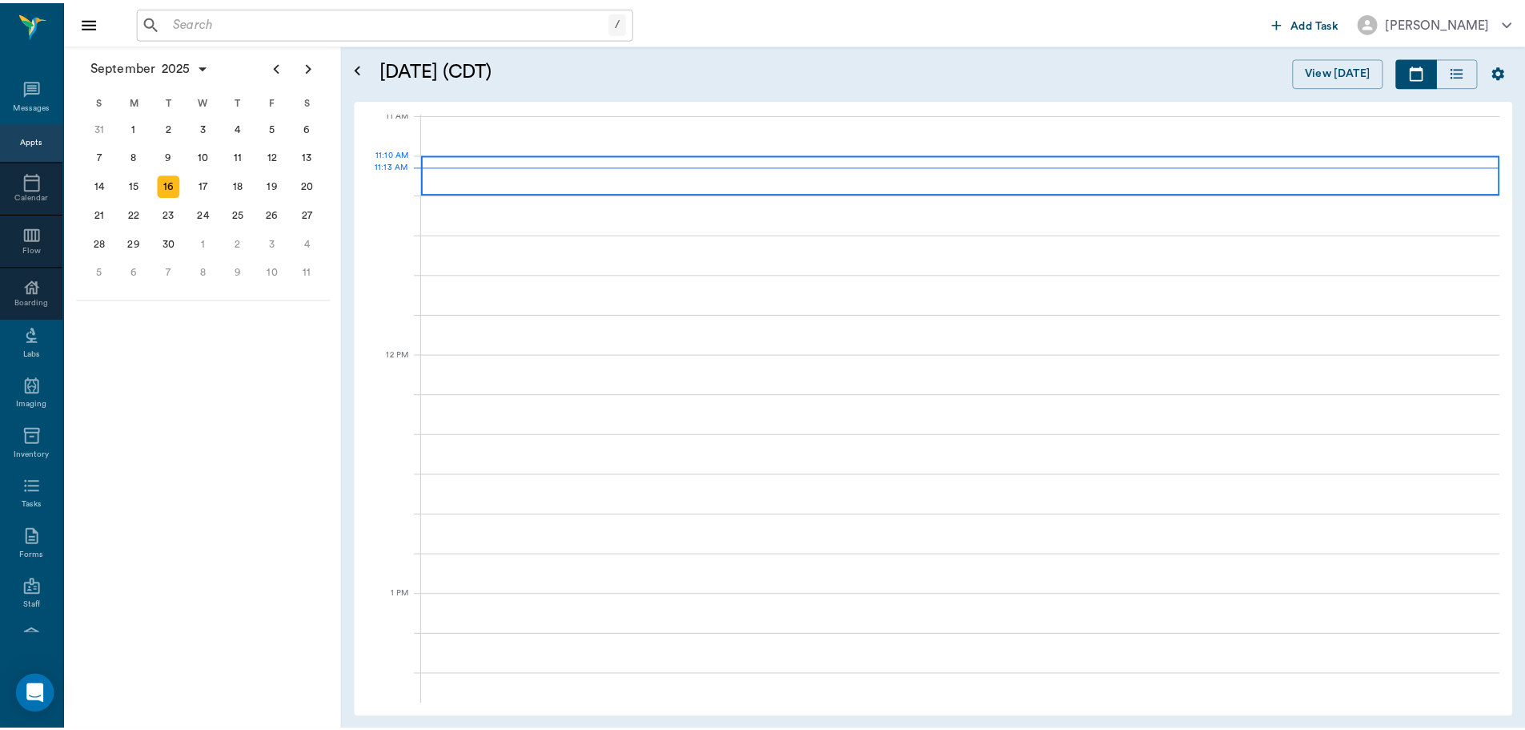
scroll to position [725, 0]
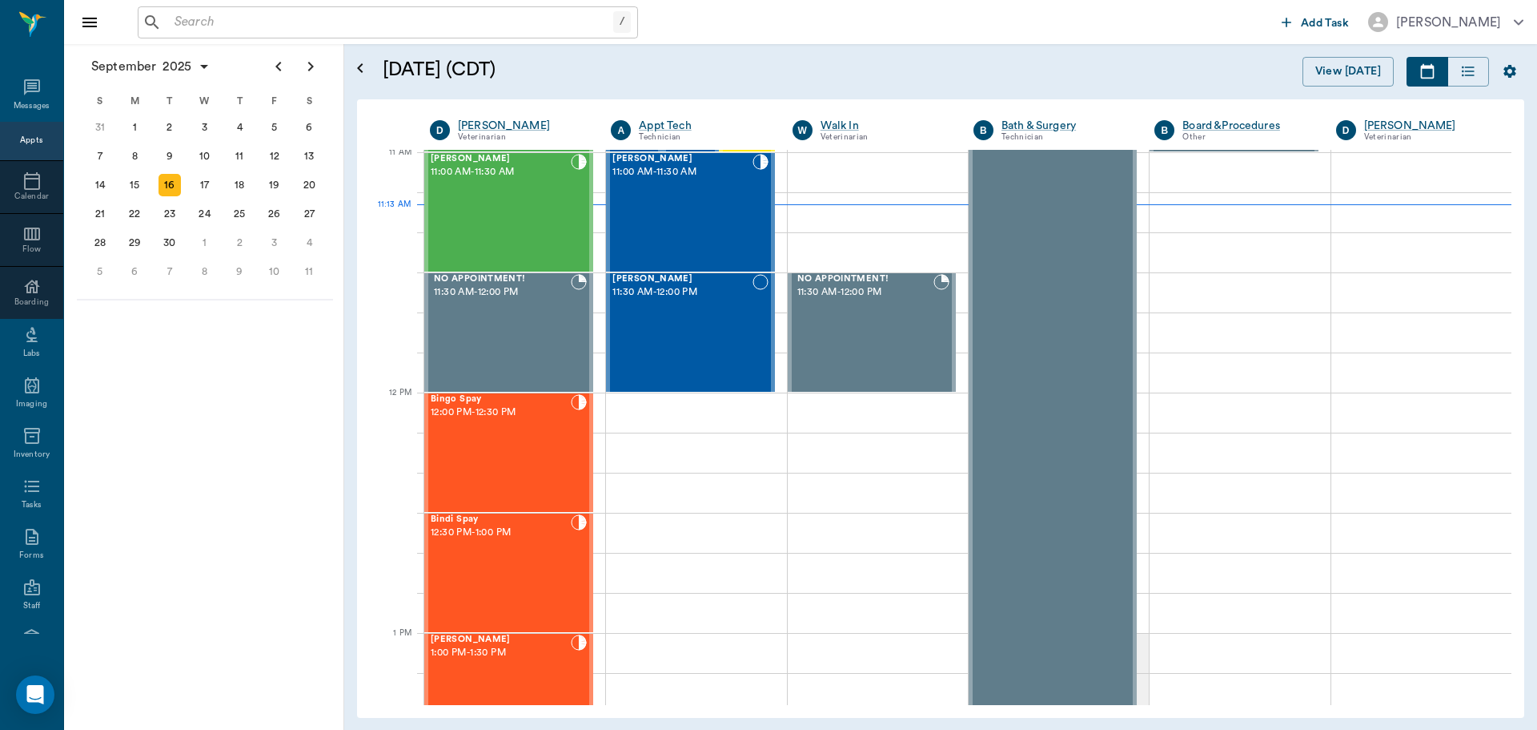
click at [452, 20] on input "text" at bounding box center [390, 22] width 445 height 22
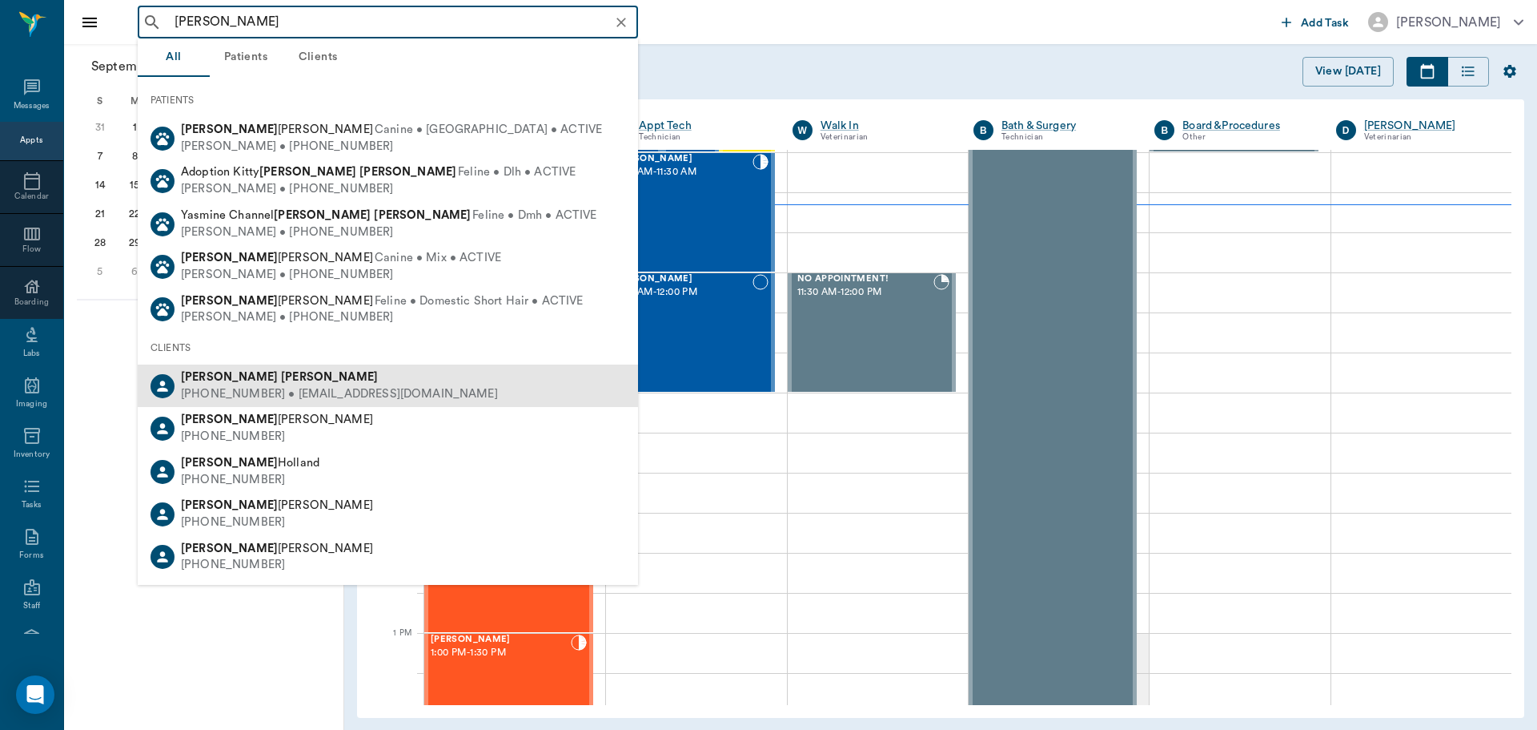
click at [214, 376] on b "[PERSON_NAME]" at bounding box center [229, 377] width 97 height 12
type input "[PERSON_NAME]"
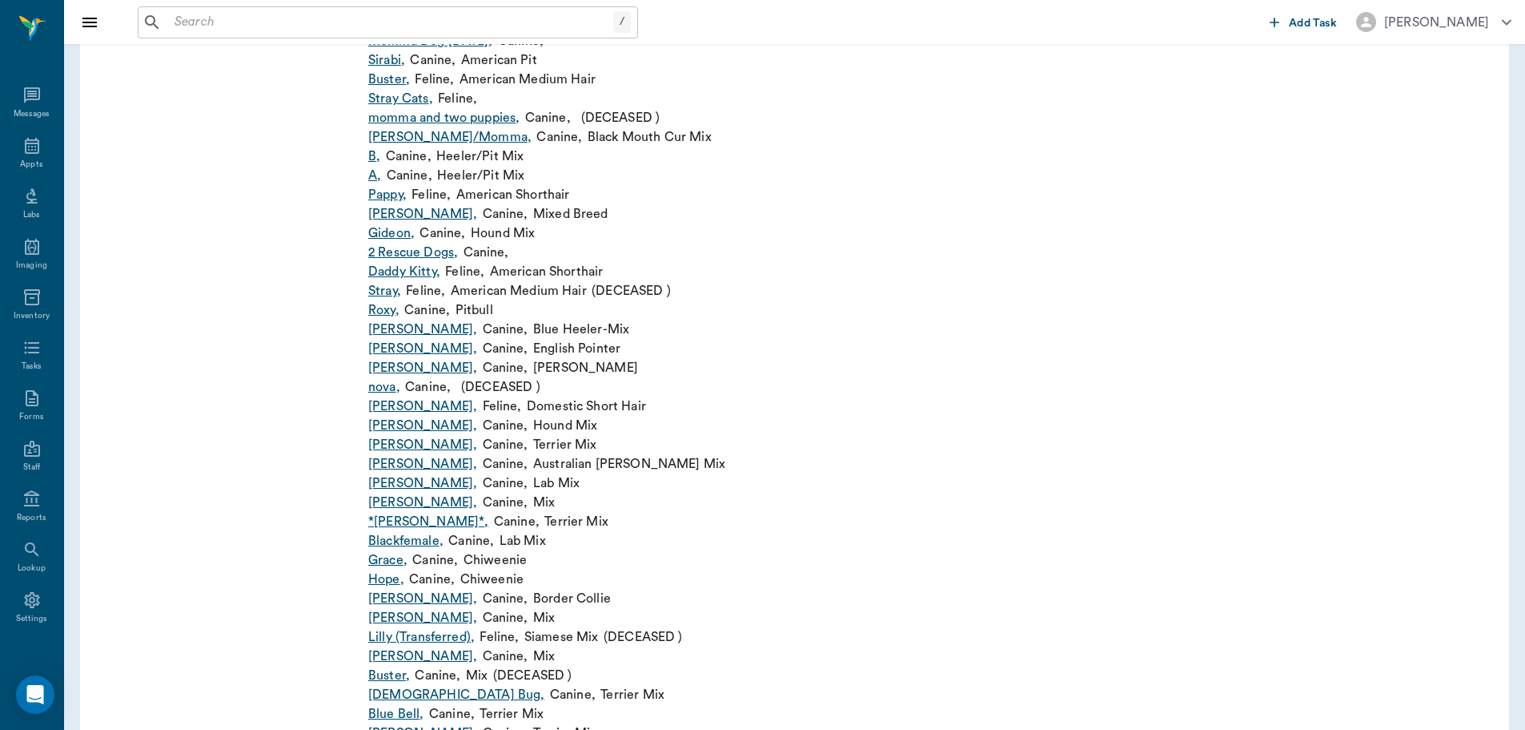
scroll to position [528, 0]
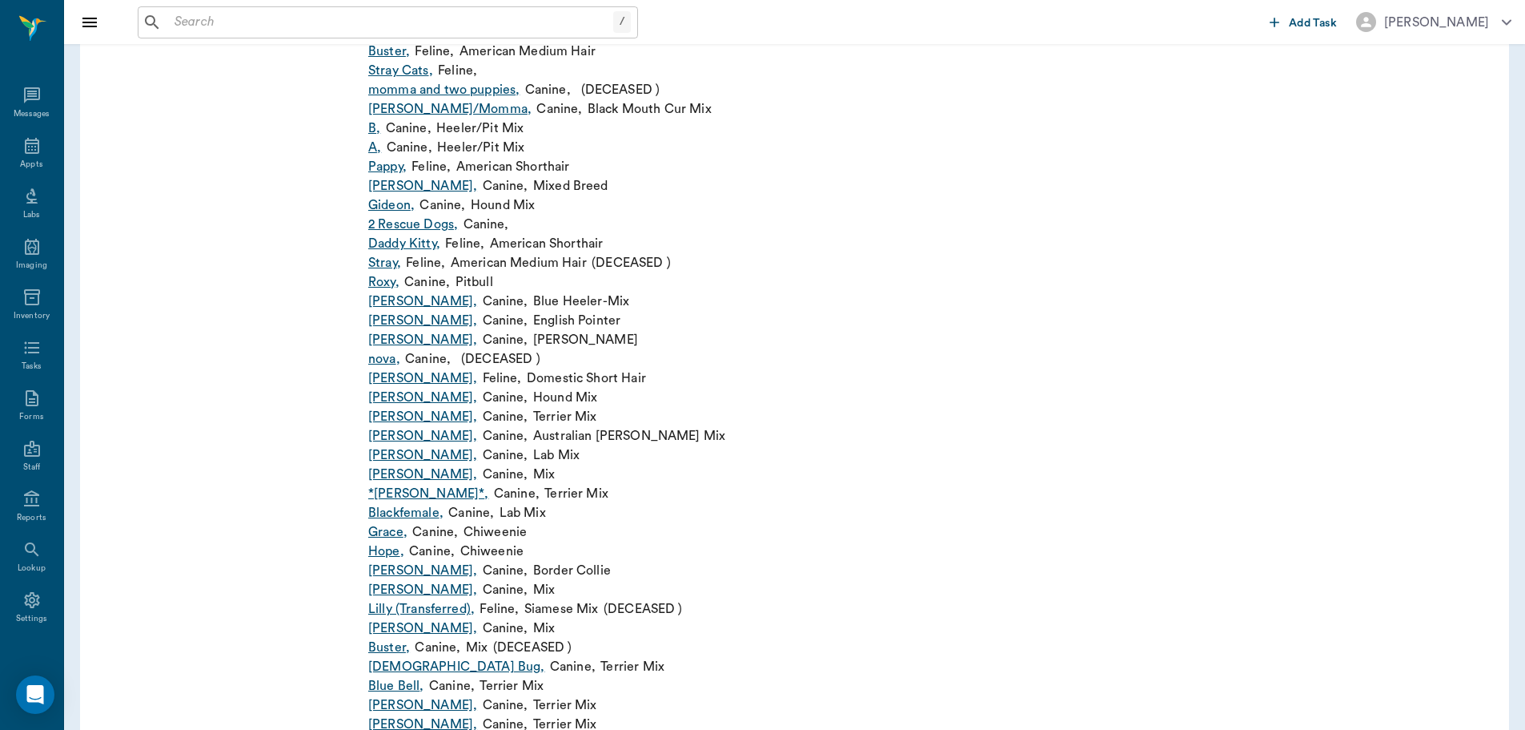
click at [397, 492] on link "*[PERSON_NAME]* ," at bounding box center [428, 493] width 120 height 19
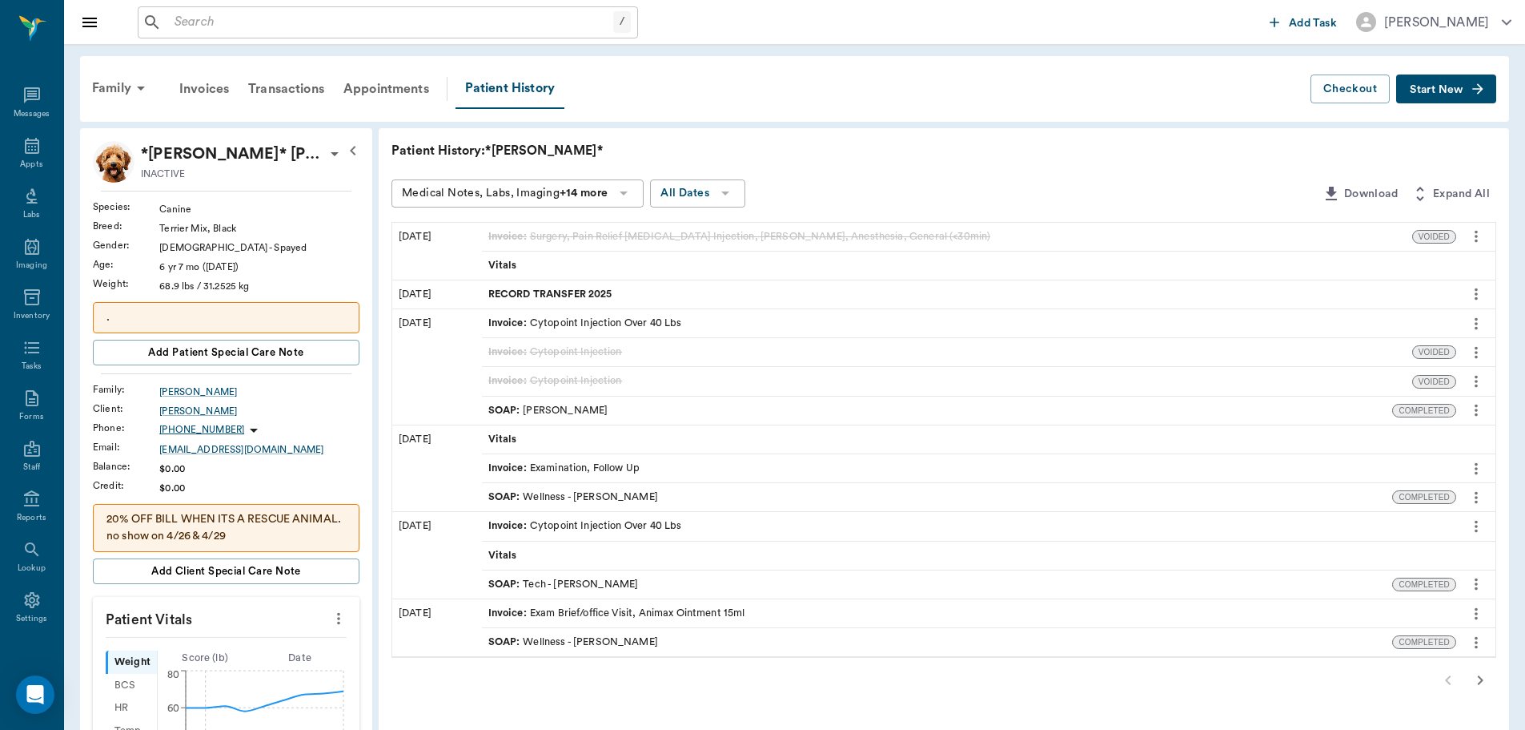
click at [593, 288] on span "RECORD TRANSFER 2025" at bounding box center [551, 294] width 127 height 15
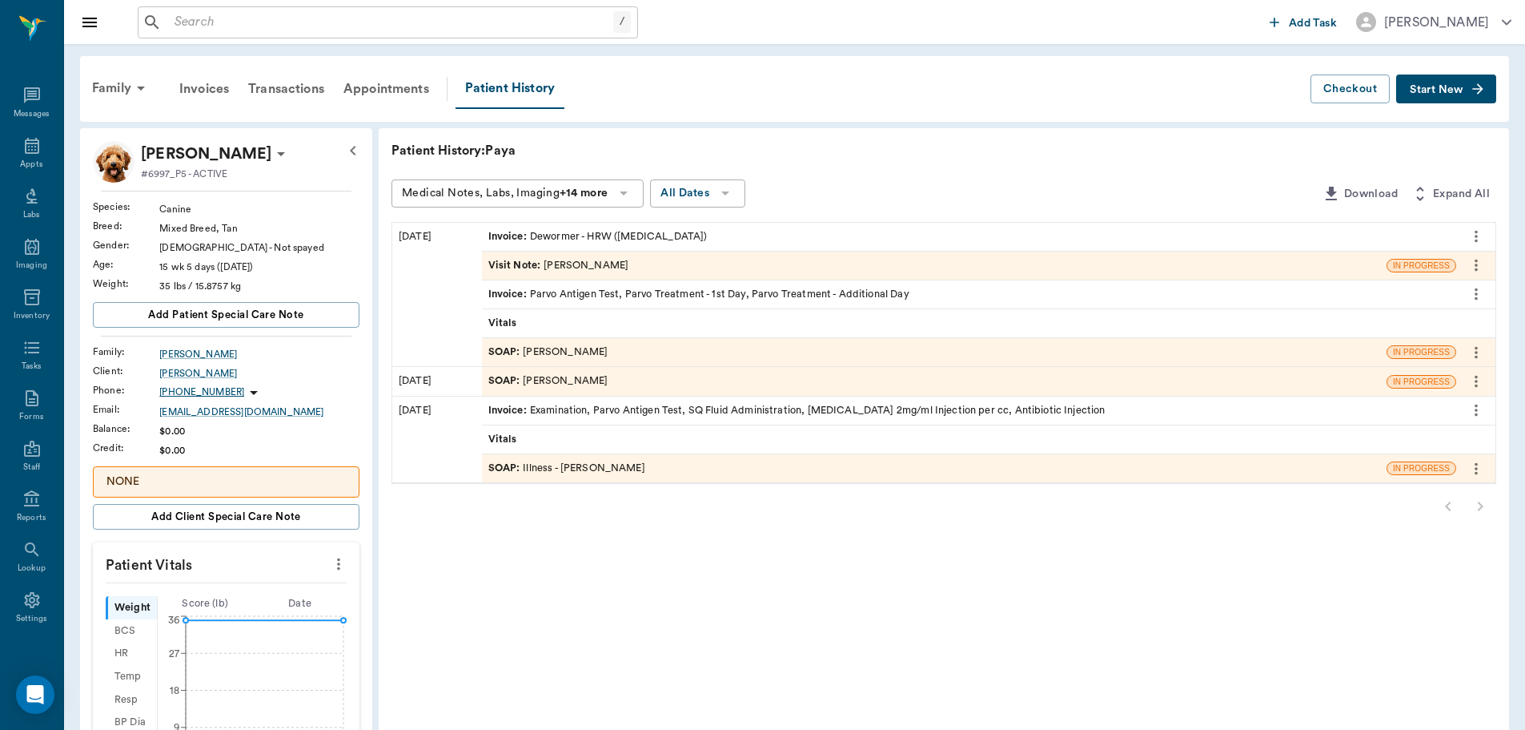
click at [496, 353] on span "SOAP :" at bounding box center [505, 351] width 35 height 15
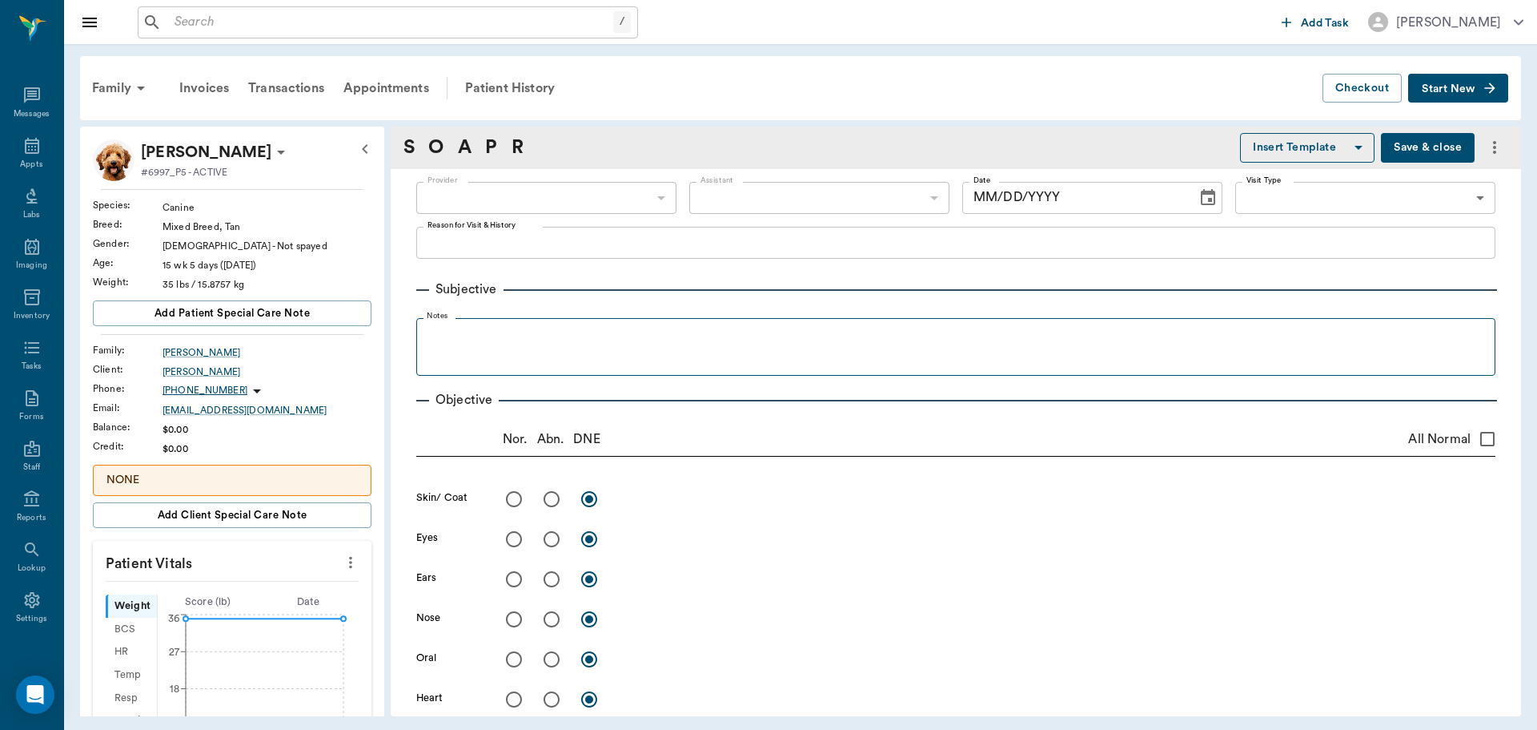
type input "63ec2f075fda476ae8351a4d"
type input "63ec2e7e52e12b0ba117b124"
type textarea "TREATING FOR PARVO"
type input "[DATE]"
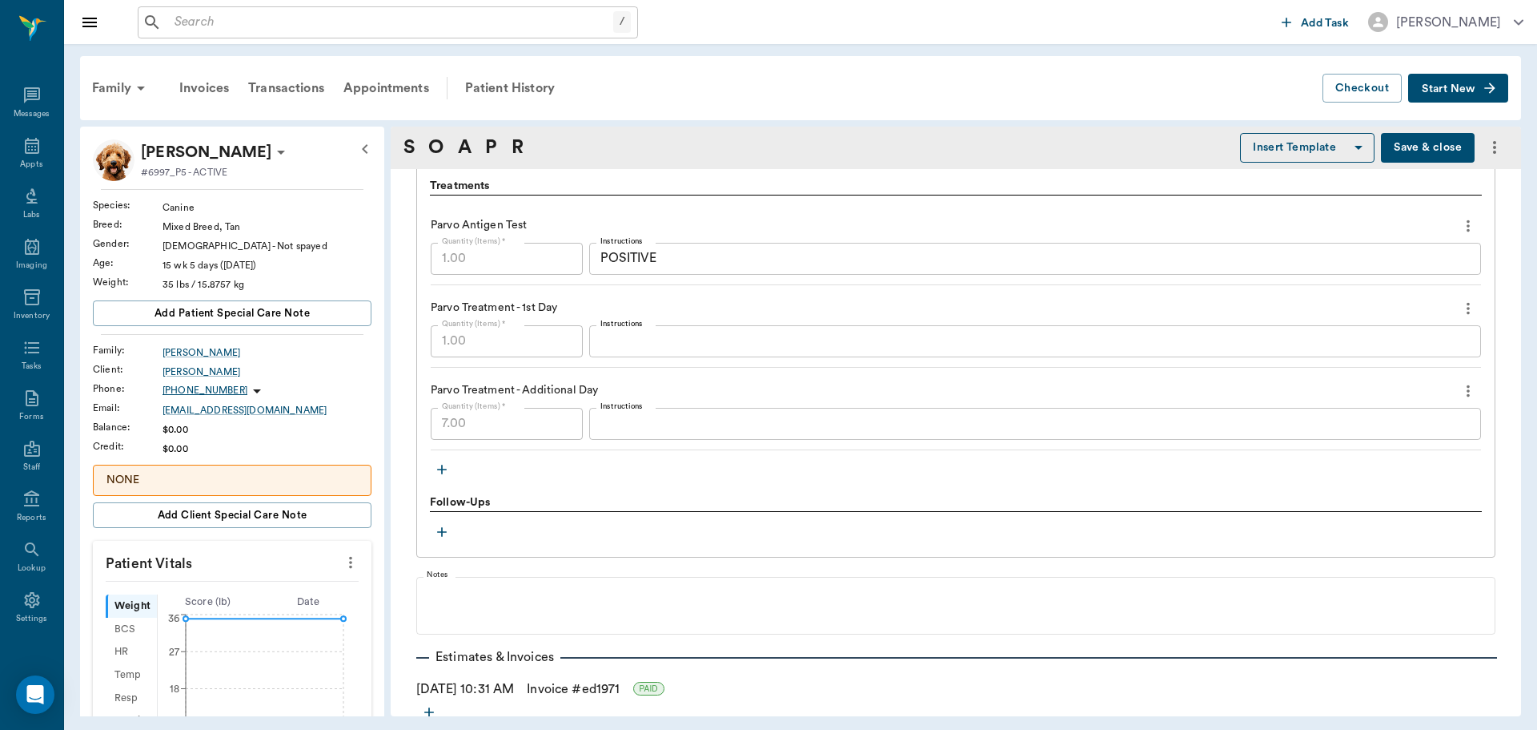
scroll to position [1225, 0]
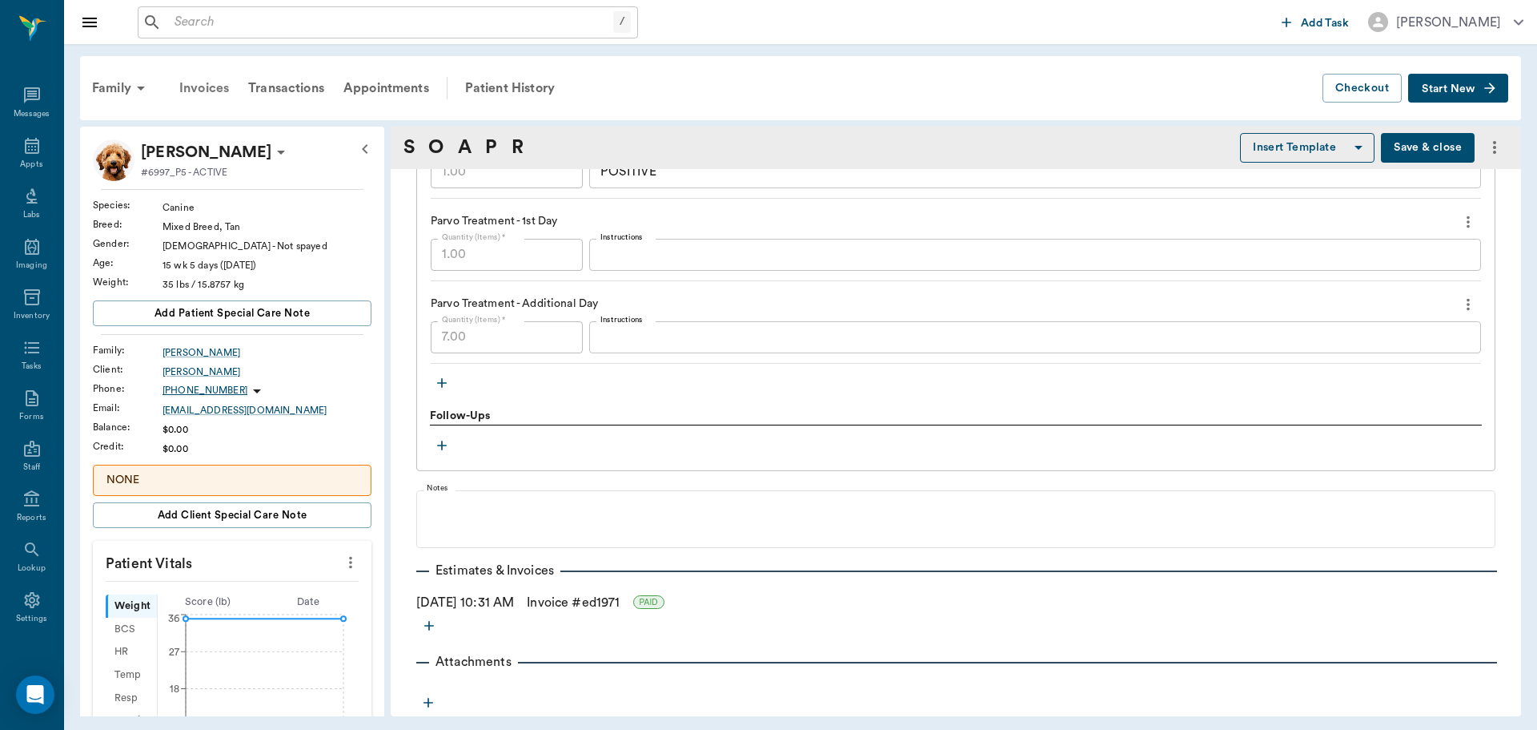
click at [191, 97] on div "Invoices" at bounding box center [204, 88] width 69 height 38
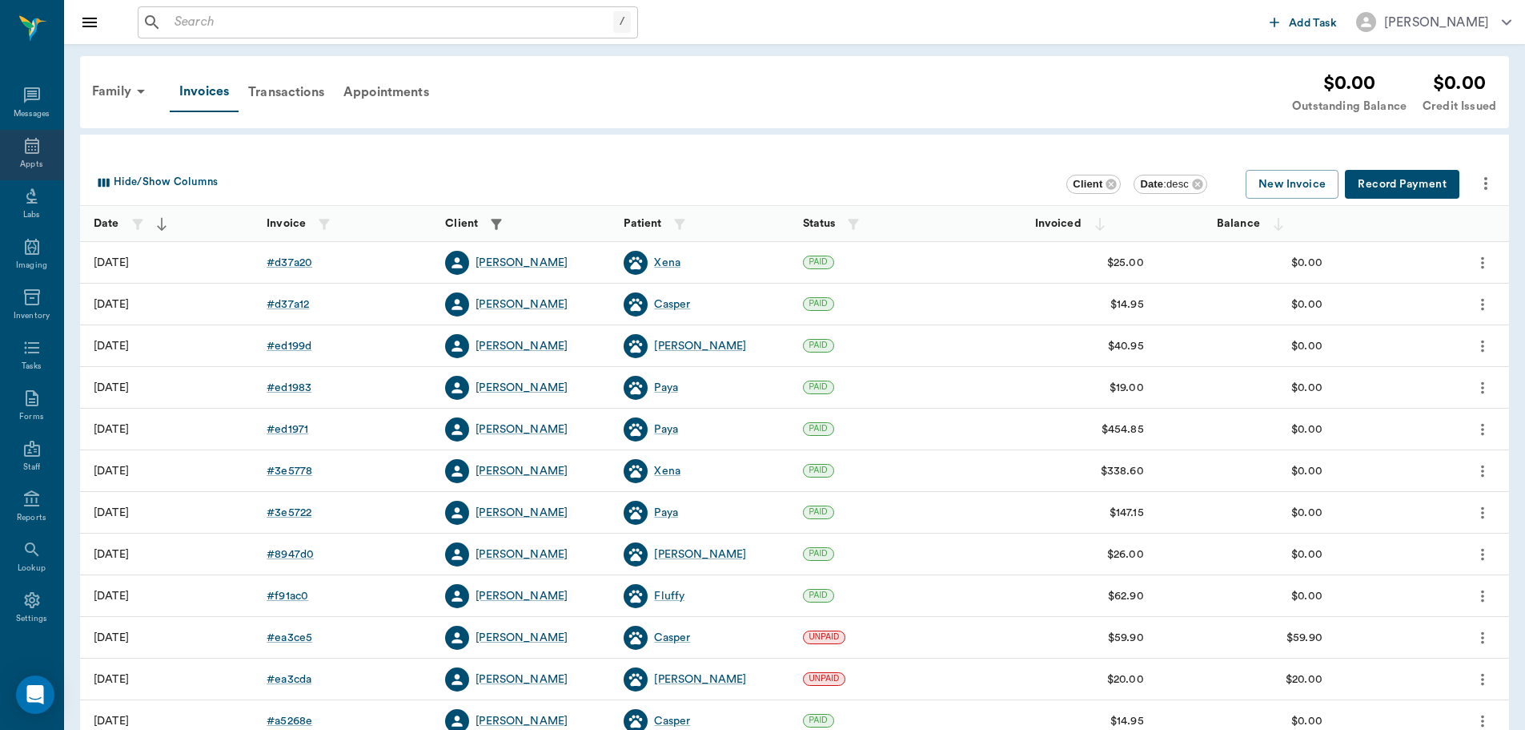
click at [8, 147] on div "Appts" at bounding box center [31, 155] width 63 height 50
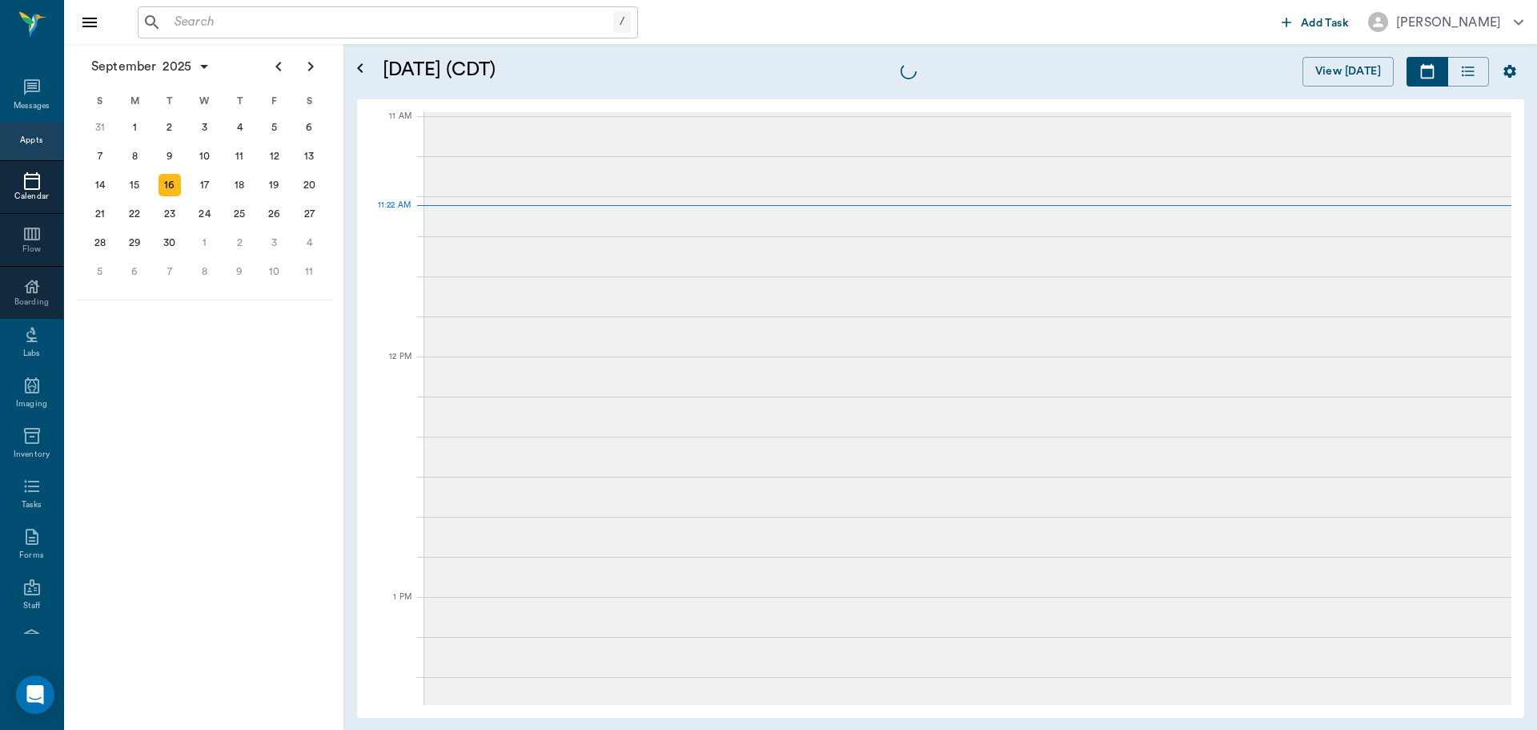
scroll to position [721, 0]
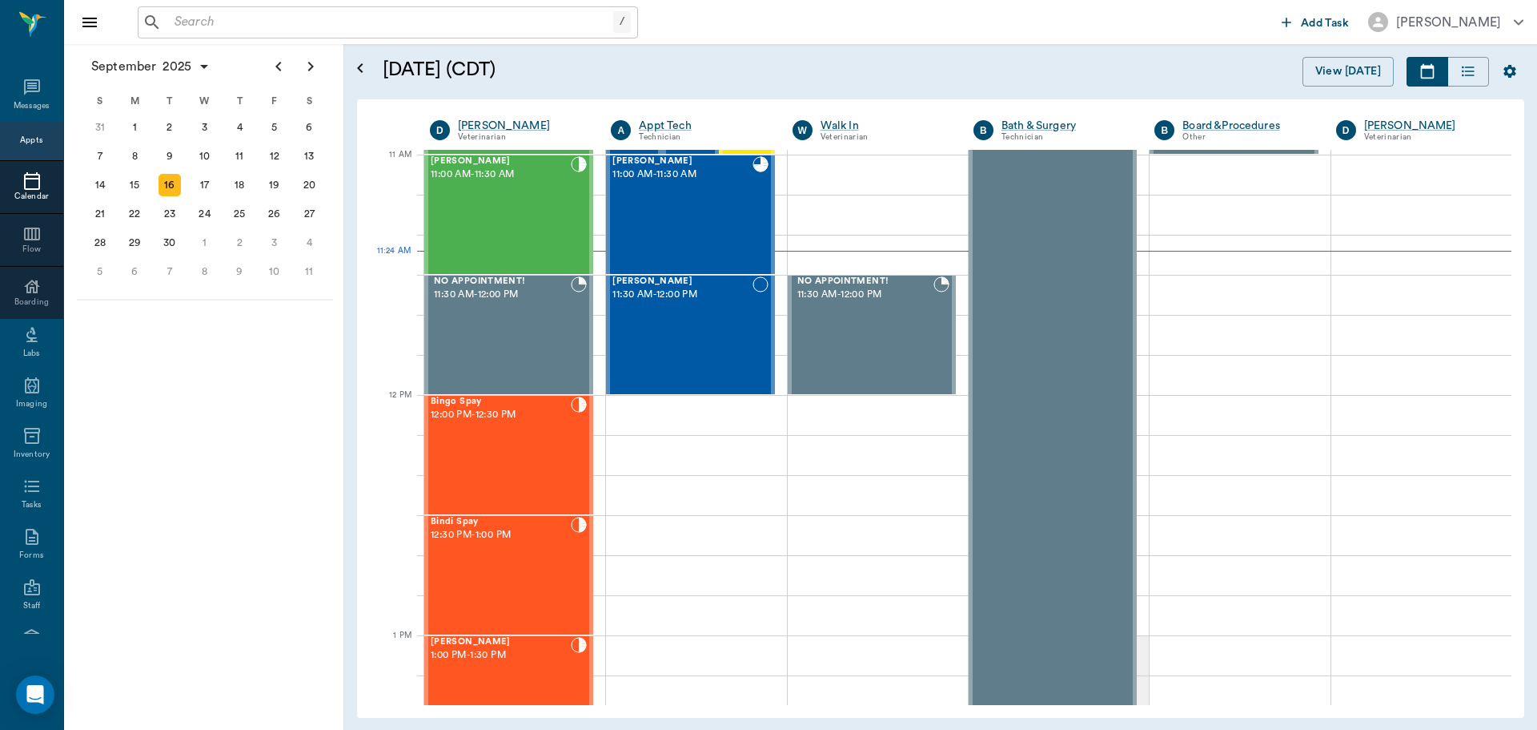
scroll to position [721, 0]
click at [533, 220] on div "[PERSON_NAME] 11:00 AM - 11:30 AM" at bounding box center [501, 215] width 140 height 117
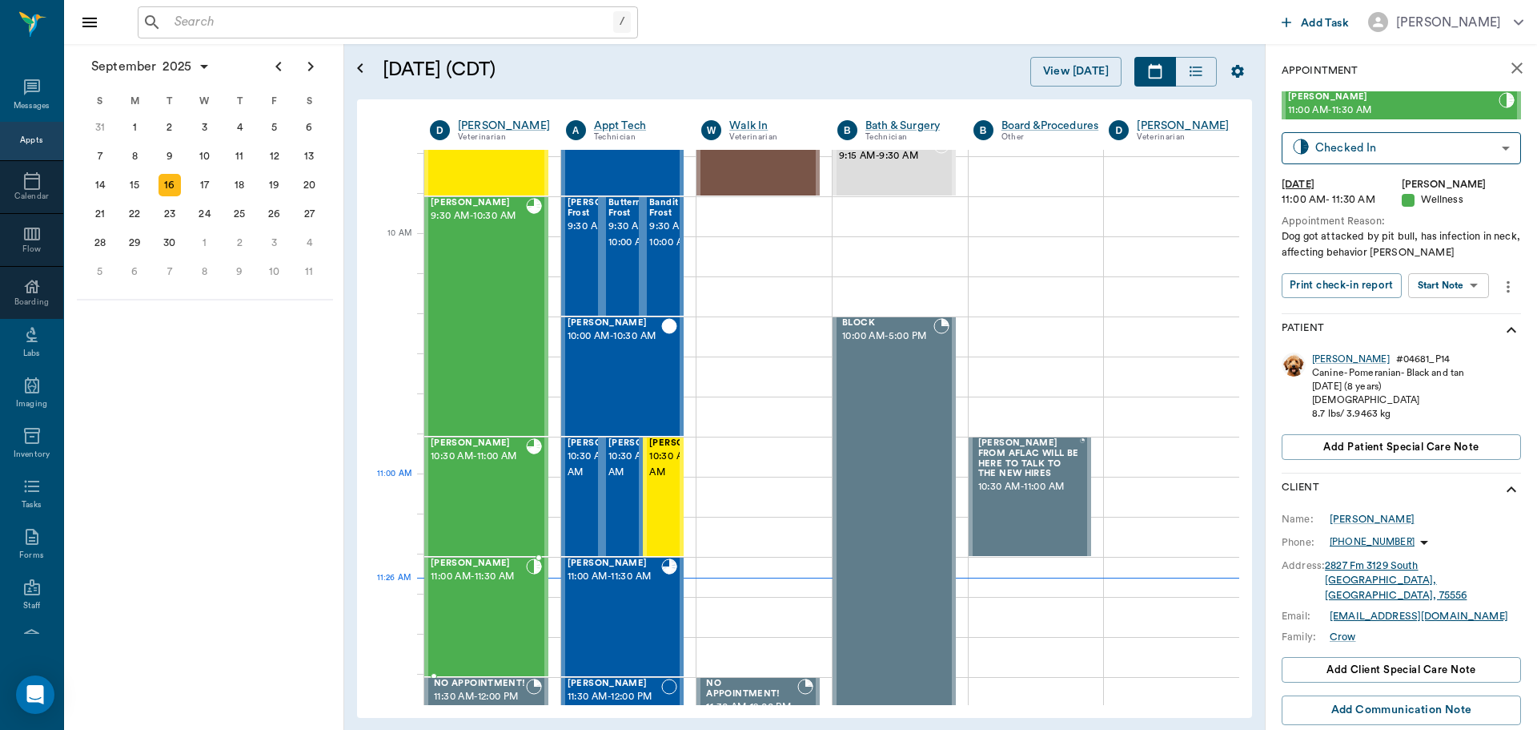
scroll to position [480, 0]
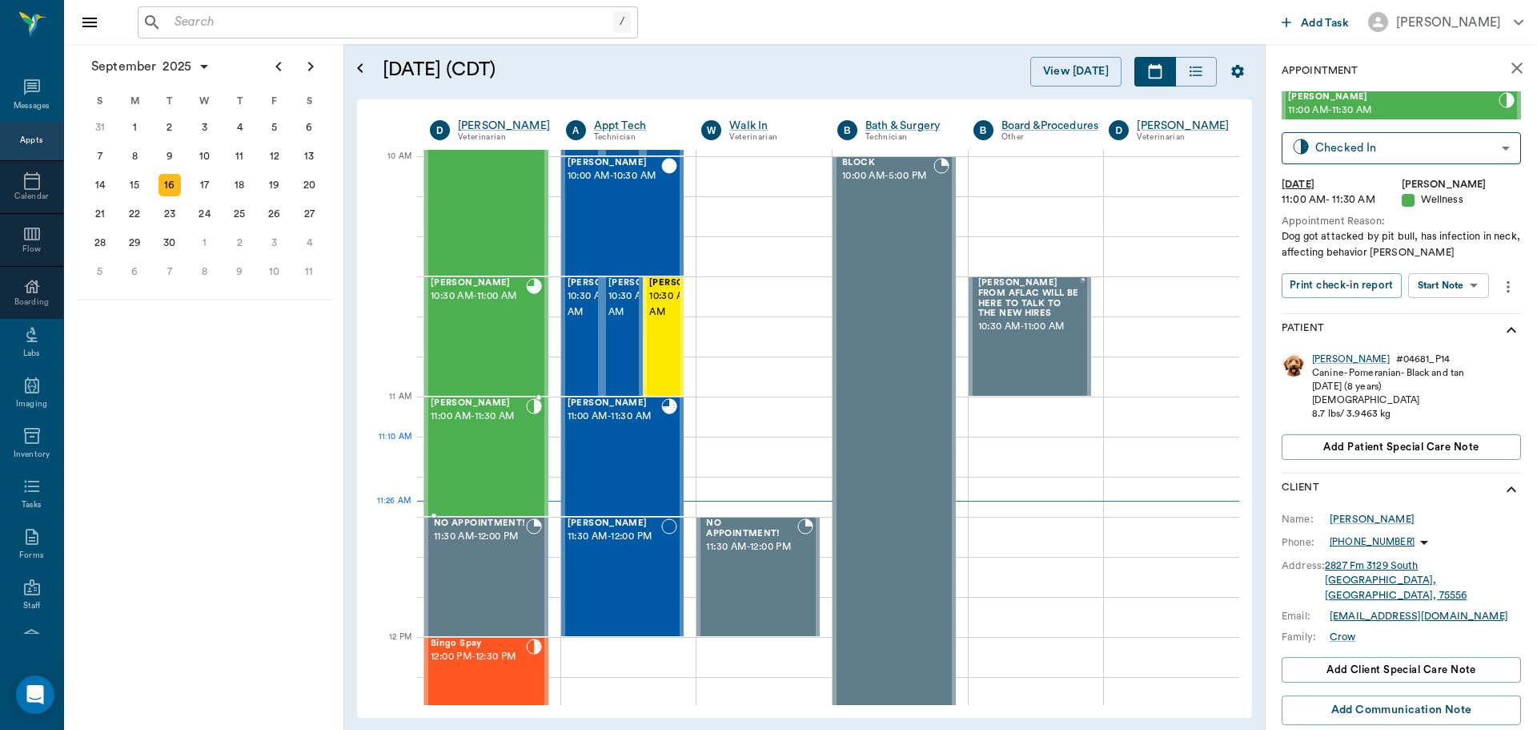
click at [465, 447] on div "[PERSON_NAME] 11:00 AM - 11:30 AM" at bounding box center [478, 456] width 95 height 117
click at [478, 454] on div "[PERSON_NAME] 11:00 AM - 11:30 AM" at bounding box center [478, 456] width 95 height 117
click at [1467, 282] on body "/ ​ Add Task [PERSON_NAME] Nectar Messages Appts Calendar Flow Boarding Labs Im…" at bounding box center [768, 365] width 1537 height 730
click at [1427, 321] on button "Start SOAP" at bounding box center [1431, 318] width 54 height 18
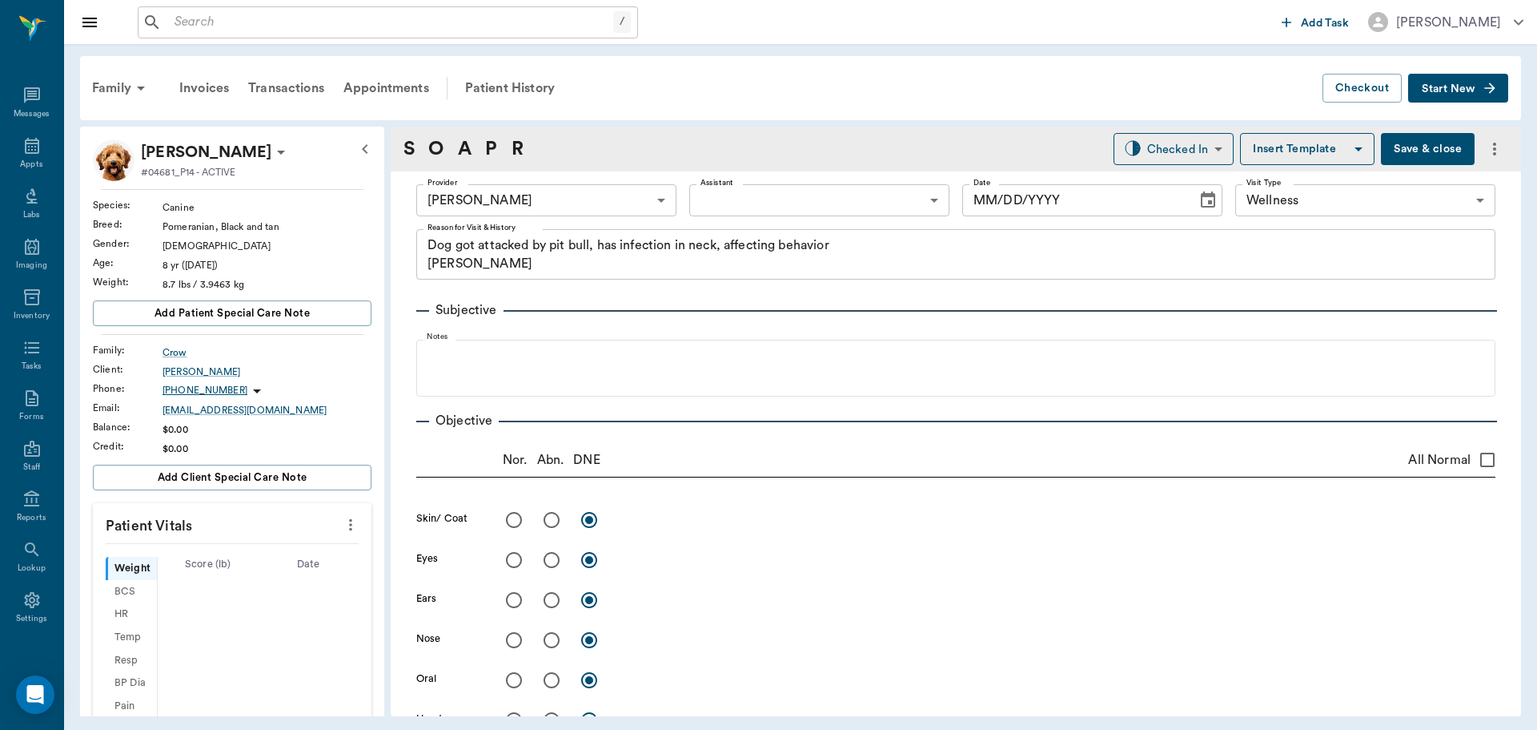
type input "63ec2f075fda476ae8351a4d"
type input "65d2be4f46e3a538d89b8c14"
type textarea "Dog got attacked by pit bull, has infection in neck, affecting behavior [PERSON…"
type input "[DATE]"
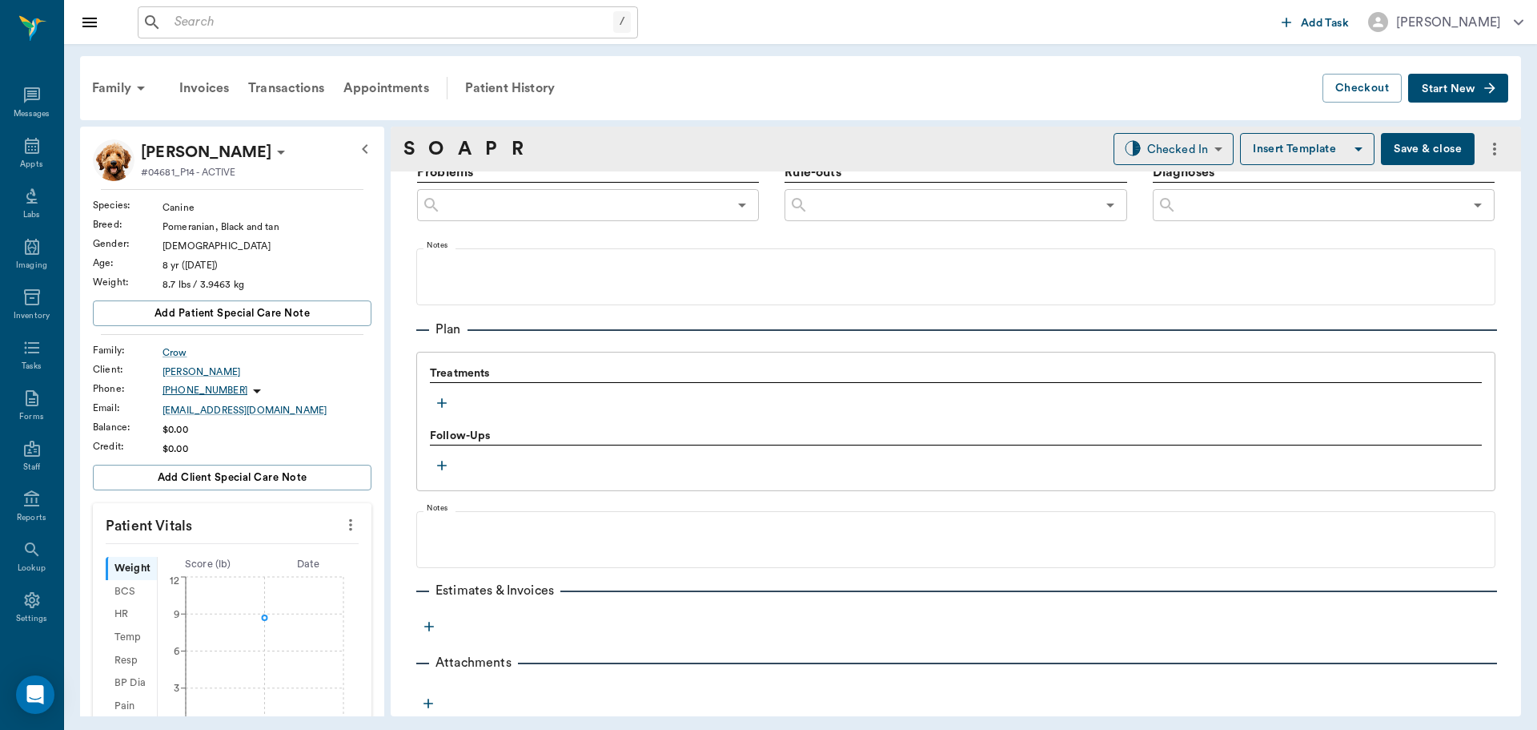
scroll to position [973, 0]
click at [443, 407] on icon "button" at bounding box center [442, 402] width 16 height 16
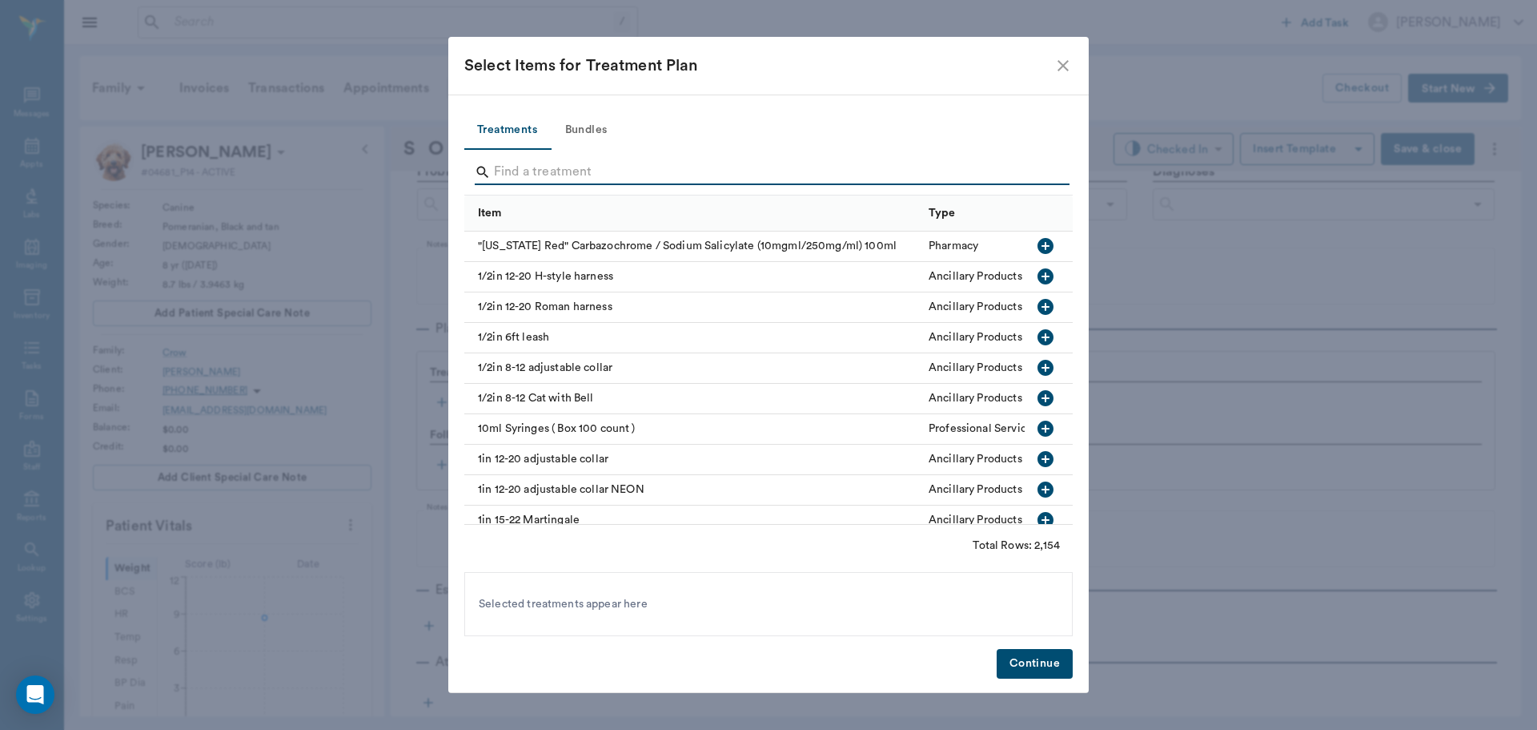
click at [537, 171] on input "Search" at bounding box center [770, 172] width 552 height 26
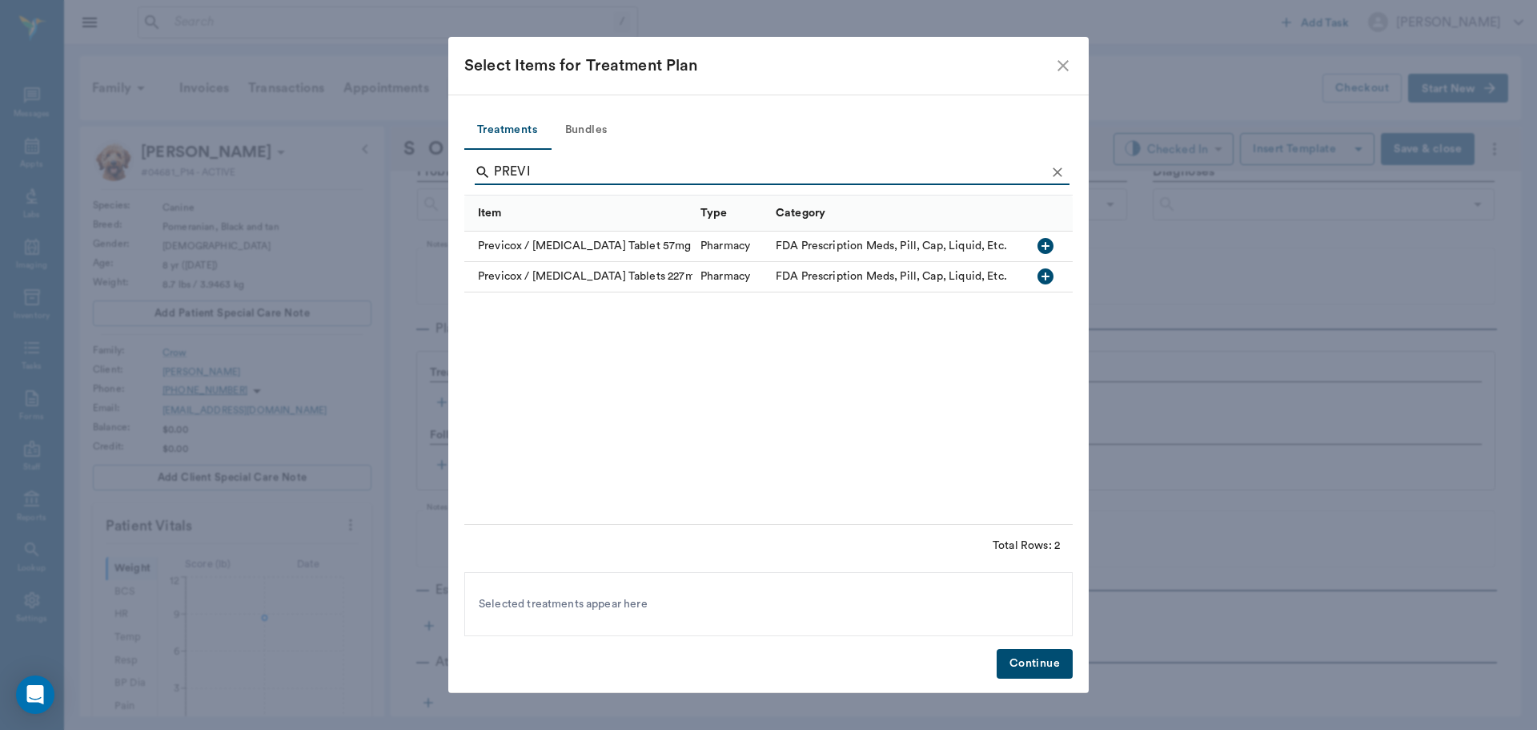
type input "PREVI"
click at [1045, 249] on icon "button" at bounding box center [1046, 246] width 16 height 16
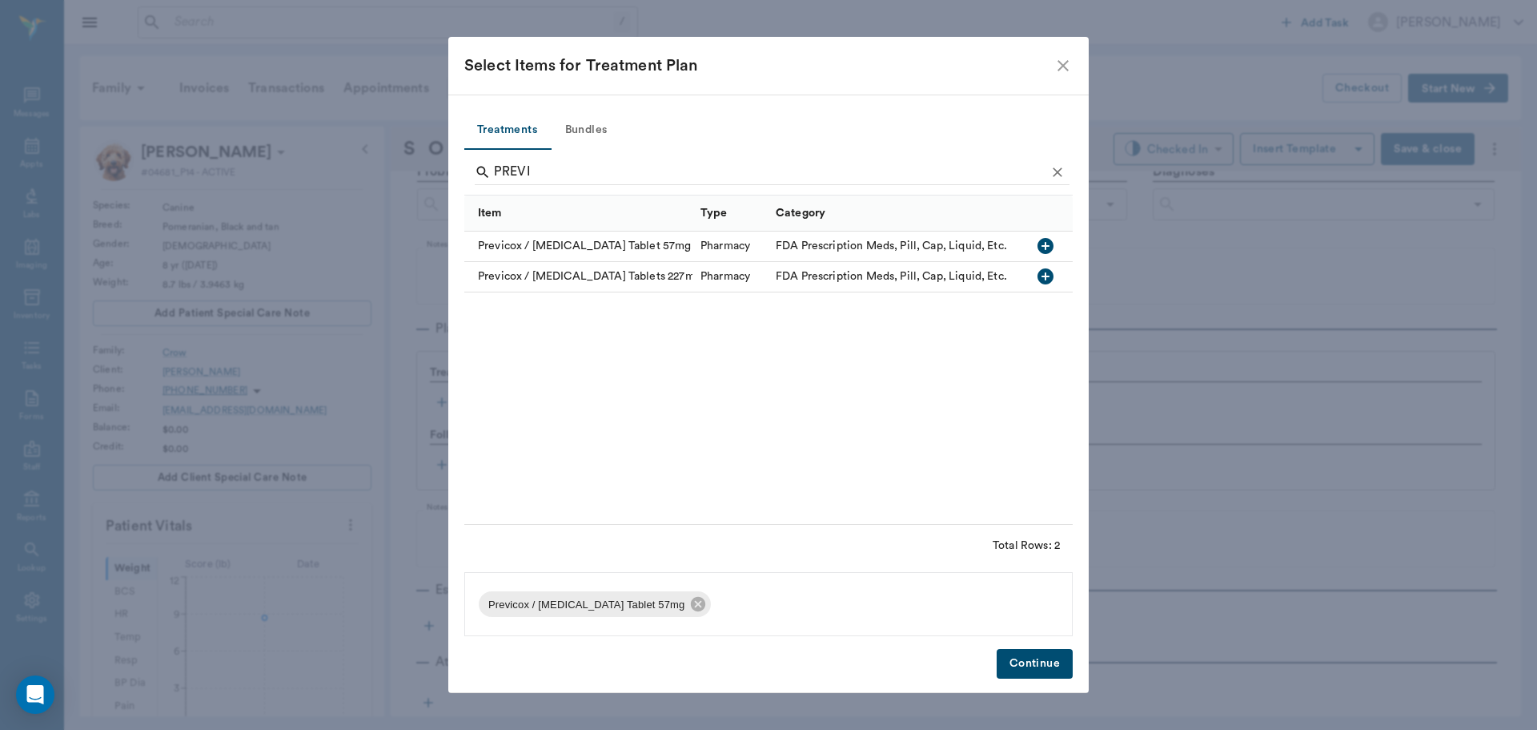
click at [1018, 669] on button "Continue" at bounding box center [1035, 664] width 76 height 30
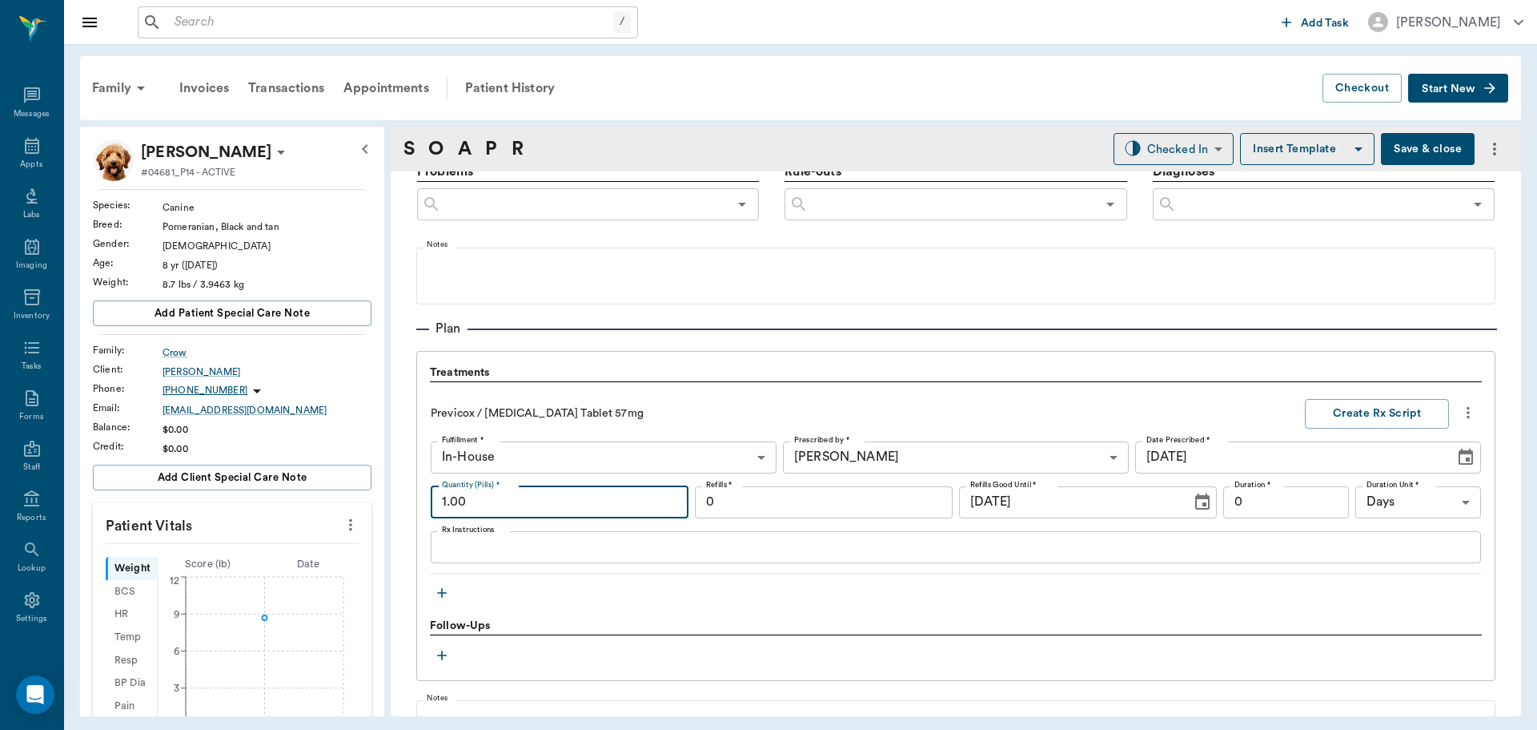
click at [522, 490] on input "1.00" at bounding box center [560, 502] width 258 height 32
type input "7.00"
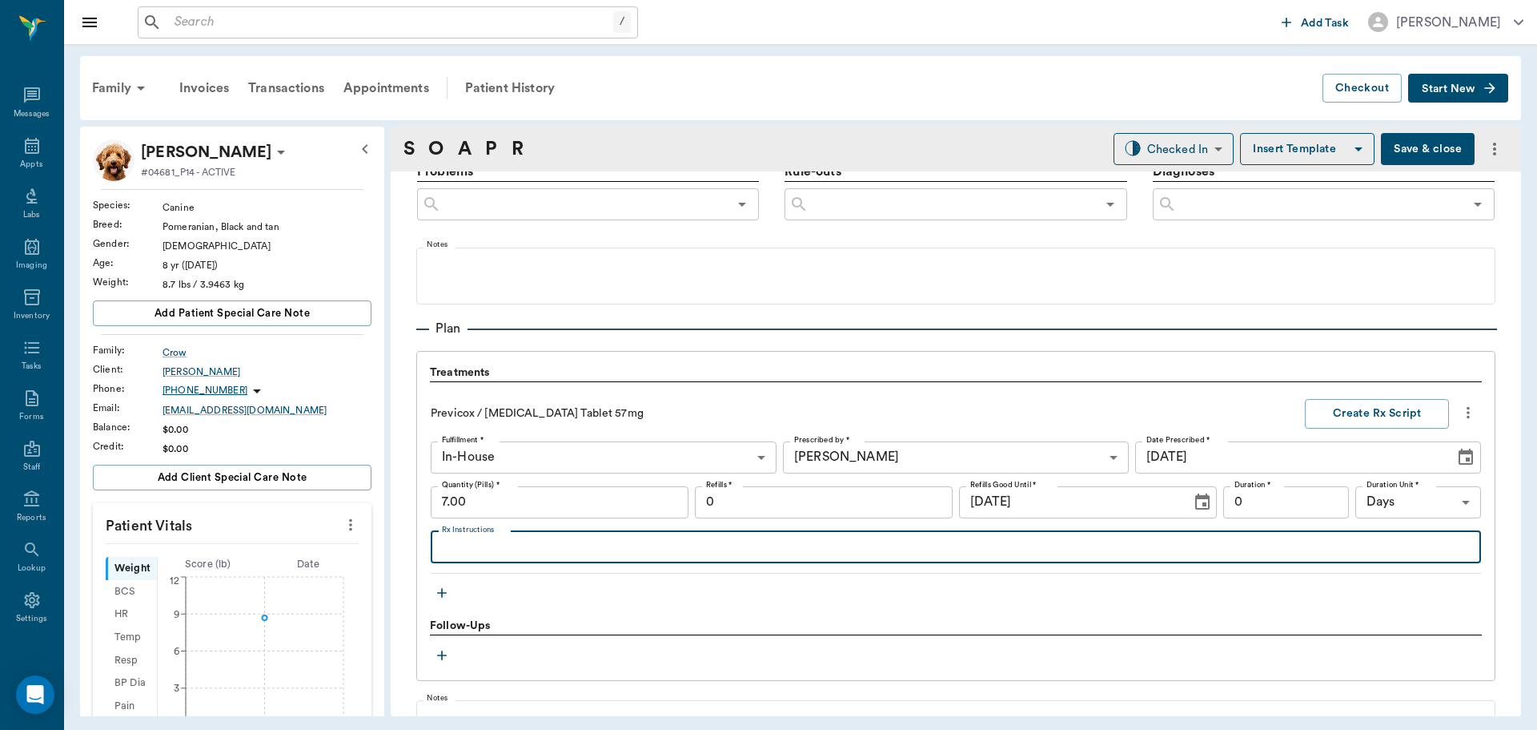
click at [475, 548] on textarea "Rx Instructions" at bounding box center [956, 546] width 1028 height 18
type textarea "g"
type textarea "Give 1/2 tablet daily"
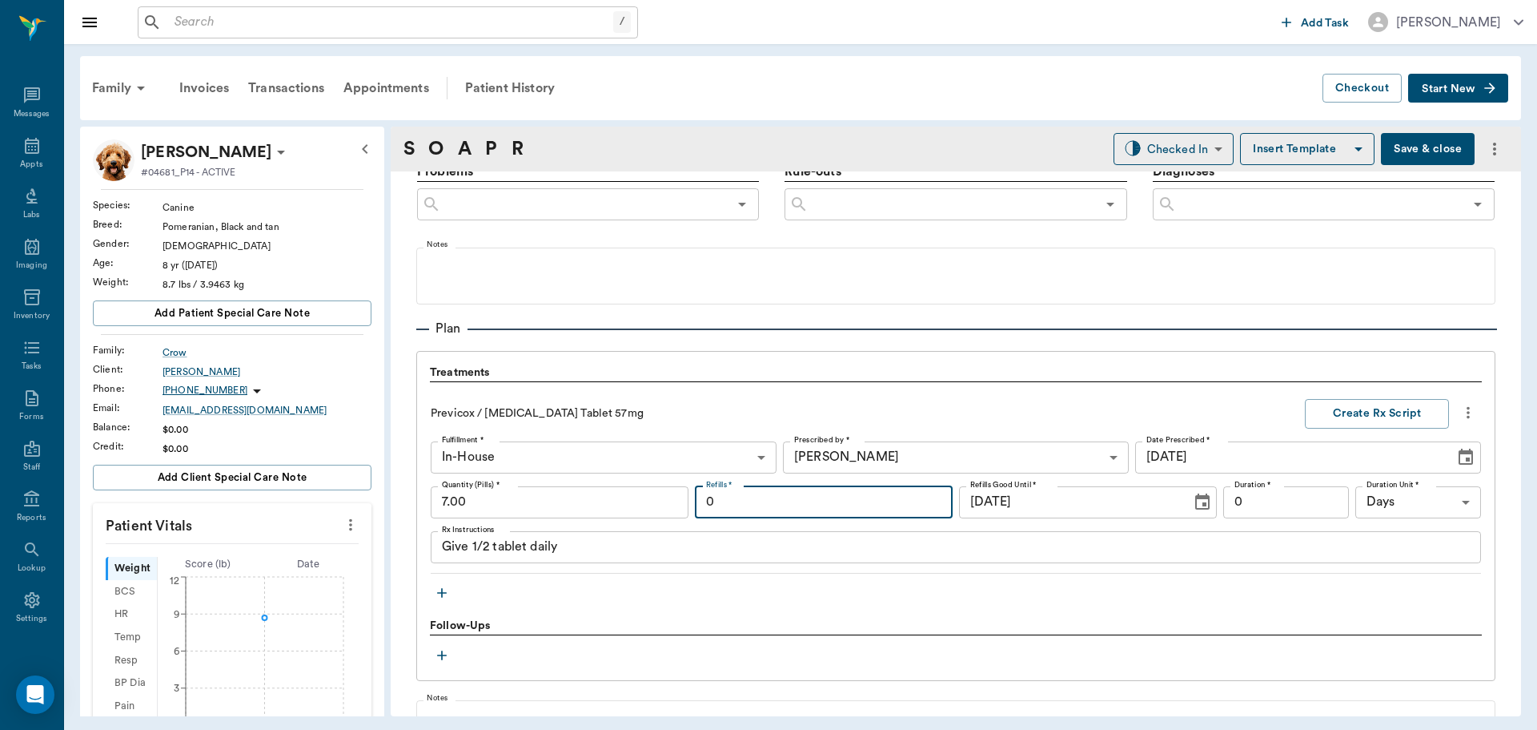
click at [746, 499] on input "0" at bounding box center [824, 502] width 258 height 32
type input "3"
click at [1257, 503] on input "0" at bounding box center [1287, 502] width 126 height 32
type input "14"
click at [1350, 416] on button "Create Rx Script" at bounding box center [1377, 414] width 144 height 30
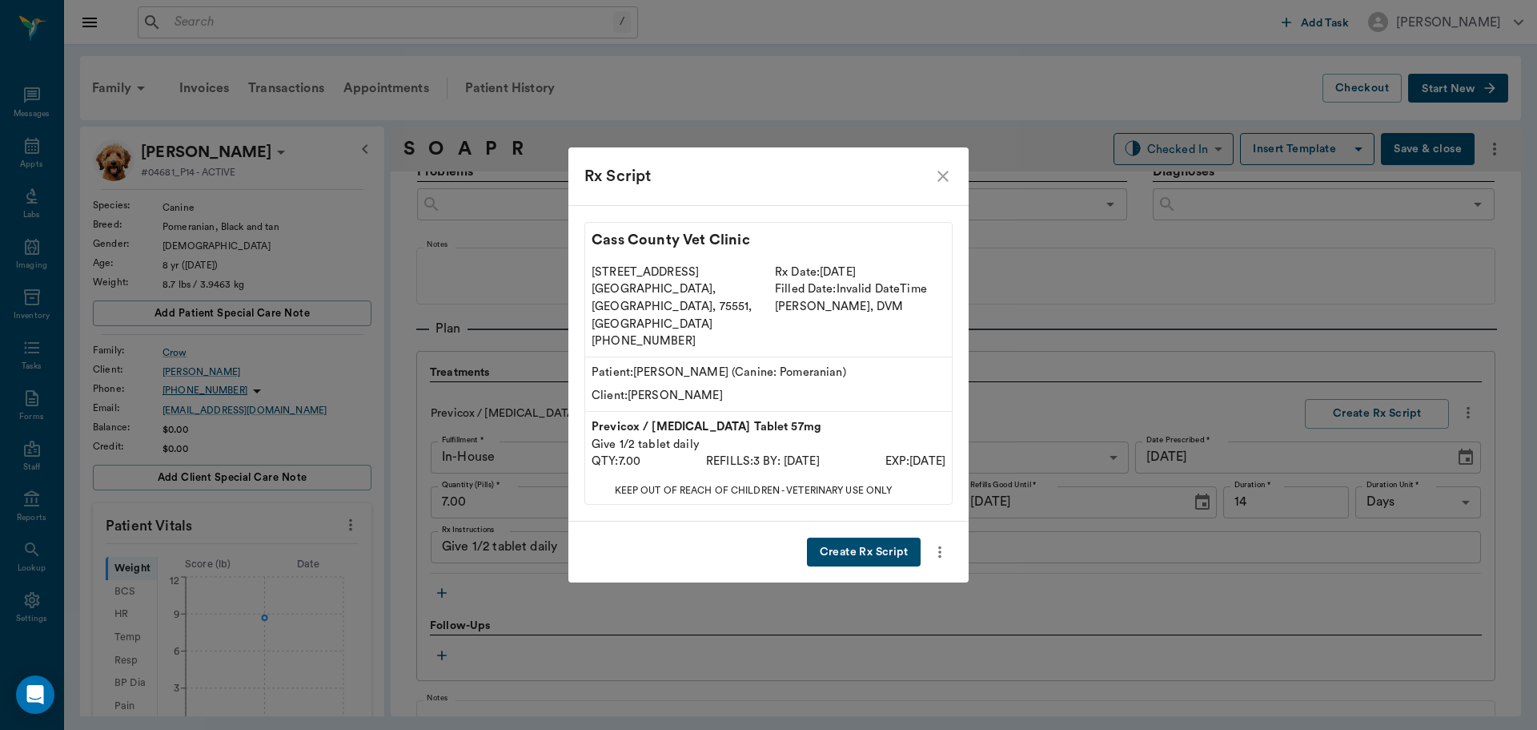
click at [844, 537] on button "Create Rx Script" at bounding box center [864, 552] width 114 height 30
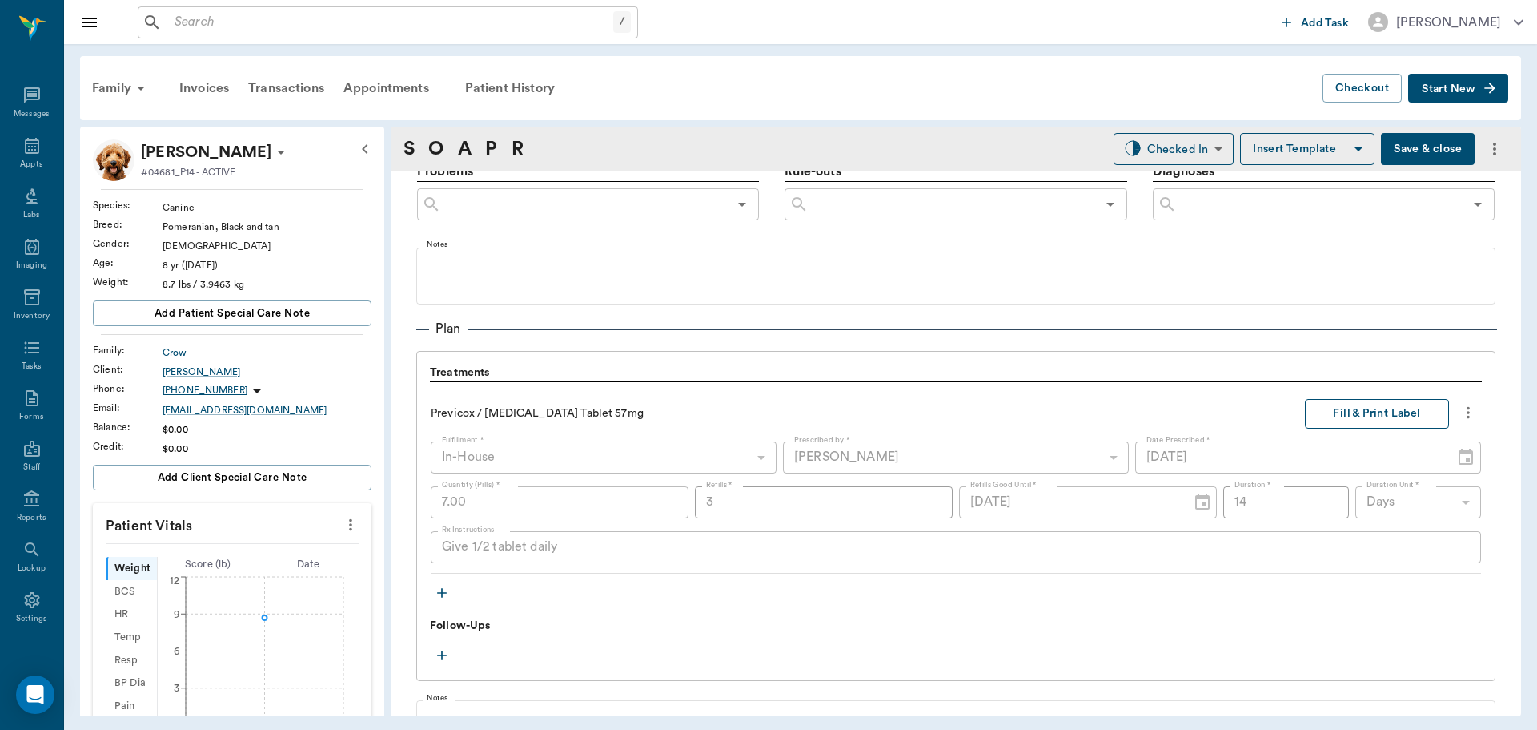
click at [1344, 410] on button "Fill & Print Label" at bounding box center [1377, 414] width 144 height 30
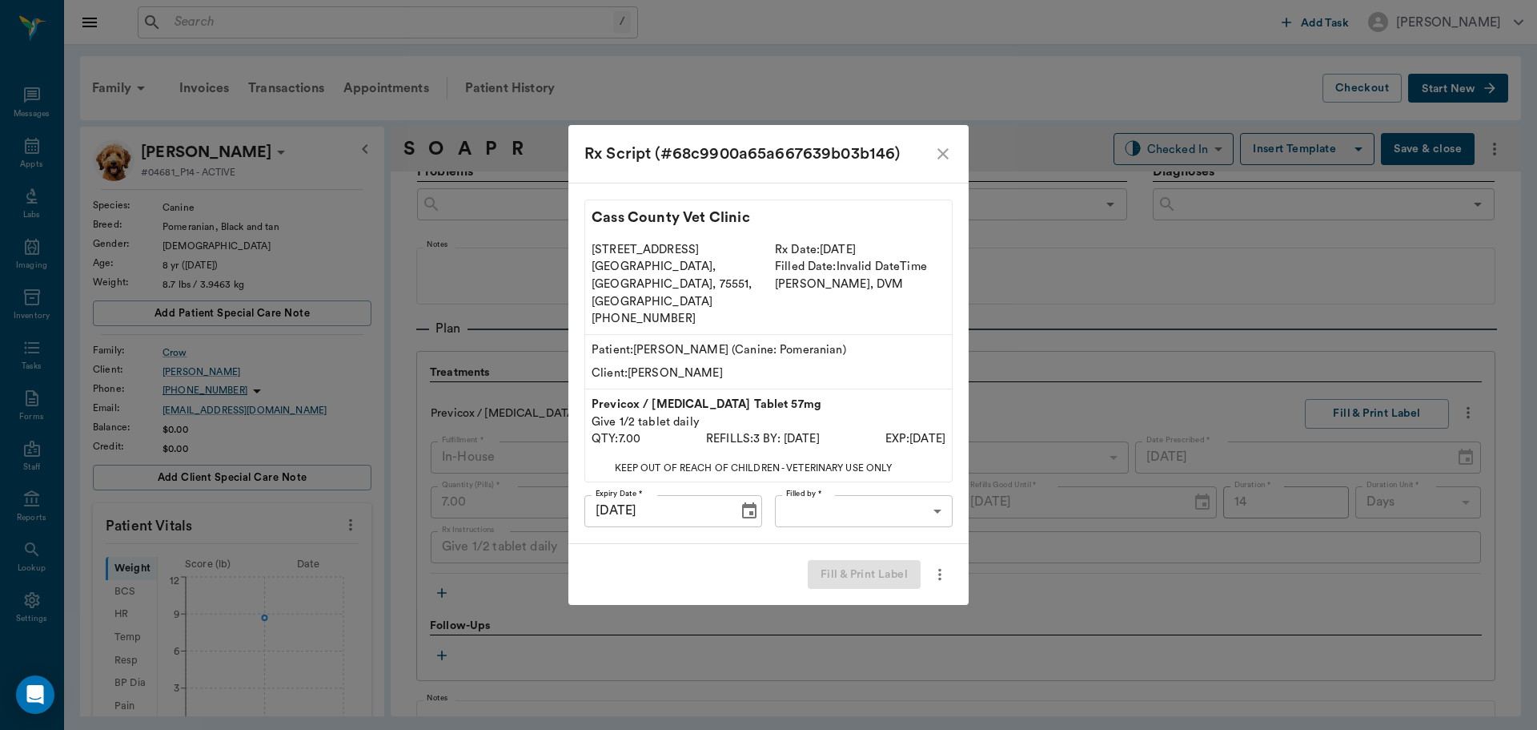
click at [907, 497] on body "/ ​ Add Task [PERSON_NAME] Nectar Messages Appts Labs Imaging Inventory Tasks F…" at bounding box center [768, 365] width 1537 height 730
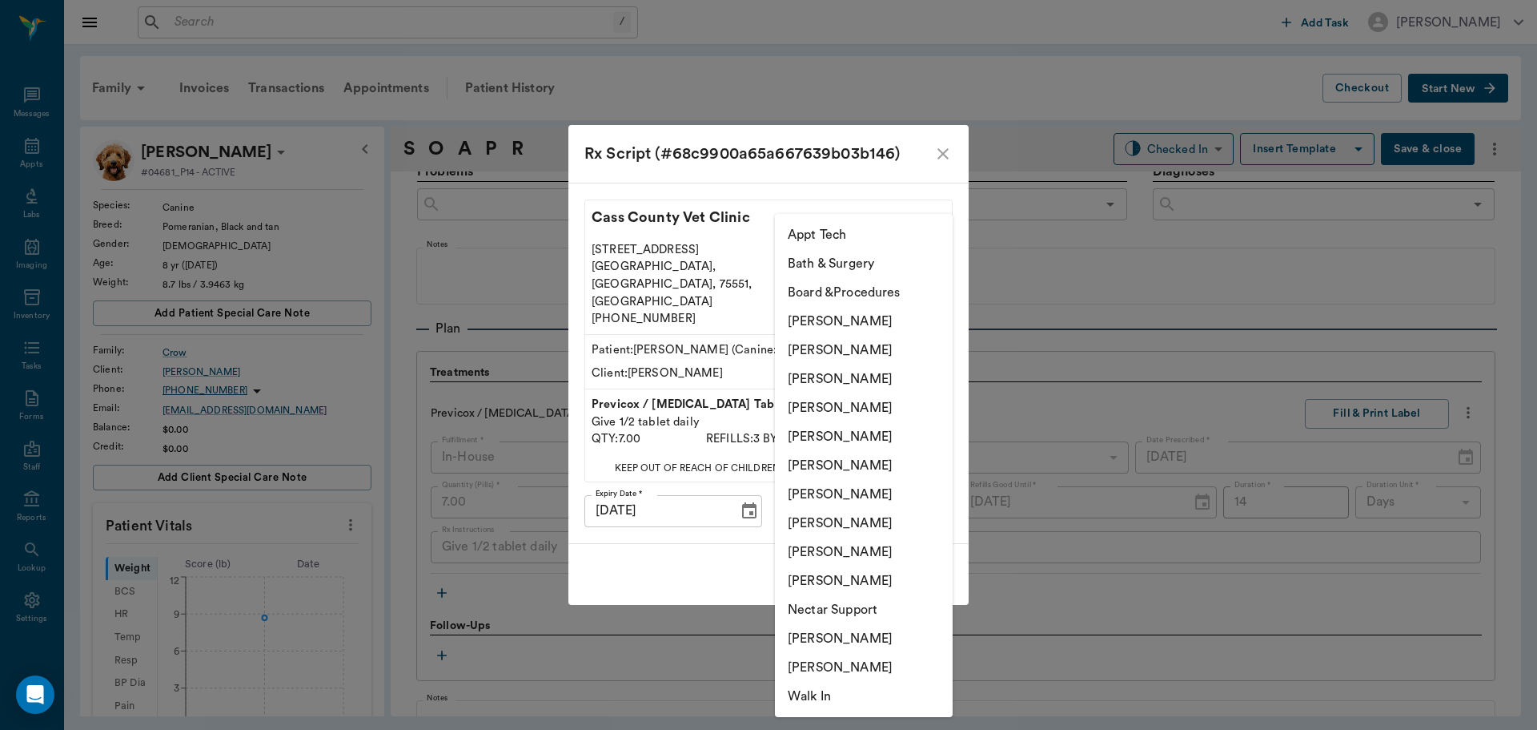
click at [865, 405] on li "[PERSON_NAME]" at bounding box center [864, 407] width 178 height 29
type input "63ec2f075fda476ae8351a4d"
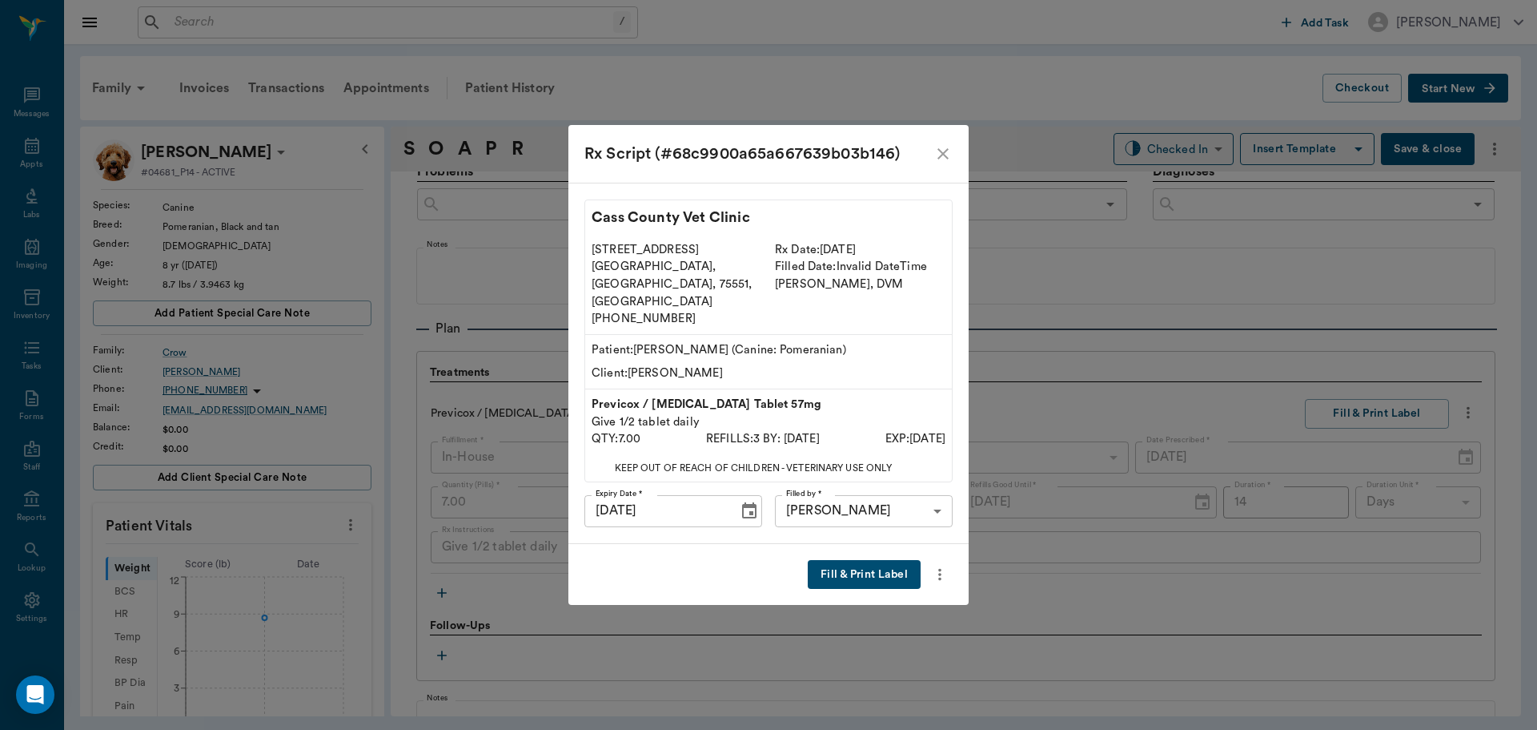
click at [874, 560] on button "Fill & Print Label" at bounding box center [864, 575] width 113 height 30
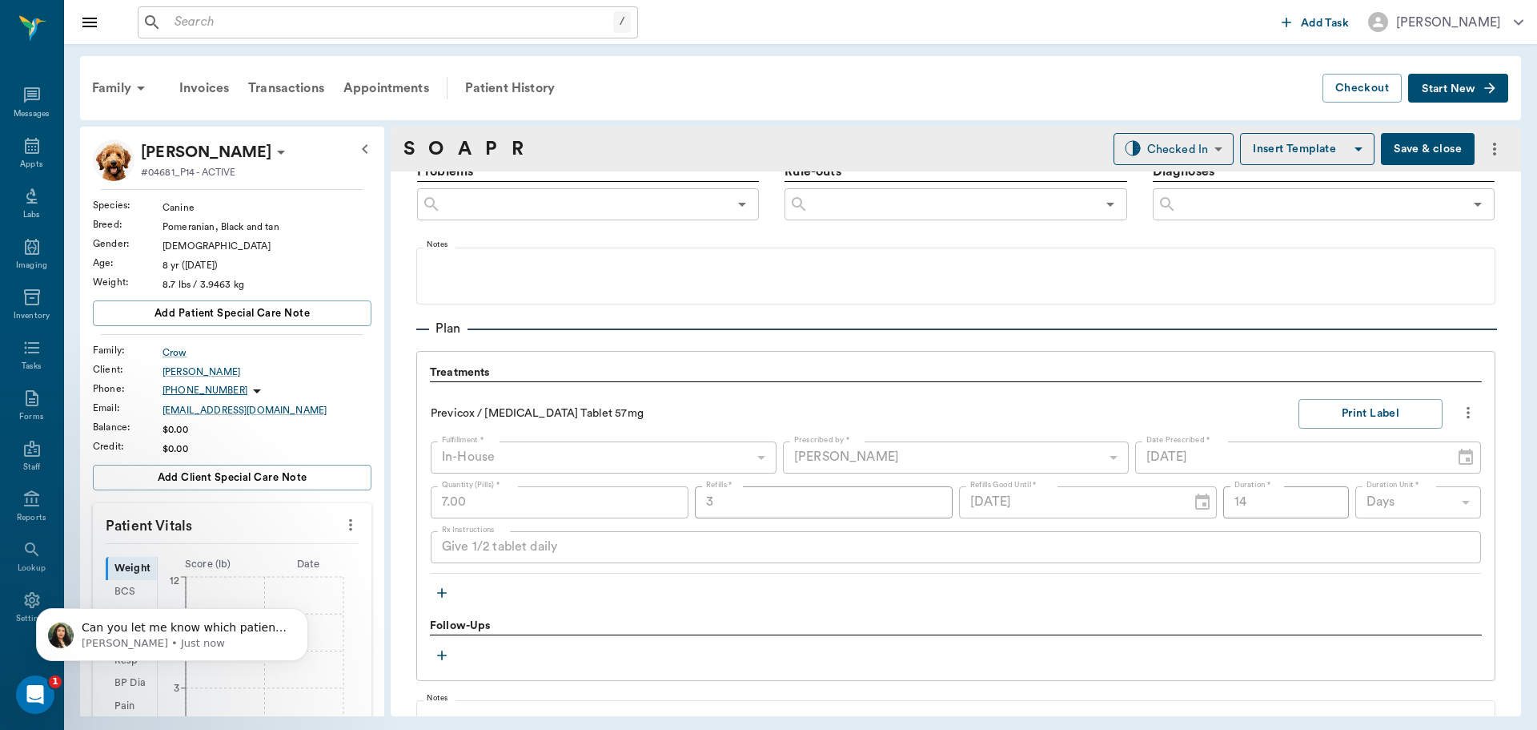
scroll to position [0, 0]
click at [438, 596] on icon "button" at bounding box center [442, 593] width 16 height 16
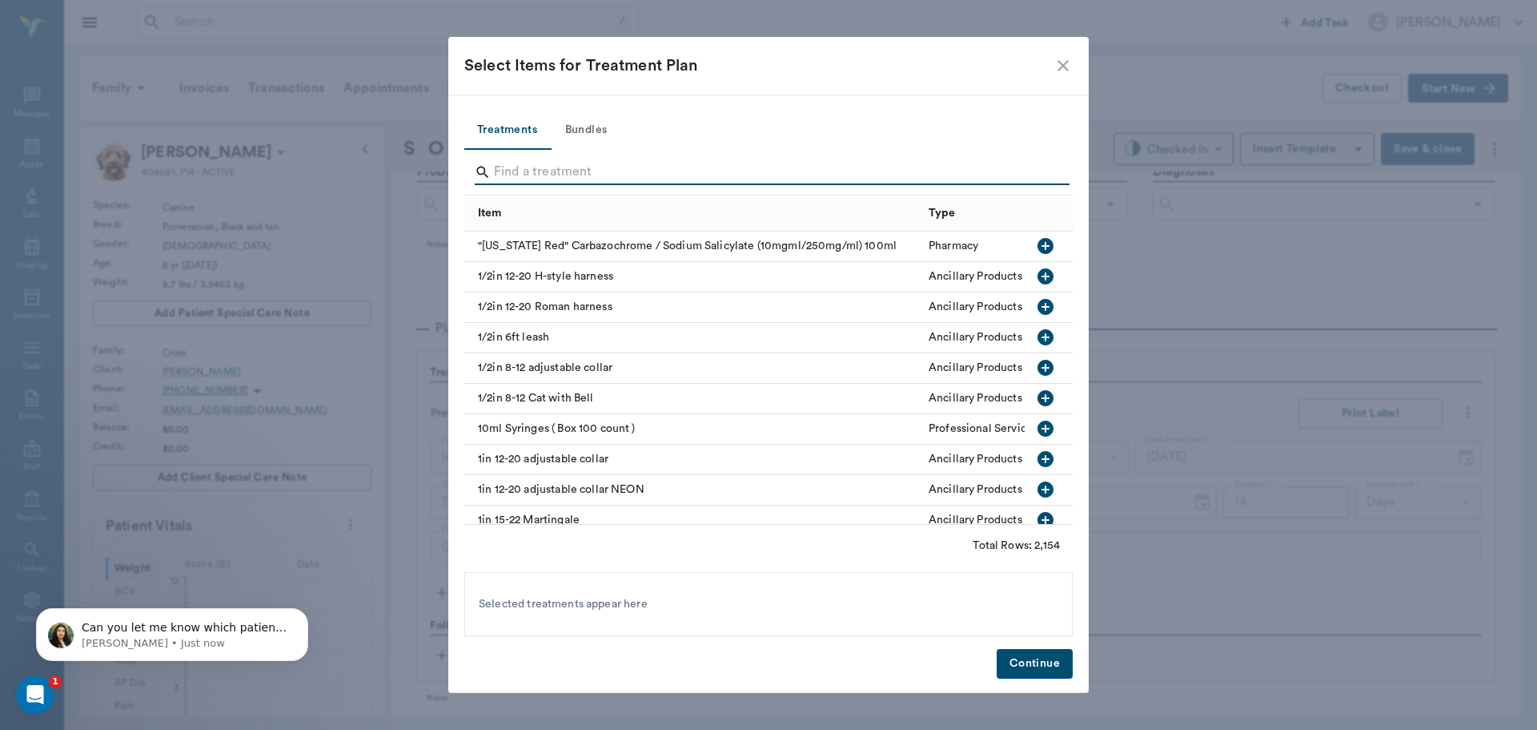
click at [521, 170] on input "Search" at bounding box center [770, 172] width 552 height 26
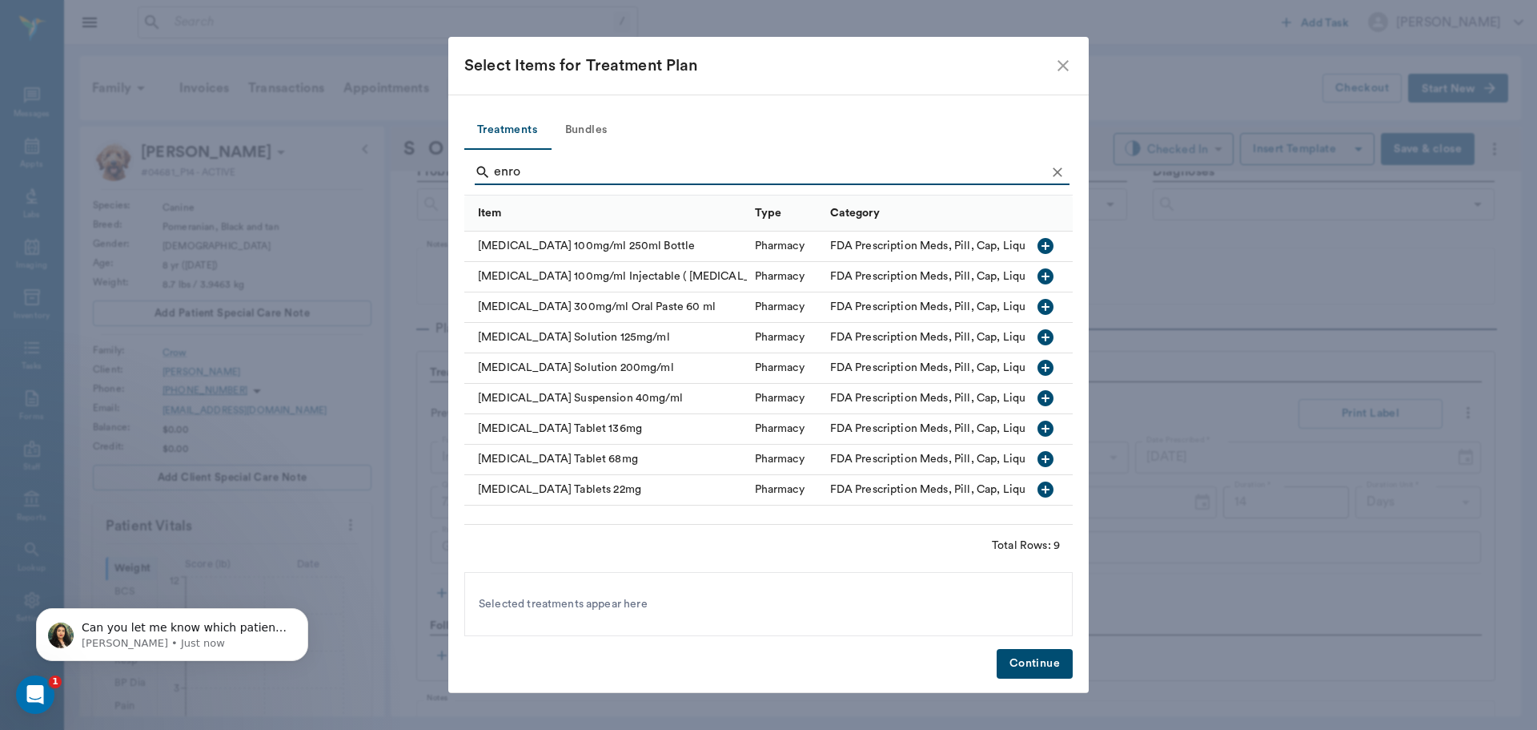
type input "enro"
click at [1045, 488] on icon "button" at bounding box center [1046, 489] width 16 height 16
click at [1028, 665] on button "Continue" at bounding box center [1035, 664] width 76 height 30
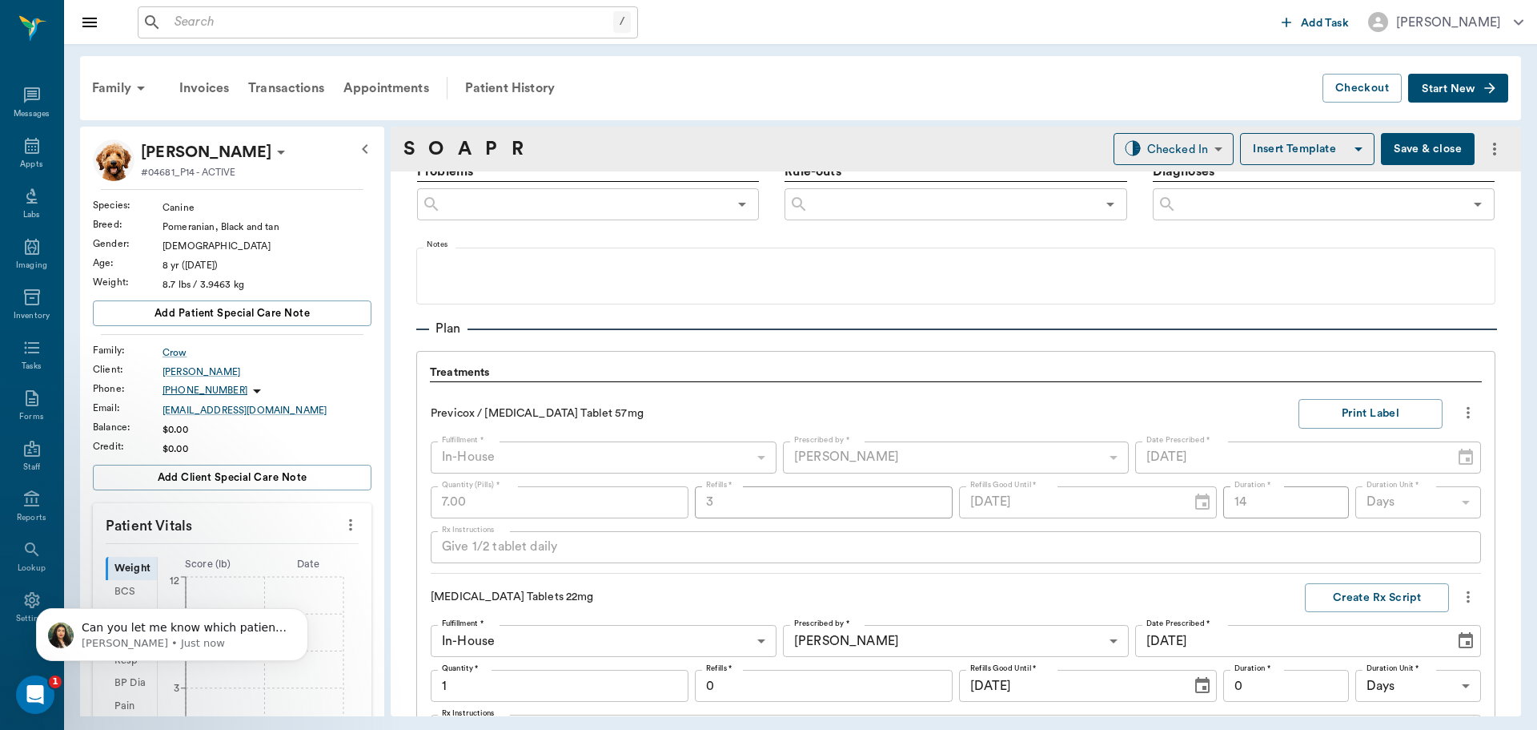
scroll to position [1328, 0]
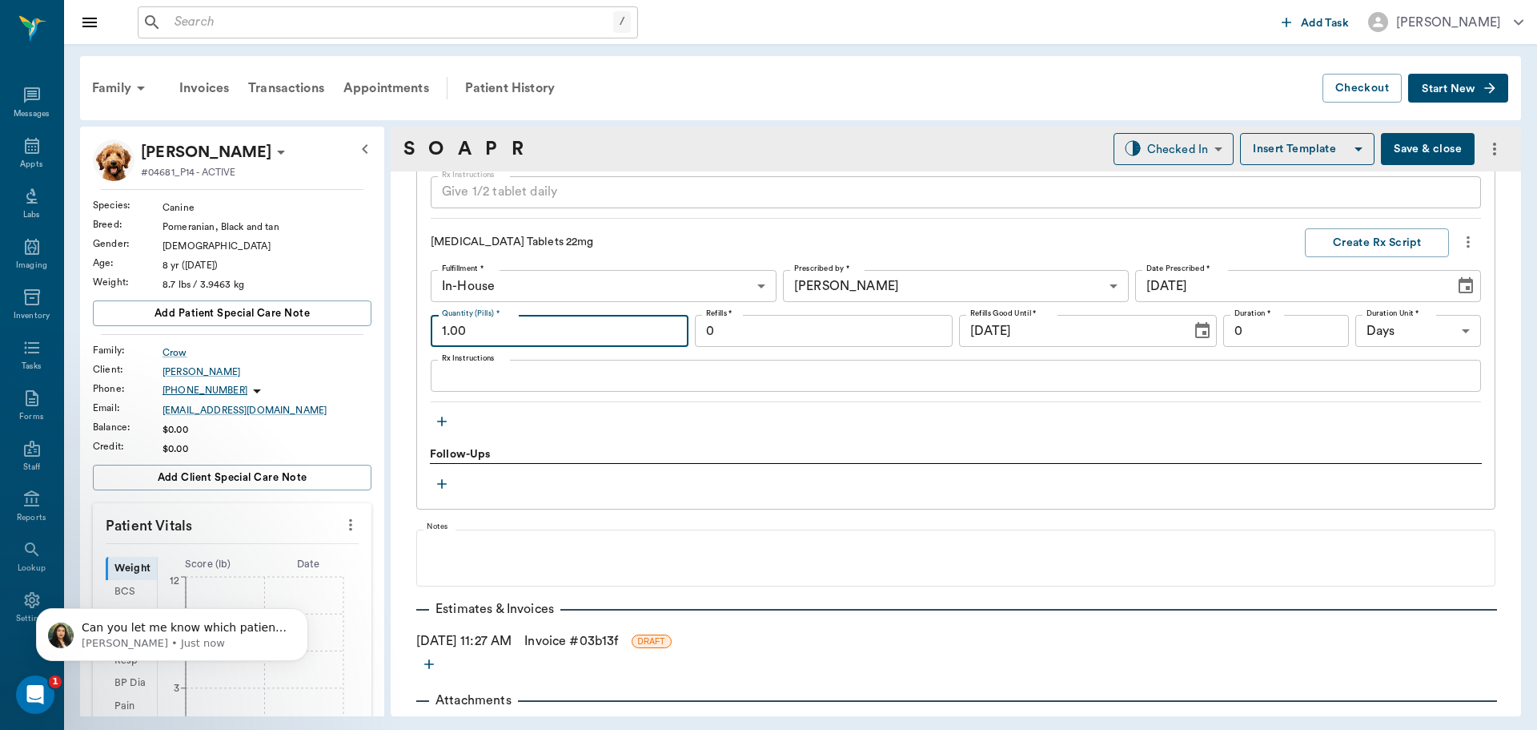
click at [514, 329] on input "1.00" at bounding box center [560, 331] width 258 height 32
type input "10.00"
click at [825, 324] on input "0" at bounding box center [824, 331] width 258 height 32
type input "1"
click at [1290, 333] on input "0" at bounding box center [1287, 331] width 126 height 32
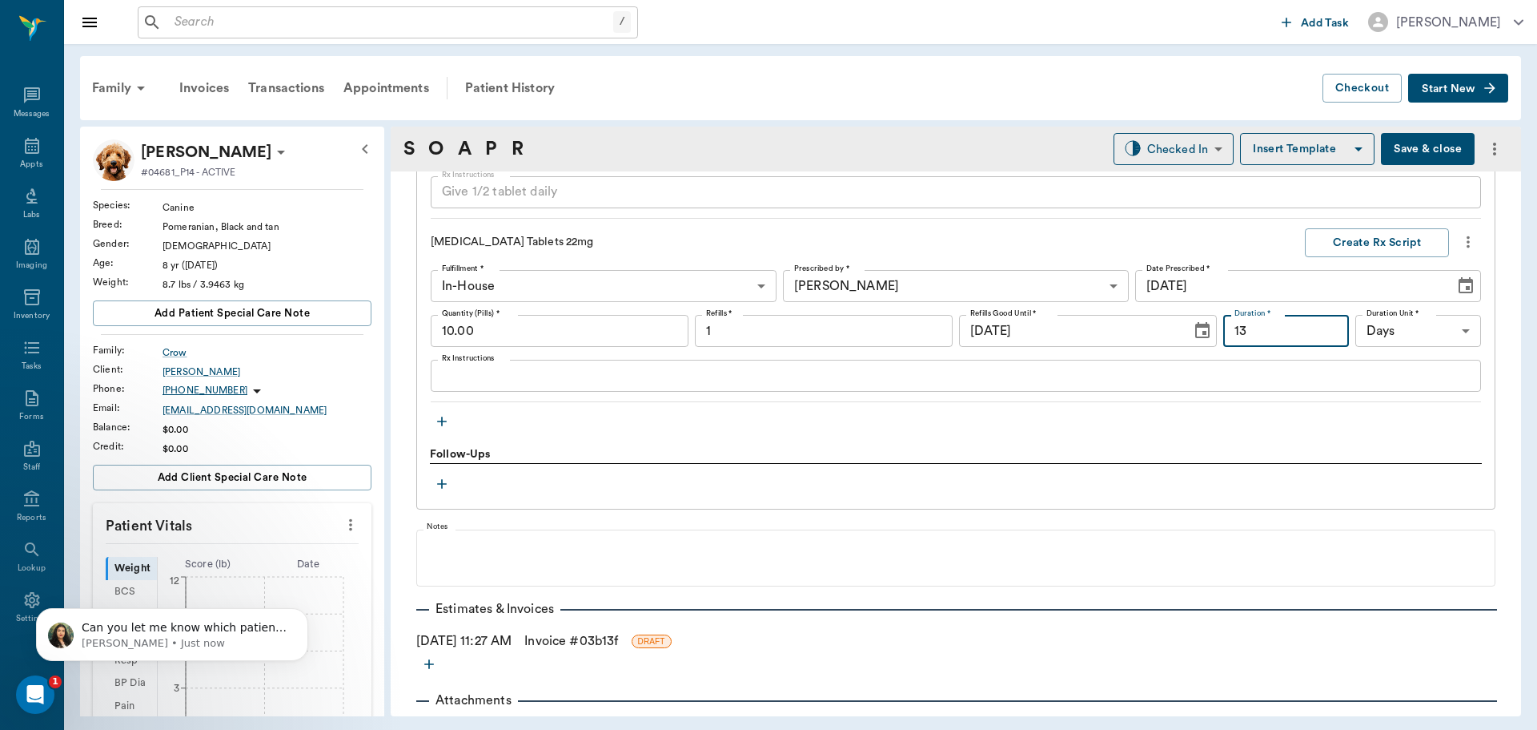
type input "13"
click at [484, 370] on textarea "Rx Instructions" at bounding box center [956, 376] width 1028 height 18
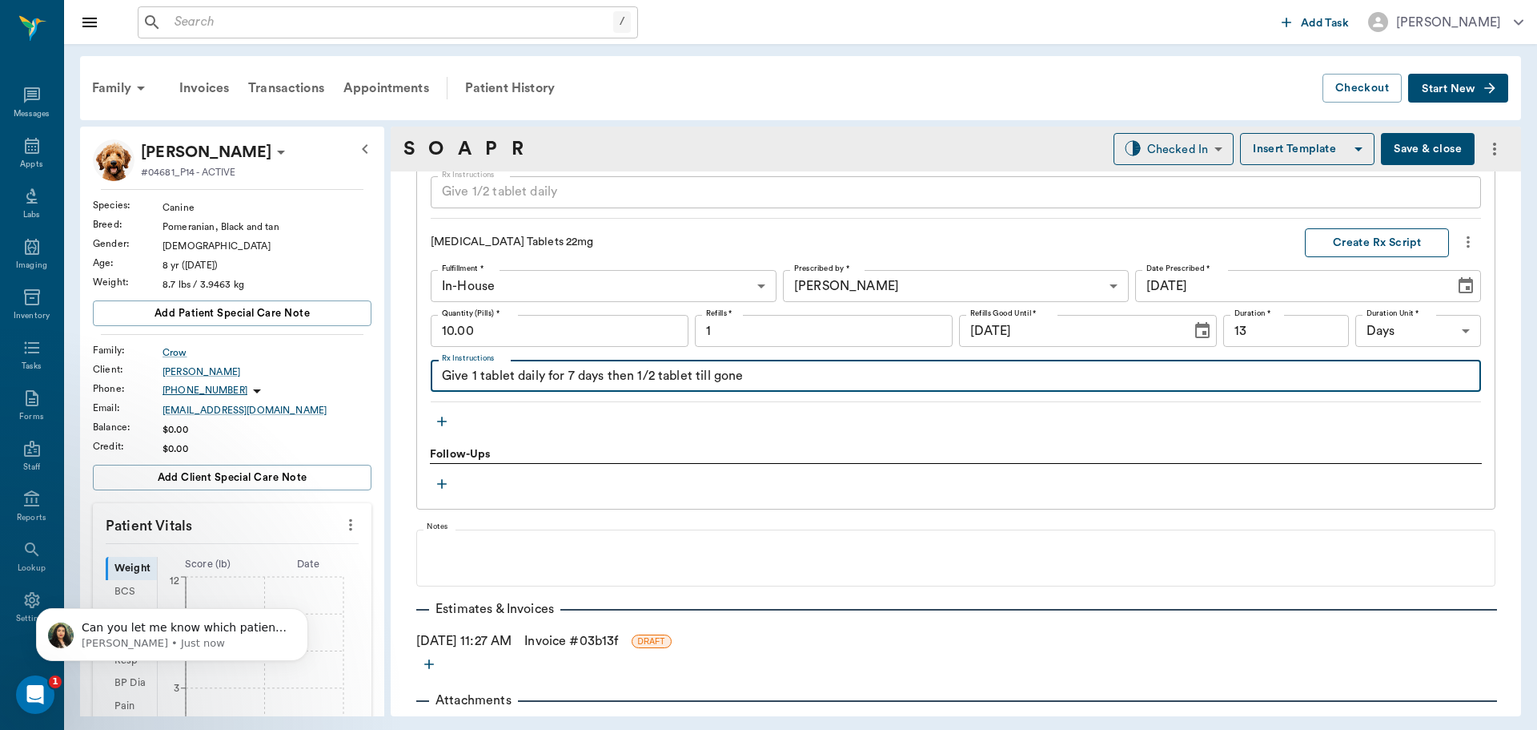
type textarea "Give 1 tablet daily for 7 days then 1/2 tablet till gone"
click at [1391, 242] on button "Create Rx Script" at bounding box center [1377, 243] width 144 height 30
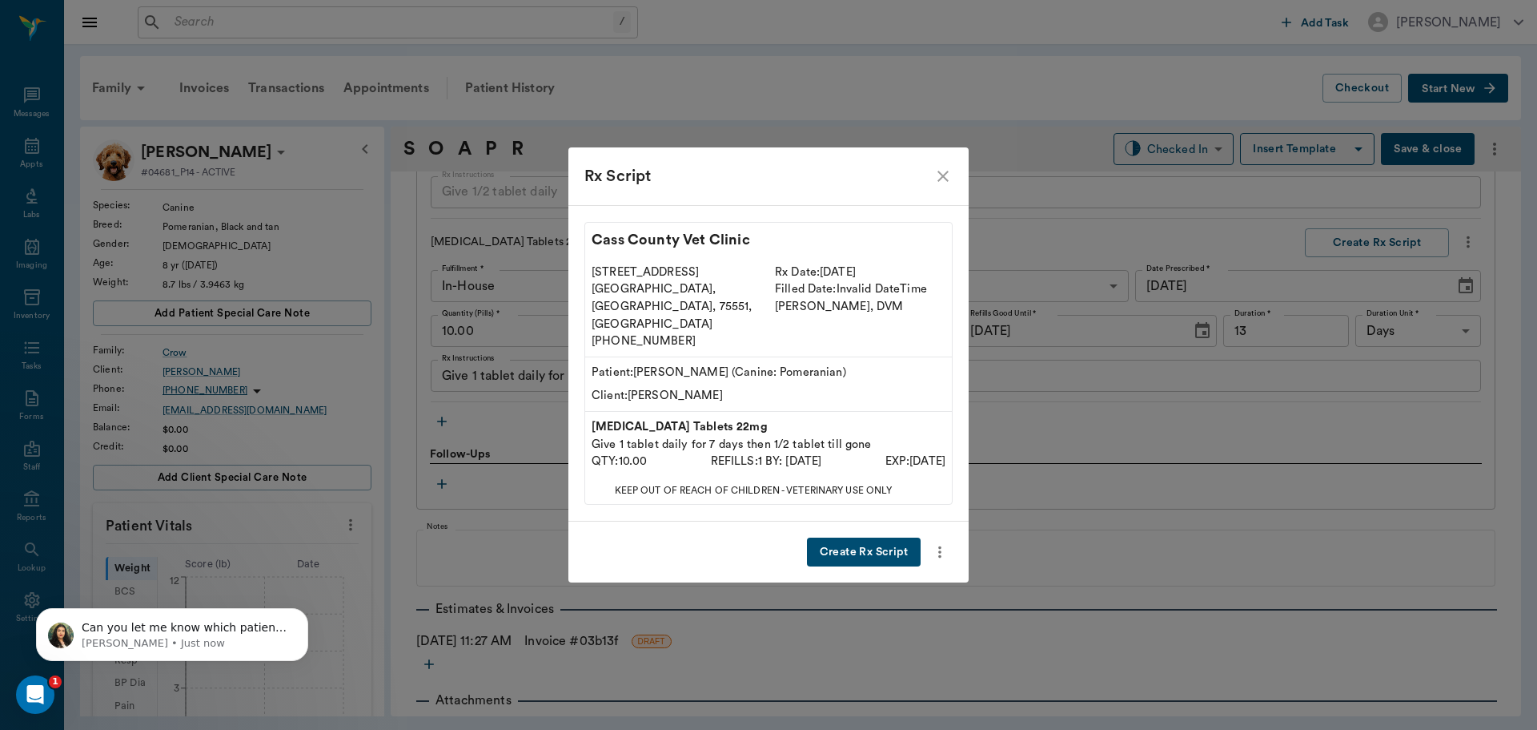
click at [887, 537] on button "Create Rx Script" at bounding box center [864, 552] width 114 height 30
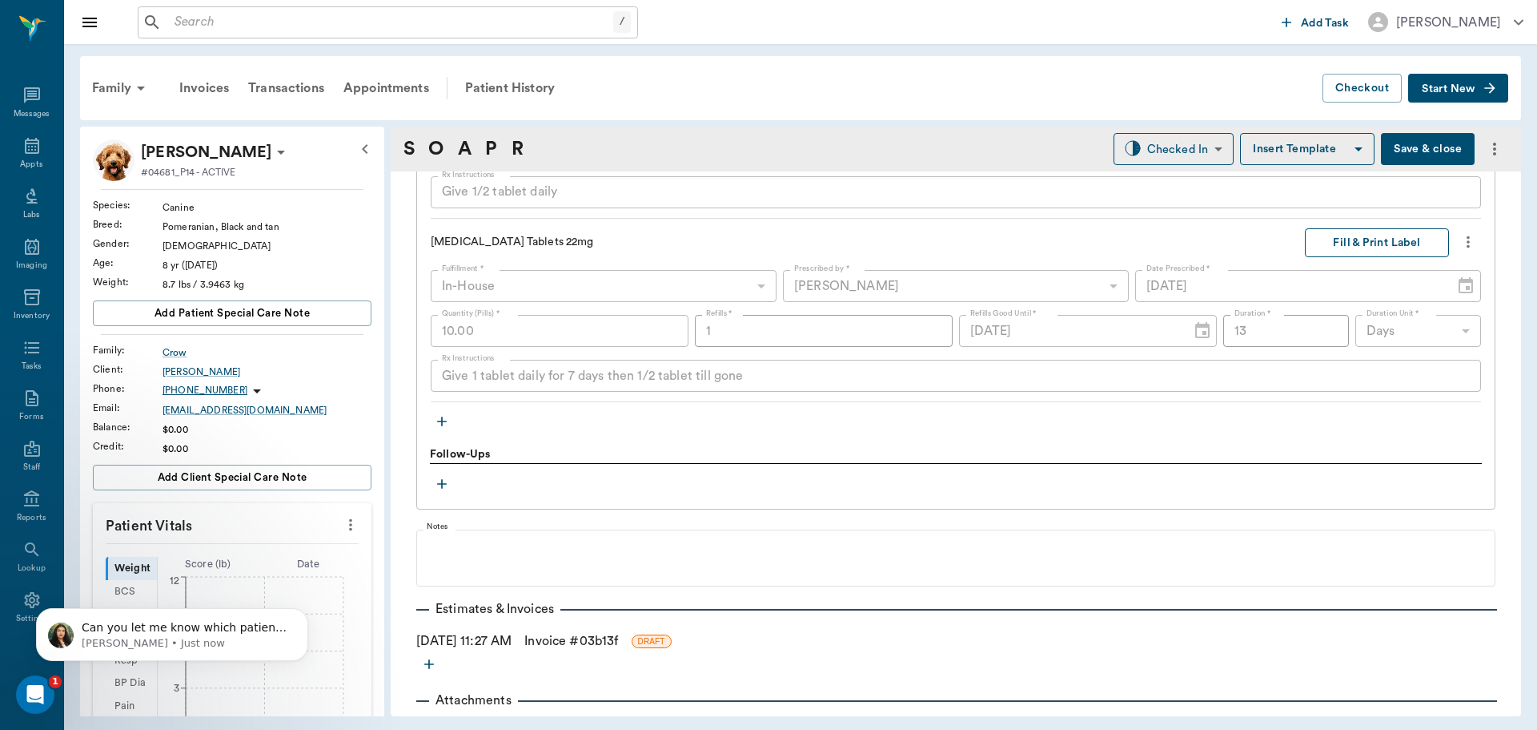
click at [1369, 245] on button "Fill & Print Label" at bounding box center [1377, 243] width 144 height 30
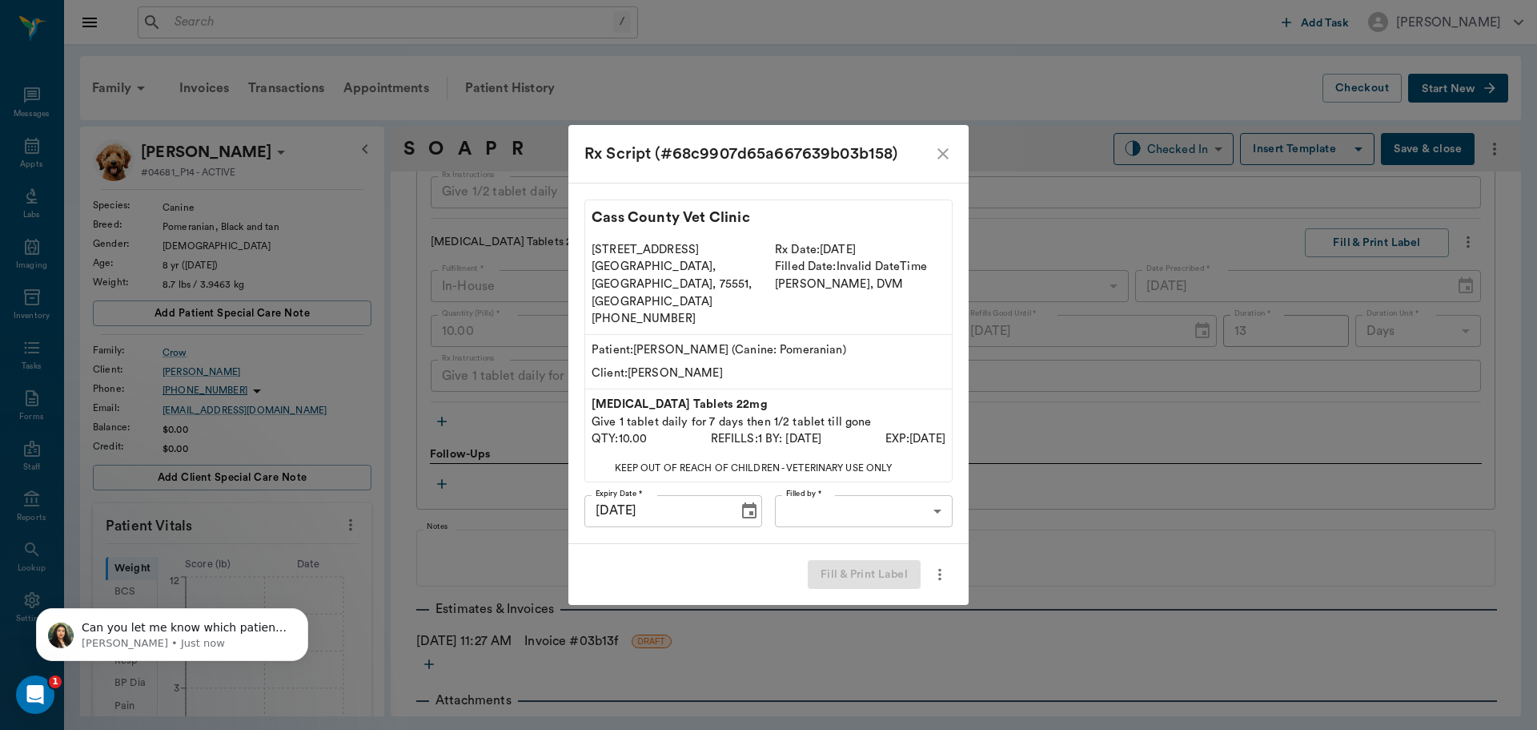
click at [926, 488] on body "/ ​ Add Task [PERSON_NAME] Nectar Messages Appts Labs Imaging Inventory Tasks F…" at bounding box center [768, 365] width 1537 height 730
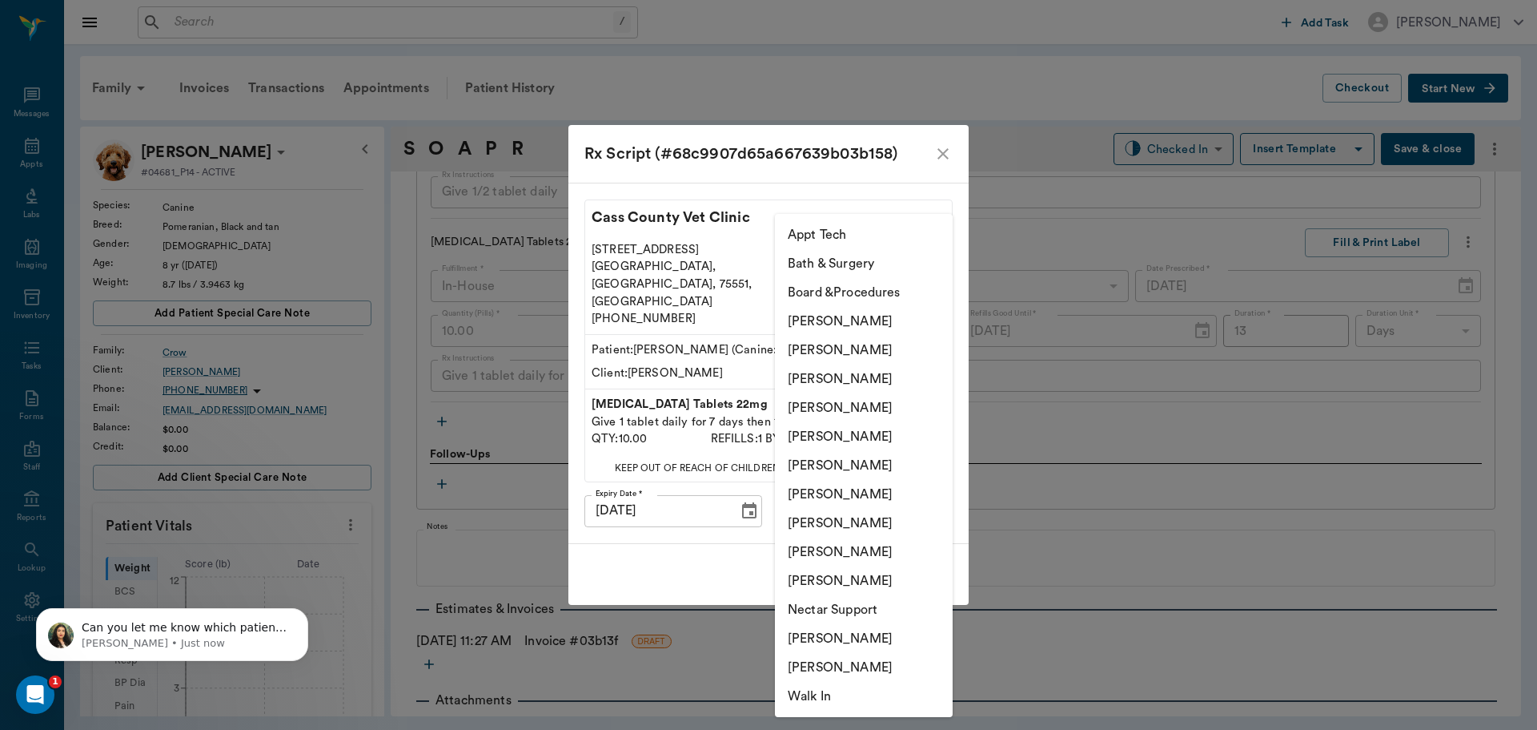
click at [855, 405] on li "[PERSON_NAME]" at bounding box center [864, 407] width 178 height 29
type input "63ec2f075fda476ae8351a4d"
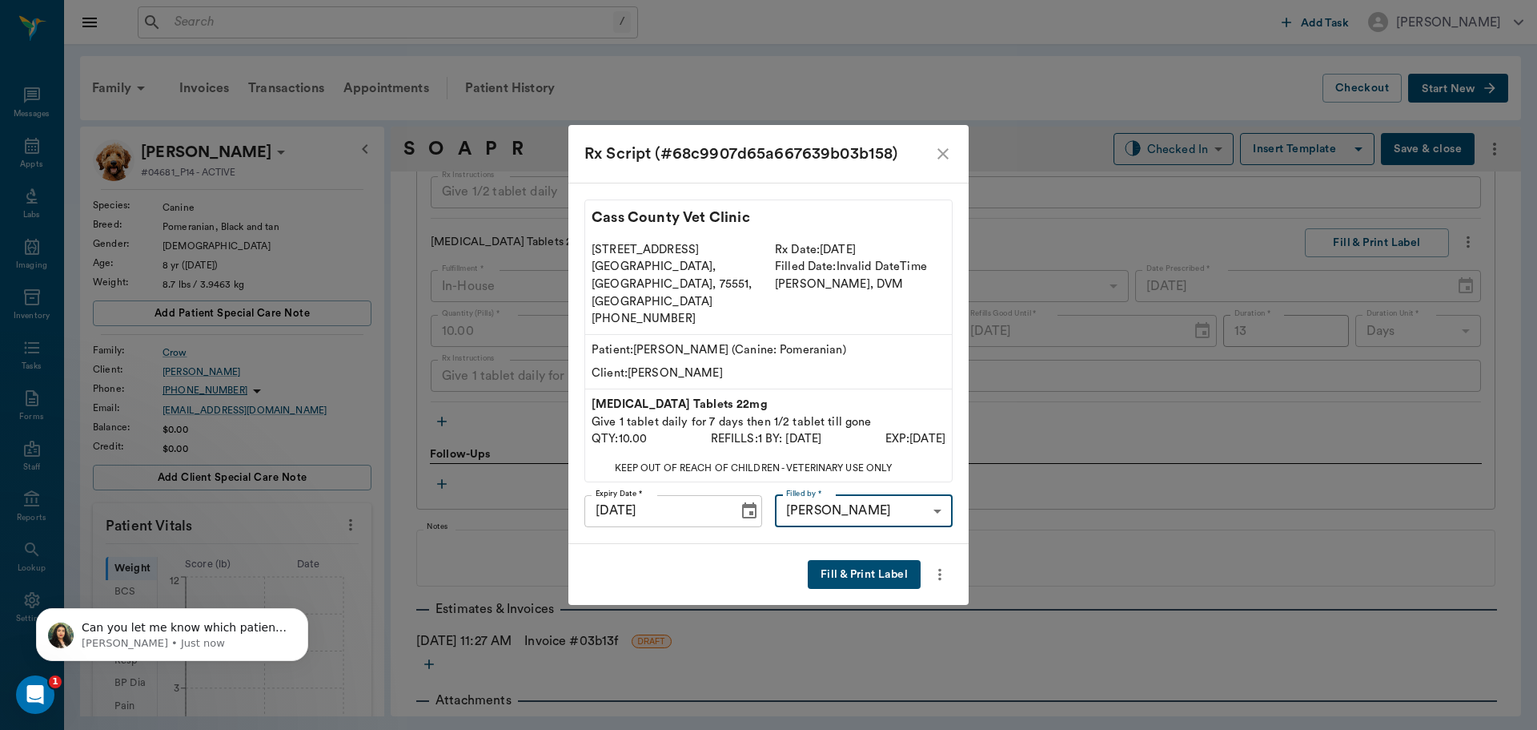
click at [881, 560] on button "Fill & Print Label" at bounding box center [864, 575] width 113 height 30
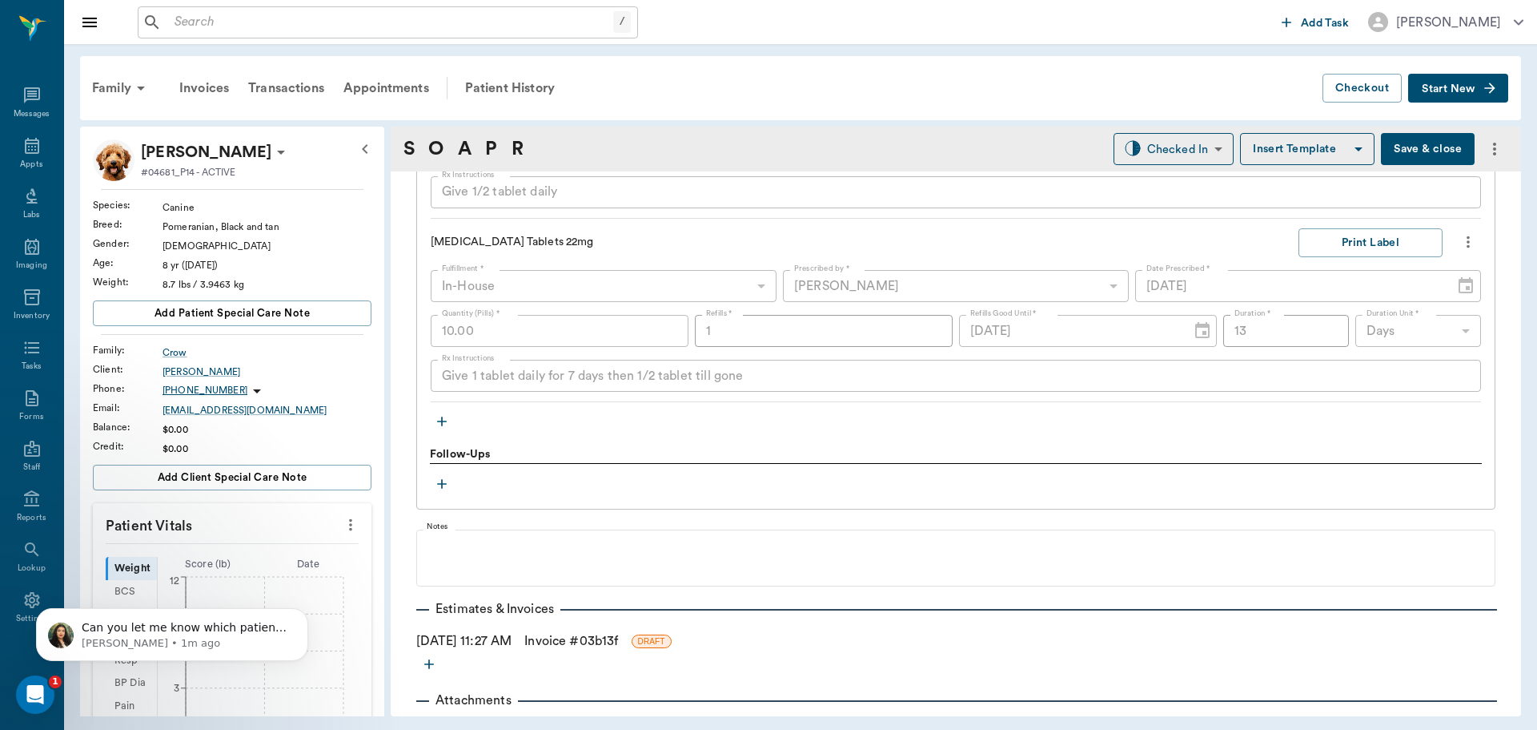
click at [444, 421] on icon "button" at bounding box center [442, 421] width 10 height 10
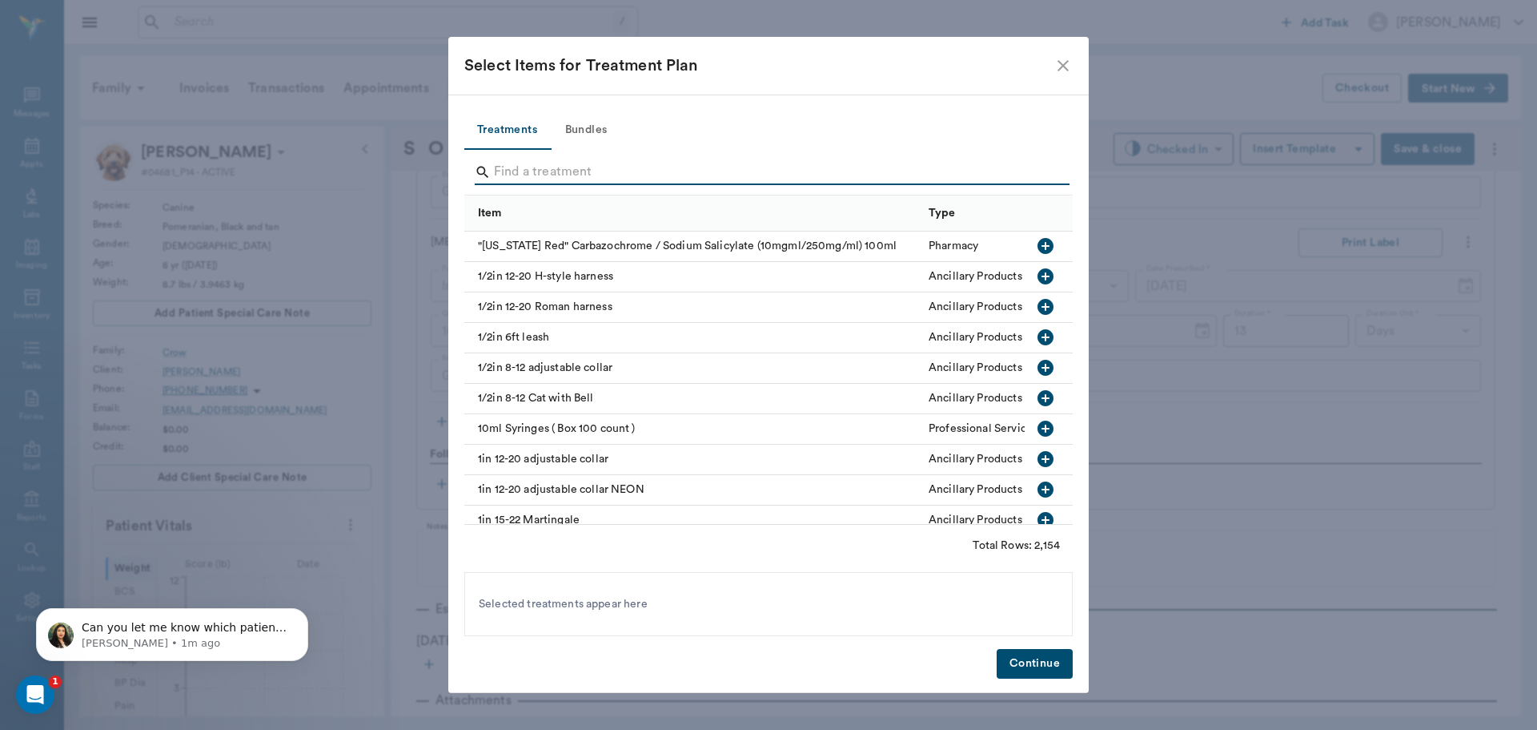
click at [602, 171] on input "Search" at bounding box center [770, 172] width 552 height 26
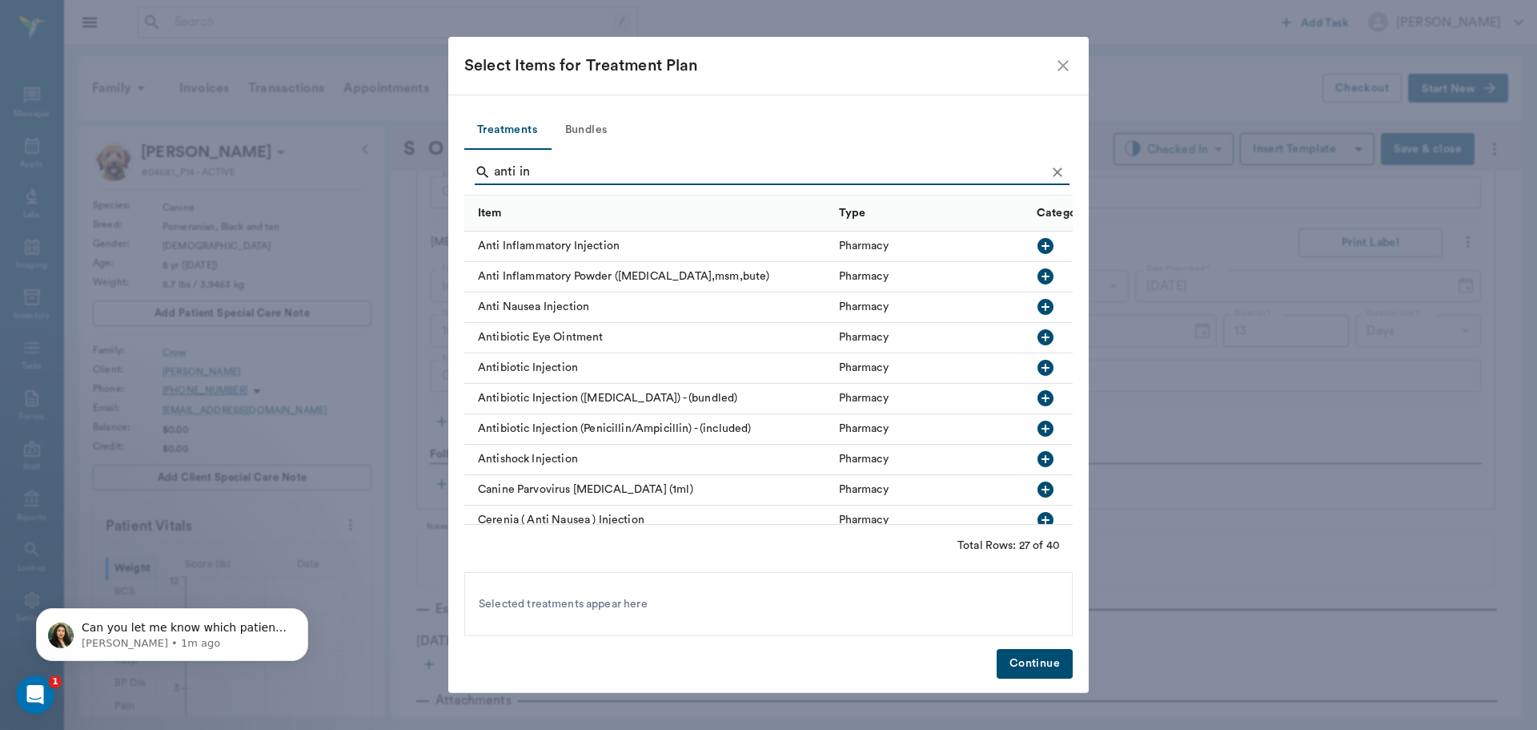
type input "anti in"
click at [1038, 245] on icon "button" at bounding box center [1046, 246] width 16 height 16
click at [1035, 659] on button "Continue" at bounding box center [1035, 664] width 76 height 30
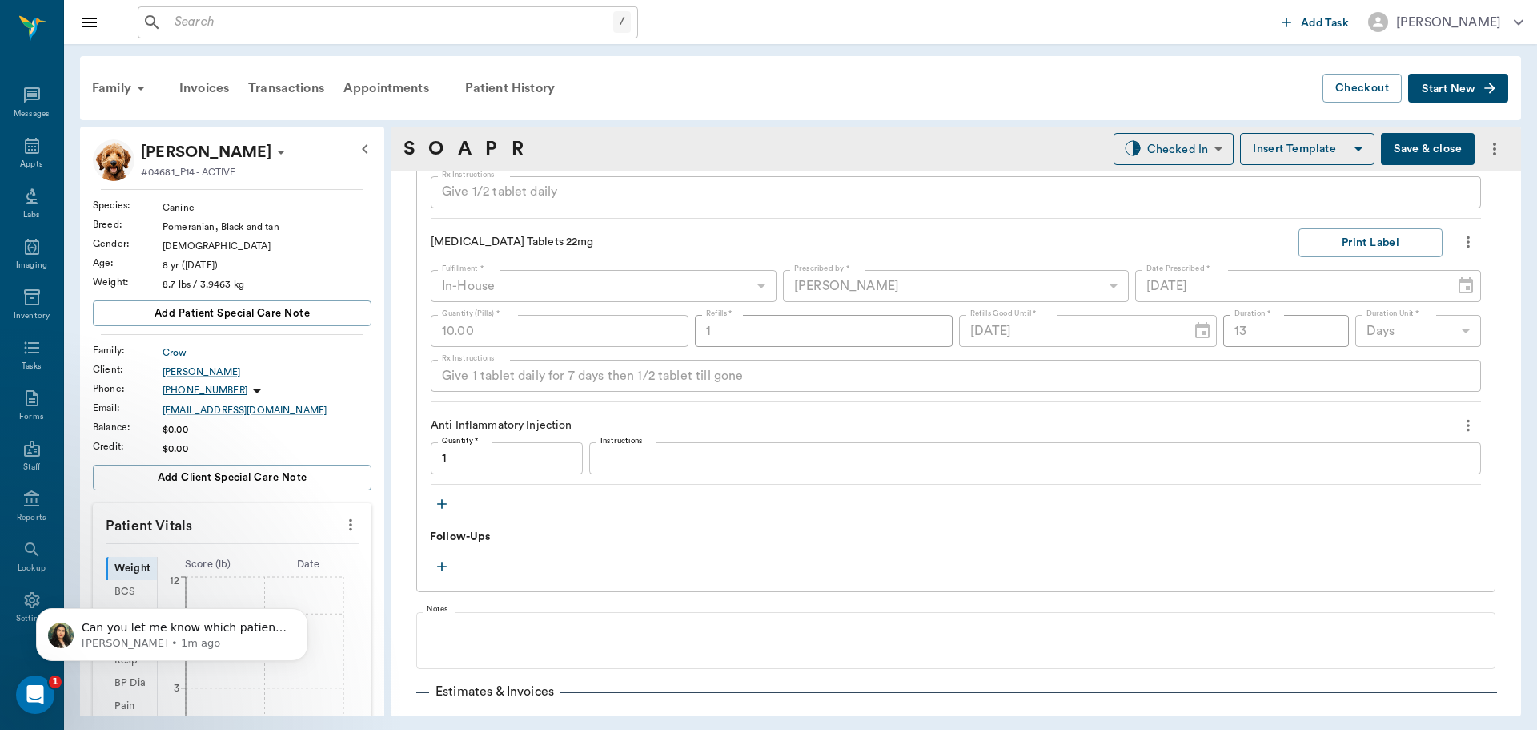
type input "1.00"
click at [440, 501] on icon "button" at bounding box center [442, 504] width 16 height 16
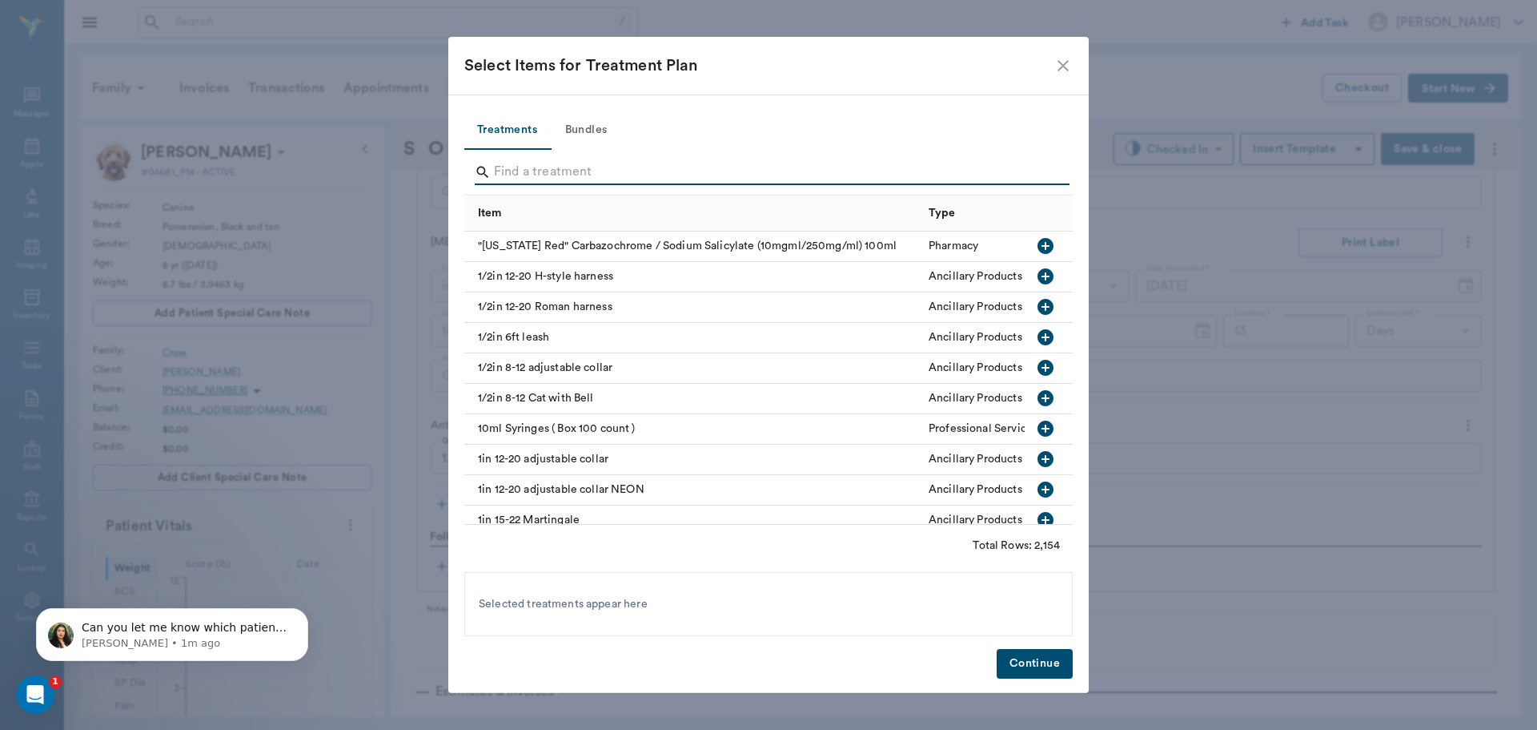
click at [530, 161] on input "Search" at bounding box center [770, 172] width 552 height 26
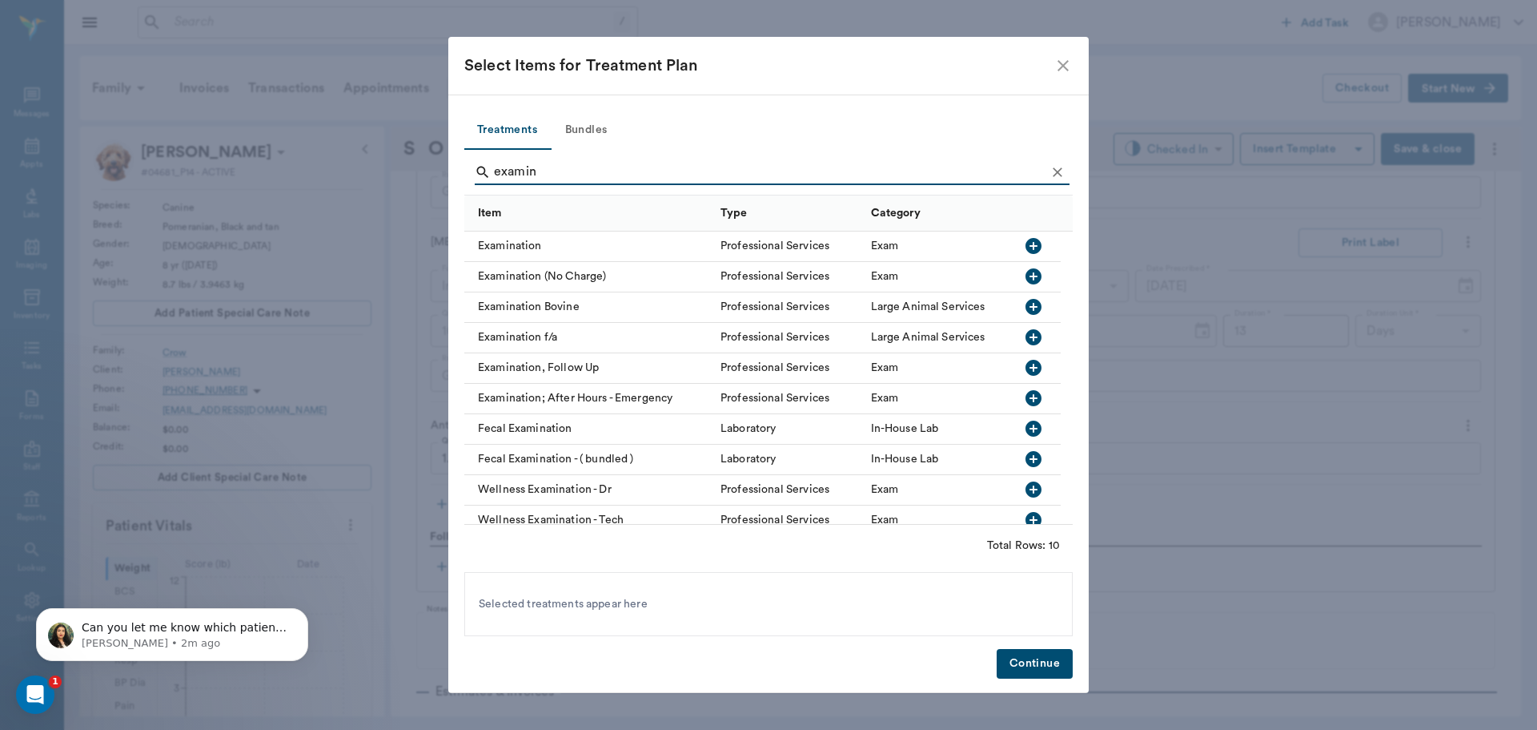
type input "examin"
click at [1030, 243] on icon "button" at bounding box center [1034, 246] width 16 height 16
click at [1015, 649] on button "Continue" at bounding box center [1035, 664] width 76 height 30
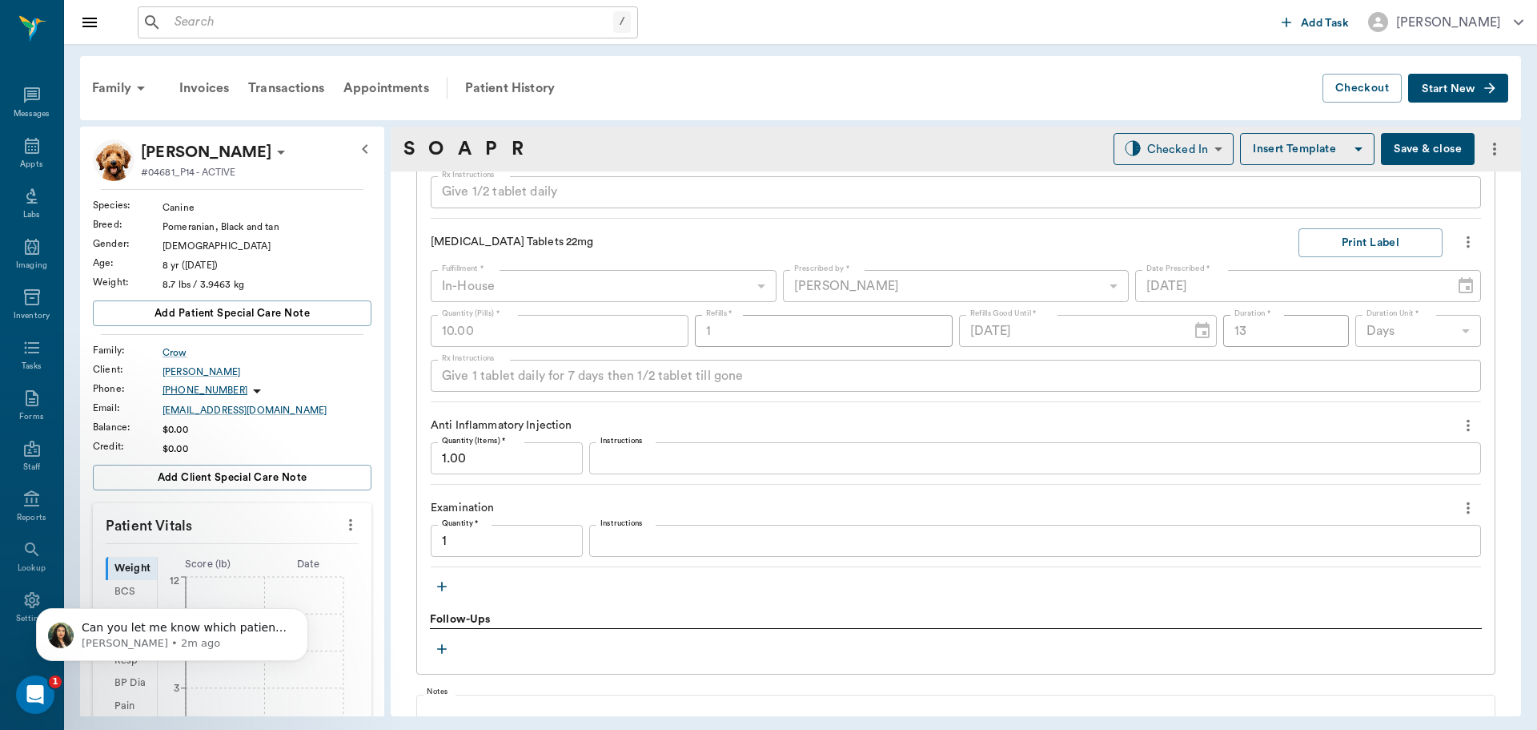
type input "1.00"
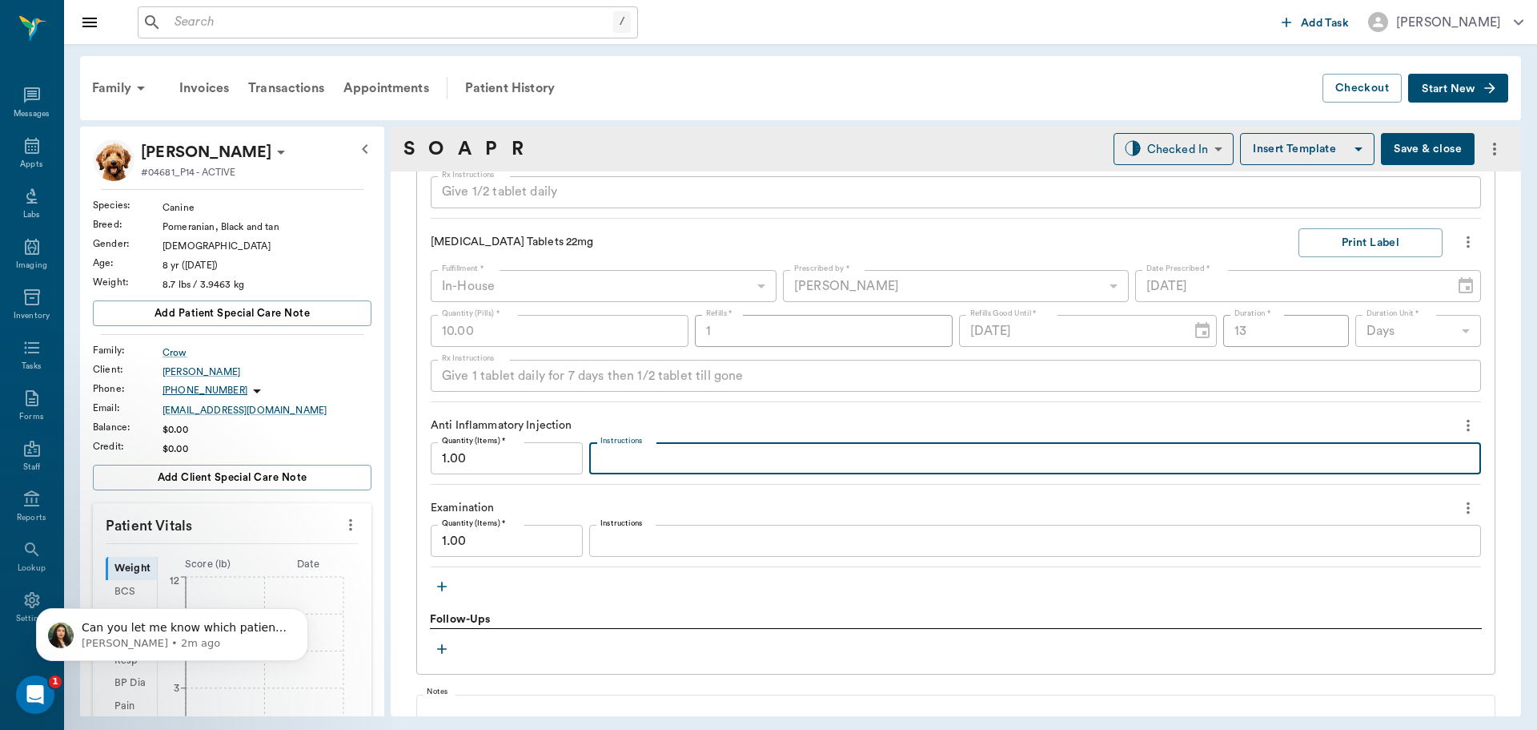
click at [614, 461] on textarea "Instructions" at bounding box center [1036, 458] width 870 height 18
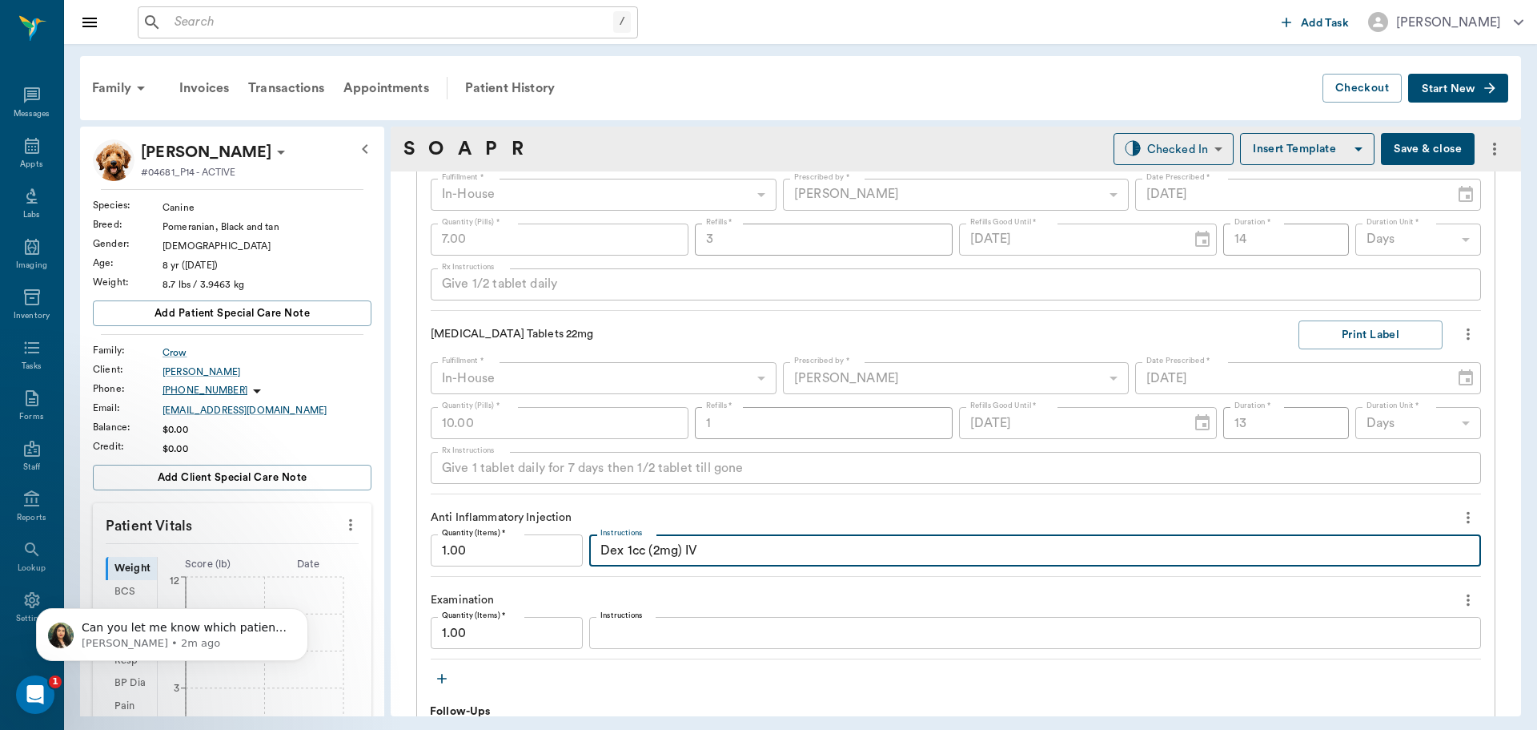
scroll to position [1168, 0]
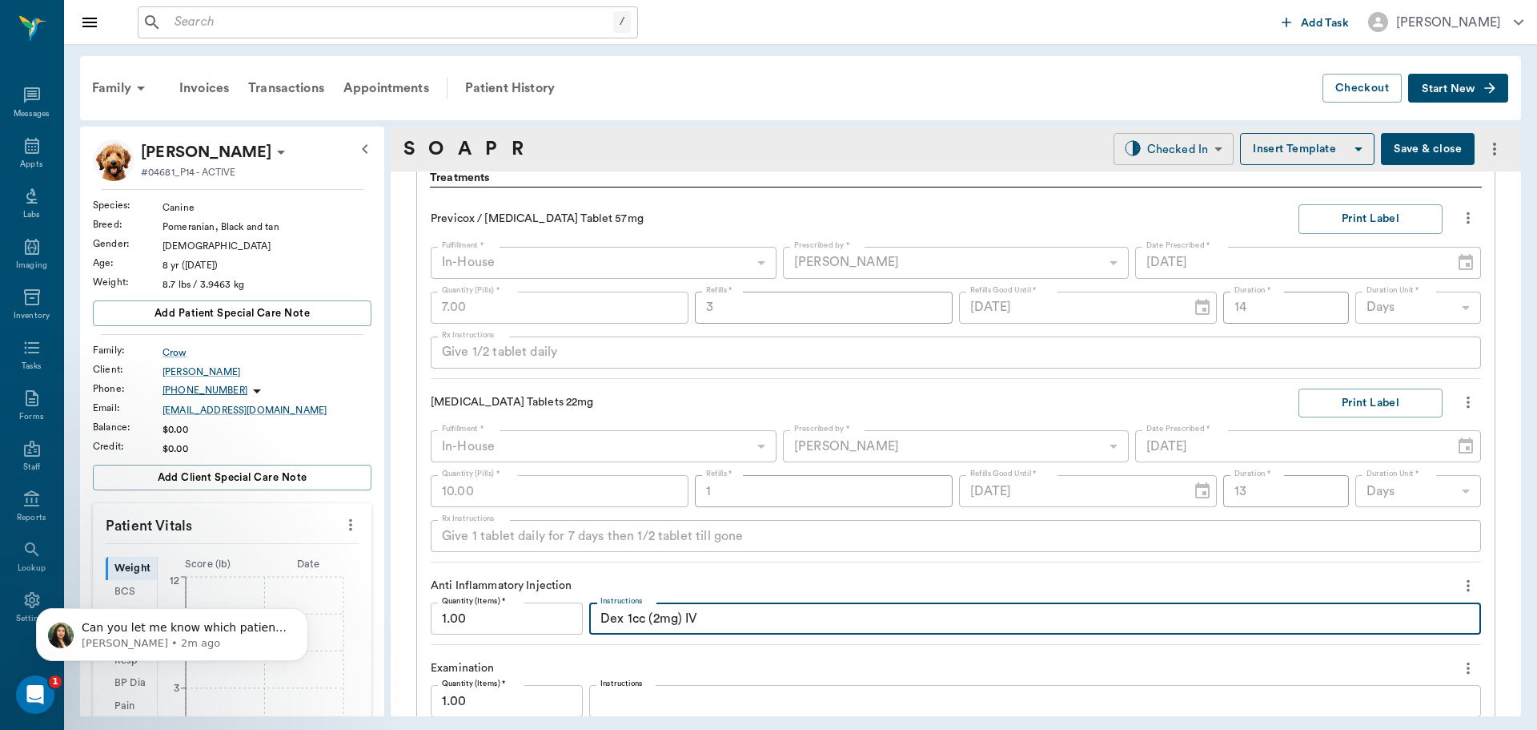
type textarea "Dex 1cc (2mg) IV"
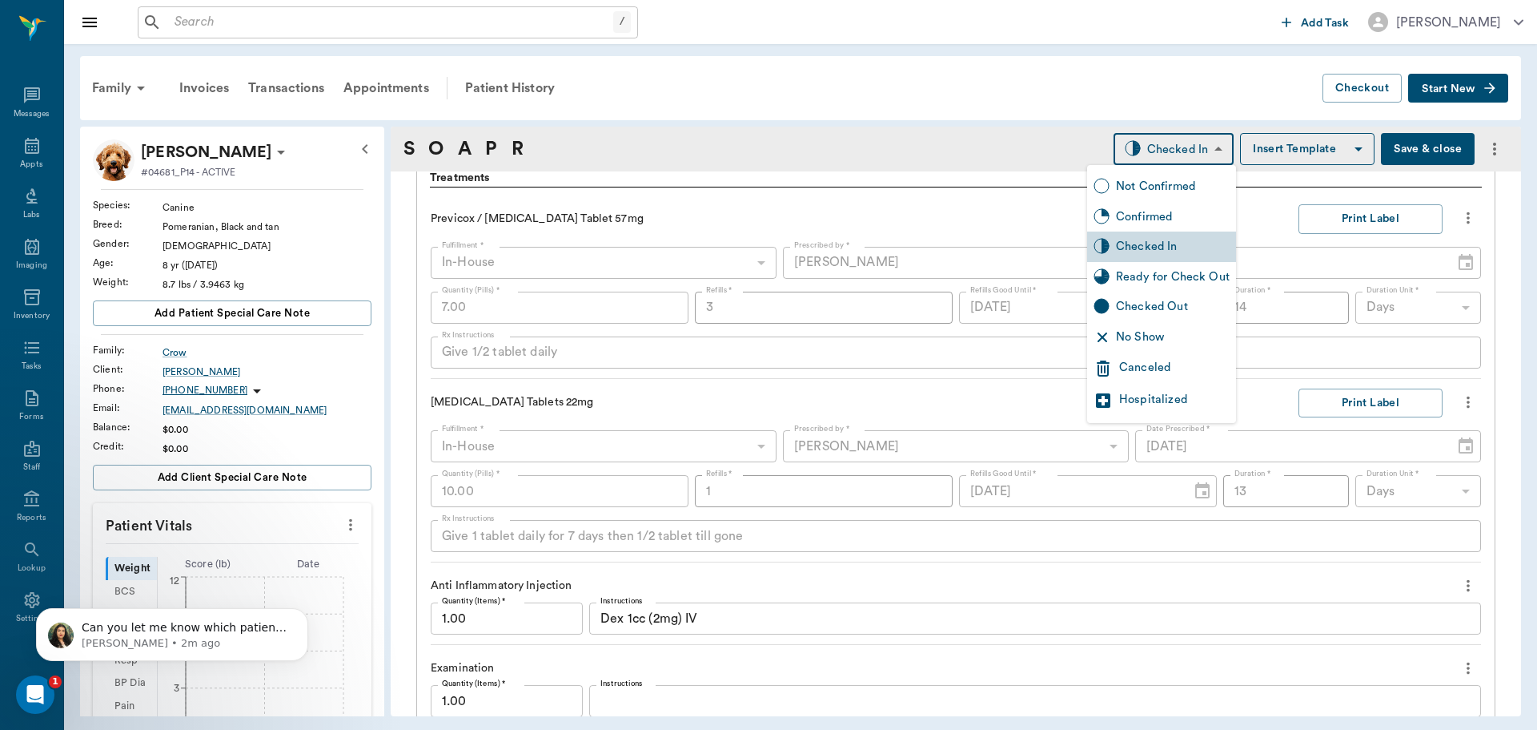
click at [1195, 147] on body "/ ​ Add Task [PERSON_NAME] Nectar Messages Appts Labs Imaging Inventory Tasks F…" at bounding box center [768, 365] width 1537 height 730
click at [1168, 275] on div "Ready for Check Out" at bounding box center [1173, 277] width 114 height 18
type input "READY_TO_CHECKOUT"
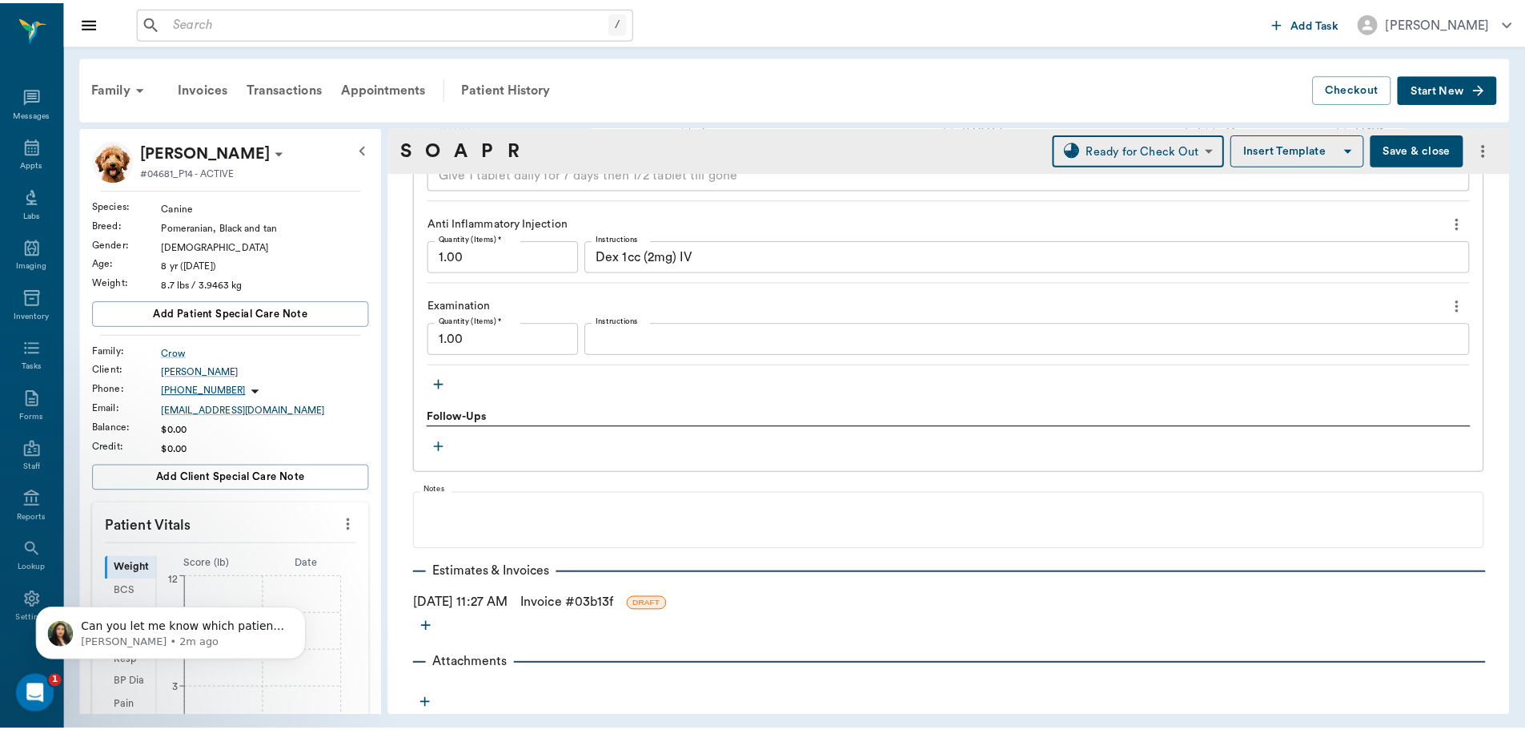
scroll to position [1531, 0]
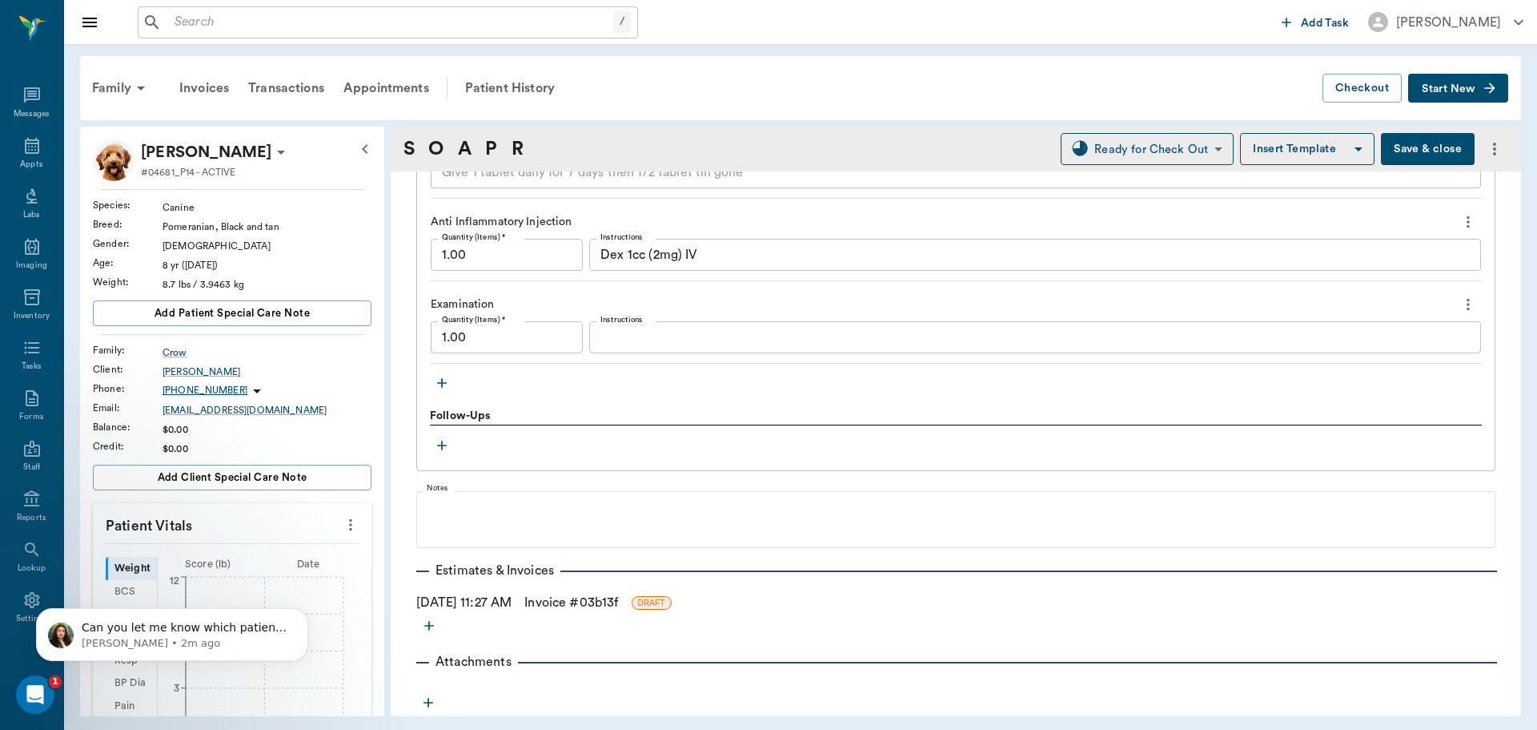
click at [570, 600] on link "Invoice # 03b13f" at bounding box center [572, 602] width 94 height 19
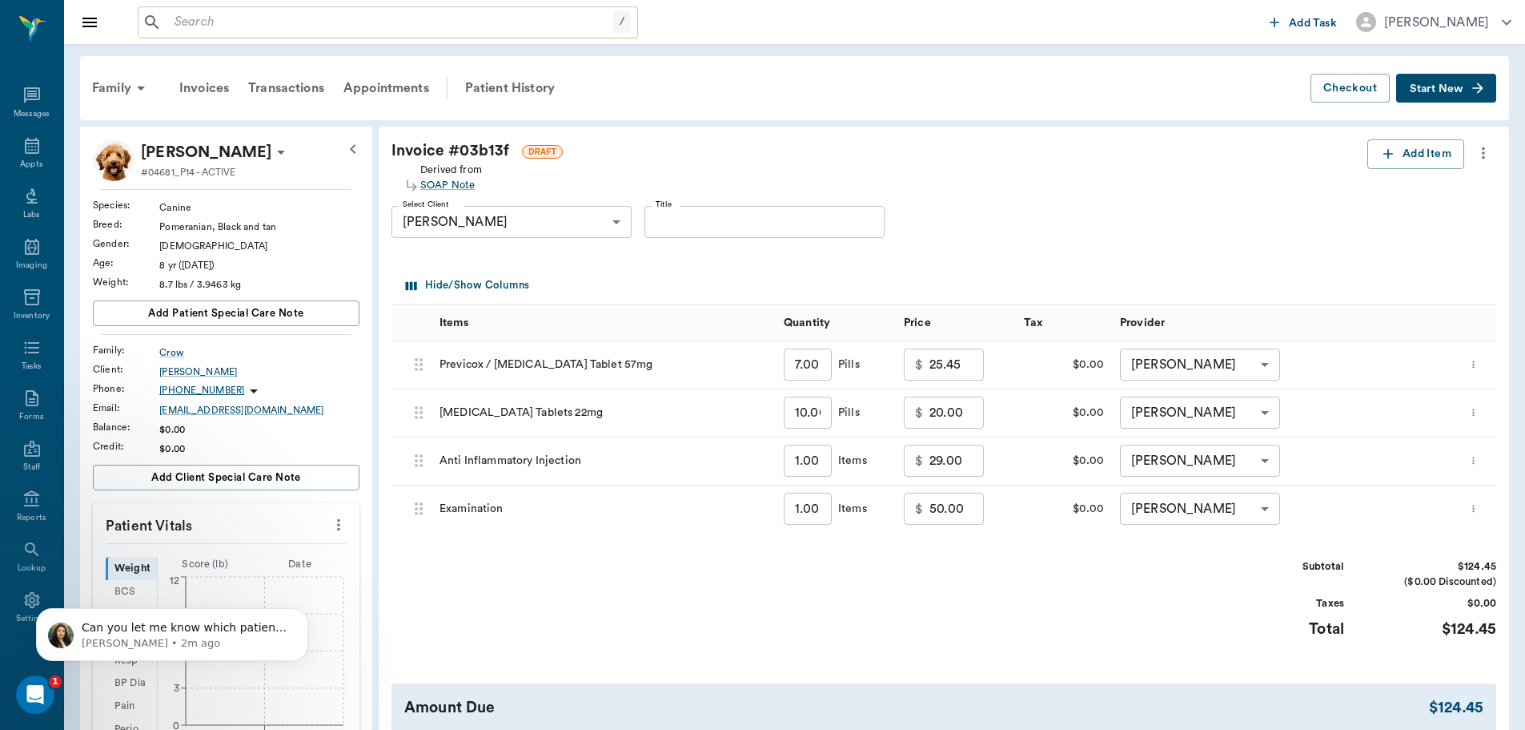
scroll to position [80, 0]
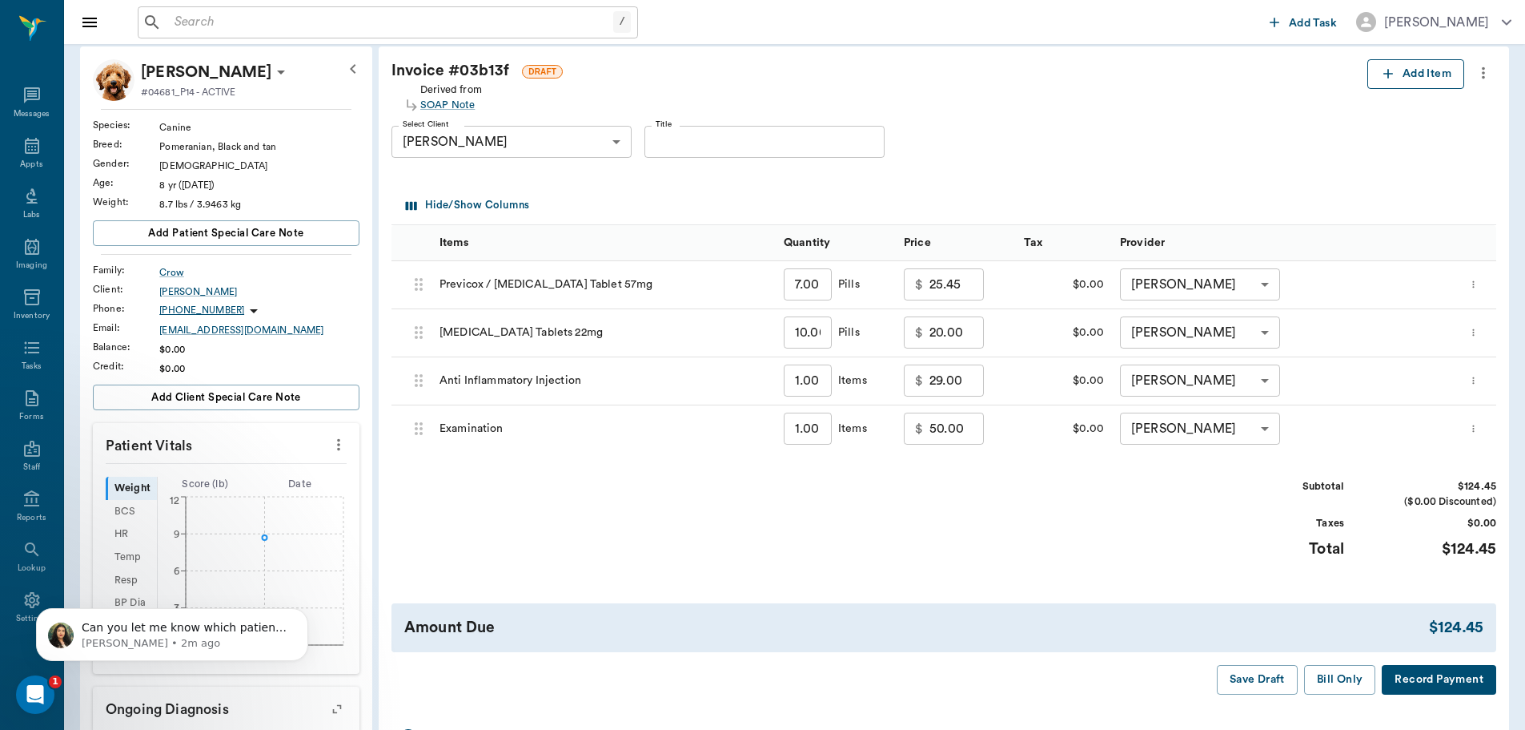
click at [1417, 74] on button "Add Item" at bounding box center [1416, 74] width 97 height 30
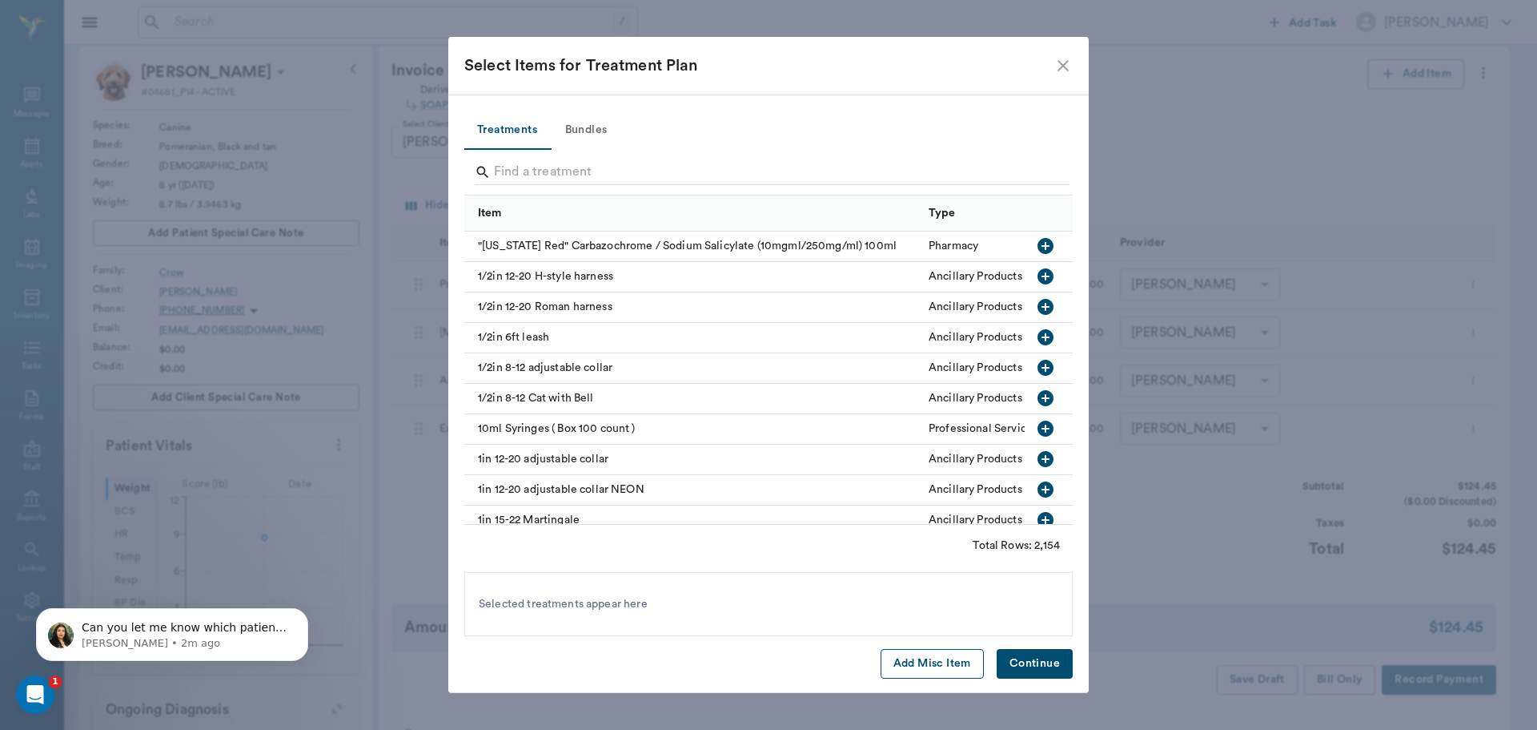
click at [942, 671] on button "Add Misc Item" at bounding box center [932, 664] width 103 height 30
click at [1028, 669] on button "Continue" at bounding box center [1035, 664] width 76 height 30
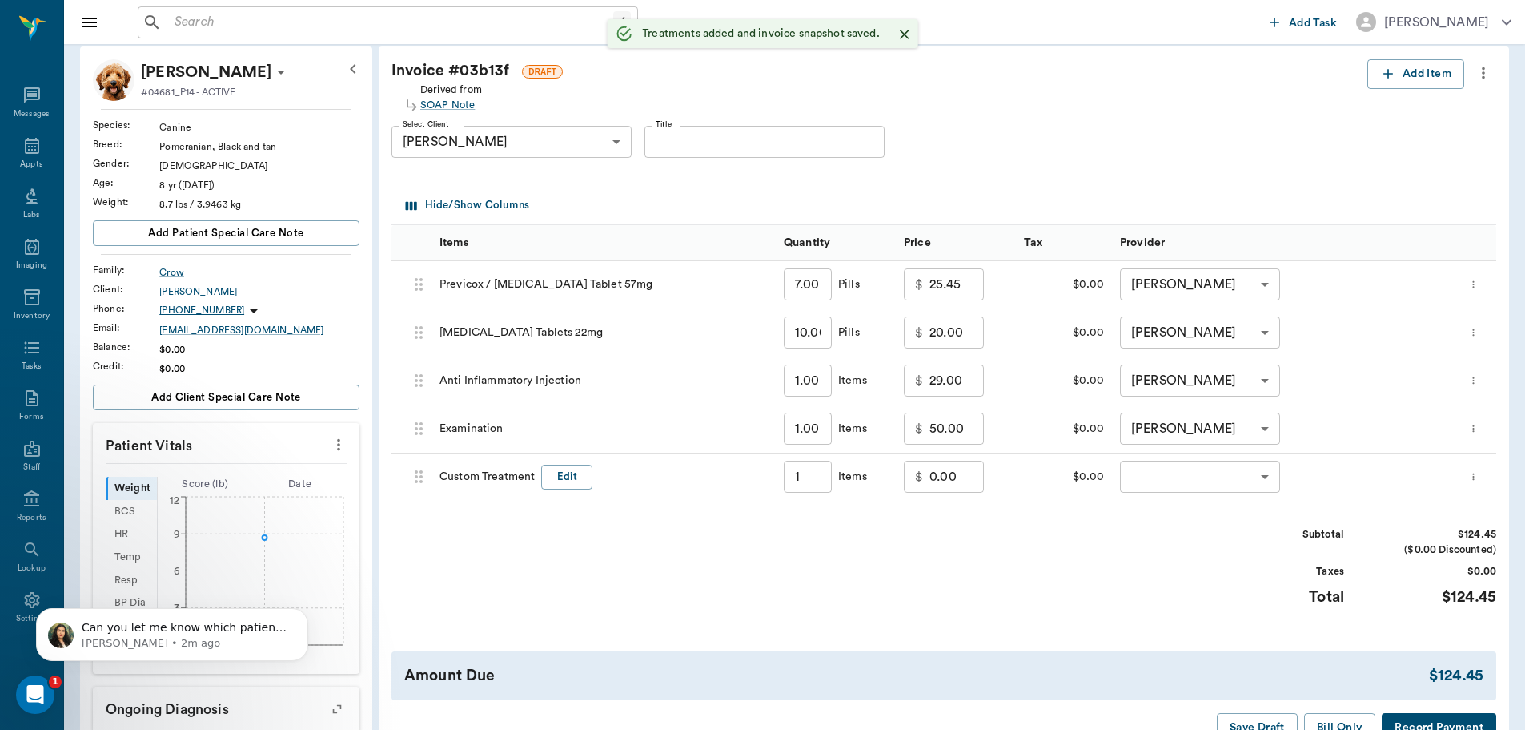
type input "1.00"
click at [582, 472] on button "Edit" at bounding box center [566, 476] width 51 height 25
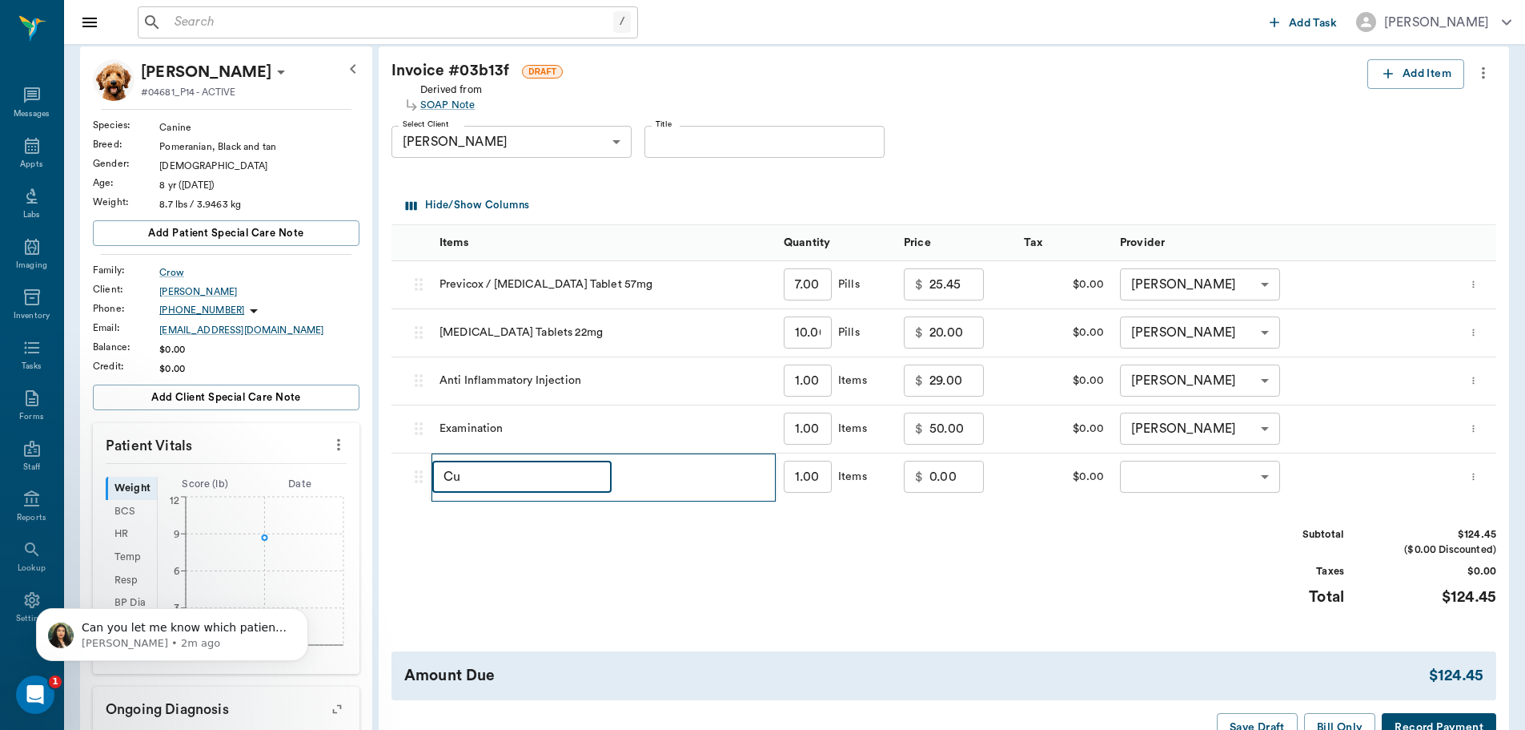
type input "C"
type input "Discount"
click at [964, 478] on input "0.00" at bounding box center [957, 476] width 54 height 32
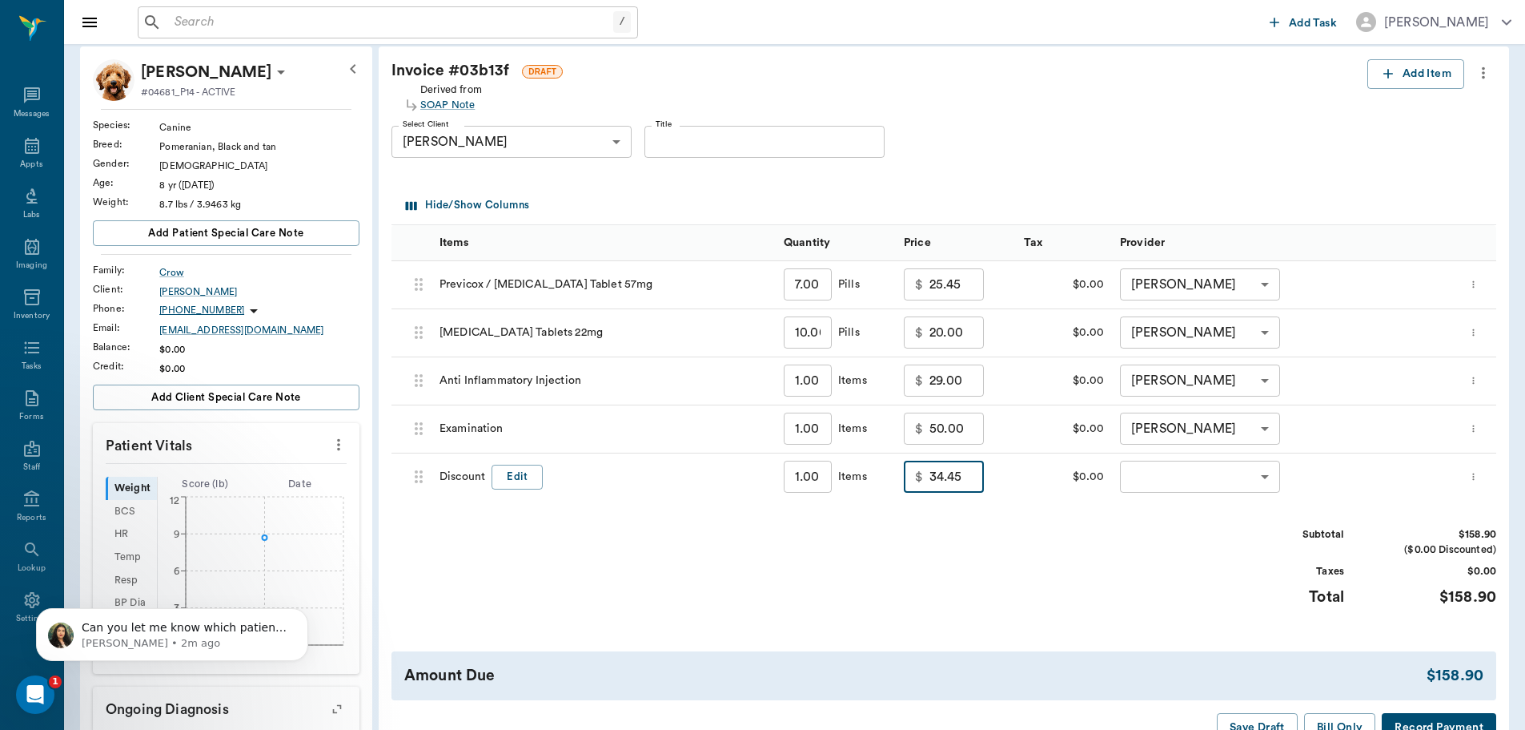
type input "34.45"
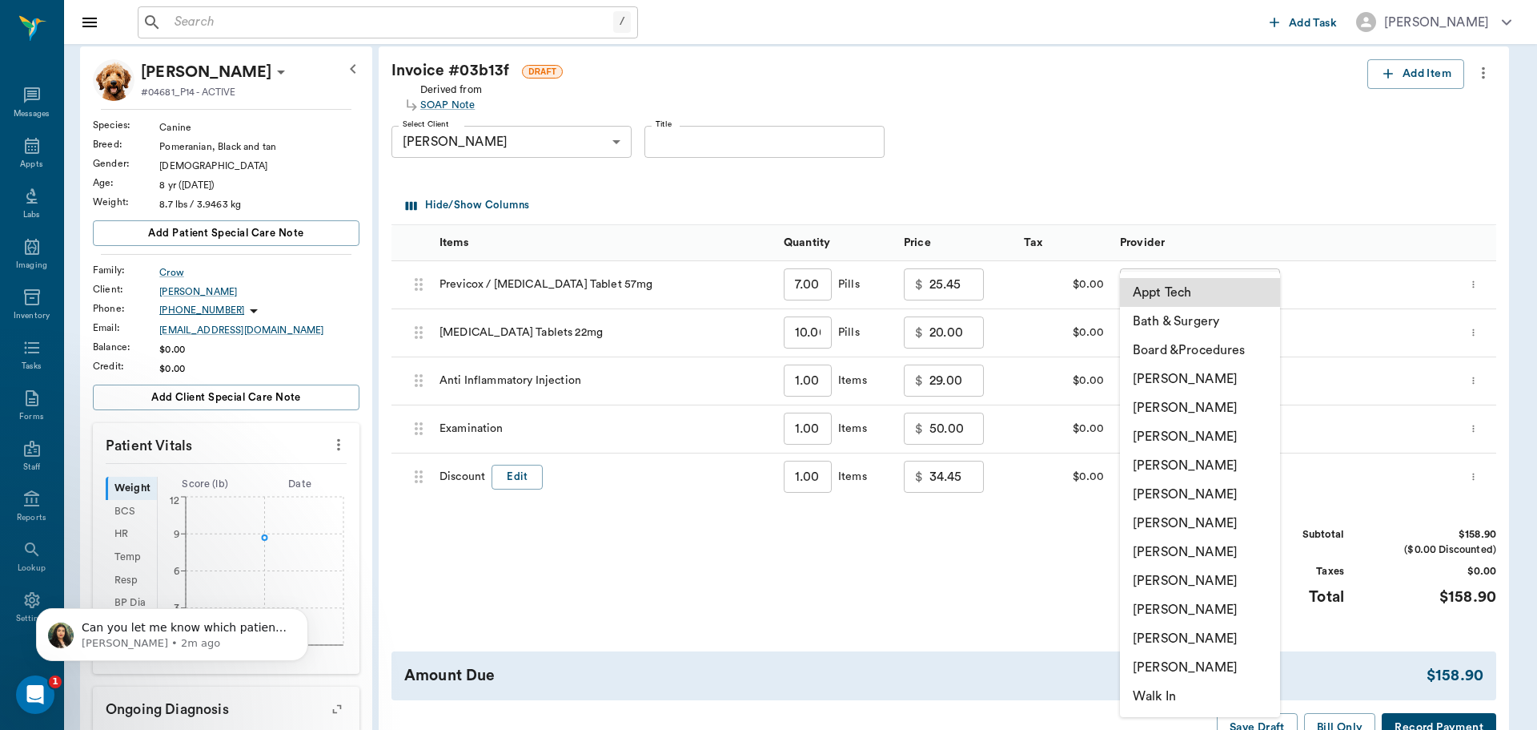
click at [1254, 484] on body "/ ​ Add Task Dr. Bert Ellsworth Nectar Messages Appts Labs Imaging Inventory Ta…" at bounding box center [768, 488] width 1537 height 1136
click at [1219, 462] on li "[PERSON_NAME]" at bounding box center [1200, 465] width 160 height 29
type input "none-63ec2f075fda476ae8351a4d"
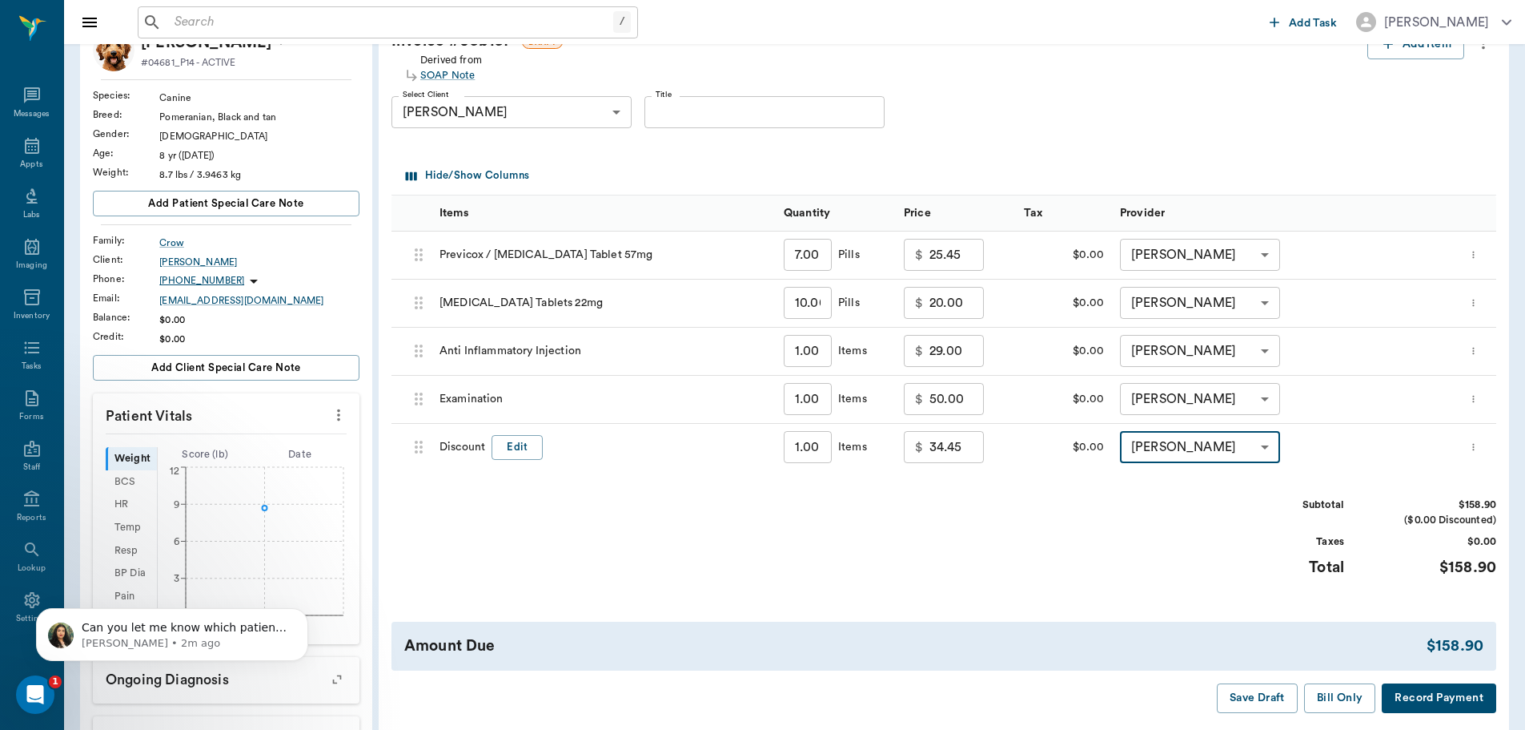
scroll to position [160, 0]
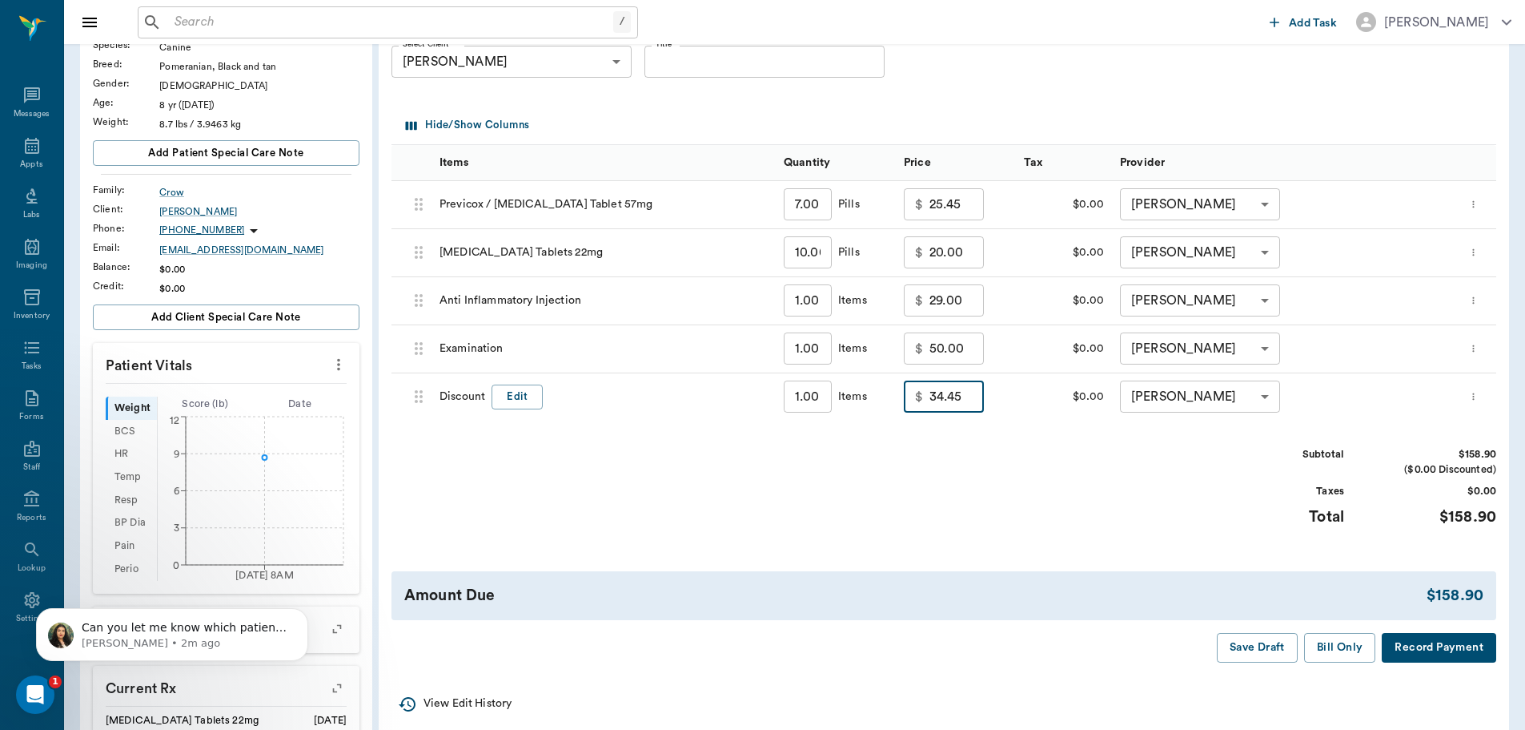
click at [934, 395] on input "34.45" at bounding box center [957, 396] width 54 height 32
drag, startPoint x: 917, startPoint y: 385, endPoint x: 930, endPoint y: 391, distance: 14.7
click at [930, 390] on div "$ 34.45 ​" at bounding box center [944, 396] width 80 height 32
click at [928, 390] on div "$ 34.45 ​" at bounding box center [944, 396] width 80 height 32
click at [933, 392] on input "34.45" at bounding box center [957, 396] width 54 height 32
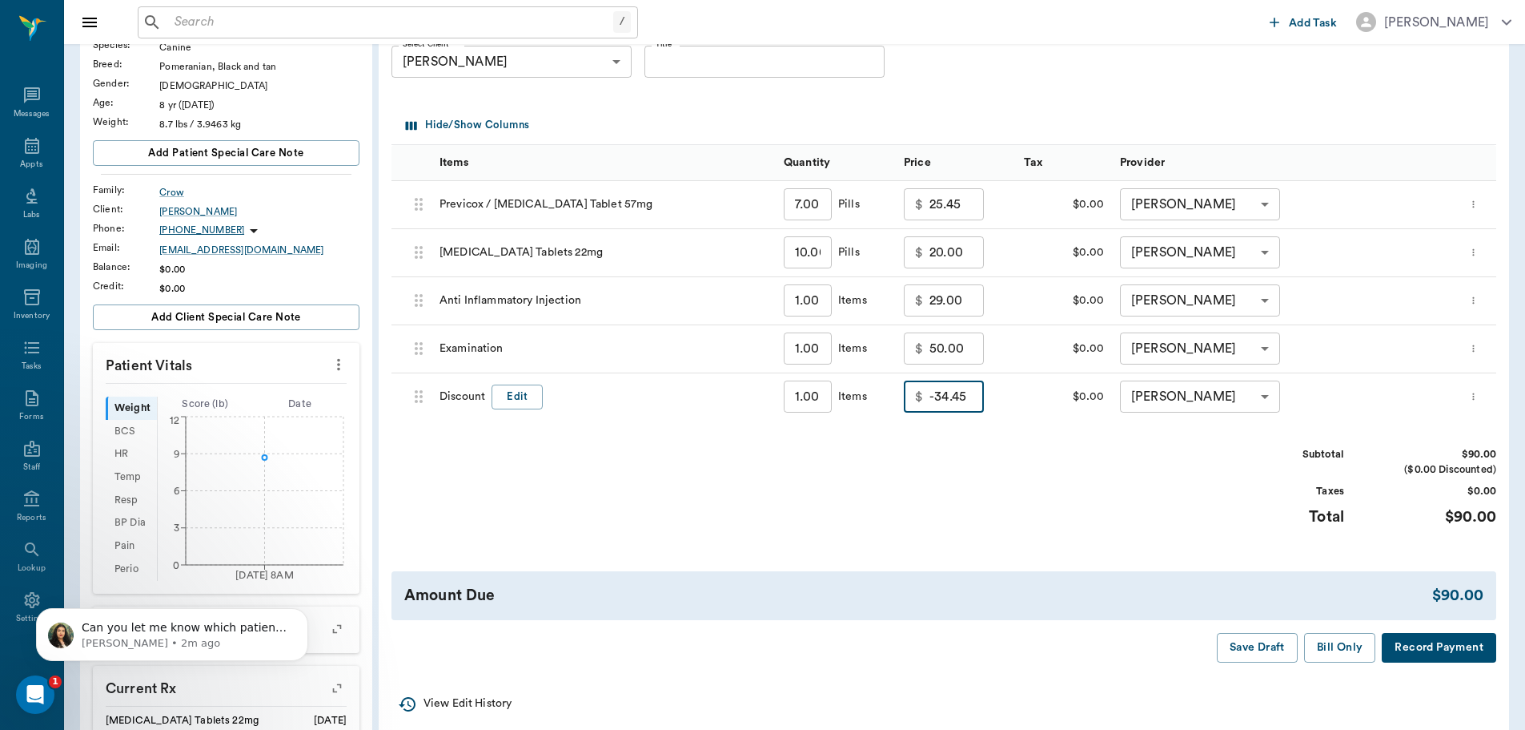
click at [1067, 470] on div "Subtotal $90.00 ($0.00 Discounted) Taxes $0.00 Total $90.00" at bounding box center [944, 496] width 1105 height 98
click at [985, 406] on div "$ -34.45 ​" at bounding box center [956, 397] width 120 height 48
click at [974, 403] on input "-34.45" at bounding box center [957, 396] width 54 height 32
type input "0"
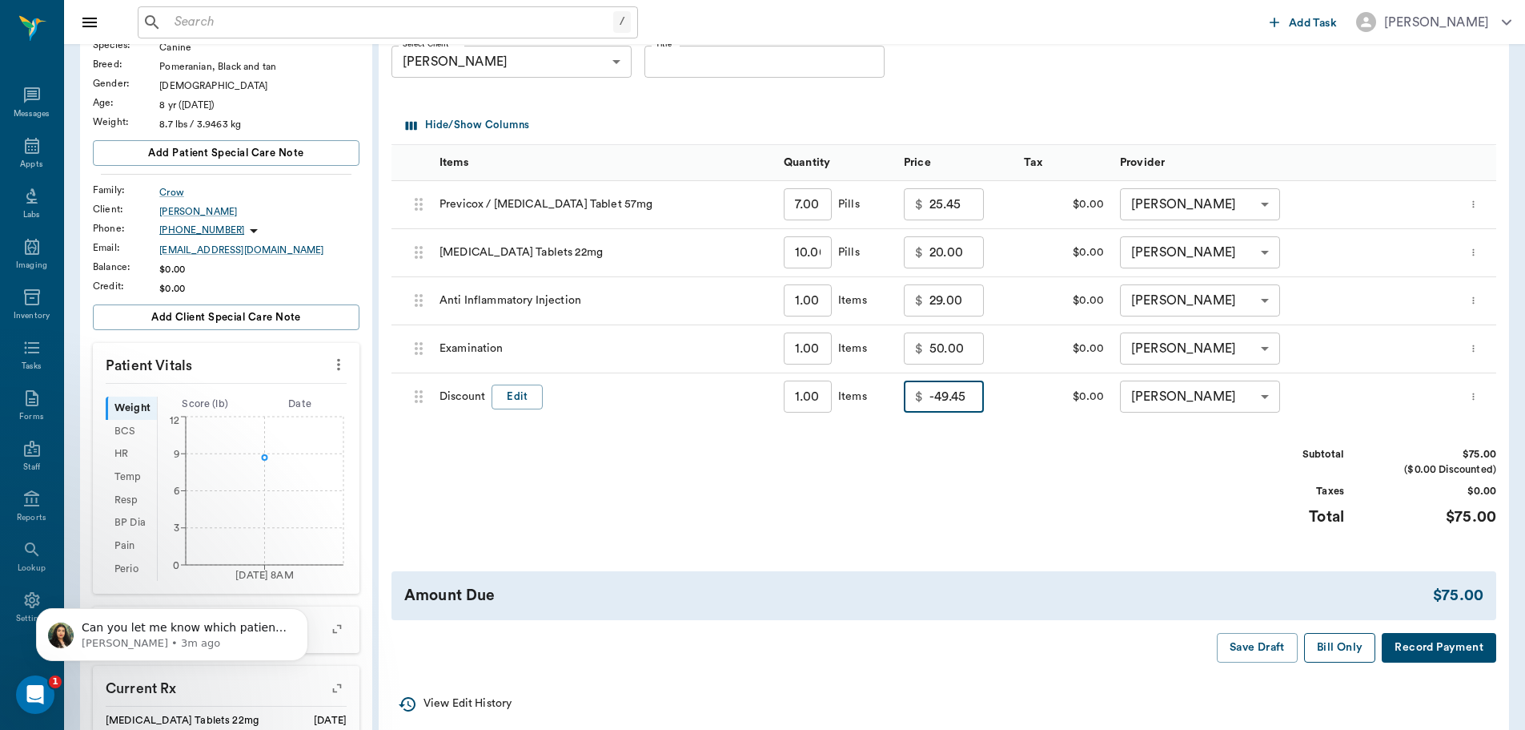
type input "-49.45"
click at [1337, 646] on button "Bill Only" at bounding box center [1340, 648] width 72 height 30
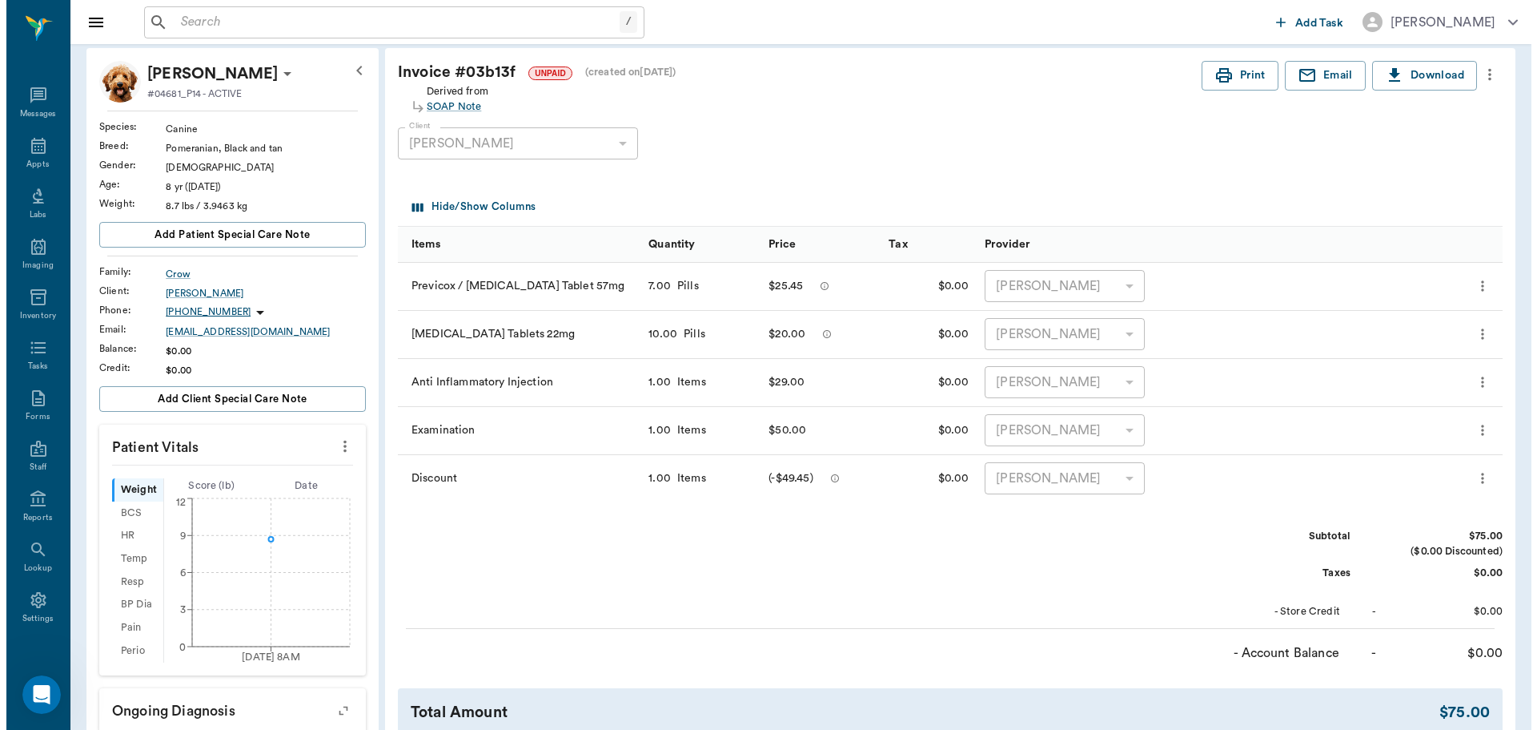
scroll to position [0, 0]
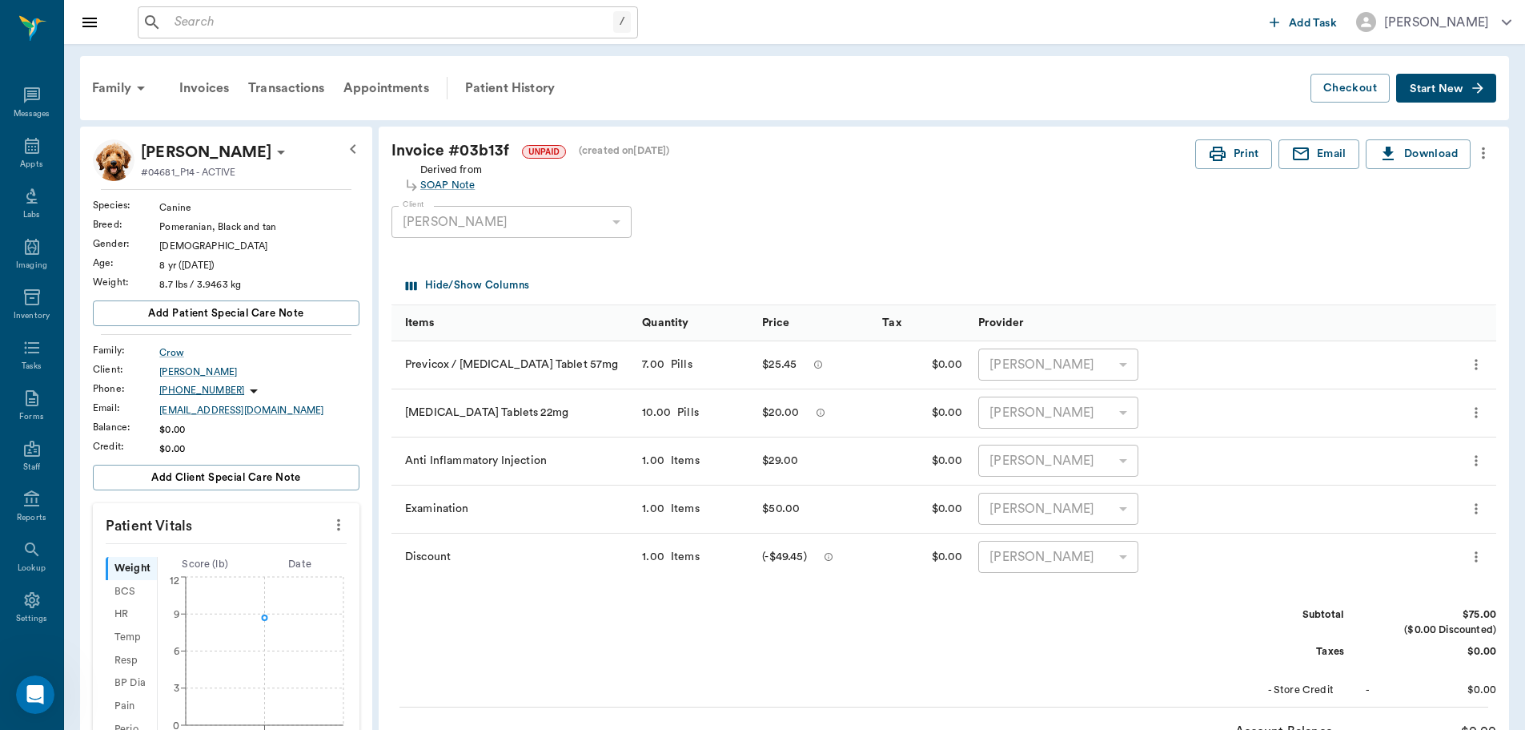
drag, startPoint x: 237, startPoint y: 27, endPoint x: 225, endPoint y: 25, distance: 12.2
click at [232, 25] on input "text" at bounding box center [390, 22] width 445 height 22
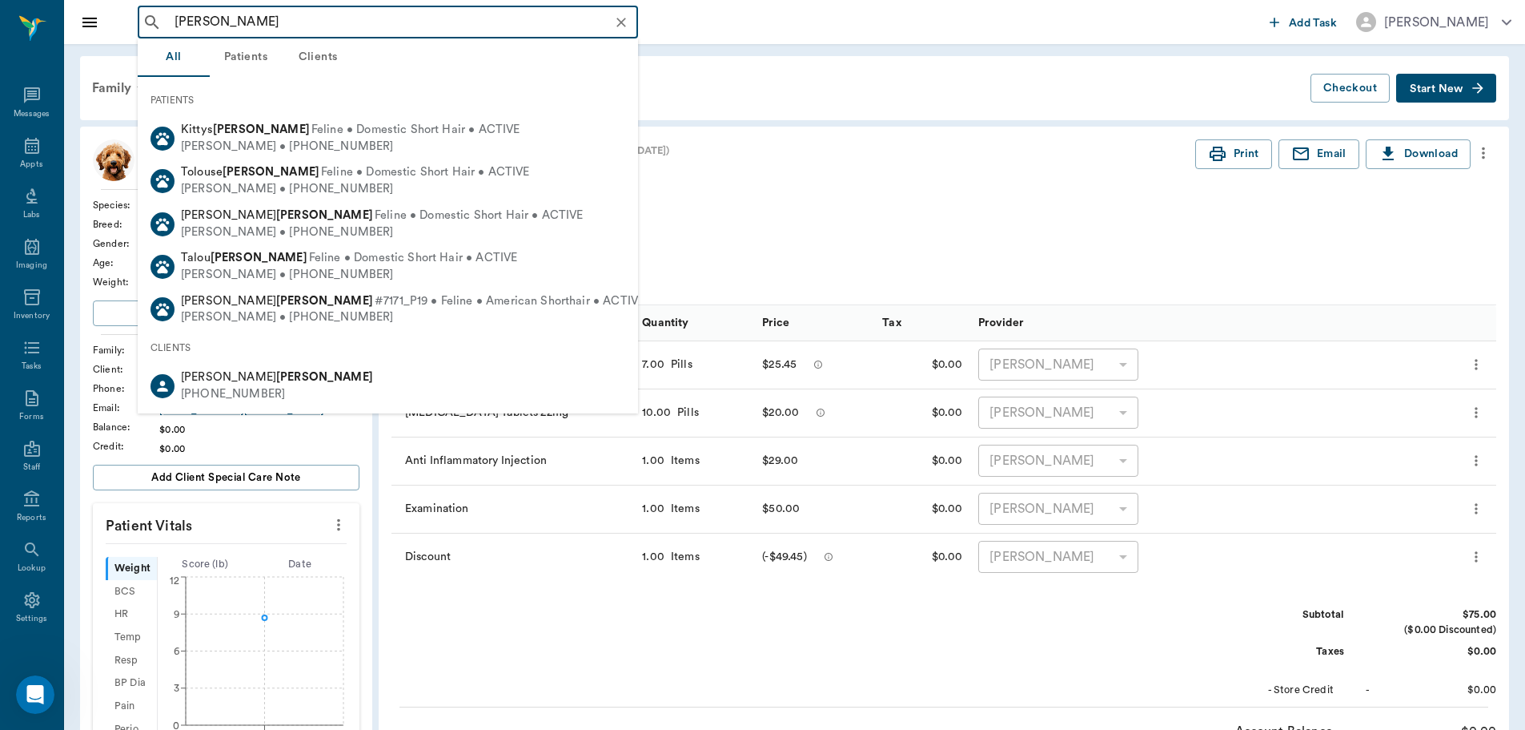
click at [279, 388] on div "Kathleen Yarman (903) 650-7625" at bounding box center [388, 385] width 500 height 42
type input "yarman"
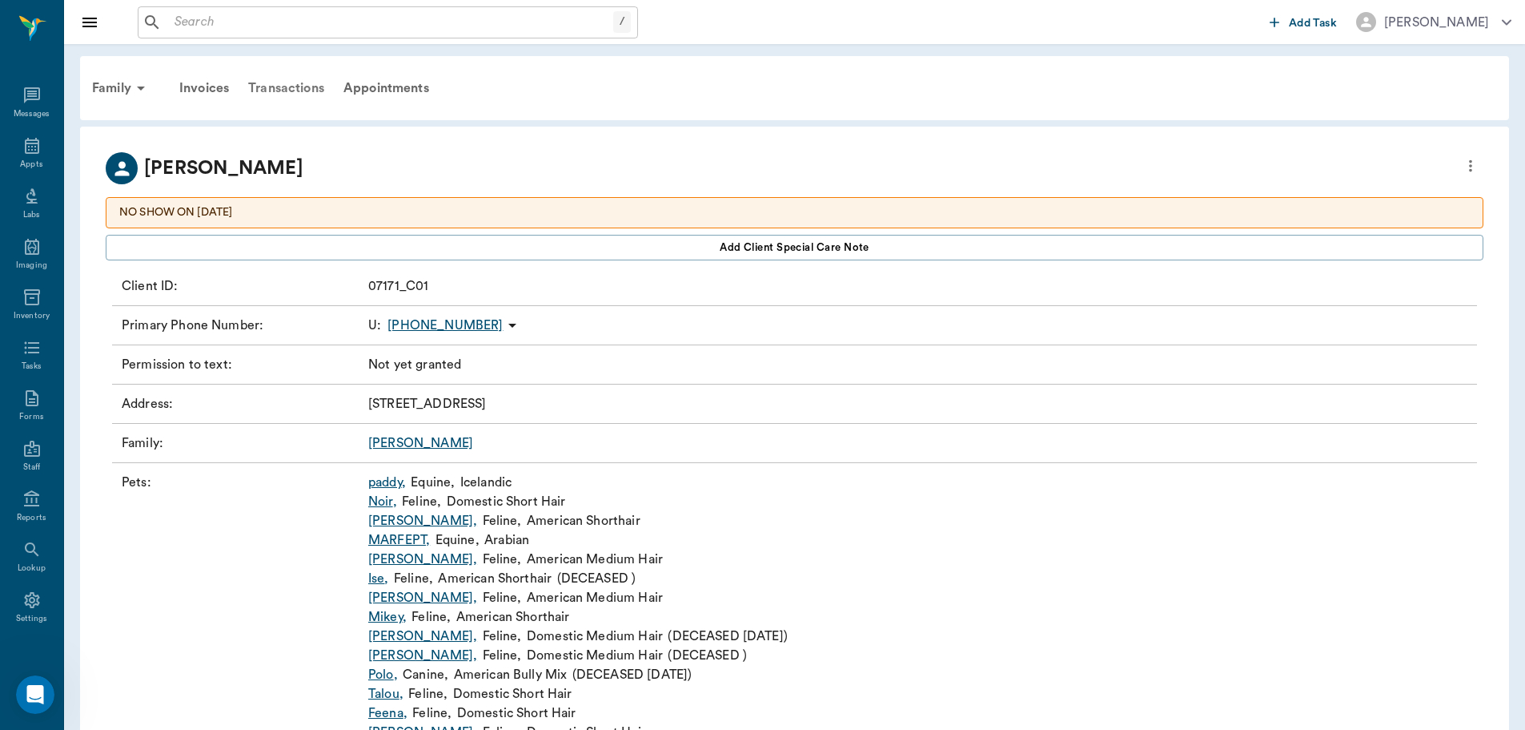
click at [292, 85] on div "Transactions" at bounding box center [286, 88] width 95 height 38
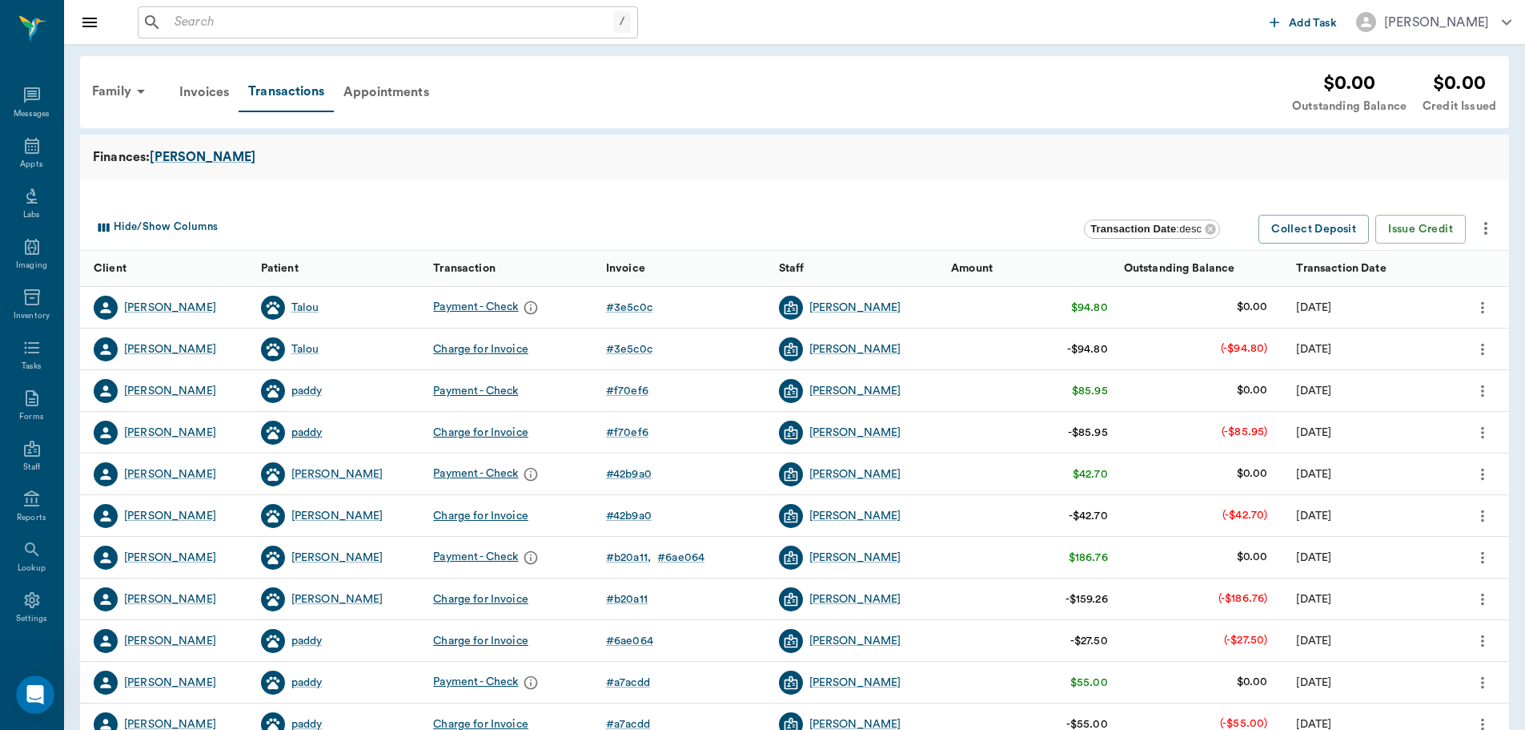
click at [307, 436] on div "paddy" at bounding box center [306, 432] width 31 height 16
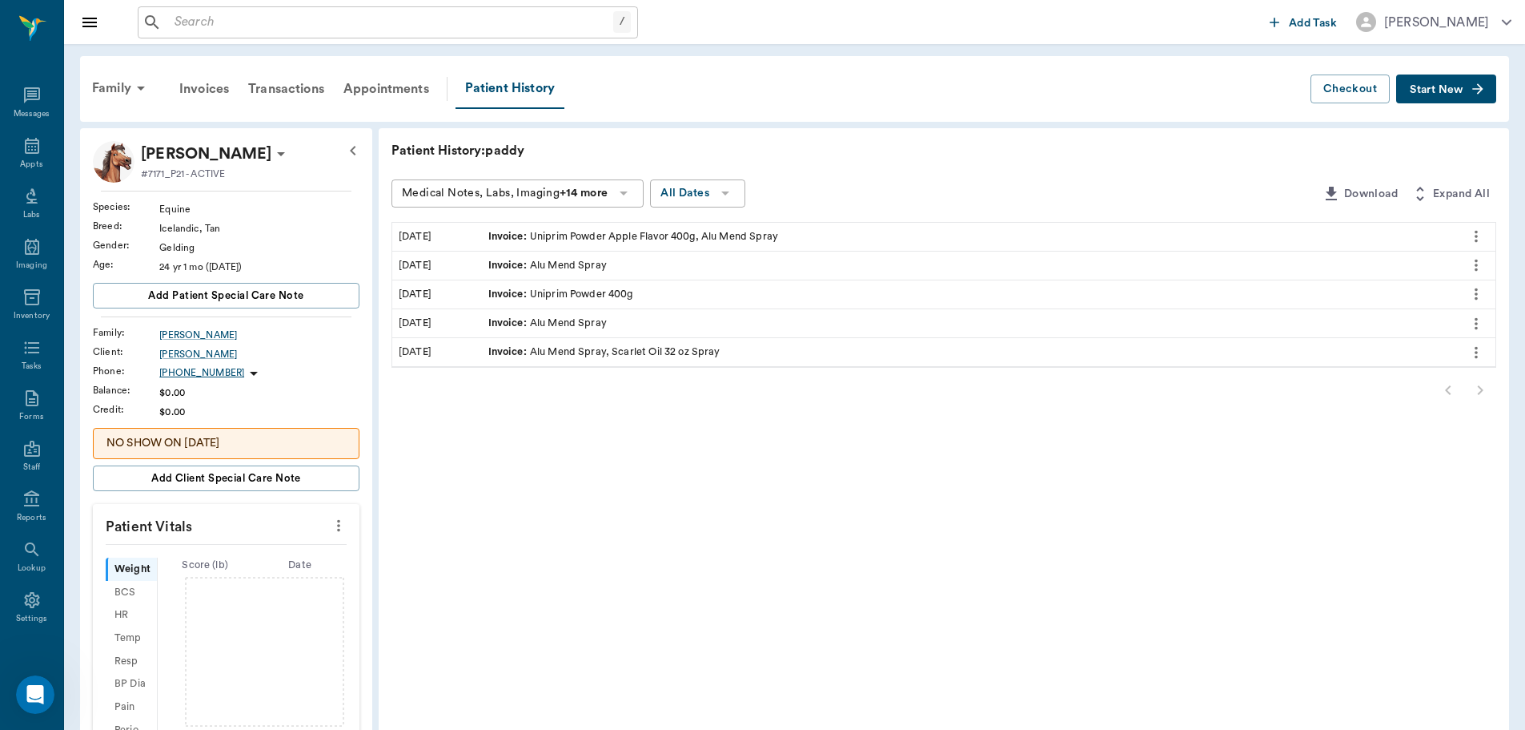
click at [1462, 90] on span "Start New" at bounding box center [1437, 90] width 54 height 0
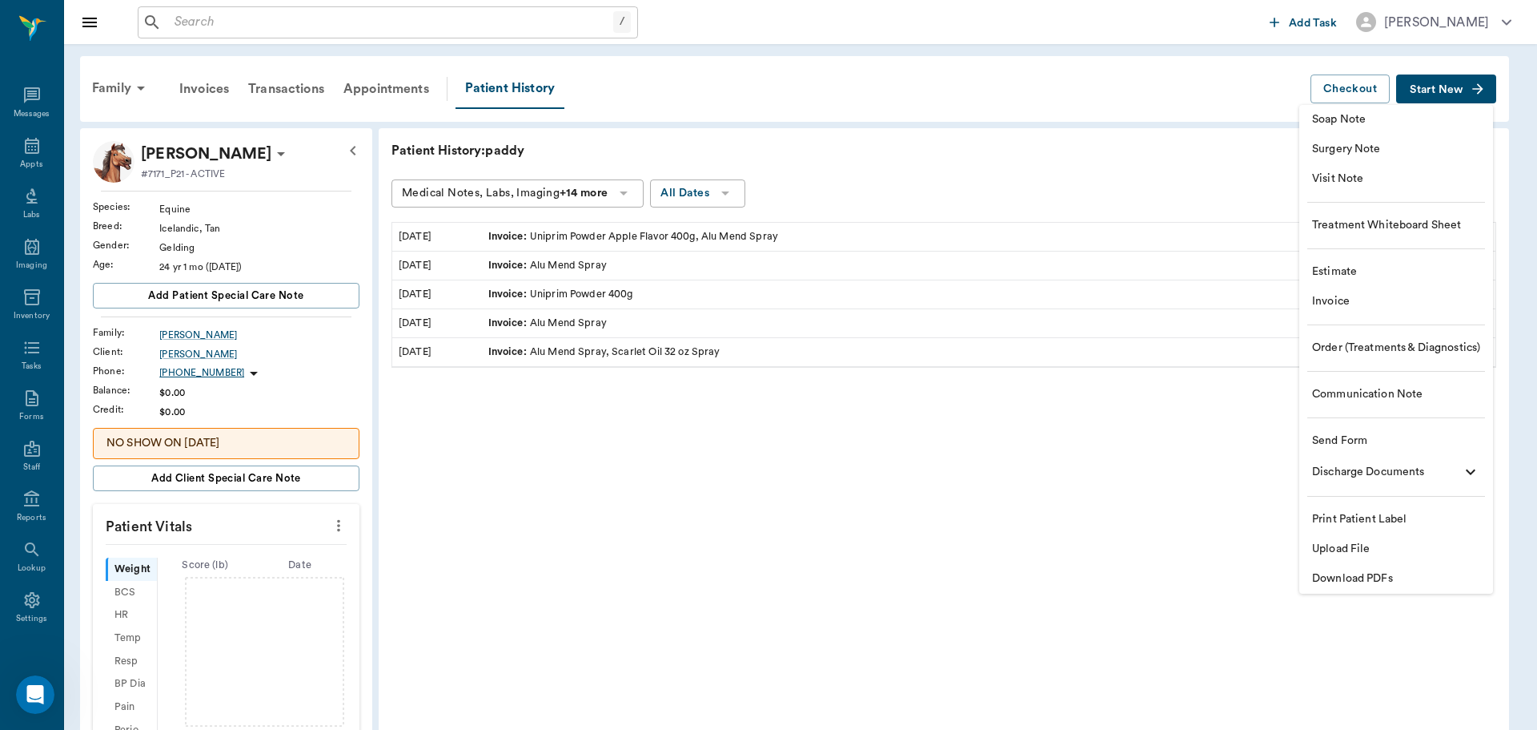
click at [1344, 355] on span "Order (Treatments & Diagnostics)" at bounding box center [1396, 348] width 168 height 17
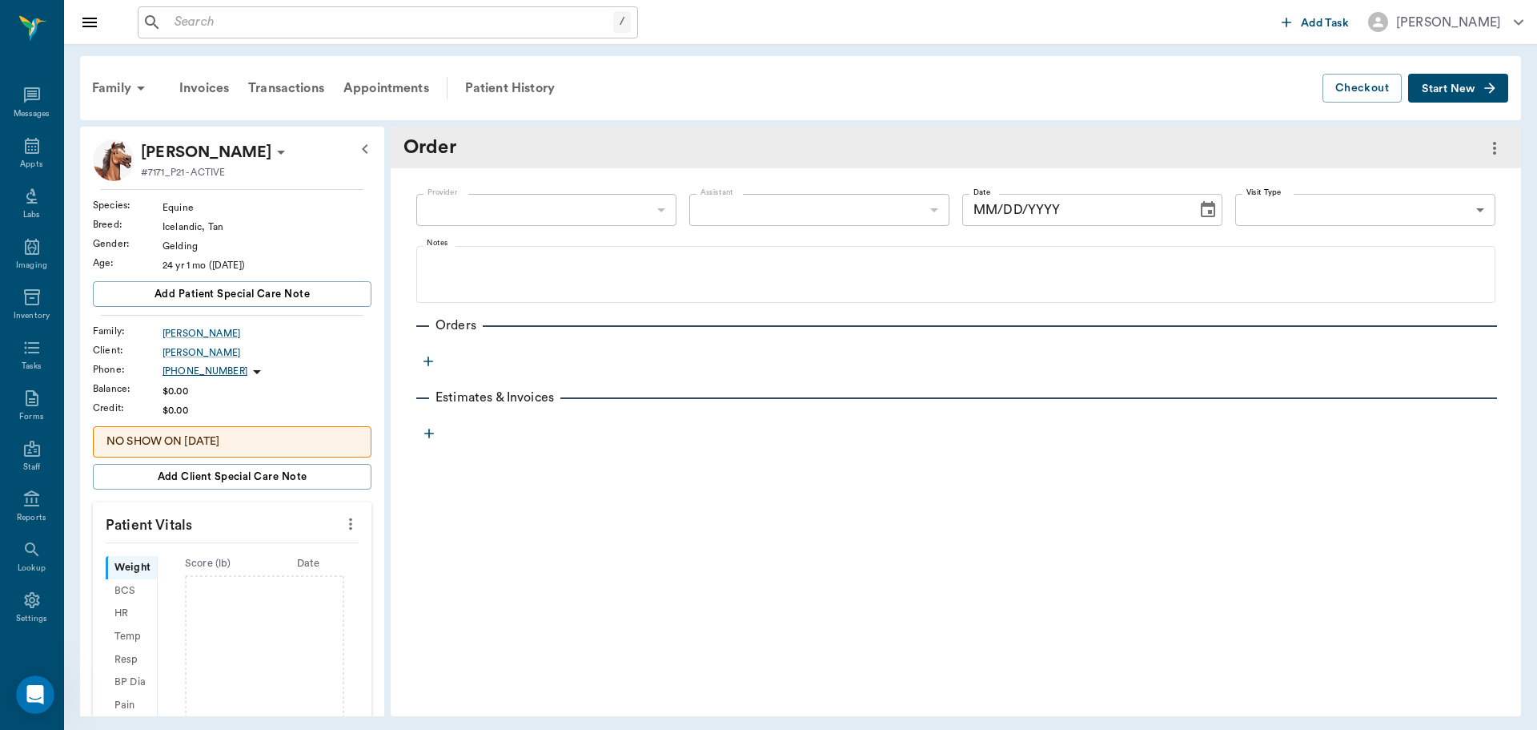
type input "[DATE]"
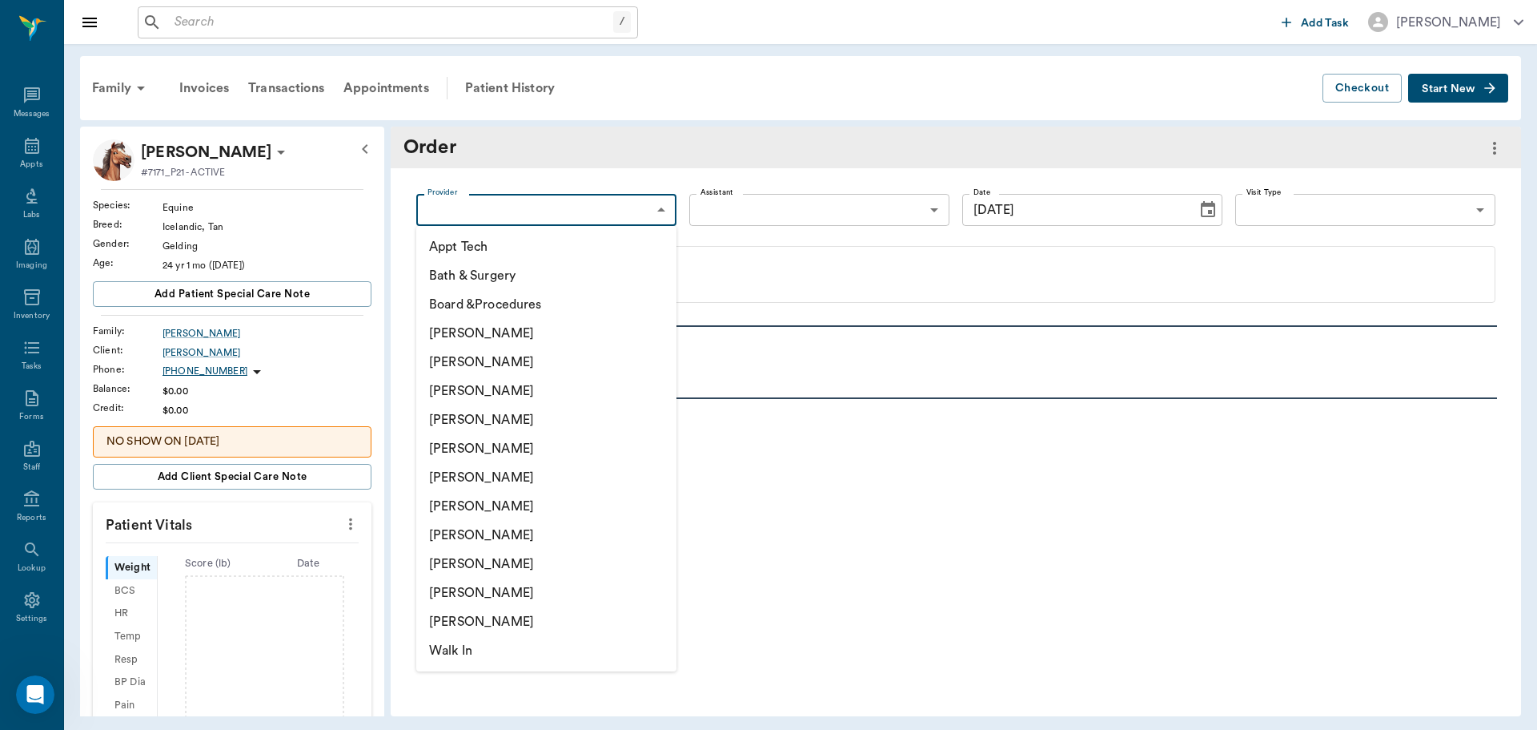
click at [652, 211] on body "/ ​ Add Task Dr. Bert Ellsworth Nectar Messages Appts Labs Imaging Inventory Ta…" at bounding box center [768, 365] width 1537 height 730
click at [520, 412] on li "[PERSON_NAME]" at bounding box center [546, 419] width 260 height 29
type input "63ec2f075fda476ae8351a4d"
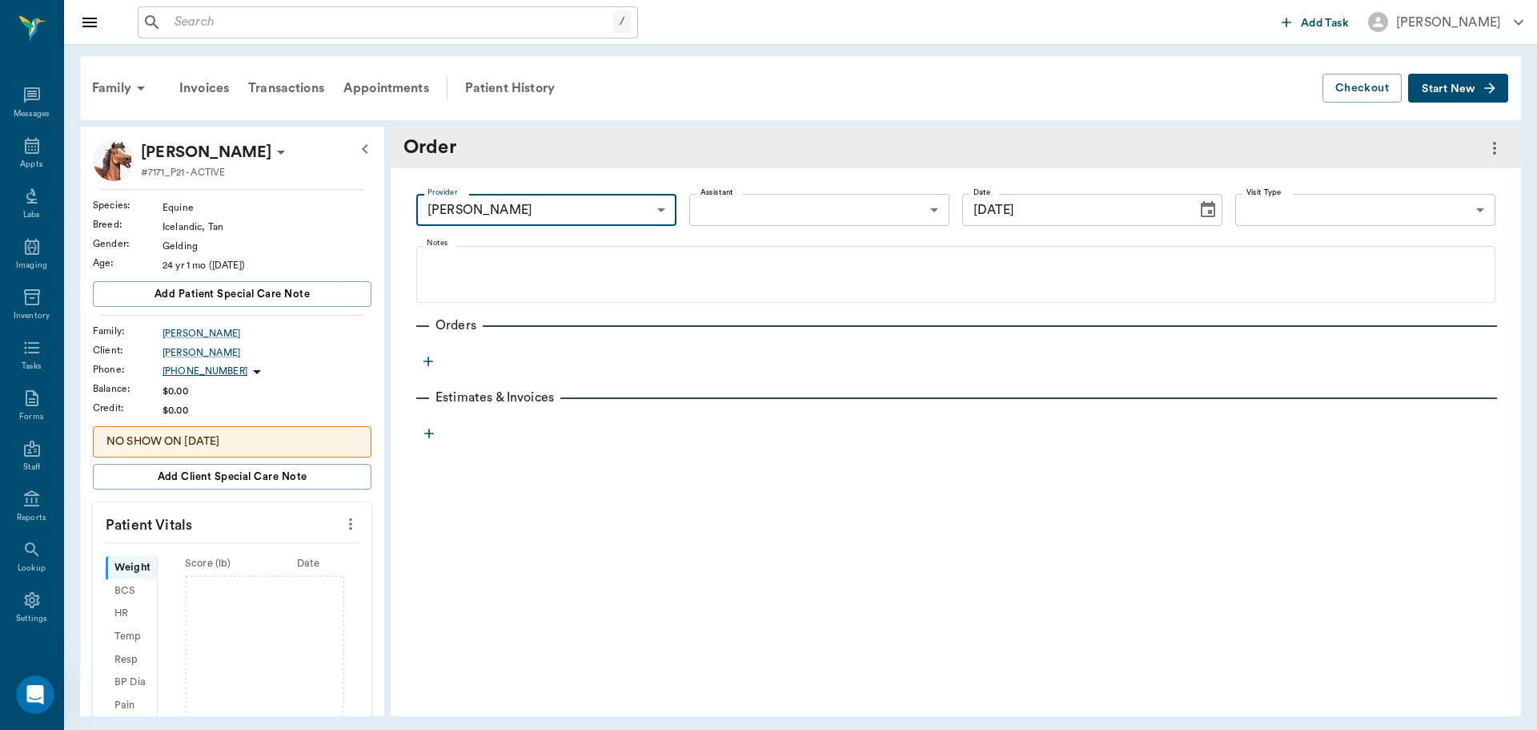
click at [1202, 211] on icon "Choose date, selected date is Sep 16, 2025" at bounding box center [1208, 209] width 19 height 19
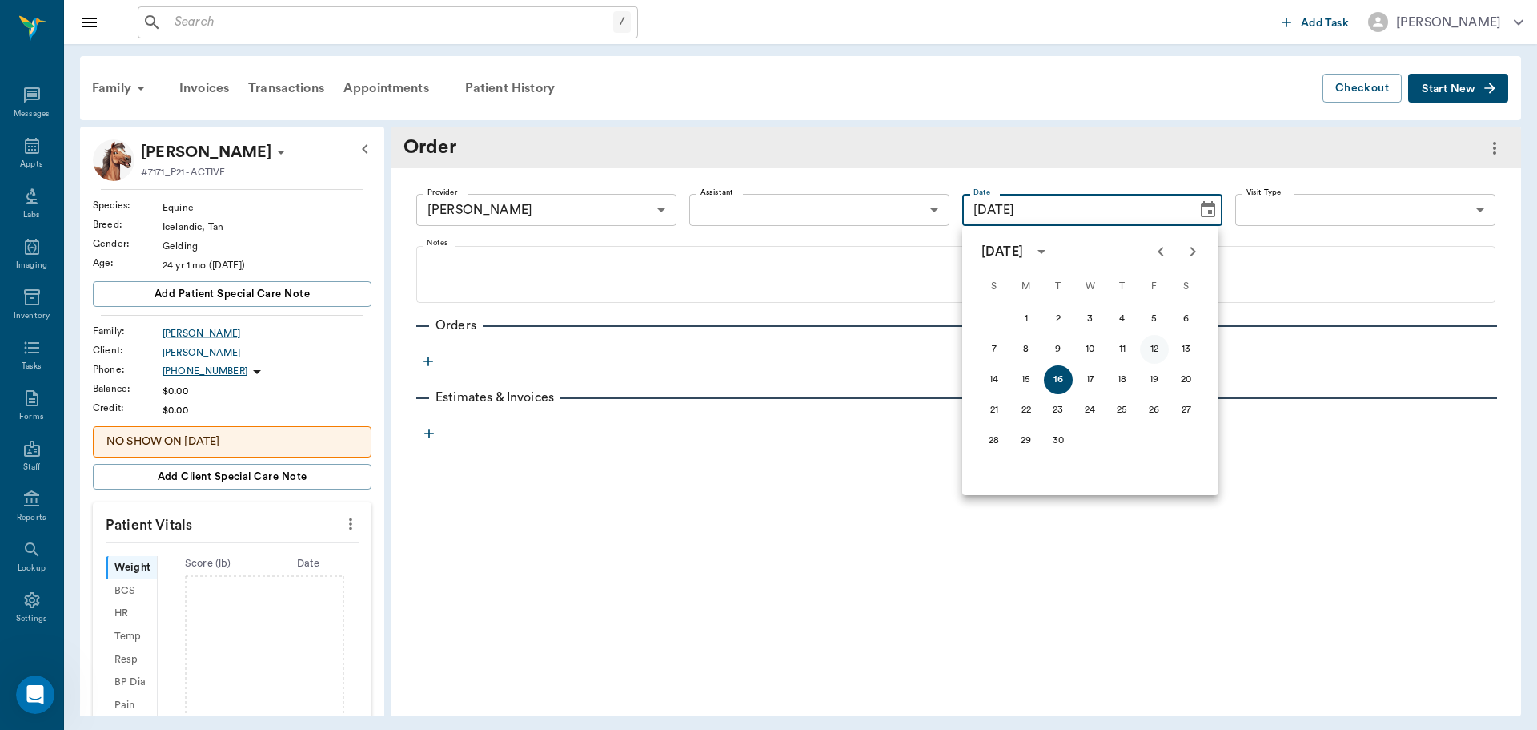
click at [1149, 351] on button "12" at bounding box center [1154, 349] width 29 height 29
type input "09/12/2025"
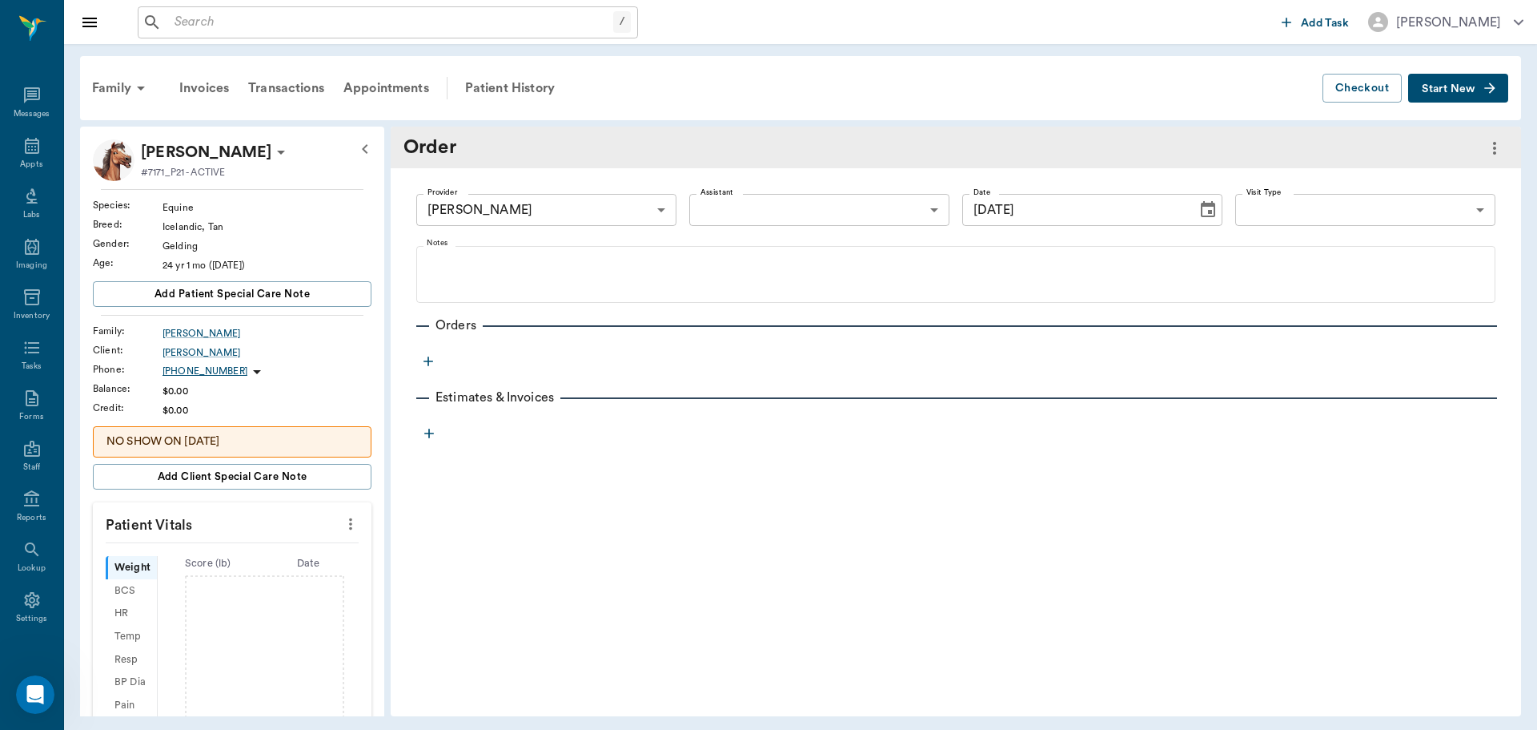
click at [431, 362] on icon "button" at bounding box center [428, 361] width 16 height 16
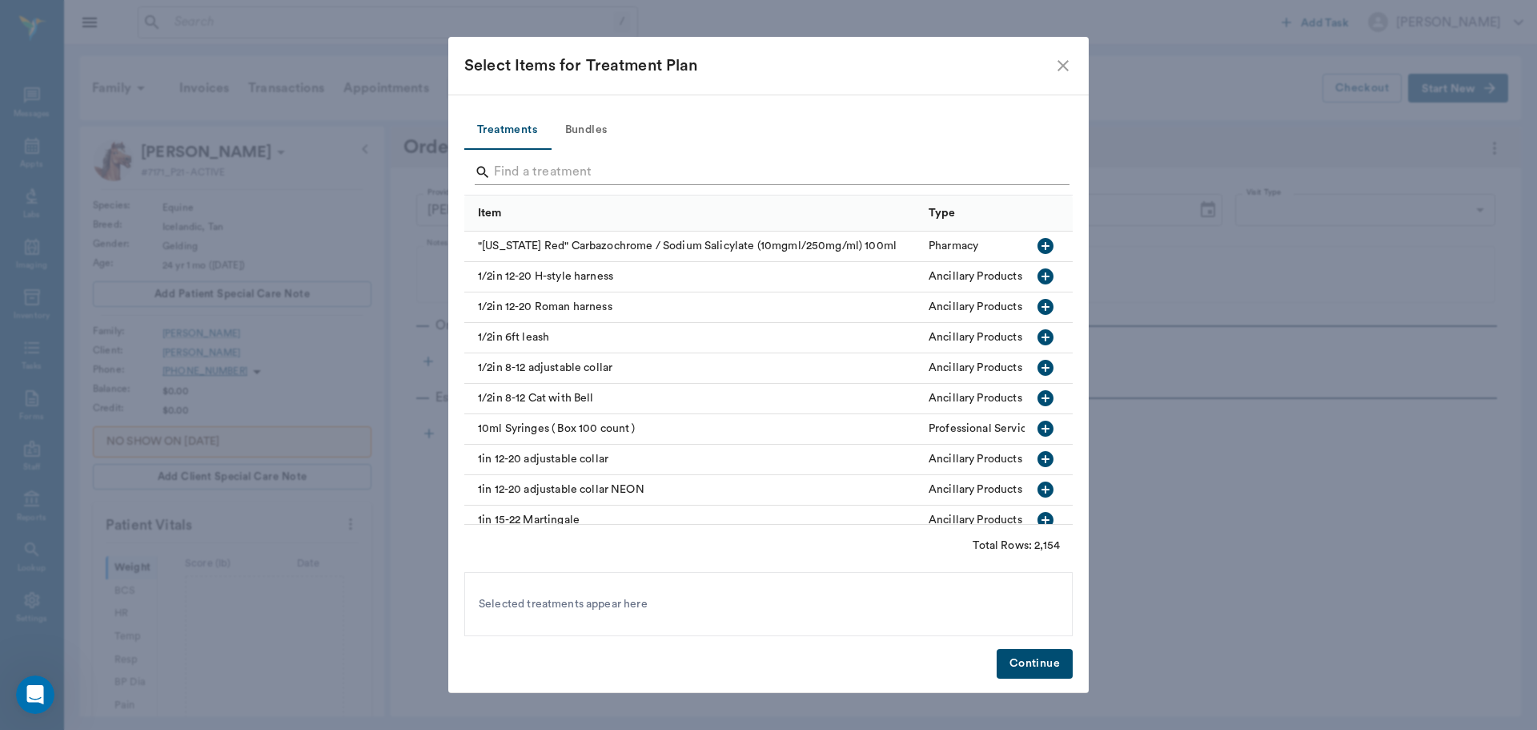
click at [534, 175] on input "Search" at bounding box center [770, 172] width 552 height 26
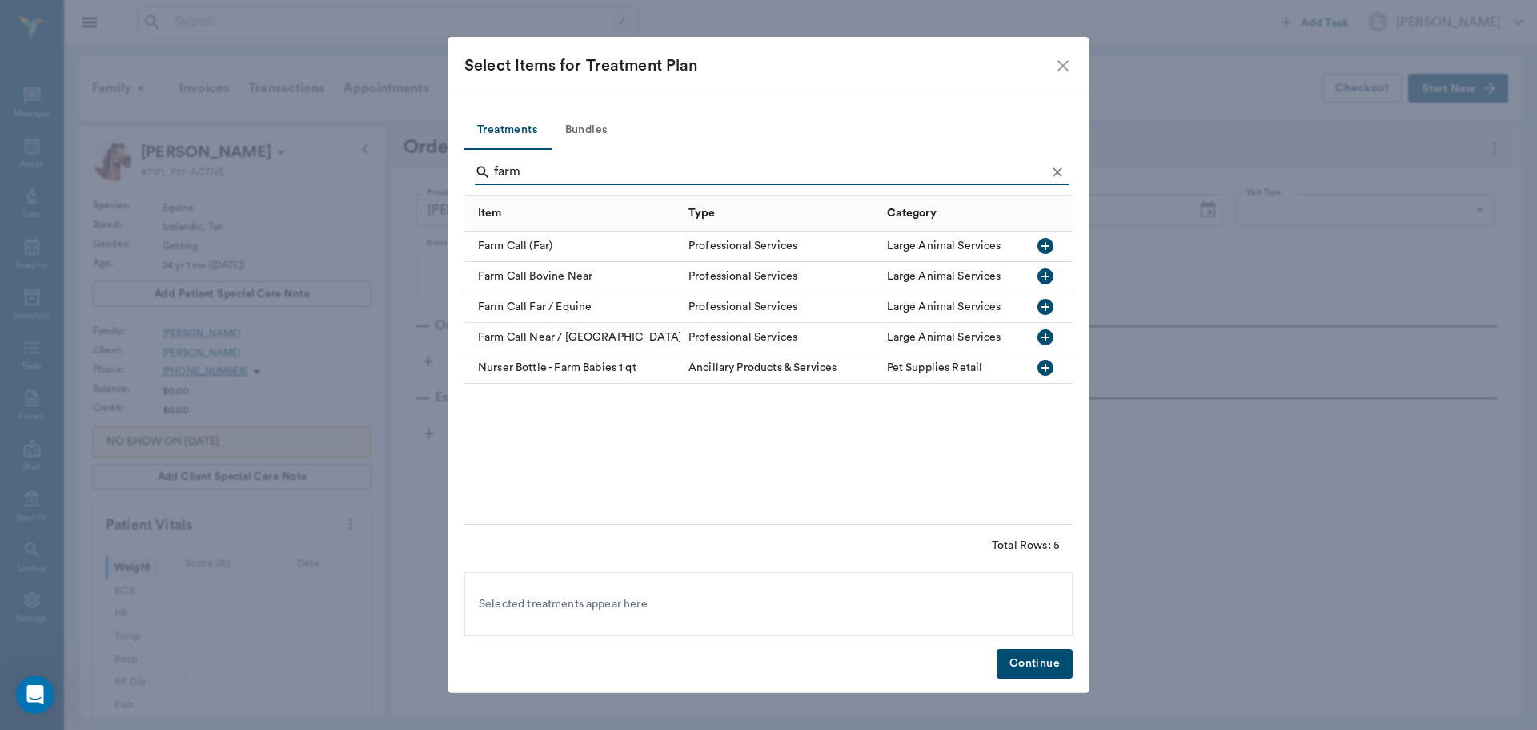
type input "farm"
click at [1044, 336] on icon "button" at bounding box center [1046, 337] width 16 height 16
click at [1035, 669] on button "Continue" at bounding box center [1035, 664] width 76 height 30
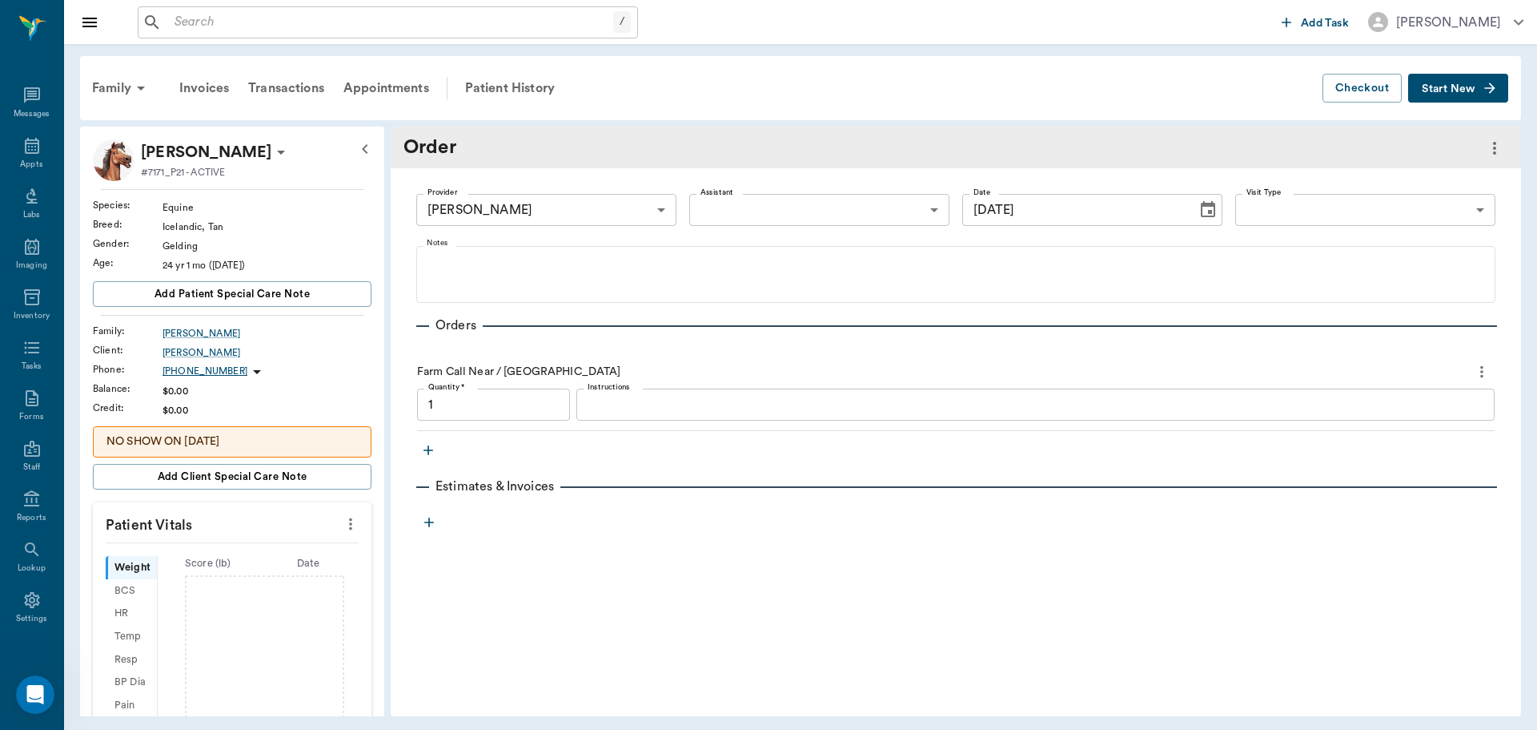
type input "1.00"
click at [426, 454] on icon "button" at bounding box center [428, 450] width 16 height 16
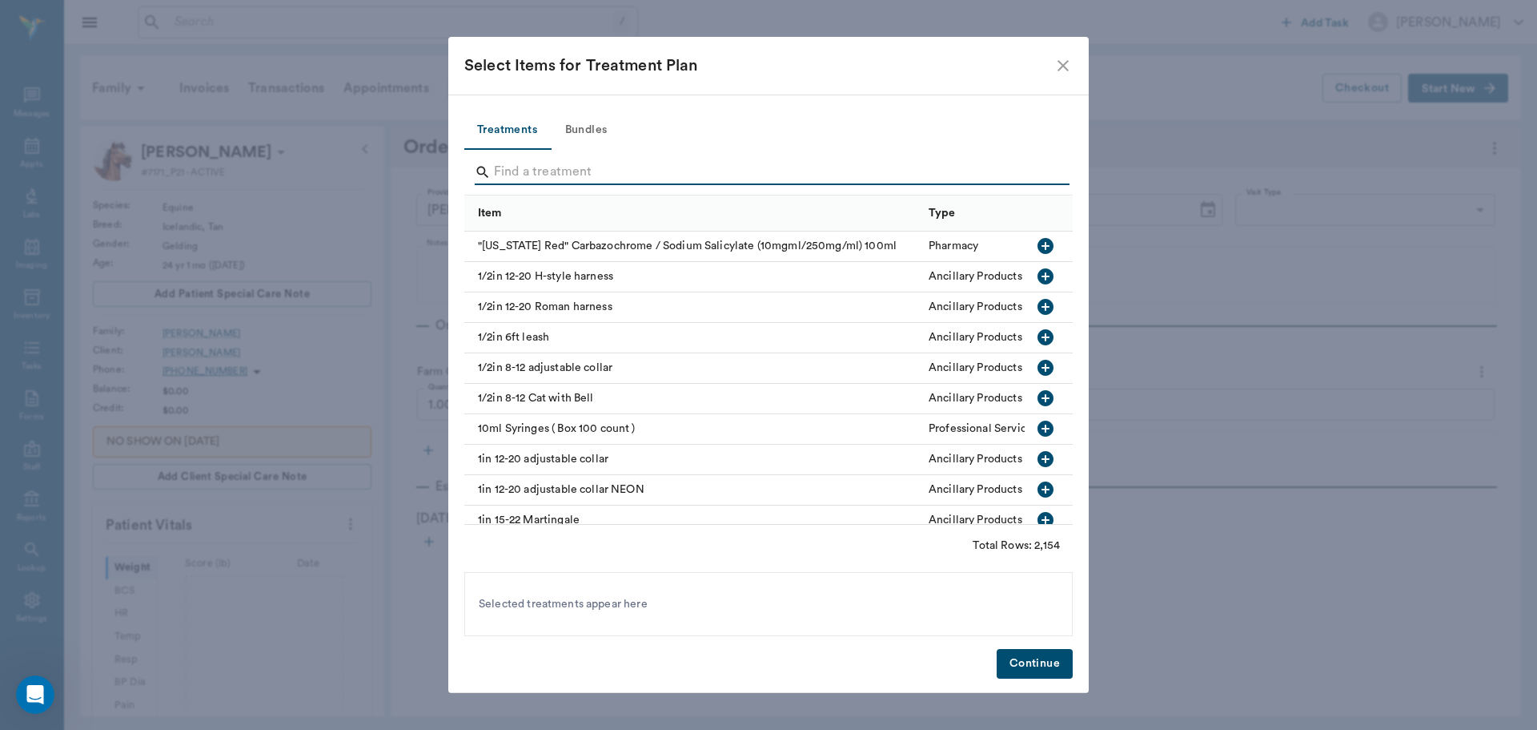
click at [529, 179] on input "Search" at bounding box center [770, 172] width 552 height 26
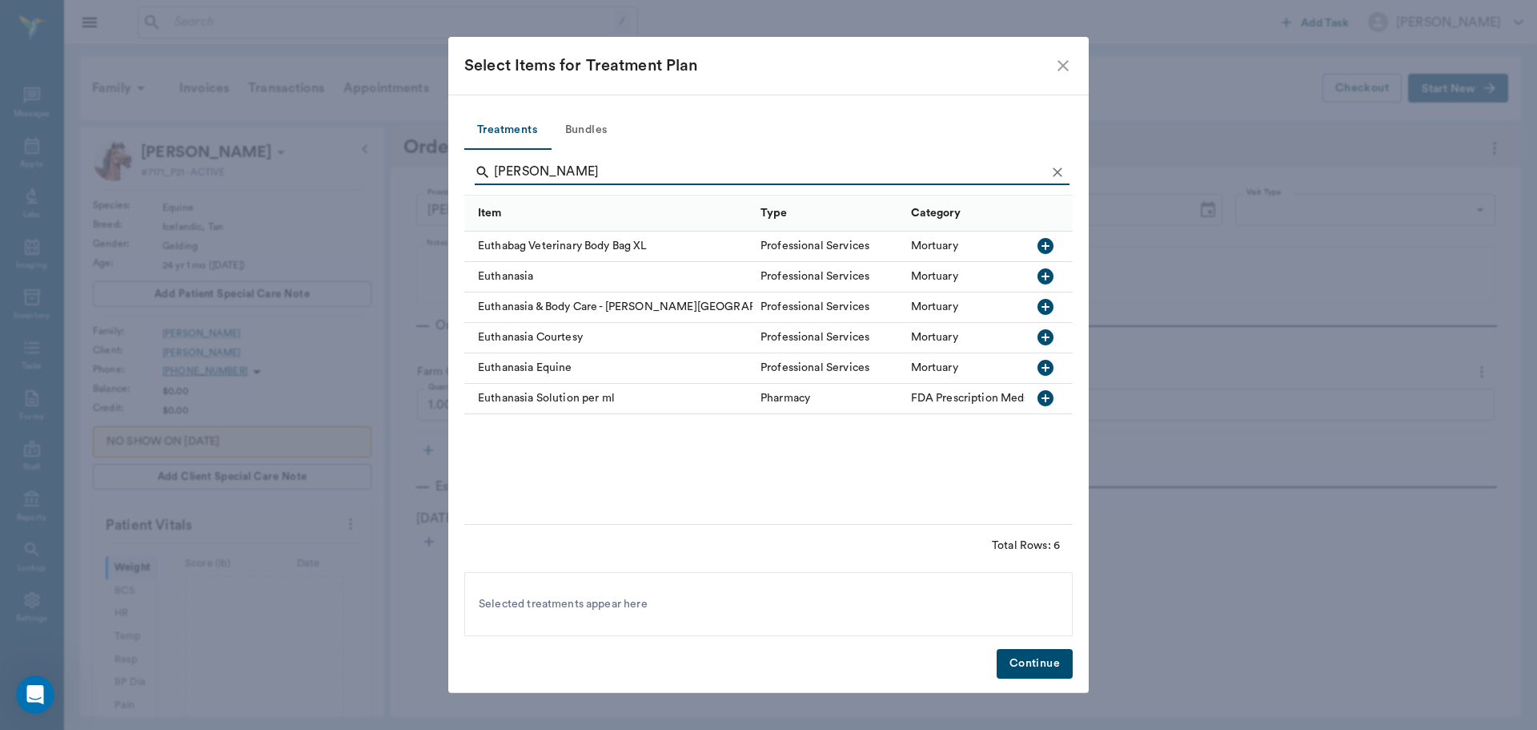
type input "eutha"
click at [1047, 371] on icon "button" at bounding box center [1046, 368] width 16 height 16
click at [1041, 666] on button "Continue" at bounding box center [1035, 664] width 76 height 30
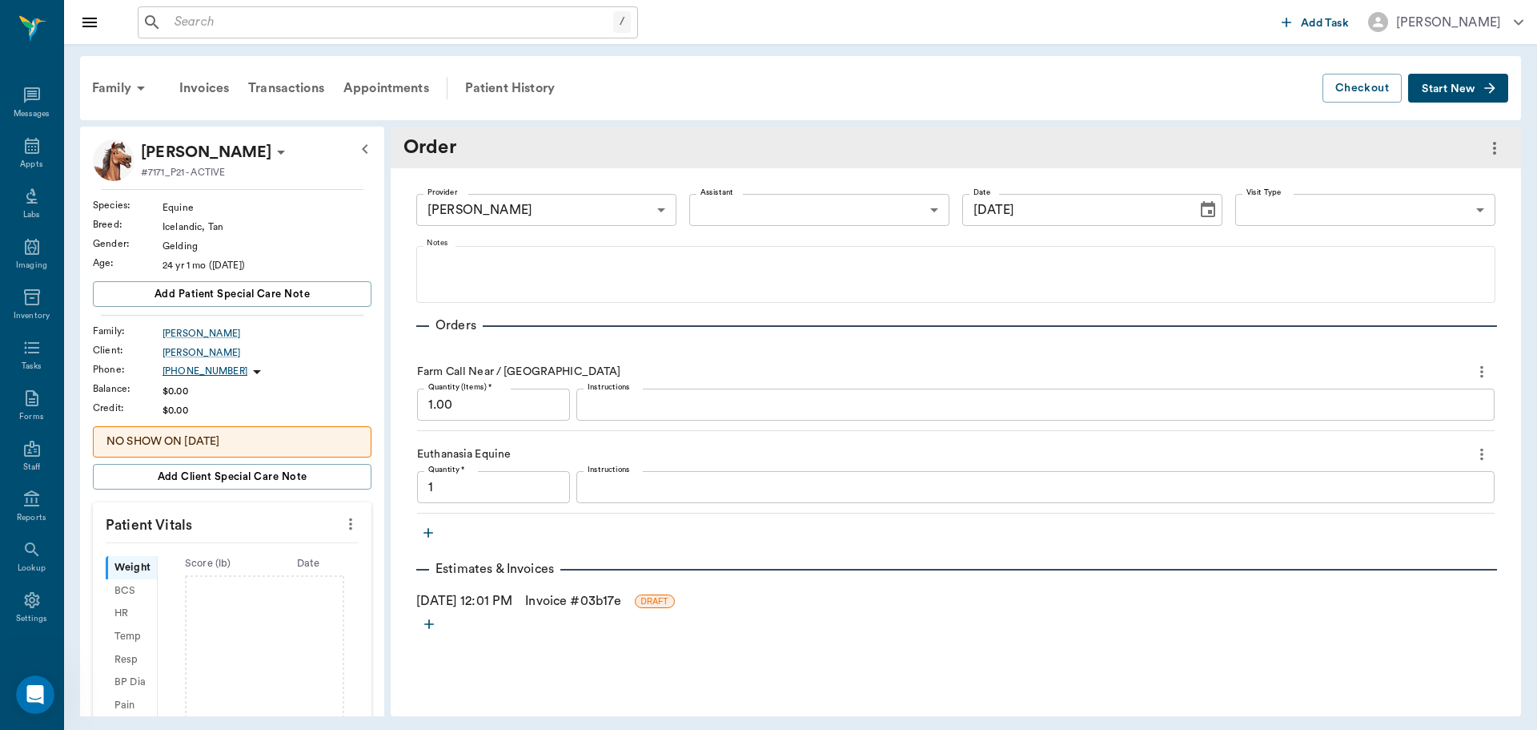
type input "1.00"
click at [587, 598] on link "Invoice # 03b17e" at bounding box center [573, 600] width 96 height 19
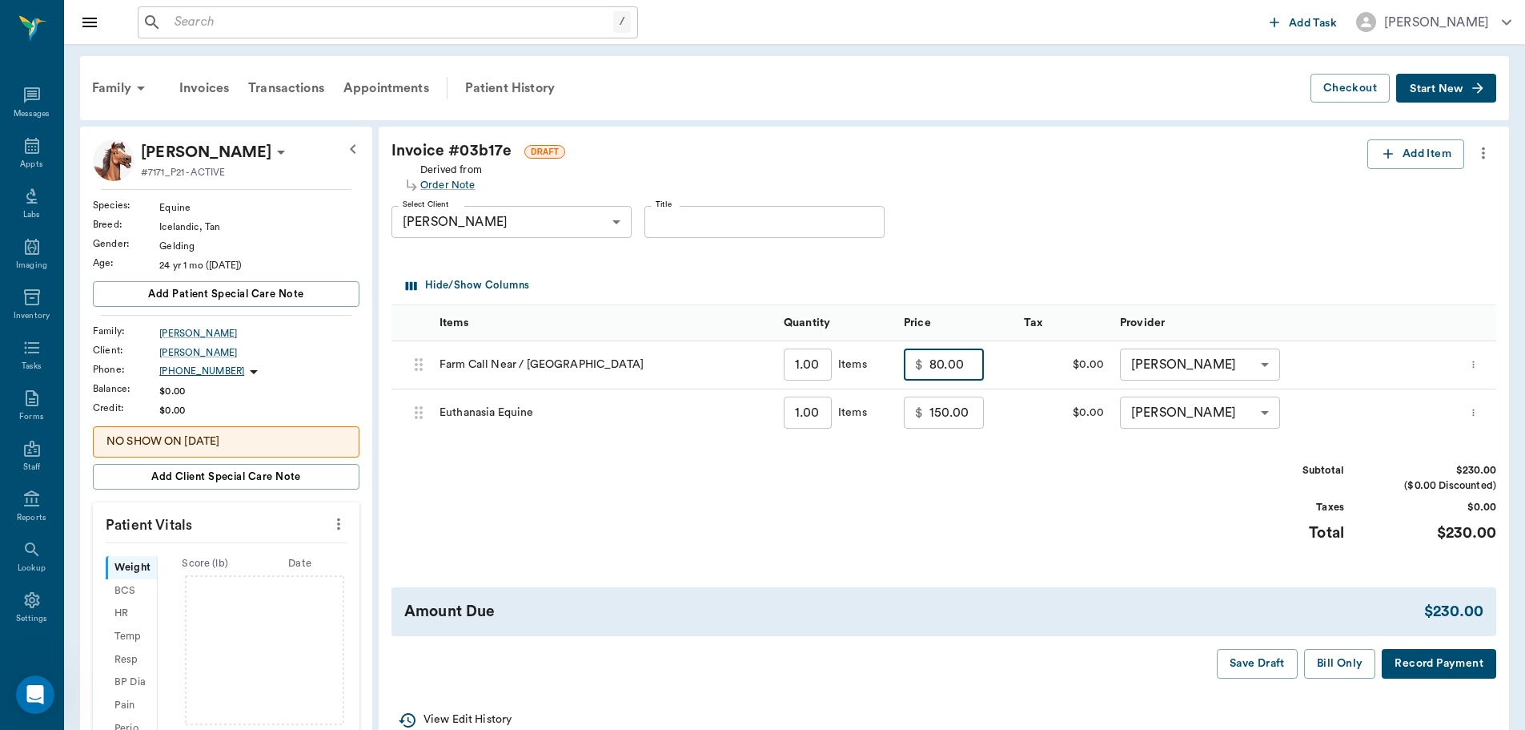
click at [974, 362] on input "80.00" at bounding box center [957, 364] width 54 height 32
type input "50.00"
click at [1099, 529] on div "Subtotal $200.00 ($0.00 Discounted) Taxes $0.00 Total $200.00" at bounding box center [944, 512] width 1105 height 98
click at [1331, 658] on button "Bill Only" at bounding box center [1340, 664] width 72 height 30
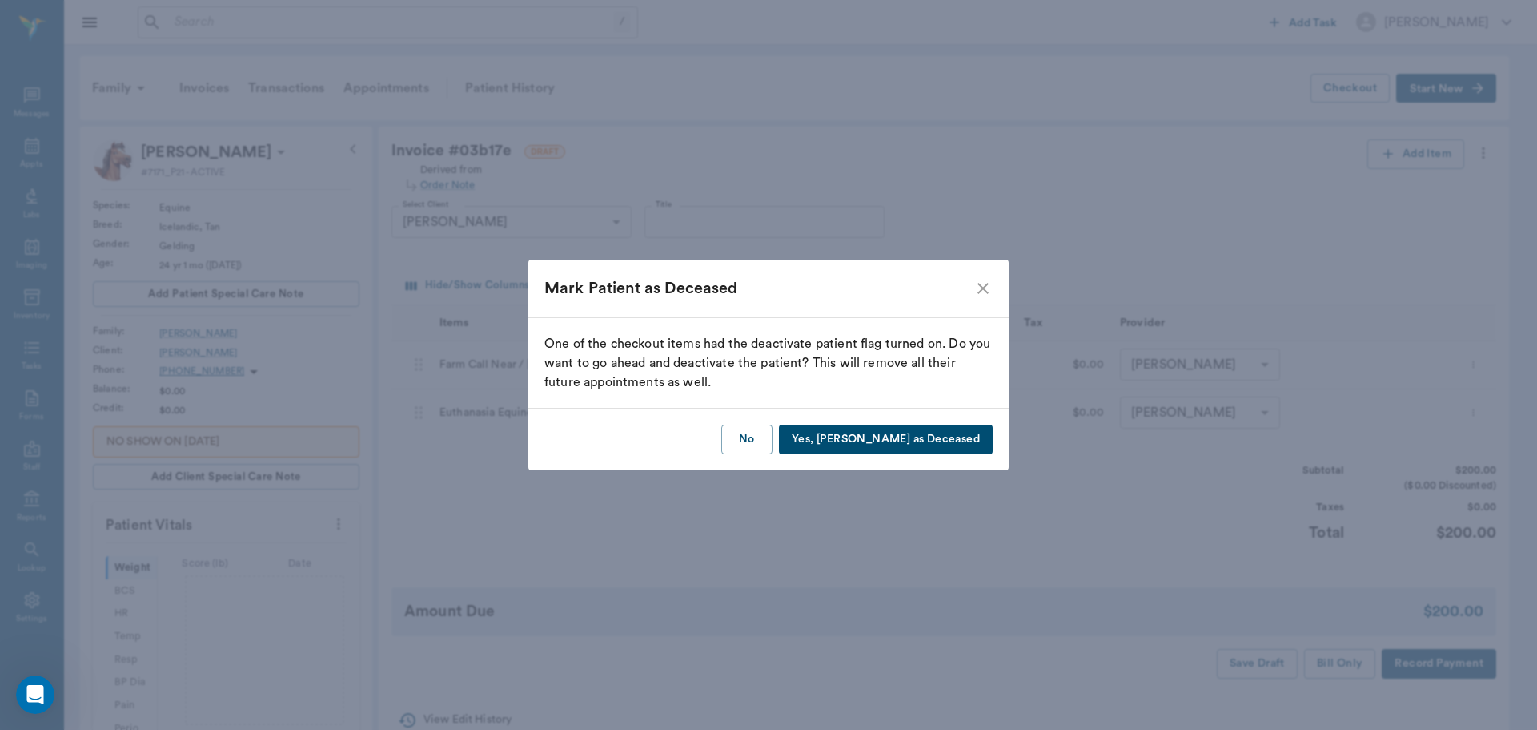
click at [920, 441] on button "Yes, Mark as Deceased" at bounding box center [886, 439] width 214 height 30
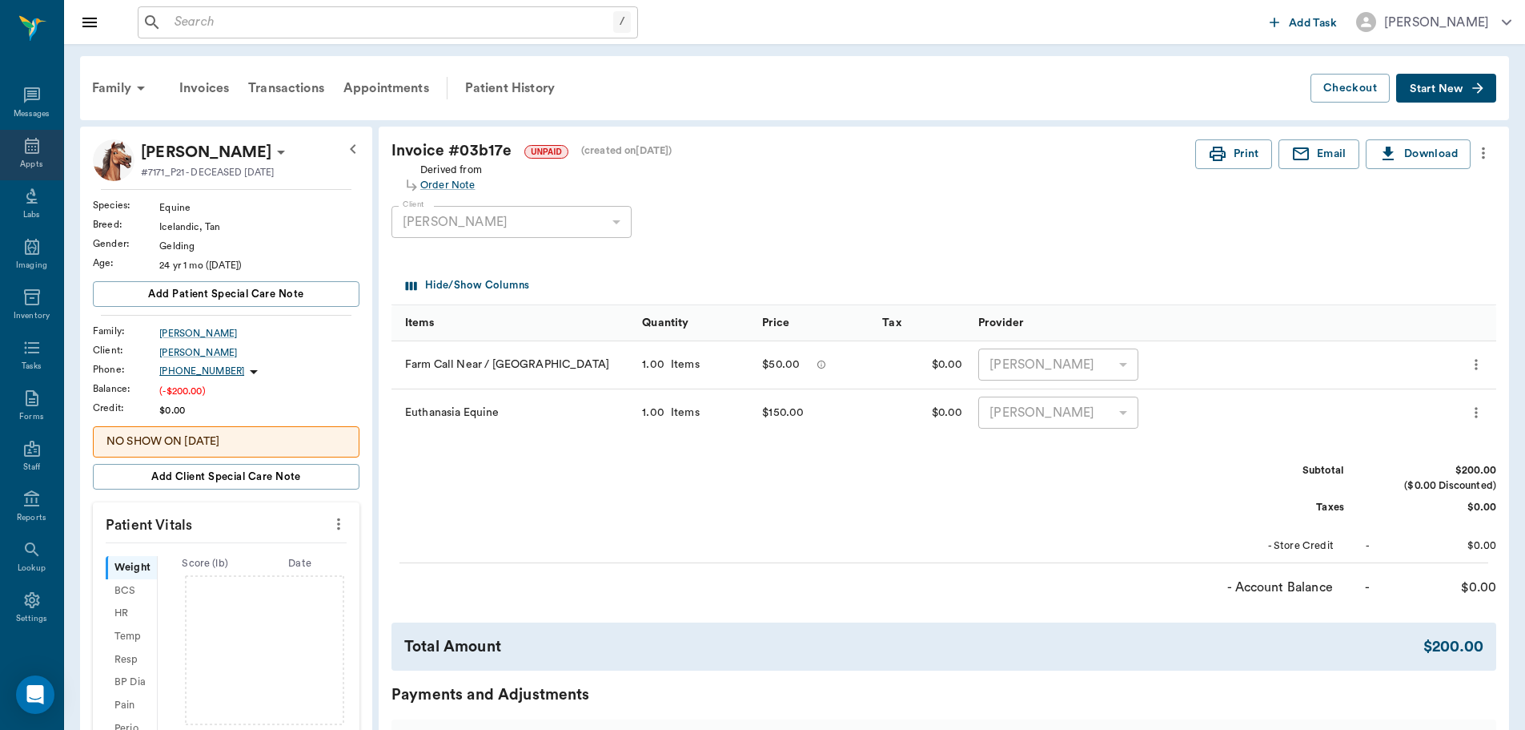
click at [25, 143] on icon at bounding box center [32, 146] width 14 height 16
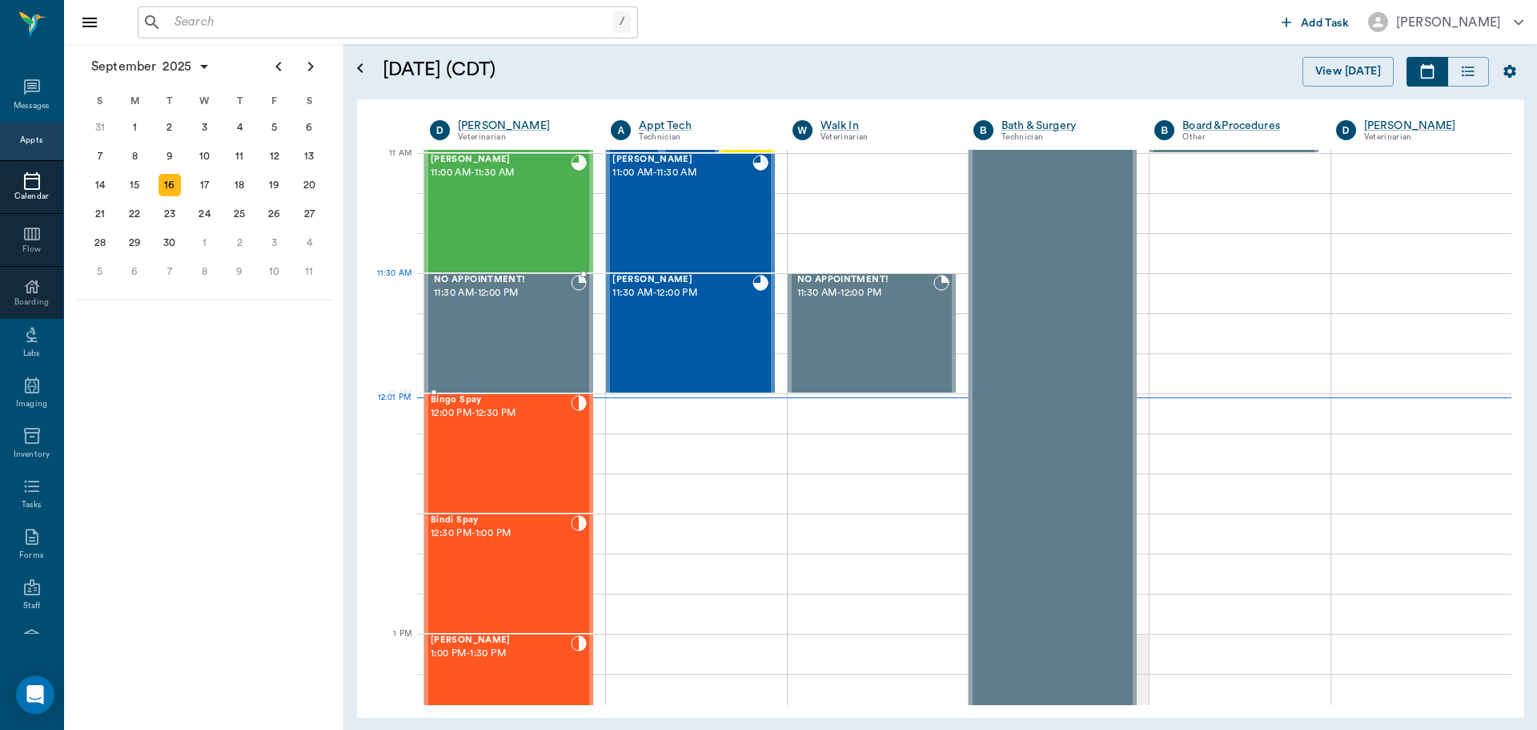
scroll to position [484, 0]
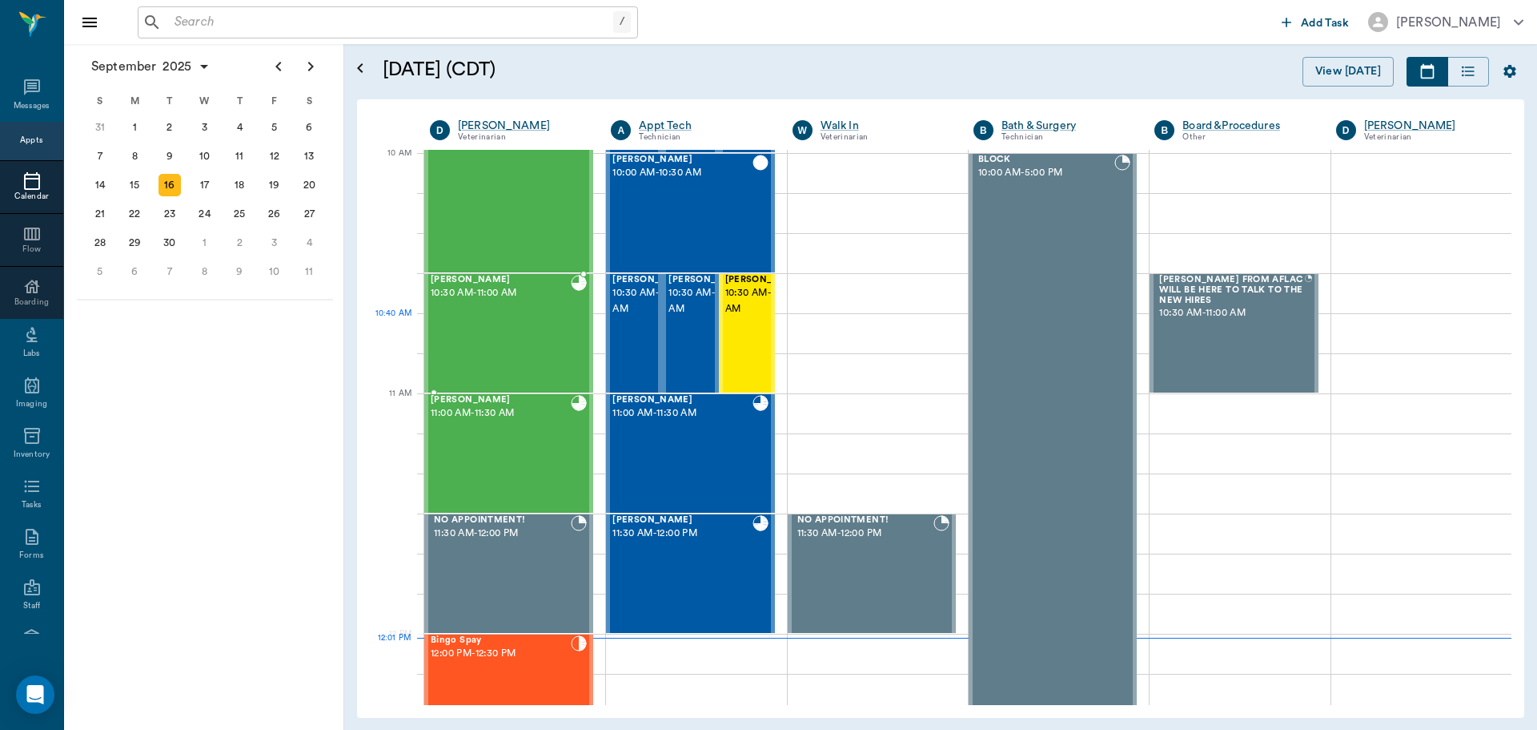
click at [501, 321] on div "[PERSON_NAME] 10:30 AM - 11:00 AM" at bounding box center [501, 333] width 140 height 117
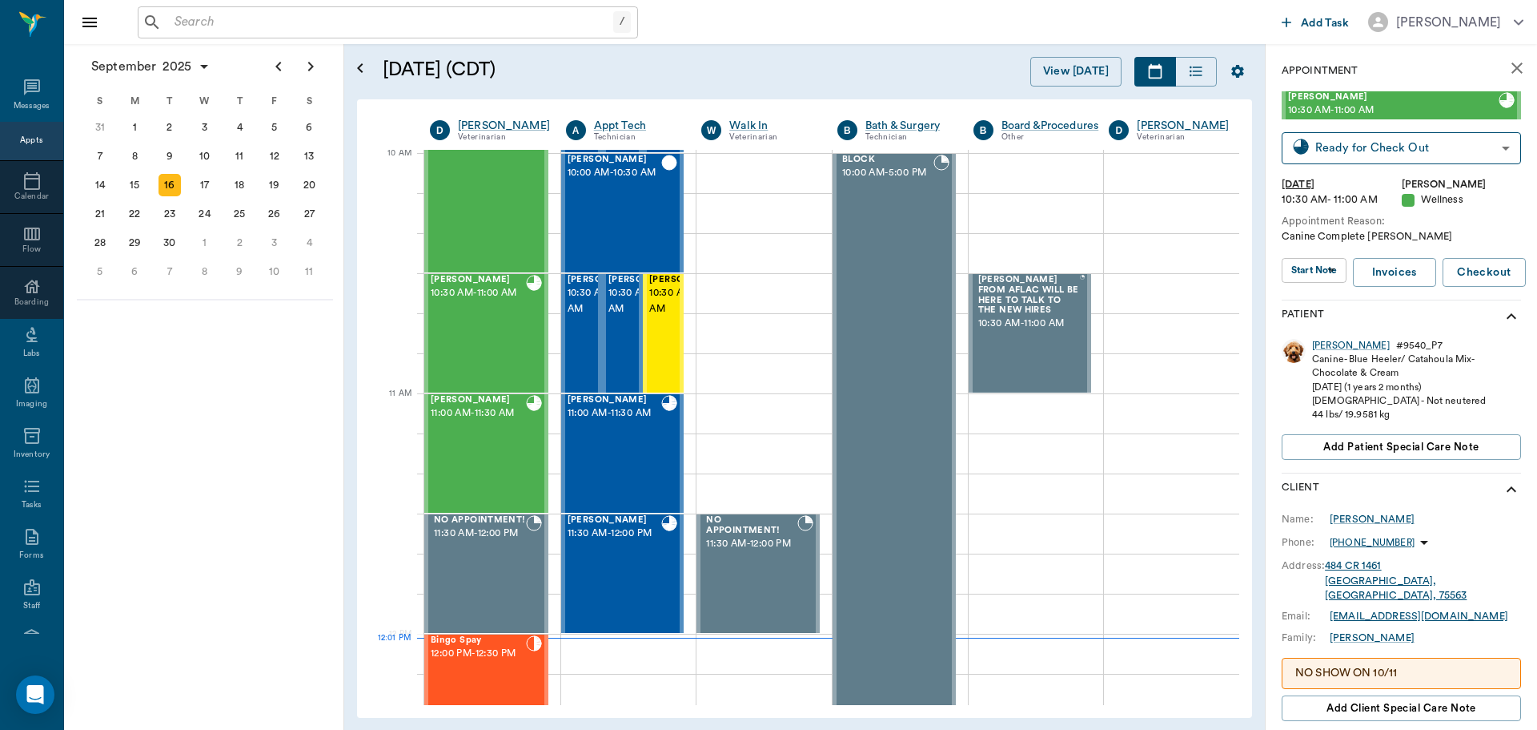
click at [1320, 271] on body "/ ​ Add Task [PERSON_NAME] Nectar Messages Appts Calendar Flow Boarding Labs Im…" at bounding box center [768, 365] width 1537 height 730
click at [1320, 299] on button "View SOAP" at bounding box center [1305, 303] width 54 height 18
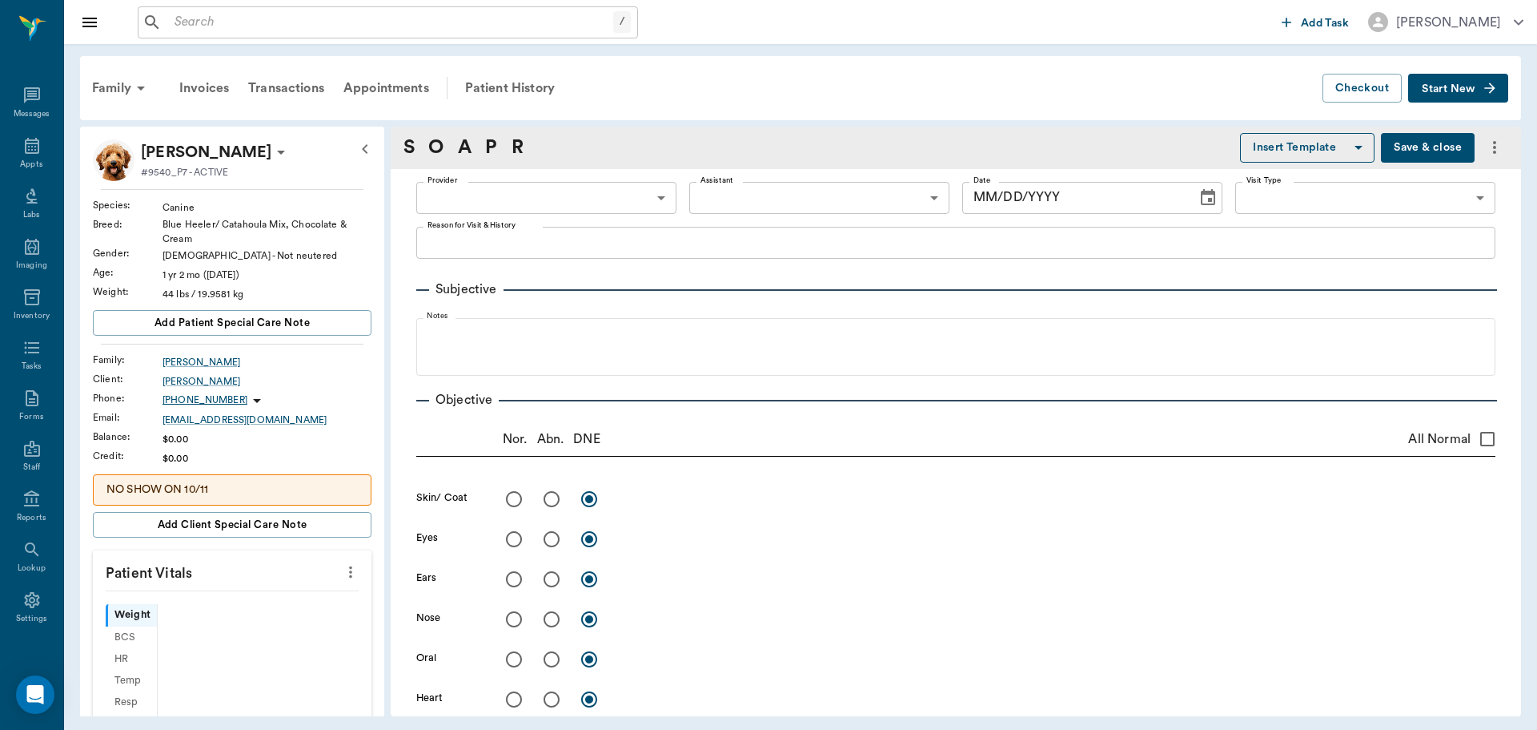
type input "63ec2f075fda476ae8351a4d"
type input "682b670d8bdc6f7f8feef3db"
type input "65d2be4f46e3a538d89b8c14"
type textarea "Canine Complete [PERSON_NAME]"
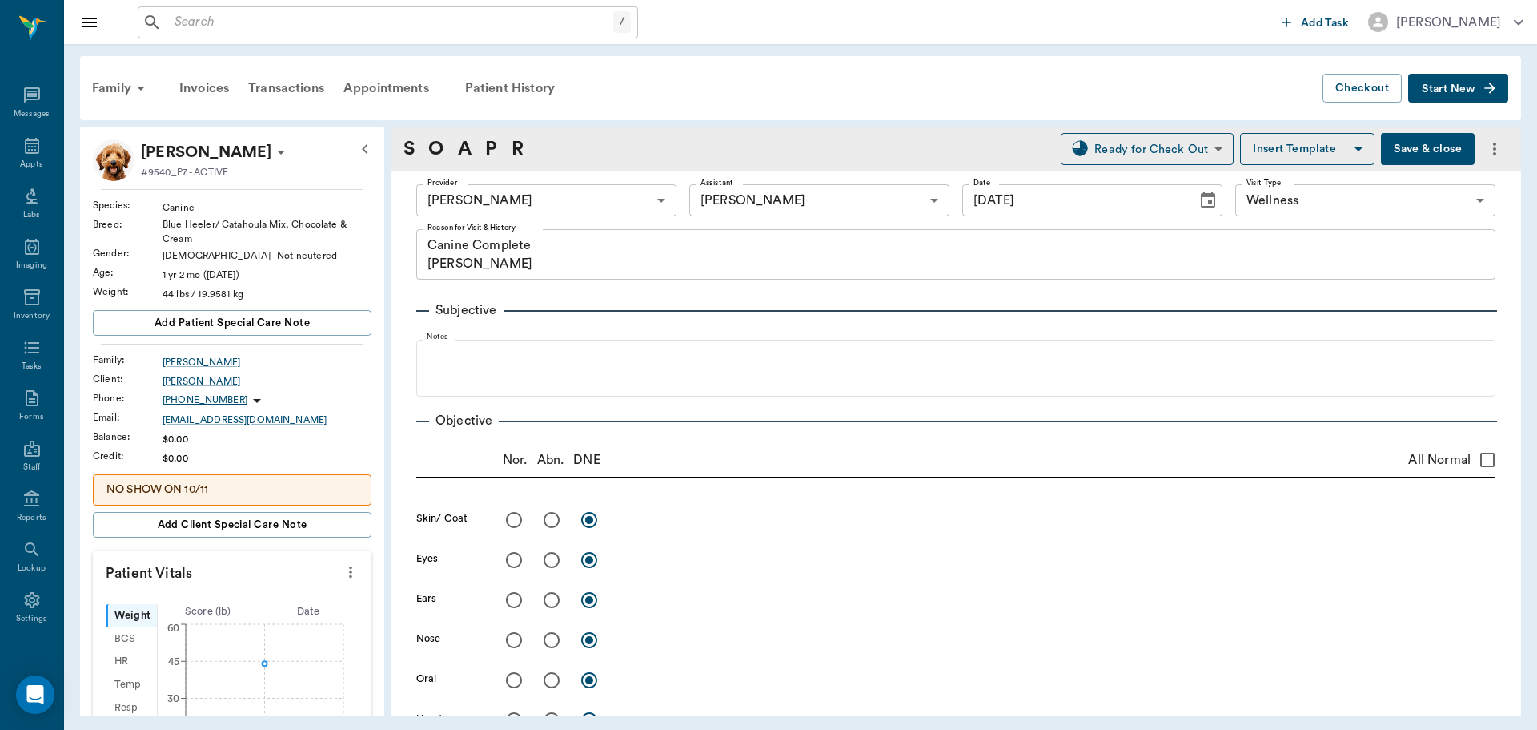
type input "[DATE]"
click at [1471, 464] on input "All Normal" at bounding box center [1488, 460] width 34 height 34
checkbox input "true"
radio input "true"
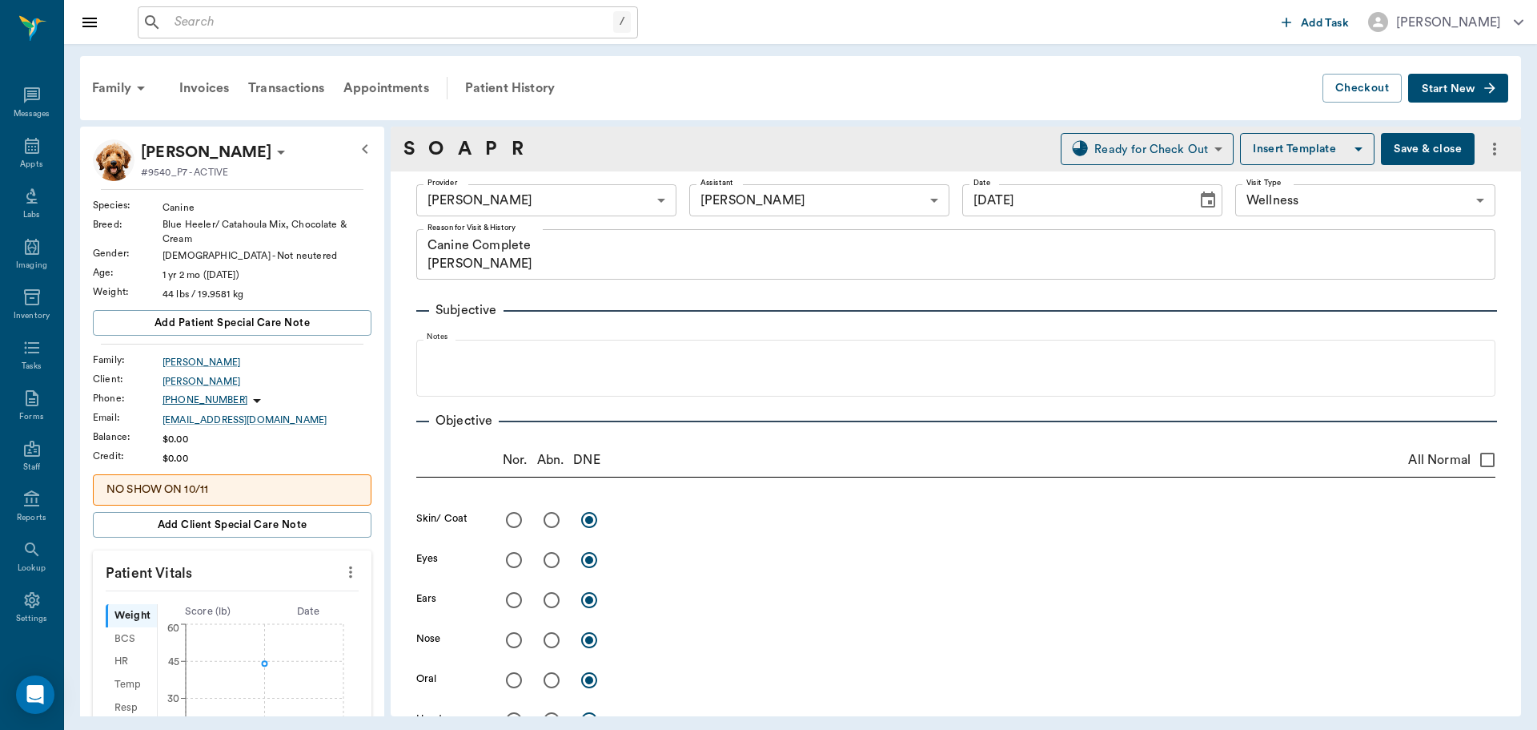
radio input "true"
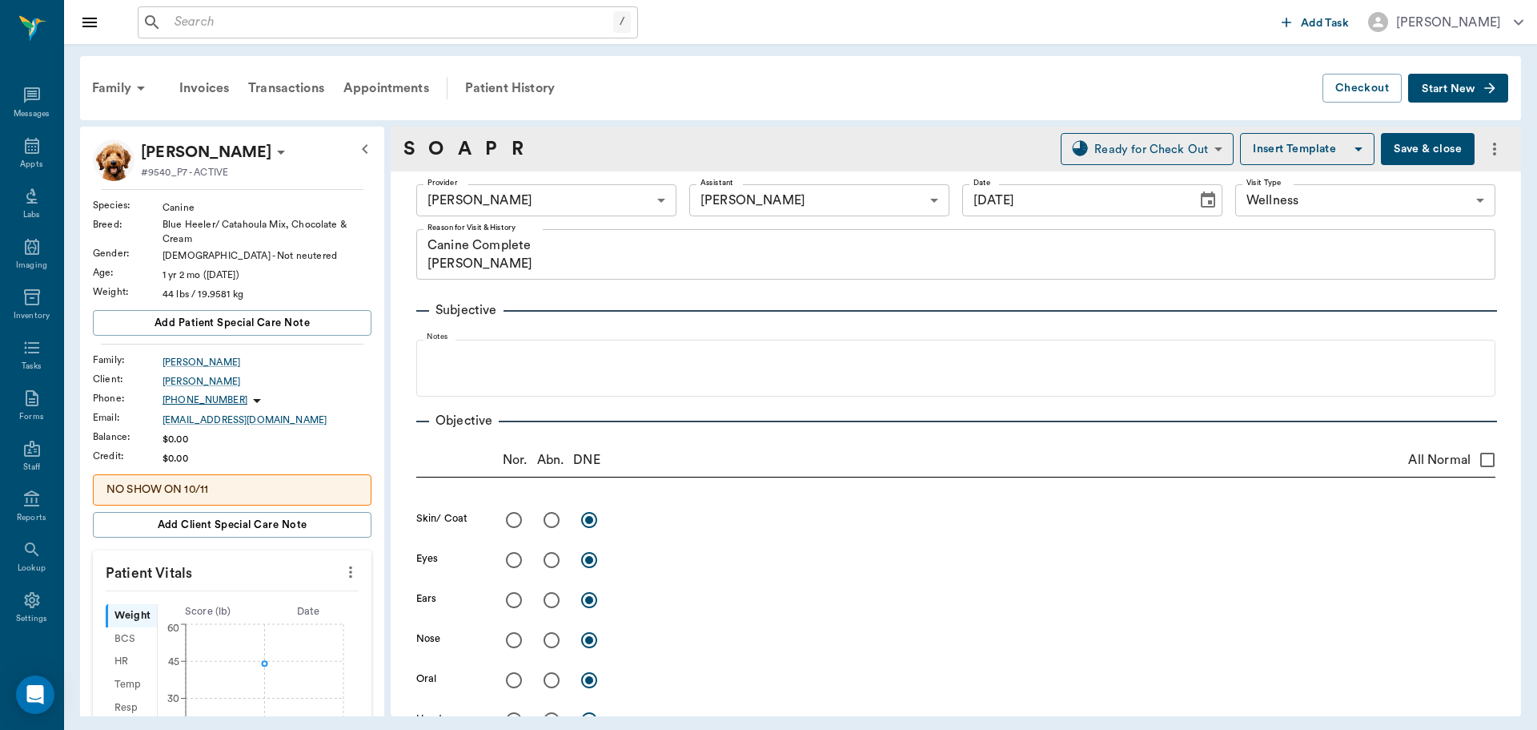
radio input "true"
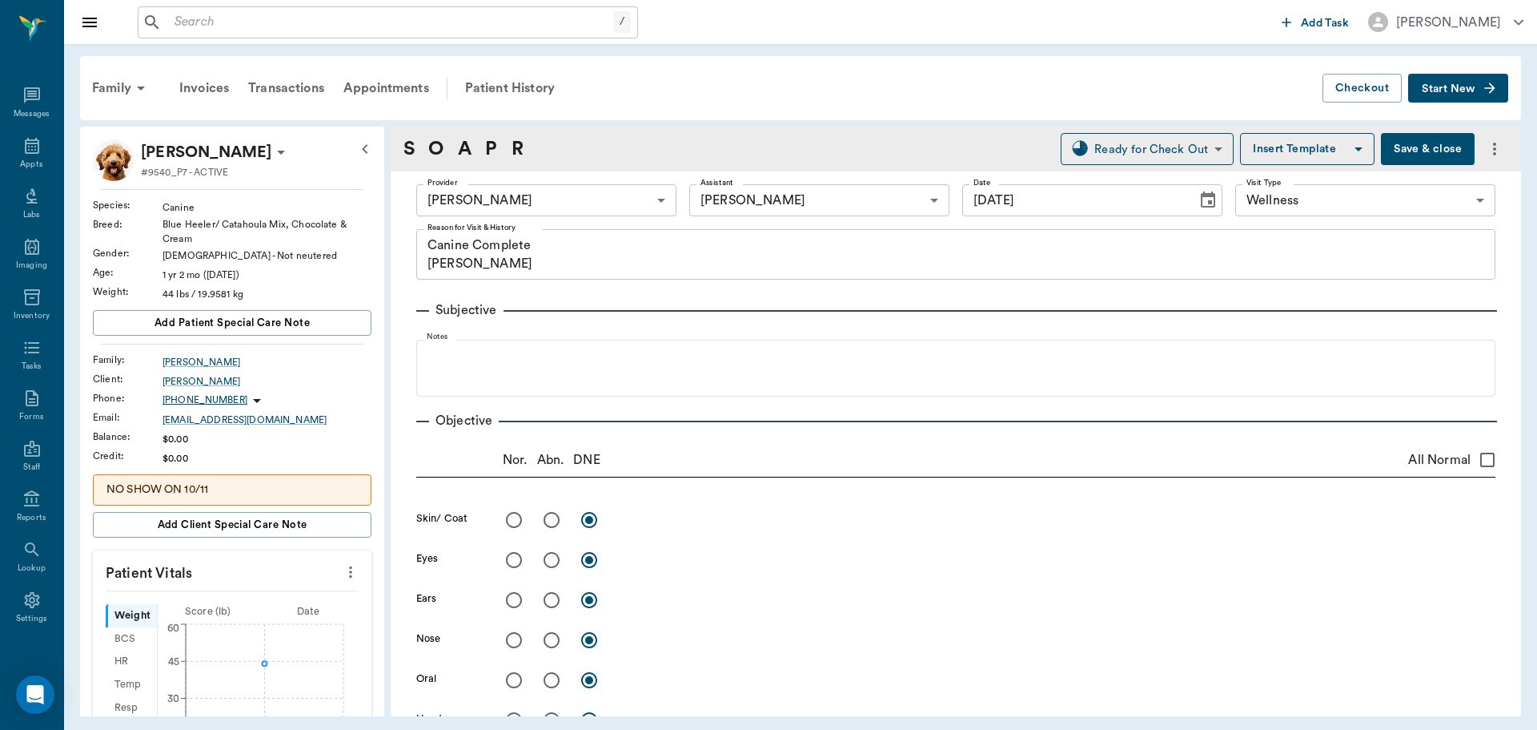
radio input "true"
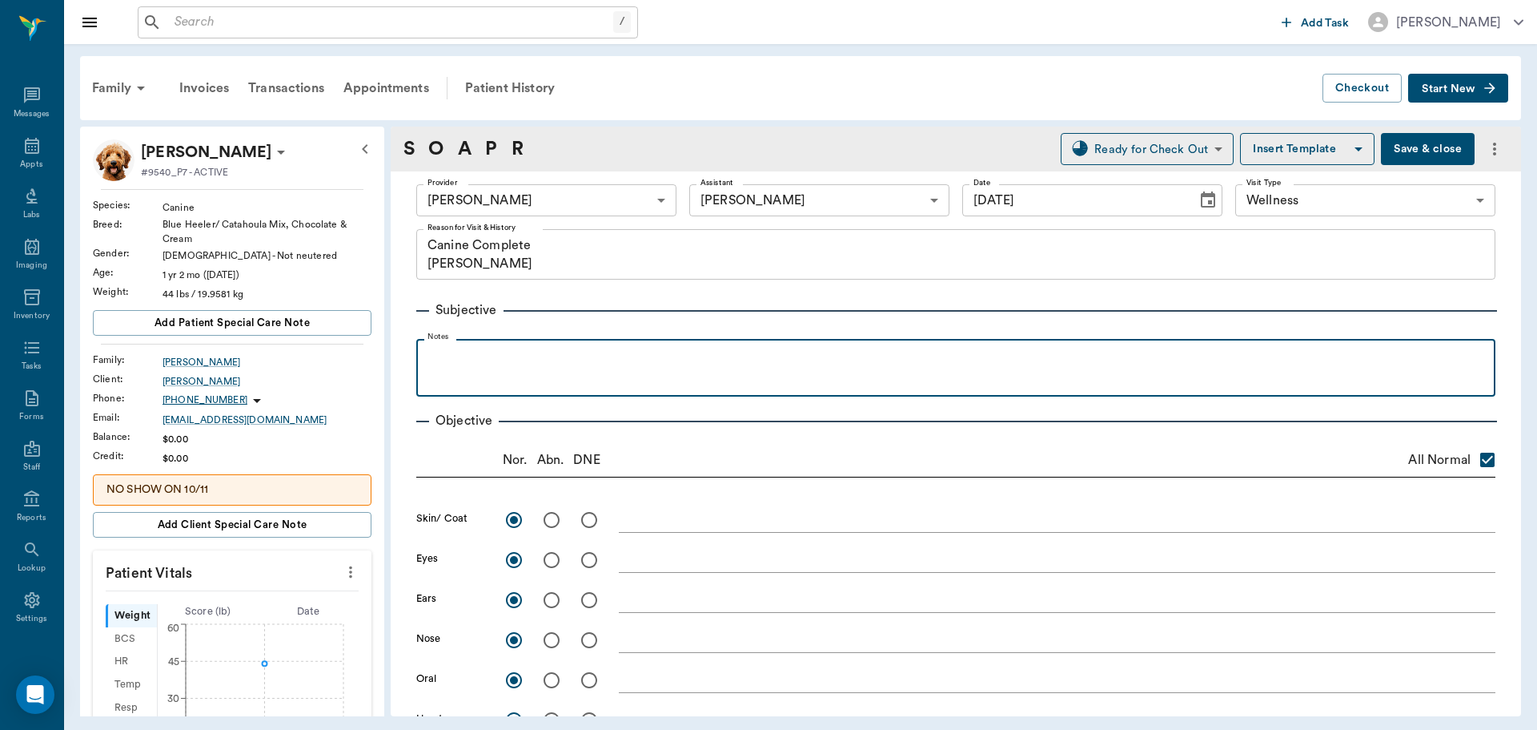
click at [493, 352] on p at bounding box center [955, 356] width 1063 height 19
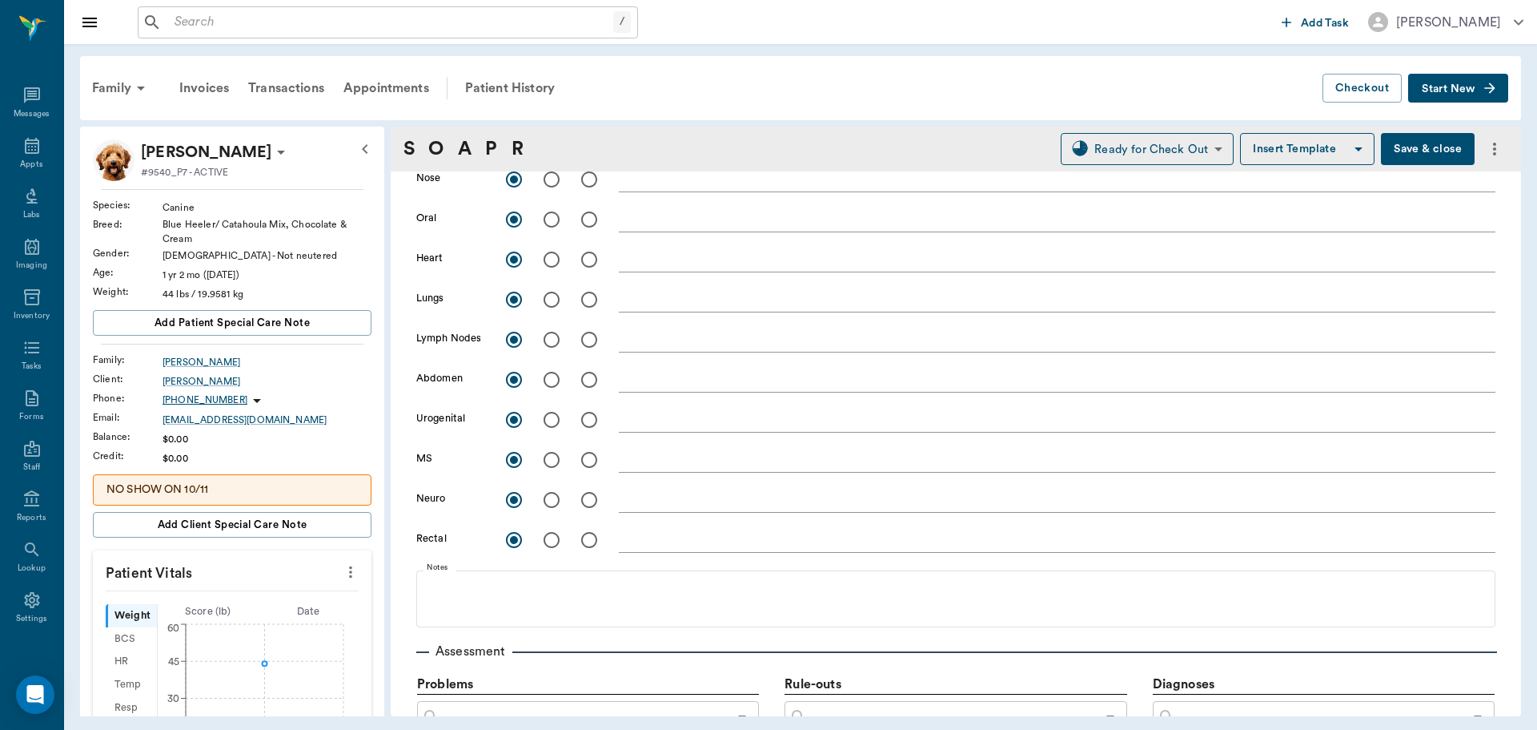
scroll to position [561, 0]
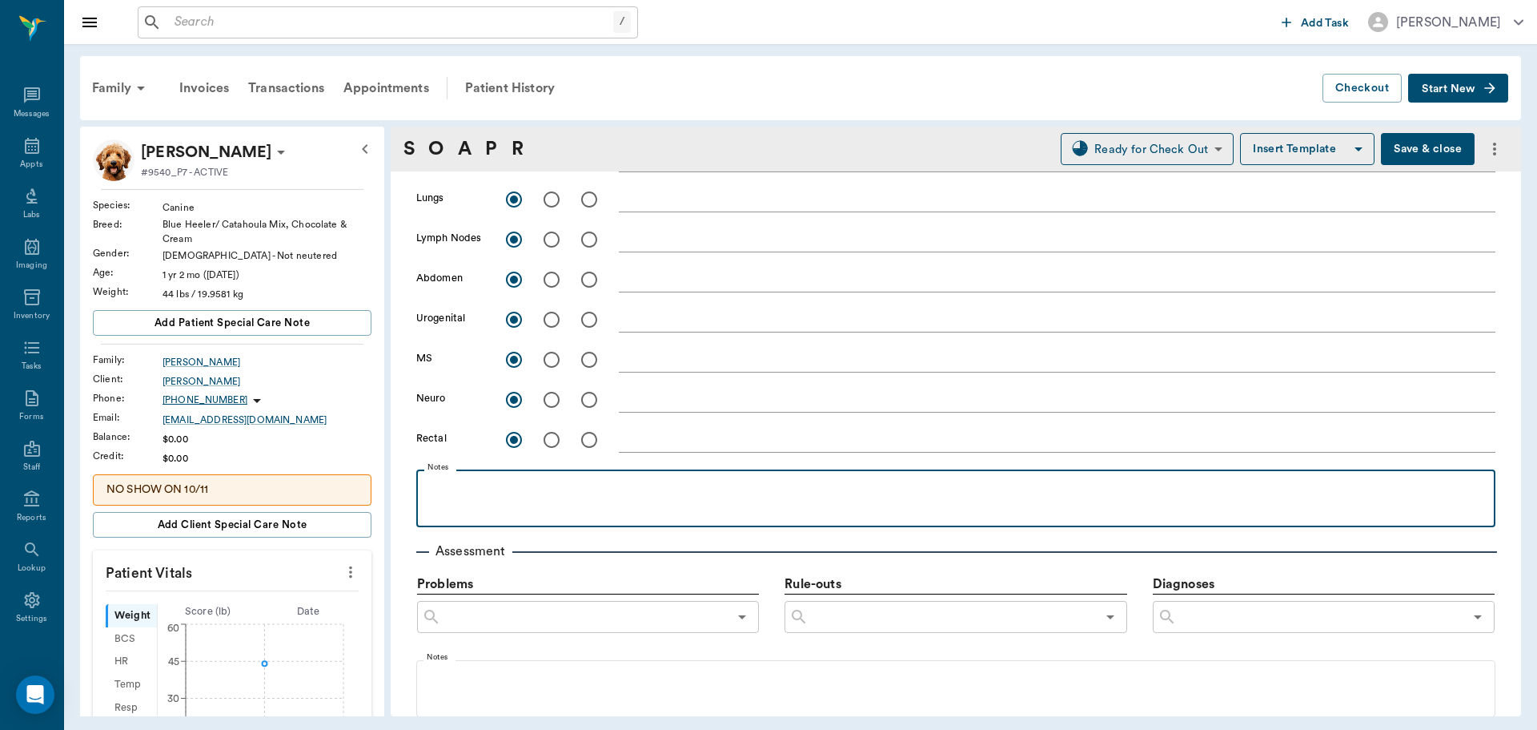
click at [498, 495] on p at bounding box center [955, 486] width 1063 height 19
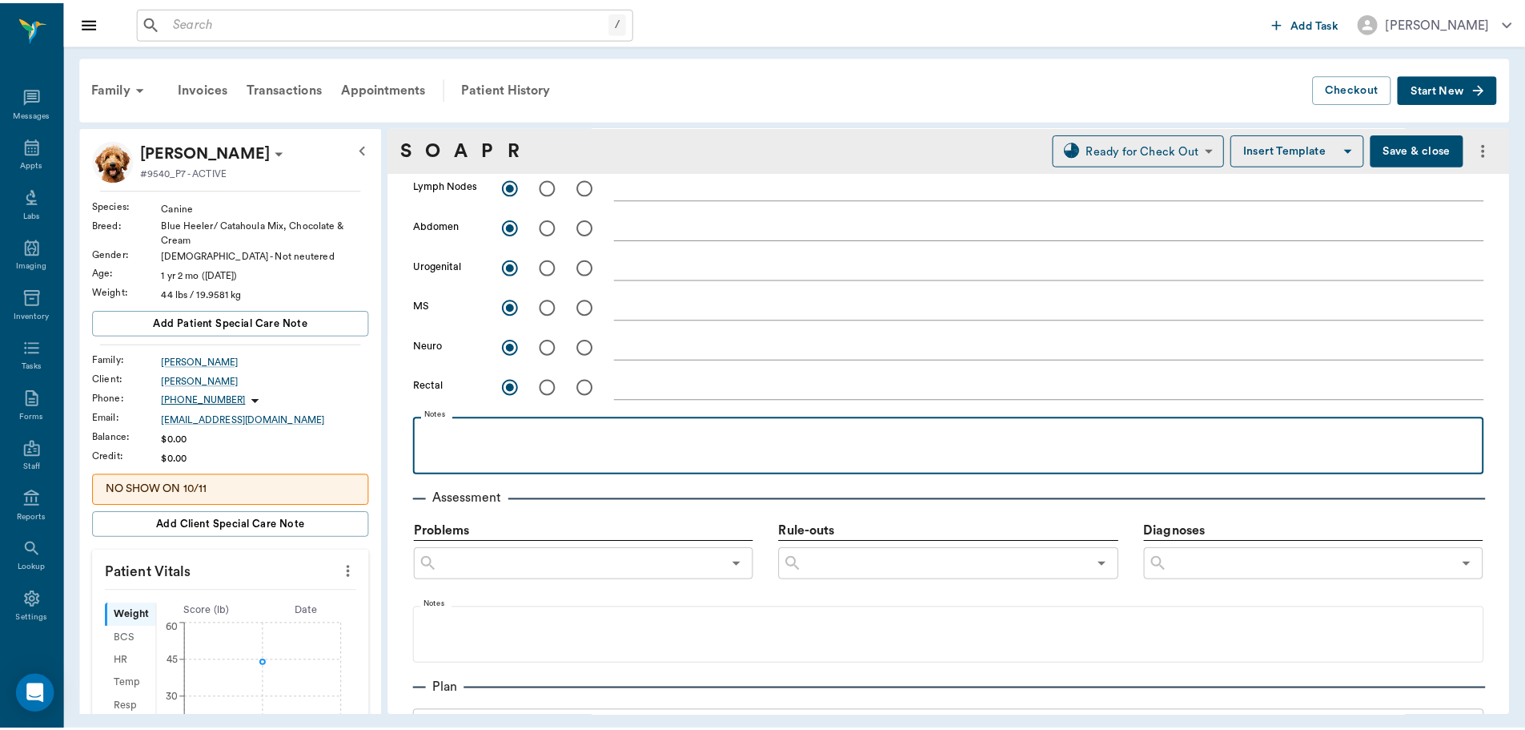
scroll to position [641, 0]
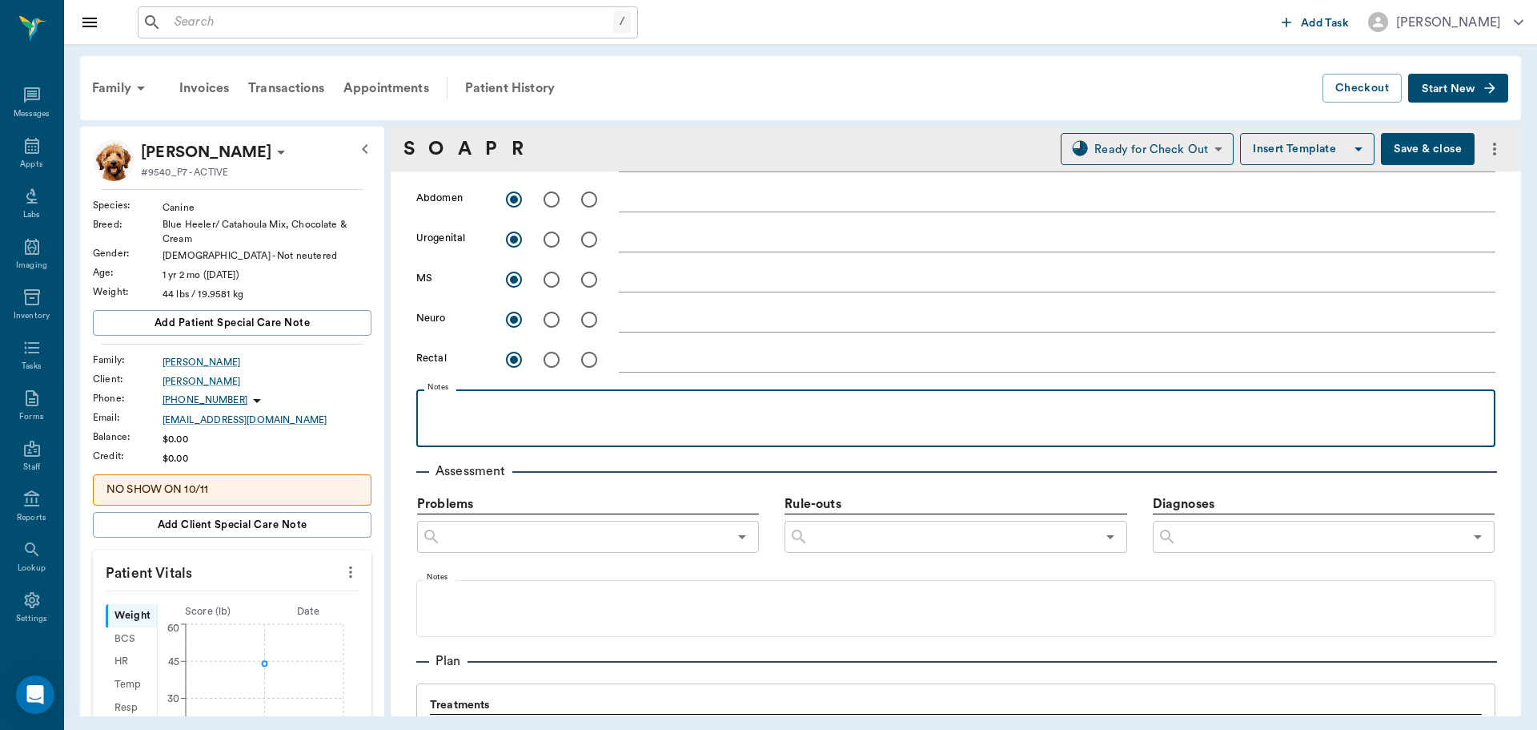
click at [1199, 525] on div "​" at bounding box center [1324, 537] width 342 height 32
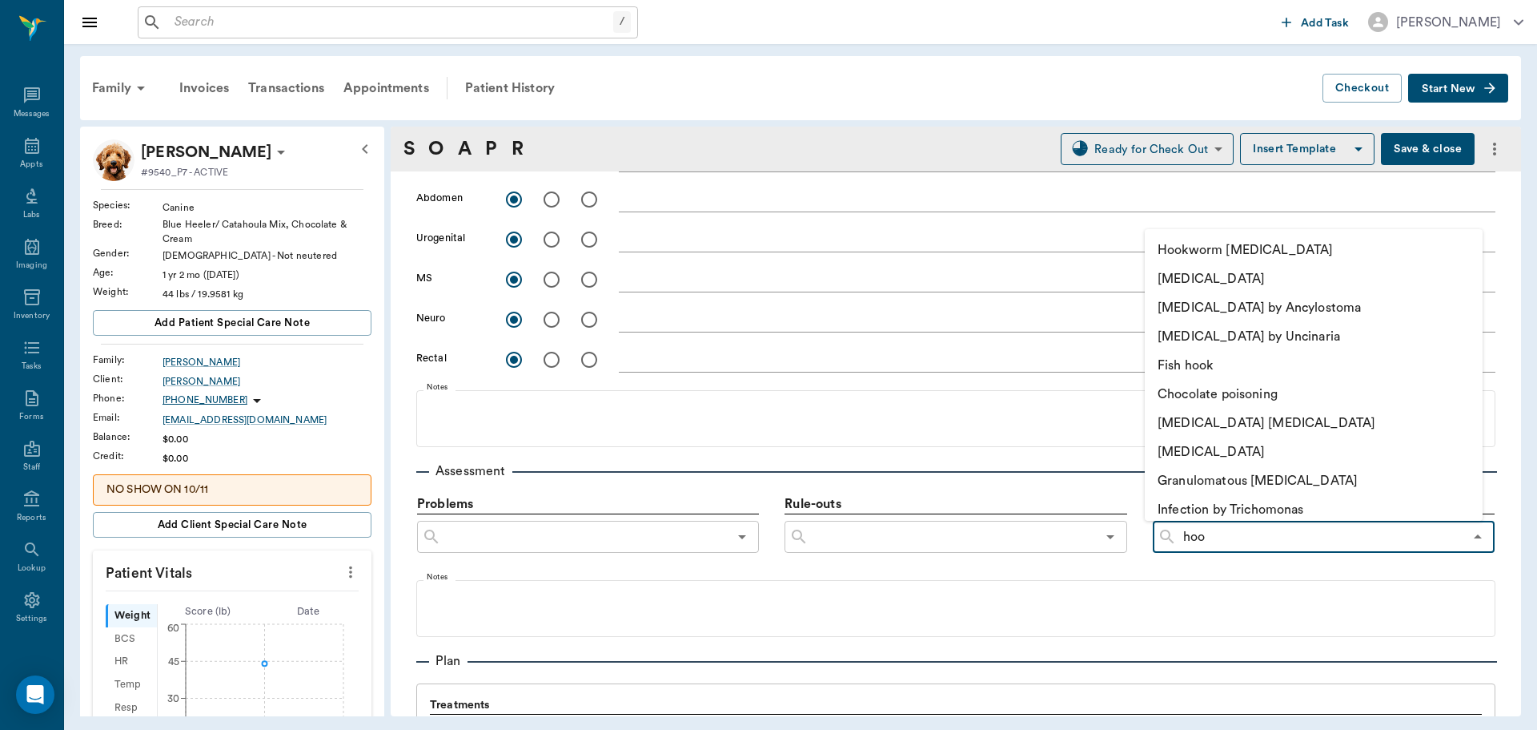
type input "hook"
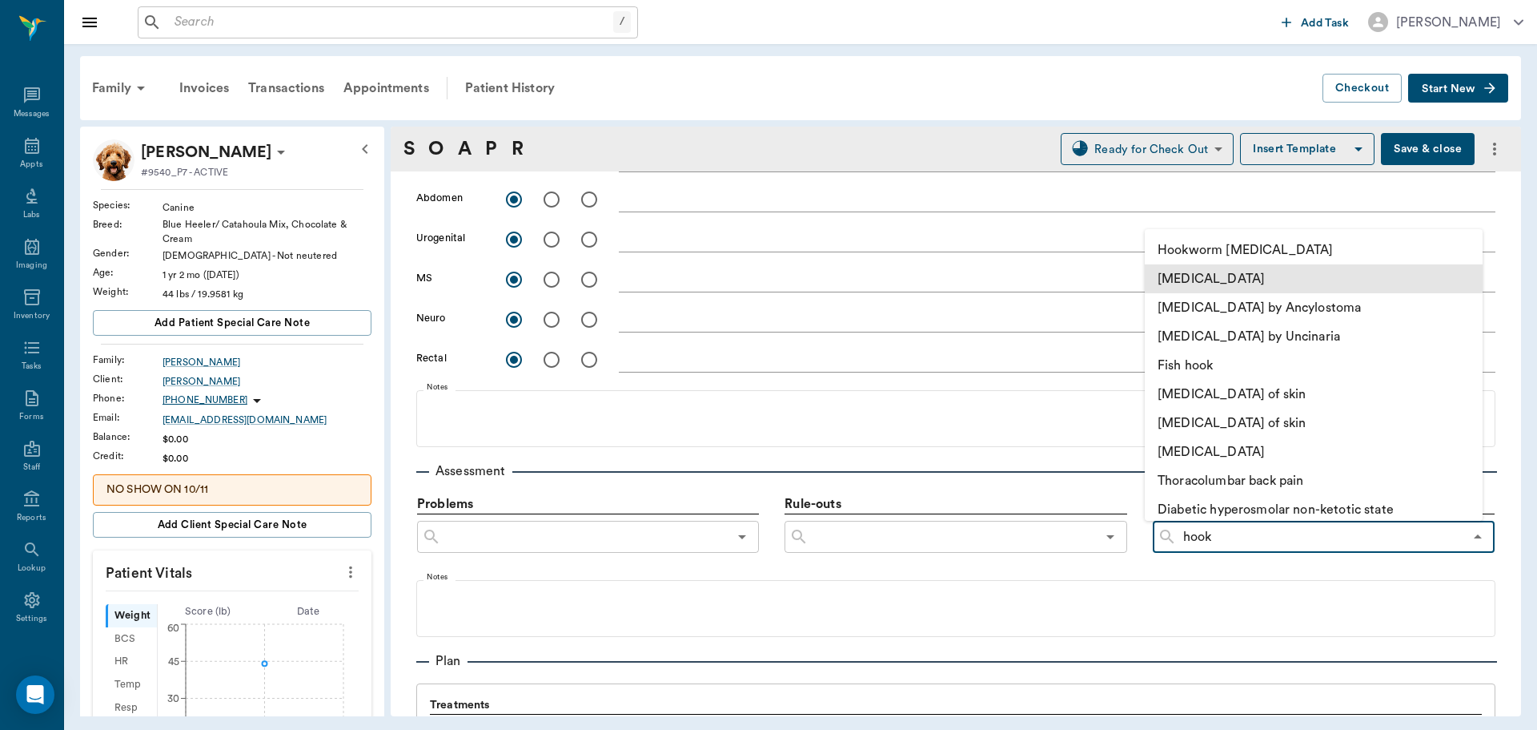
click at [1258, 271] on li "[MEDICAL_DATA]" at bounding box center [1314, 278] width 338 height 29
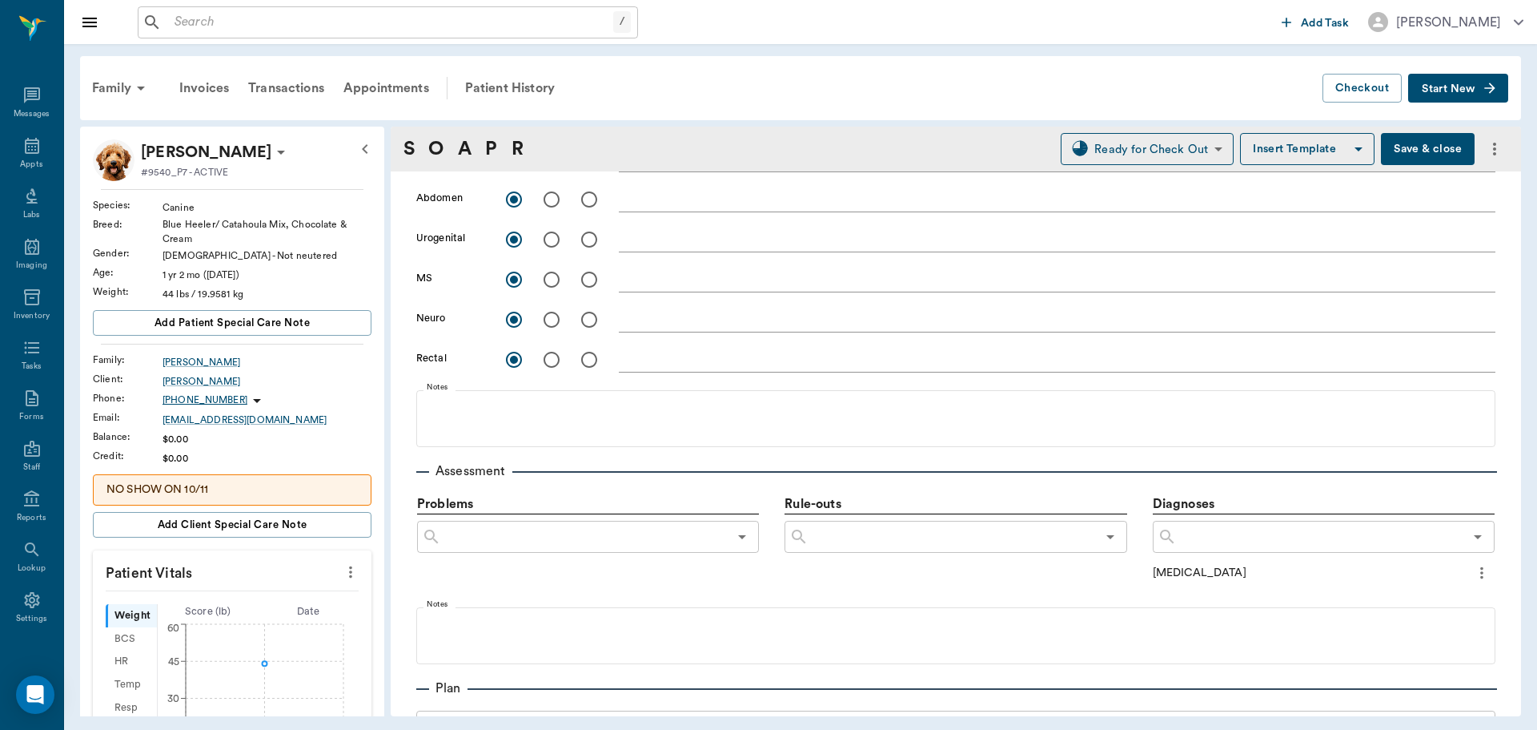
click at [1409, 139] on button "Save & close" at bounding box center [1428, 149] width 94 height 32
